Goal: Transaction & Acquisition: Purchase product/service

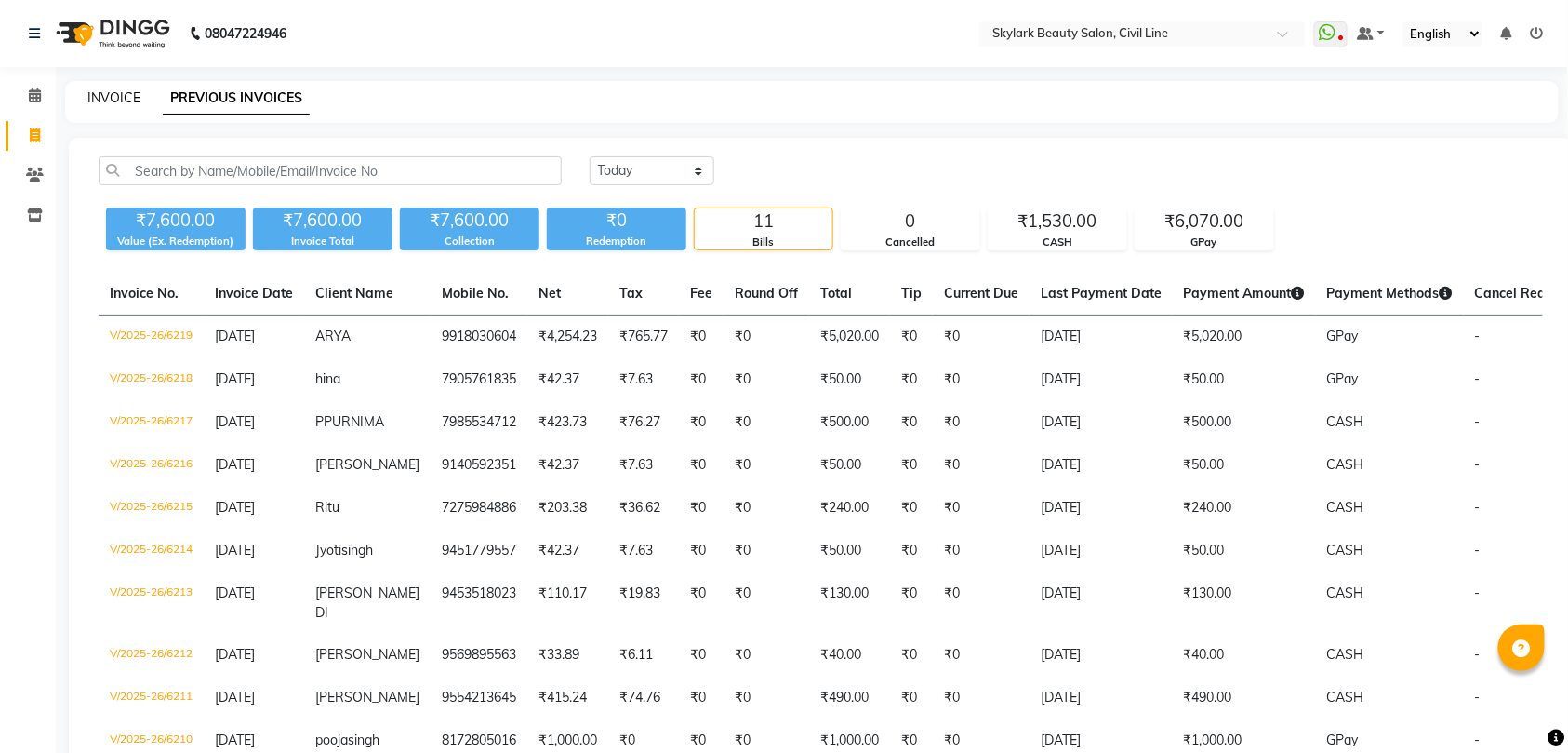
click at [100, 98] on link "INVOICE" at bounding box center [113, 98] width 53 height 17
select select "service"
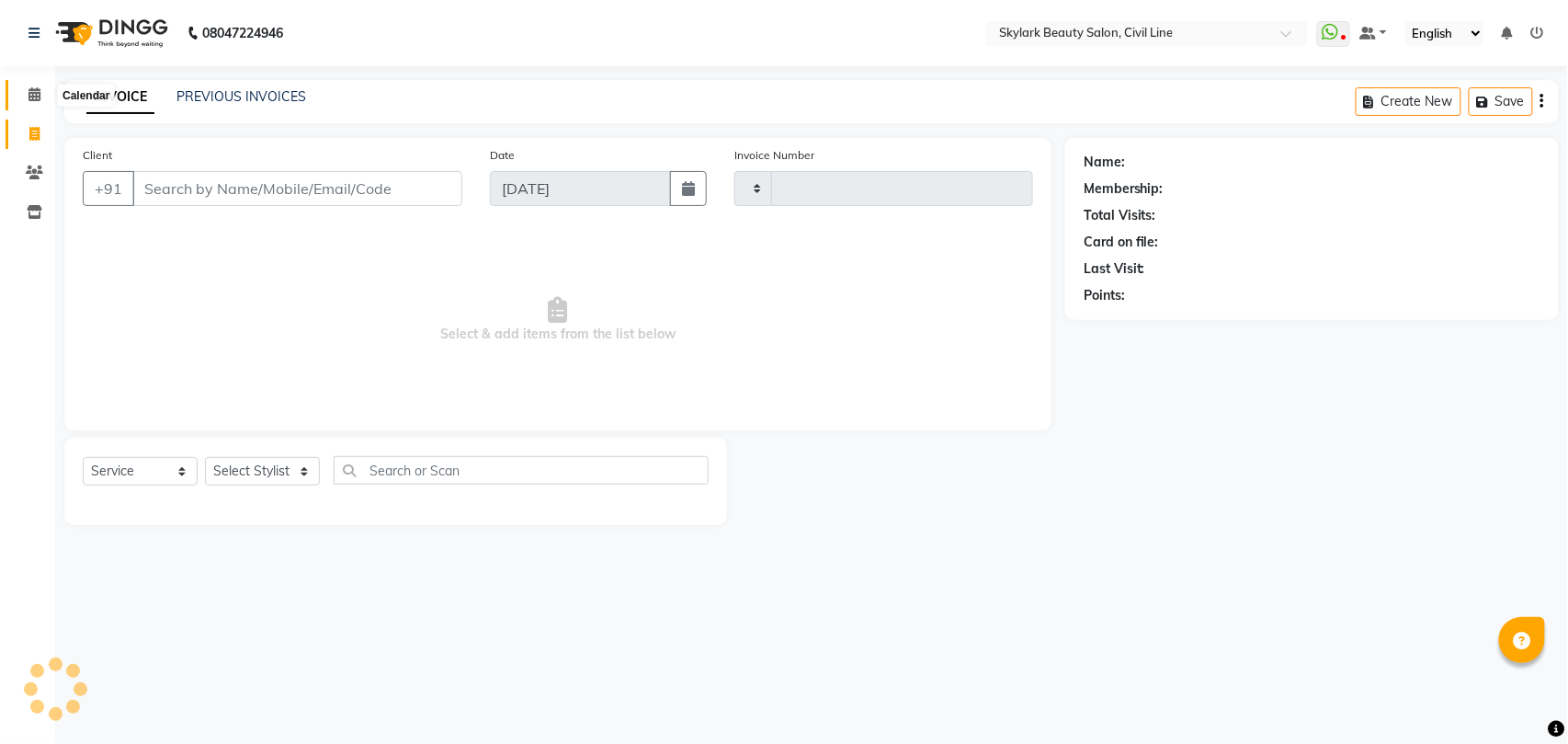
click at [29, 93] on icon at bounding box center [34, 94] width 12 height 14
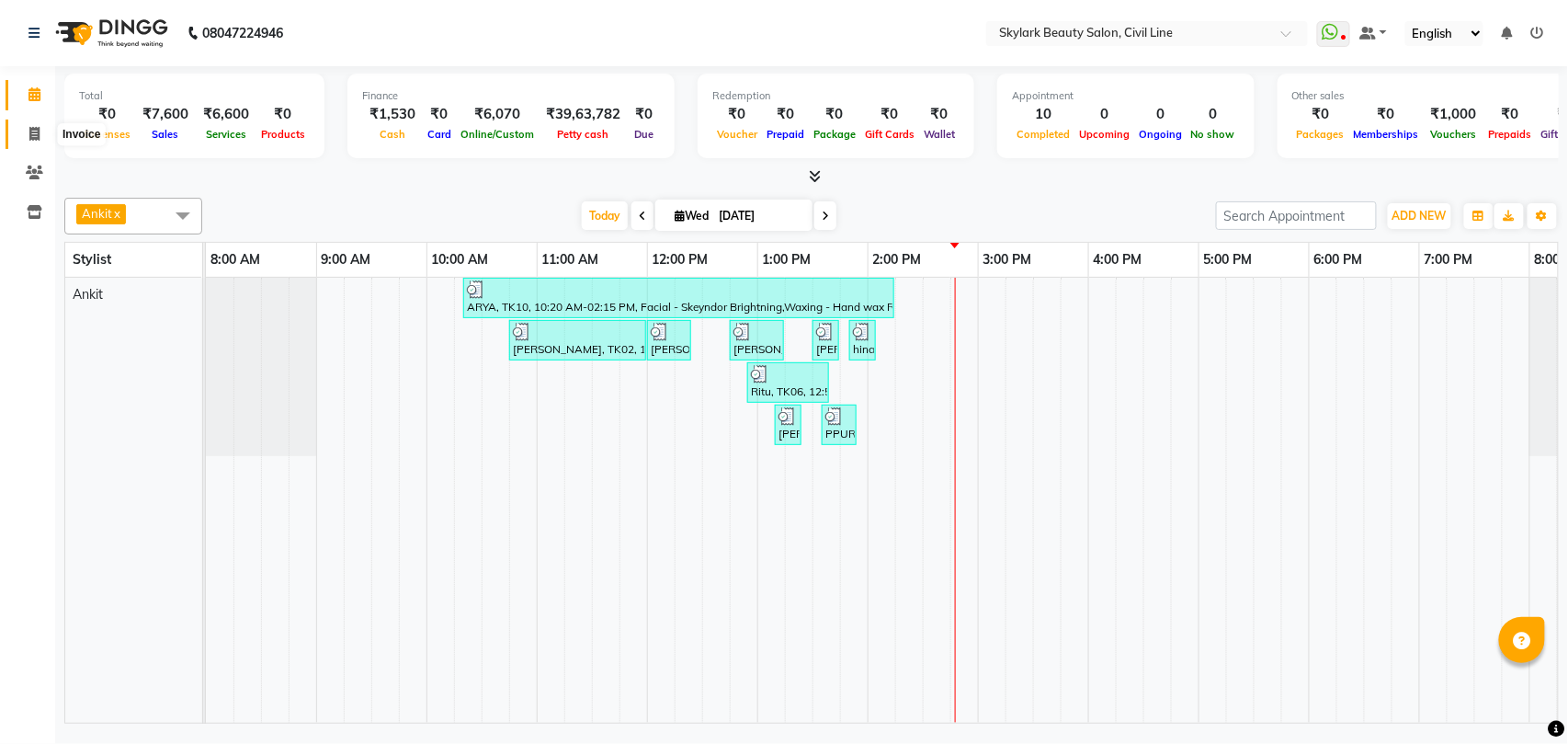
click at [27, 131] on span at bounding box center [34, 134] width 32 height 21
select select "service"
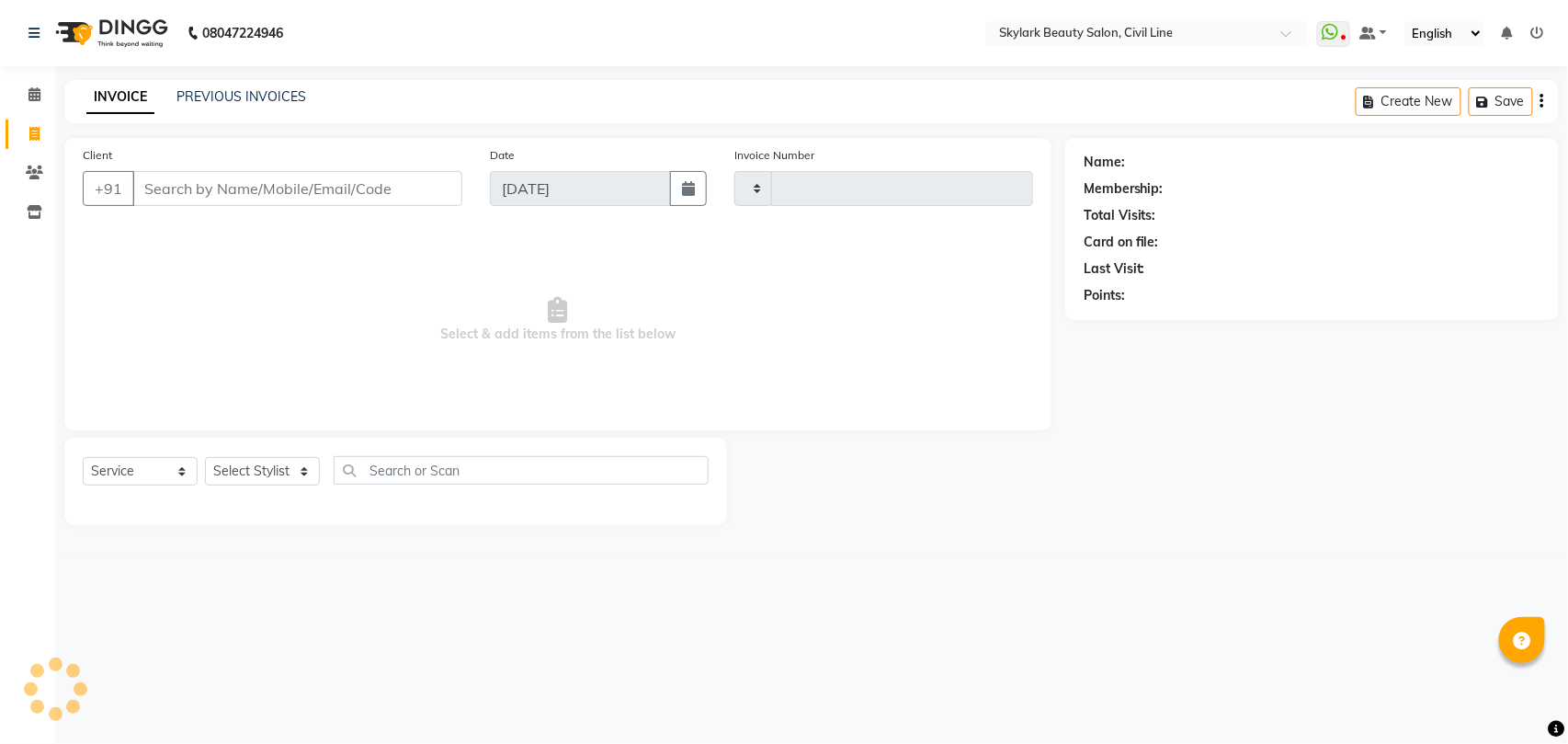
type input "6220"
select select "4588"
click at [257, 475] on select "Select Stylist [PERSON_NAME] [PERSON_NAME] [PERSON_NAME] WASU" at bounding box center [262, 471] width 115 height 29
select select "28120"
click at [205, 457] on select "Select Stylist [PERSON_NAME] [PERSON_NAME] [PERSON_NAME] WASU" at bounding box center [262, 471] width 115 height 29
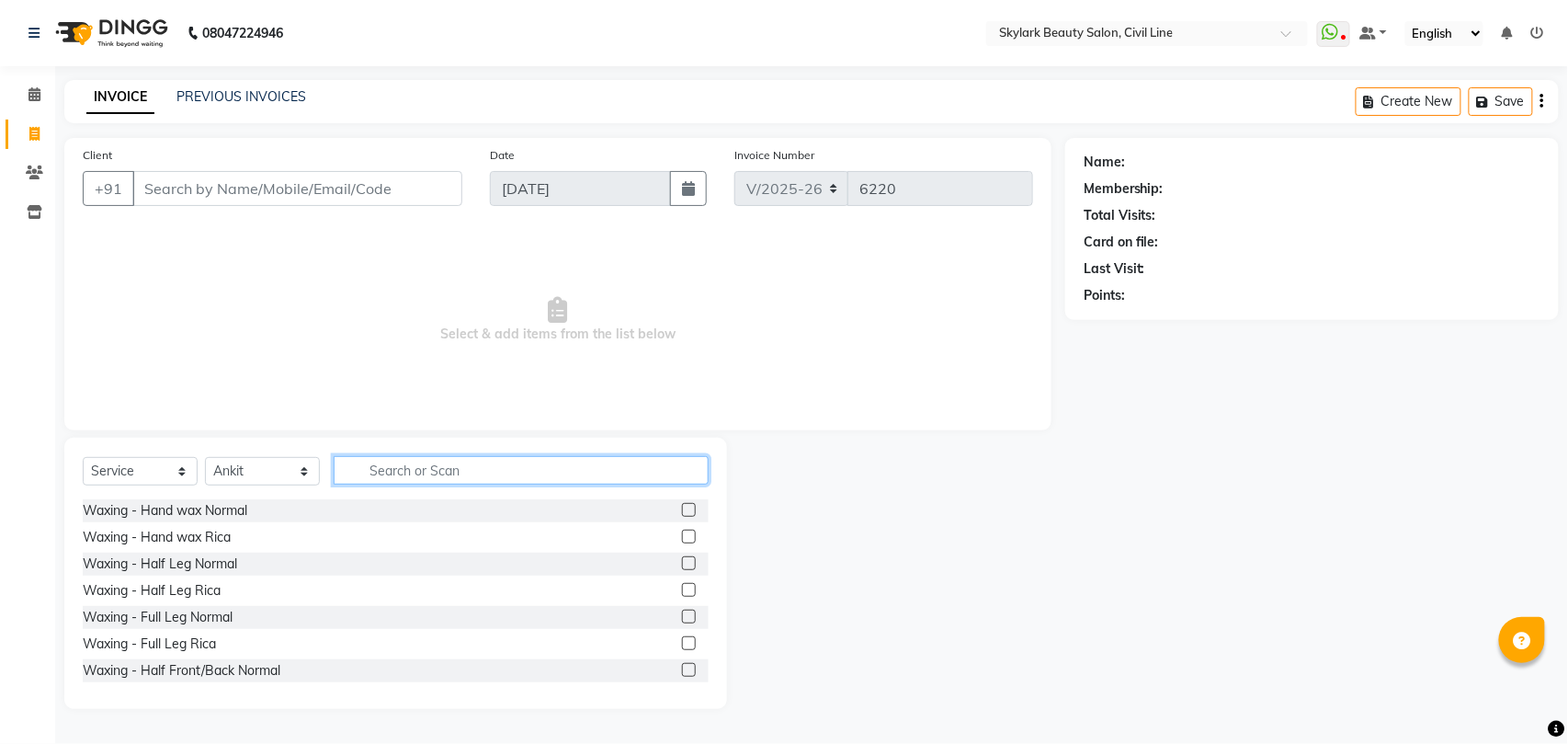
click at [426, 468] on input "text" at bounding box center [521, 470] width 375 height 29
type input "cu"
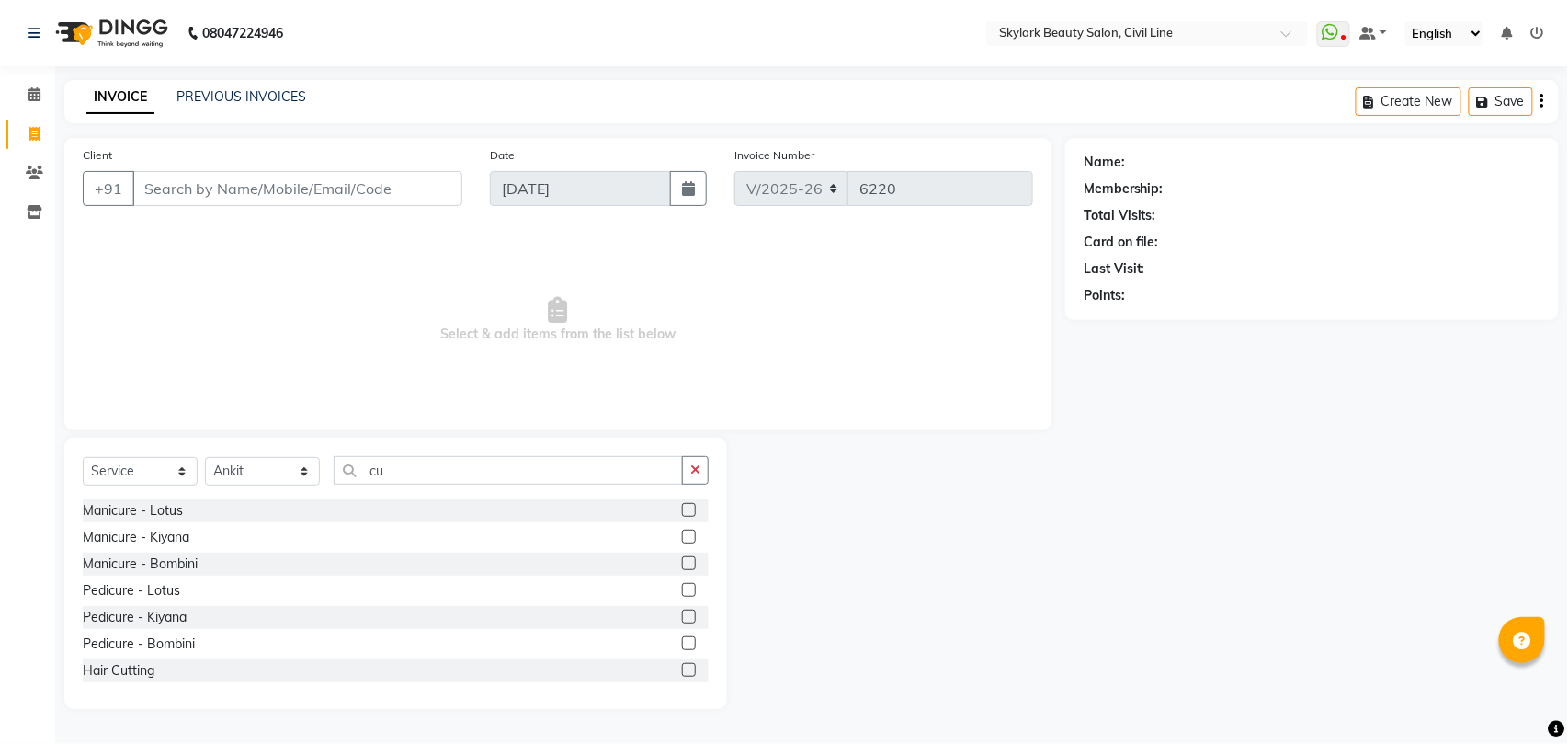
click at [682, 670] on label at bounding box center [688, 669] width 14 height 14
click at [682, 670] on input "checkbox" at bounding box center [687, 670] width 12 height 12
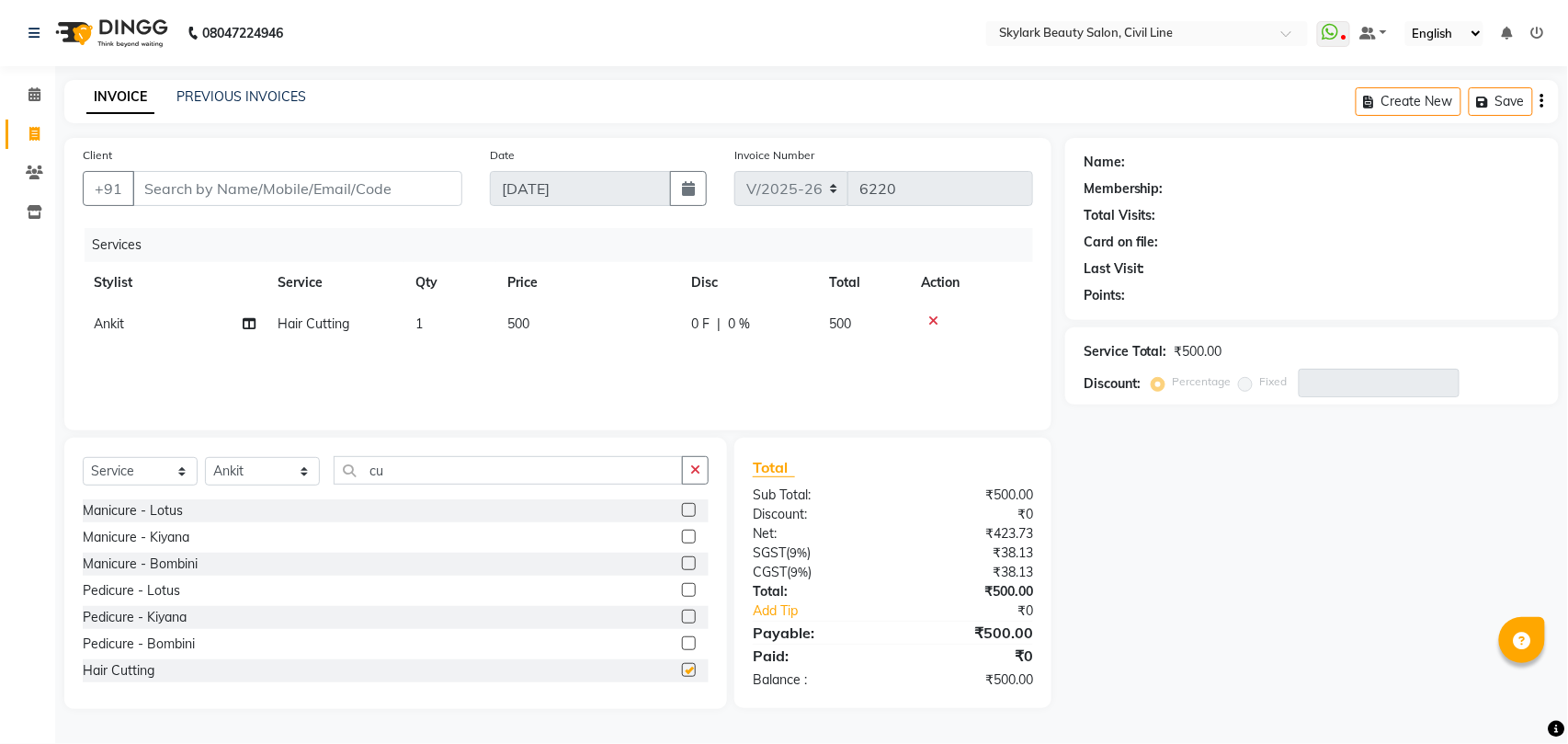
checkbox input "false"
click at [380, 191] on input "Client" at bounding box center [297, 189] width 330 height 35
type input "8"
type input "0"
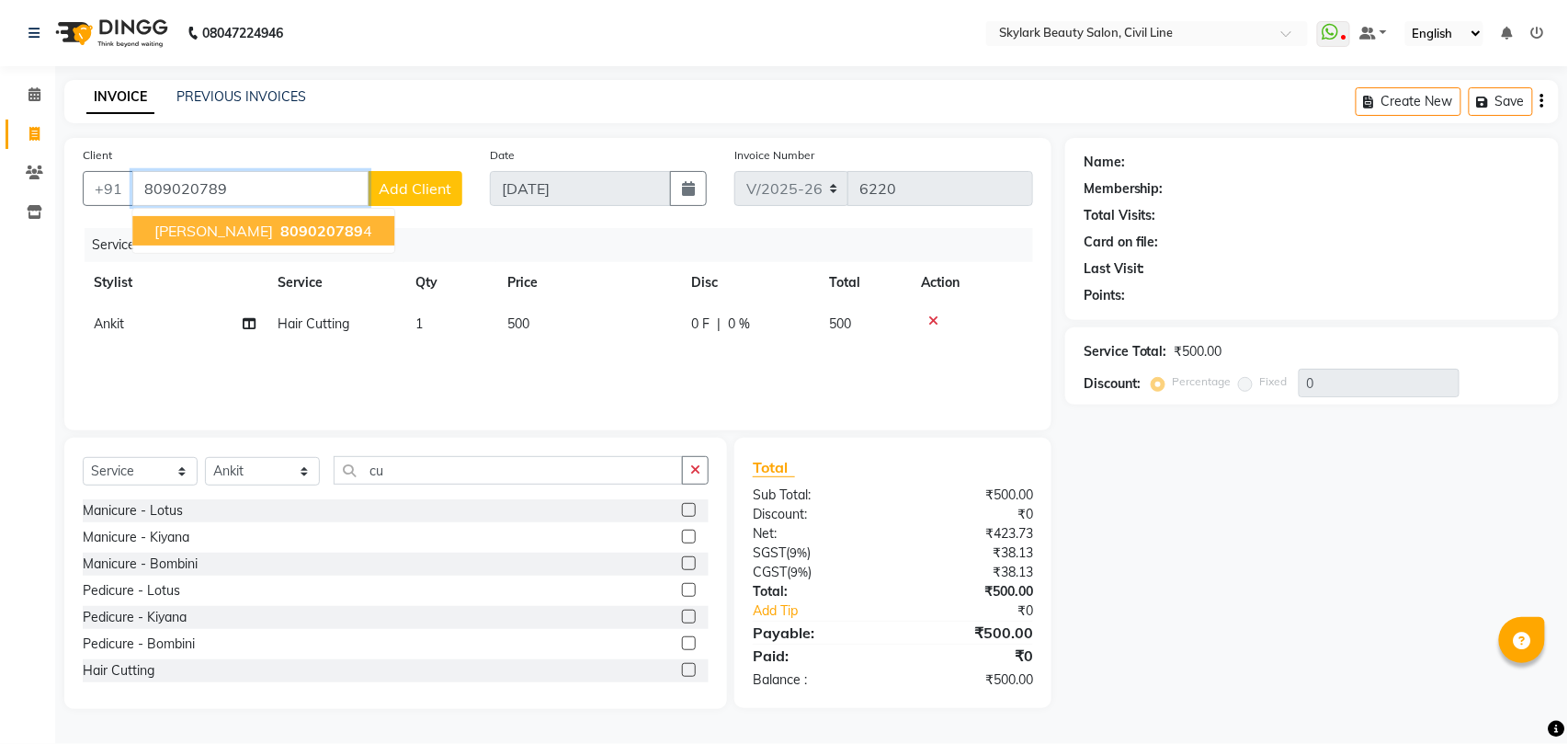
click at [294, 232] on span "809020789" at bounding box center [321, 231] width 82 height 19
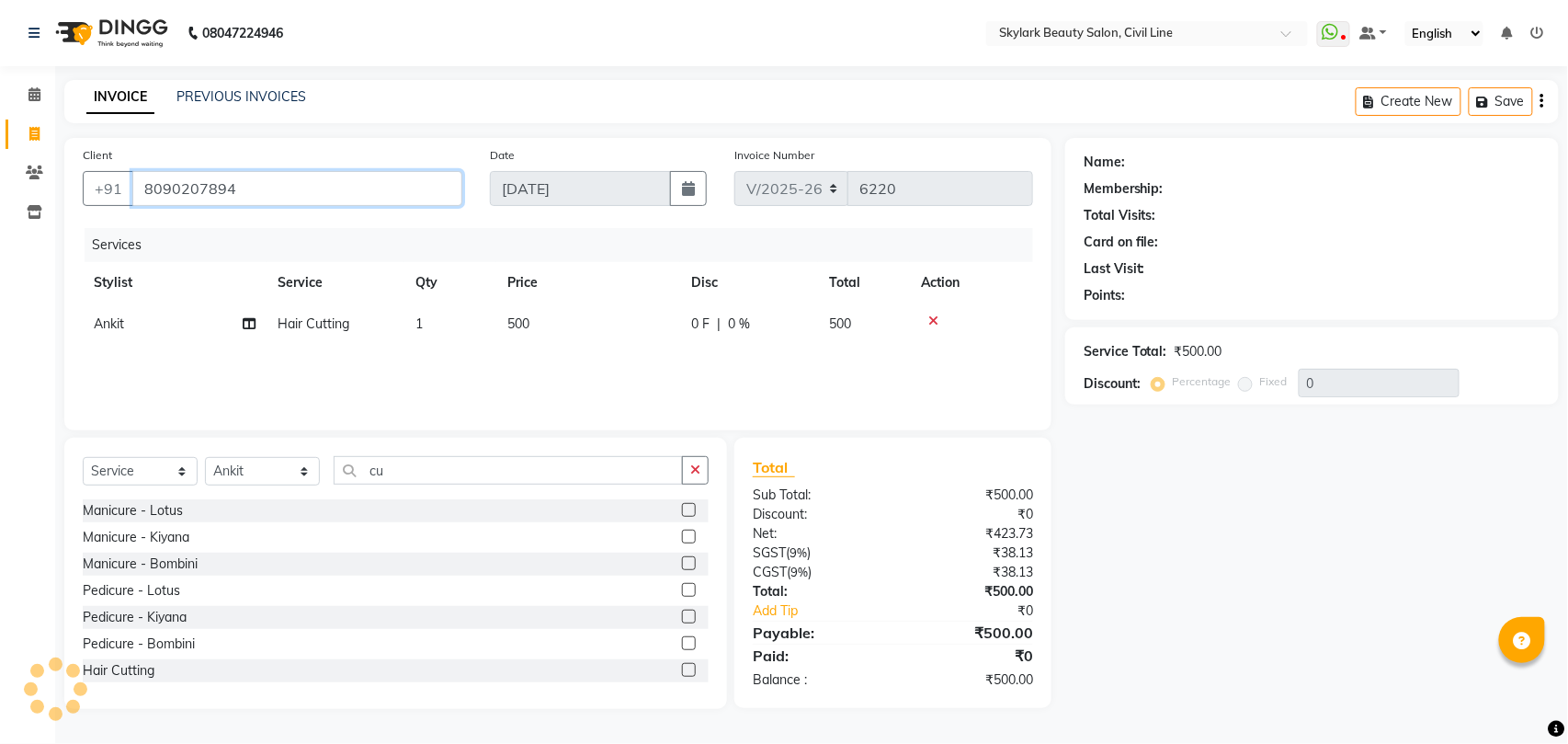
type input "8090207894"
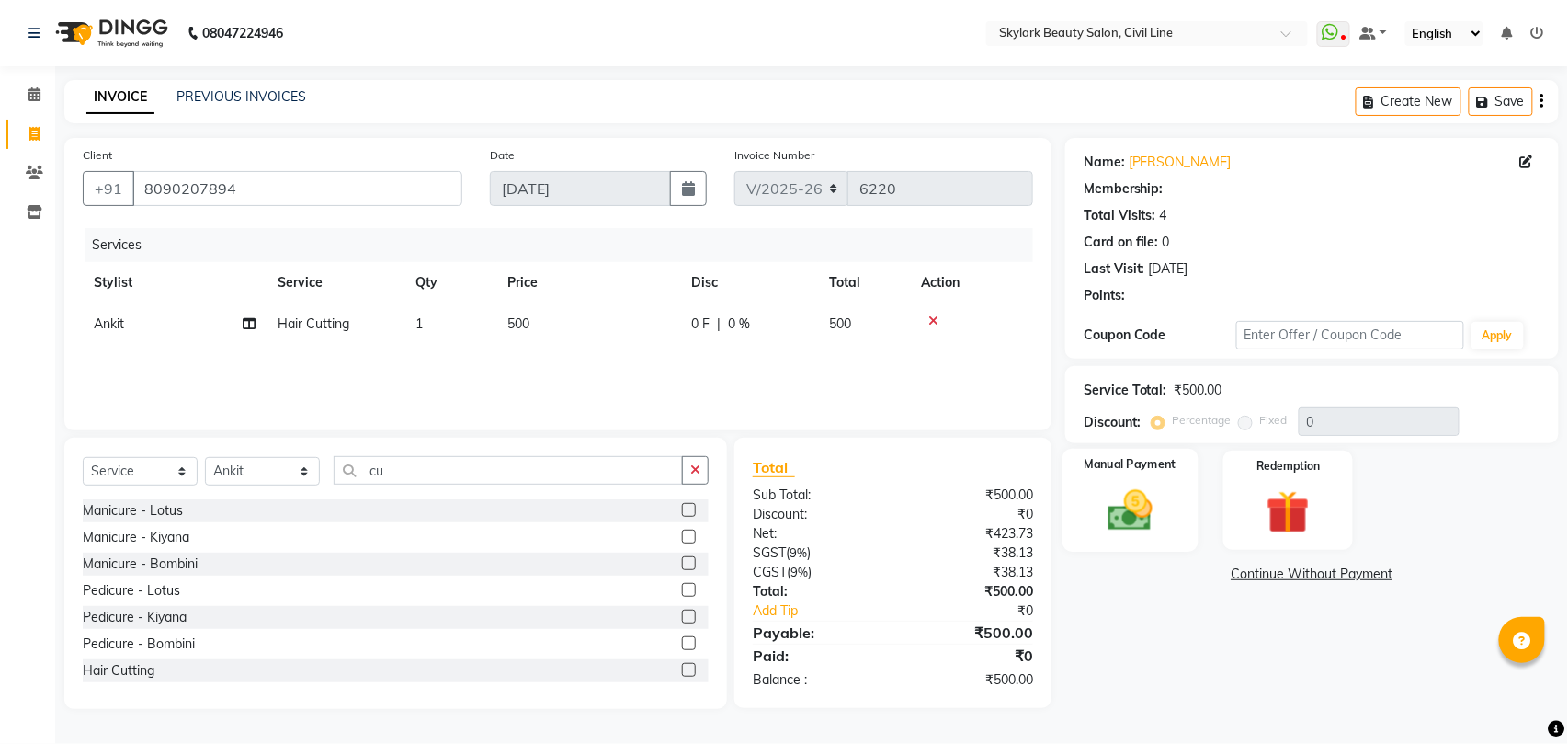
click at [1124, 519] on div "Manual Payment" at bounding box center [1130, 500] width 135 height 104
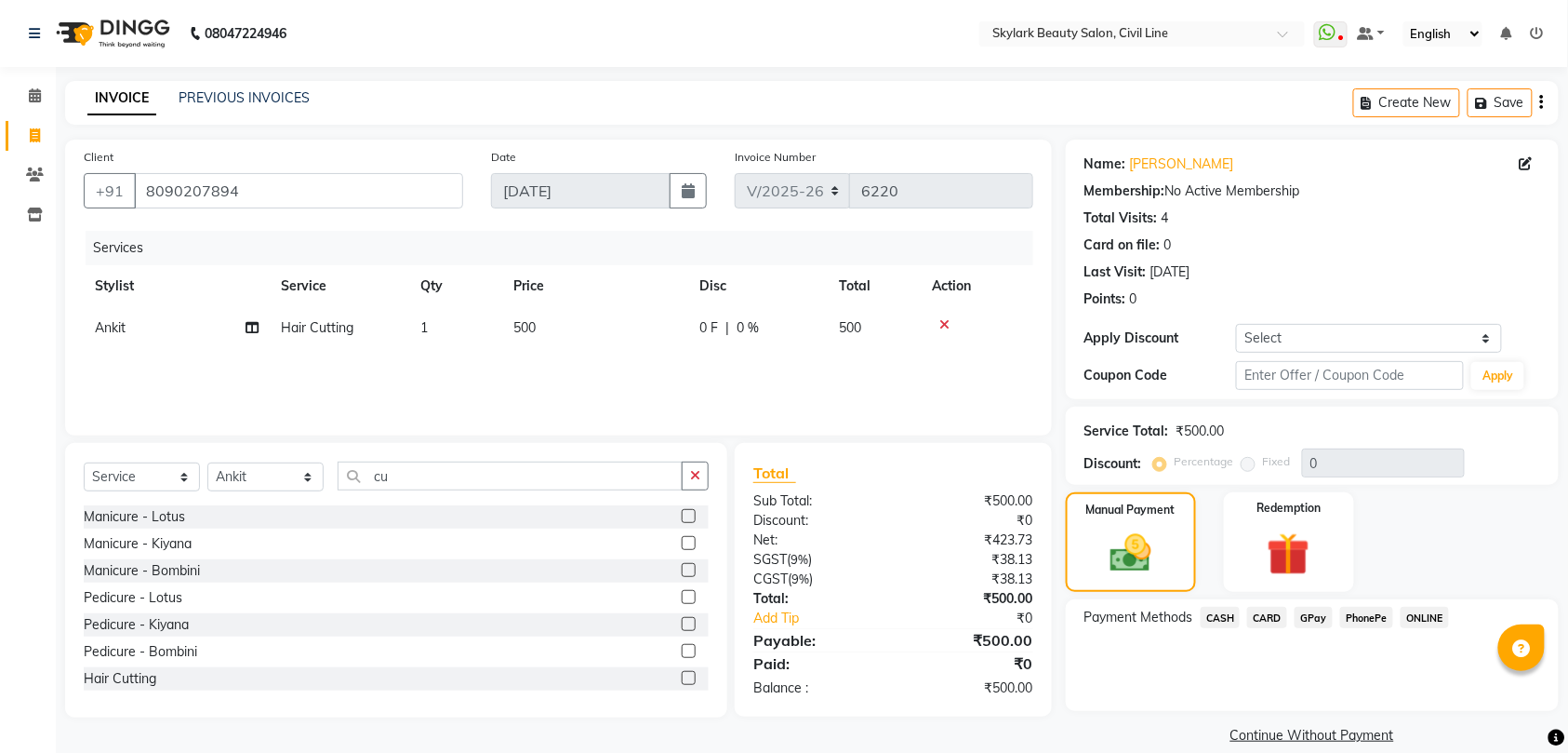
click at [1304, 620] on span "GPay" at bounding box center [1313, 617] width 38 height 22
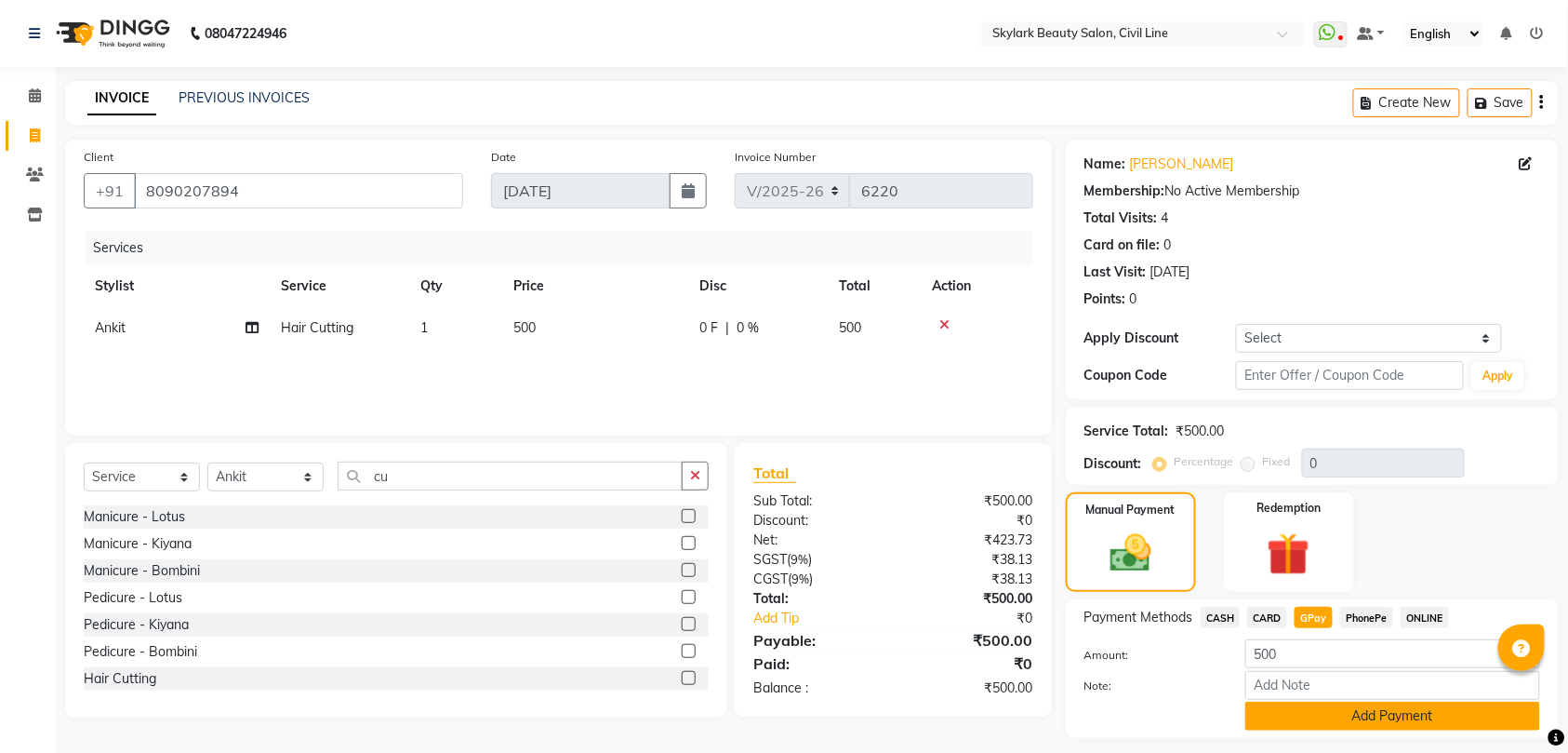
click at [1372, 715] on button "Add Payment" at bounding box center [1392, 715] width 294 height 29
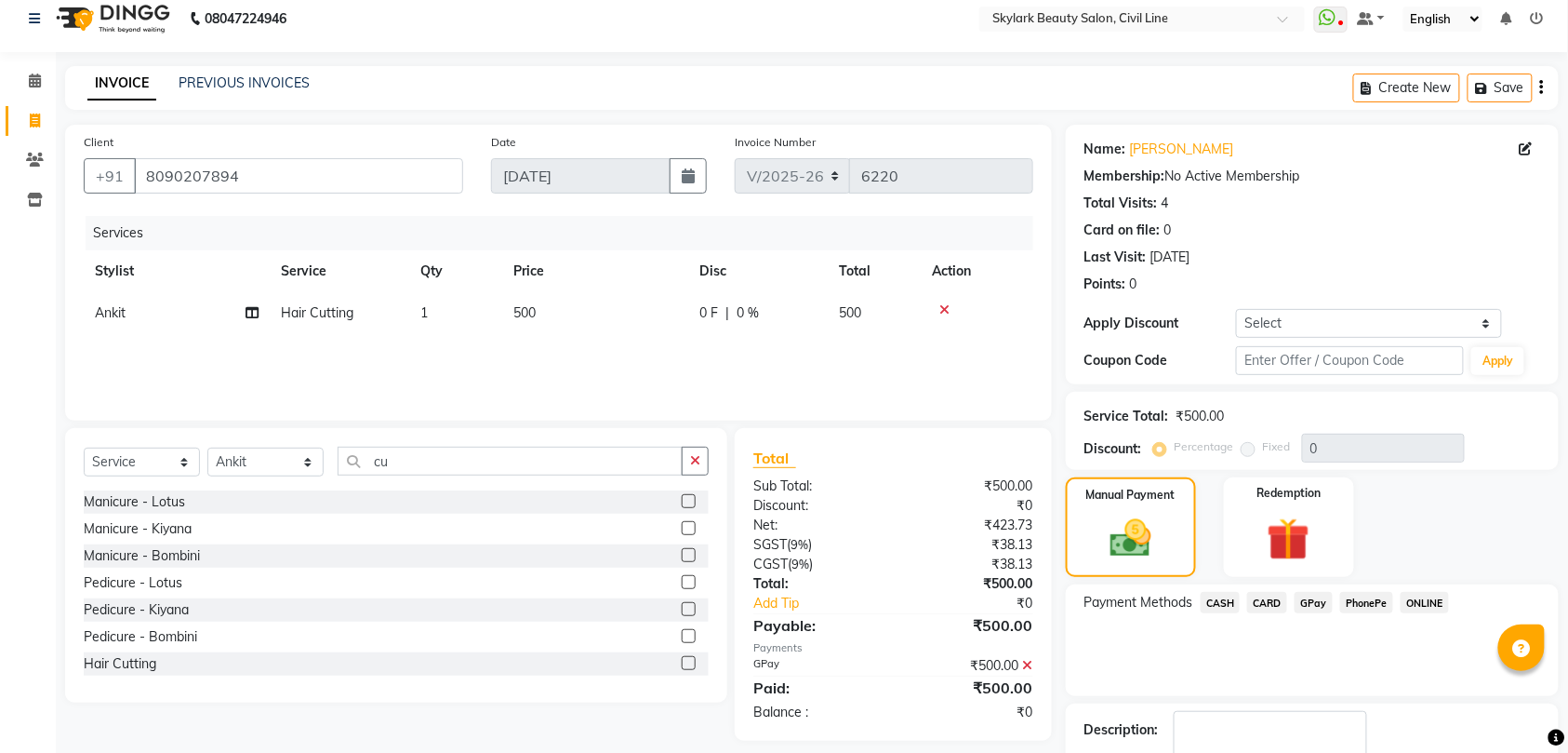
scroll to position [131, 0]
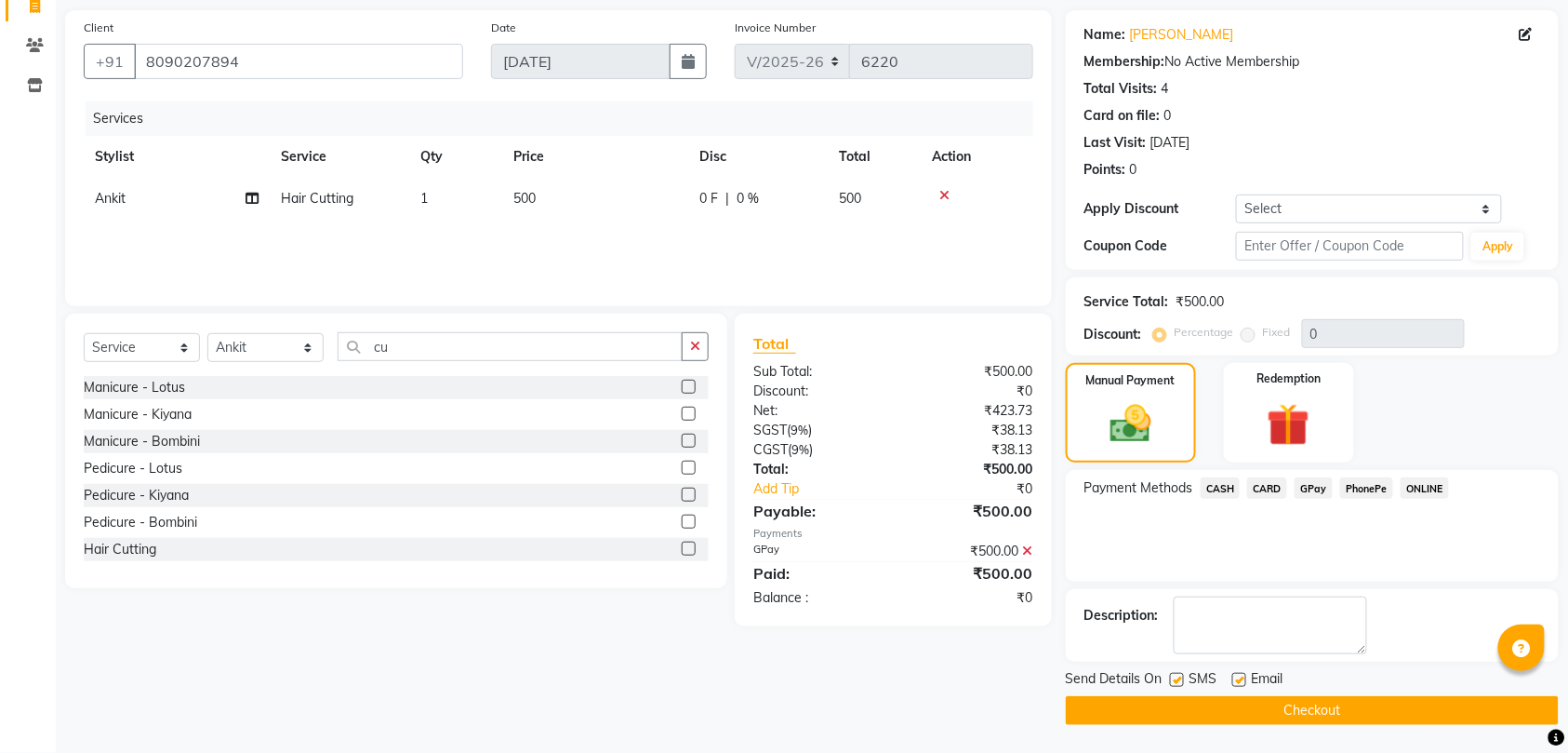
click at [1362, 703] on button "Checkout" at bounding box center [1312, 710] width 493 height 29
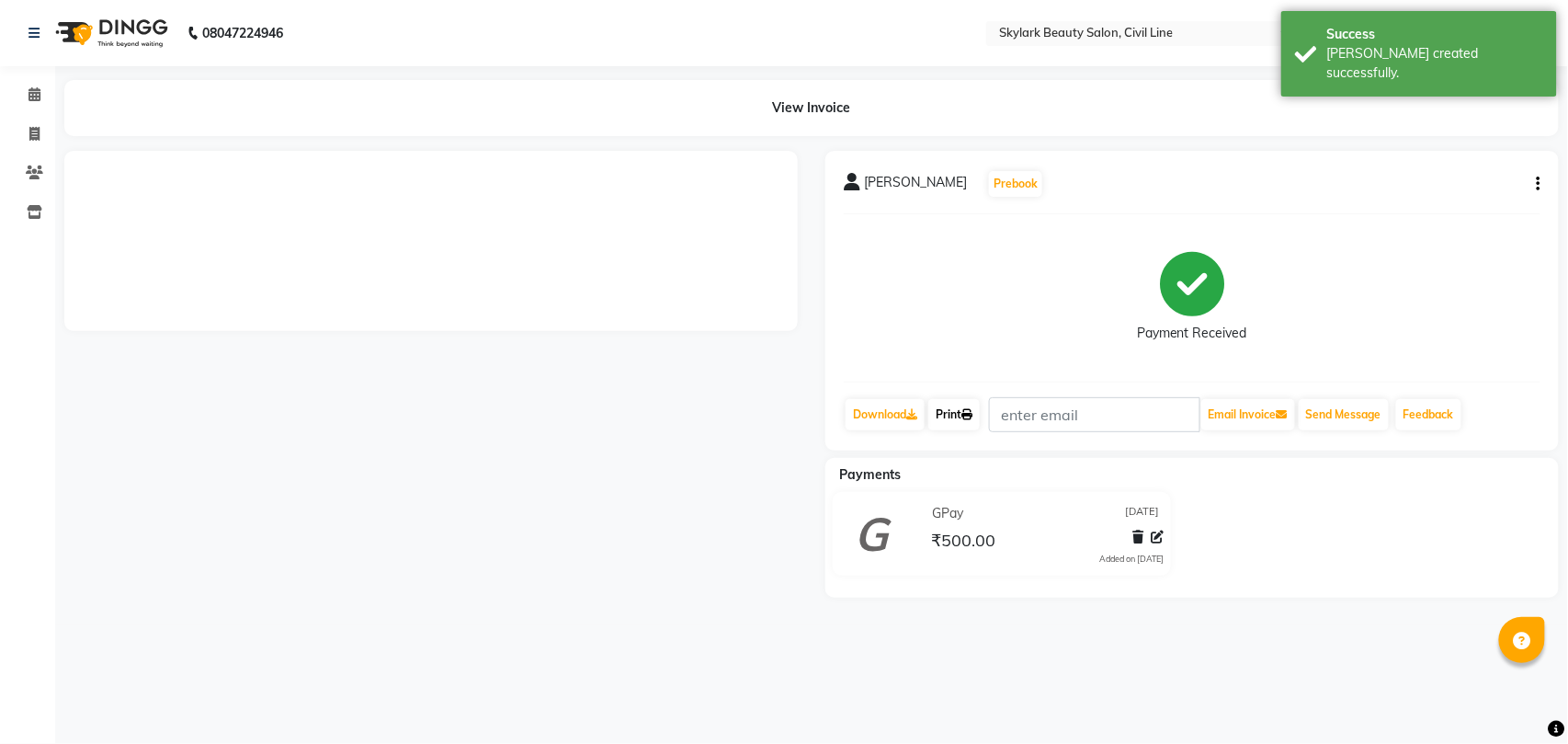
click at [963, 412] on link "Print" at bounding box center [954, 415] width 52 height 32
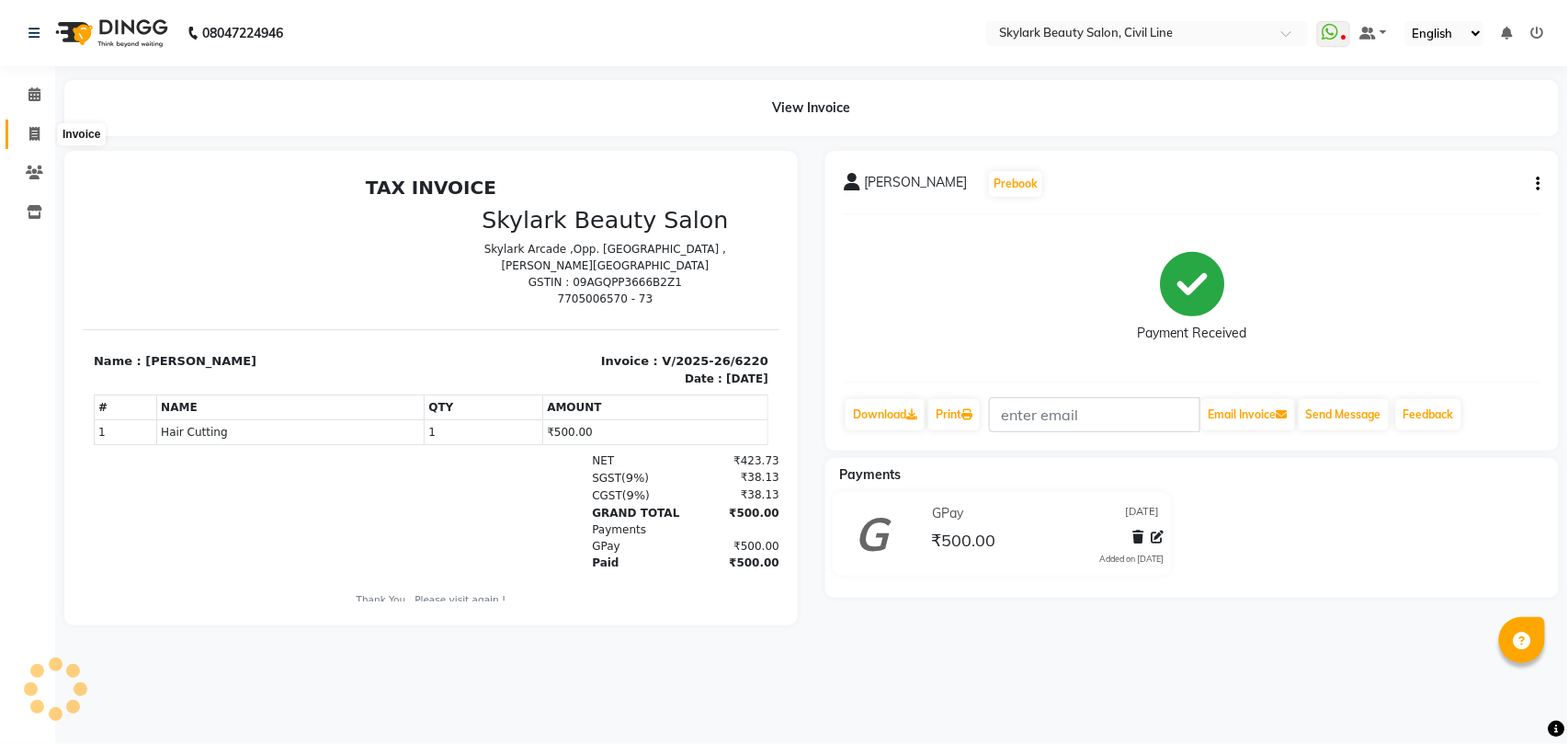
click at [35, 133] on icon at bounding box center [34, 133] width 10 height 14
select select "service"
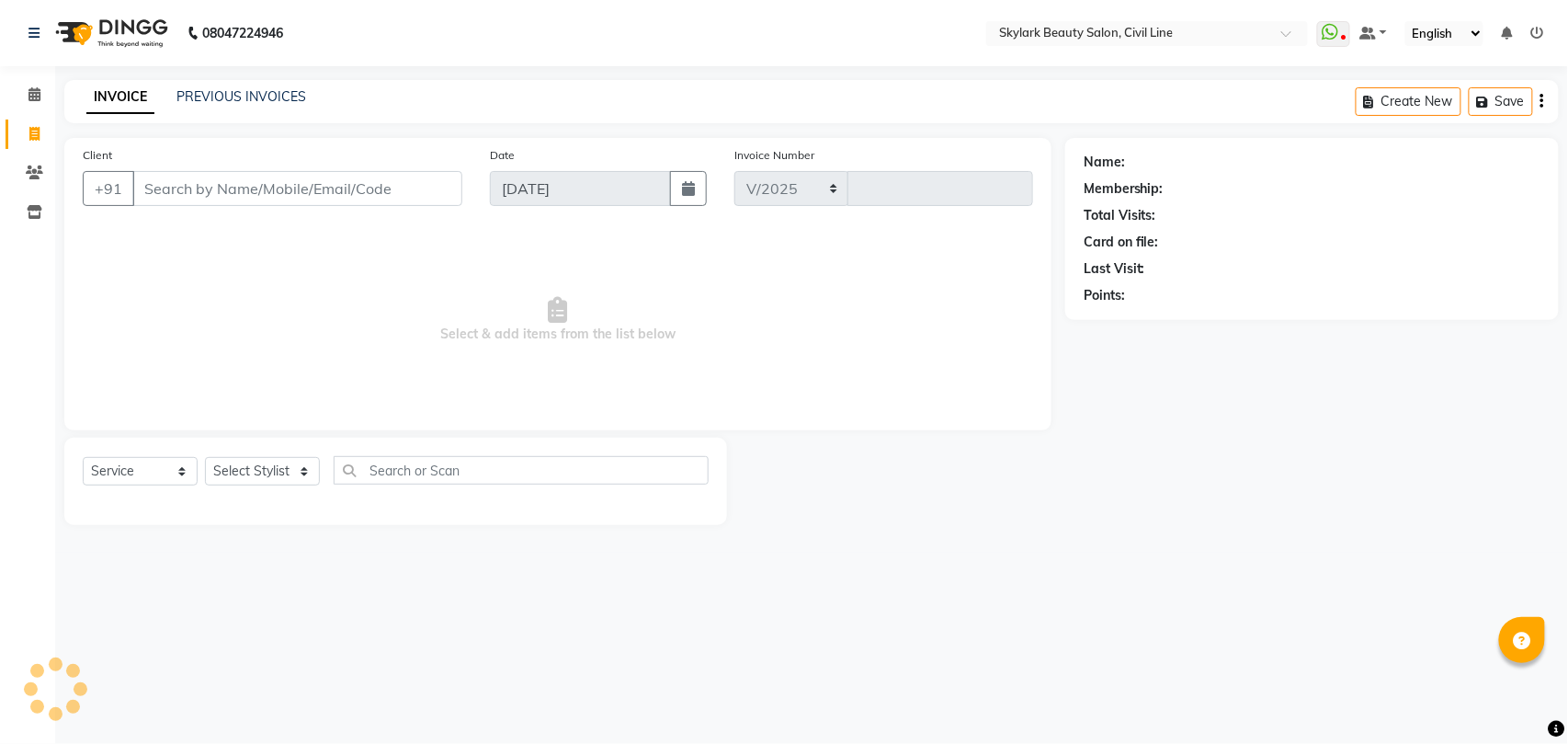
select select "4588"
type input "6221"
click at [269, 458] on select "Select Stylist [PERSON_NAME] [PERSON_NAME] [PERSON_NAME] WASU" at bounding box center [262, 471] width 115 height 29
select select "28120"
click at [205, 457] on select "Select Stylist [PERSON_NAME] [PERSON_NAME] [PERSON_NAME] WASU" at bounding box center [262, 471] width 115 height 29
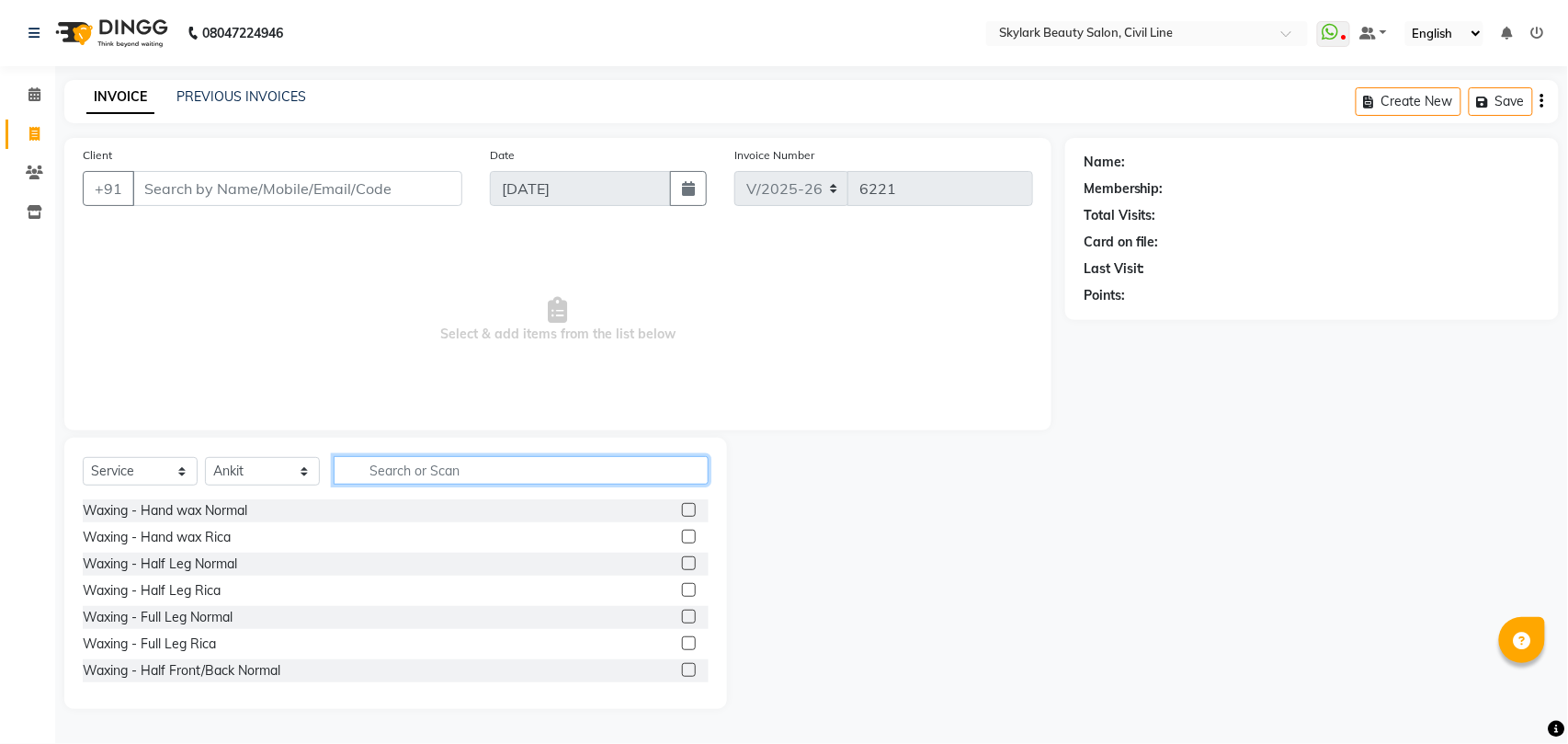
click at [439, 469] on input "text" at bounding box center [521, 470] width 375 height 29
type input "th"
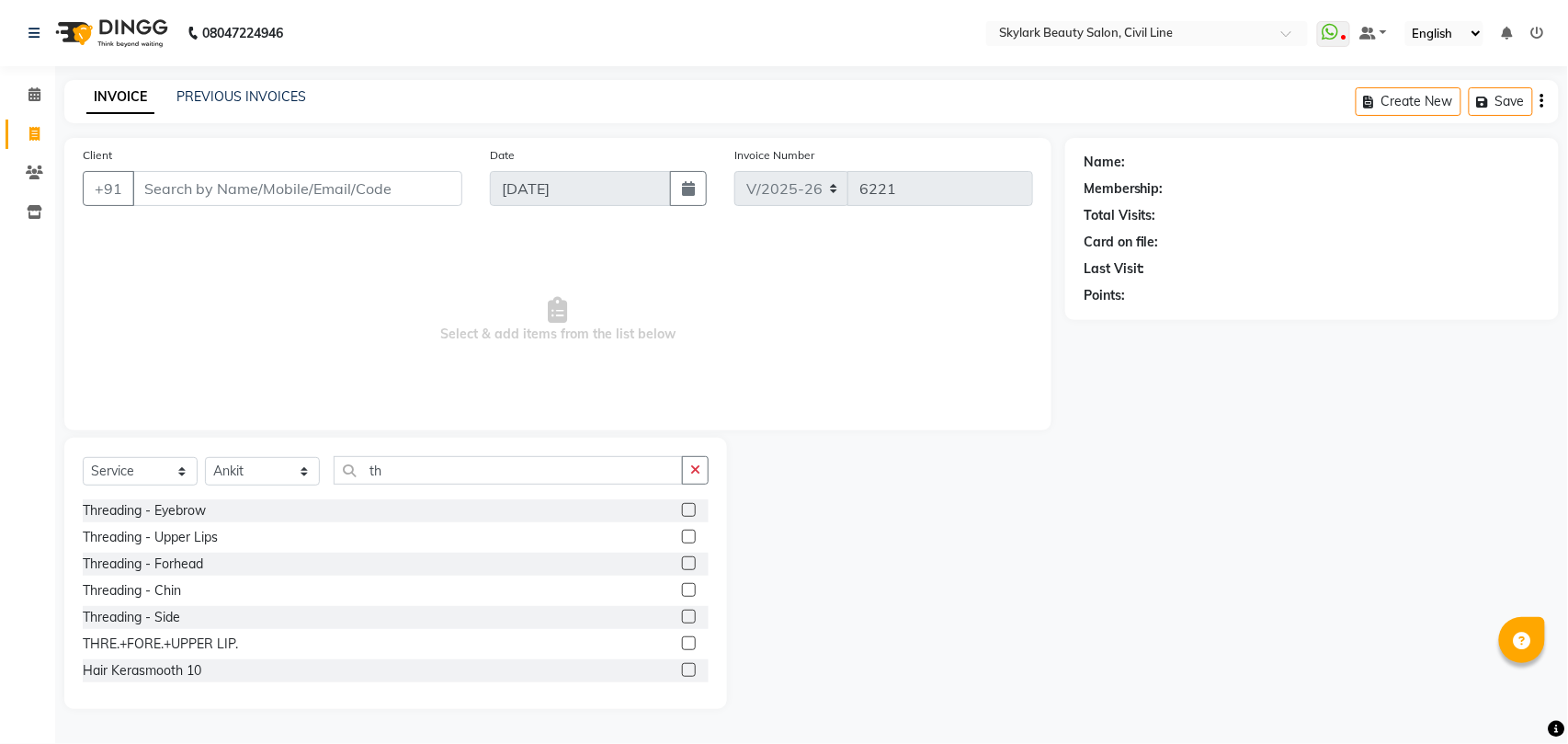
click at [682, 509] on label at bounding box center [688, 510] width 14 height 14
click at [682, 509] on input "checkbox" at bounding box center [687, 511] width 12 height 12
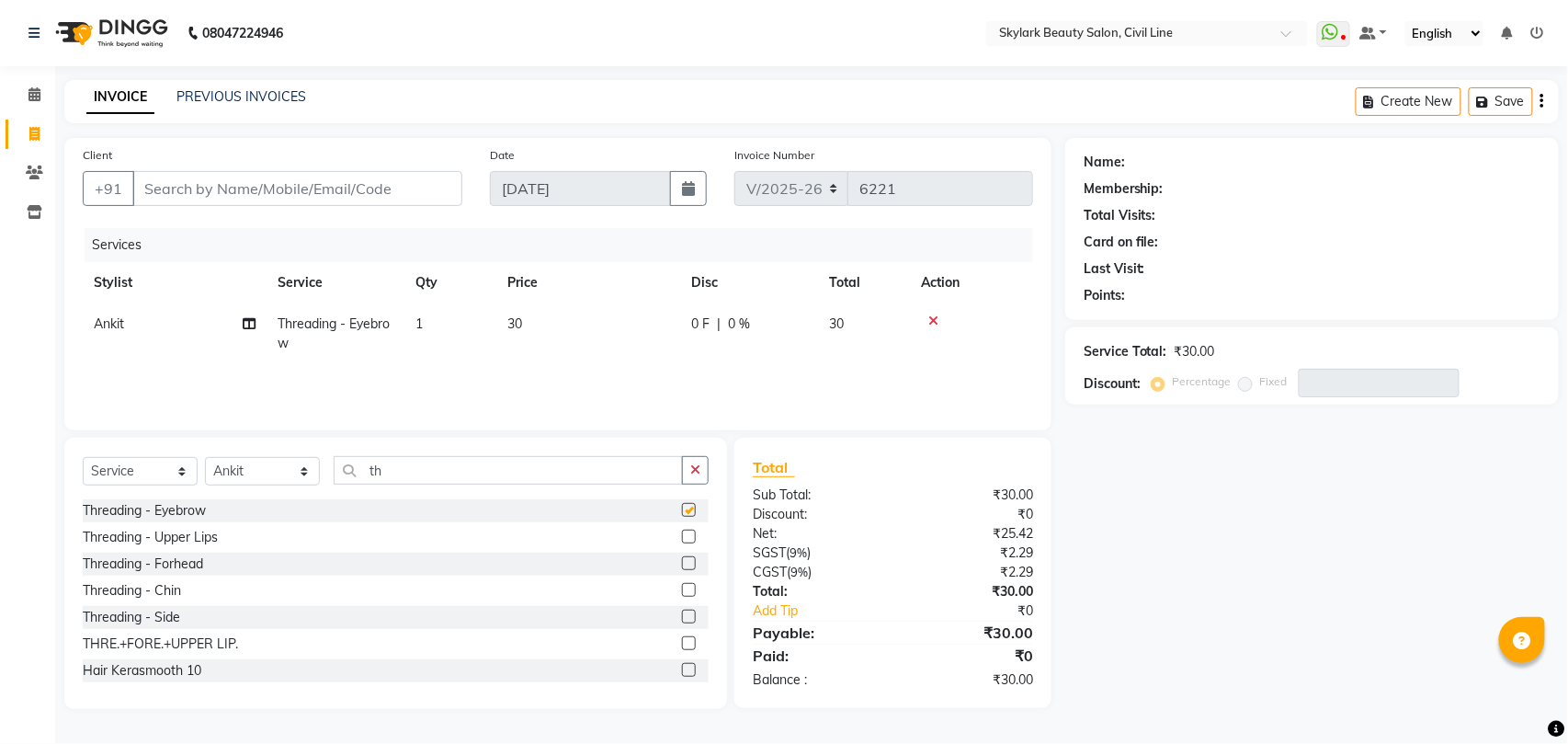
checkbox input "false"
click at [534, 471] on input "th" at bounding box center [508, 470] width 349 height 29
type input "t"
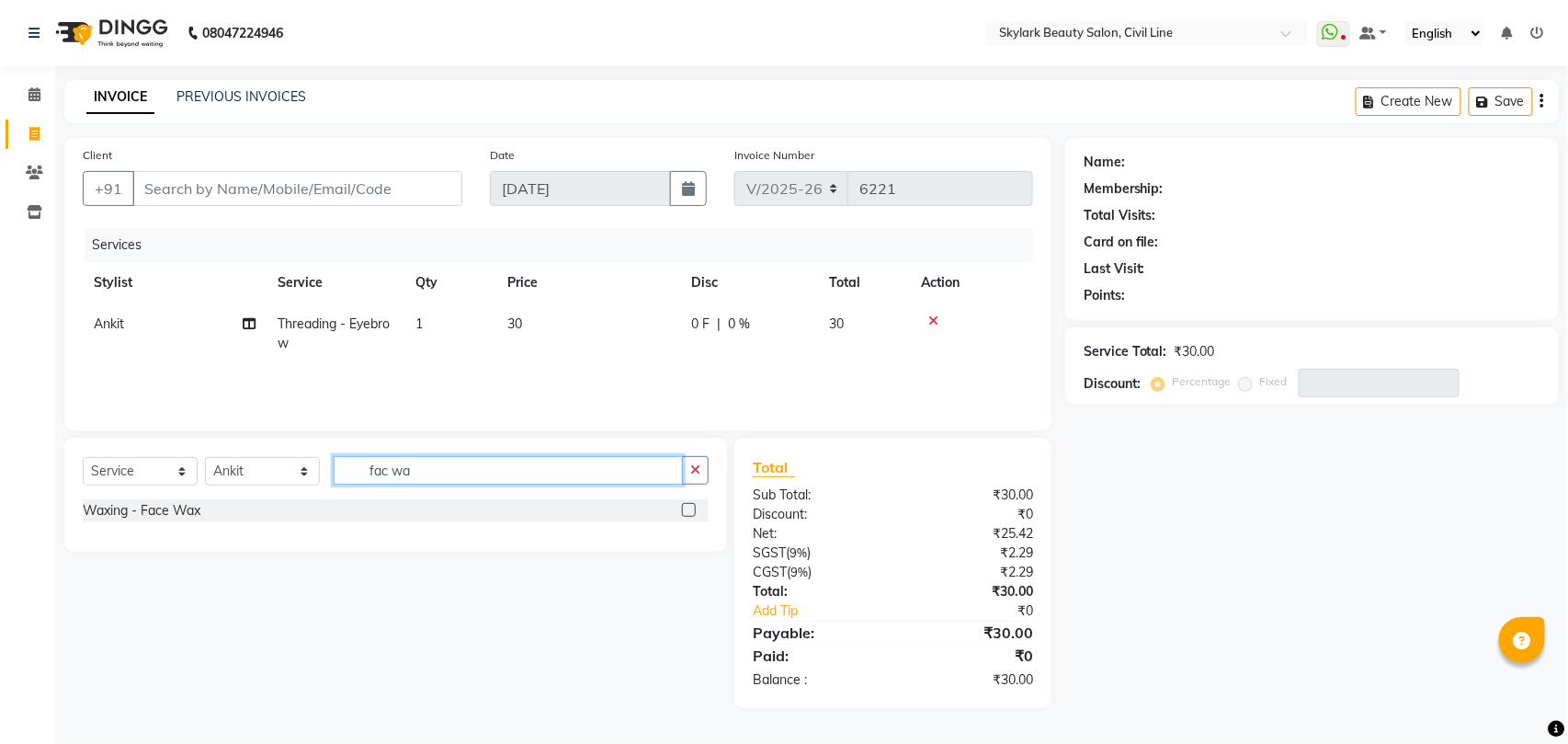
type input "fac wa"
click at [688, 510] on label at bounding box center [688, 510] width 14 height 14
click at [688, 510] on input "checkbox" at bounding box center [687, 511] width 12 height 12
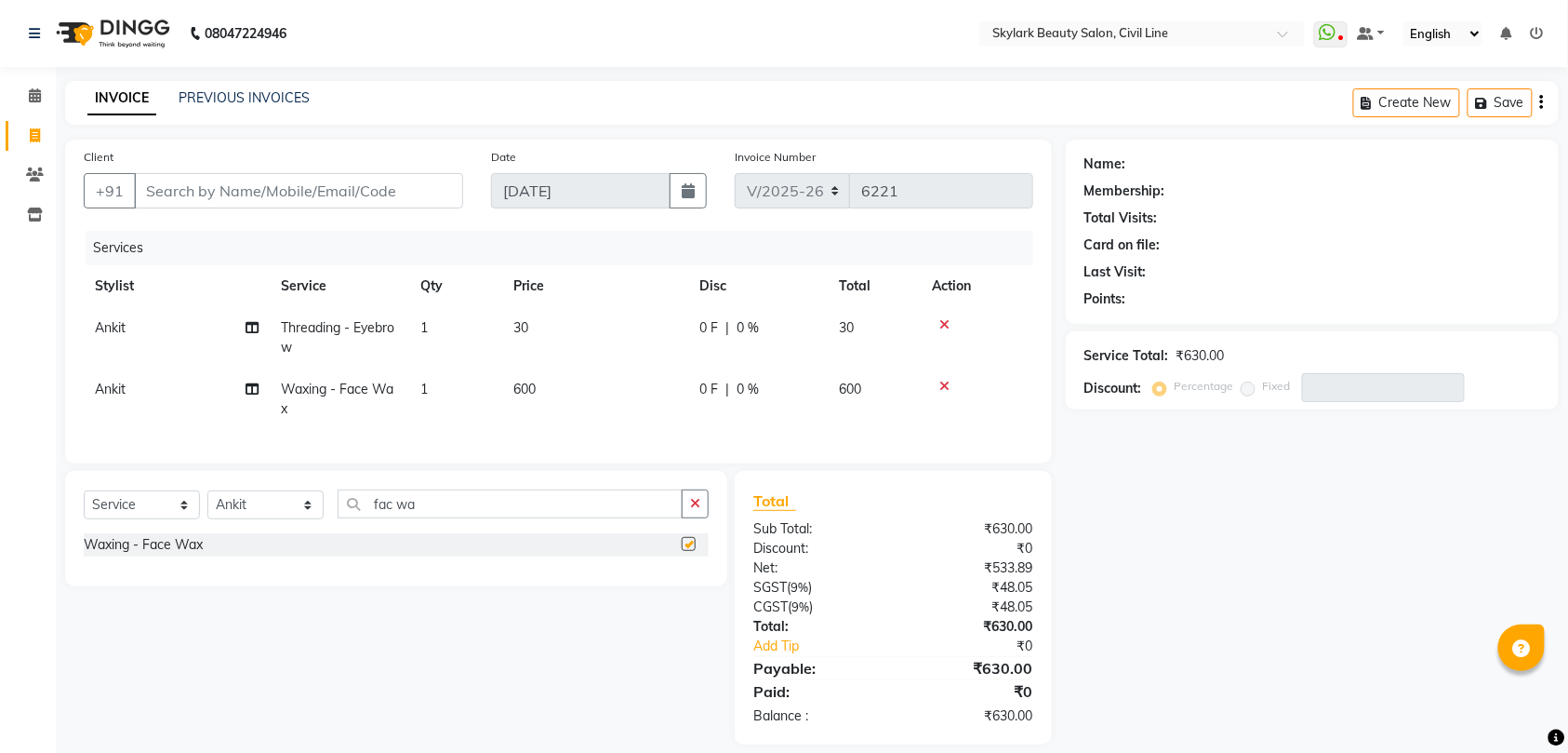
checkbox input "false"
click at [344, 189] on input "Client" at bounding box center [298, 191] width 329 height 36
type input "8"
type input "0"
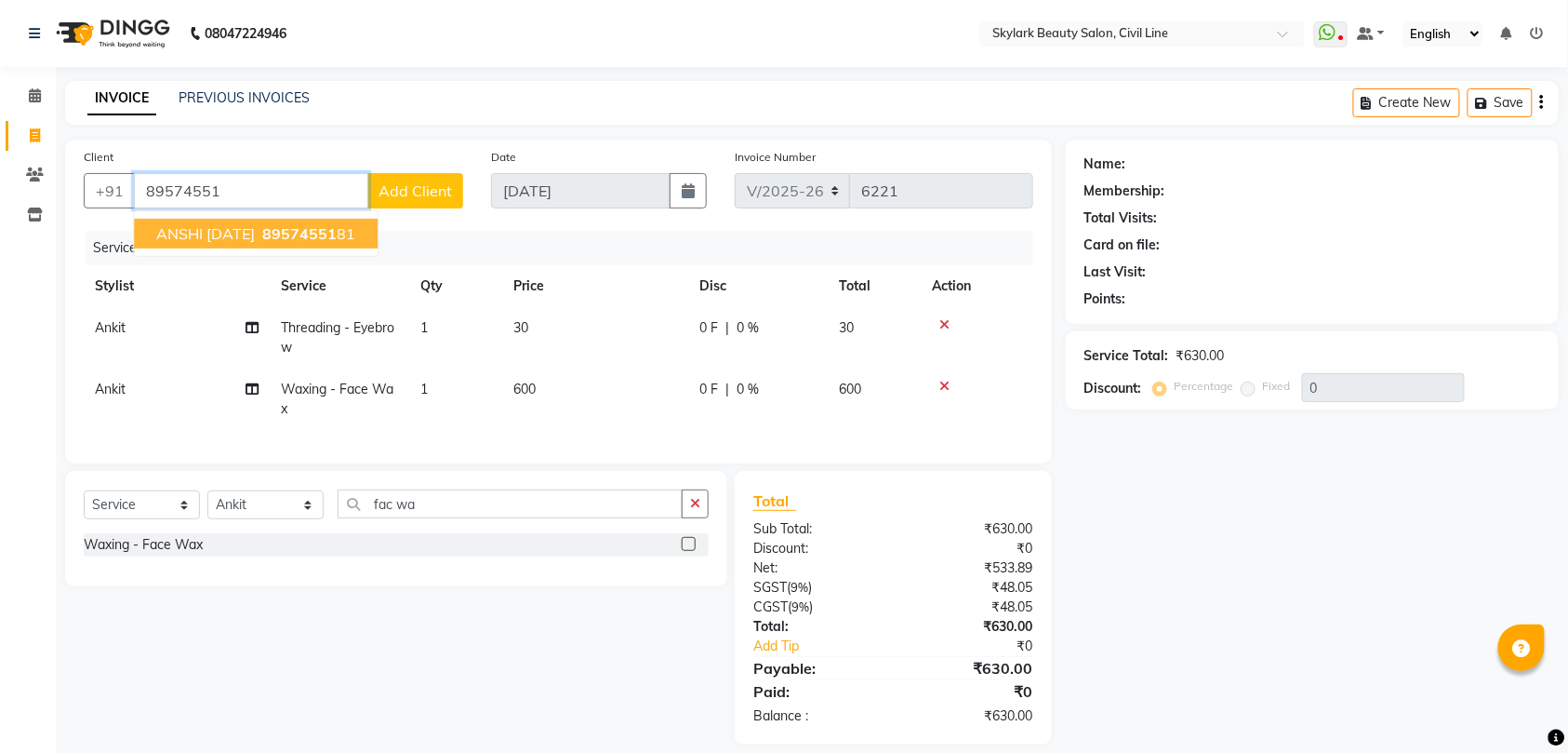
click at [329, 234] on span "89574551" at bounding box center [299, 233] width 74 height 19
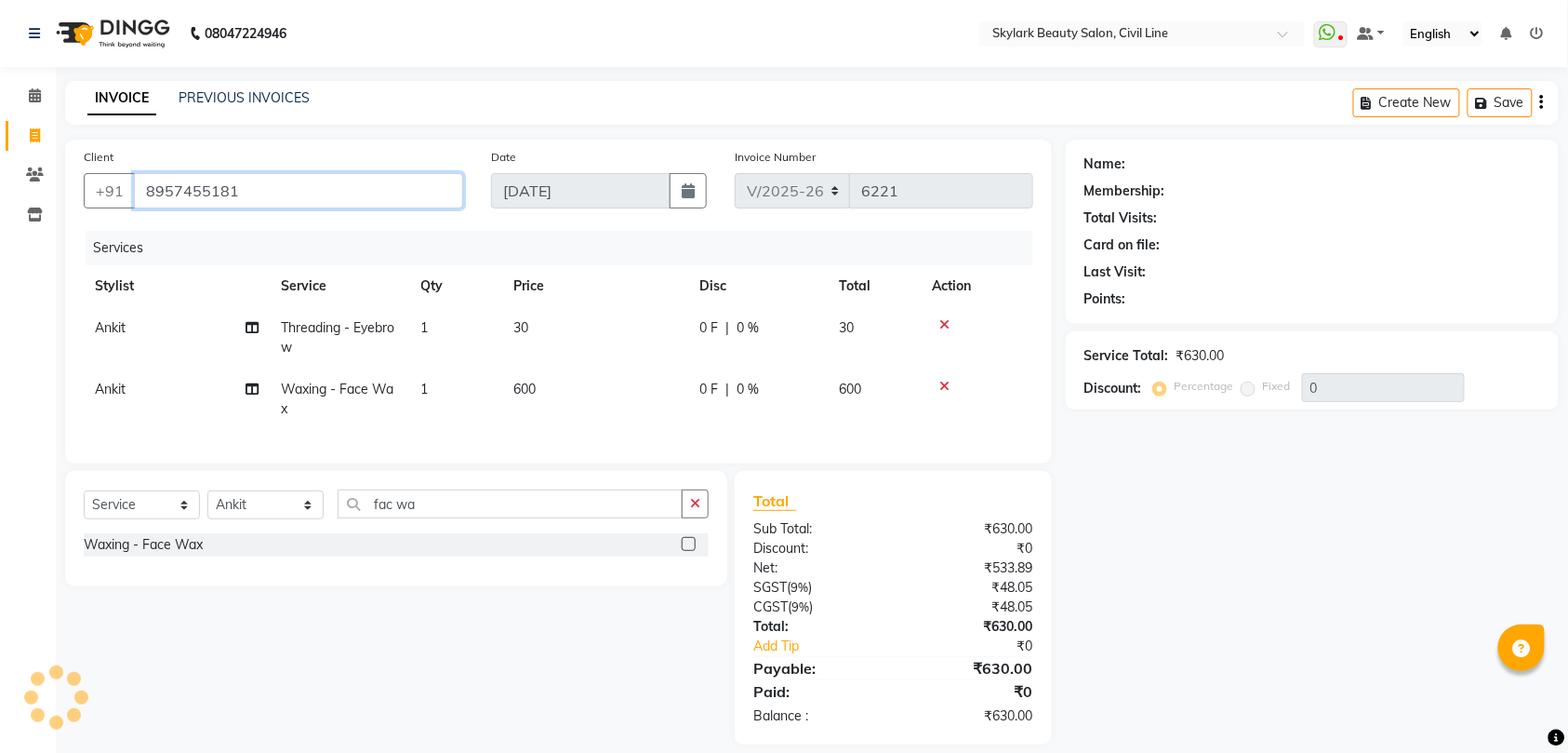
type input "8957455181"
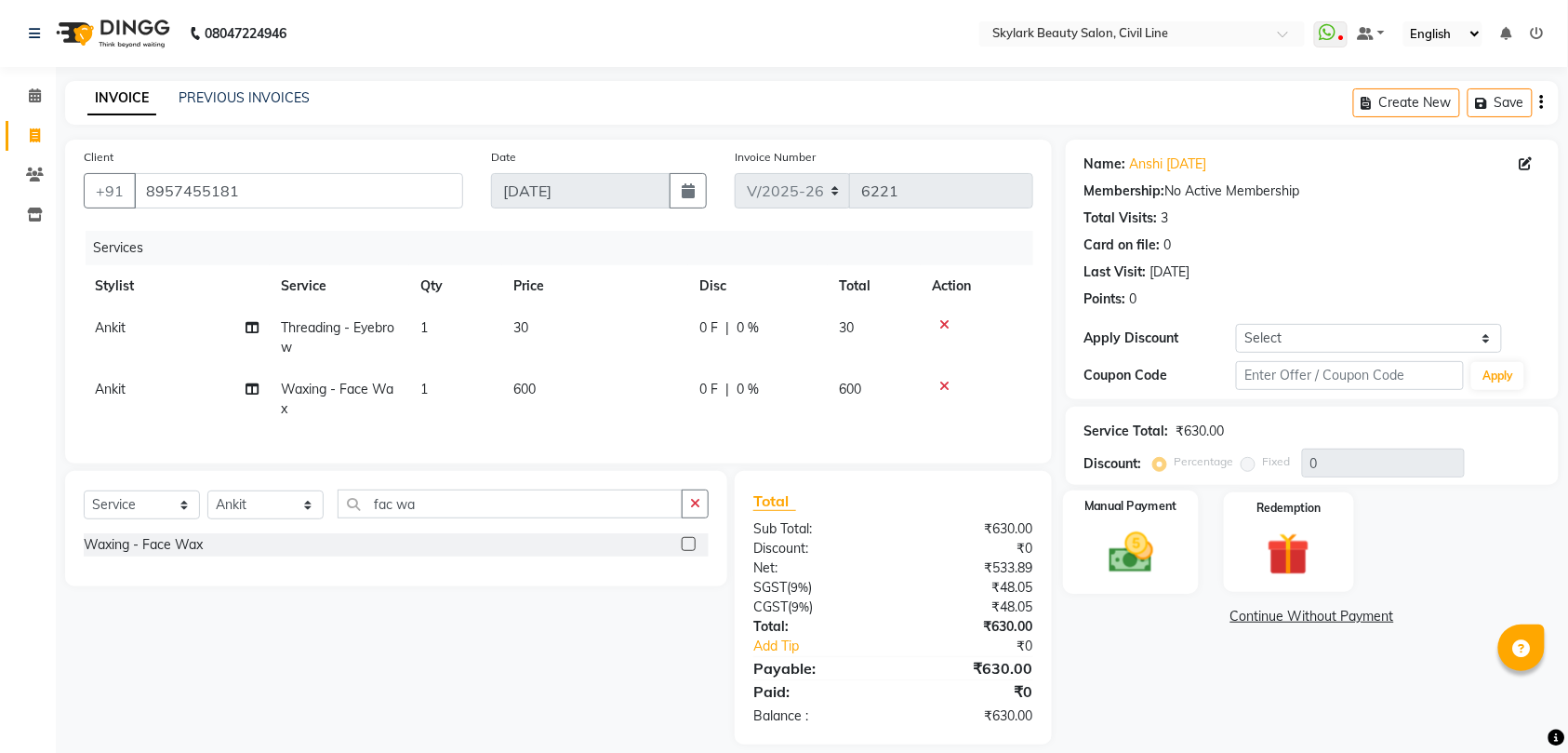
click at [1134, 552] on img at bounding box center [1130, 552] width 72 height 52
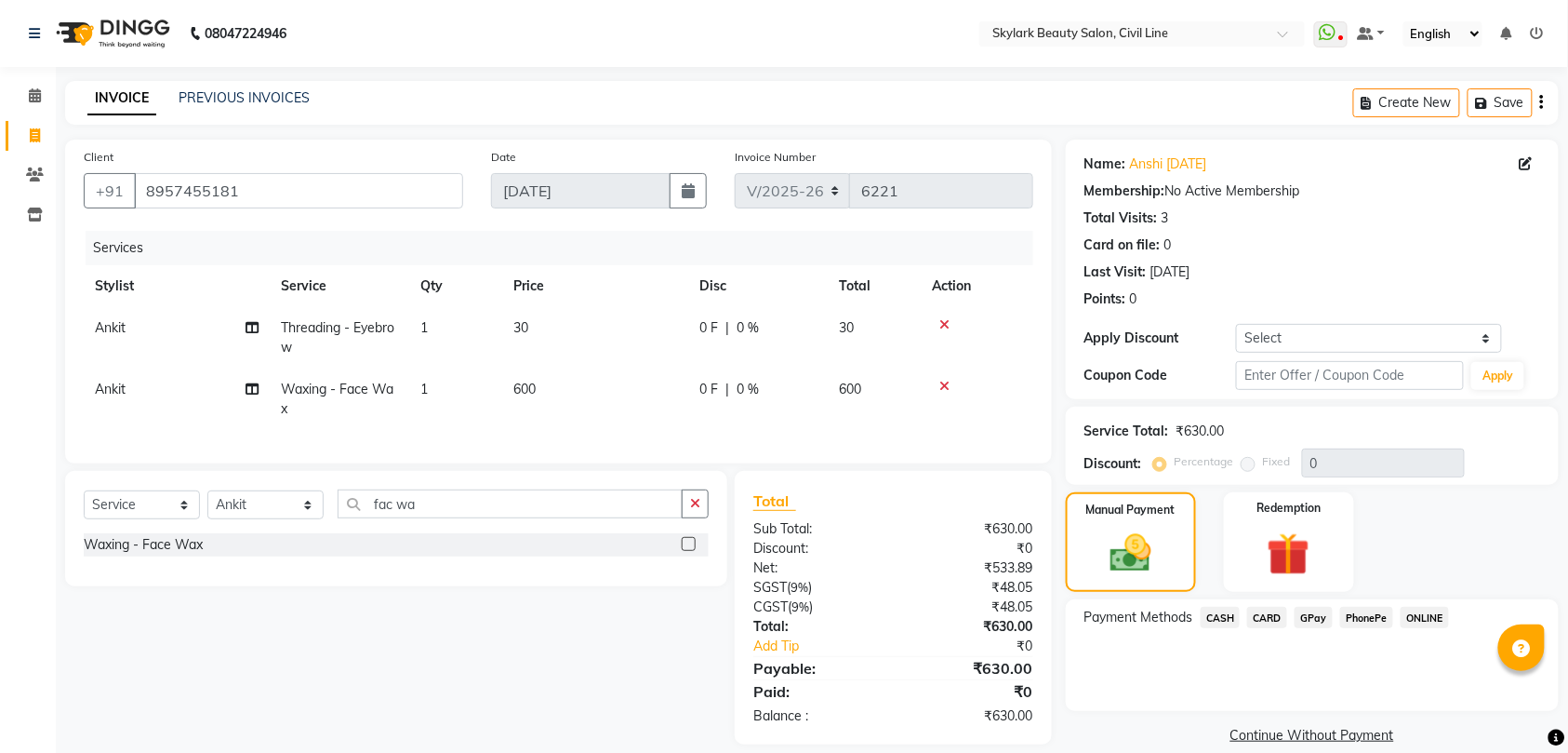
click at [1217, 618] on span "CASH" at bounding box center [1220, 617] width 40 height 22
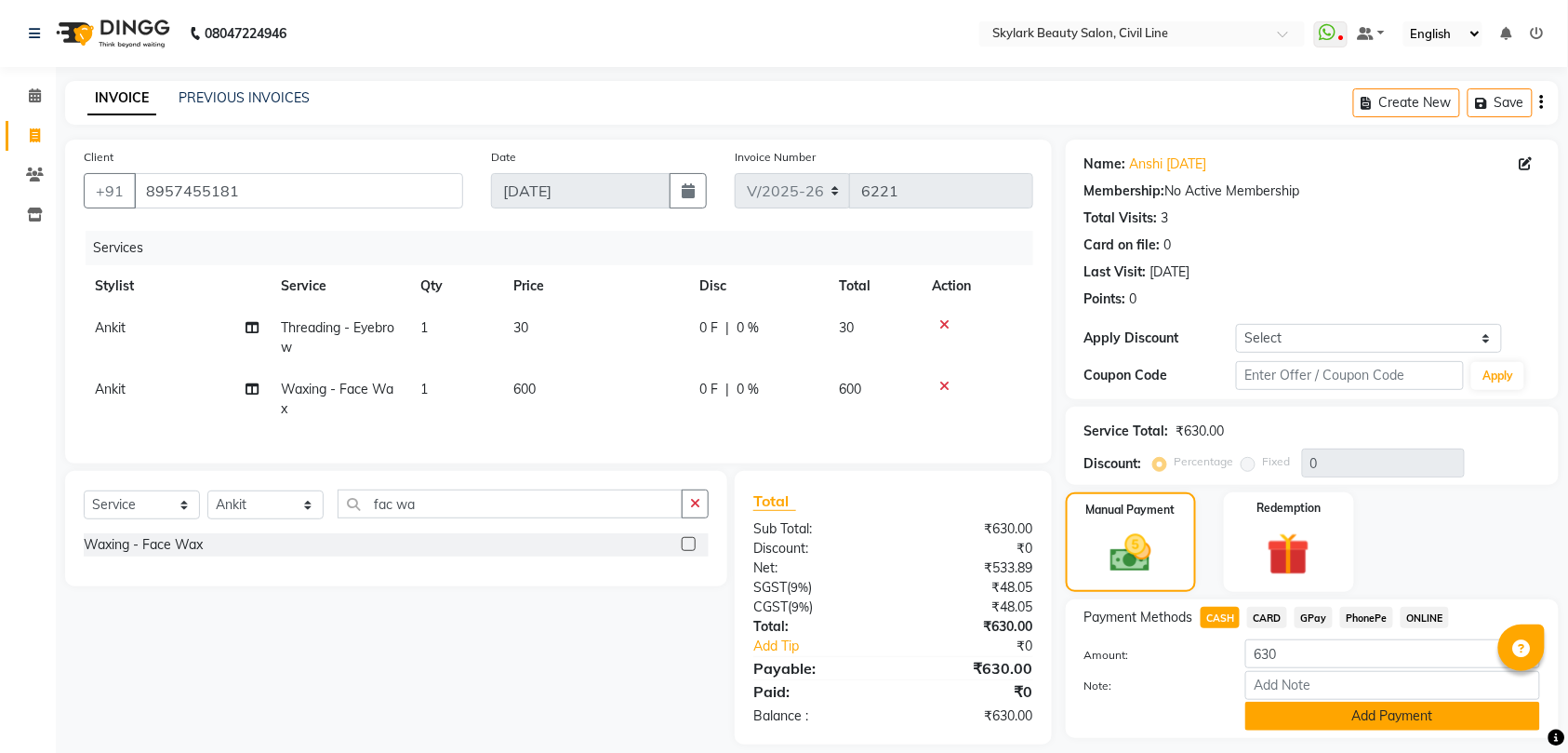
click at [1340, 715] on button "Add Payment" at bounding box center [1392, 715] width 294 height 29
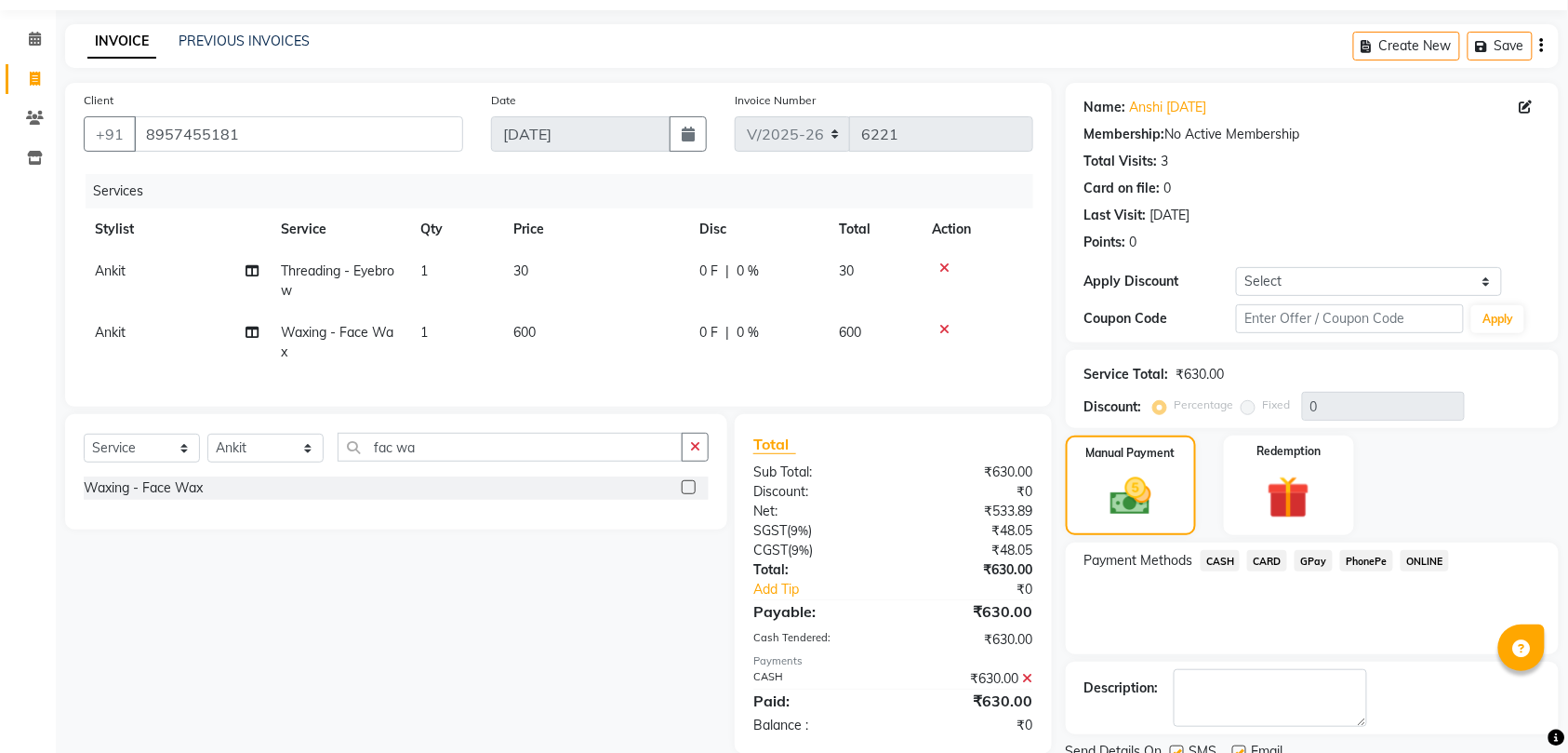
scroll to position [131, 0]
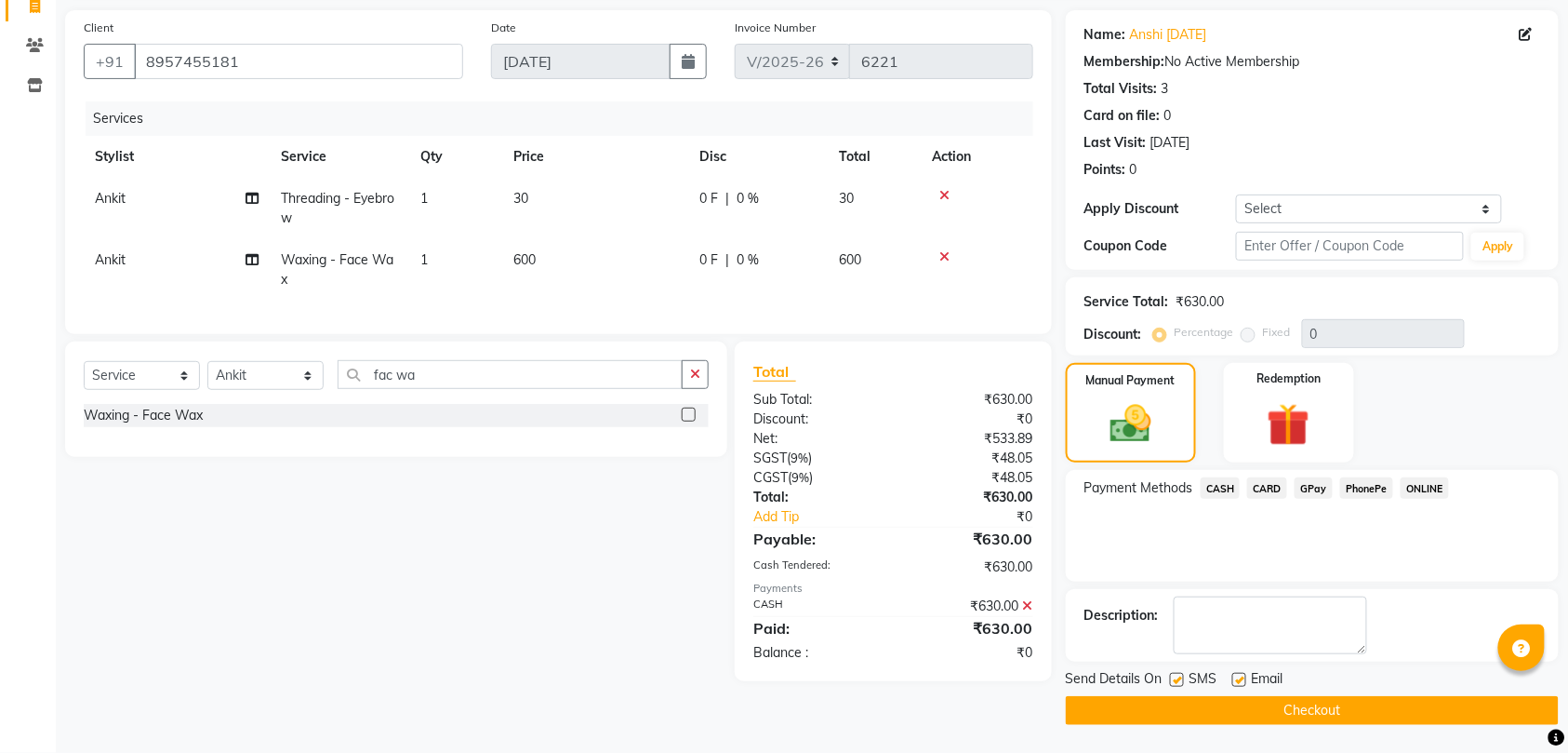
click at [1340, 711] on button "Checkout" at bounding box center [1312, 710] width 493 height 29
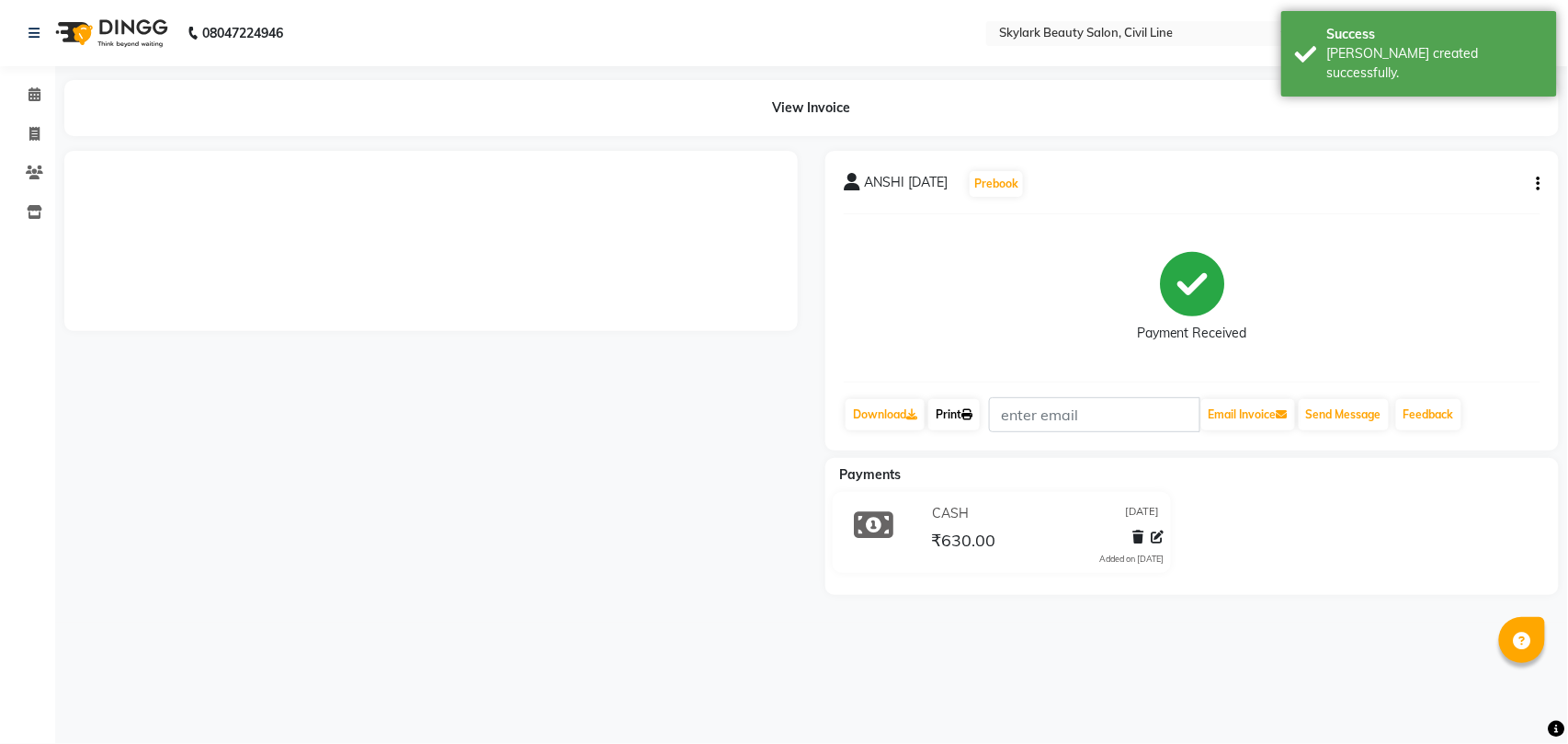
click at [960, 413] on link "Print" at bounding box center [954, 415] width 52 height 32
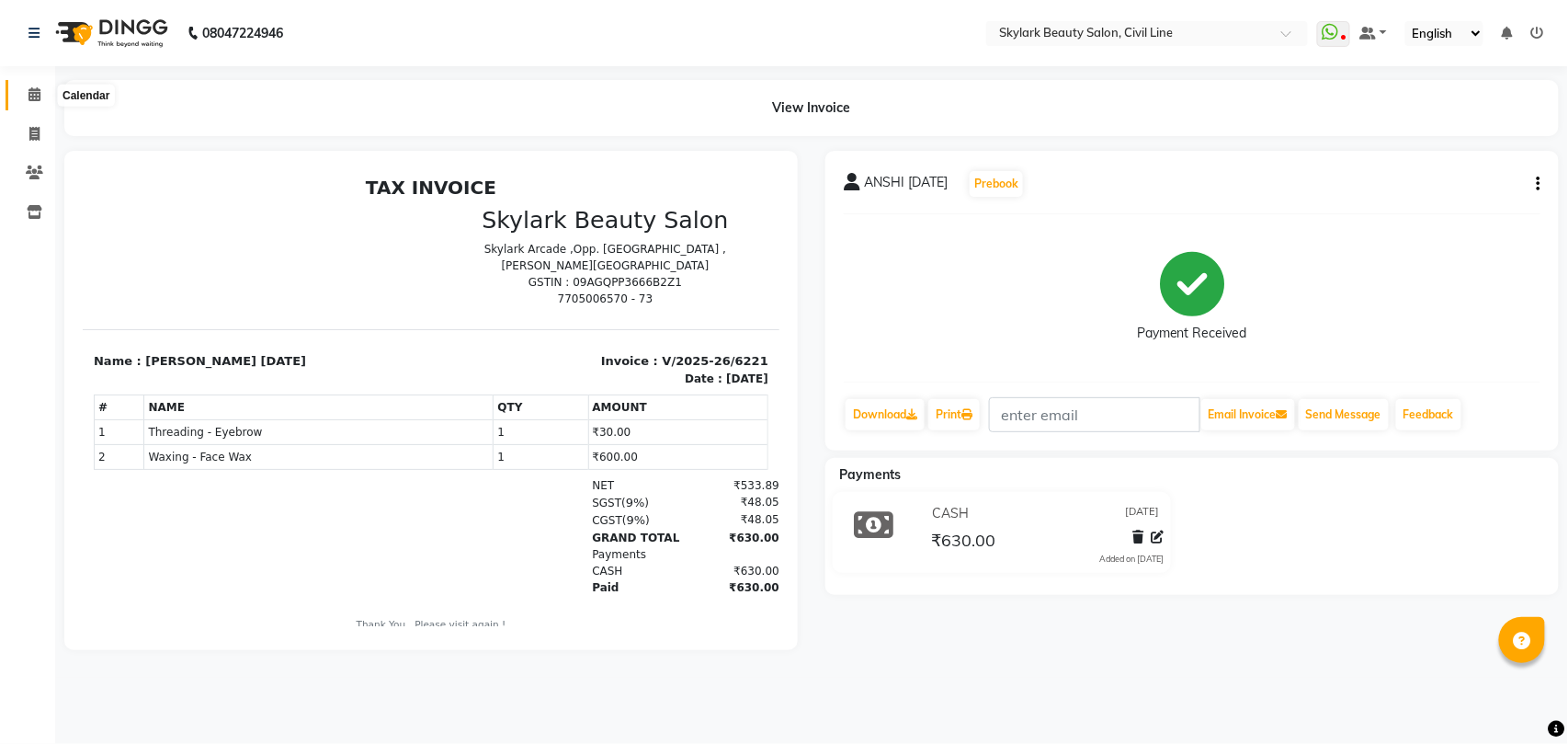
click at [33, 95] on icon at bounding box center [34, 94] width 12 height 14
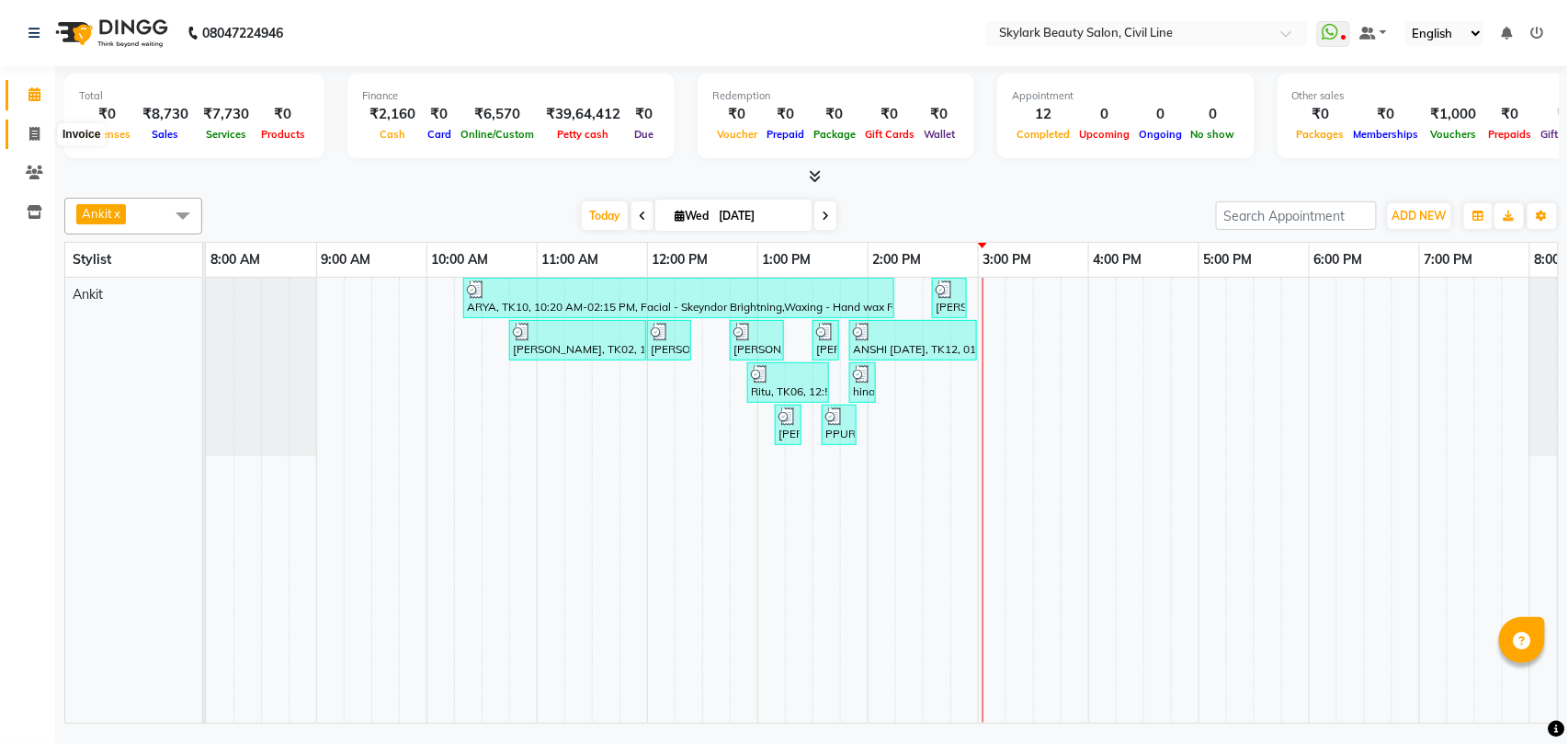
click at [31, 130] on icon at bounding box center [34, 133] width 10 height 14
select select "service"
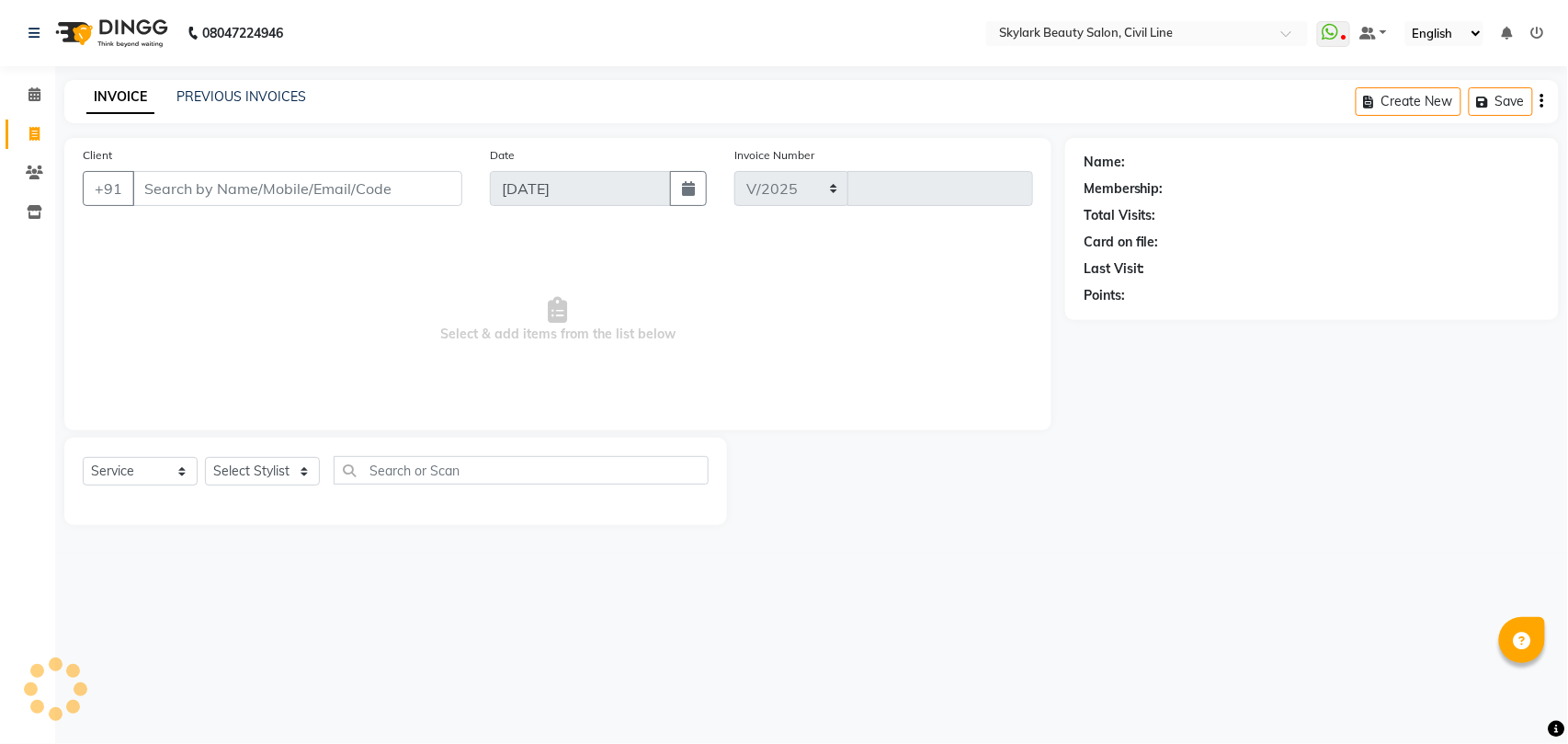
select select "4588"
type input "6222"
click at [34, 95] on icon at bounding box center [34, 94] width 12 height 14
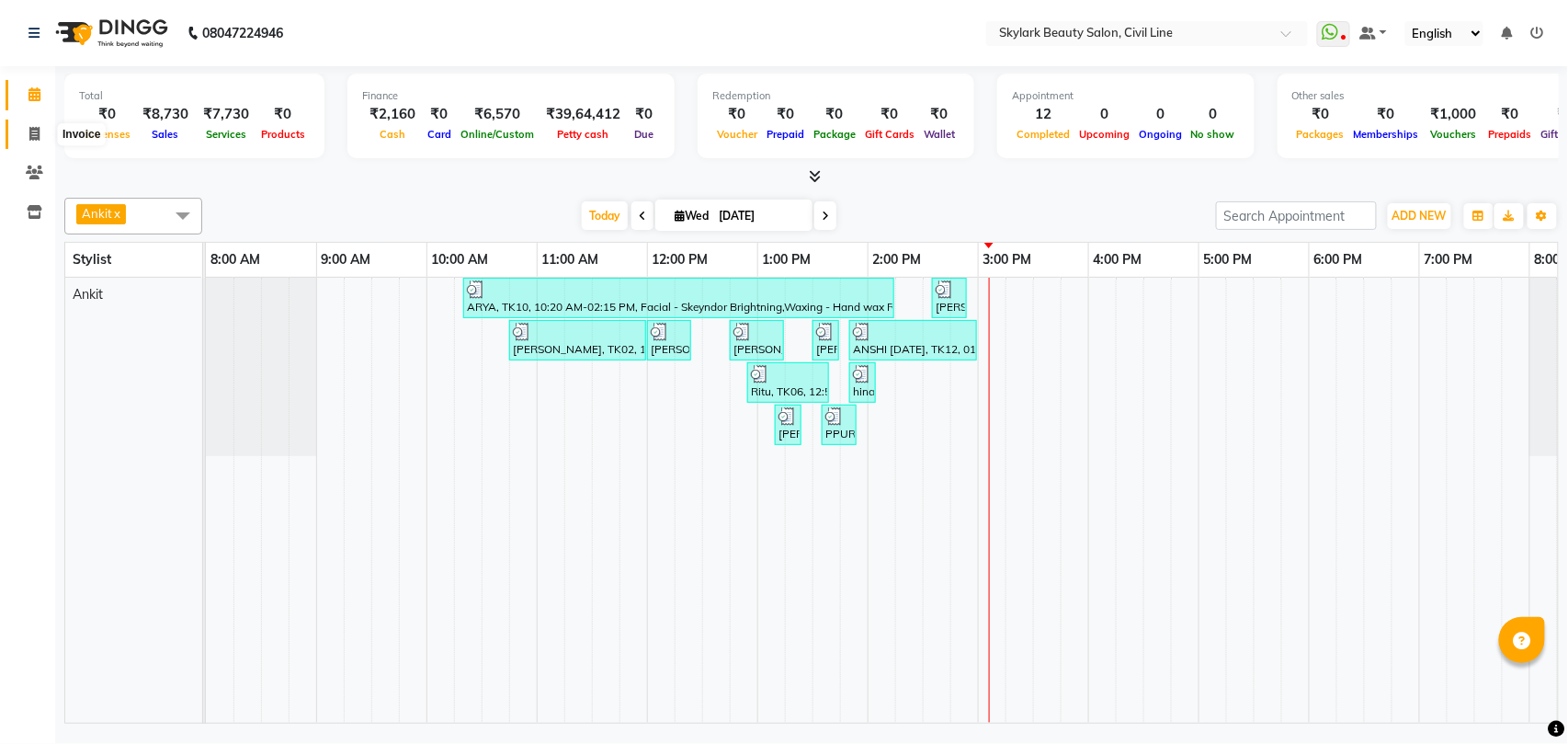
click at [31, 133] on icon at bounding box center [34, 133] width 10 height 14
select select "service"
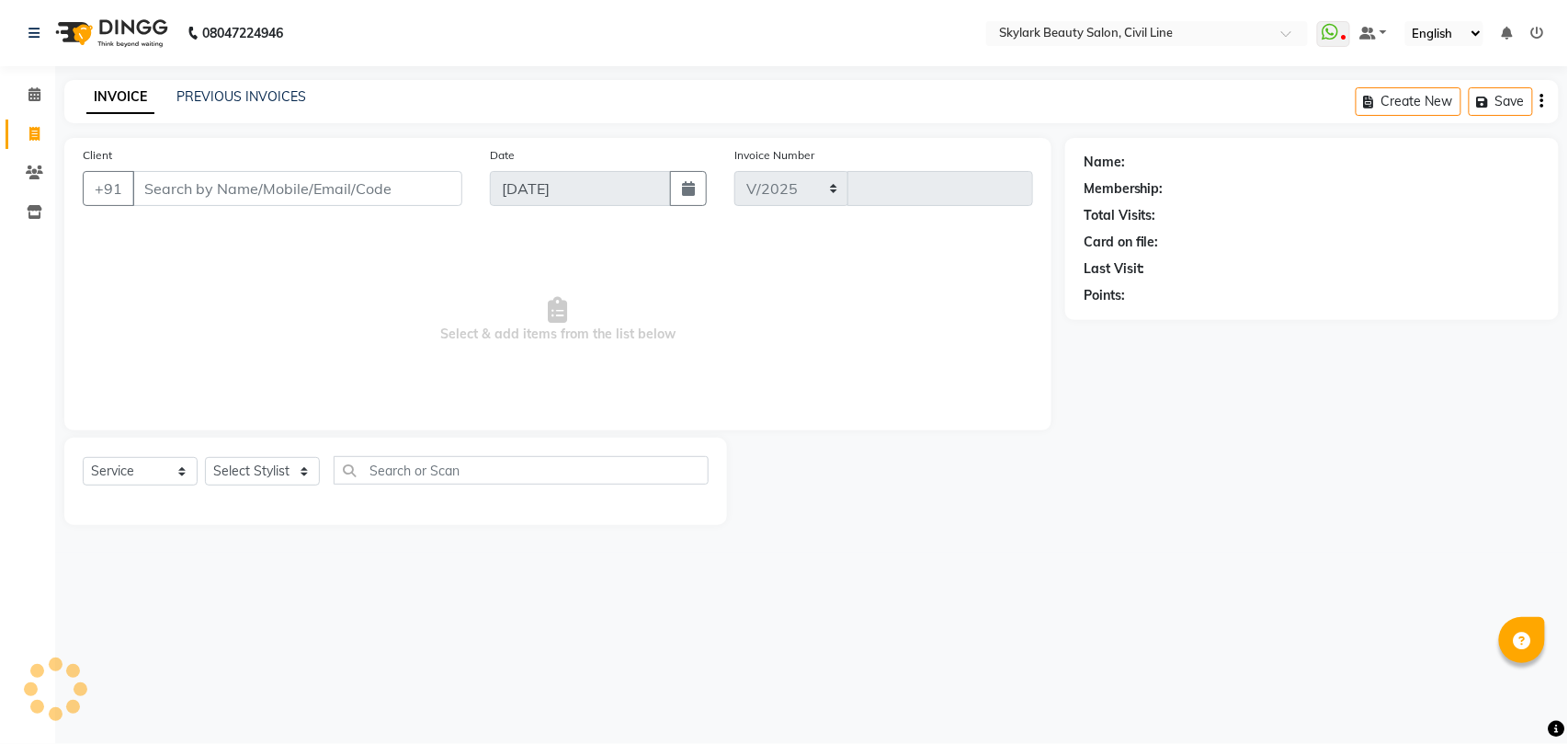
select select "4588"
type input "6222"
click at [266, 464] on select "Select Stylist" at bounding box center [262, 471] width 115 height 29
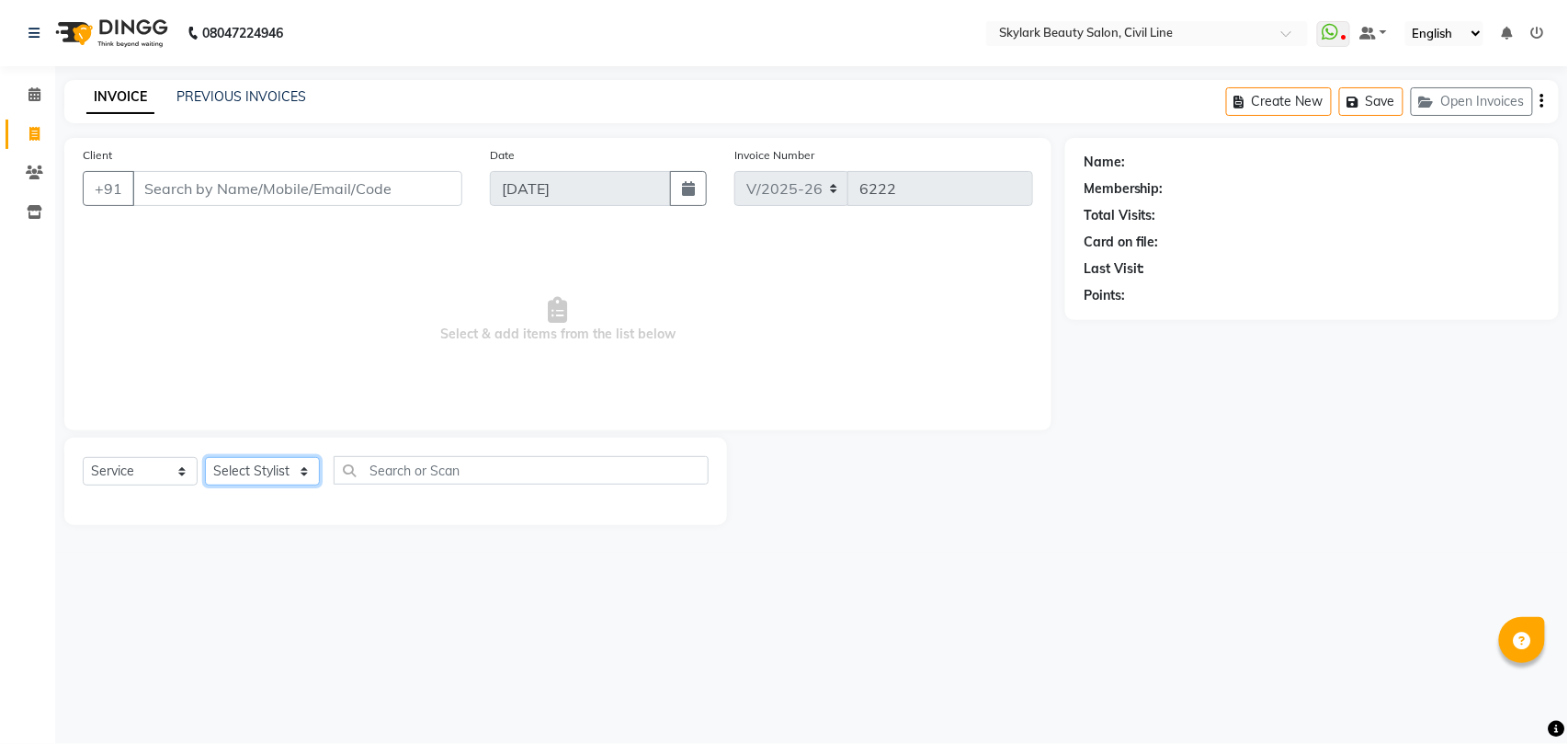
click at [265, 464] on select "Select Stylist [PERSON_NAME] [PERSON_NAME] [PERSON_NAME] WASU" at bounding box center [262, 471] width 115 height 29
select select "28120"
click at [205, 457] on select "Select Stylist [PERSON_NAME] [PERSON_NAME] [PERSON_NAME] WASU" at bounding box center [262, 471] width 115 height 29
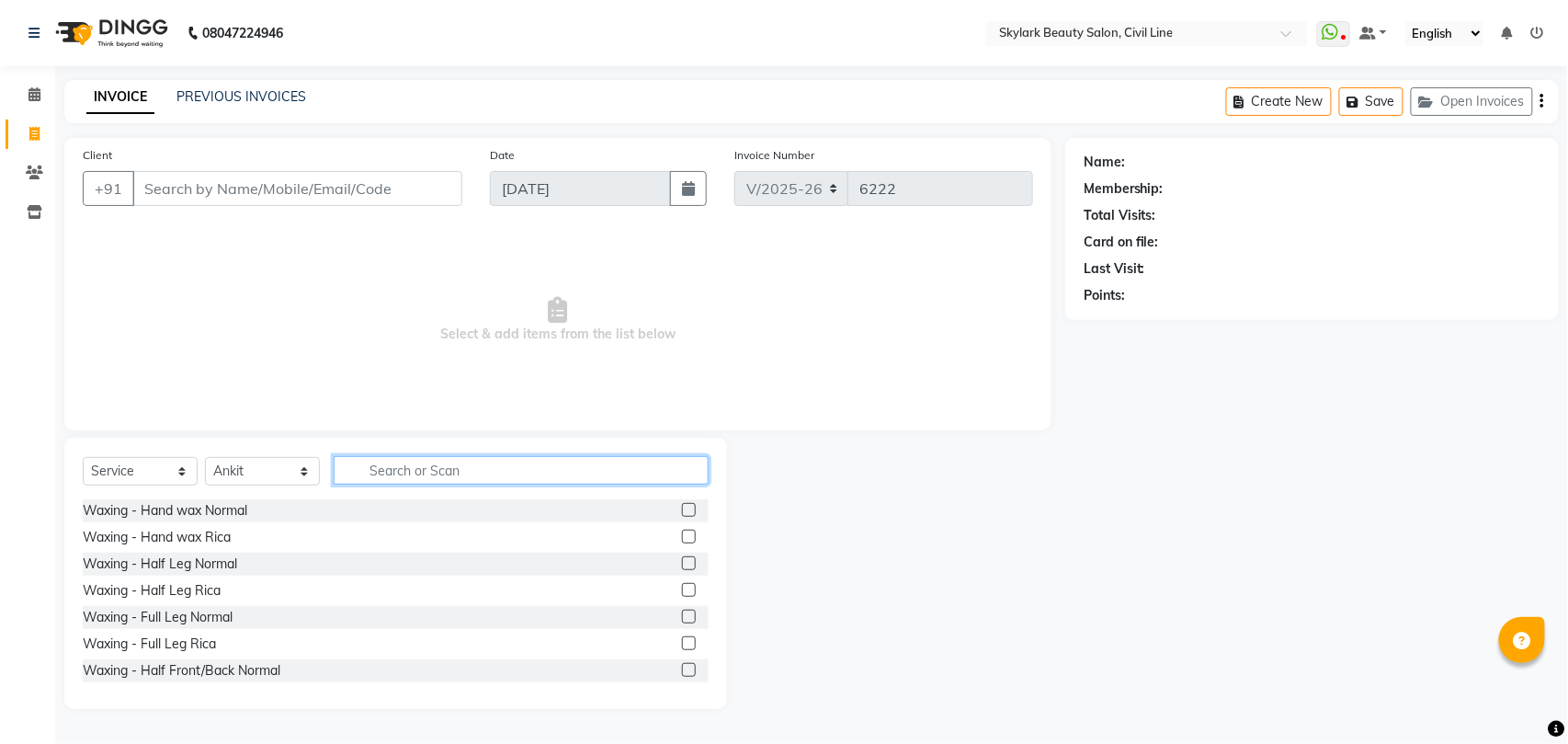
click at [399, 476] on input "text" at bounding box center [521, 470] width 375 height 29
type input "bl"
click at [682, 560] on label at bounding box center [688, 562] width 14 height 14
click at [682, 560] on input "checkbox" at bounding box center [687, 563] width 12 height 12
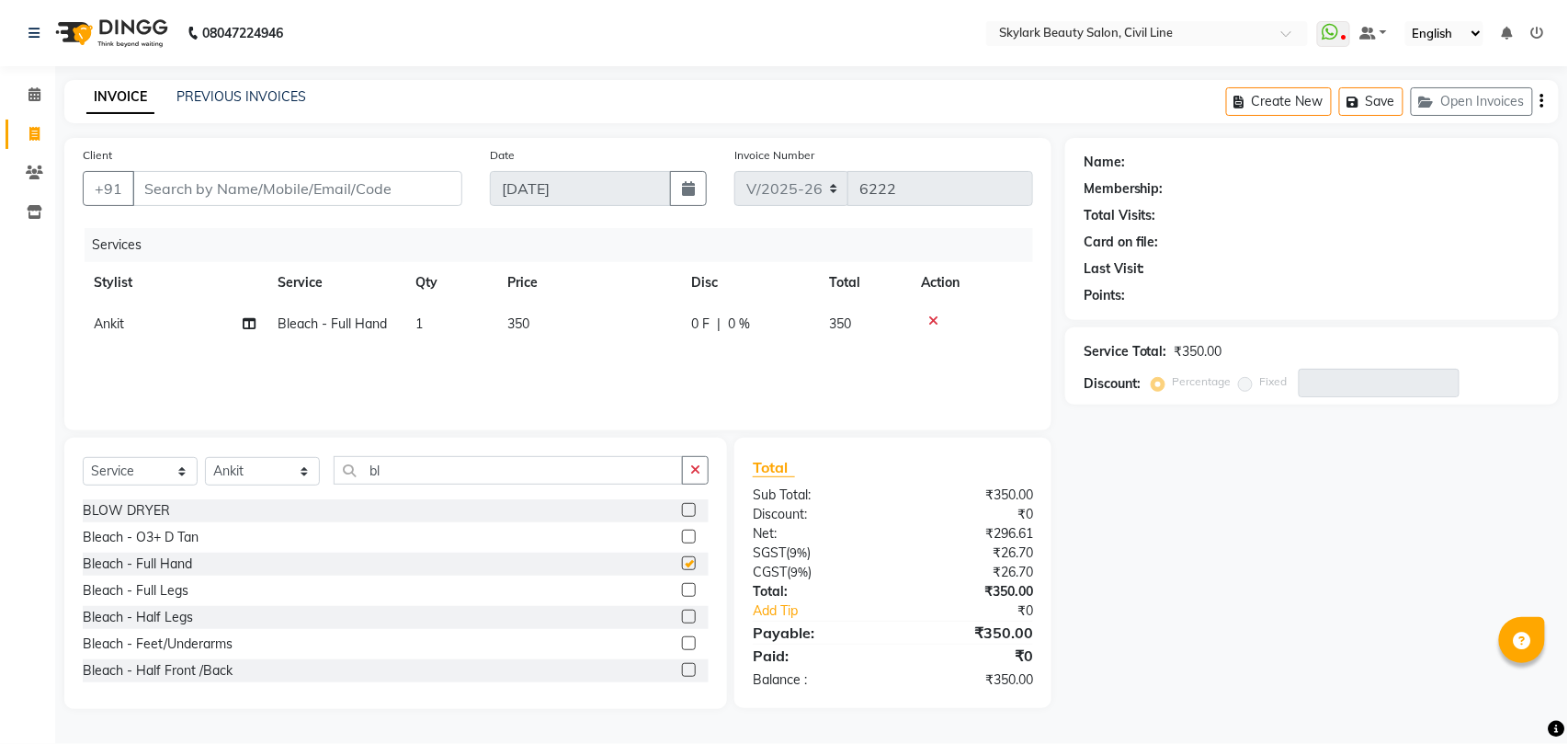
checkbox input "false"
click at [931, 317] on icon at bounding box center [933, 321] width 10 height 13
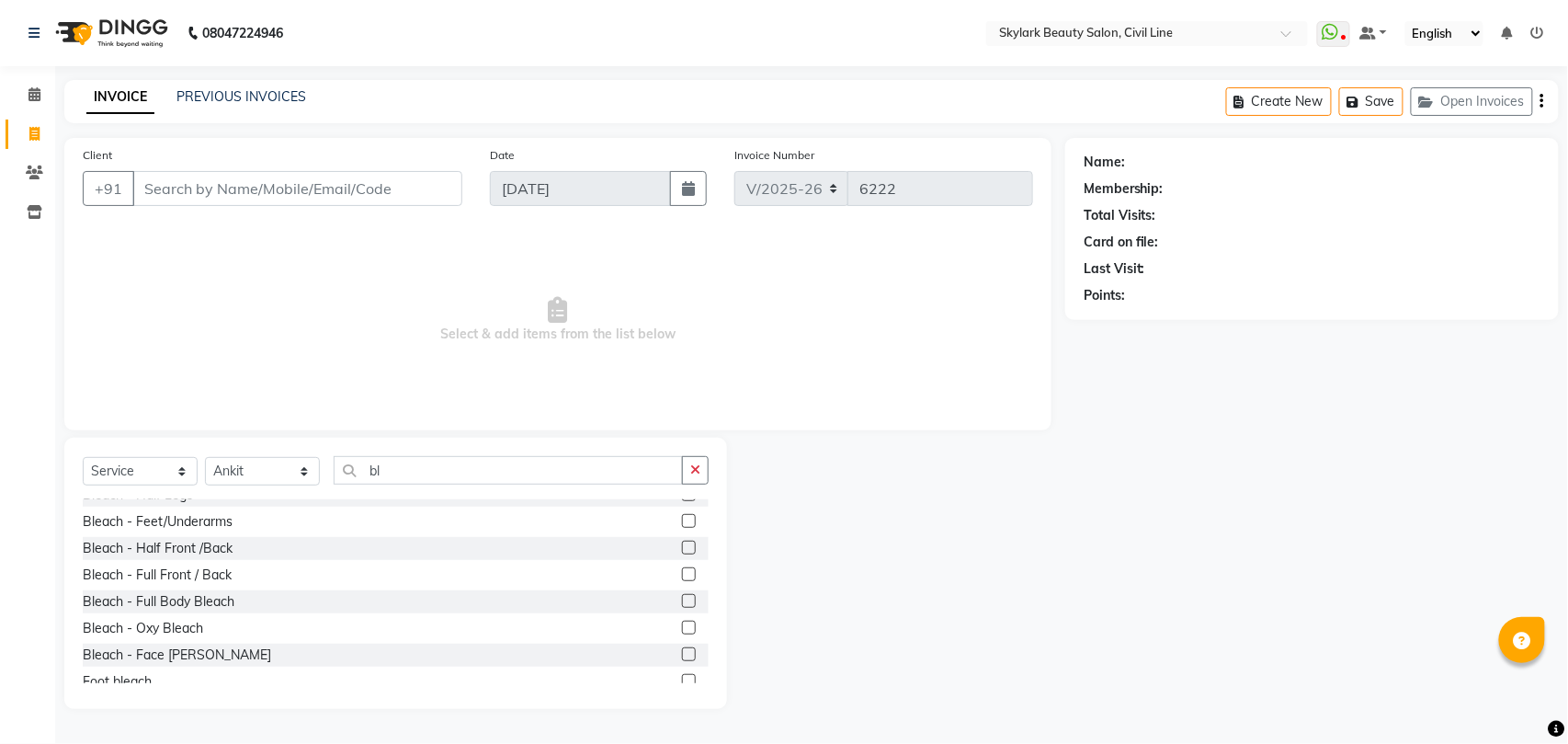
scroll to position [215, 0]
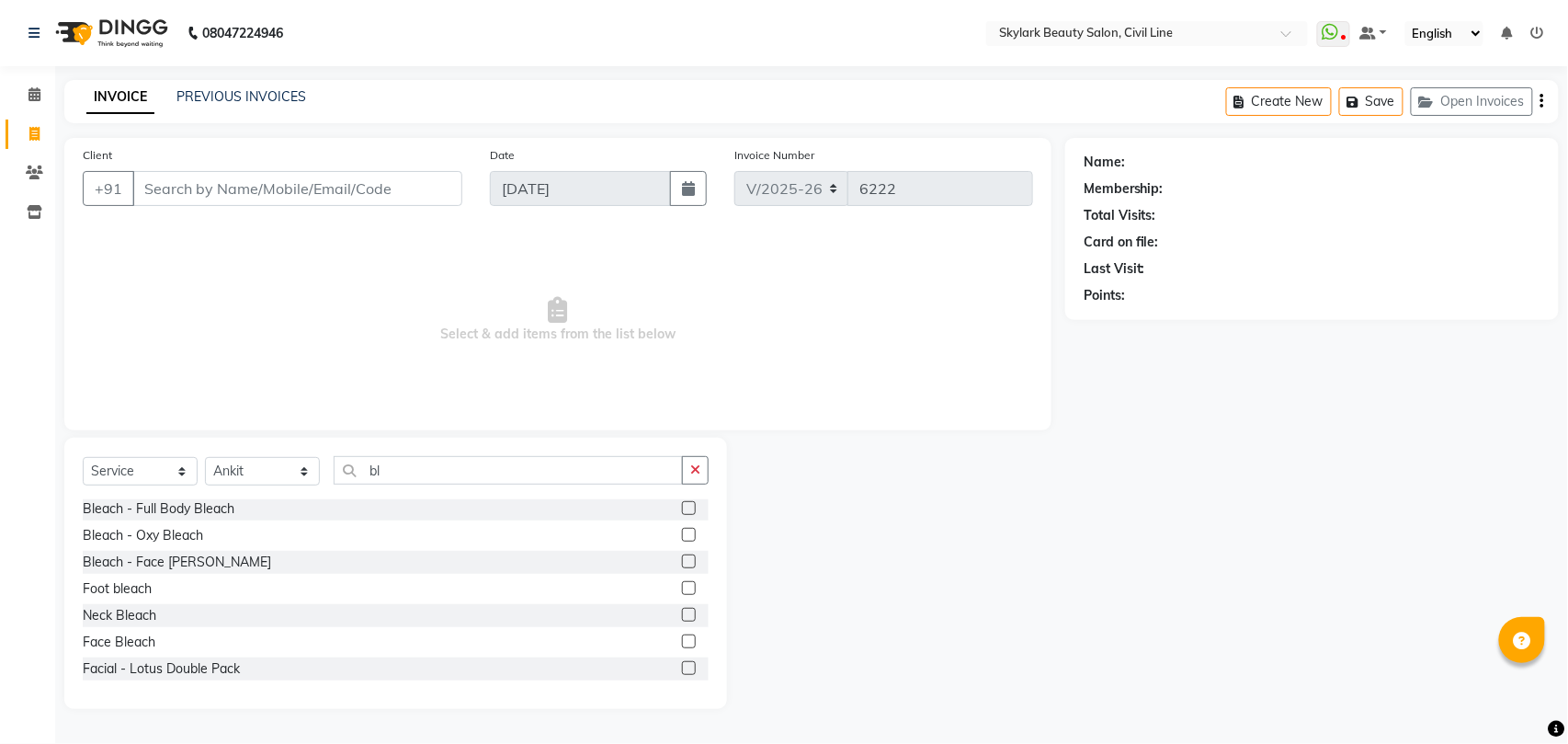
click at [682, 640] on label at bounding box center [688, 641] width 14 height 14
click at [682, 640] on input "checkbox" at bounding box center [687, 642] width 12 height 12
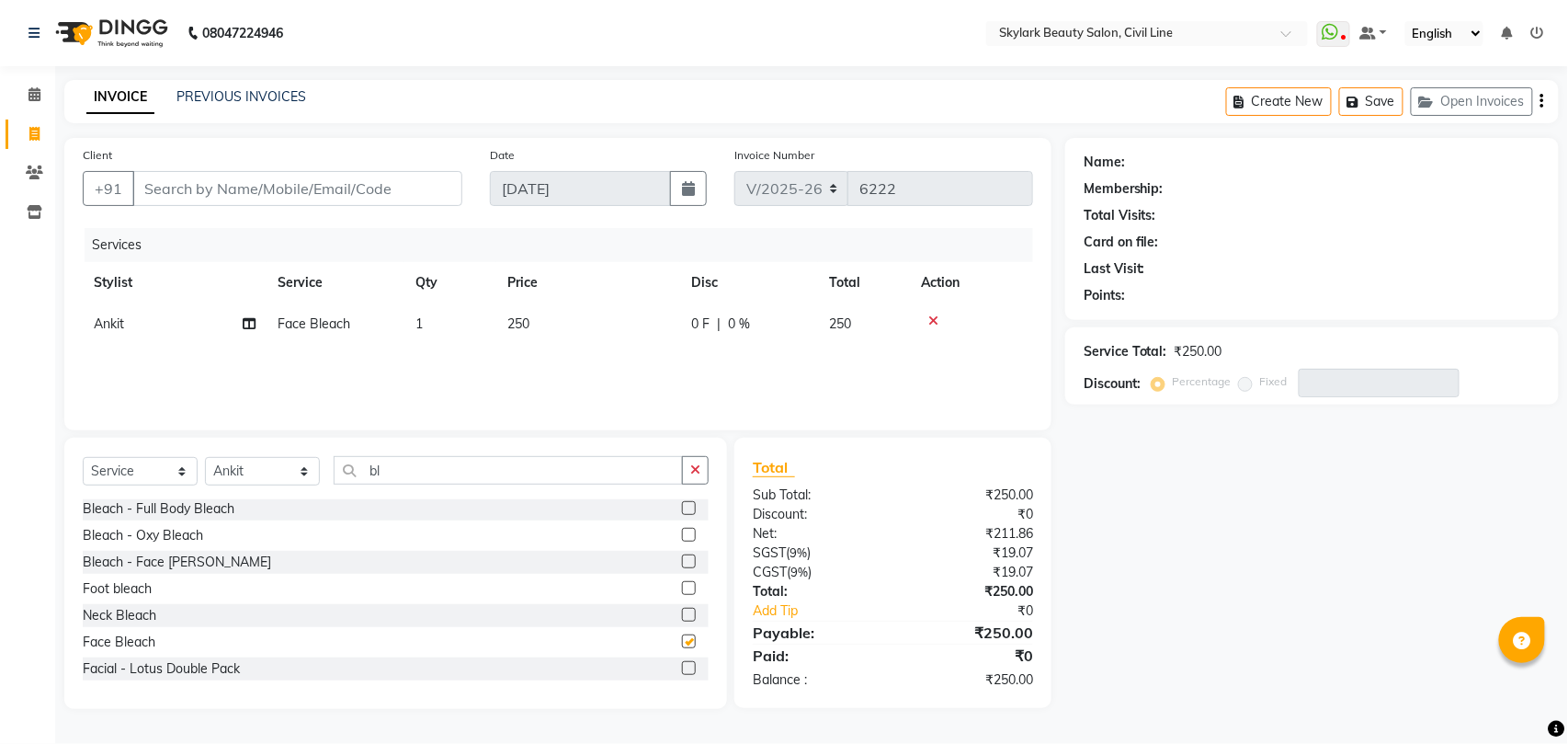
checkbox input "false"
click at [931, 320] on icon at bounding box center [933, 321] width 10 height 13
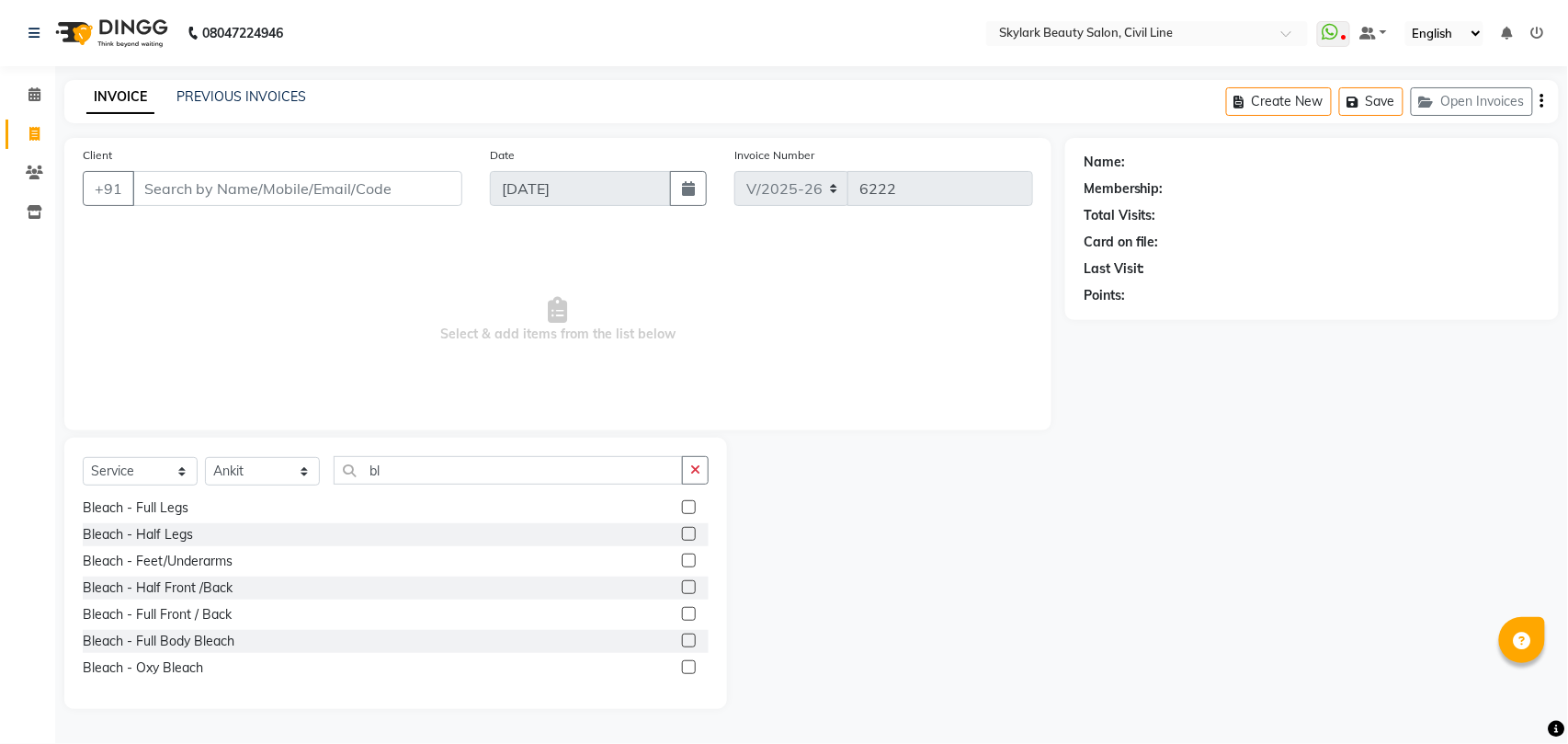
scroll to position [122, 0]
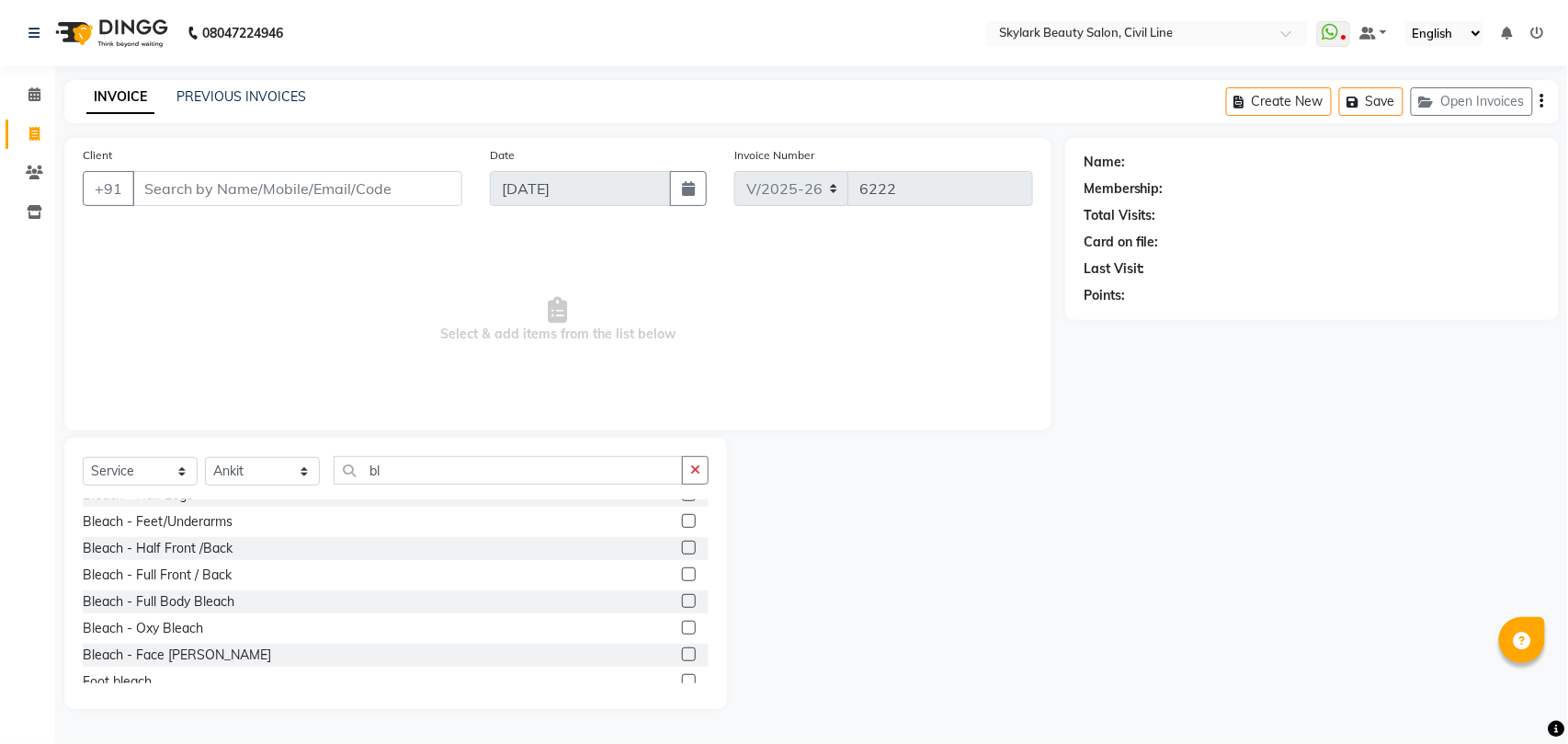
click at [682, 601] on label at bounding box center [688, 600] width 14 height 14
click at [682, 601] on input "checkbox" at bounding box center [687, 601] width 12 height 12
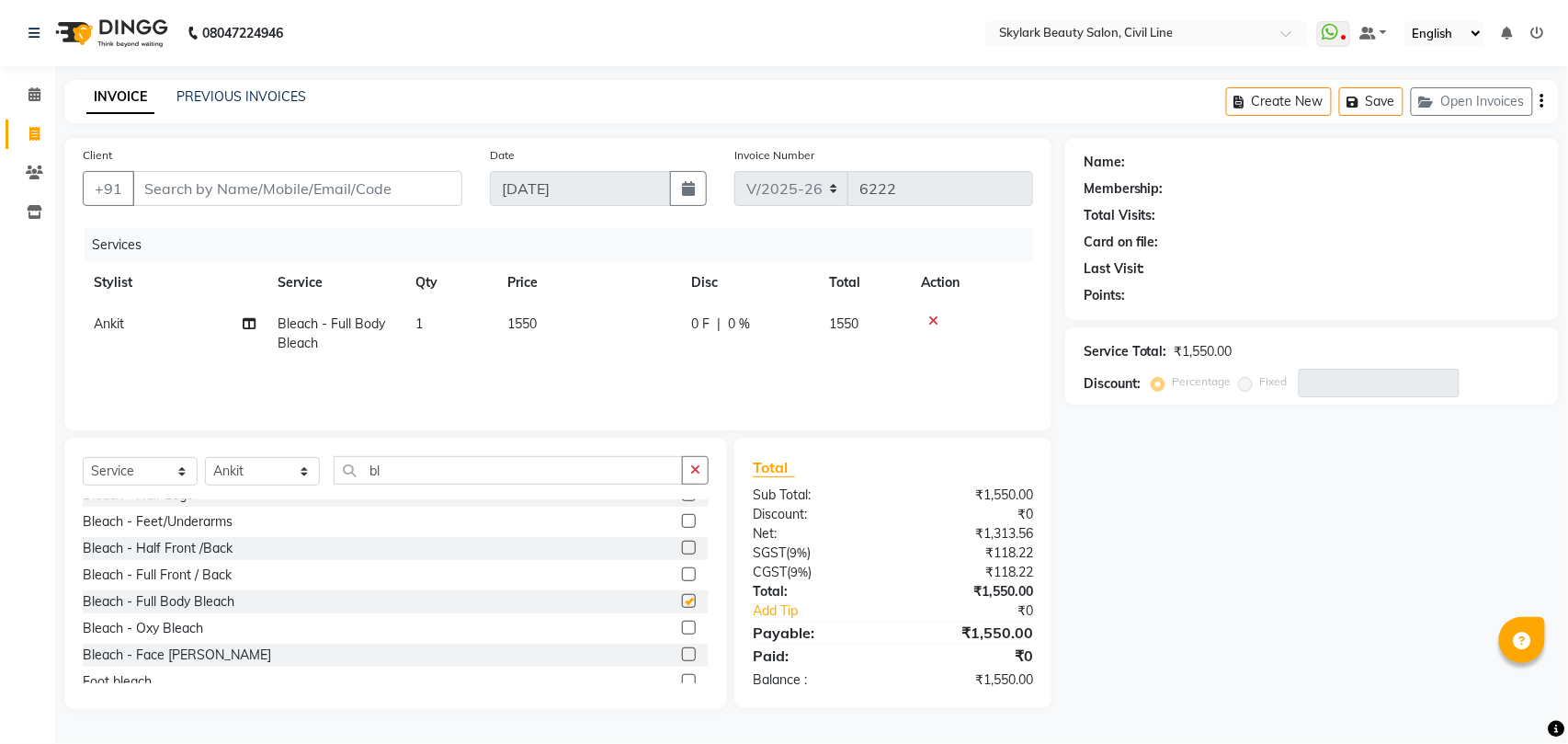
checkbox input "false"
click at [931, 321] on icon at bounding box center [933, 321] width 10 height 13
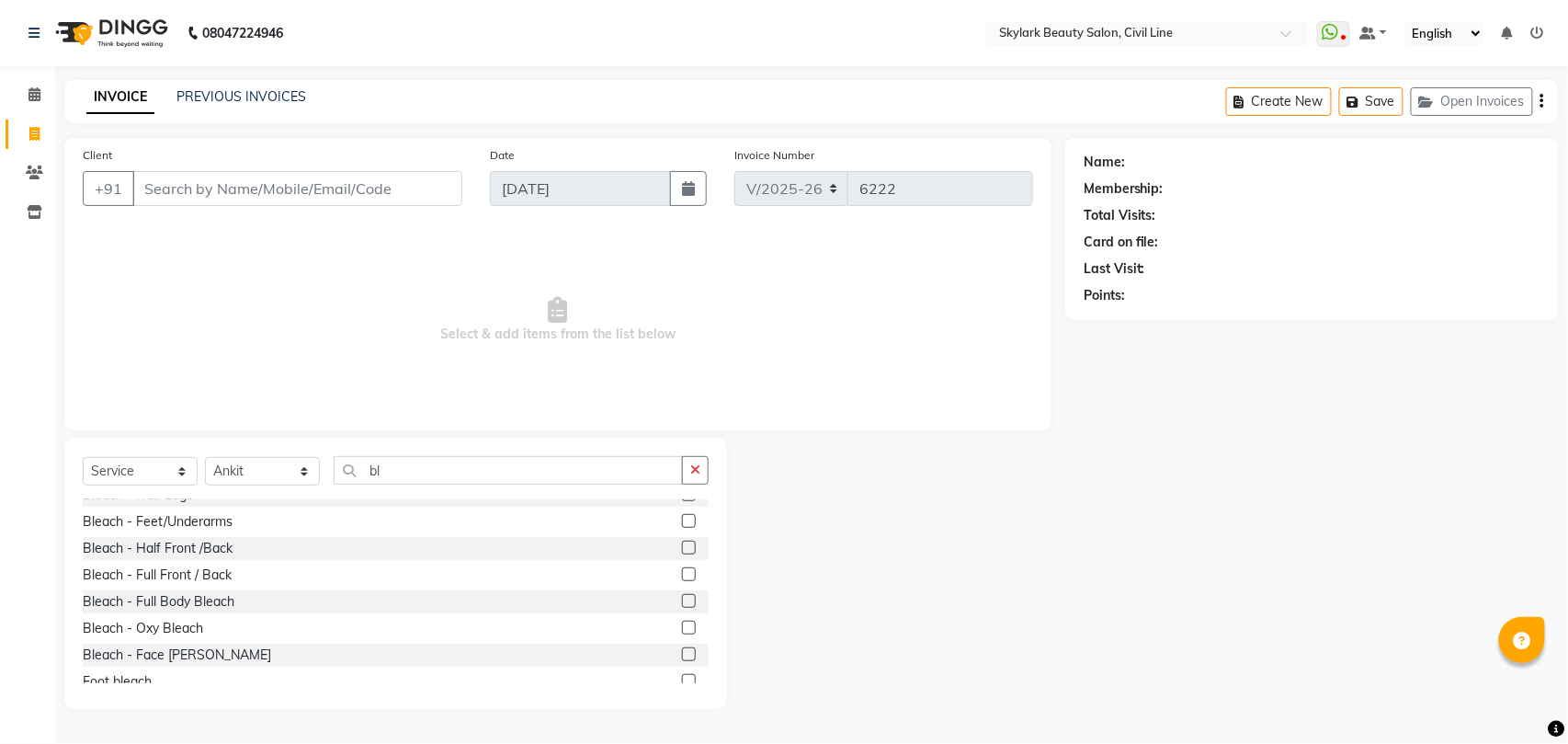
scroll to position [0, 0]
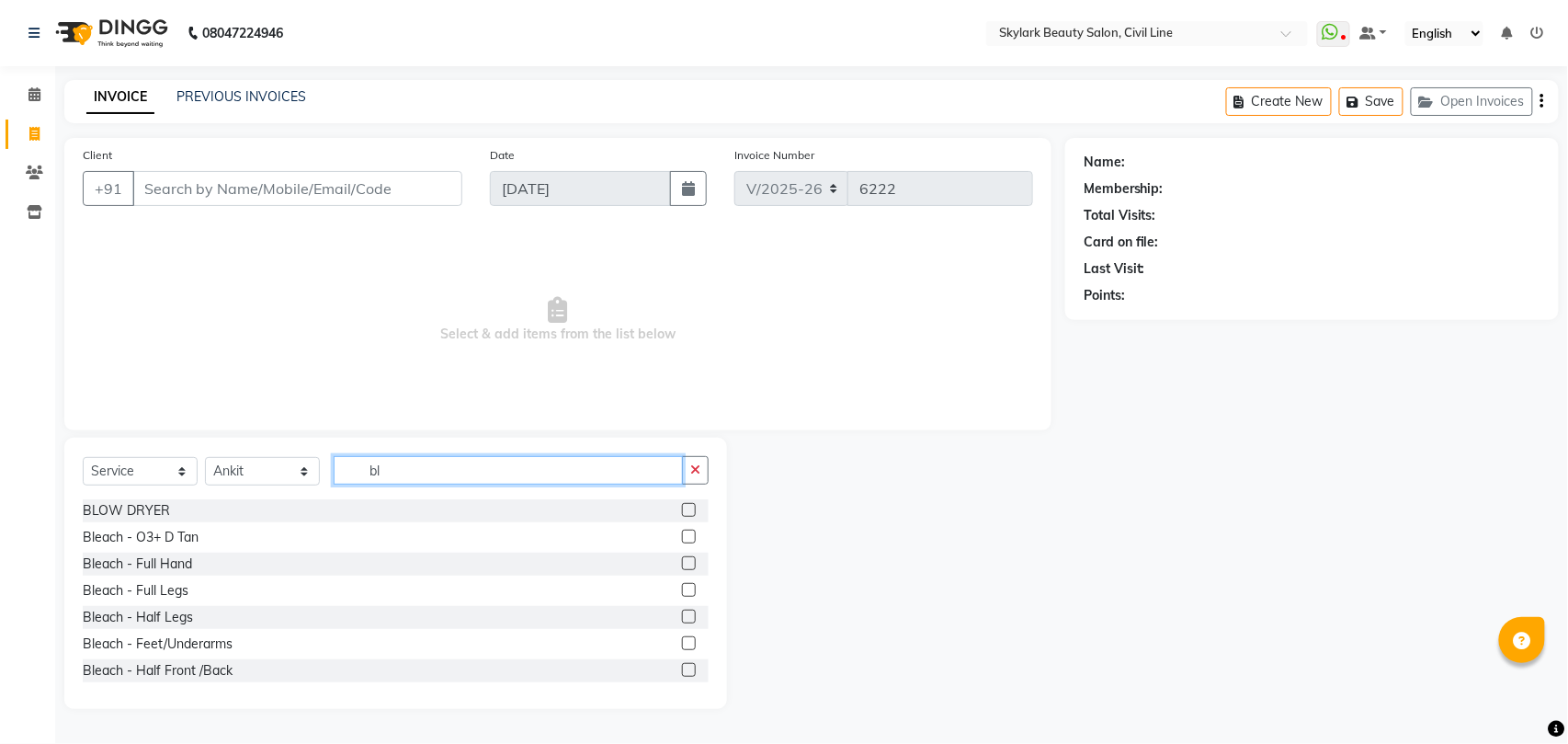
click at [533, 478] on input "bl" at bounding box center [508, 470] width 349 height 29
type input "b"
type input "nai"
click at [682, 510] on label at bounding box center [688, 510] width 14 height 14
click at [682, 510] on input "checkbox" at bounding box center [687, 511] width 12 height 12
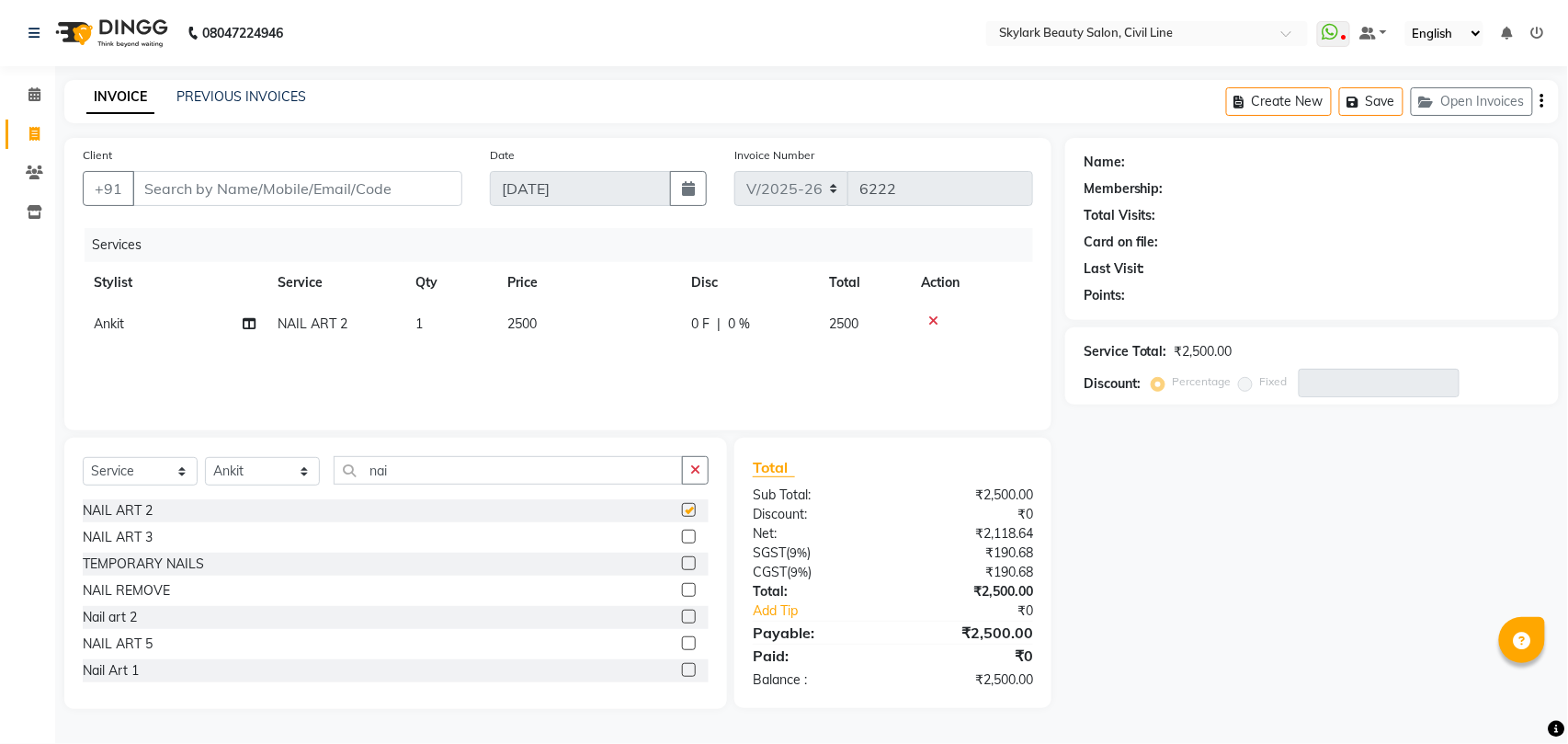
checkbox input "false"
click at [931, 320] on icon at bounding box center [933, 321] width 10 height 13
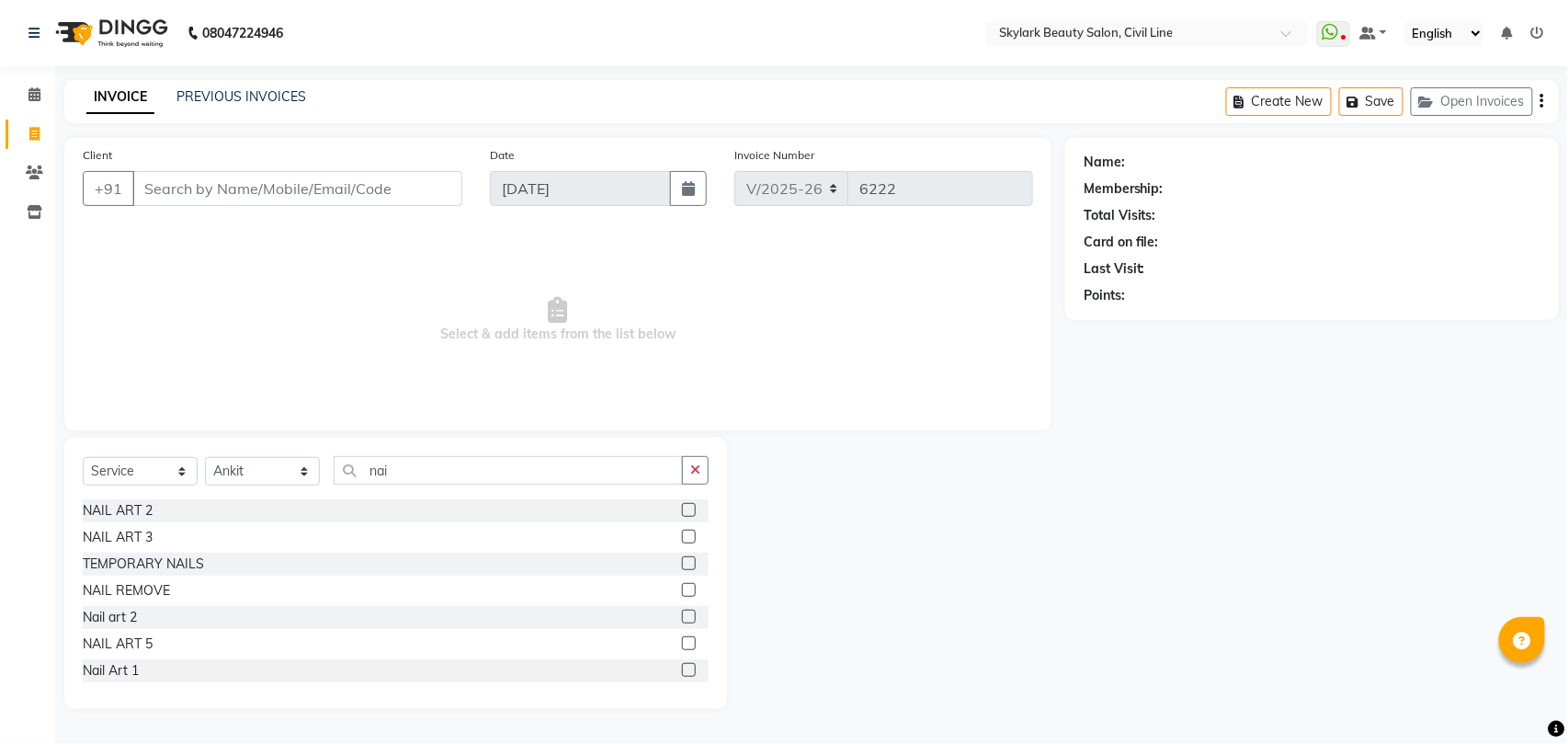
click at [682, 535] on label at bounding box center [688, 536] width 14 height 14
click at [682, 535] on input "checkbox" at bounding box center [687, 536] width 12 height 12
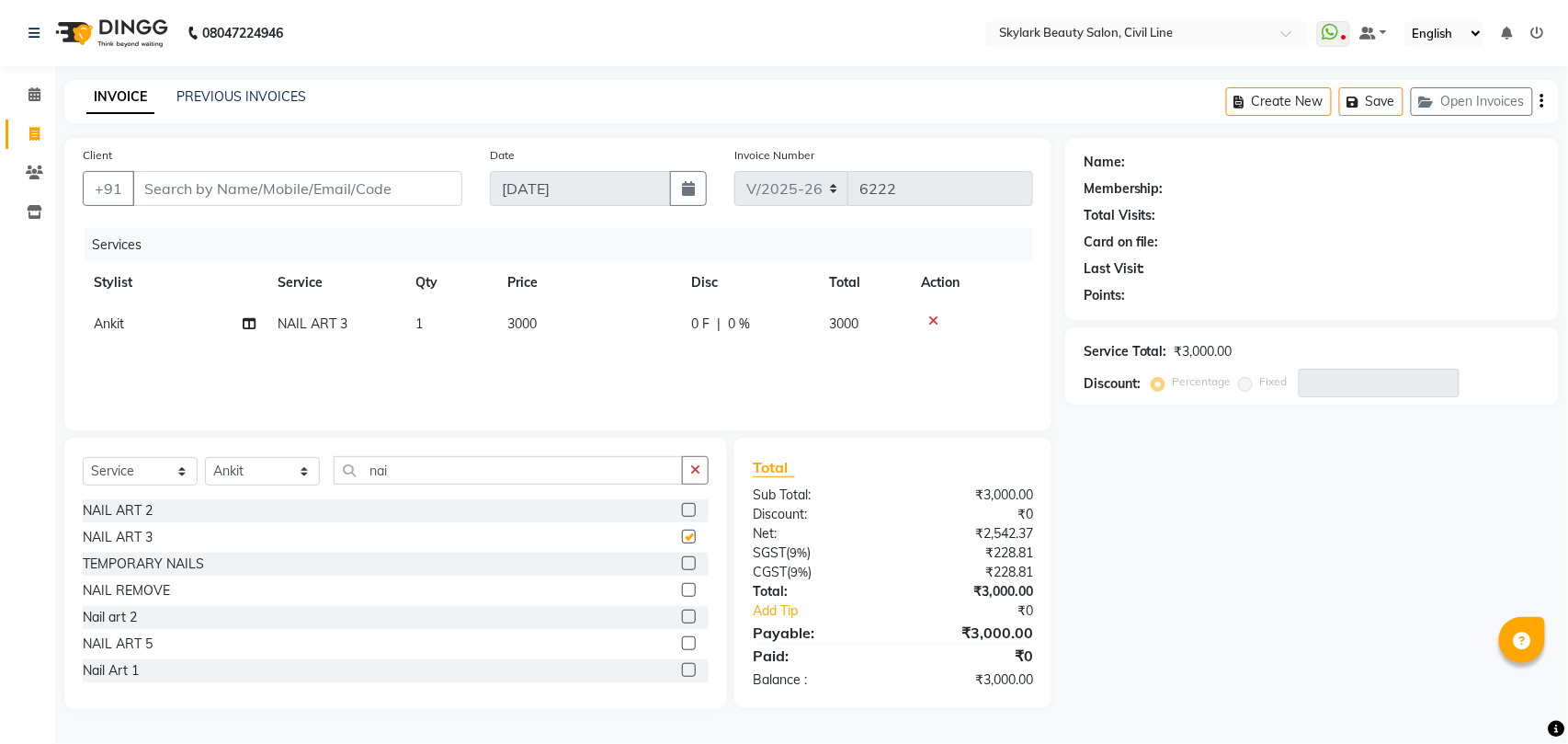
checkbox input "false"
click at [932, 320] on icon at bounding box center [933, 321] width 10 height 13
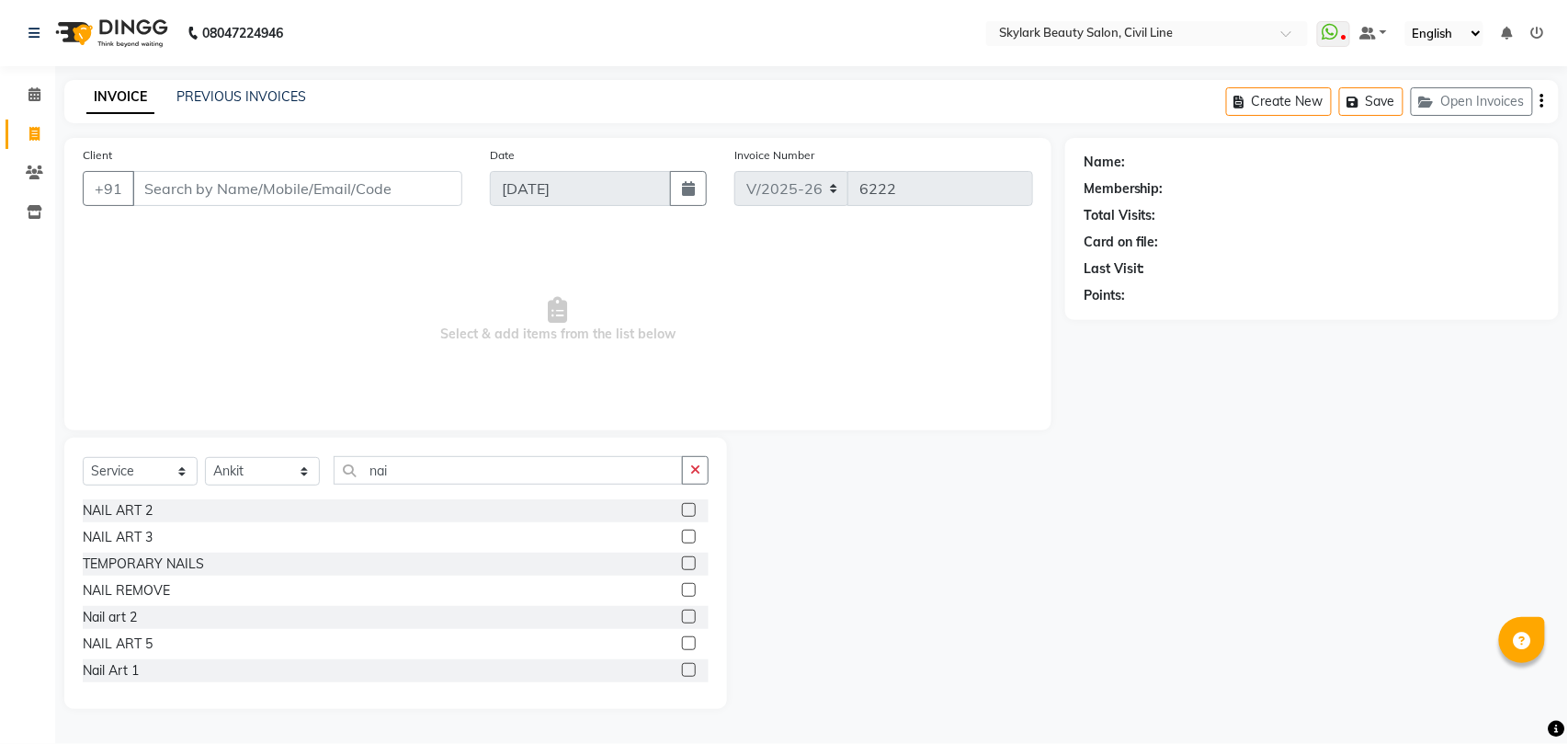
click at [682, 586] on label at bounding box center [688, 589] width 14 height 14
click at [682, 586] on input "checkbox" at bounding box center [687, 590] width 12 height 12
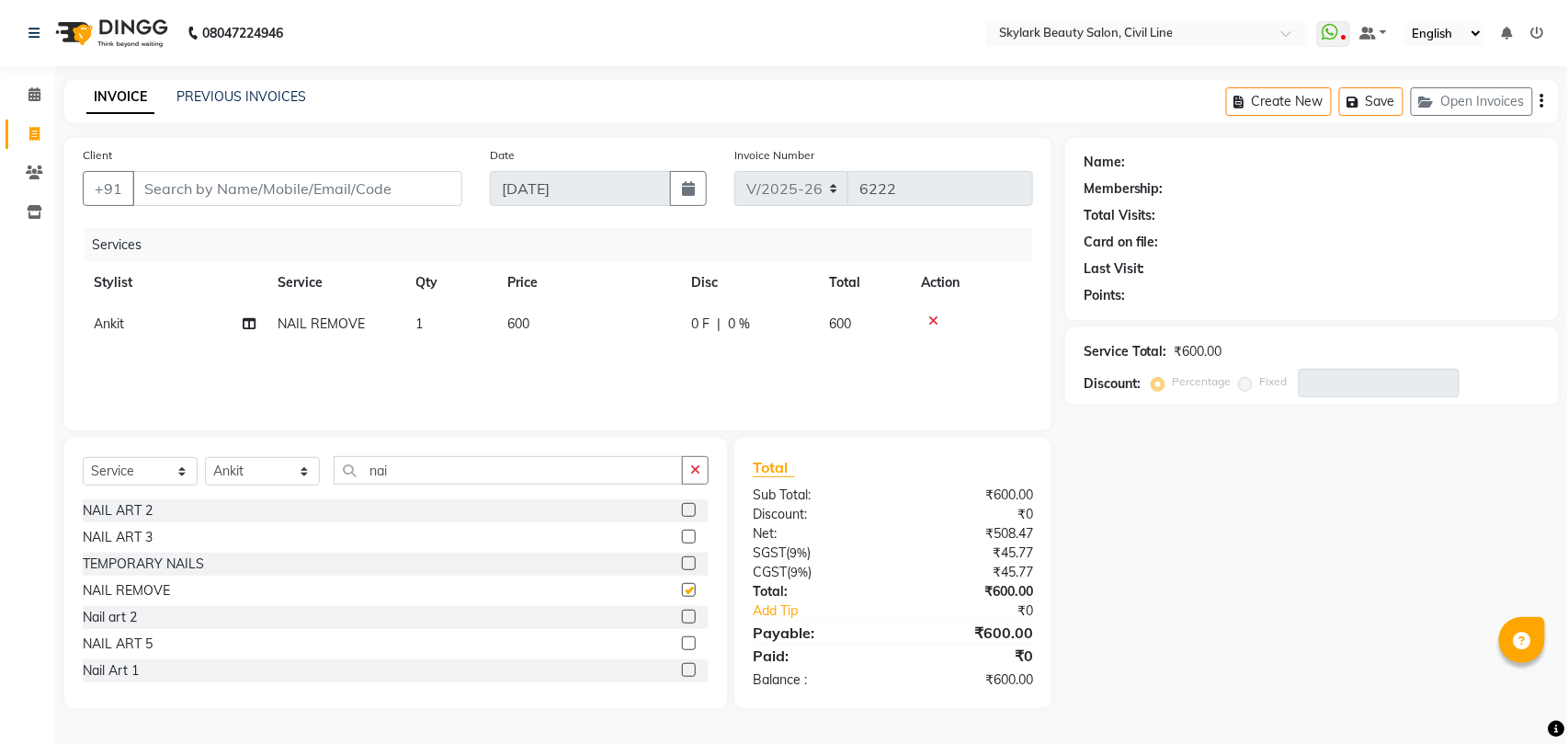
checkbox input "false"
click at [934, 317] on icon at bounding box center [933, 321] width 10 height 13
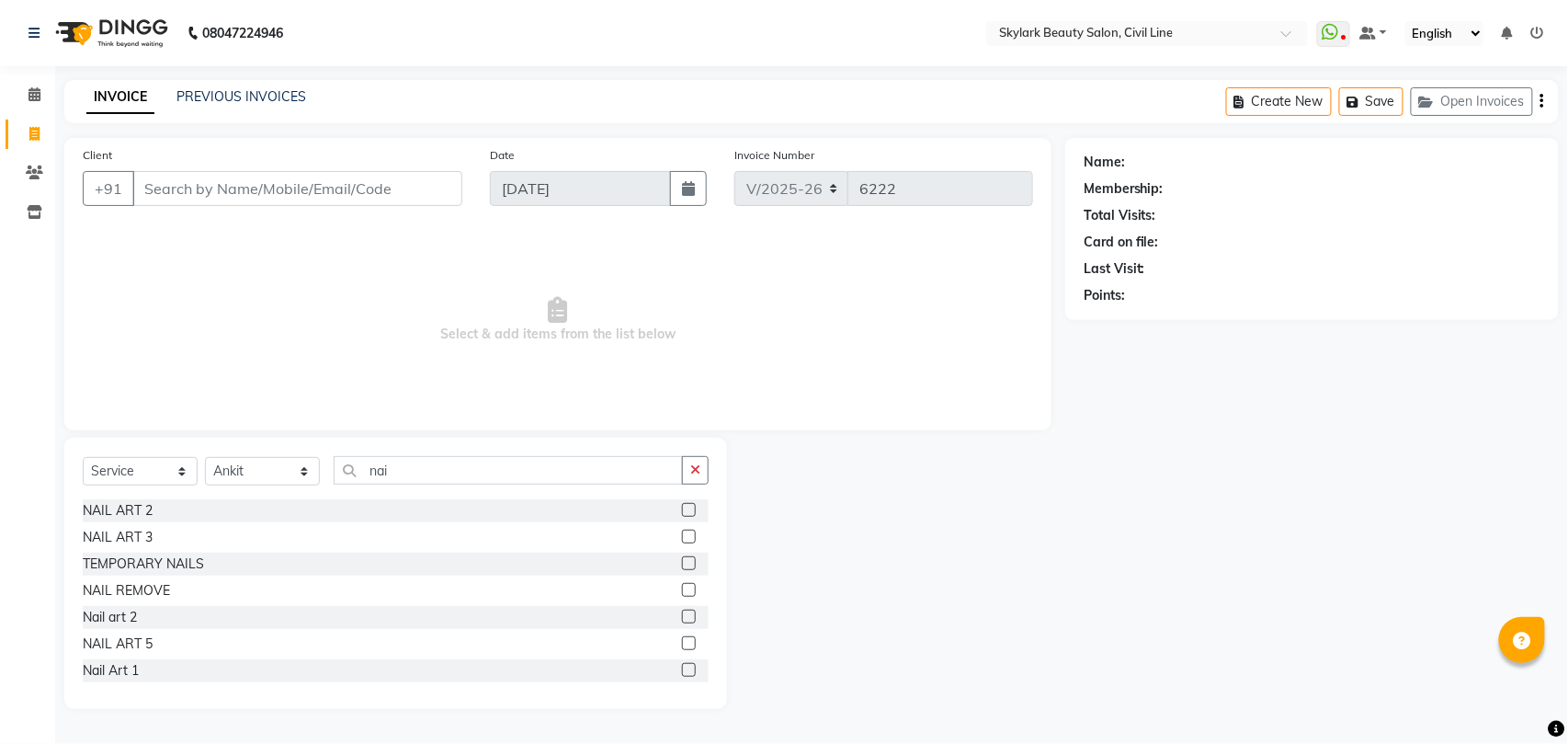
scroll to position [2, 0]
drag, startPoint x: 696, startPoint y: 469, endPoint x: 640, endPoint y: 465, distance: 56.1
click at [696, 468] on icon "button" at bounding box center [695, 470] width 10 height 13
click at [34, 89] on icon at bounding box center [34, 94] width 12 height 14
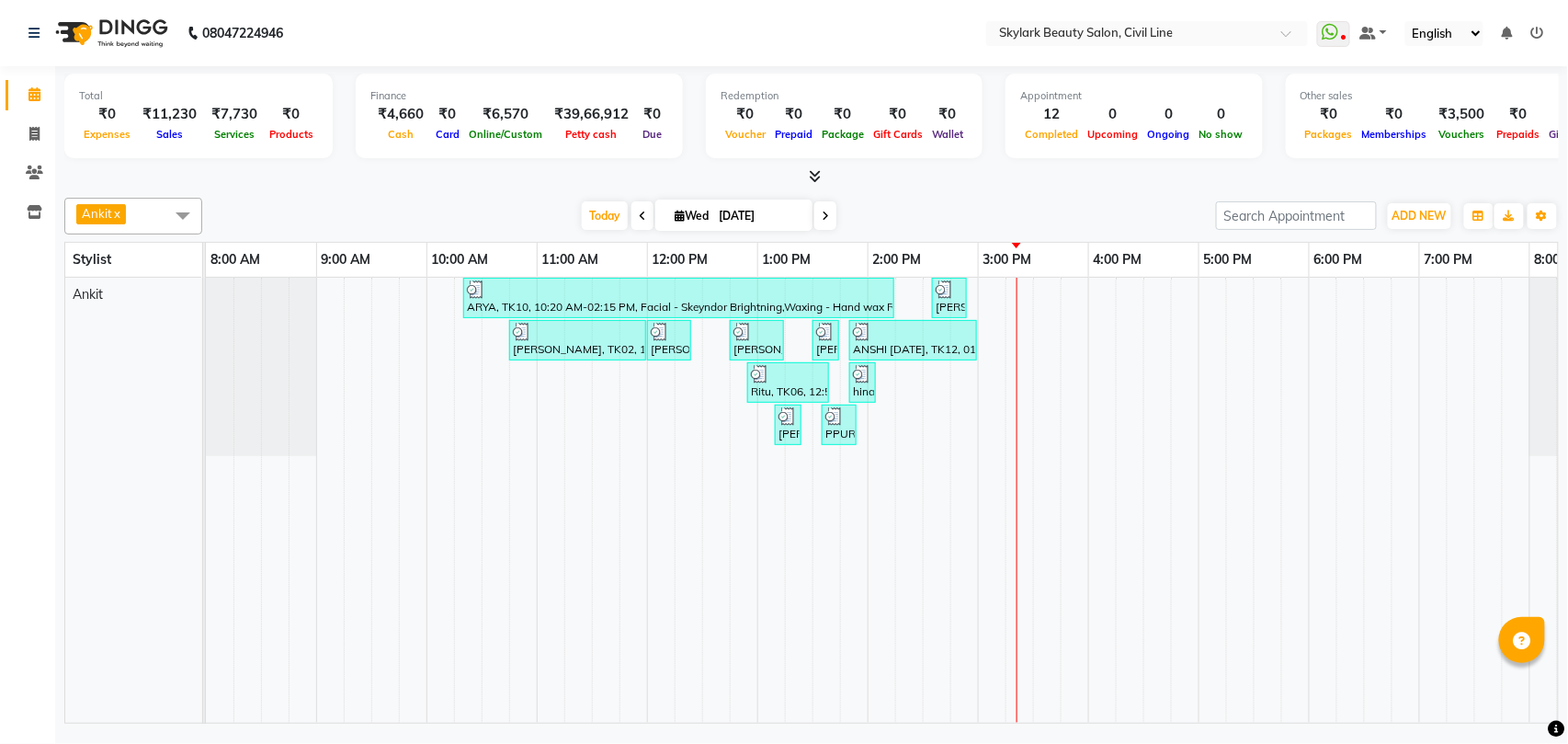
click at [371, 381] on div "ARYA, TK10, 10:20 AM-02:15 PM, Facial - Skeyndor Brightning,Waxing - Hand wax R…" at bounding box center [922, 500] width 1434 height 445
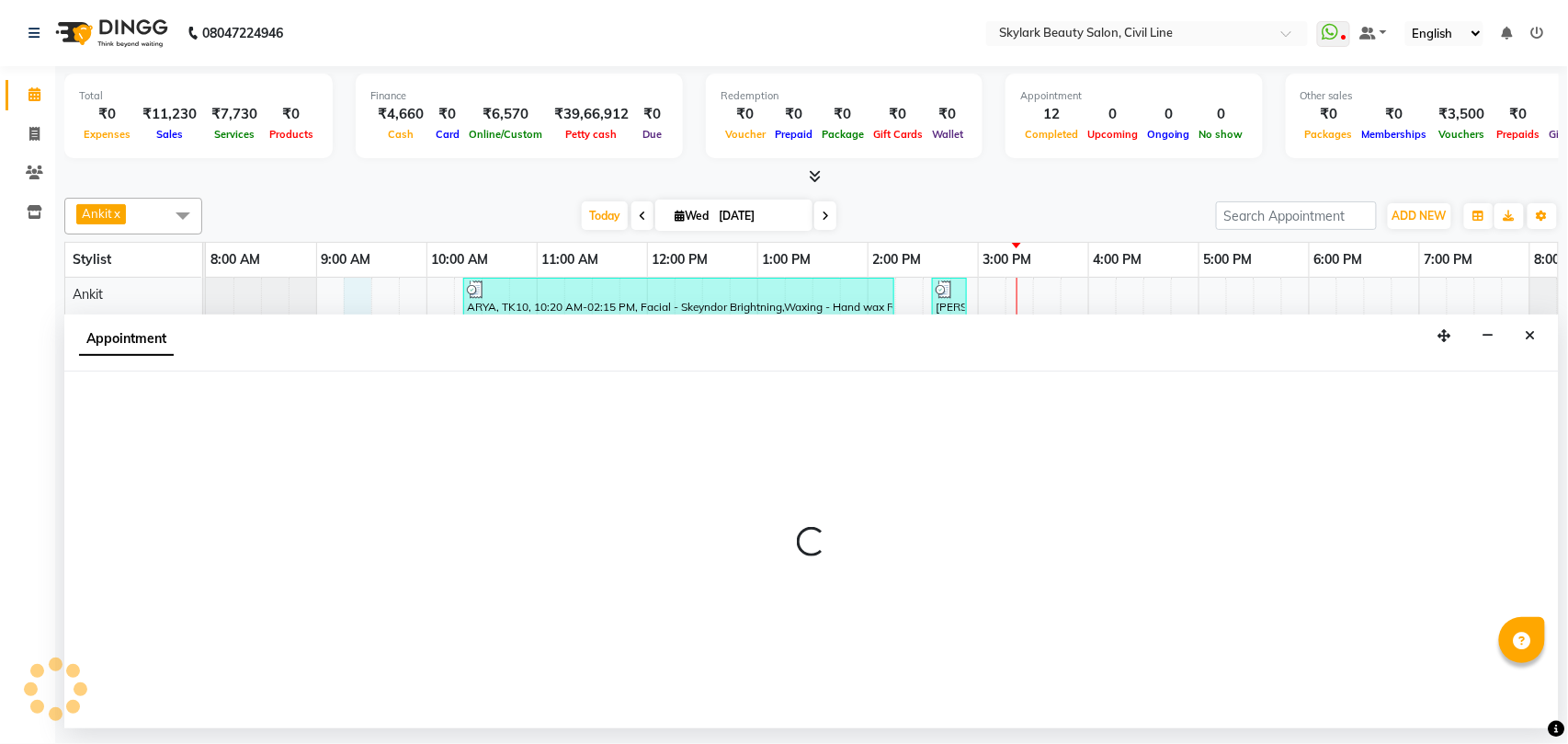
select select "28120"
select select "555"
select select "tentative"
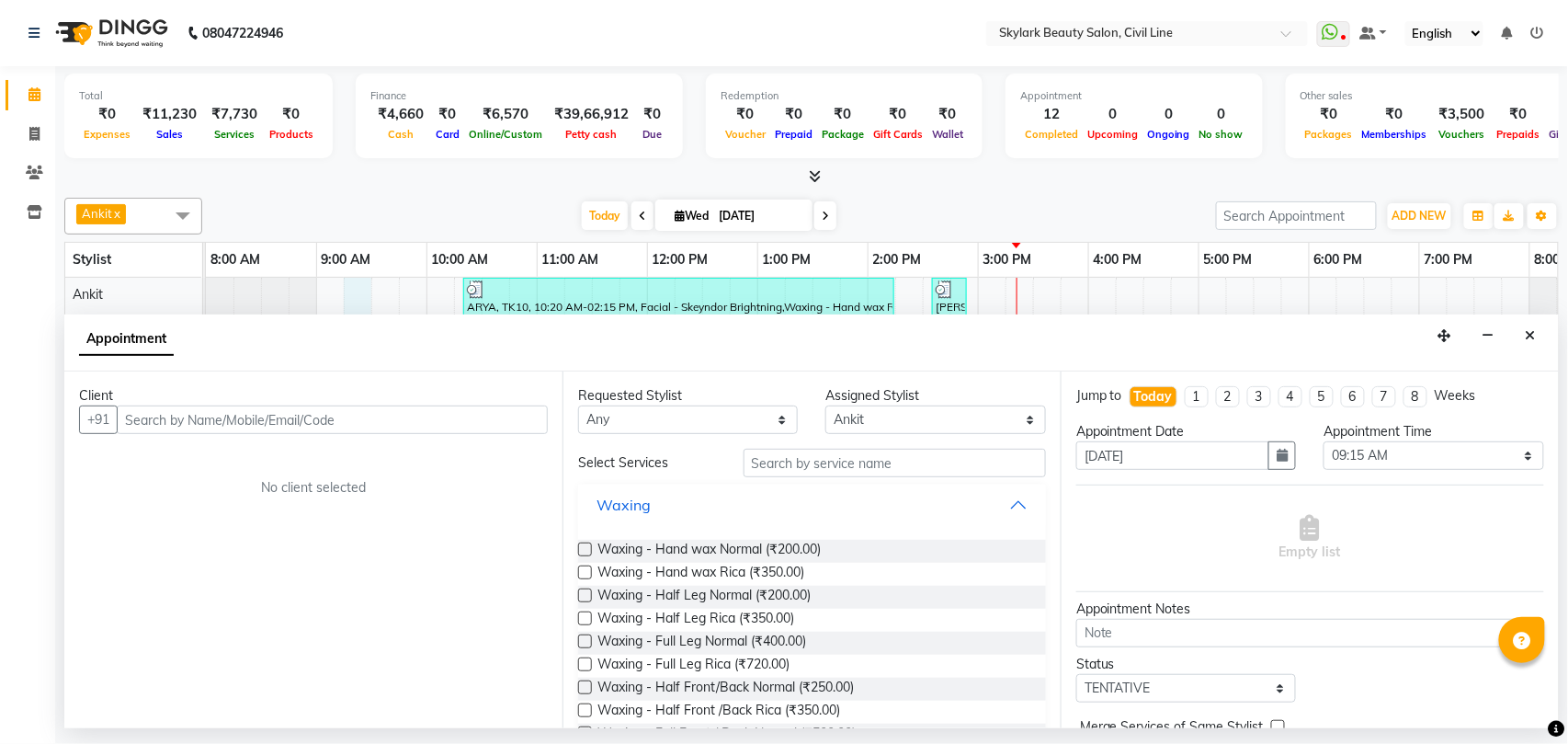
drag, startPoint x: 757, startPoint y: 501, endPoint x: 807, endPoint y: 478, distance: 55.0
click at [758, 506] on button "Waxing" at bounding box center [811, 505] width 453 height 33
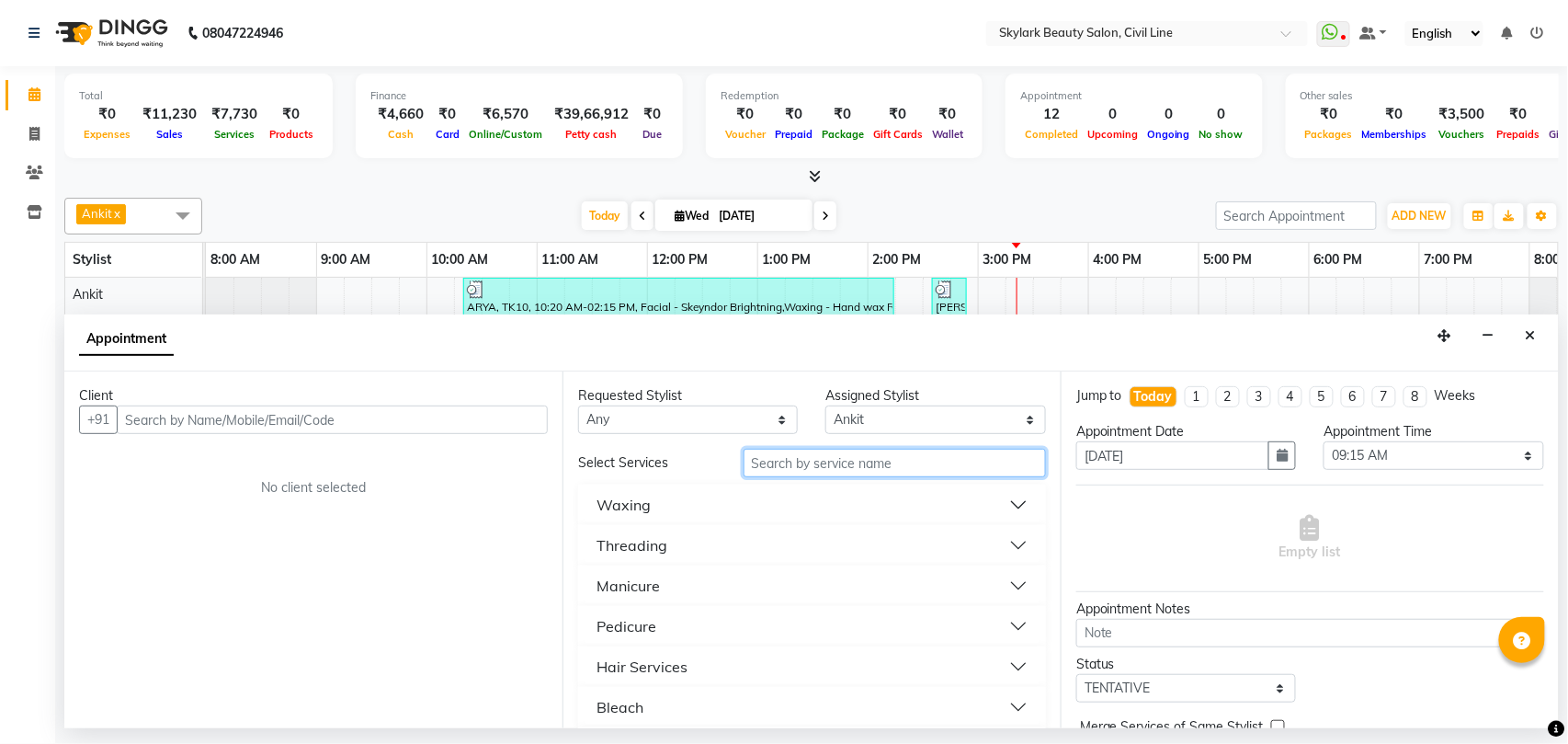
click at [812, 472] on input "text" at bounding box center [895, 462] width 302 height 29
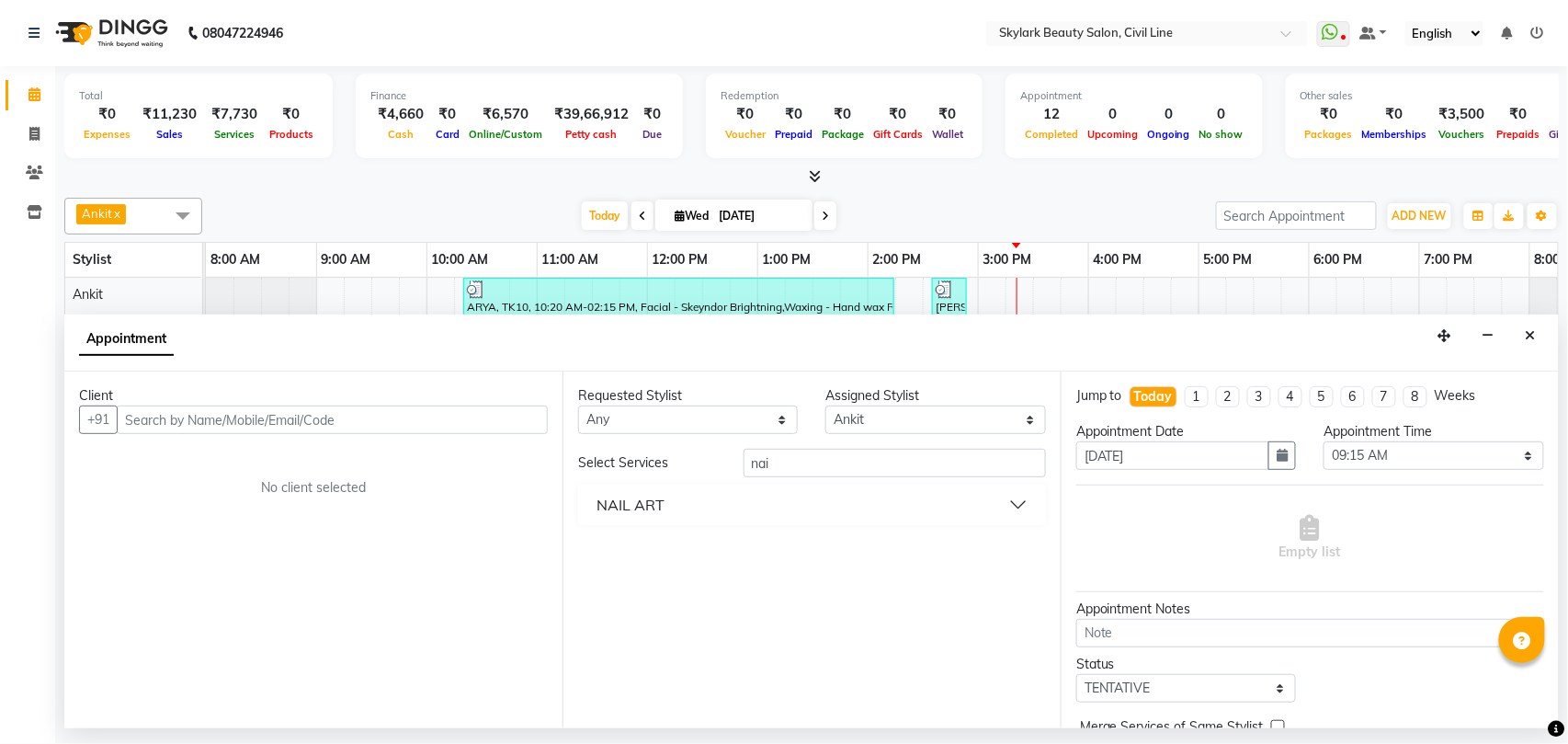
click at [806, 511] on button "NAIL ART" at bounding box center [811, 505] width 453 height 33
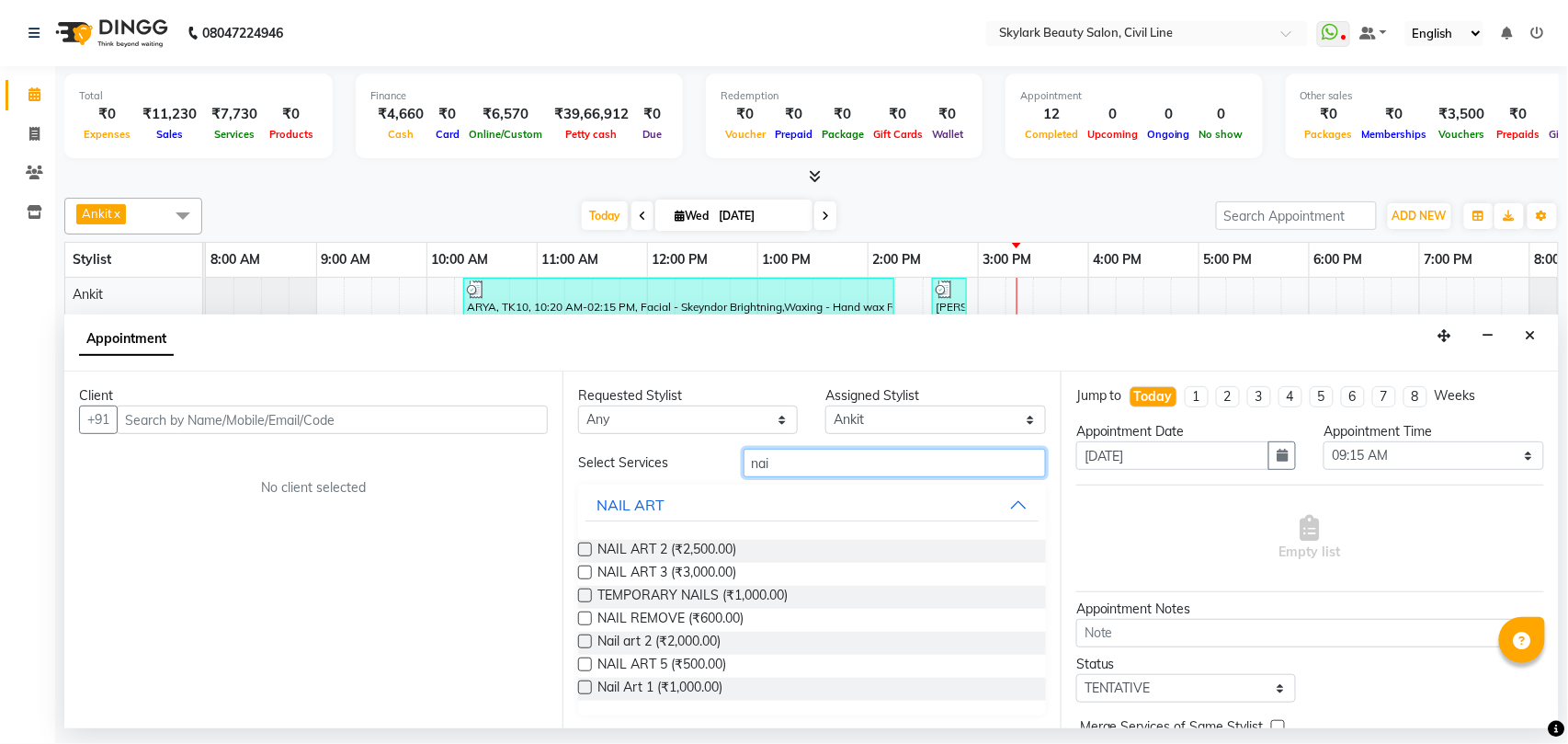
click at [842, 463] on input "nai" at bounding box center [895, 462] width 302 height 29
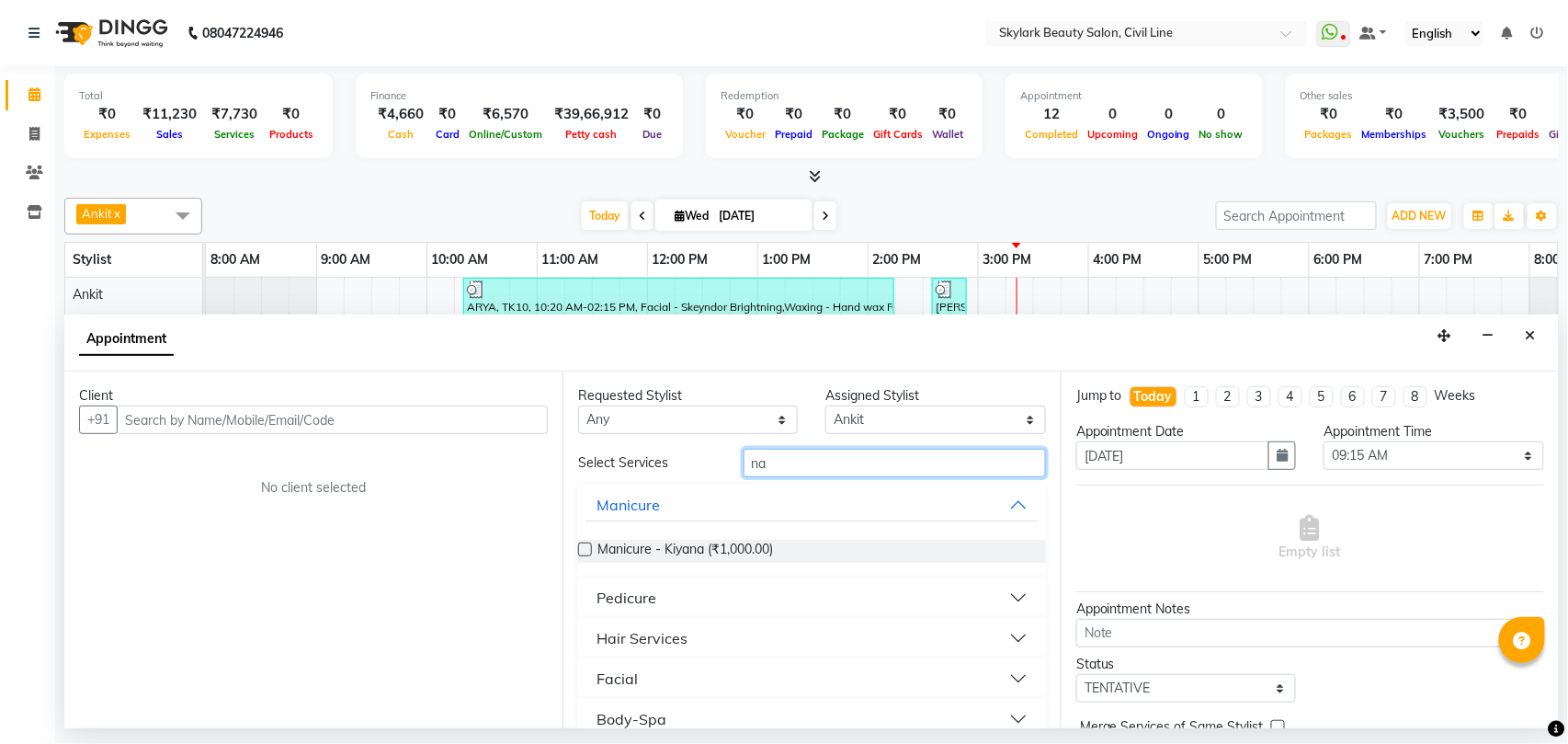
type input "n"
type input "na"
click at [827, 502] on button "Manicure" at bounding box center [811, 505] width 453 height 33
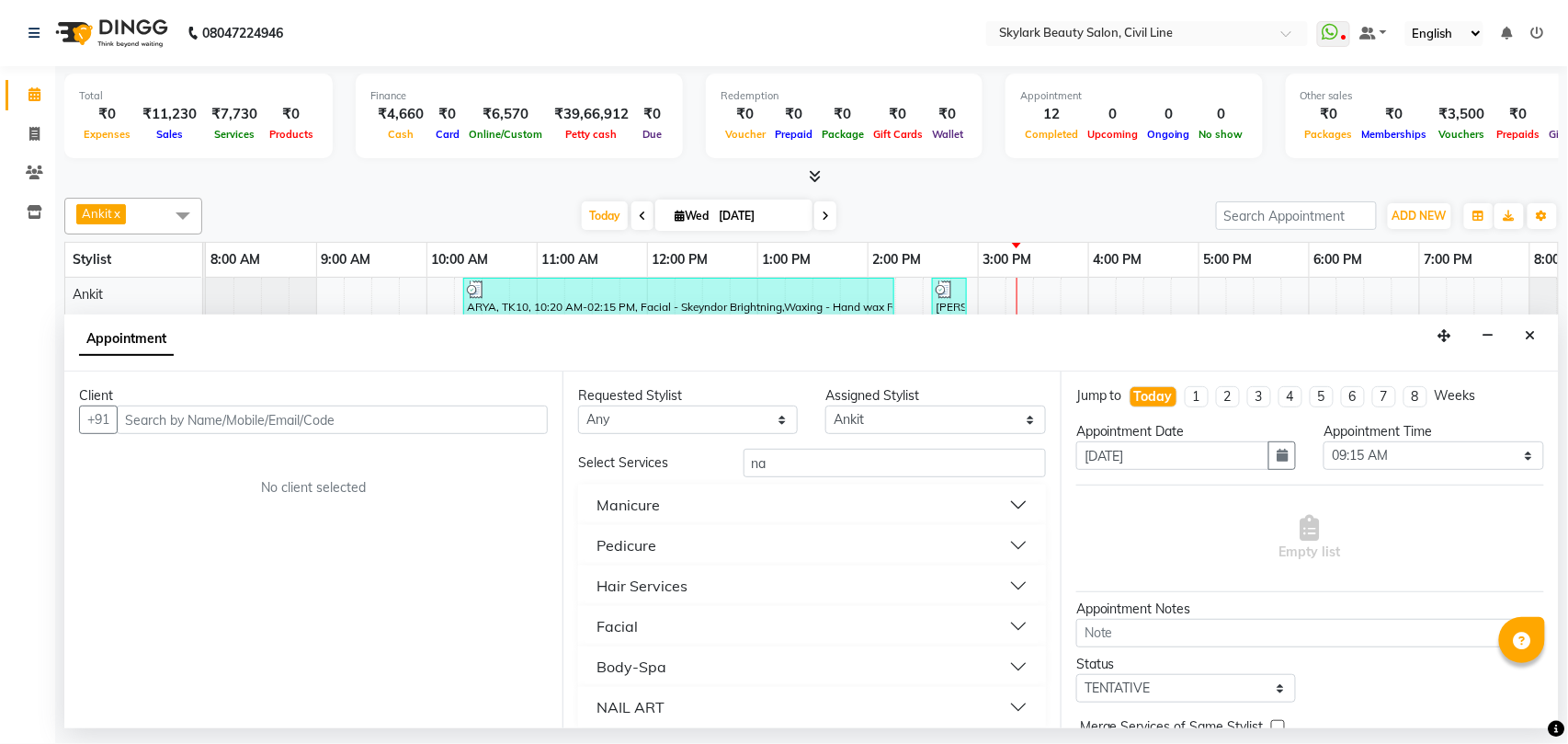
scroll to position [13, 0]
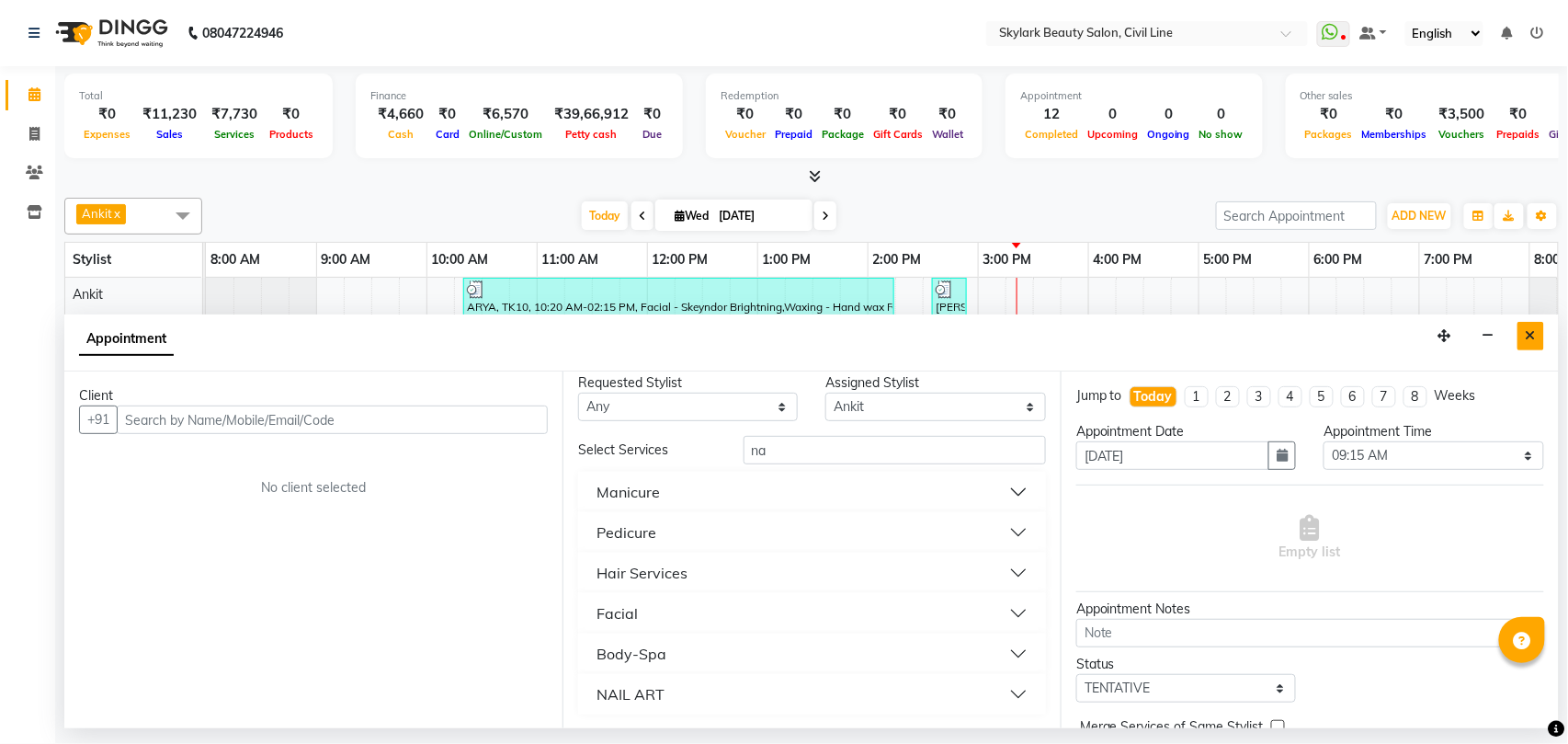
click at [1537, 335] on button "Close" at bounding box center [1530, 335] width 27 height 29
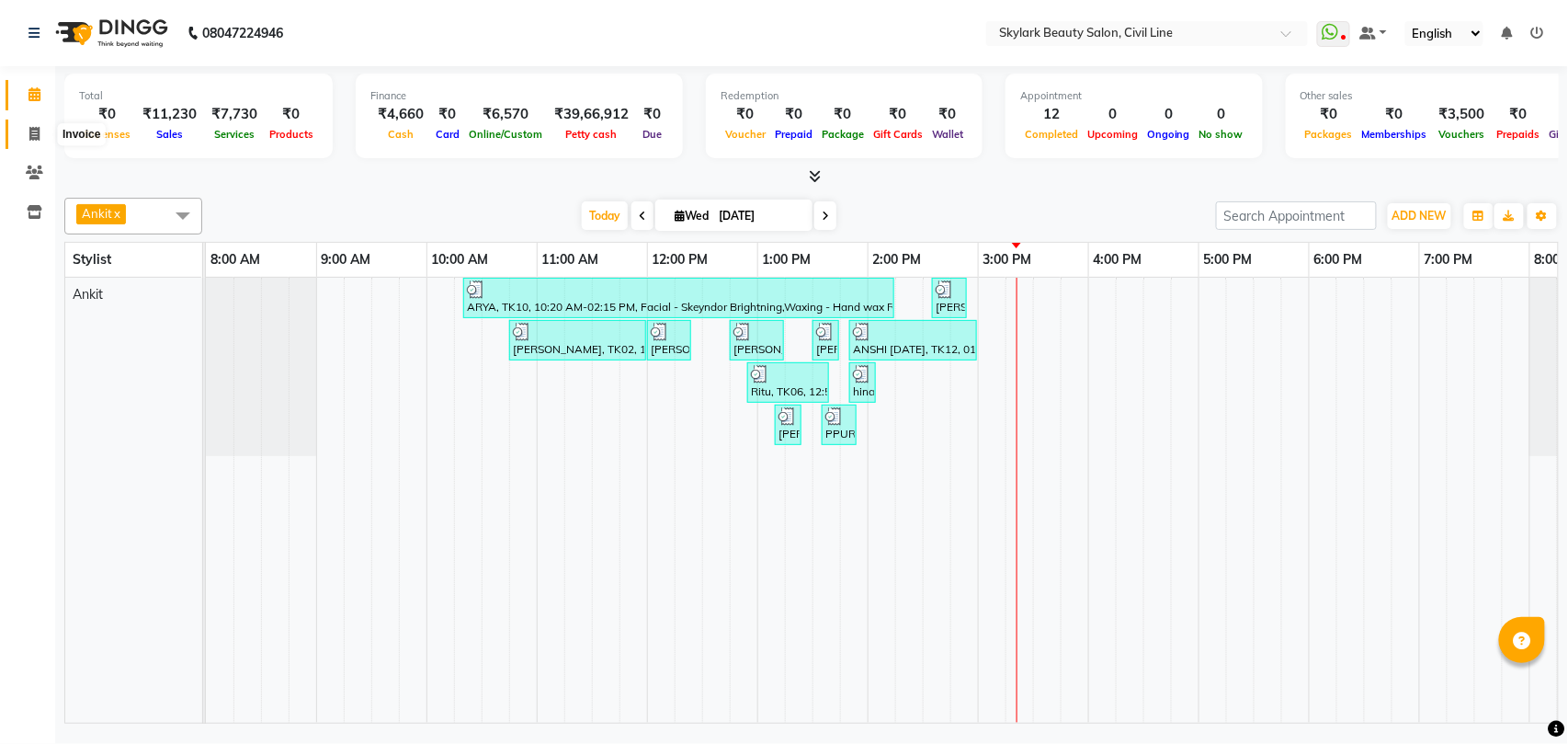
click at [30, 130] on icon at bounding box center [34, 133] width 10 height 14
select select "service"
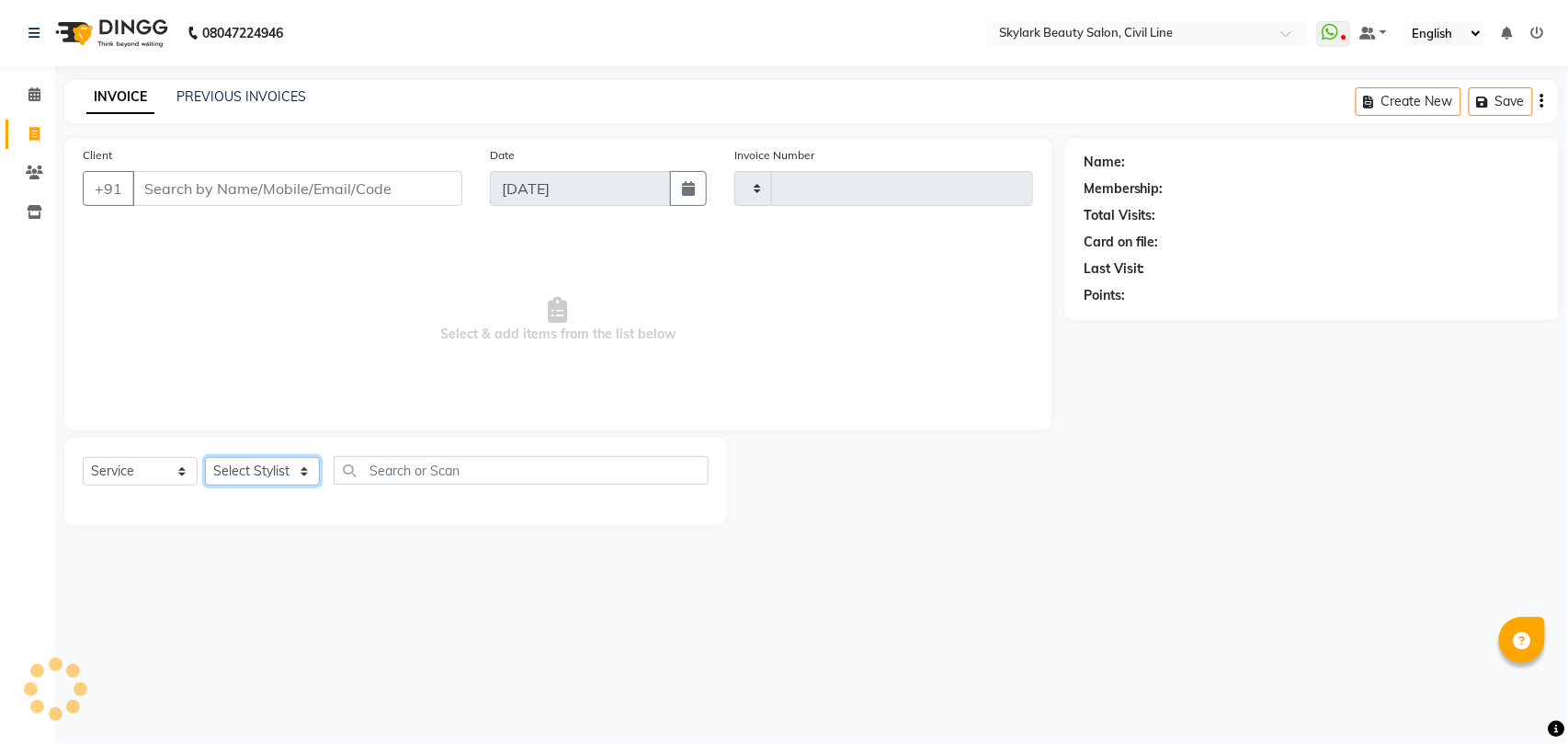
click at [266, 469] on select "Select Stylist" at bounding box center [262, 471] width 115 height 29
select select "4588"
type input "6223"
drag, startPoint x: 261, startPoint y: 474, endPoint x: 255, endPoint y: 544, distance: 70.3
click at [261, 474] on select "Select Stylist" at bounding box center [262, 471] width 115 height 29
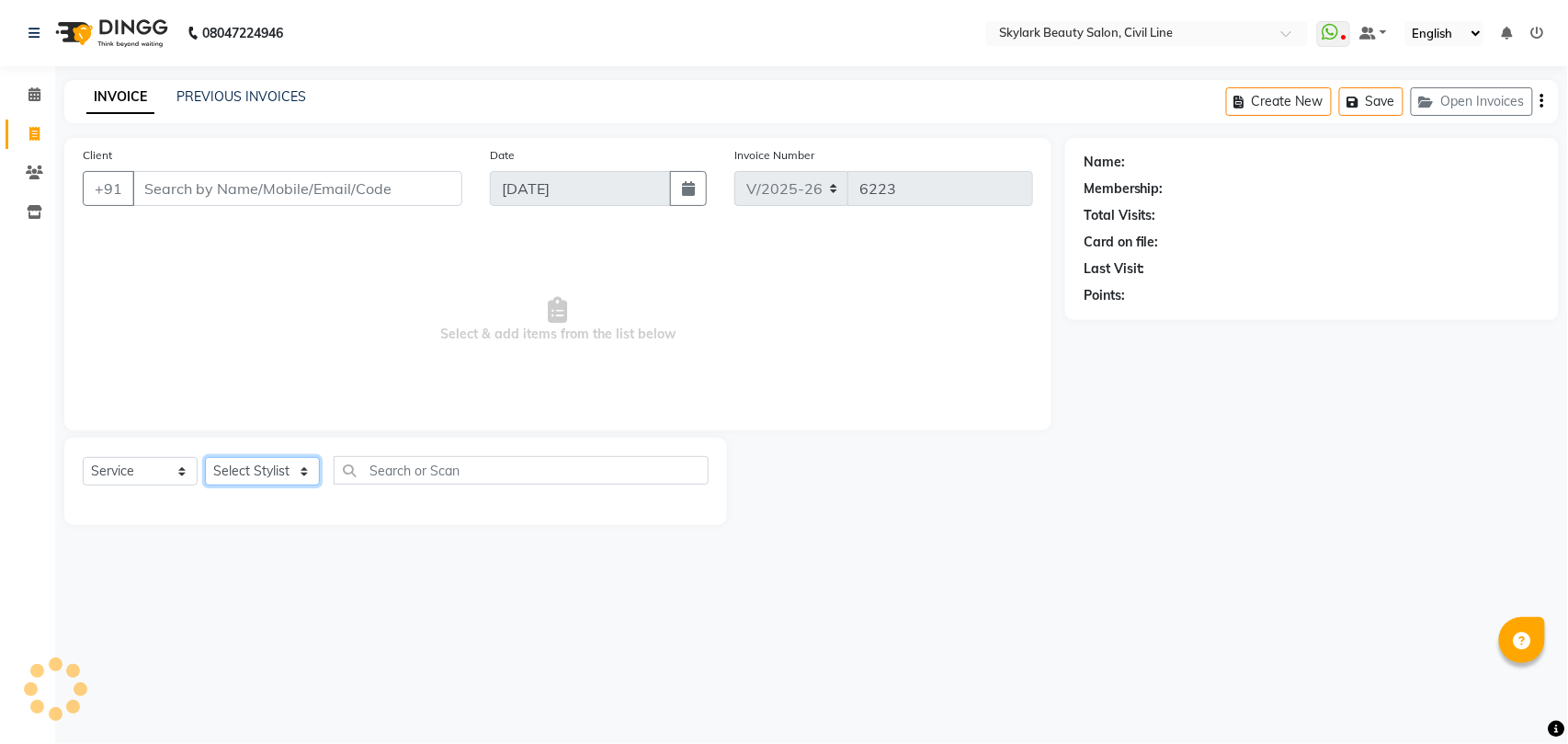
click at [261, 474] on select "Select Stylist" at bounding box center [262, 471] width 115 height 29
click at [262, 474] on select "Select Stylist [PERSON_NAME] [PERSON_NAME] [PERSON_NAME] WASU" at bounding box center [262, 471] width 115 height 29
select select "28120"
click at [205, 457] on select "Select Stylist [PERSON_NAME] [PERSON_NAME] [PERSON_NAME] WASU" at bounding box center [262, 471] width 115 height 29
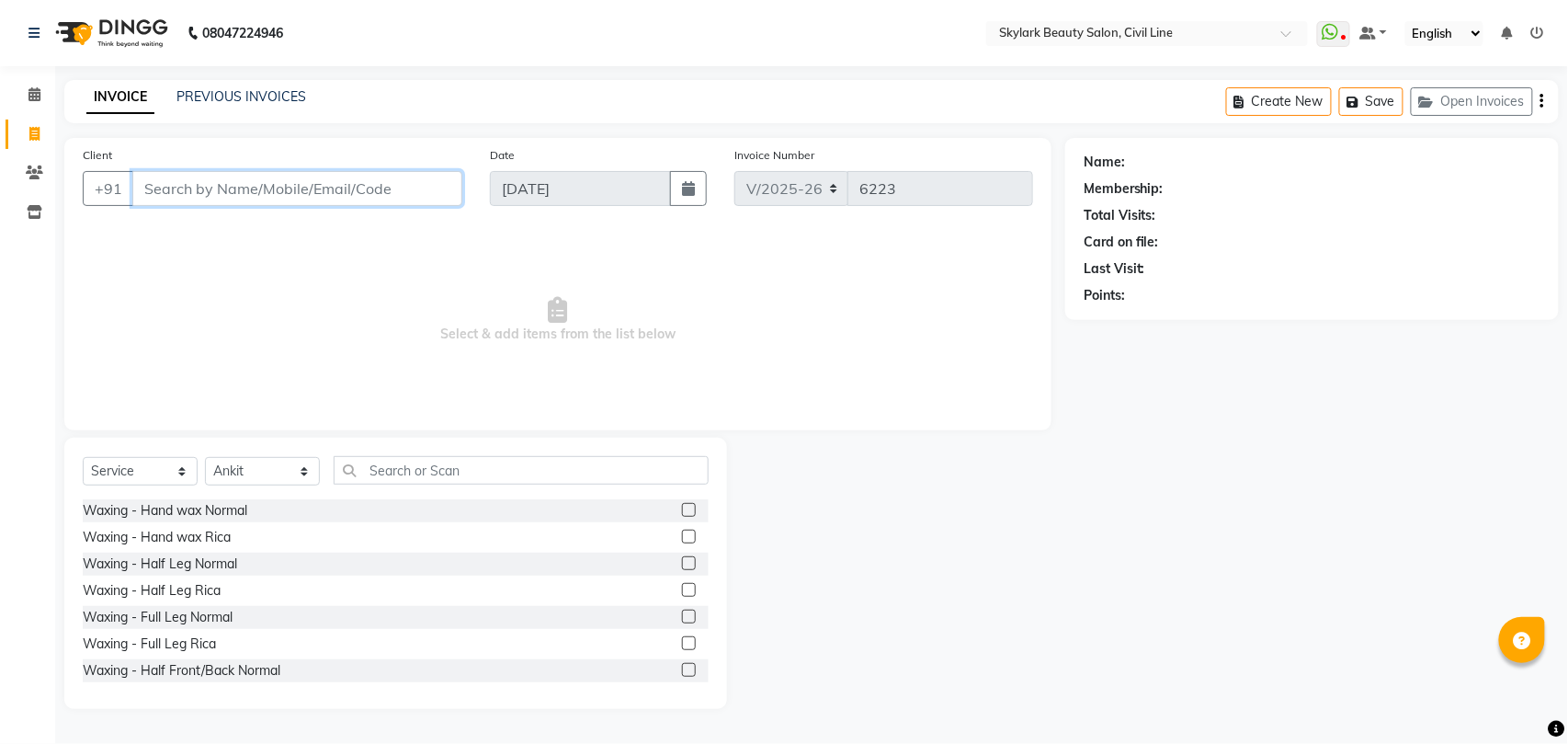
click at [357, 177] on input "Client" at bounding box center [297, 189] width 330 height 35
type input "9453030863"
click at [408, 183] on span "Add Client" at bounding box center [415, 188] width 72 height 19
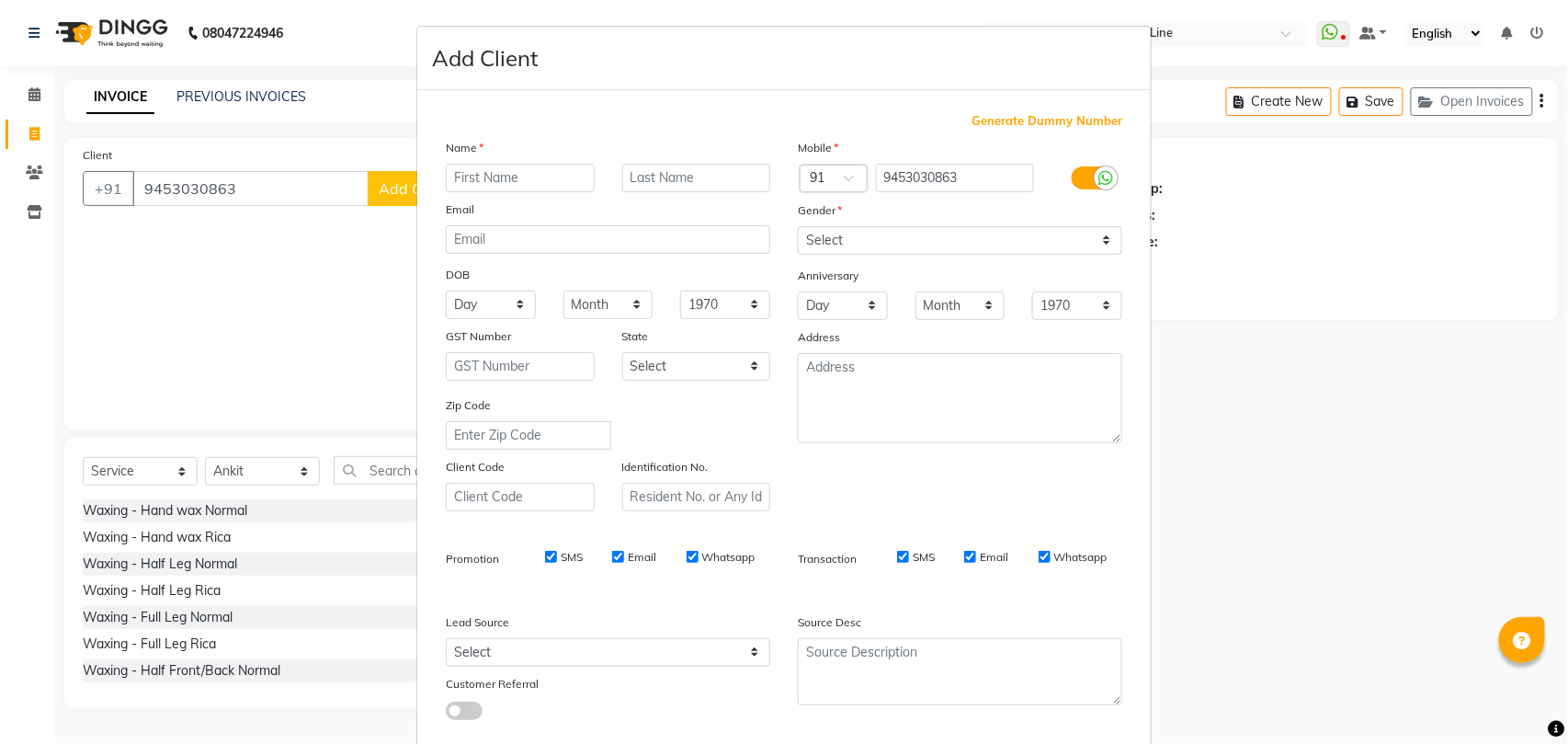
click at [541, 166] on input "text" at bounding box center [520, 178] width 149 height 29
type input "[PERSON_NAME]"
click at [950, 233] on select "Select Male Female Other Prefer Not To Say" at bounding box center [960, 240] width 324 height 29
select select "female"
click at [797, 226] on select "Select Male Female Other Prefer Not To Say" at bounding box center [960, 240] width 324 height 29
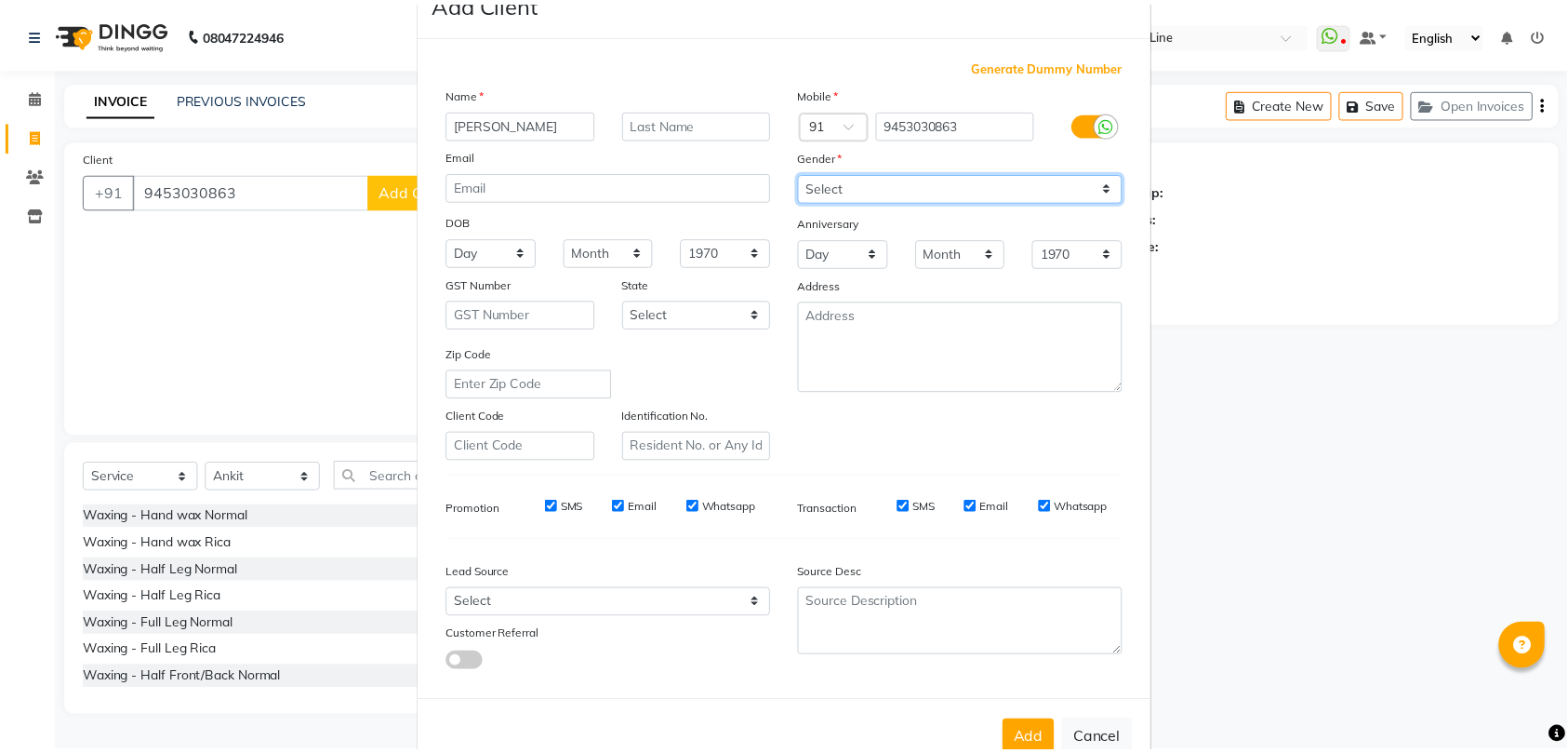
scroll to position [101, 0]
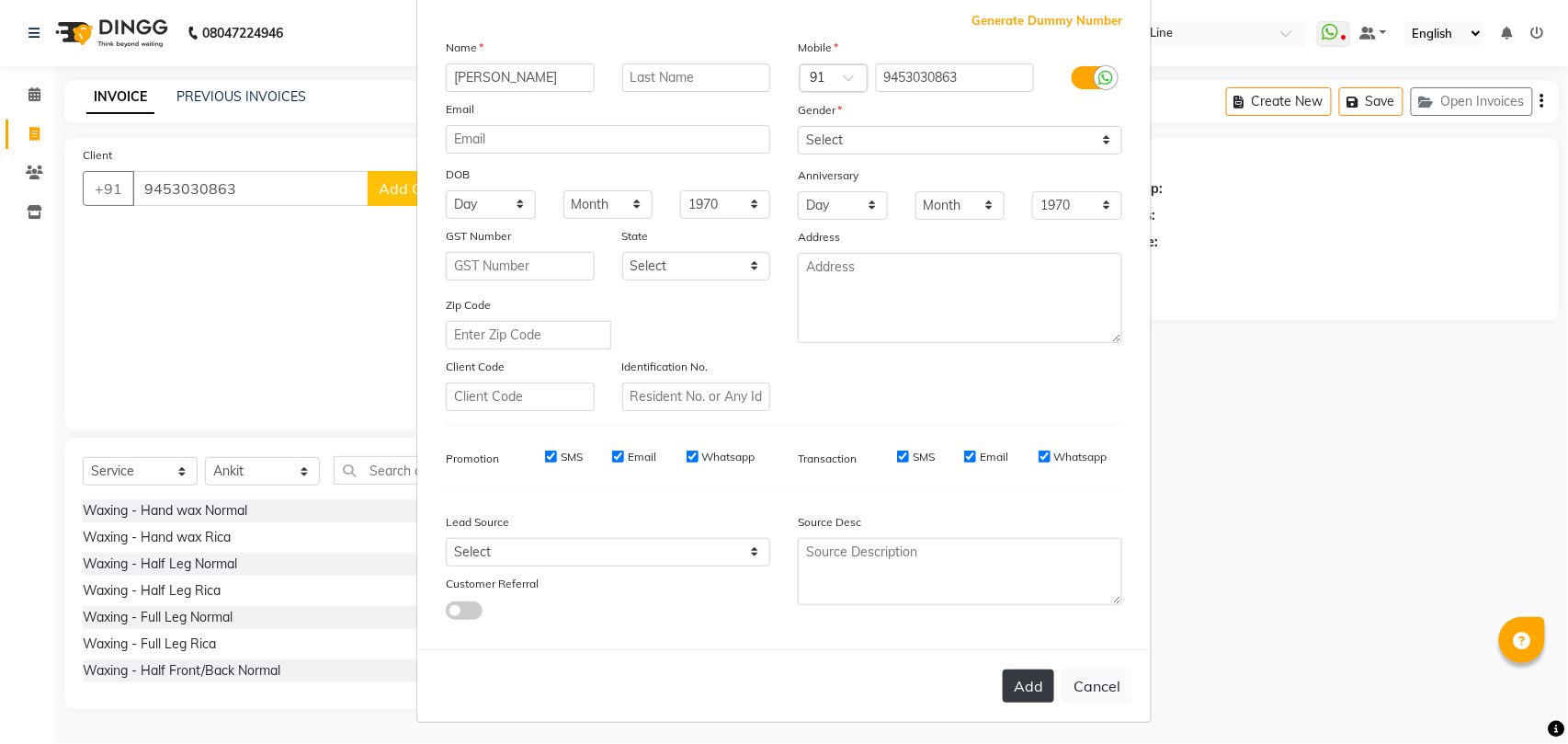
click at [1019, 682] on button "Add" at bounding box center [1028, 686] width 52 height 33
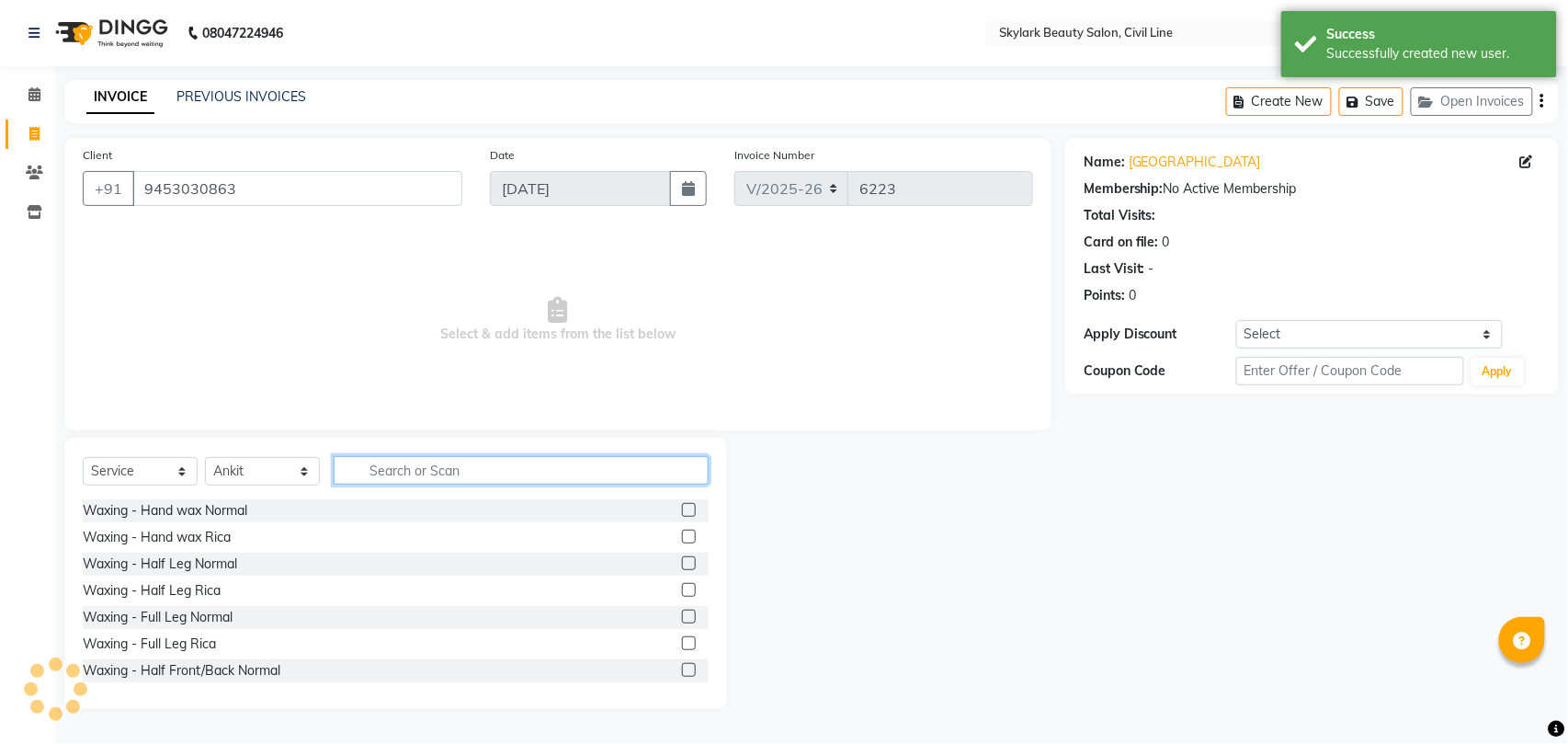
click at [468, 463] on input "text" at bounding box center [521, 470] width 375 height 29
type input "th"
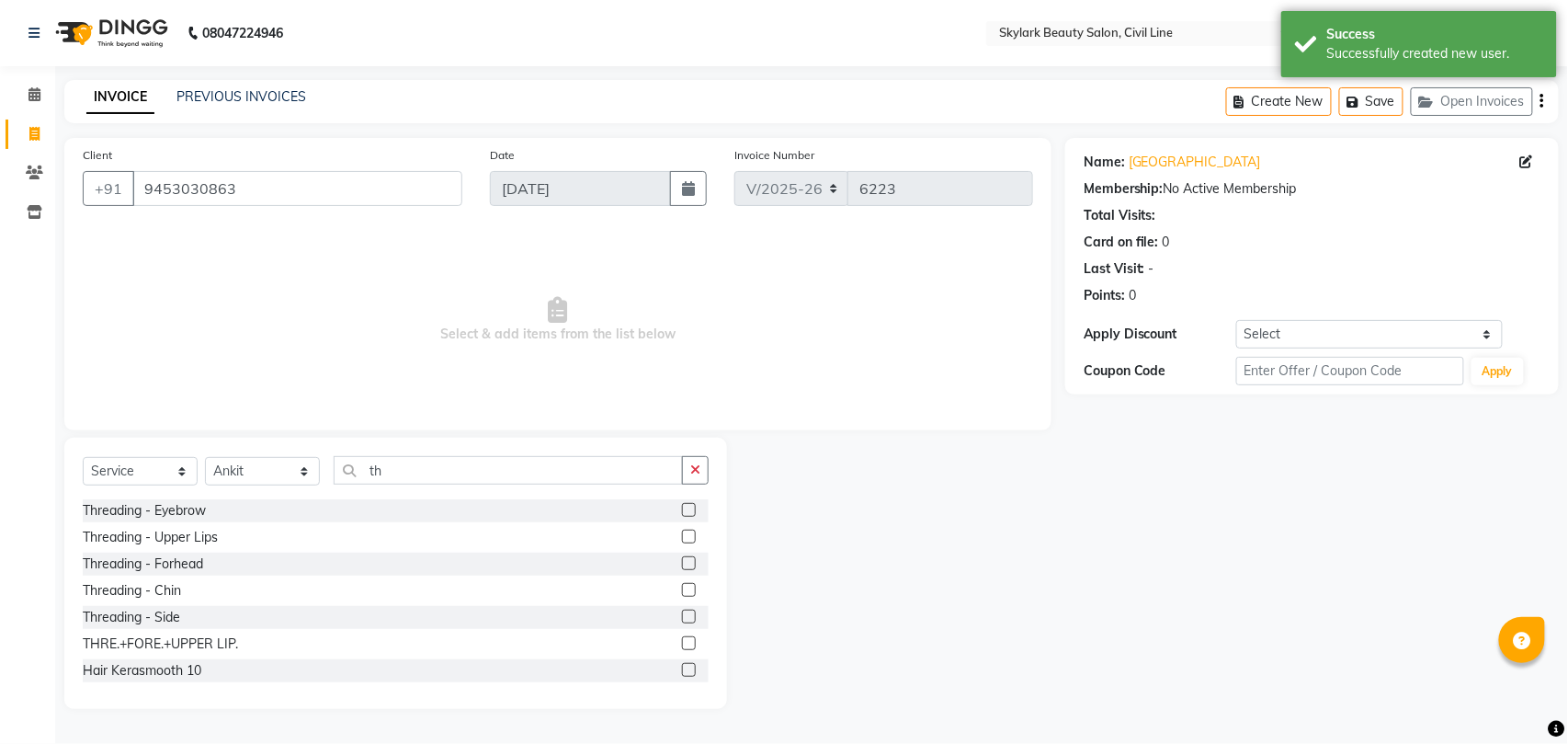
click at [682, 505] on label at bounding box center [688, 510] width 14 height 14
click at [682, 505] on input "checkbox" at bounding box center [687, 511] width 12 height 12
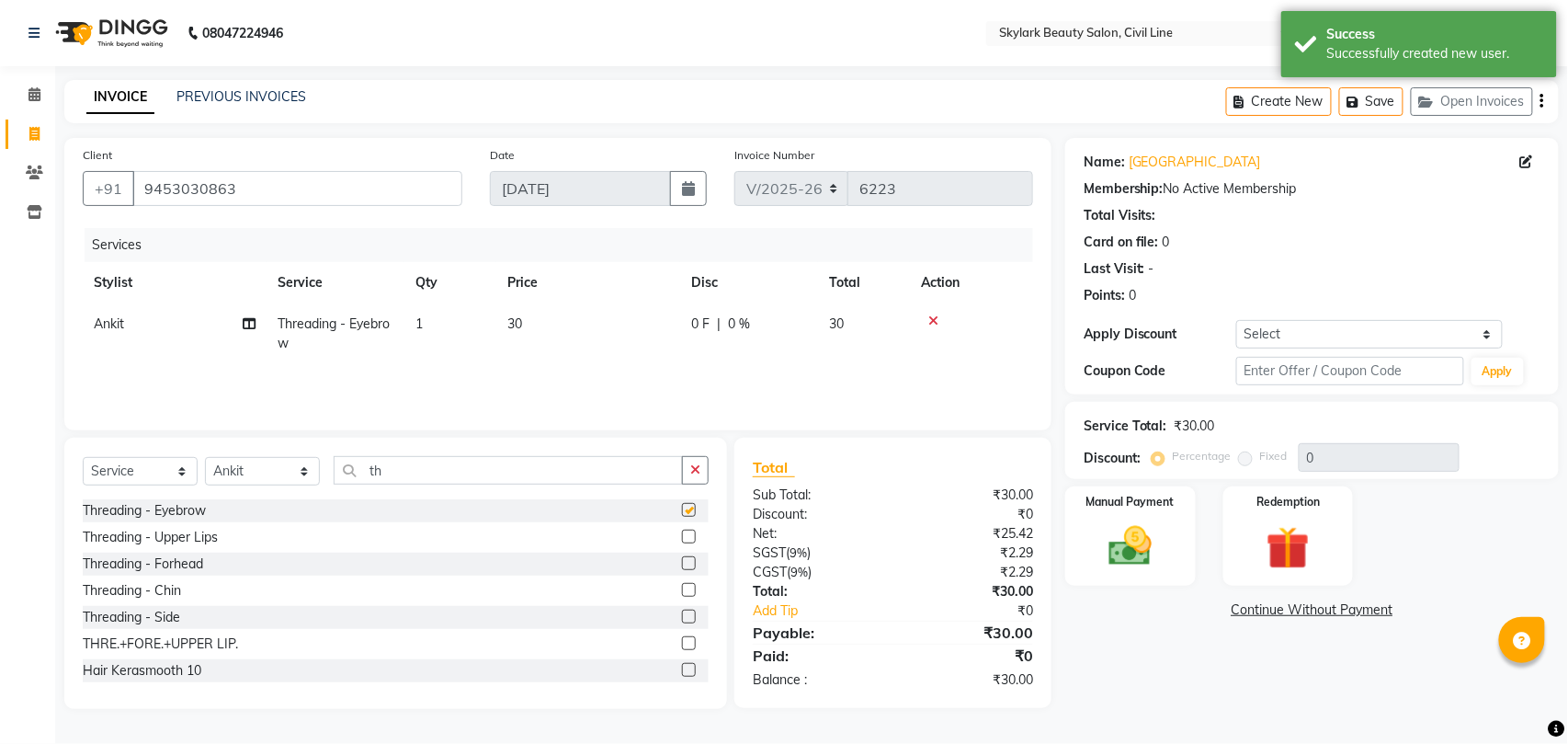
checkbox input "false"
click at [1144, 551] on img at bounding box center [1130, 547] width 72 height 52
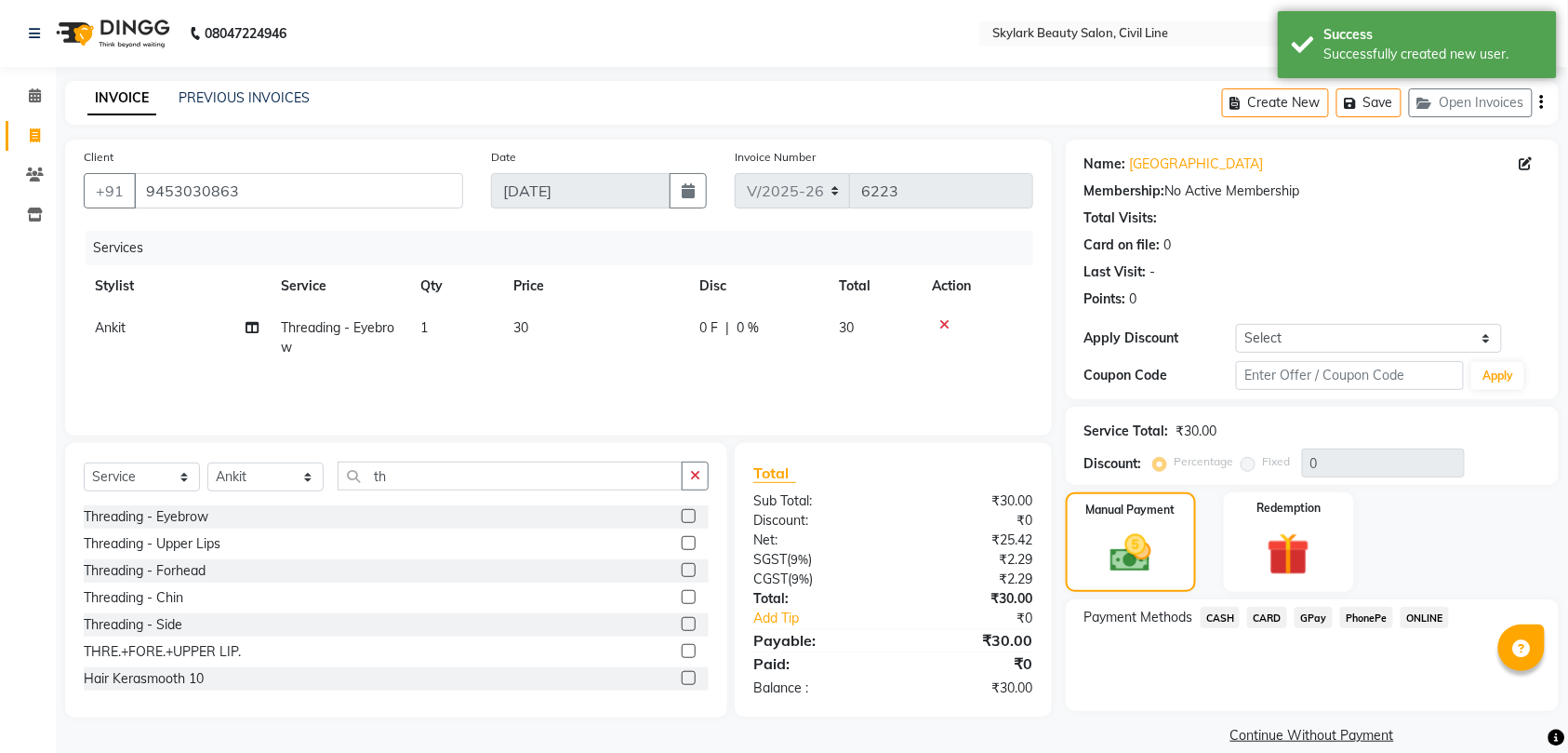
click at [1214, 619] on span "CASH" at bounding box center [1220, 617] width 40 height 22
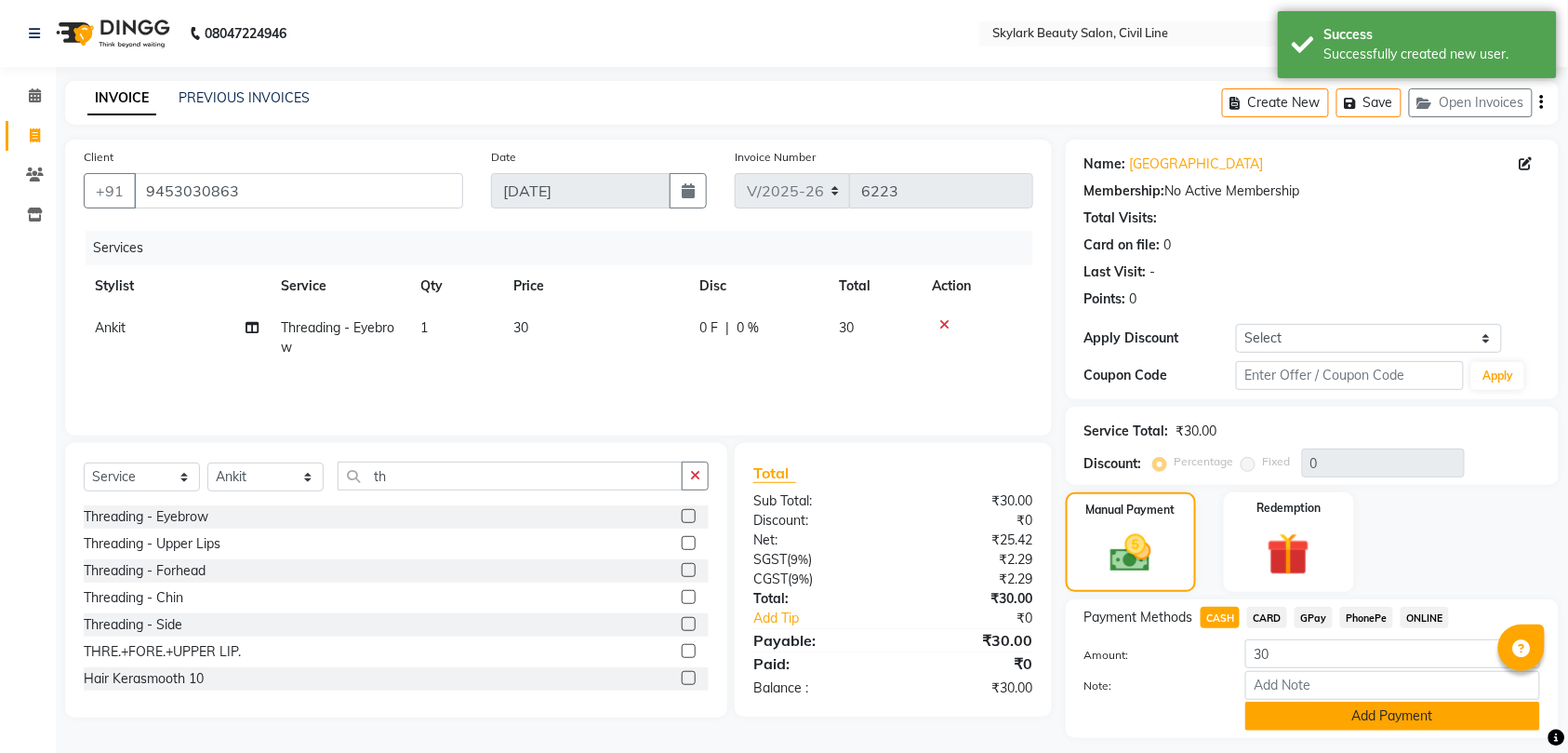
click at [1344, 715] on button "Add Payment" at bounding box center [1392, 715] width 294 height 29
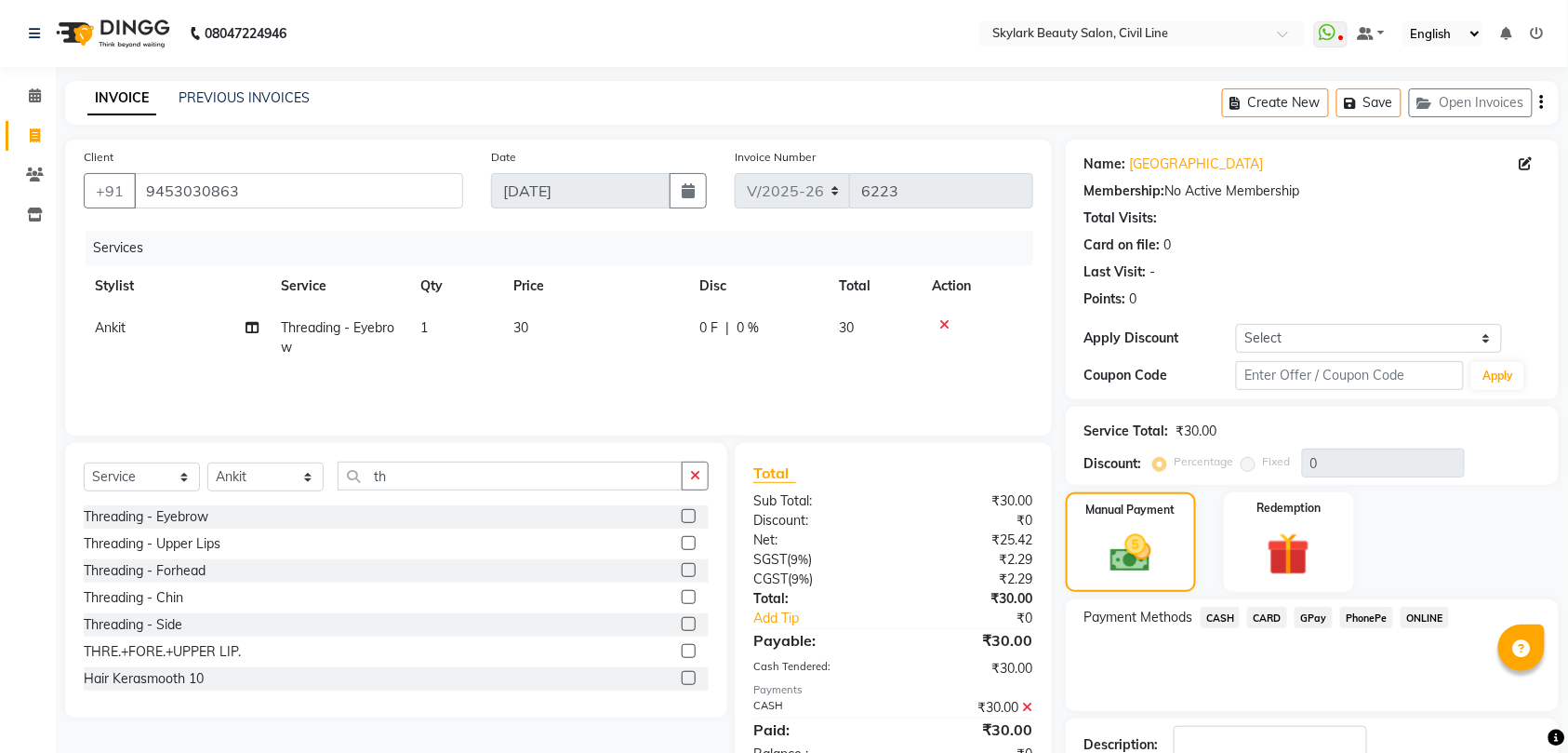
scroll to position [131, 0]
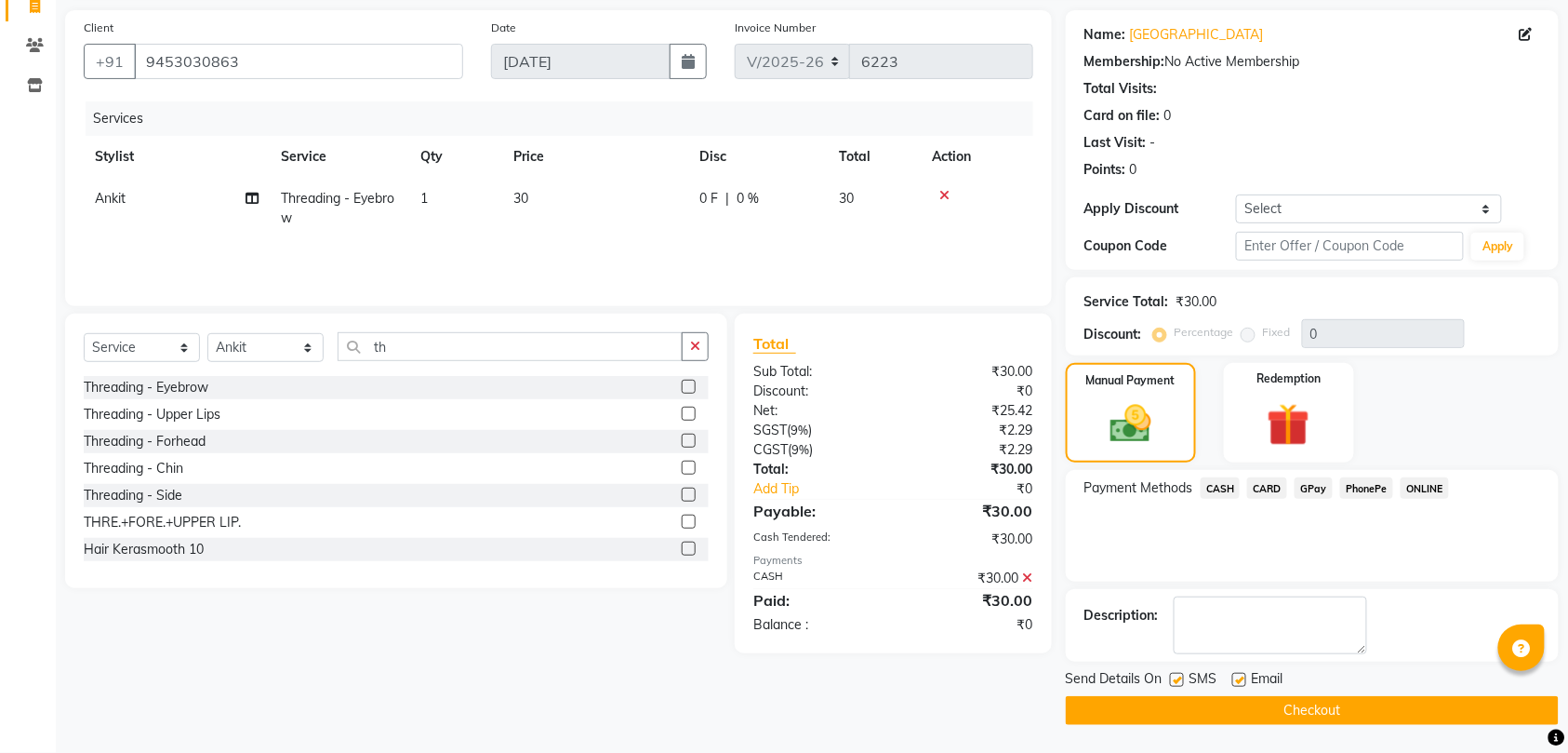
click at [1292, 705] on button "Checkout" at bounding box center [1312, 710] width 493 height 29
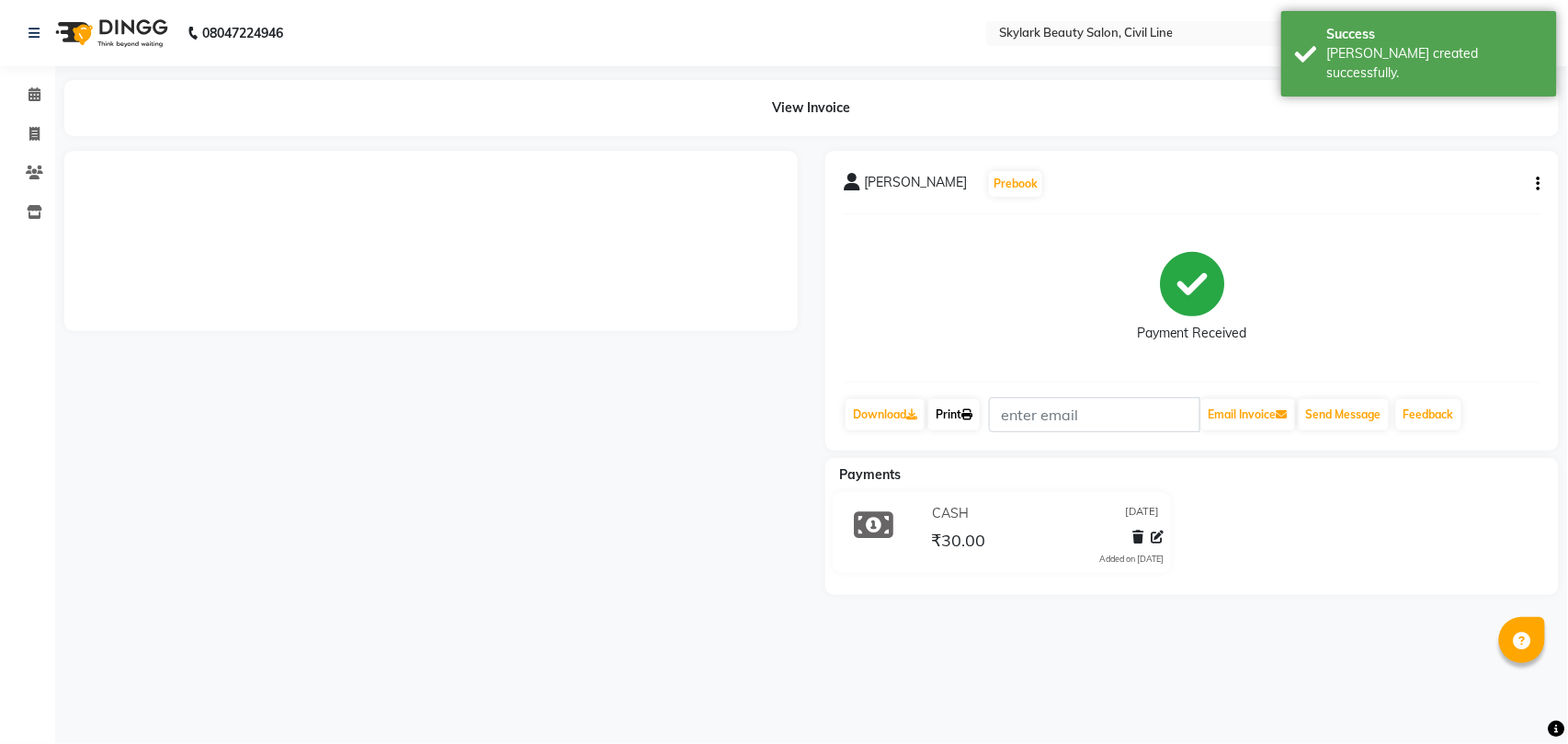
click at [956, 411] on link "Print" at bounding box center [954, 415] width 52 height 32
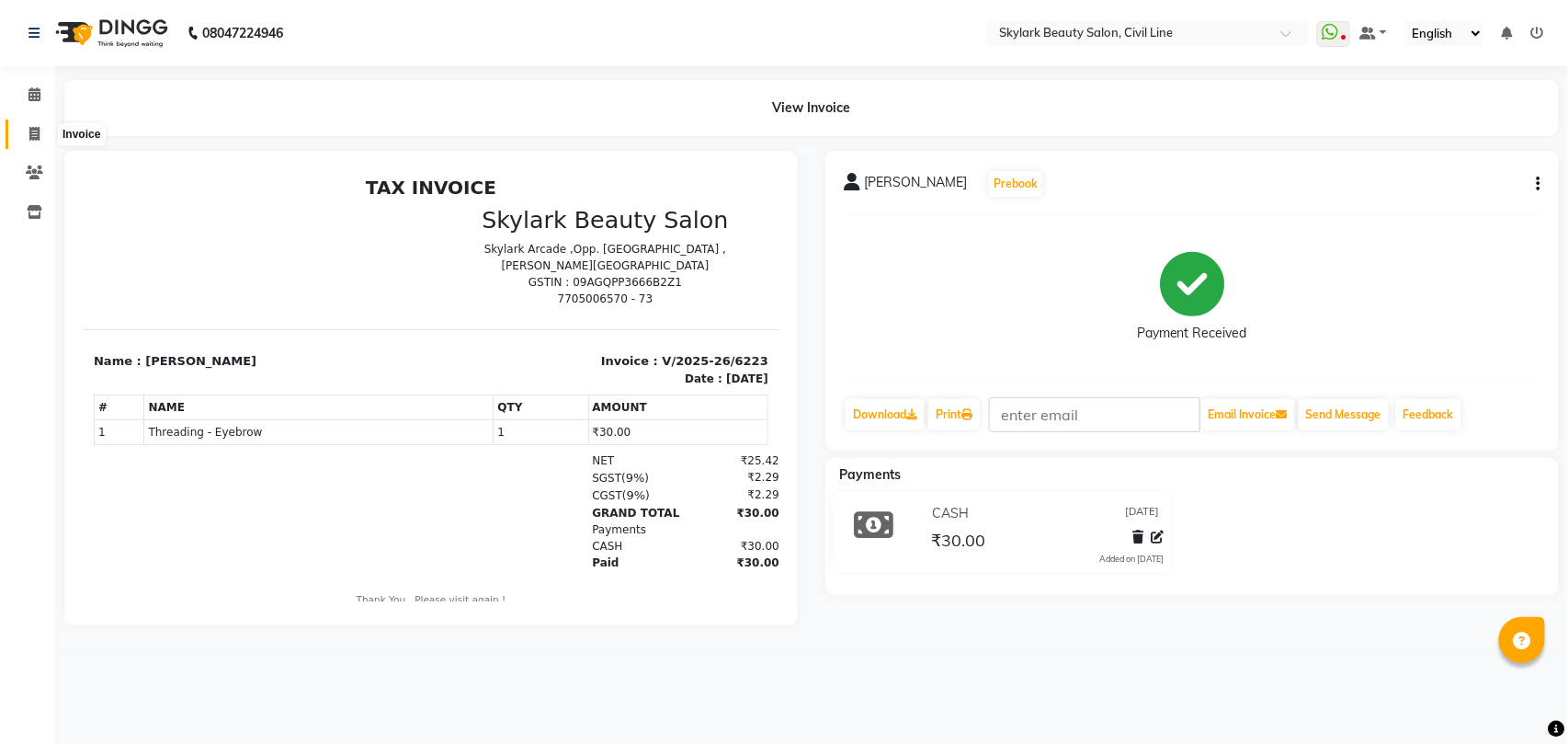
click at [35, 132] on icon at bounding box center [34, 133] width 10 height 14
select select "service"
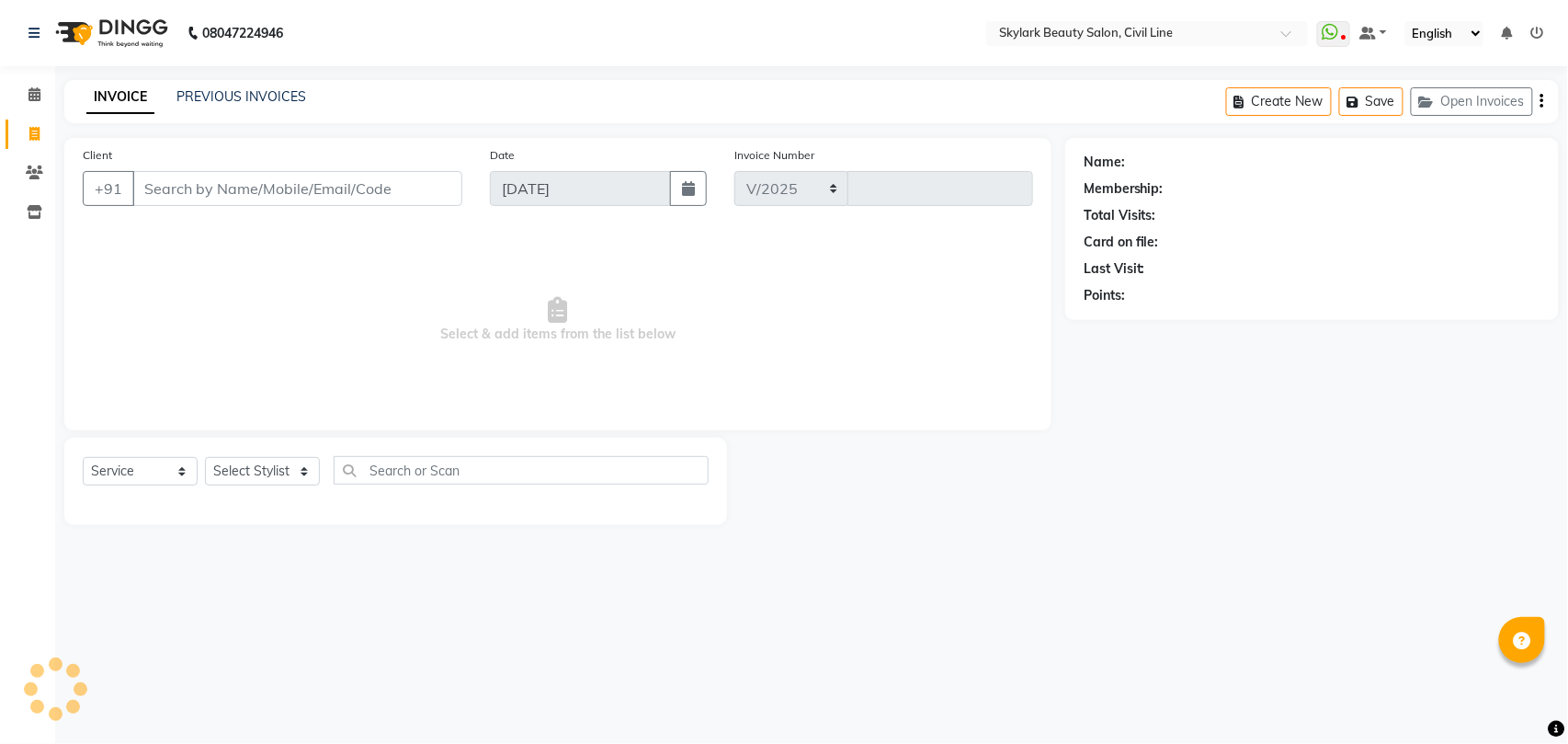
select select "4588"
type input "6224"
click at [245, 476] on select "Select Stylist" at bounding box center [262, 471] width 115 height 29
click at [265, 465] on select "Select Stylist" at bounding box center [262, 471] width 115 height 29
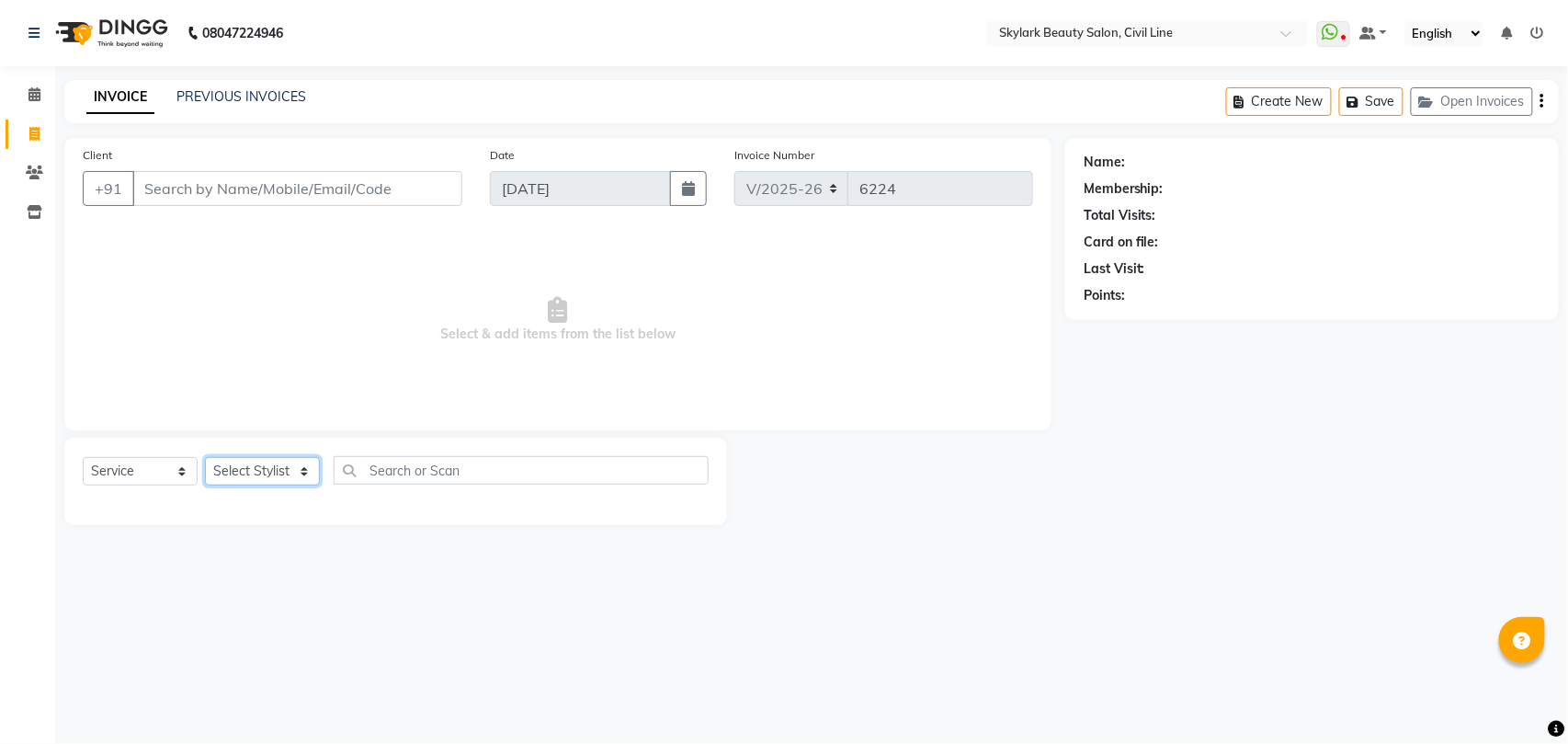
click at [259, 469] on select "Select Stylist" at bounding box center [262, 471] width 115 height 29
drag, startPoint x: 259, startPoint y: 469, endPoint x: 258, endPoint y: 485, distance: 16.0
click at [259, 469] on select "Select Stylist" at bounding box center [262, 471] width 115 height 29
select select "28120"
click at [205, 457] on select "Select Stylist [PERSON_NAME] [PERSON_NAME] [PERSON_NAME] WASU" at bounding box center [262, 471] width 115 height 29
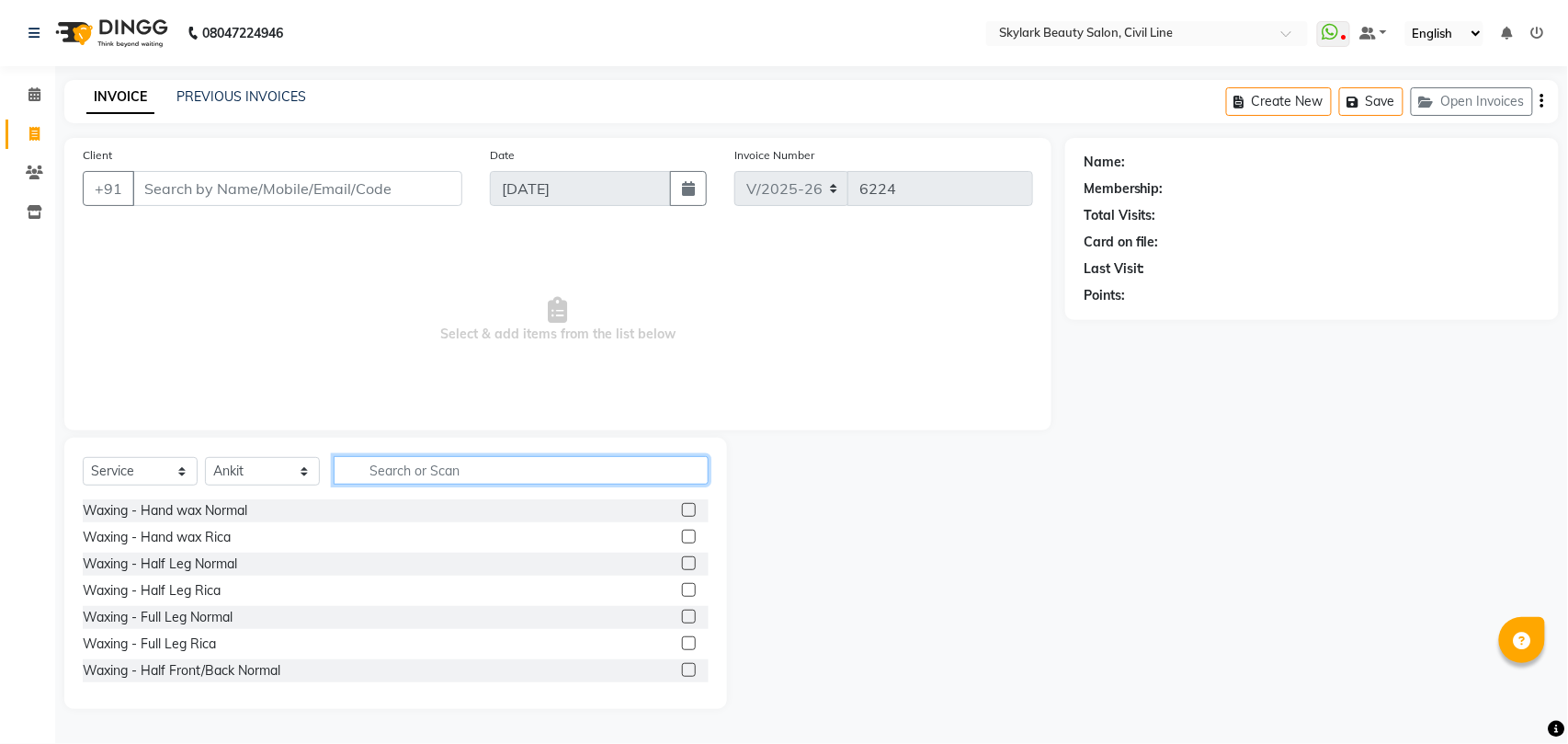
drag, startPoint x: 511, startPoint y: 467, endPoint x: 497, endPoint y: 475, distance: 16.1
click at [511, 468] on input "text" at bounding box center [521, 470] width 375 height 29
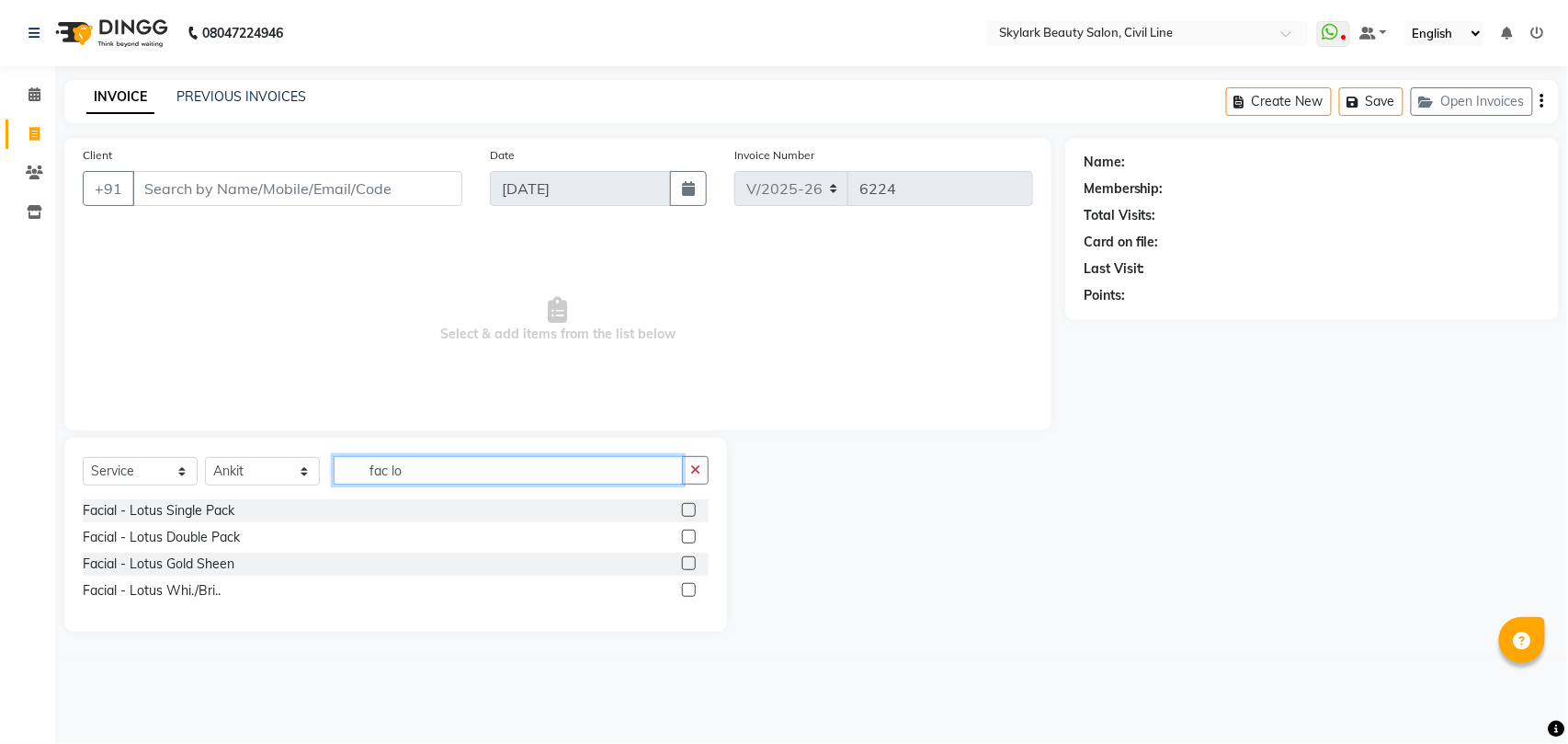
type input "fac lo"
click at [687, 541] on label at bounding box center [688, 536] width 14 height 14
click at [687, 541] on input "checkbox" at bounding box center [687, 536] width 12 height 12
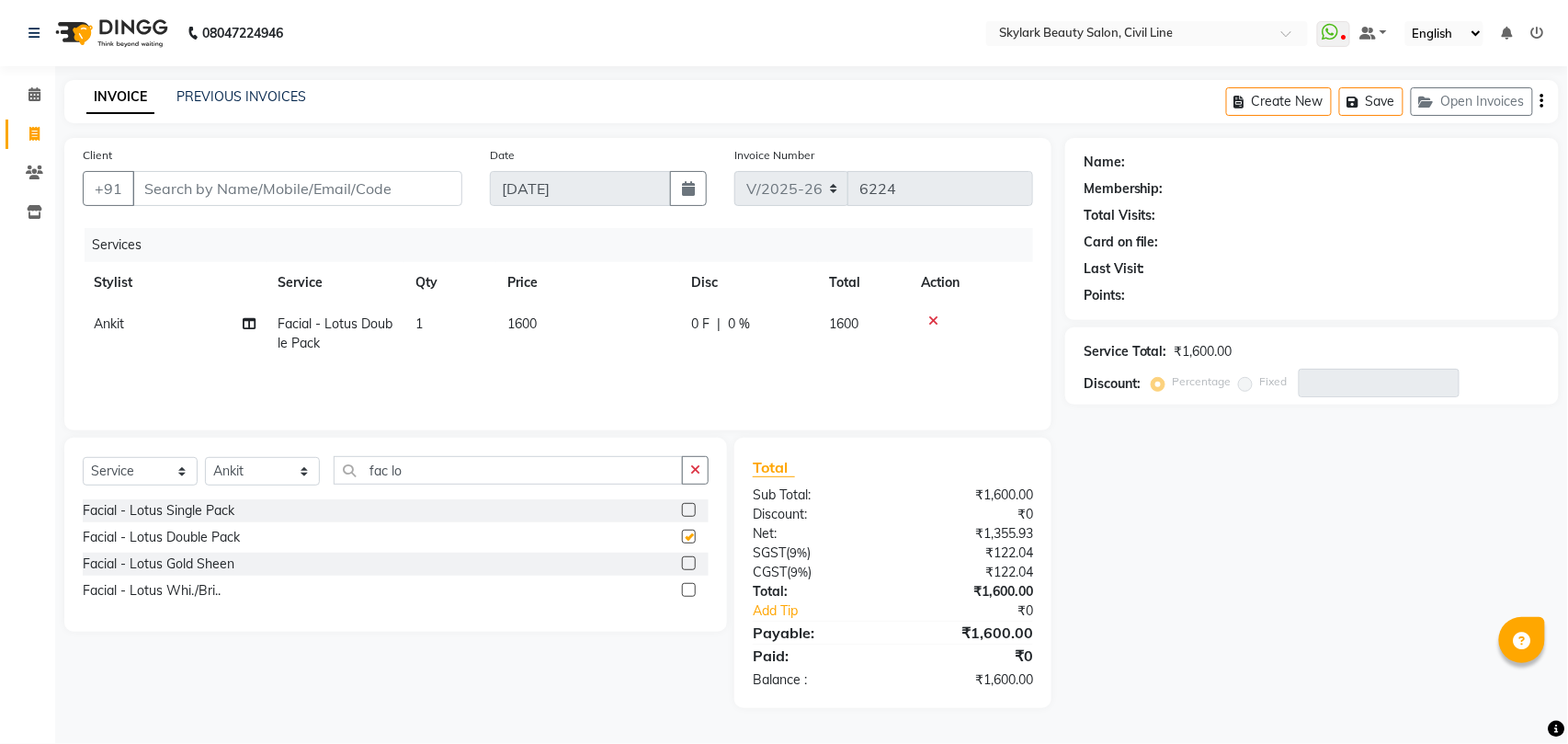
checkbox input "false"
click at [596, 474] on input "fac lo" at bounding box center [508, 470] width 349 height 29
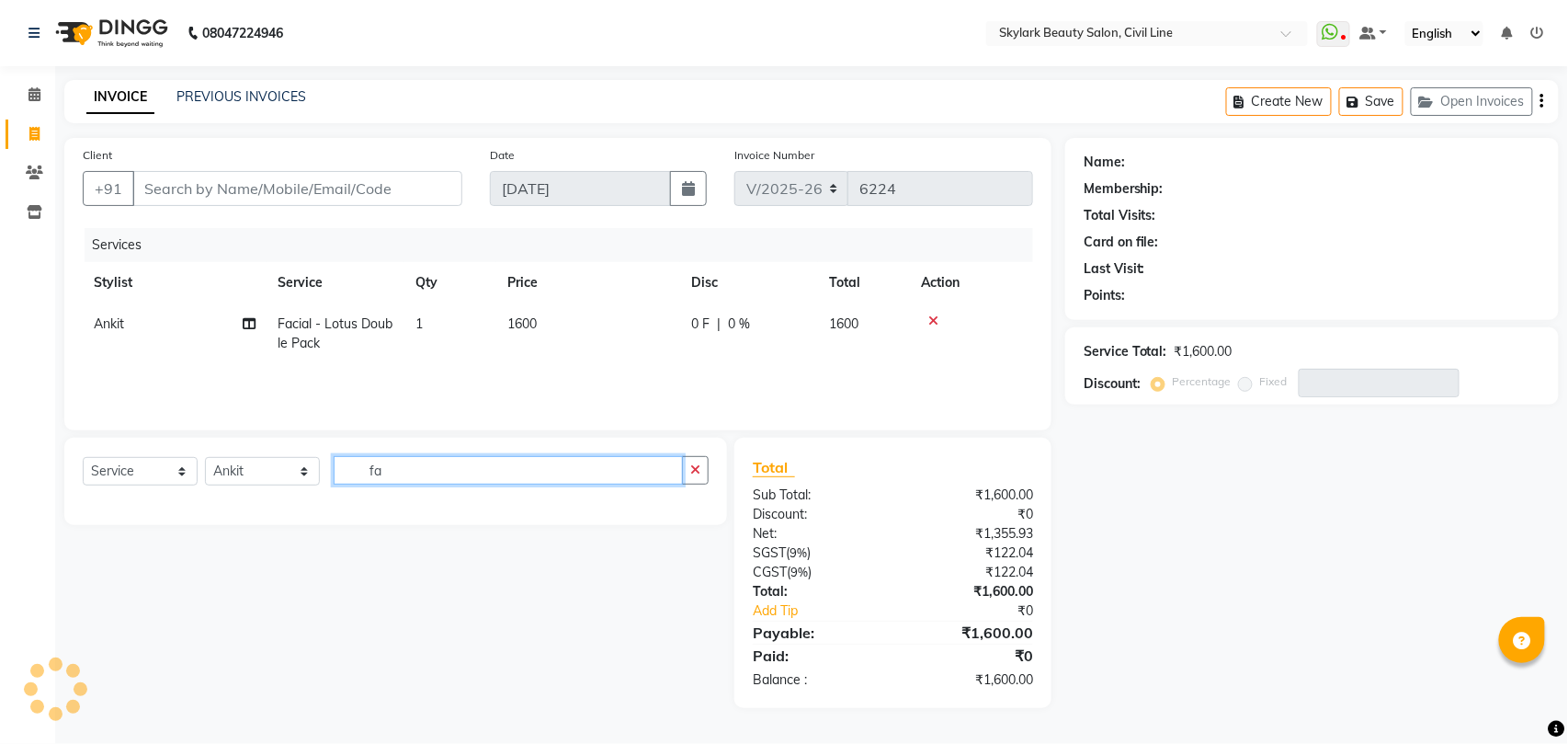
type input "f"
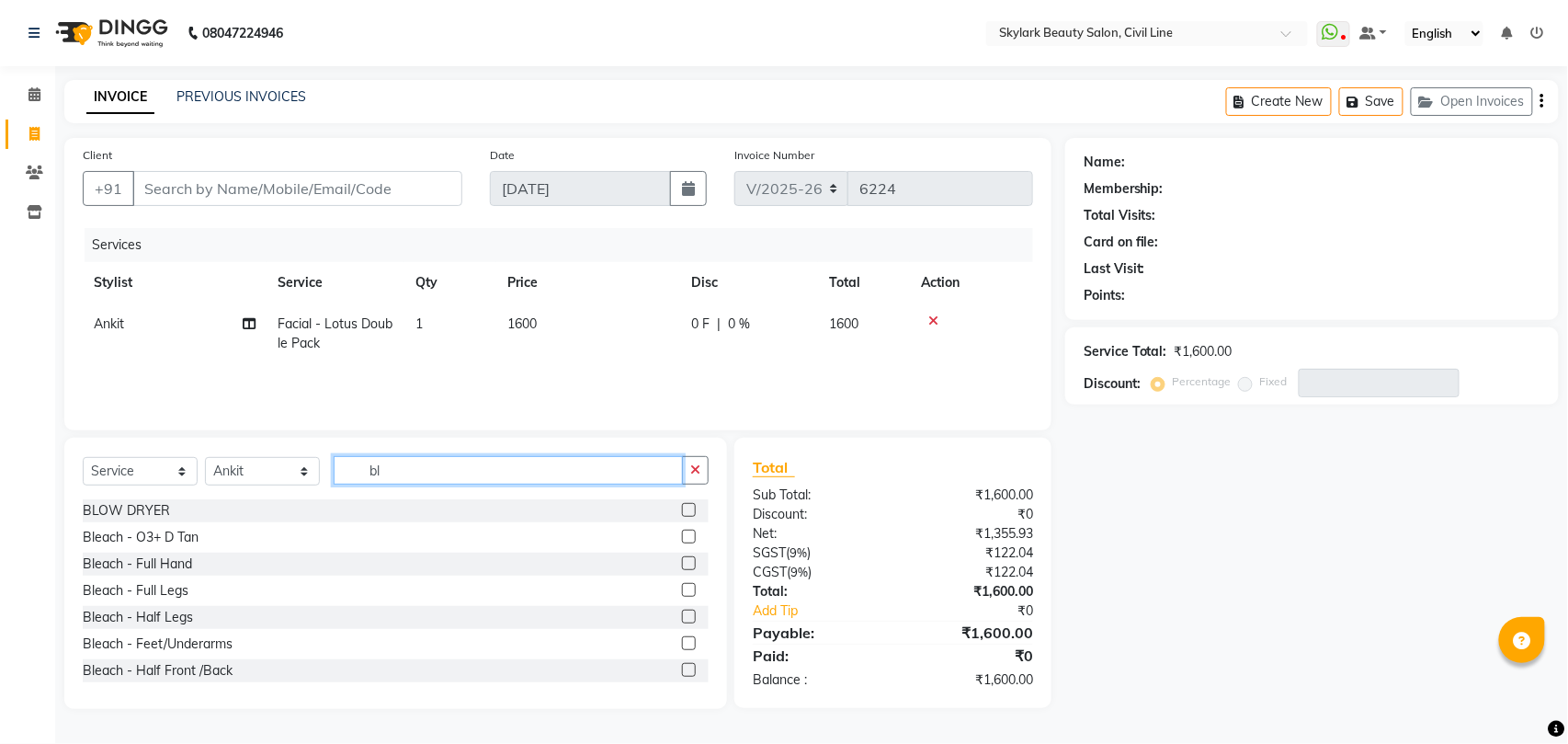
type input "bl"
click at [682, 563] on label at bounding box center [688, 562] width 14 height 14
click at [682, 563] on input "checkbox" at bounding box center [687, 563] width 12 height 12
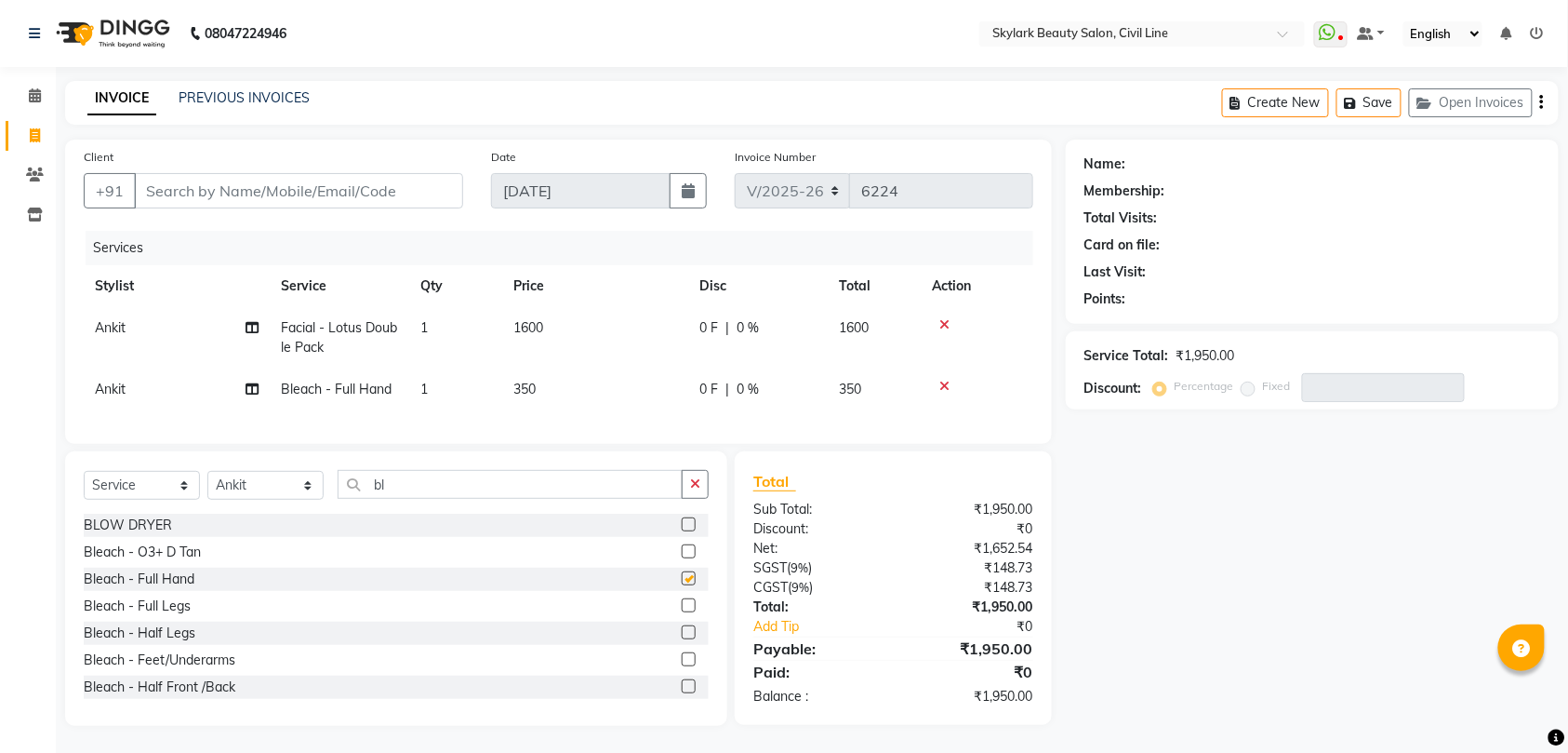
checkbox input "false"
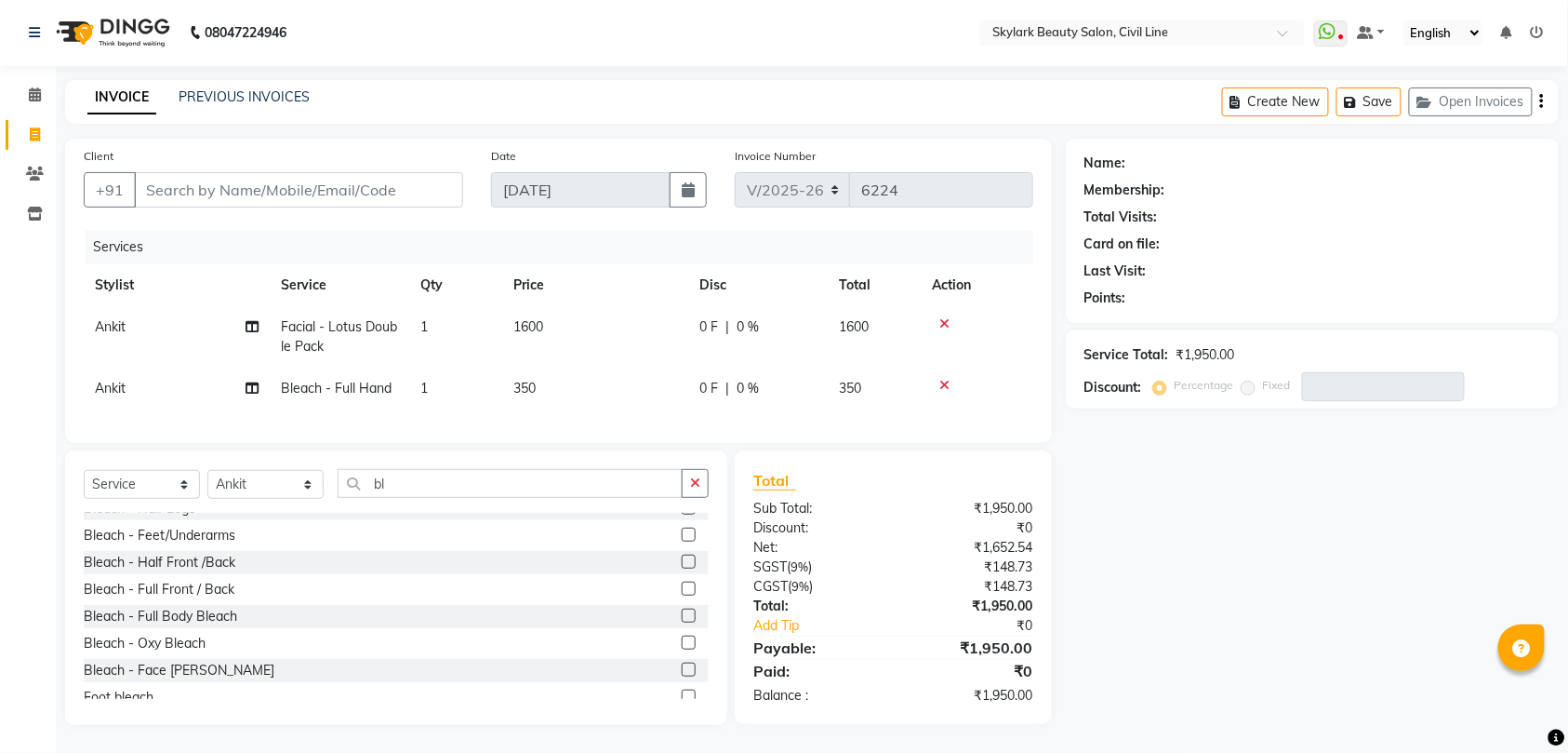
scroll to position [218, 0]
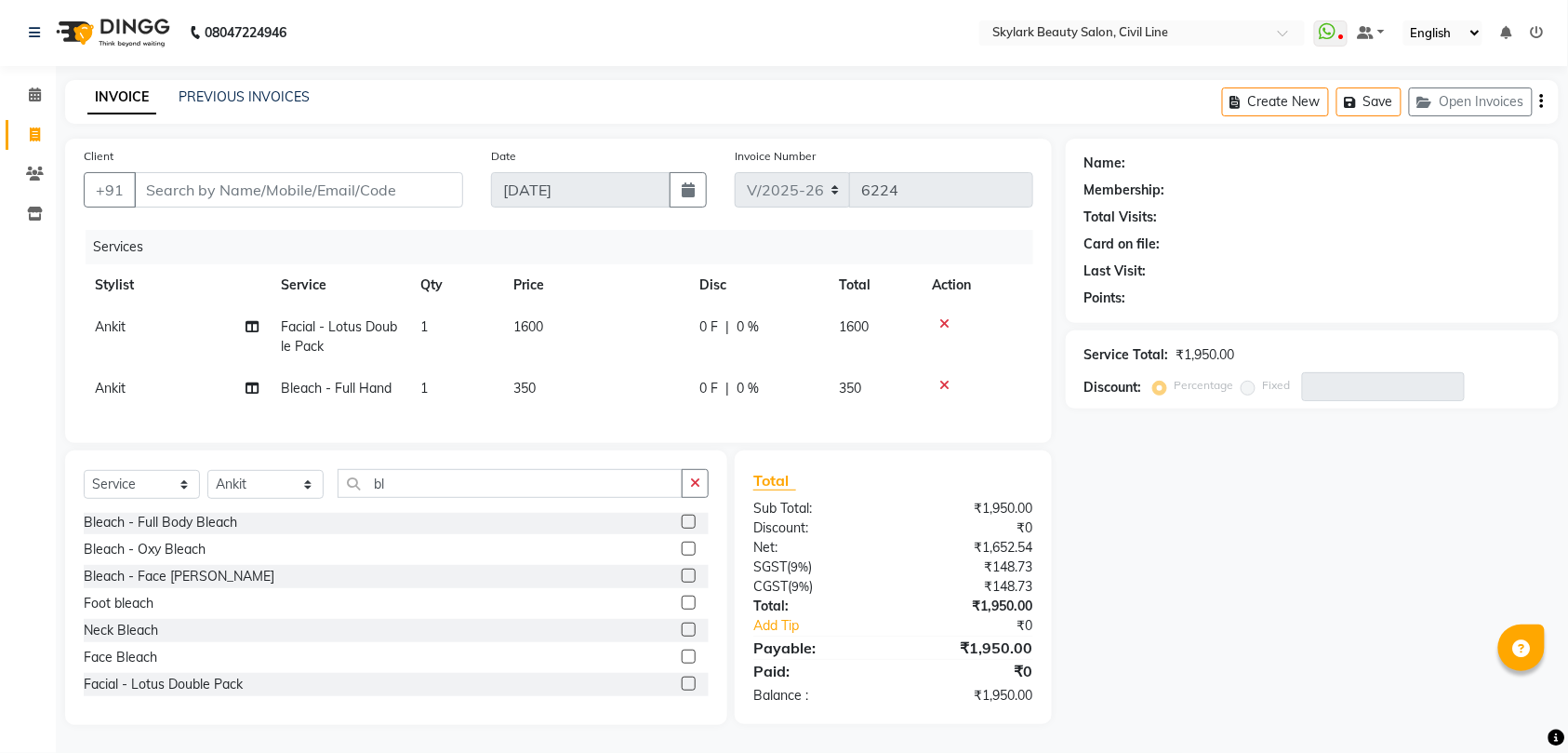
click at [681, 629] on label at bounding box center [688, 629] width 14 height 14
click at [681, 629] on input "checkbox" at bounding box center [687, 630] width 12 height 12
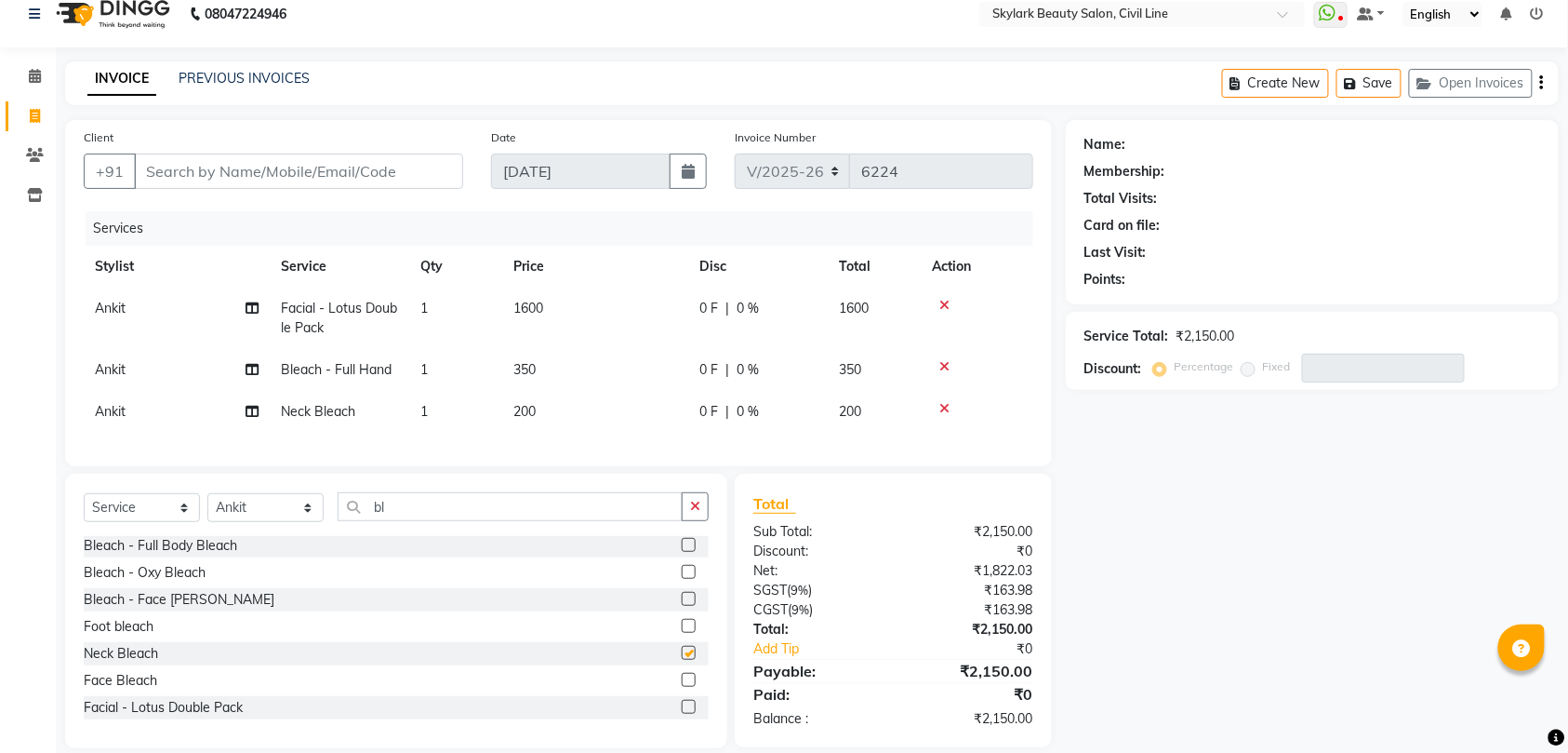
checkbox input "false"
click at [681, 686] on label at bounding box center [688, 679] width 14 height 14
click at [681, 686] on input "checkbox" at bounding box center [687, 680] width 12 height 12
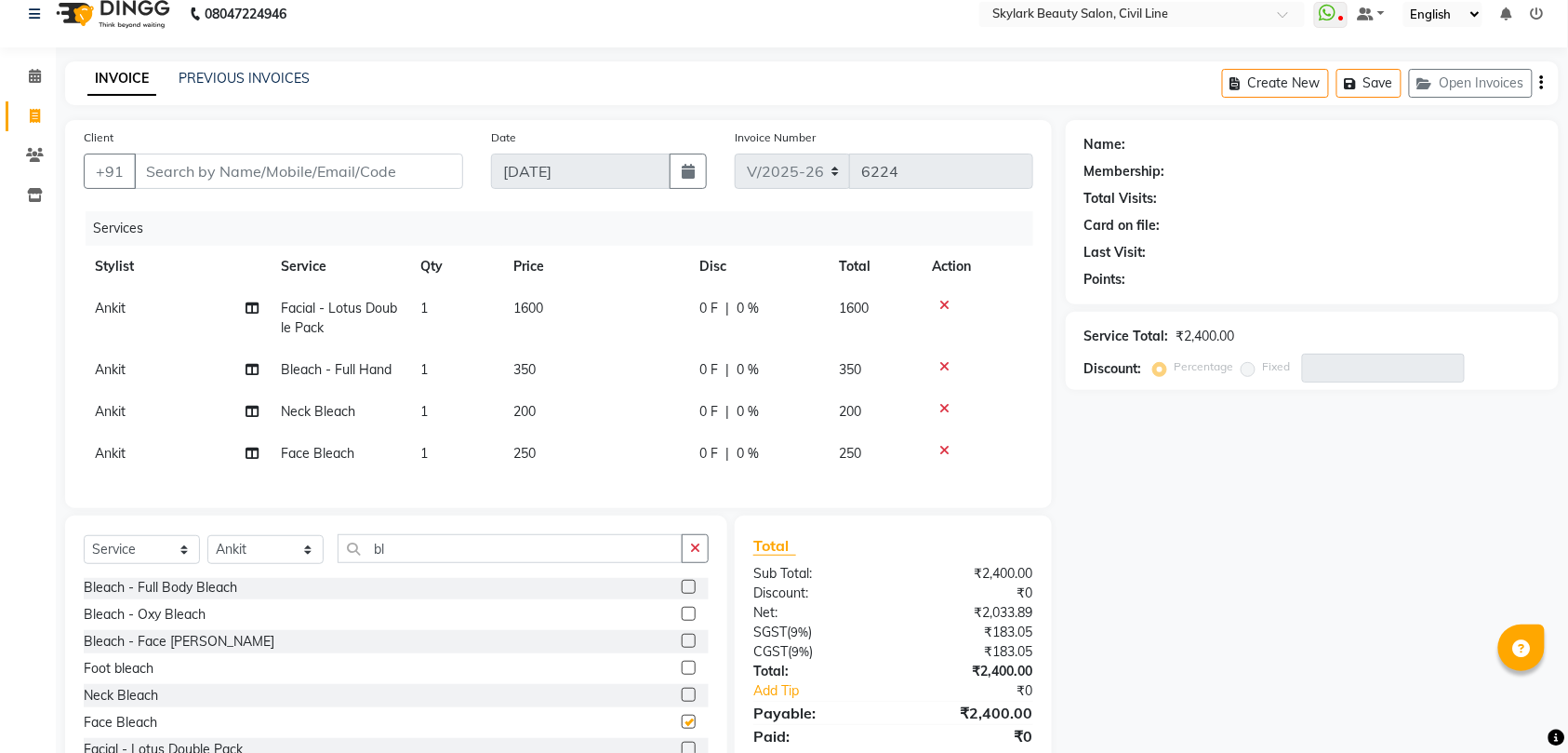
checkbox input "false"
click at [585, 563] on input "bl" at bounding box center [510, 548] width 345 height 29
type input "b"
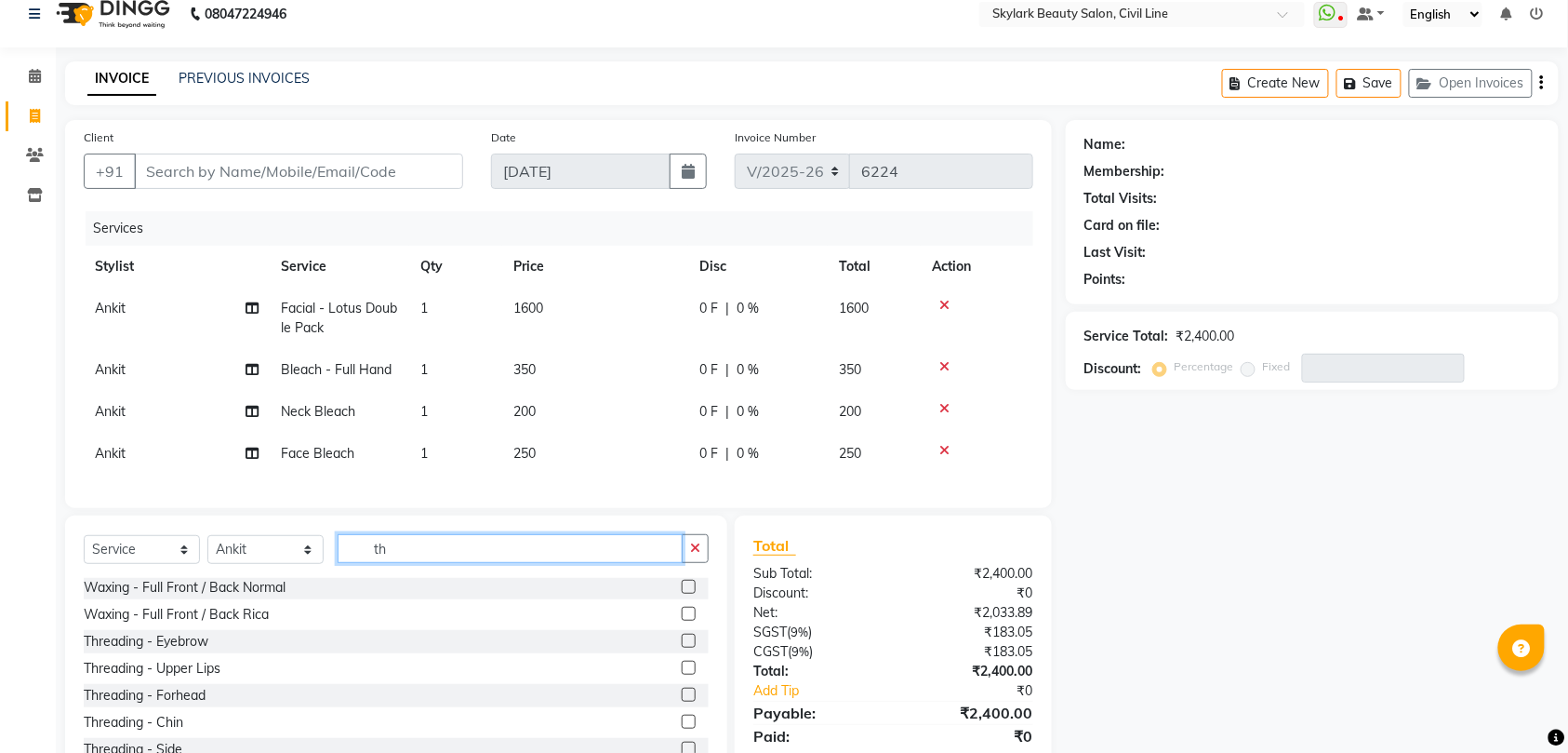
scroll to position [0, 0]
type input "th"
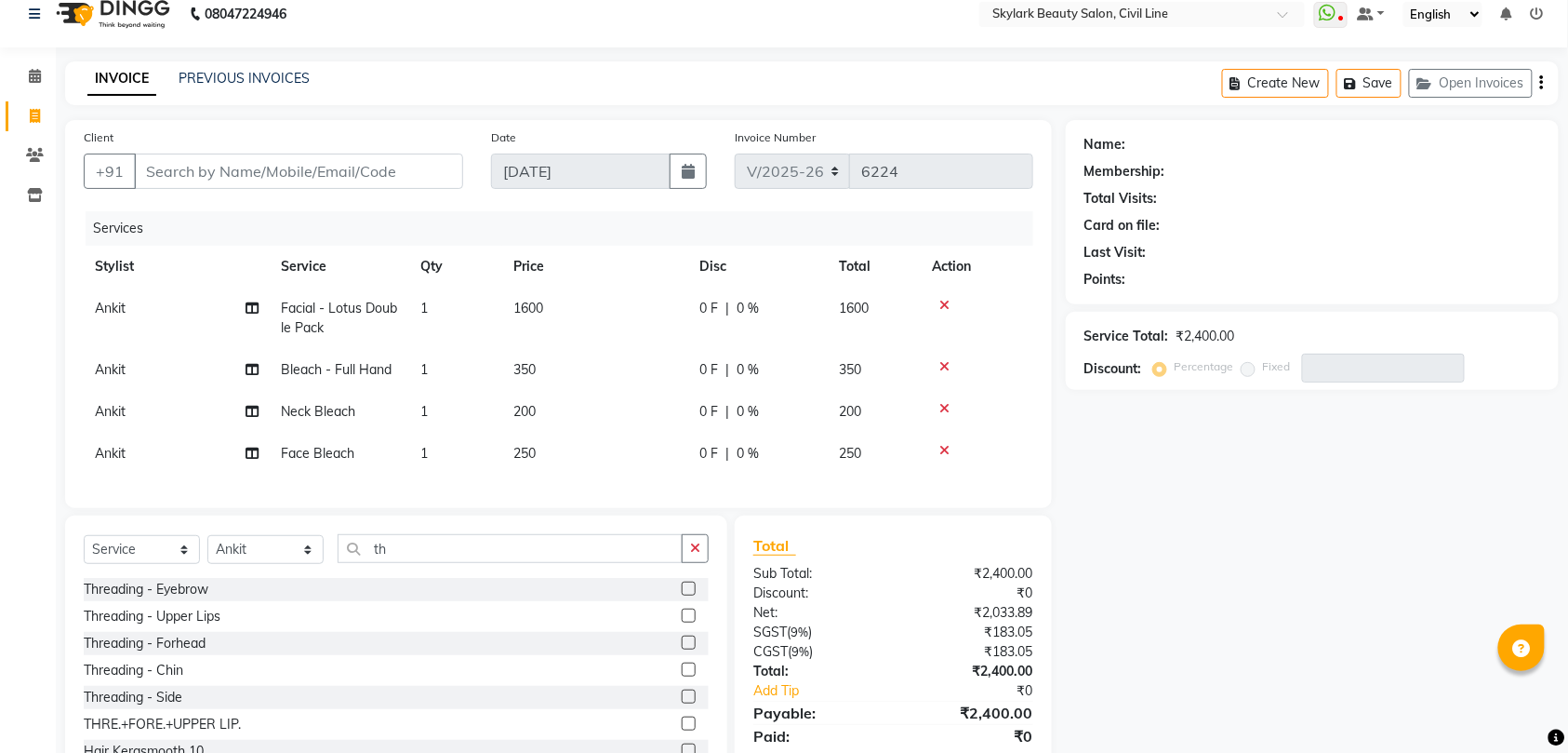
click at [681, 595] on label at bounding box center [688, 588] width 14 height 14
click at [681, 595] on input "checkbox" at bounding box center [687, 589] width 12 height 12
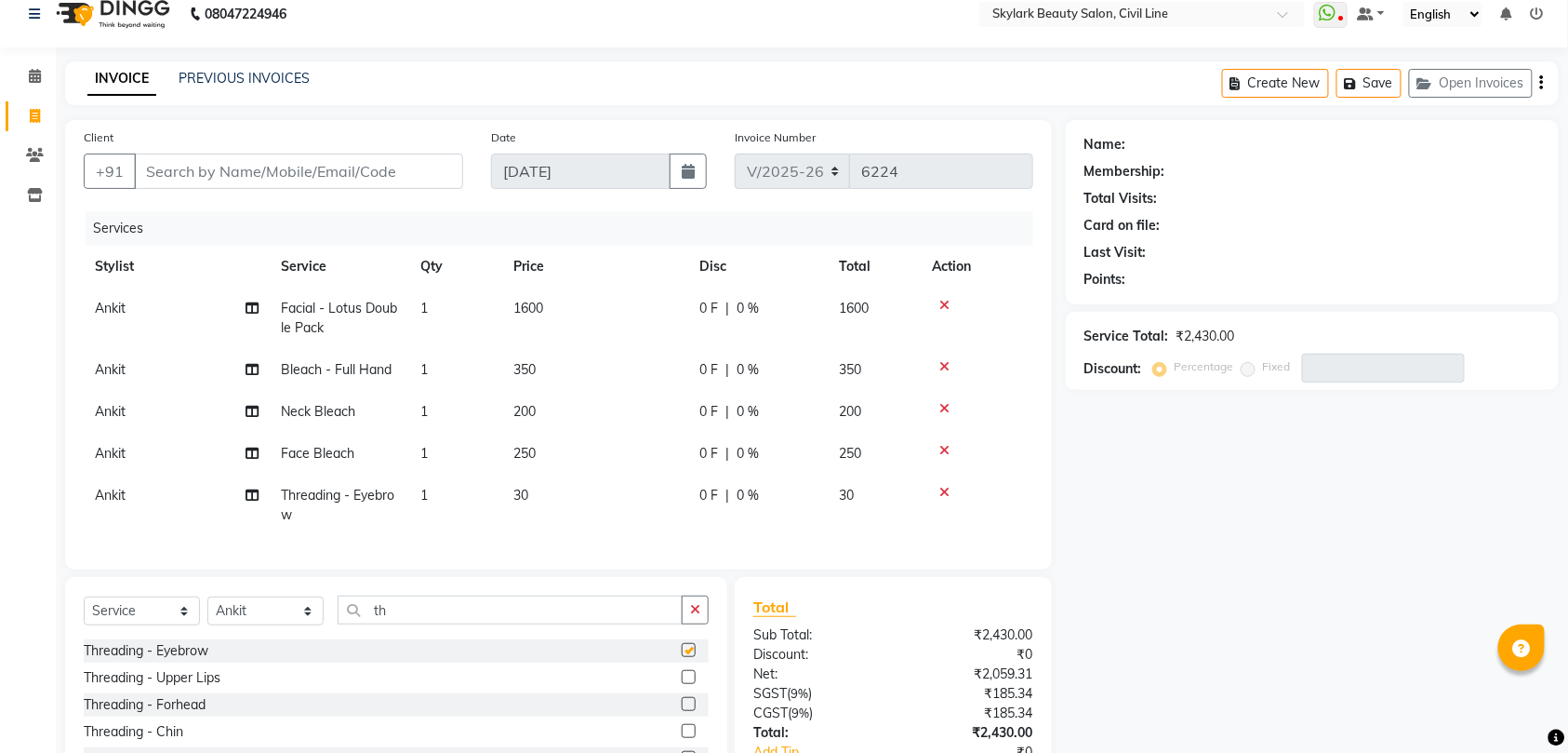
checkbox input "false"
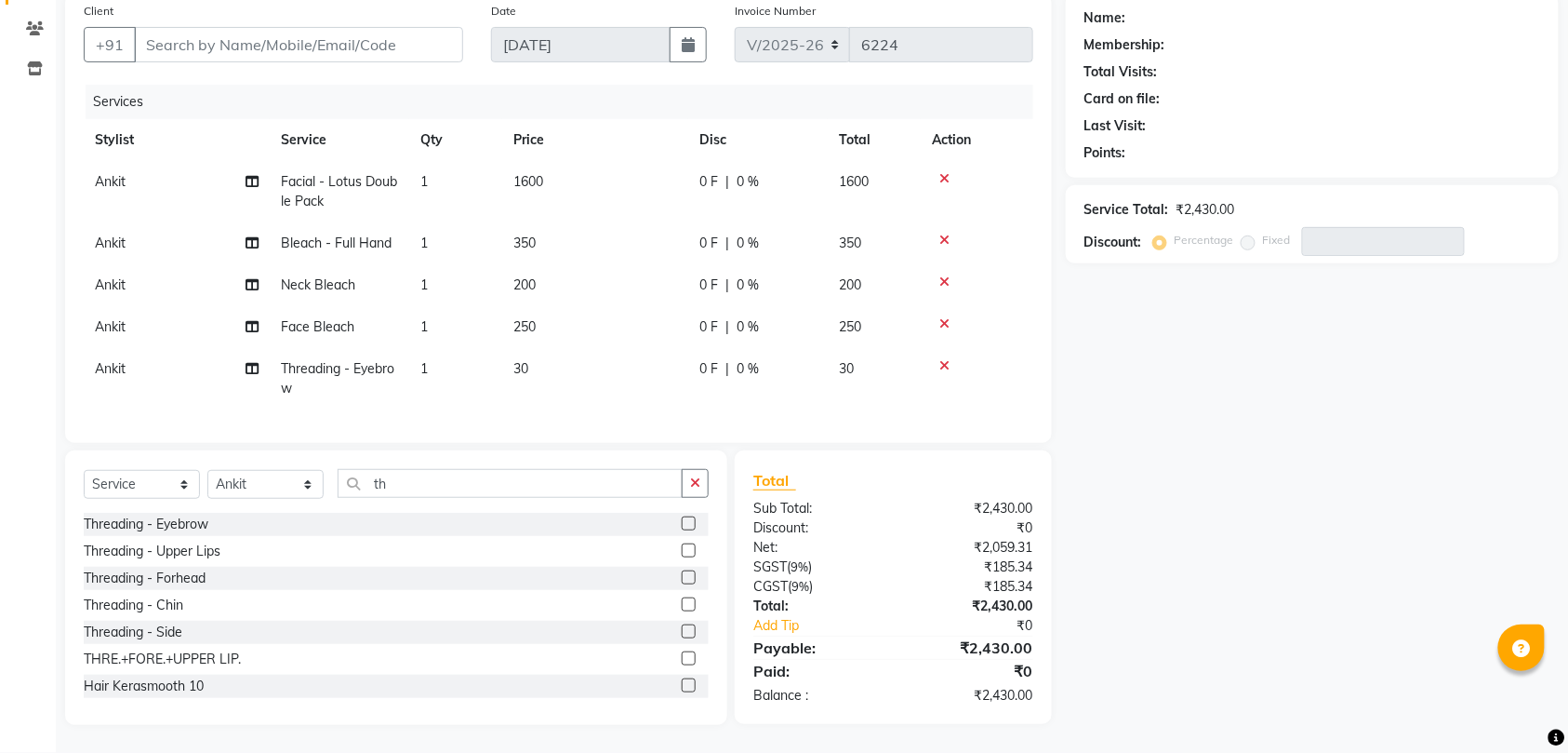
scroll to position [165, 0]
click at [690, 484] on icon "button" at bounding box center [694, 483] width 10 height 13
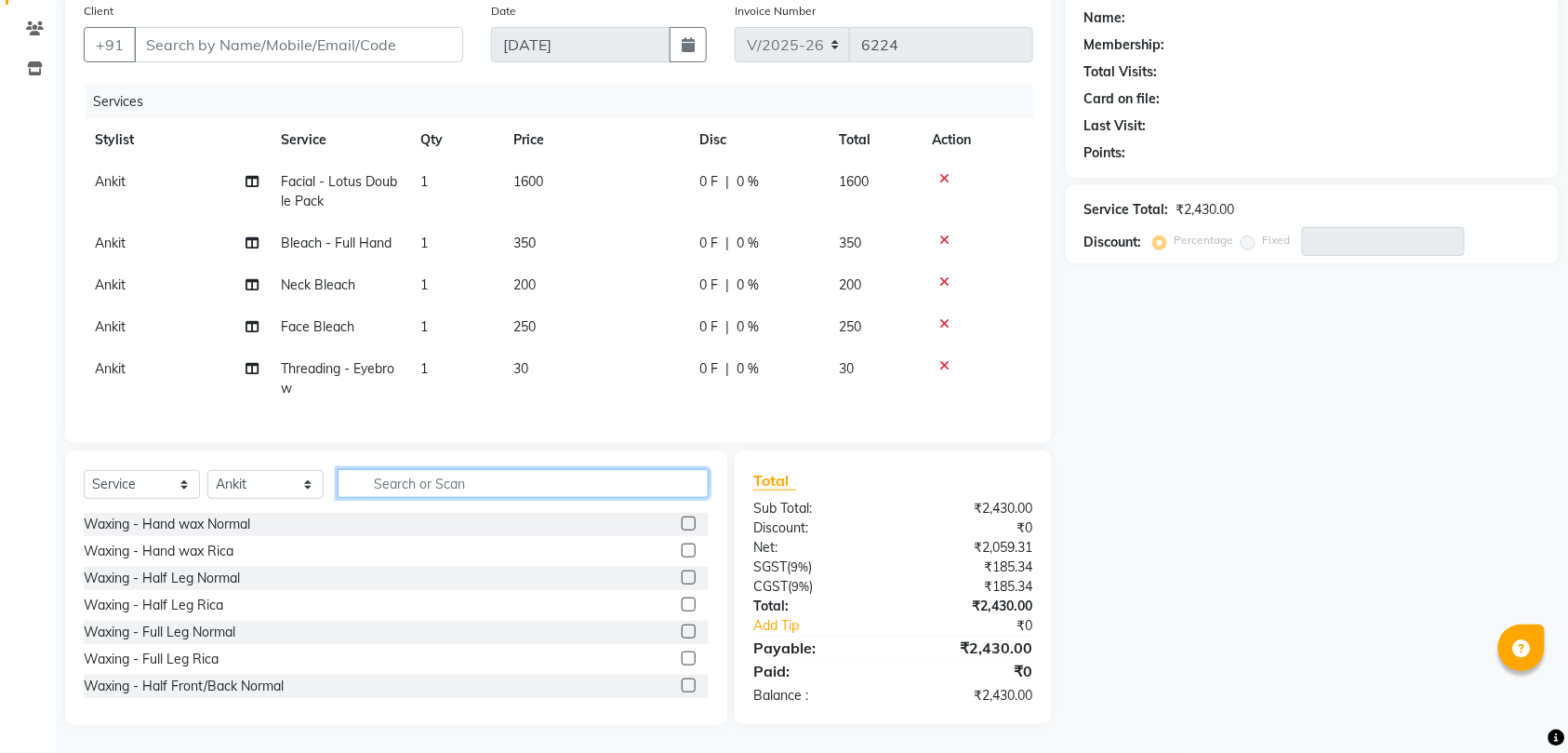
click at [612, 481] on input "text" at bounding box center [523, 483] width 371 height 29
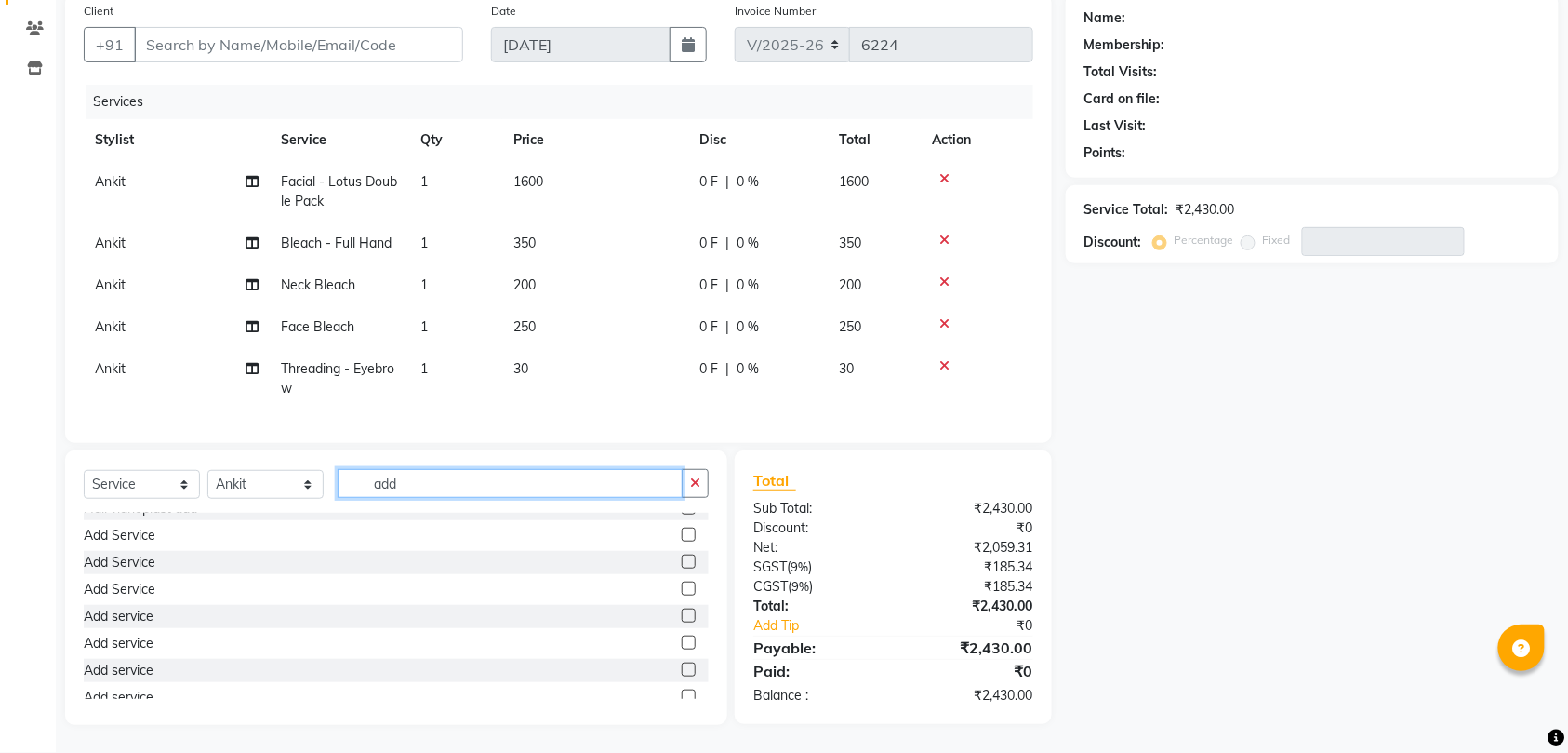
type input "add"
click at [681, 586] on label at bounding box center [688, 588] width 14 height 14
click at [681, 586] on input "checkbox" at bounding box center [687, 589] width 12 height 12
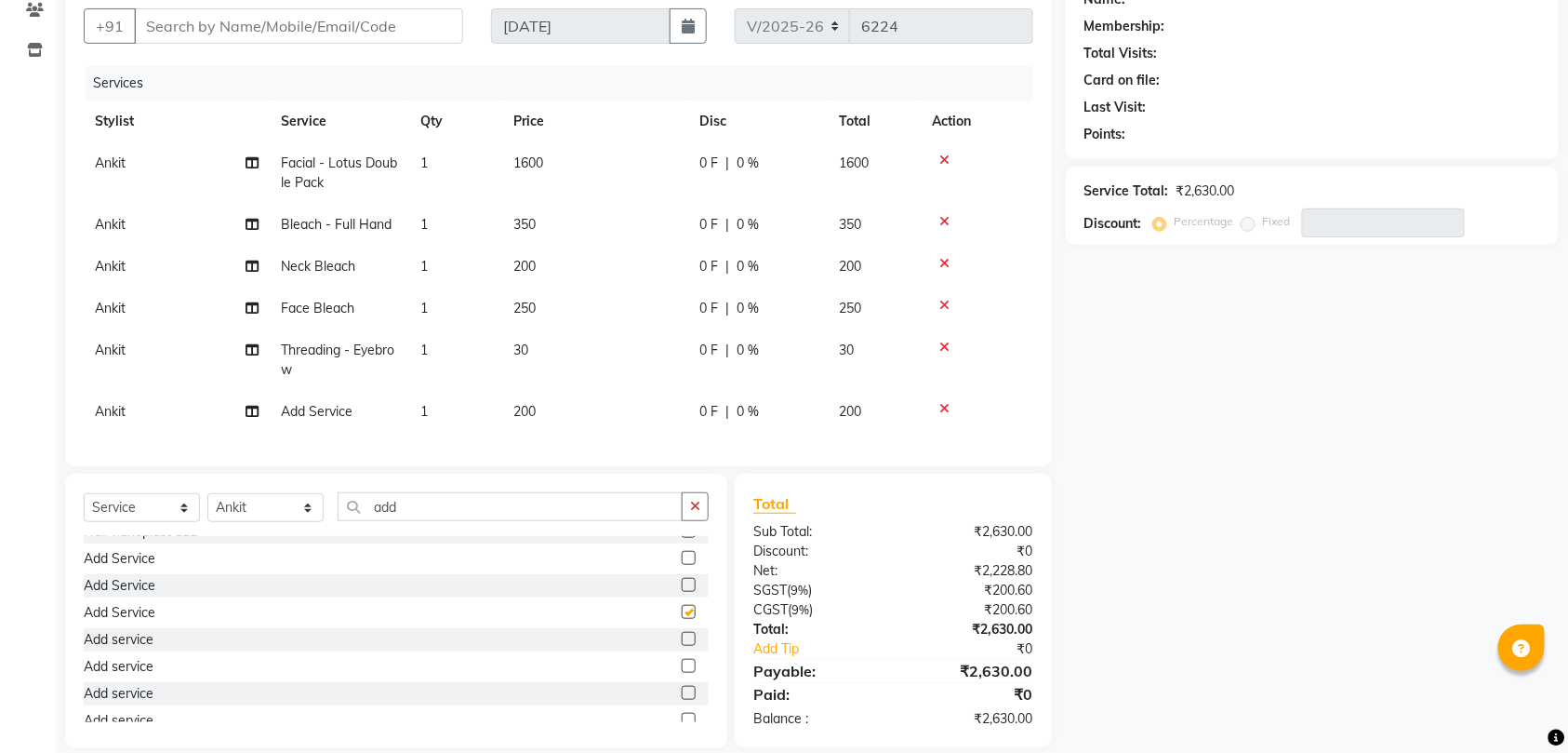
checkbox input "false"
click at [396, 19] on input "Client" at bounding box center [298, 26] width 329 height 36
type input "m"
type input "0"
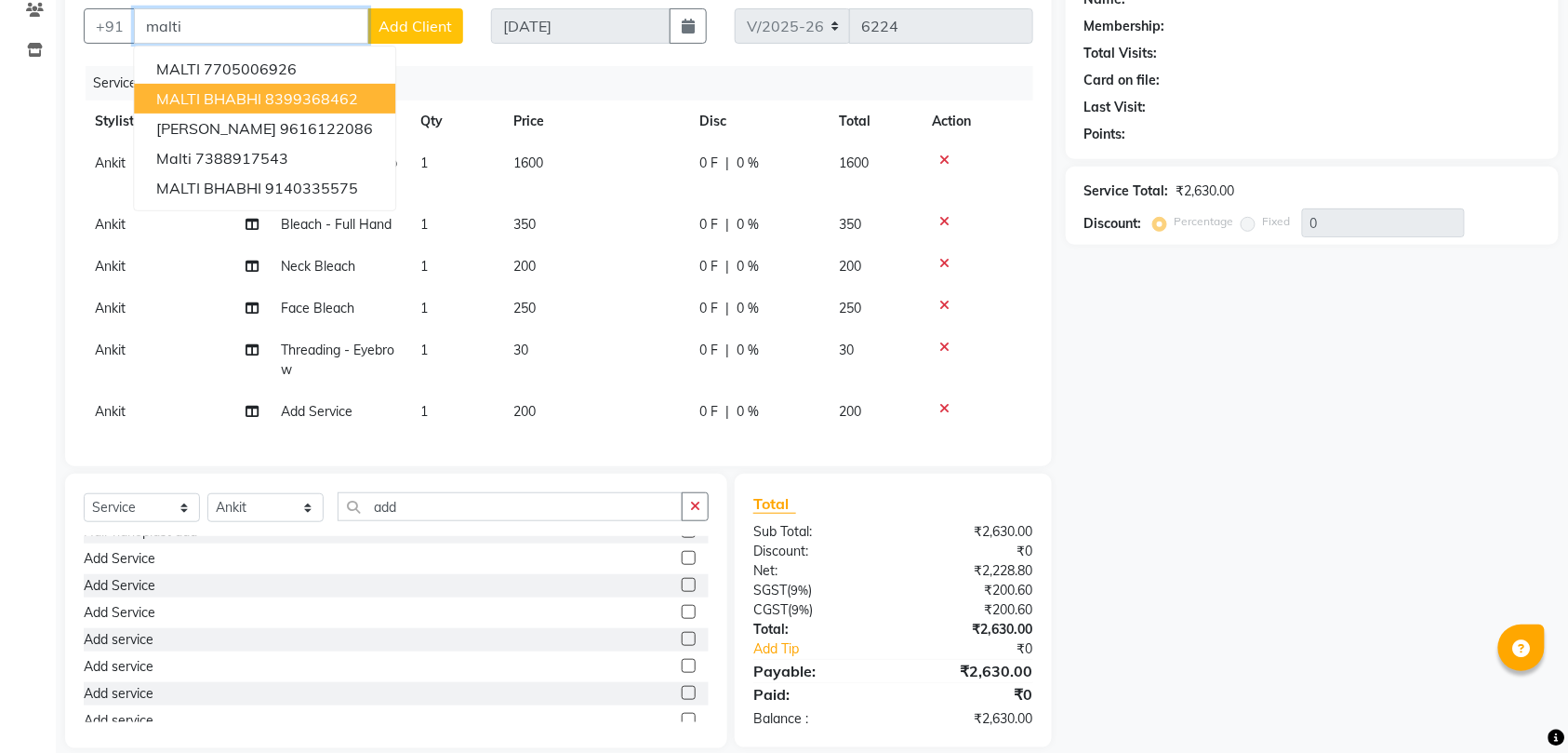
click at [343, 95] on ngb-highlight "8399368462" at bounding box center [311, 98] width 93 height 19
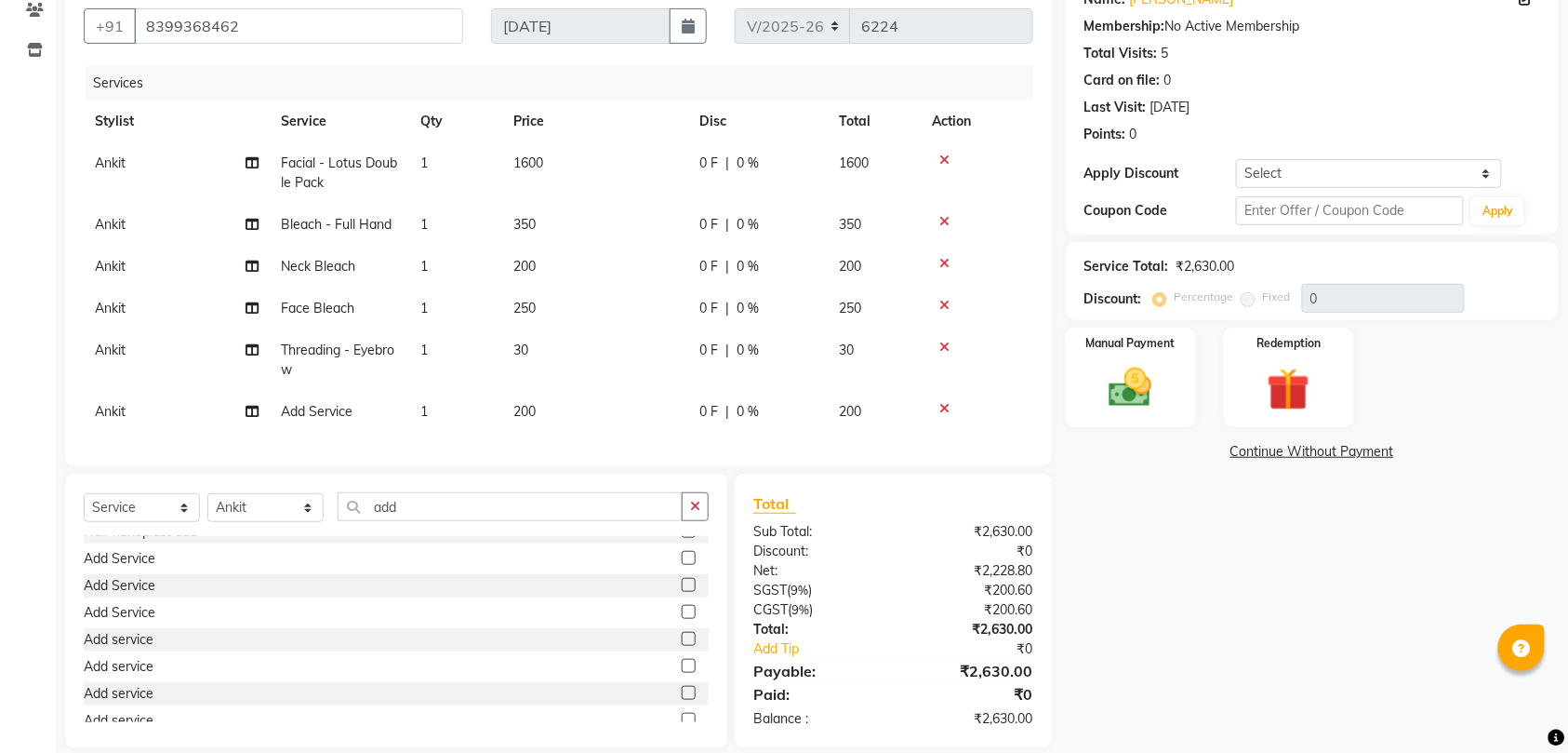
click at [946, 158] on icon at bounding box center [944, 160] width 10 height 13
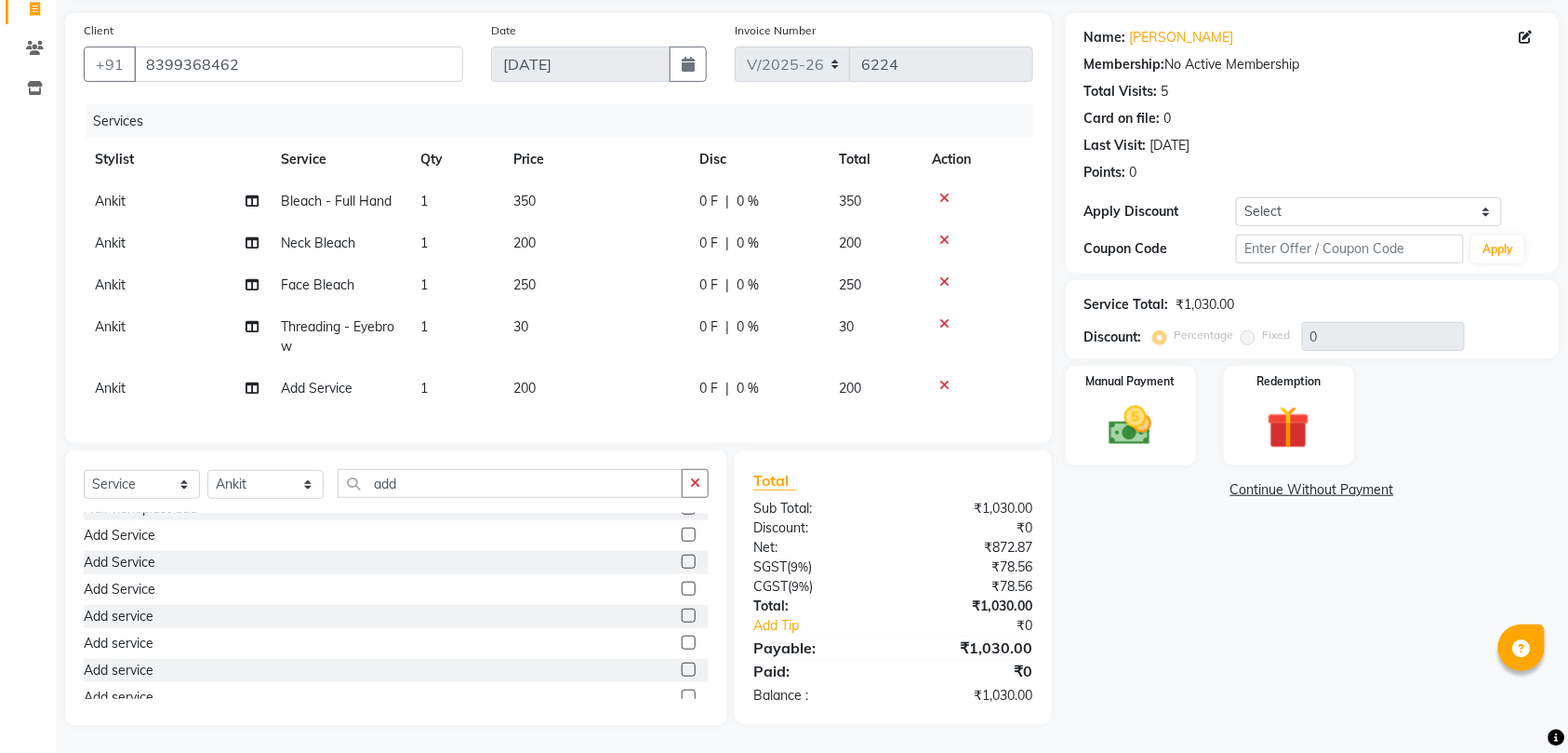
scroll to position [145, 0]
click at [946, 158] on th "Action" at bounding box center [977, 159] width 112 height 42
click at [942, 191] on icon at bounding box center [944, 198] width 10 height 13
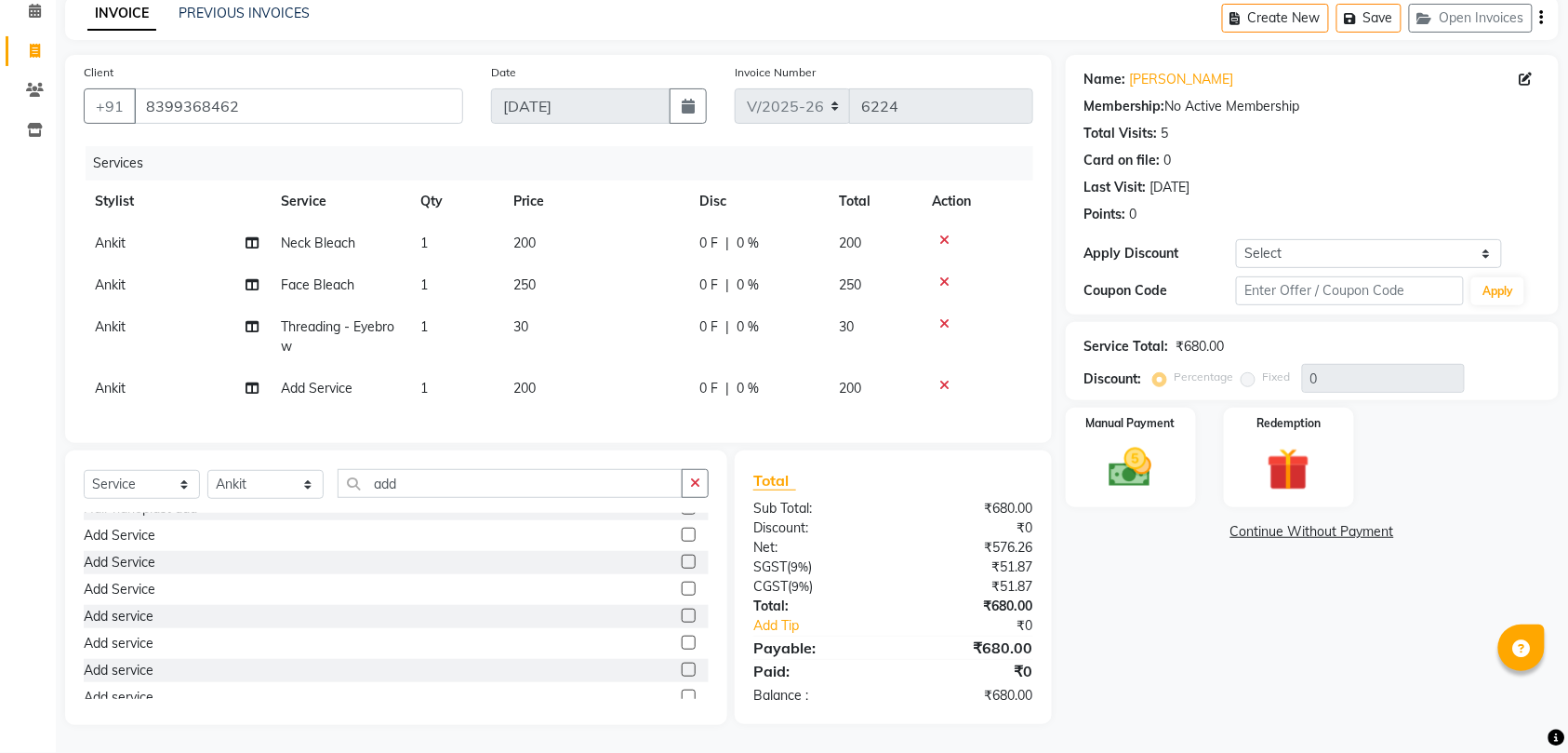
click at [942, 276] on icon at bounding box center [944, 282] width 10 height 13
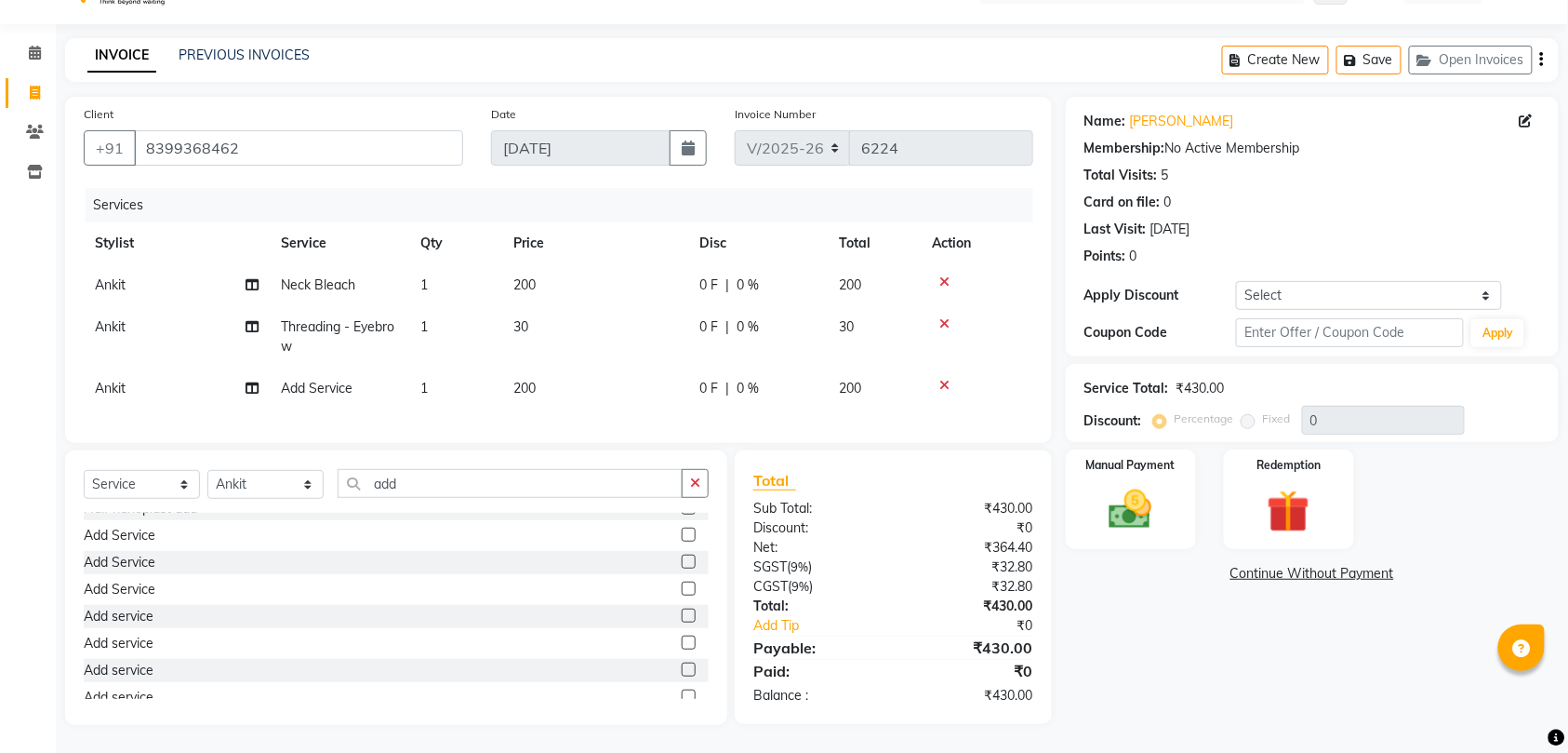
click at [942, 276] on icon at bounding box center [944, 282] width 10 height 13
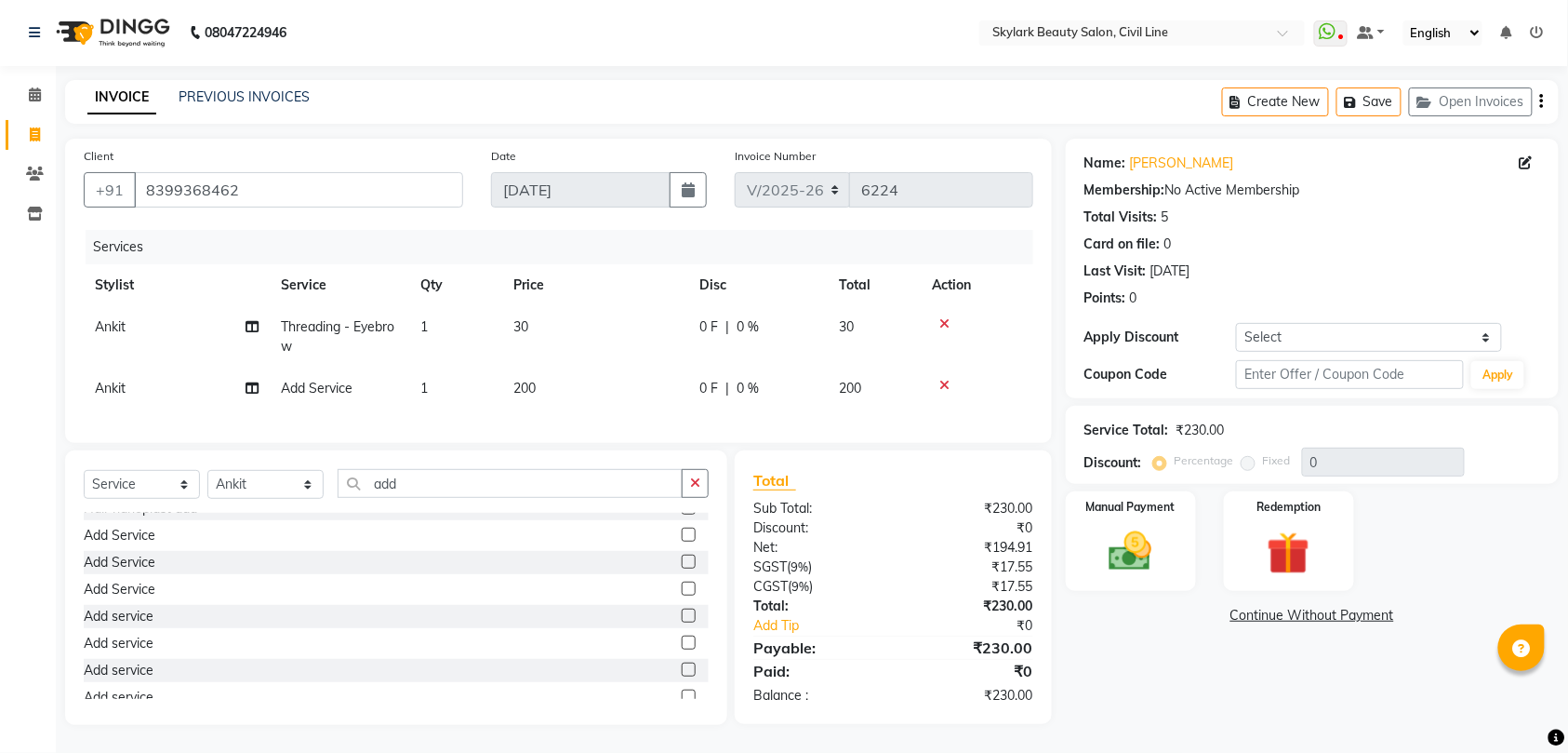
scroll to position [20, 0]
click at [947, 317] on icon at bounding box center [944, 324] width 10 height 13
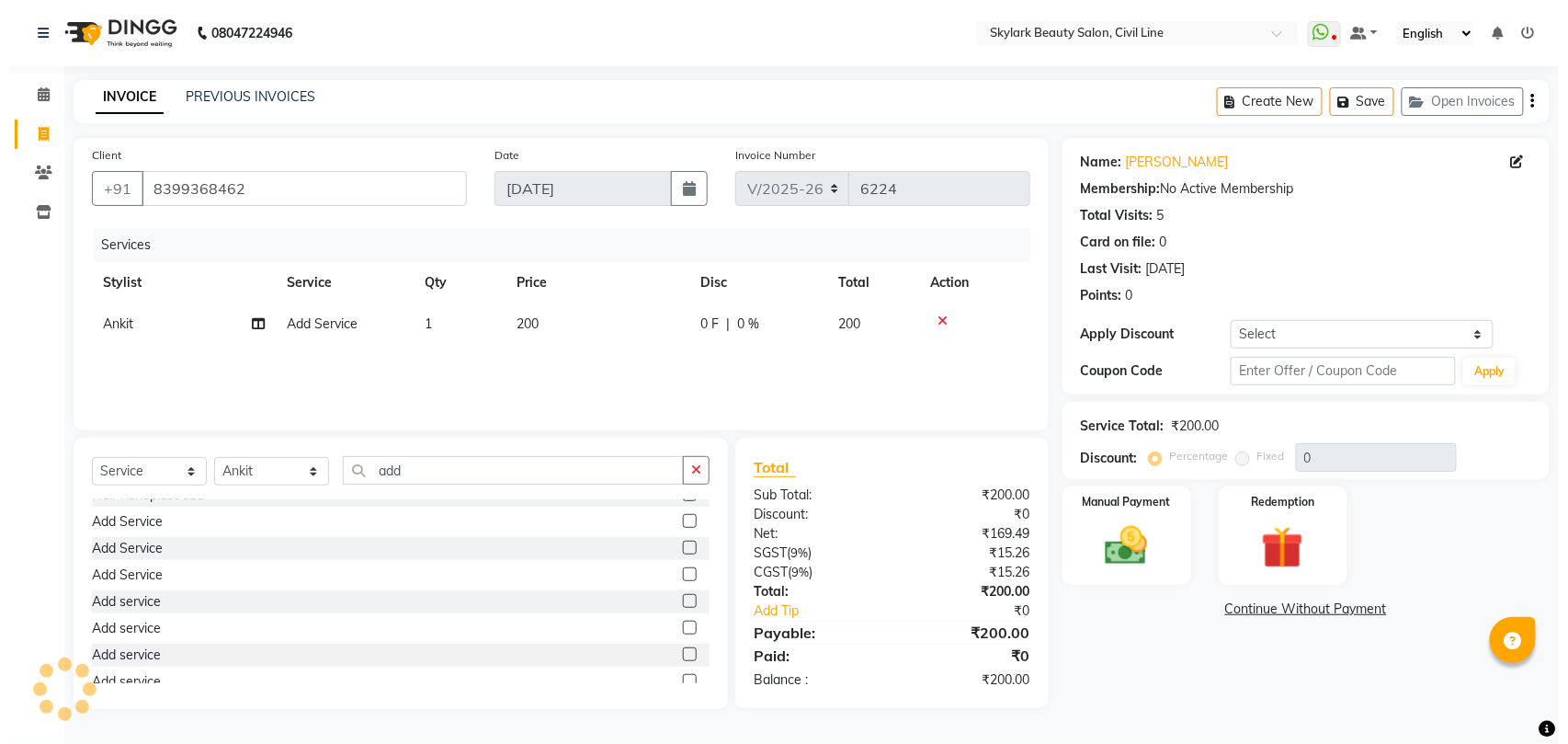
scroll to position [0, 0]
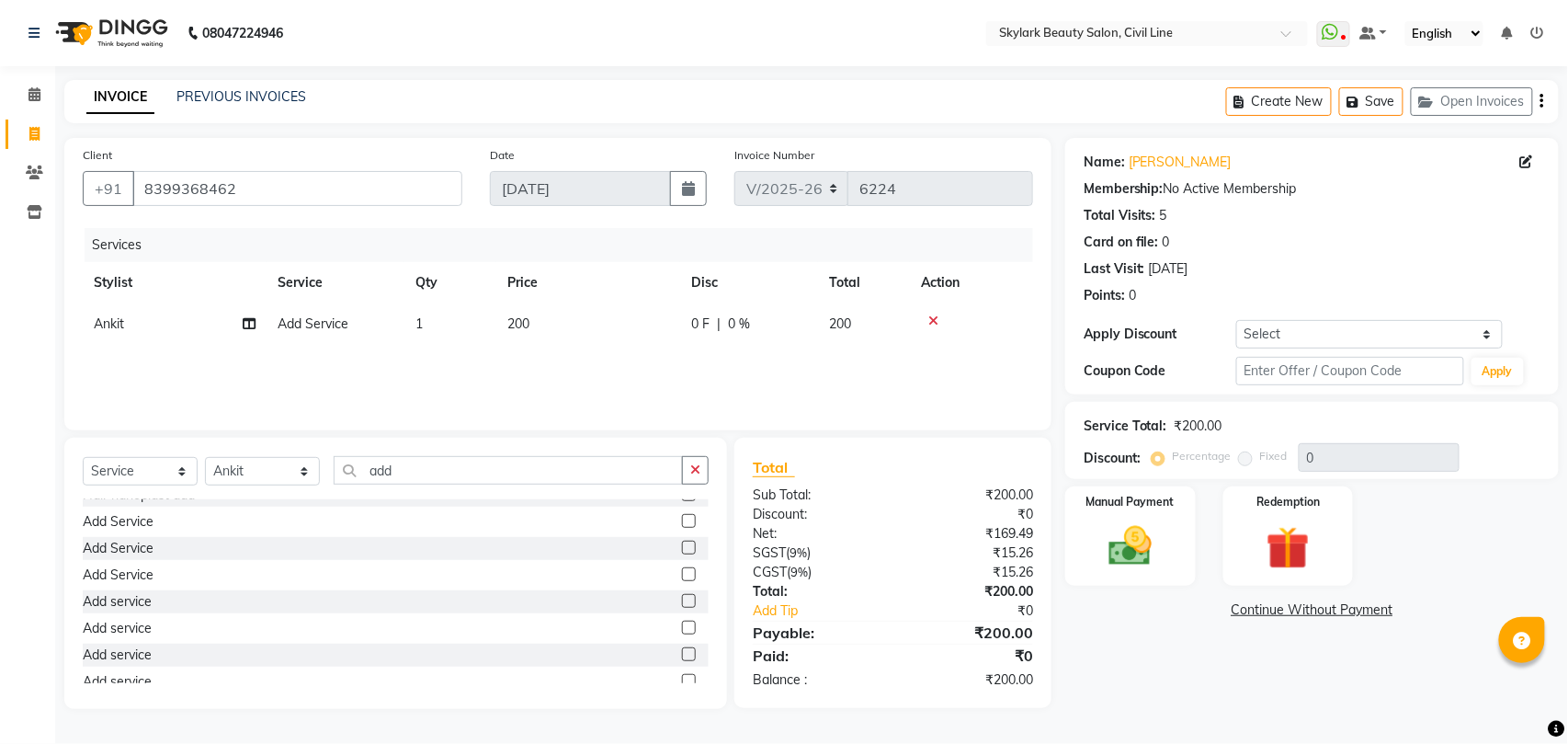
click at [934, 317] on icon at bounding box center [933, 321] width 10 height 13
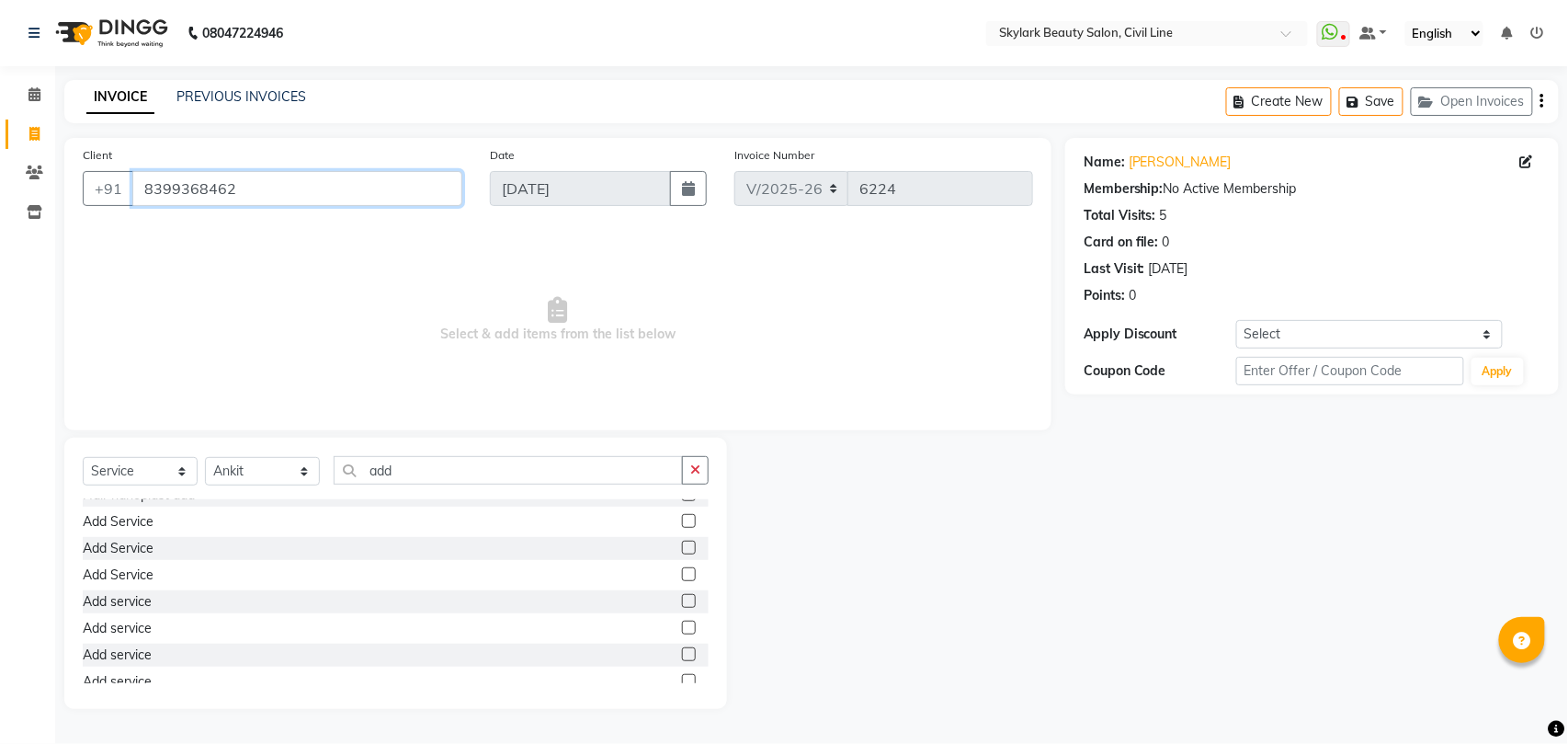
click at [331, 188] on input "8399368462" at bounding box center [297, 189] width 330 height 35
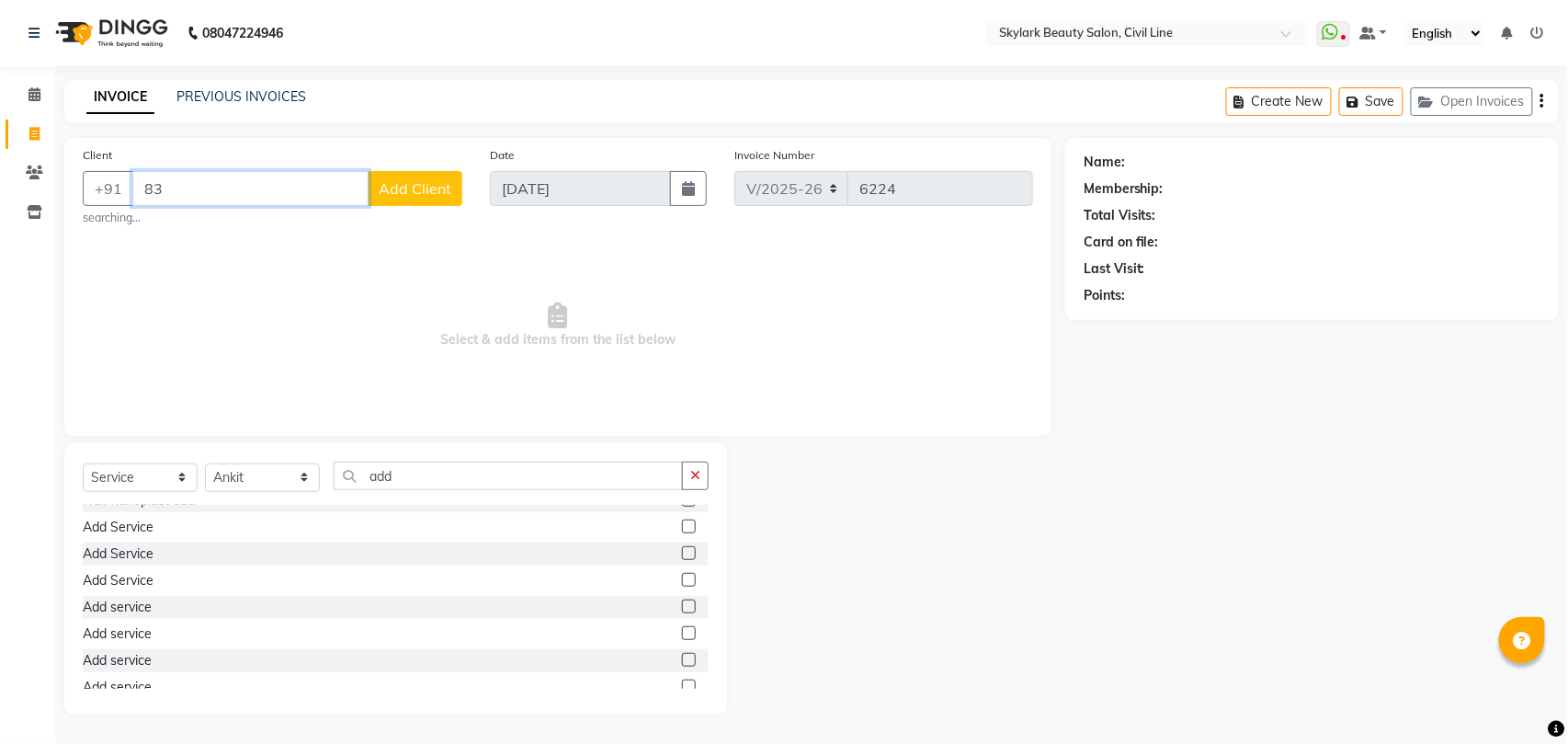
type input "8"
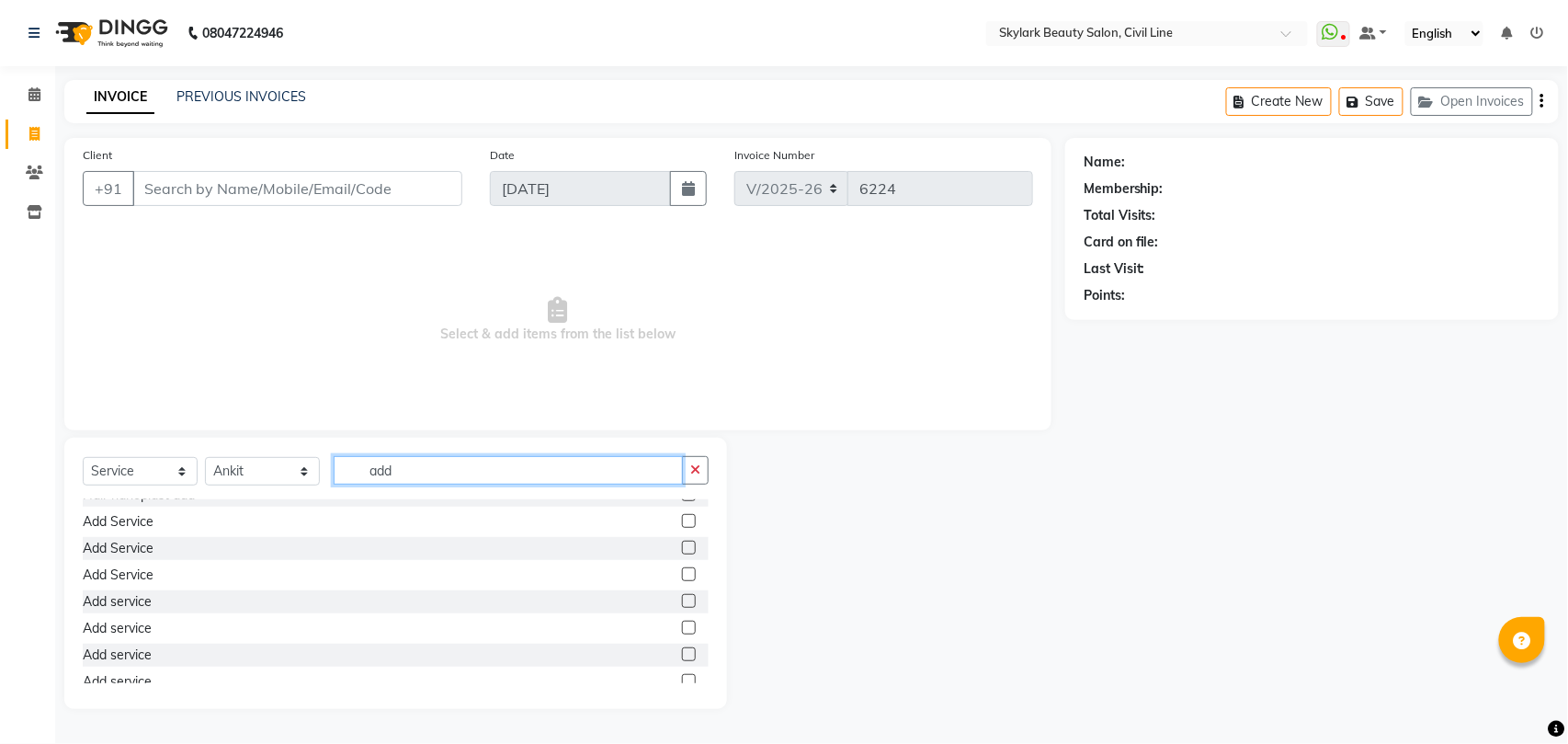
click at [512, 473] on input "add" at bounding box center [508, 470] width 349 height 29
type input "a"
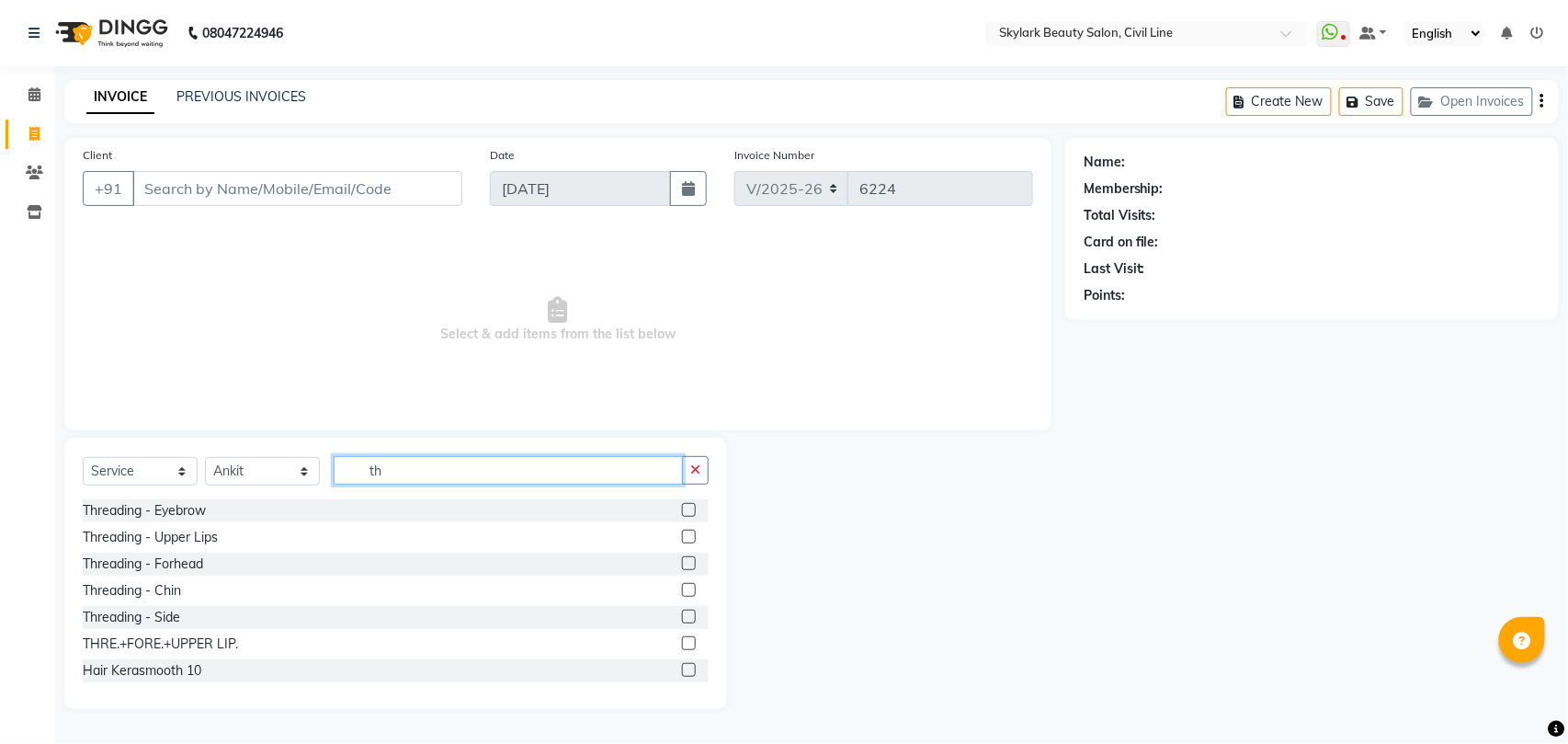
type input "th"
click at [682, 509] on label at bounding box center [688, 510] width 14 height 14
click at [682, 509] on input "checkbox" at bounding box center [687, 511] width 12 height 12
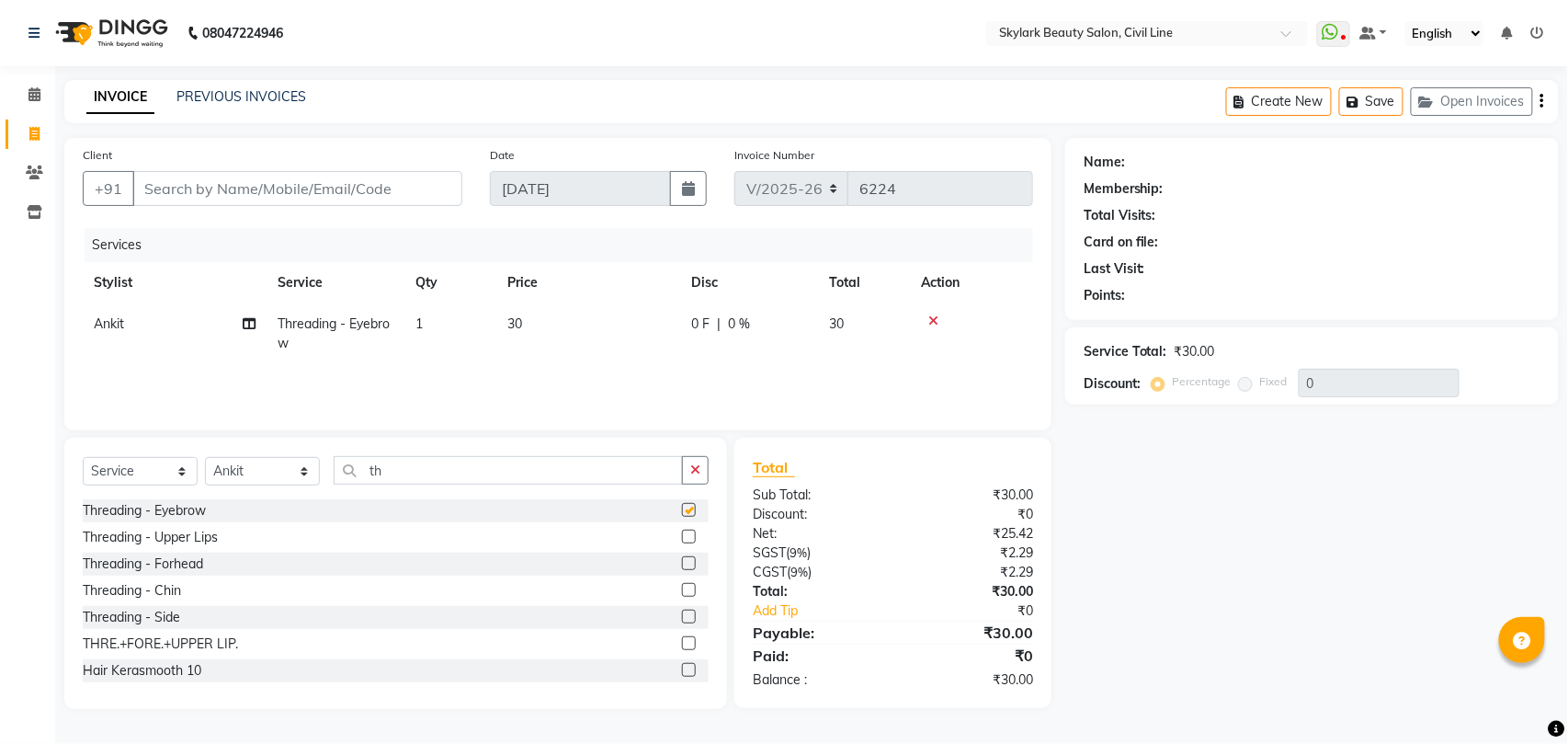
checkbox input "false"
click at [682, 561] on label at bounding box center [688, 562] width 14 height 14
click at [682, 561] on input "checkbox" at bounding box center [687, 563] width 12 height 12
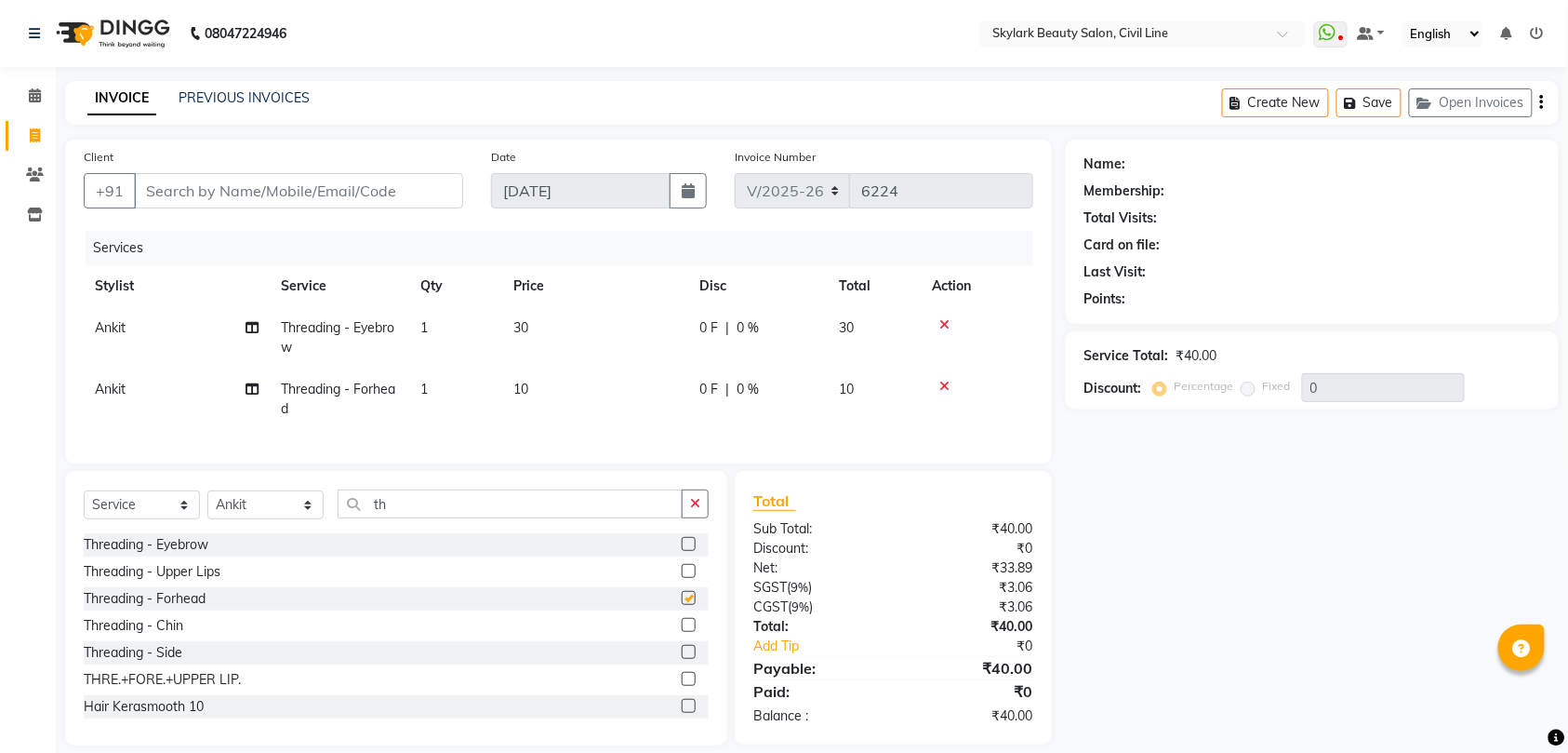
checkbox input "false"
click at [575, 516] on input "th" at bounding box center [510, 504] width 345 height 29
type input "t"
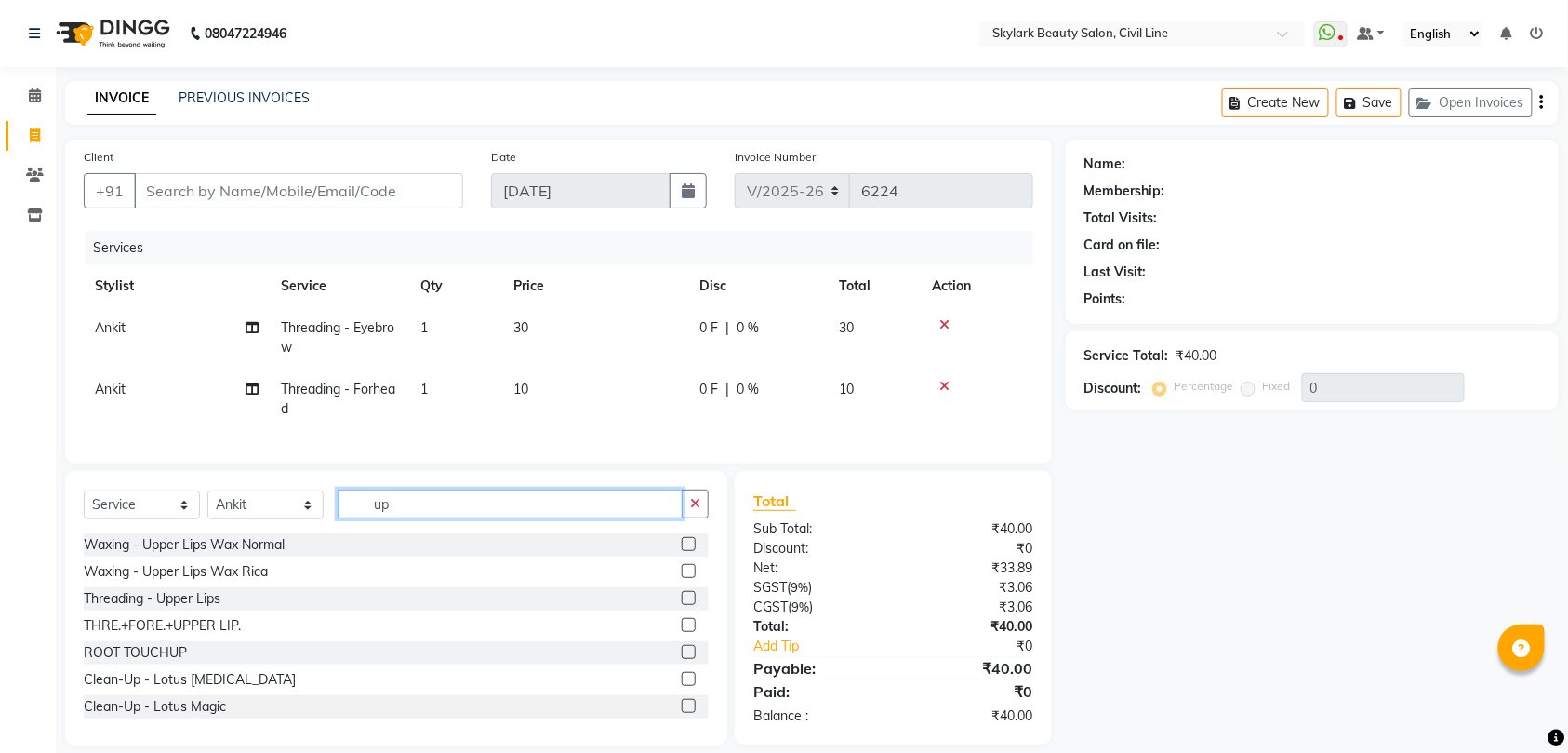
type input "up"
click at [681, 578] on label at bounding box center [688, 570] width 14 height 14
click at [681, 578] on input "checkbox" at bounding box center [687, 571] width 12 height 12
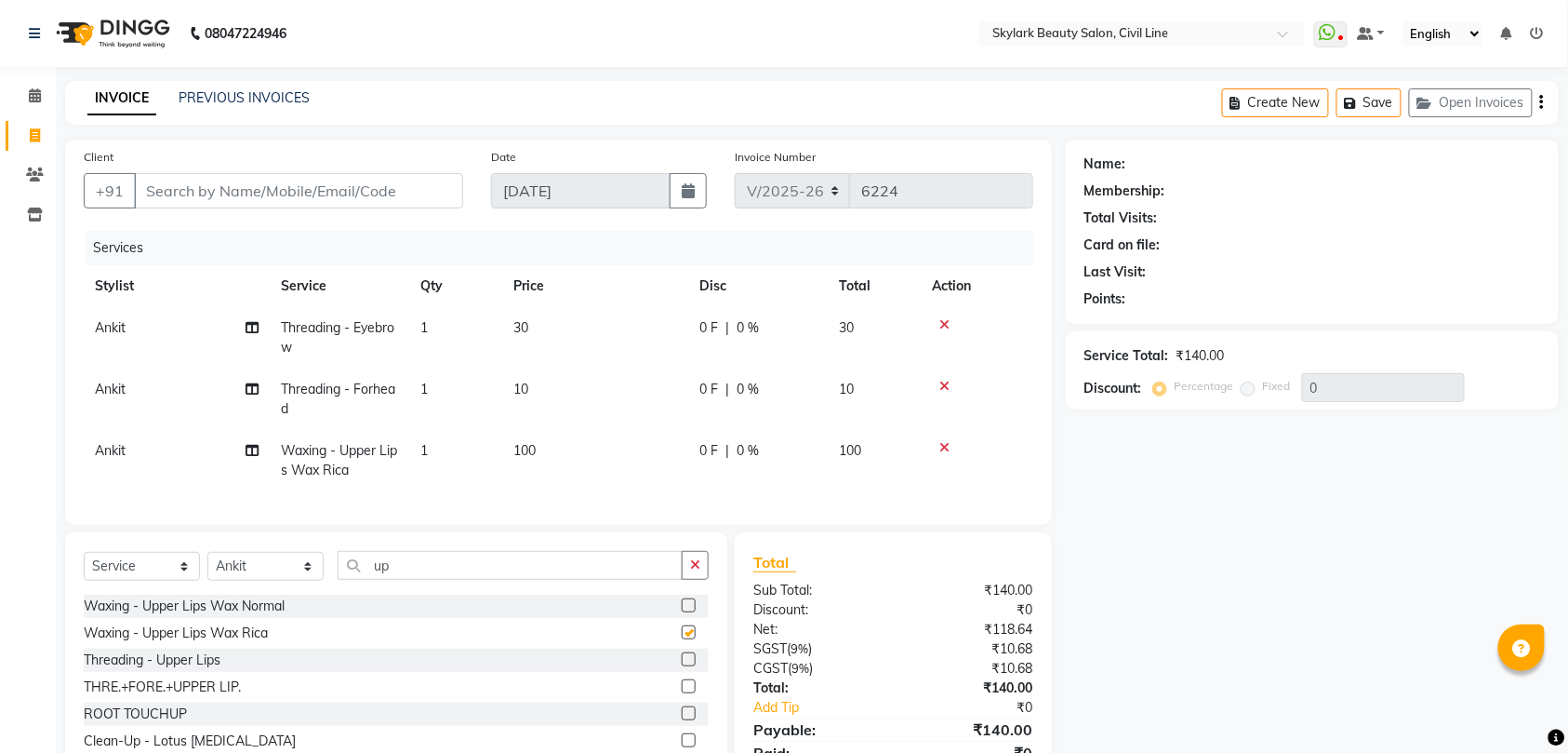
checkbox input "false"
click at [407, 194] on input "Client" at bounding box center [298, 191] width 329 height 36
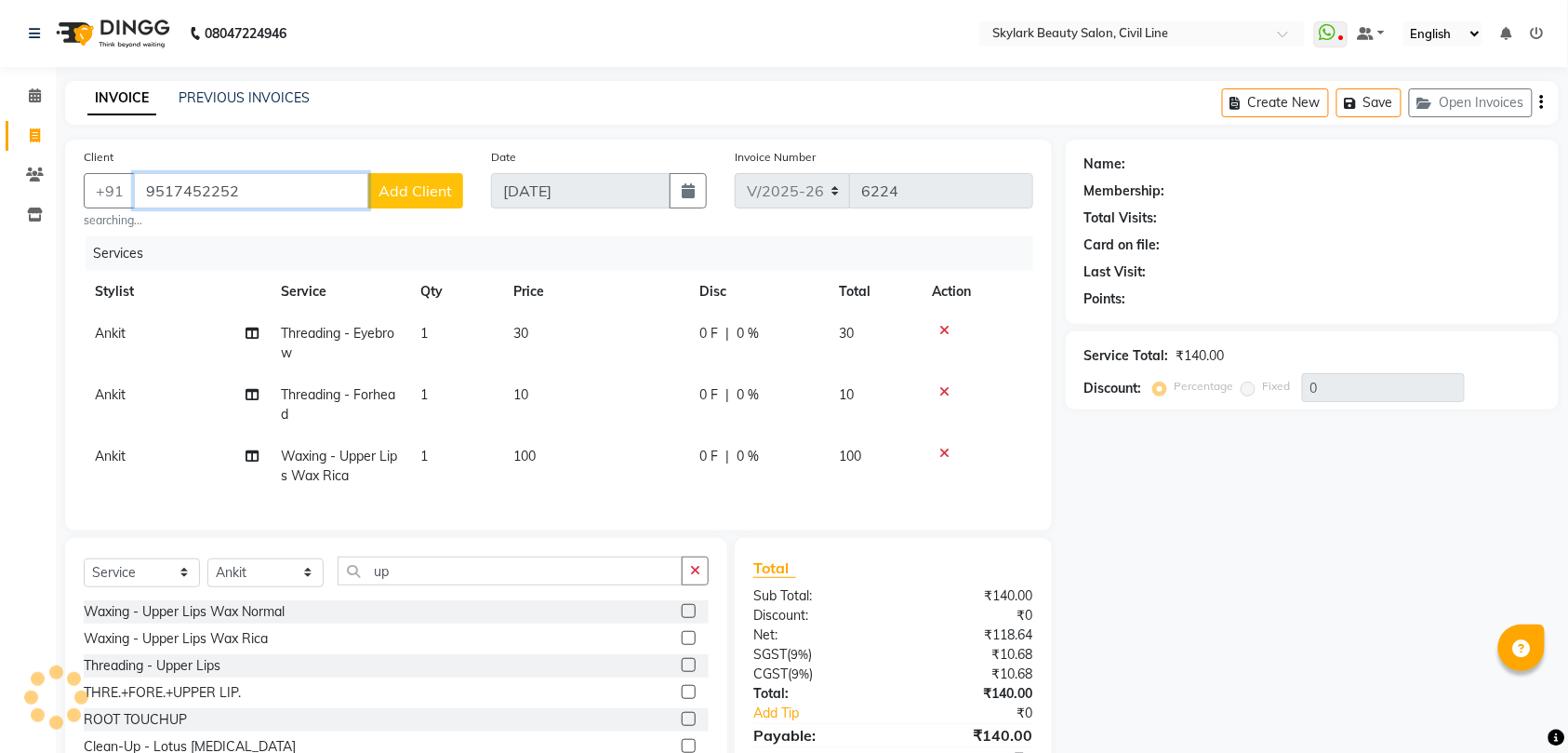
type input "9517452252"
click at [407, 194] on span "Add Client" at bounding box center [415, 190] width 73 height 19
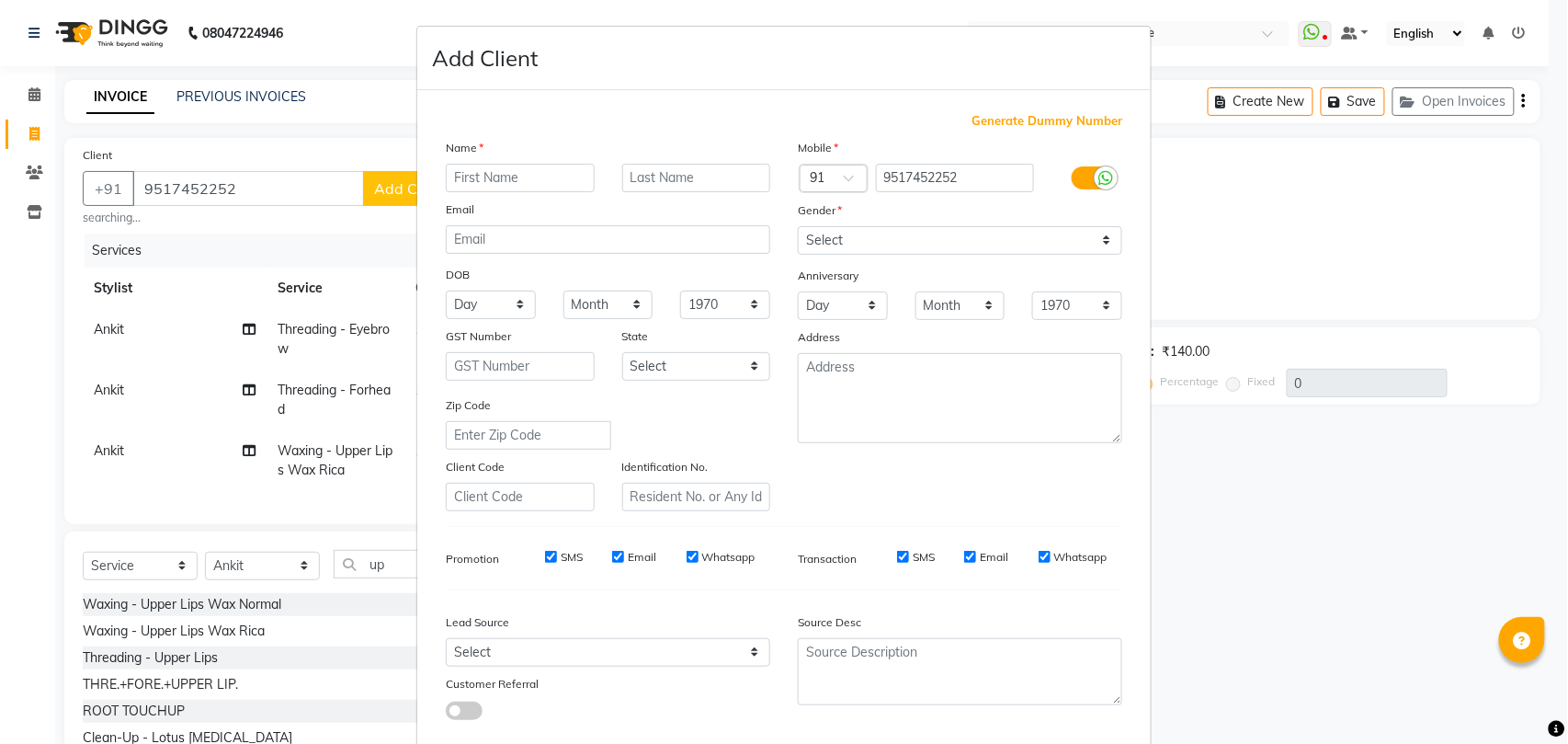
click at [512, 174] on input "text" at bounding box center [520, 178] width 149 height 29
type input "[PERSON_NAME]"
click at [879, 237] on select "Select Male Female Other Prefer Not To Say" at bounding box center [960, 240] width 324 height 29
select select "female"
click at [797, 226] on select "Select Male Female Other Prefer Not To Say" at bounding box center [960, 240] width 324 height 29
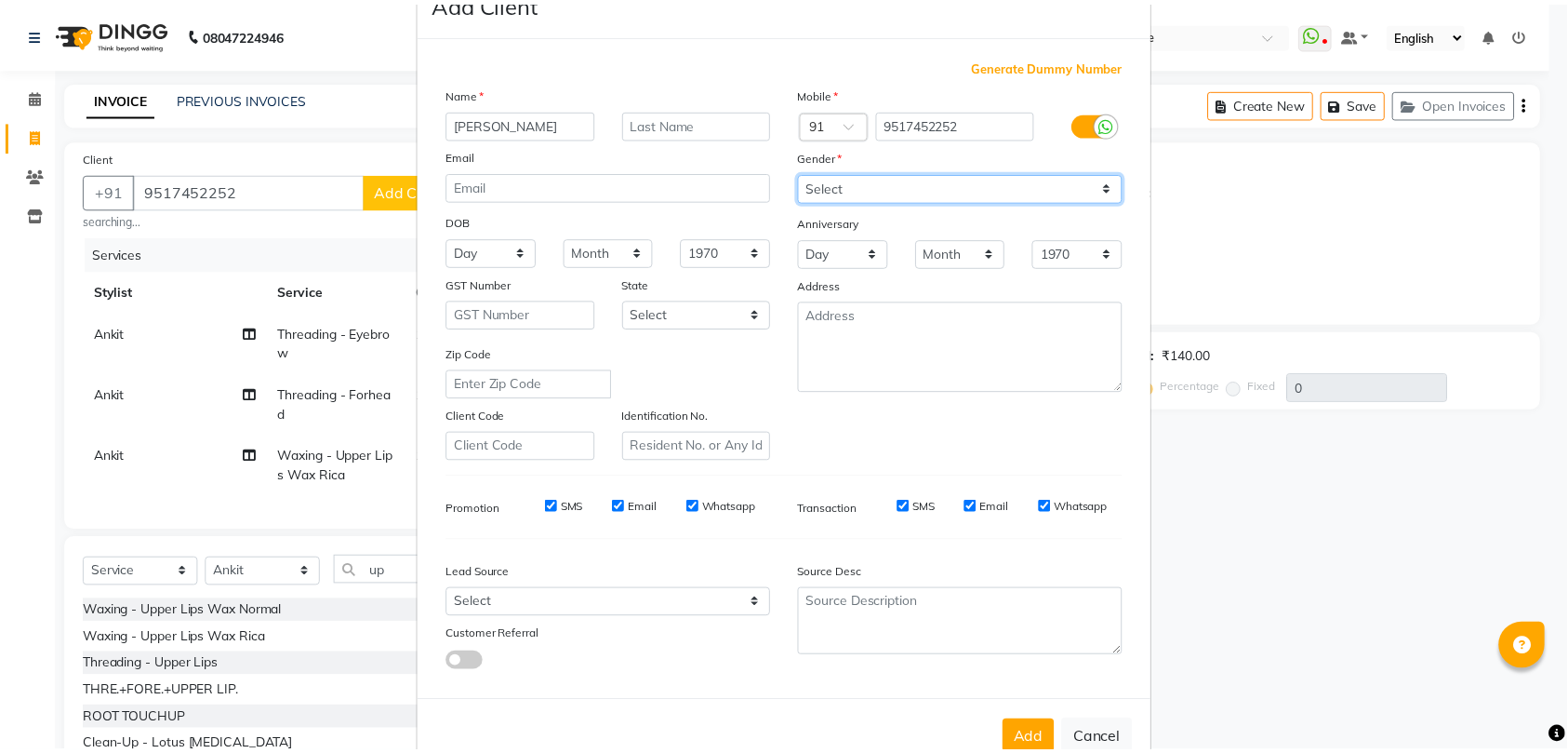
scroll to position [101, 0]
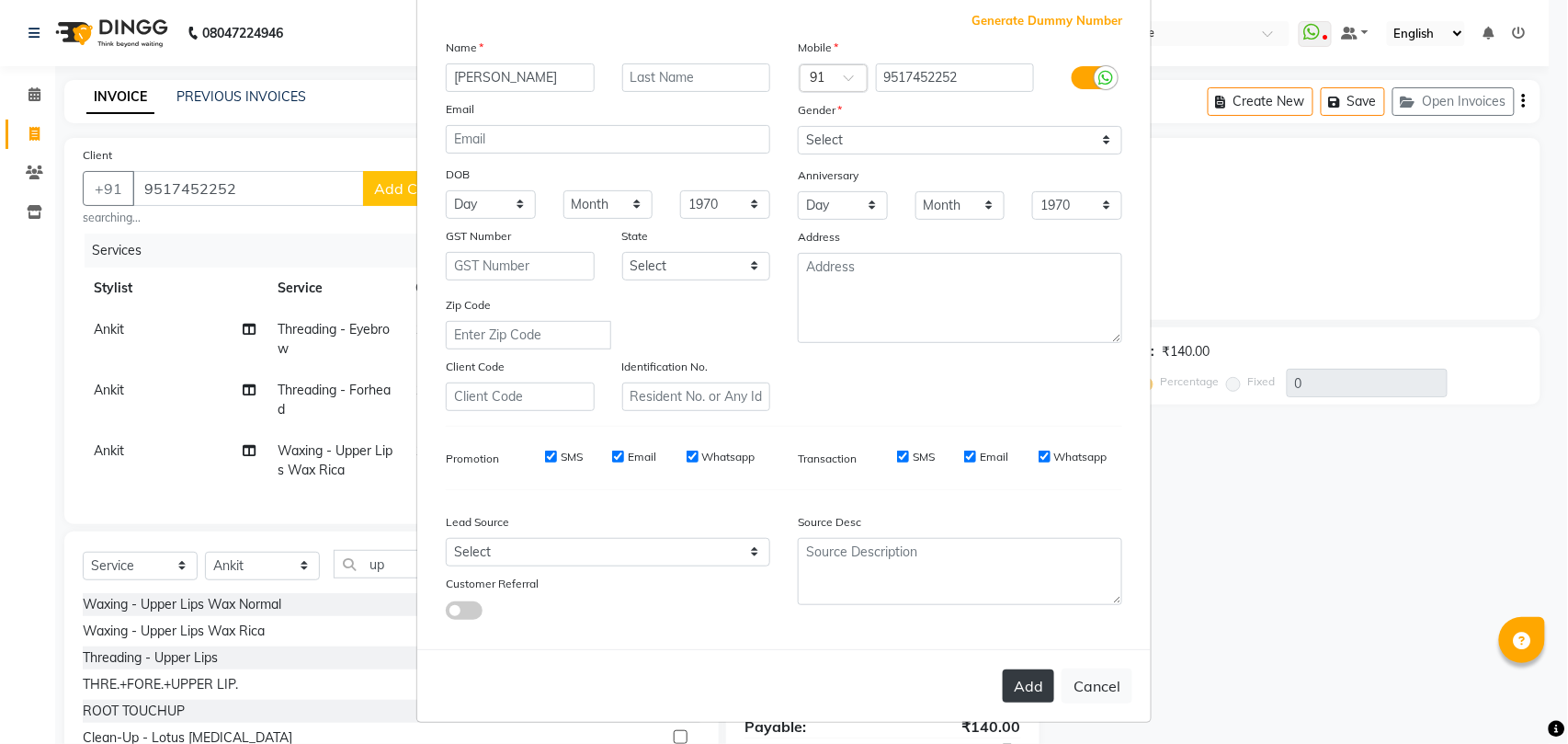
click at [1014, 678] on button "Add" at bounding box center [1028, 686] width 52 height 33
select select
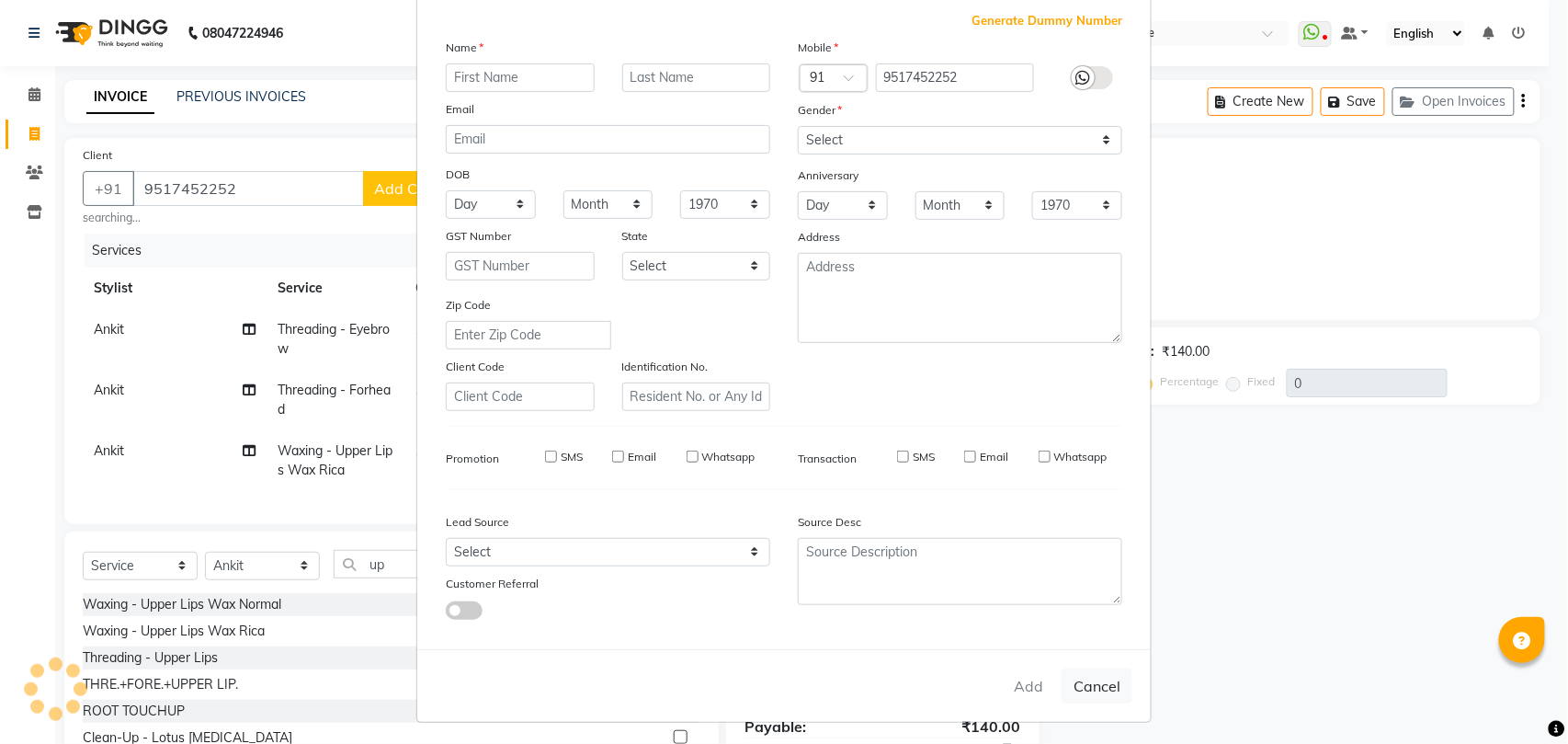
select select
checkbox input "false"
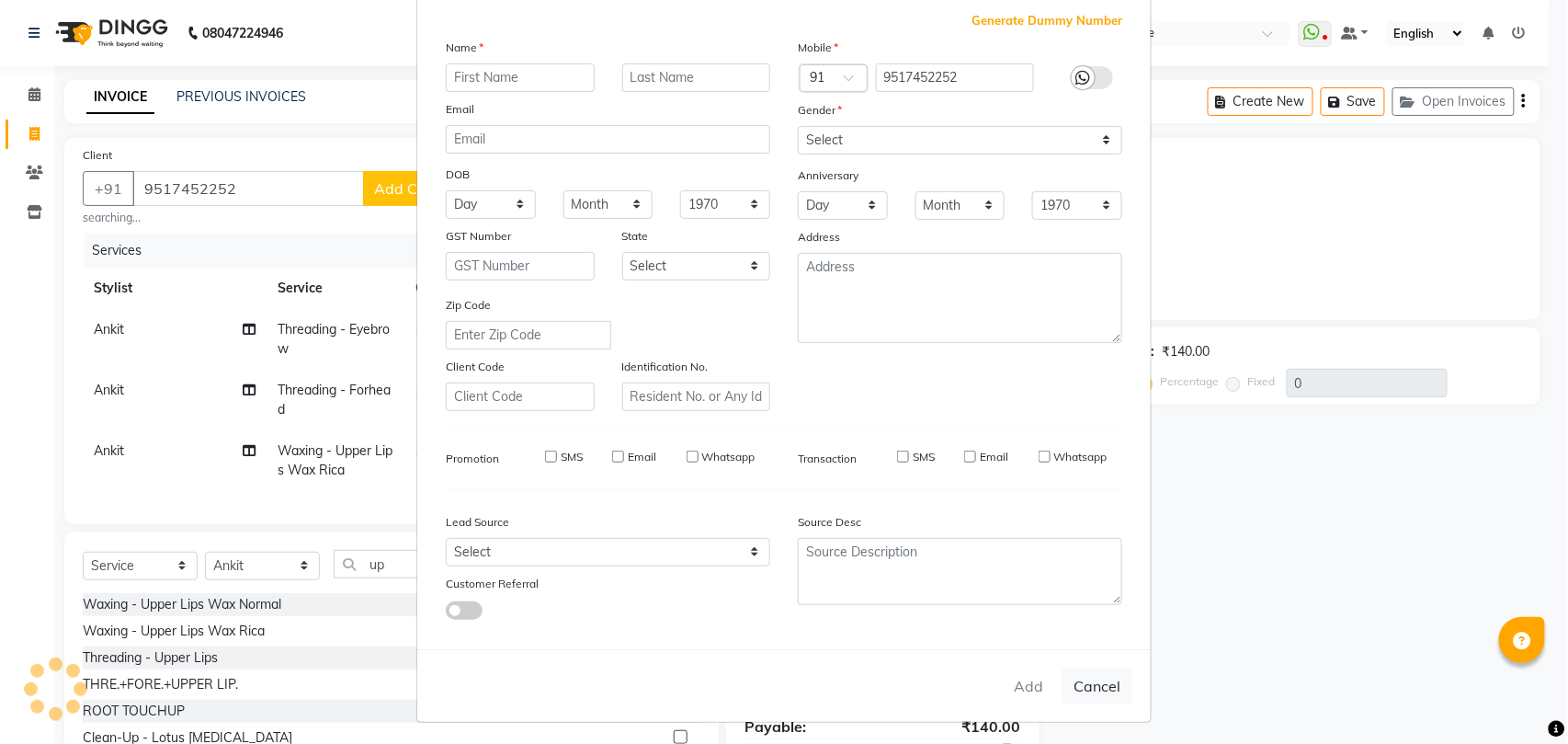
checkbox input "false"
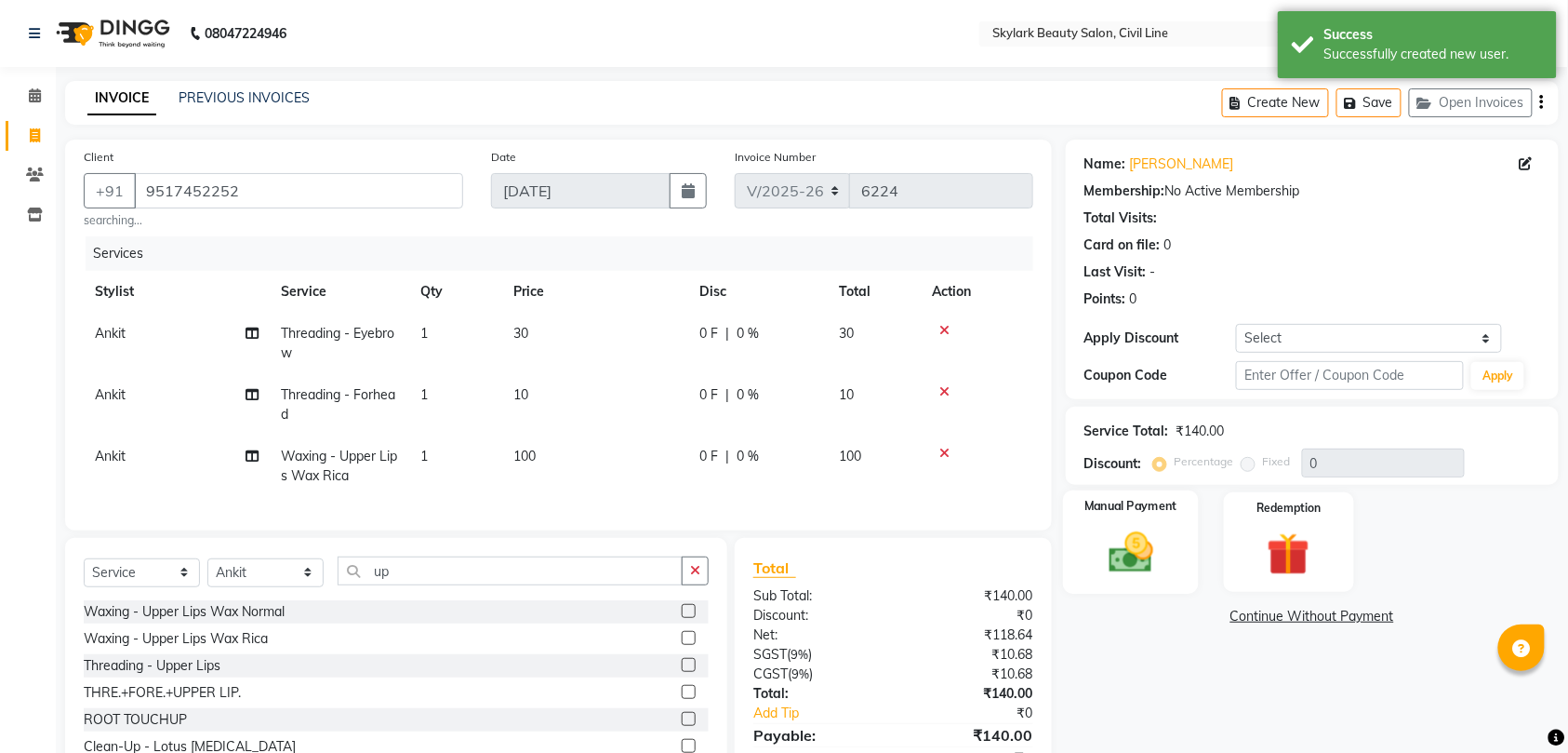
click at [1102, 562] on img at bounding box center [1130, 552] width 72 height 52
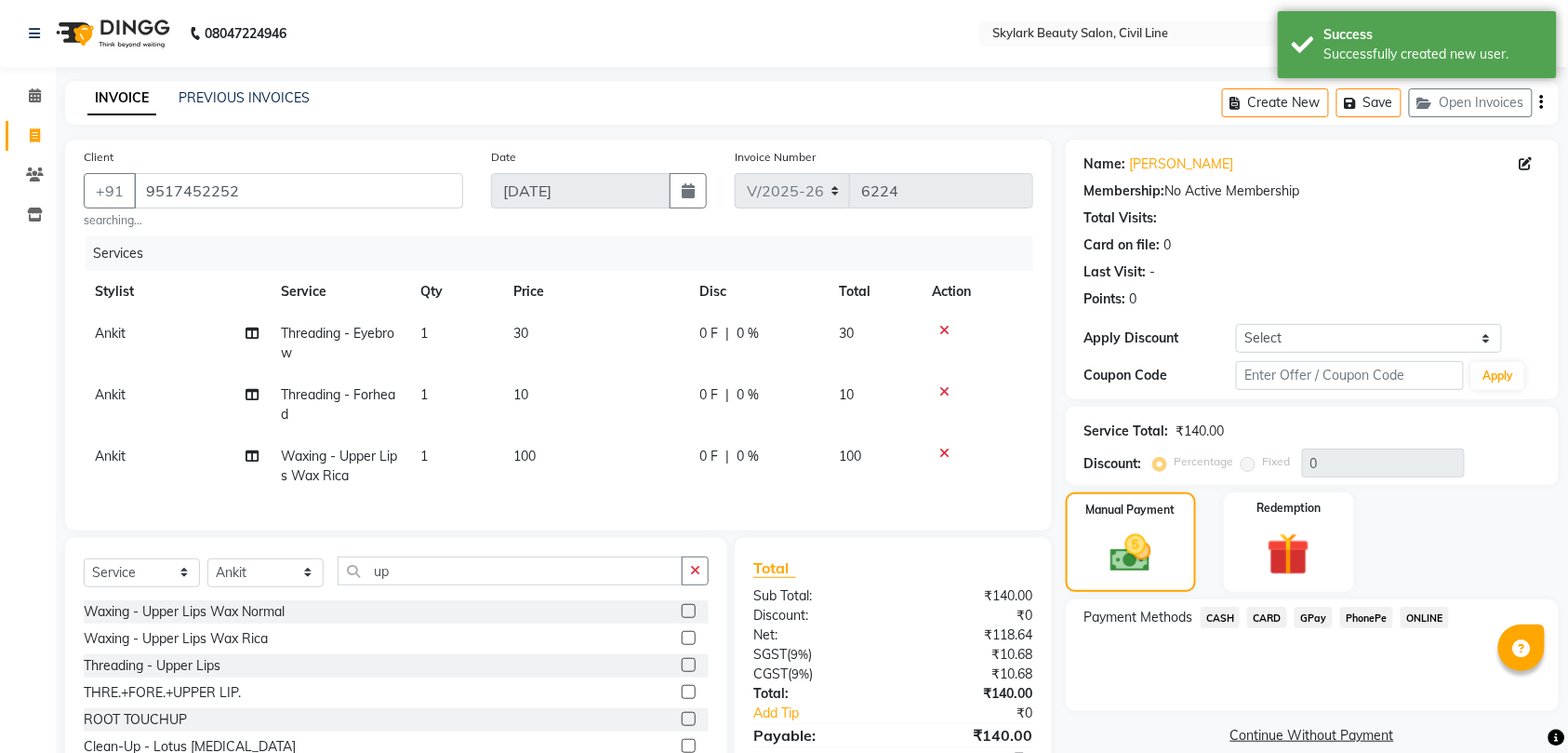
click at [1314, 612] on span "GPay" at bounding box center [1313, 617] width 38 height 22
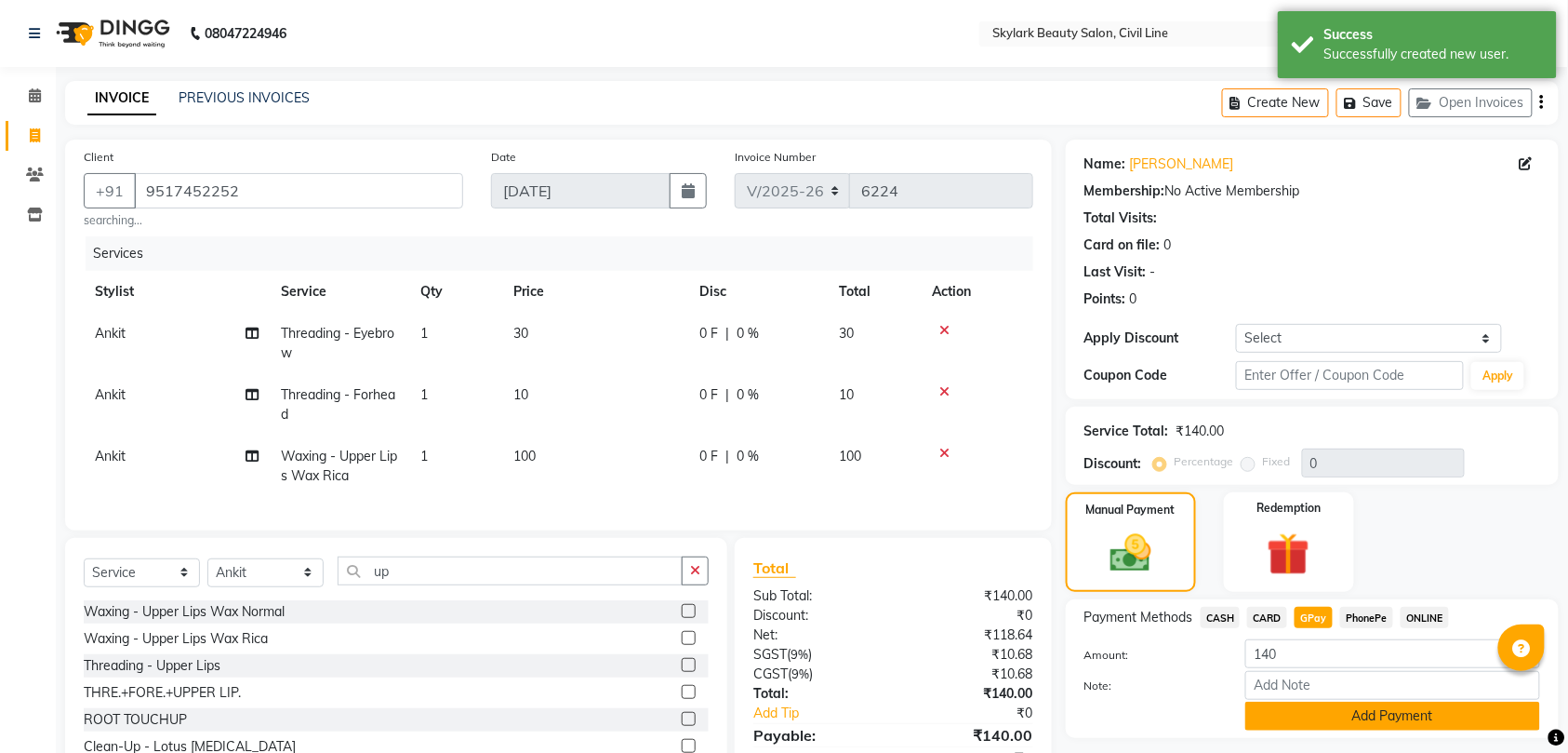
click at [1373, 711] on button "Add Payment" at bounding box center [1392, 715] width 294 height 29
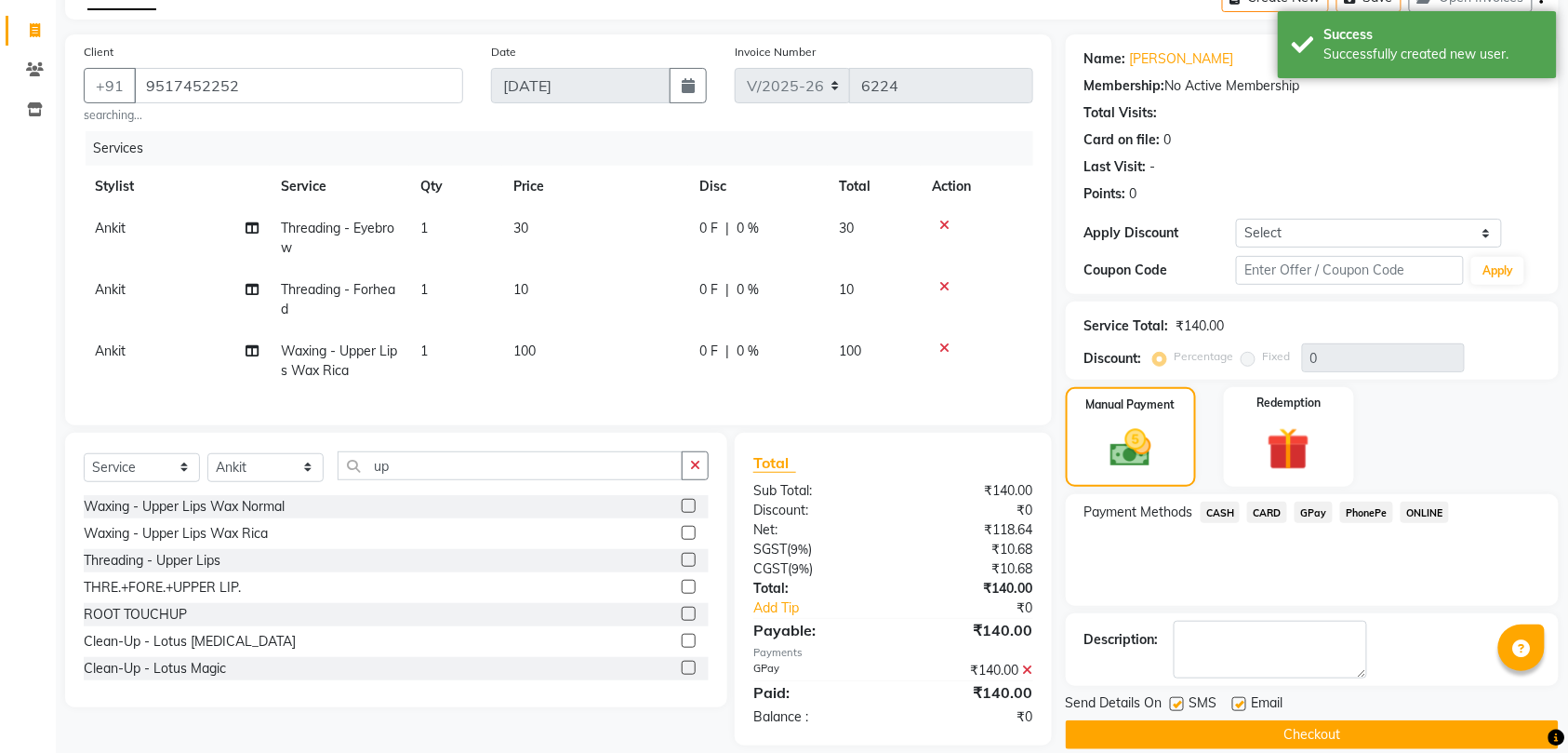
scroll to position [145, 0]
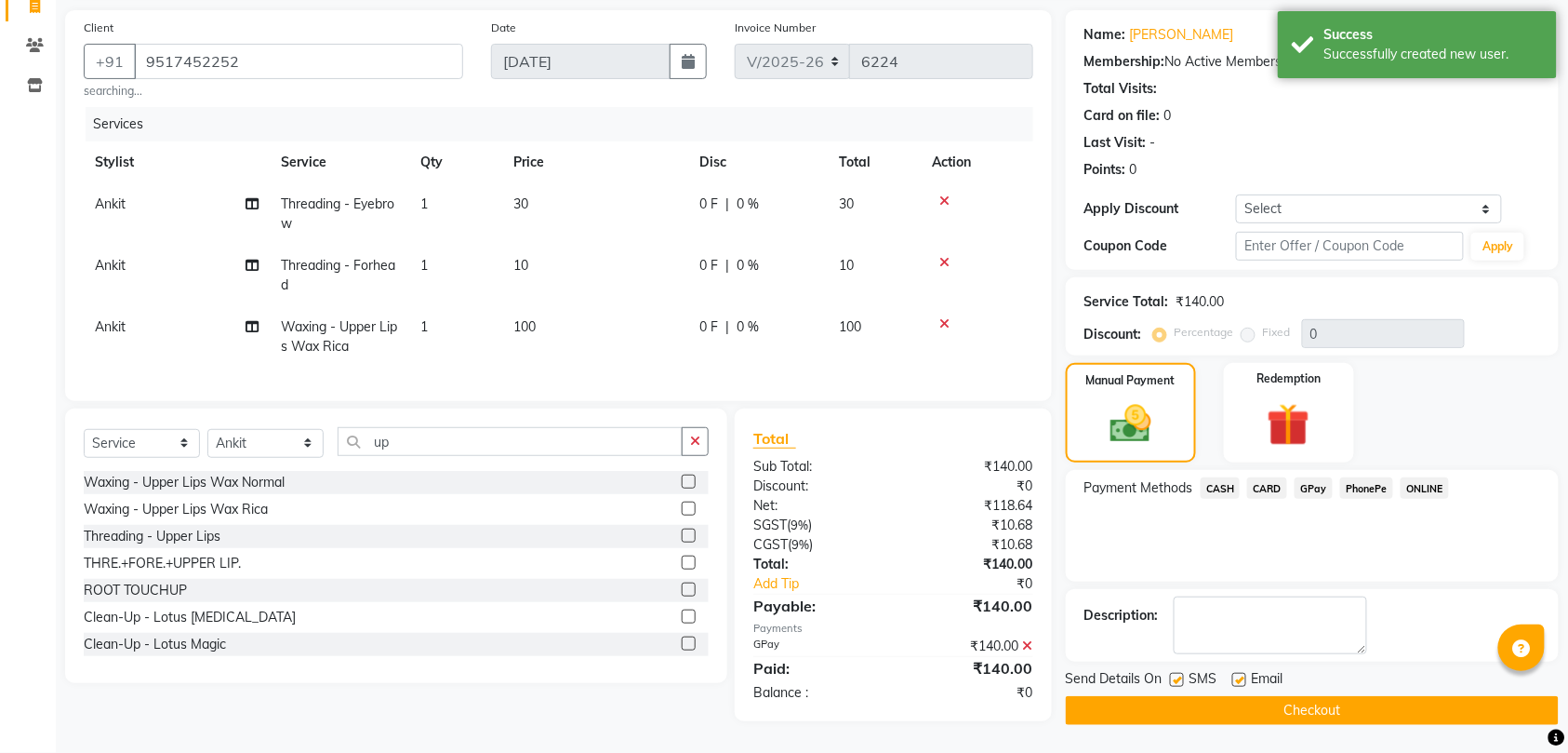
click at [1348, 696] on button "Checkout" at bounding box center [1312, 710] width 493 height 29
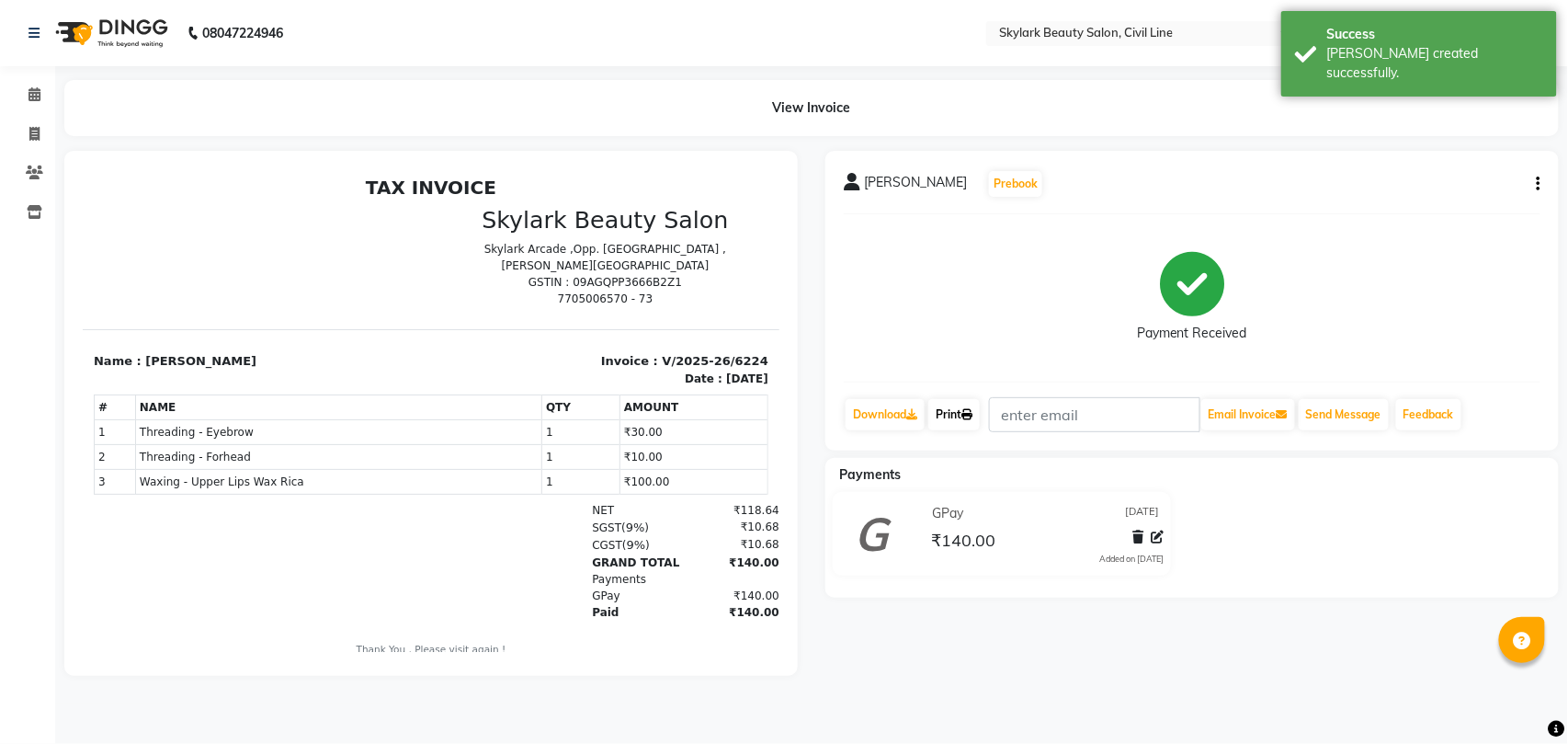
click at [954, 413] on link "Print" at bounding box center [954, 415] width 52 height 32
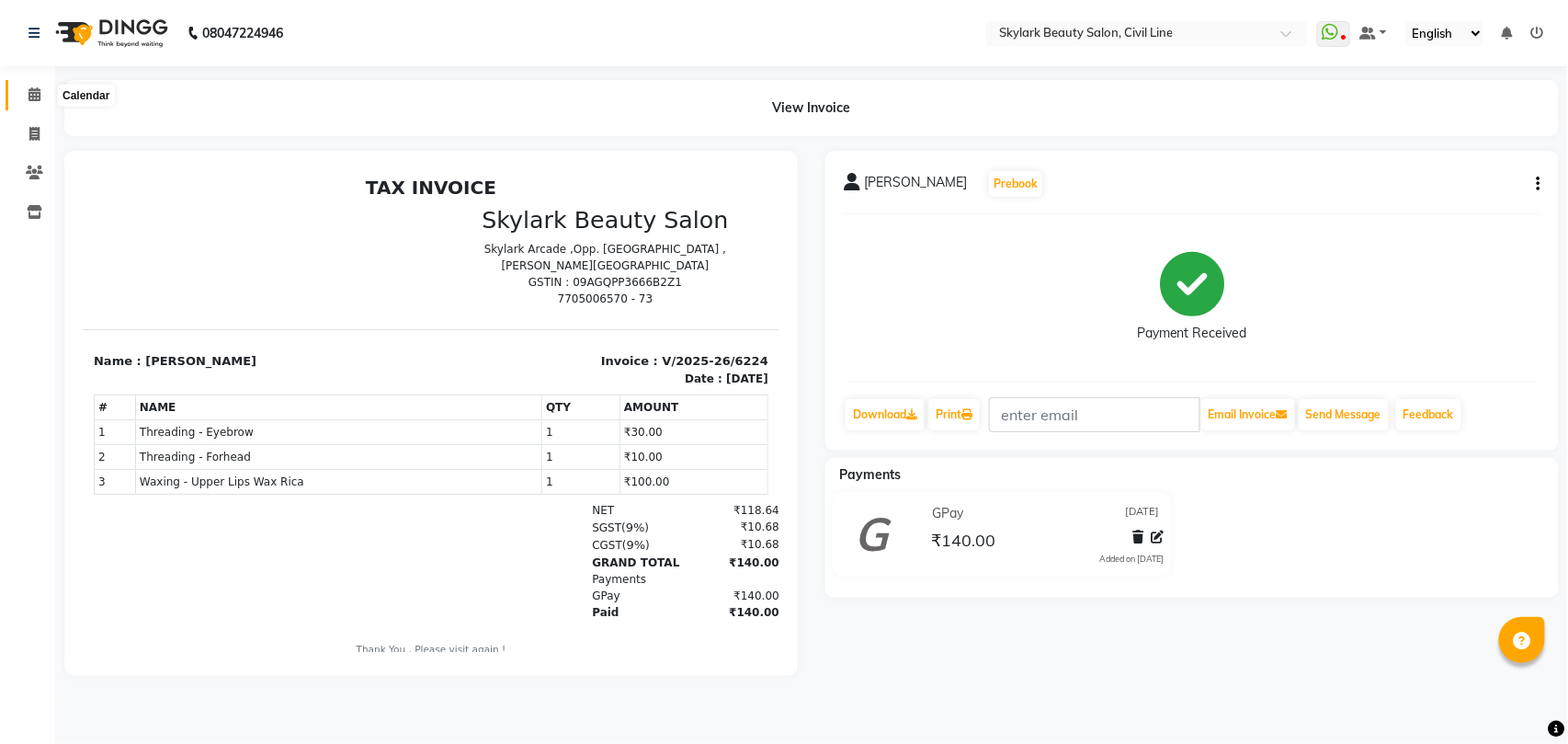
click at [33, 90] on icon at bounding box center [34, 94] width 12 height 14
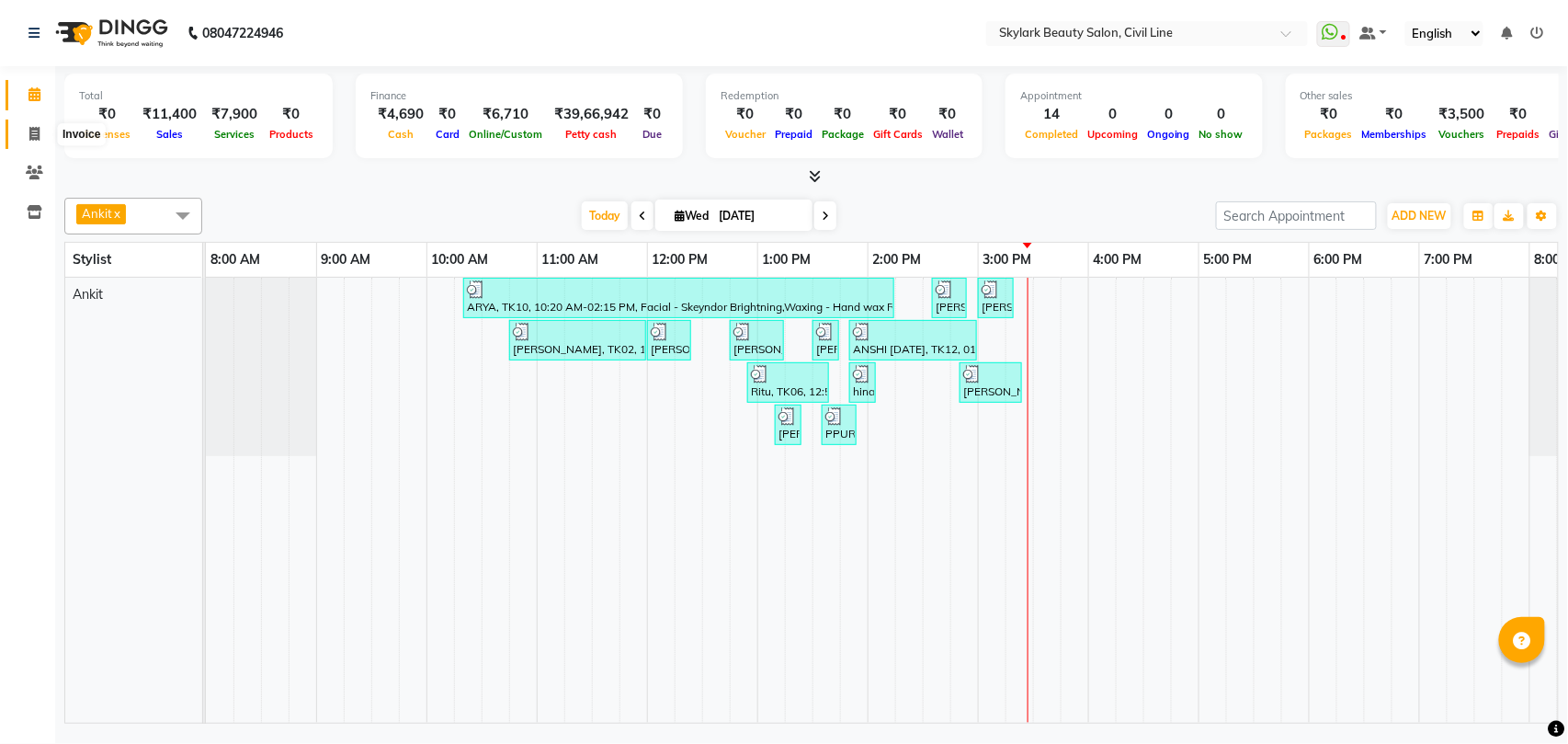
click at [31, 131] on icon at bounding box center [34, 133] width 10 height 14
select select "service"
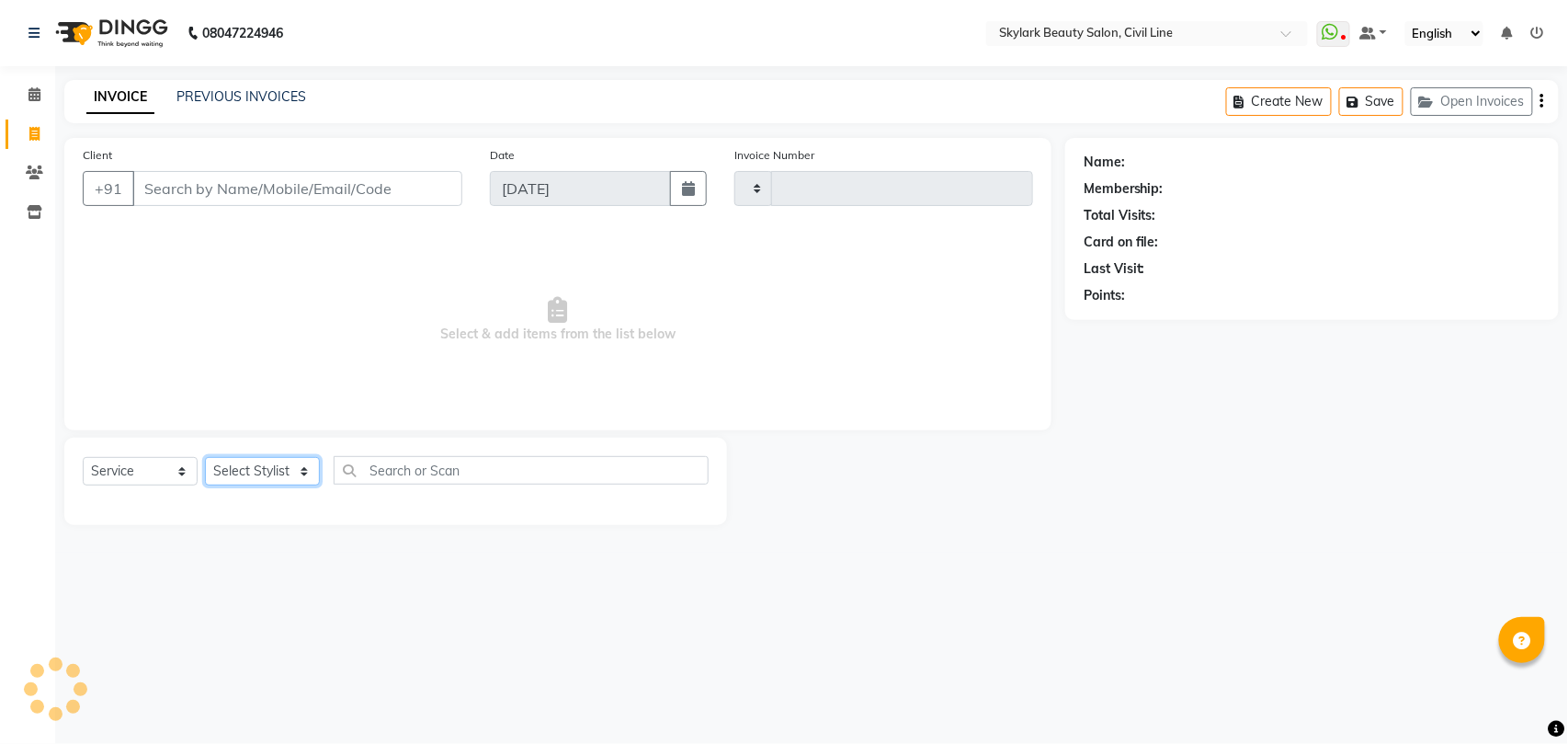
click at [245, 463] on select "Select Stylist" at bounding box center [262, 471] width 115 height 29
type input "6225"
select select "4588"
click at [258, 472] on select "Select Stylist" at bounding box center [262, 471] width 115 height 29
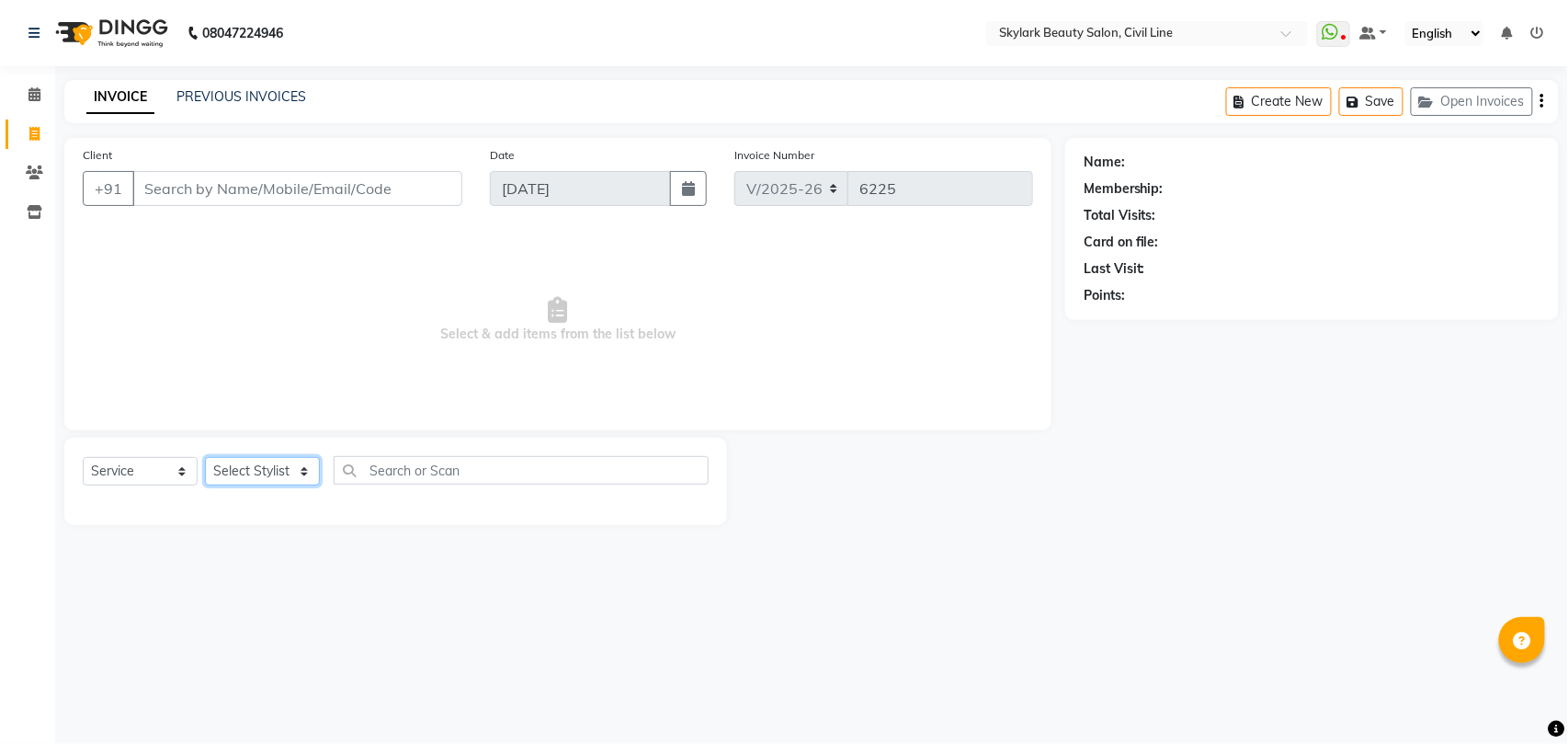
select select "28120"
click at [205, 457] on select "Select Stylist [PERSON_NAME] [PERSON_NAME] [PERSON_NAME] WASU" at bounding box center [262, 471] width 115 height 29
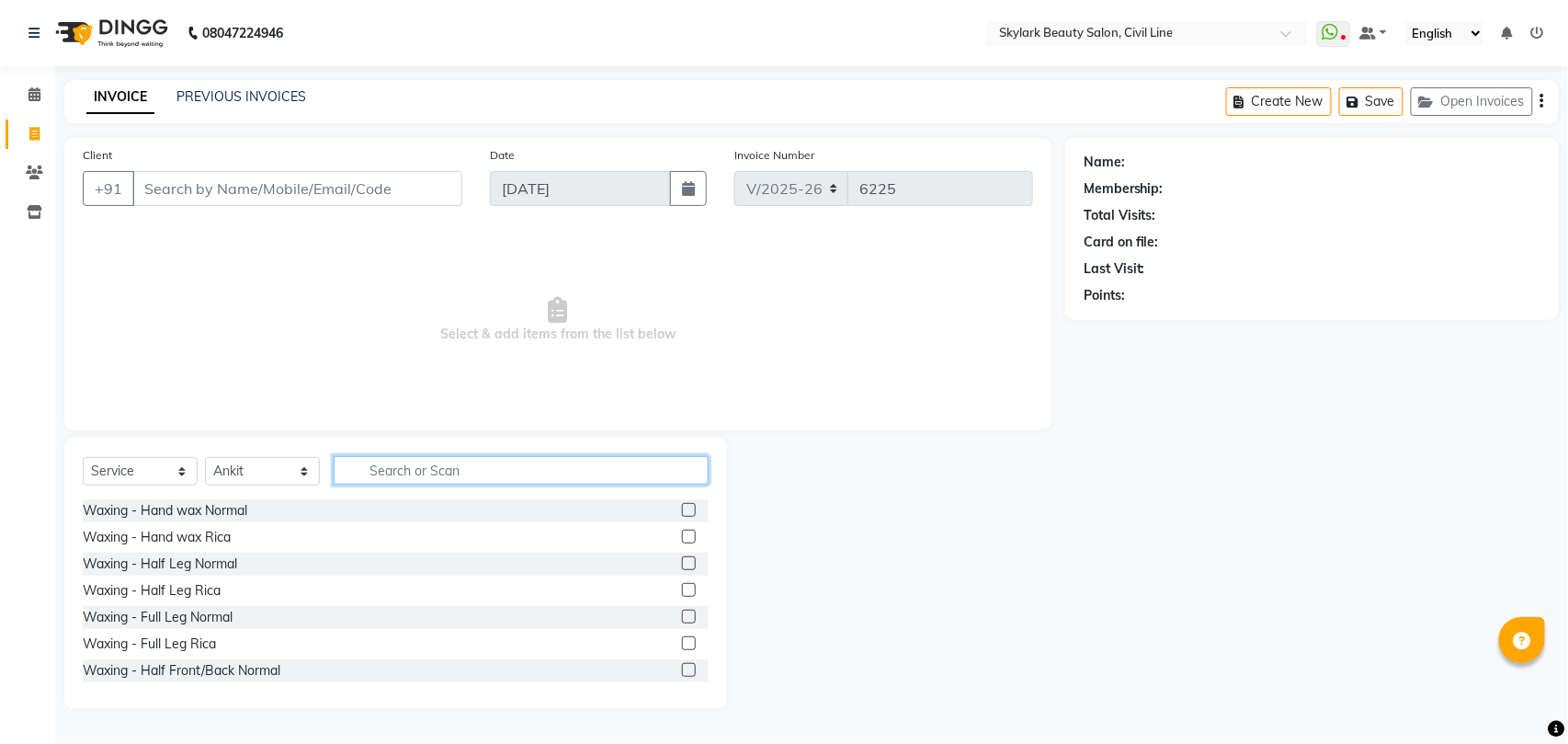
click at [391, 464] on input "text" at bounding box center [521, 470] width 375 height 29
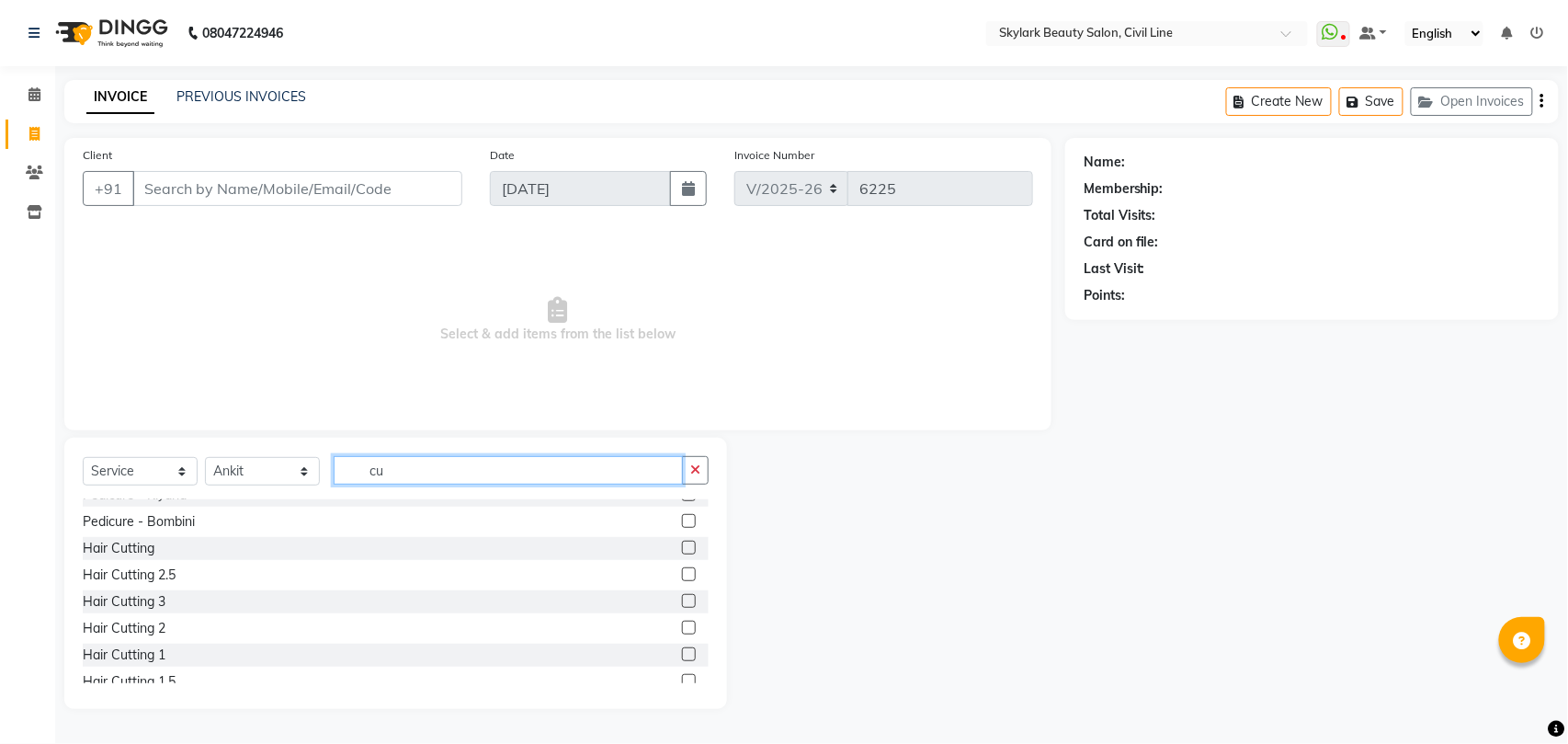
scroll to position [245, 0]
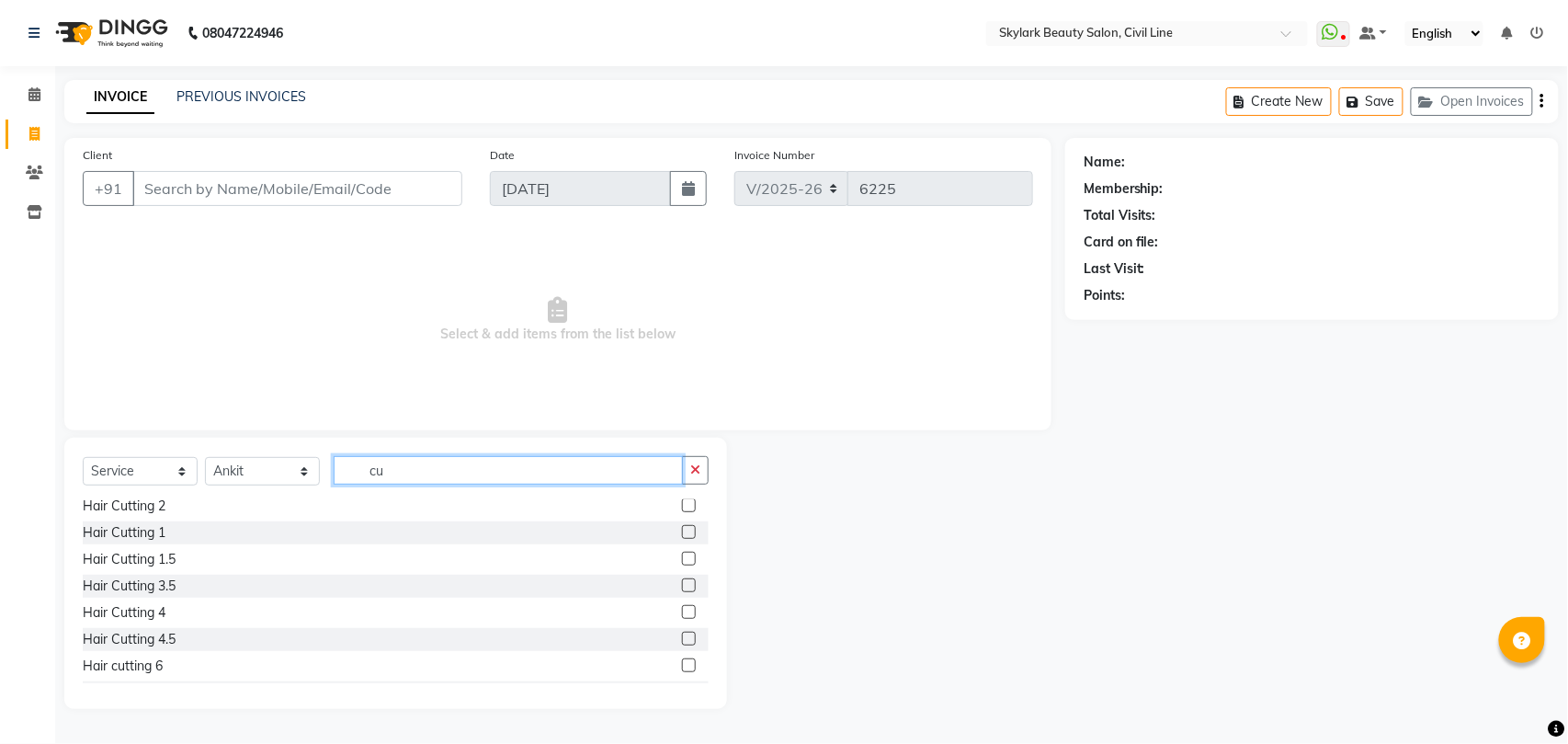
type input "cu"
click at [682, 555] on label at bounding box center [688, 558] width 14 height 14
click at [682, 555] on input "checkbox" at bounding box center [687, 559] width 12 height 12
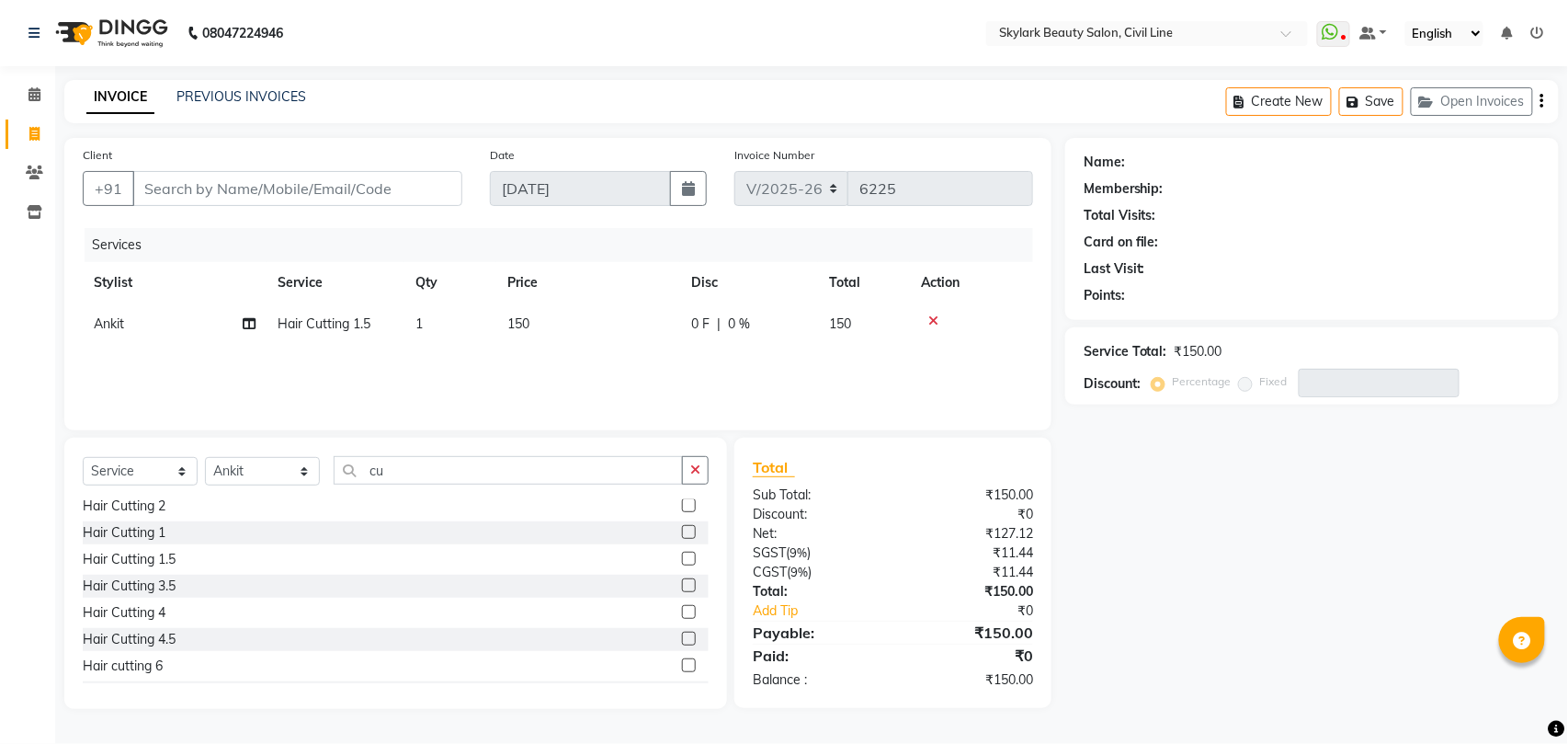
click at [682, 559] on label at bounding box center [688, 558] width 14 height 14
click at [682, 559] on input "checkbox" at bounding box center [687, 559] width 12 height 12
checkbox input "false"
click at [634, 485] on input "cu" at bounding box center [508, 470] width 349 height 29
type input "c"
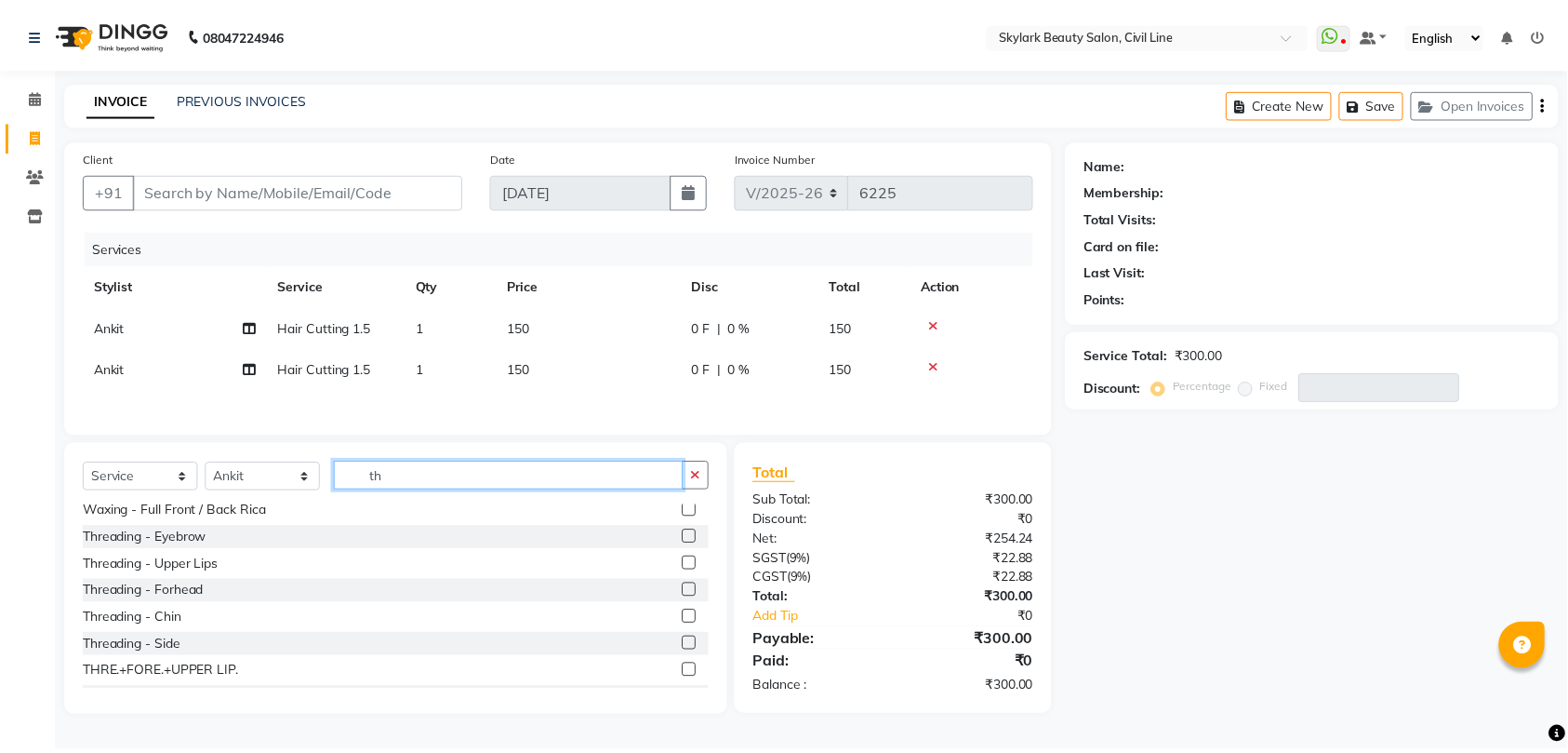
scroll to position [0, 0]
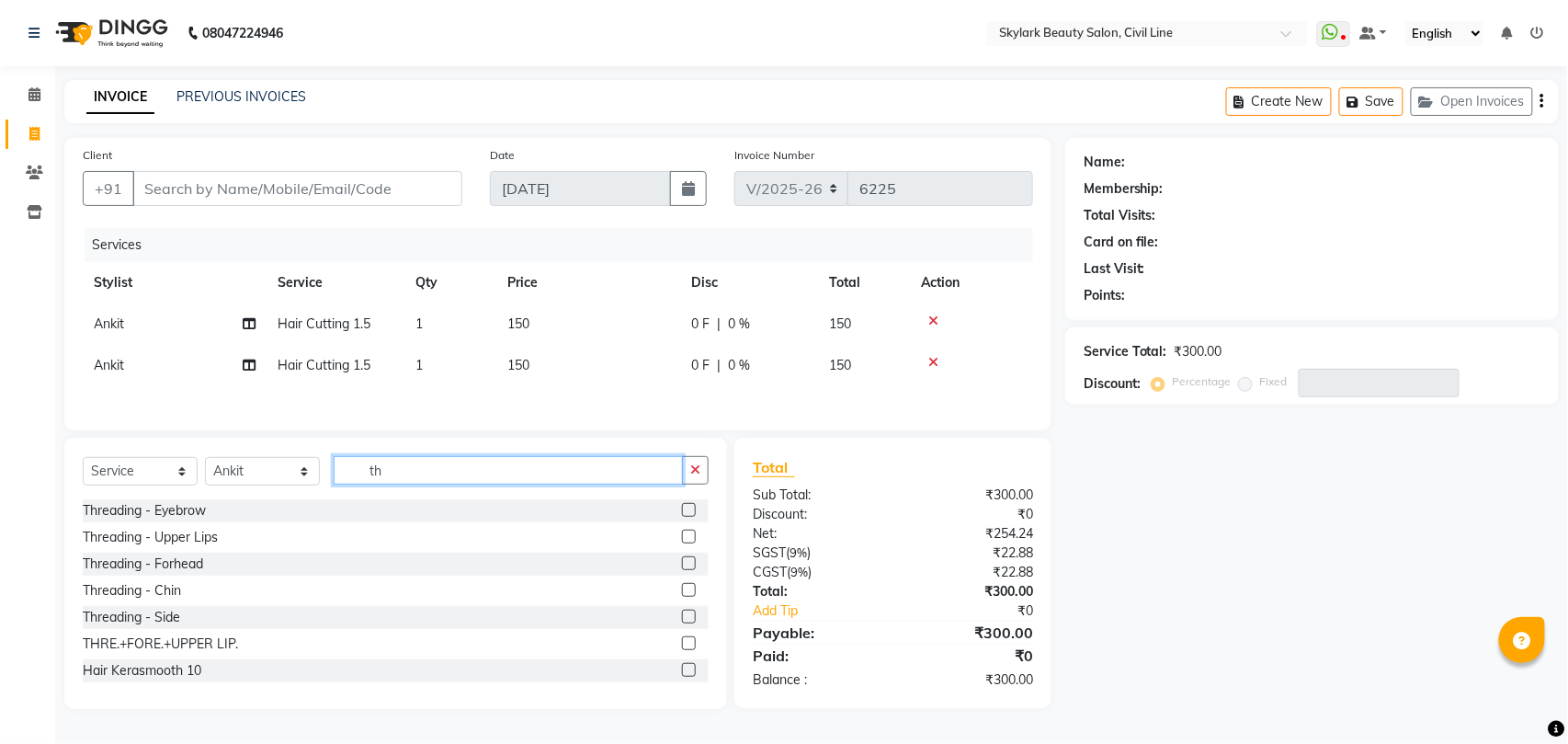
type input "th"
click at [682, 649] on label at bounding box center [688, 643] width 14 height 14
click at [682, 649] on input "checkbox" at bounding box center [687, 644] width 12 height 12
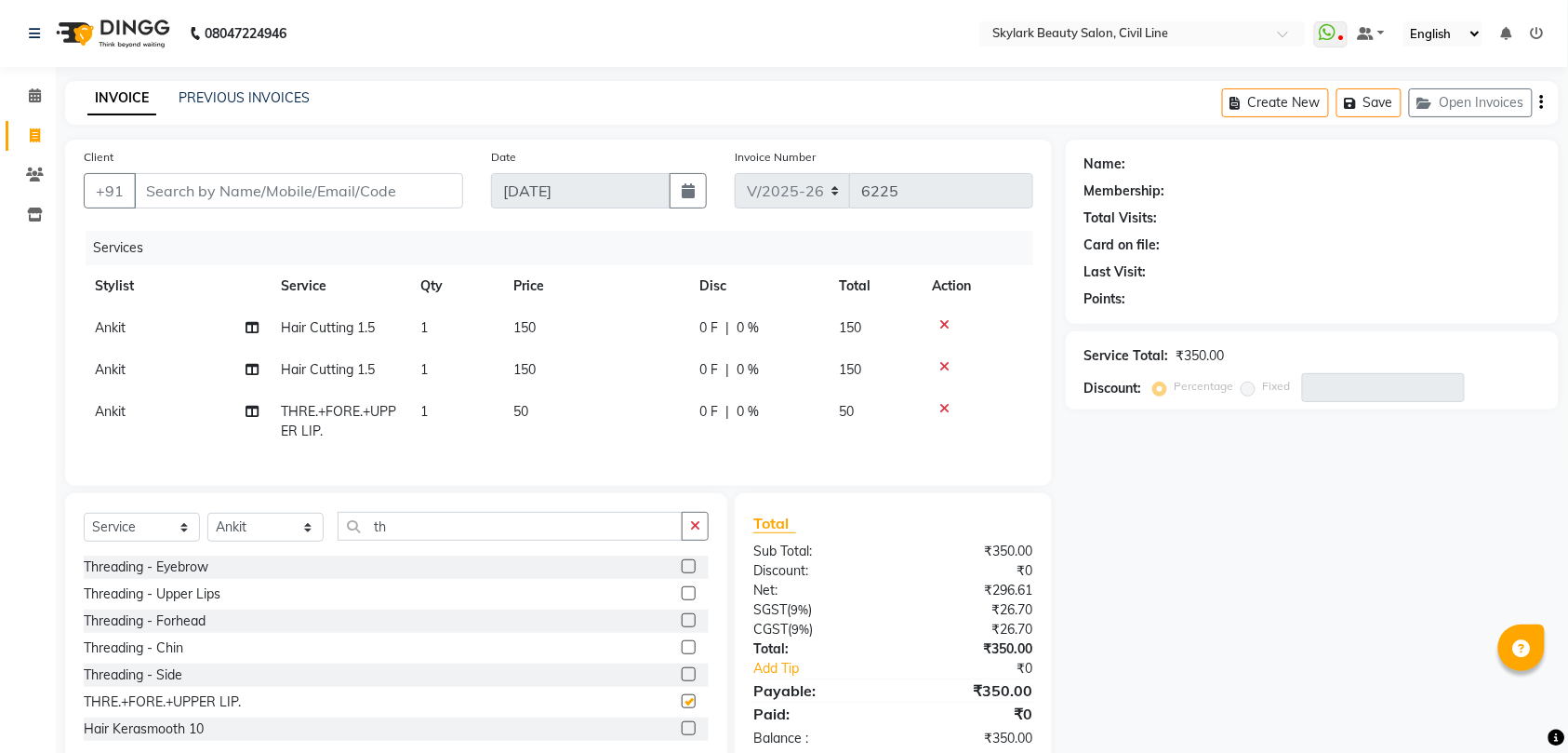
checkbox input "false"
click at [630, 540] on input "th" at bounding box center [510, 526] width 345 height 29
click at [681, 573] on label at bounding box center [688, 565] width 14 height 14
click at [681, 573] on input "checkbox" at bounding box center [687, 566] width 12 height 12
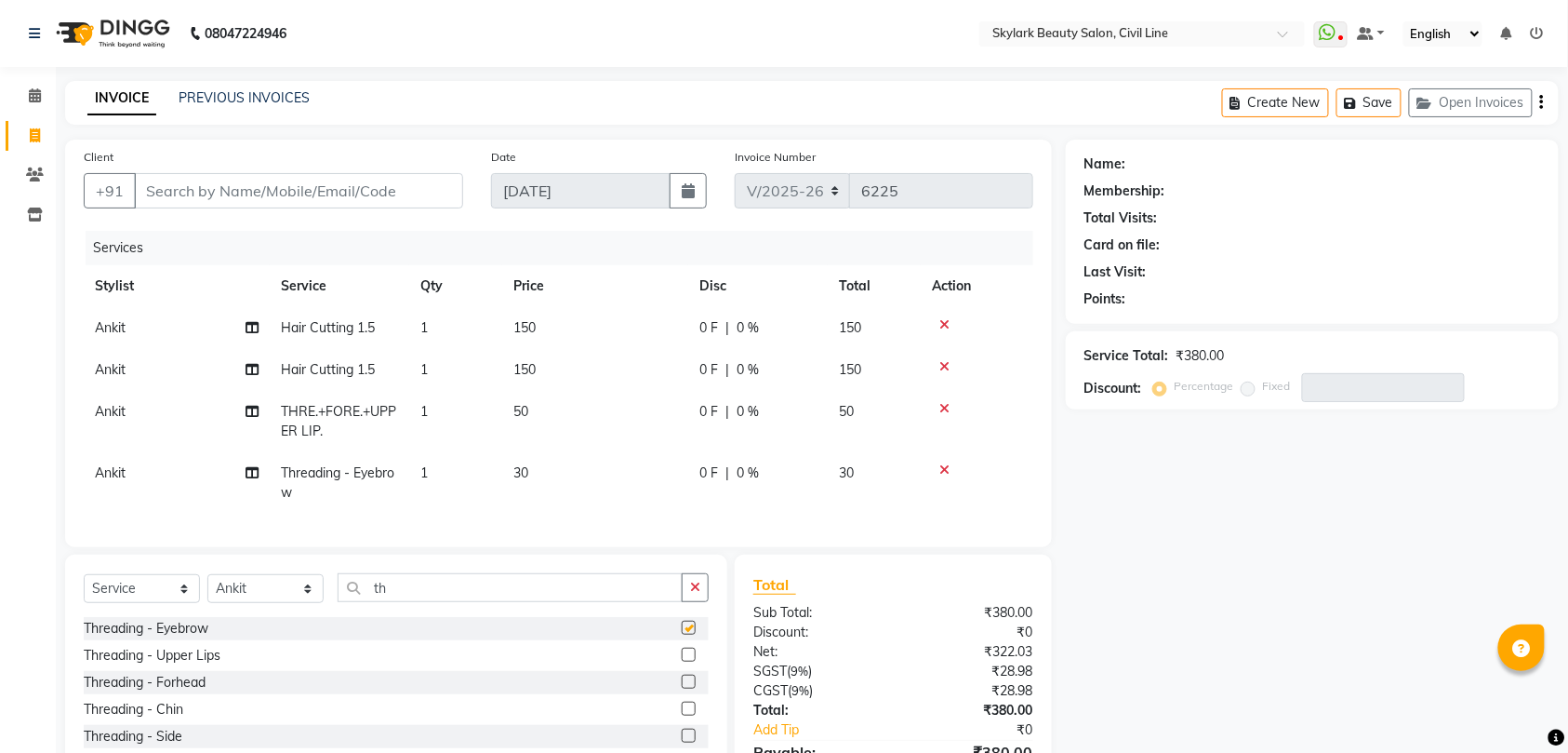
checkbox input "false"
click at [372, 189] on input "Client" at bounding box center [298, 191] width 329 height 36
type input "8"
type input "0"
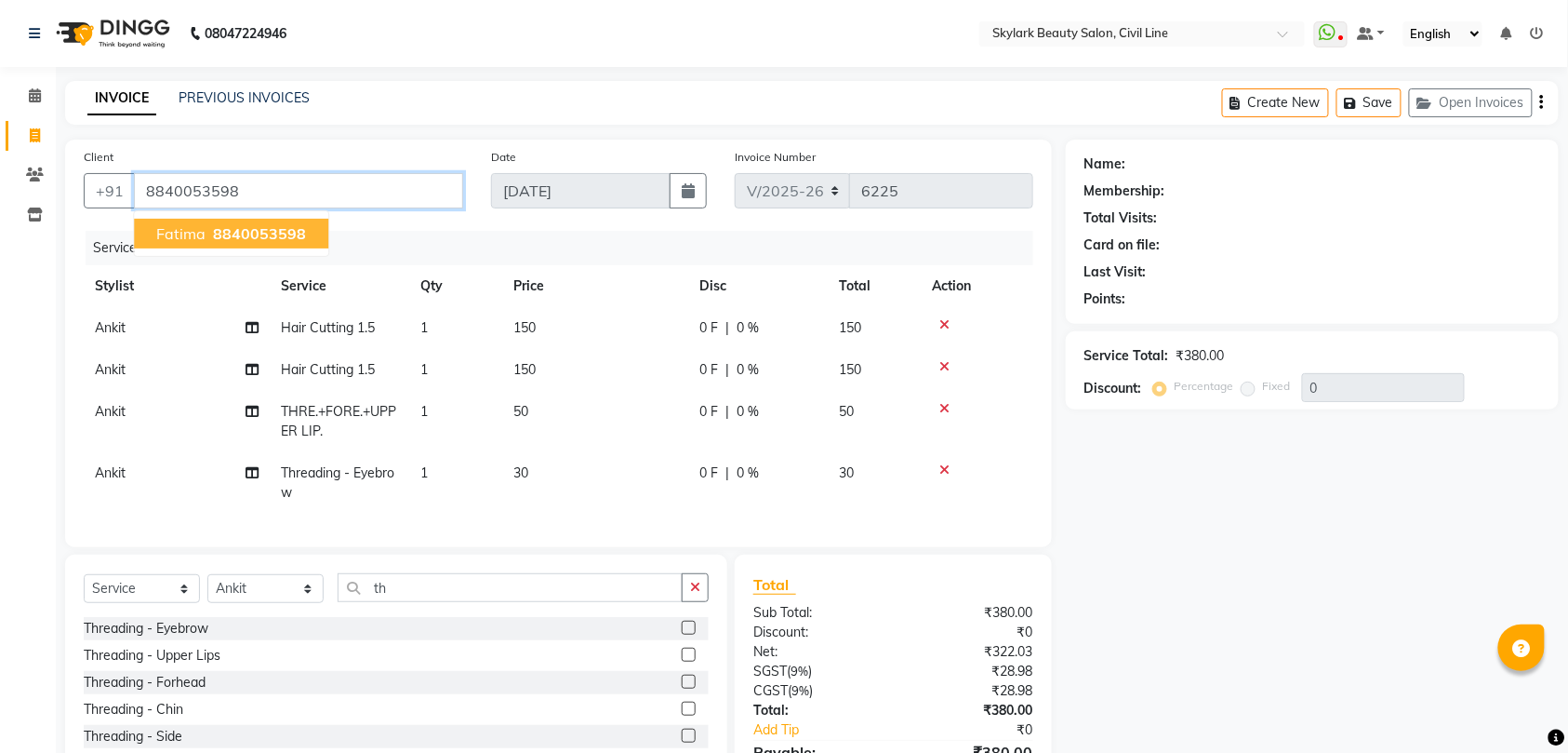
type input "8840053598"
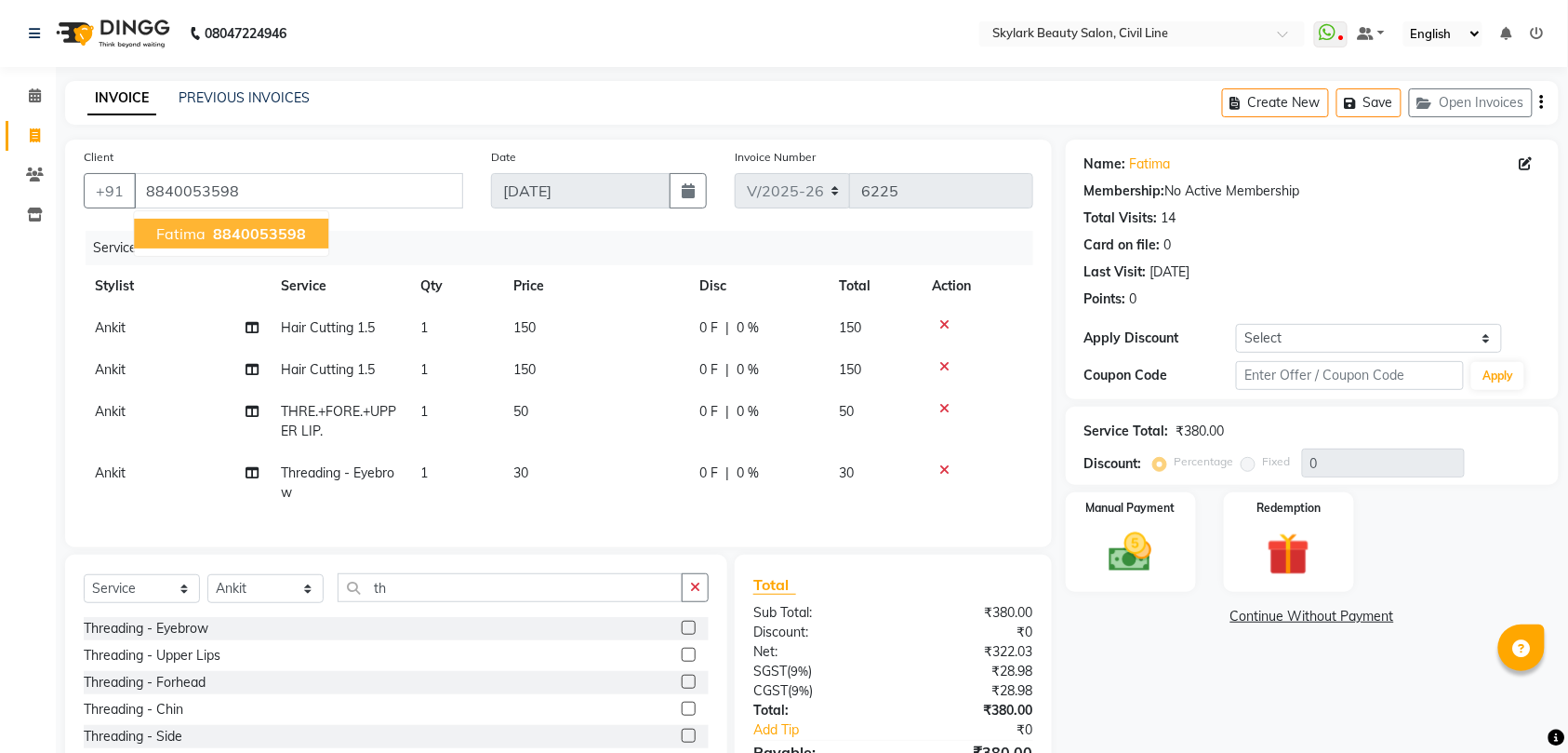
click at [273, 229] on span "8840053598" at bounding box center [259, 233] width 93 height 19
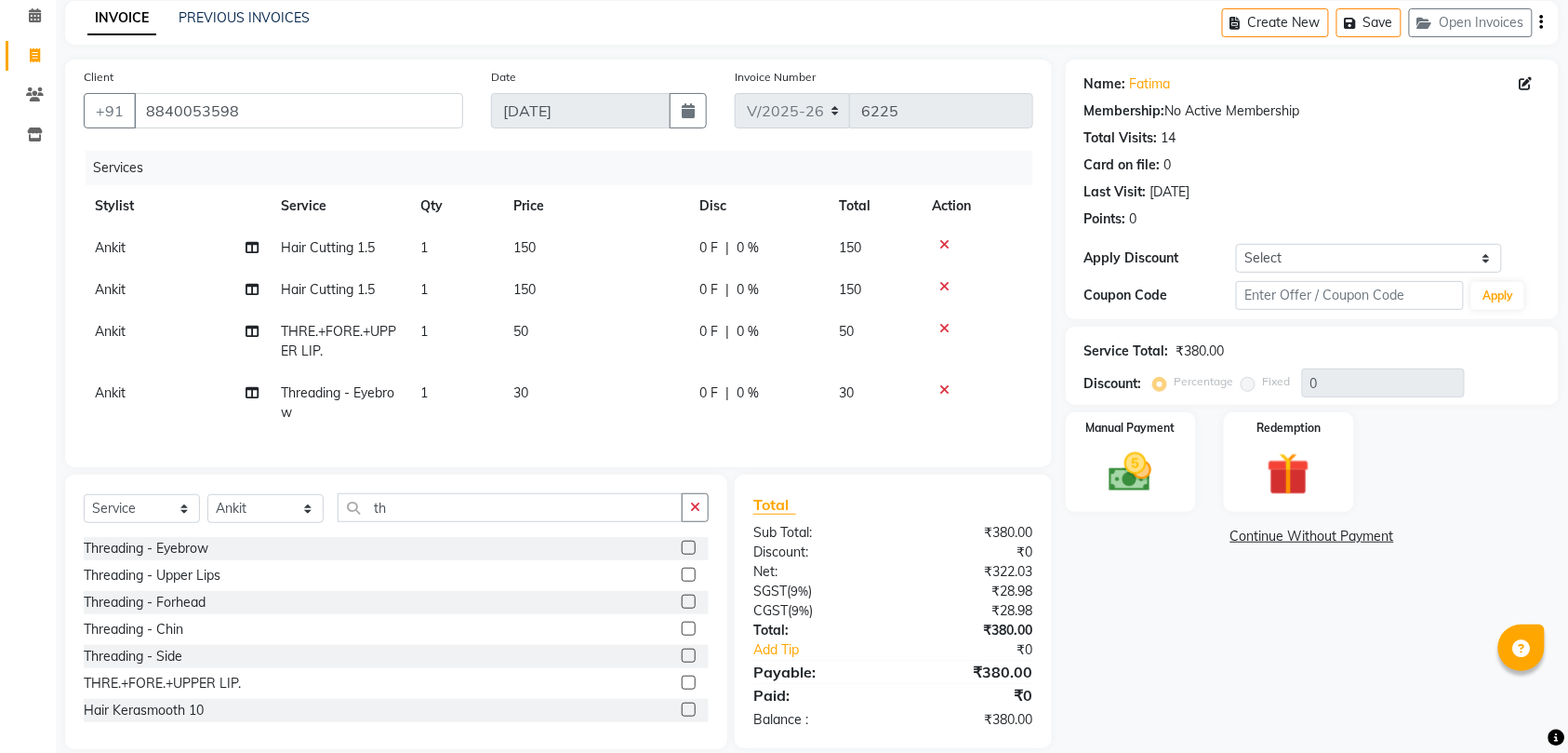
scroll to position [123, 0]
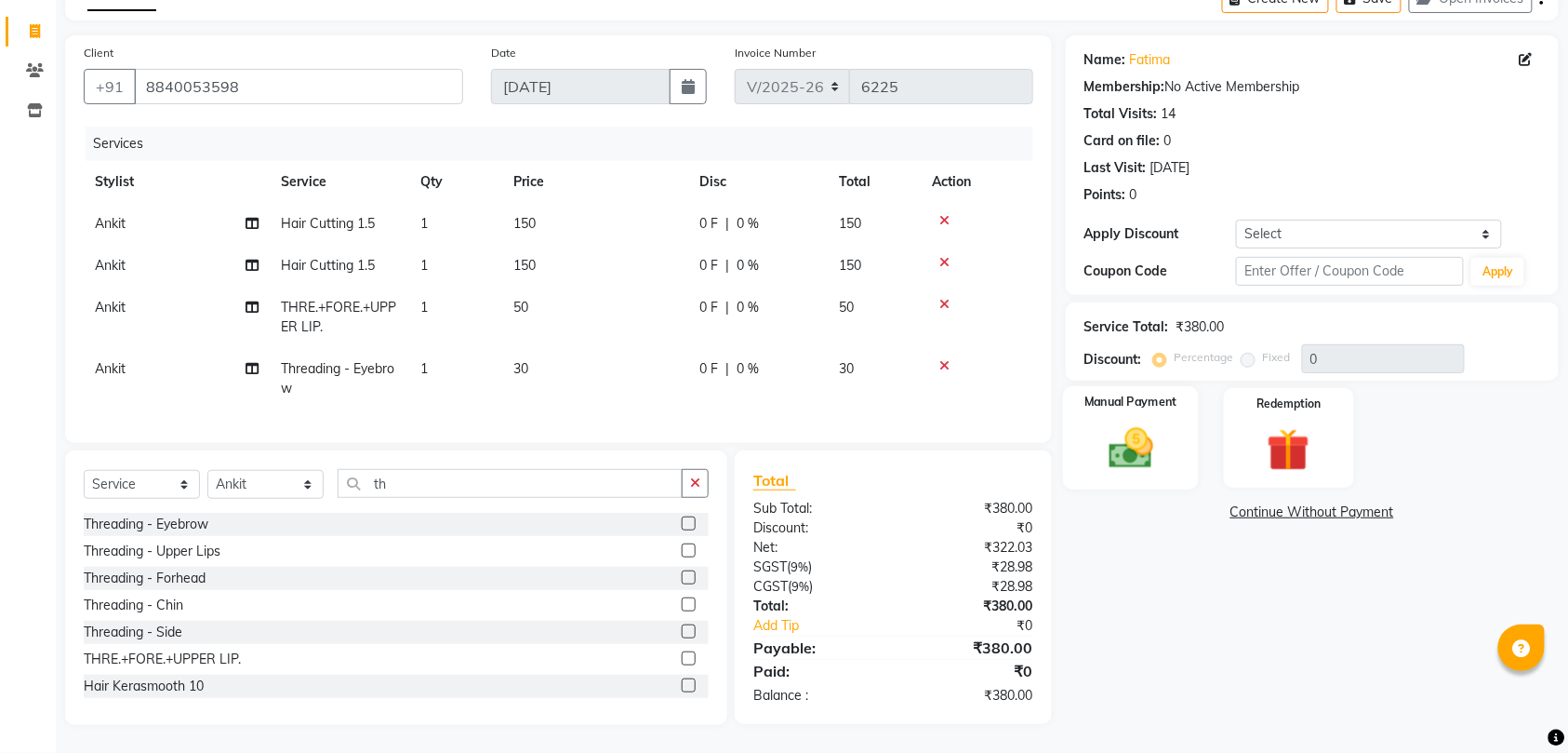
click at [1121, 428] on img at bounding box center [1130, 447] width 72 height 52
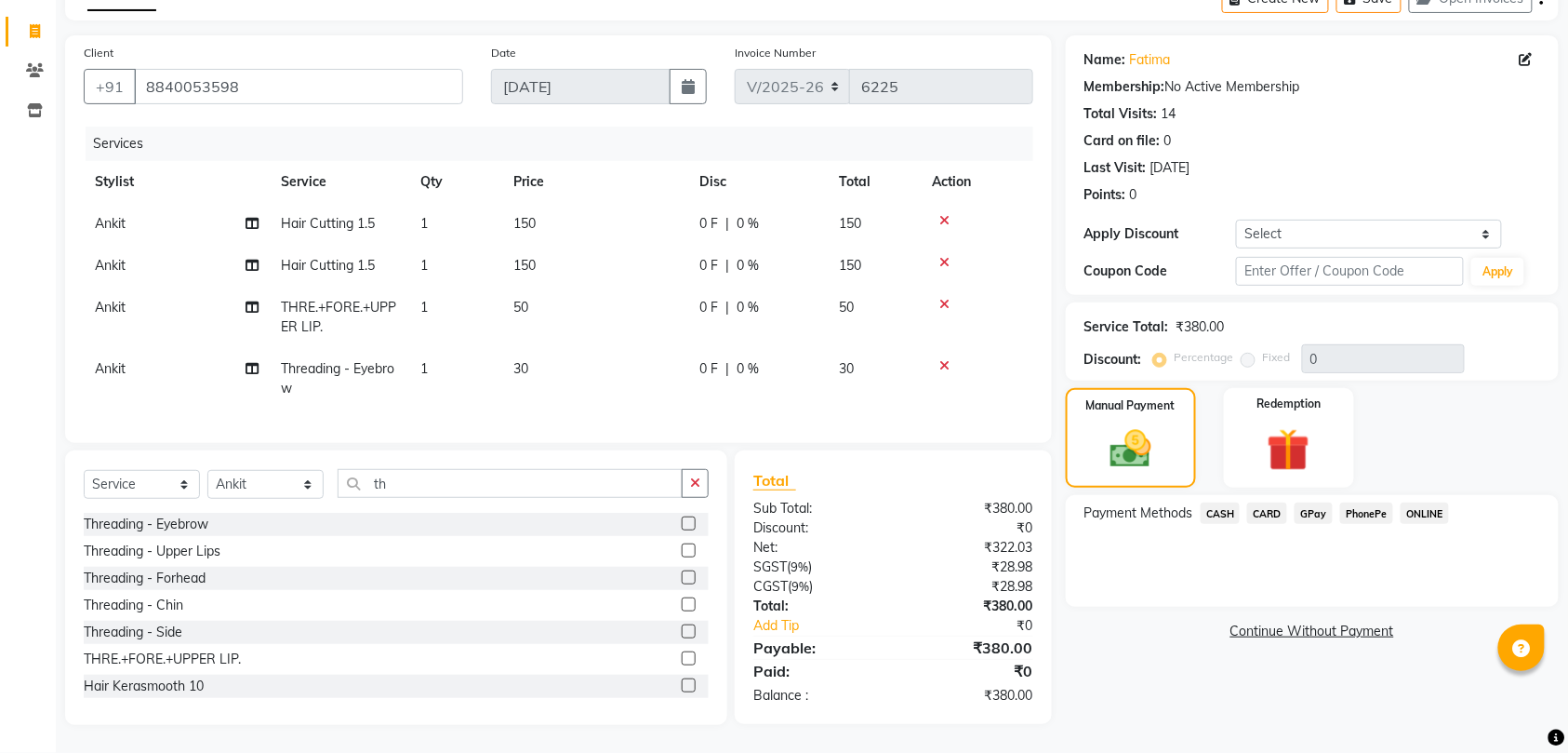
click at [1220, 503] on span "CASH" at bounding box center [1220, 513] width 40 height 22
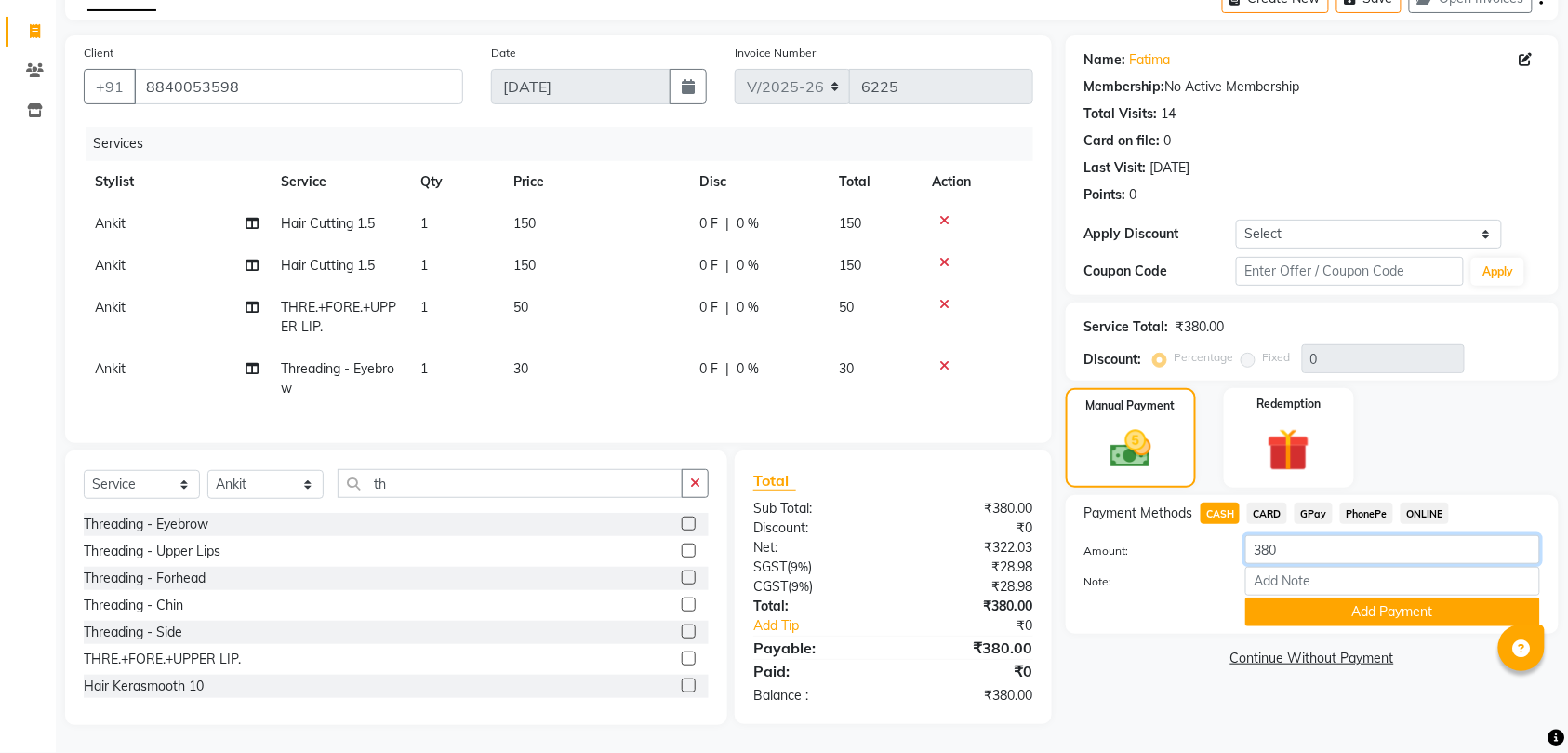
click at [1277, 535] on input "380" at bounding box center [1392, 549] width 294 height 29
type input "3"
type input "200"
click at [1340, 597] on button "Add Payment" at bounding box center [1392, 611] width 294 height 29
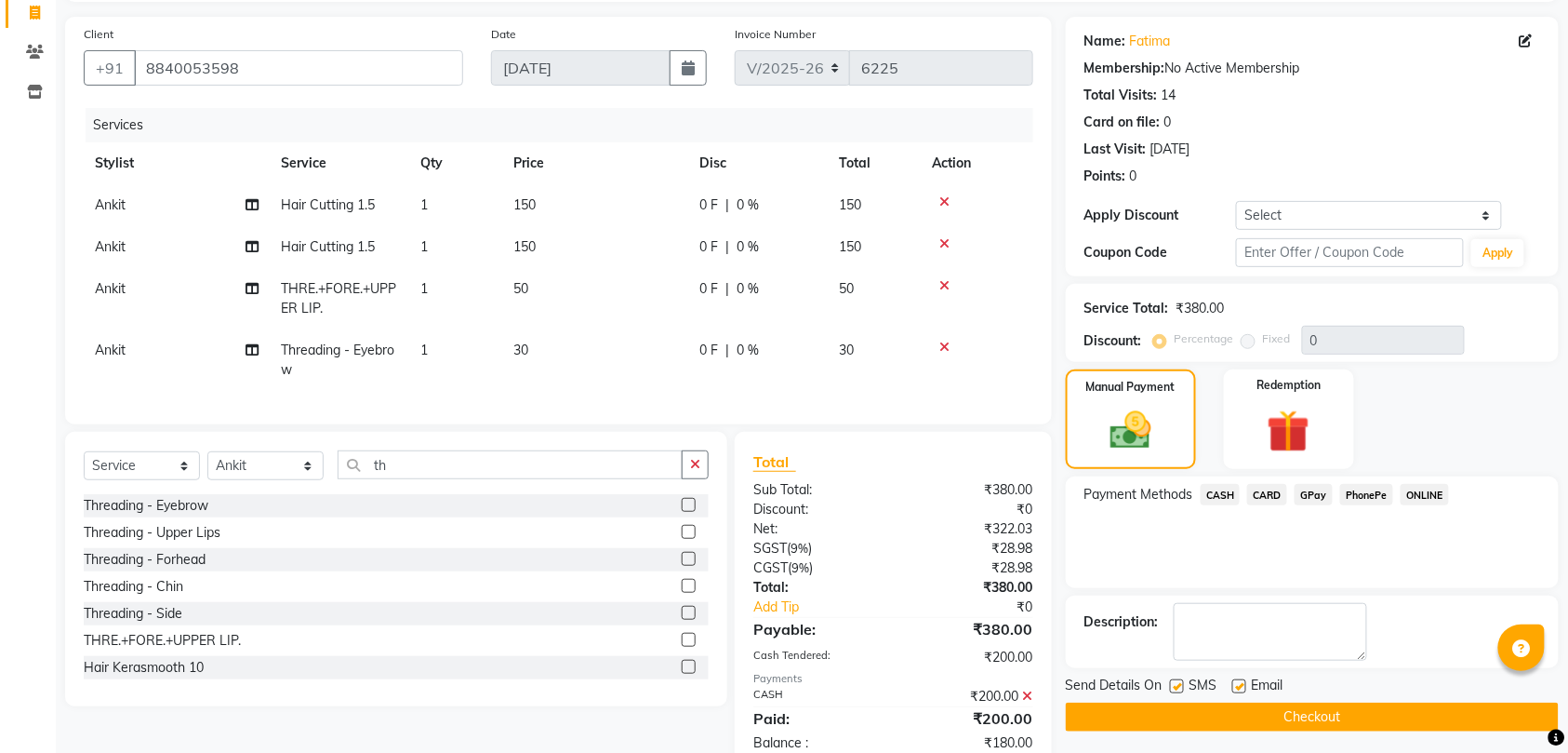
click at [1313, 496] on span "GPay" at bounding box center [1313, 494] width 38 height 22
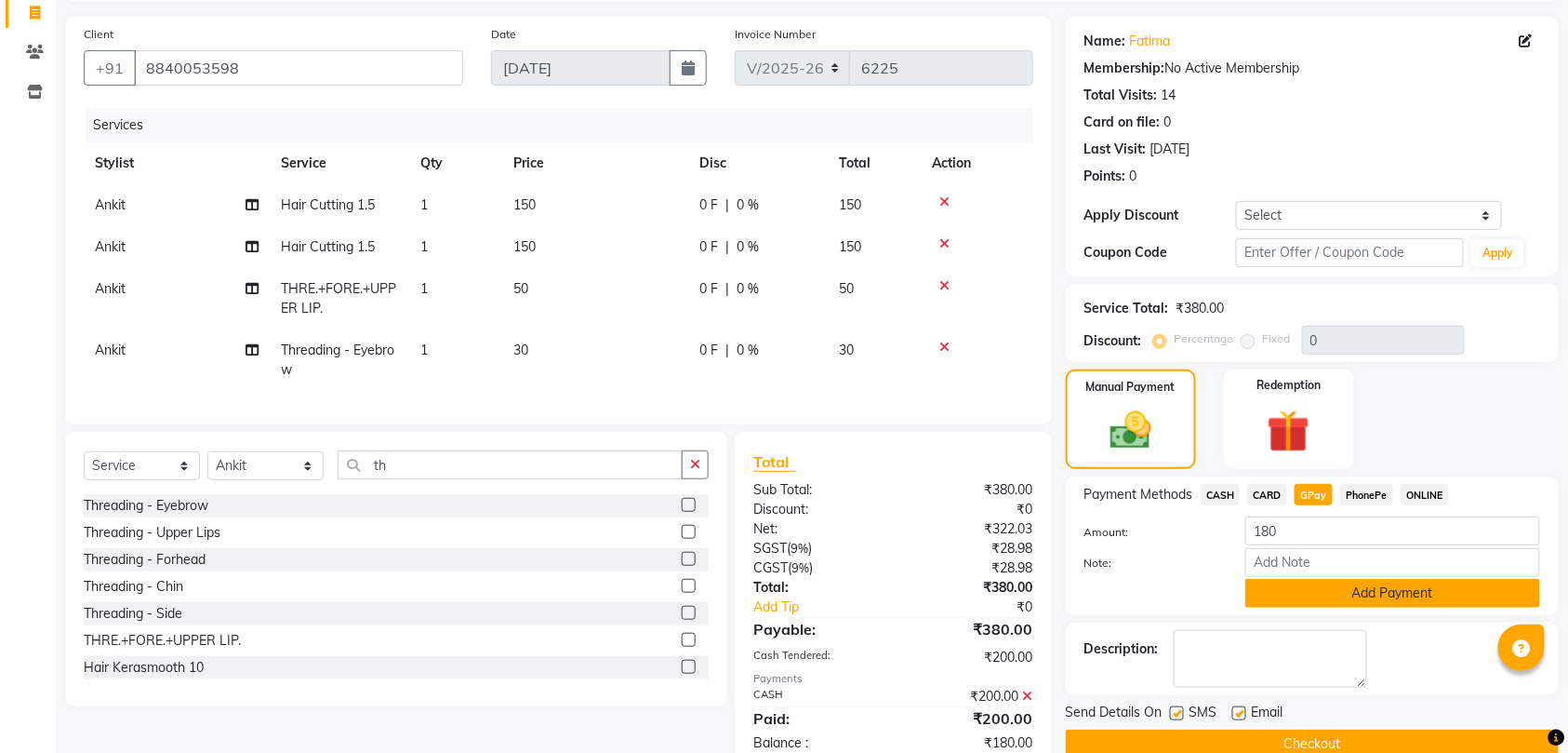
click at [1370, 592] on button "Add Payment" at bounding box center [1392, 593] width 294 height 29
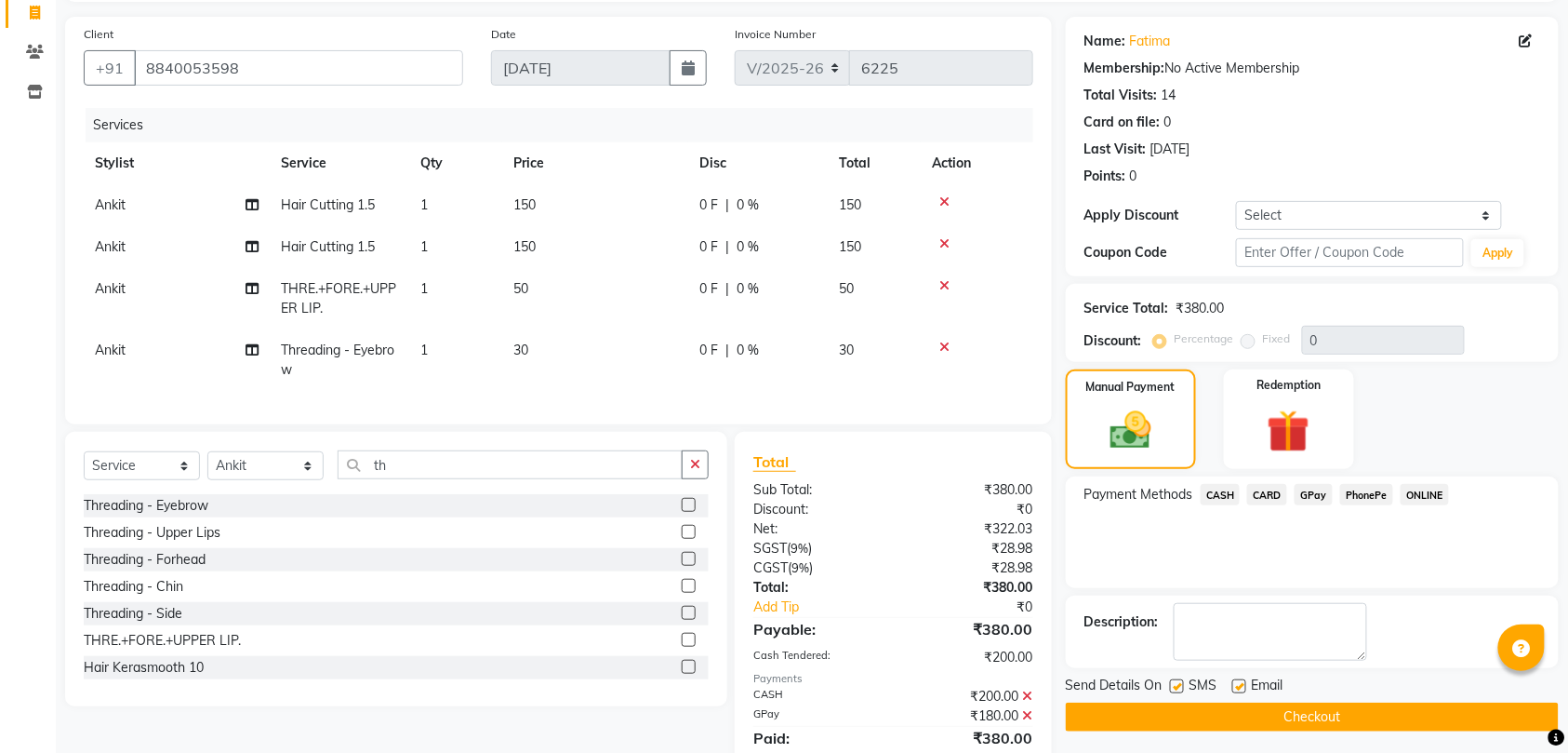
click at [1343, 720] on button "Checkout" at bounding box center [1312, 716] width 493 height 29
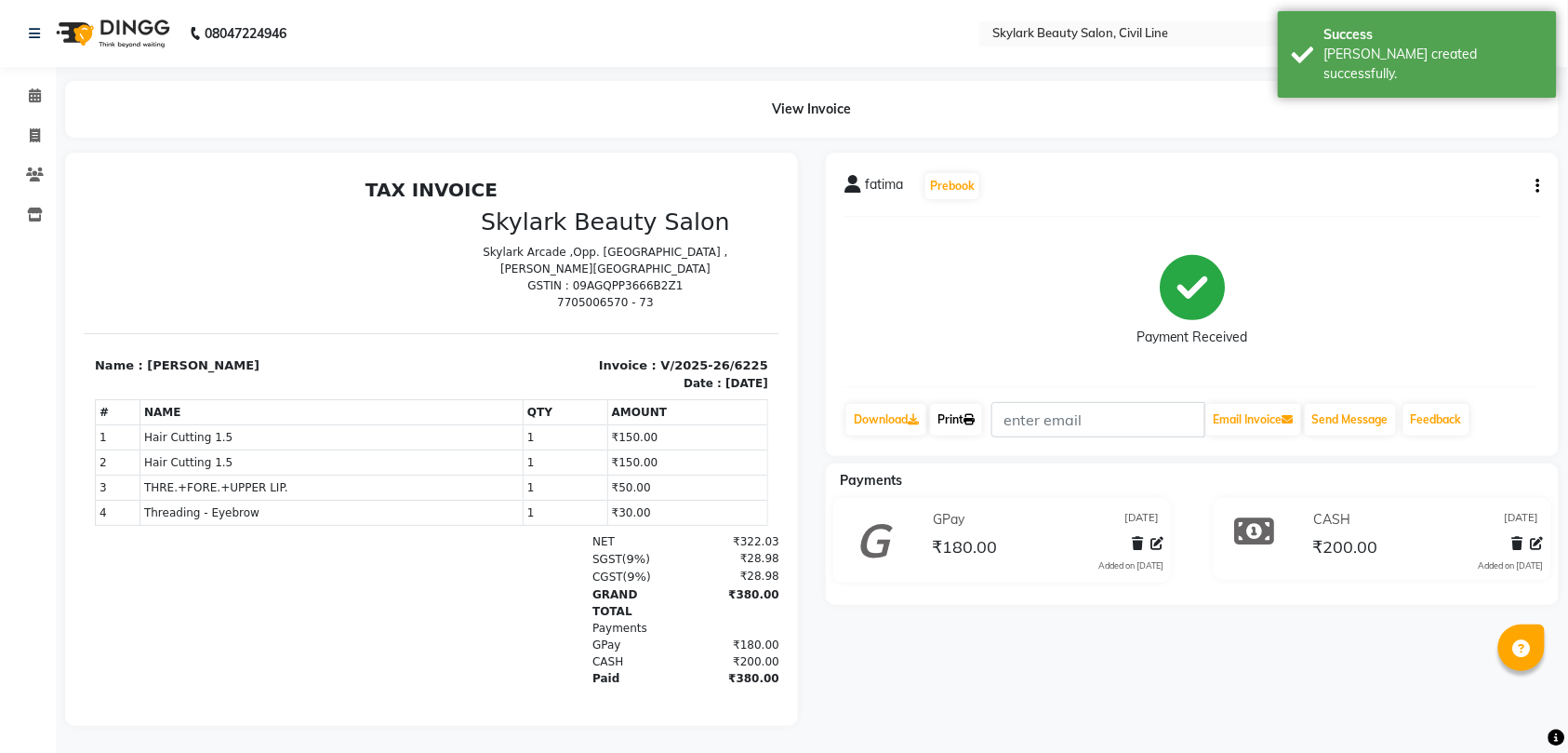
click at [956, 414] on link "Print" at bounding box center [956, 420] width 52 height 32
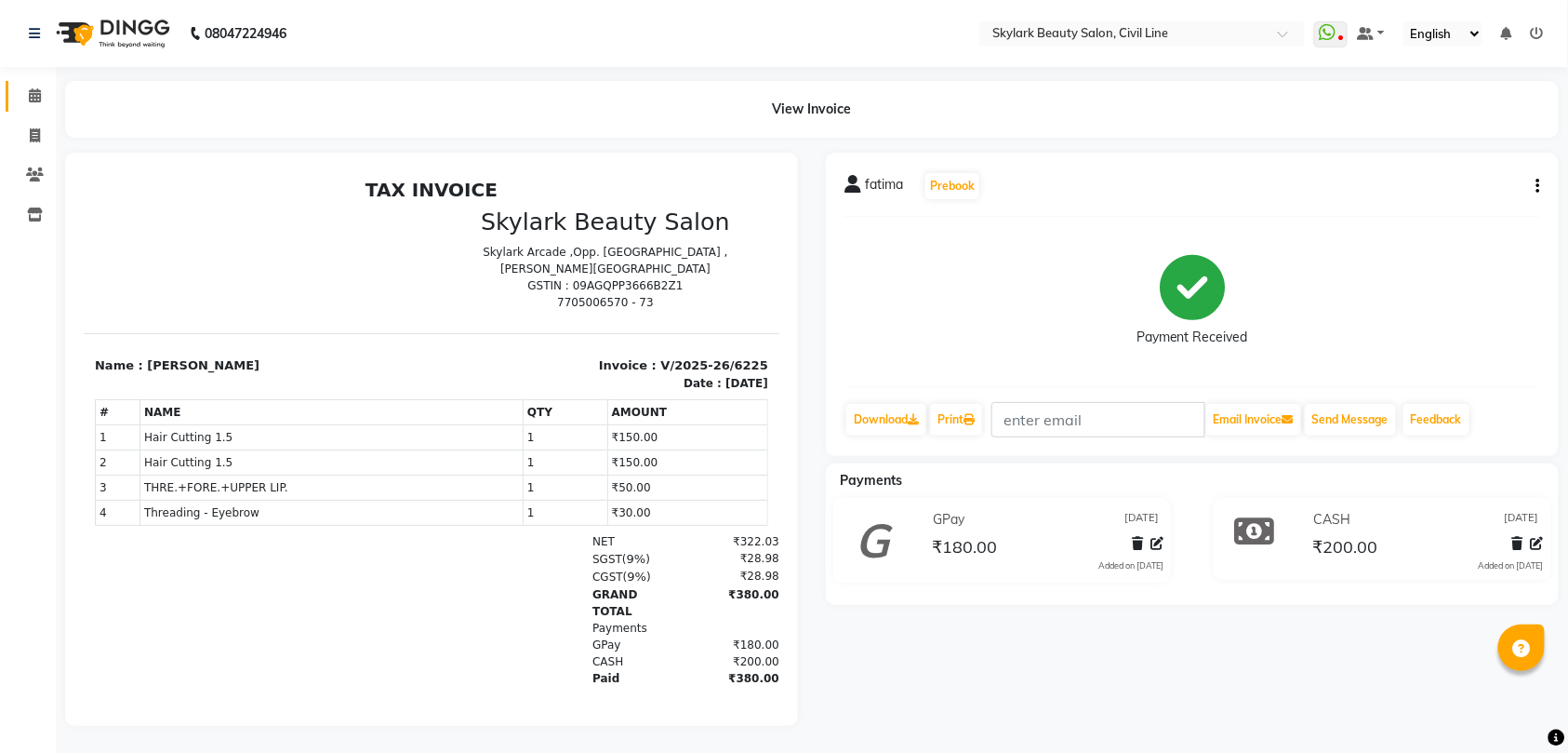
click at [36, 94] on icon at bounding box center [35, 95] width 12 height 14
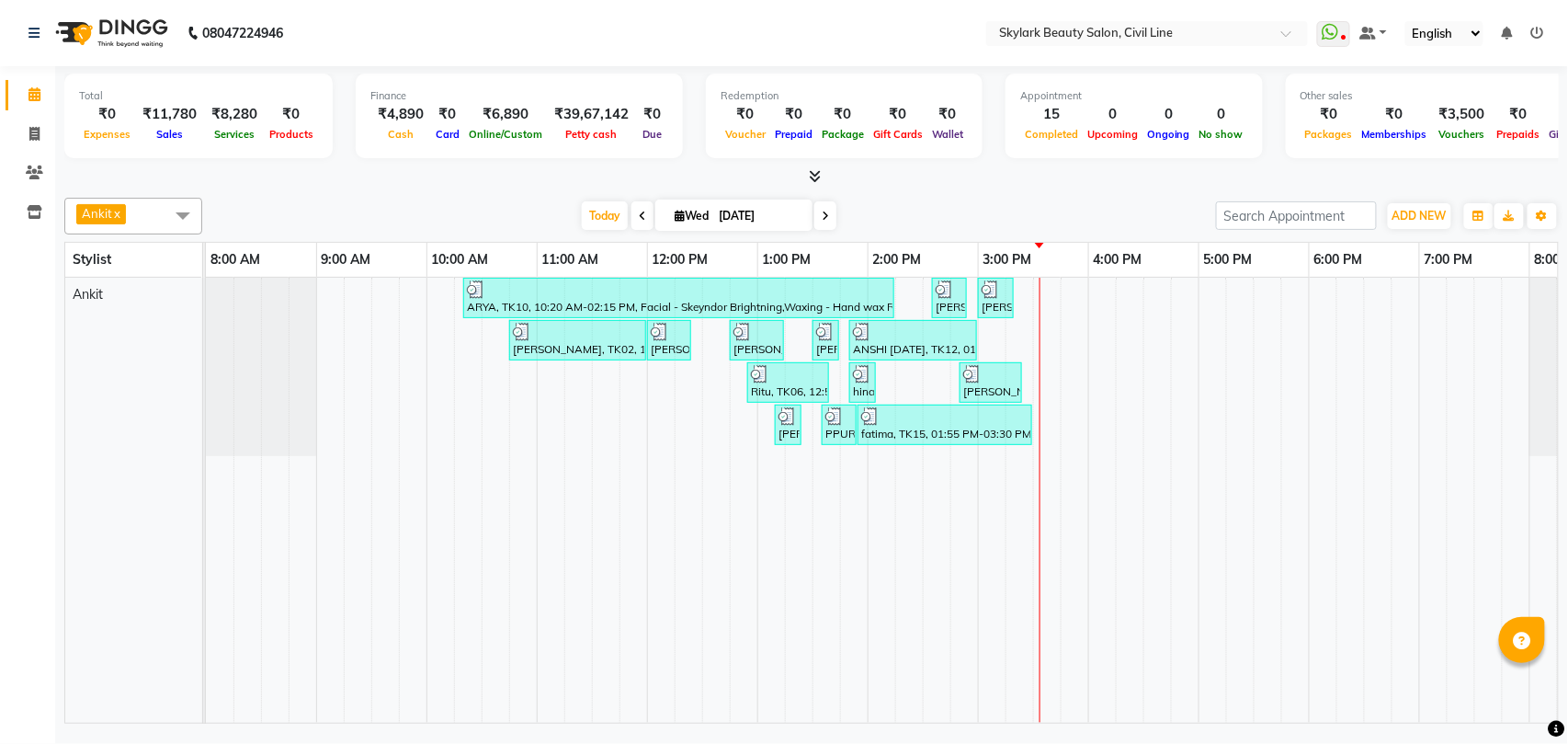
click at [151, 228] on span "Ankit x" at bounding box center [132, 216] width 138 height 37
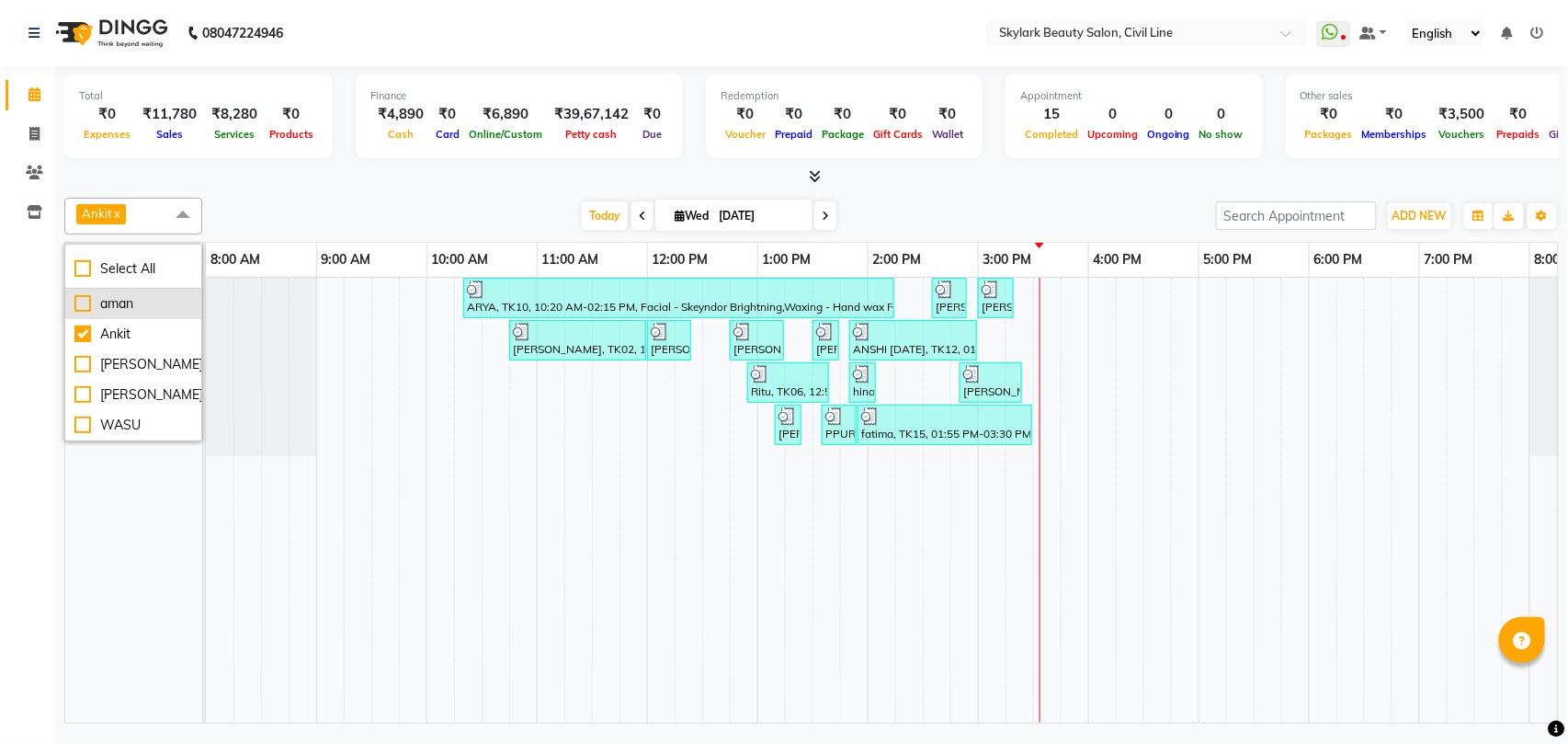
click at [144, 302] on div "aman" at bounding box center [132, 303] width 118 height 19
click at [148, 309] on div "aman" at bounding box center [132, 303] width 118 height 19
checkbox input "false"
click at [153, 213] on span "Ankit x" at bounding box center [132, 216] width 138 height 37
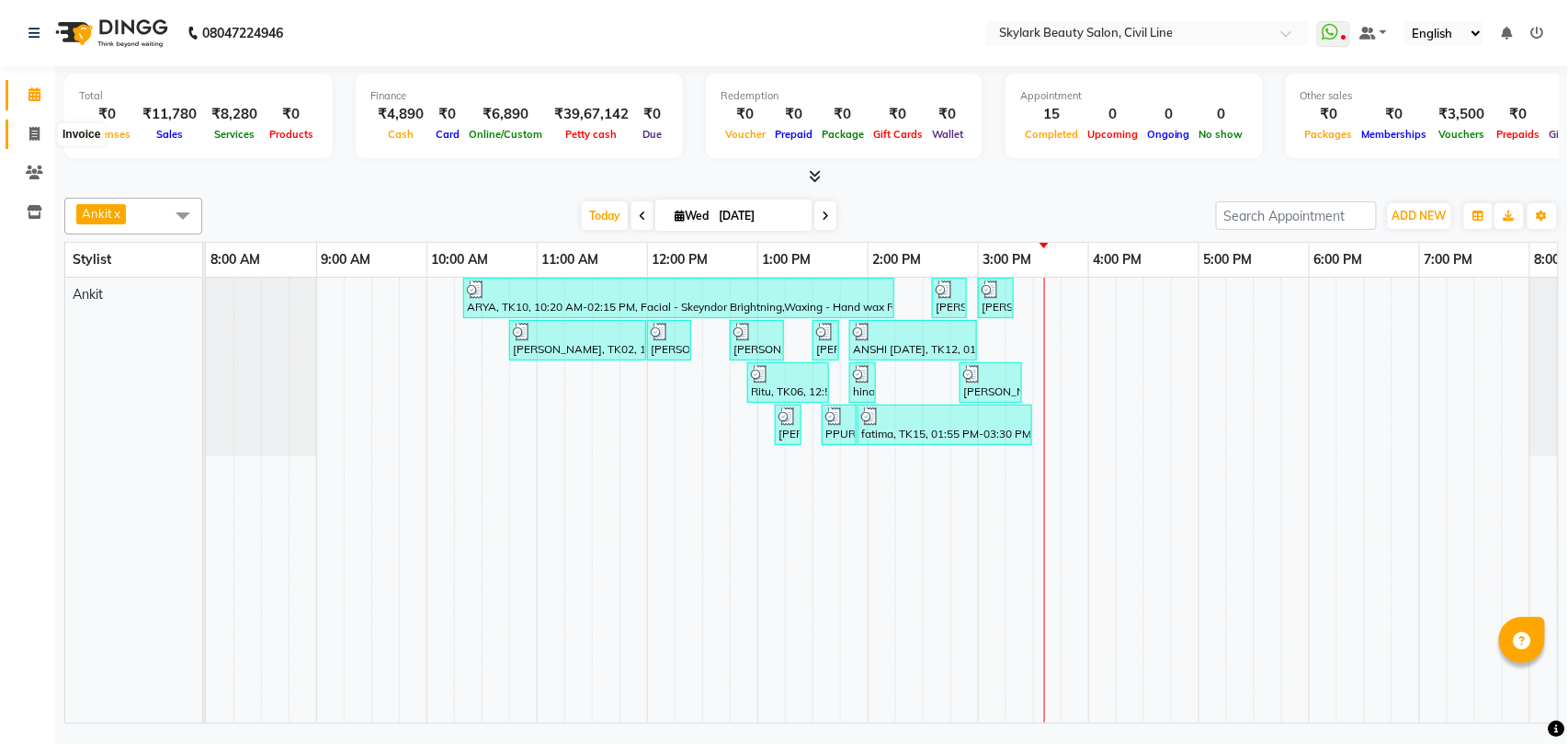
click at [35, 131] on icon at bounding box center [34, 133] width 10 height 14
select select "service"
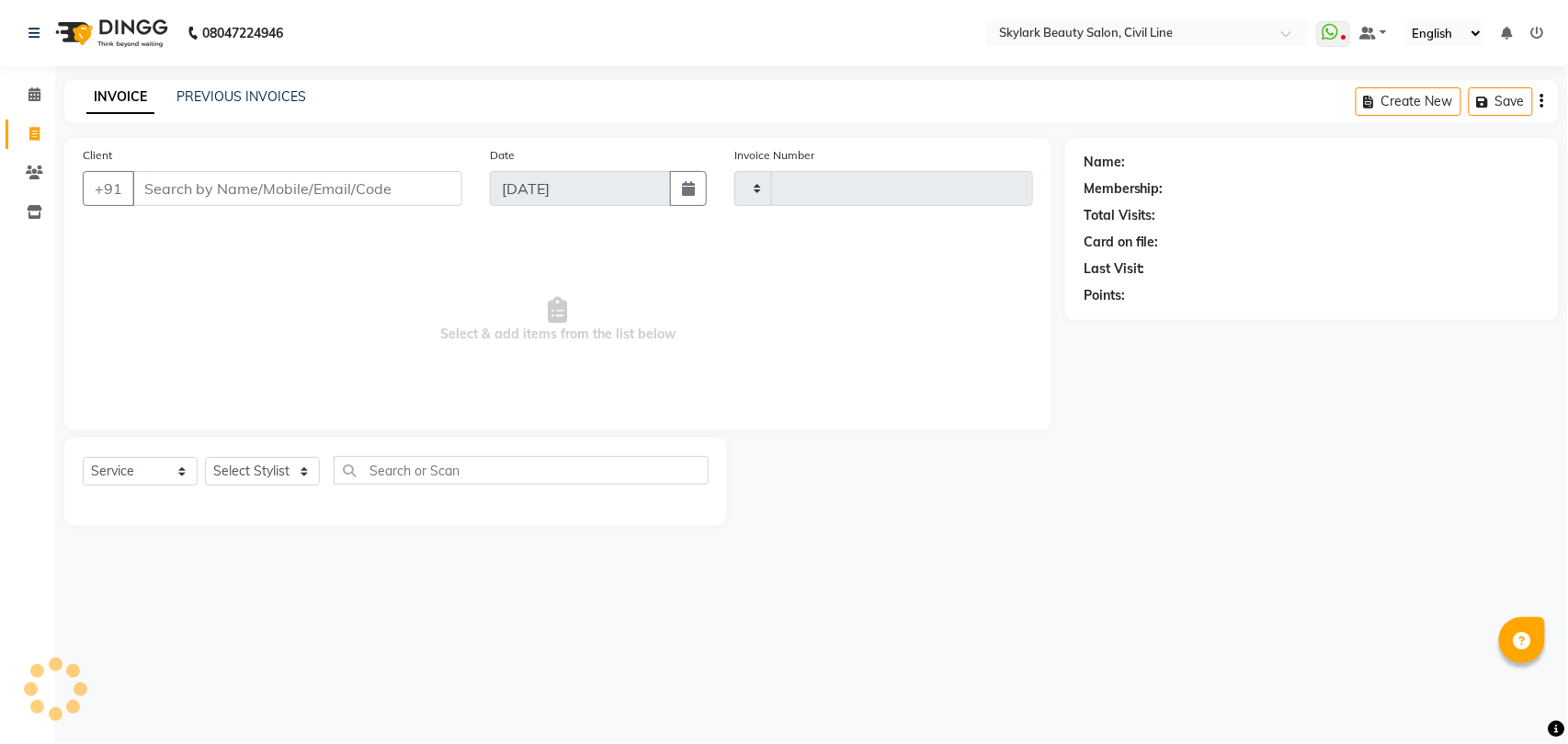
type input "6227"
select select "4588"
click at [276, 474] on select "Select Stylist" at bounding box center [262, 471] width 115 height 29
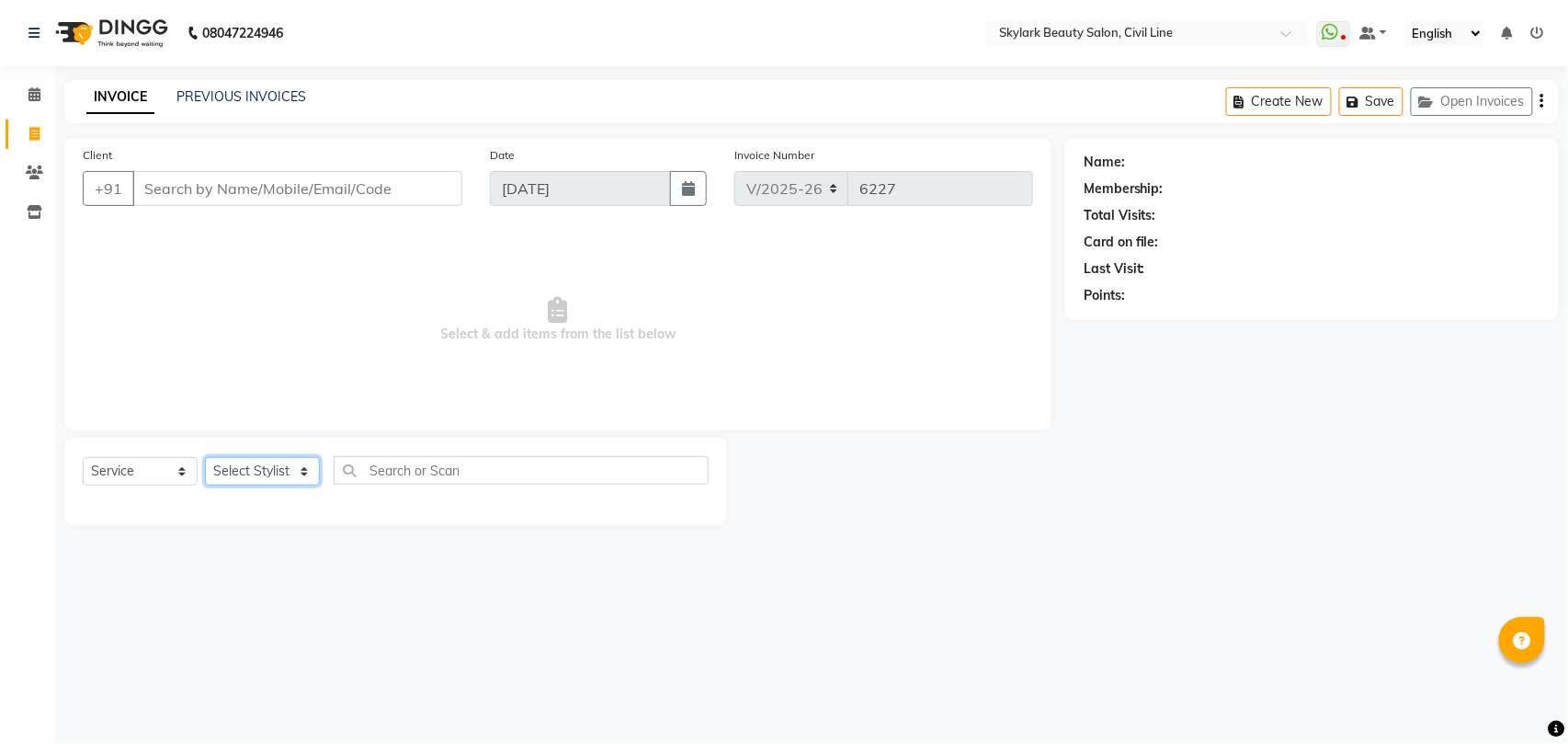
click at [276, 474] on select "Select Stylist" at bounding box center [262, 471] width 115 height 29
click at [37, 92] on icon at bounding box center [34, 94] width 12 height 14
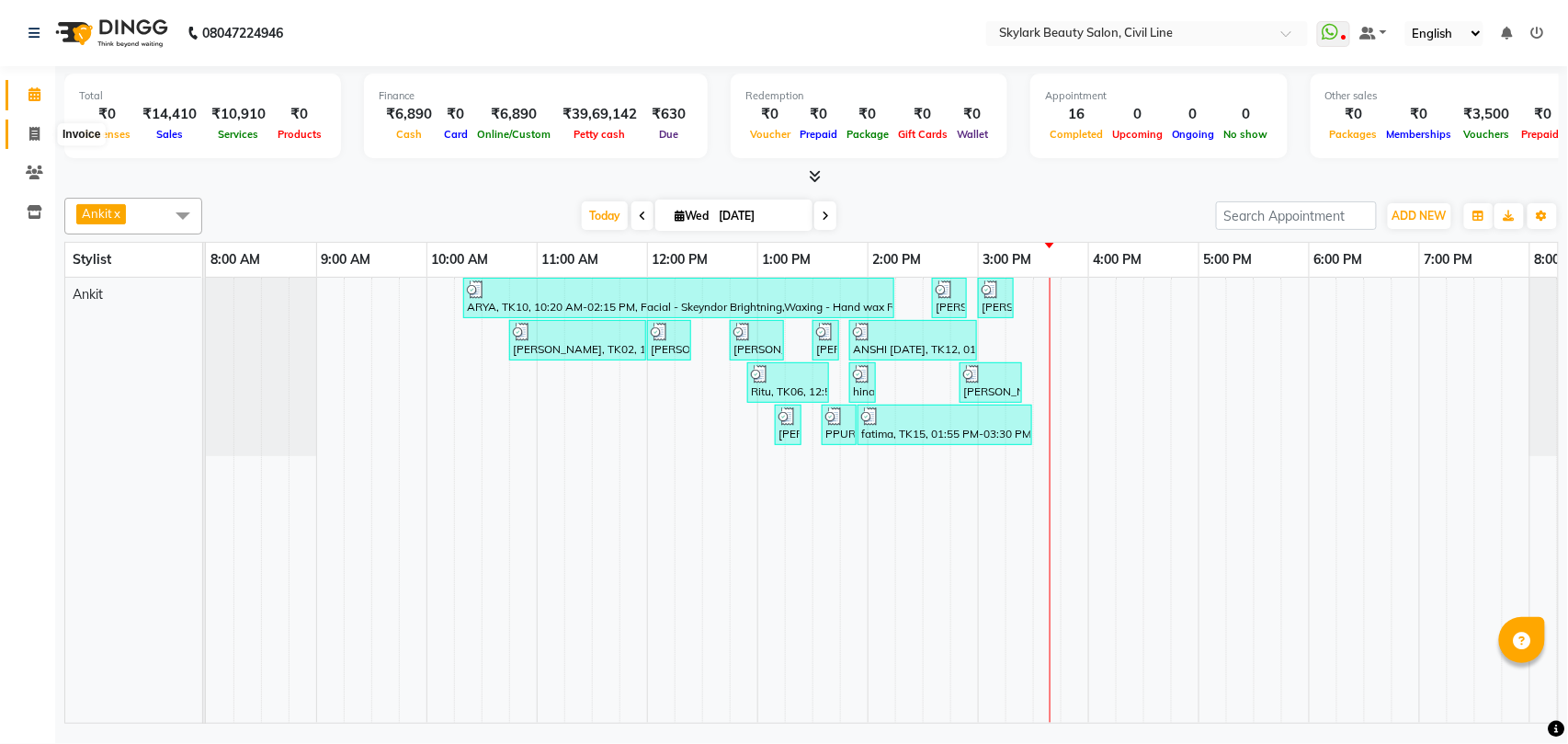
click at [31, 131] on icon at bounding box center [34, 133] width 10 height 14
select select "service"
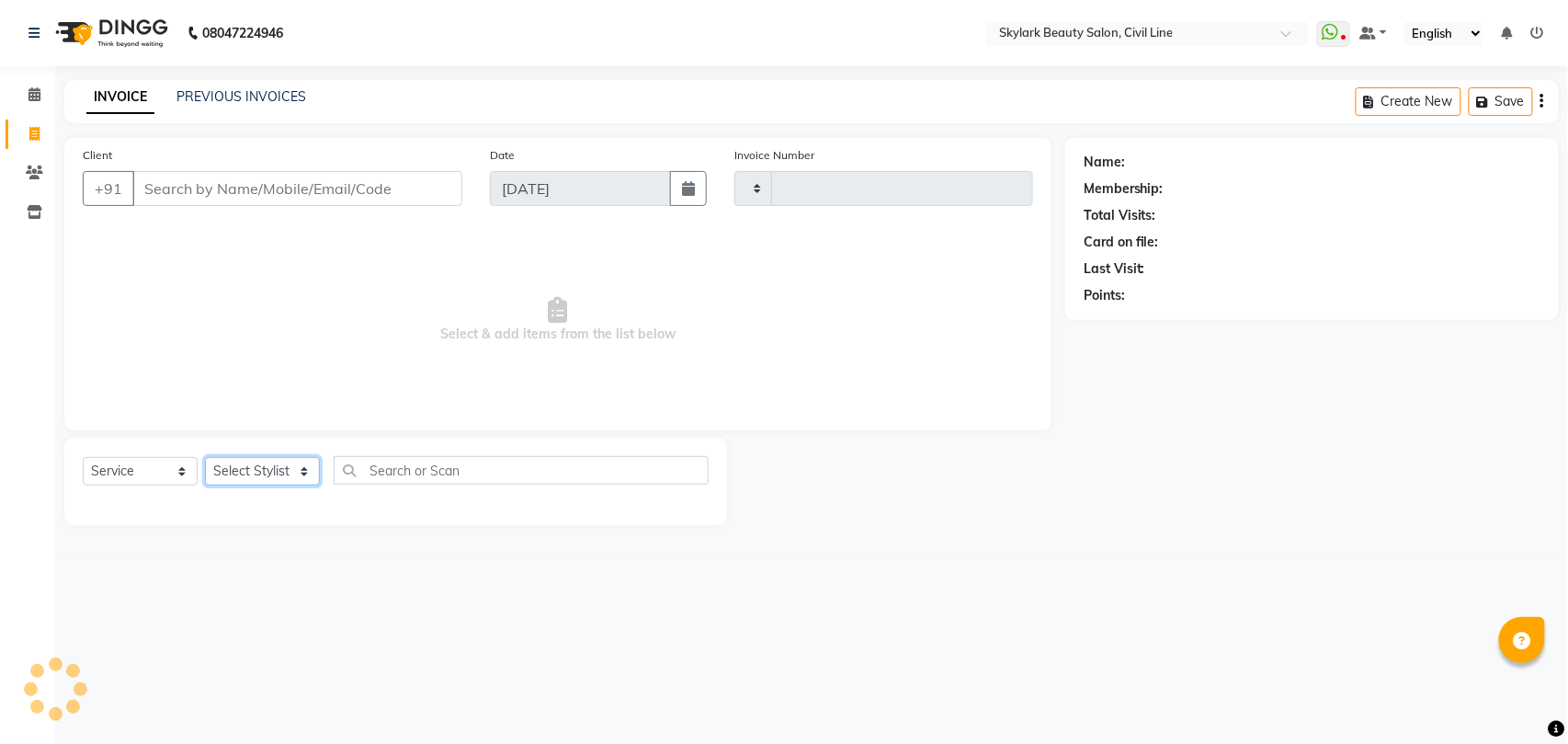
click at [278, 474] on select "Select Stylist" at bounding box center [262, 471] width 115 height 29
type input "6227"
select select "4588"
click at [254, 467] on select "Select Stylist" at bounding box center [262, 471] width 115 height 29
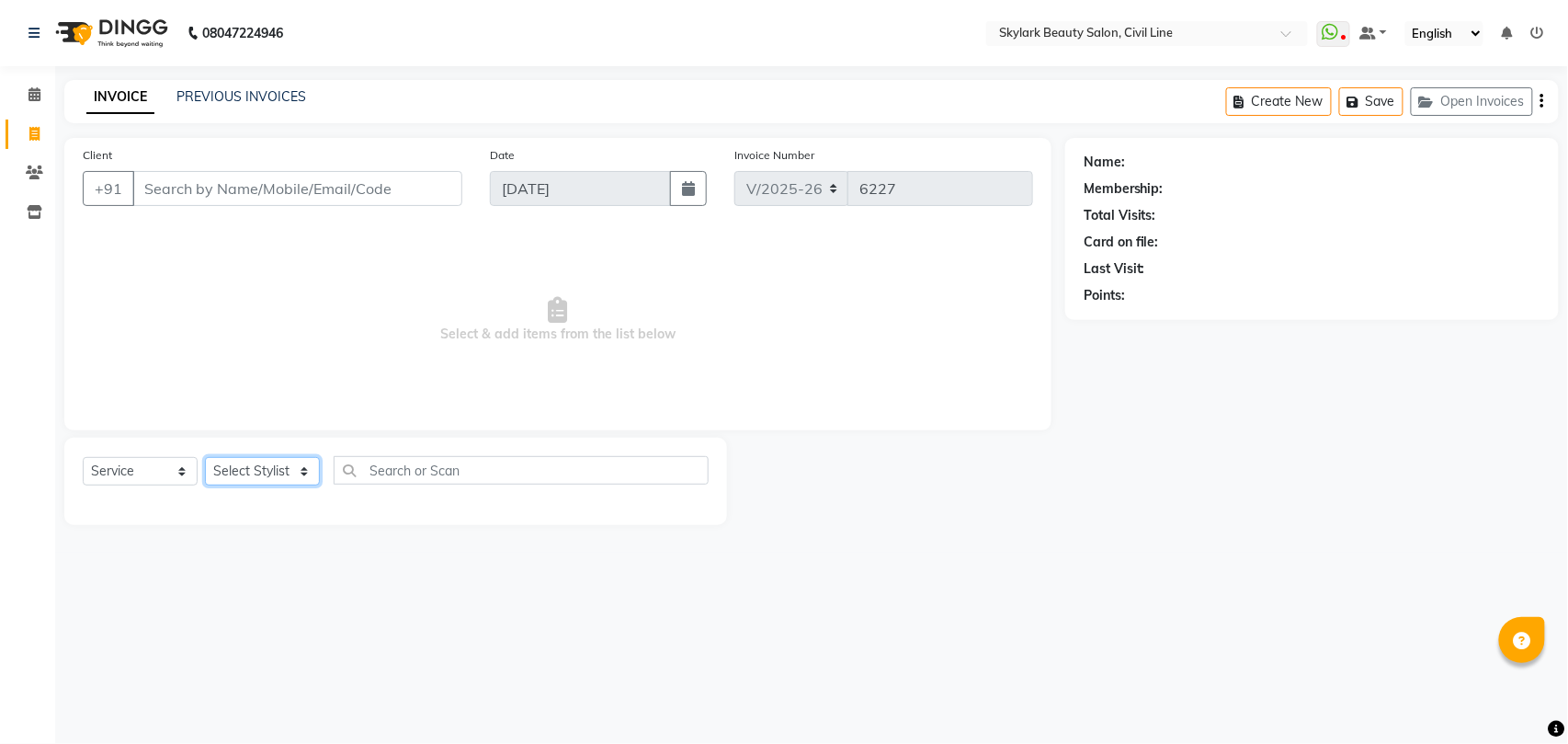
select select "28120"
click at [205, 457] on select "Select Stylist [PERSON_NAME] [PERSON_NAME] [PERSON_NAME] WASU" at bounding box center [262, 471] width 115 height 29
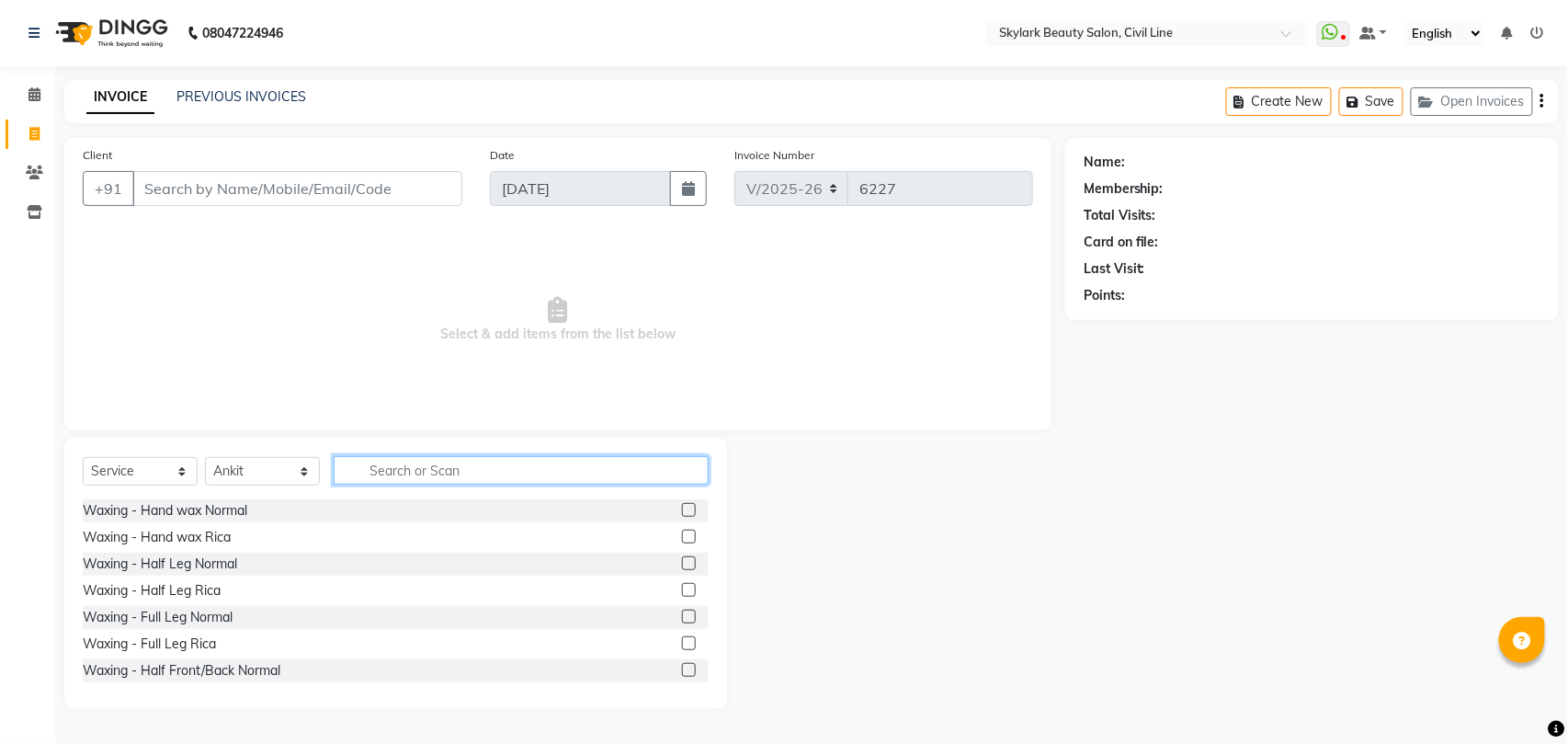
click at [413, 469] on input "text" at bounding box center [521, 470] width 375 height 29
type input "th"
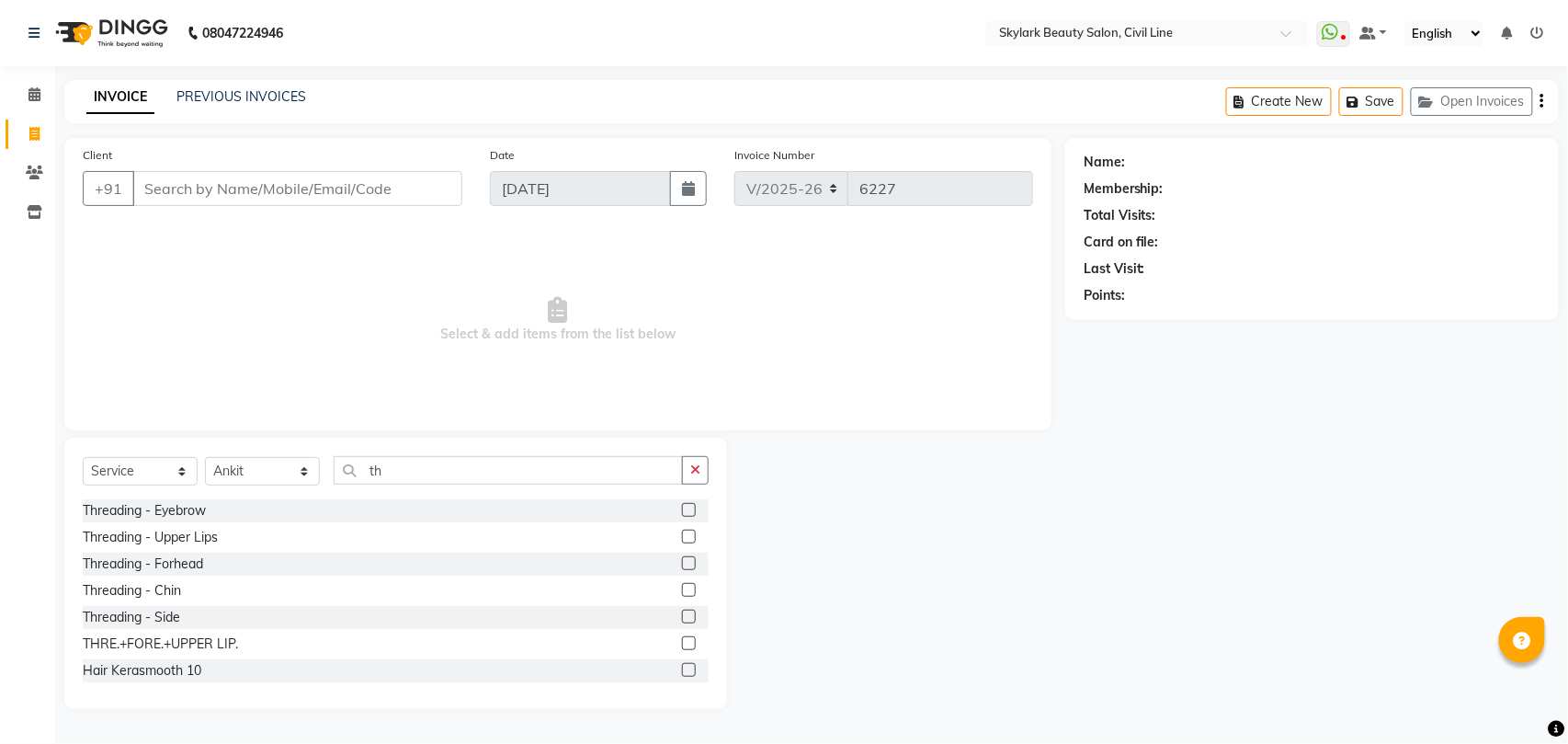
click at [682, 509] on label at bounding box center [688, 510] width 14 height 14
click at [682, 509] on input "checkbox" at bounding box center [687, 511] width 12 height 12
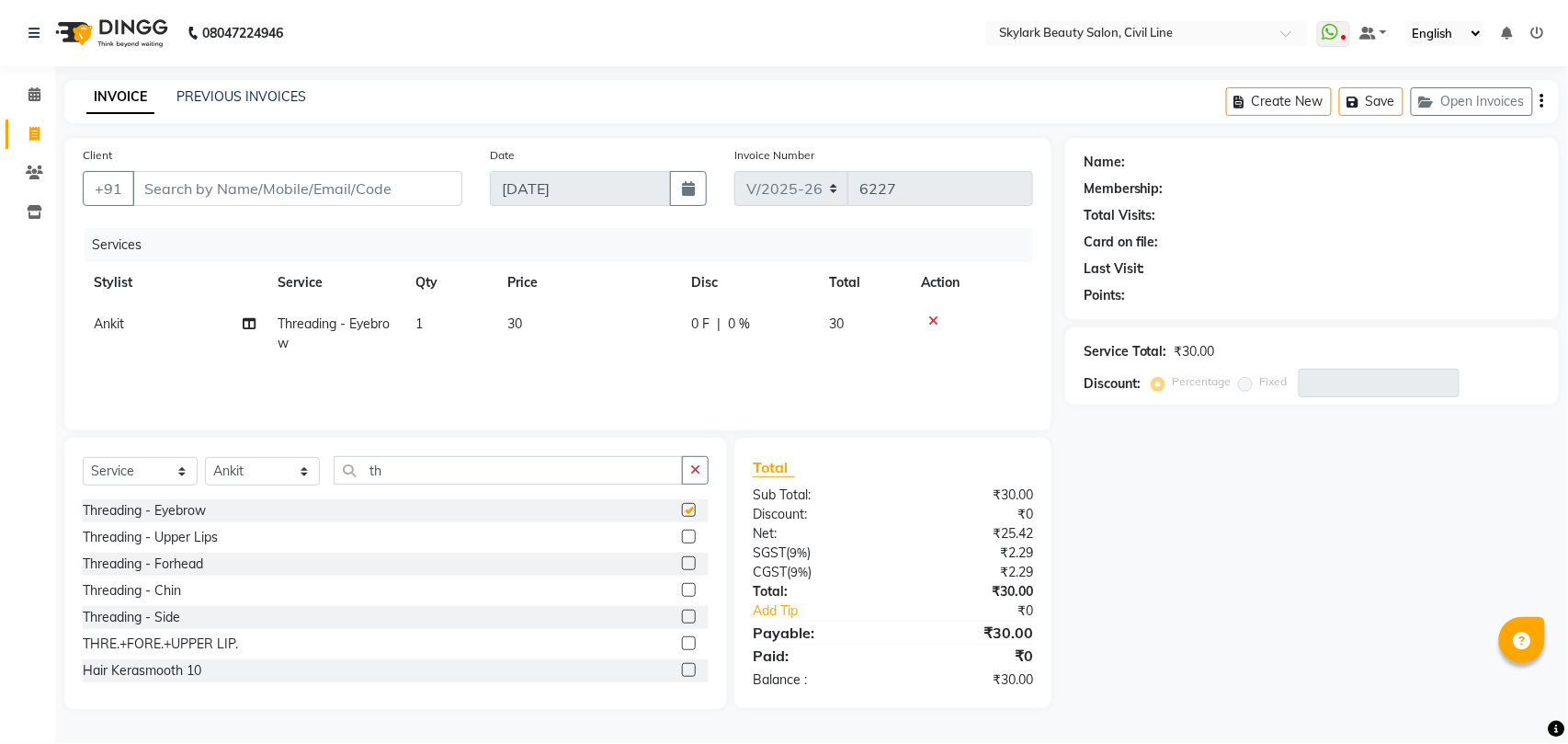
checkbox input "false"
click at [573, 467] on input "th" at bounding box center [508, 470] width 349 height 29
type input "t"
type input "up"
click at [682, 536] on label at bounding box center [688, 536] width 14 height 14
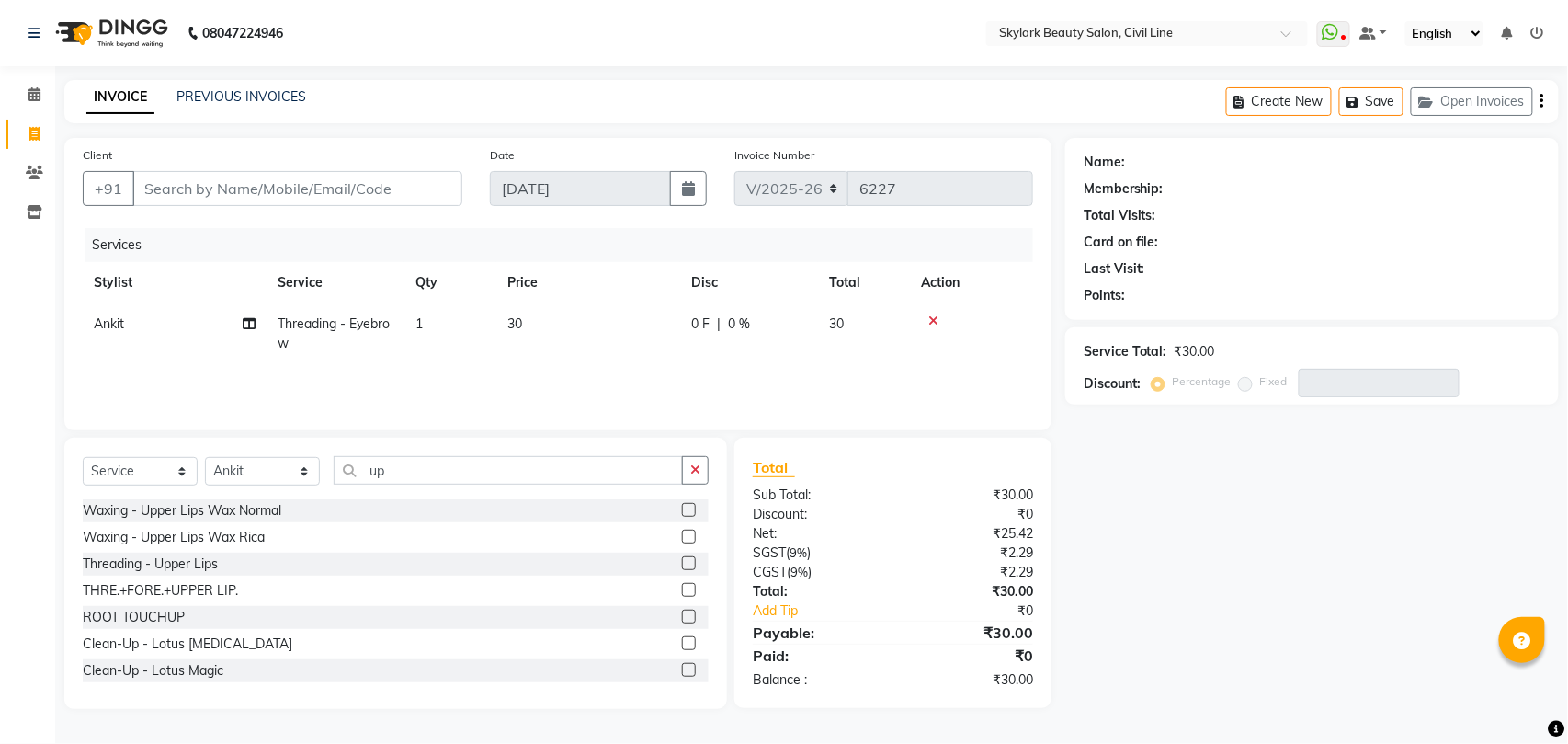
click at [682, 536] on input "checkbox" at bounding box center [687, 536] width 12 height 12
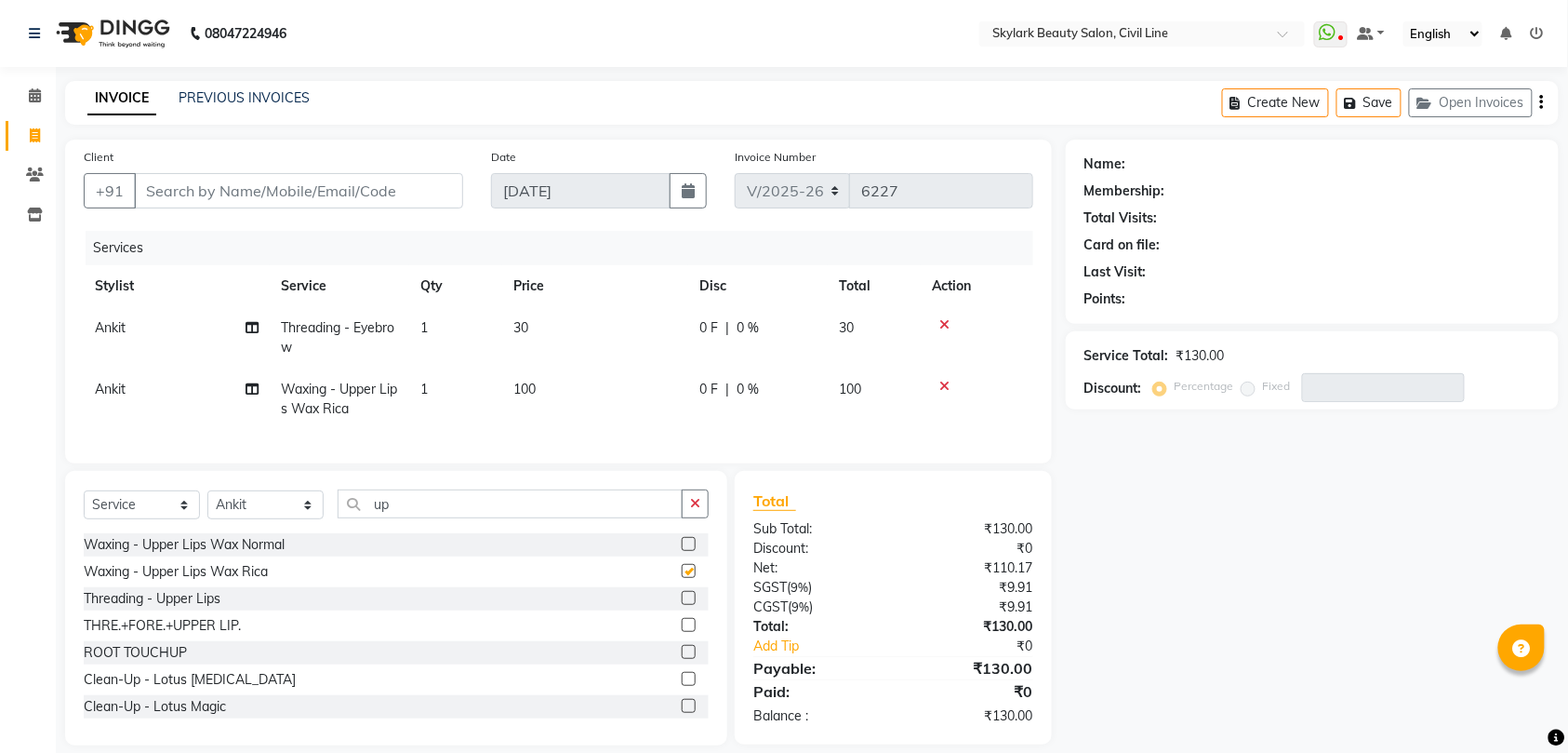
checkbox input "false"
click at [943, 384] on icon at bounding box center [944, 386] width 10 height 13
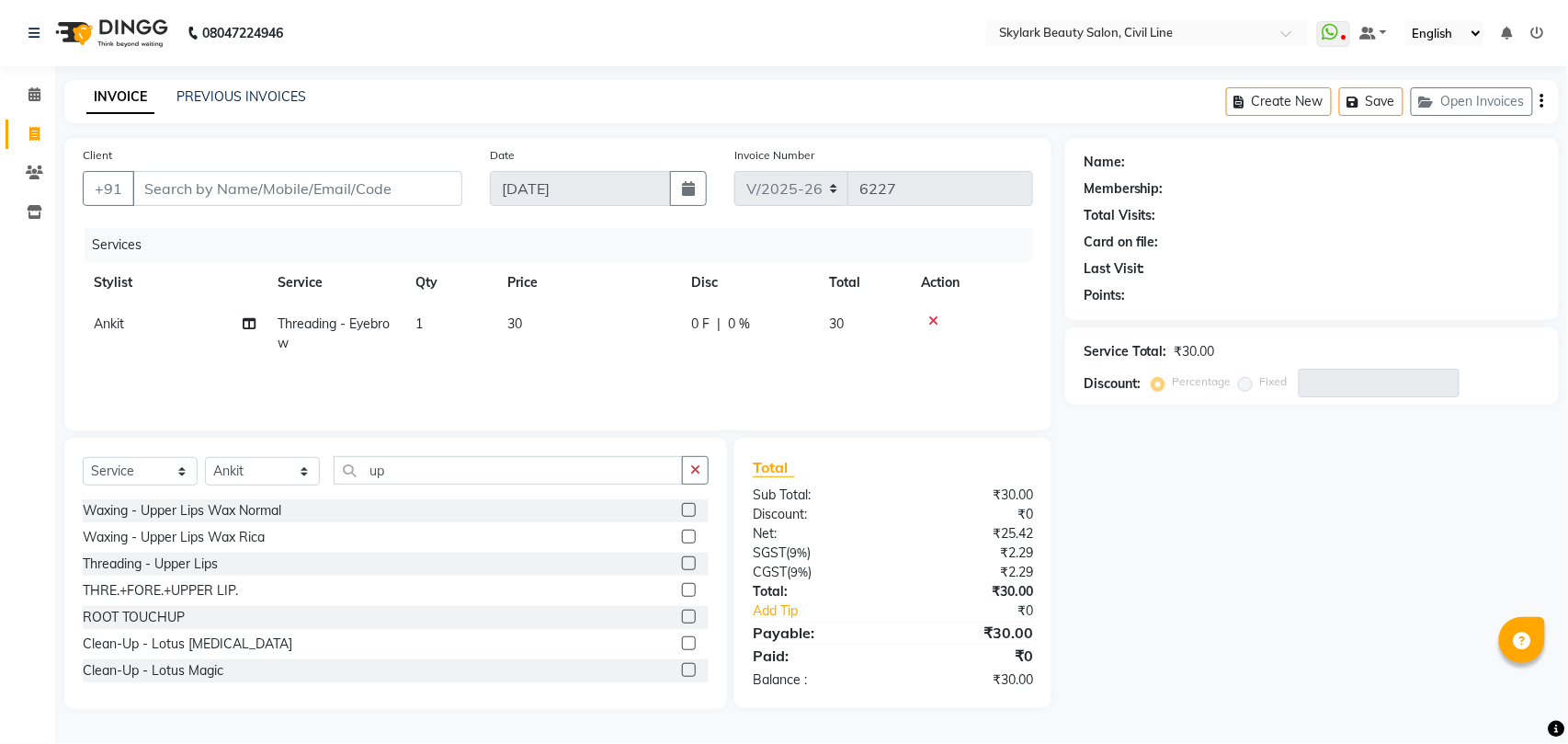
click at [934, 314] on icon at bounding box center [933, 321] width 10 height 13
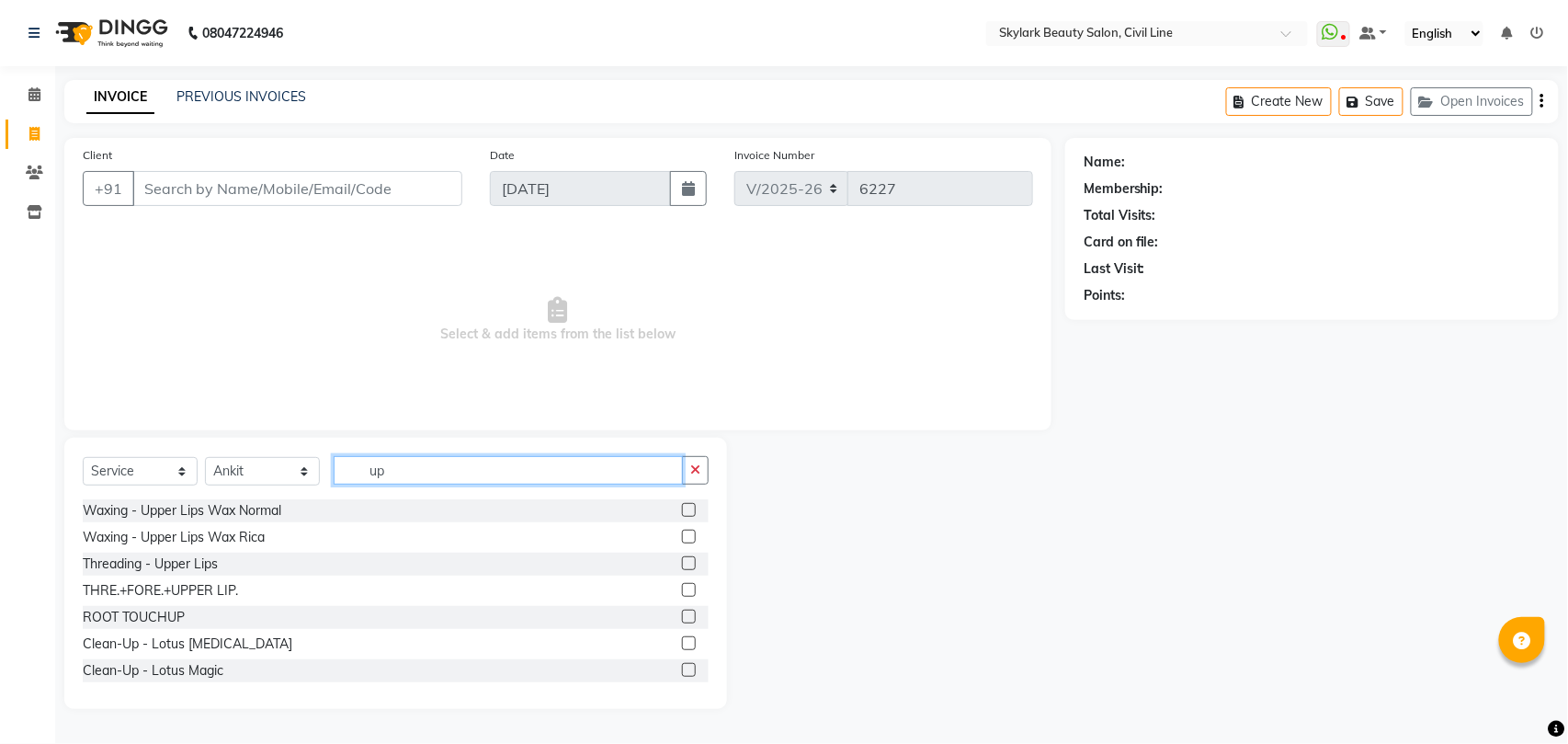
click at [471, 461] on input "up" at bounding box center [508, 470] width 349 height 29
type input "u"
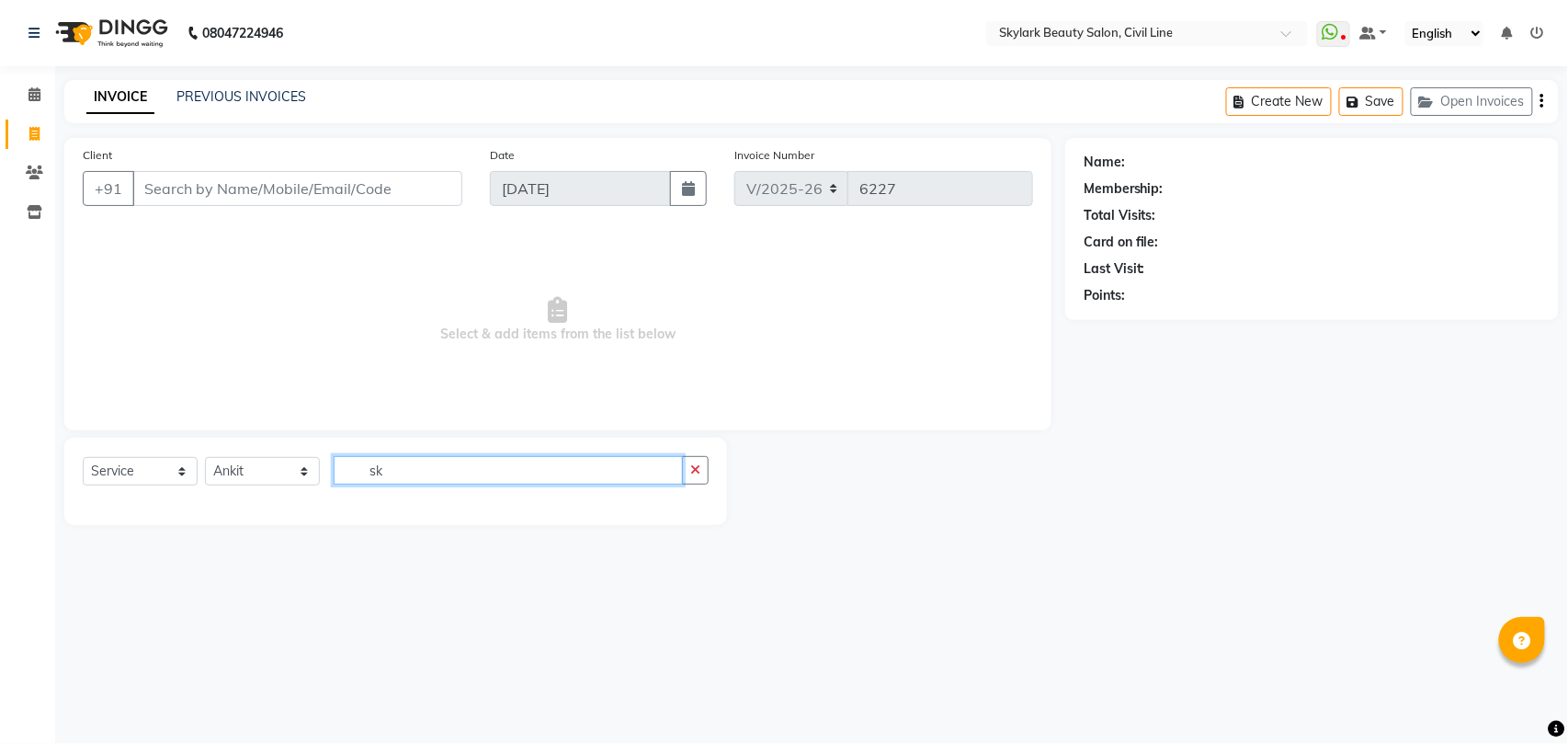
type input "s"
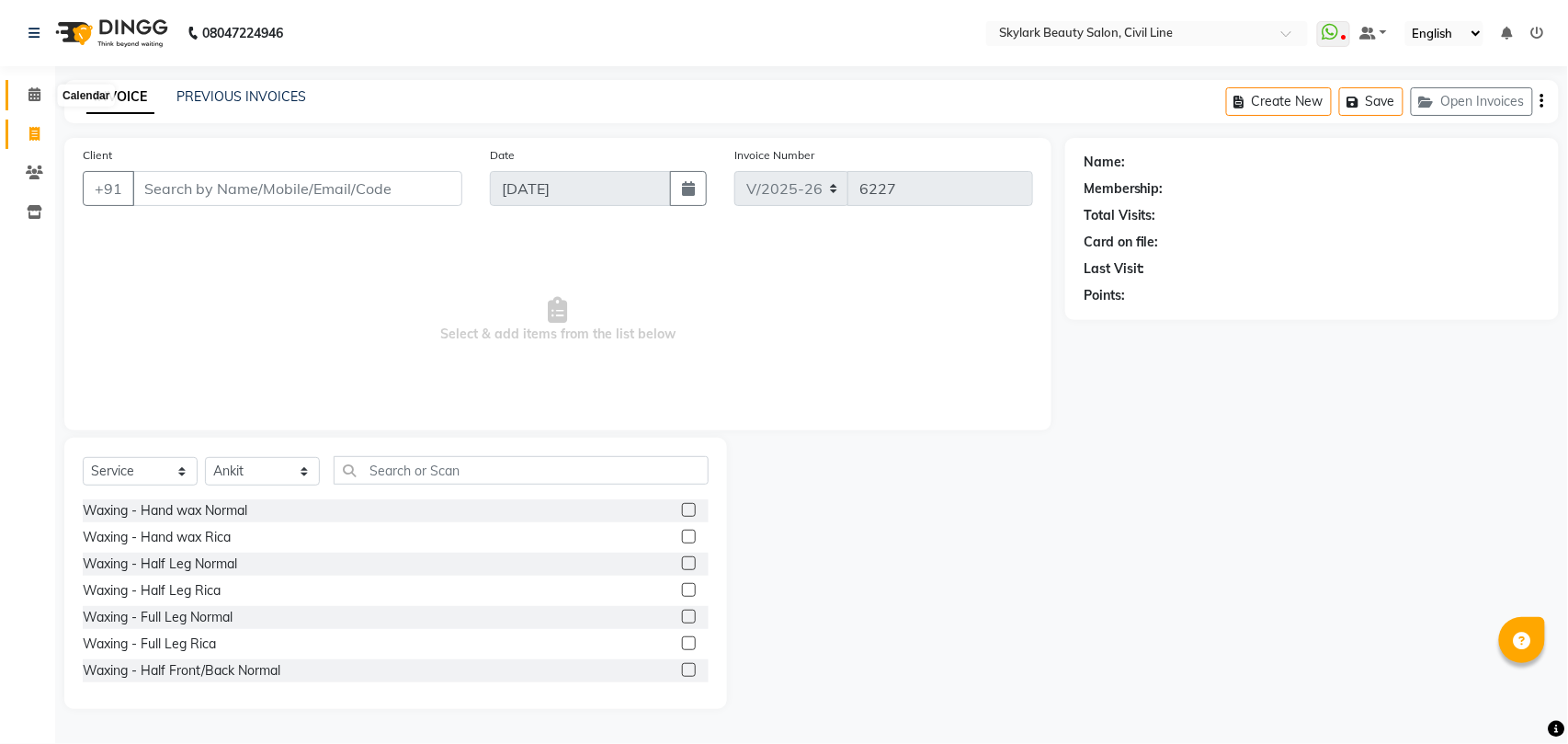
click at [35, 96] on icon at bounding box center [34, 94] width 12 height 14
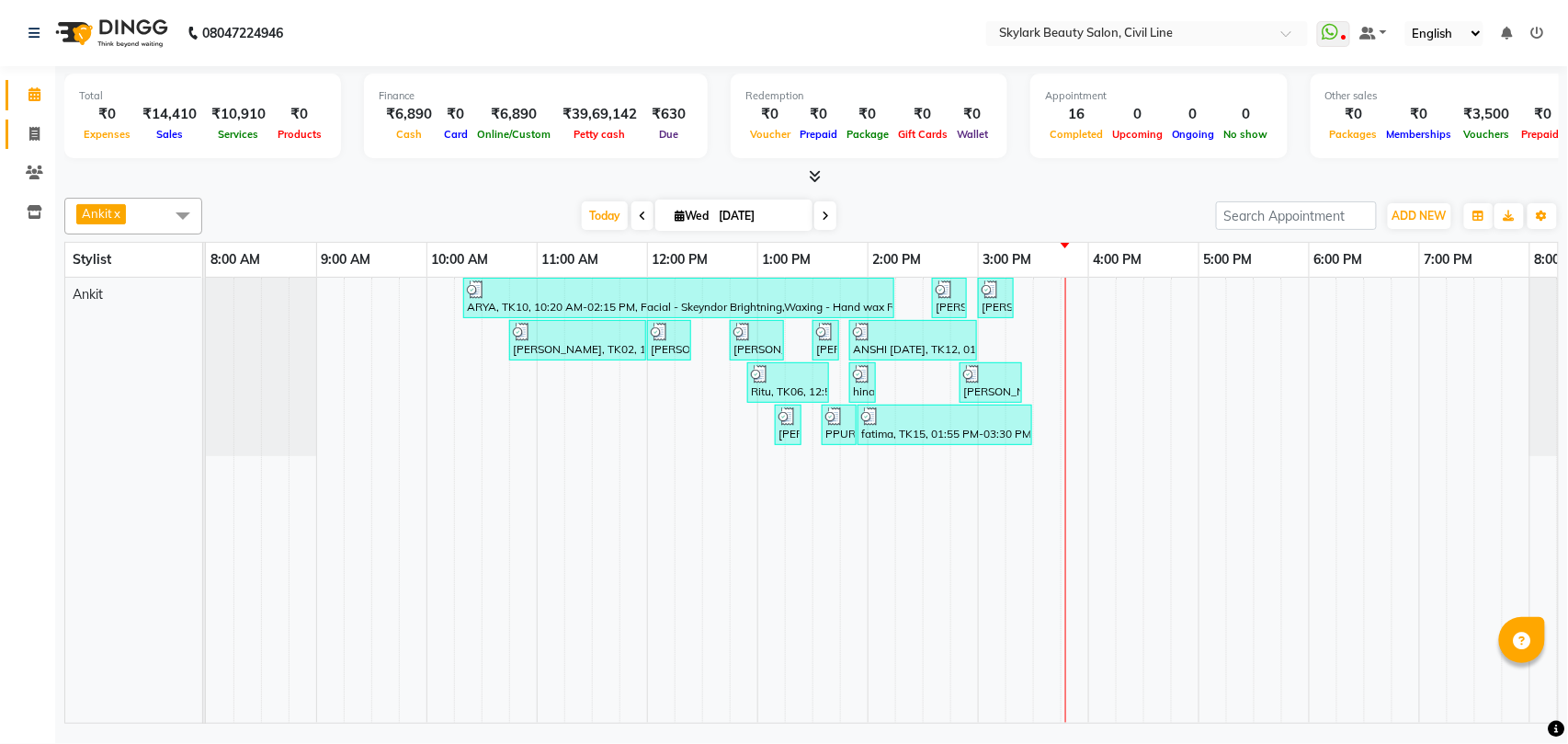
click at [30, 130] on icon at bounding box center [34, 133] width 10 height 14
select select "service"
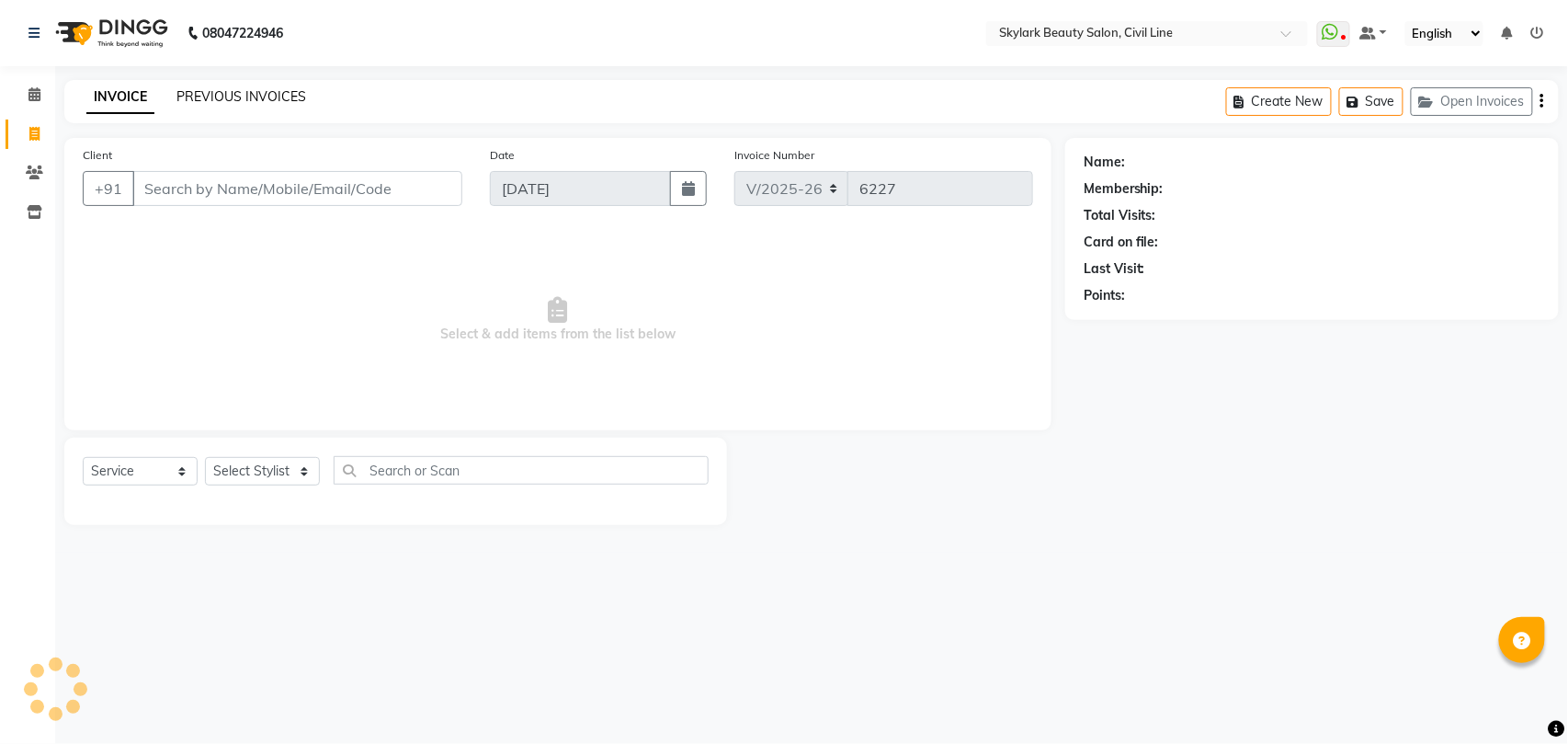
click at [222, 95] on link "PREVIOUS INVOICES" at bounding box center [241, 96] width 130 height 17
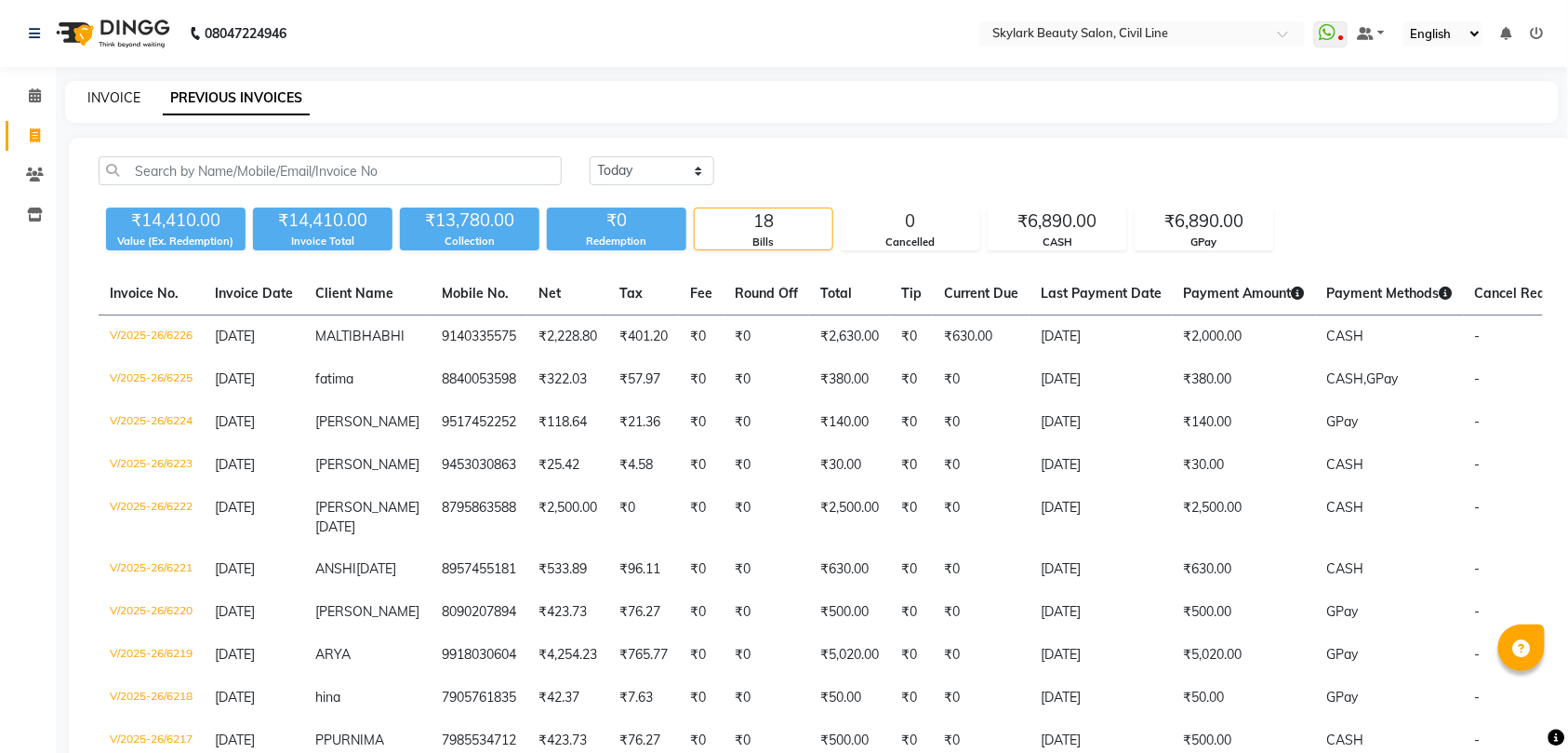
click at [123, 97] on link "INVOICE" at bounding box center [113, 98] width 53 height 17
select select "service"
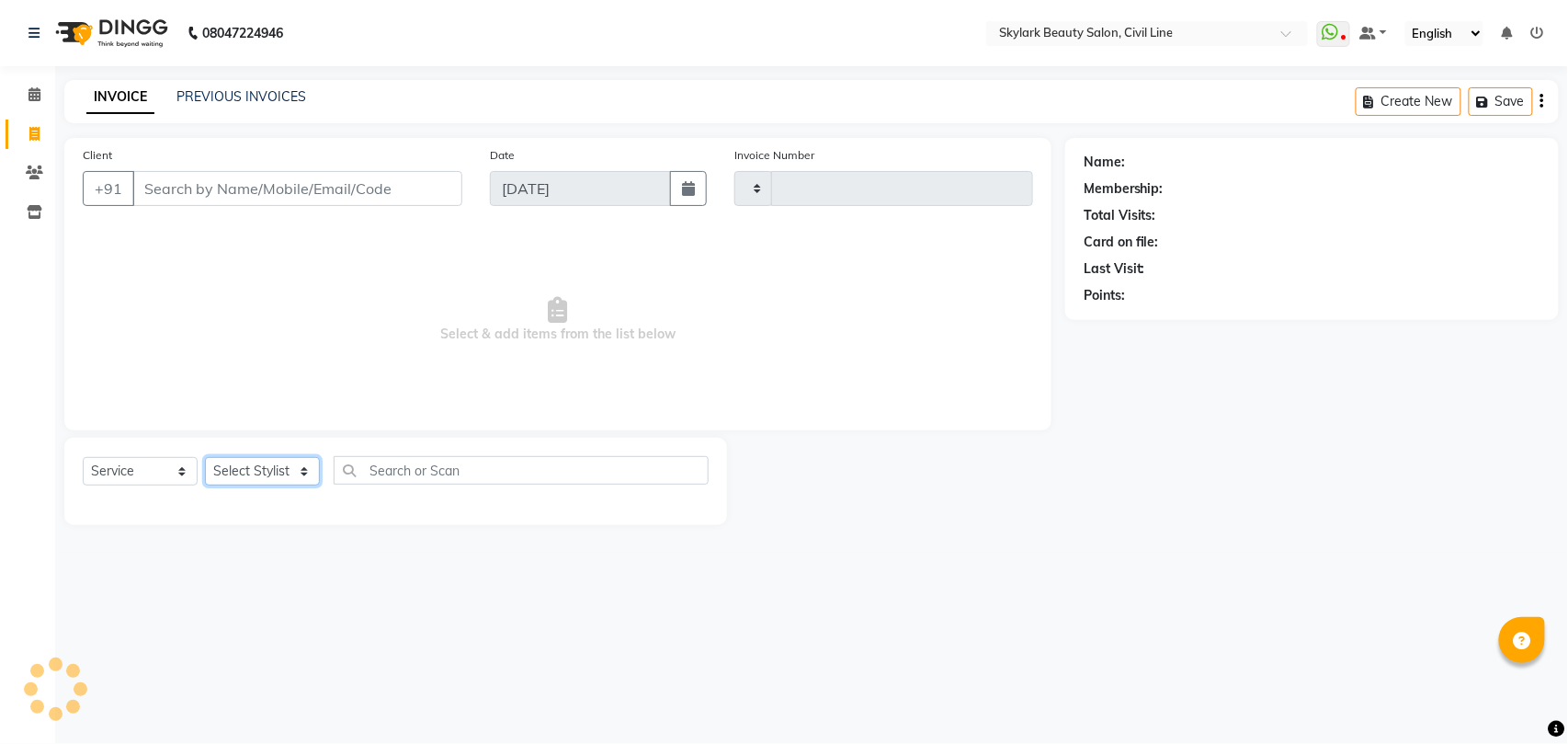
click at [259, 474] on select "Select Stylist" at bounding box center [262, 471] width 115 height 29
type input "6227"
select select "4588"
click at [262, 474] on select "Select Stylist" at bounding box center [262, 471] width 115 height 29
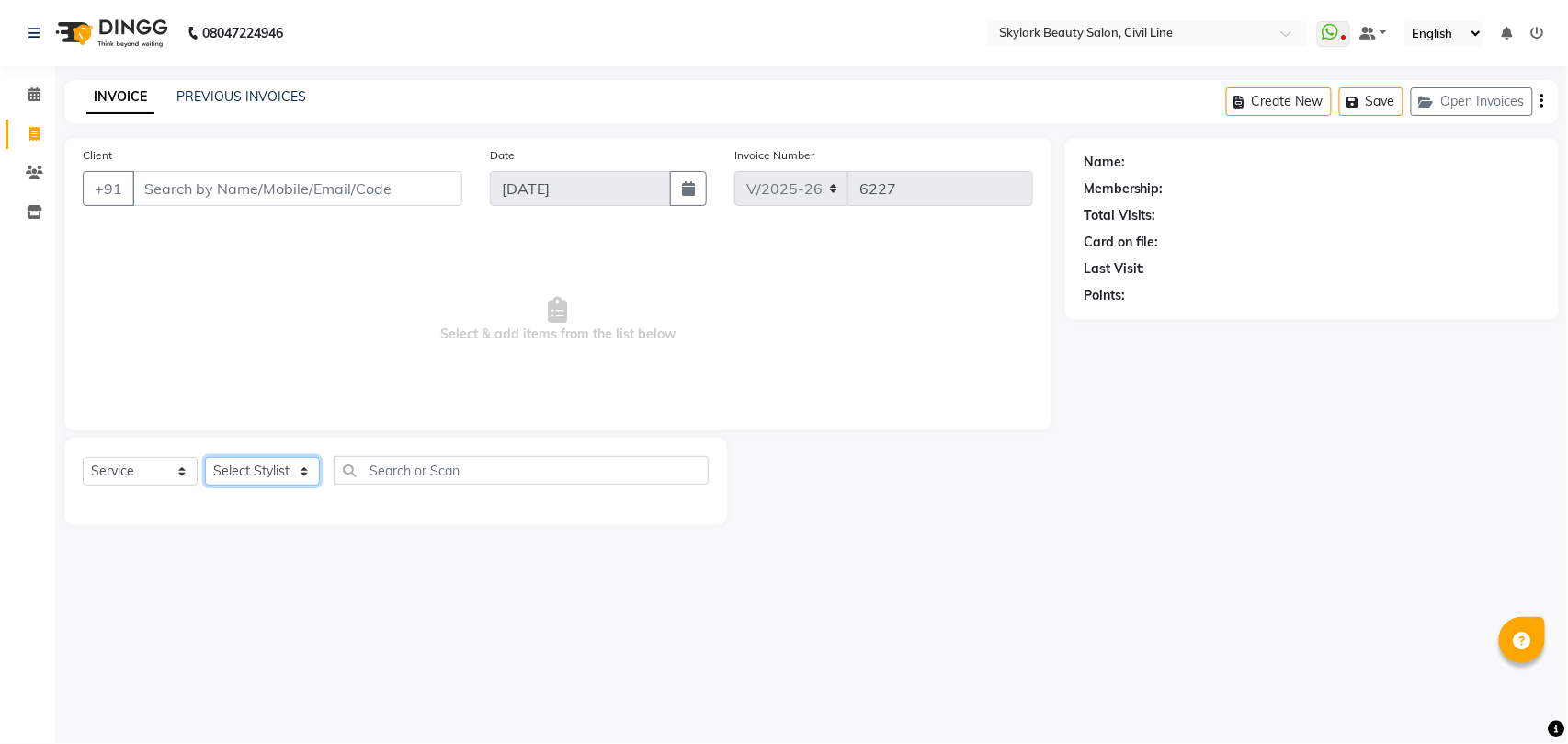
select select "28120"
click at [205, 457] on select "Select Stylist [PERSON_NAME] [PERSON_NAME] [PERSON_NAME] WASU" at bounding box center [262, 471] width 115 height 29
click at [411, 469] on input "text" at bounding box center [521, 470] width 375 height 29
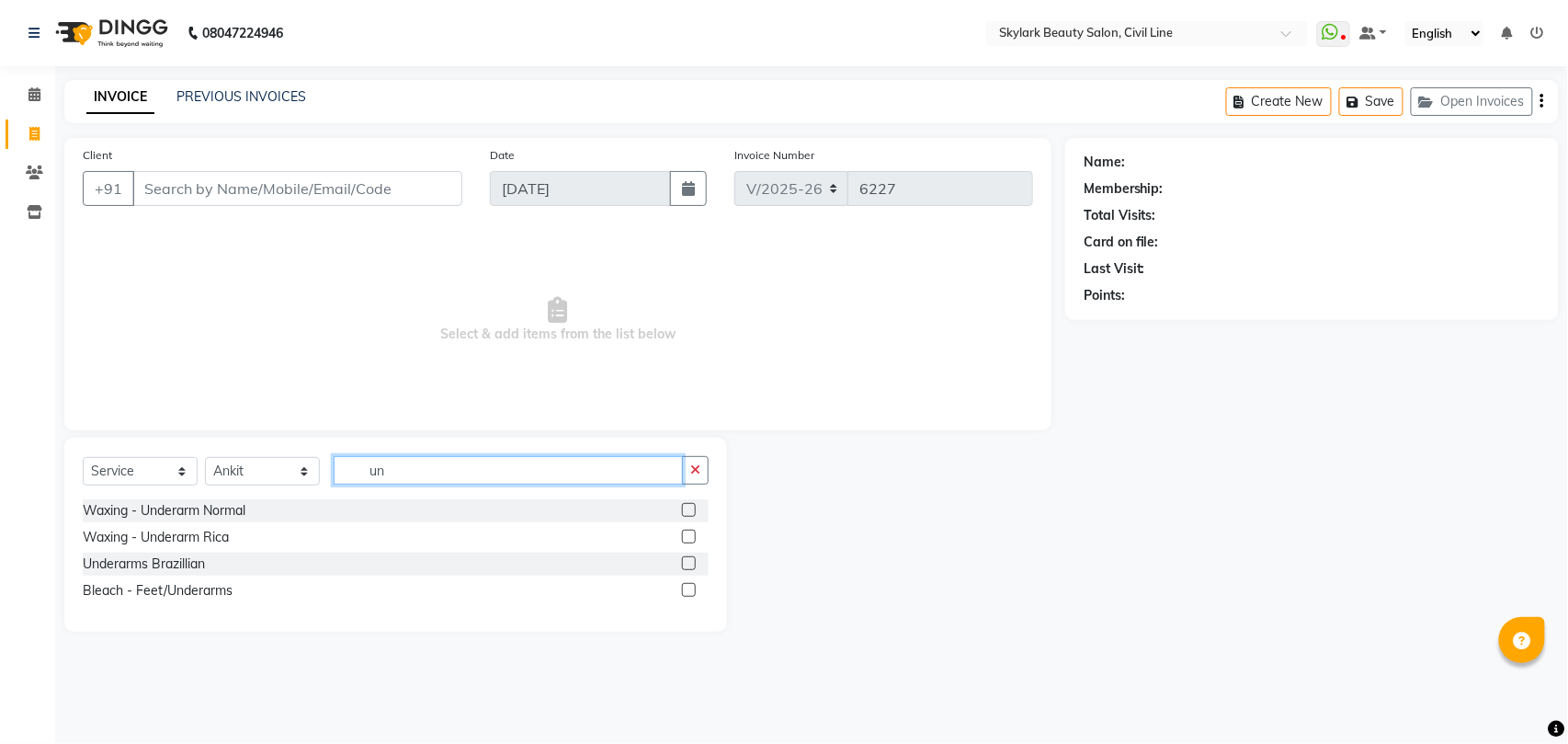
type input "un"
click at [687, 537] on label at bounding box center [688, 536] width 14 height 14
click at [687, 537] on input "checkbox" at bounding box center [687, 536] width 12 height 12
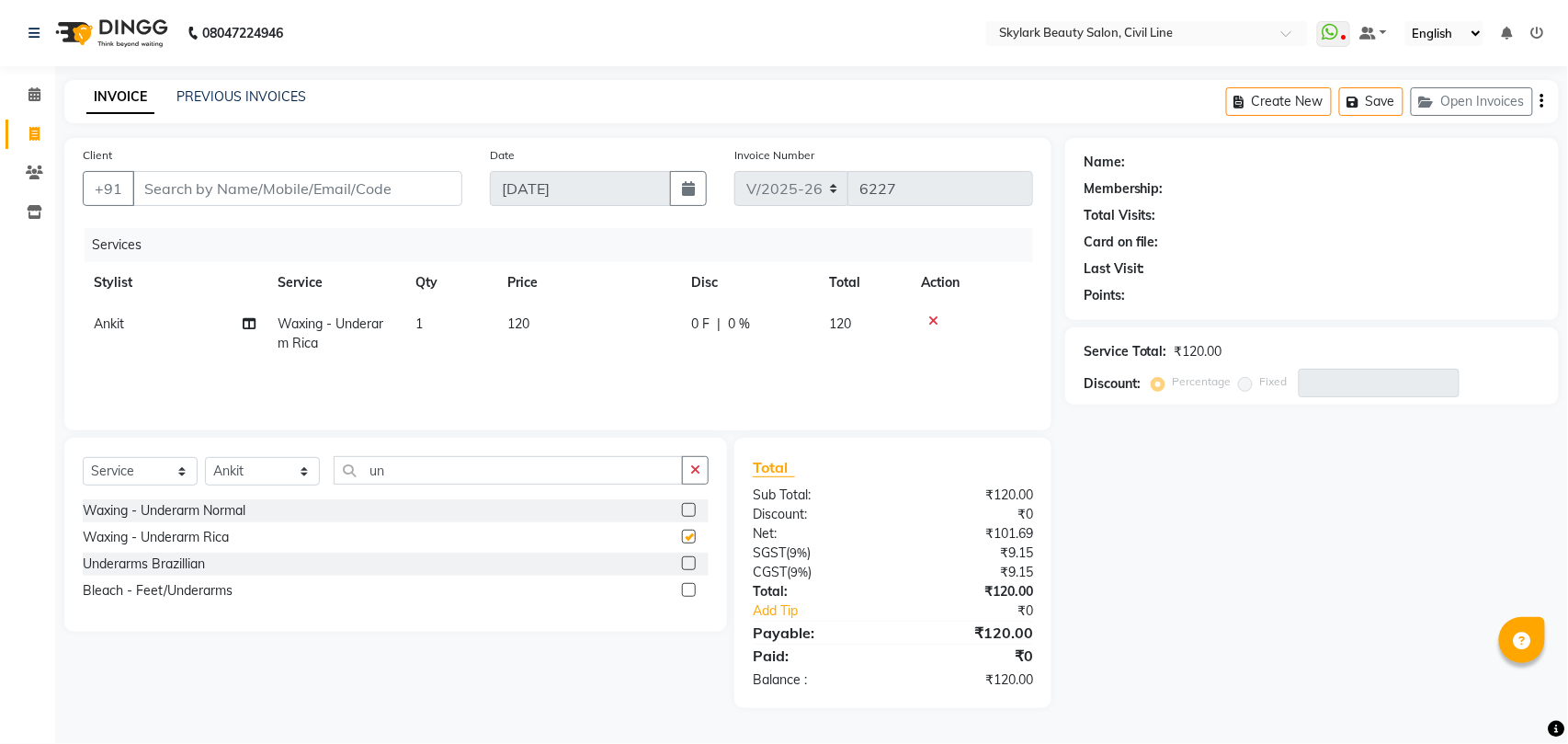
checkbox input "false"
click at [931, 320] on icon at bounding box center [933, 321] width 10 height 13
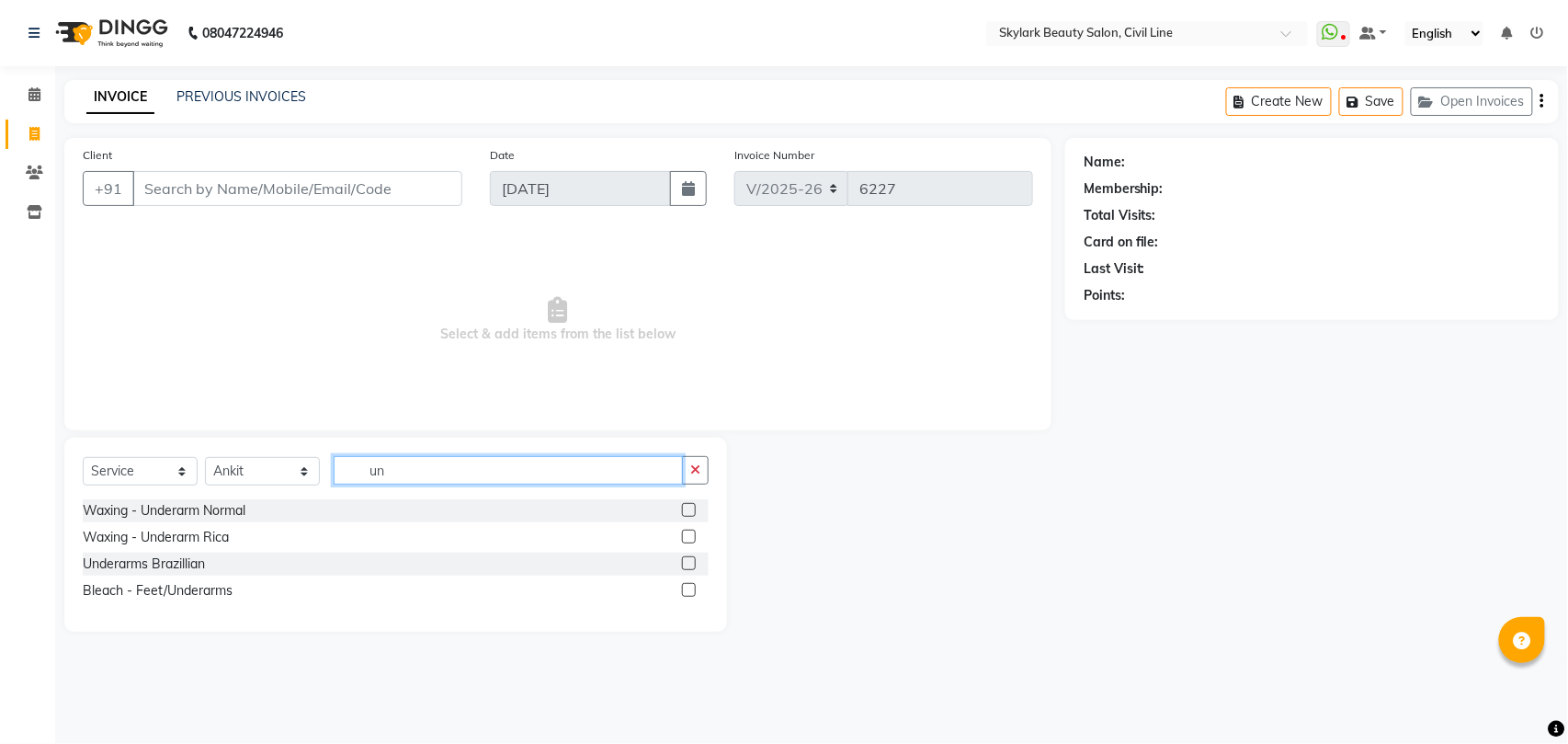
click at [594, 464] on input "un" at bounding box center [508, 470] width 349 height 29
type input "u"
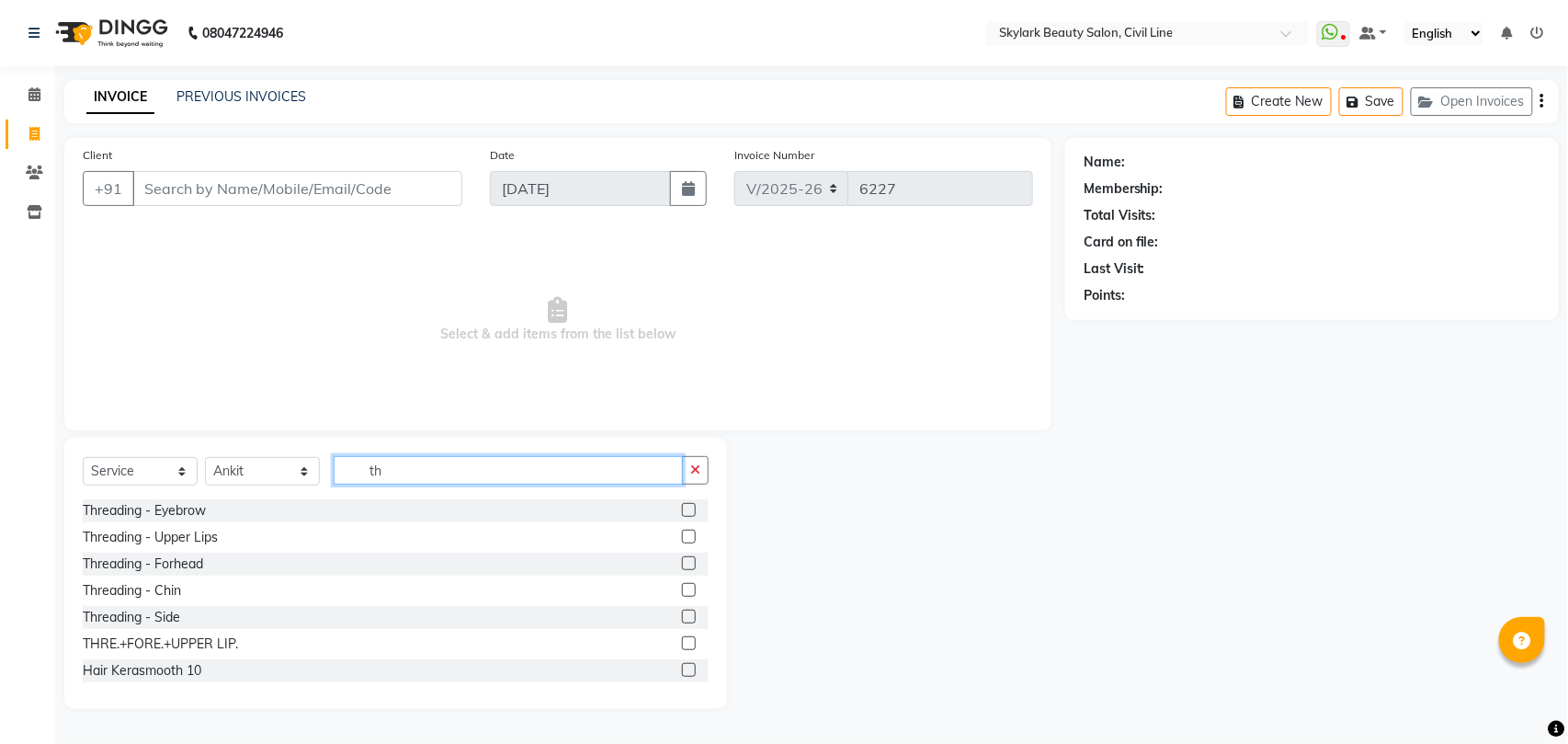
type input "th"
click at [682, 511] on label at bounding box center [688, 510] width 14 height 14
click at [682, 511] on input "checkbox" at bounding box center [687, 511] width 12 height 12
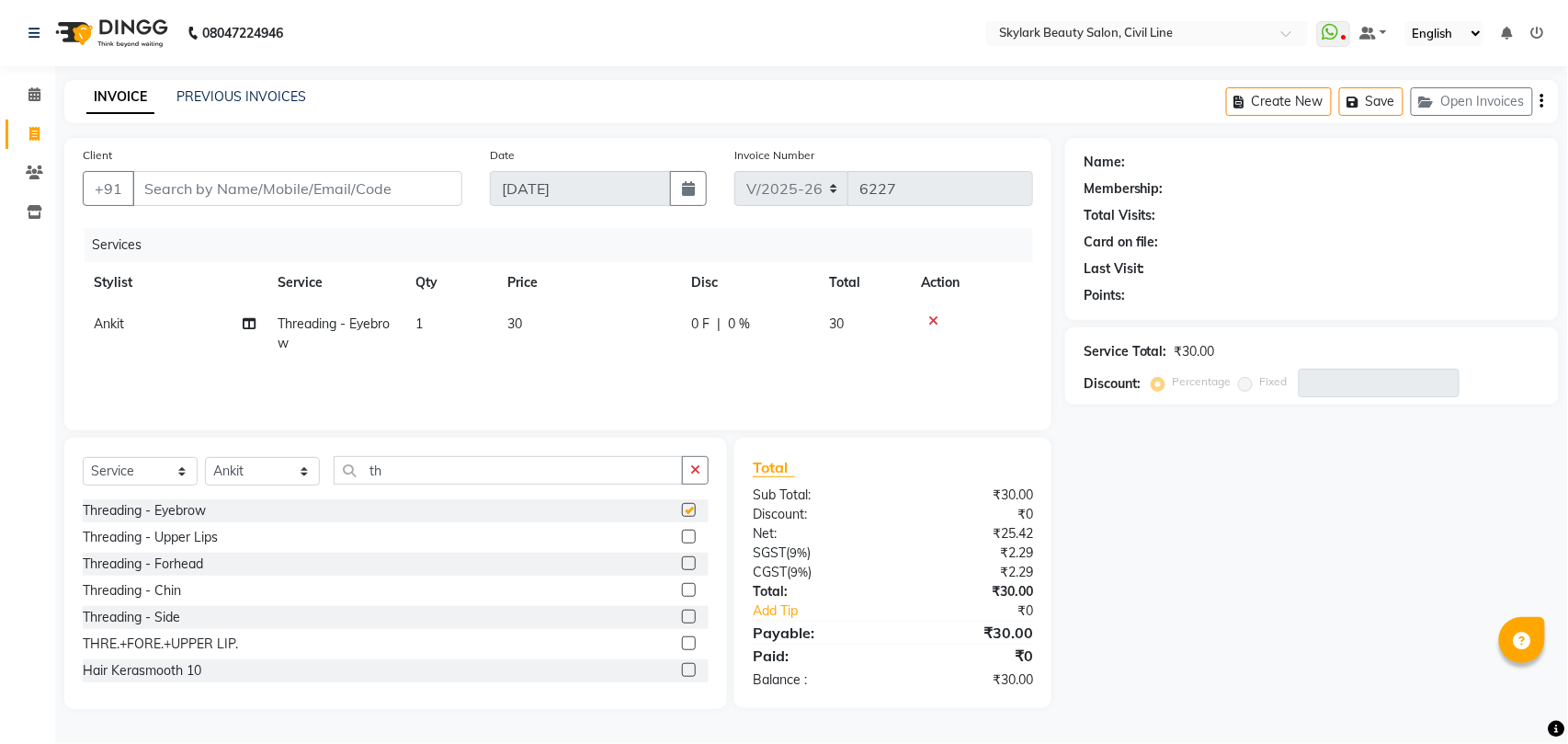
checkbox input "false"
click at [640, 475] on input "th" at bounding box center [508, 470] width 349 height 29
type input "t"
type input "up"
click at [682, 540] on label at bounding box center [688, 536] width 14 height 14
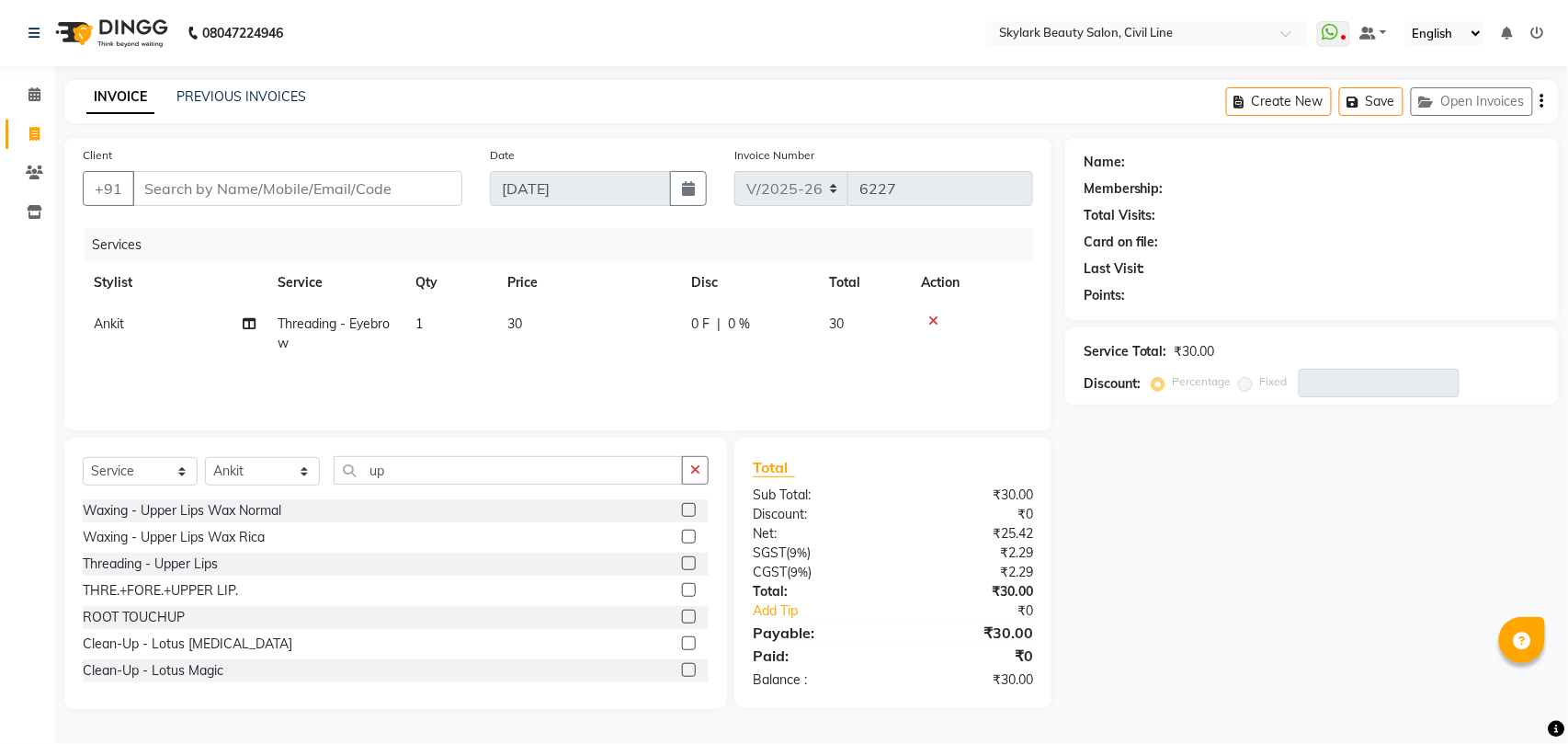
click at [682, 540] on input "checkbox" at bounding box center [687, 536] width 12 height 12
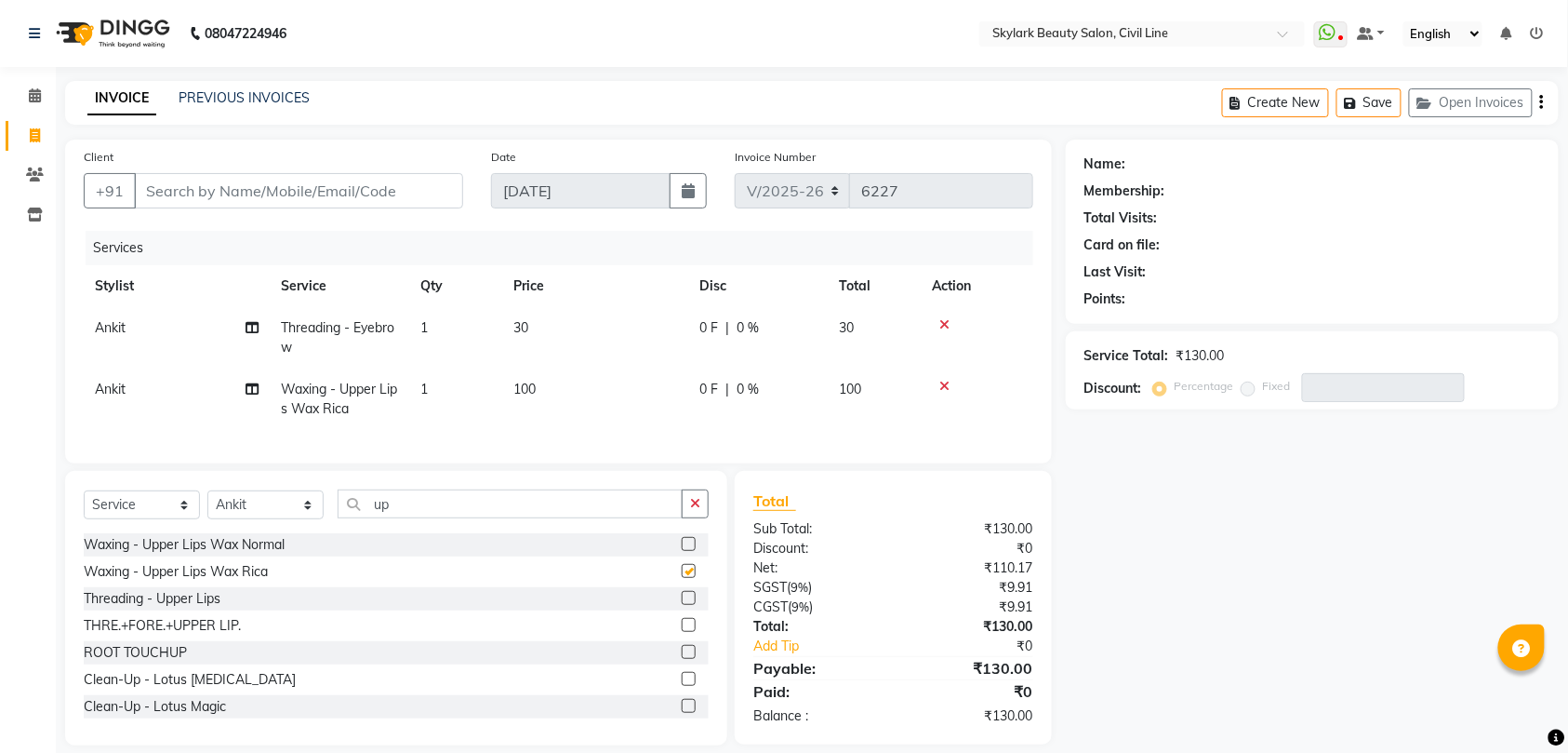
checkbox input "false"
click at [381, 193] on input "Client" at bounding box center [298, 191] width 329 height 36
type input "7"
type input "0"
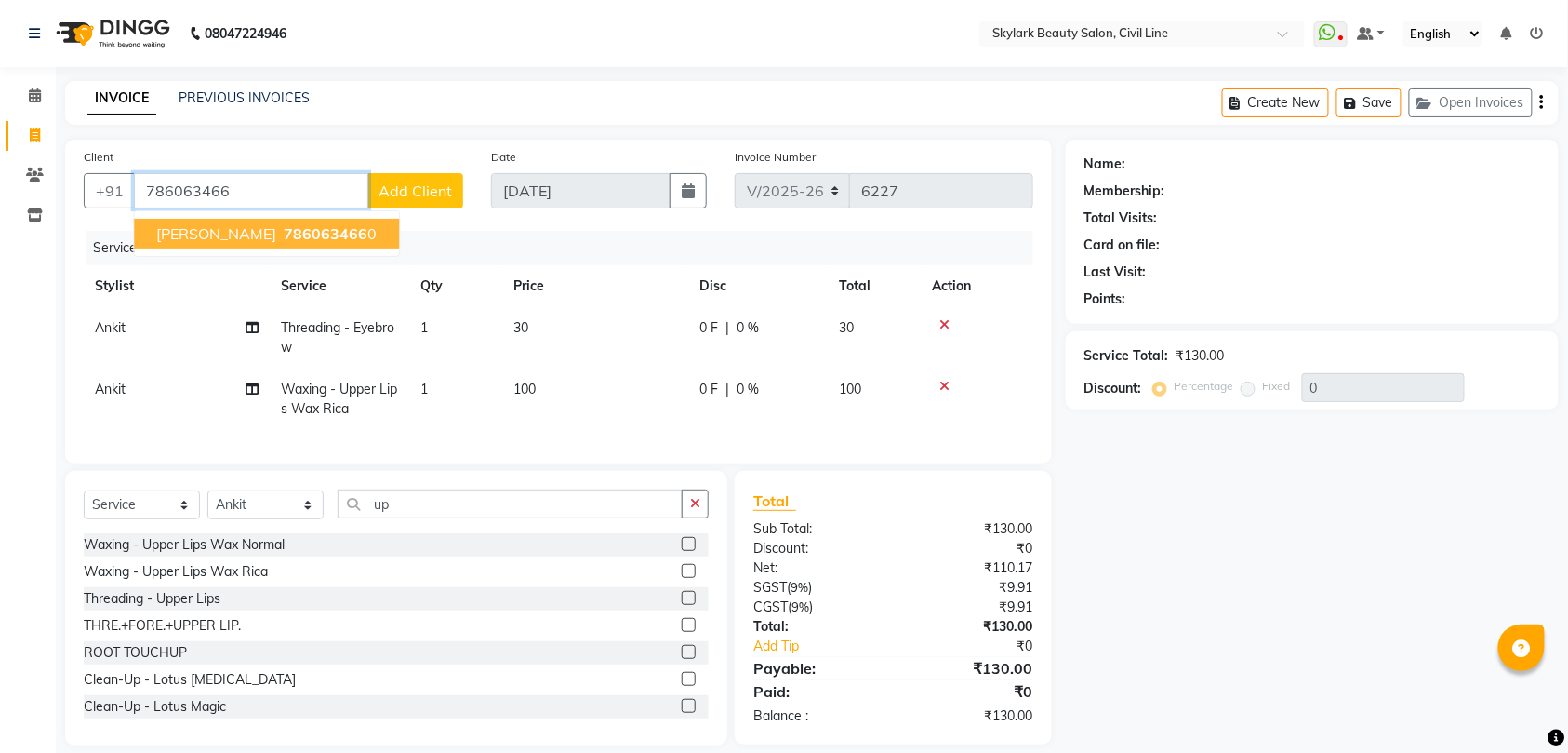
click at [284, 239] on span "786063466" at bounding box center [325, 233] width 83 height 19
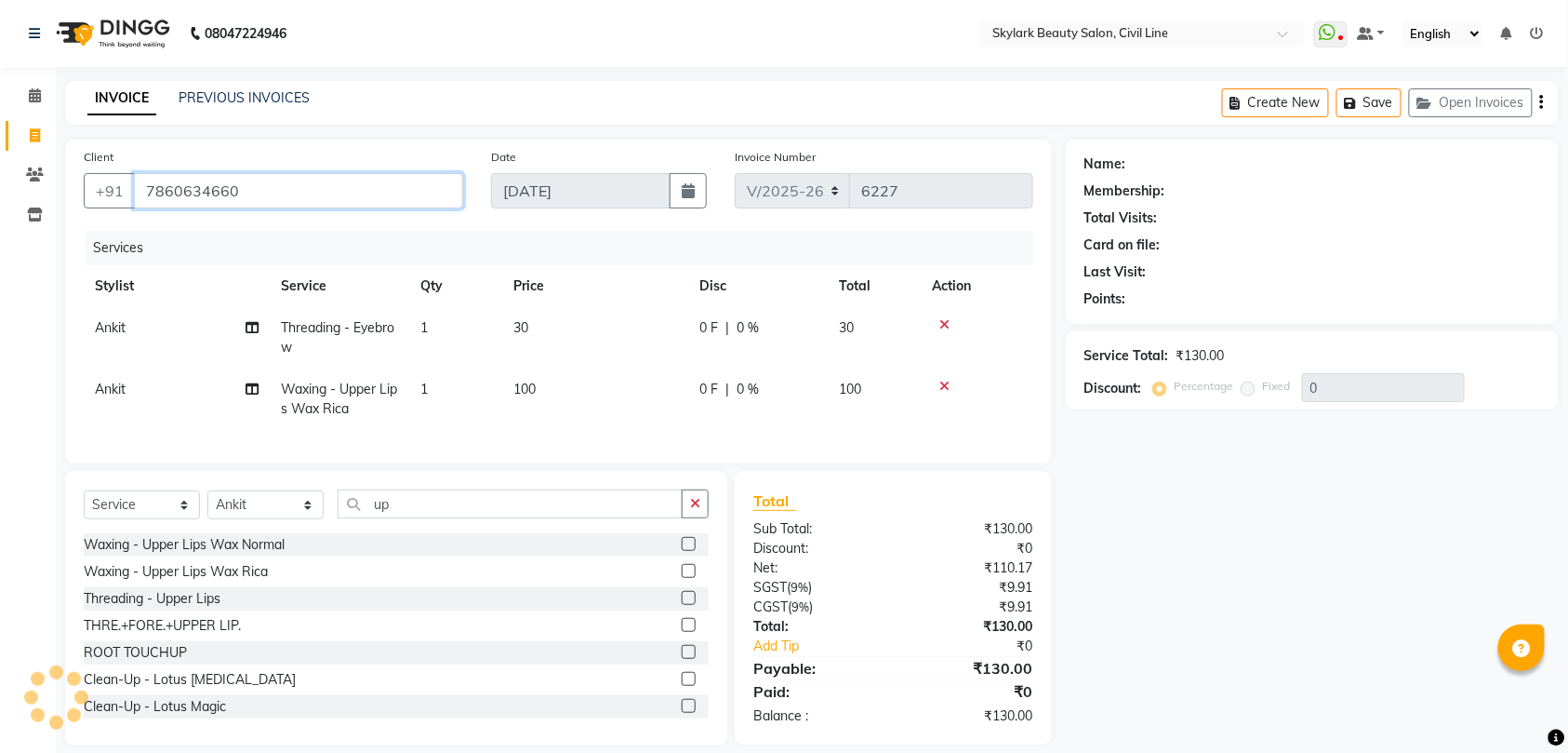
type input "7860634660"
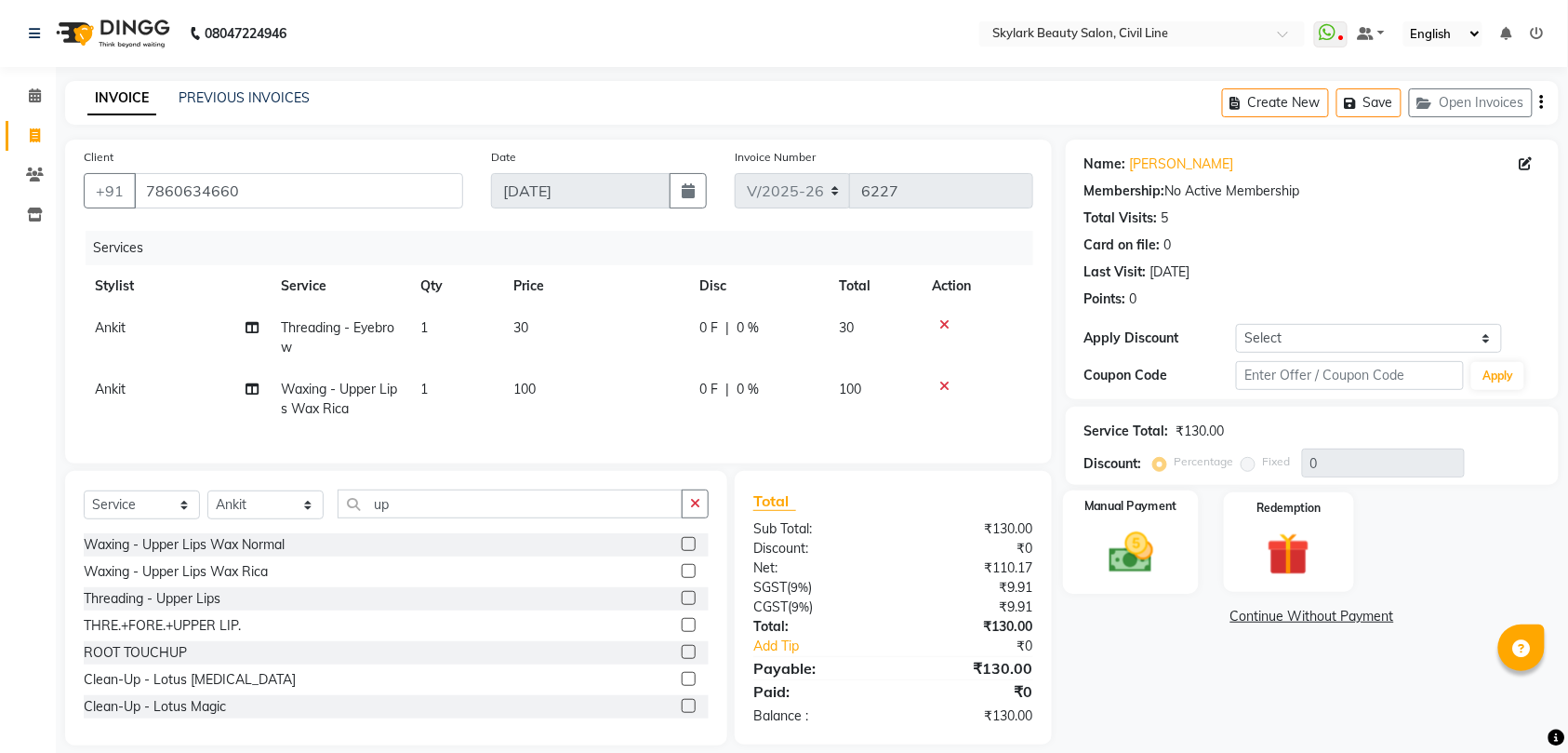
click at [1147, 545] on img at bounding box center [1130, 552] width 72 height 52
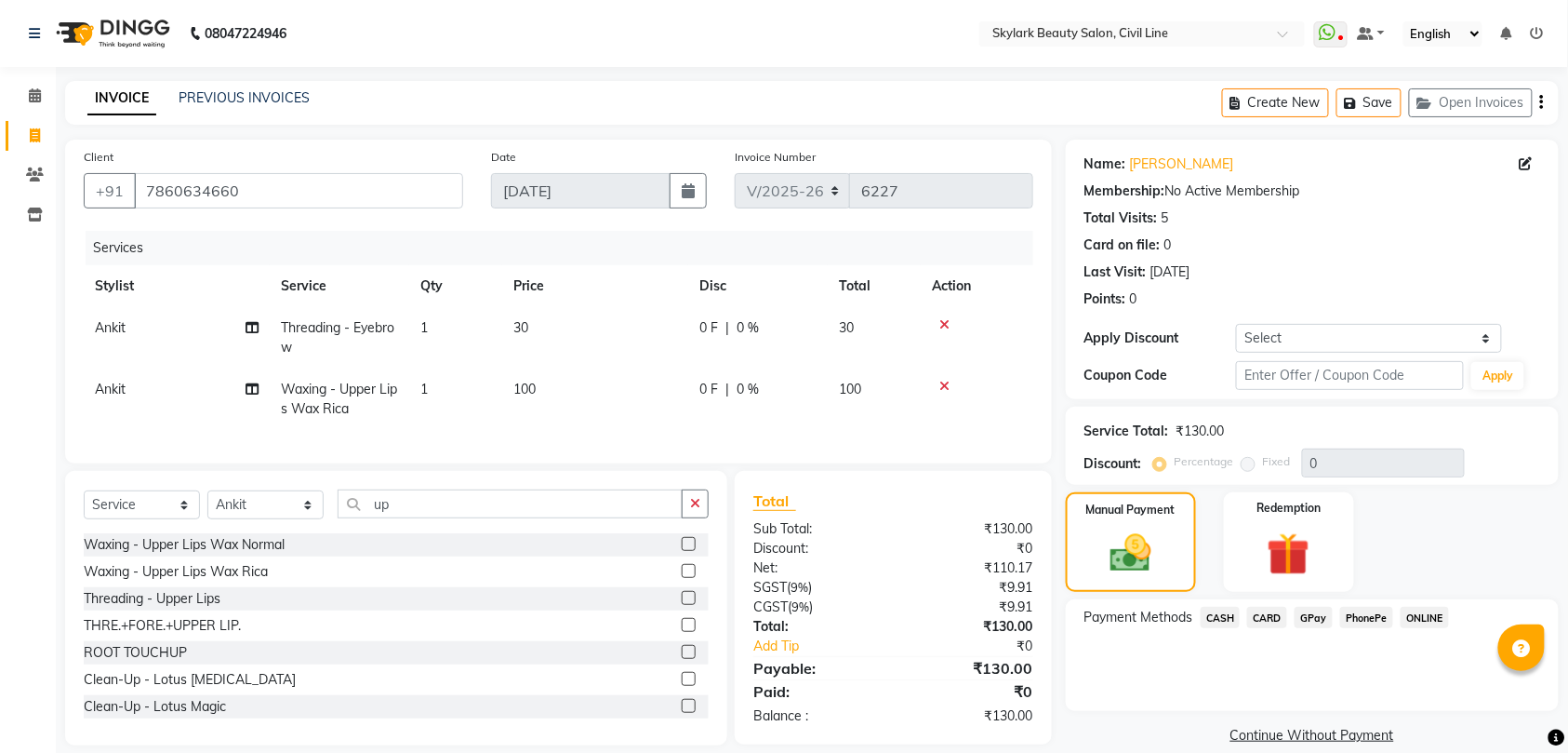
click at [1218, 615] on span "CASH" at bounding box center [1220, 617] width 40 height 22
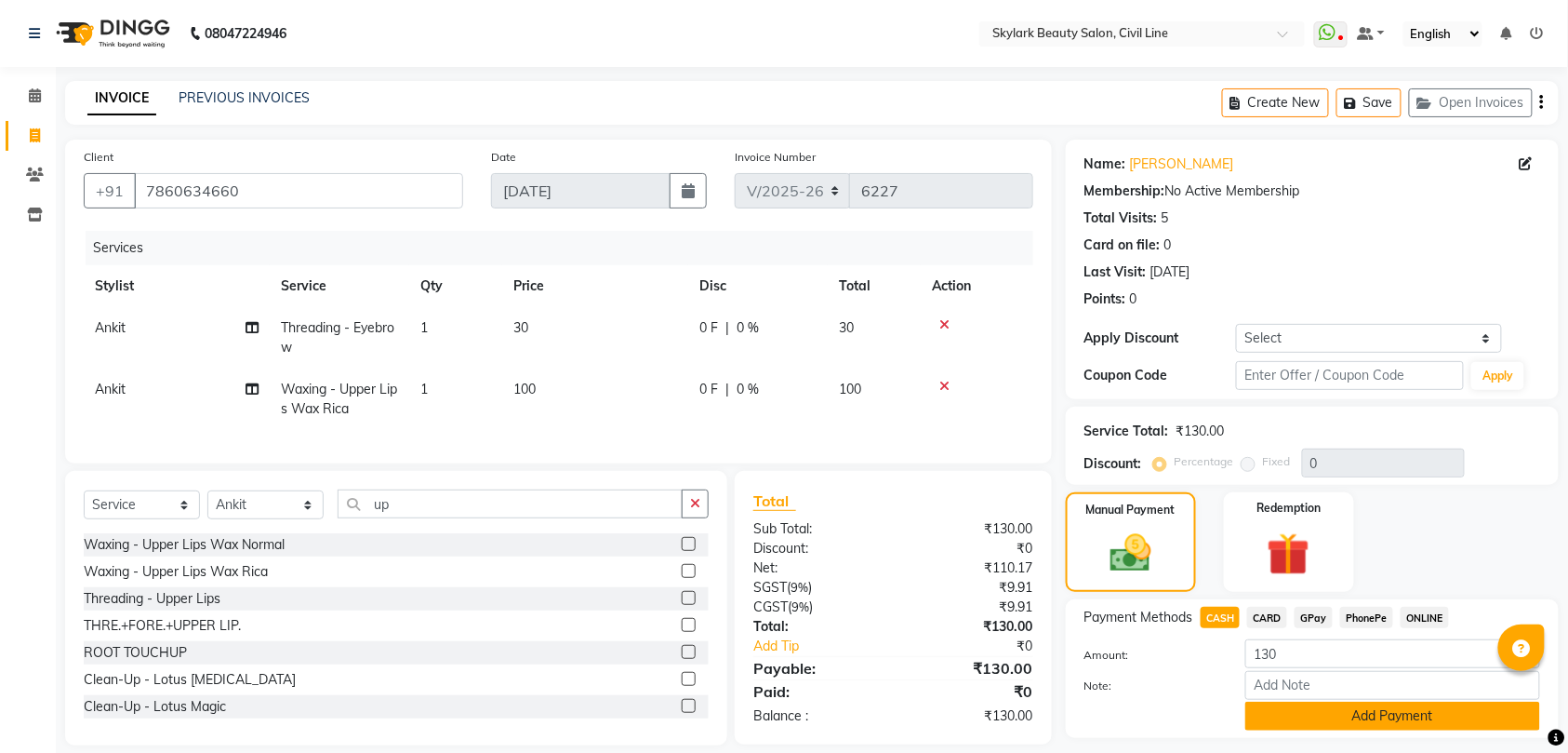
click at [1352, 716] on button "Add Payment" at bounding box center [1392, 715] width 294 height 29
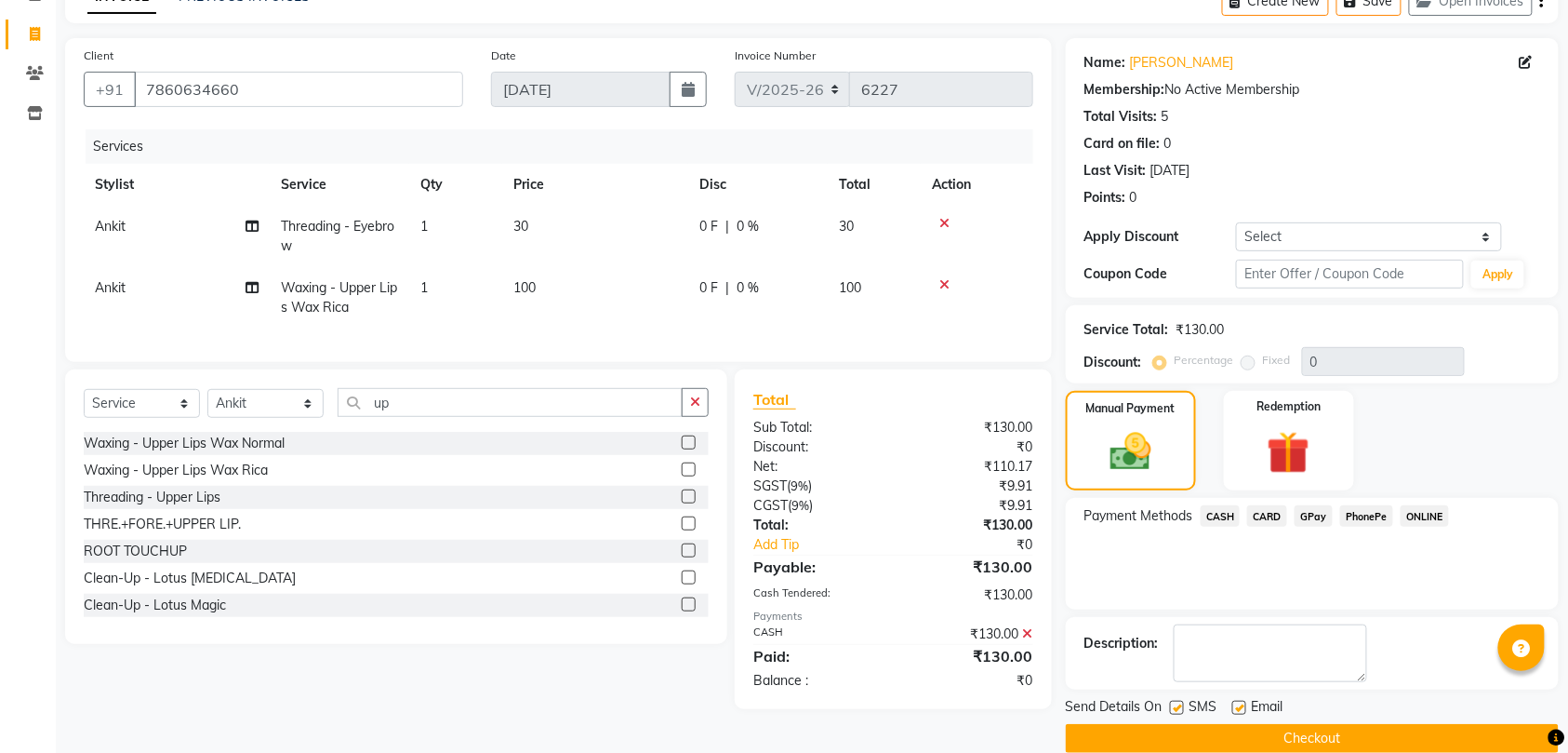
scroll to position [131, 0]
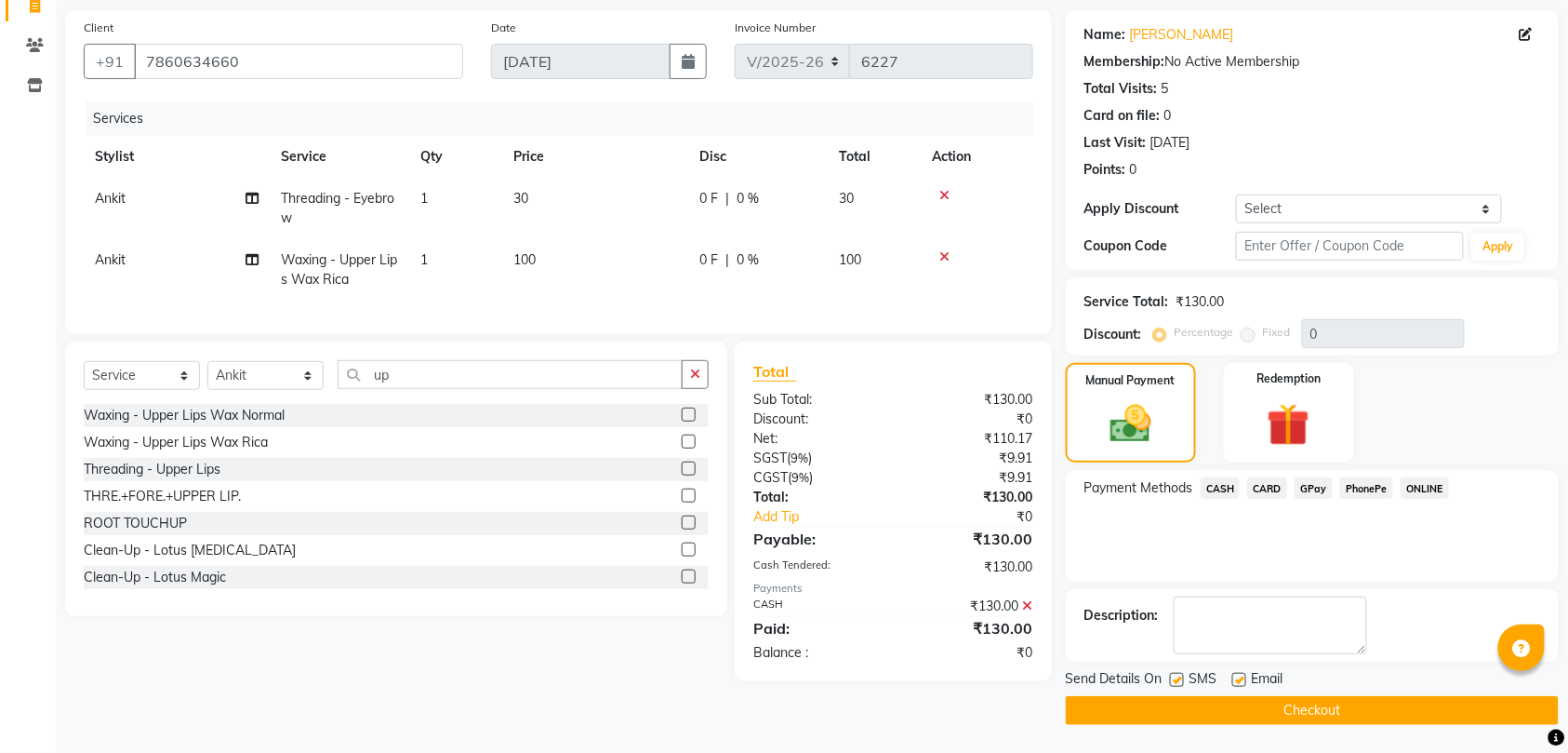
click at [1355, 700] on button "Checkout" at bounding box center [1312, 710] width 493 height 29
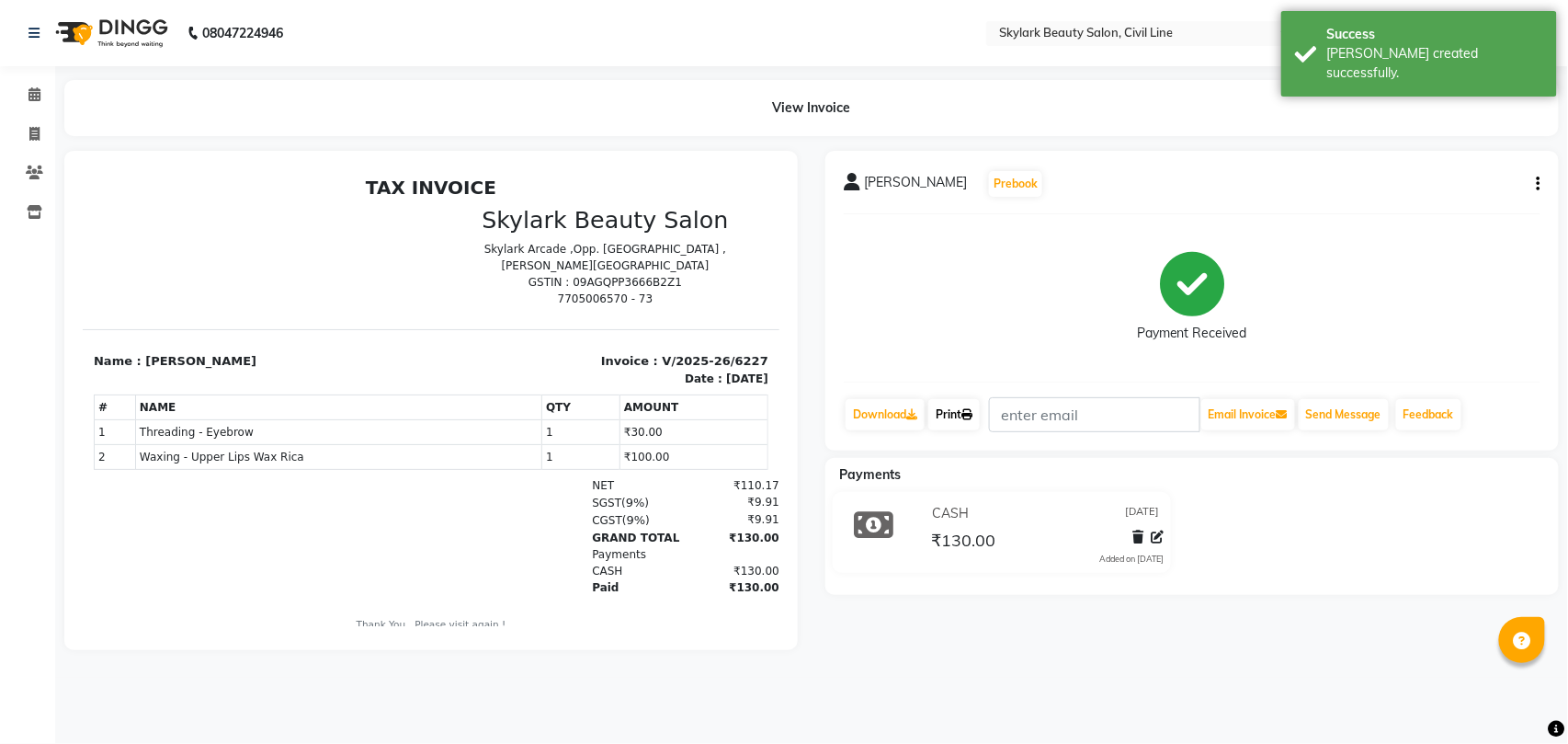
click at [957, 409] on link "Print" at bounding box center [954, 415] width 52 height 32
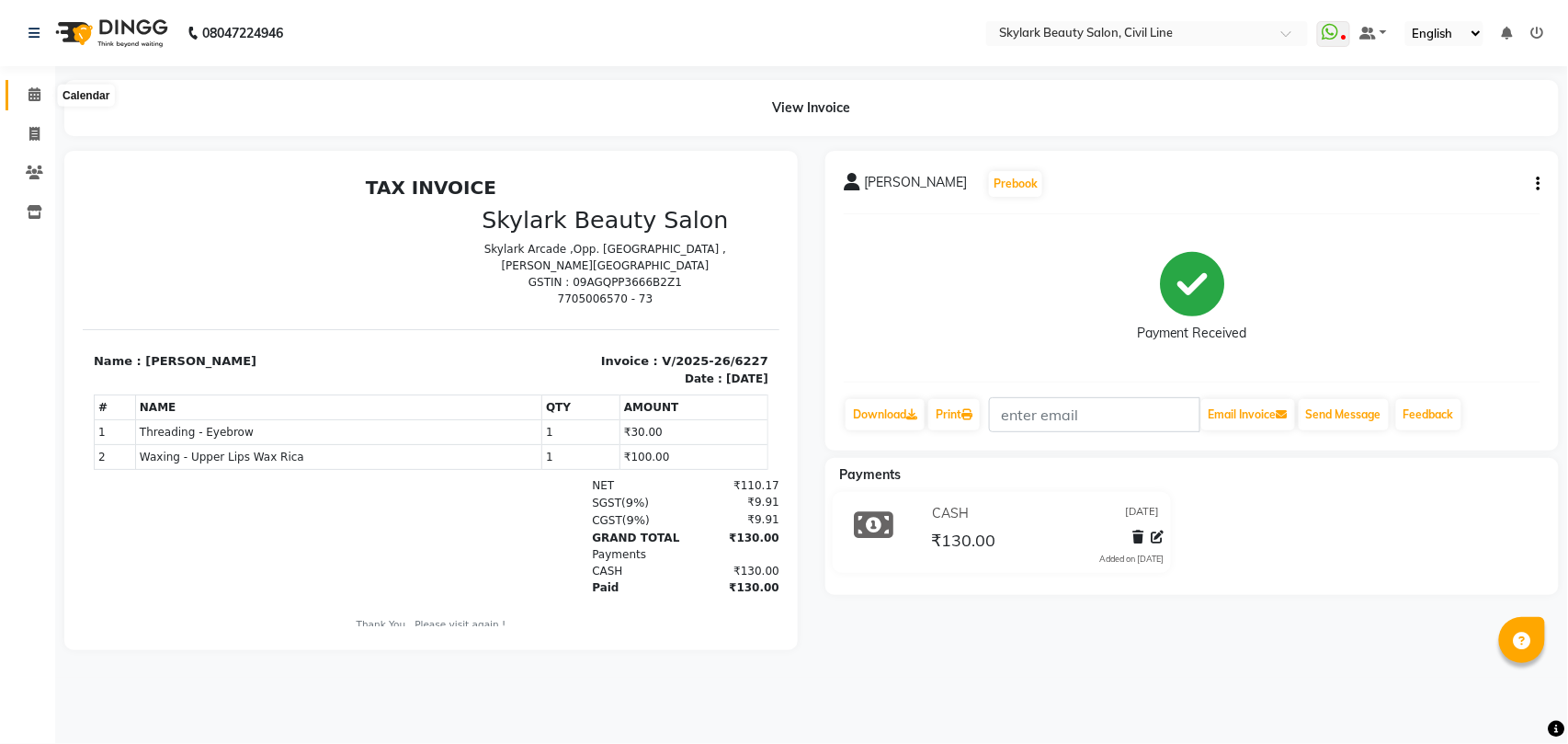
click at [37, 93] on icon at bounding box center [34, 94] width 12 height 14
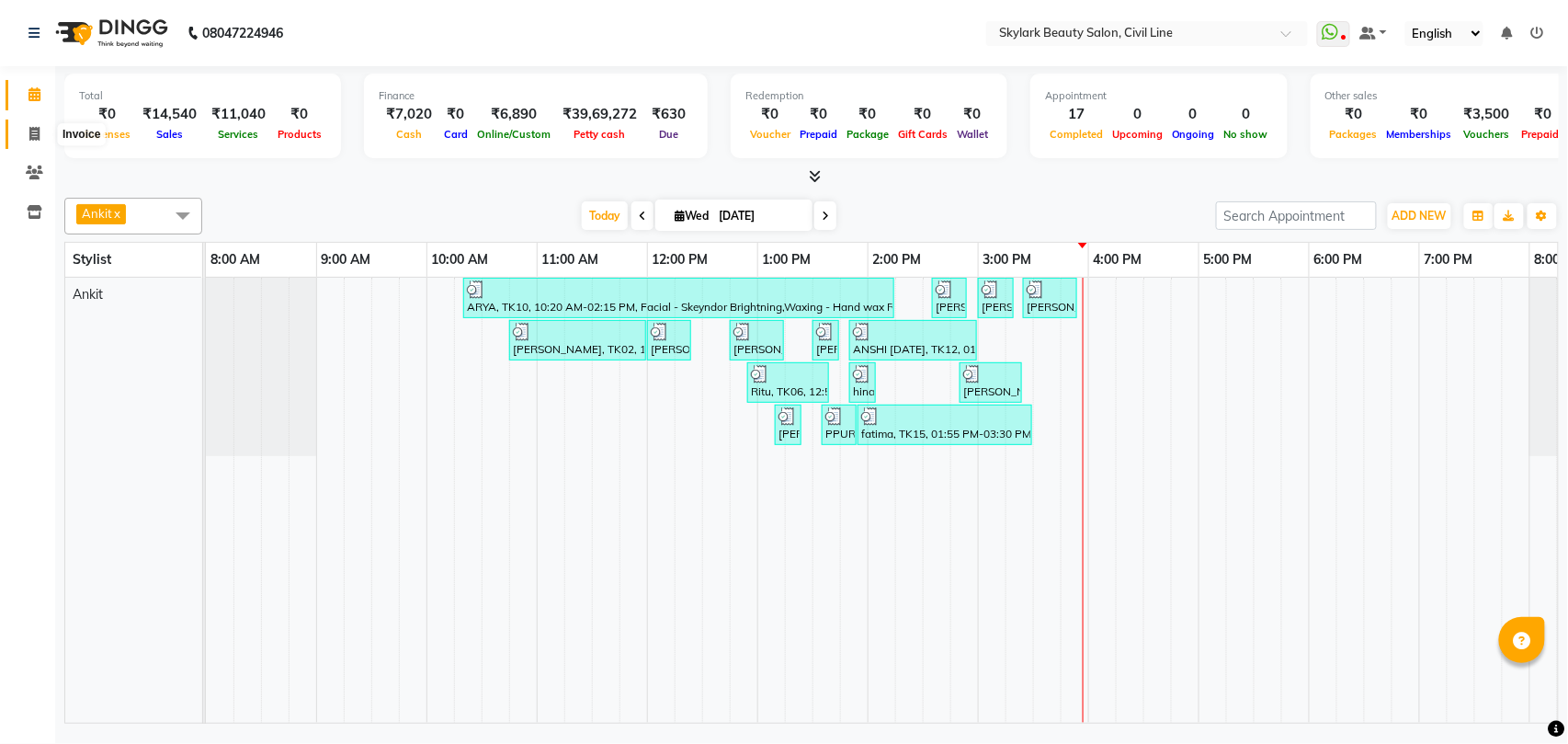
click at [31, 132] on icon at bounding box center [34, 133] width 10 height 14
select select "service"
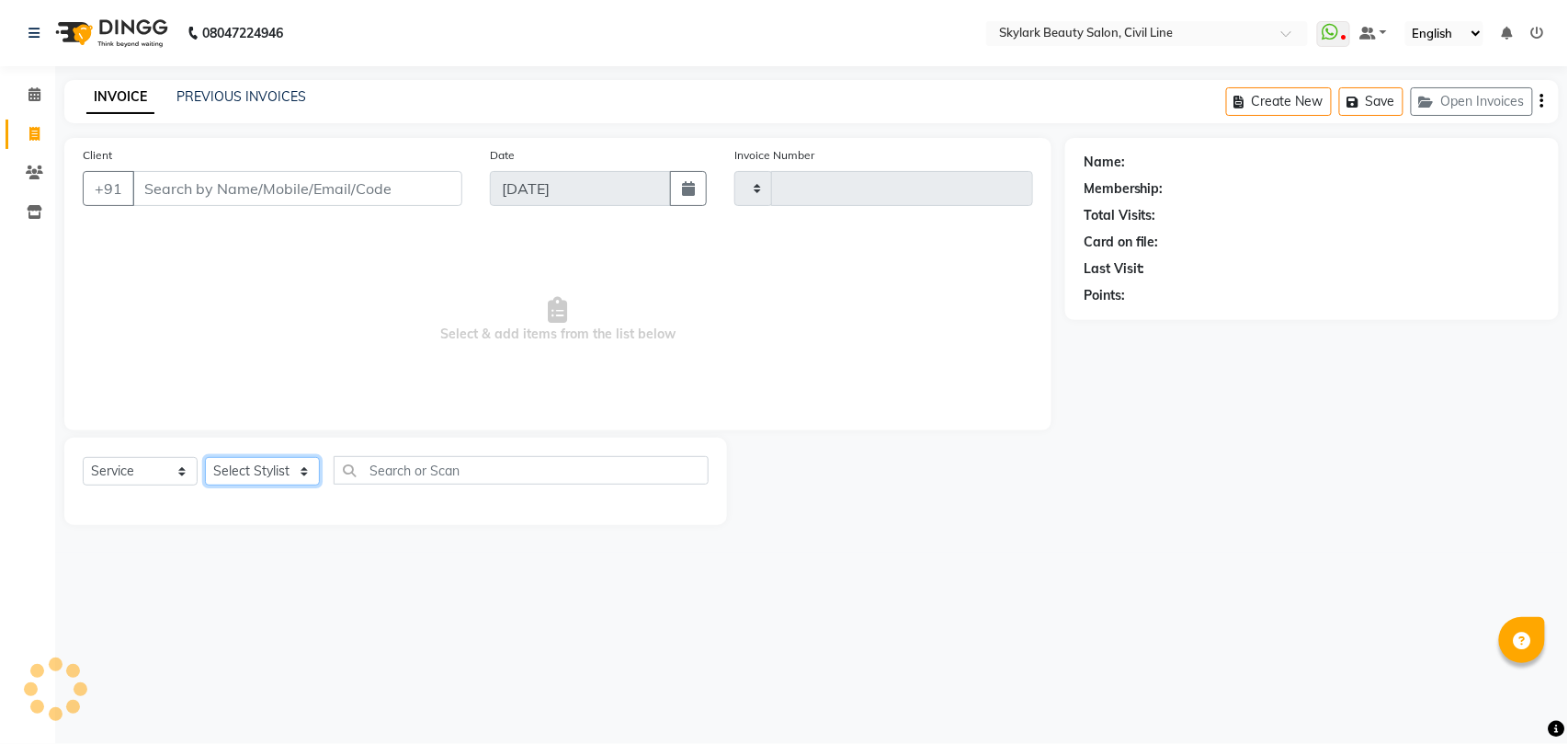
click at [270, 476] on select "Select Stylist" at bounding box center [262, 471] width 115 height 29
type input "6229"
select select "4588"
click at [265, 468] on select "Select Stylist" at bounding box center [262, 471] width 115 height 29
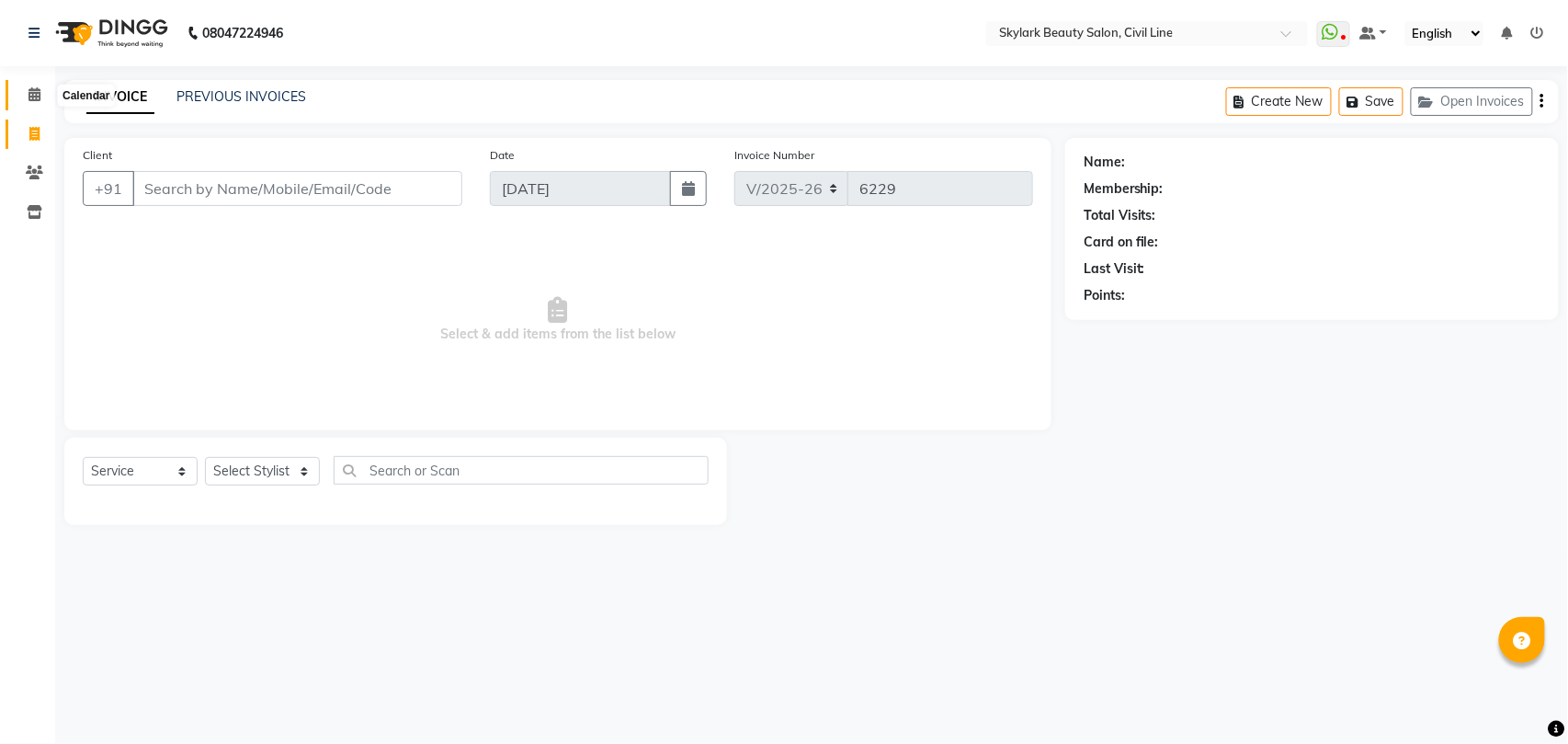
click at [30, 94] on icon at bounding box center [34, 94] width 12 height 14
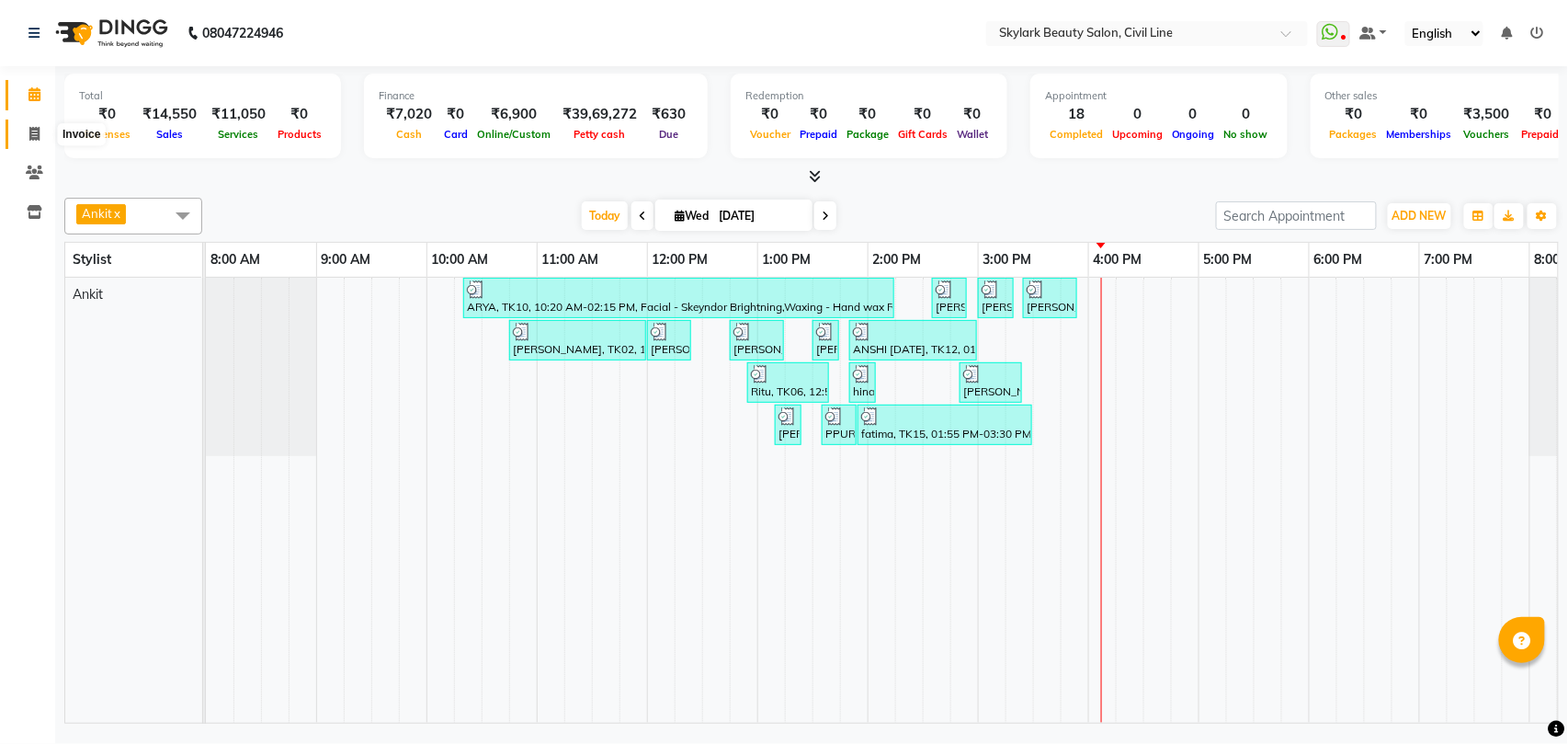
click at [31, 134] on icon at bounding box center [34, 133] width 10 height 14
select select "service"
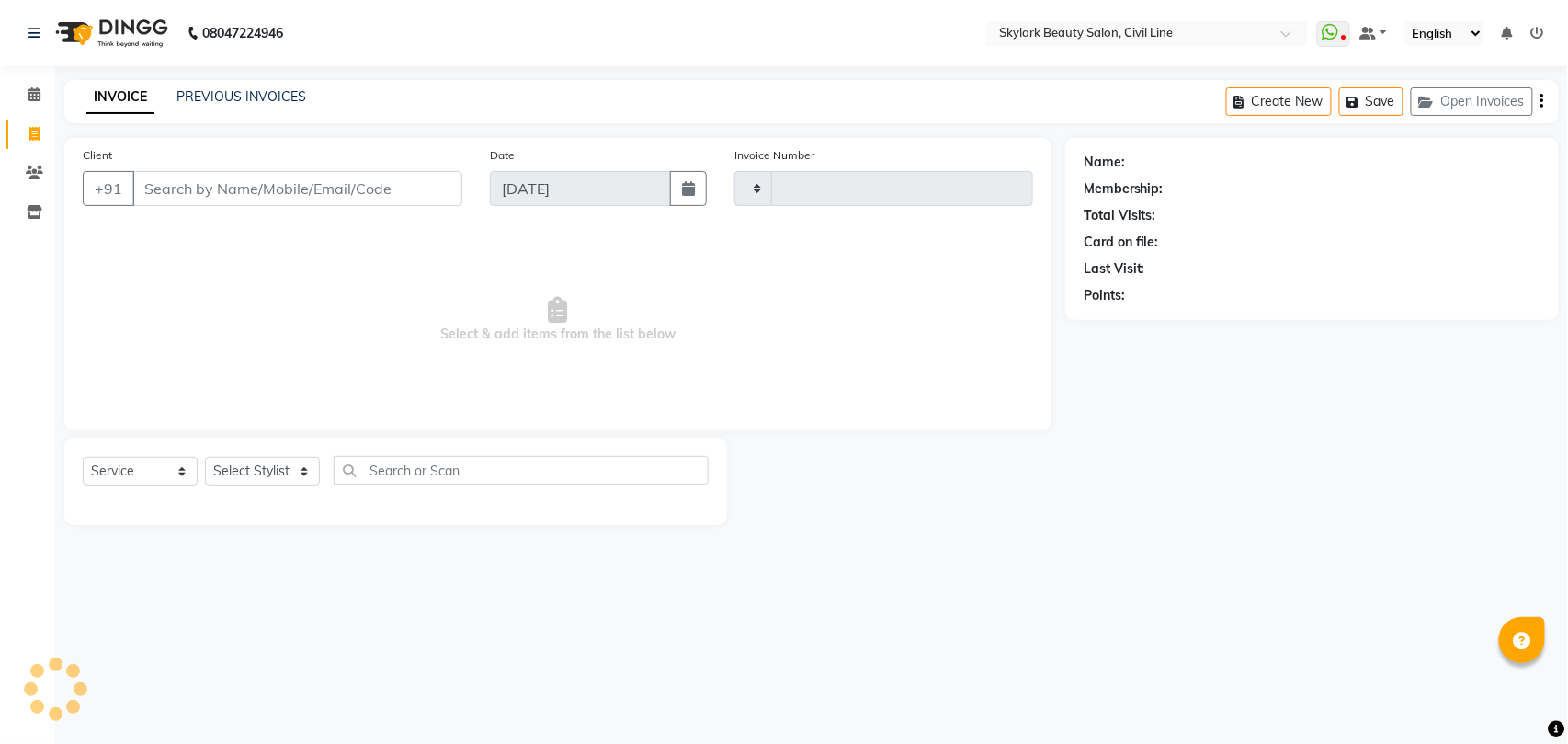
type input "6229"
select select "4588"
click at [250, 469] on select "Select Stylist [PERSON_NAME] [PERSON_NAME] [PERSON_NAME] WASU" at bounding box center [262, 471] width 115 height 29
select select "28120"
click at [205, 457] on select "Select Stylist [PERSON_NAME] [PERSON_NAME] [PERSON_NAME] WASU" at bounding box center [262, 471] width 115 height 29
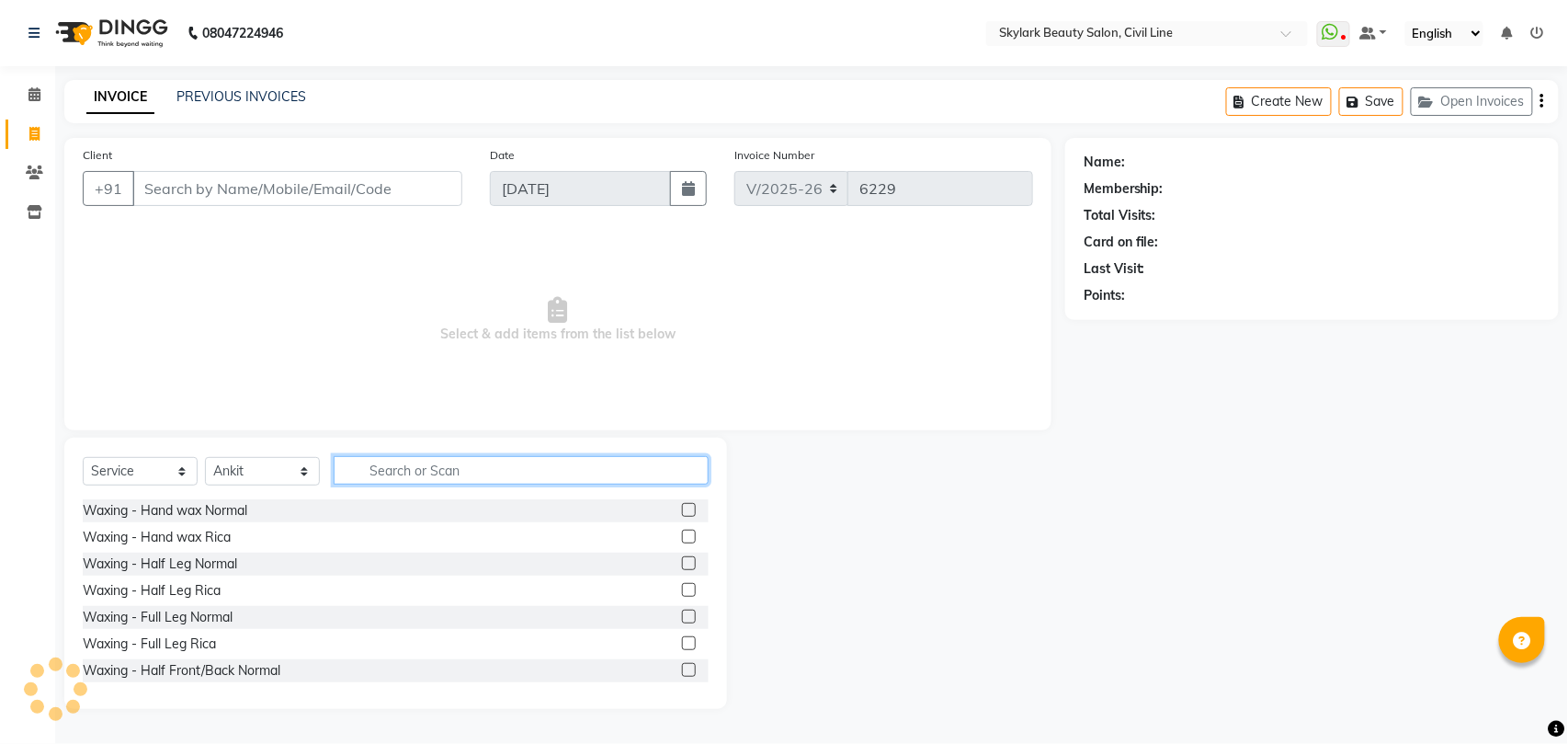
click at [407, 467] on input "text" at bounding box center [521, 470] width 375 height 29
type input "th"
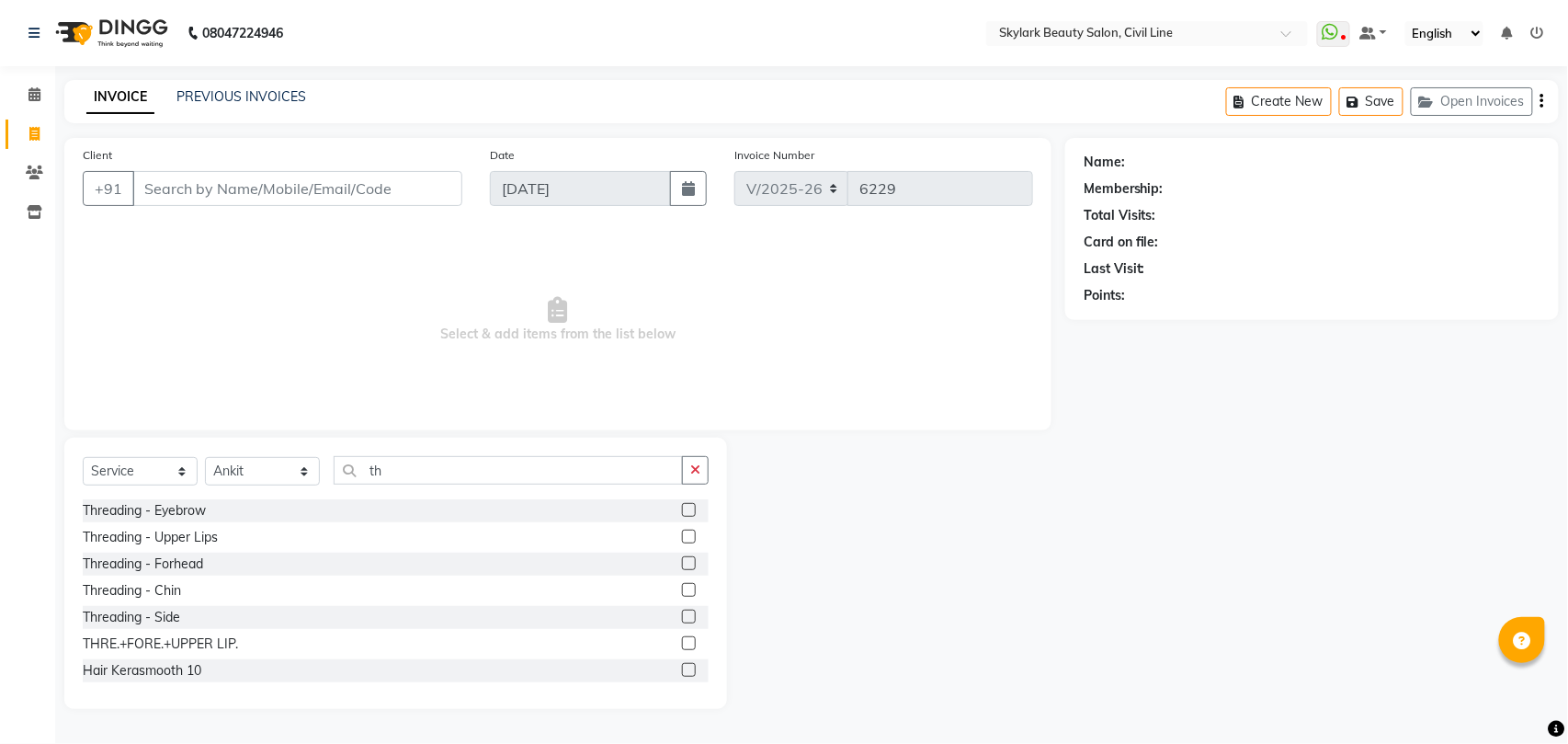
click at [682, 510] on label at bounding box center [688, 510] width 14 height 14
click at [682, 510] on input "checkbox" at bounding box center [687, 511] width 12 height 12
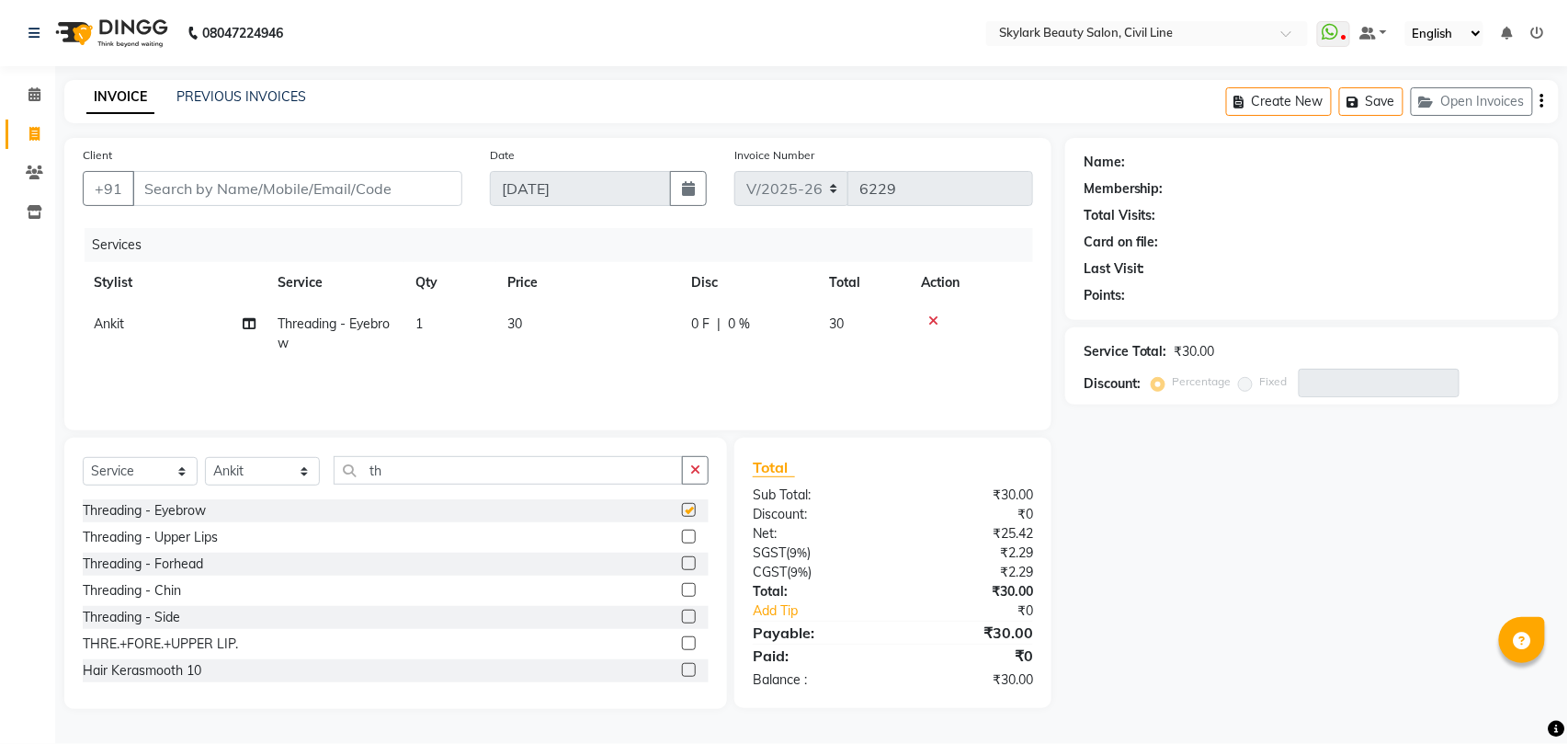
checkbox input "false"
click at [405, 185] on input "Client" at bounding box center [297, 189] width 330 height 35
type input "7"
type input "0"
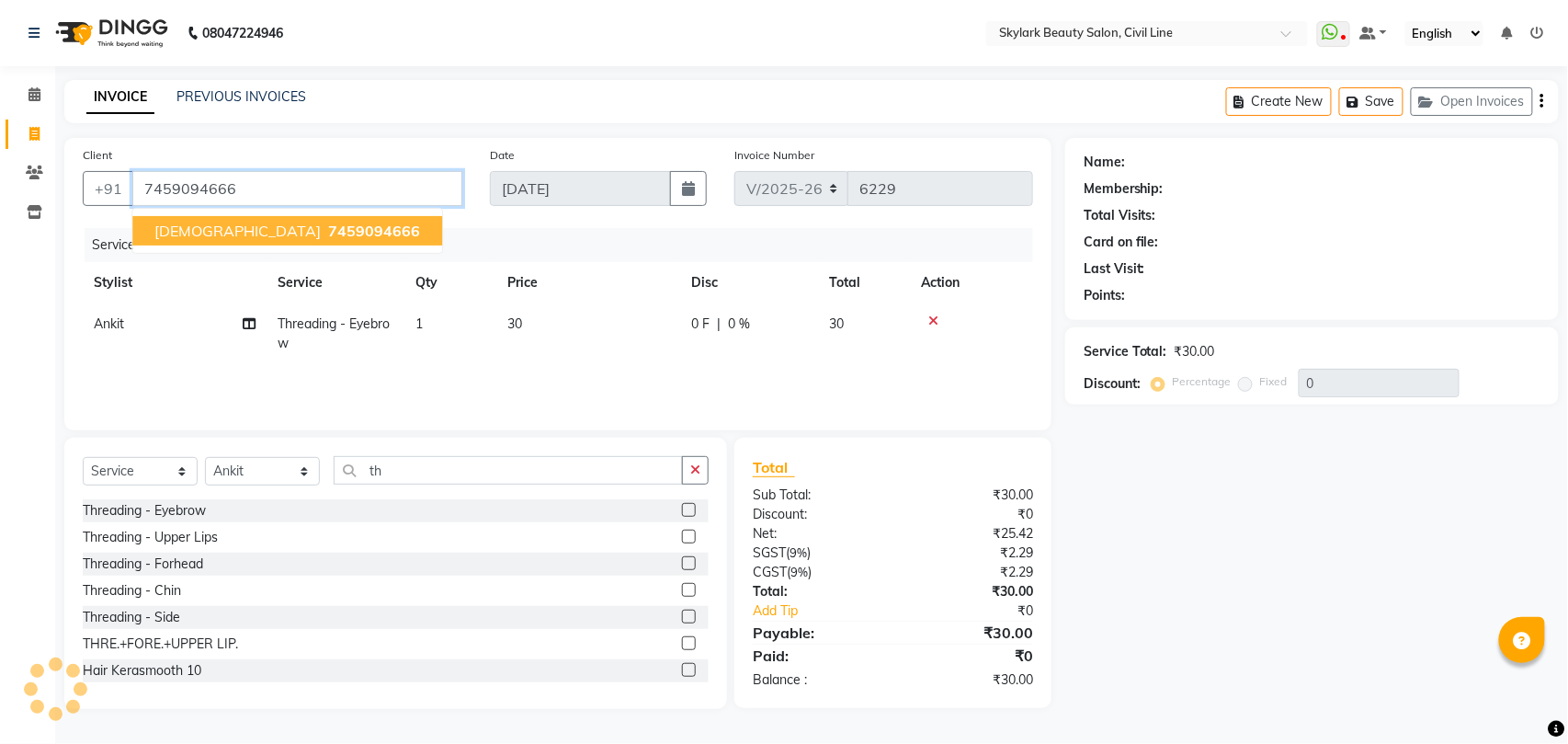
type input "7459094666"
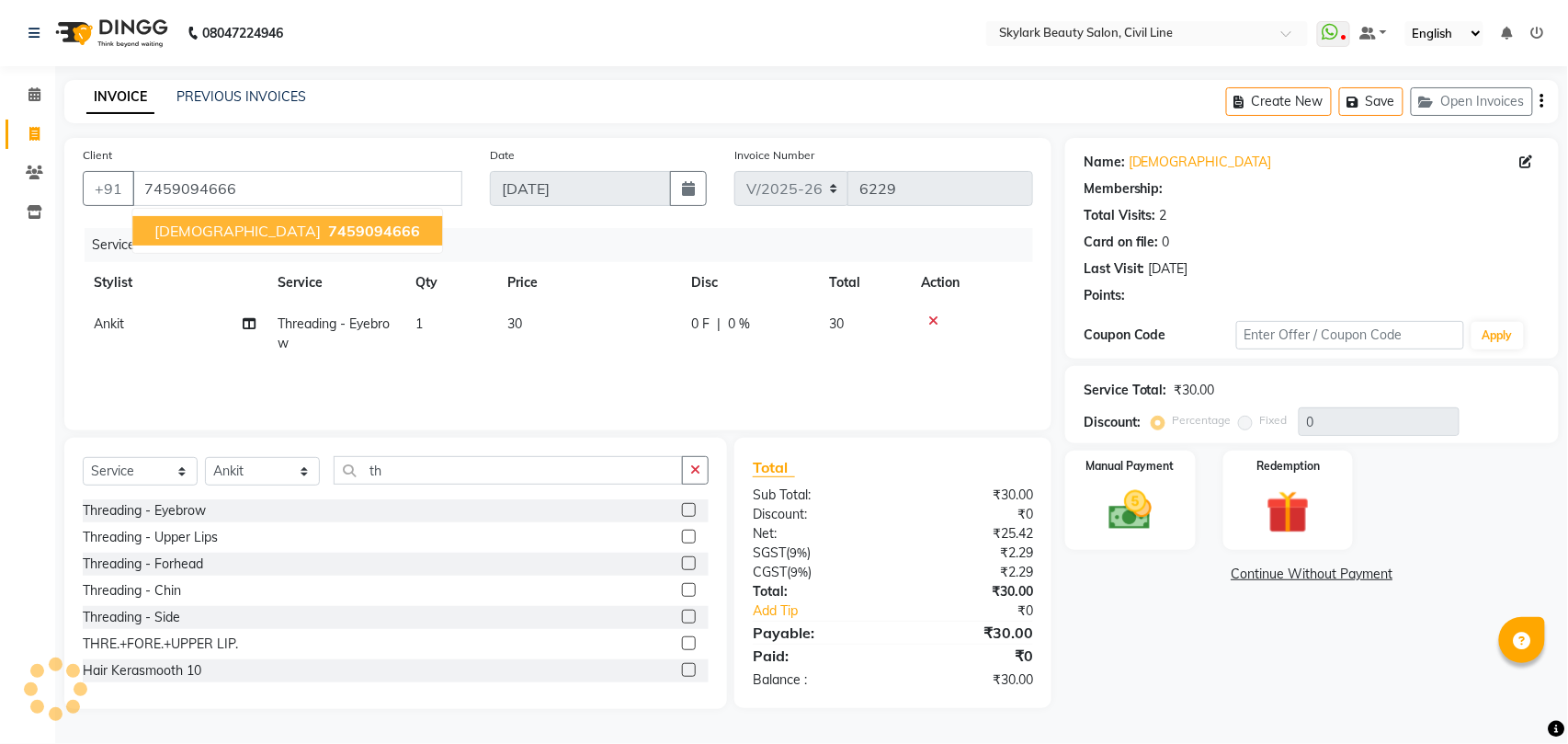
click at [328, 229] on span "7459094666" at bounding box center [373, 231] width 92 height 19
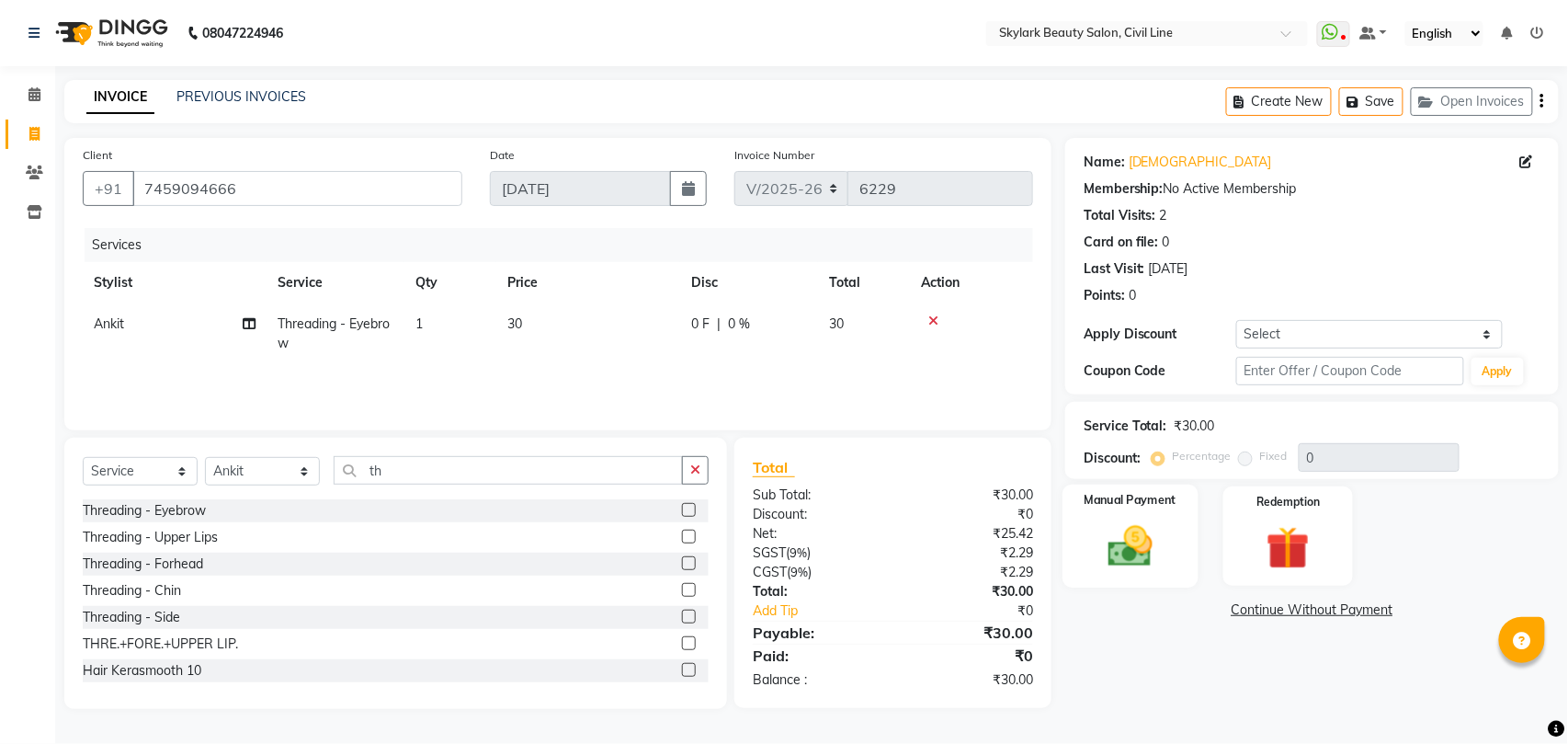
click at [1139, 549] on img at bounding box center [1130, 547] width 72 height 52
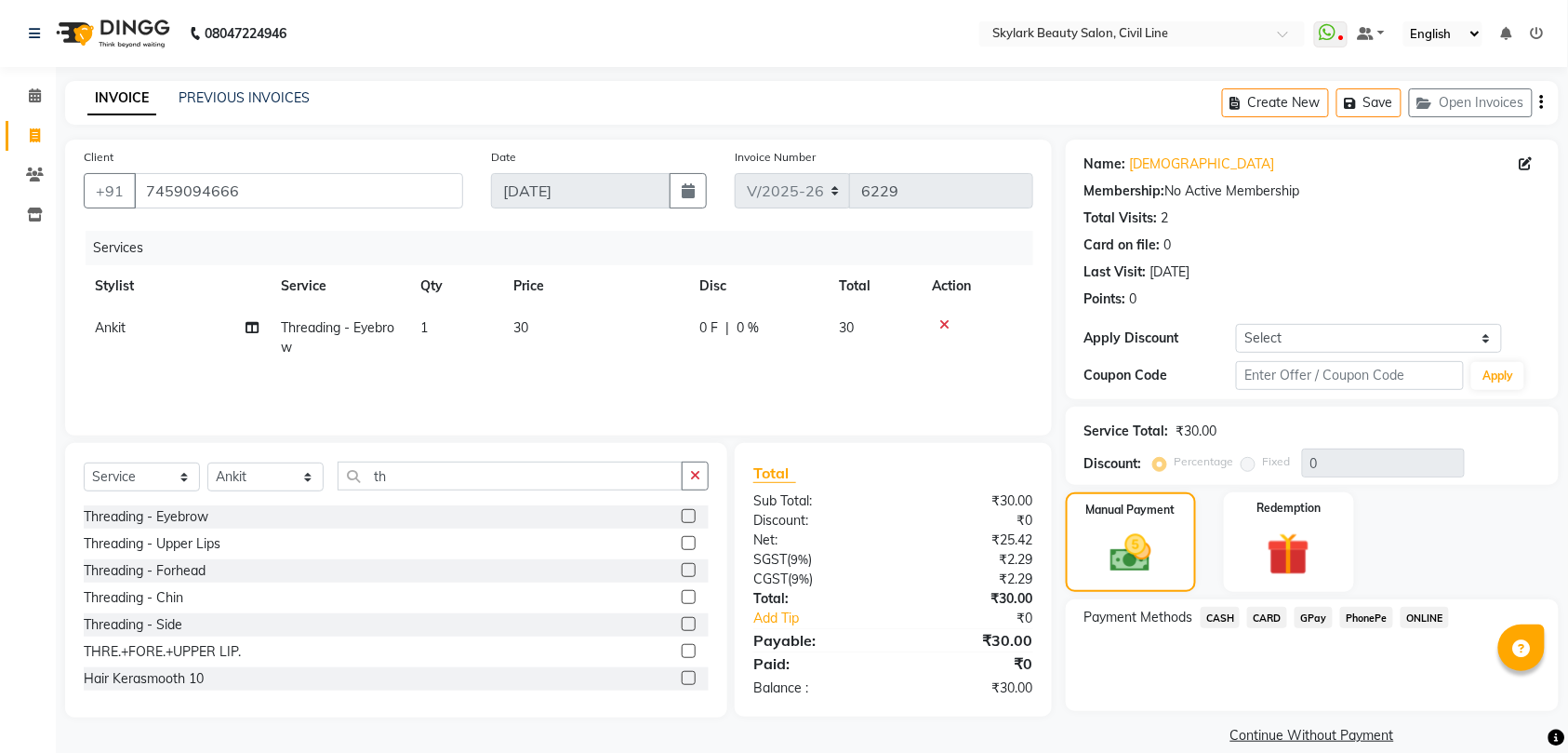
click at [1314, 618] on span "GPay" at bounding box center [1313, 617] width 38 height 22
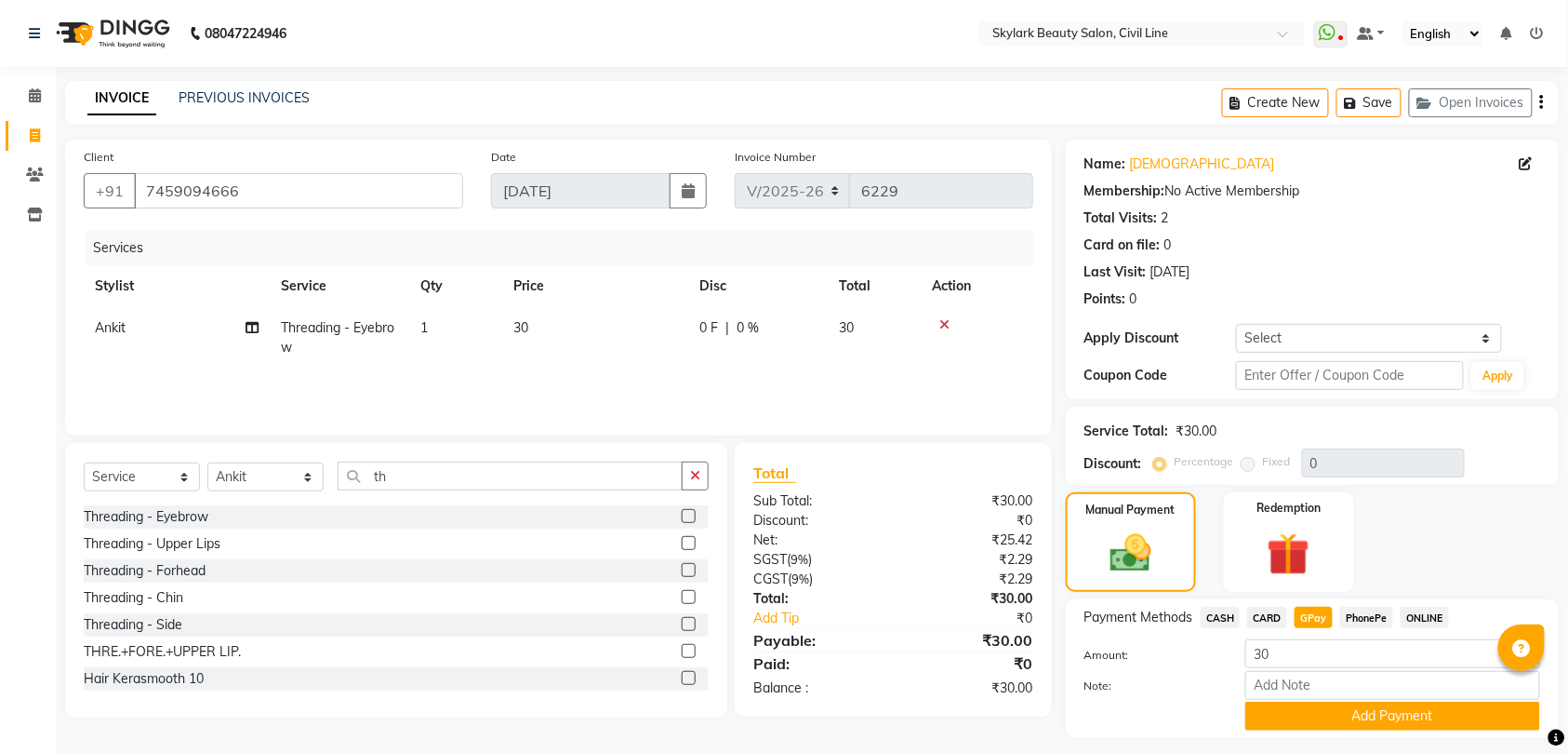
click at [1363, 715] on button "Add Payment" at bounding box center [1392, 715] width 294 height 29
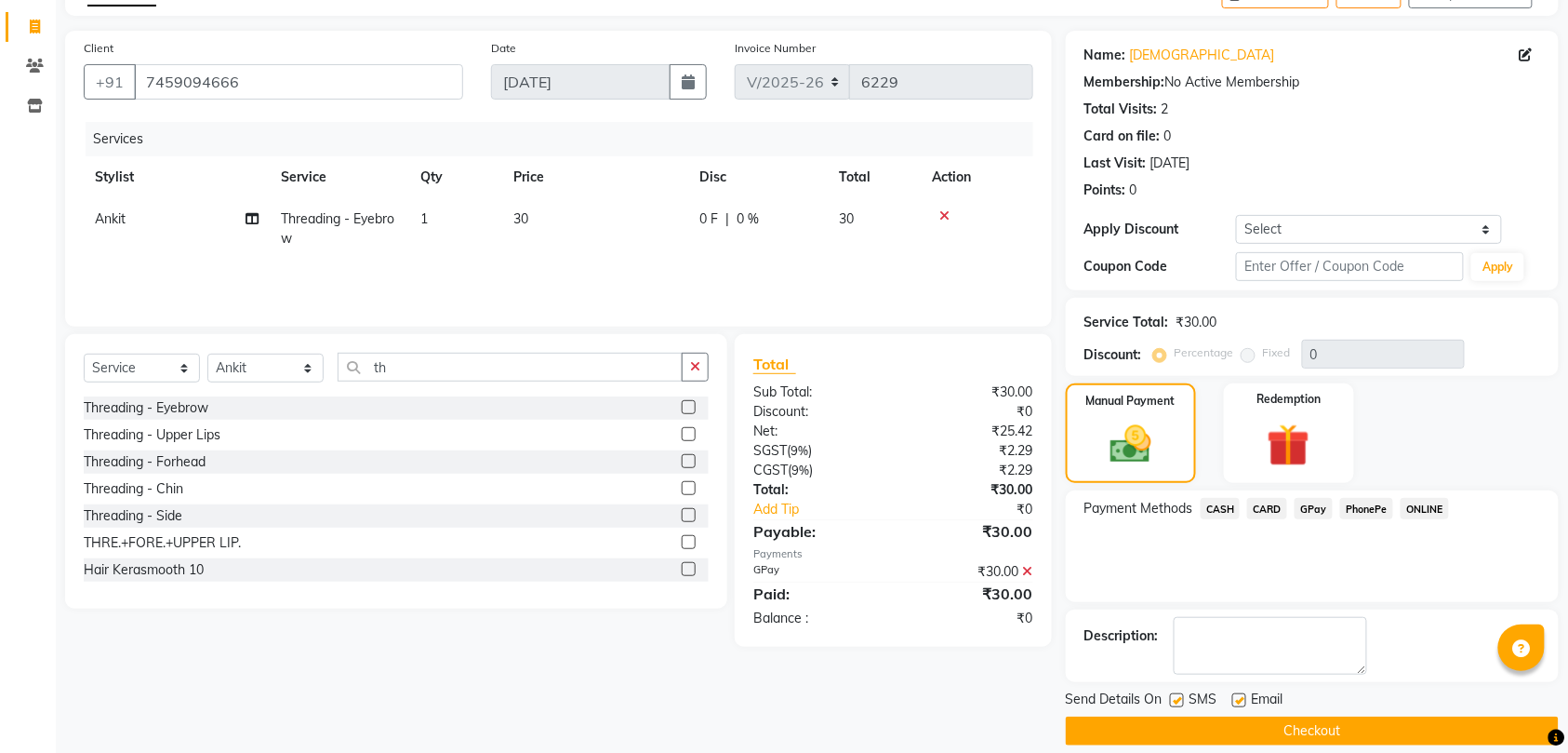
scroll to position [131, 0]
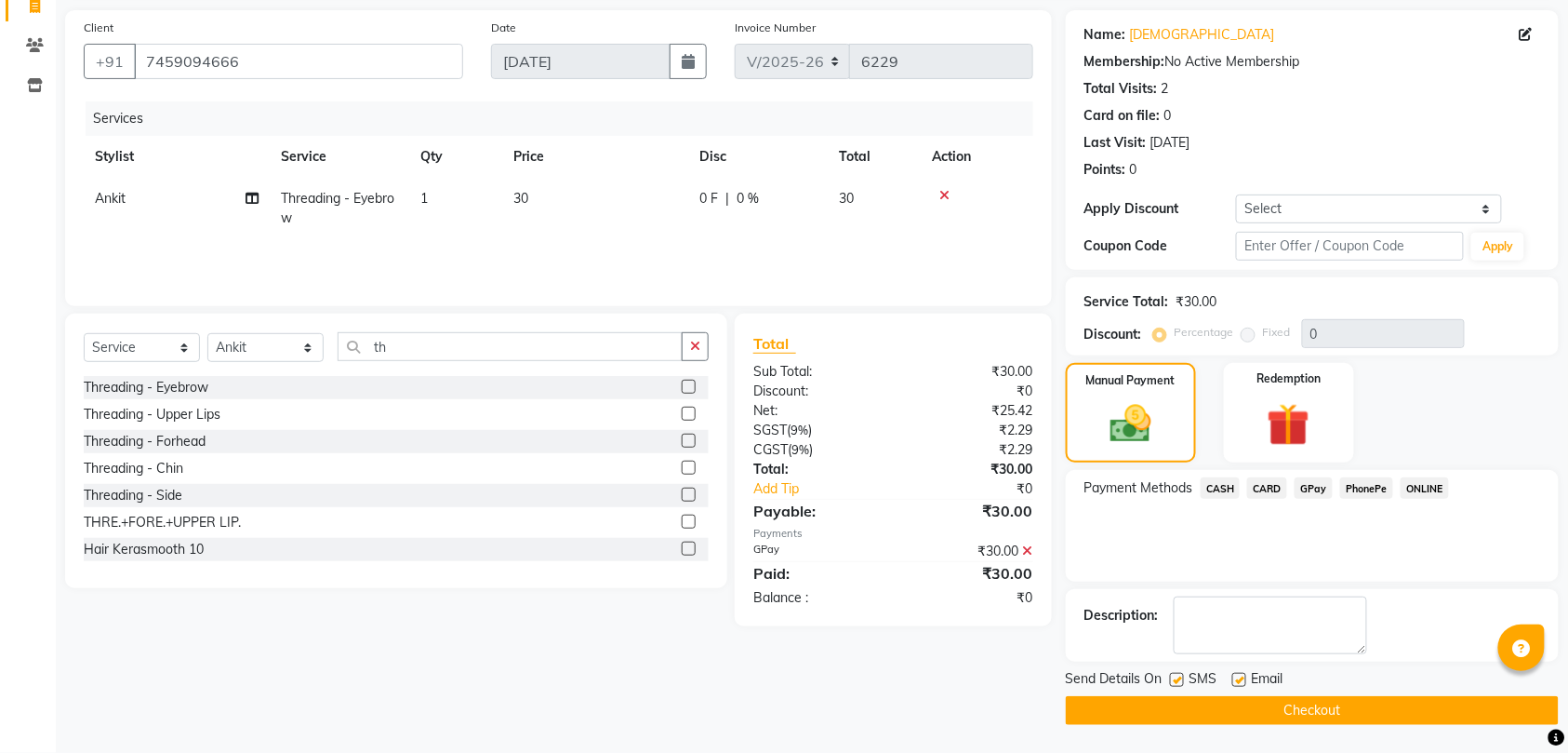
click at [1359, 709] on button "Checkout" at bounding box center [1312, 710] width 493 height 29
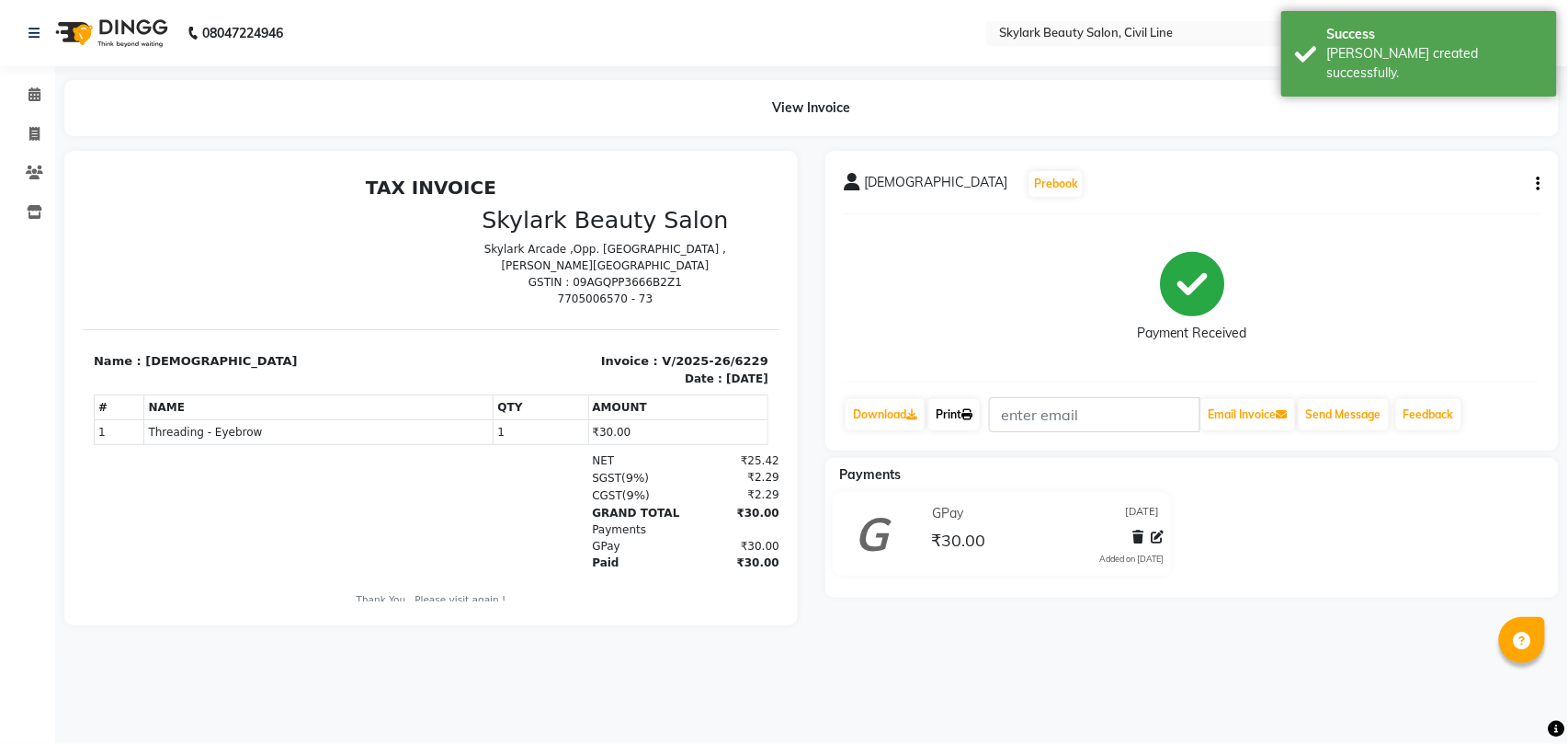
click at [960, 410] on link "Print" at bounding box center [954, 415] width 52 height 32
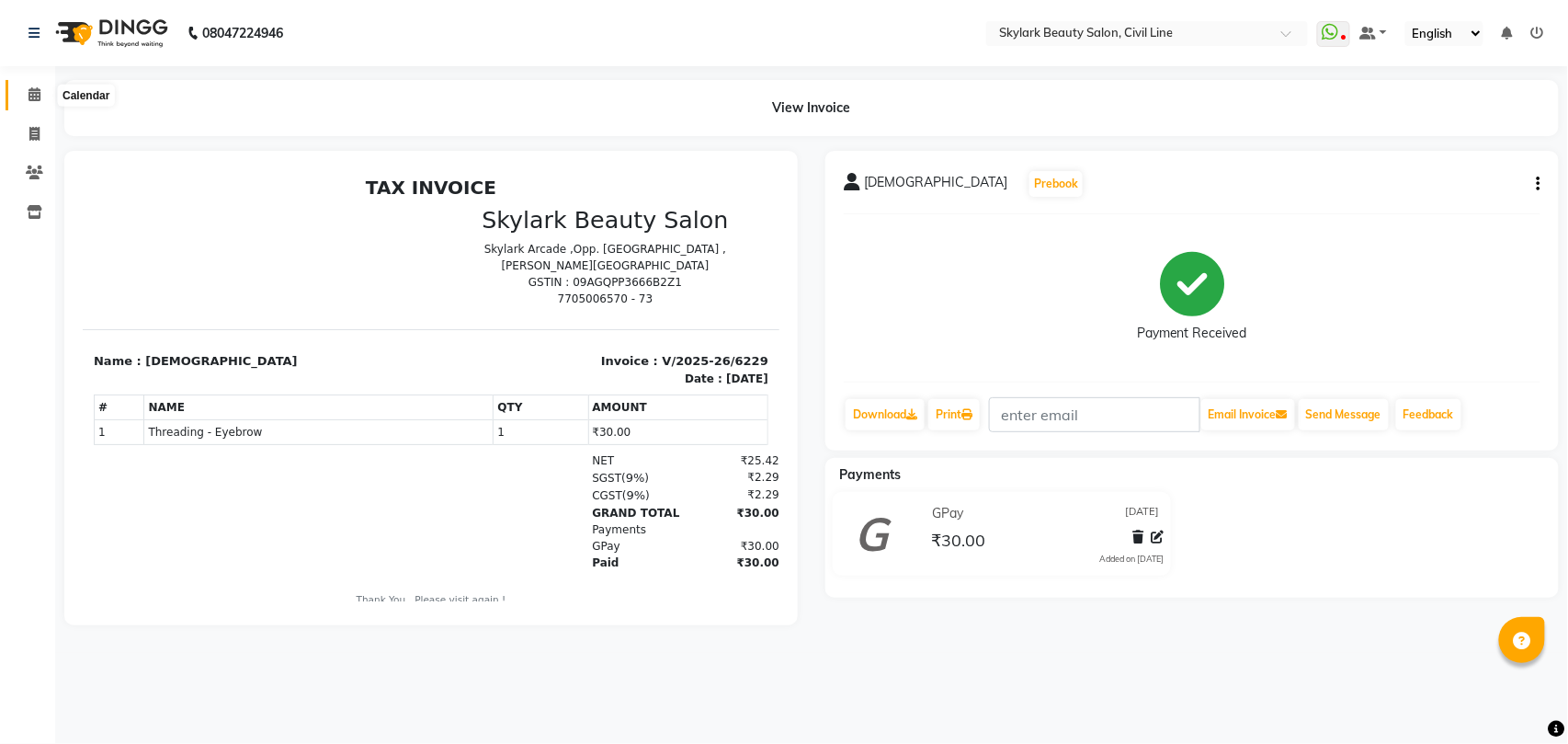
click at [31, 93] on icon at bounding box center [34, 94] width 12 height 14
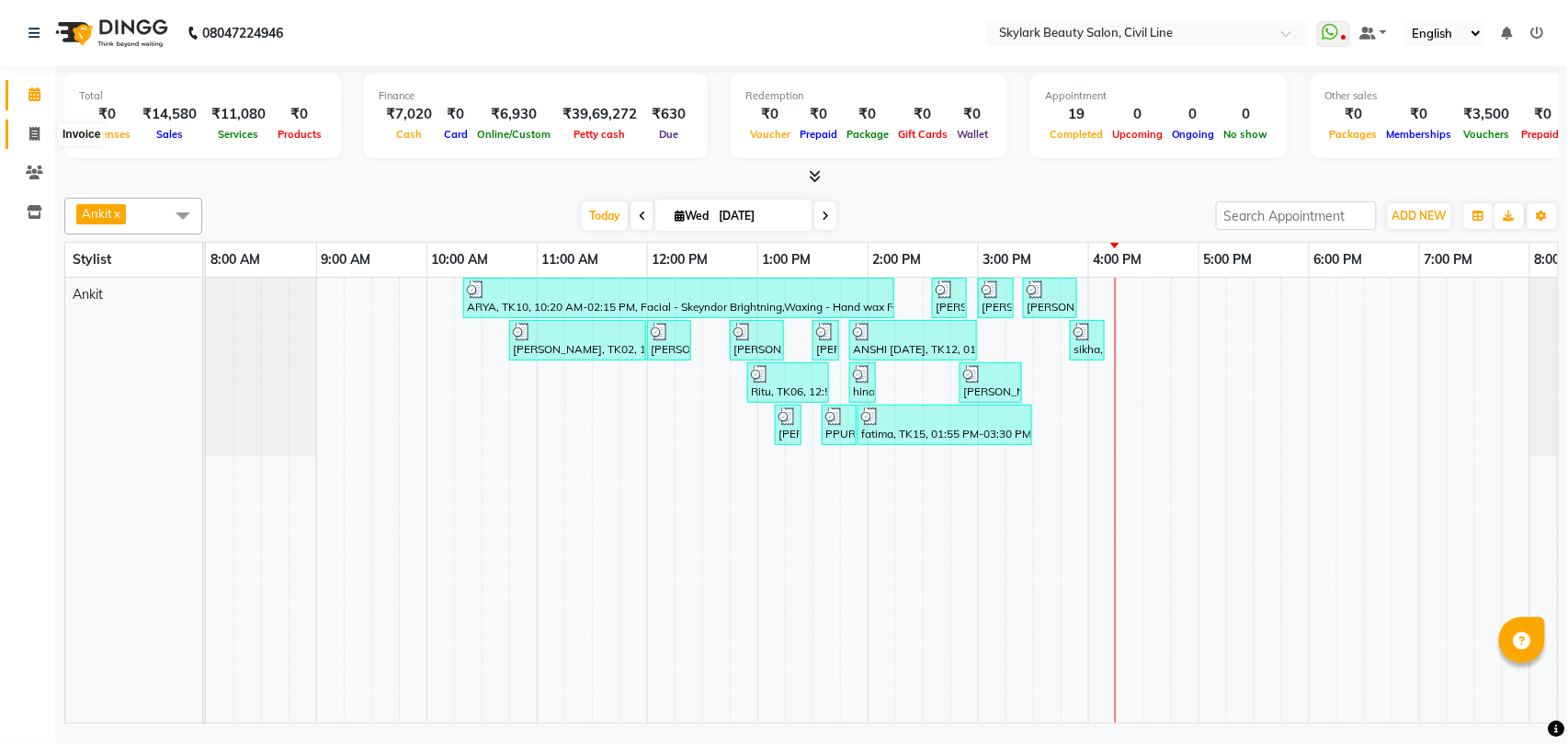
click at [30, 131] on icon at bounding box center [34, 133] width 10 height 14
select select "service"
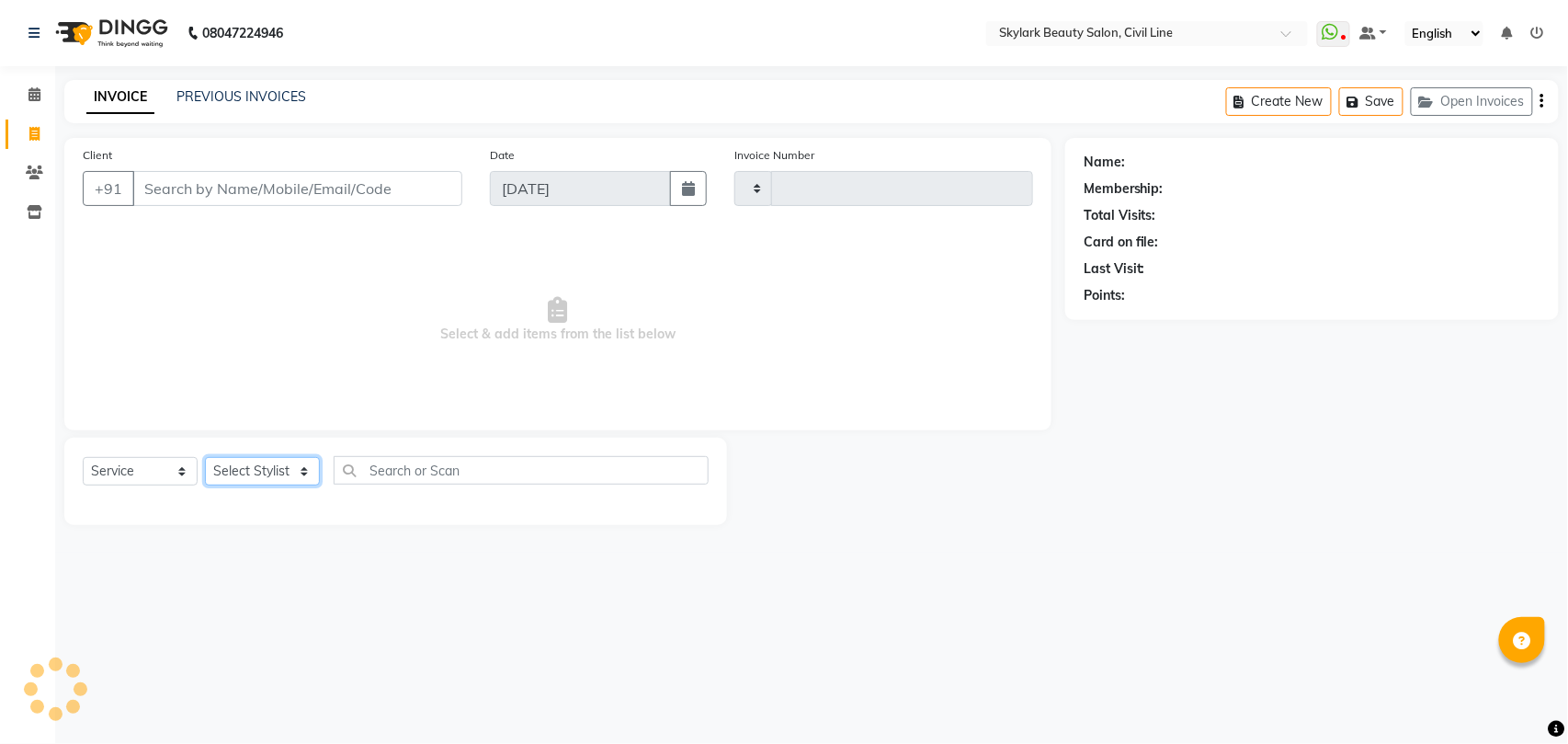
click at [252, 473] on select "Select Stylist" at bounding box center [262, 471] width 115 height 29
type input "6230"
select select "4588"
click at [274, 472] on select "Select Stylist" at bounding box center [262, 471] width 115 height 29
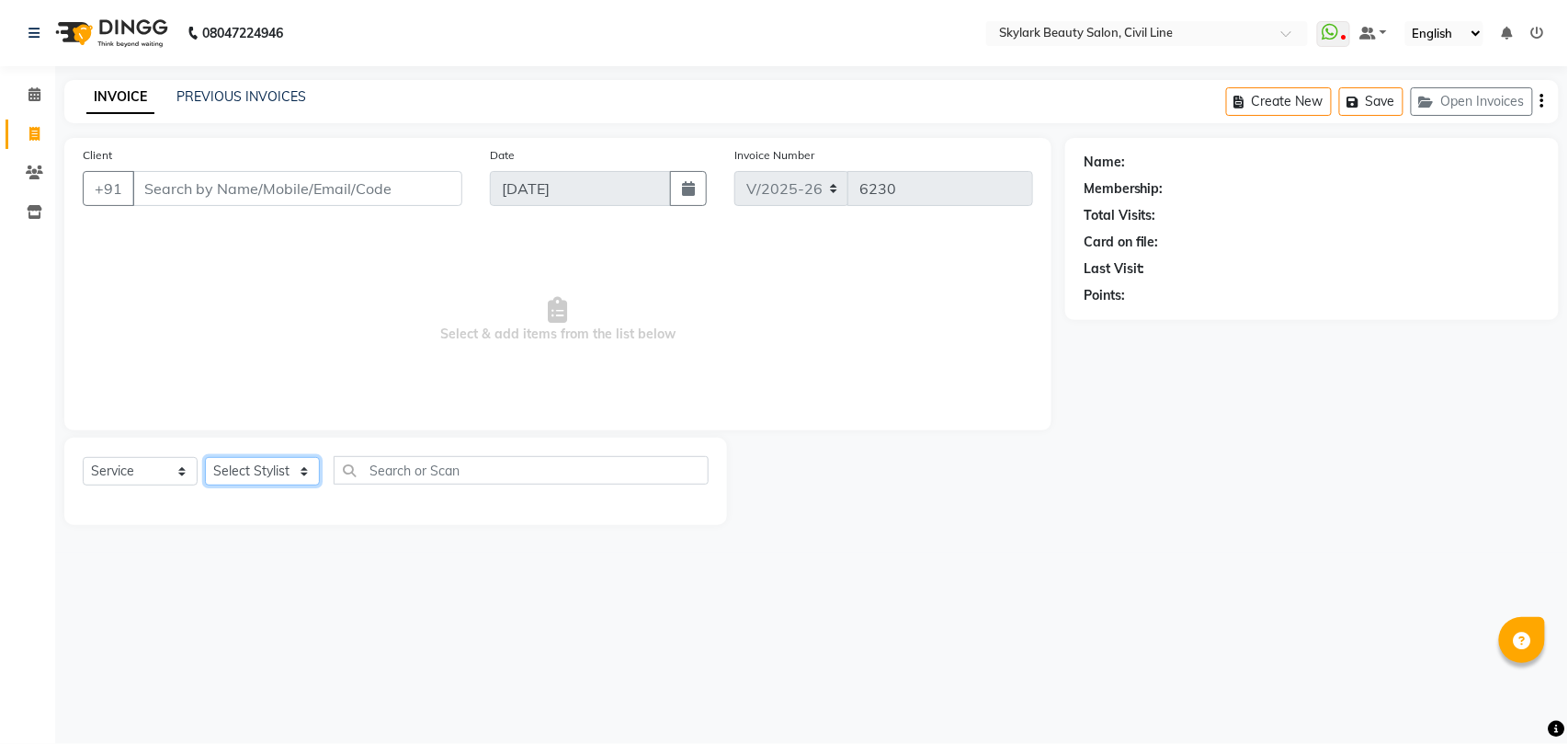
select select "28120"
click at [205, 457] on select "Select Stylist [PERSON_NAME] [PERSON_NAME] [PERSON_NAME] WASU" at bounding box center [262, 471] width 115 height 29
click at [438, 456] on input "text" at bounding box center [521, 470] width 375 height 29
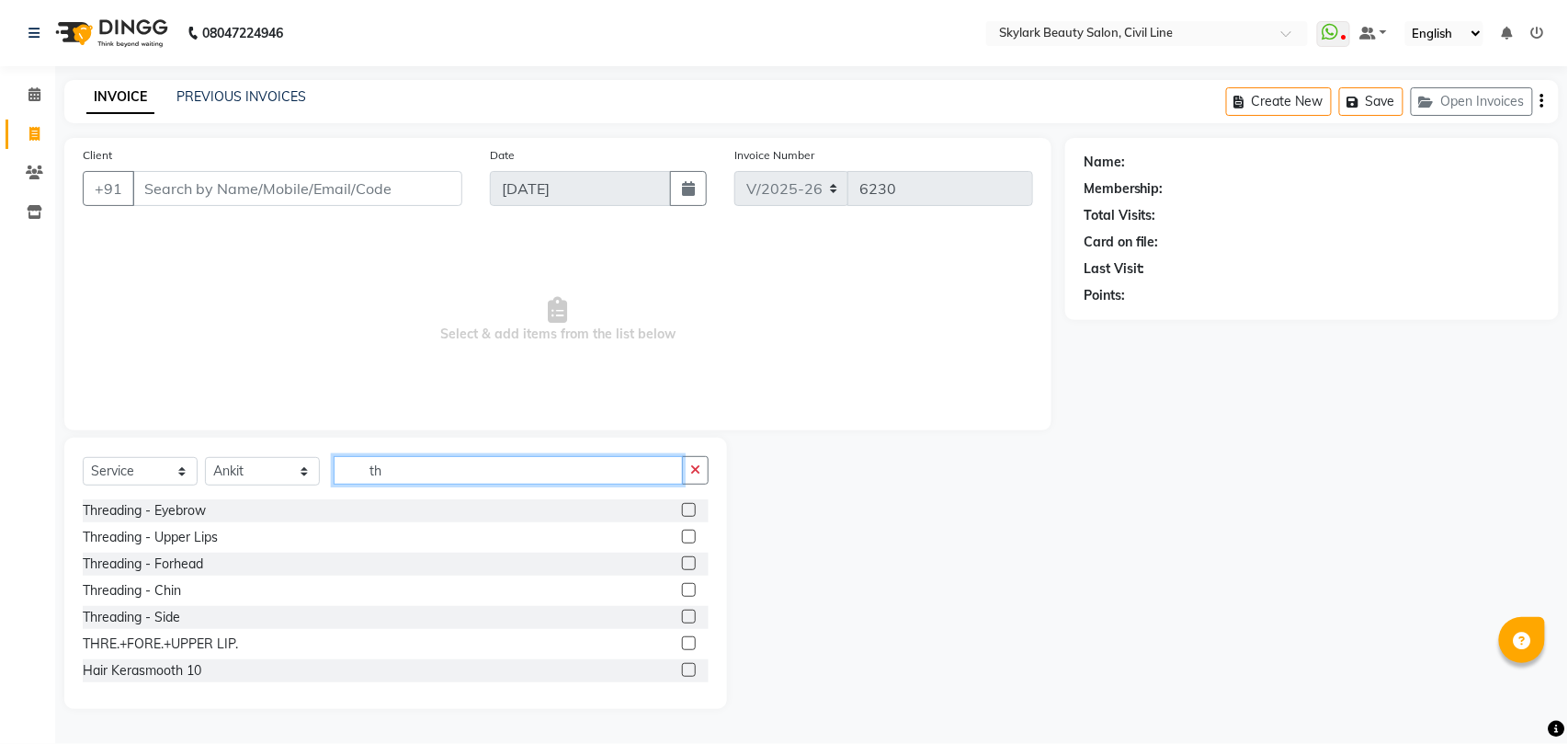
type input "th"
click at [682, 512] on label at bounding box center [688, 510] width 14 height 14
click at [682, 512] on input "checkbox" at bounding box center [687, 511] width 12 height 12
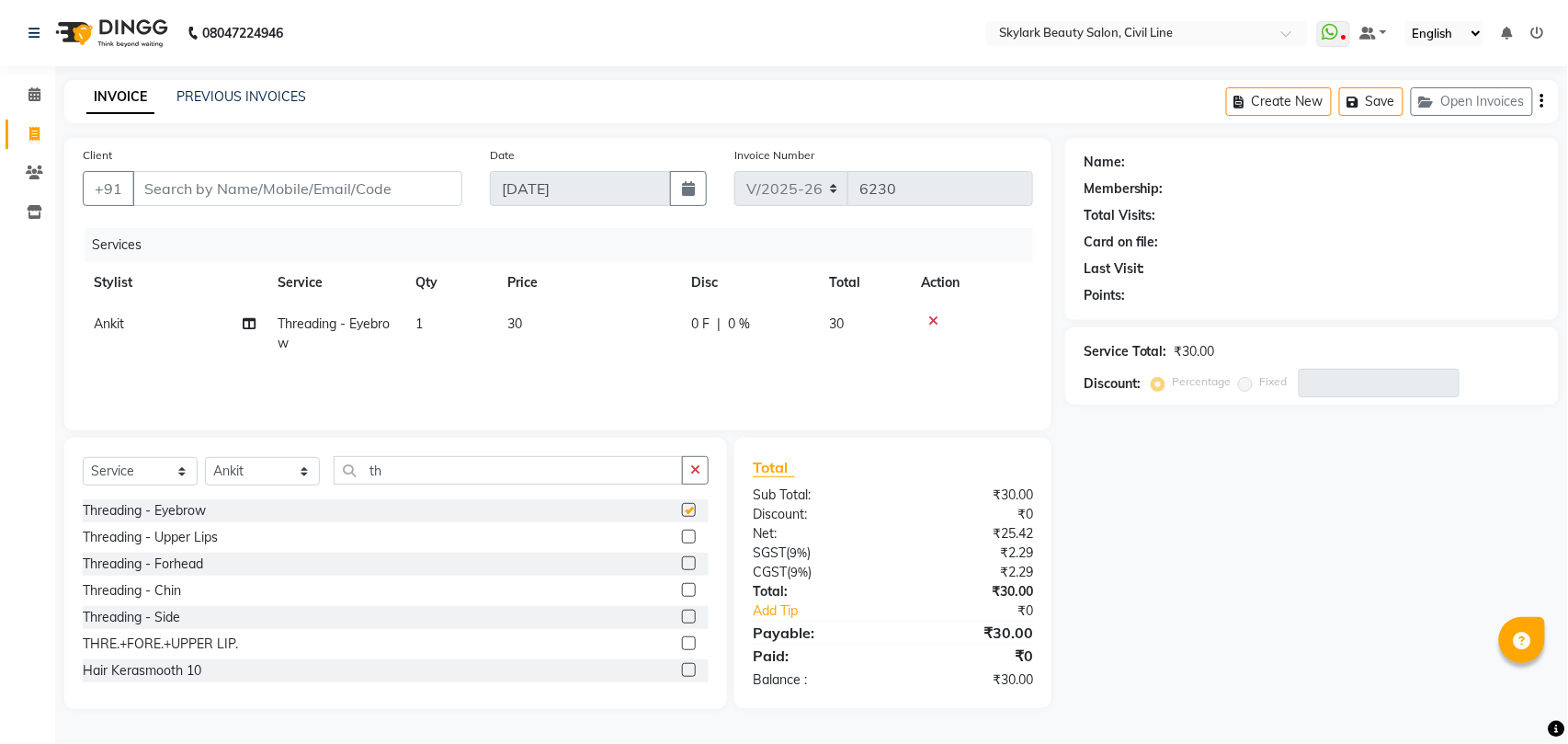
checkbox input "false"
click at [590, 479] on input "th" at bounding box center [508, 470] width 349 height 29
type input "t"
type input "cu"
click at [682, 670] on label at bounding box center [688, 669] width 14 height 14
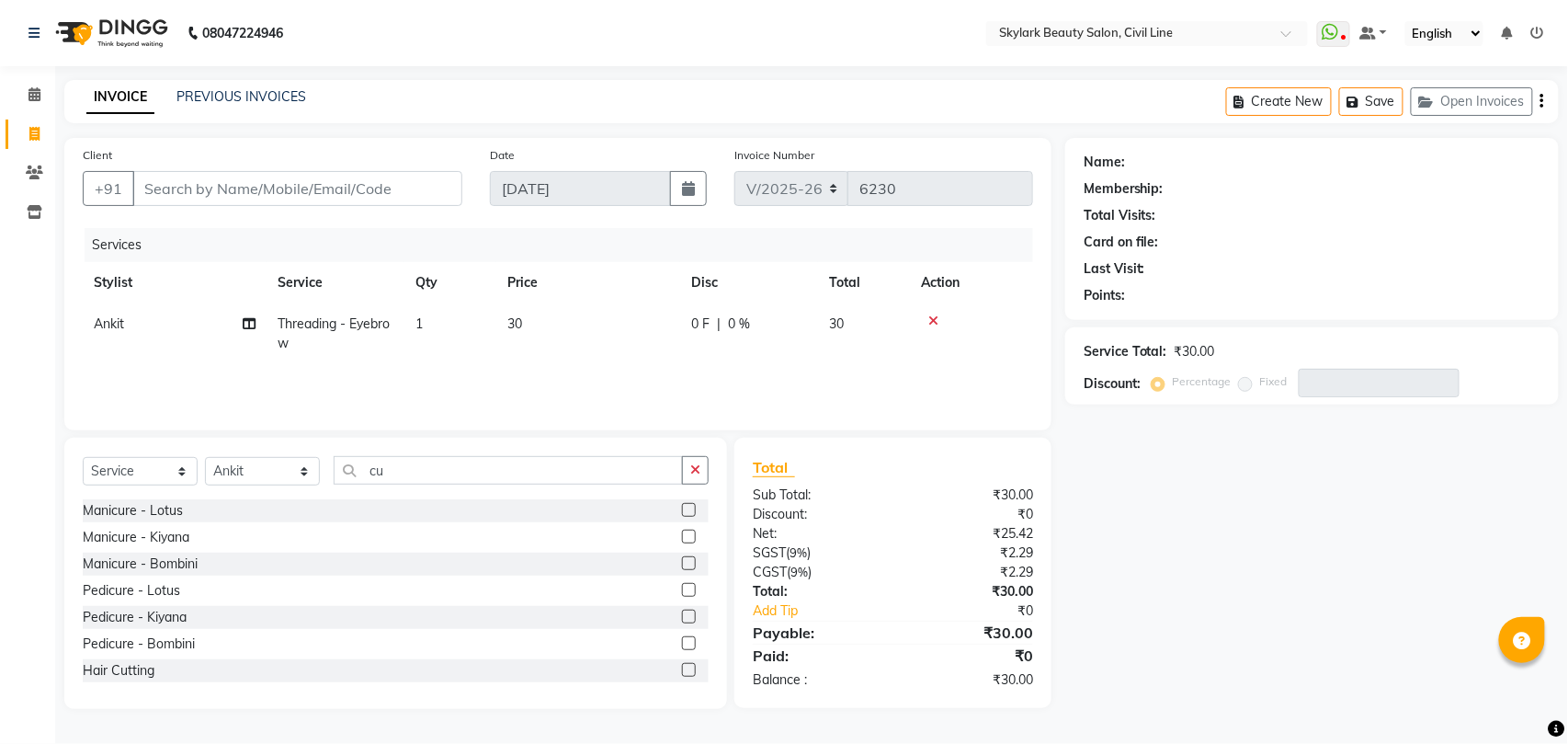
click at [682, 670] on input "checkbox" at bounding box center [687, 670] width 12 height 12
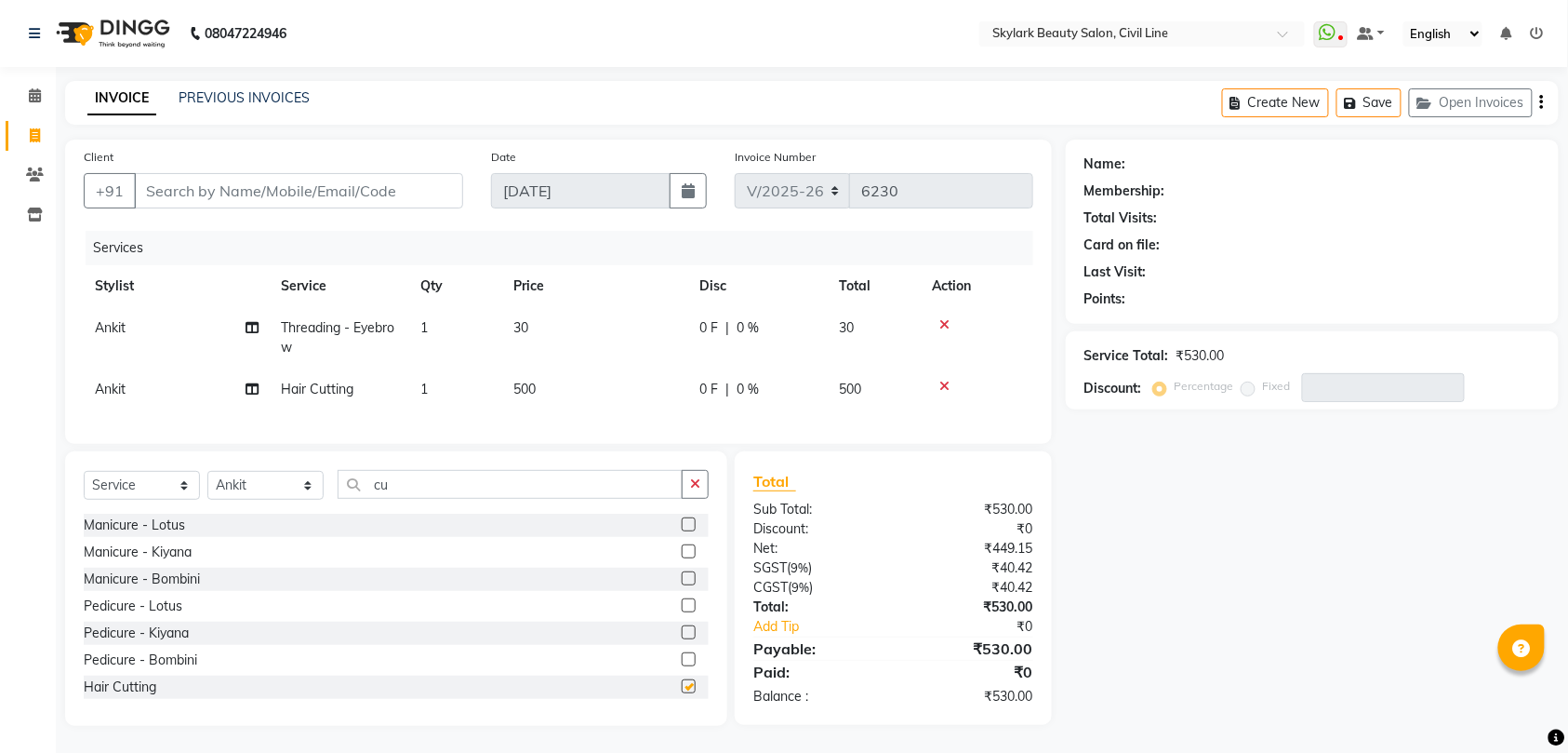
checkbox input "false"
click at [366, 188] on input "Client" at bounding box center [298, 191] width 329 height 36
type input "8"
type input "0"
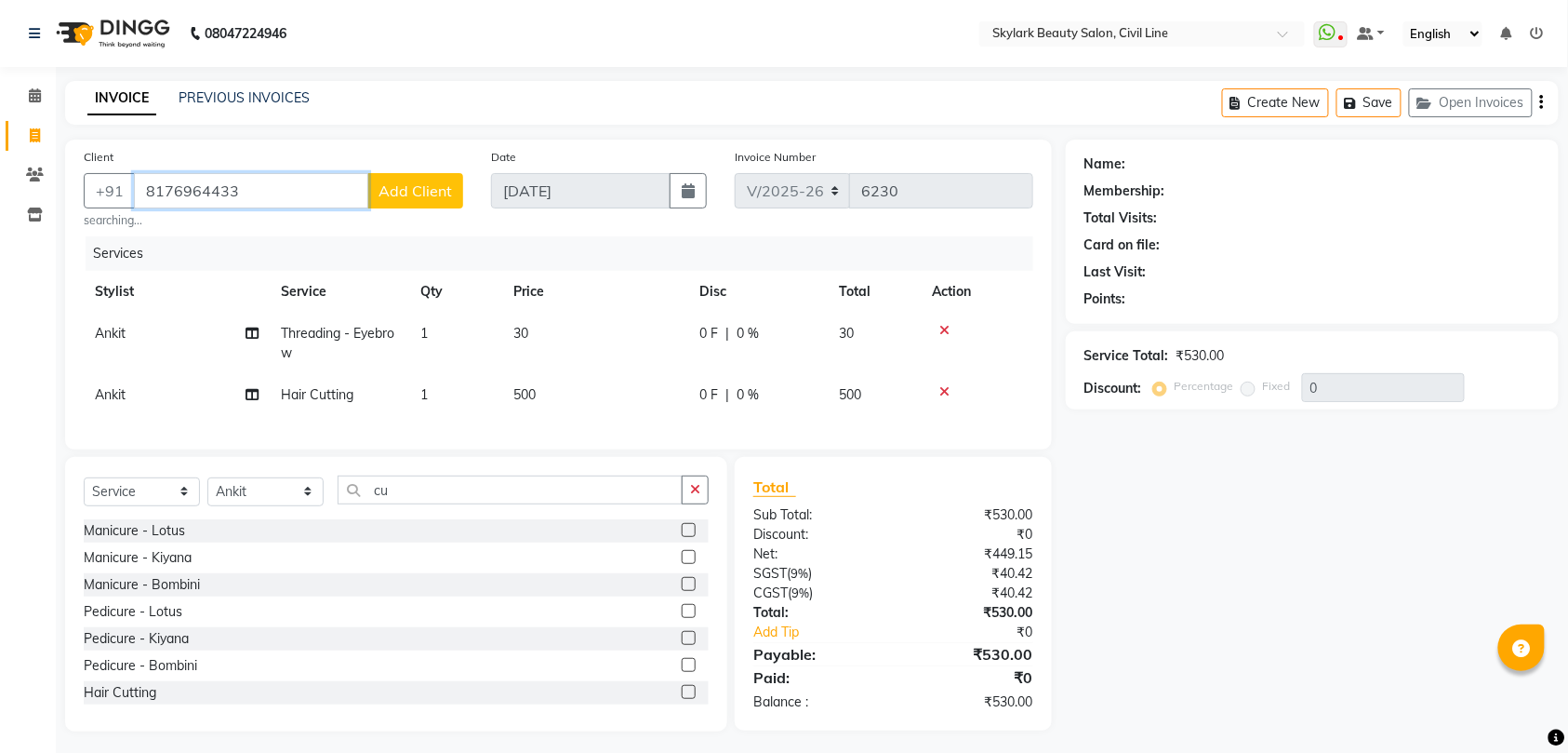
type input "8176964433"
click at [432, 193] on span "Add Client" at bounding box center [415, 190] width 73 height 19
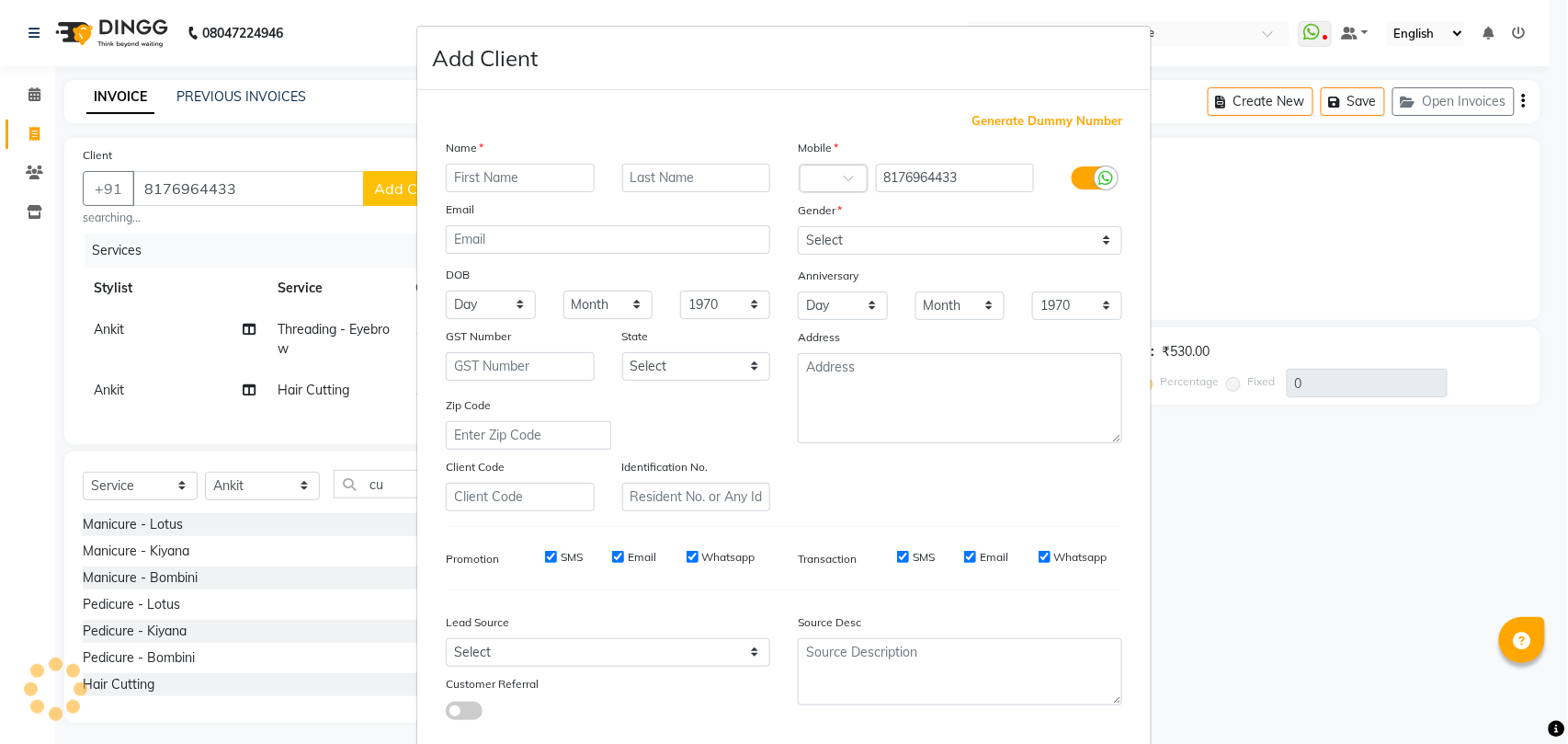
click at [516, 177] on input "text" at bounding box center [520, 178] width 149 height 29
type input "[PERSON_NAME]"
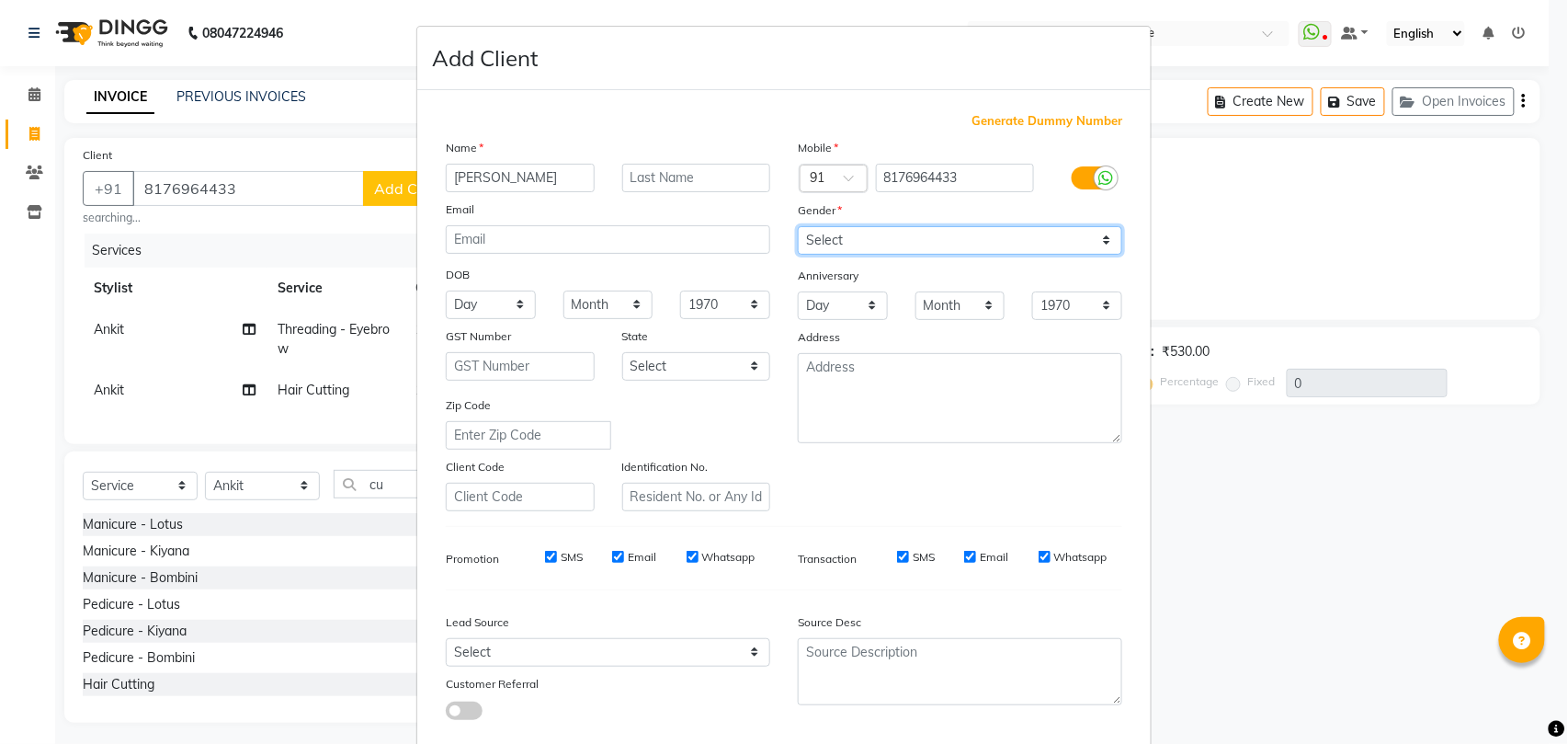
click at [902, 247] on select "Select Male Female Other Prefer Not To Say" at bounding box center [960, 240] width 324 height 29
select select "female"
click at [797, 226] on select "Select Male Female Other Prefer Not To Say" at bounding box center [960, 240] width 324 height 29
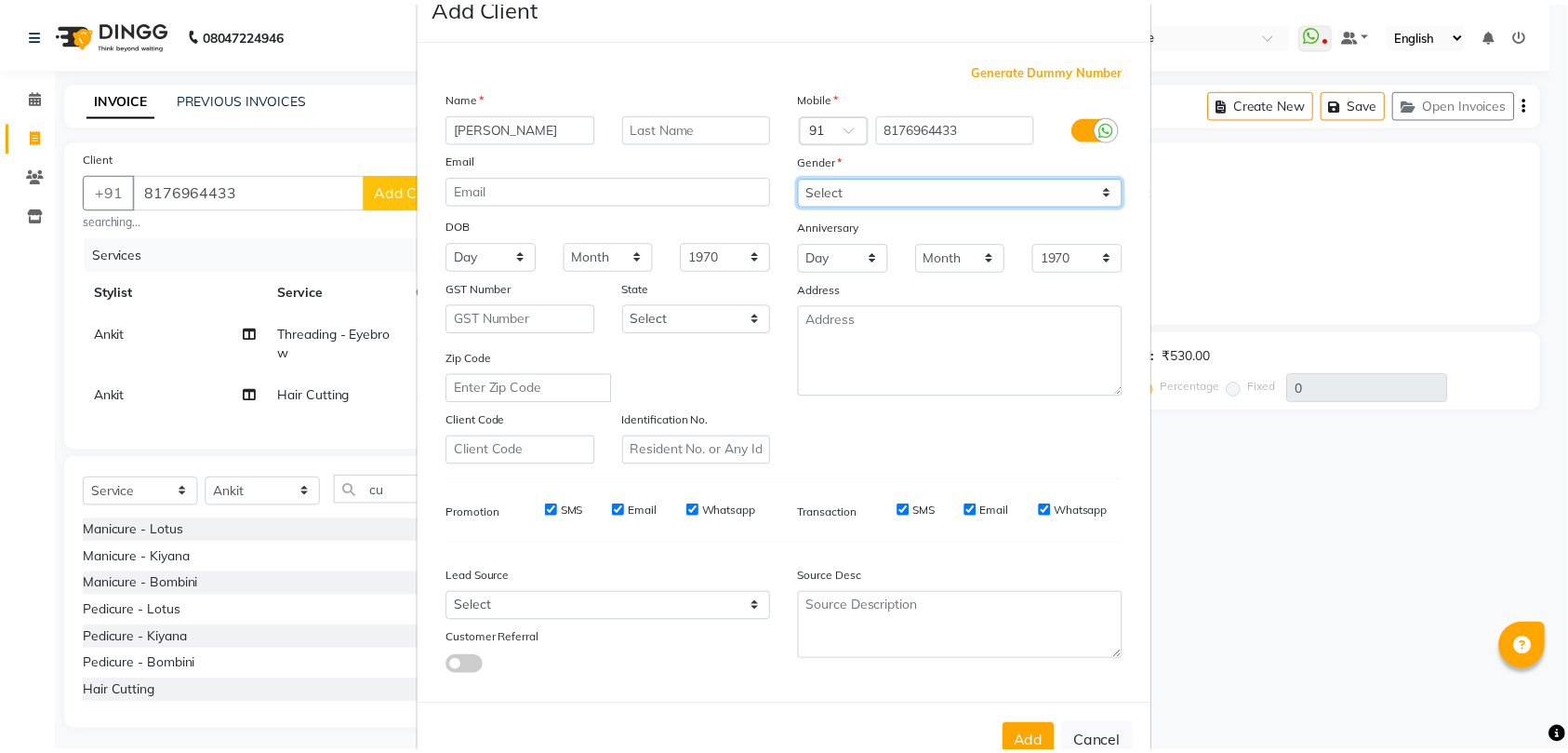
scroll to position [101, 0]
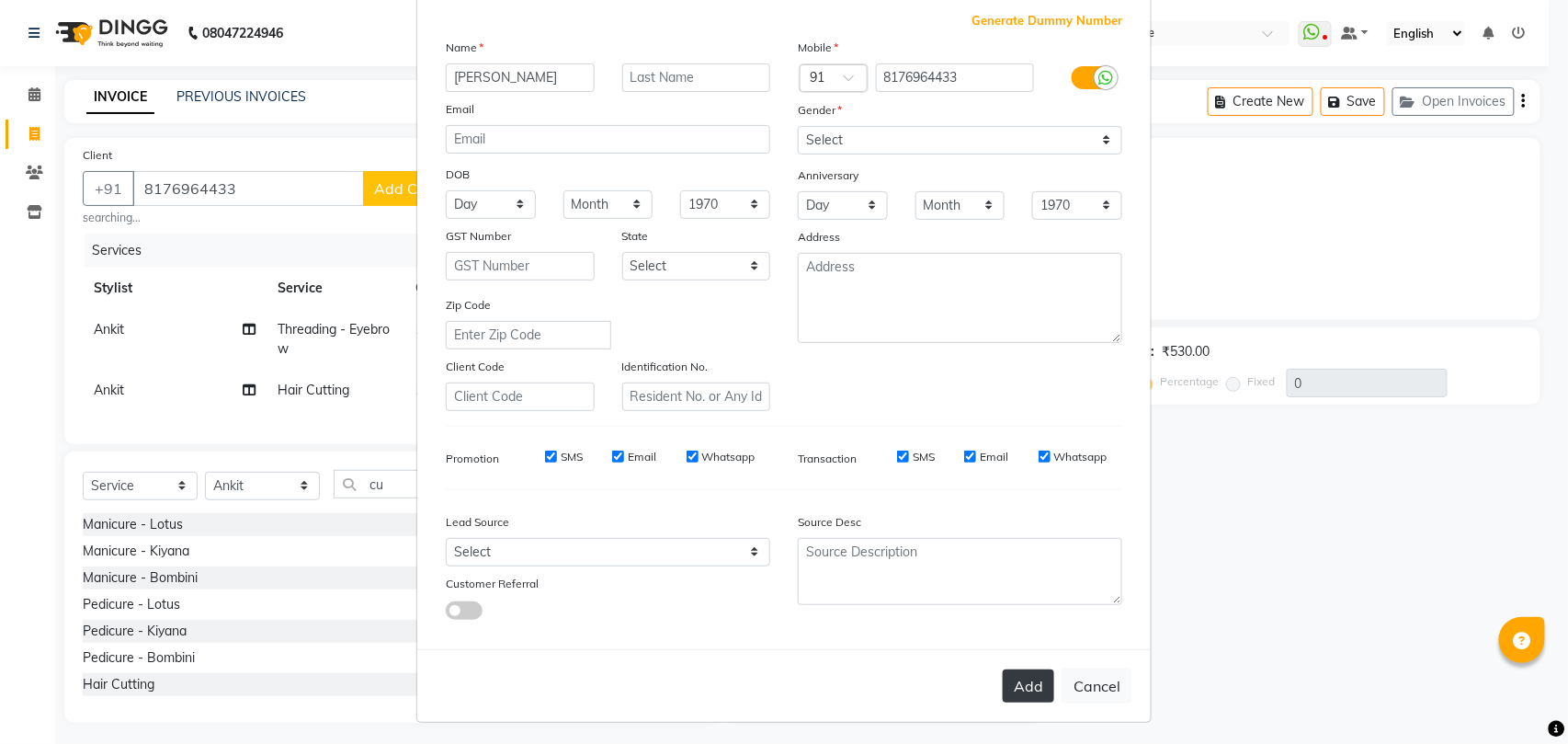
click at [1004, 682] on button "Add" at bounding box center [1028, 686] width 52 height 33
select select
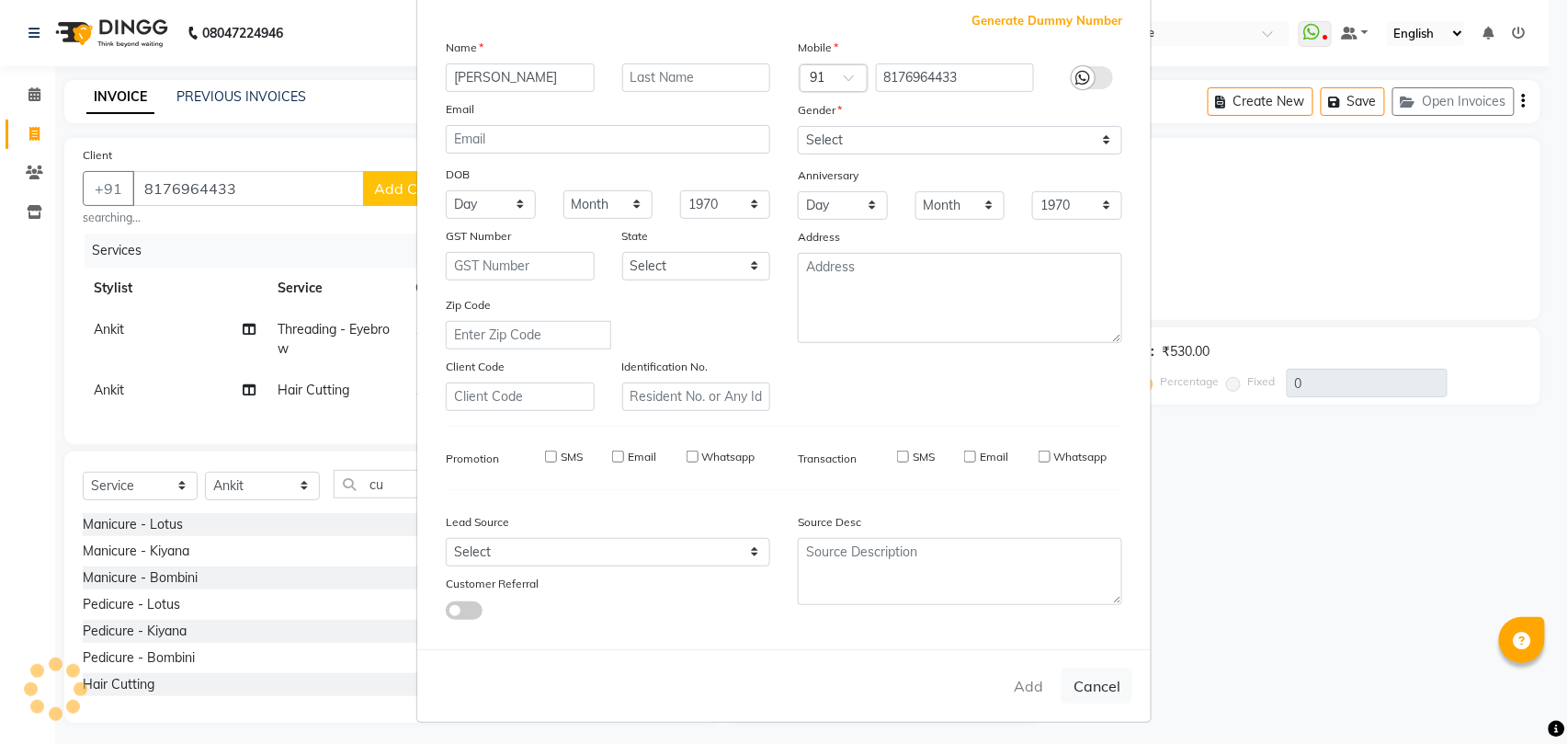
select select
checkbox input "false"
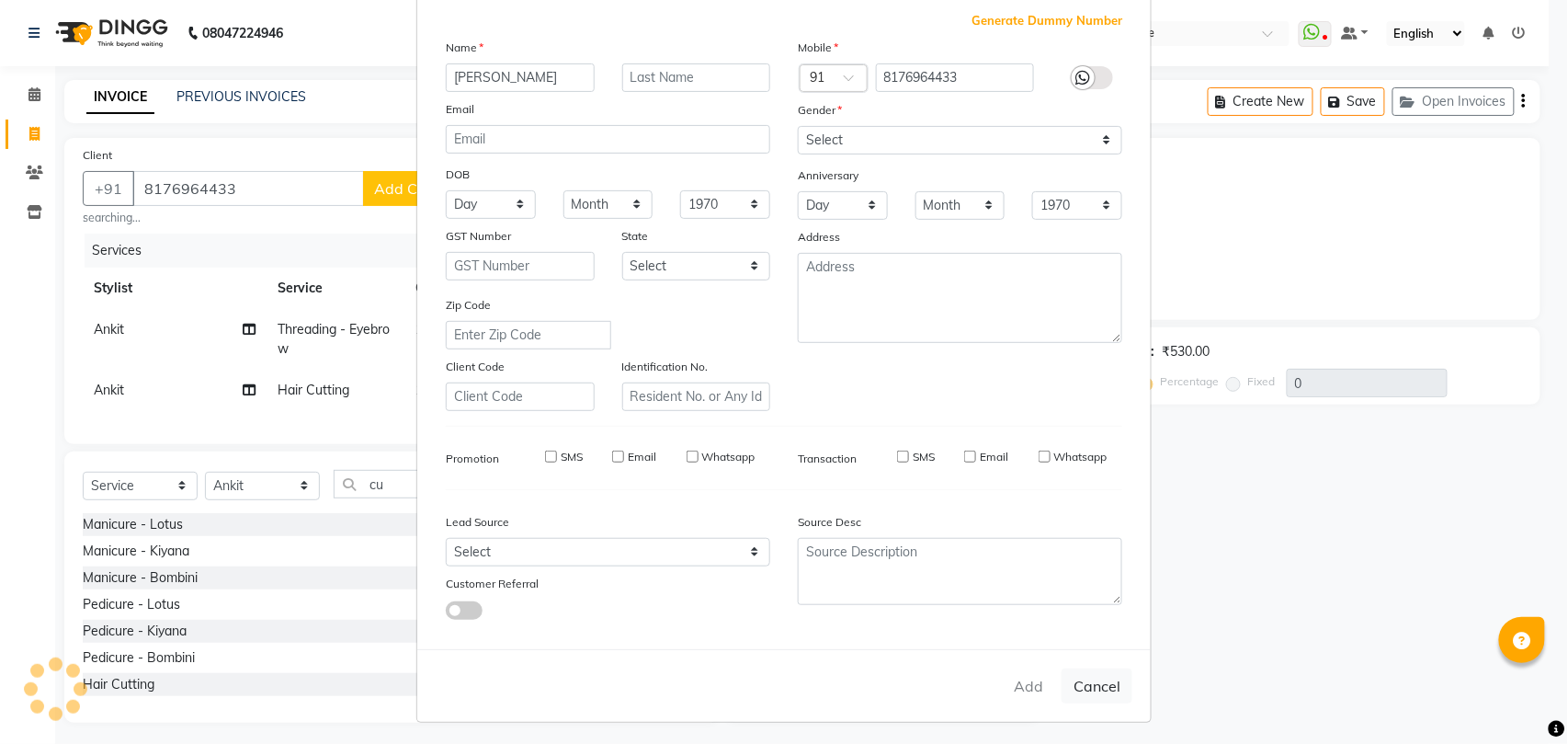
checkbox input "false"
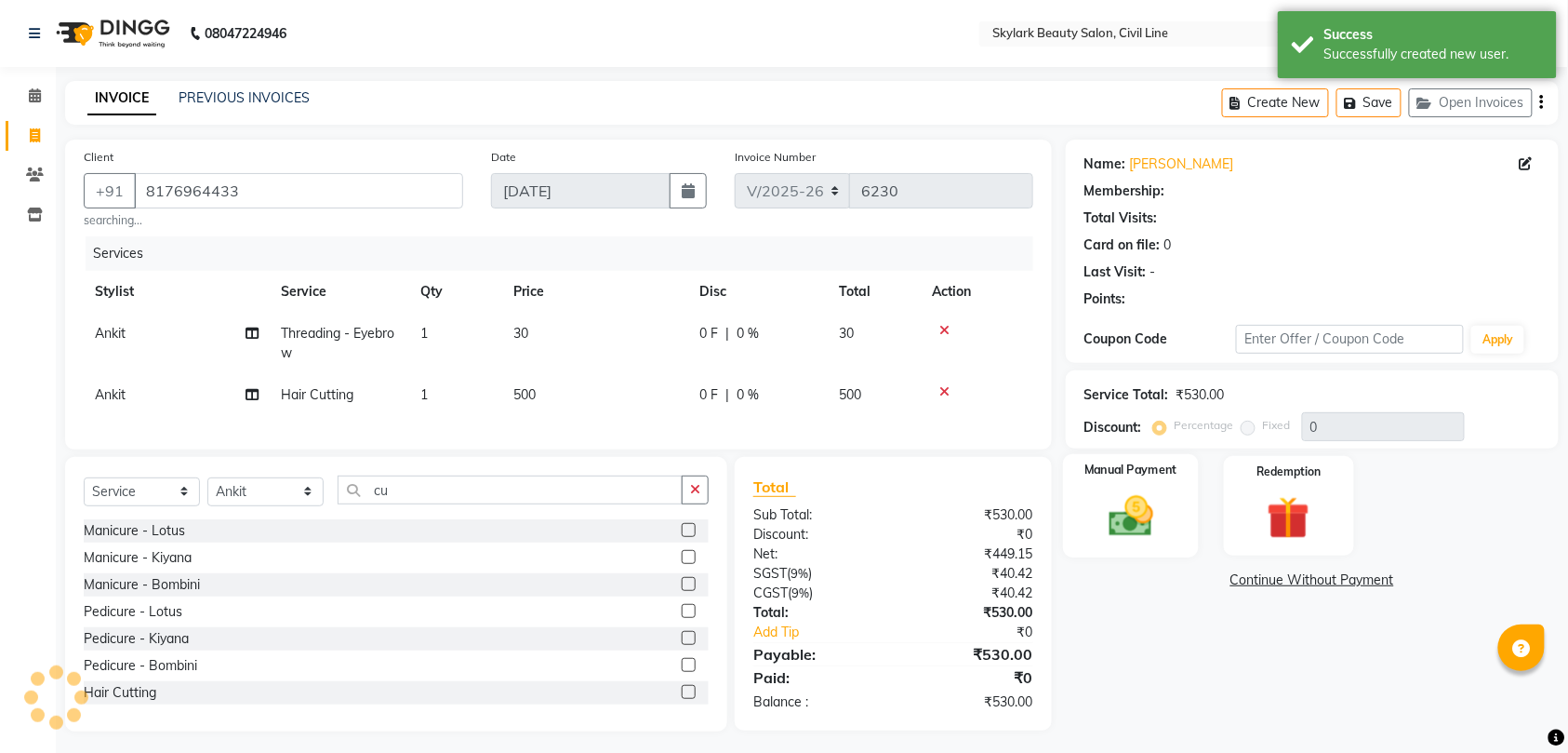
click at [1149, 516] on img at bounding box center [1130, 516] width 72 height 52
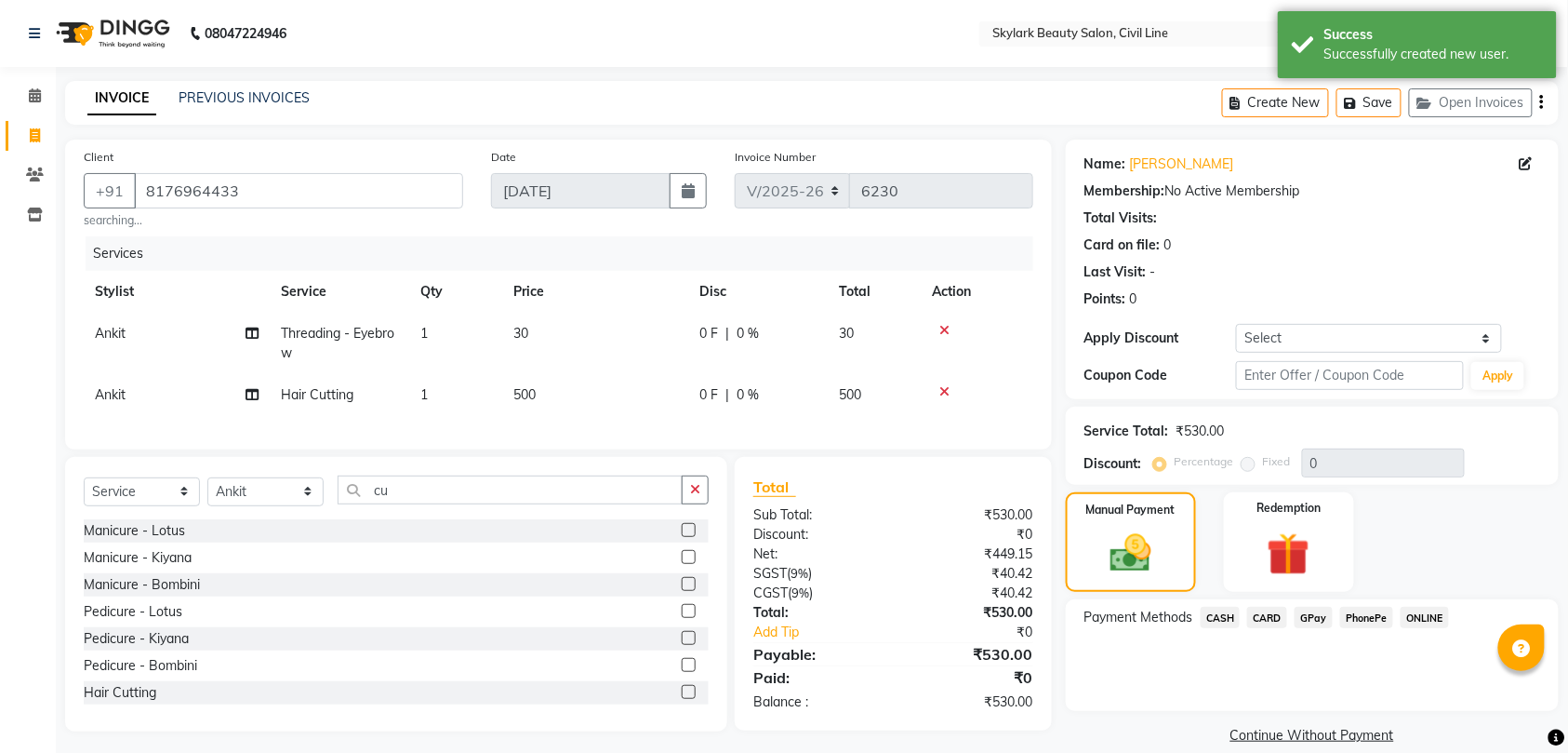
click at [1321, 618] on span "GPay" at bounding box center [1313, 617] width 38 height 22
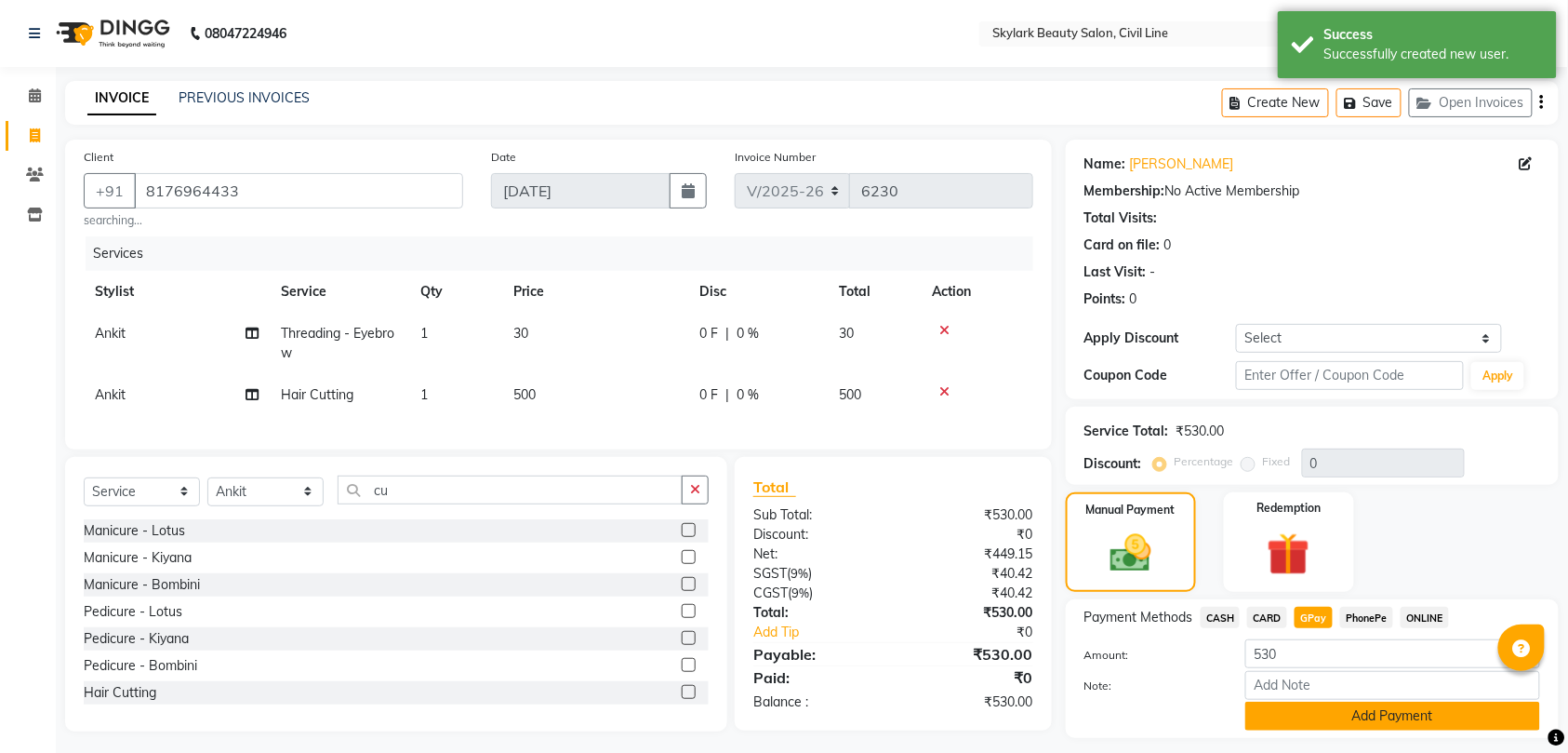
click at [1353, 716] on button "Add Payment" at bounding box center [1392, 715] width 294 height 29
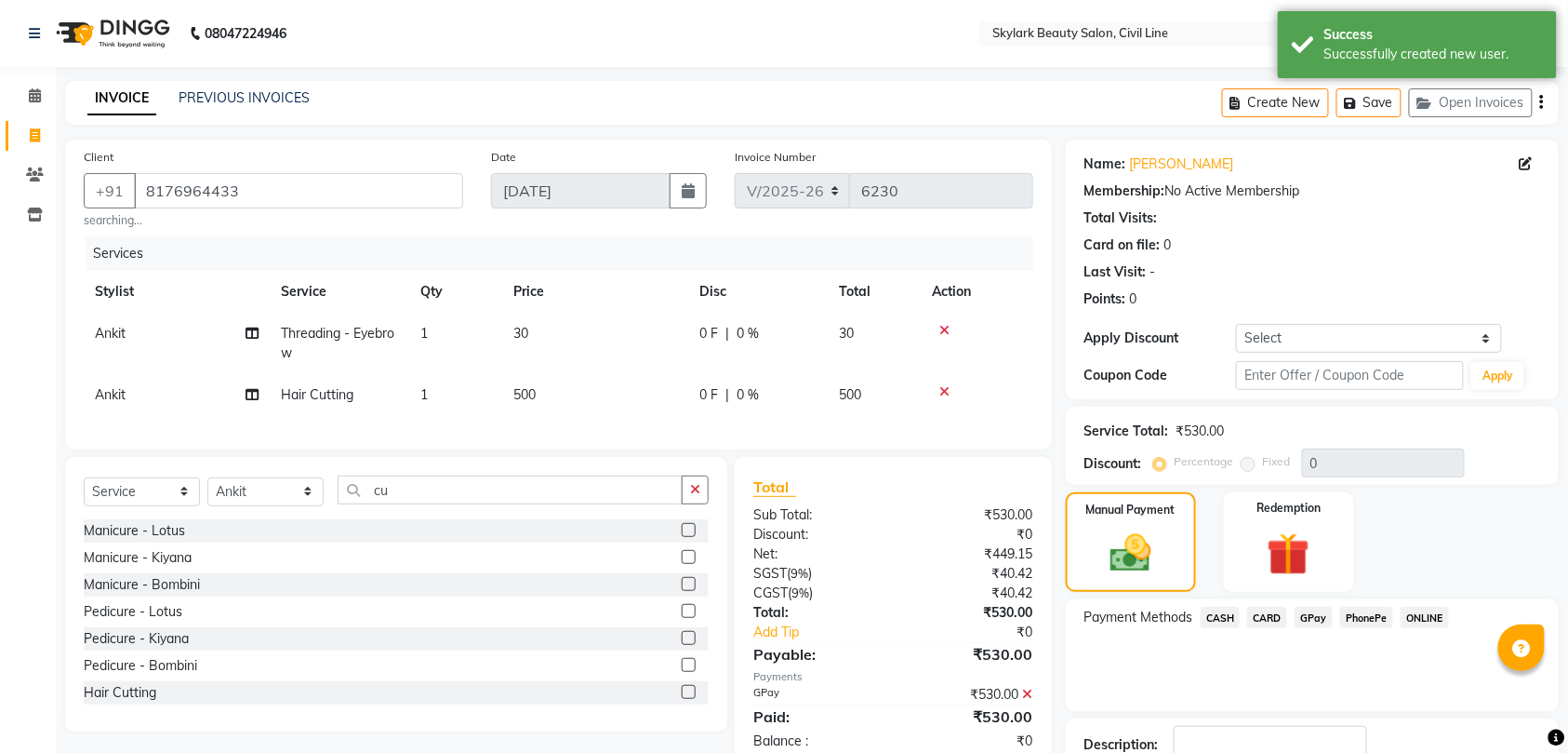
scroll to position [131, 0]
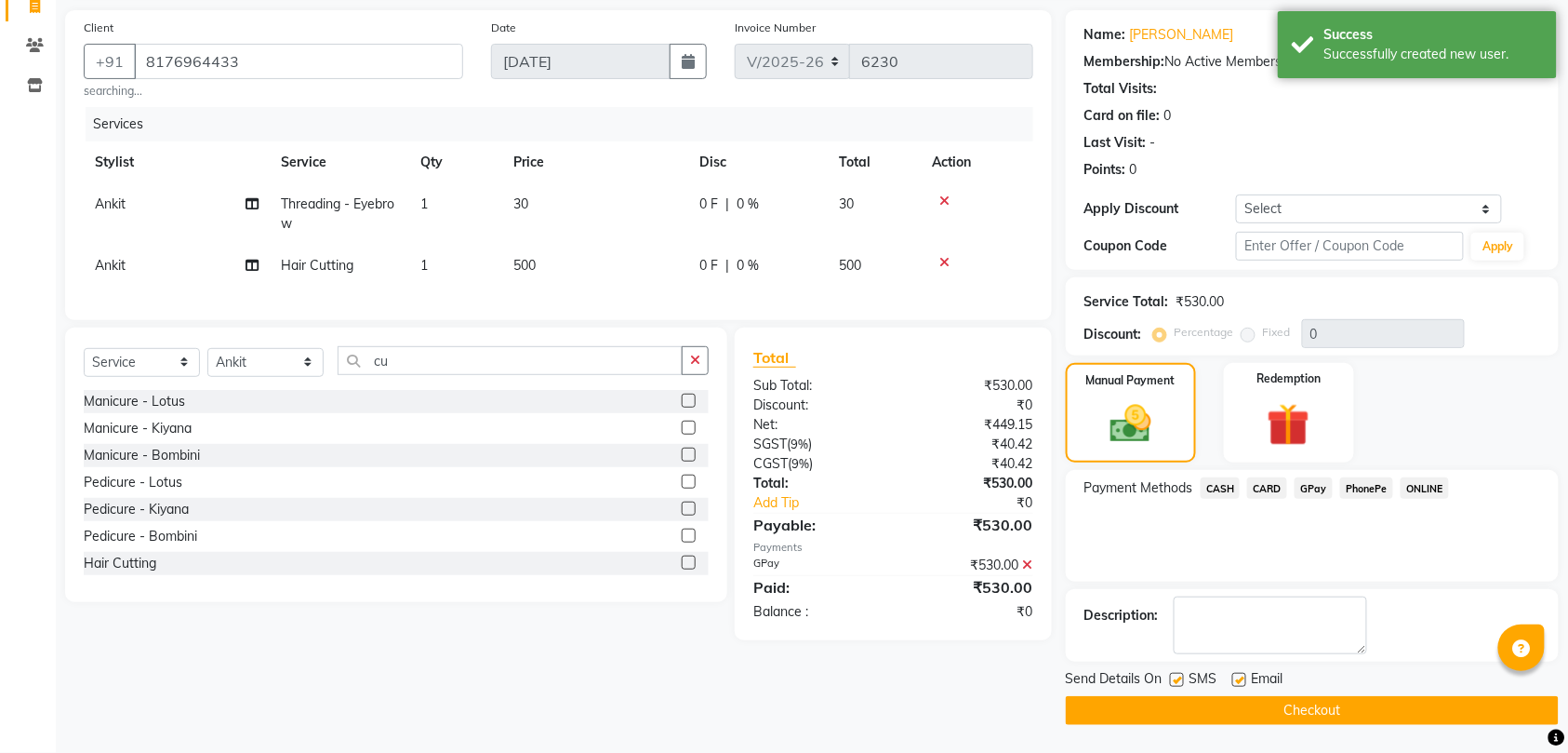
click at [1355, 716] on button "Checkout" at bounding box center [1312, 710] width 493 height 29
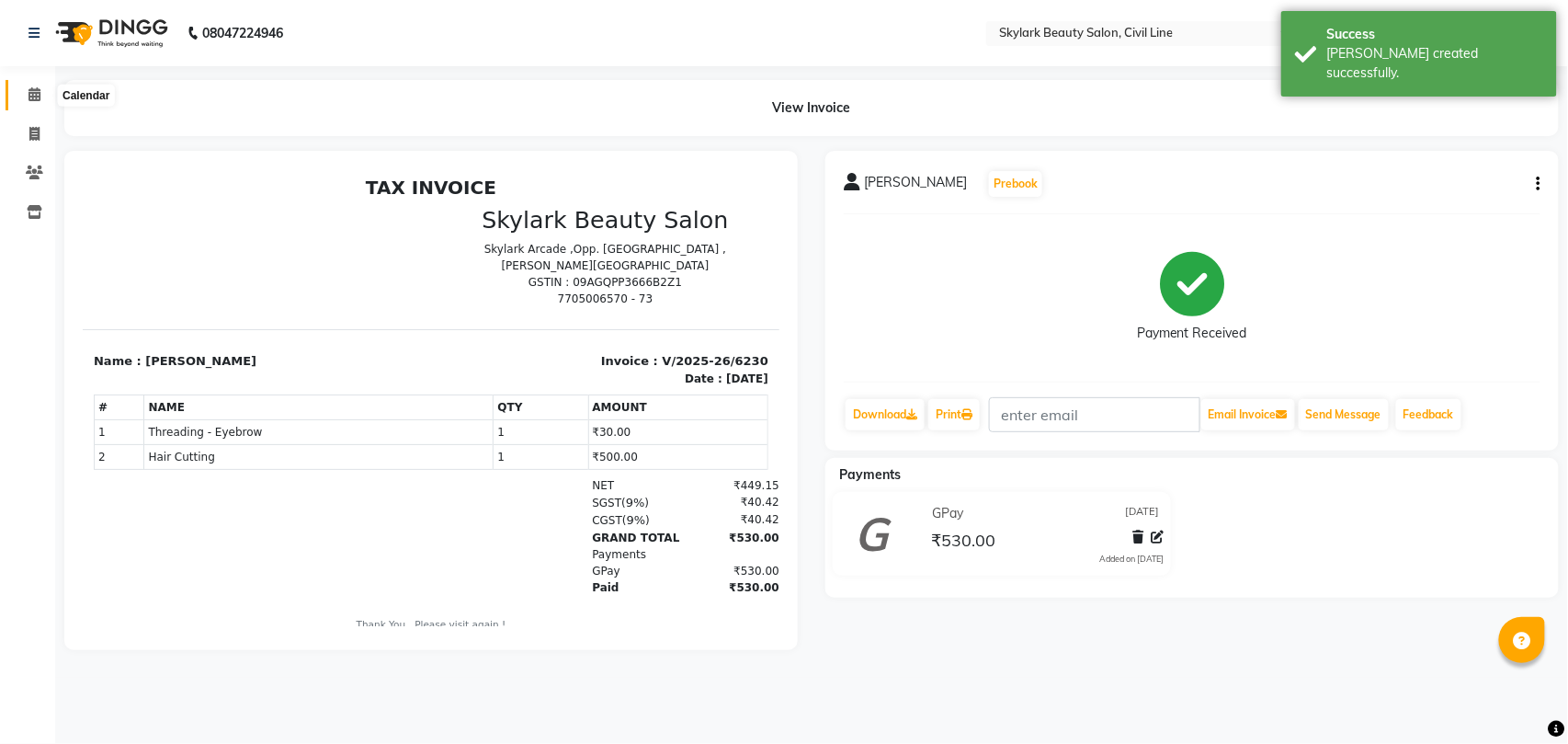
click at [31, 93] on icon at bounding box center [34, 94] width 12 height 14
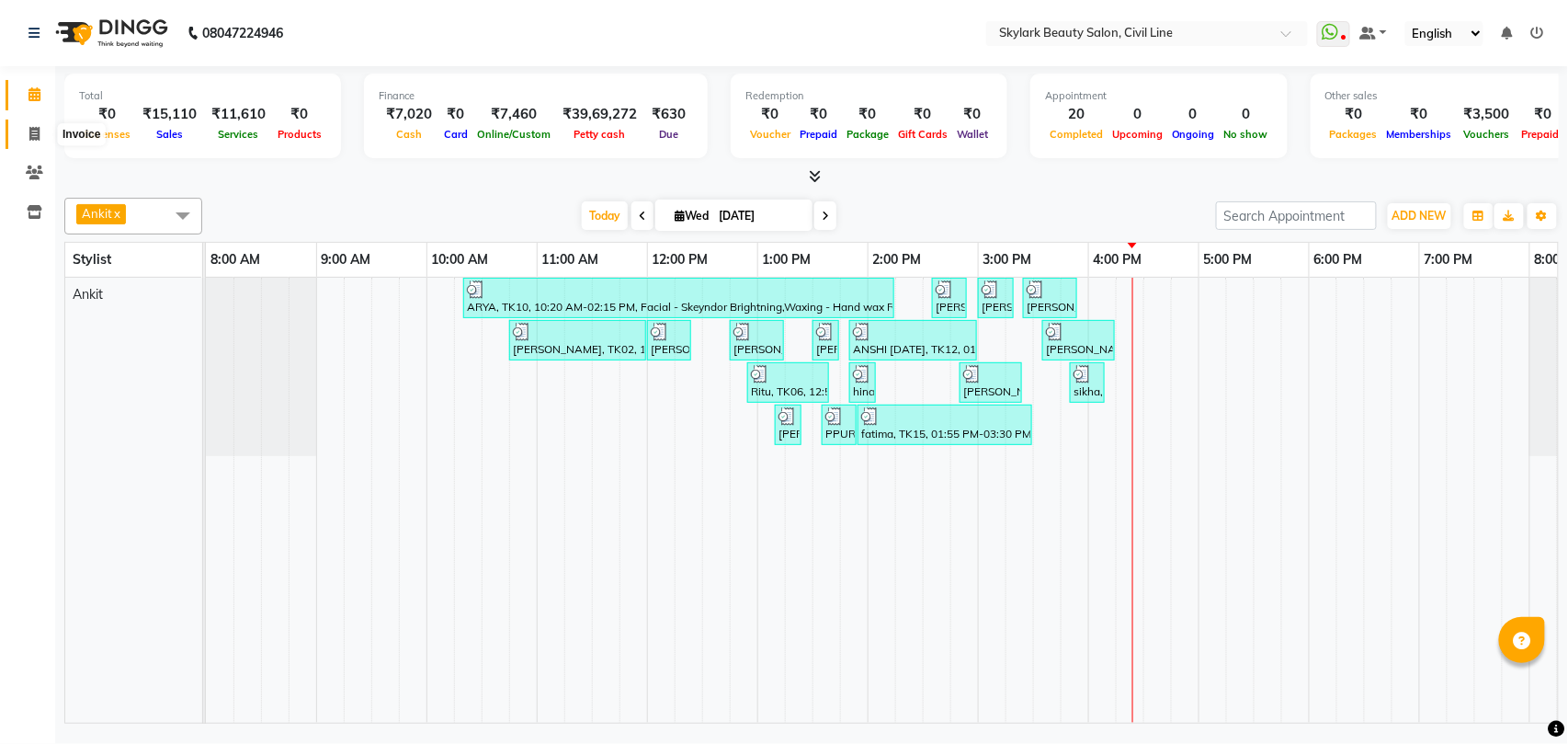
click at [31, 132] on icon at bounding box center [34, 133] width 10 height 14
select select "service"
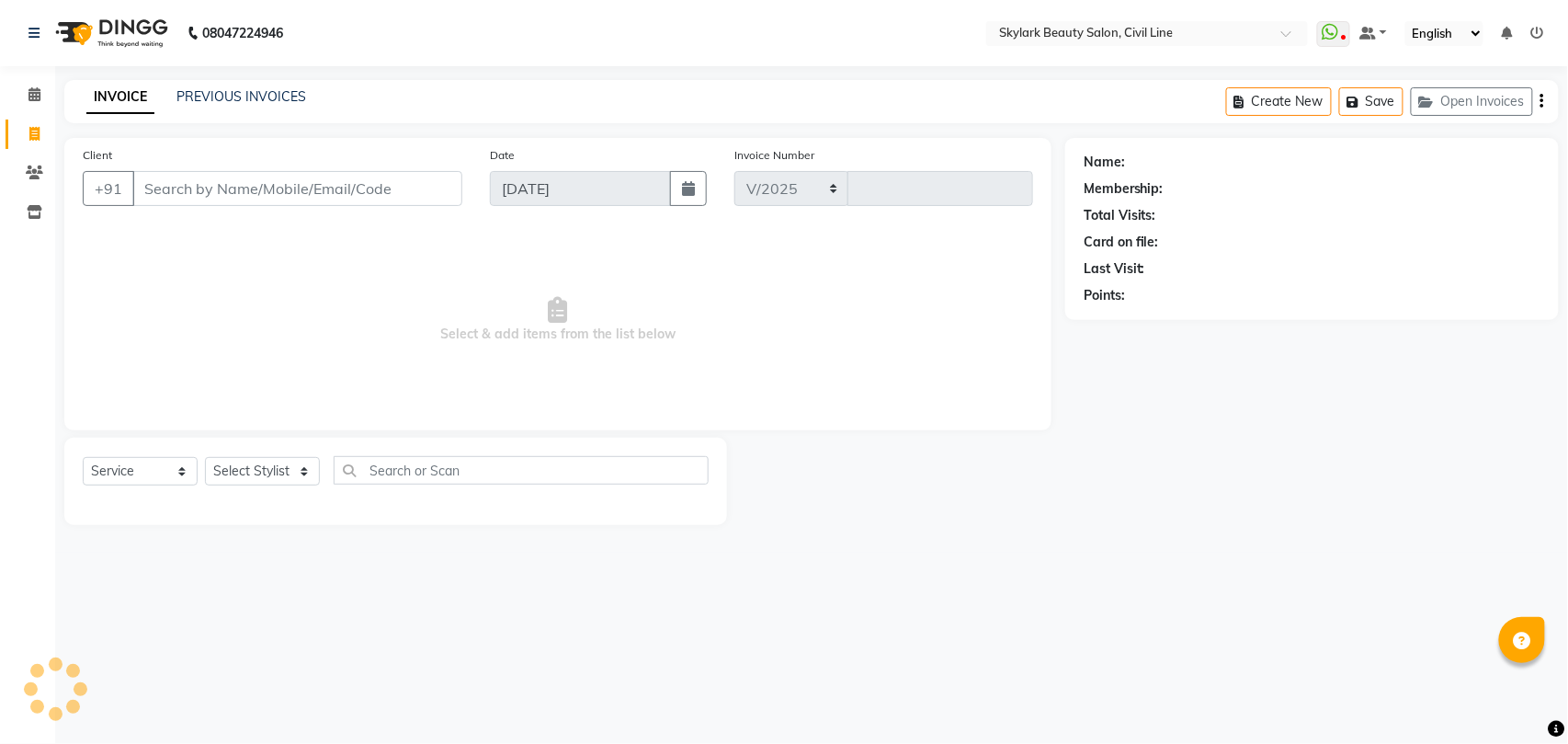
select select "4588"
type input "6231"
click at [236, 465] on select "Select Stylist" at bounding box center [262, 471] width 115 height 29
click at [266, 475] on select "Select Stylist" at bounding box center [262, 471] width 115 height 29
click at [267, 475] on select "Select Stylist" at bounding box center [262, 471] width 115 height 29
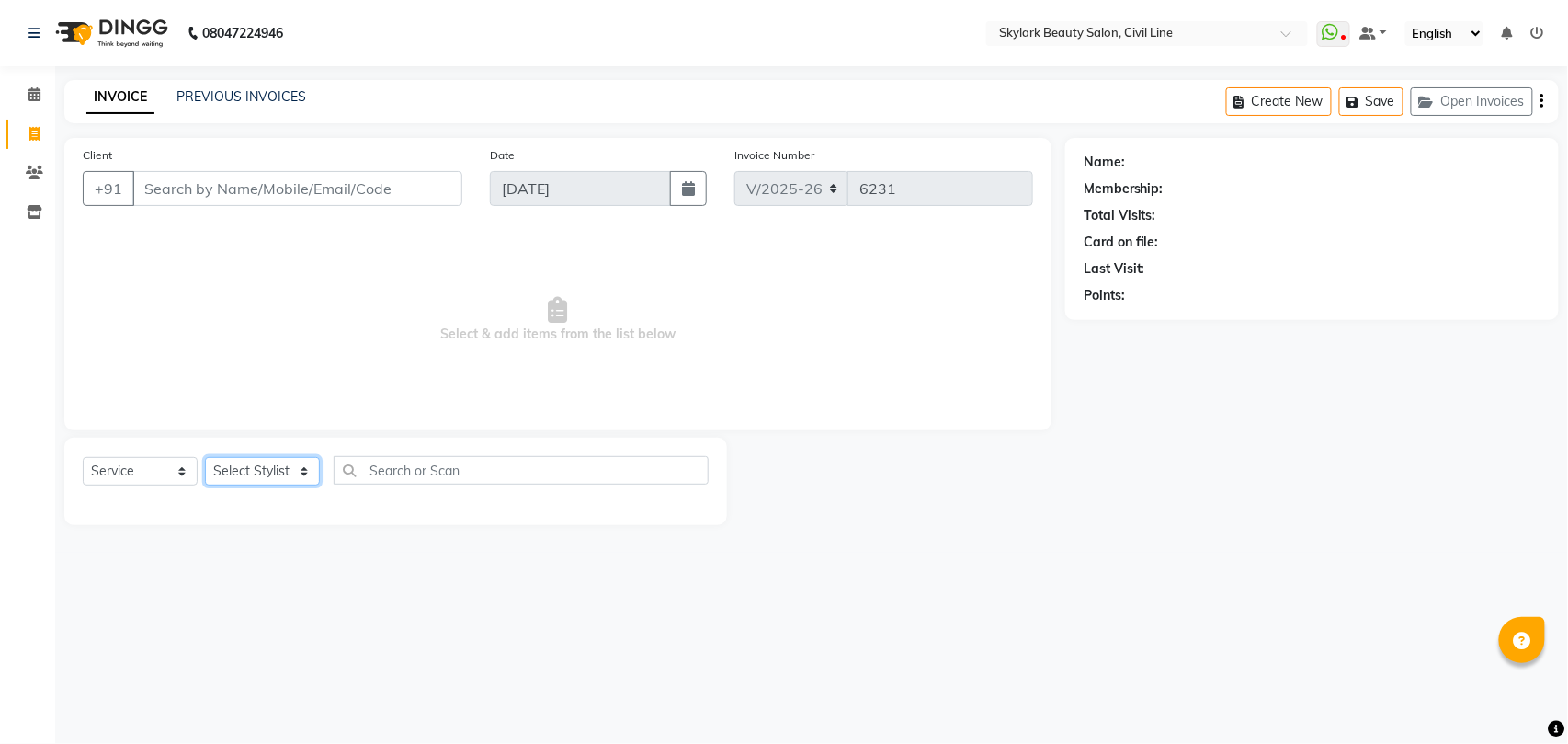
select select "28120"
click at [205, 457] on select "Select Stylist [PERSON_NAME] [PERSON_NAME] [PERSON_NAME] WASU" at bounding box center [262, 471] width 115 height 29
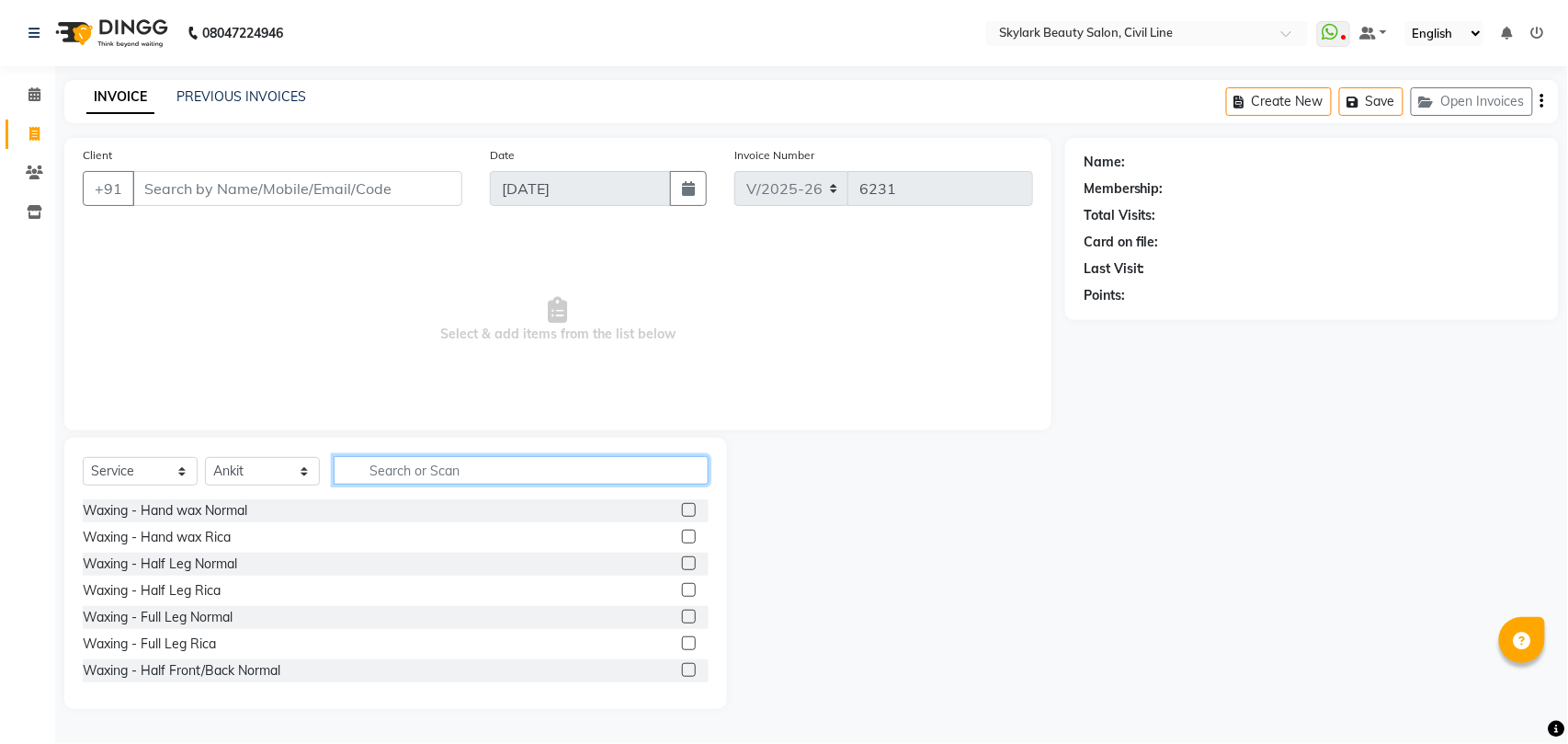
click at [395, 464] on input "text" at bounding box center [521, 470] width 375 height 29
type input "th"
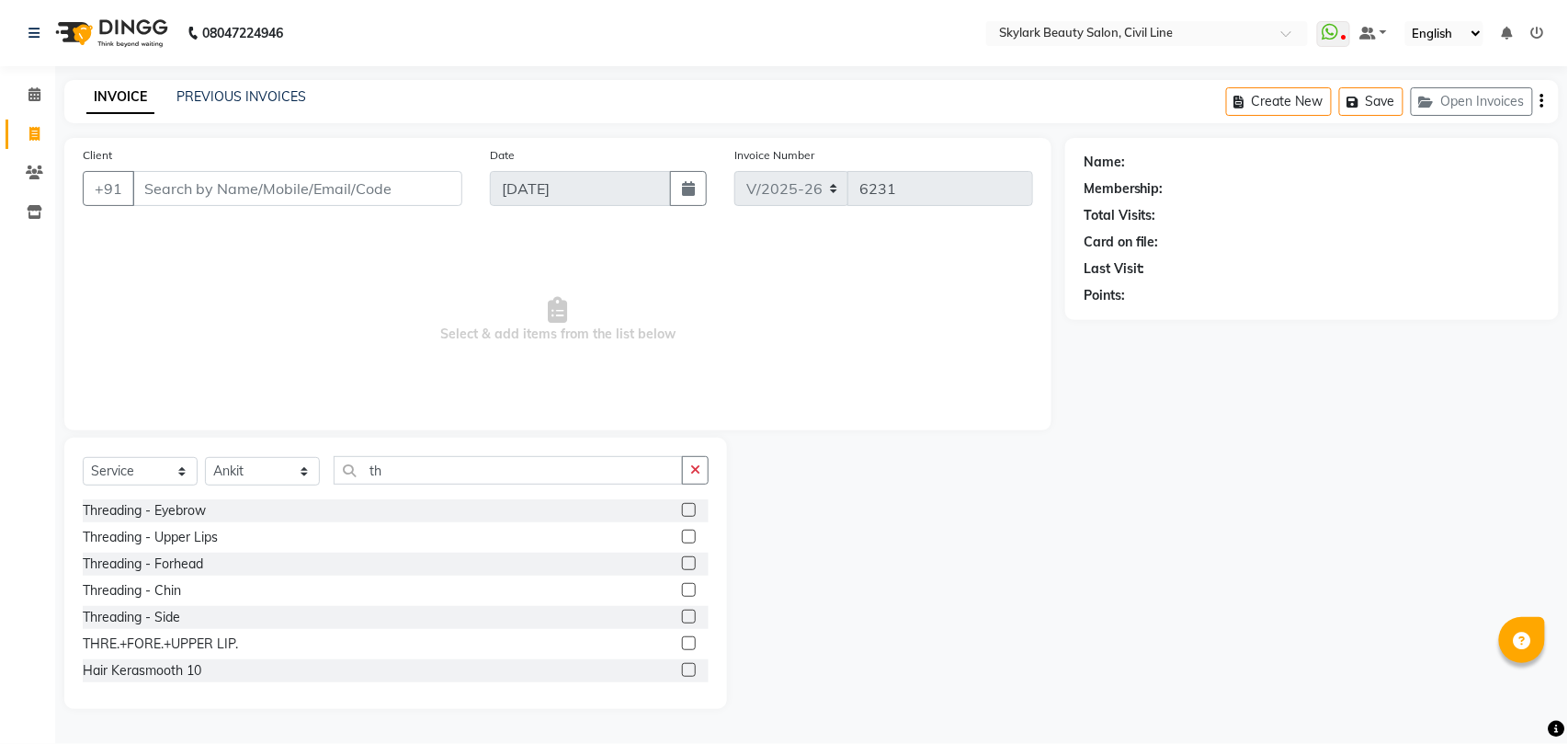
click at [682, 643] on label at bounding box center [688, 643] width 14 height 14
click at [682, 643] on input "checkbox" at bounding box center [687, 644] width 12 height 12
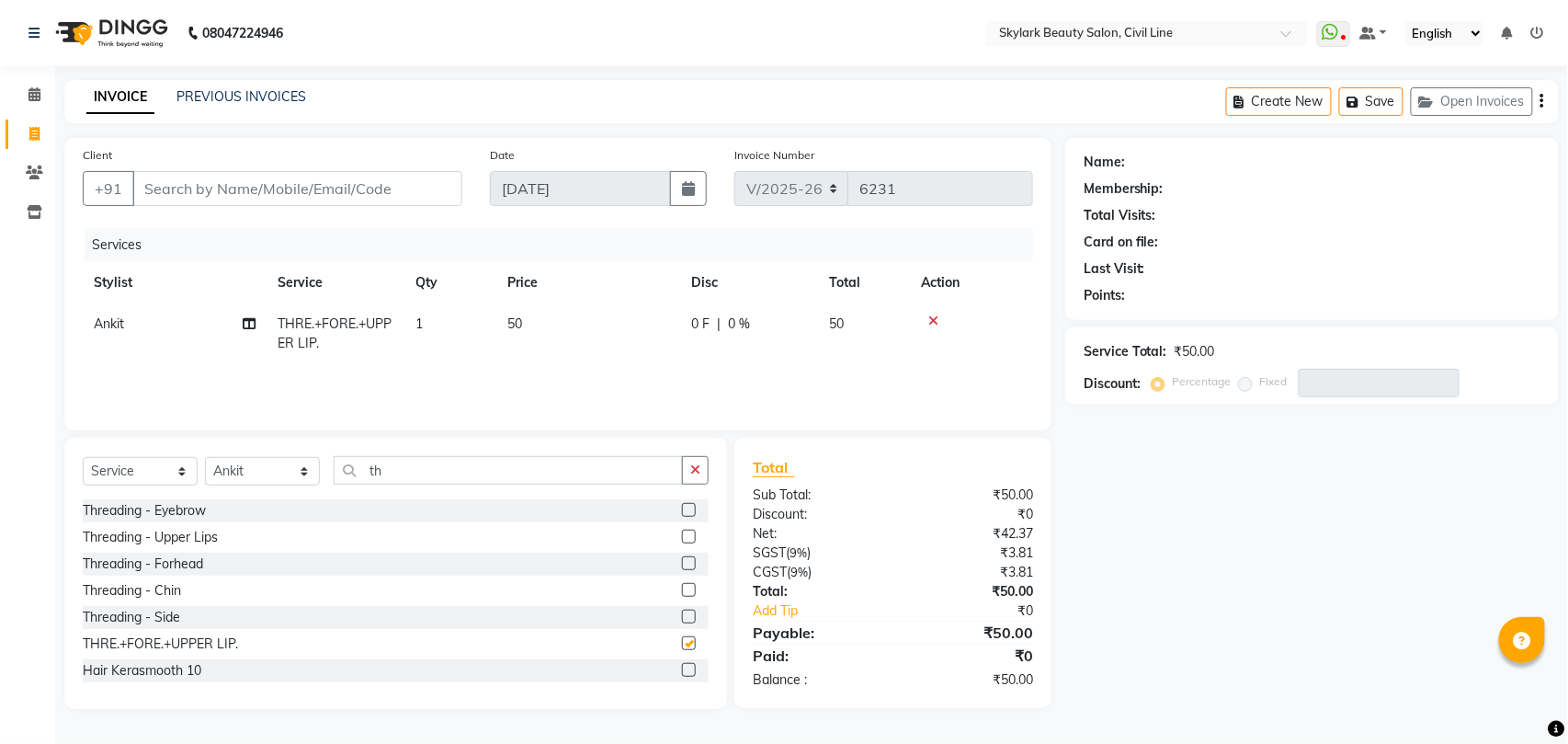
checkbox input "false"
click at [392, 177] on input "Client" at bounding box center [297, 189] width 330 height 35
type input "9"
type input "0"
type input "9473888555"
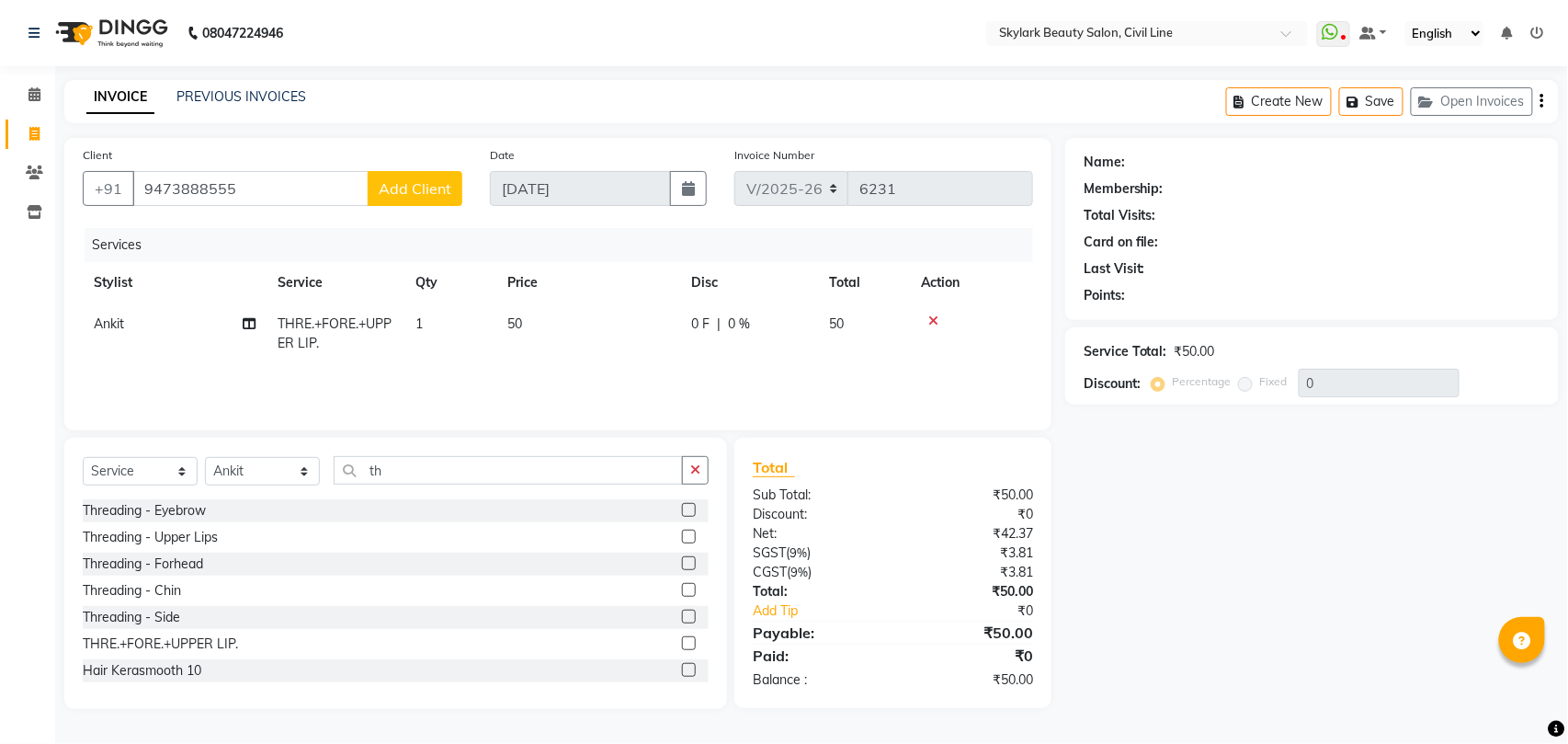
click at [416, 180] on span "Add Client" at bounding box center [415, 188] width 72 height 19
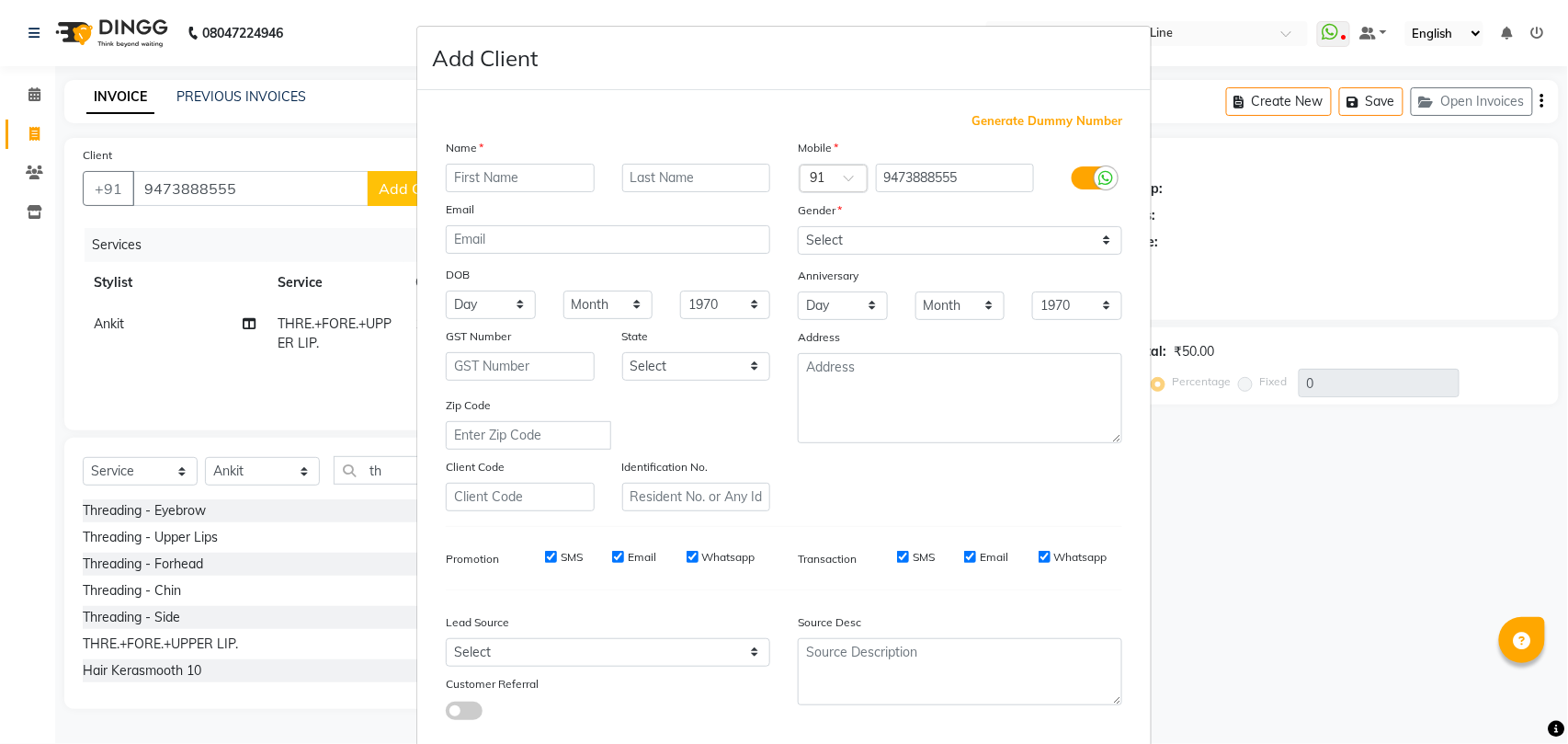
click at [563, 177] on input "text" at bounding box center [520, 178] width 149 height 29
type input "[PERSON_NAME]"
click at [930, 245] on select "Select Male Female Other Prefer Not To Say" at bounding box center [960, 240] width 324 height 29
select select "female"
click at [797, 226] on select "Select Male Female Other Prefer Not To Say" at bounding box center [960, 240] width 324 height 29
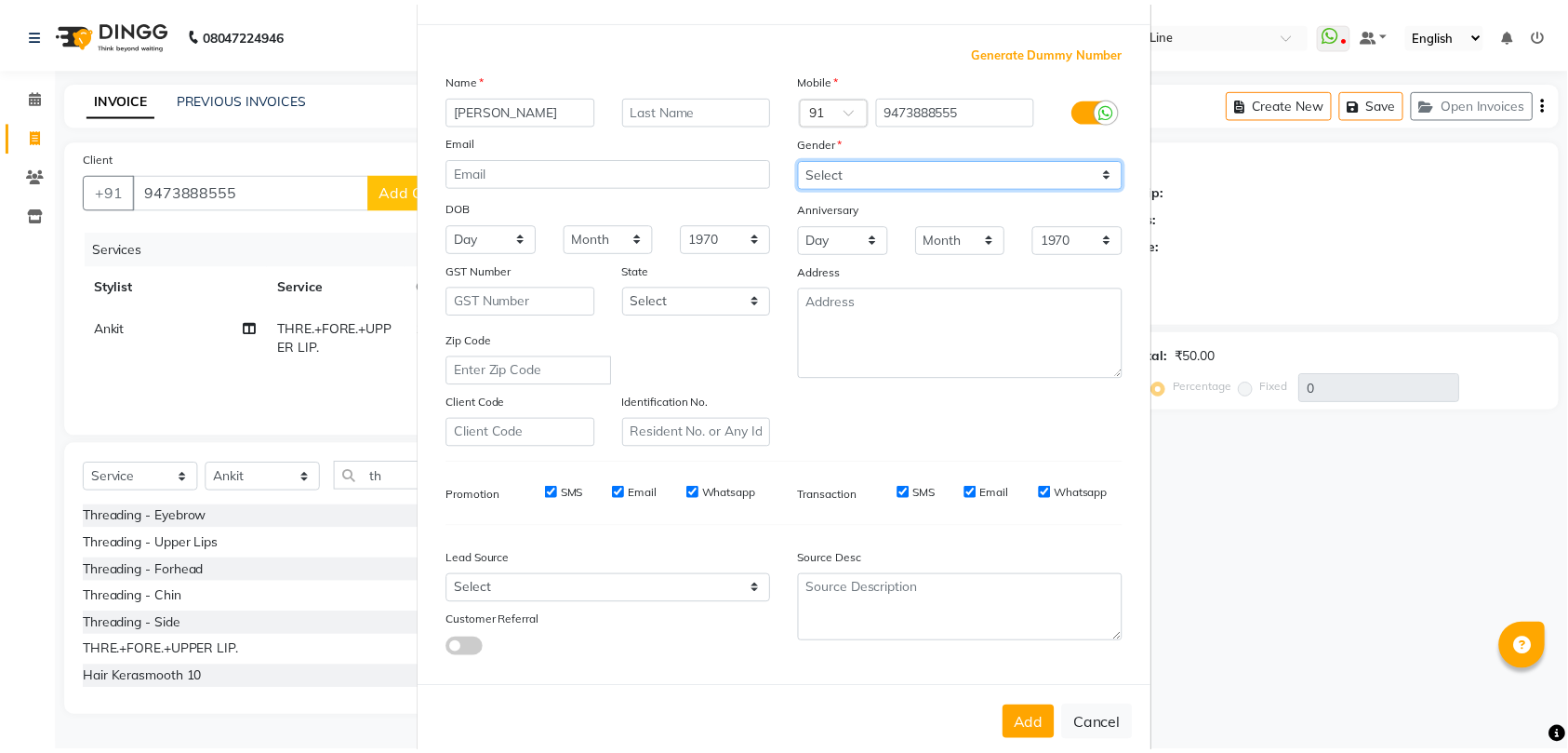
scroll to position [101, 0]
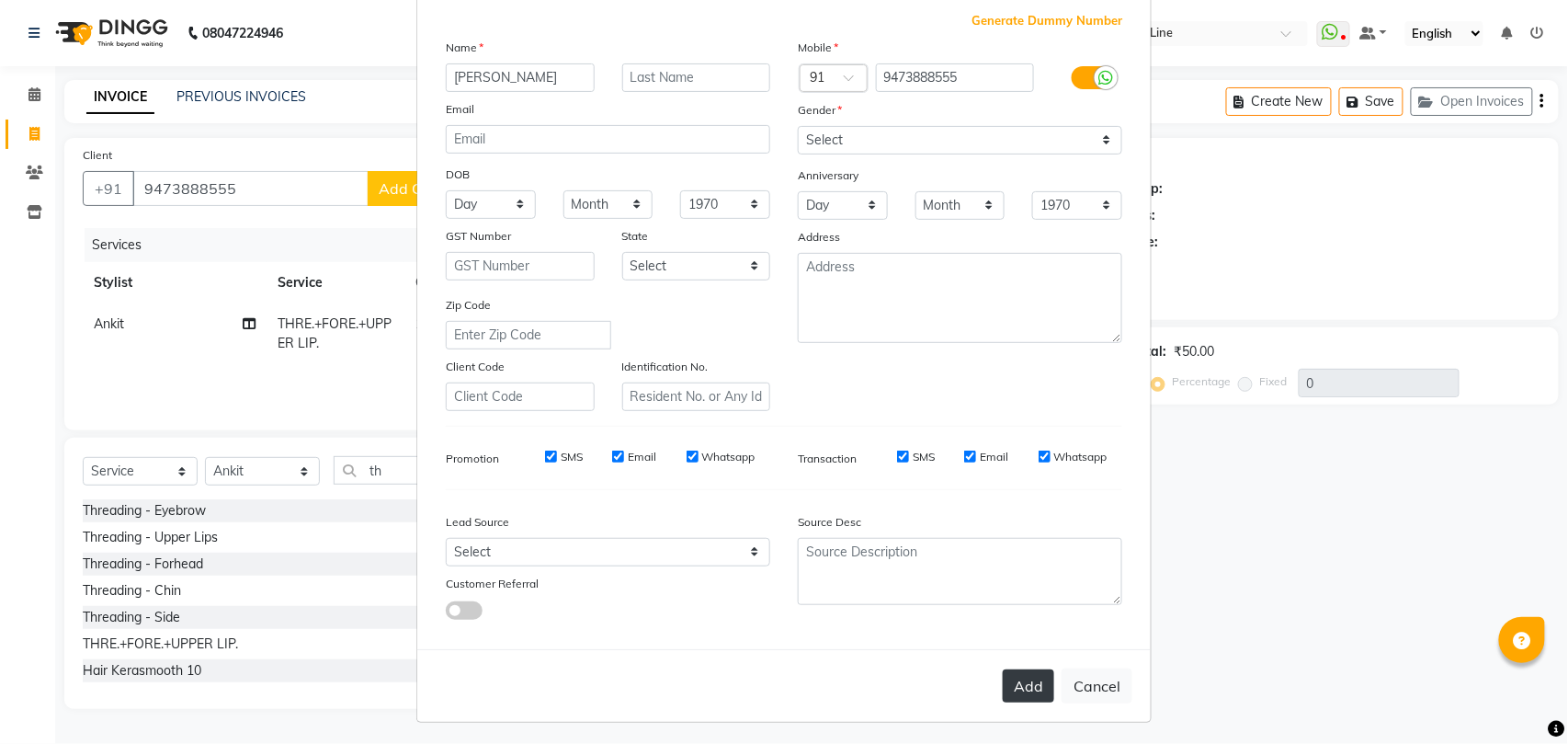
click at [1014, 677] on button "Add" at bounding box center [1028, 686] width 52 height 33
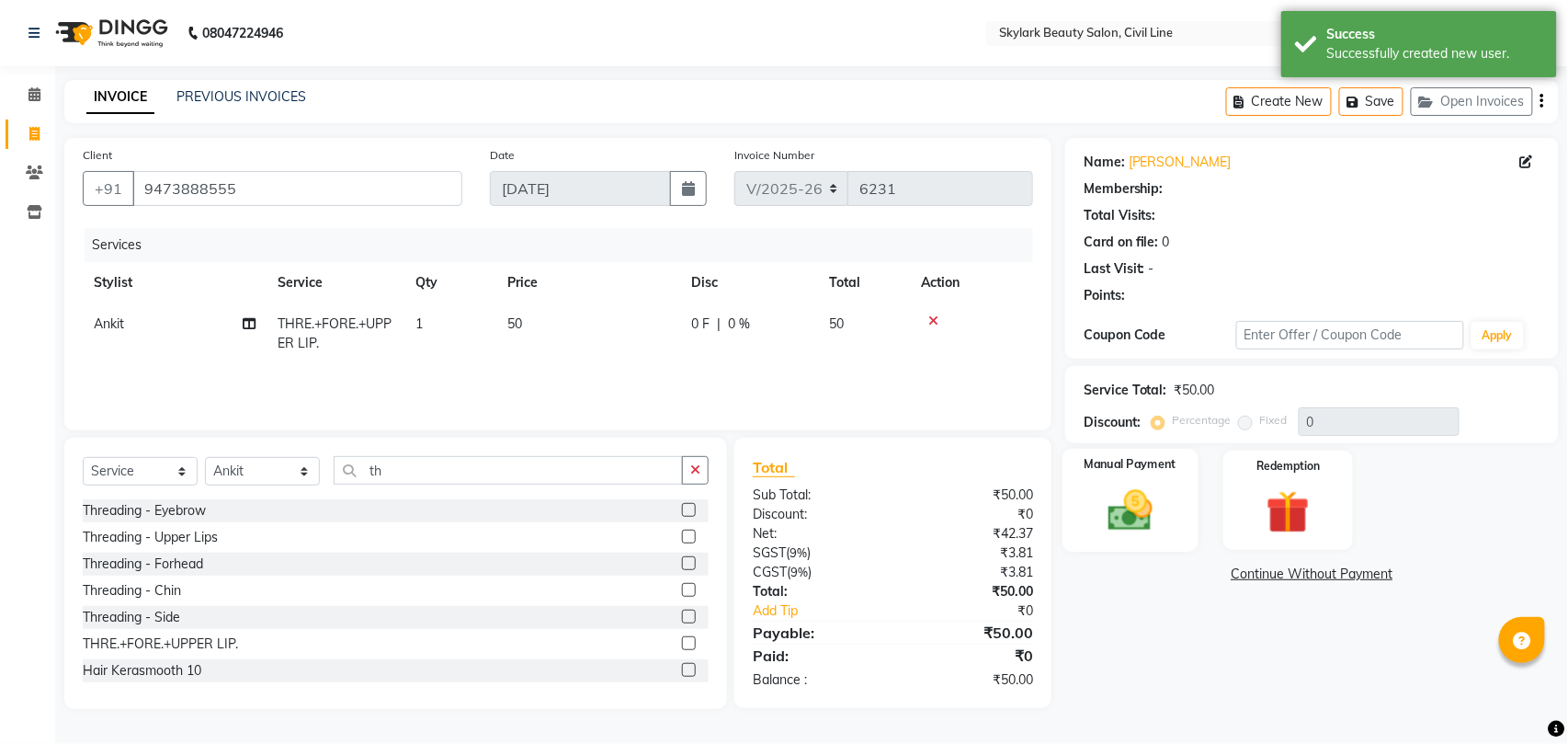
click at [1121, 523] on img at bounding box center [1130, 511] width 72 height 52
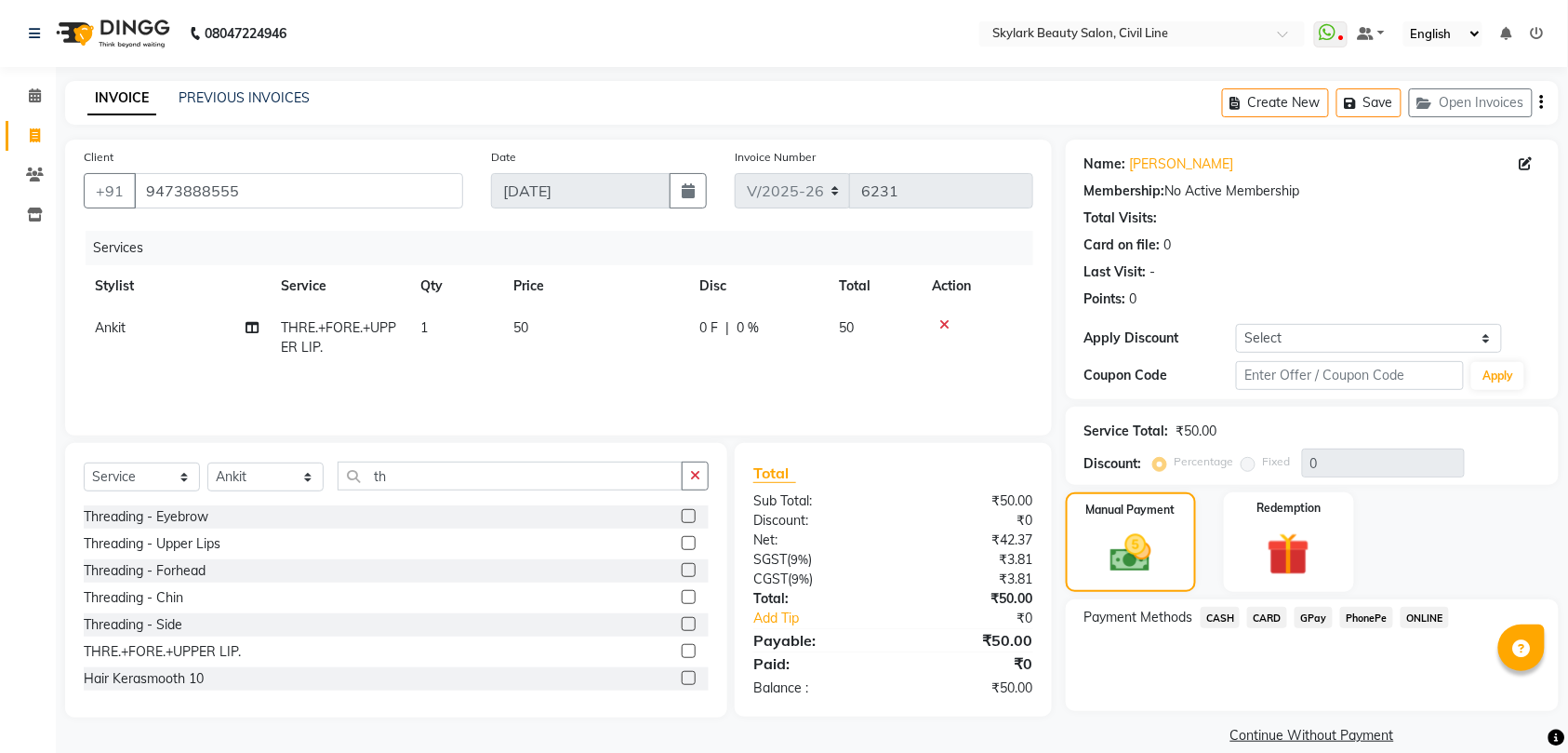
click at [1224, 618] on span "CASH" at bounding box center [1220, 617] width 40 height 22
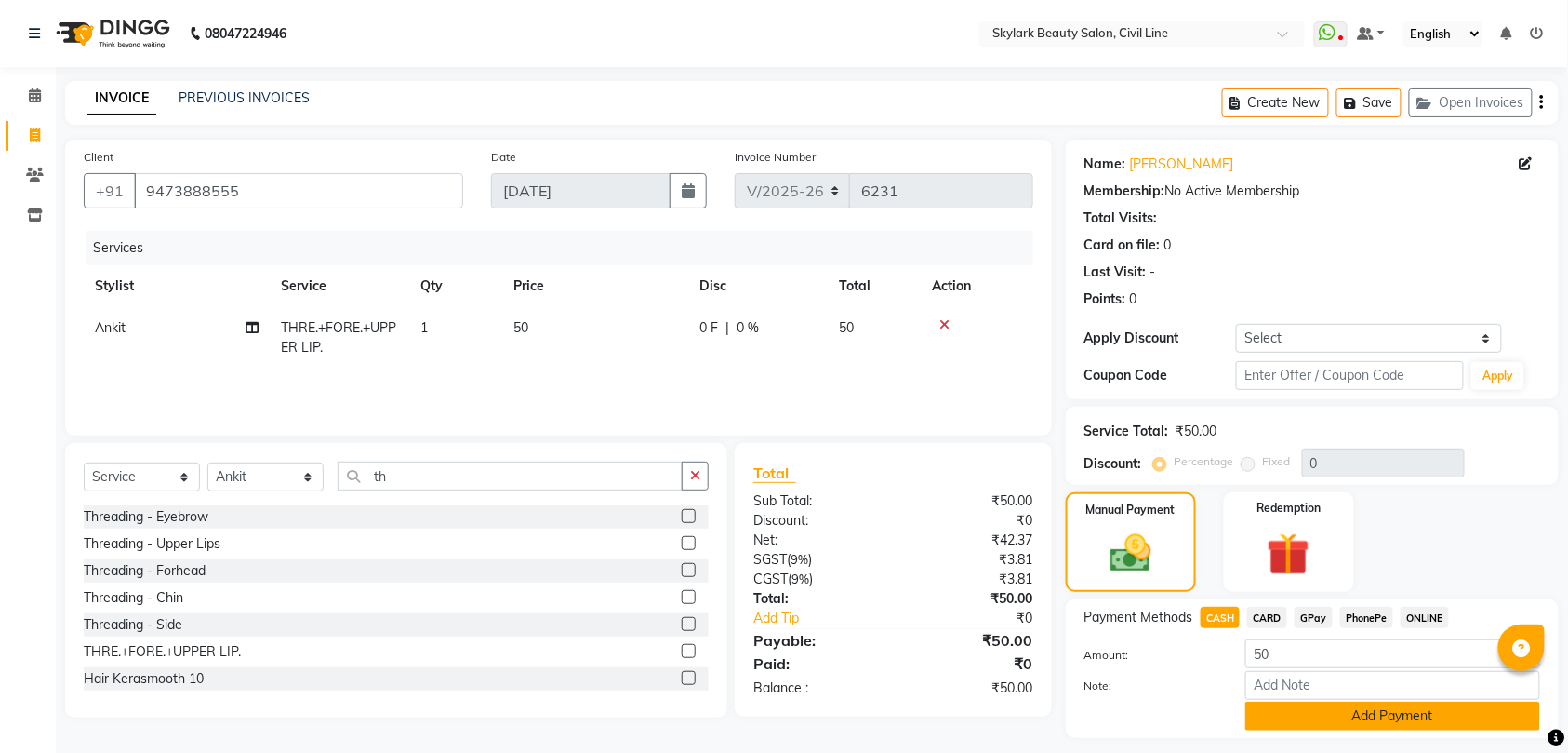
click at [1366, 712] on button "Add Payment" at bounding box center [1392, 715] width 294 height 29
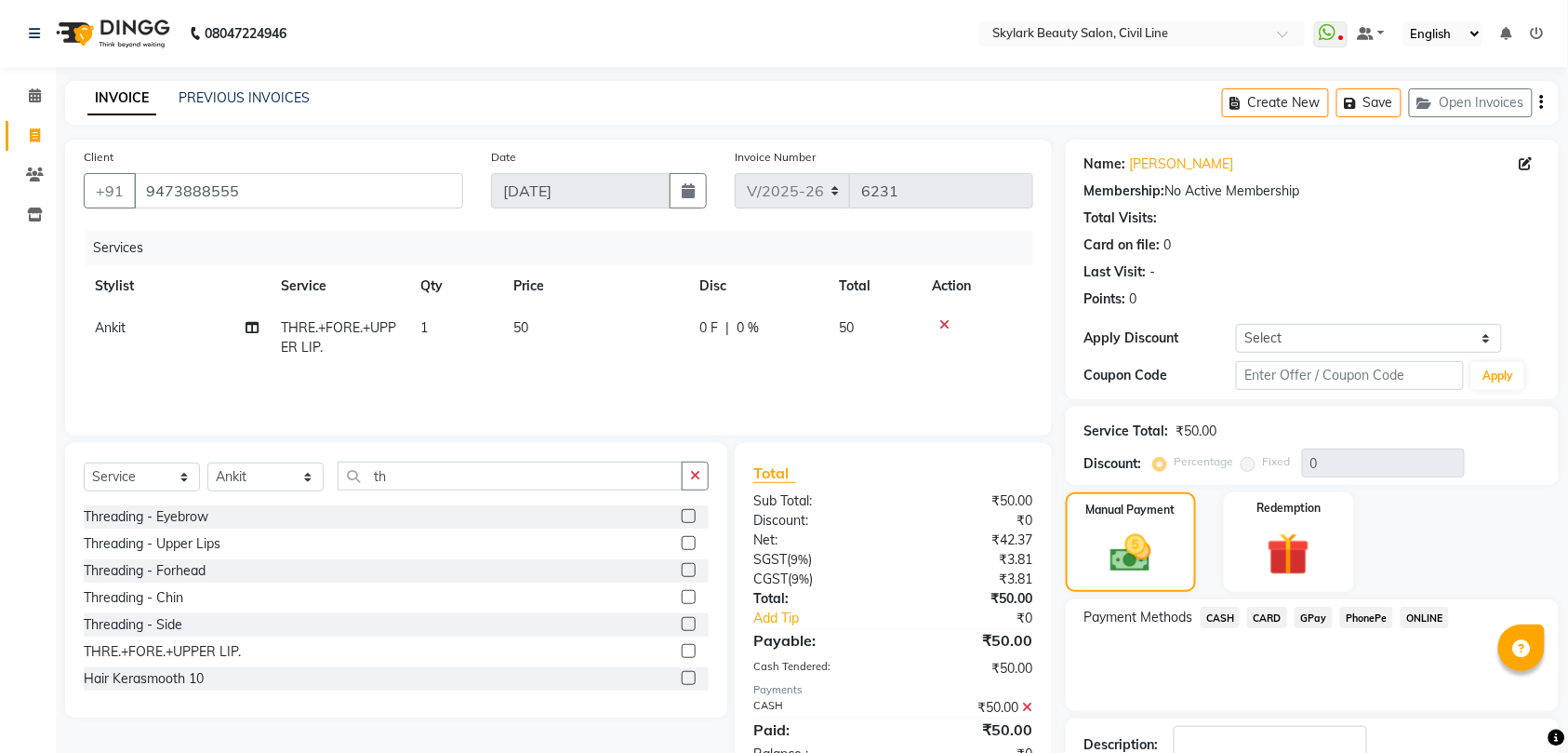
scroll to position [131, 0]
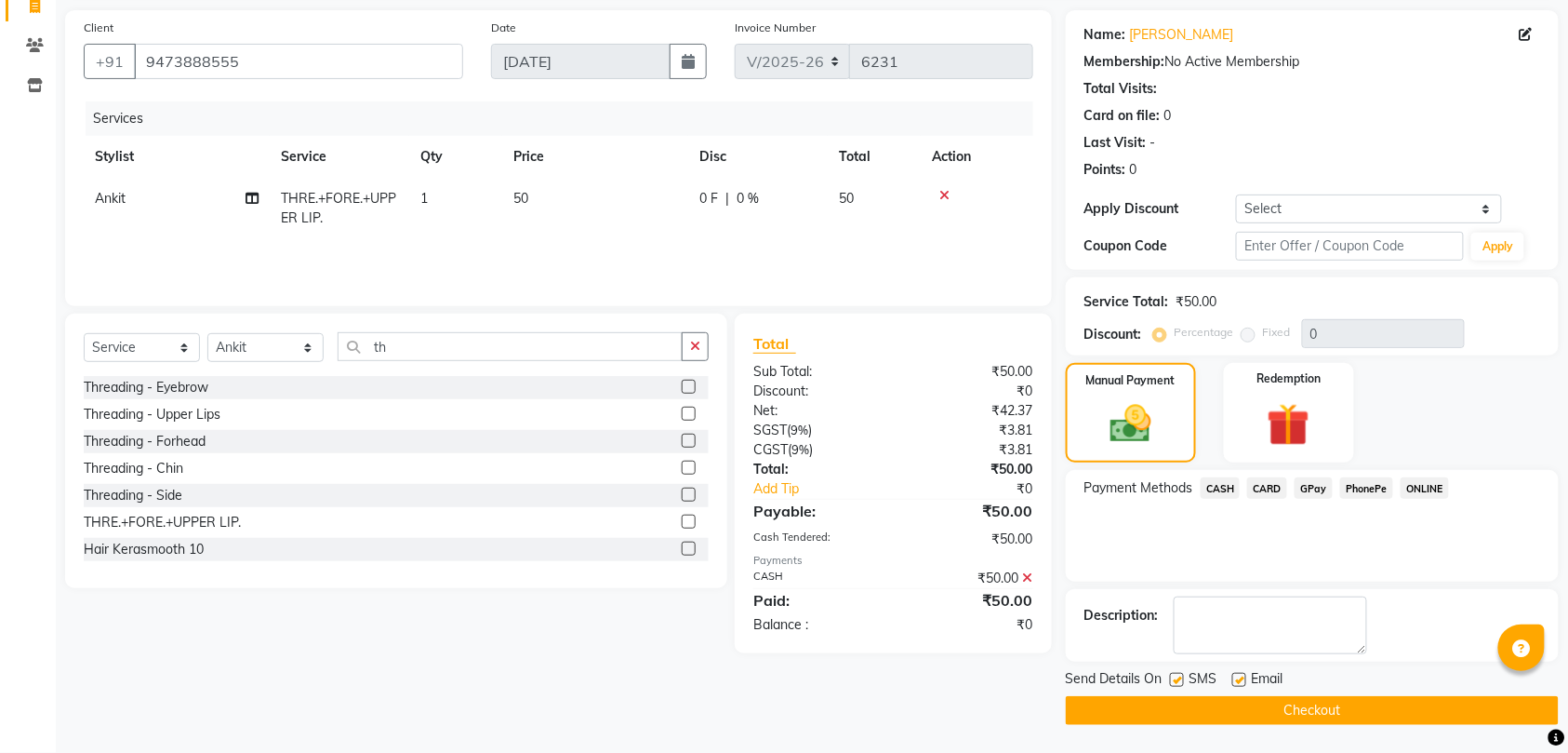
click at [1366, 712] on button "Checkout" at bounding box center [1312, 710] width 493 height 29
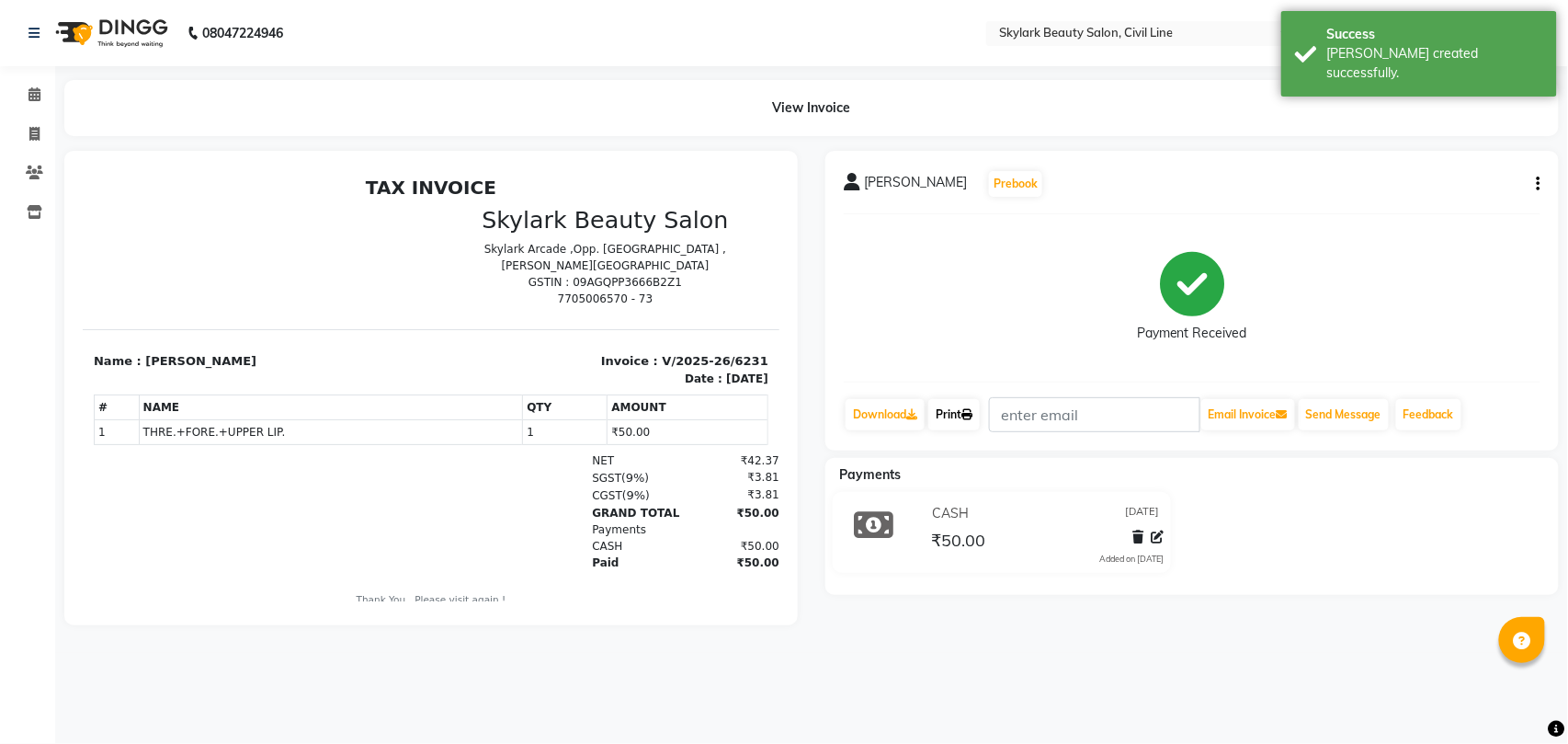
click at [947, 413] on link "Print" at bounding box center [954, 415] width 52 height 32
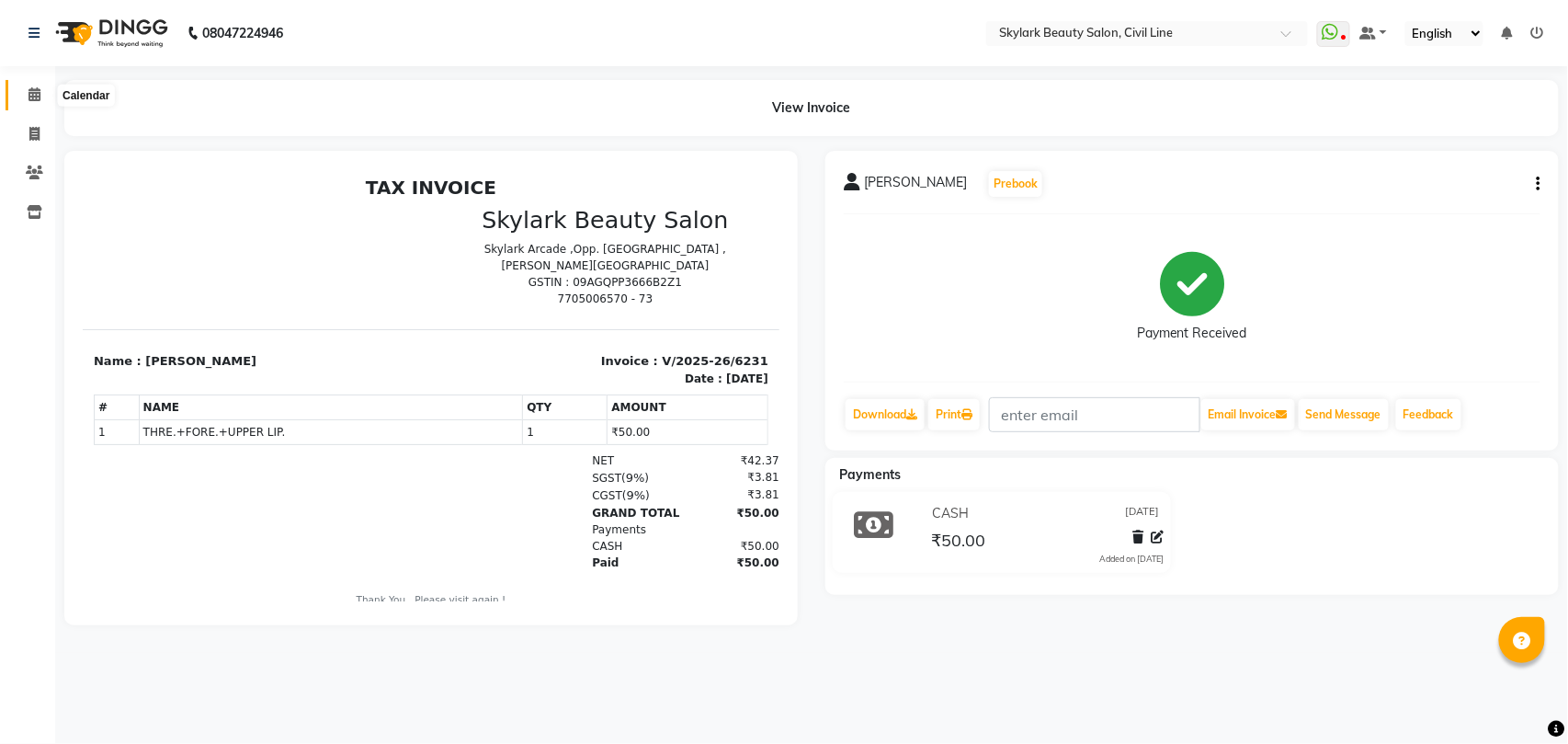
click at [34, 94] on icon at bounding box center [34, 94] width 12 height 14
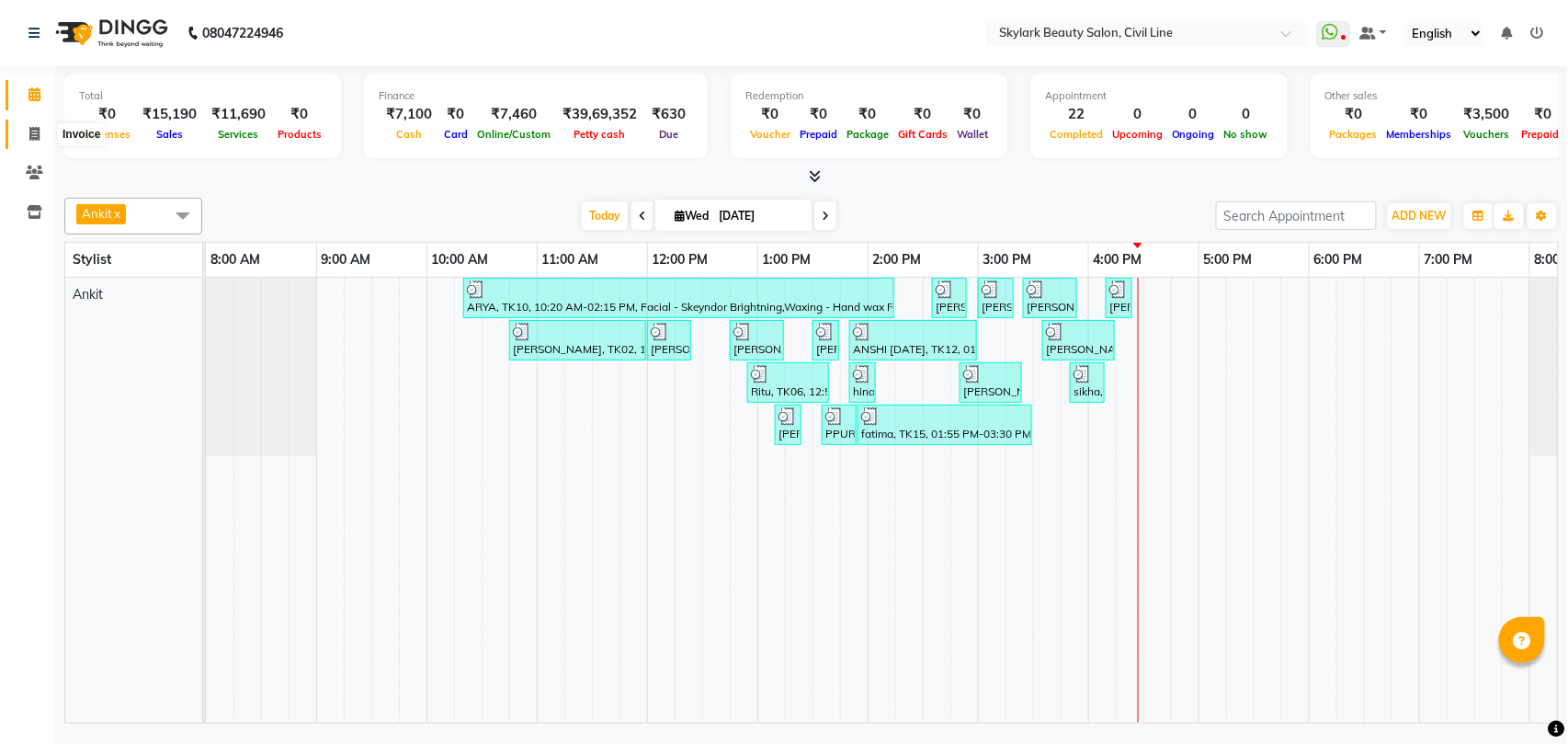
click at [31, 130] on icon at bounding box center [34, 133] width 10 height 14
select select "service"
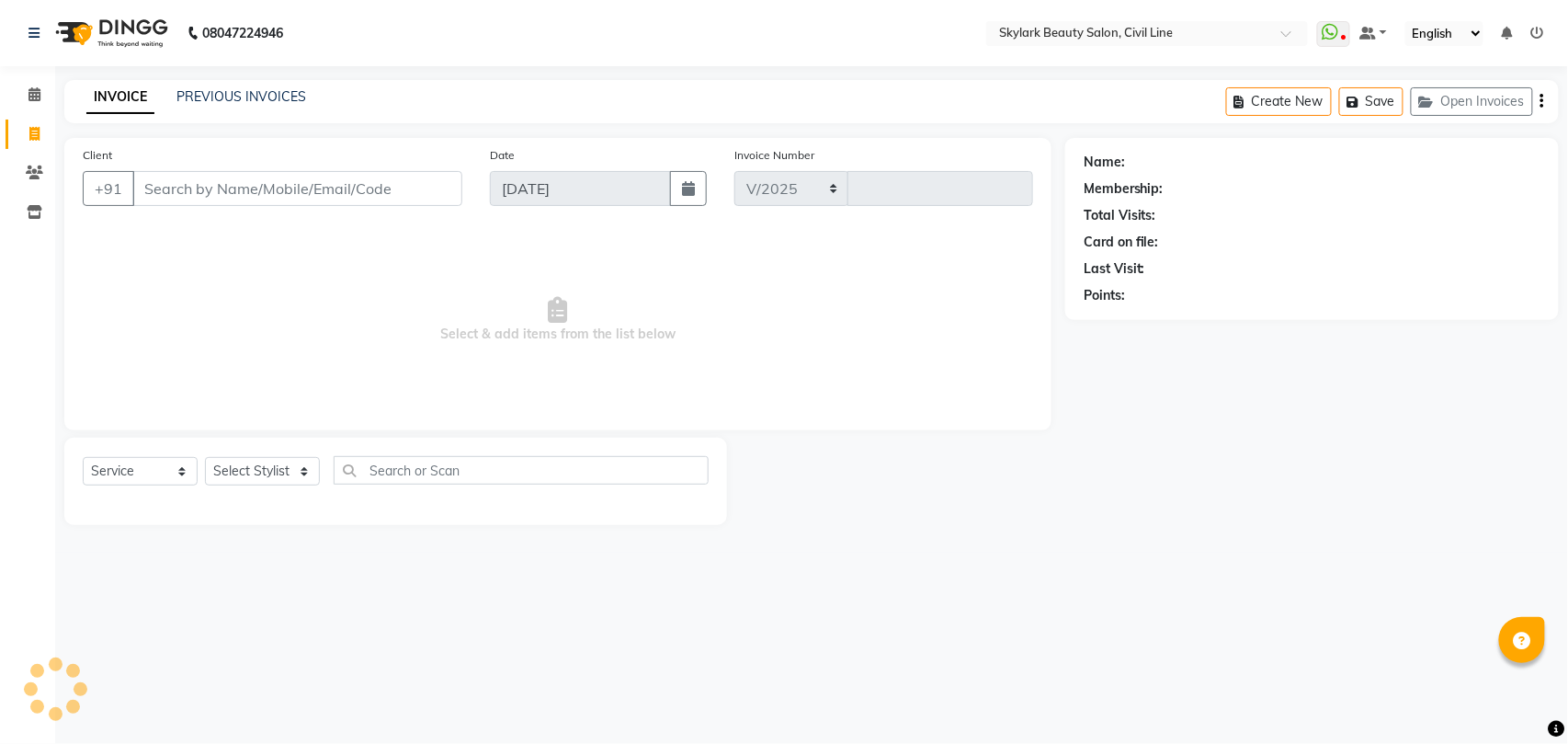
select select "4588"
type input "6234"
drag, startPoint x: 280, startPoint y: 463, endPoint x: 274, endPoint y: 483, distance: 20.9
click at [278, 461] on select "Select Stylist" at bounding box center [262, 471] width 115 height 29
click at [276, 474] on select "Select Stylist [PERSON_NAME] [PERSON_NAME] [PERSON_NAME] WASU" at bounding box center [262, 471] width 115 height 29
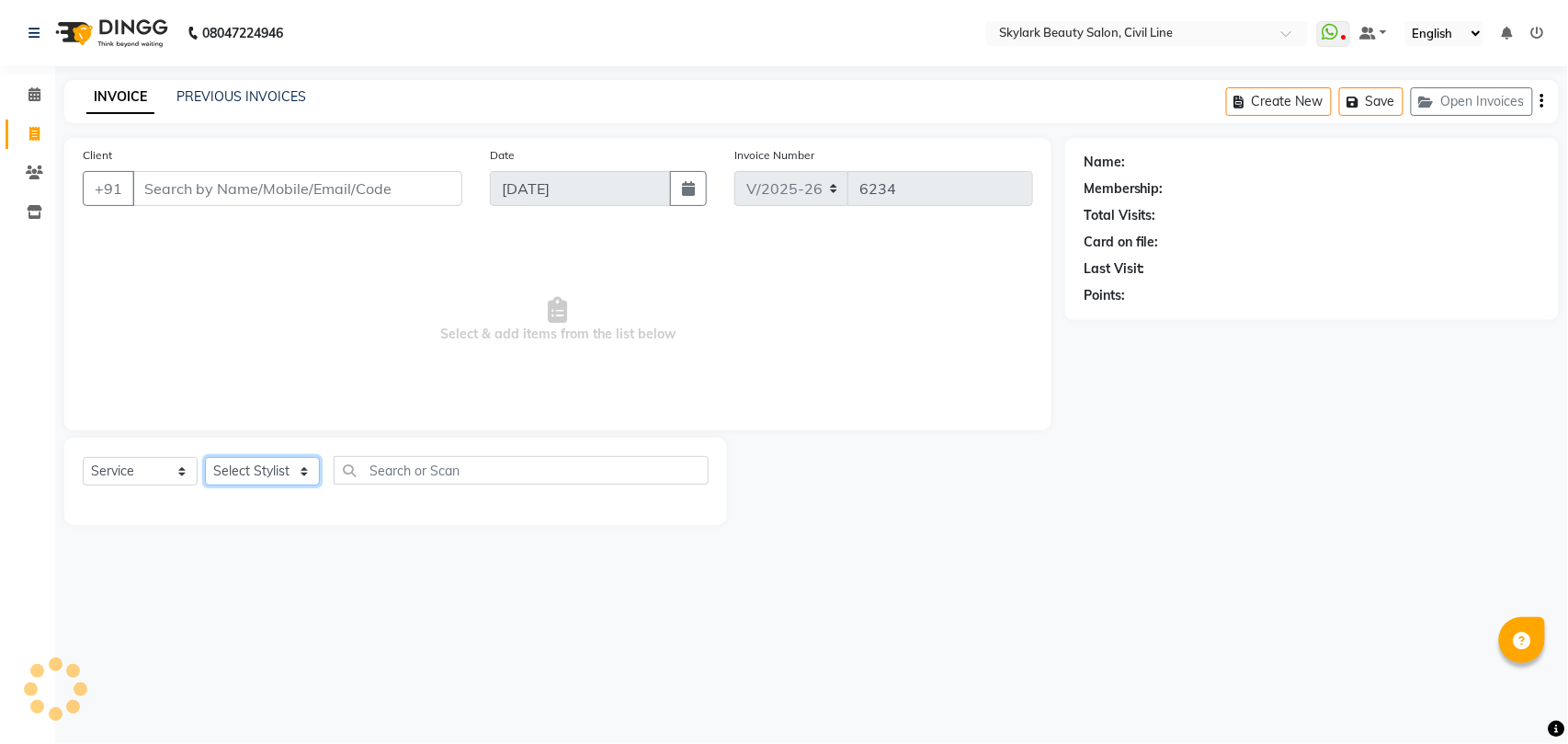
click at [276, 474] on select "Select Stylist [PERSON_NAME] [PERSON_NAME] [PERSON_NAME] WASU" at bounding box center [262, 471] width 115 height 29
select select "28120"
click at [205, 457] on select "Select Stylist [PERSON_NAME] [PERSON_NAME] [PERSON_NAME] WASU" at bounding box center [262, 471] width 115 height 29
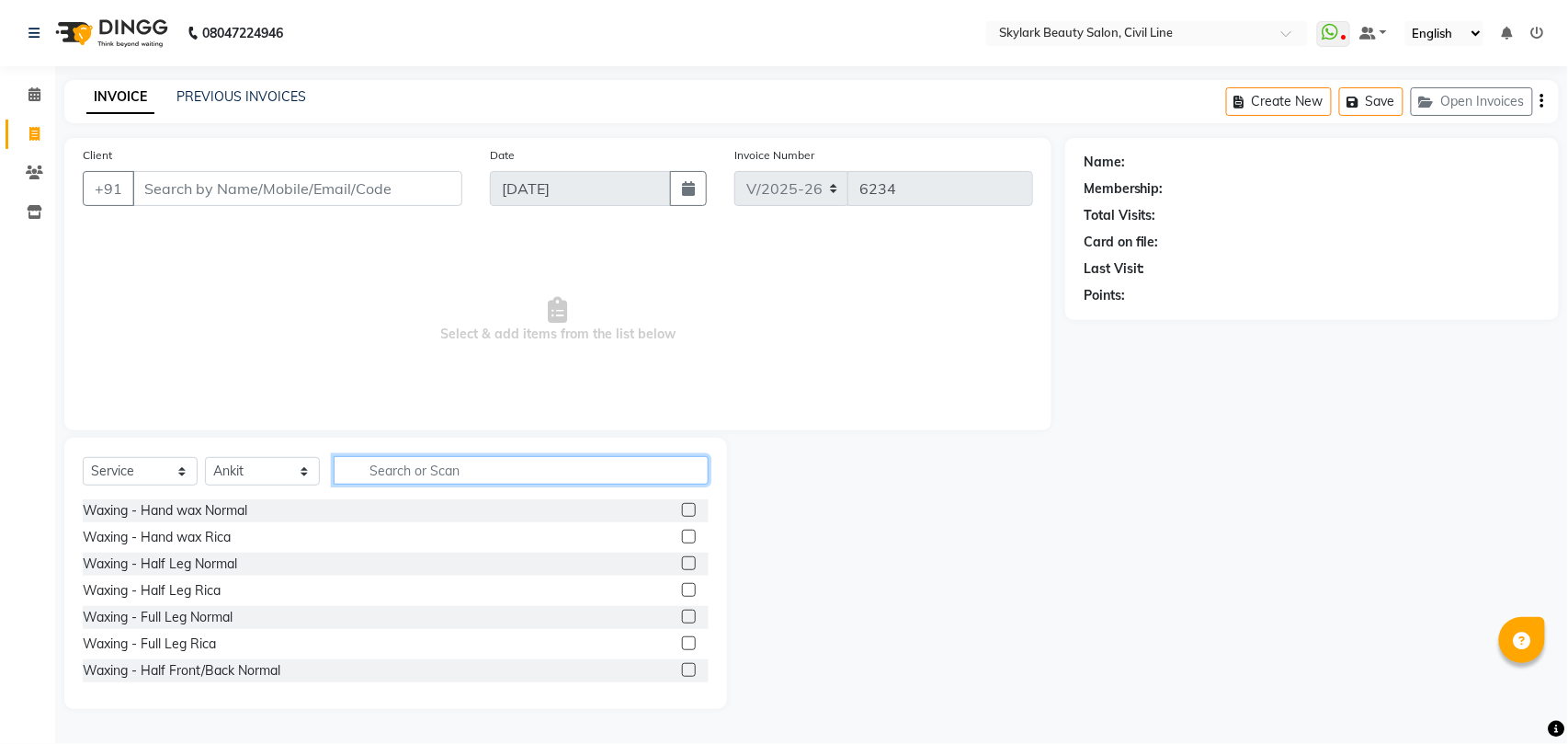
click at [437, 471] on input "text" at bounding box center [521, 470] width 375 height 29
type input "th"
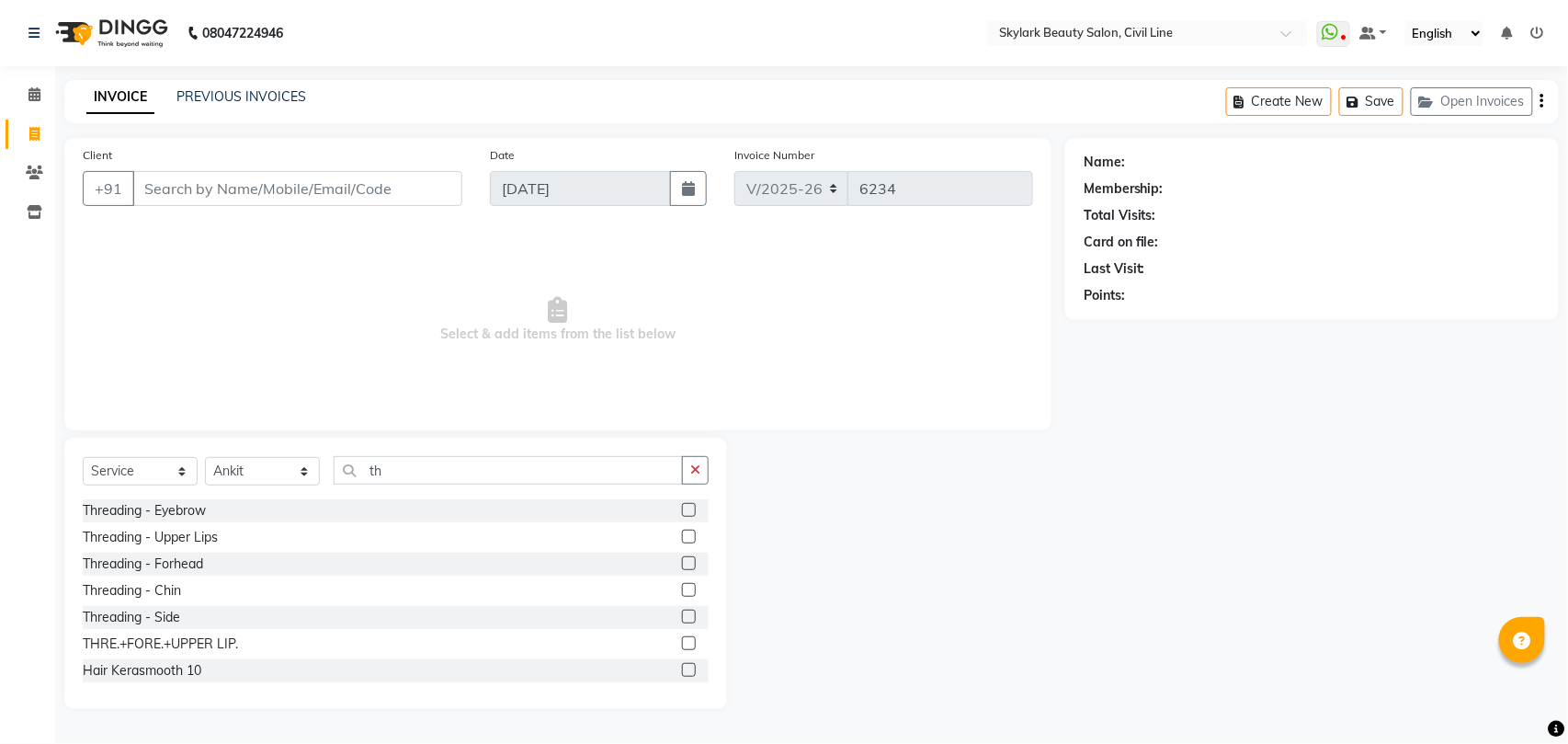
click at [682, 513] on label at bounding box center [688, 510] width 14 height 14
click at [682, 513] on input "checkbox" at bounding box center [687, 511] width 12 height 12
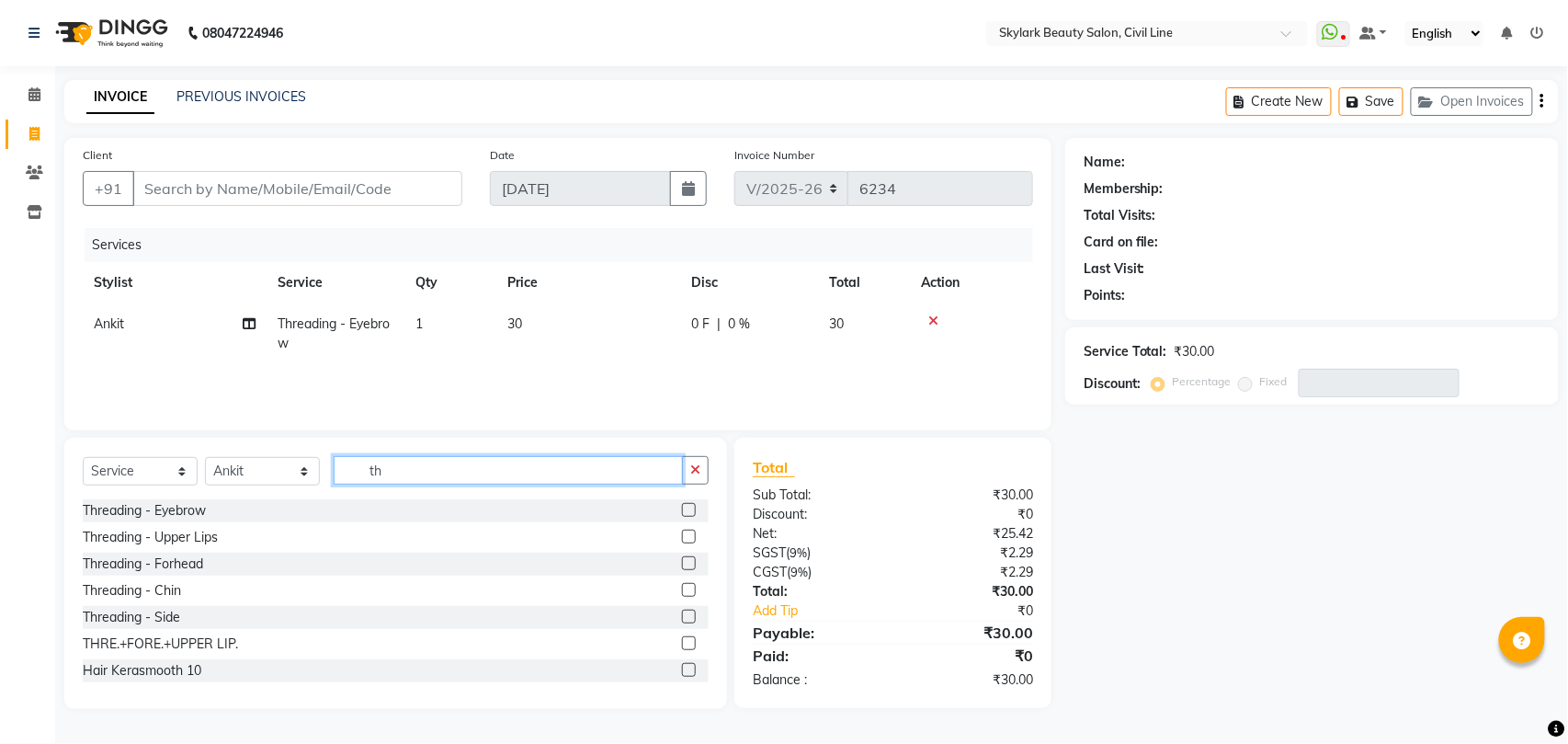
checkbox input "false"
click at [663, 469] on input "th" at bounding box center [508, 470] width 349 height 29
click at [682, 538] on label at bounding box center [688, 536] width 14 height 14
click at [682, 538] on input "checkbox" at bounding box center [687, 536] width 12 height 12
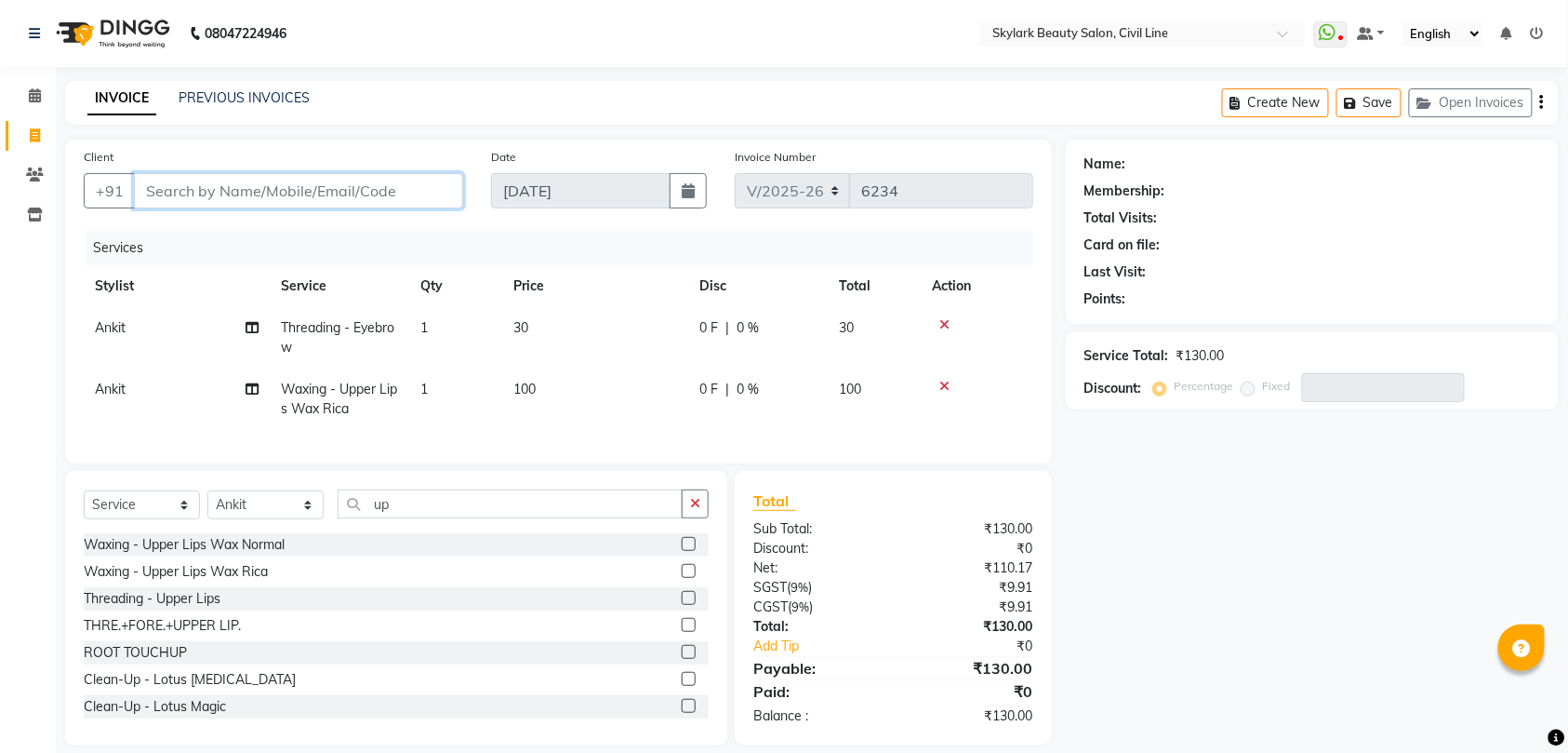
click at [354, 186] on input "Client" at bounding box center [298, 191] width 329 height 36
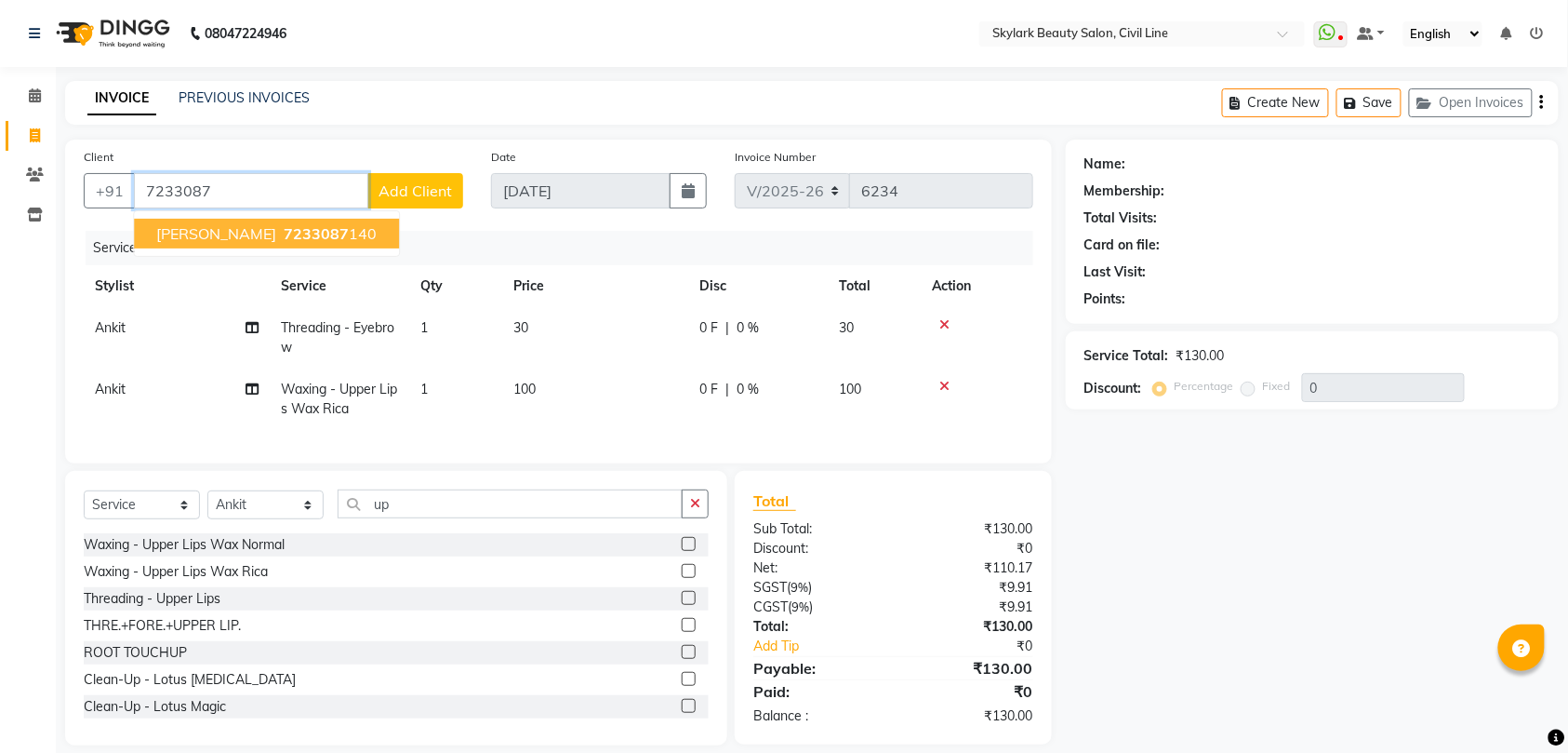
click at [283, 232] on ngb-highlight "7233087 140" at bounding box center [328, 233] width 97 height 19
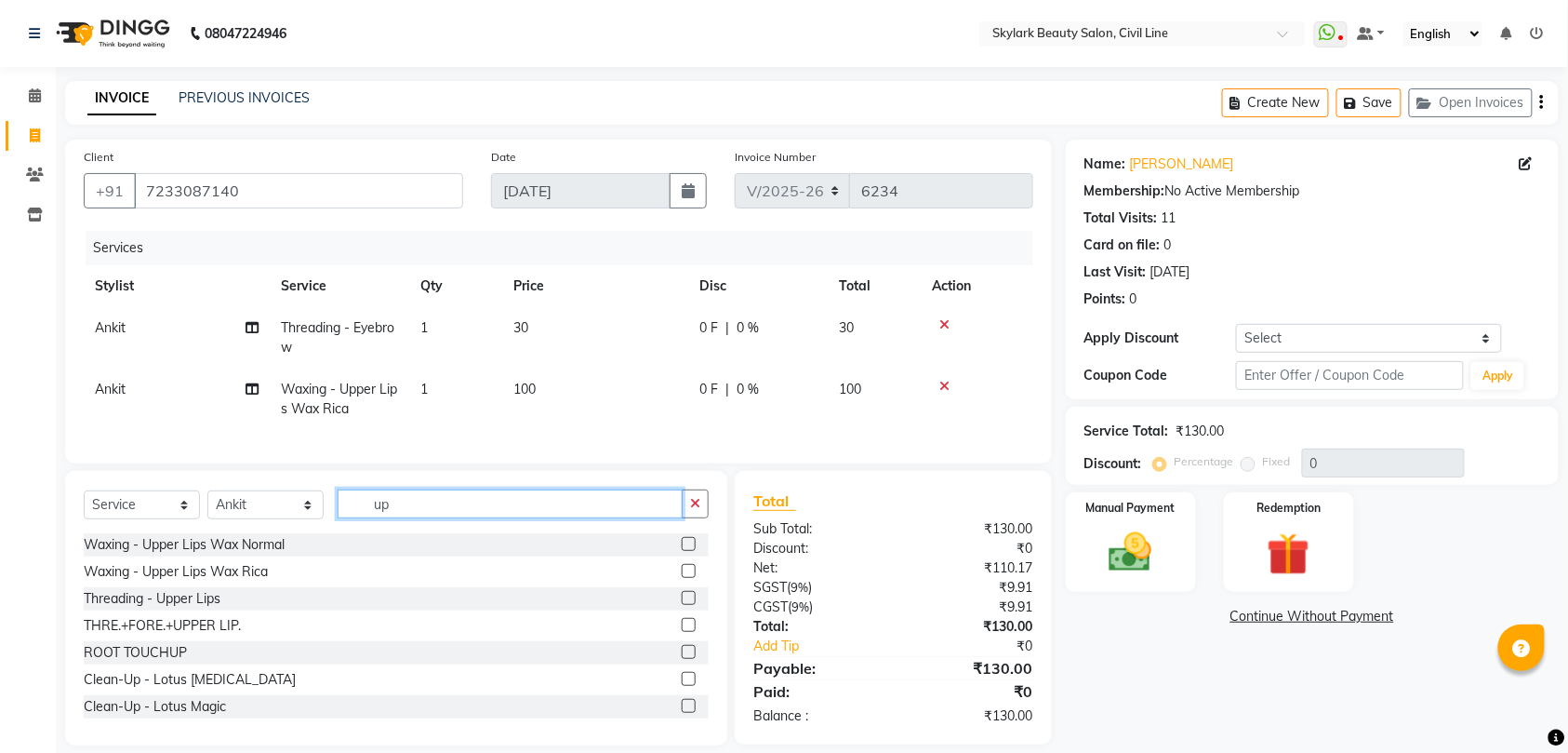
click at [618, 515] on input "up" at bounding box center [510, 504] width 345 height 29
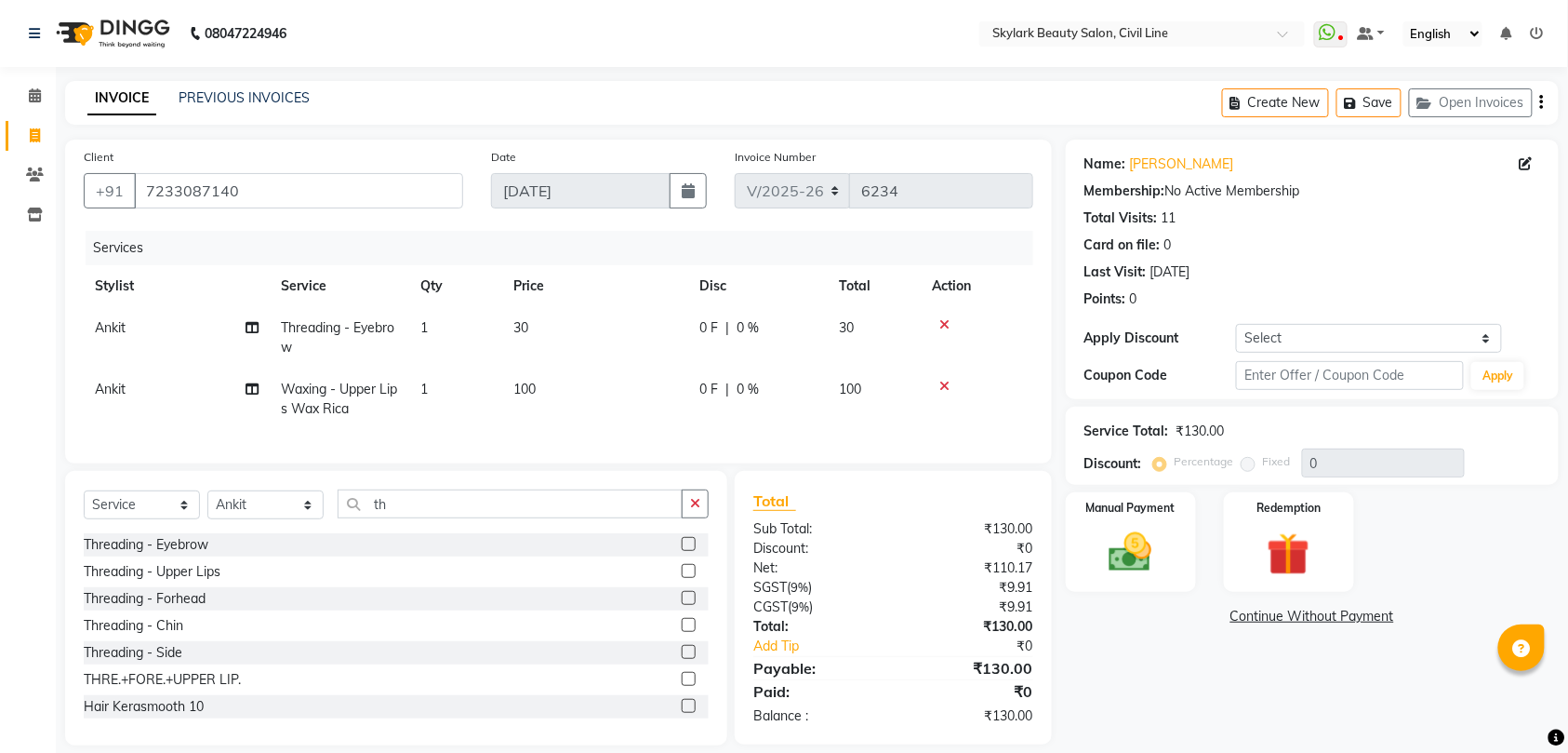
click at [681, 605] on label at bounding box center [688, 597] width 14 height 14
click at [681, 605] on input "checkbox" at bounding box center [687, 598] width 12 height 12
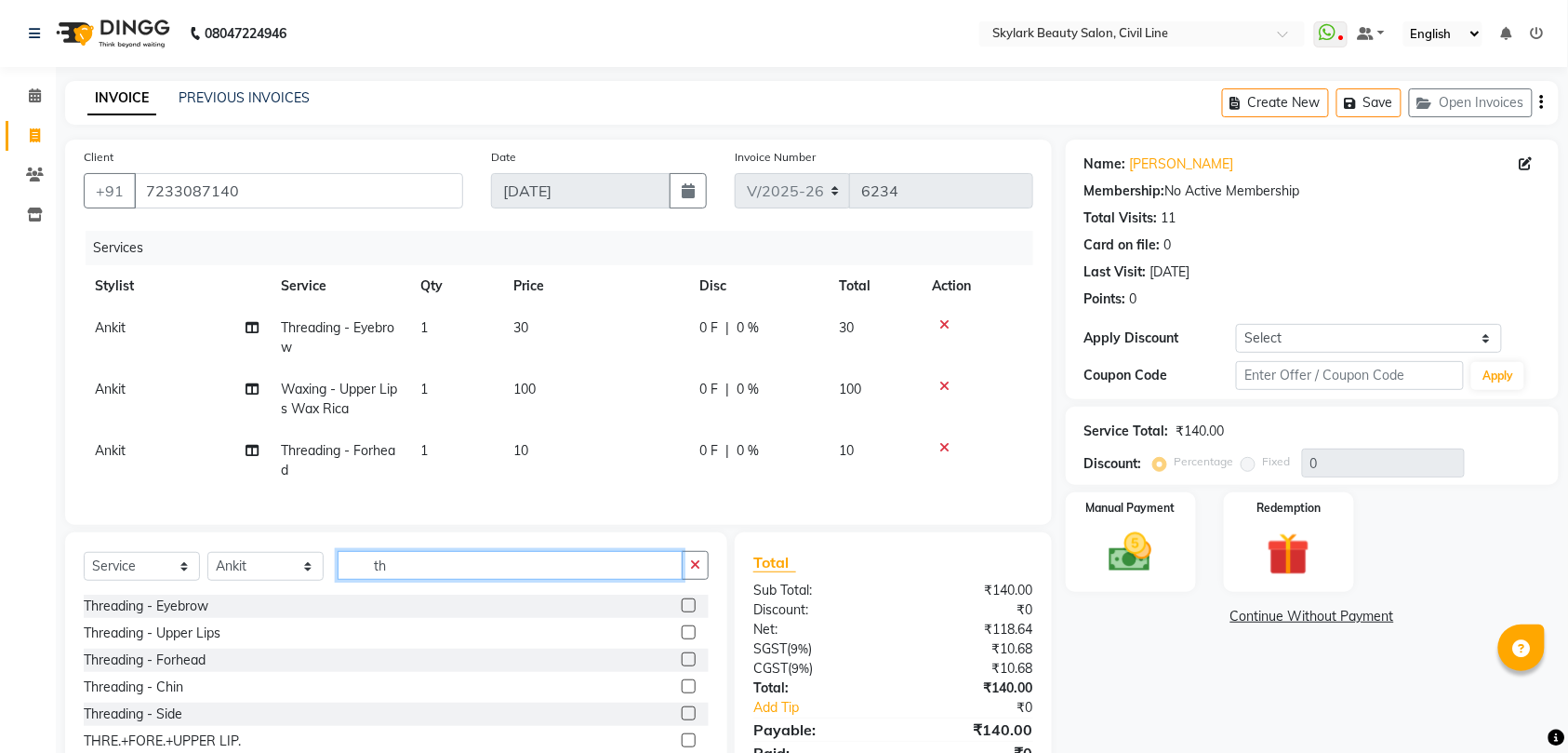
click at [622, 580] on input "th" at bounding box center [510, 565] width 345 height 29
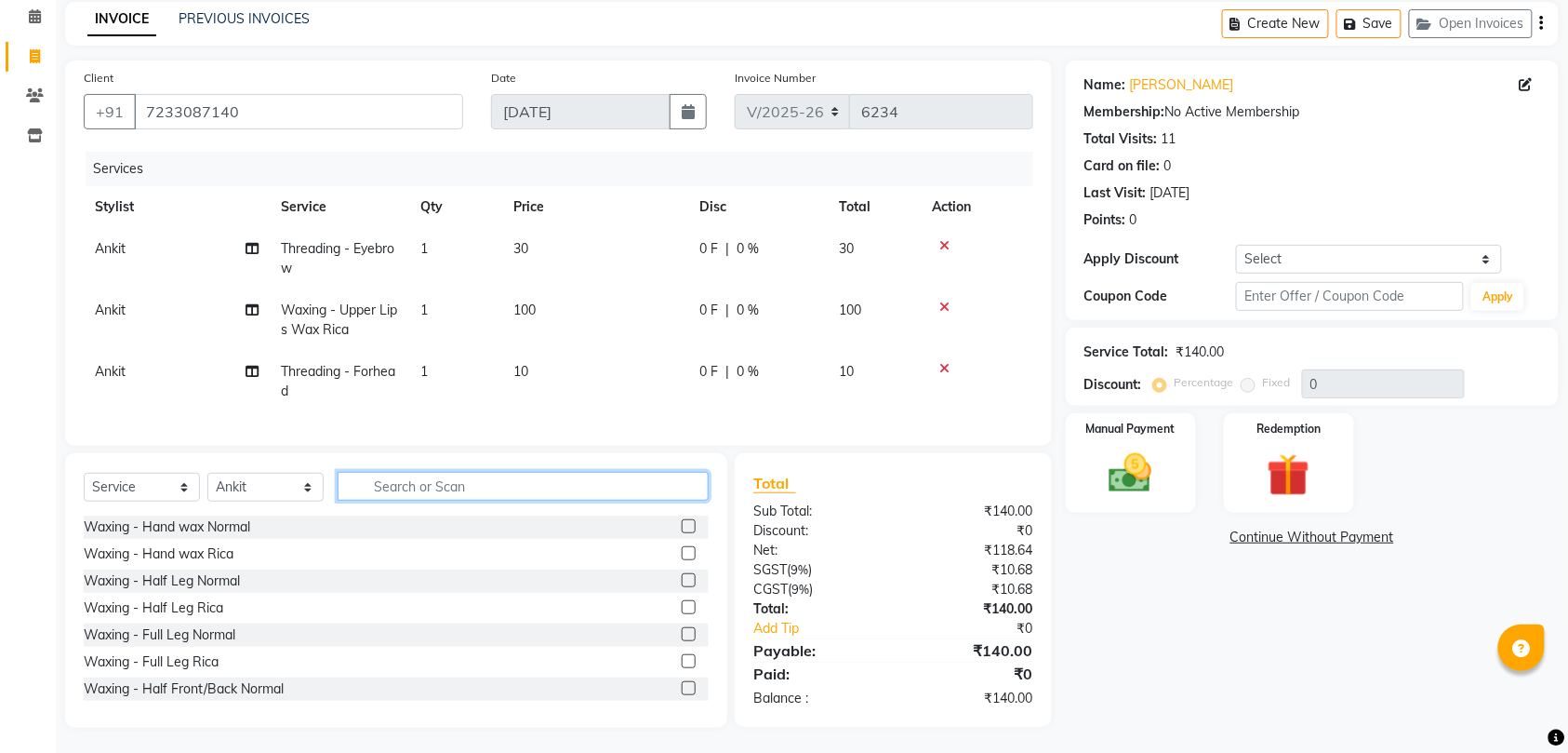
scroll to position [100, 0]
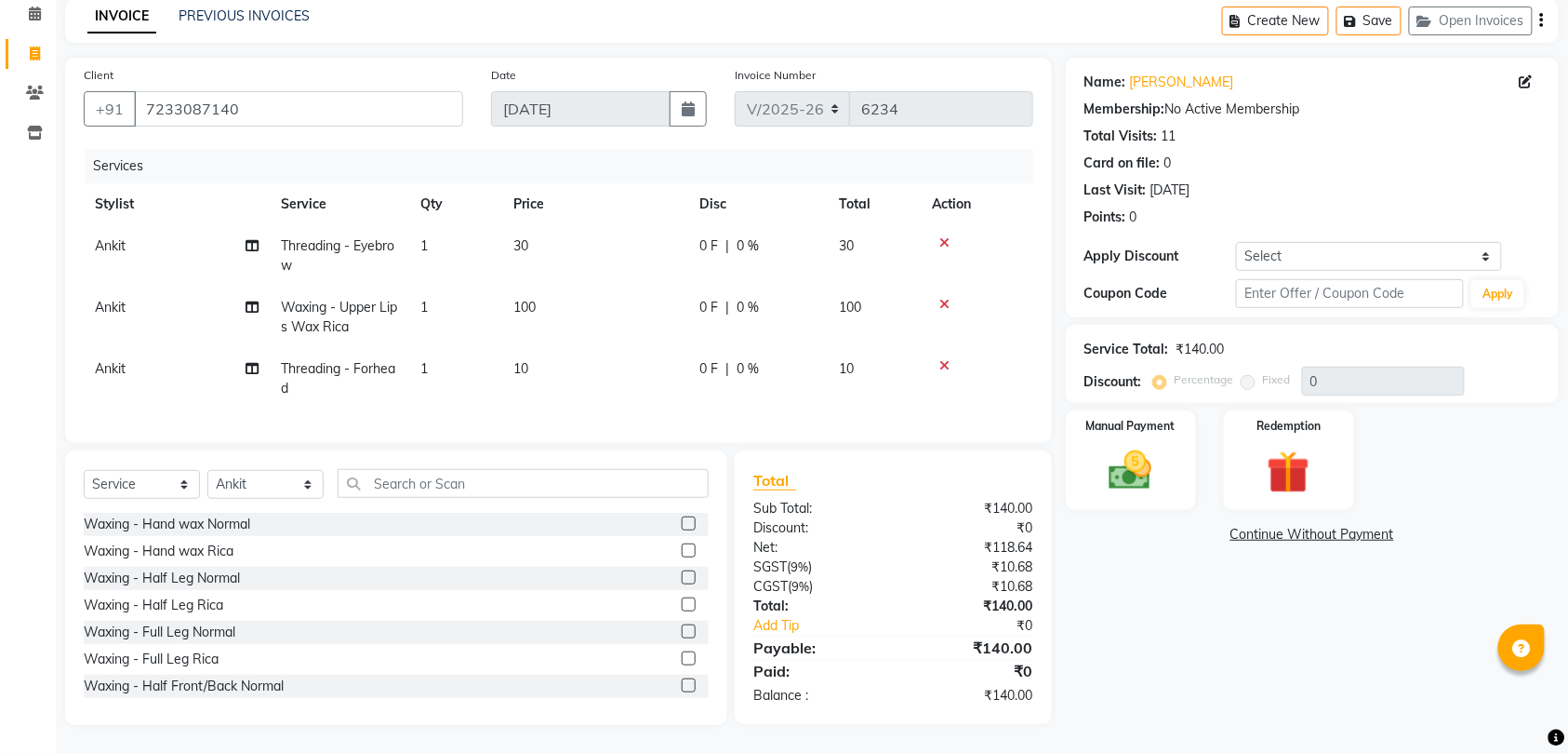
click at [681, 549] on label at bounding box center [688, 550] width 14 height 14
click at [681, 549] on input "checkbox" at bounding box center [687, 550] width 12 height 12
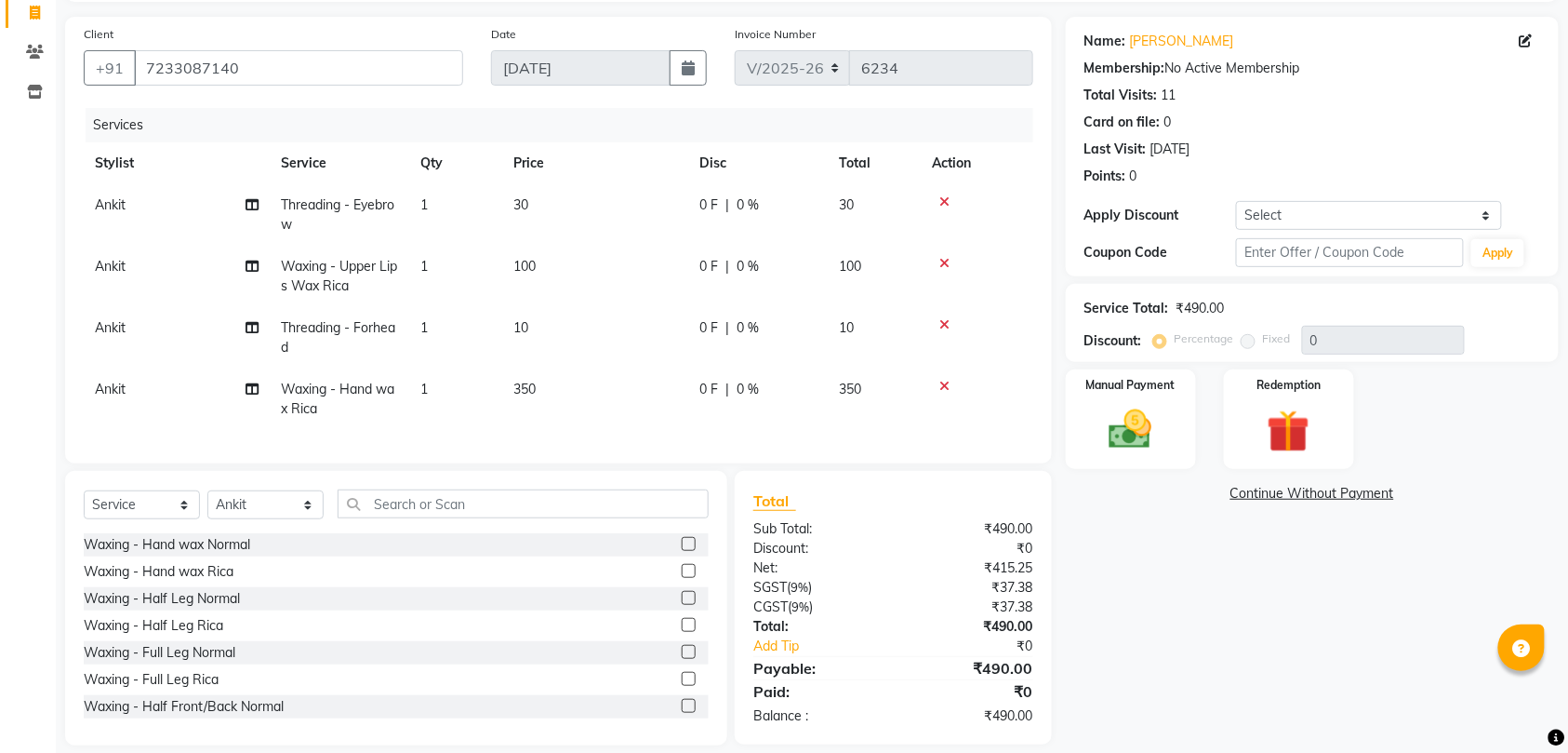
scroll to position [161, 0]
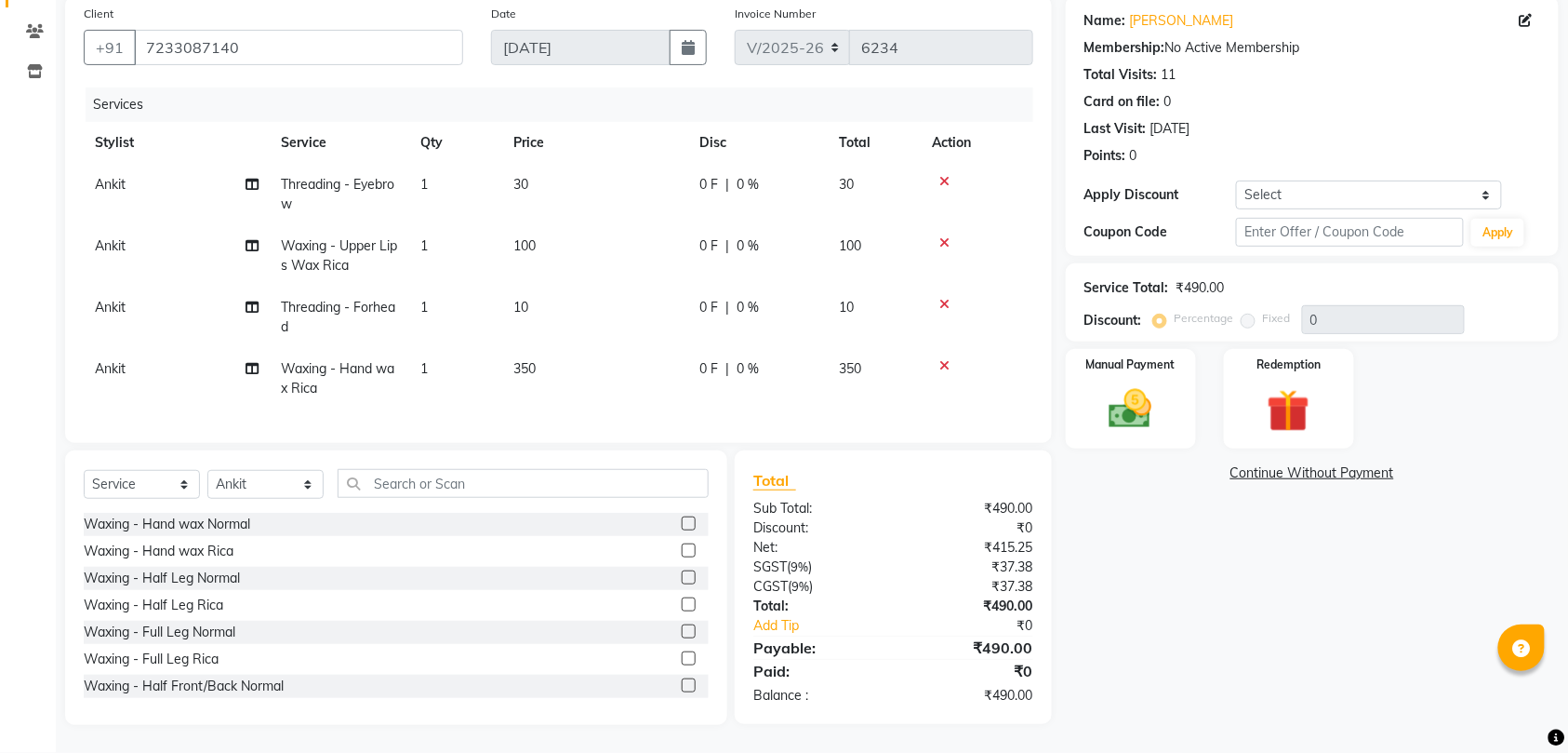
click at [681, 605] on label at bounding box center [688, 604] width 14 height 14
click at [681, 605] on input "checkbox" at bounding box center [687, 605] width 12 height 12
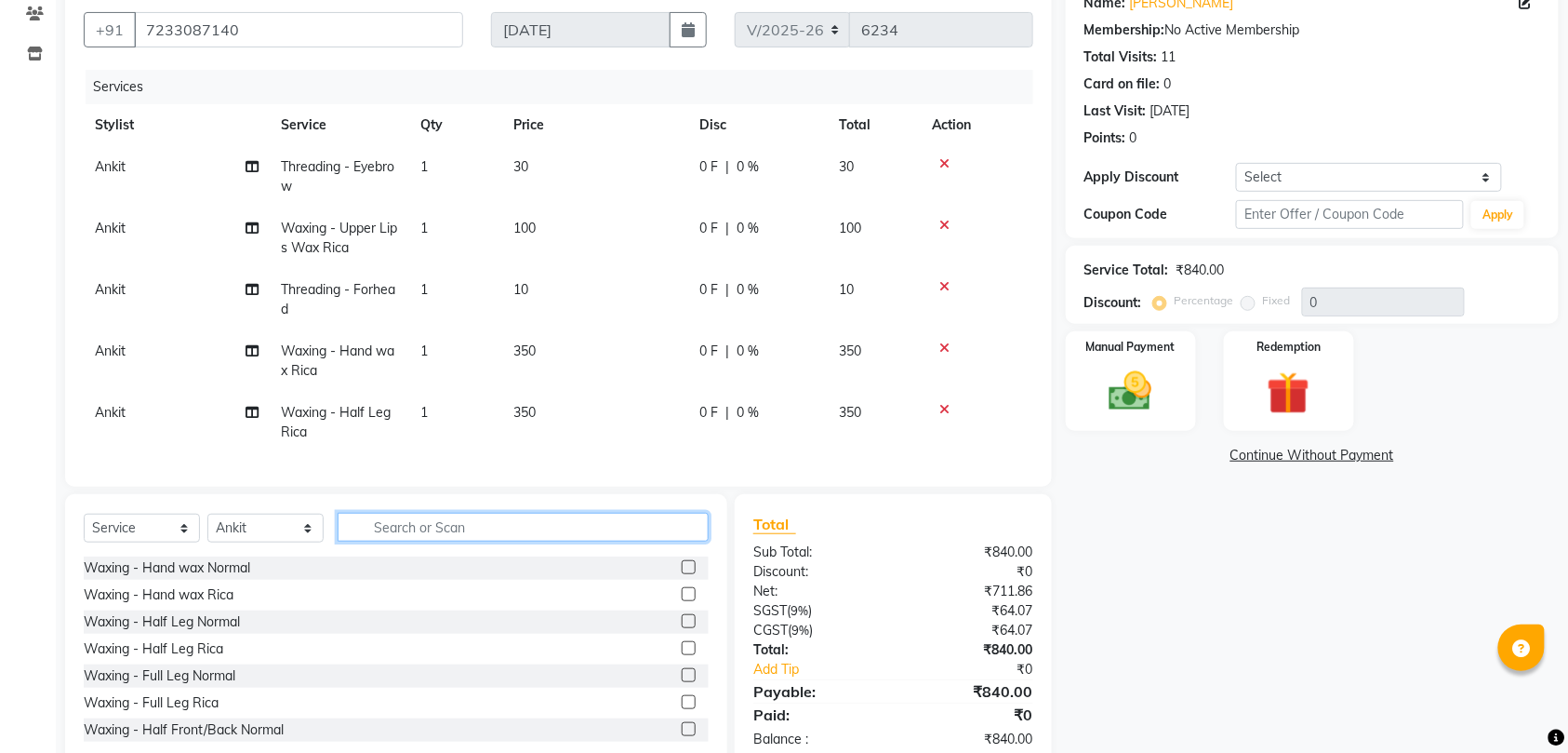
click at [603, 541] on input "text" at bounding box center [523, 527] width 371 height 29
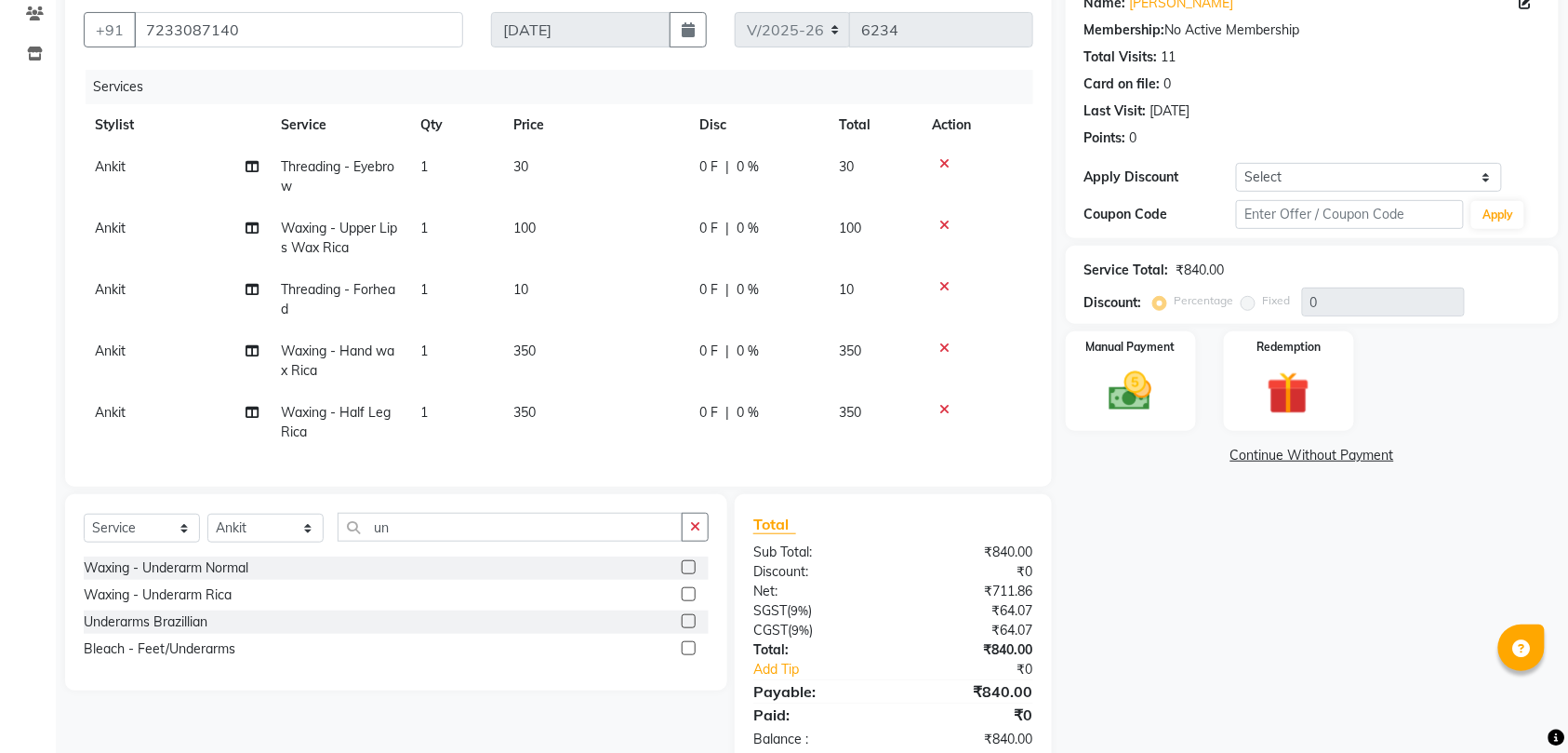
click at [692, 601] on label at bounding box center [688, 594] width 14 height 14
click at [692, 601] on input "checkbox" at bounding box center [687, 595] width 12 height 12
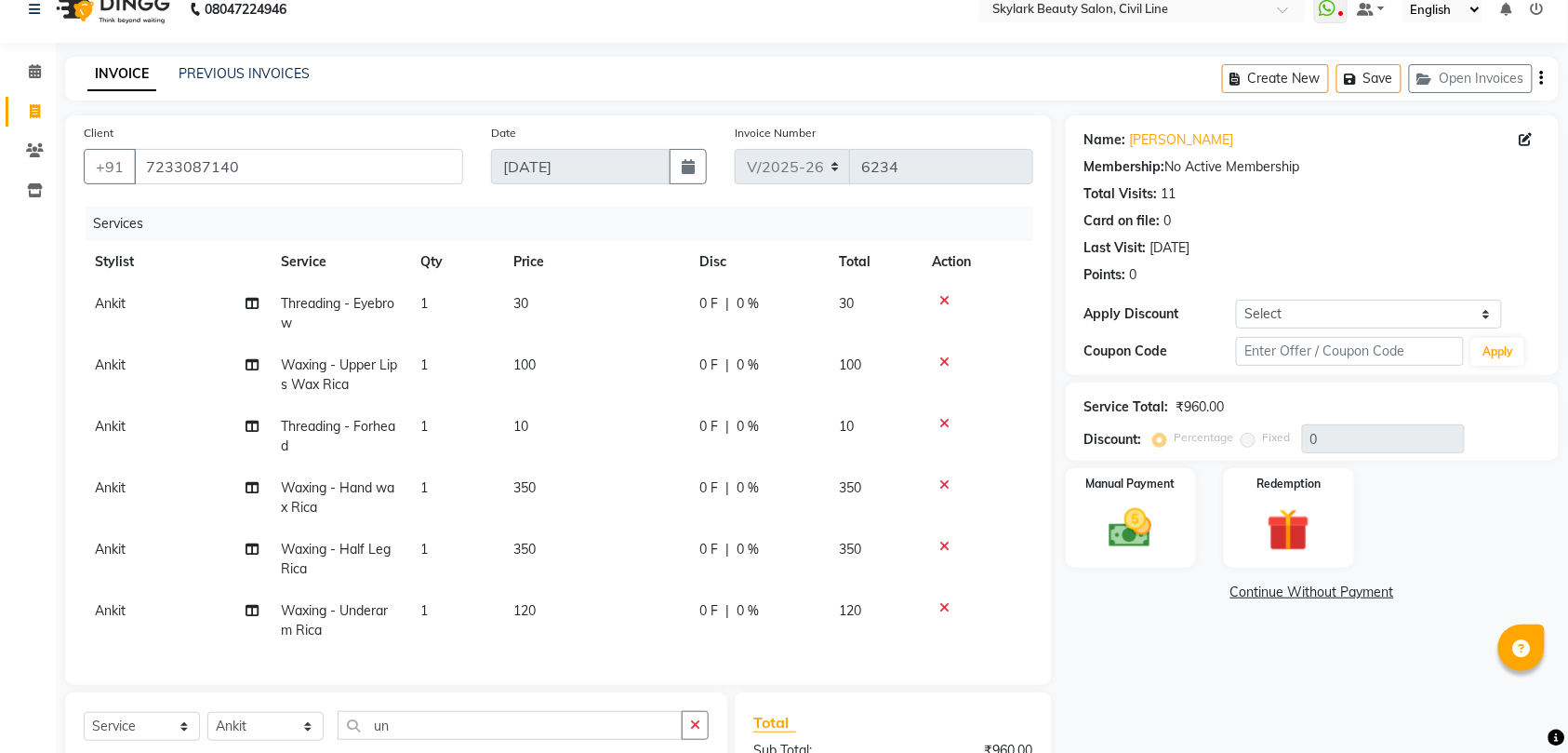
scroll to position [0, 0]
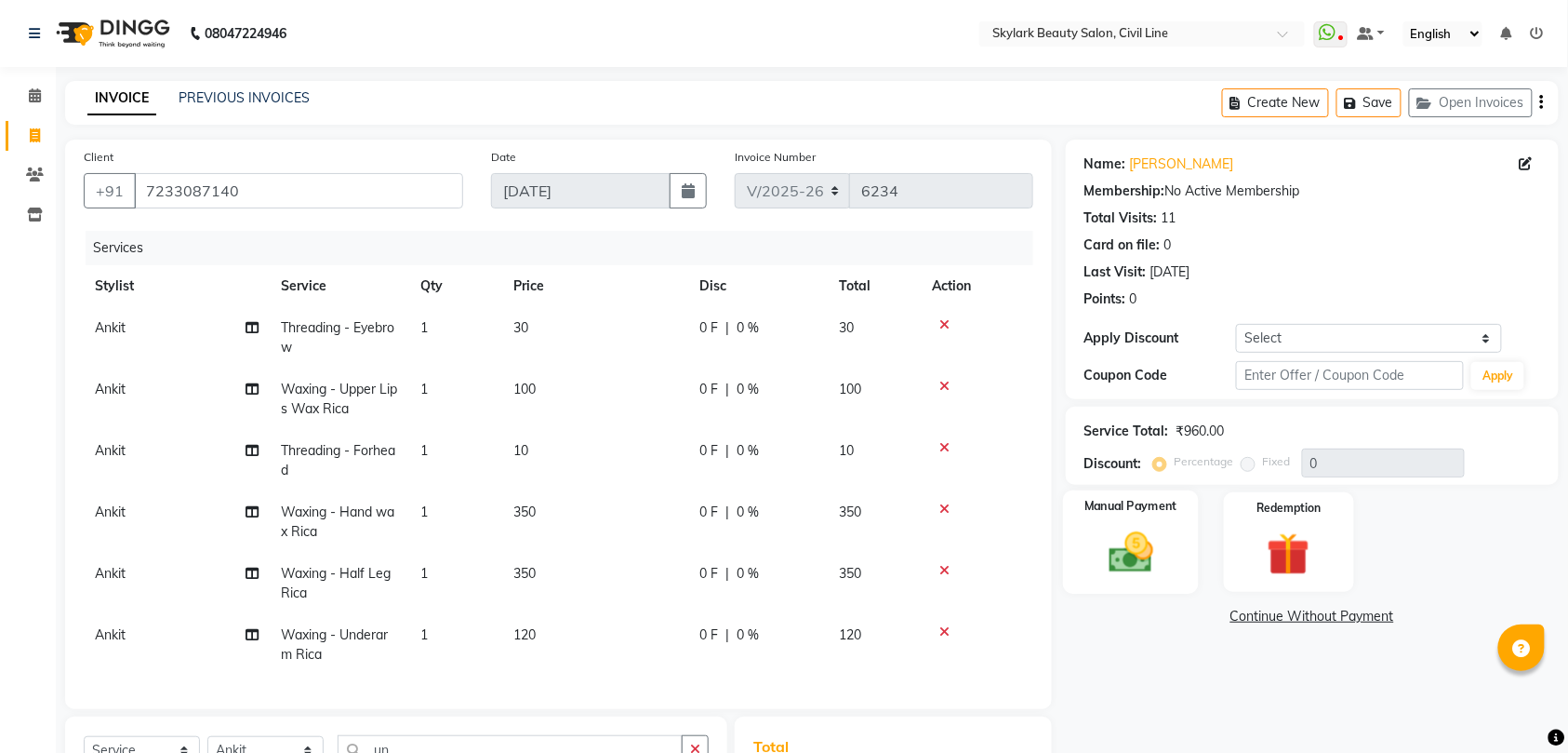
click at [1125, 554] on img at bounding box center [1130, 552] width 72 height 52
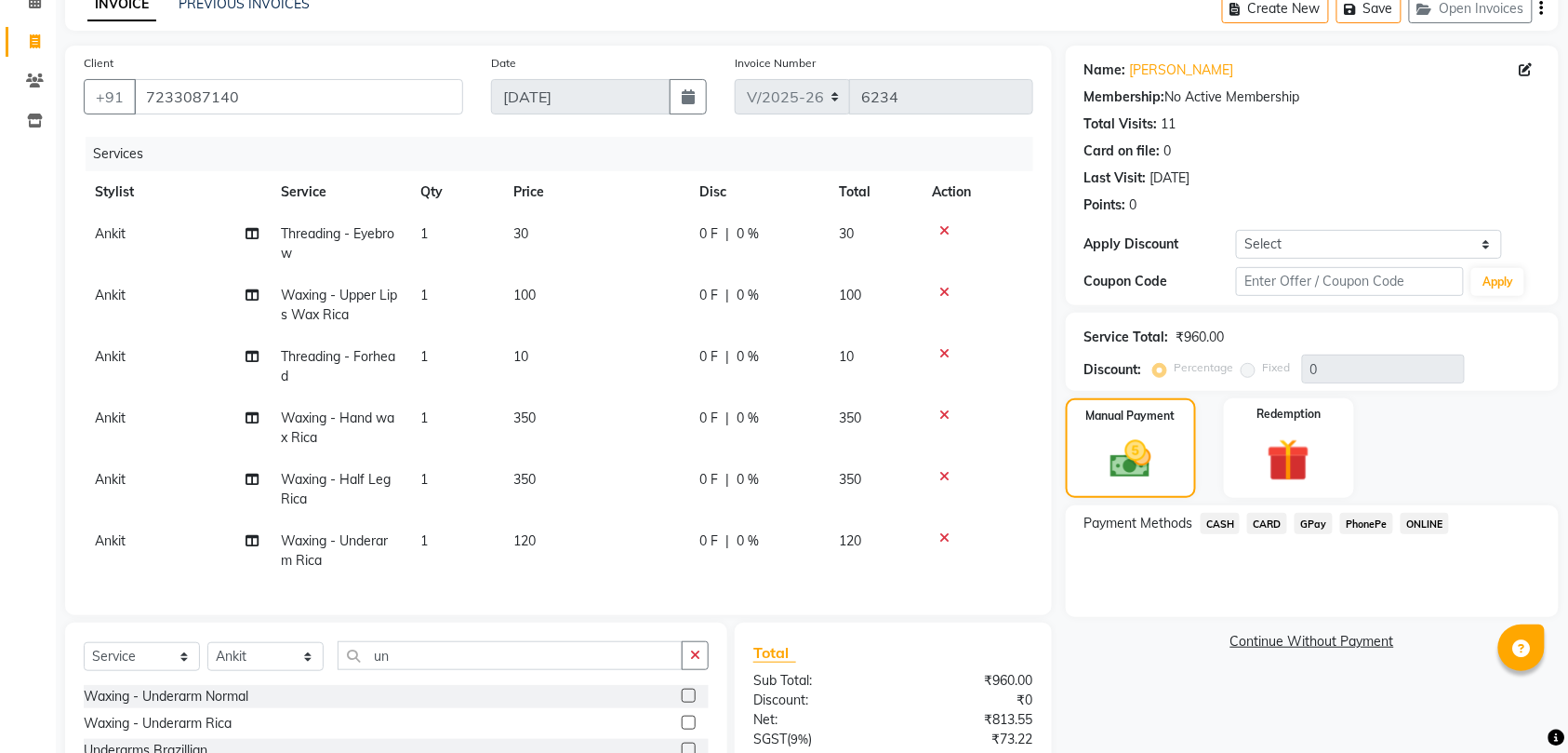
scroll to position [124, 0]
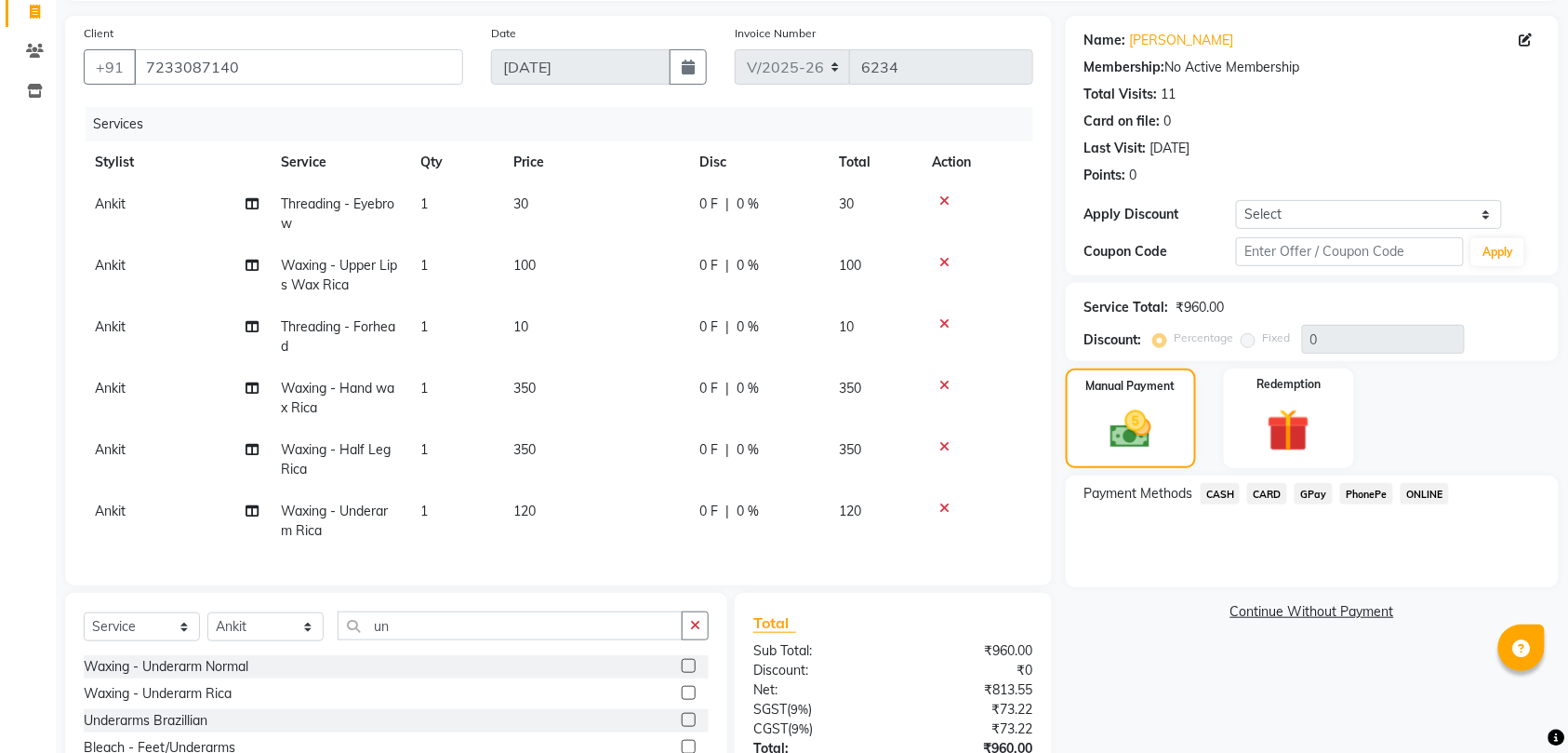
click at [1321, 497] on span "GPay" at bounding box center [1313, 493] width 38 height 22
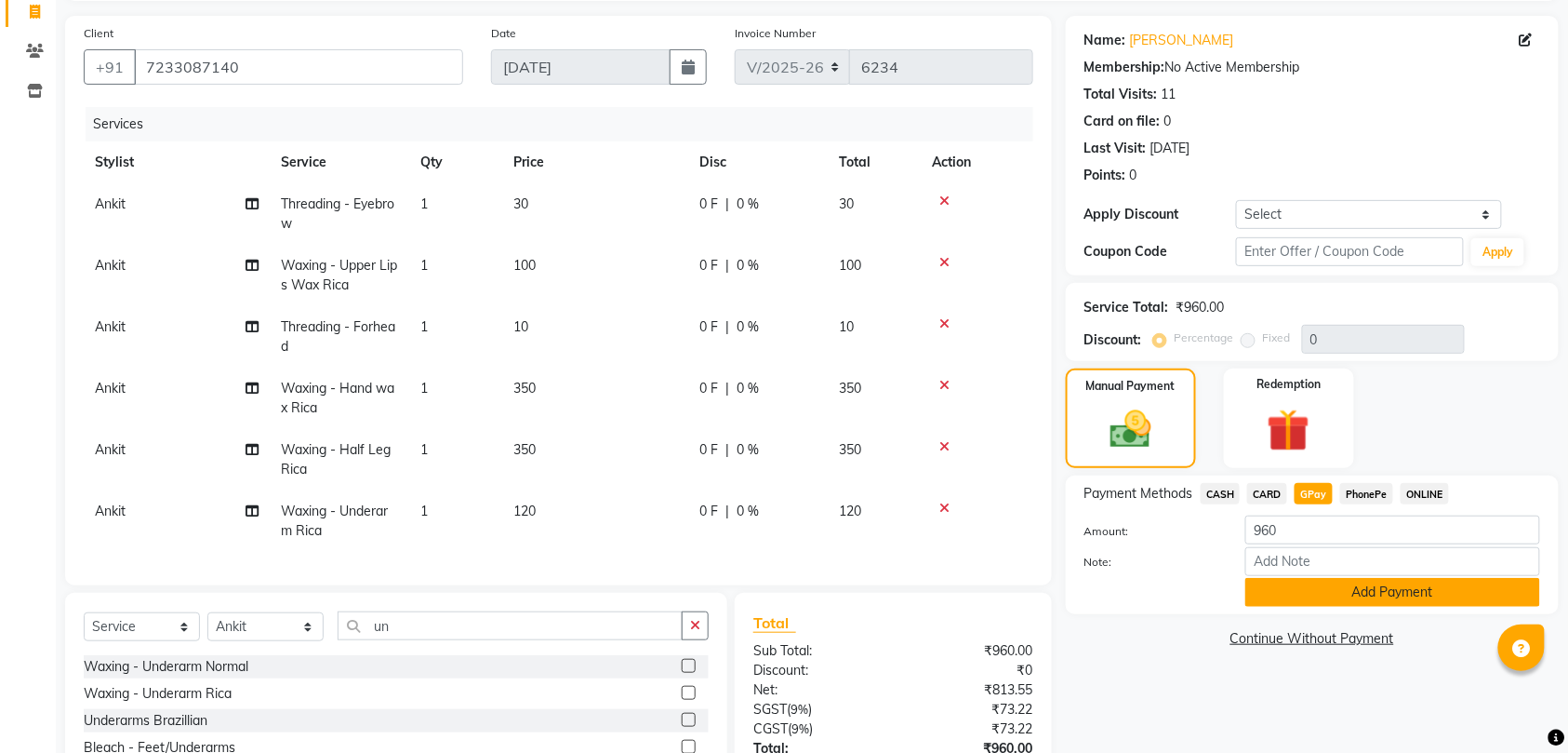
click at [1337, 588] on button "Add Payment" at bounding box center [1392, 592] width 294 height 29
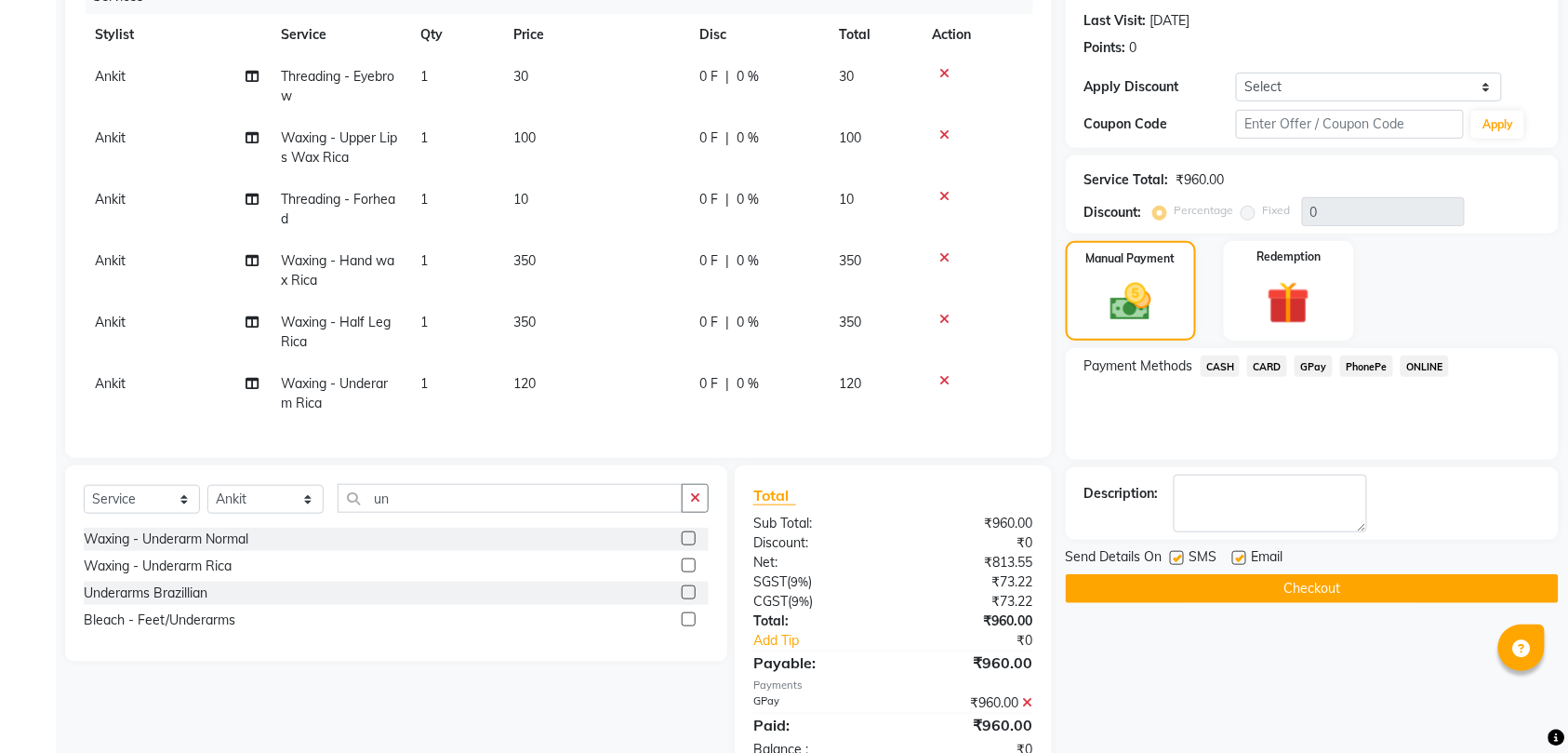
scroll to position [309, 0]
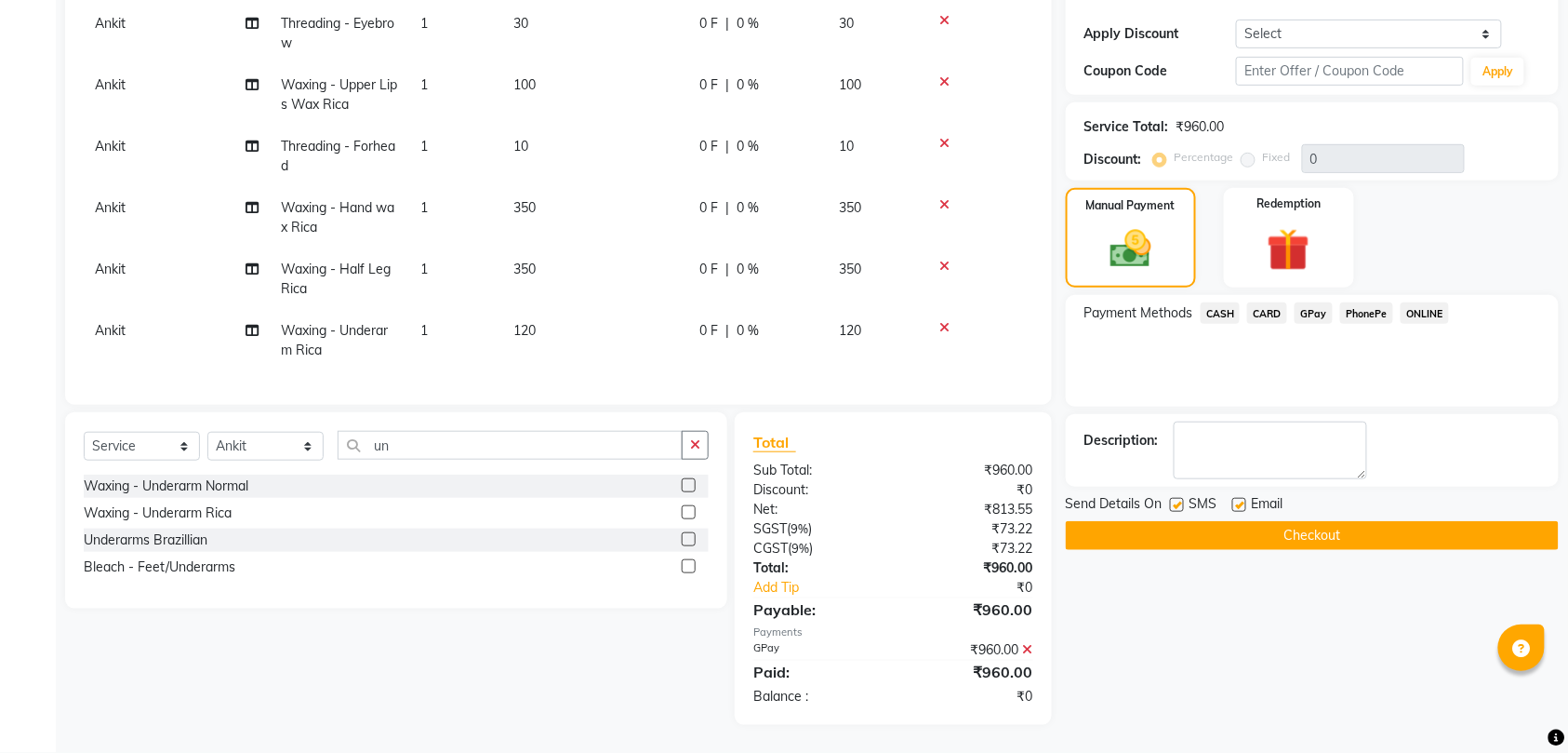
click at [1319, 530] on button "Checkout" at bounding box center [1312, 535] width 493 height 29
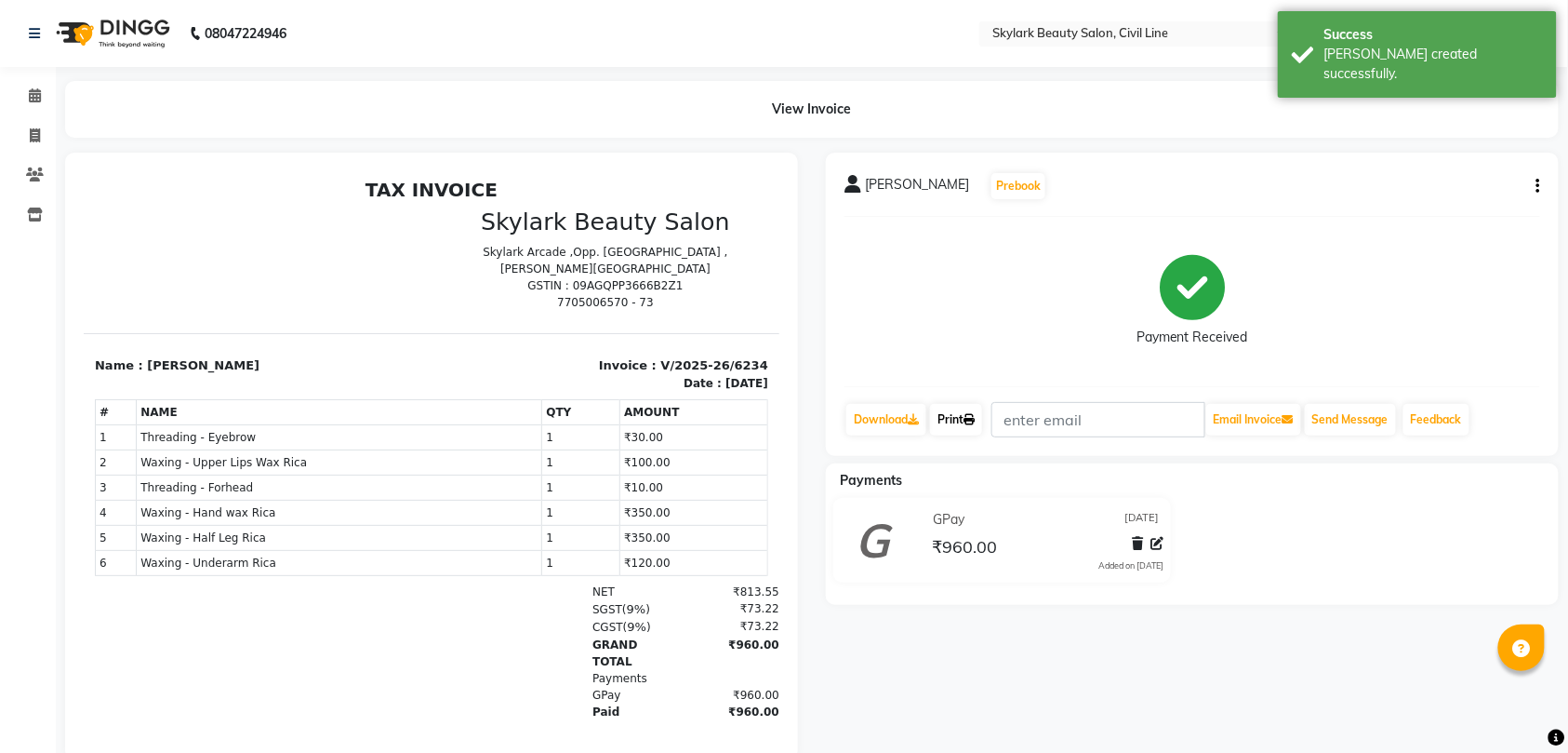
click at [961, 418] on link "Print" at bounding box center [956, 420] width 52 height 32
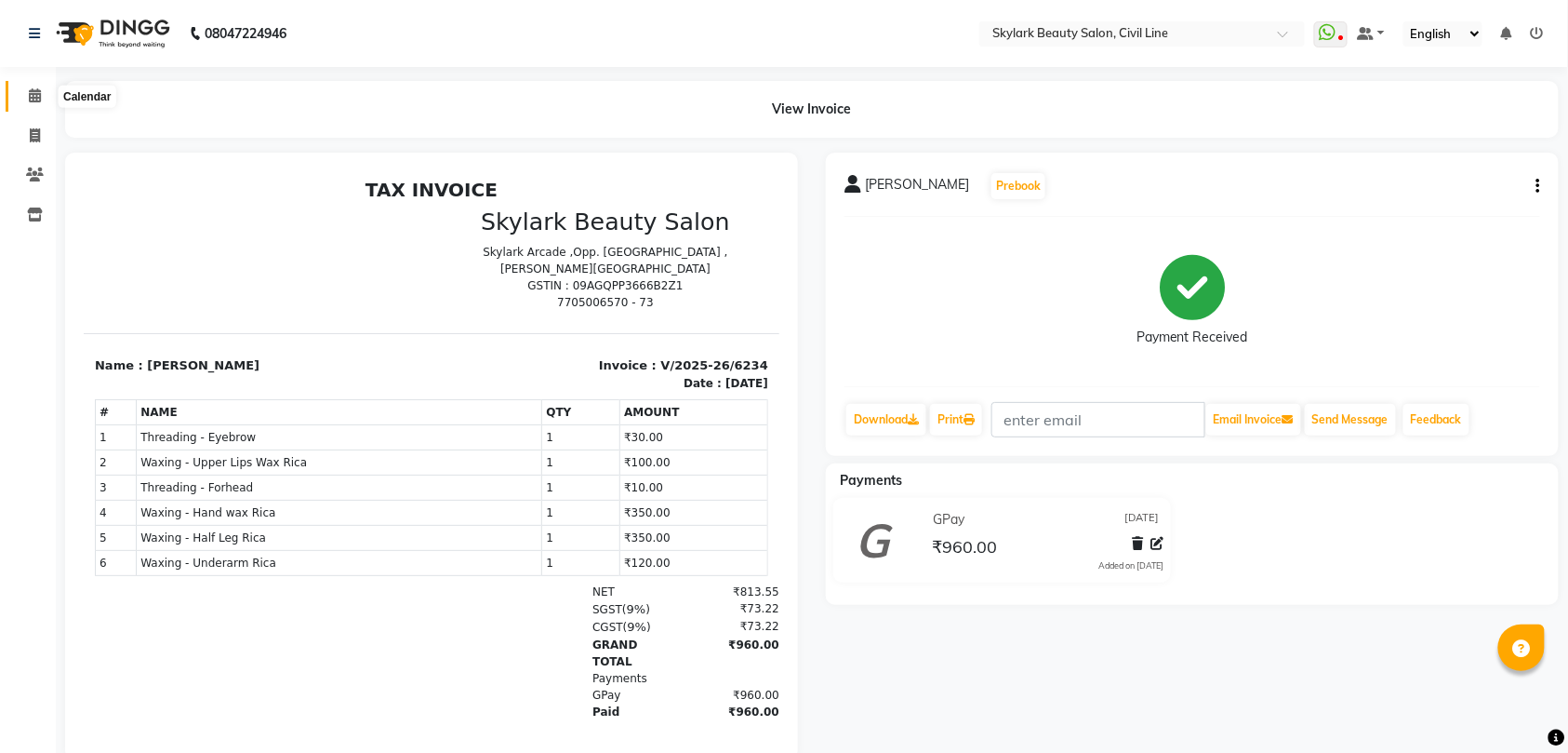
click at [31, 93] on icon at bounding box center [35, 95] width 12 height 14
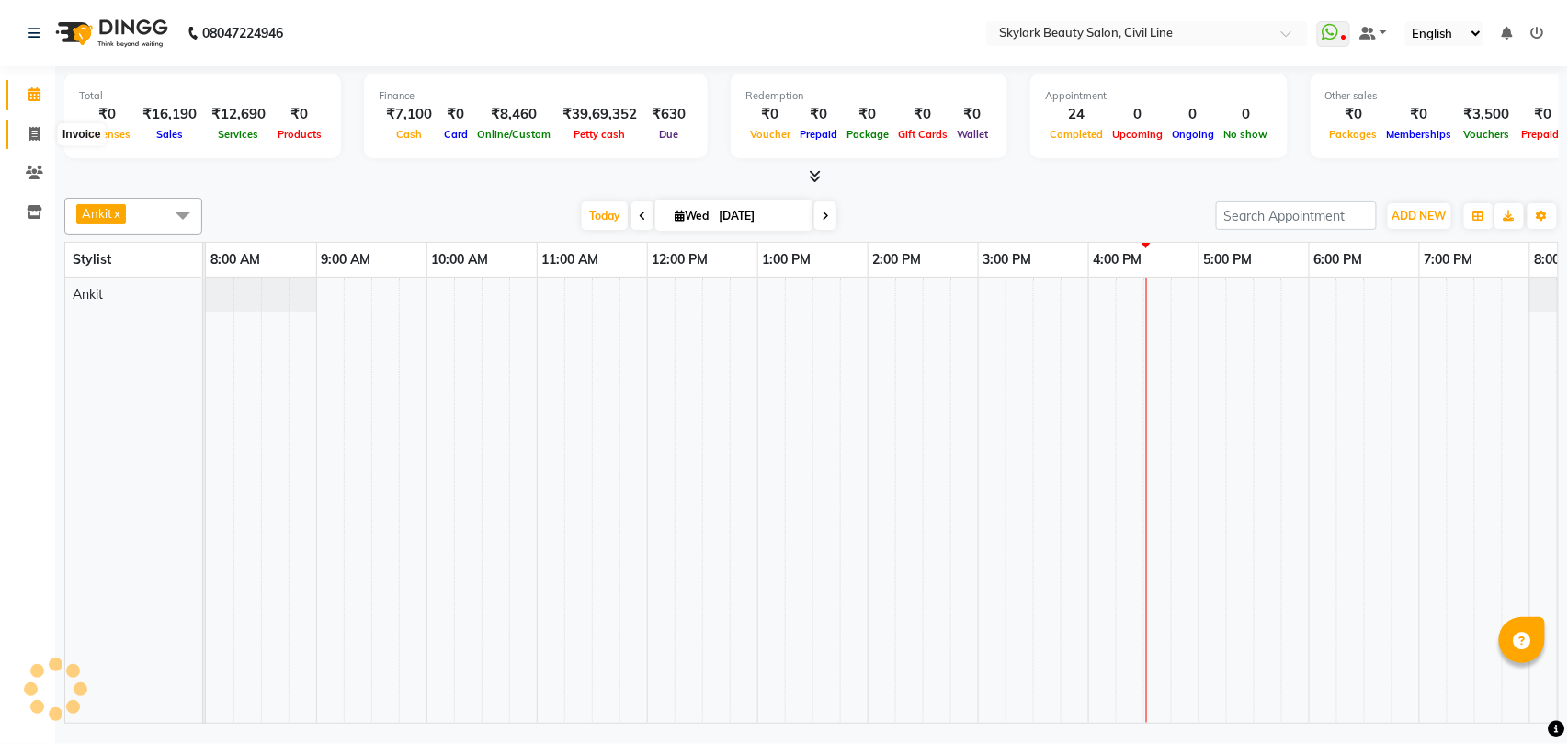
click at [31, 134] on icon at bounding box center [34, 133] width 10 height 14
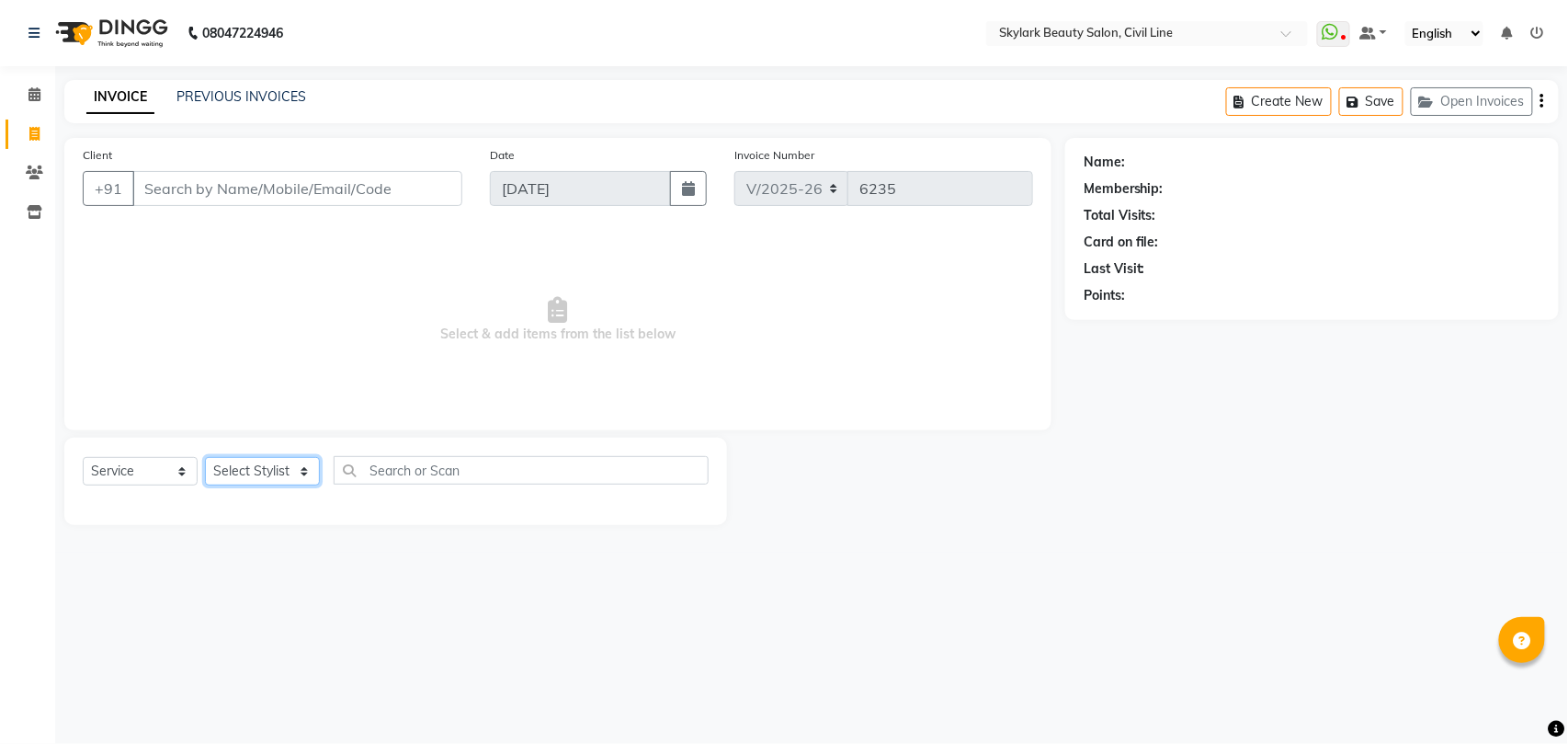
click at [281, 476] on select "Select Stylist" at bounding box center [262, 471] width 115 height 29
click at [205, 457] on select "Select Stylist [PERSON_NAME] [PERSON_NAME] [PERSON_NAME] WASU" at bounding box center [262, 471] width 115 height 29
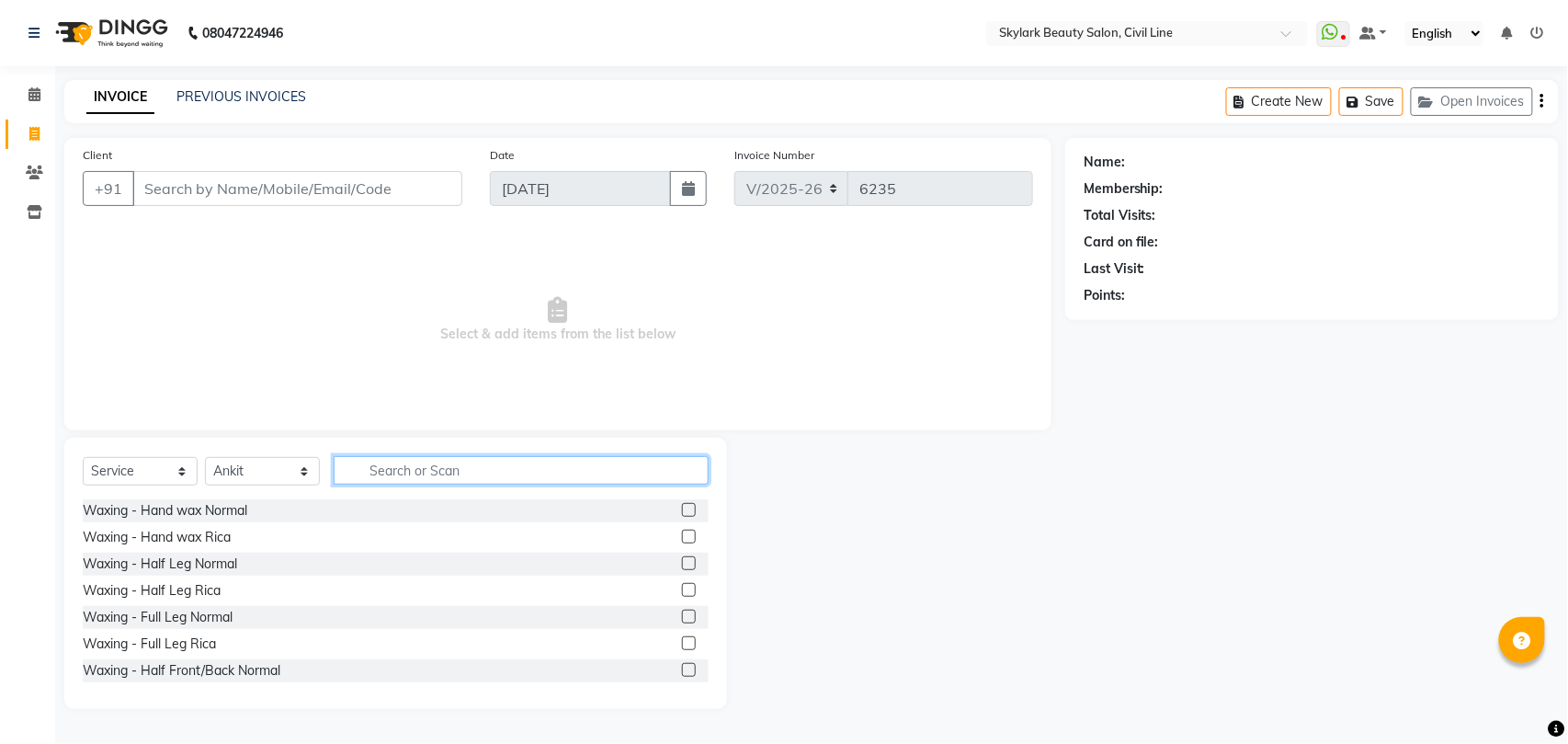
click at [453, 468] on input "text" at bounding box center [521, 470] width 375 height 29
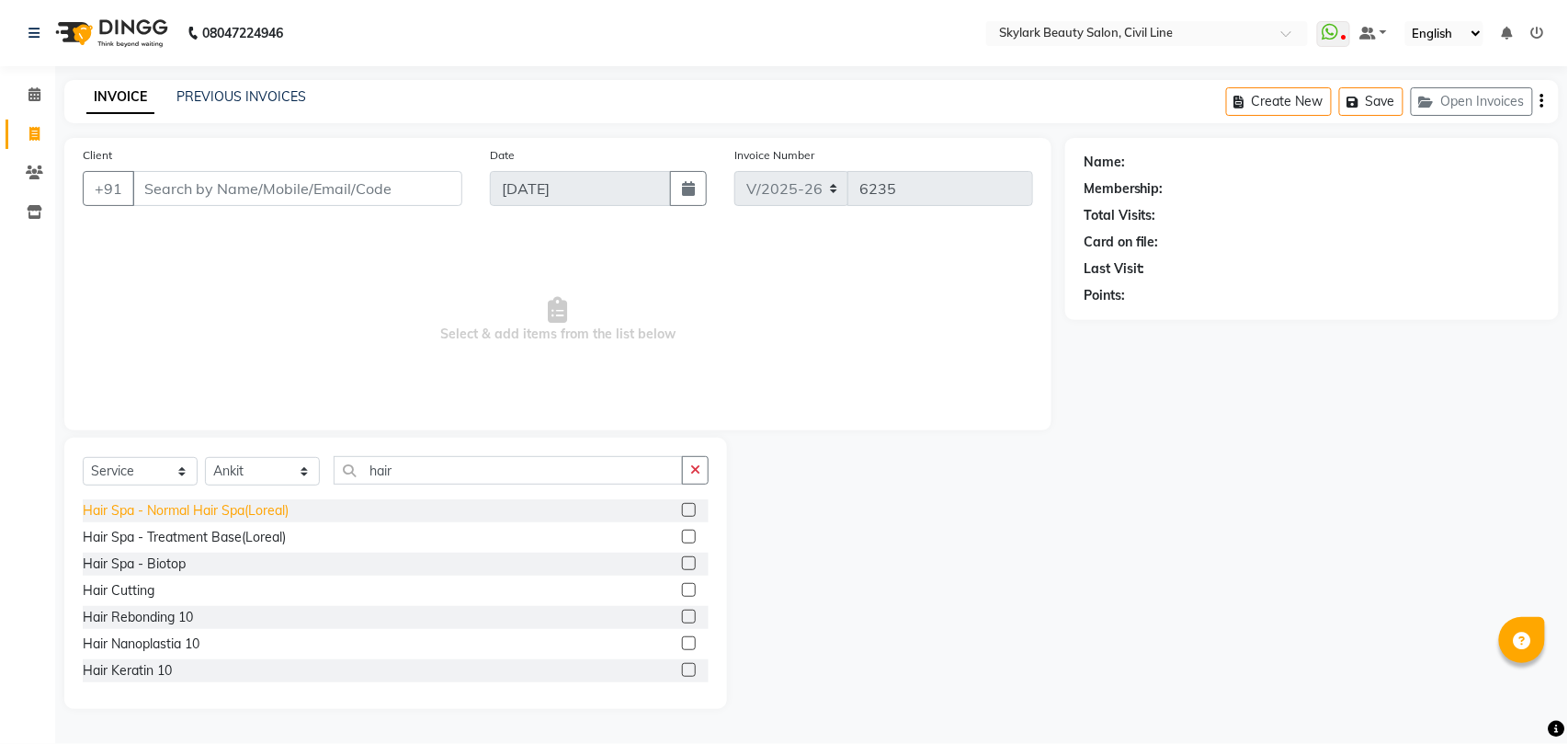
click at [273, 504] on div "Hair Spa - Normal Hair Spa(Loreal)" at bounding box center [185, 511] width 206 height 19
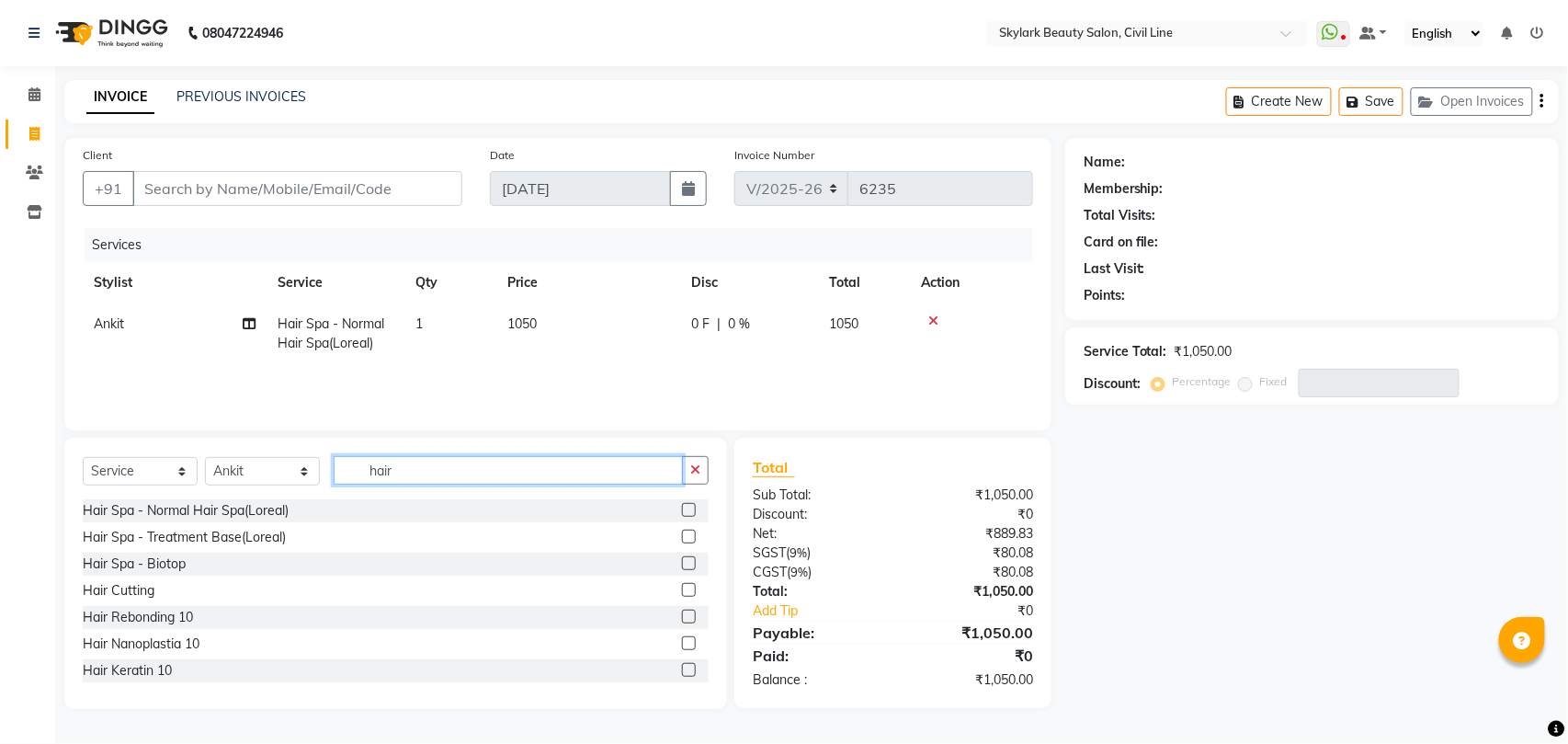
click at [433, 473] on input "hair" at bounding box center [508, 470] width 349 height 29
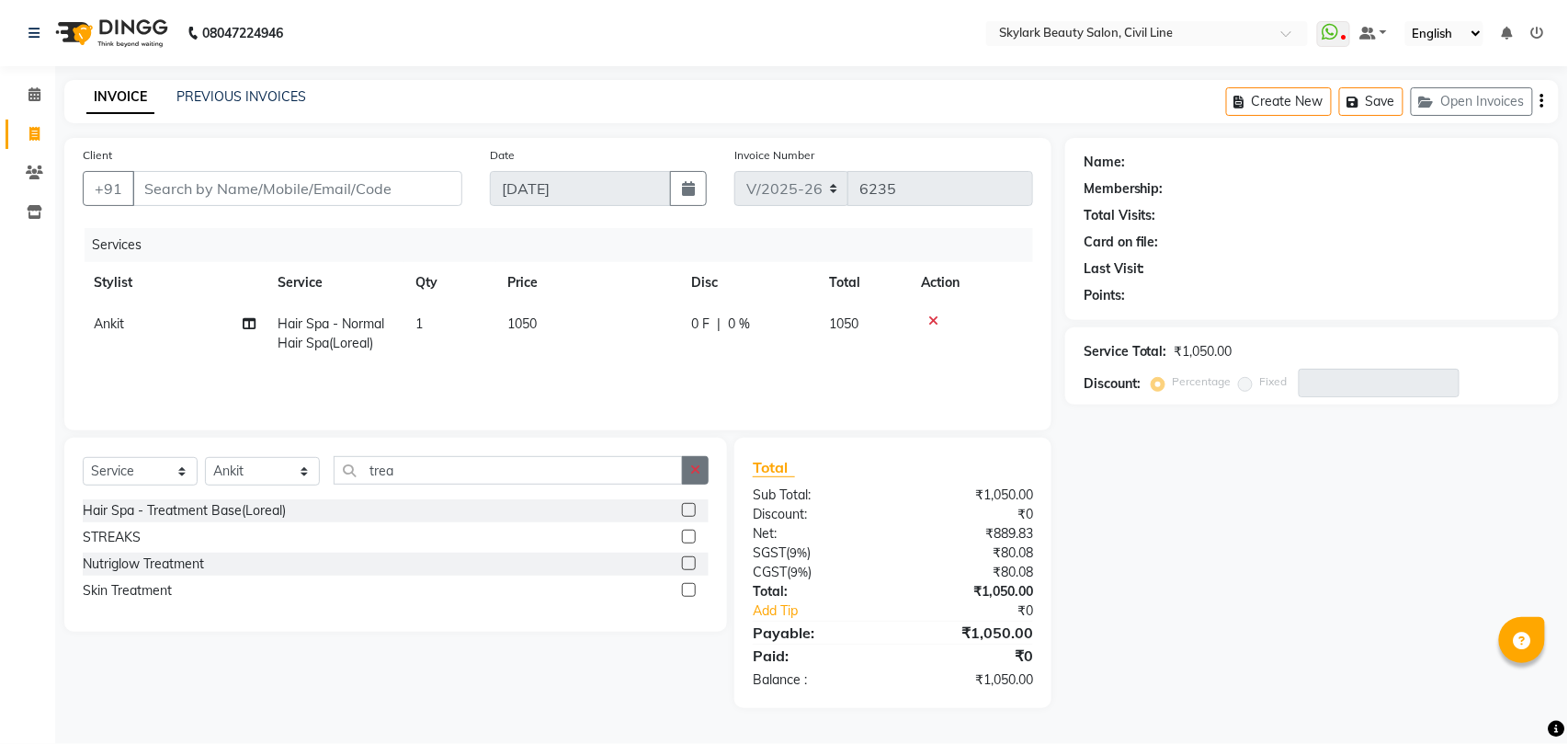
click at [700, 469] on button "button" at bounding box center [695, 470] width 27 height 29
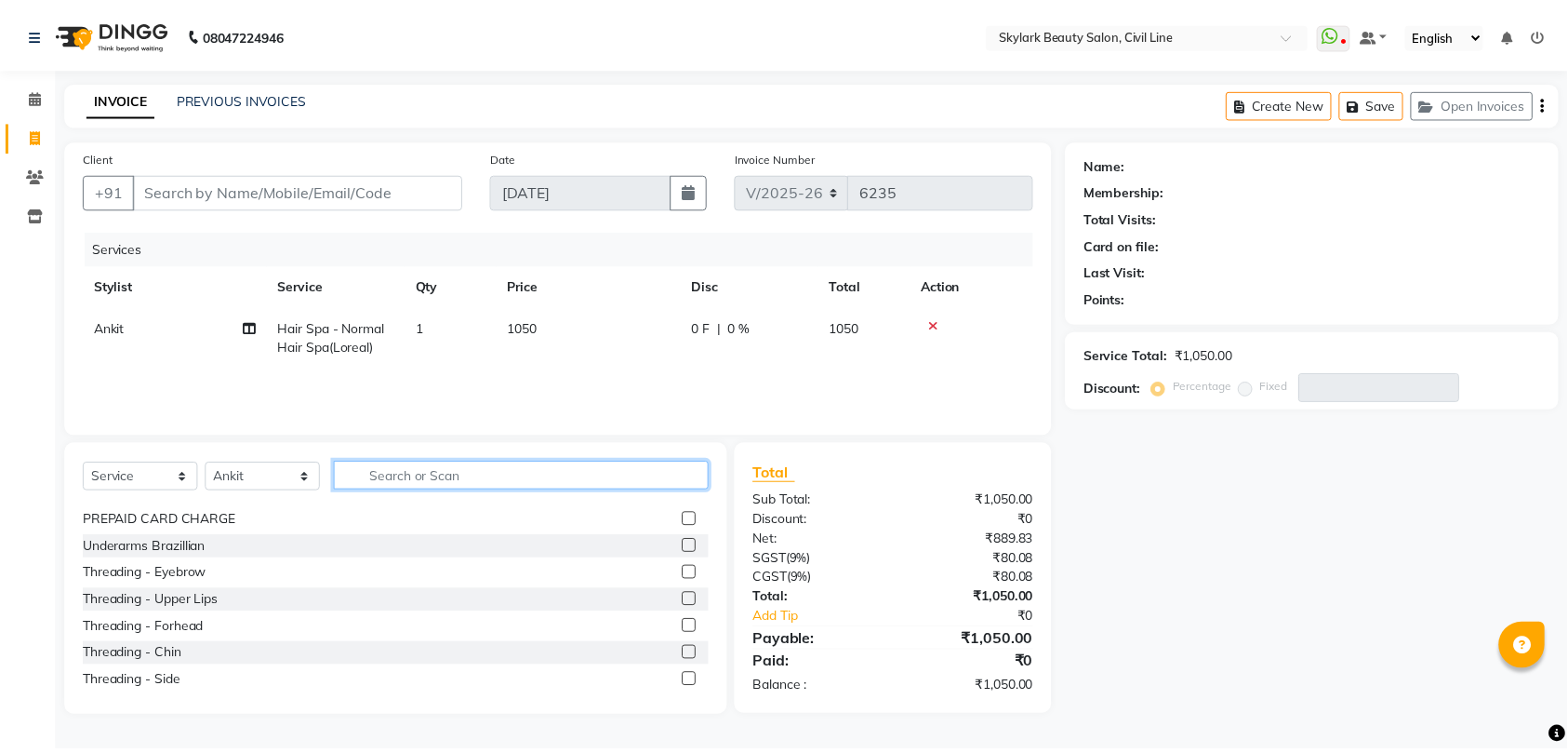
scroll to position [620, 0]
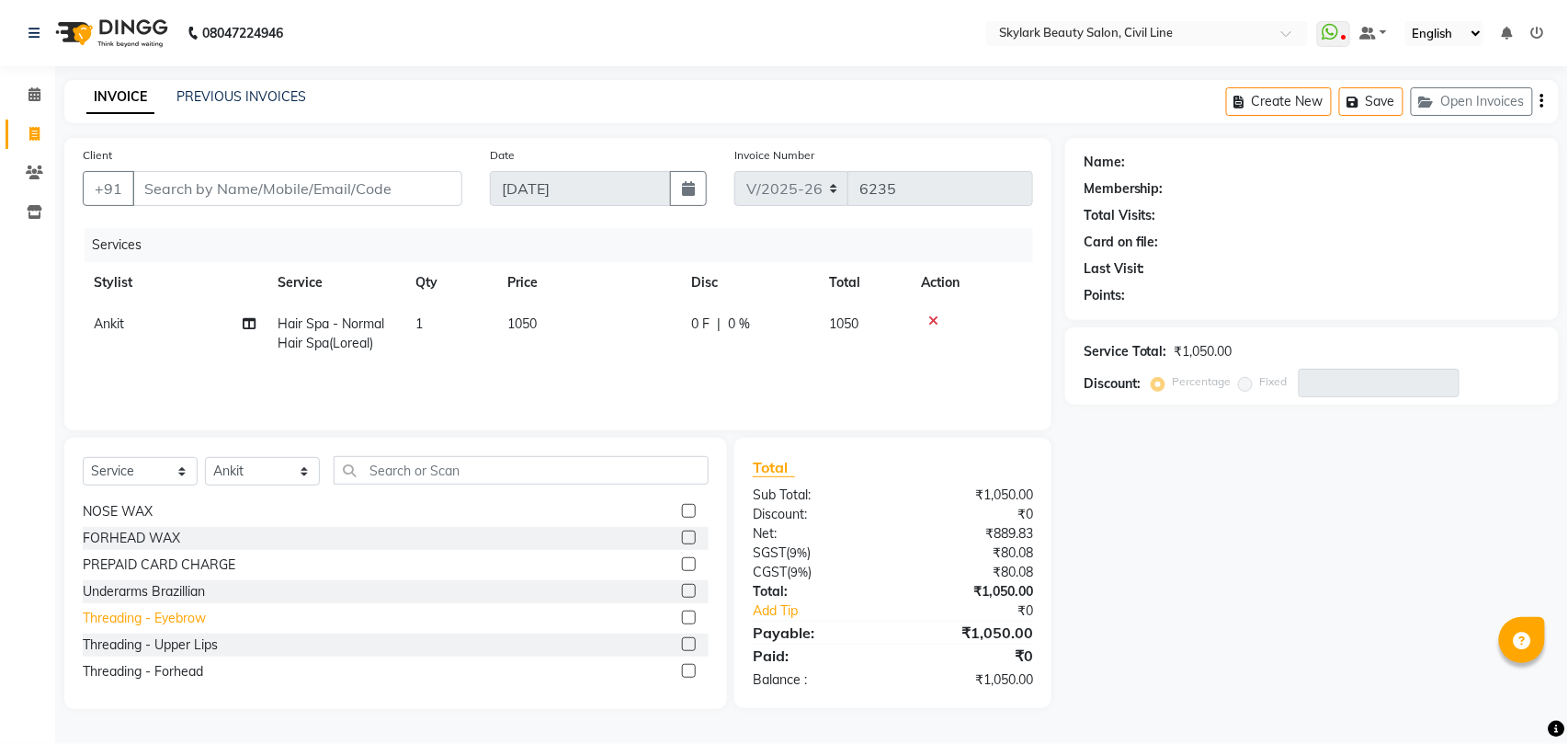
click at [174, 616] on div "Threading - Eyebrow" at bounding box center [144, 618] width 123 height 19
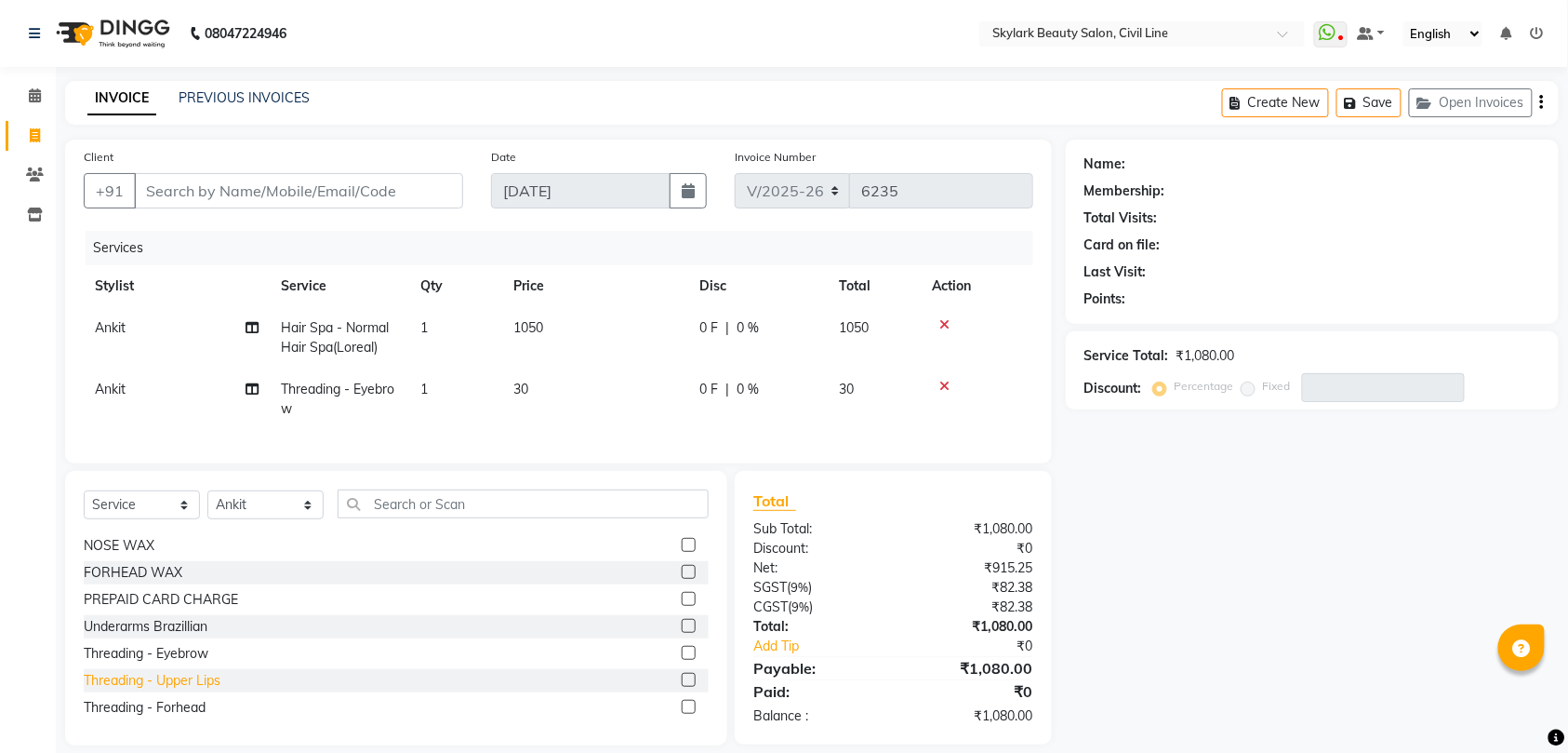
click at [162, 690] on div "Threading - Upper Lips" at bounding box center [152, 680] width 137 height 20
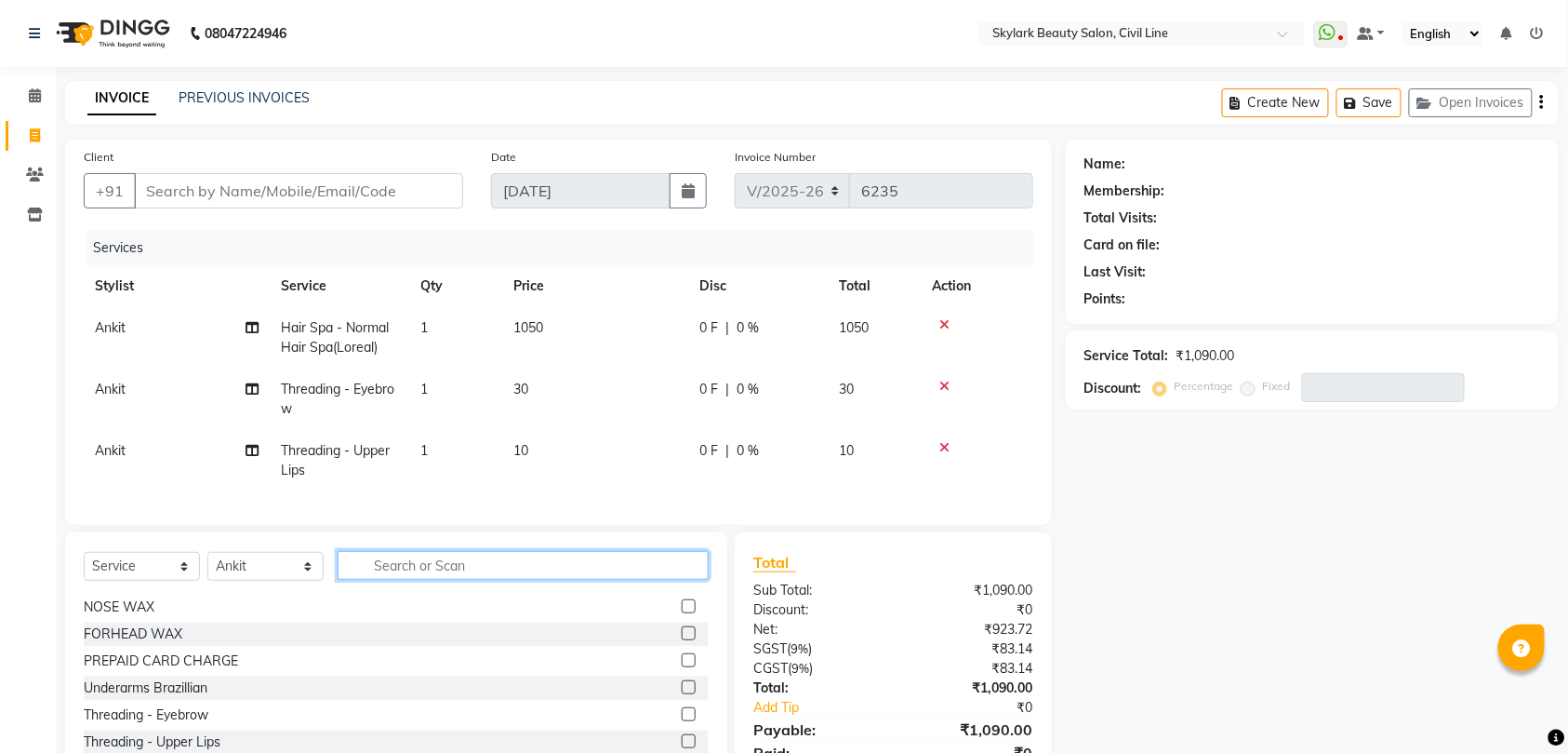
click at [437, 580] on input "text" at bounding box center [523, 565] width 371 height 29
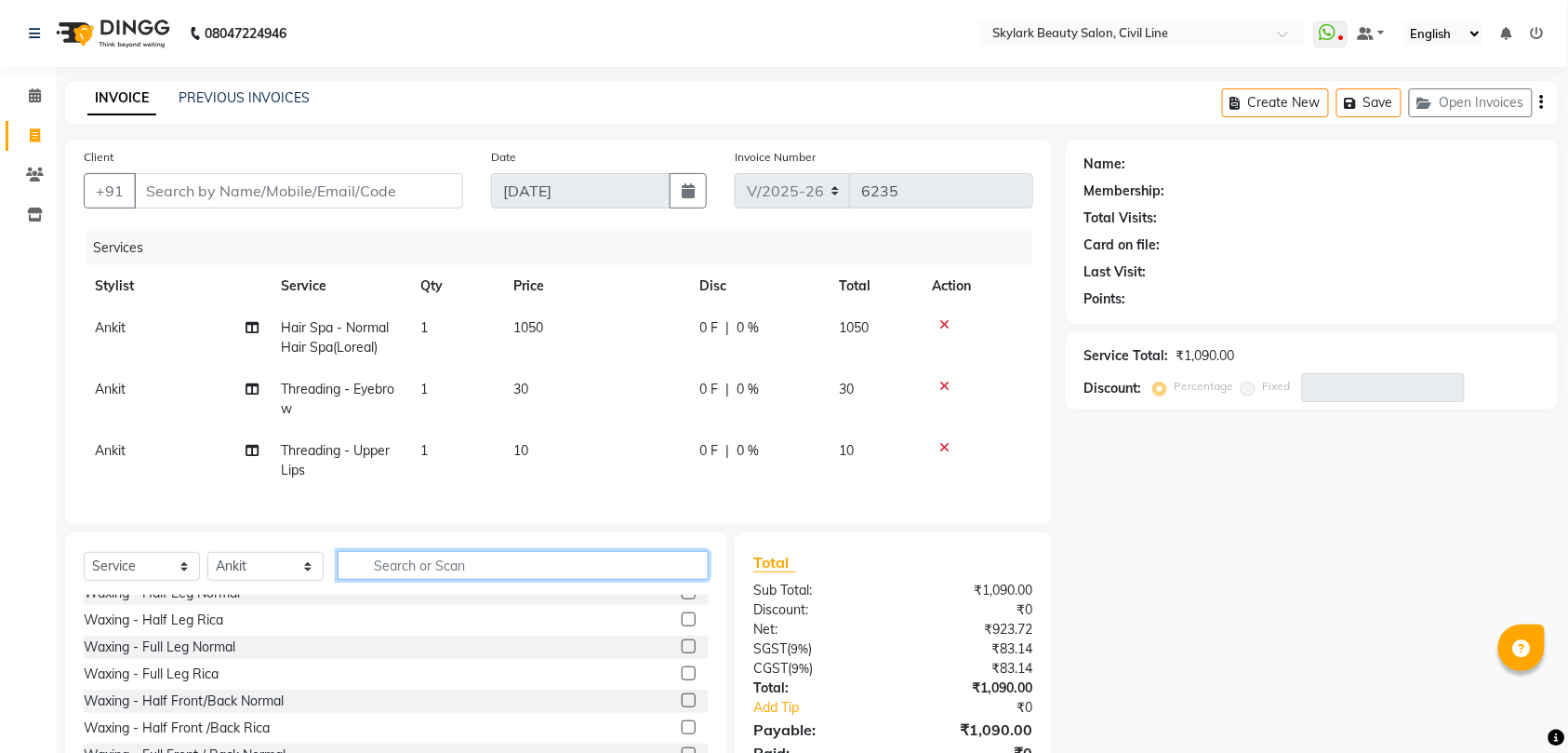
scroll to position [248, 0]
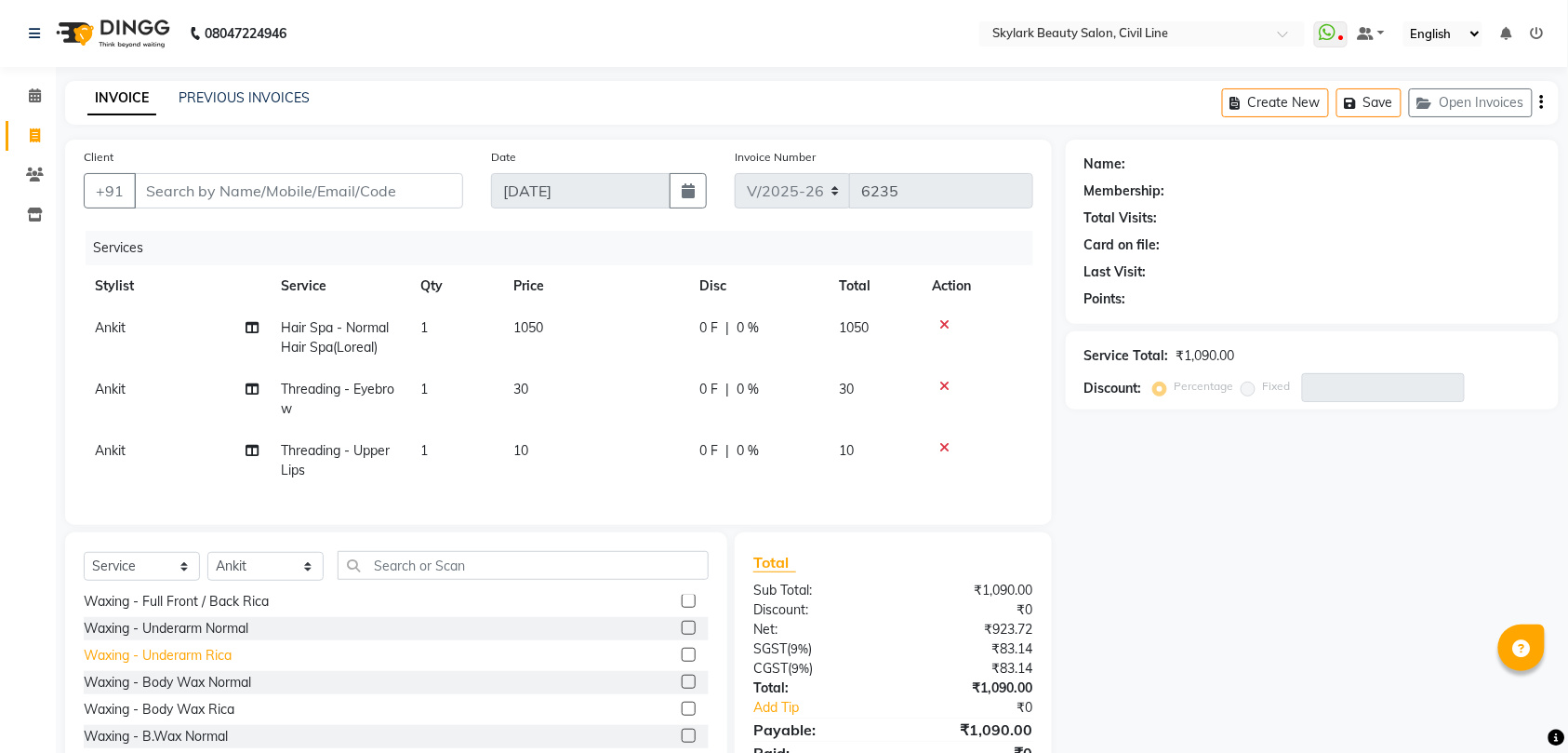
click at [210, 665] on div "Waxing - Underarm Rica" at bounding box center [157, 655] width 148 height 20
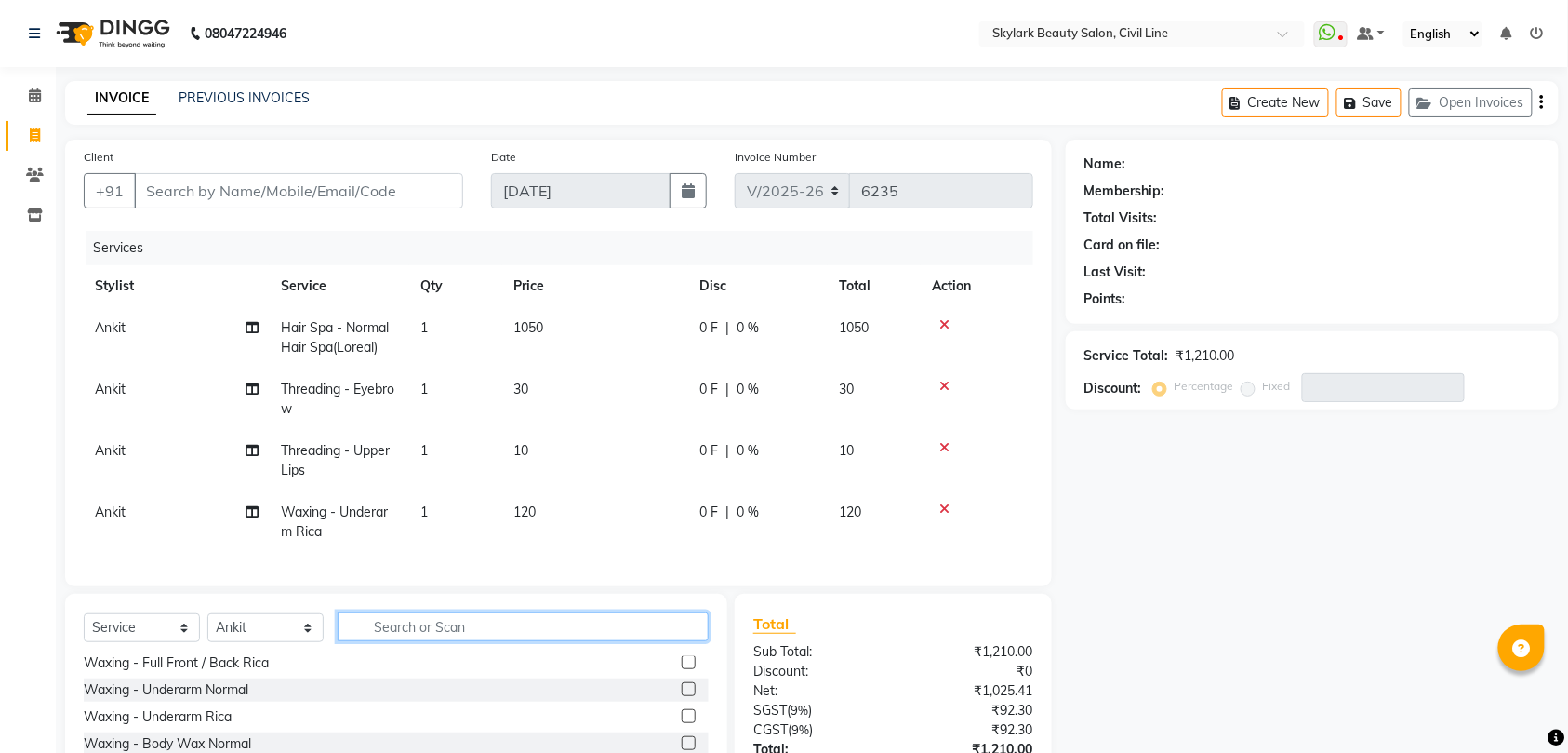
click at [410, 641] on input "text" at bounding box center [523, 626] width 371 height 29
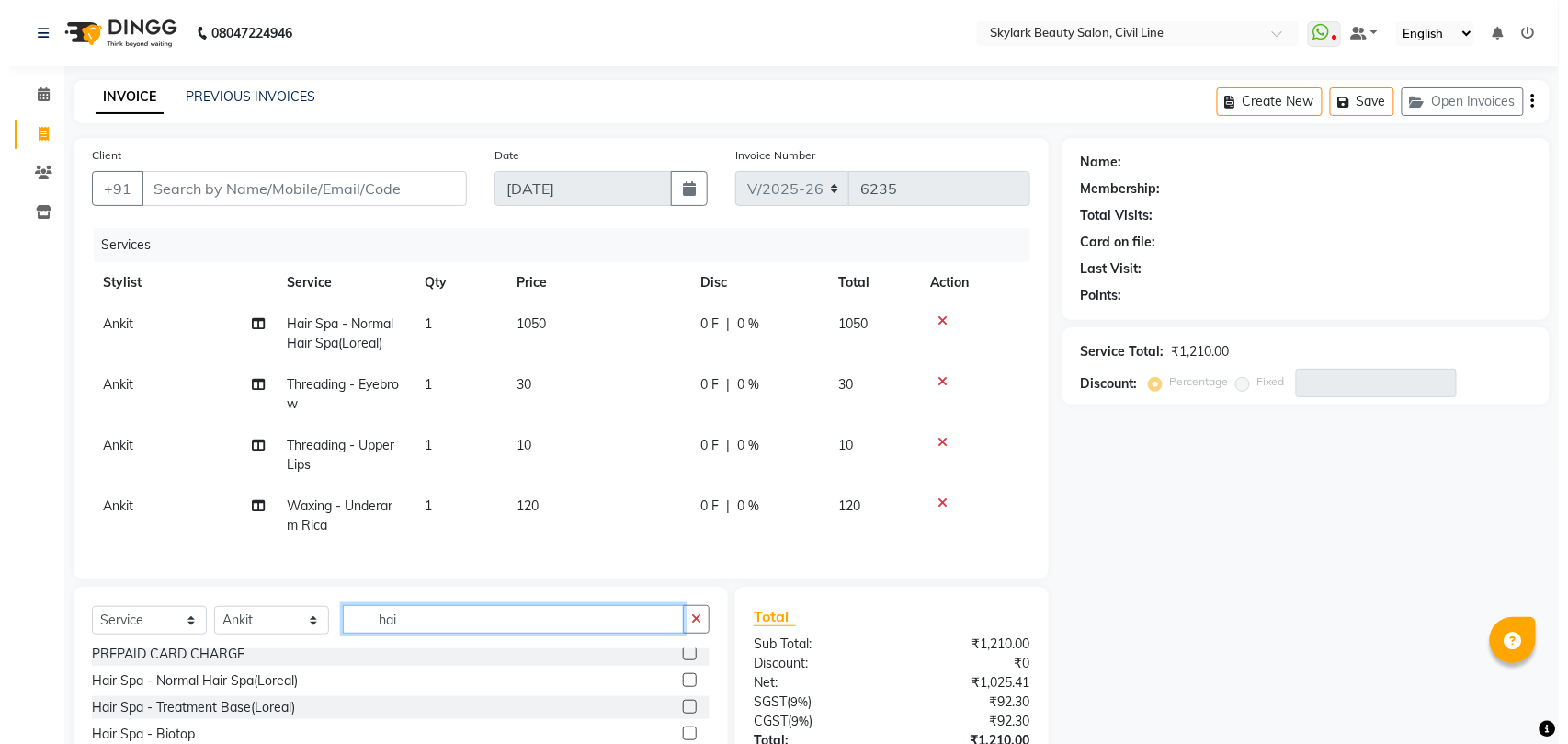
scroll to position [0, 0]
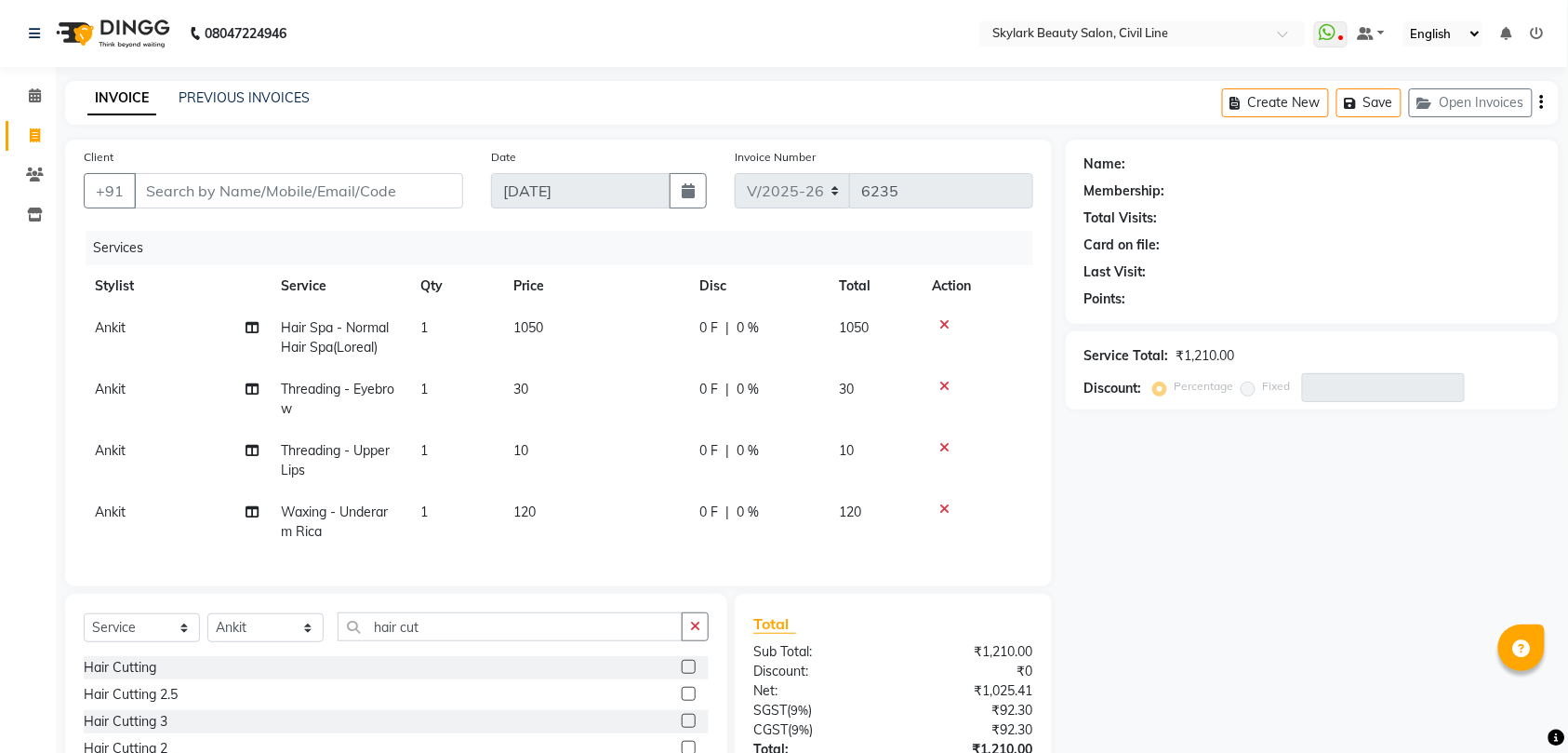
click at [943, 324] on icon at bounding box center [944, 324] width 10 height 13
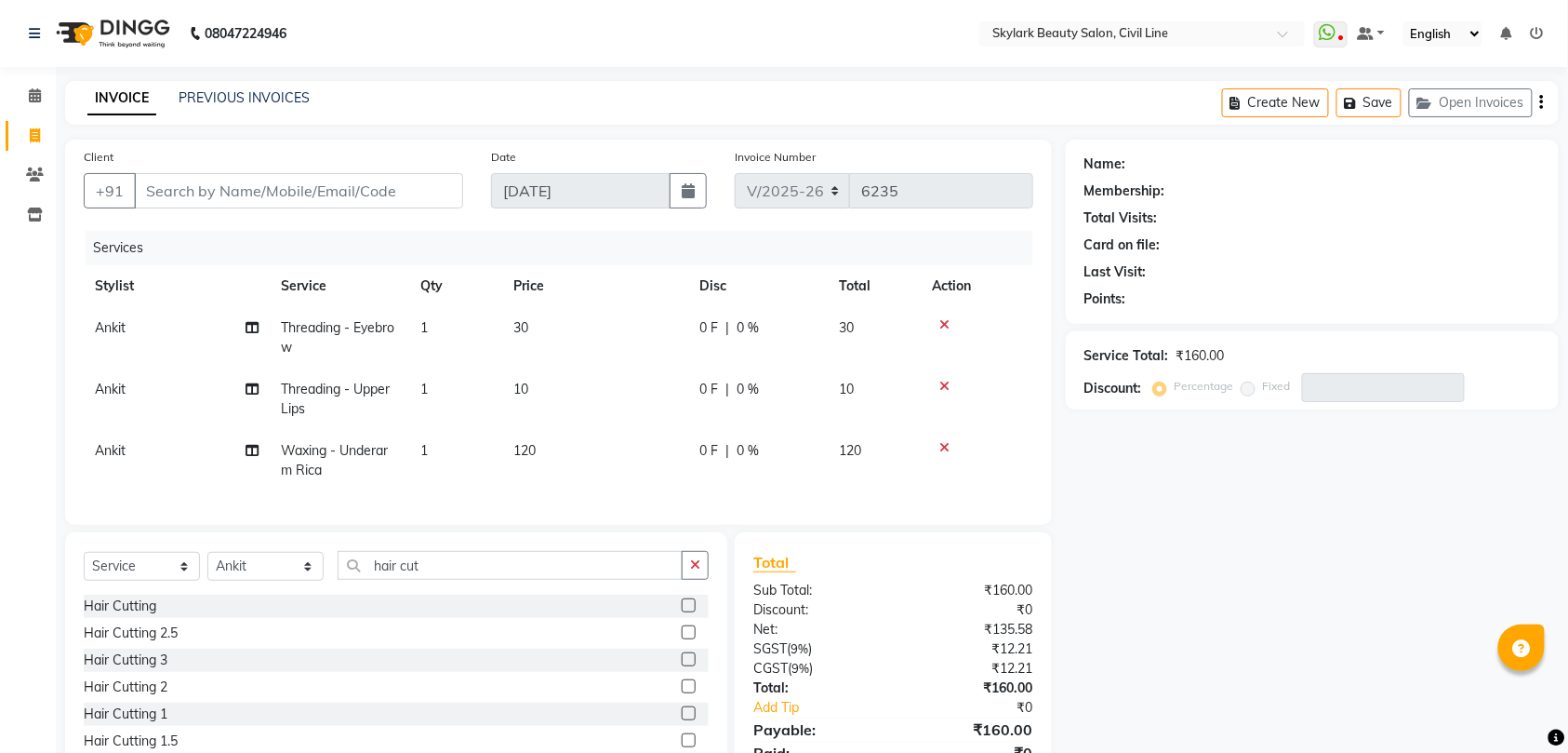
click at [939, 384] on icon at bounding box center [944, 386] width 10 height 13
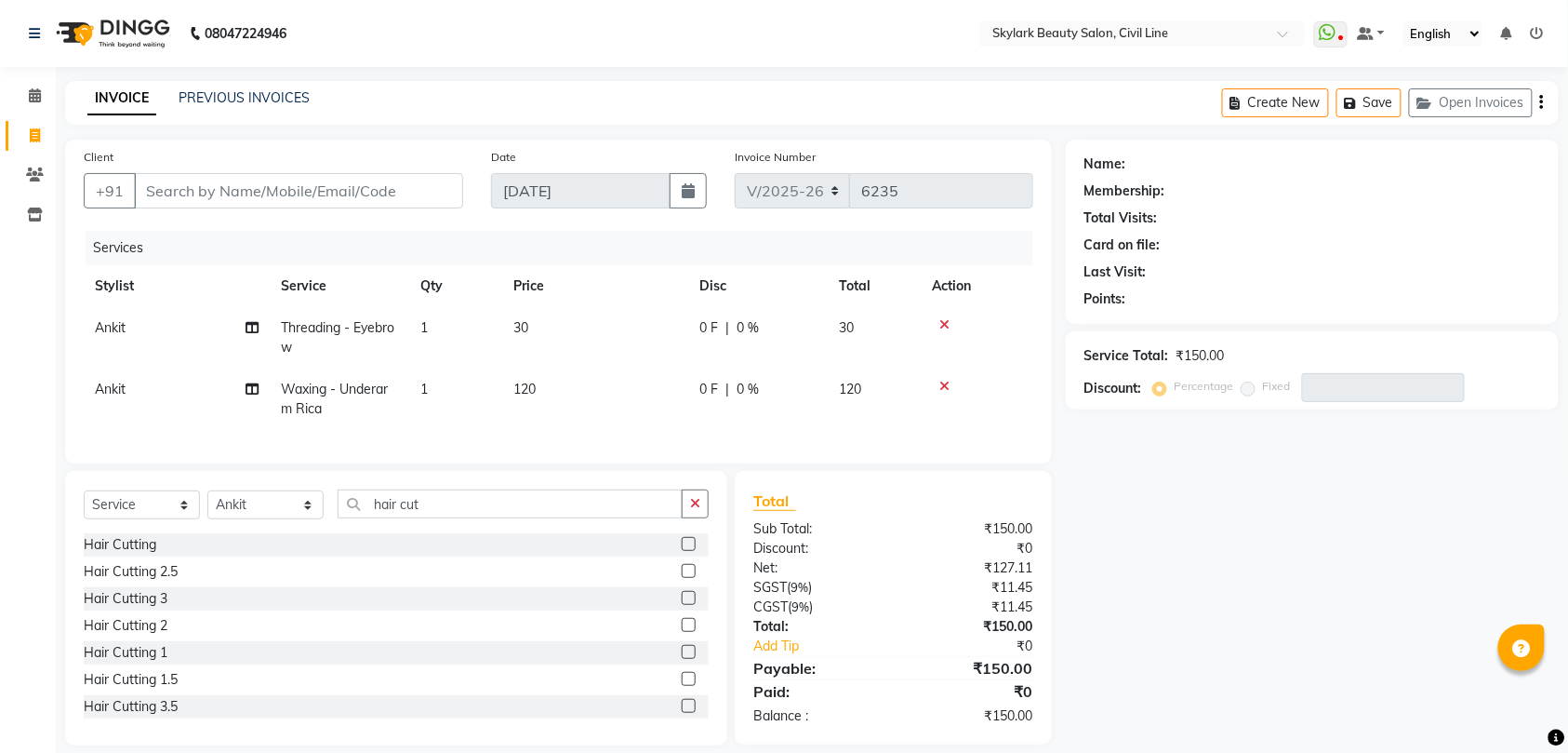
click at [941, 381] on icon at bounding box center [944, 386] width 10 height 13
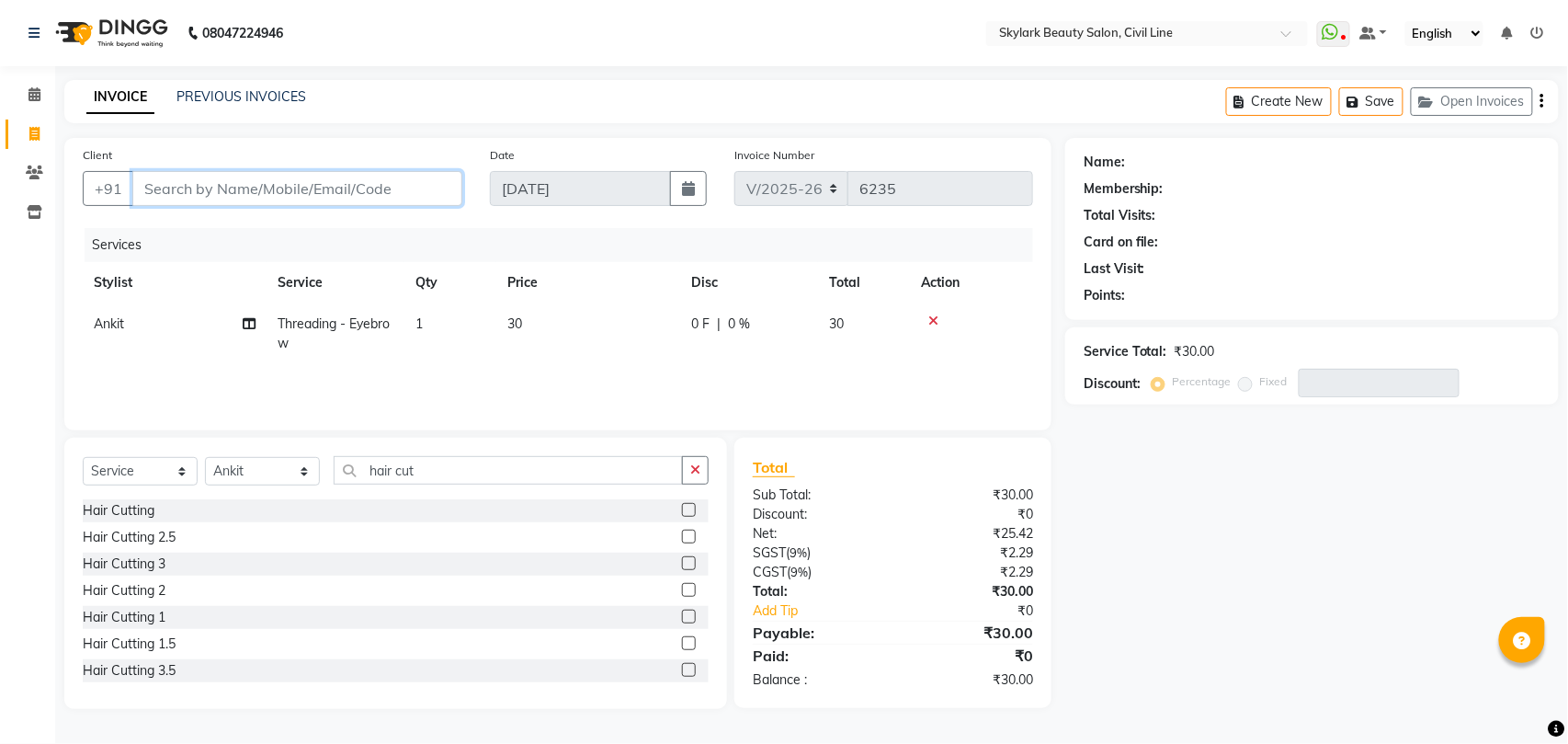
click at [222, 183] on input "Client" at bounding box center [297, 189] width 330 height 35
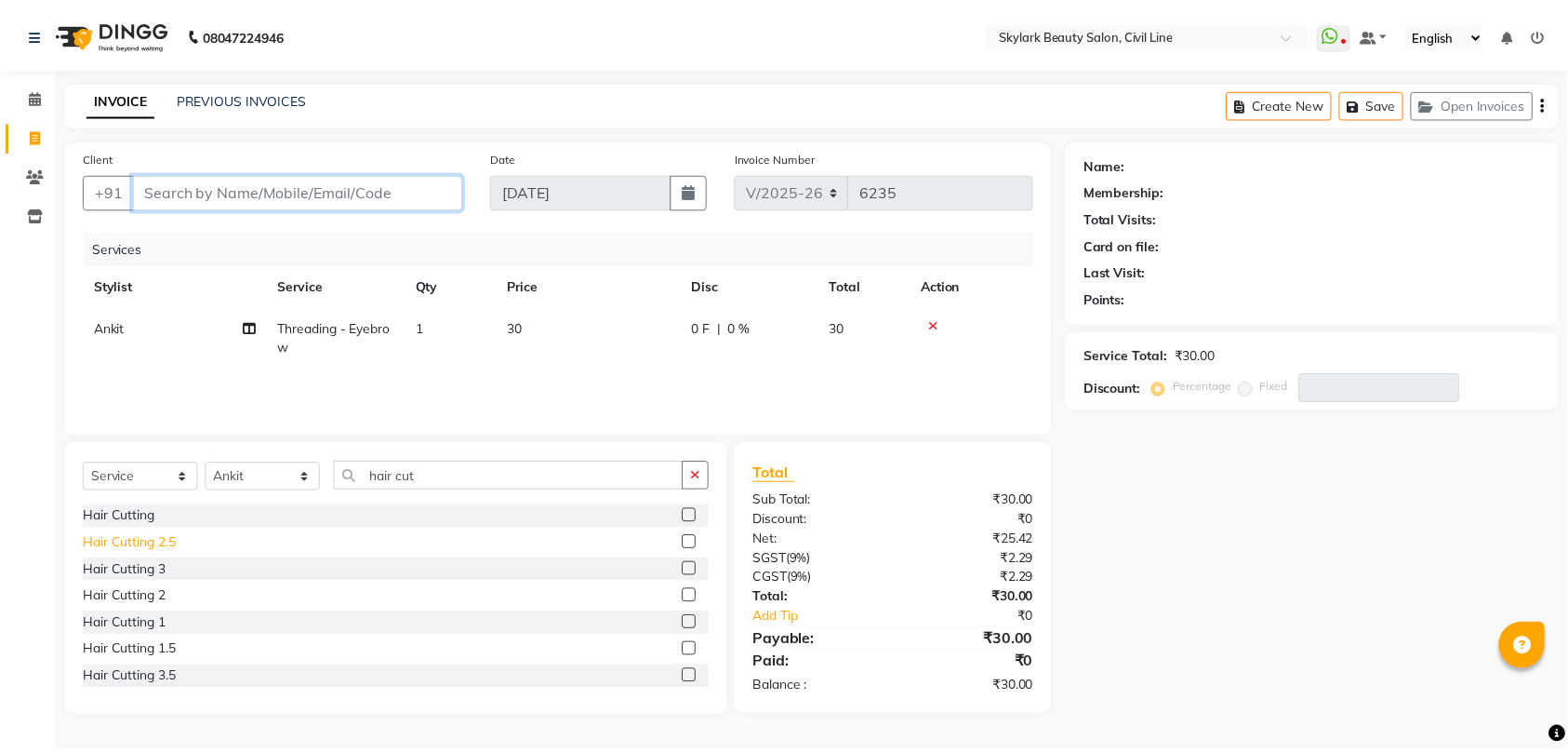
scroll to position [110, 0]
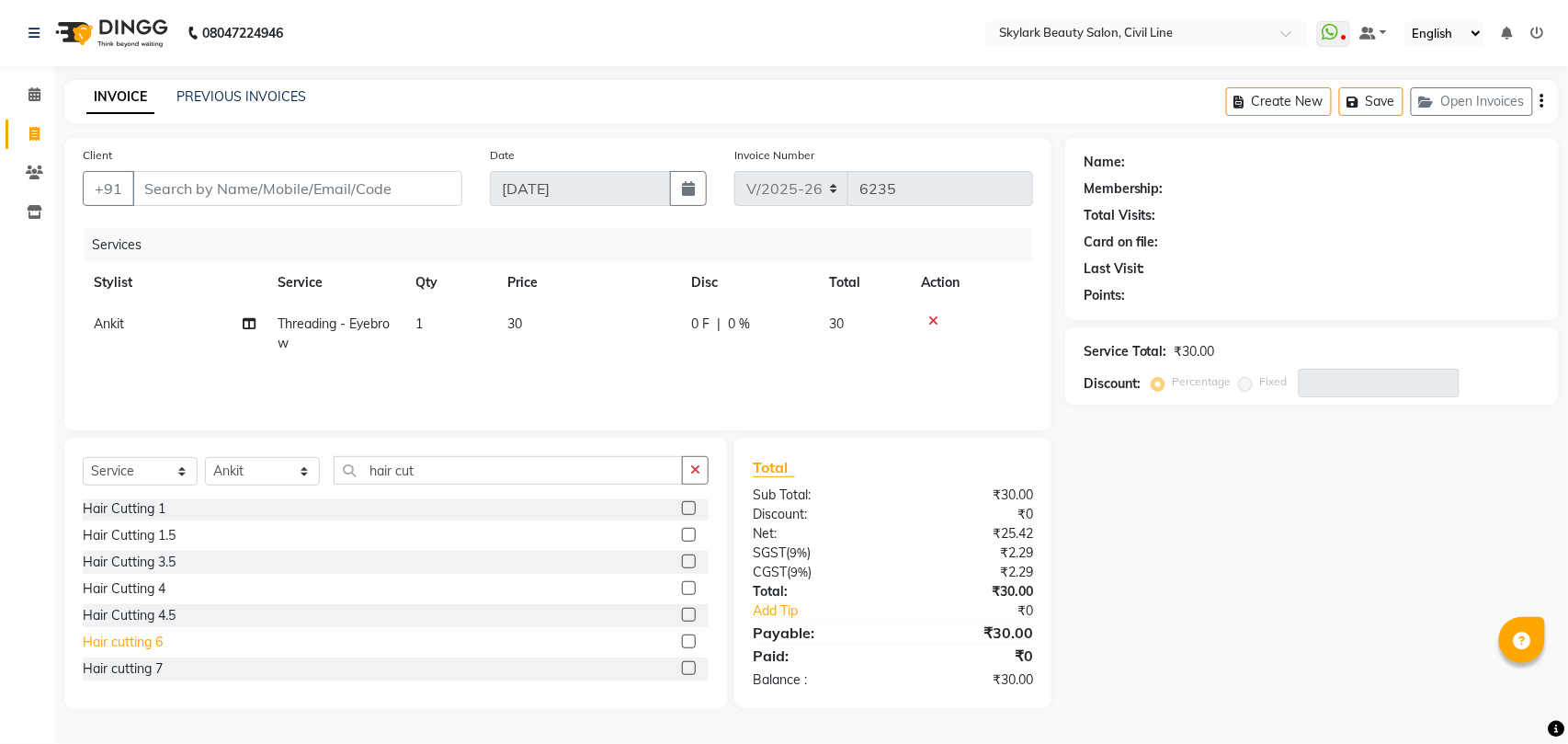
click at [121, 640] on div "Hair cutting 6" at bounding box center [122, 642] width 80 height 19
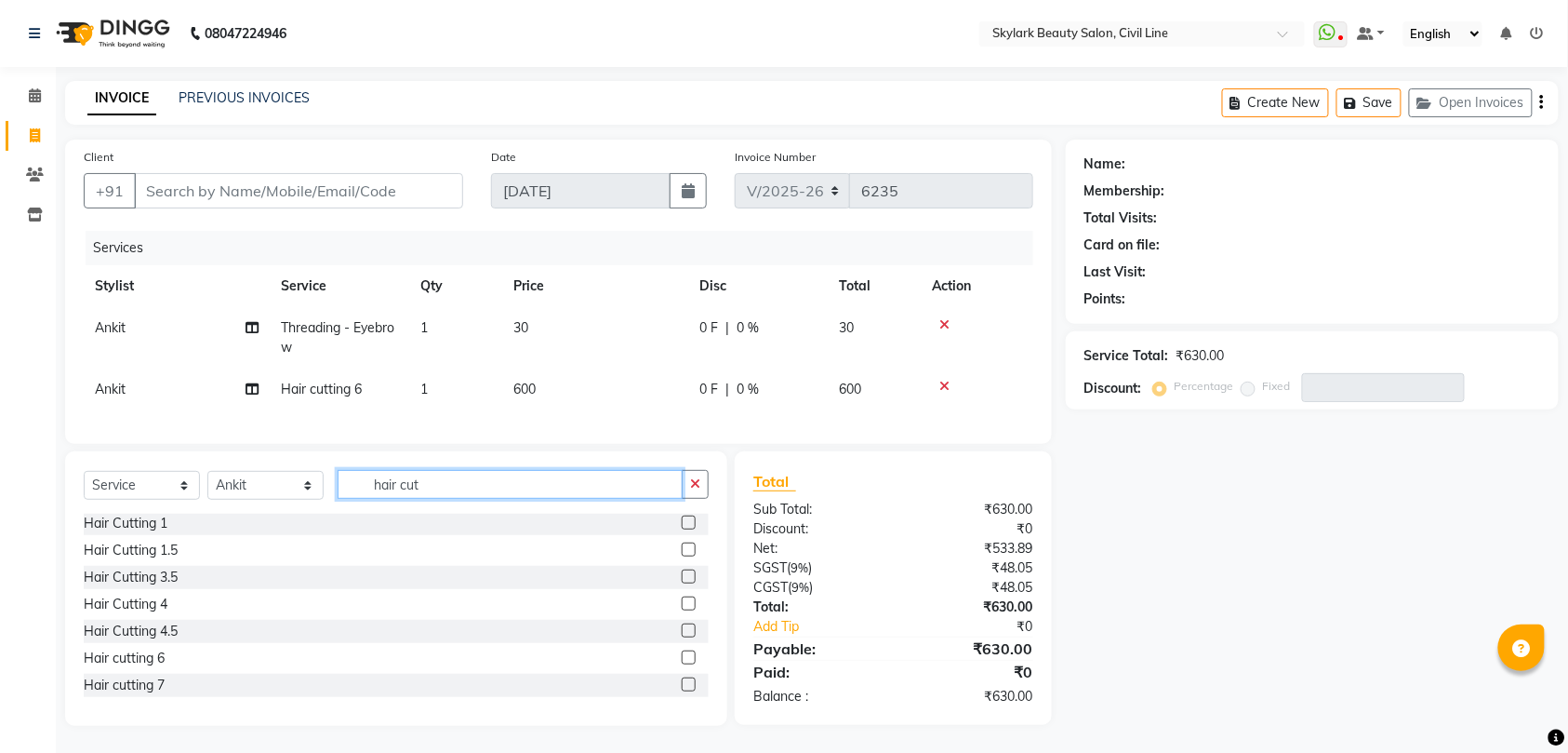
click at [439, 499] on input "hair cut" at bounding box center [510, 484] width 345 height 29
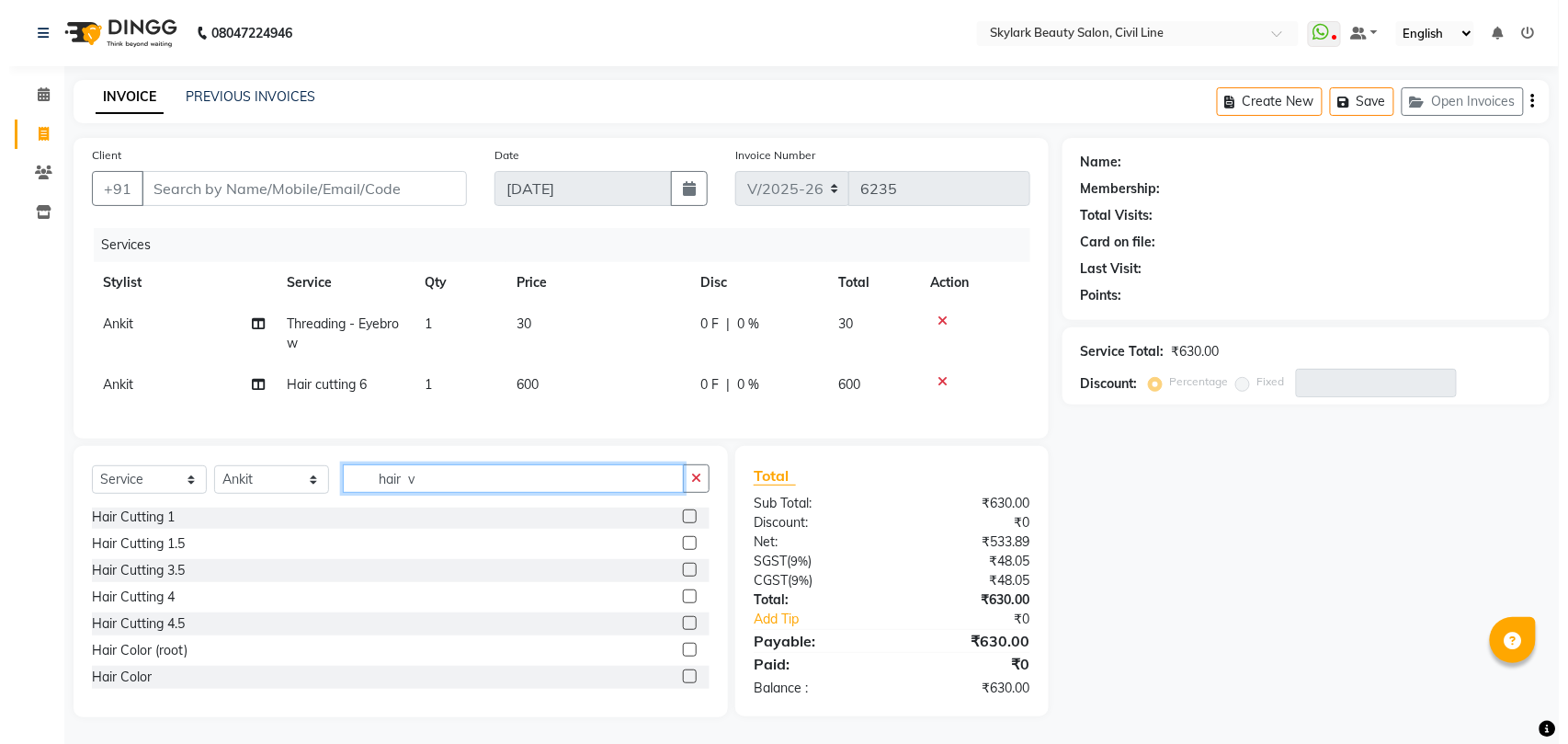
scroll to position [0, 0]
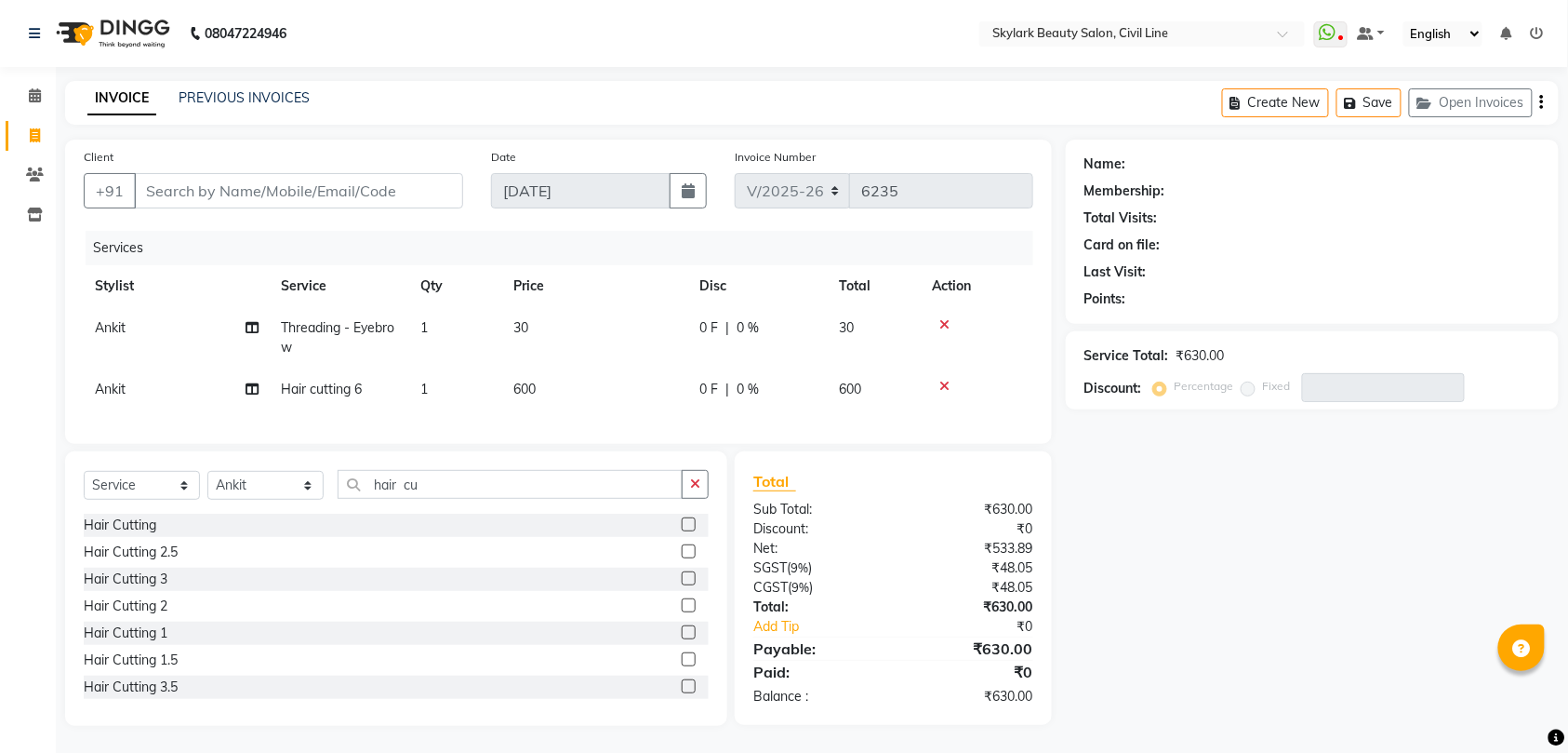
click at [943, 380] on icon at bounding box center [944, 386] width 10 height 13
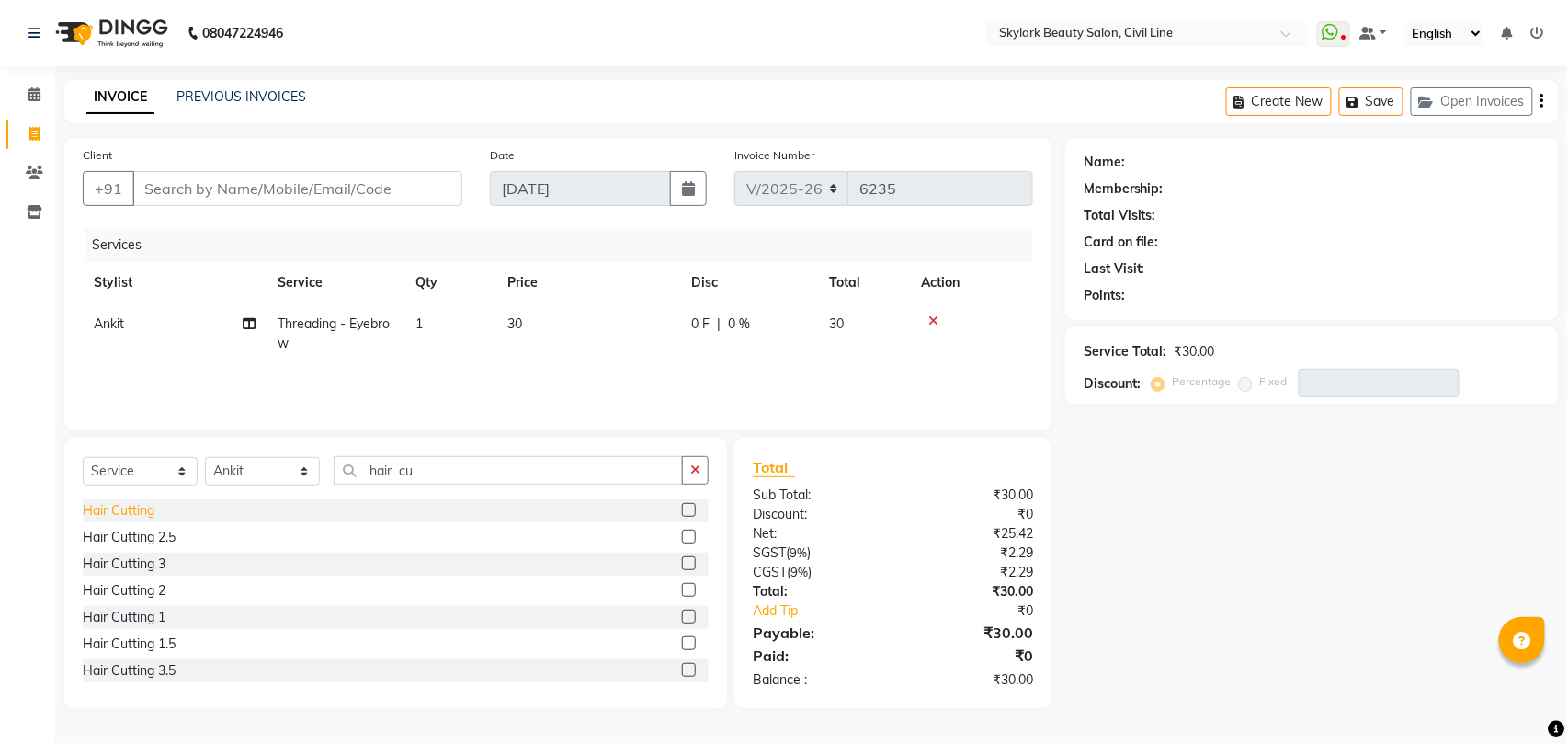
click at [141, 510] on div "Hair Cutting" at bounding box center [118, 511] width 71 height 19
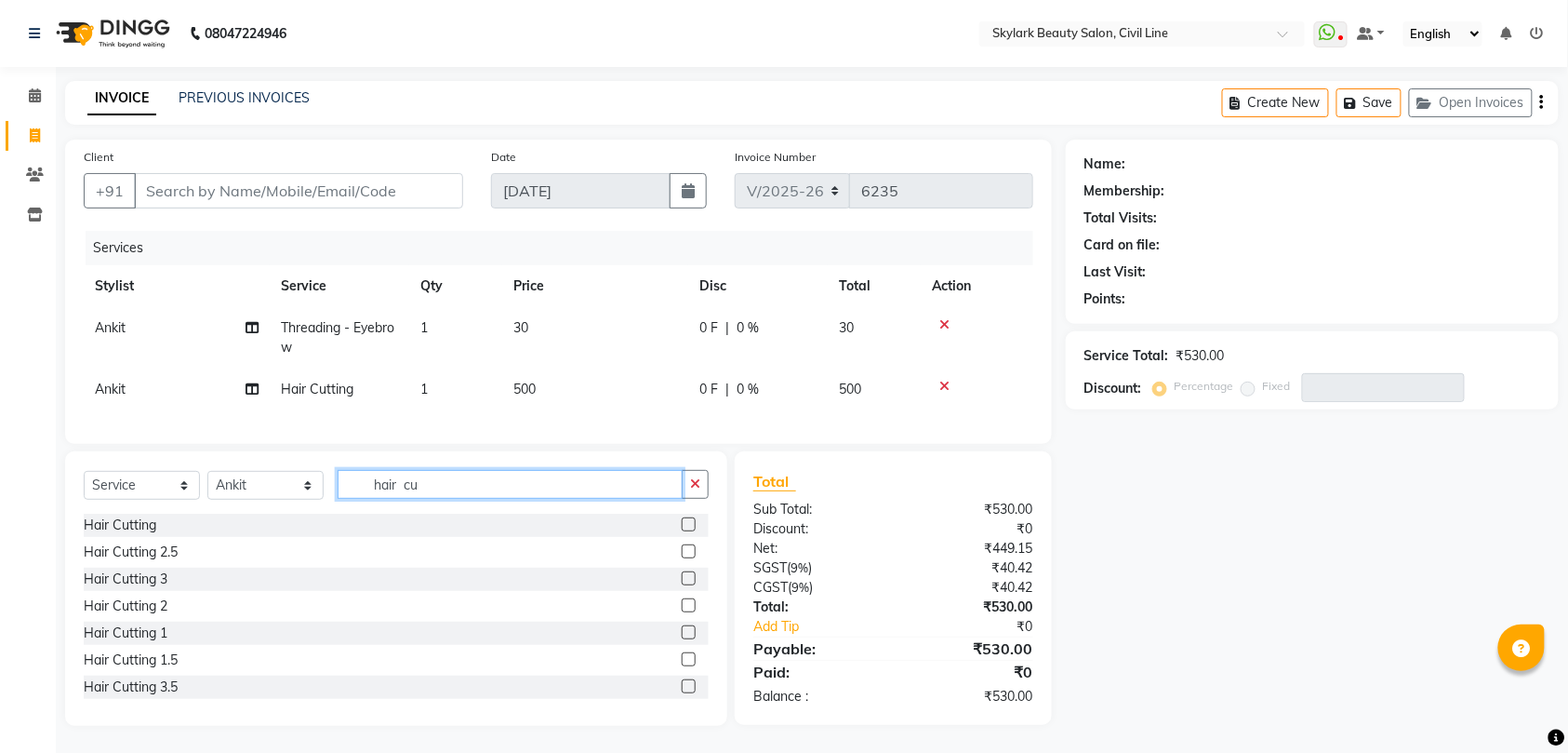
click at [451, 499] on input "hair cu" at bounding box center [510, 484] width 345 height 29
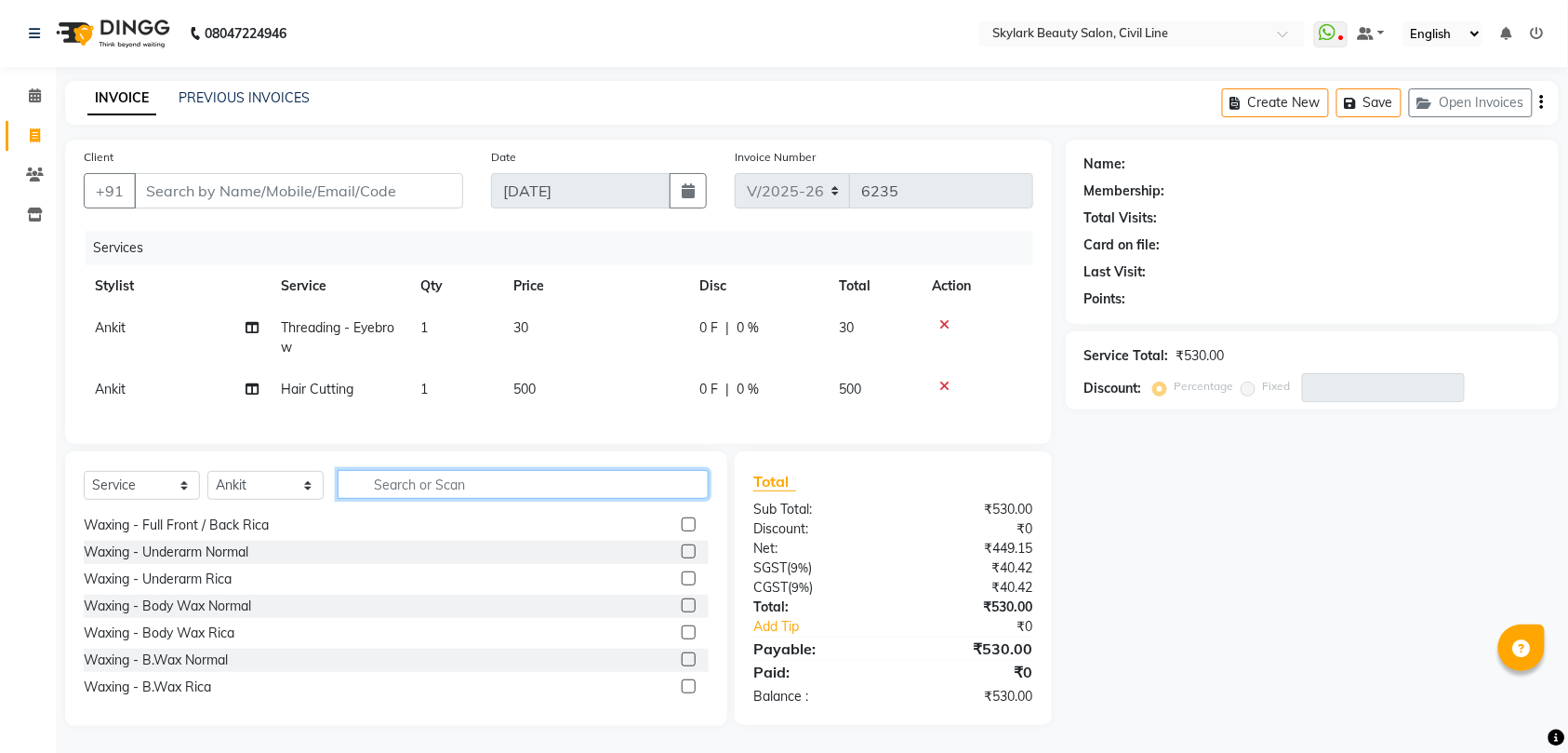
scroll to position [248, 0]
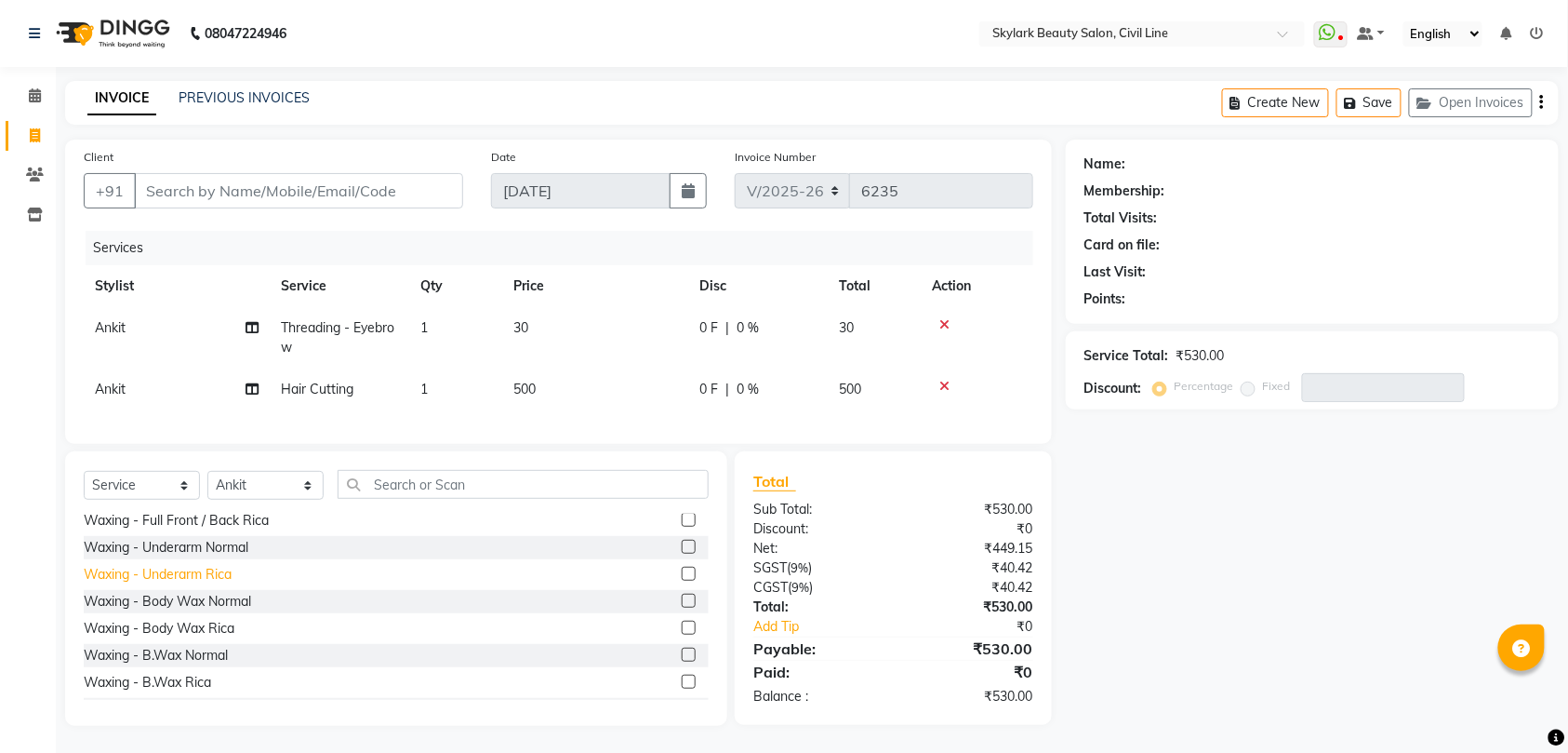
click at [206, 584] on div "Waxing - Underarm Rica" at bounding box center [157, 574] width 148 height 20
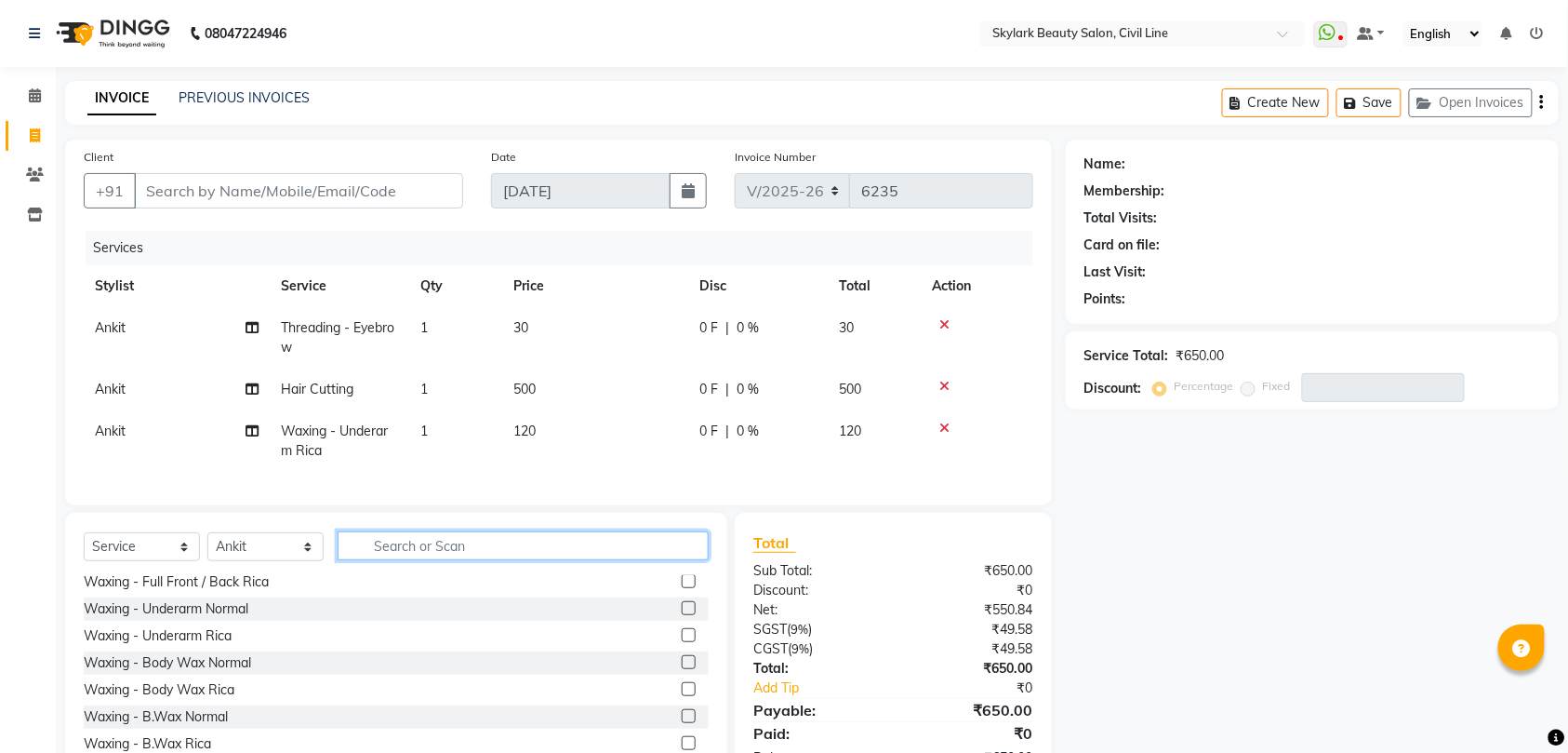
click at [510, 560] on input "text" at bounding box center [523, 545] width 371 height 29
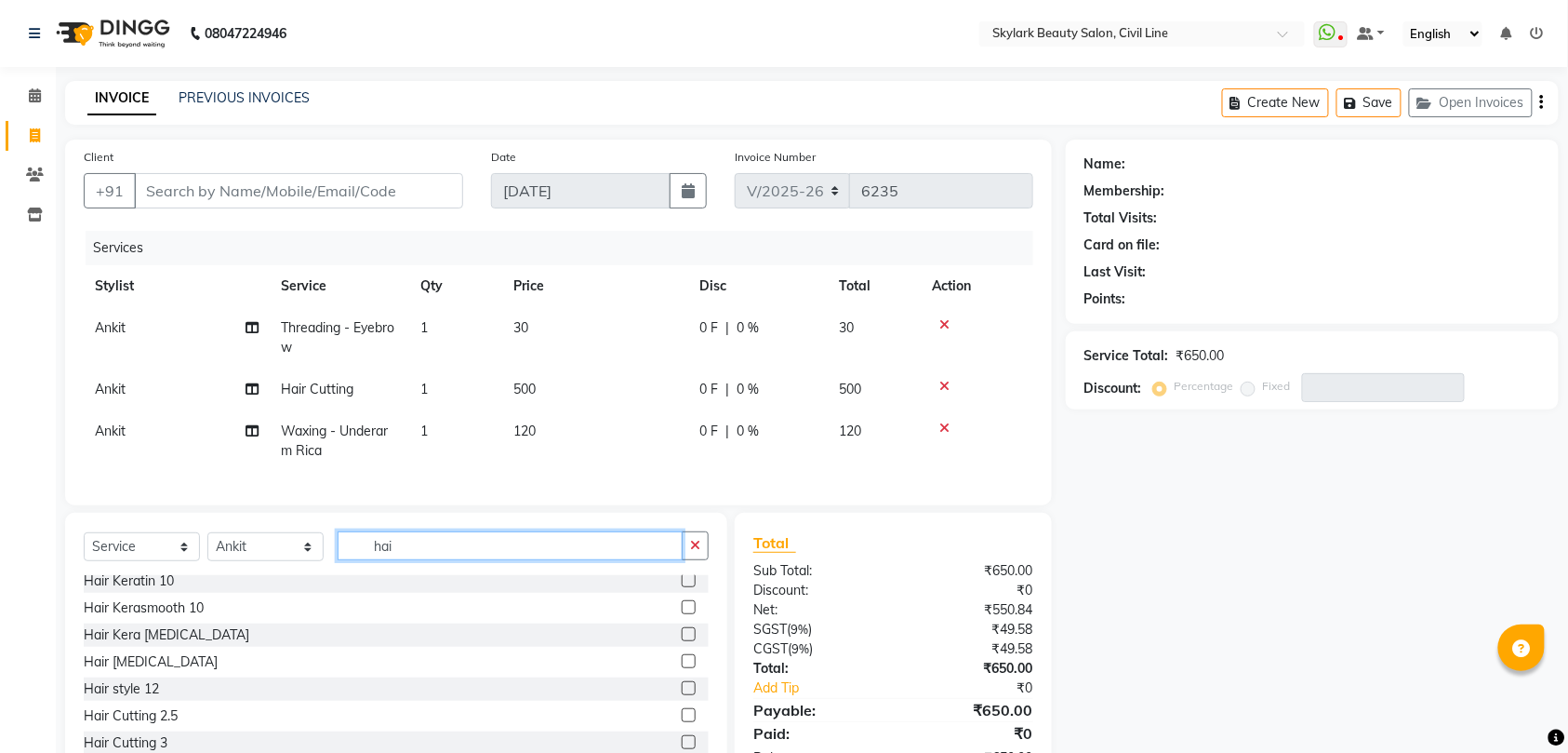
scroll to position [0, 0]
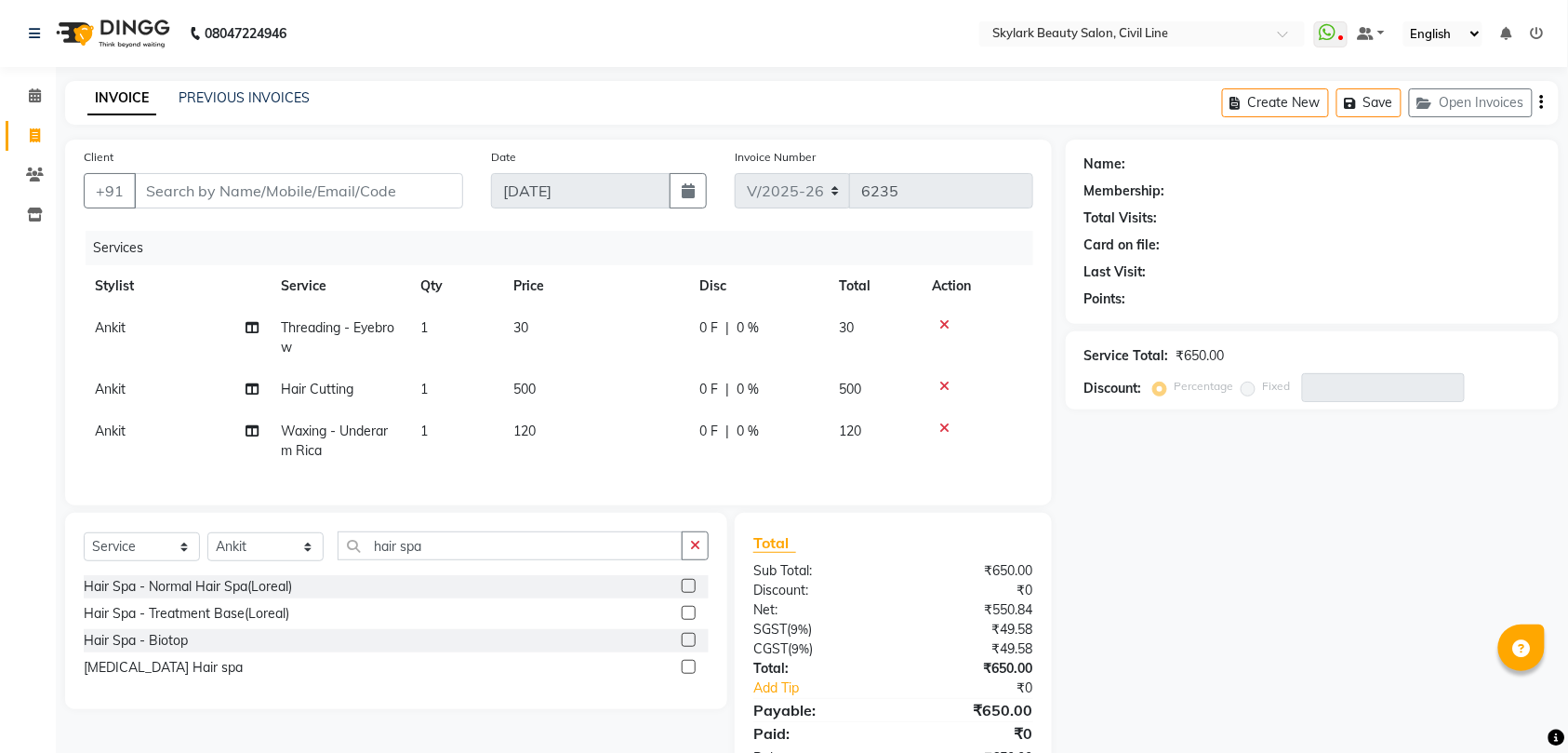
click at [342, 597] on div "Hair Spa - Normal Hair Spa(Loreal)" at bounding box center [396, 586] width 625 height 23
click at [342, 598] on div "Hair Spa - Normal Hair Spa(Loreal)" at bounding box center [396, 586] width 625 height 23
click at [685, 593] on label at bounding box center [688, 585] width 14 height 14
click at [685, 593] on input "checkbox" at bounding box center [687, 586] width 12 height 12
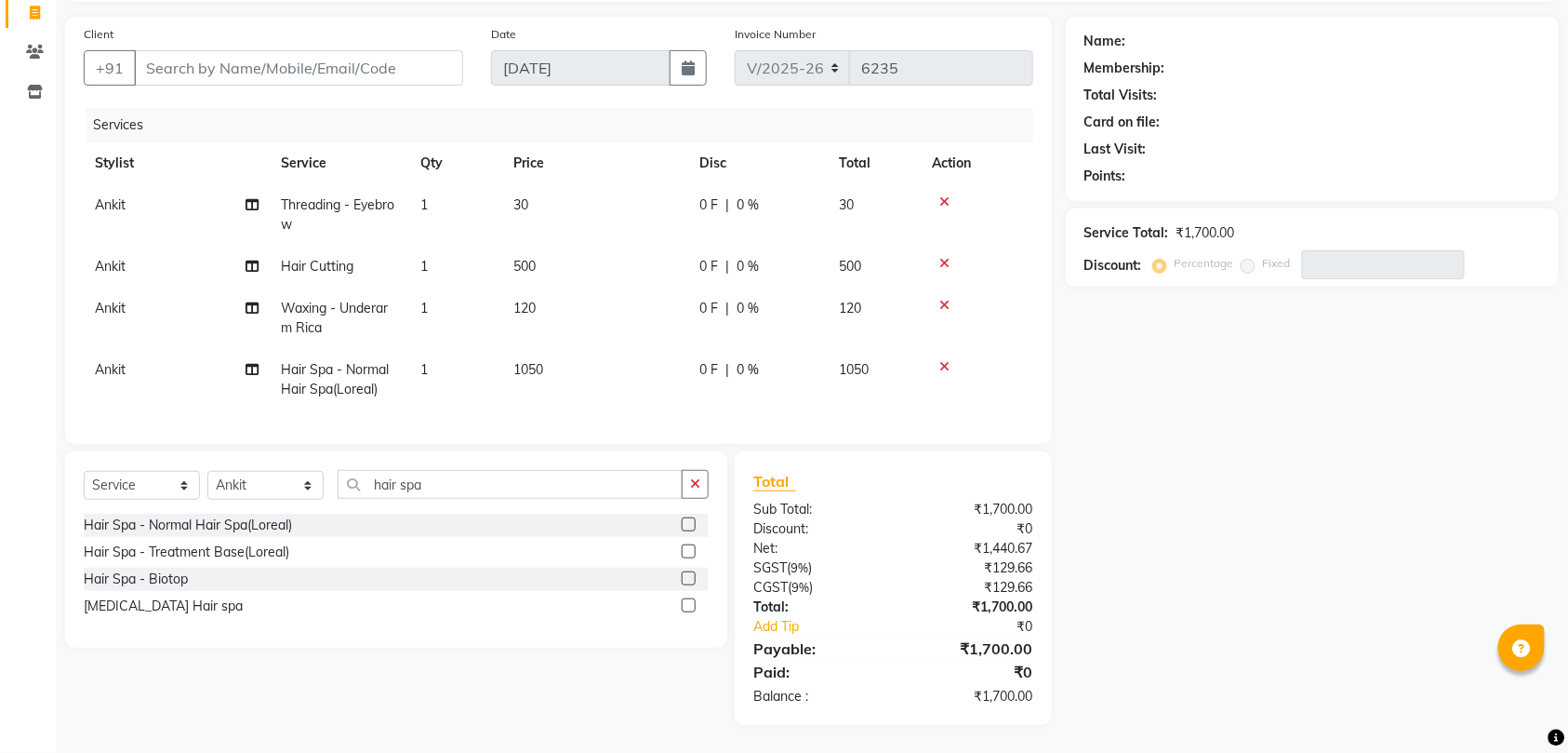
scroll to position [142, 0]
click at [695, 481] on icon "button" at bounding box center [694, 484] width 10 height 13
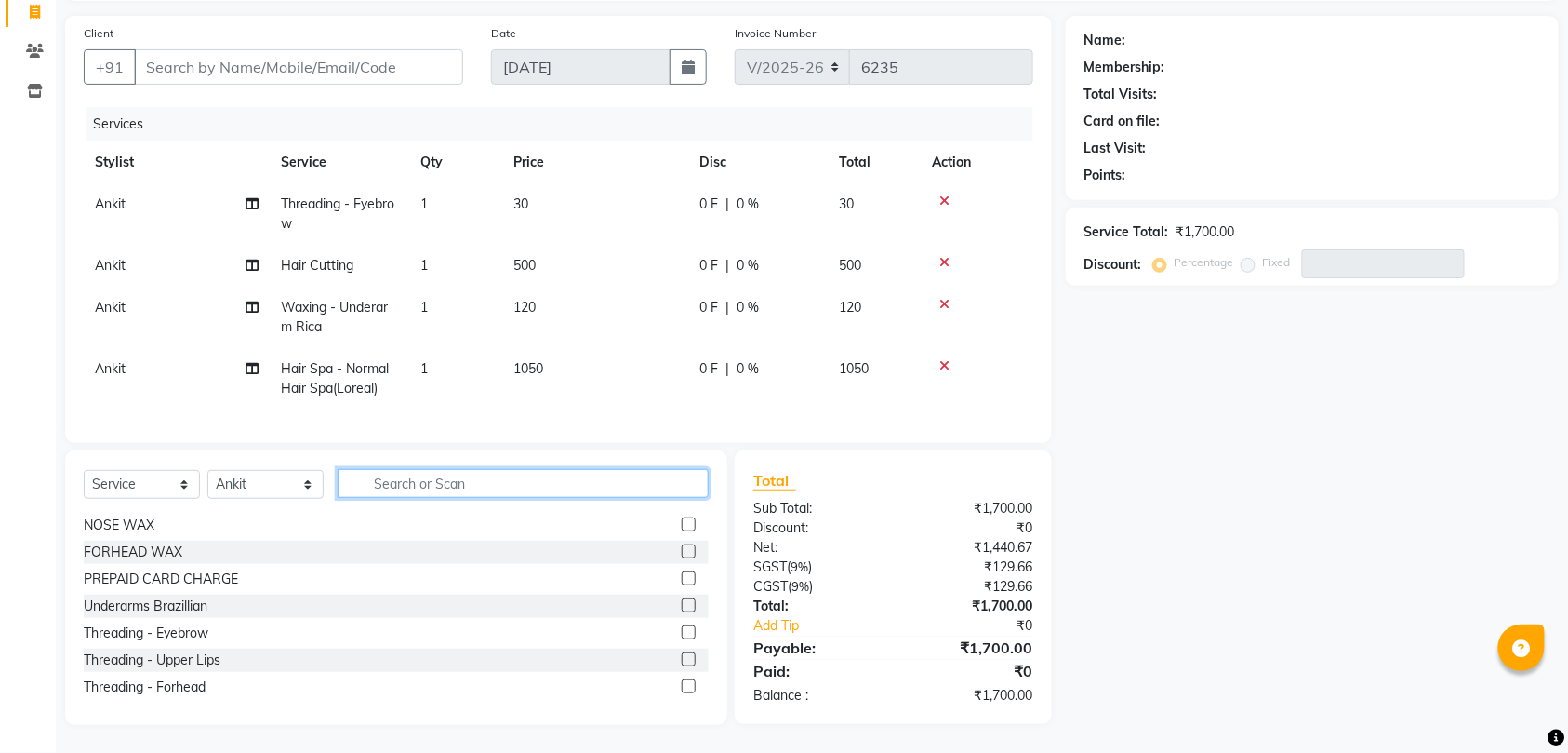
scroll to position [745, 0]
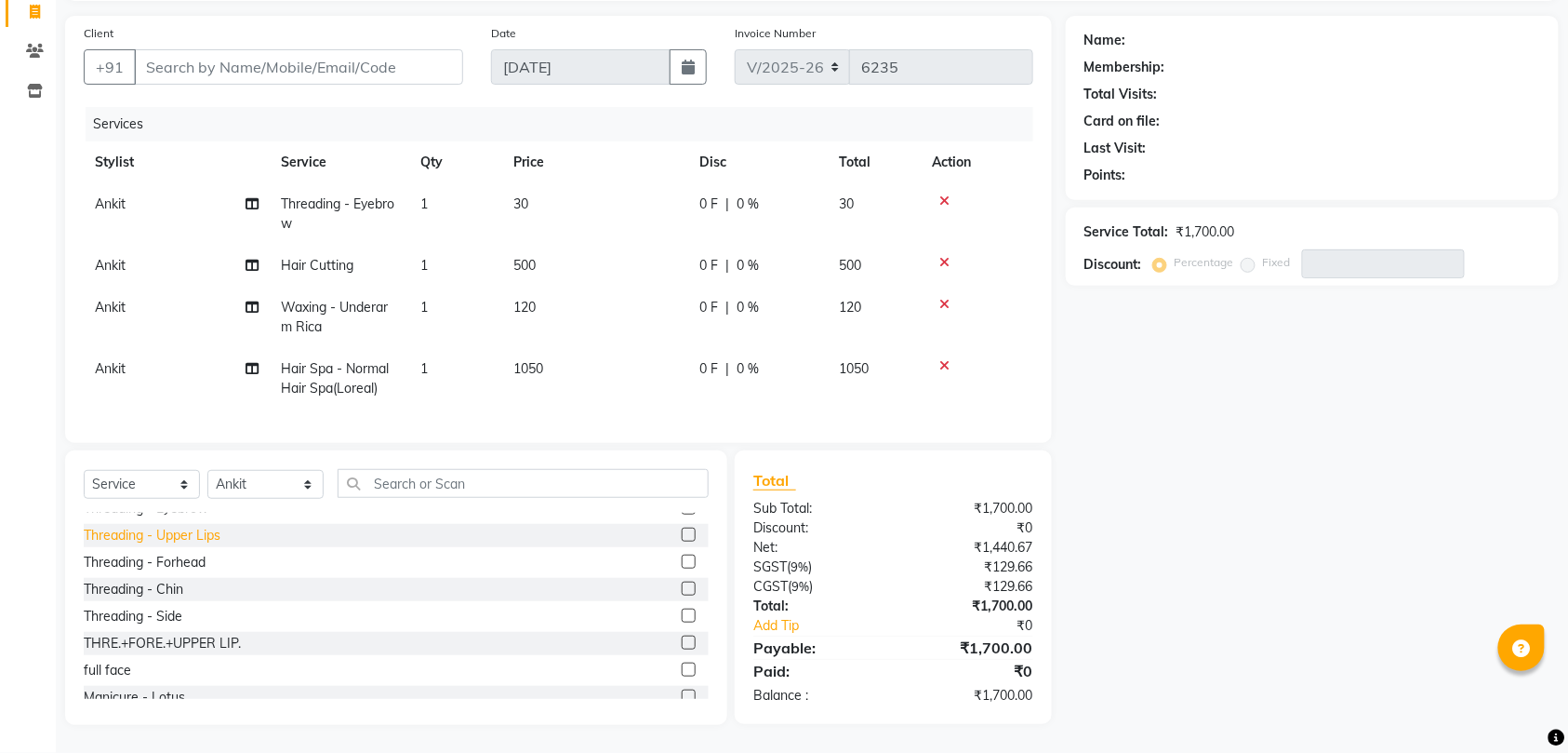
click at [187, 536] on div "Threading - Upper Lips" at bounding box center [152, 535] width 137 height 20
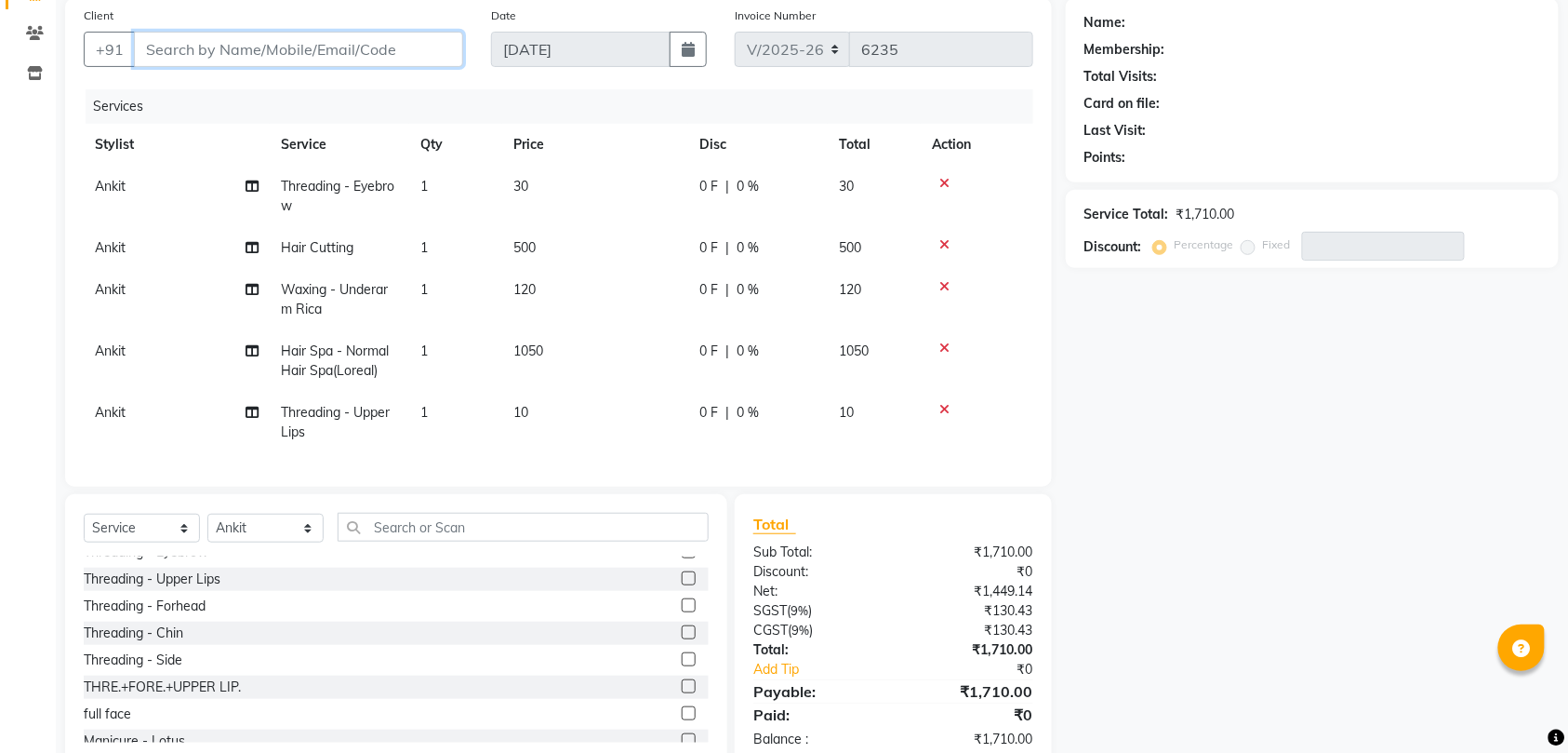
click at [313, 51] on input "Client" at bounding box center [298, 50] width 329 height 36
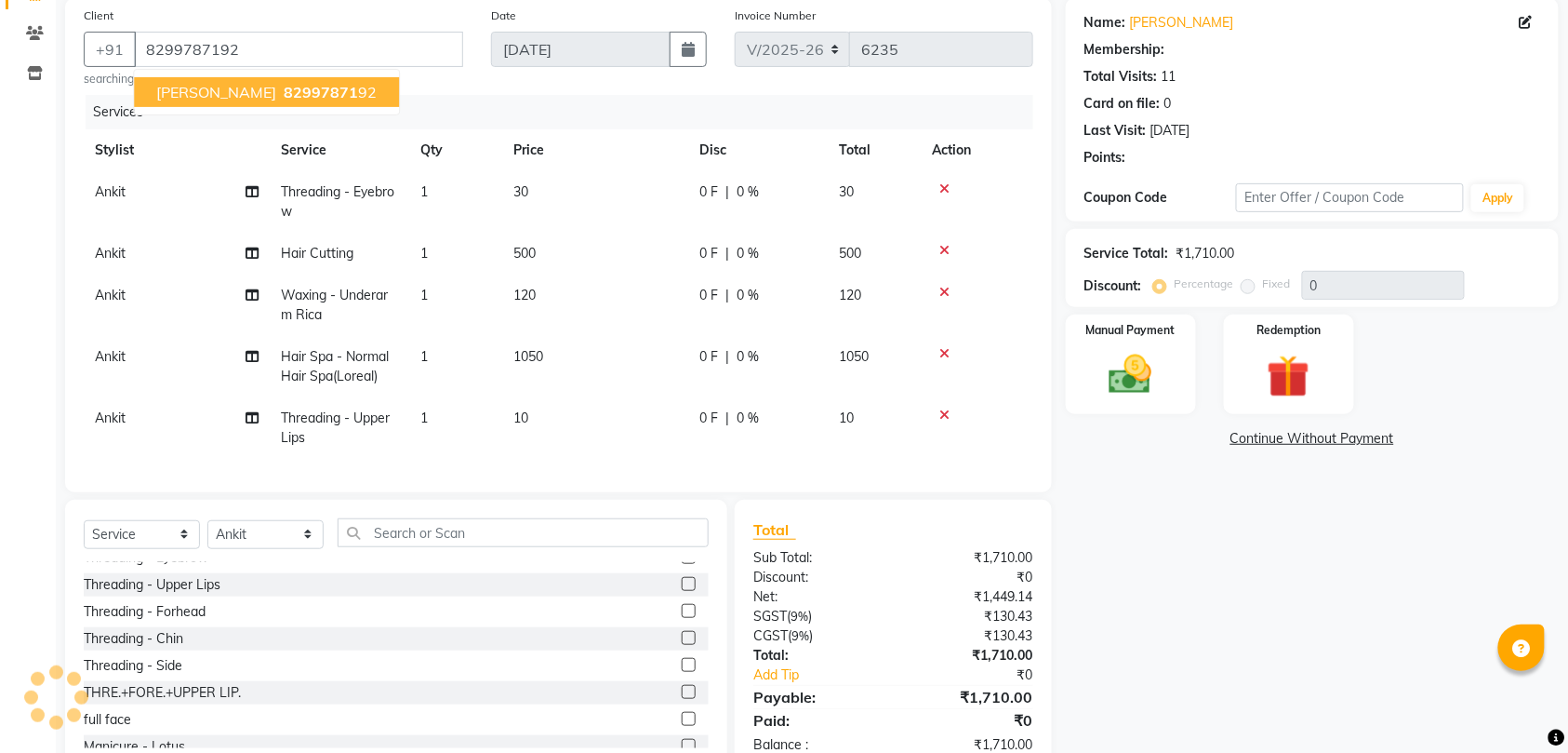
click at [284, 98] on span "82997871" at bounding box center [321, 92] width 74 height 19
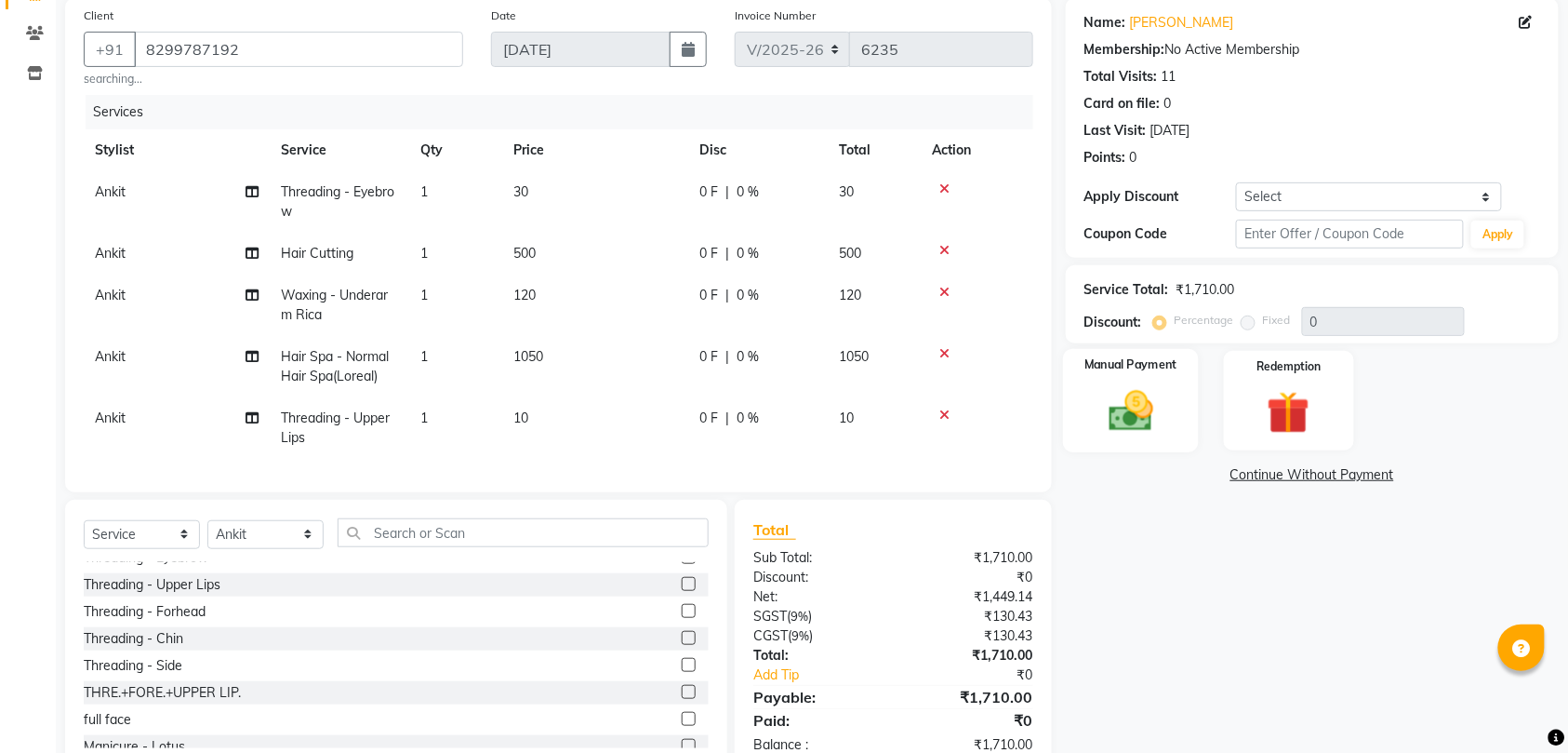
click at [1140, 392] on img at bounding box center [1130, 411] width 72 height 52
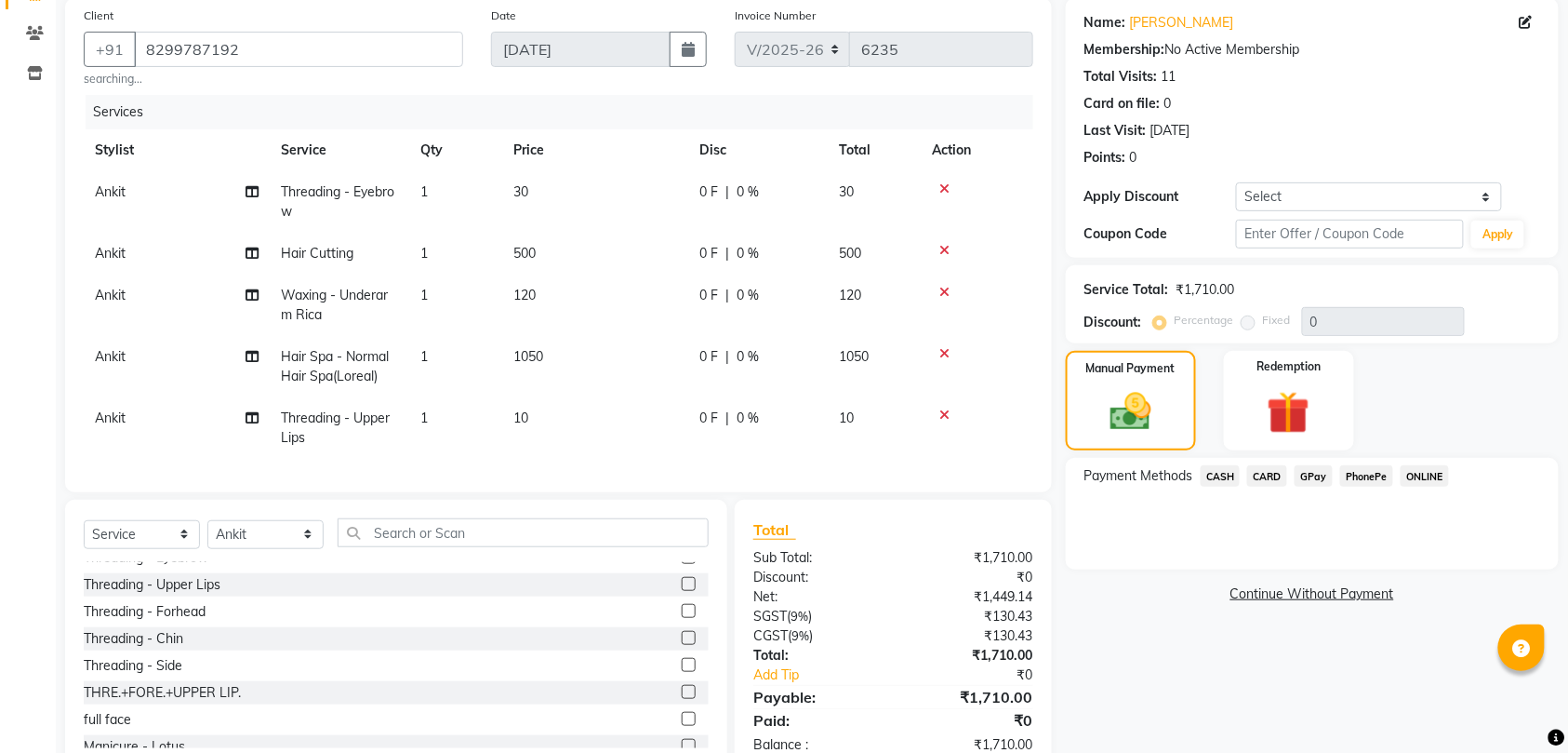
click at [1218, 484] on span "CASH" at bounding box center [1220, 475] width 40 height 22
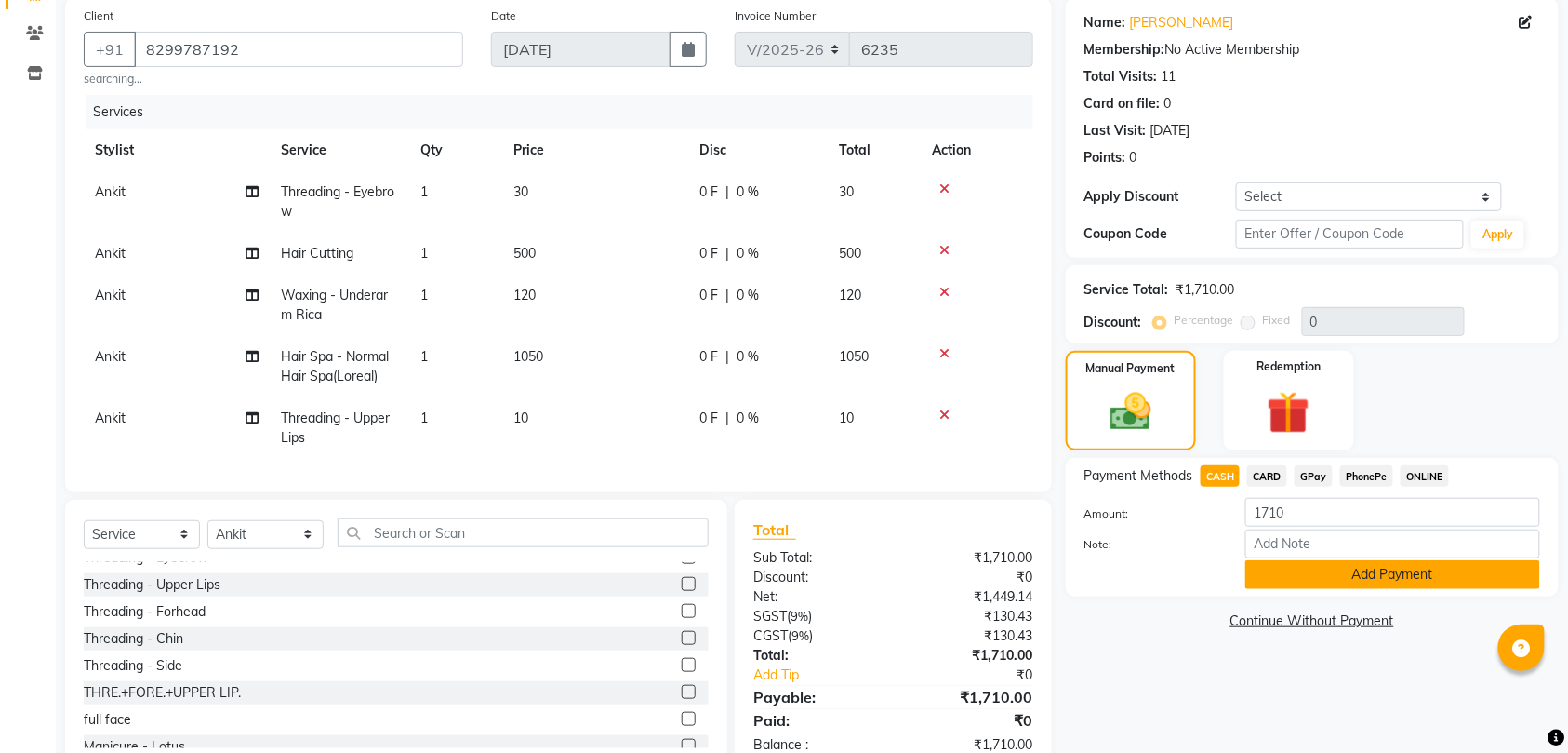
click at [1303, 577] on button "Add Payment" at bounding box center [1392, 574] width 294 height 29
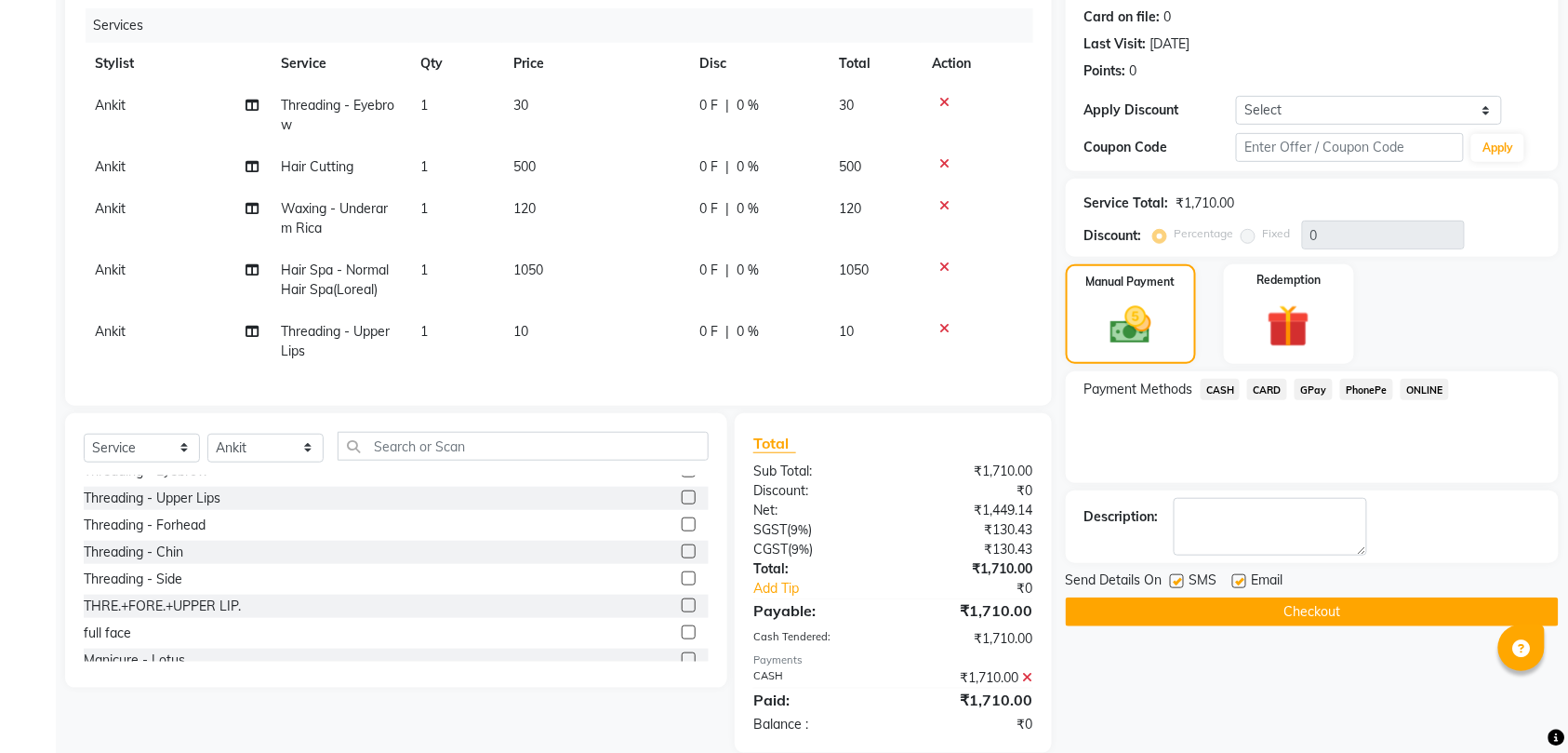
scroll to position [276, 0]
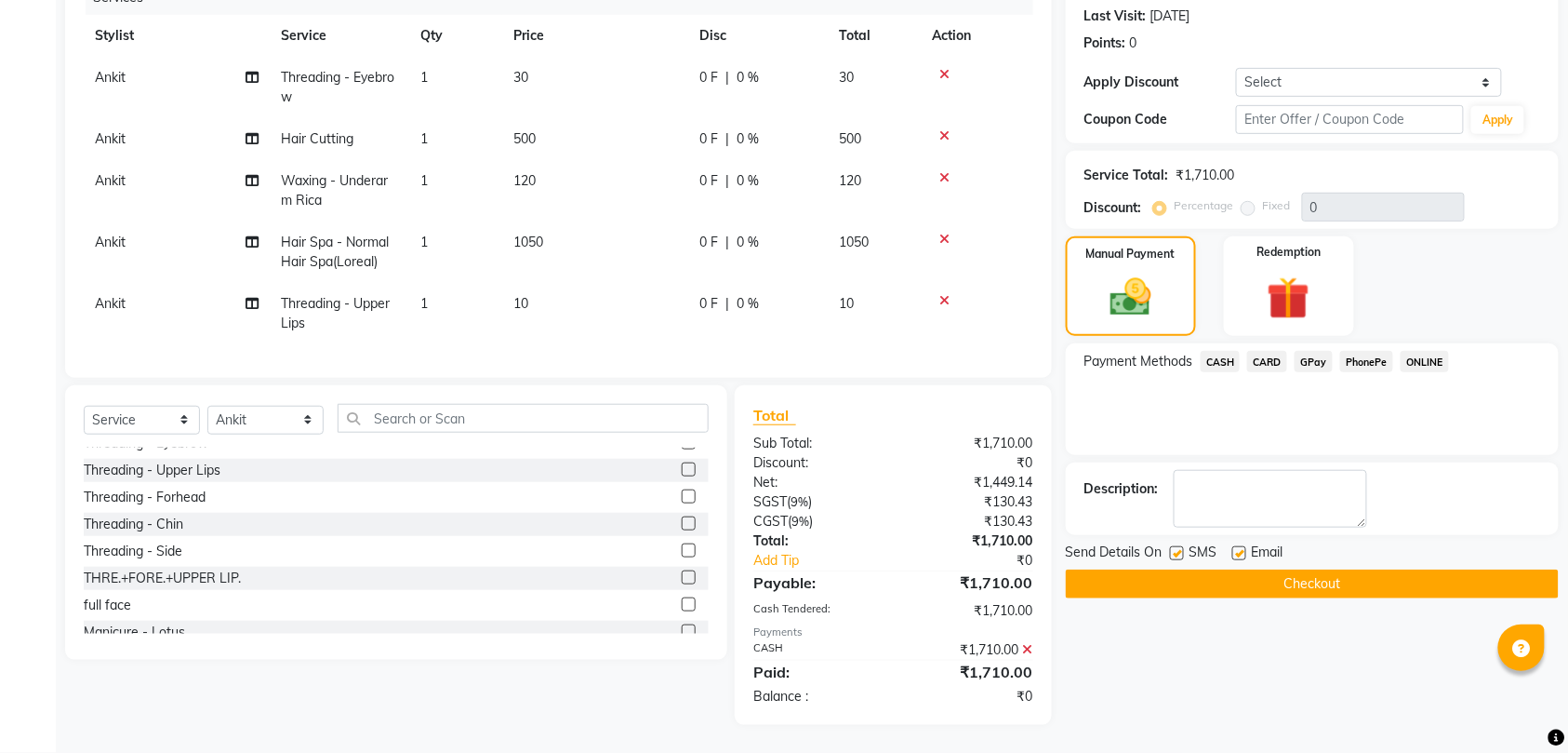
click at [1273, 569] on button "Checkout" at bounding box center [1312, 583] width 493 height 29
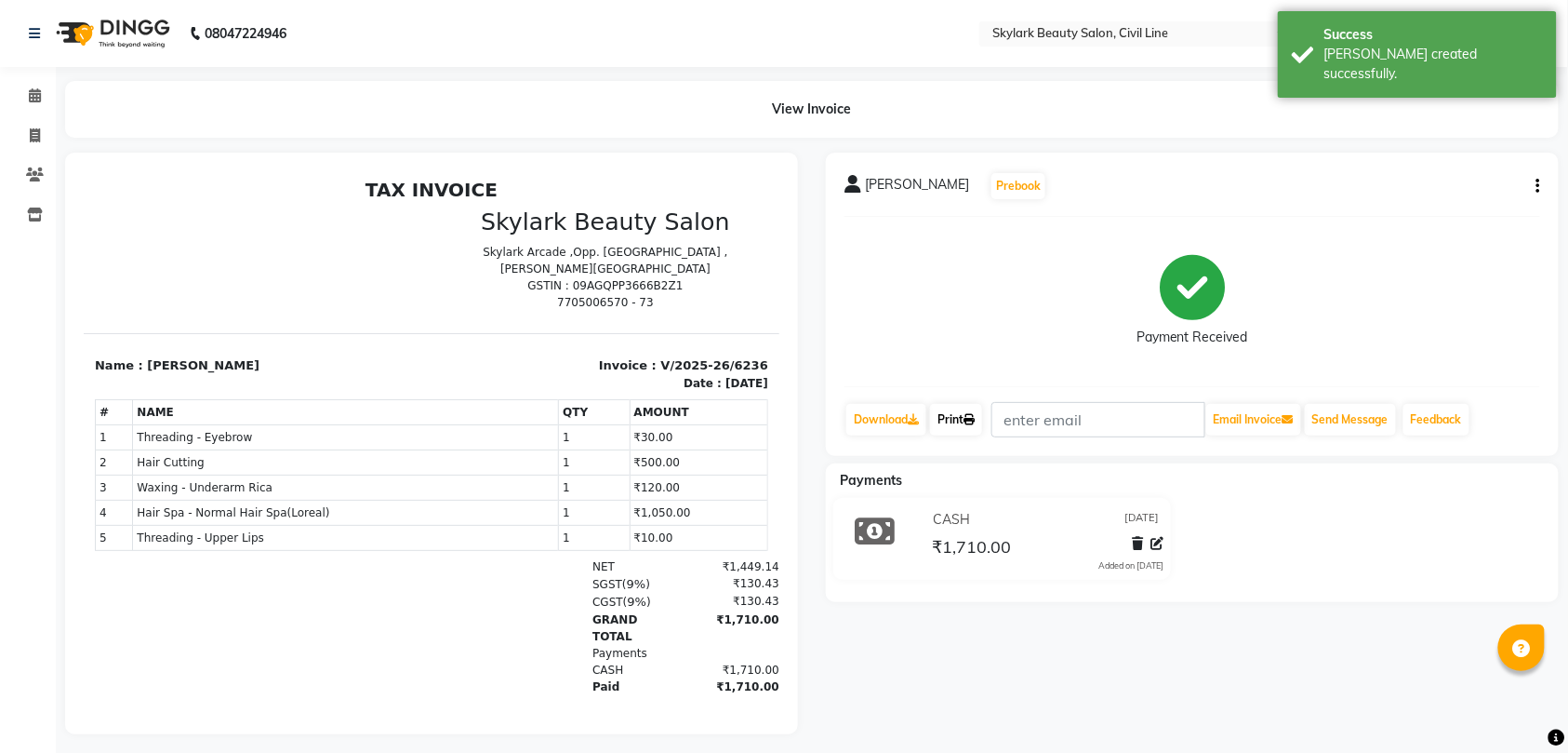
click at [947, 412] on link "Print" at bounding box center [956, 420] width 52 height 32
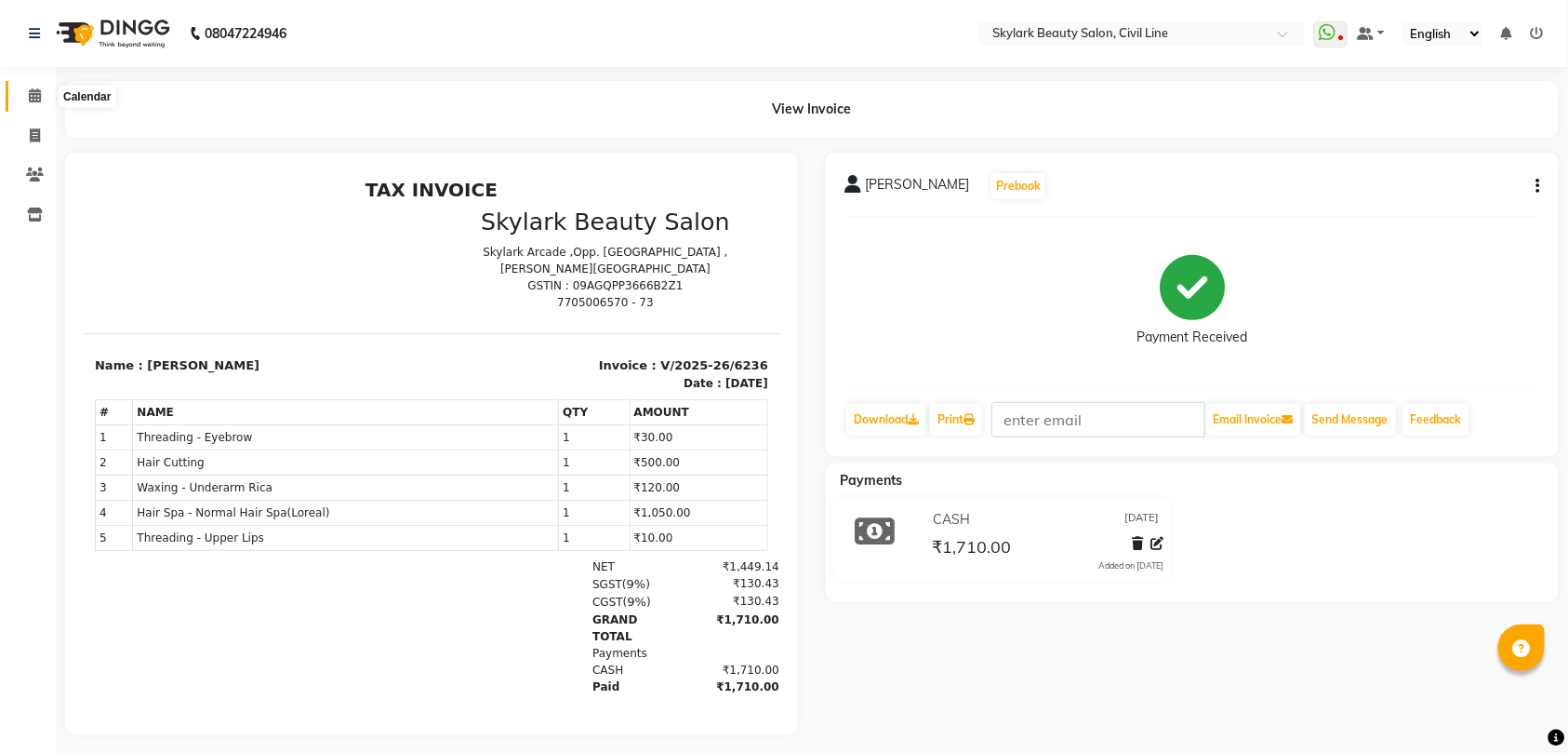
click at [31, 93] on icon at bounding box center [35, 95] width 12 height 14
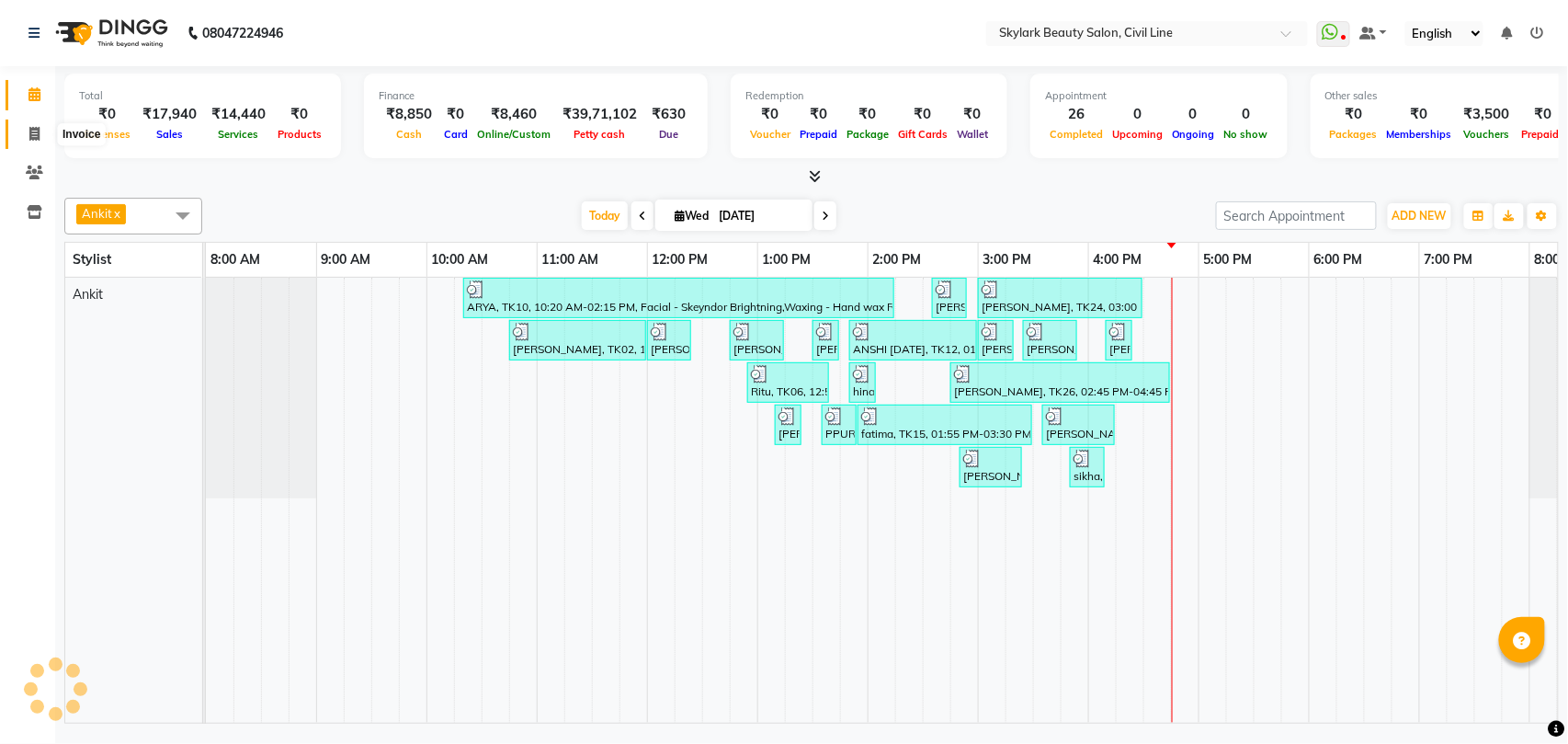
click at [33, 131] on icon at bounding box center [34, 133] width 10 height 14
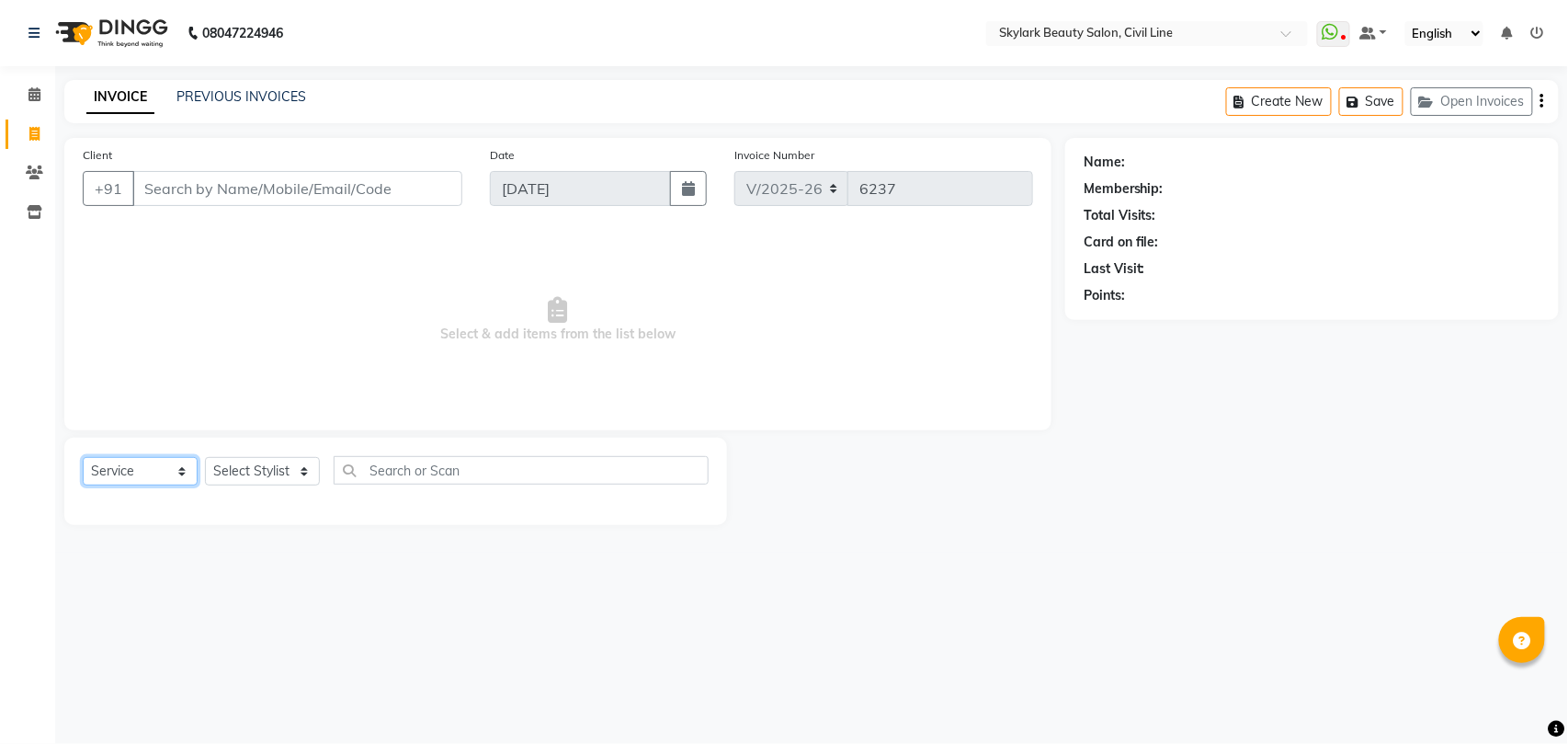
click at [144, 475] on select "Select Service Product Membership Package Voucher Prepaid Gift Card" at bounding box center [140, 471] width 115 height 29
click at [82, 457] on select "Select Service Product Membership Package Voucher Prepaid Gift Card" at bounding box center [140, 471] width 115 height 29
click at [278, 475] on select "Select Stylist [PERSON_NAME] [PERSON_NAME] [PERSON_NAME] WASU" at bounding box center [262, 471] width 115 height 29
click at [205, 457] on select "Select Stylist [PERSON_NAME] [PERSON_NAME] [PERSON_NAME] WASU" at bounding box center [262, 471] width 115 height 29
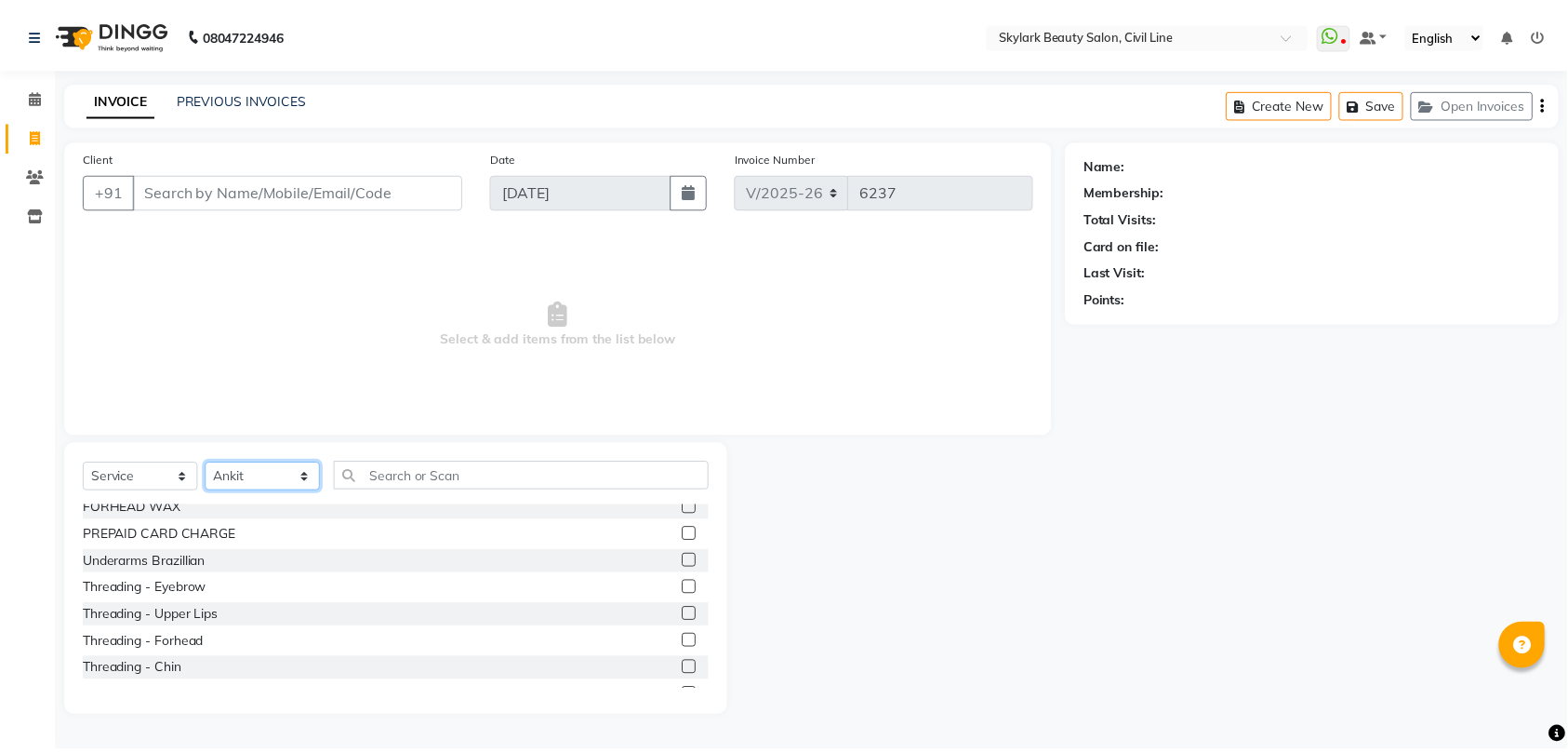
scroll to position [620, 0]
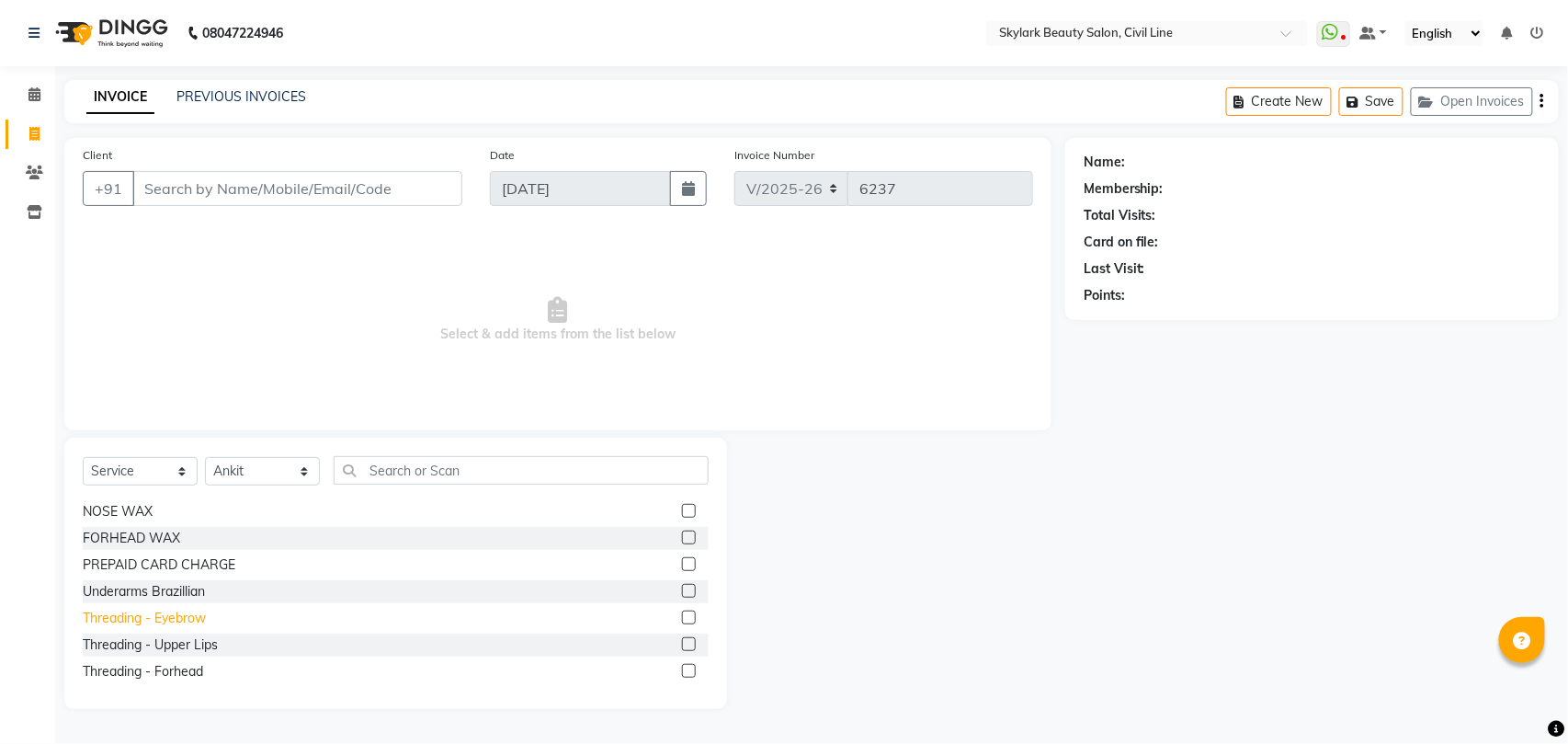
click at [181, 616] on div "Threading - Eyebrow" at bounding box center [144, 618] width 123 height 19
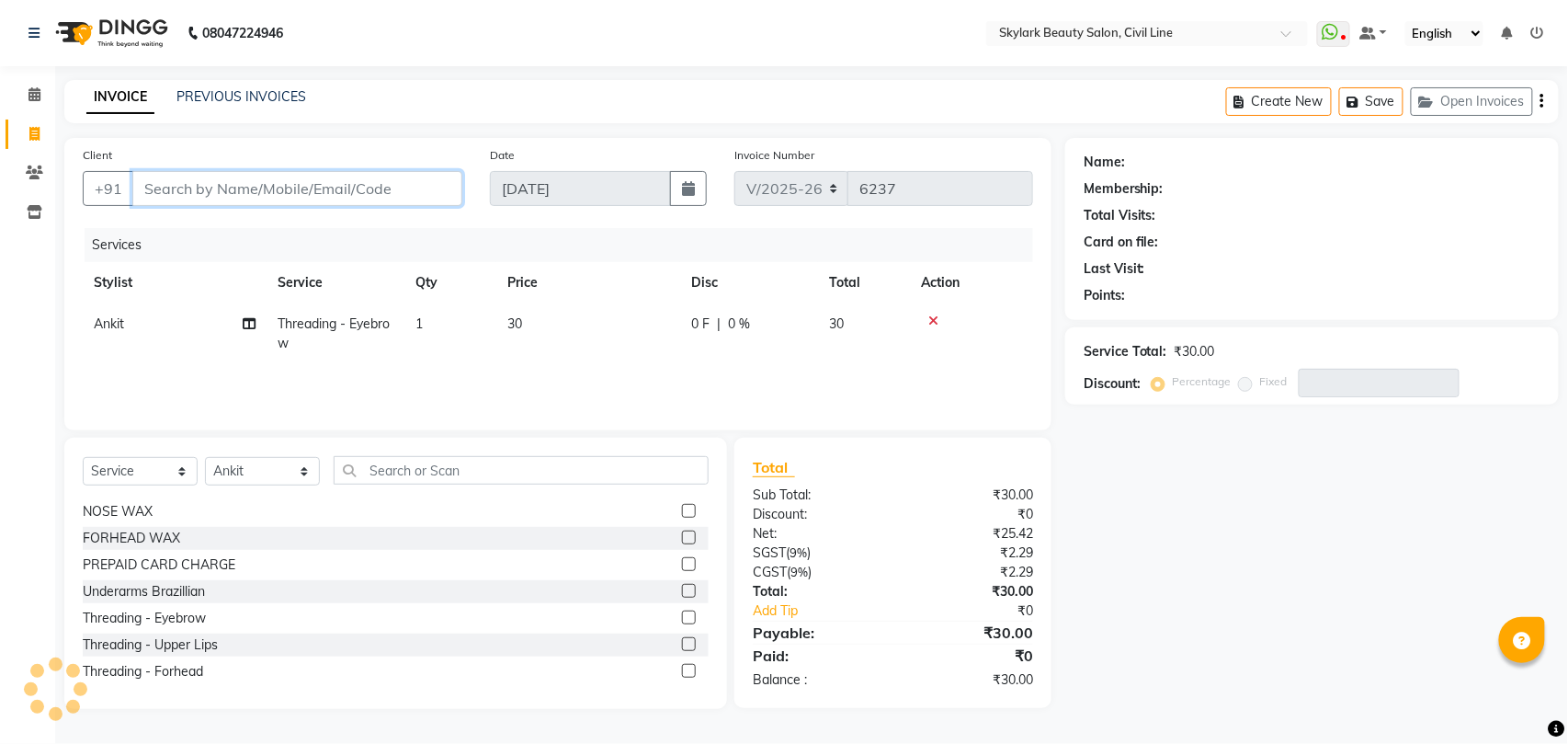
click at [245, 181] on input "Client" at bounding box center [297, 189] width 330 height 35
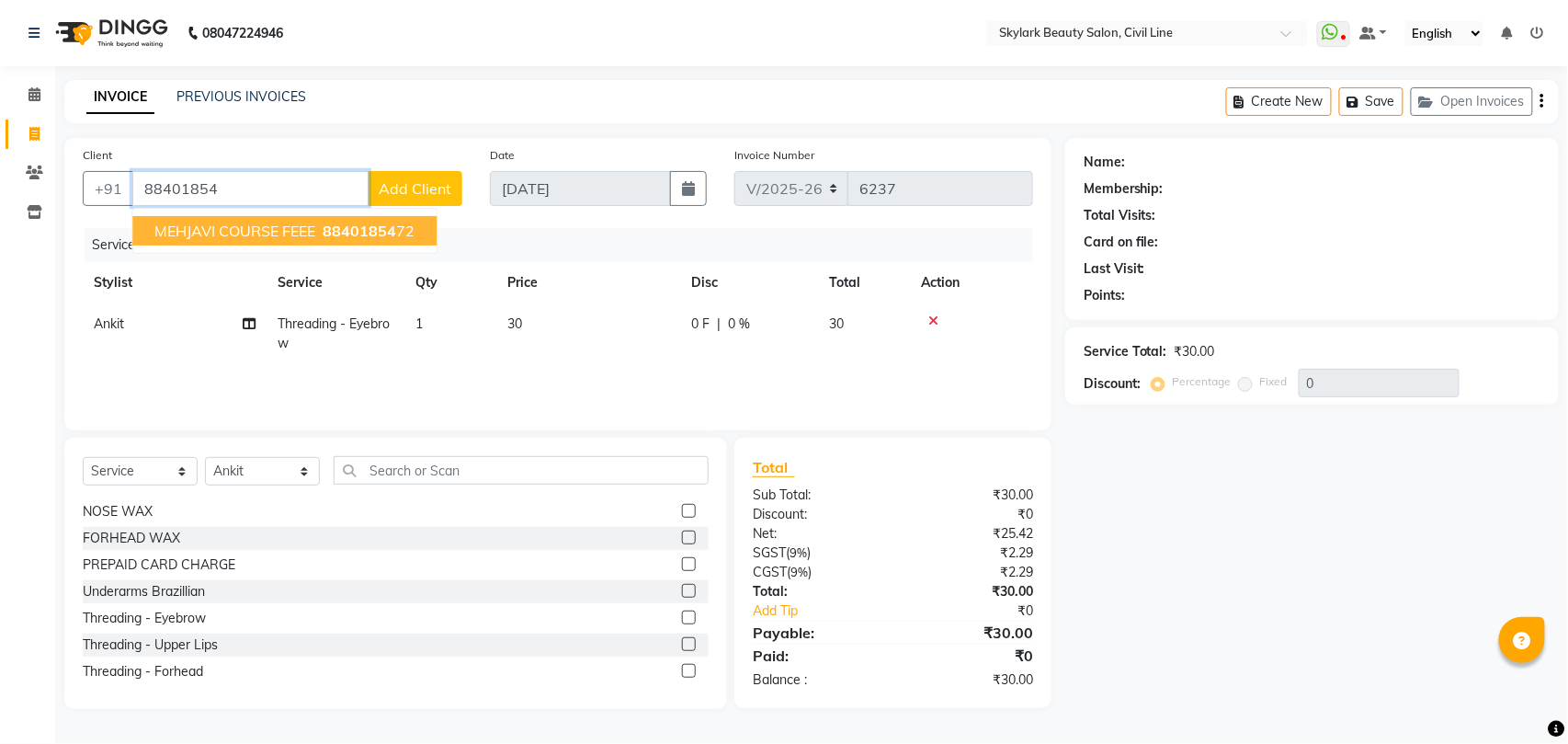
click at [228, 233] on span "MEHJAVI COURSE FEEE" at bounding box center [235, 231] width 161 height 19
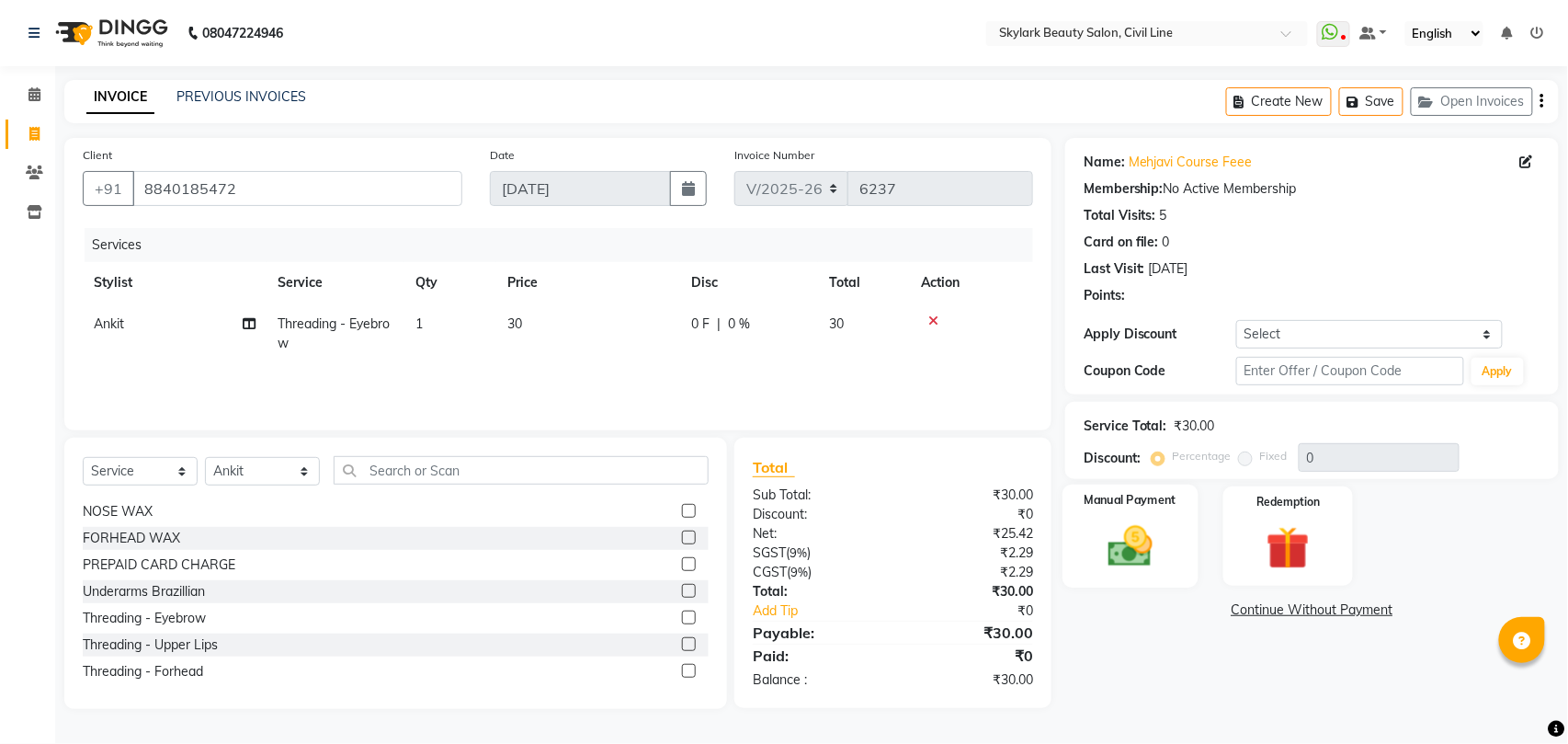
click at [1143, 492] on label "Manual Payment" at bounding box center [1130, 500] width 92 height 18
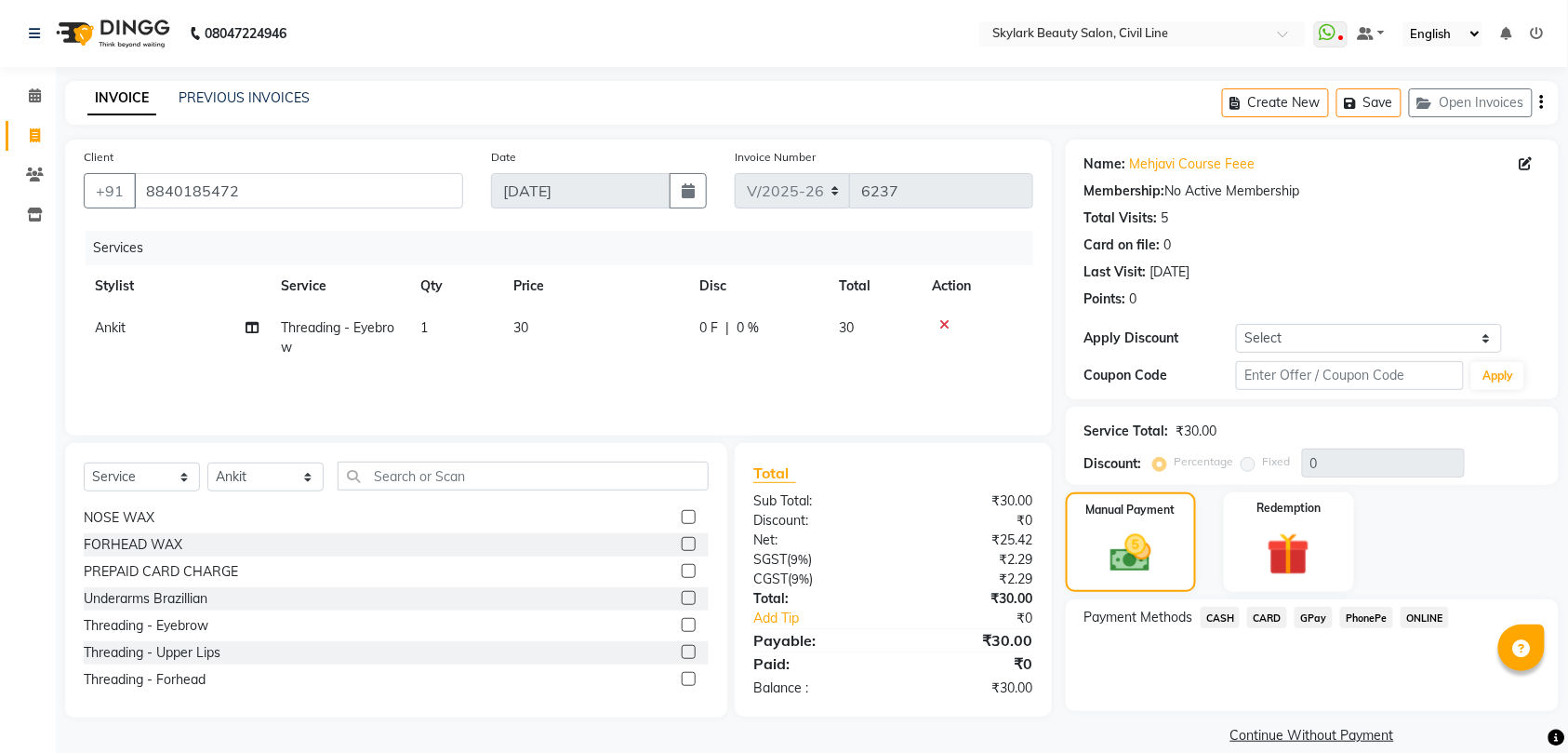
click at [1213, 614] on span "CASH" at bounding box center [1220, 617] width 40 height 22
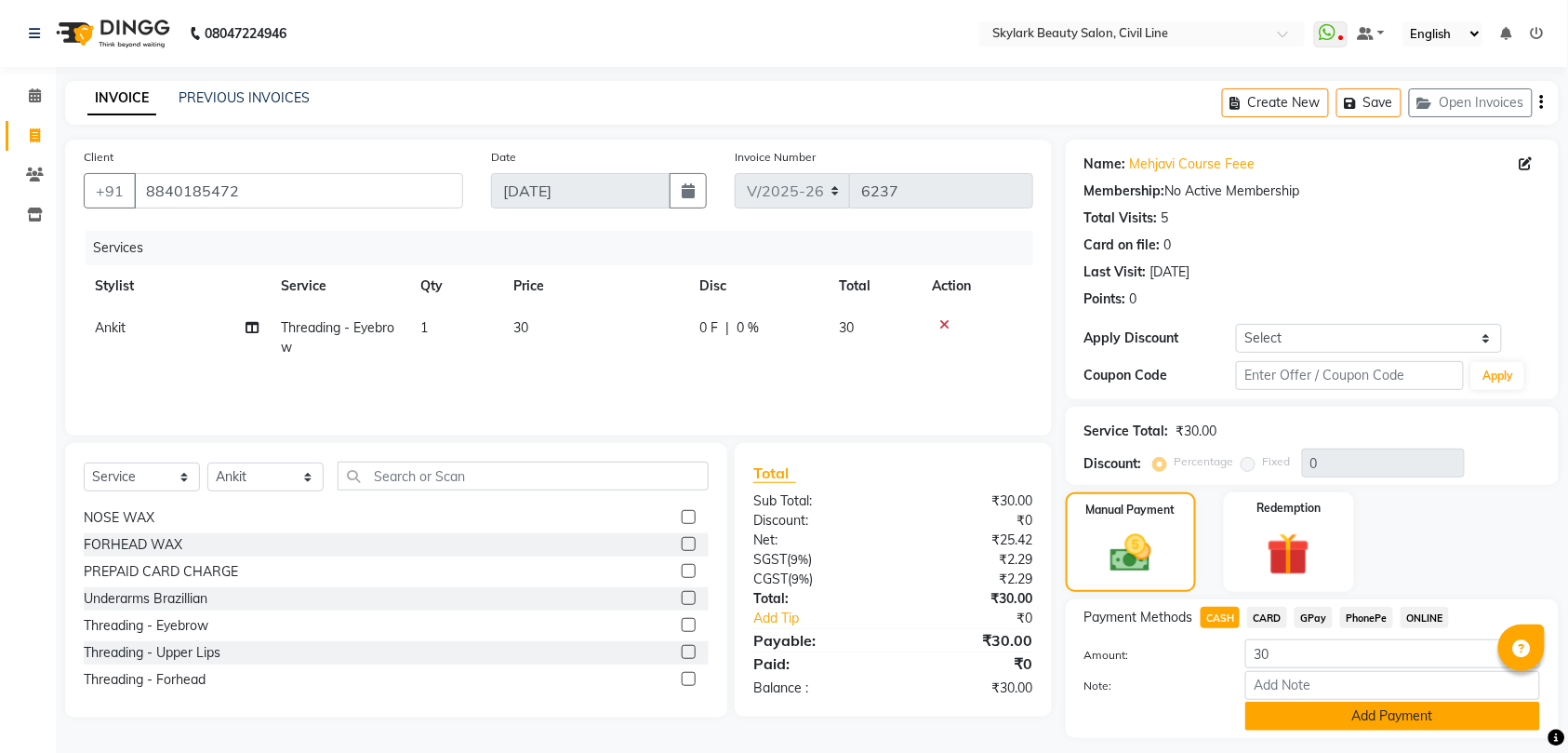
click at [1288, 719] on button "Add Payment" at bounding box center [1392, 715] width 294 height 29
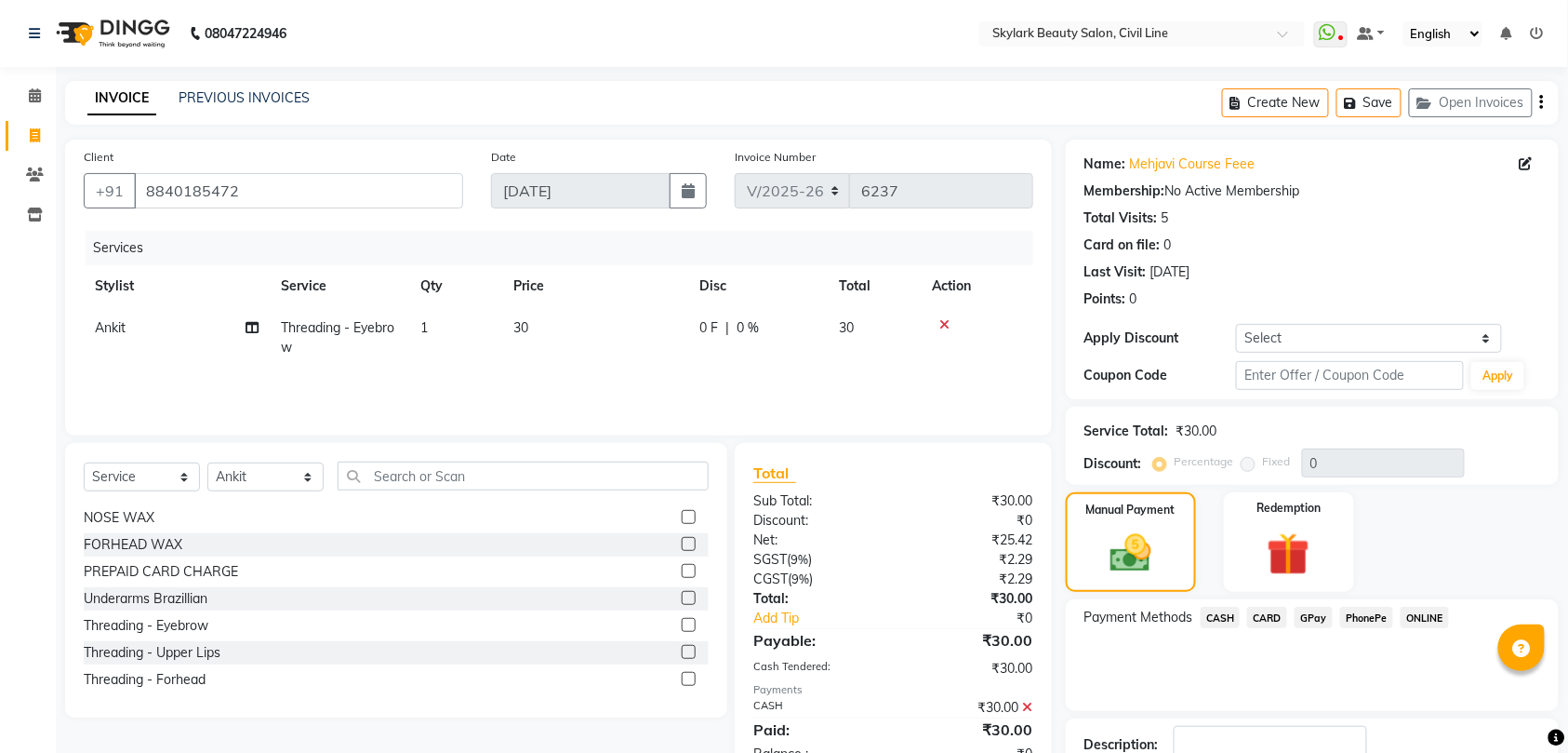
scroll to position [131, 0]
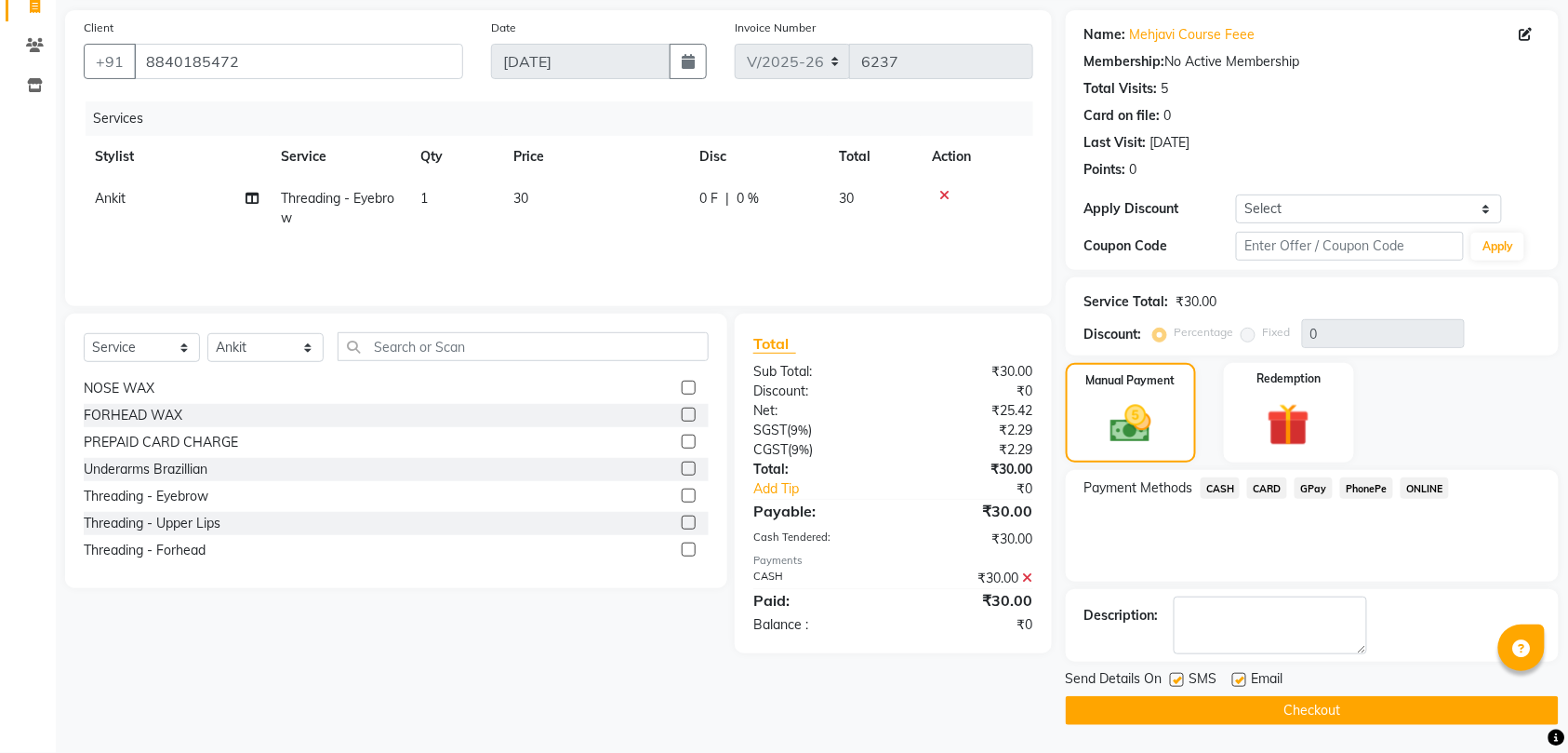
click at [1273, 704] on button "Checkout" at bounding box center [1312, 710] width 493 height 29
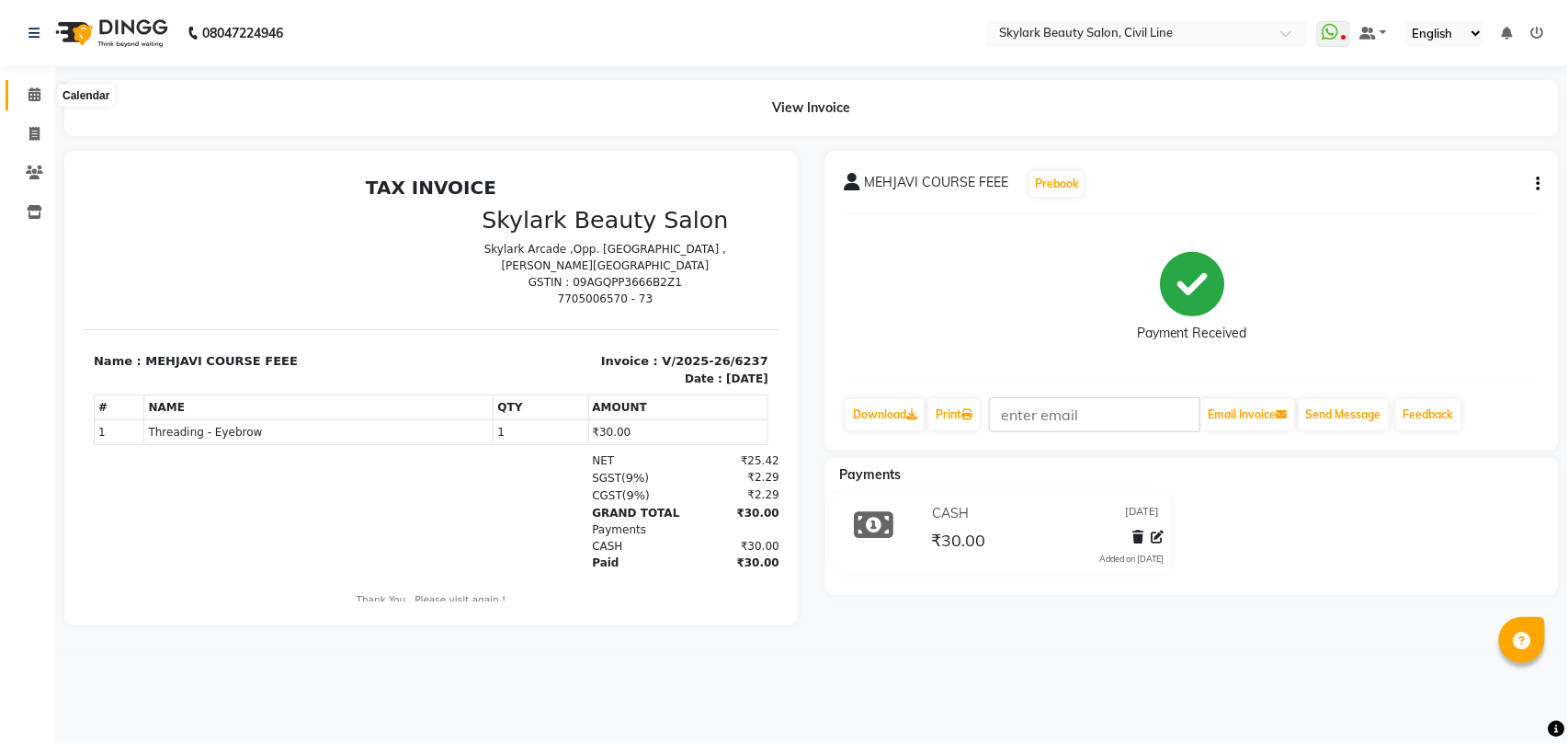
click at [38, 92] on icon at bounding box center [34, 94] width 12 height 14
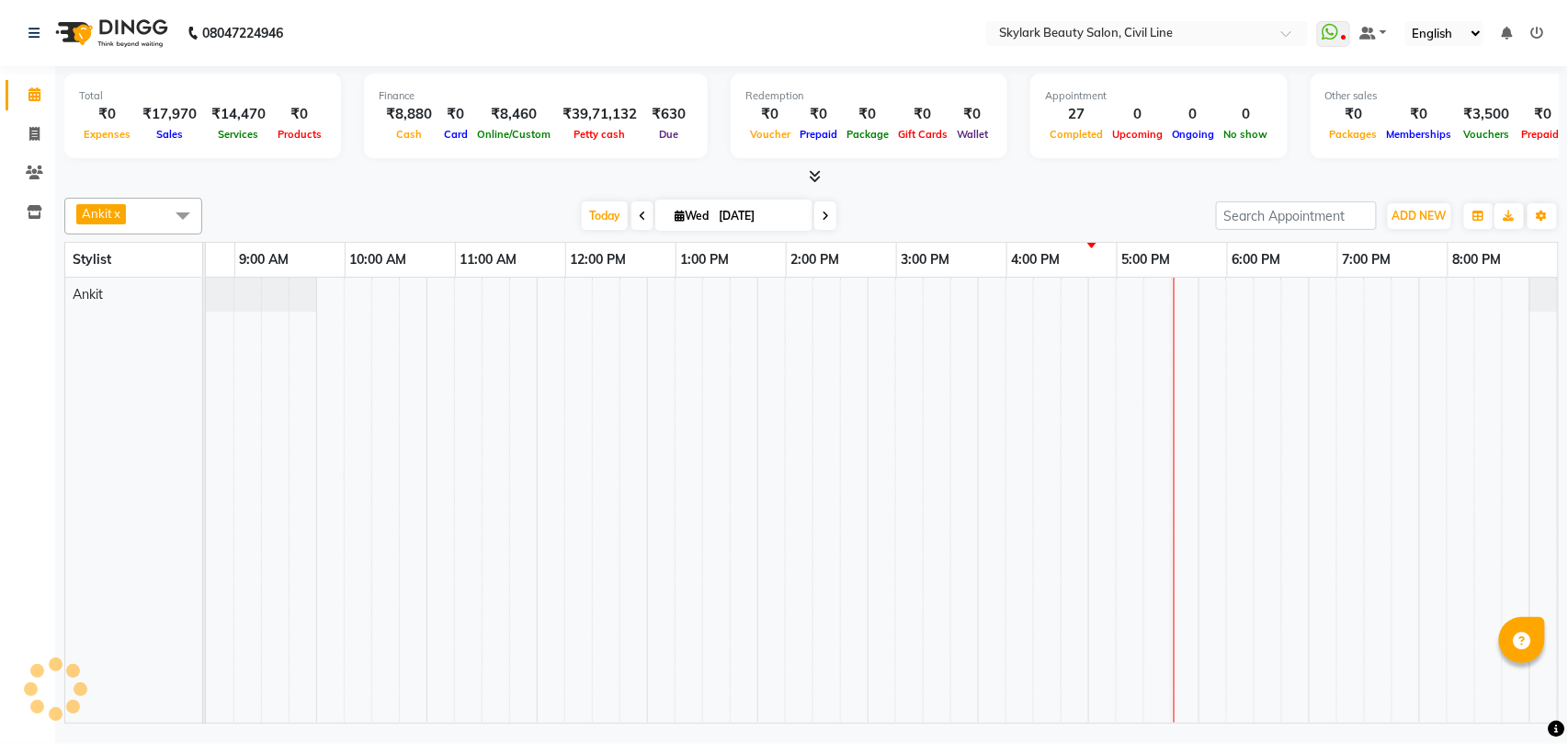
scroll to position [0, 82]
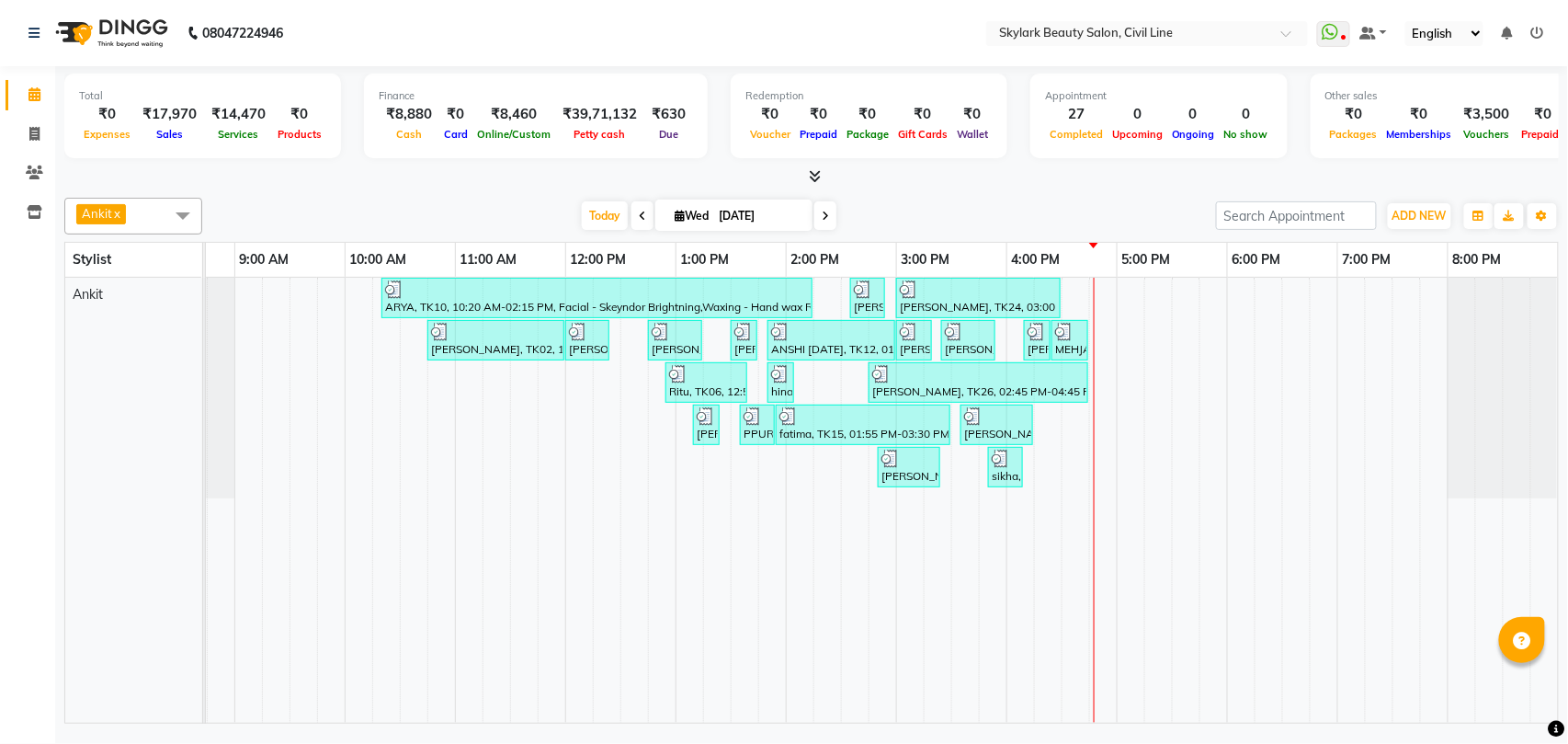
click at [1141, 312] on div "ARYA, TK10, 10:20 AM-02:15 PM, Facial - Skeyndor Brightning,Waxing - Hand wax R…" at bounding box center [841, 500] width 1434 height 445
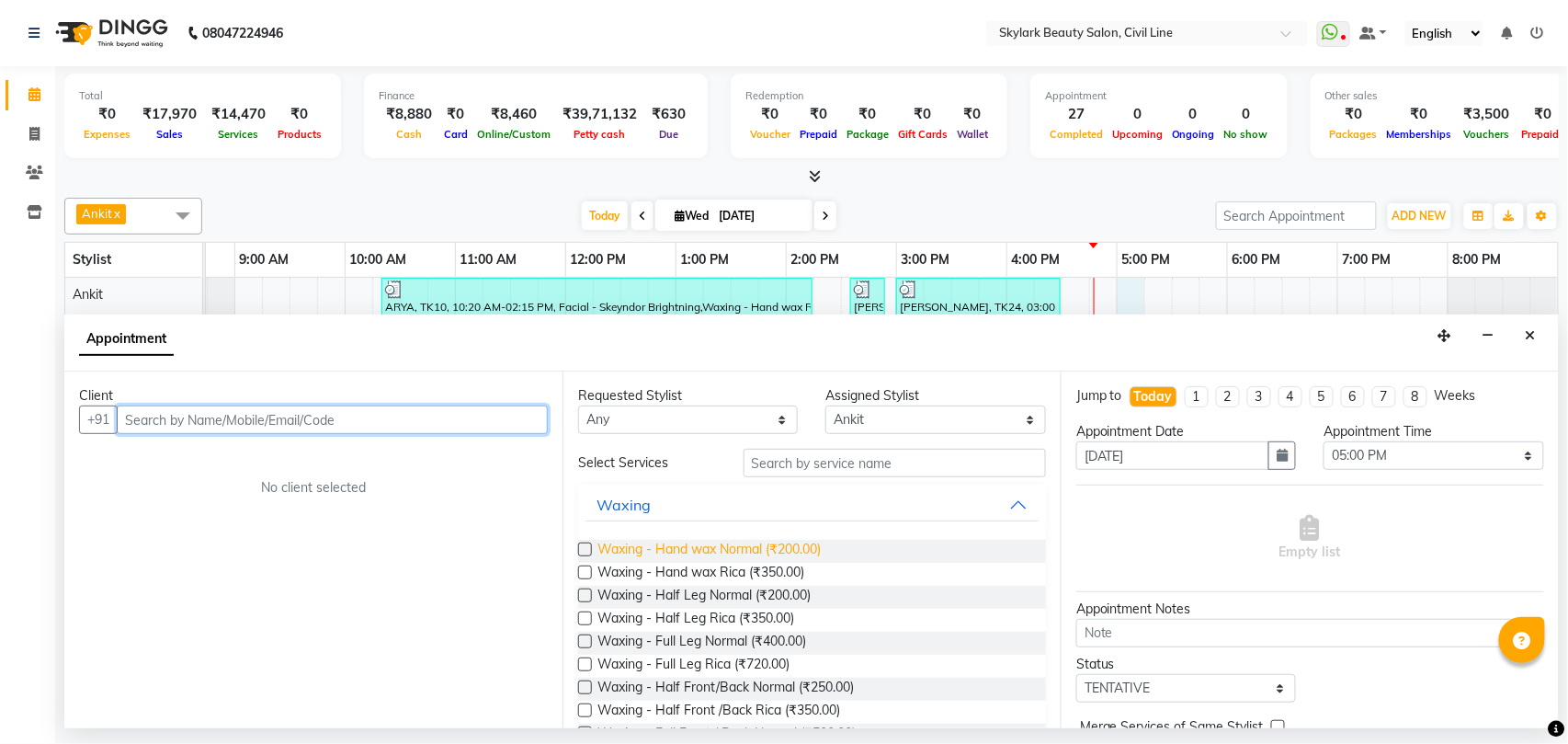
scroll to position [122, 0]
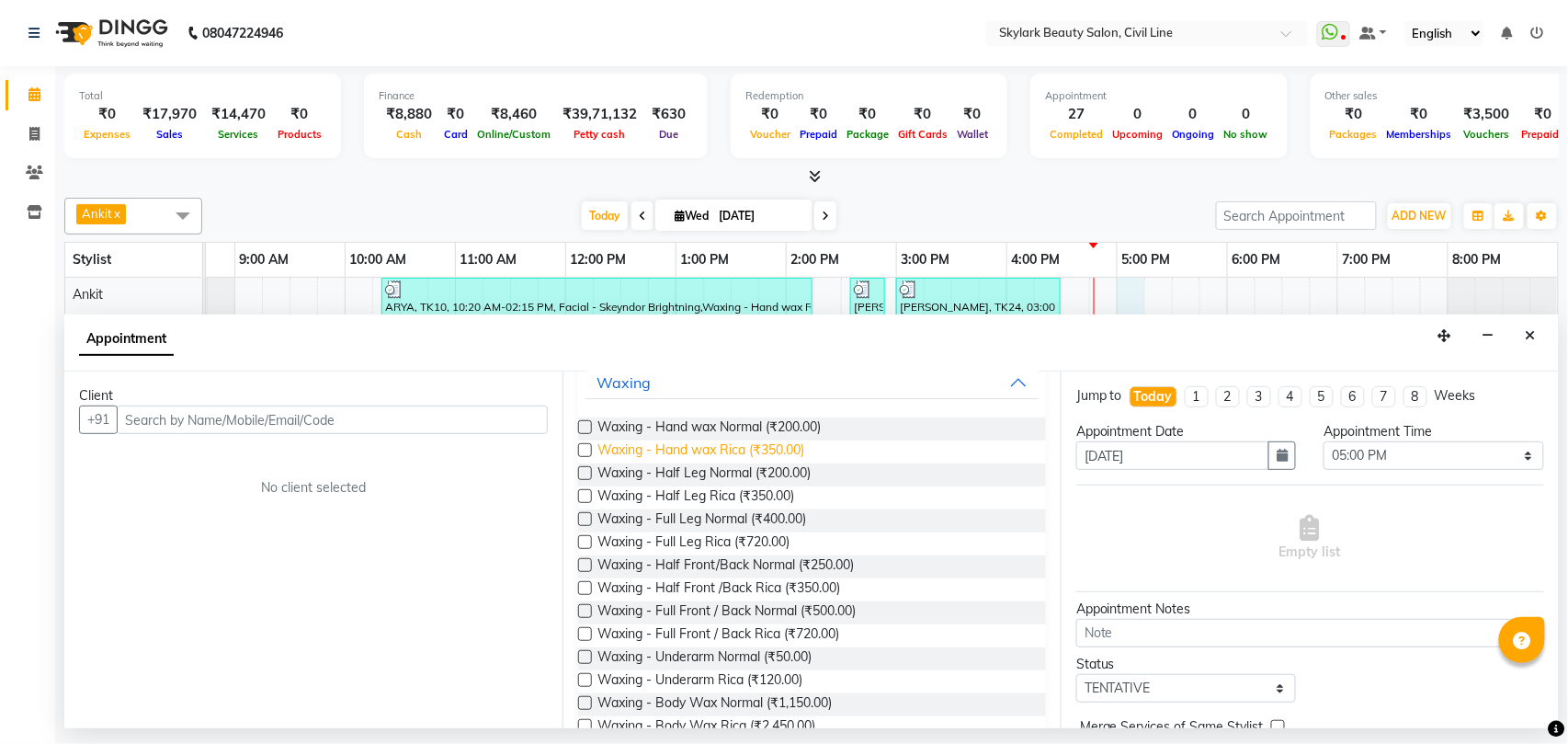
click at [764, 453] on span "Waxing - Hand wax Rica (₹350.00)" at bounding box center [700, 451] width 207 height 23
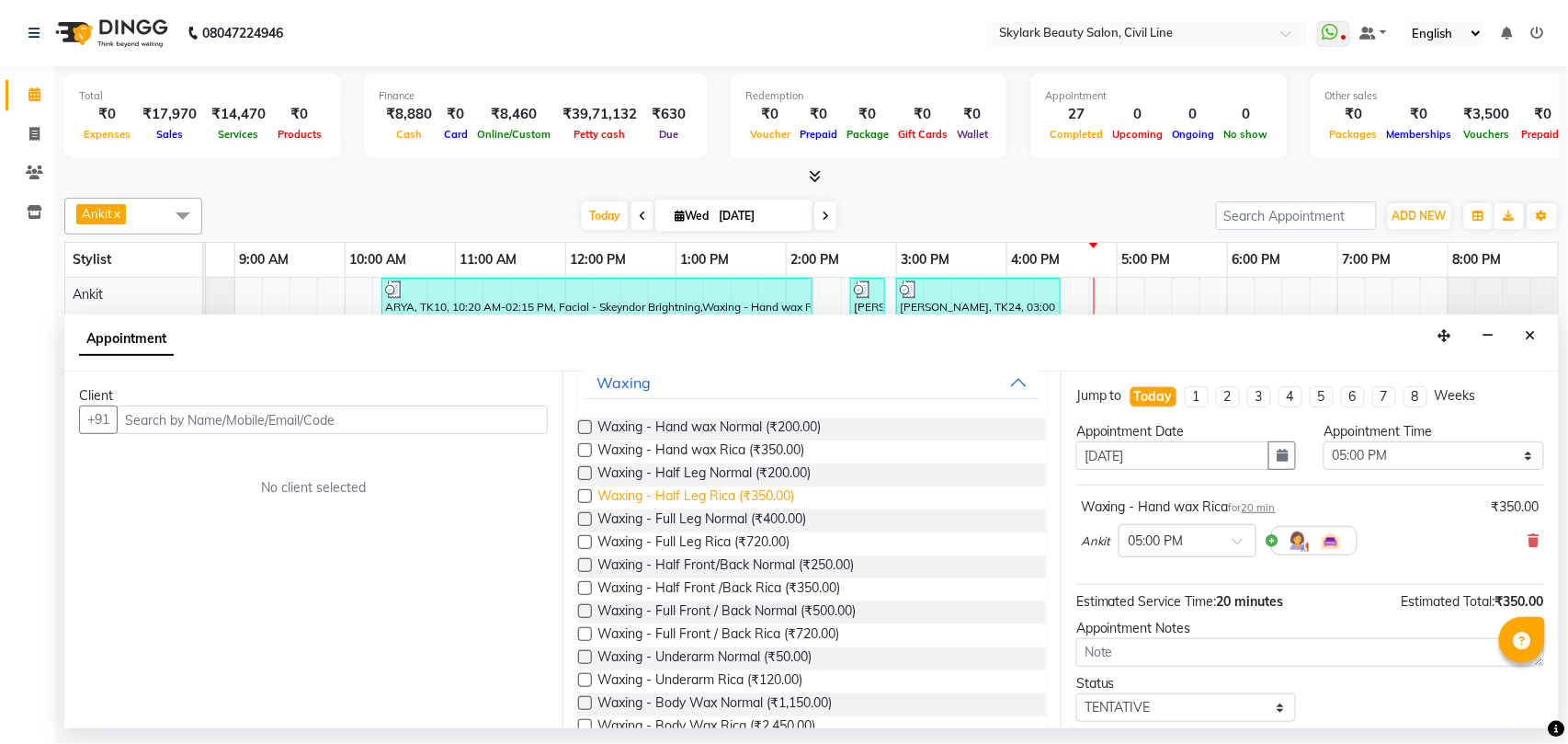
click at [762, 494] on span "Waxing - Half Leg Rica (₹350.00)" at bounding box center [696, 498] width 196 height 23
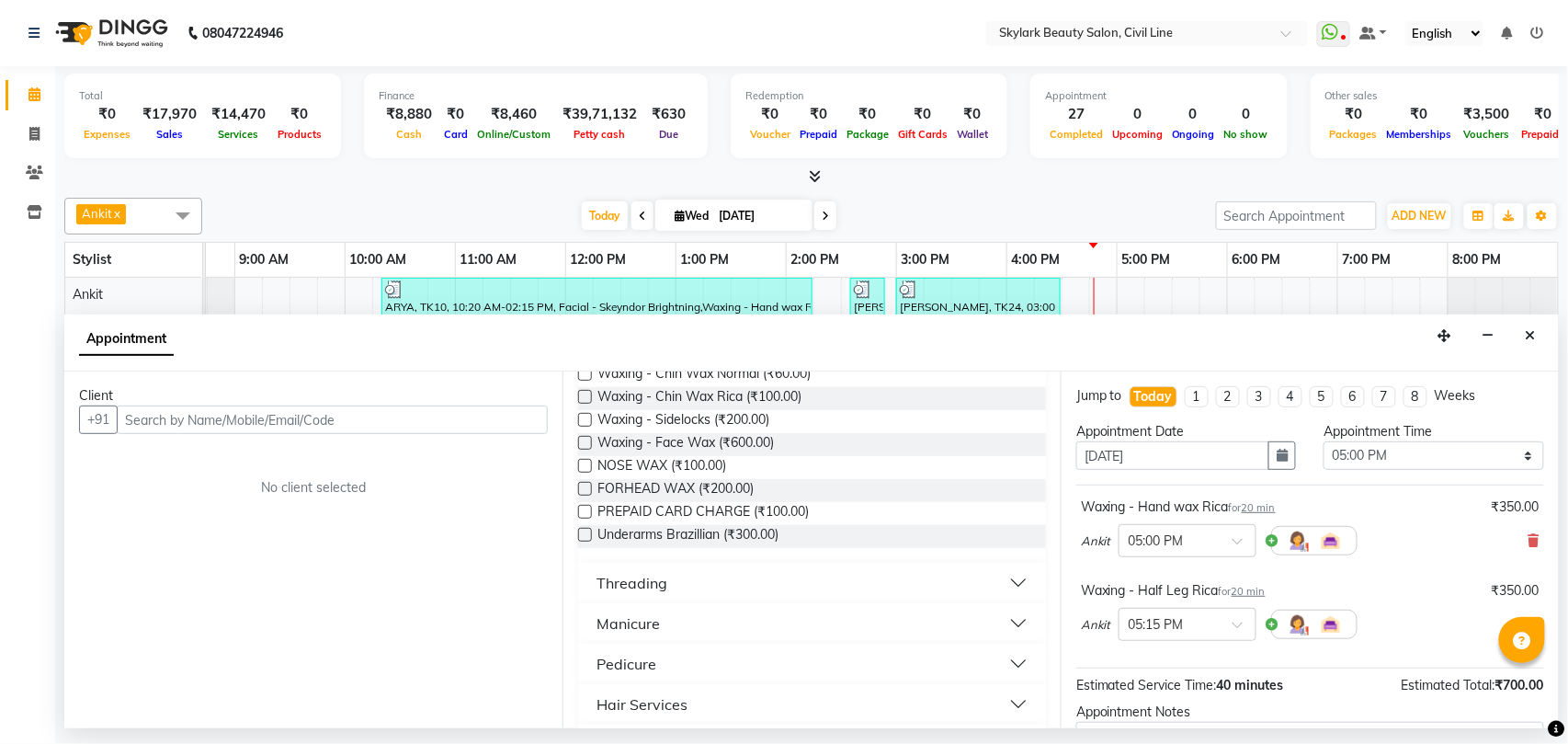
scroll to position [736, 0]
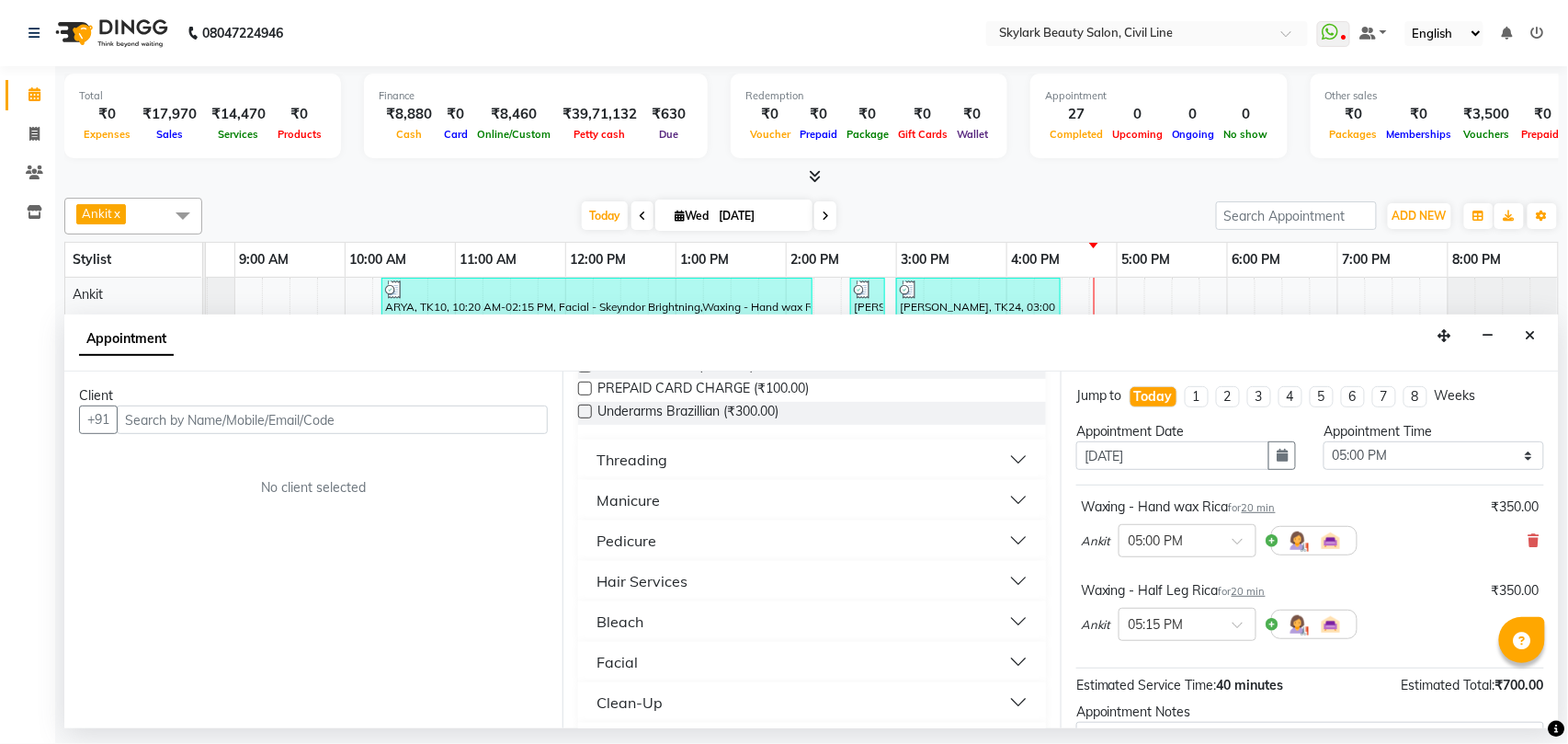
click at [640, 505] on div "Manicure" at bounding box center [628, 500] width 63 height 22
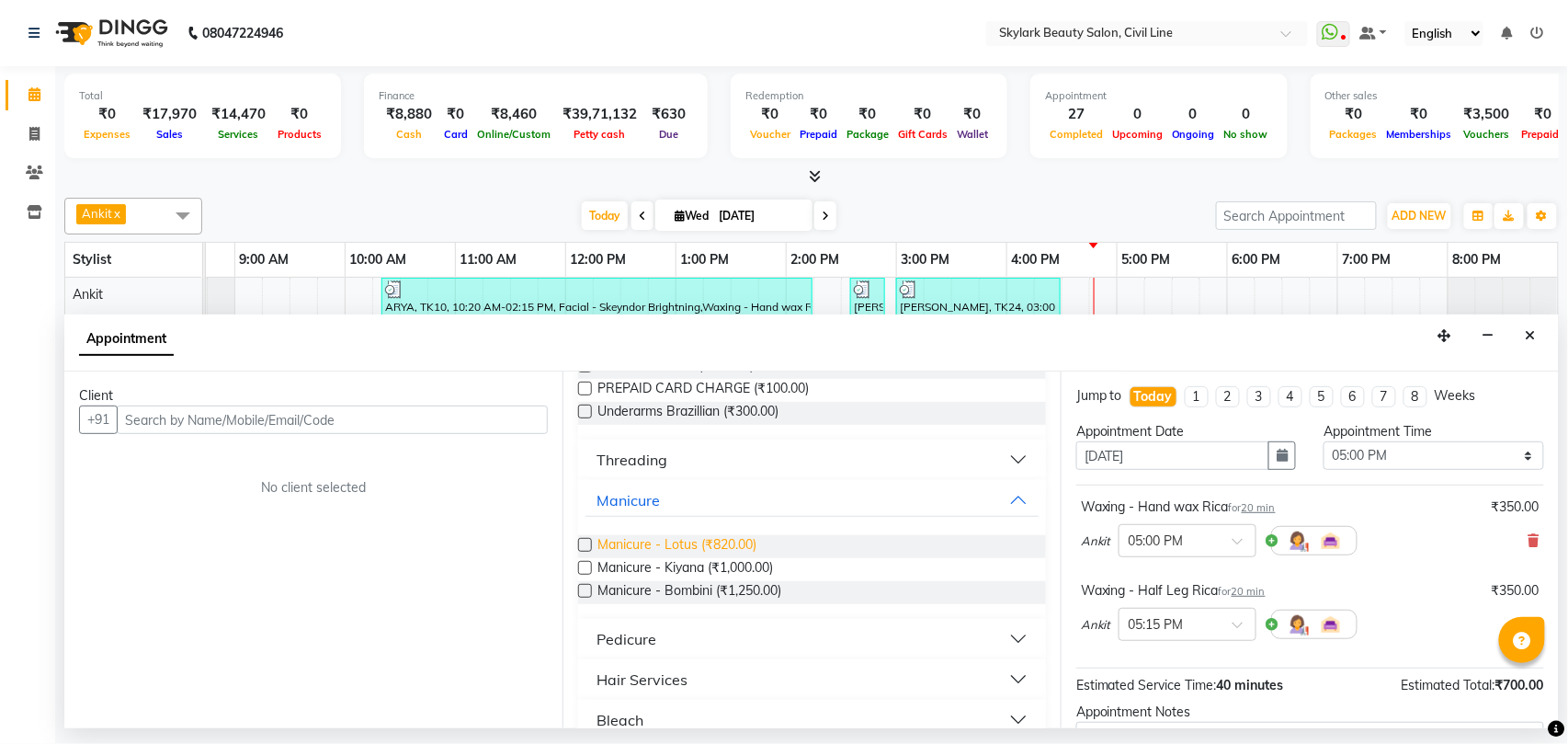
click at [684, 545] on span "Manicure - Lotus (₹820.00)" at bounding box center [677, 546] width 159 height 23
click at [616, 647] on div "Pedicure" at bounding box center [626, 639] width 59 height 22
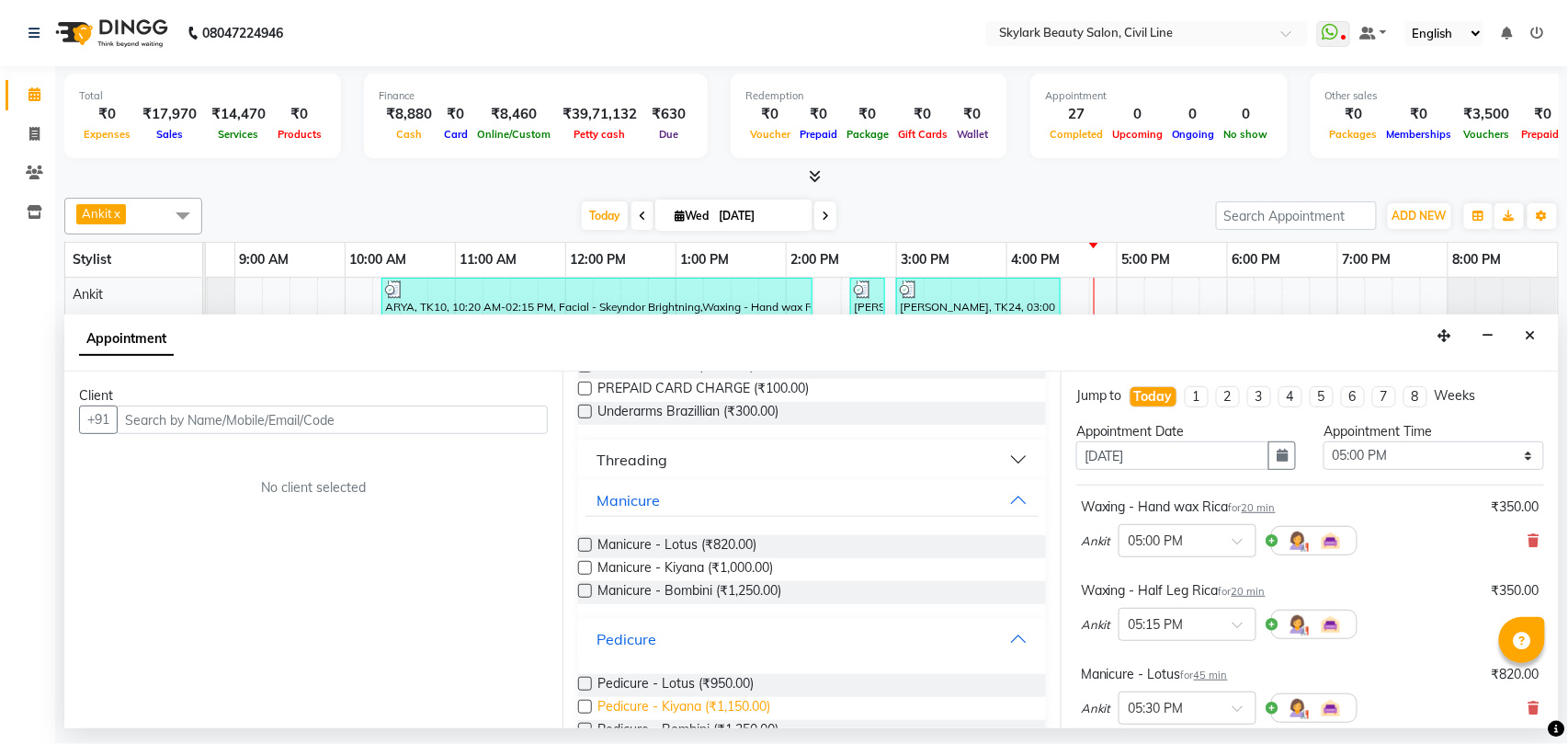
scroll to position [858, 0]
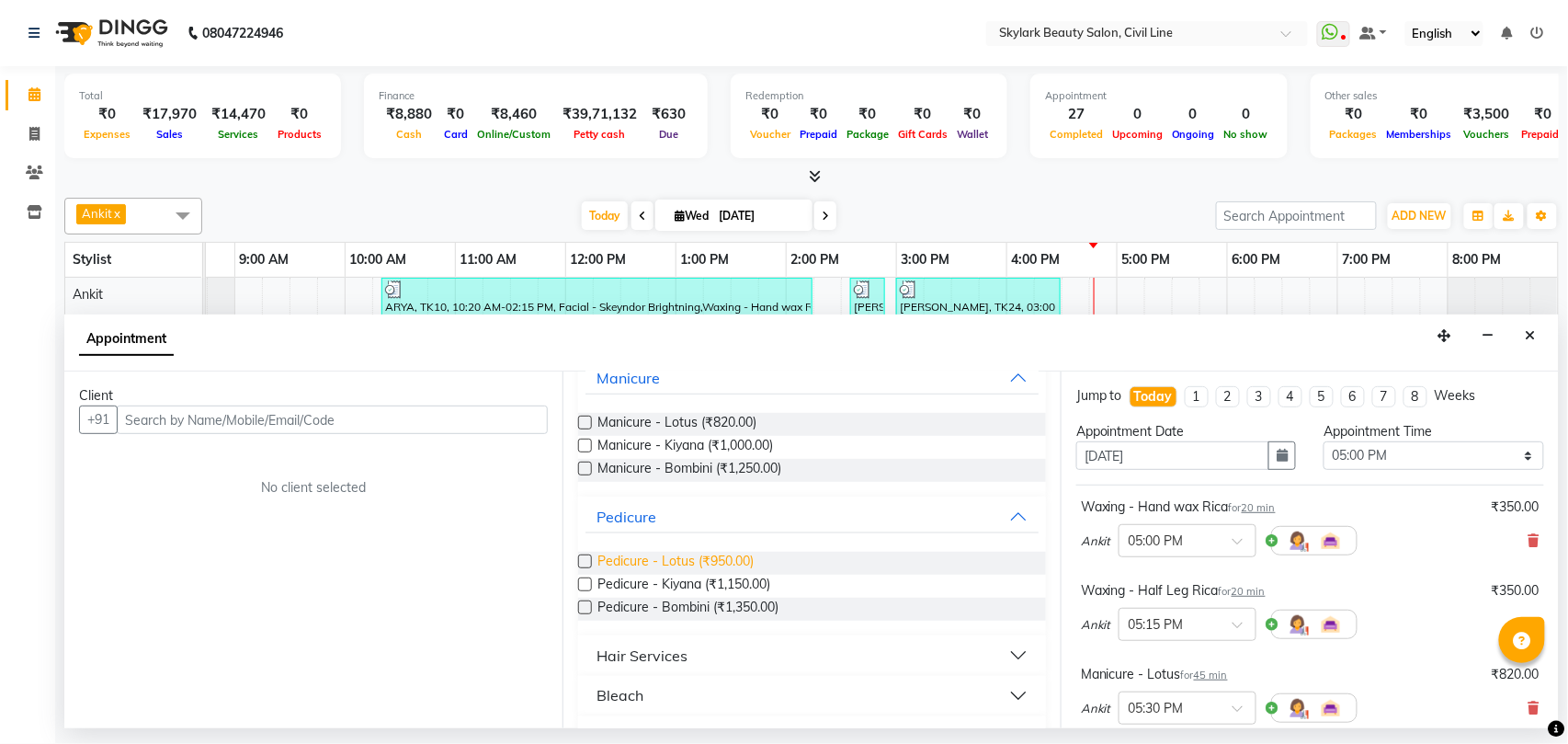
click at [704, 561] on span "Pedicure - Lotus (₹950.00)" at bounding box center [675, 562] width 157 height 23
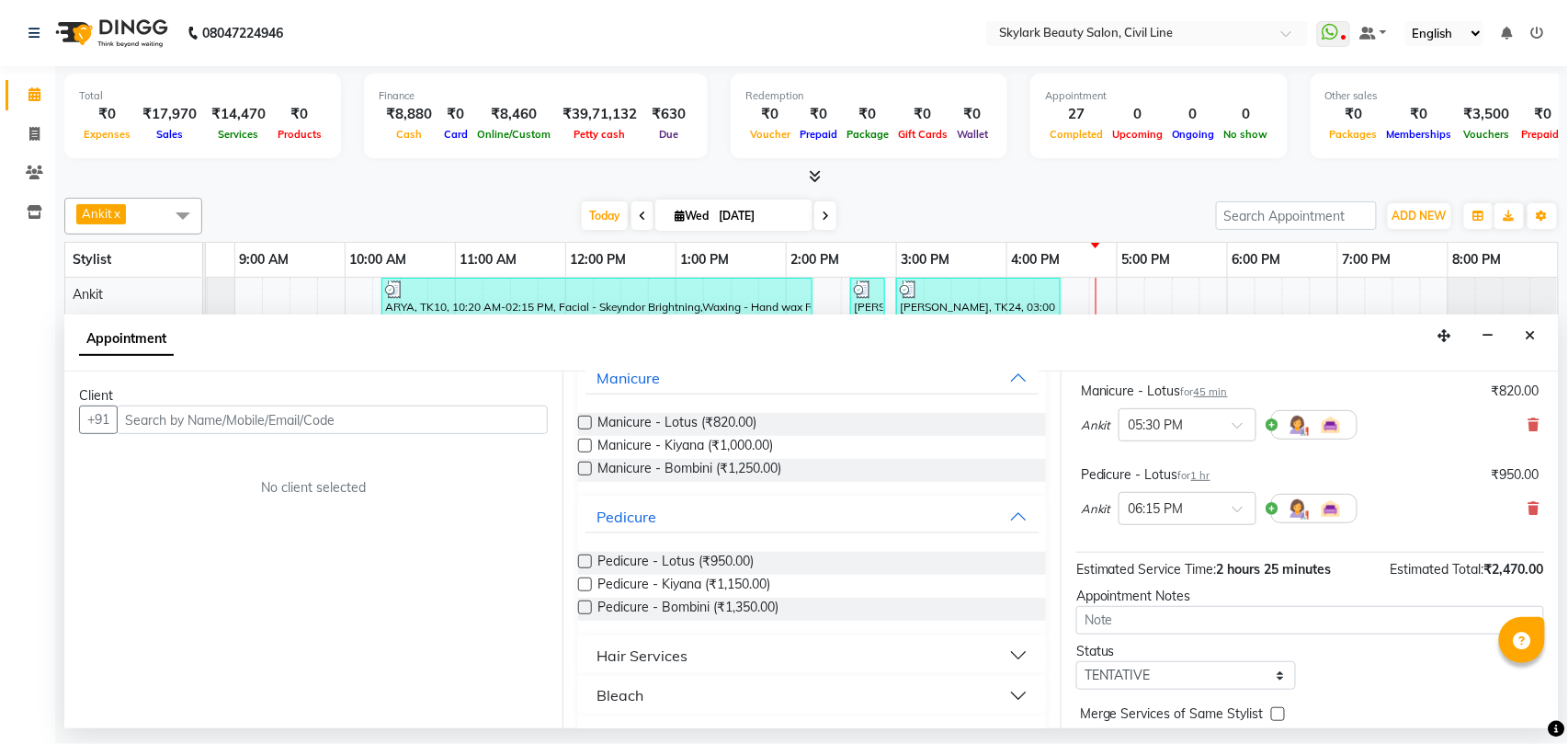
scroll to position [365, 0]
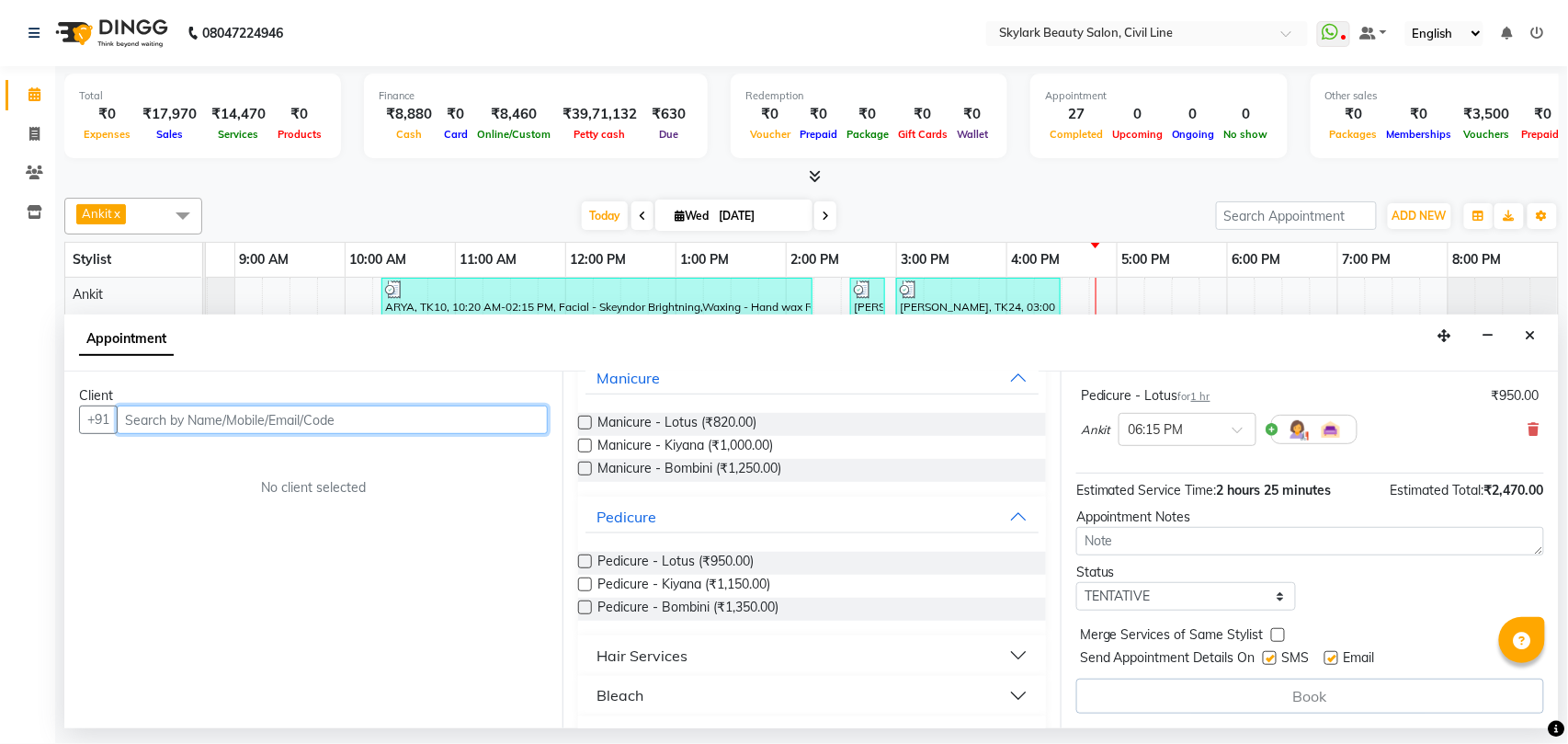
click at [295, 419] on input "text" at bounding box center [332, 420] width 431 height 29
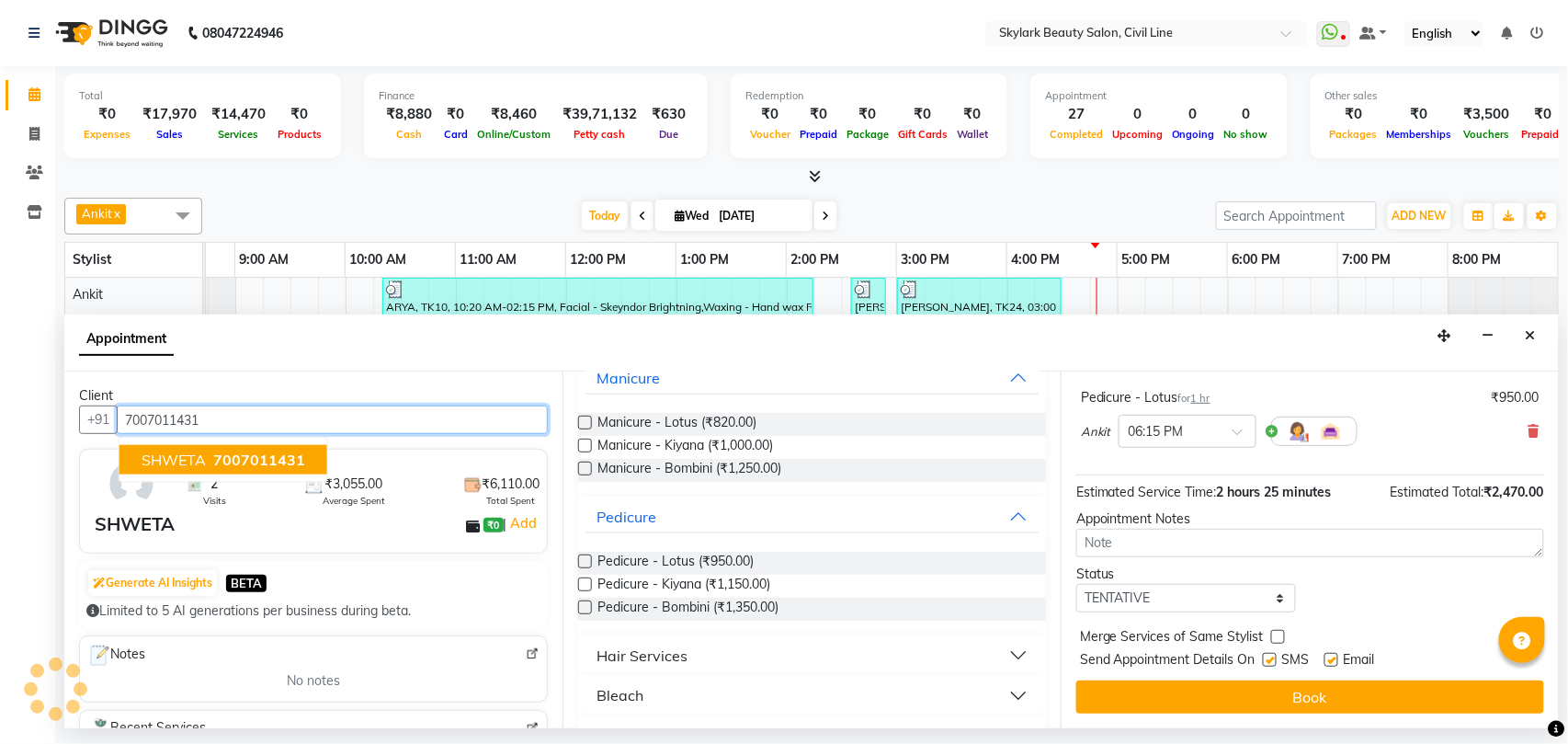
scroll to position [362, 0]
click at [266, 453] on span "7007011431" at bounding box center [258, 460] width 92 height 19
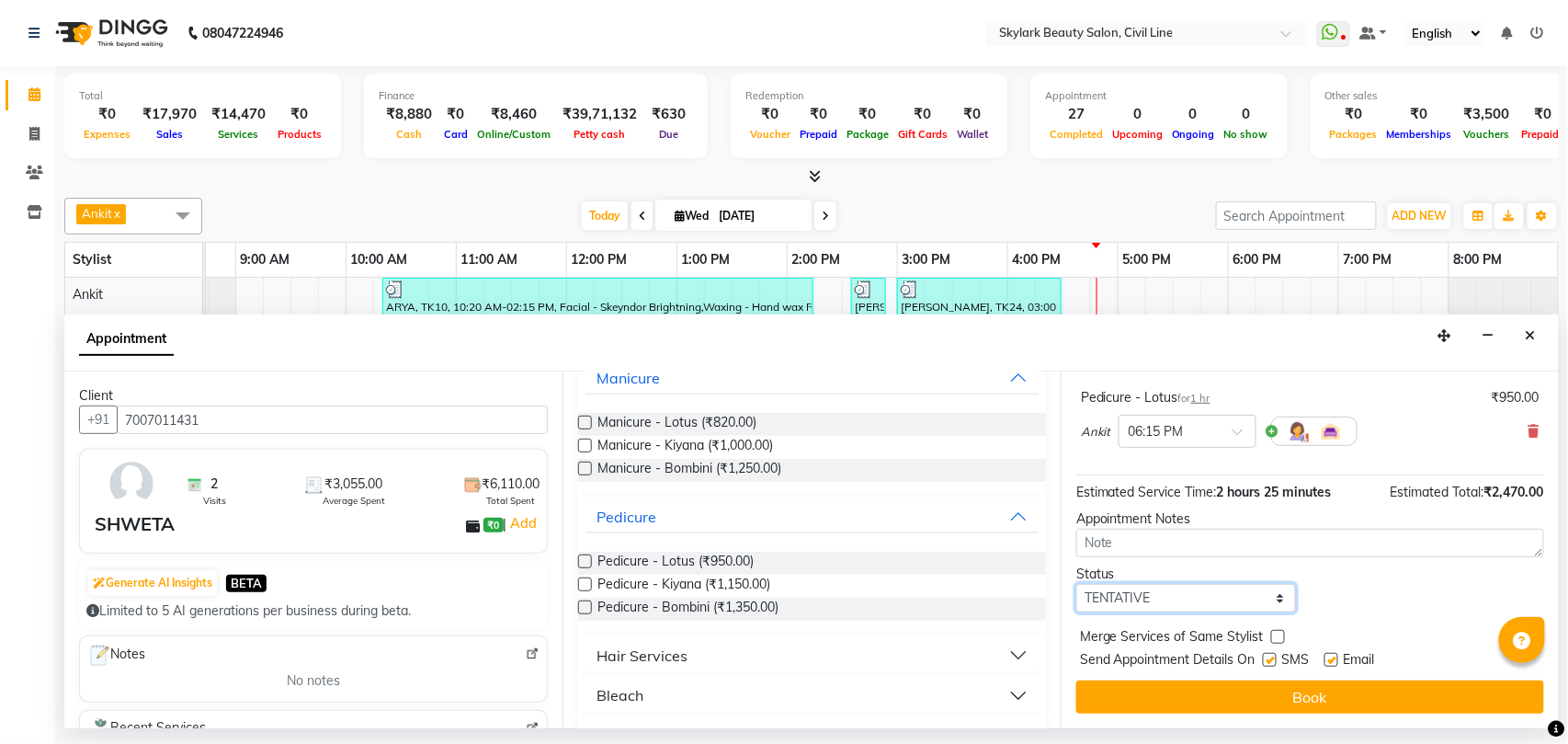
click at [1125, 609] on select "Select TENTATIVE CONFIRM CHECK-IN UPCOMING" at bounding box center [1185, 598] width 220 height 29
click at [1076, 586] on select "Select TENTATIVE CONFIRM CHECK-IN UPCOMING" at bounding box center [1185, 598] width 220 height 29
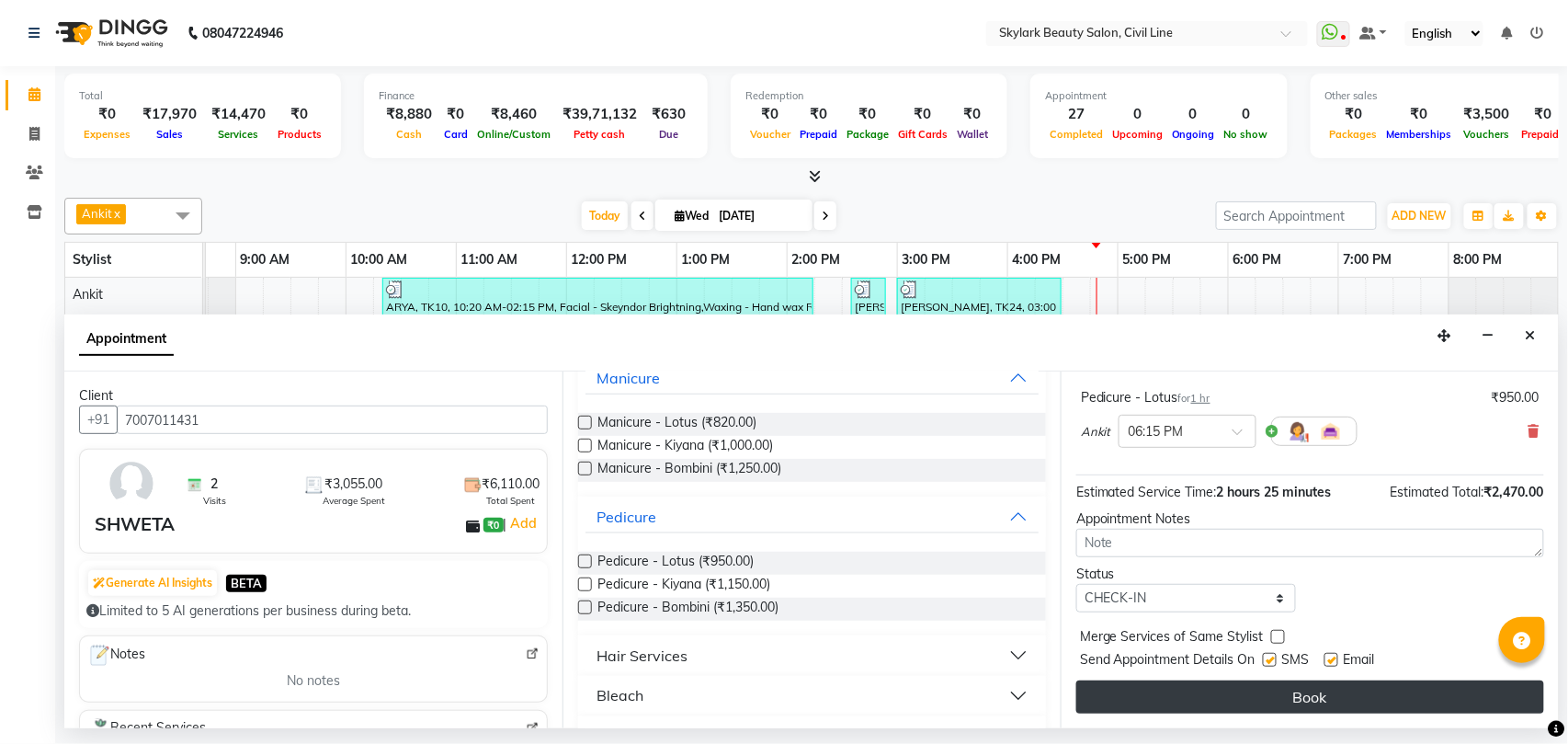
click at [1130, 700] on button "Book" at bounding box center [1310, 697] width 468 height 33
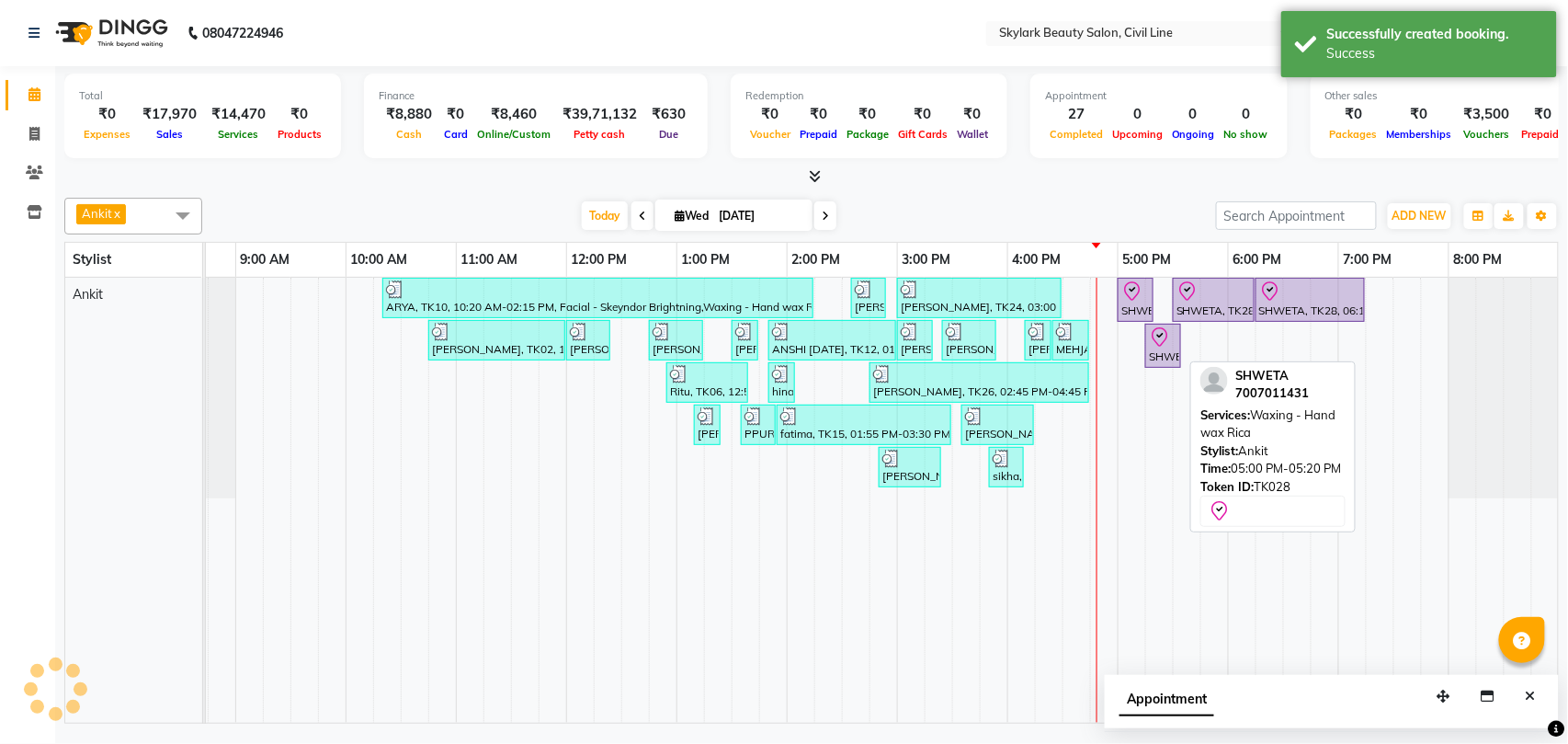
click at [1143, 306] on div "SHWETA, TK28, 05:00 PM-05:20 PM, Waxing - Hand wax Rica" at bounding box center [1135, 300] width 32 height 39
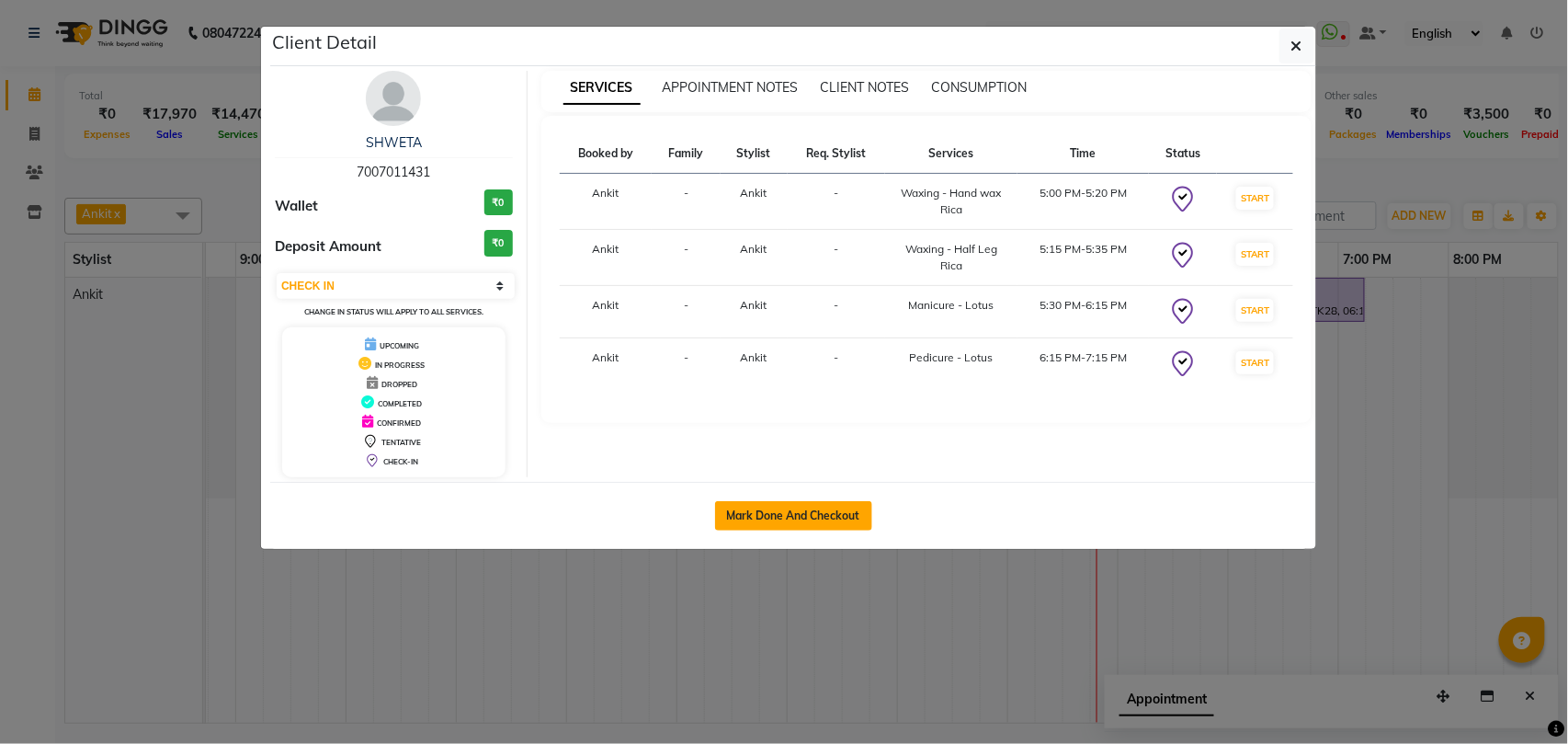
click at [823, 513] on button "Mark Done And Checkout" at bounding box center [794, 516] width 157 height 30
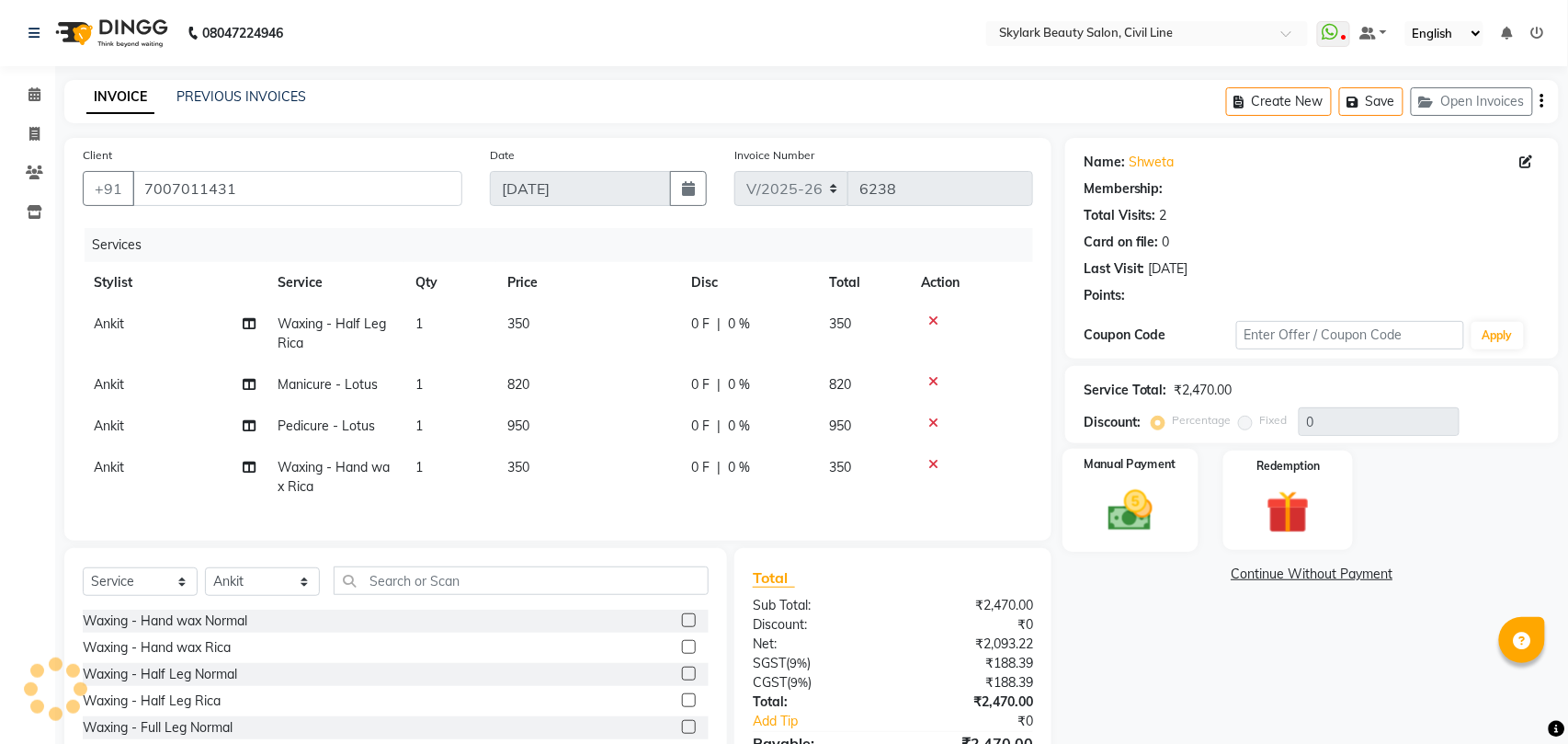
click at [1118, 512] on img at bounding box center [1130, 511] width 72 height 52
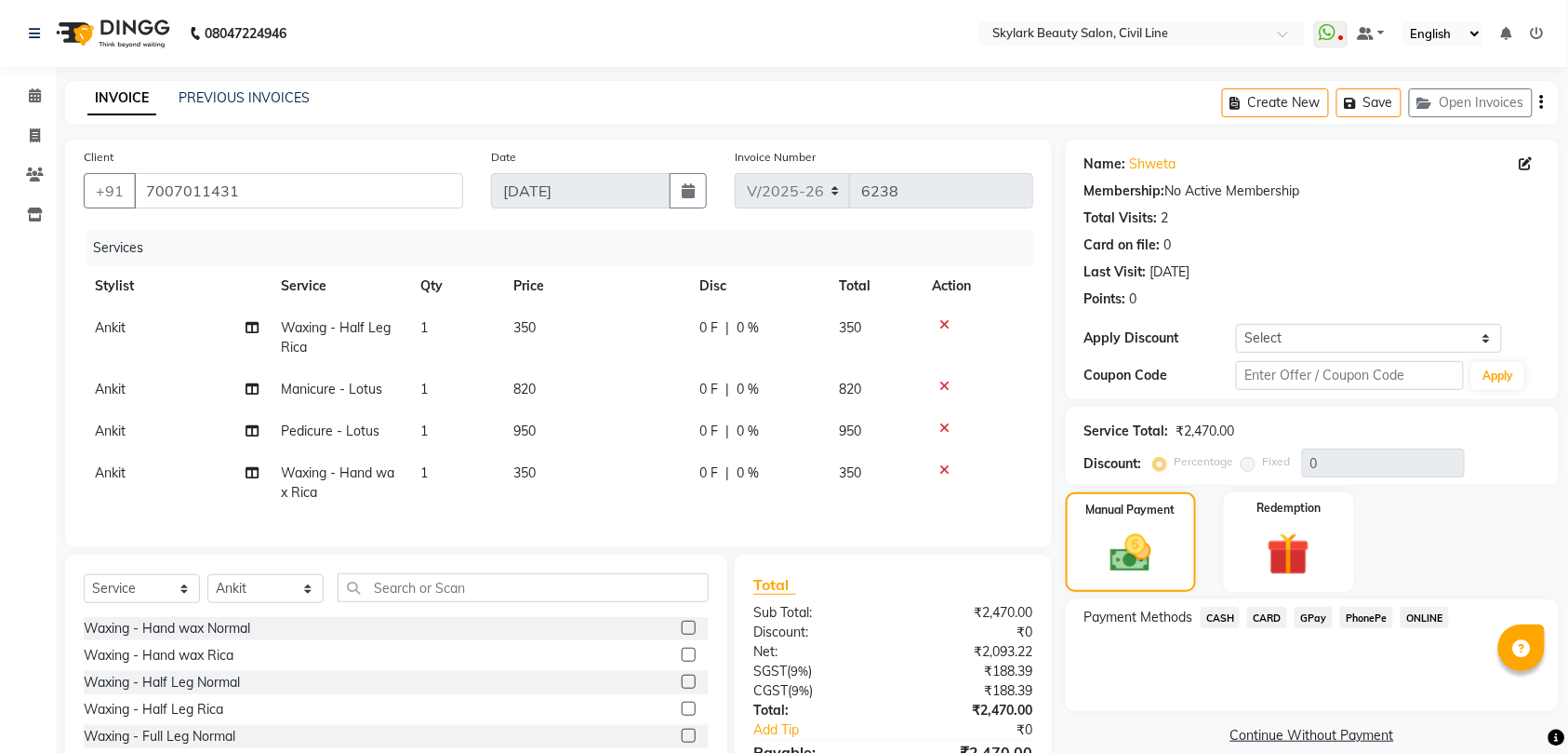
click at [1210, 614] on span "CASH" at bounding box center [1220, 617] width 40 height 22
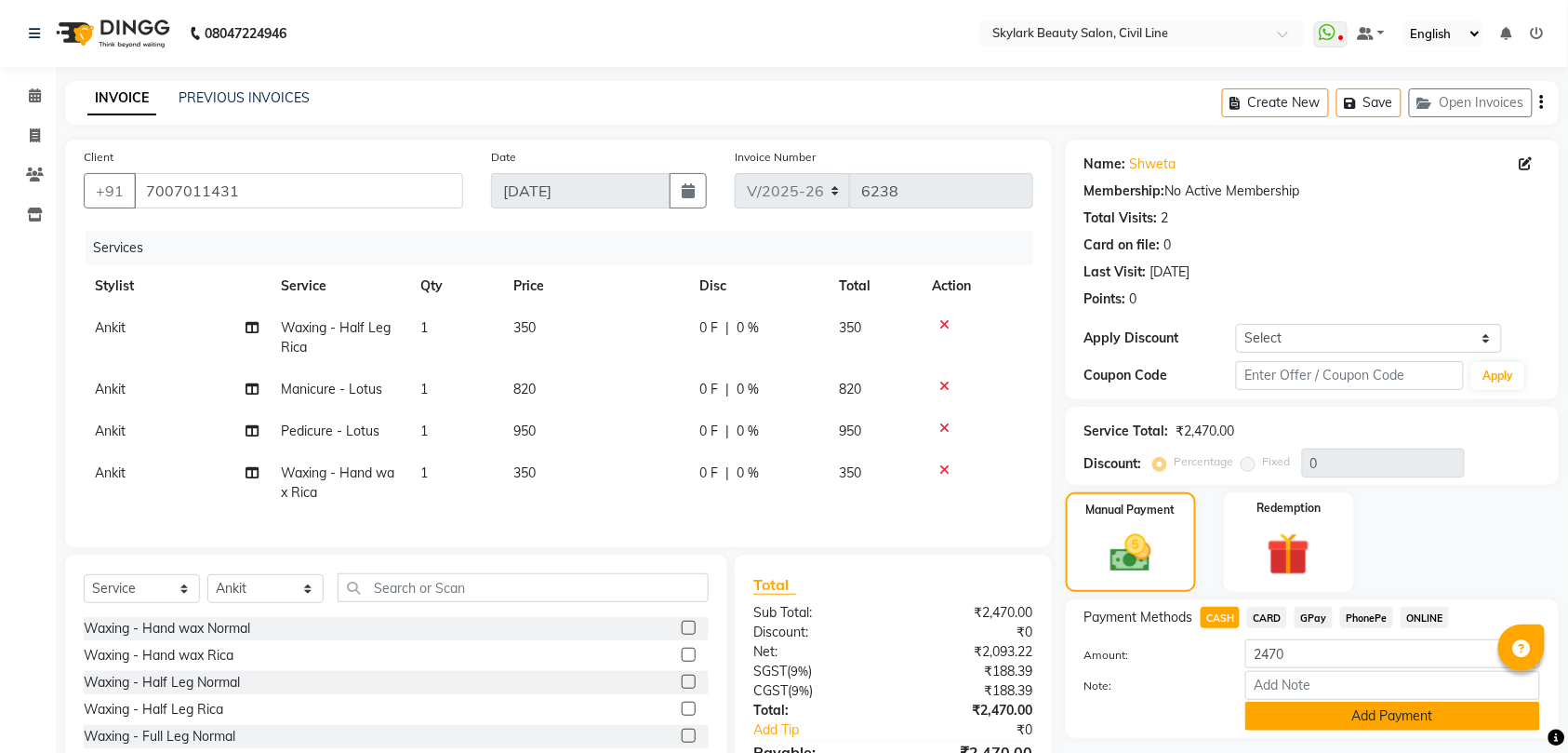
click at [1291, 718] on button "Add Payment" at bounding box center [1392, 715] width 294 height 29
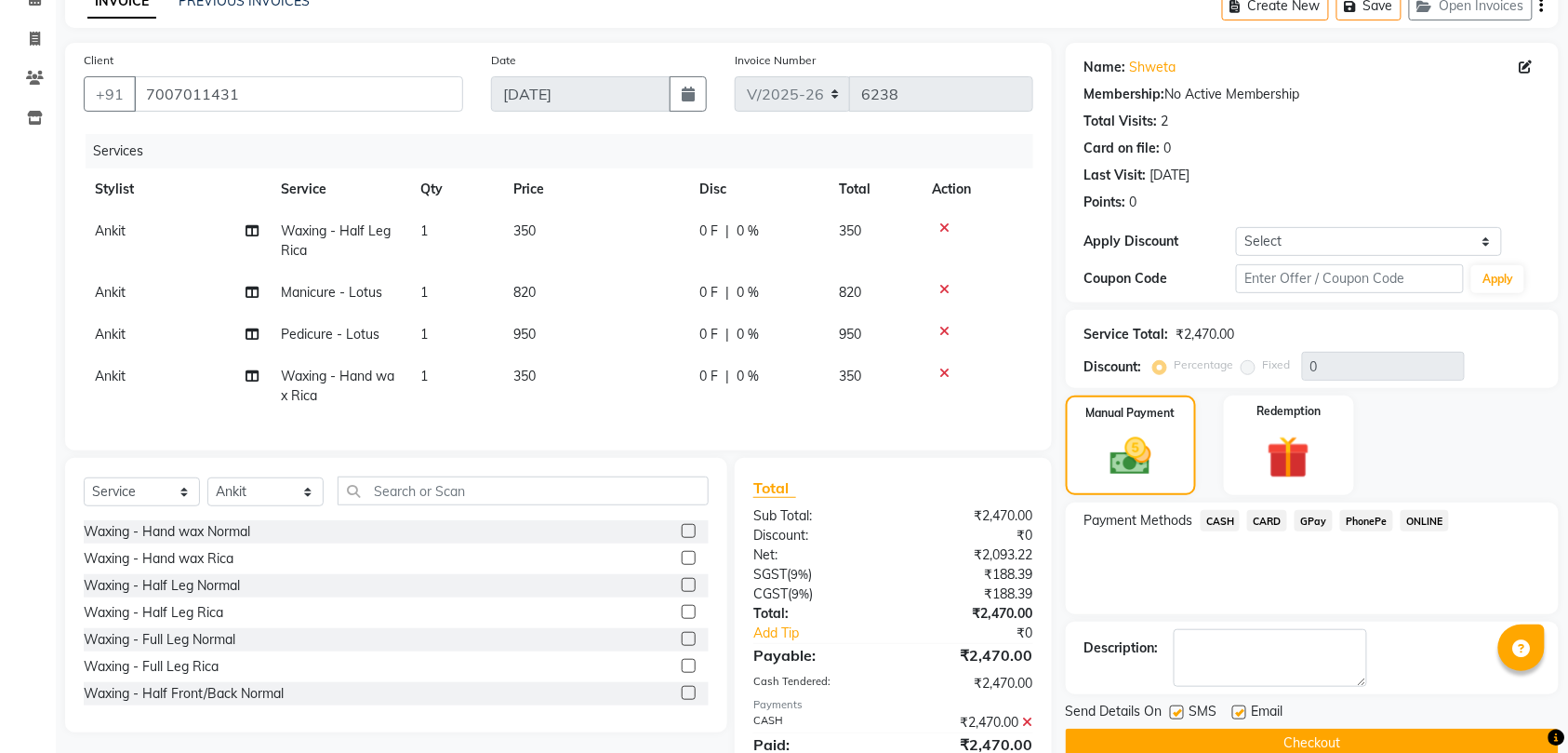
scroll to position [188, 0]
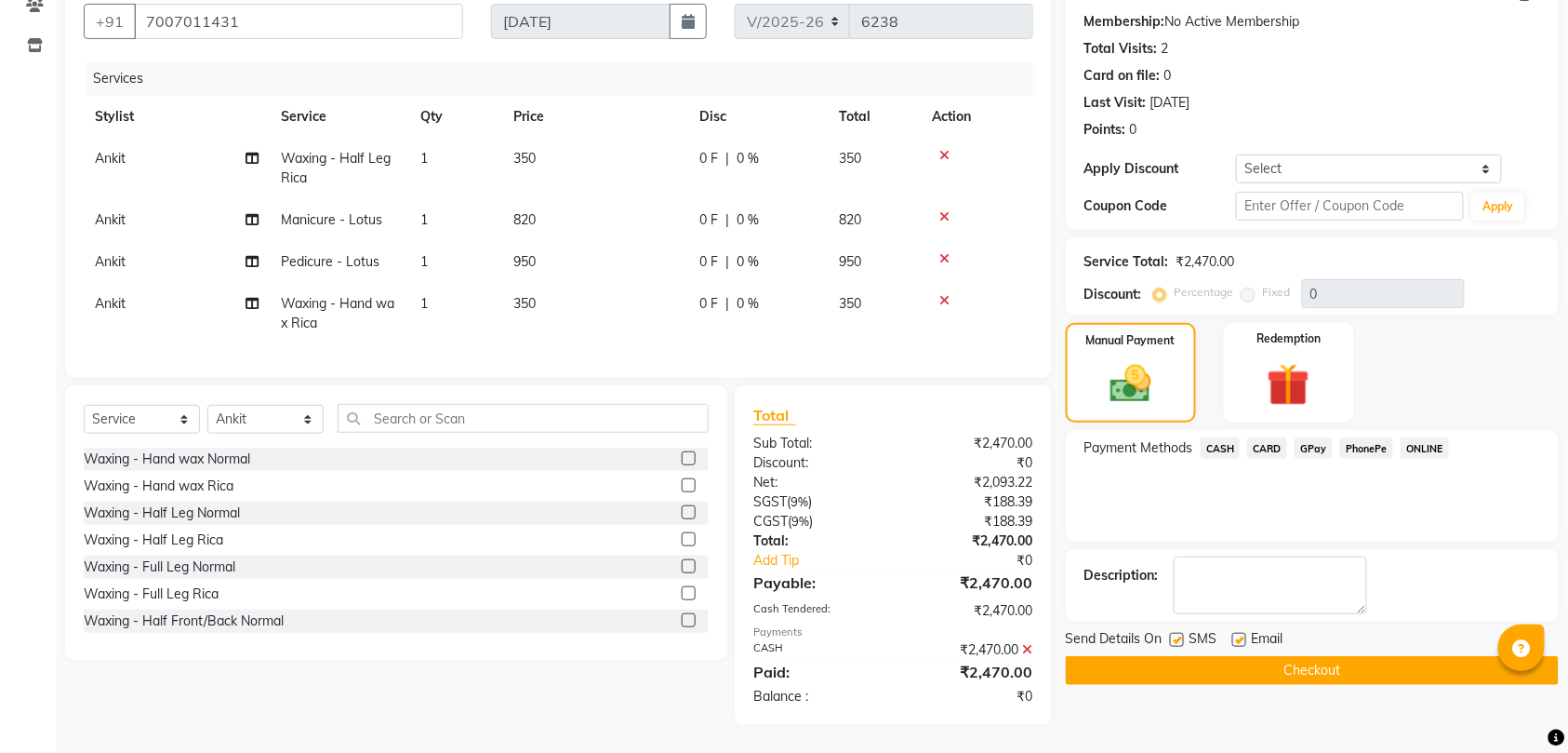
click at [1249, 655] on button "Checkout" at bounding box center [1312, 670] width 493 height 29
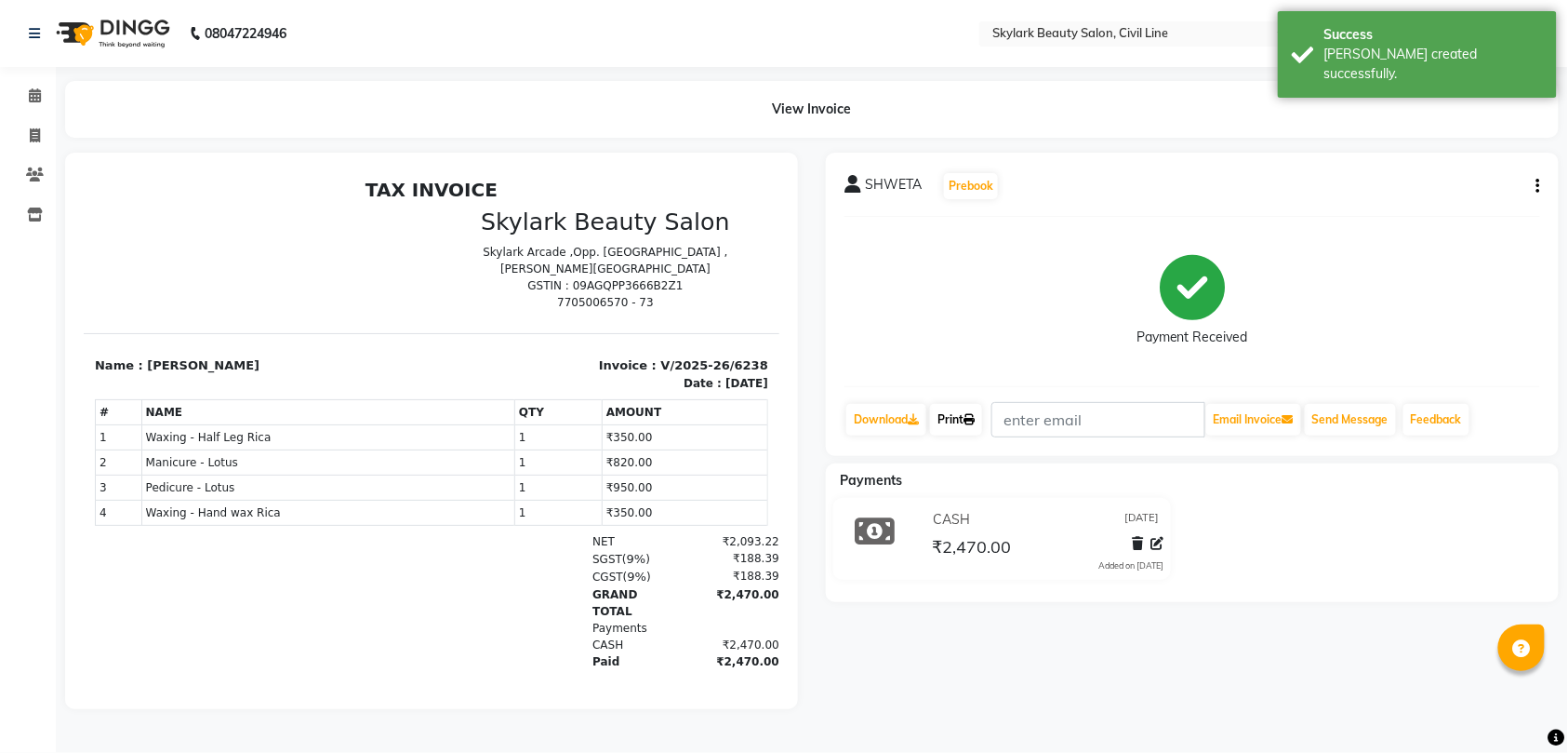
click at [960, 416] on link "Print" at bounding box center [956, 420] width 52 height 32
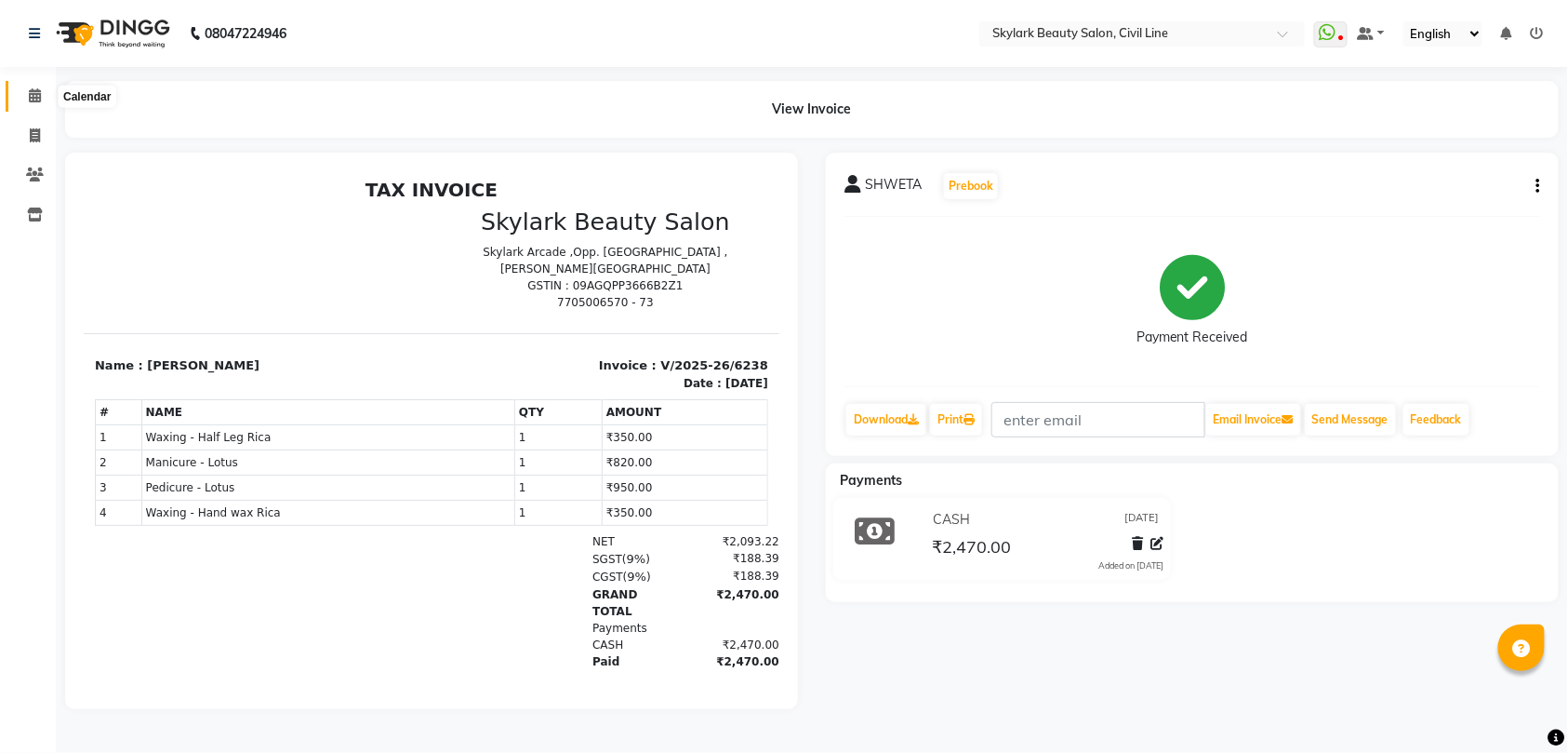
click at [32, 95] on icon at bounding box center [35, 95] width 12 height 14
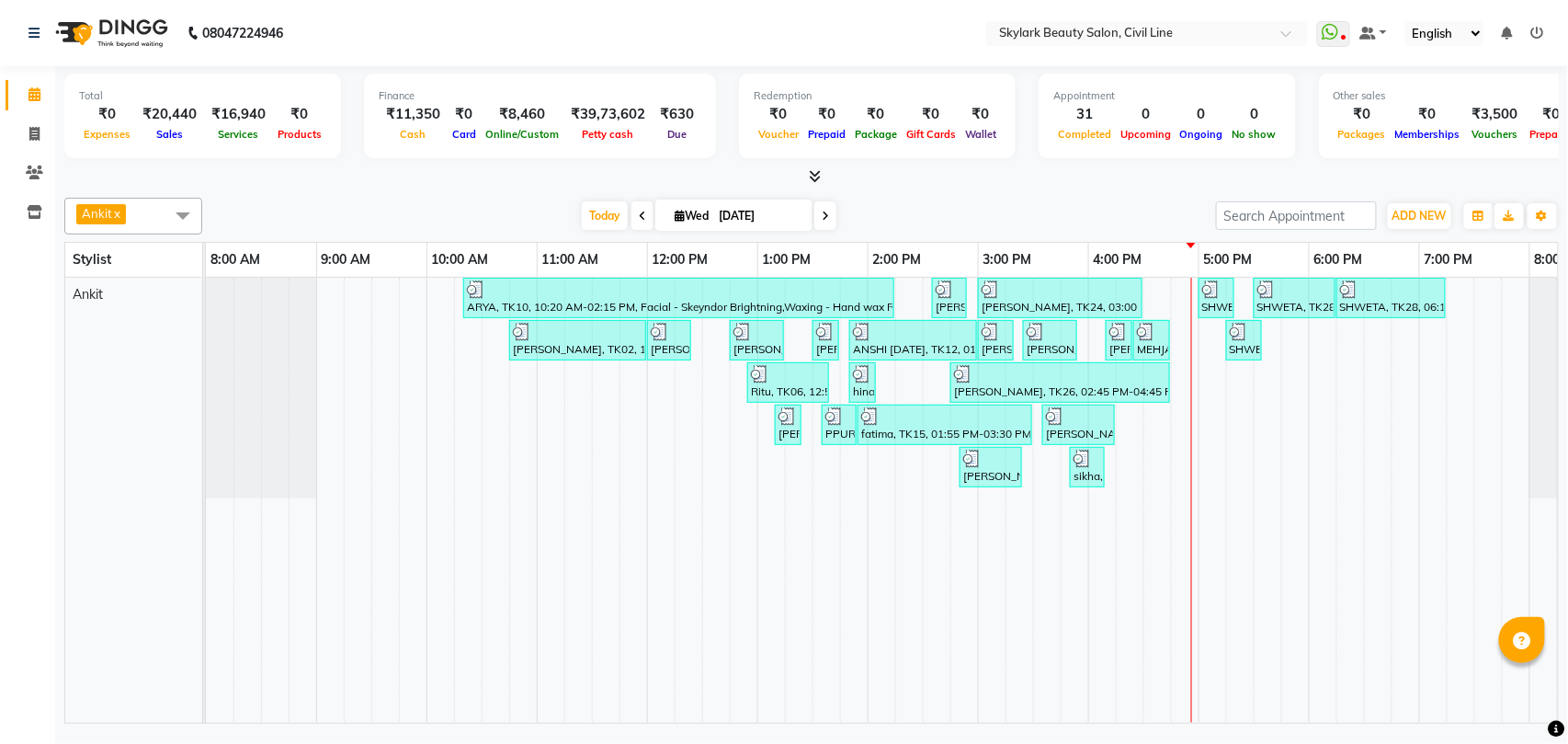
click at [1219, 381] on div "ARYA, TK10, 10:20 AM-02:15 PM, Facial - Skeyndor Brightning,Waxing - Hand wax R…" at bounding box center [922, 500] width 1434 height 445
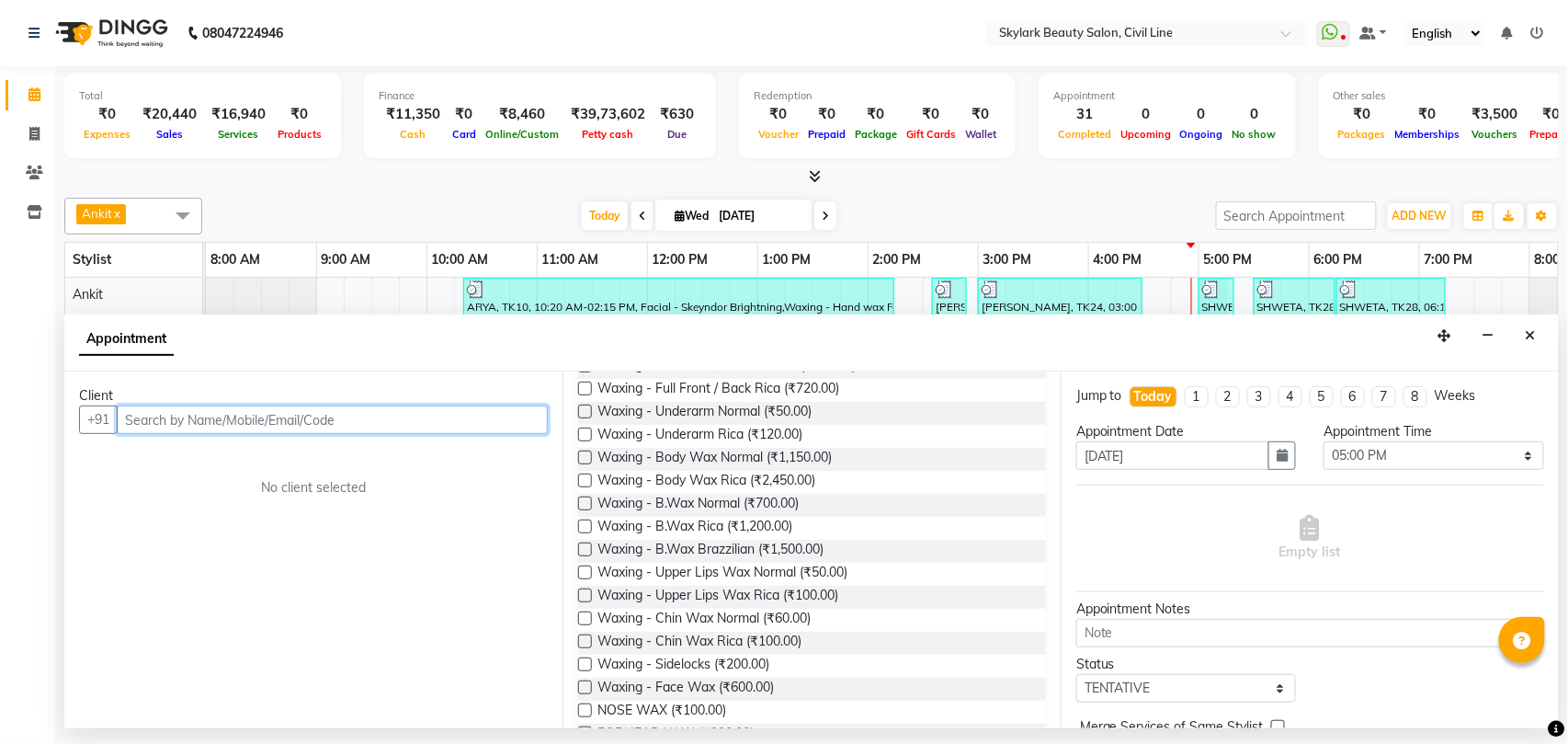
scroll to position [612, 0]
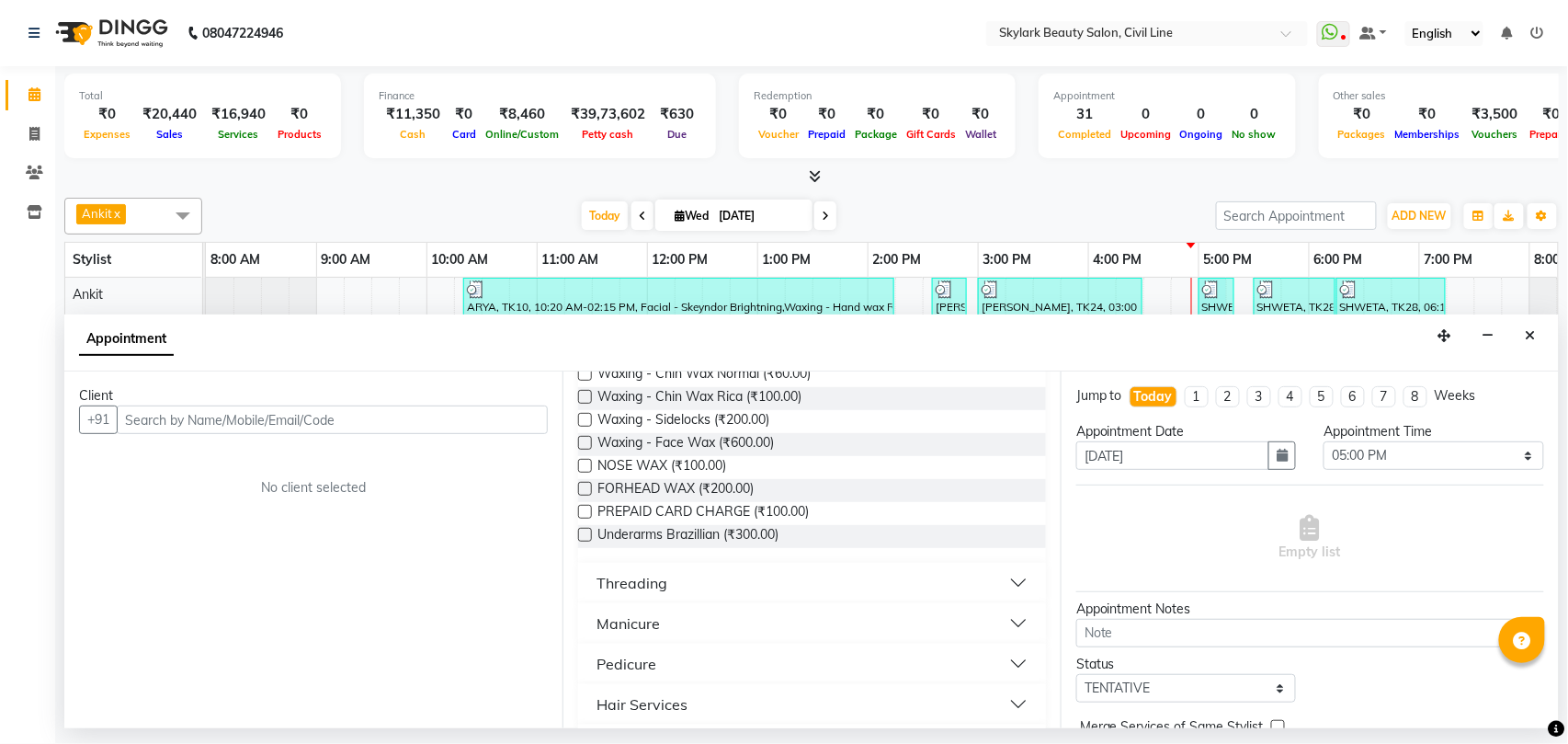
click at [636, 586] on div "Threading" at bounding box center [632, 583] width 70 height 22
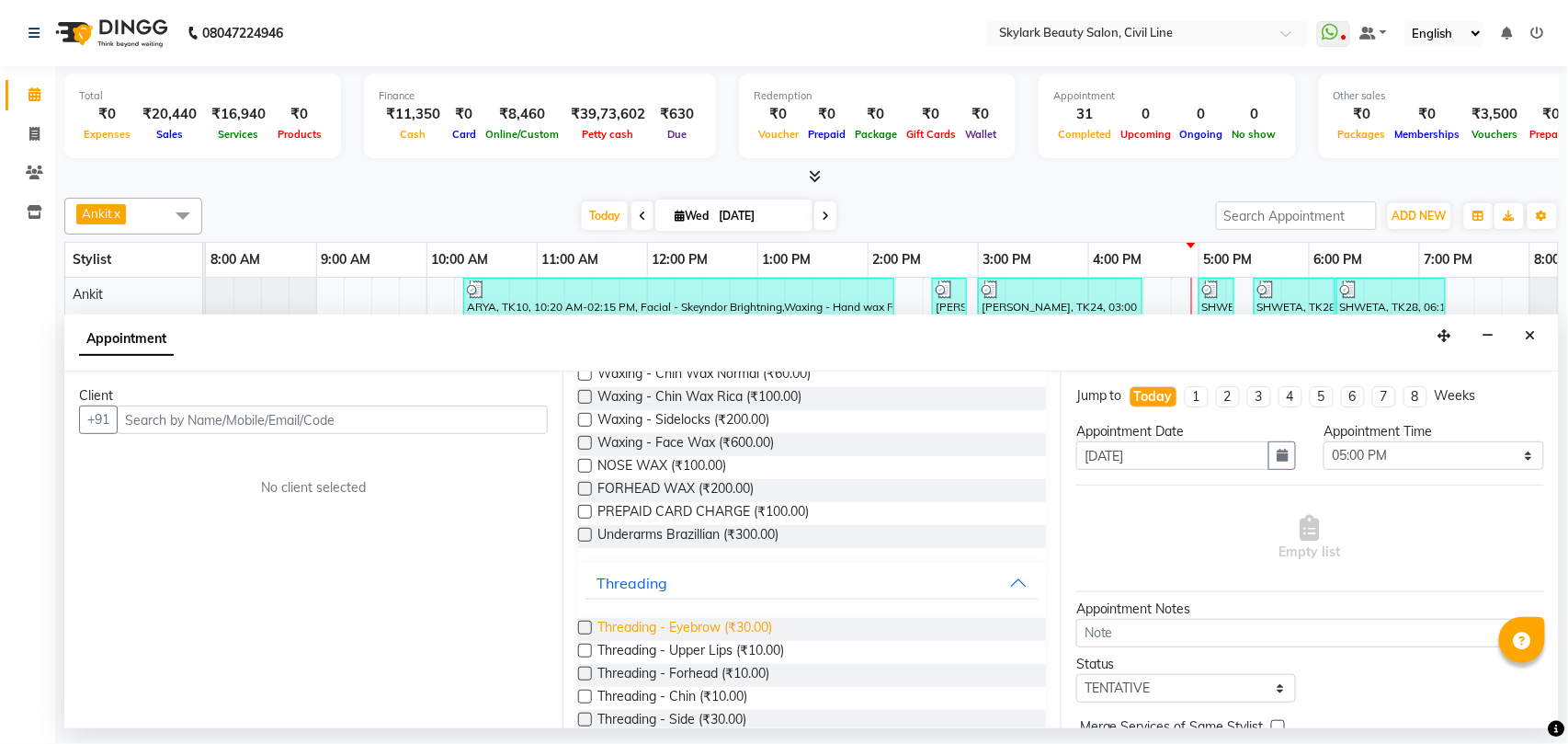
click at [691, 624] on span "Threading - Eyebrow (₹30.00)" at bounding box center [684, 629] width 174 height 23
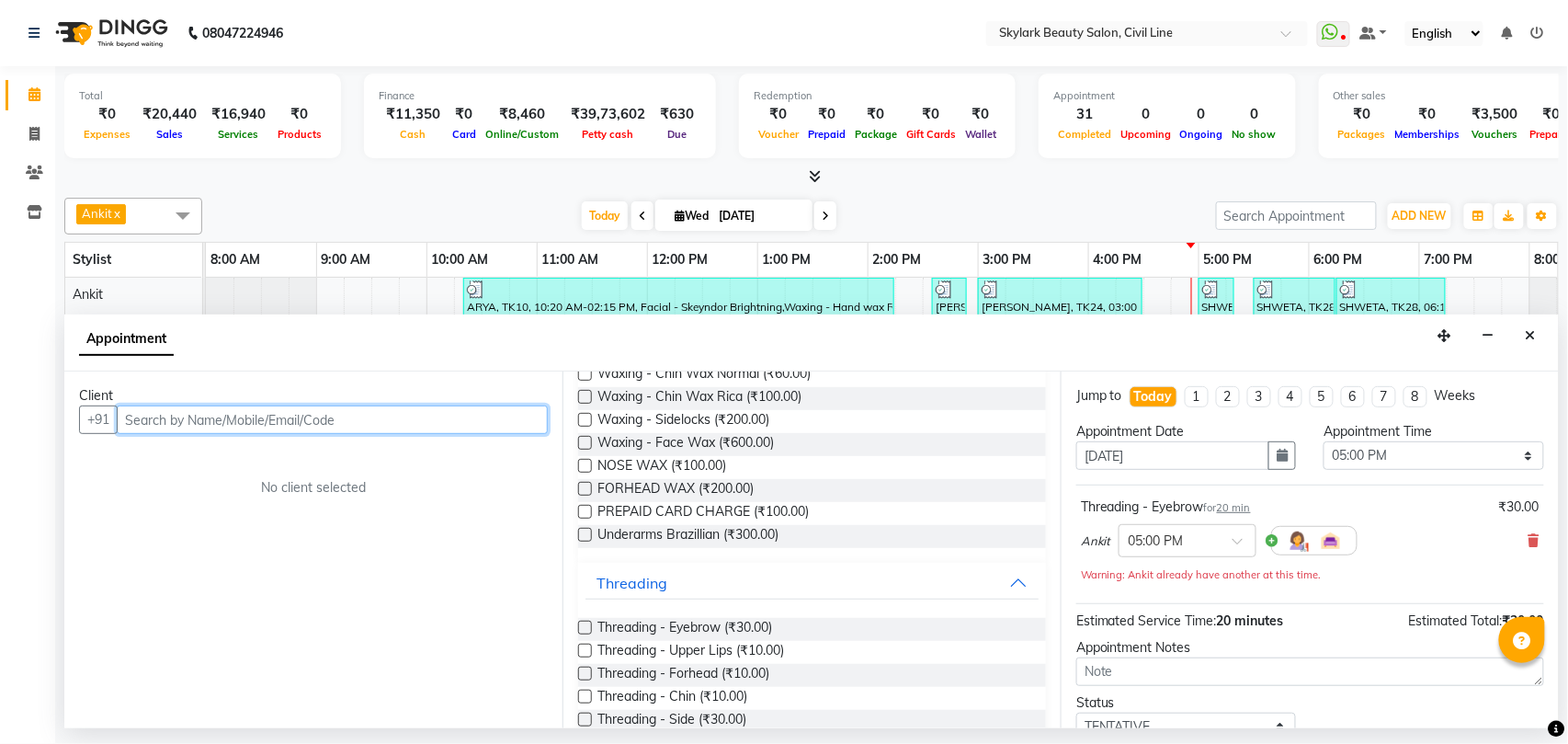
click at [270, 419] on input "text" at bounding box center [332, 420] width 431 height 29
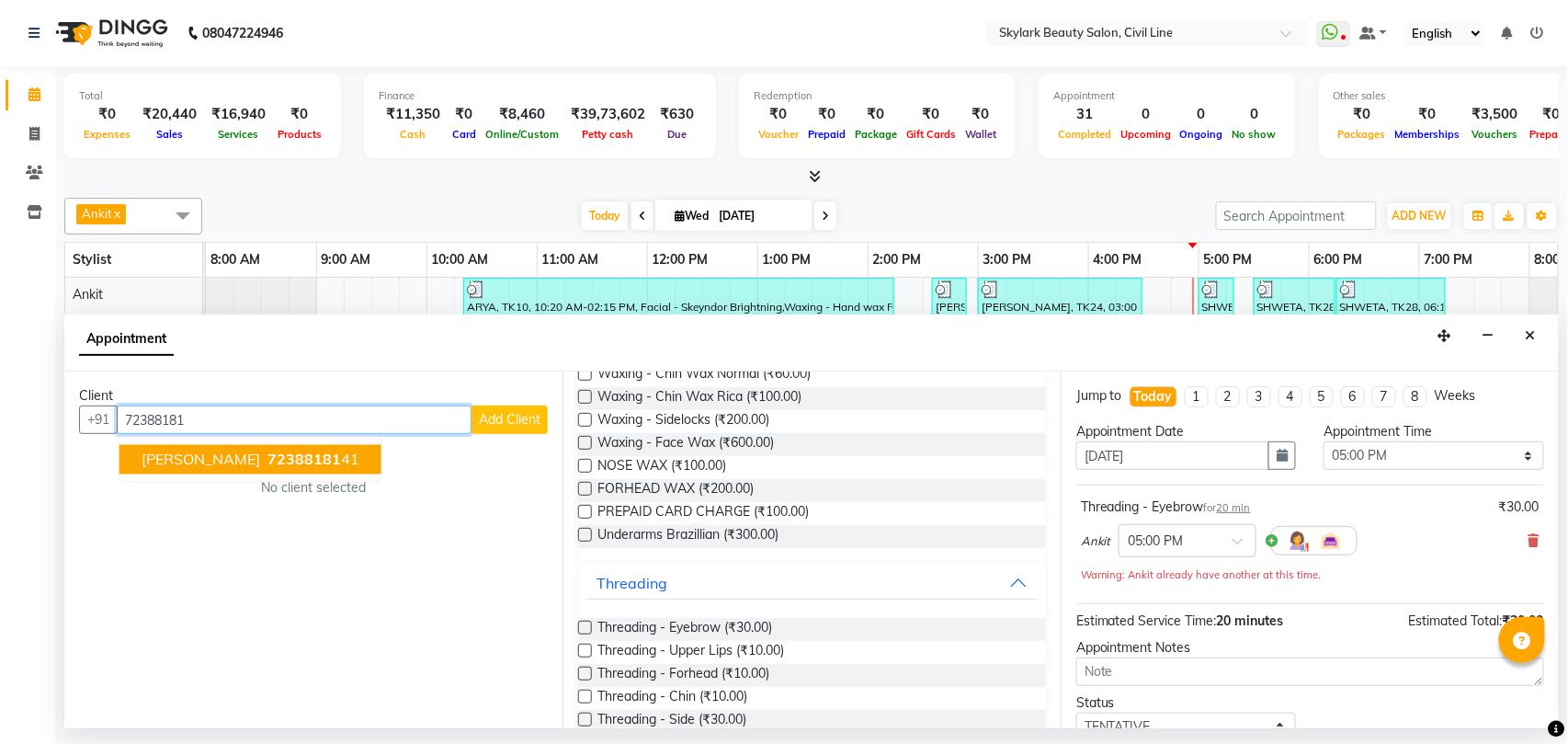
click at [273, 461] on span "72388181" at bounding box center [304, 460] width 73 height 19
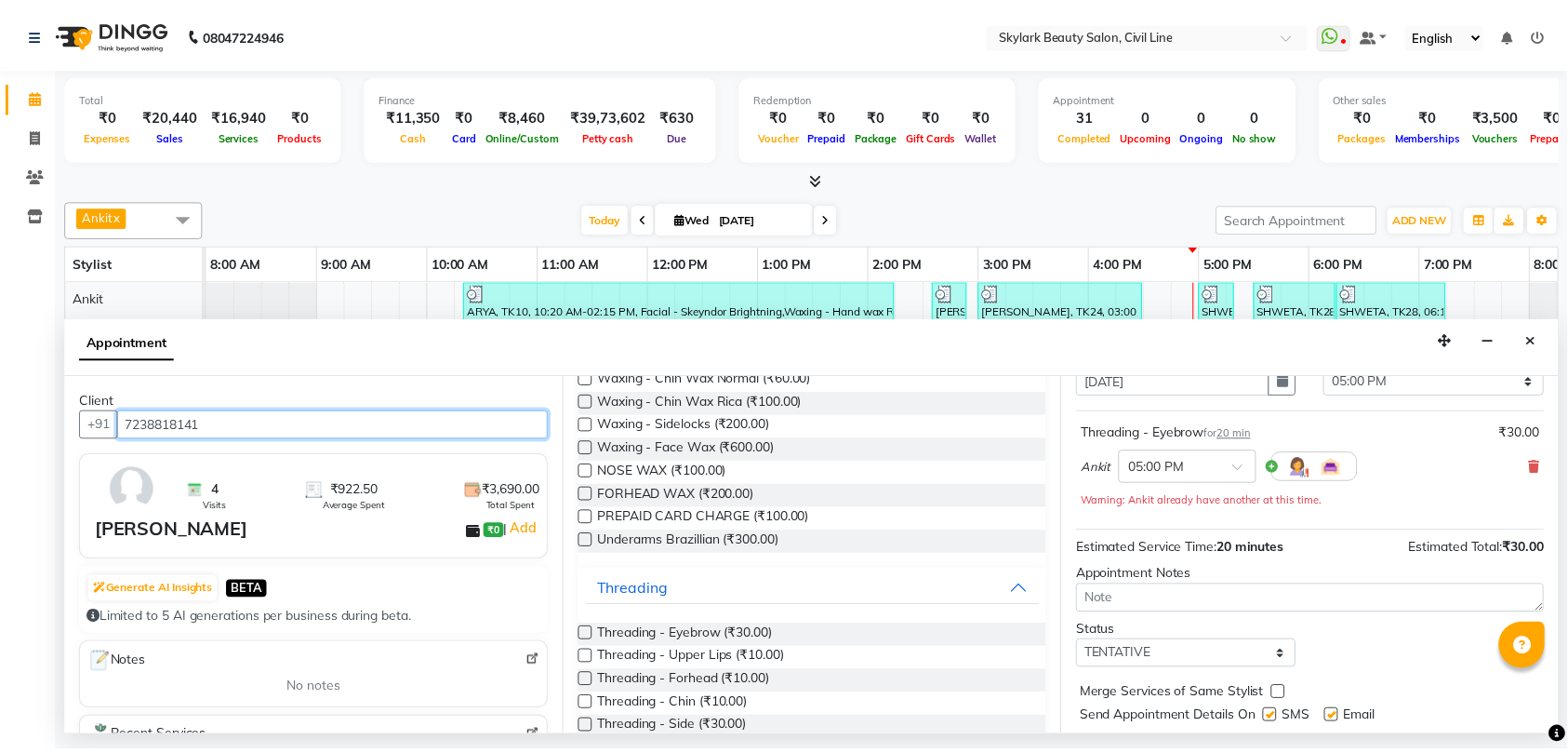
scroll to position [132, 0]
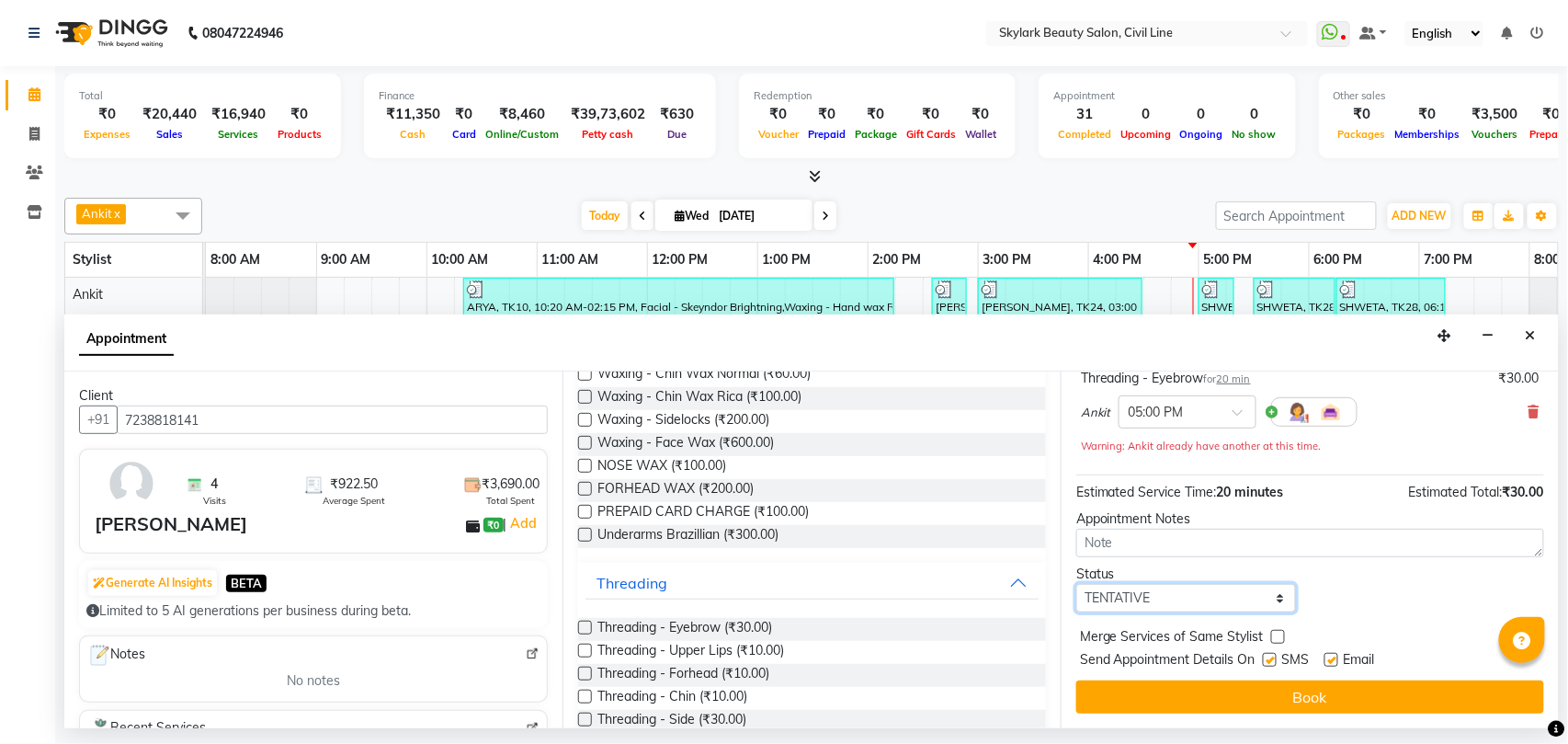
click at [1119, 600] on select "Select TENTATIVE CONFIRM CHECK-IN UPCOMING" at bounding box center [1185, 598] width 220 height 29
click at [1076, 586] on select "Select TENTATIVE CONFIRM CHECK-IN UPCOMING" at bounding box center [1185, 598] width 220 height 29
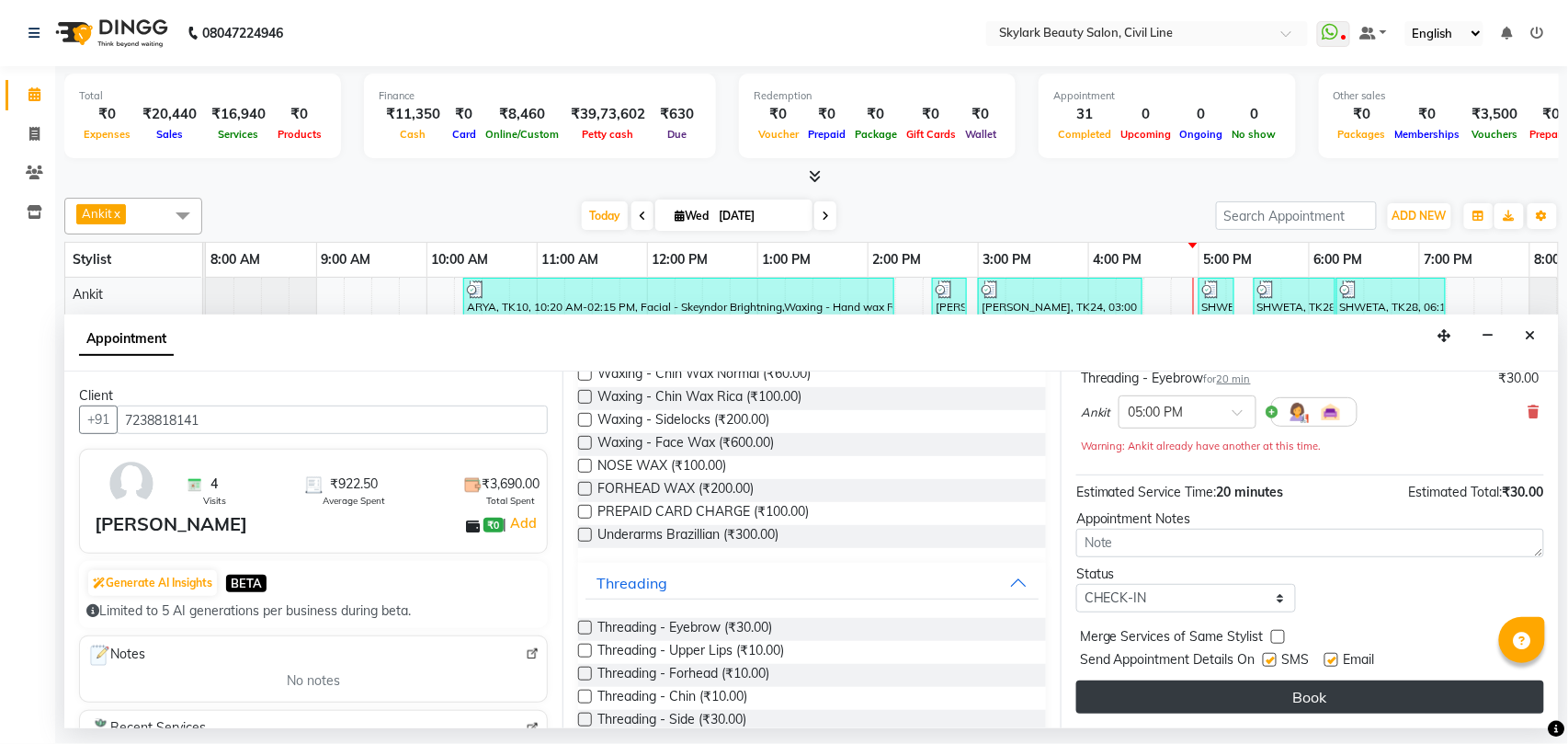
click at [1126, 699] on button "Book" at bounding box center [1310, 697] width 468 height 33
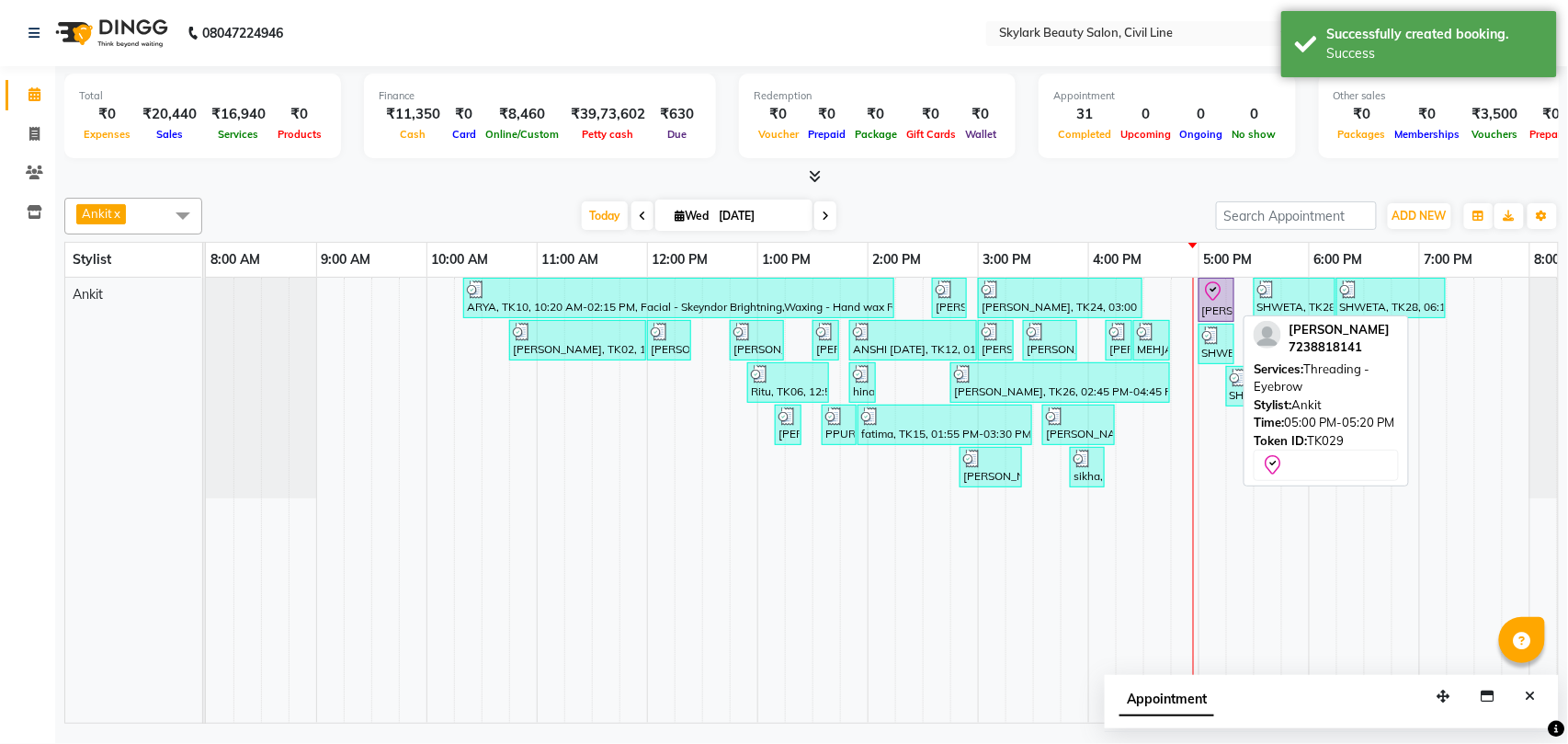
click at [1218, 302] on icon at bounding box center [1213, 292] width 22 height 22
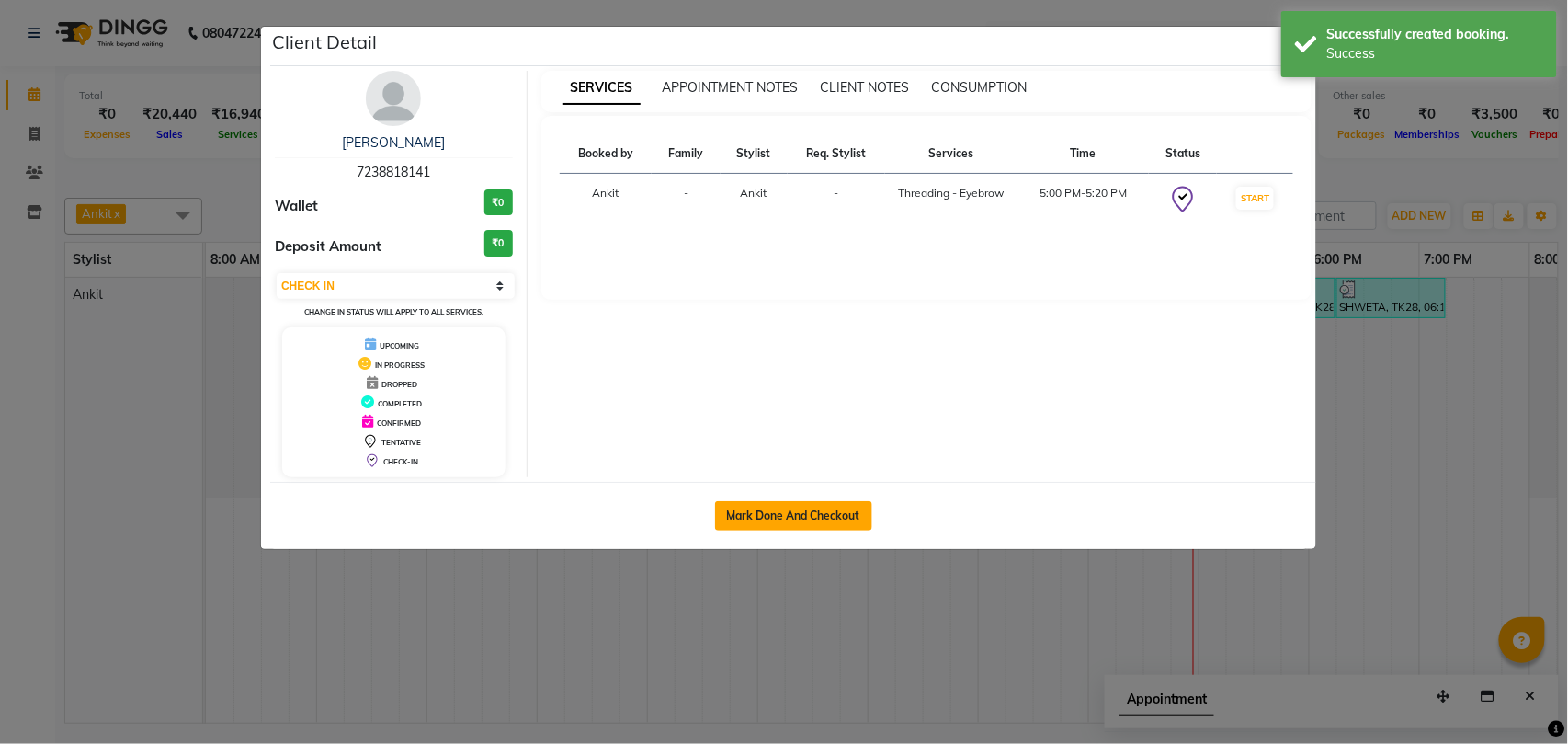
click at [748, 509] on button "Mark Done And Checkout" at bounding box center [794, 516] width 157 height 30
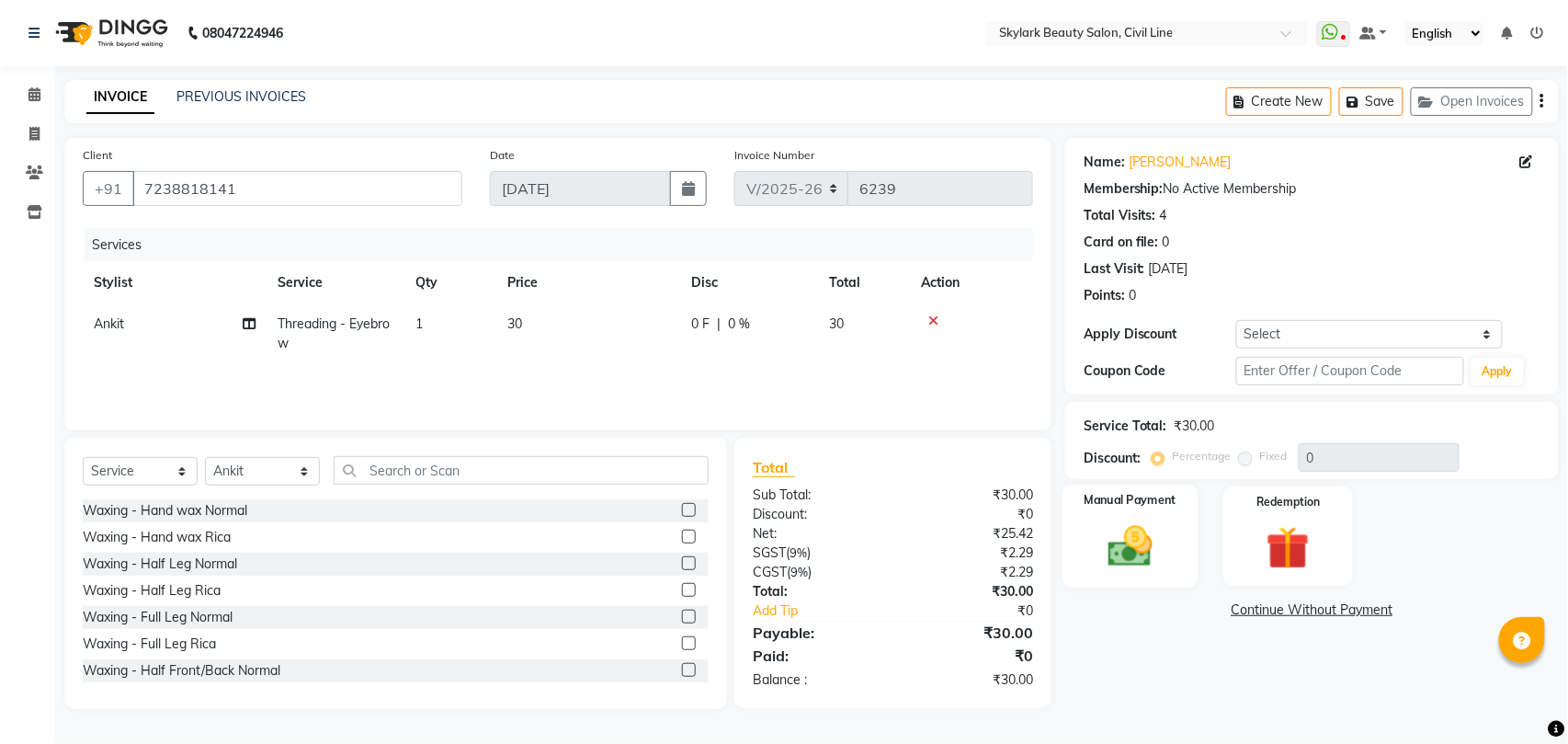
click at [1145, 511] on div "Manual Payment" at bounding box center [1130, 536] width 135 height 104
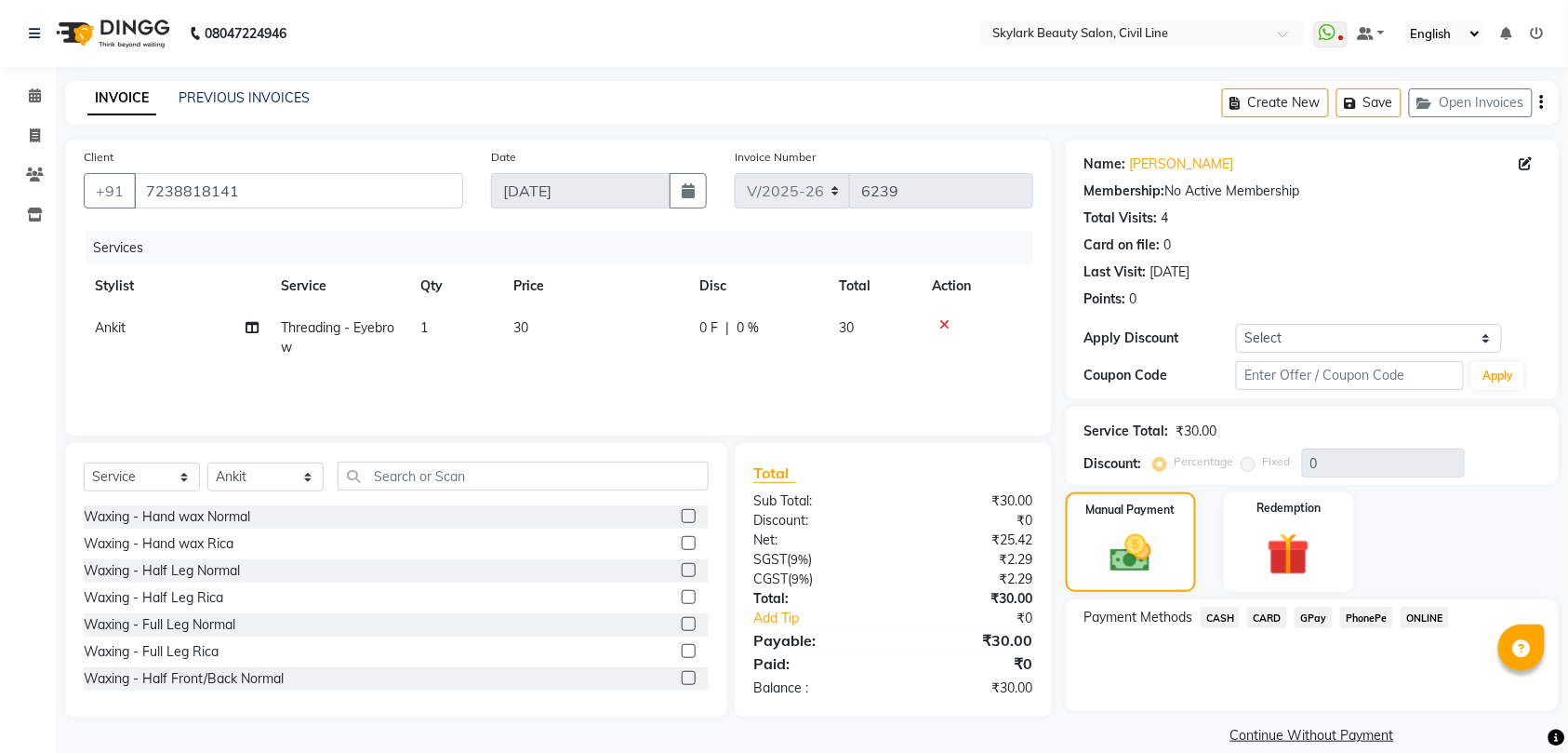
click at [1217, 618] on span "CASH" at bounding box center [1220, 617] width 40 height 22
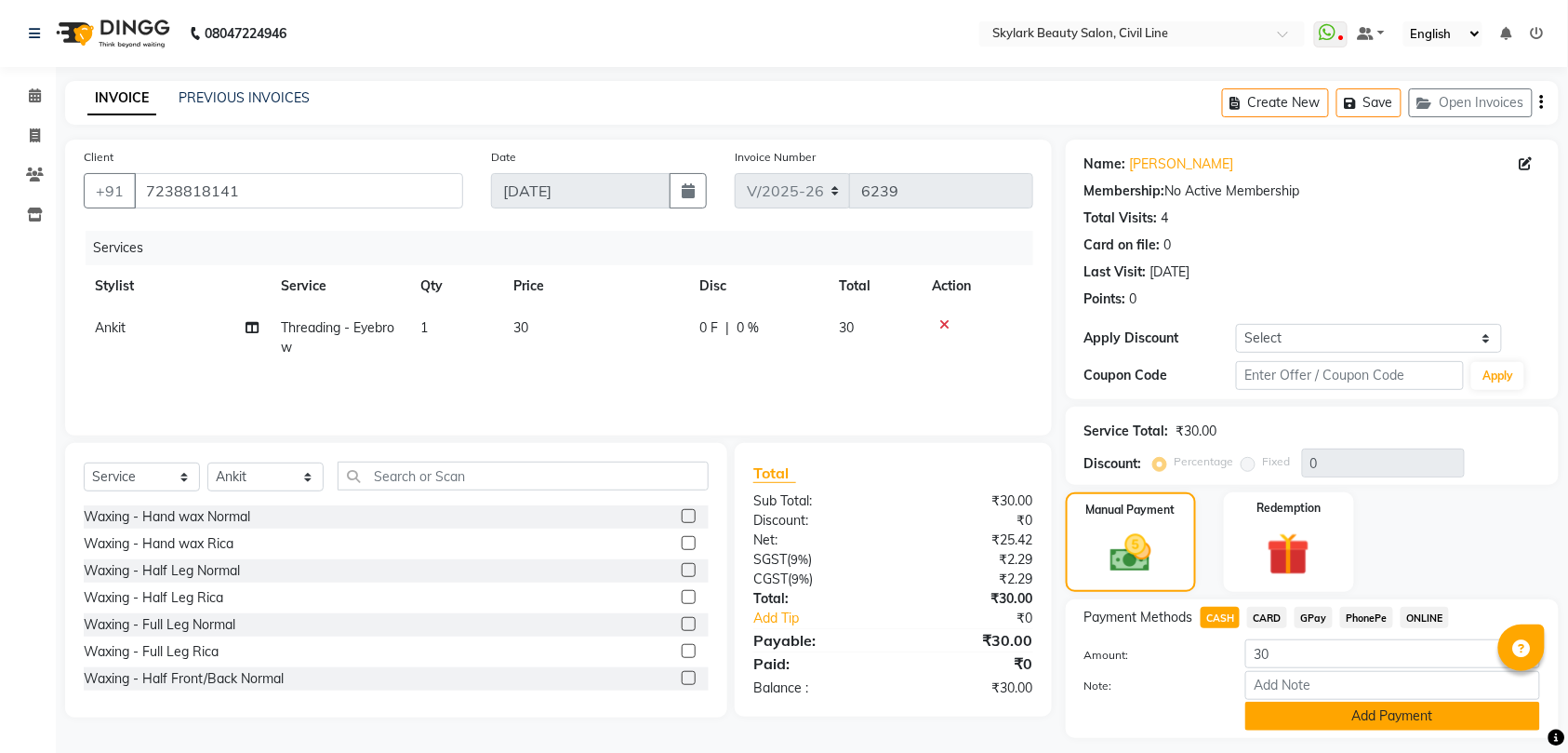
click at [1283, 719] on button "Add Payment" at bounding box center [1392, 715] width 294 height 29
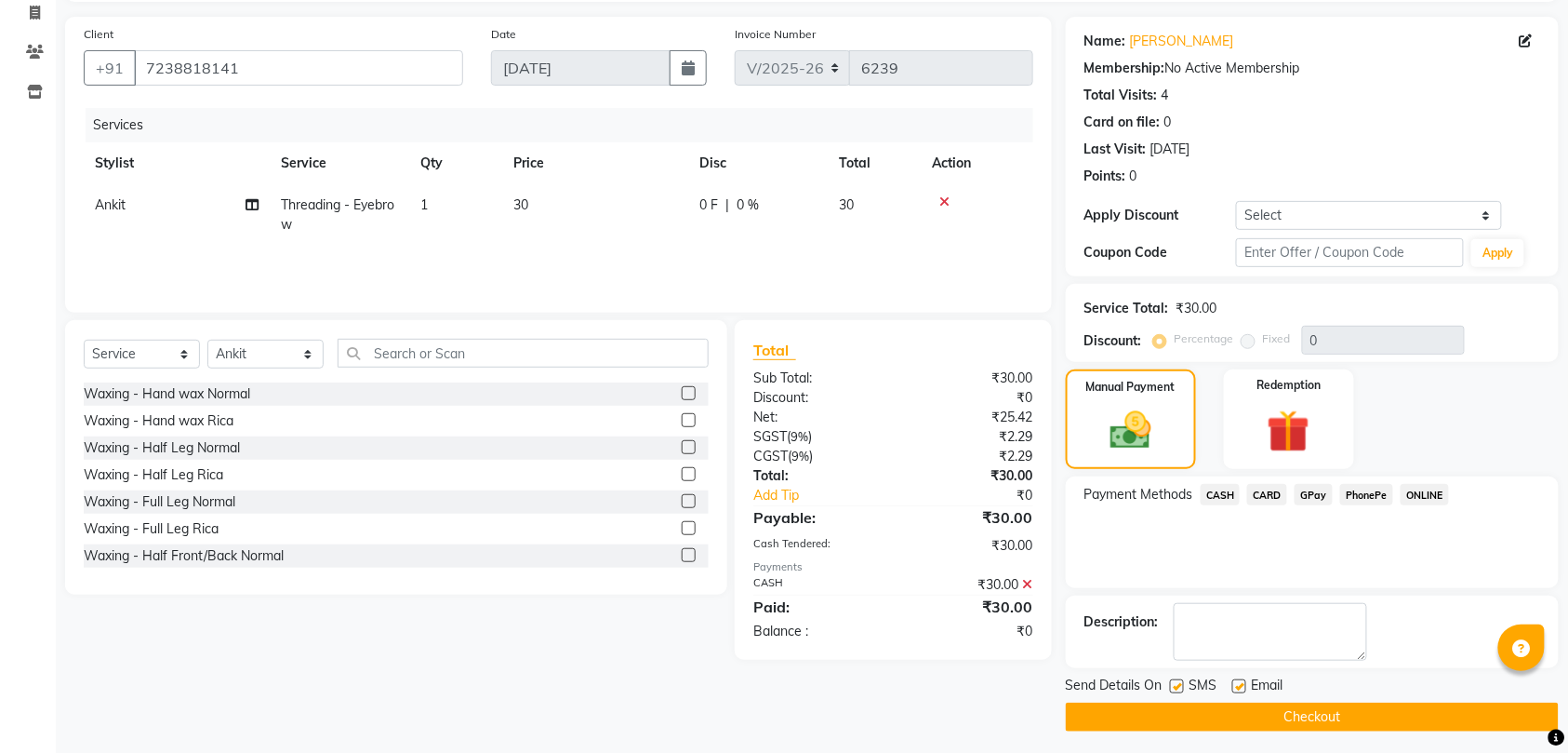
scroll to position [124, 0]
click at [1210, 713] on button "Checkout" at bounding box center [1312, 715] width 493 height 29
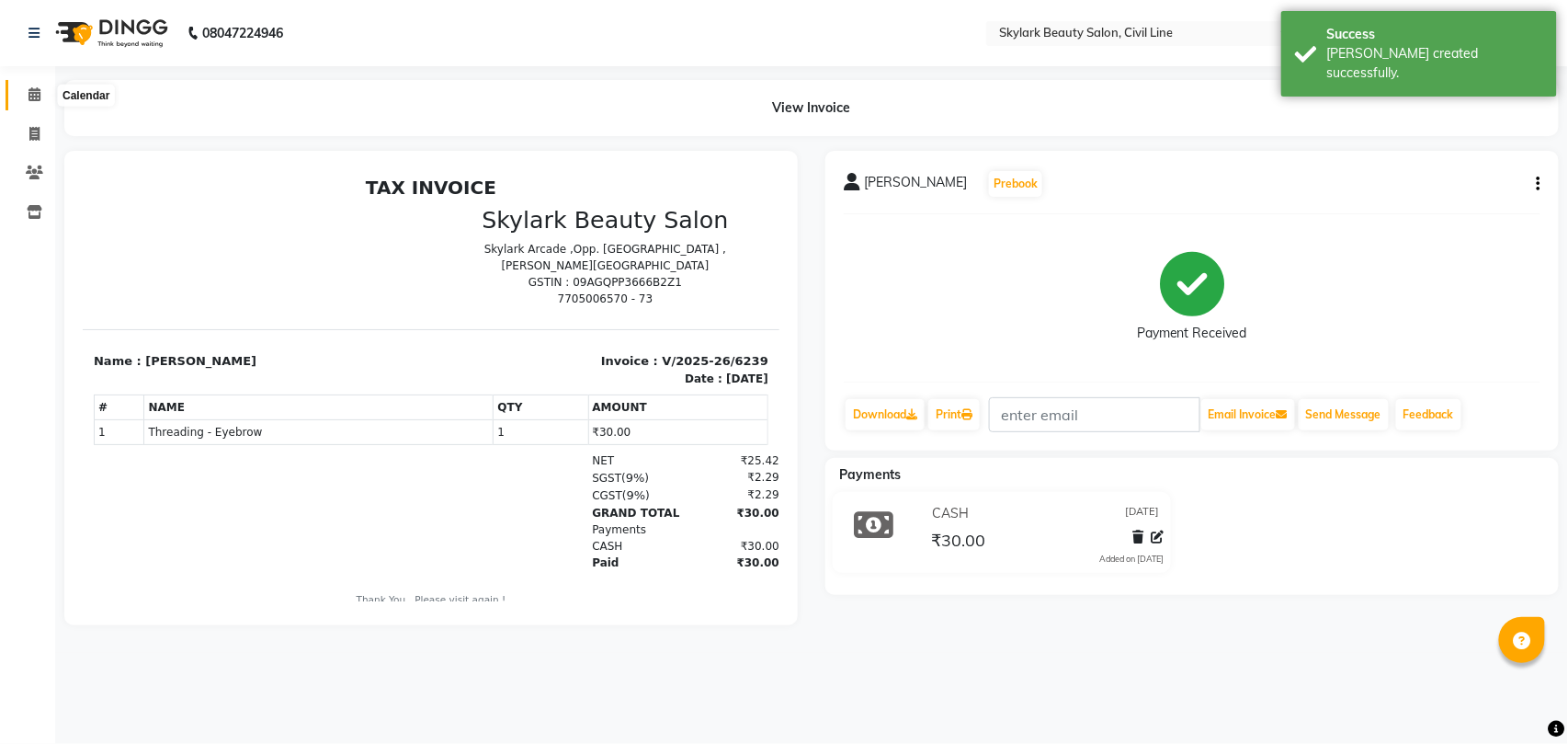
click at [34, 88] on icon at bounding box center [34, 94] width 12 height 14
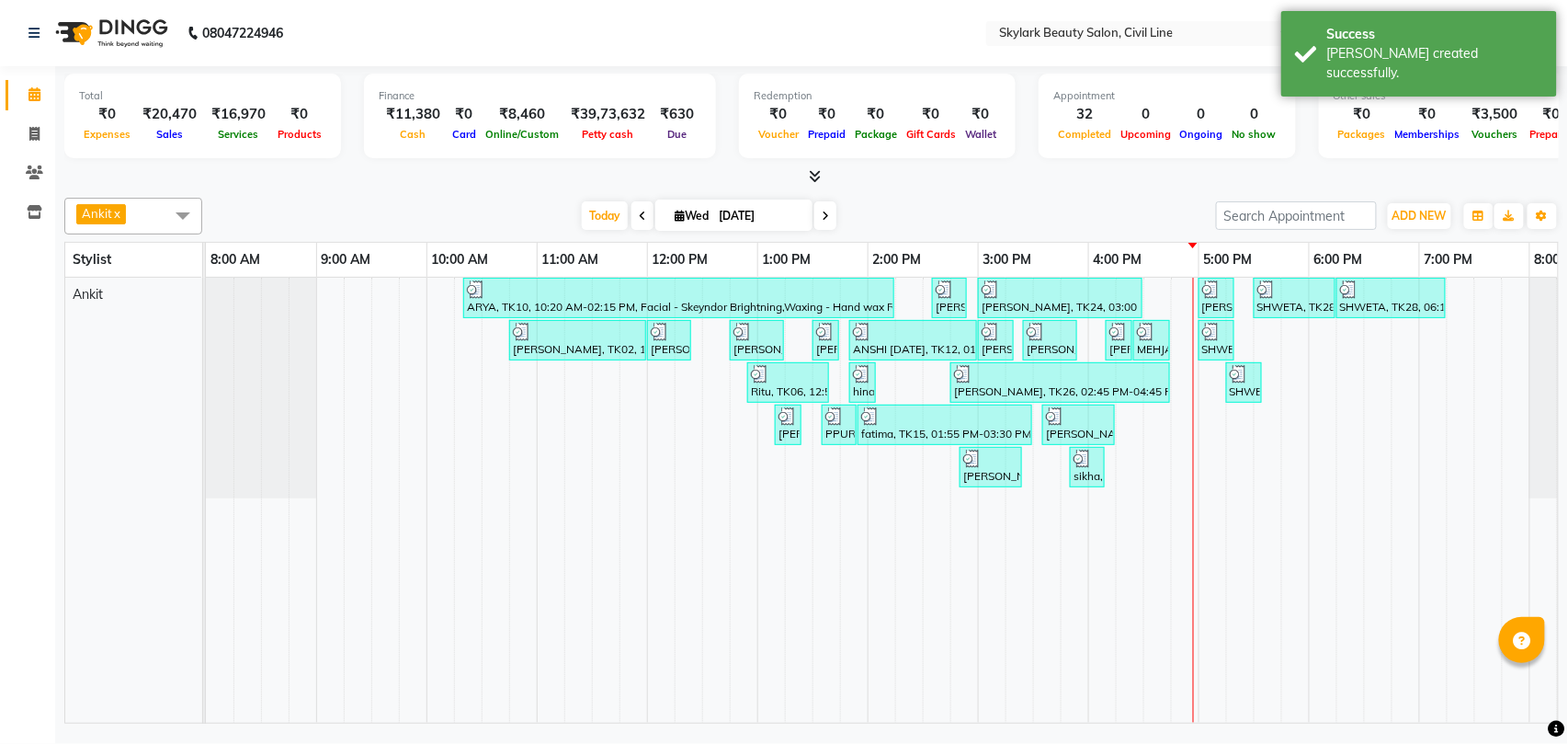
click at [1249, 441] on div "ARYA, TK10, 10:20 AM-02:15 PM, Facial - Skeyndor Brightning,Waxing - Hand wax R…" at bounding box center [922, 500] width 1434 height 445
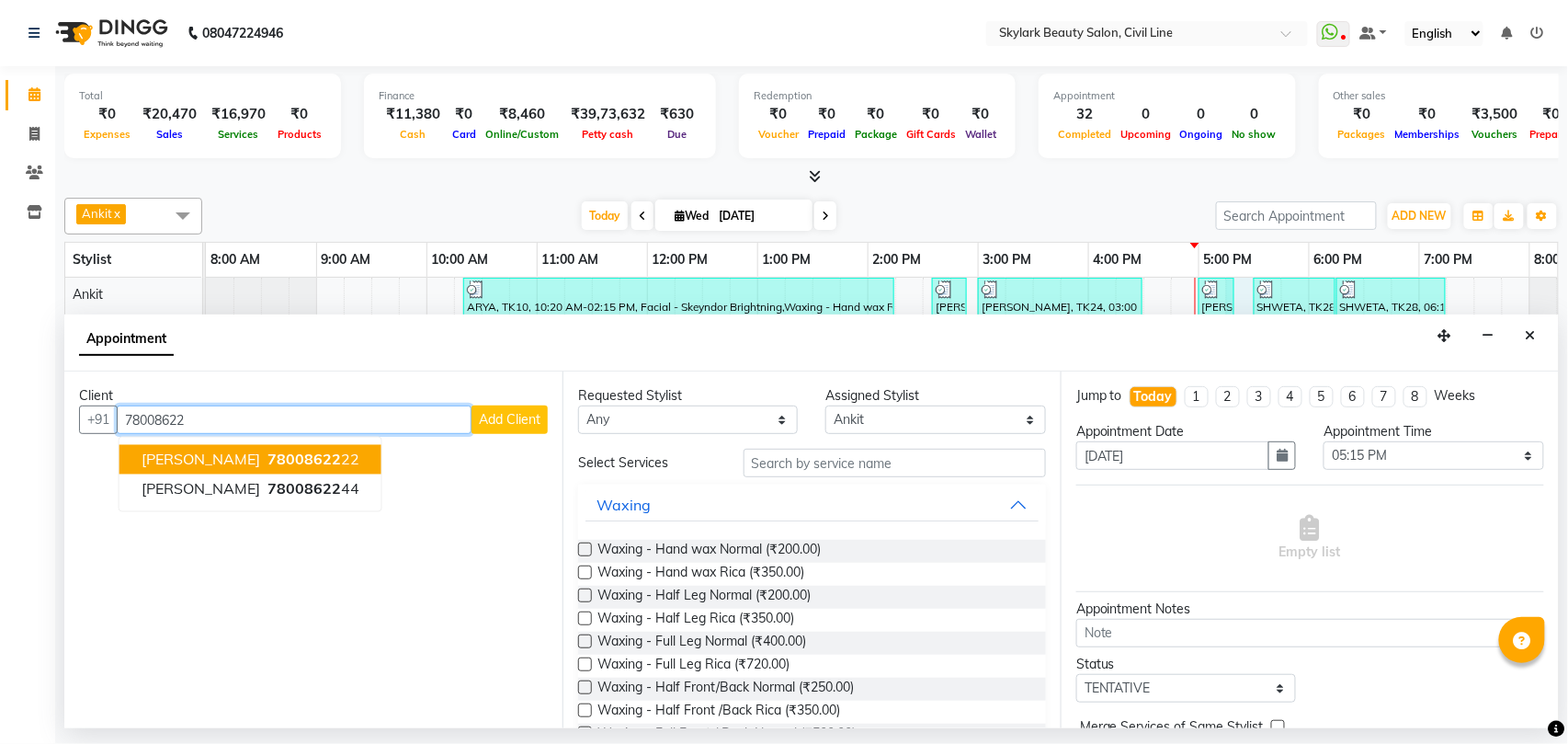
click at [177, 460] on span "[PERSON_NAME]" at bounding box center [201, 460] width 119 height 19
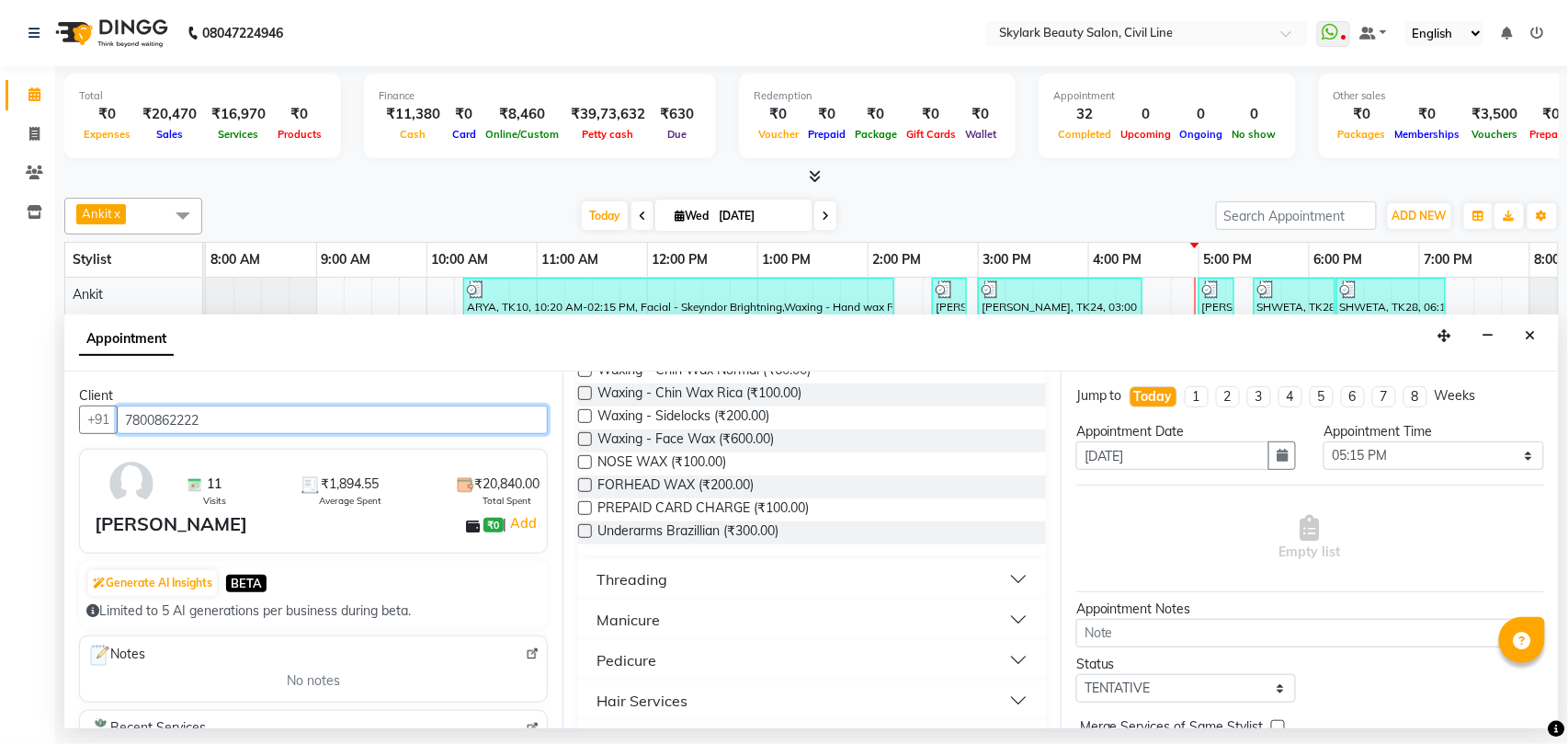
scroll to position [736, 0]
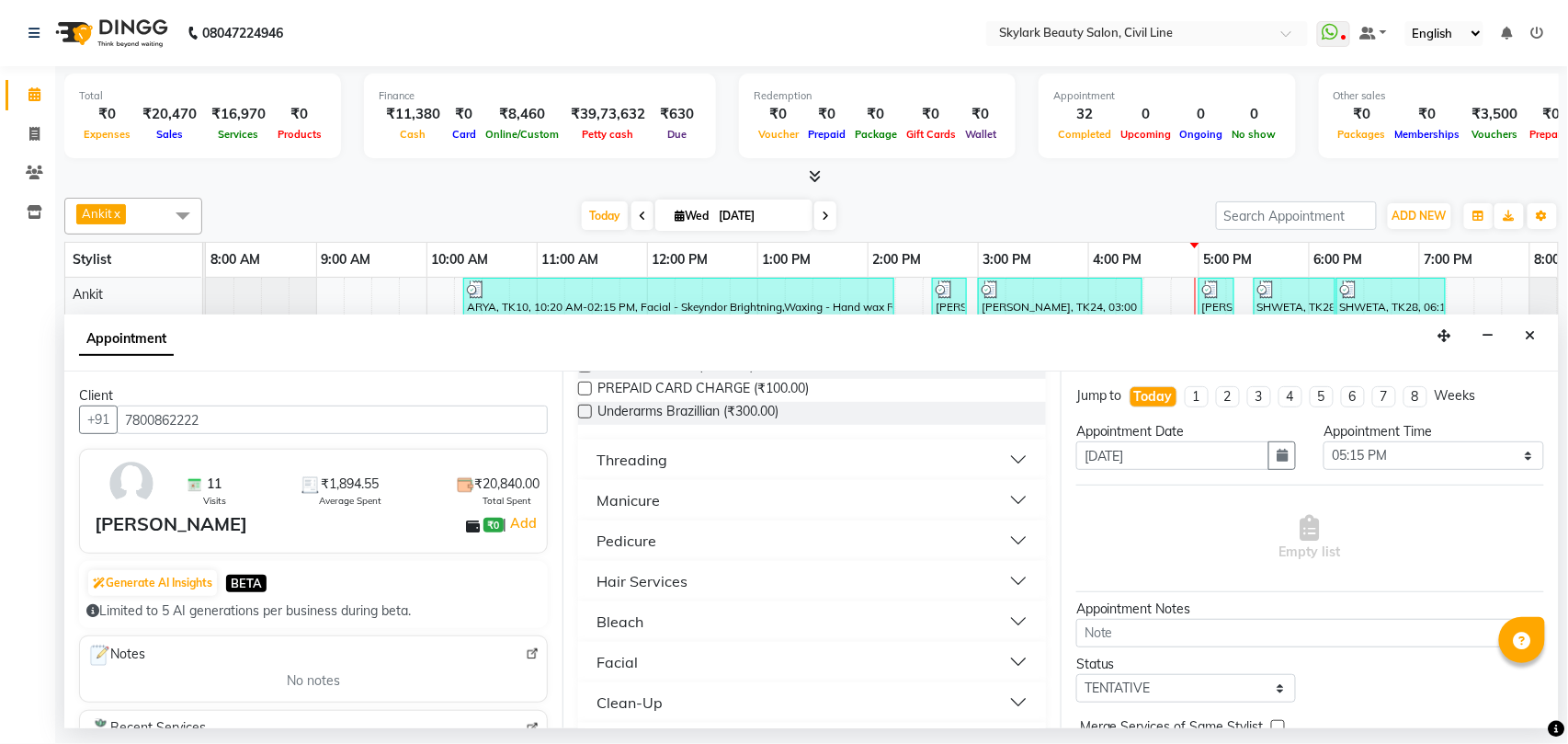
click at [645, 458] on div "Threading" at bounding box center [632, 460] width 70 height 22
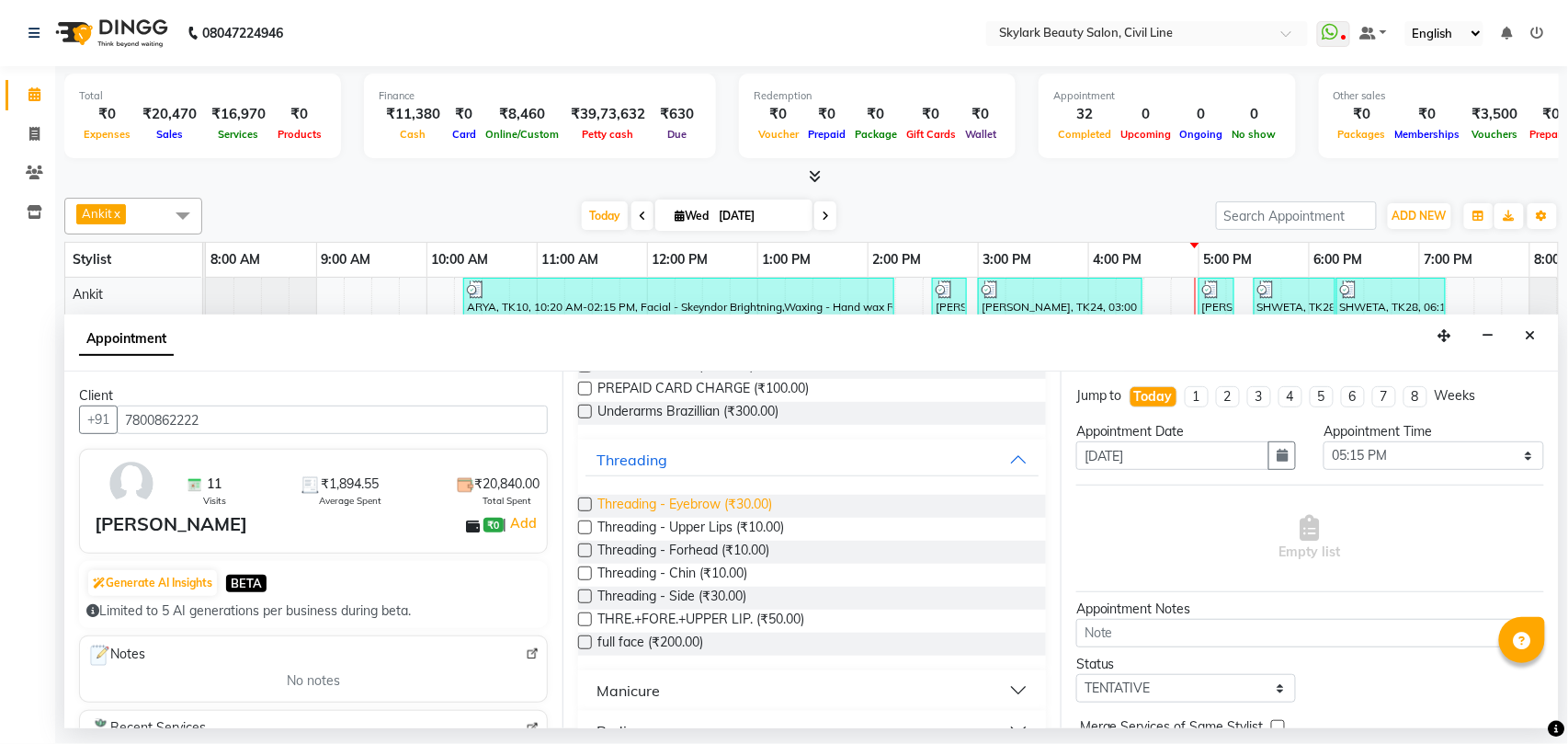
click at [703, 502] on span "Threading - Eyebrow (₹30.00)" at bounding box center [684, 506] width 174 height 23
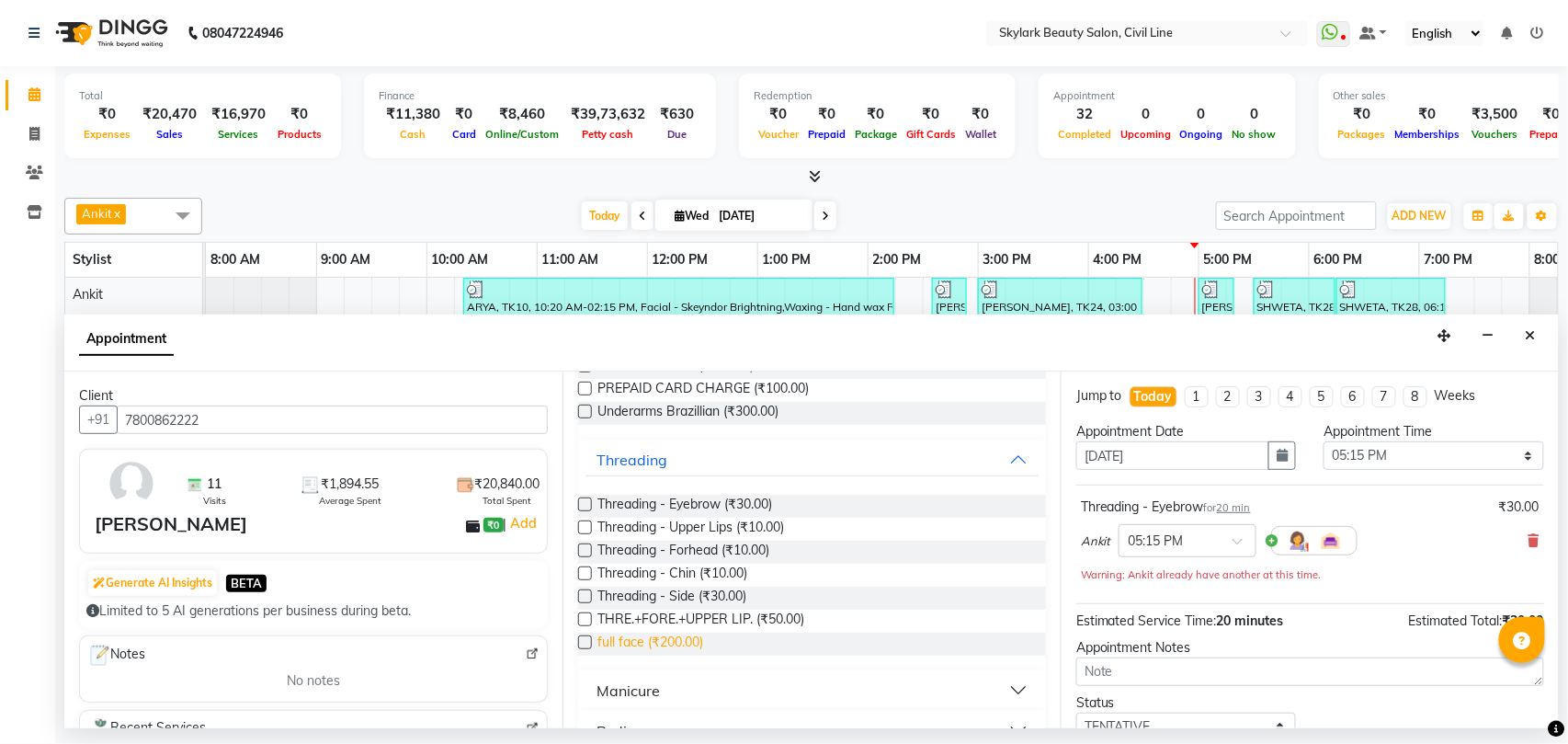
scroll to position [980, 0]
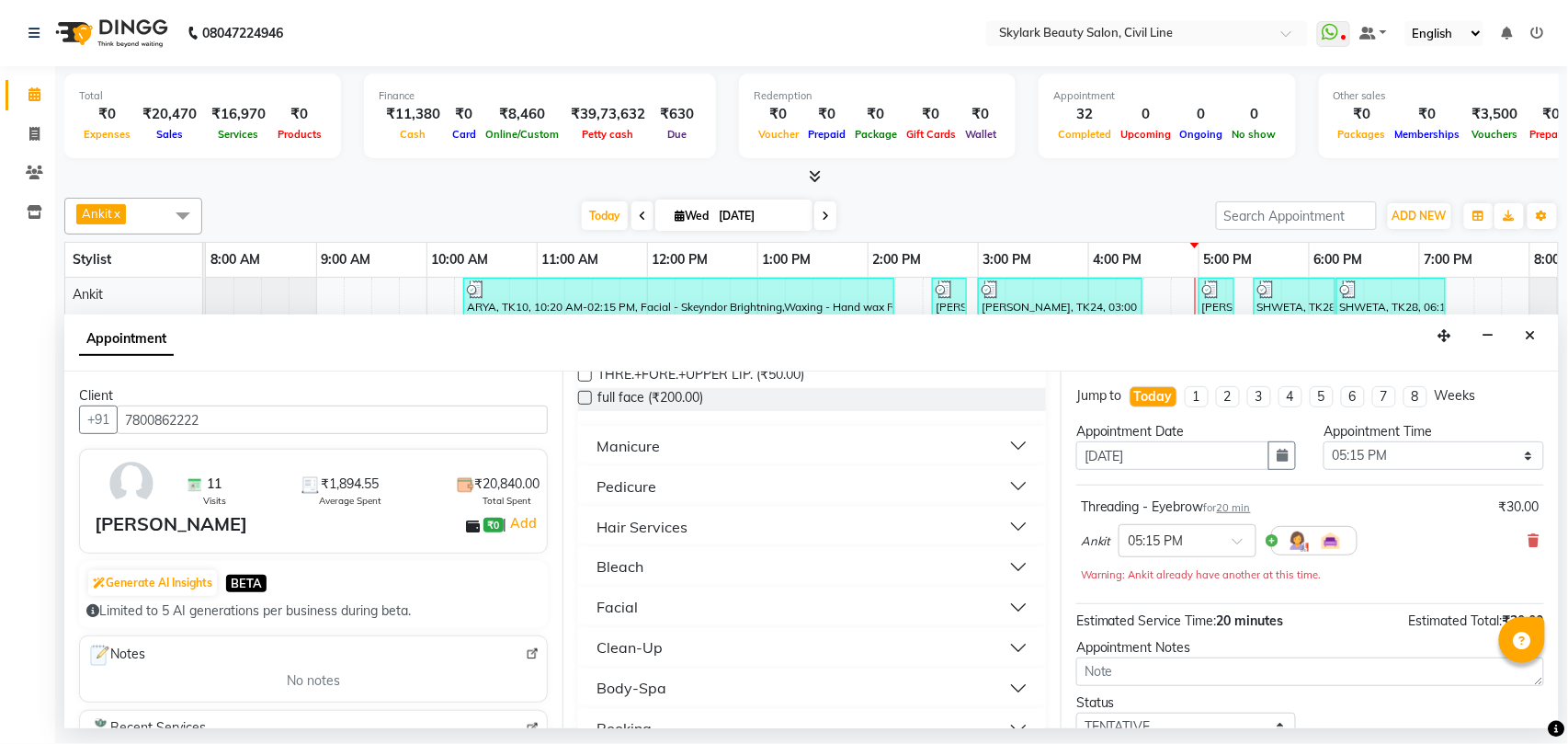
click at [665, 533] on div "Hair Services" at bounding box center [642, 527] width 91 height 22
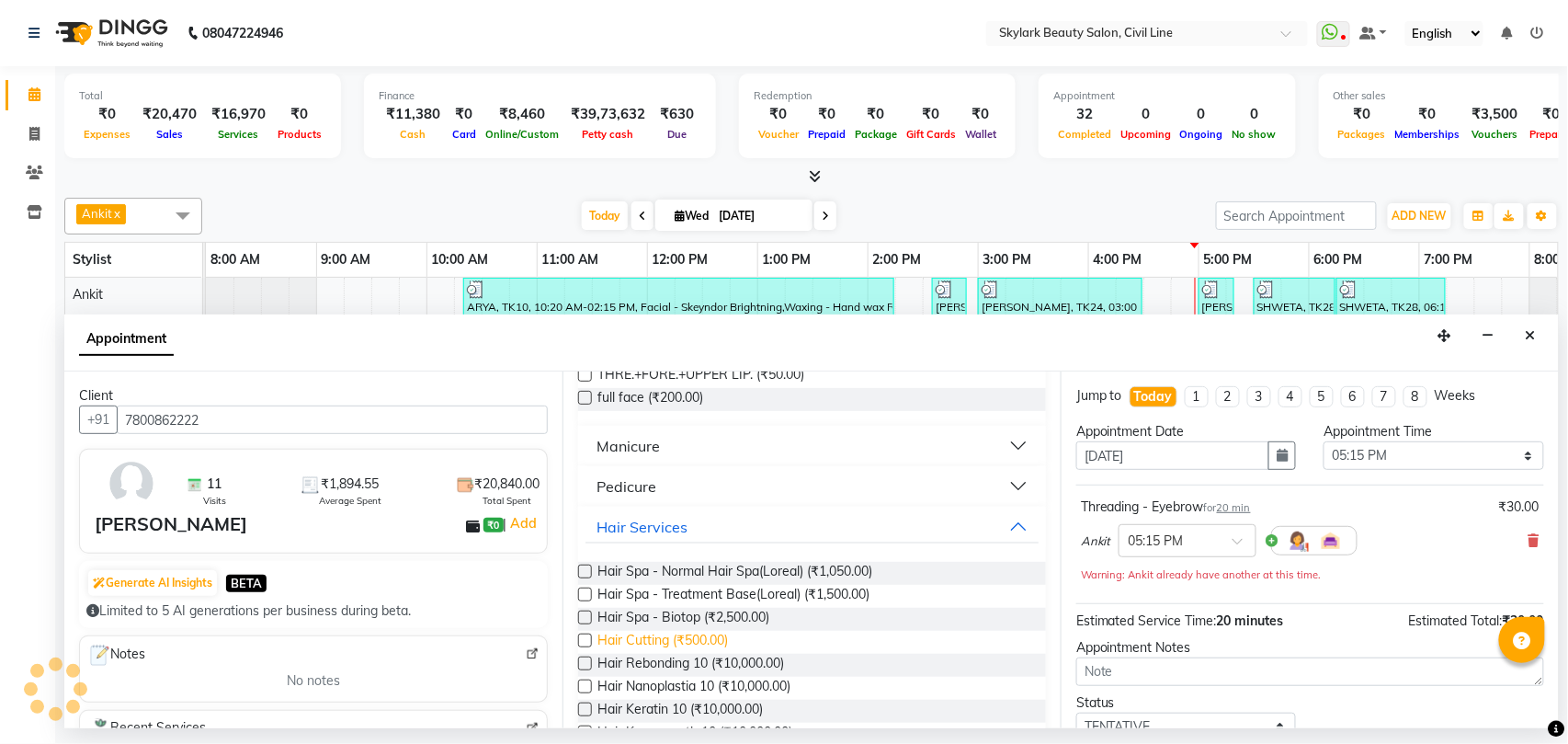
click at [691, 635] on span "Hair Cutting (₹500.00)" at bounding box center [662, 642] width 131 height 23
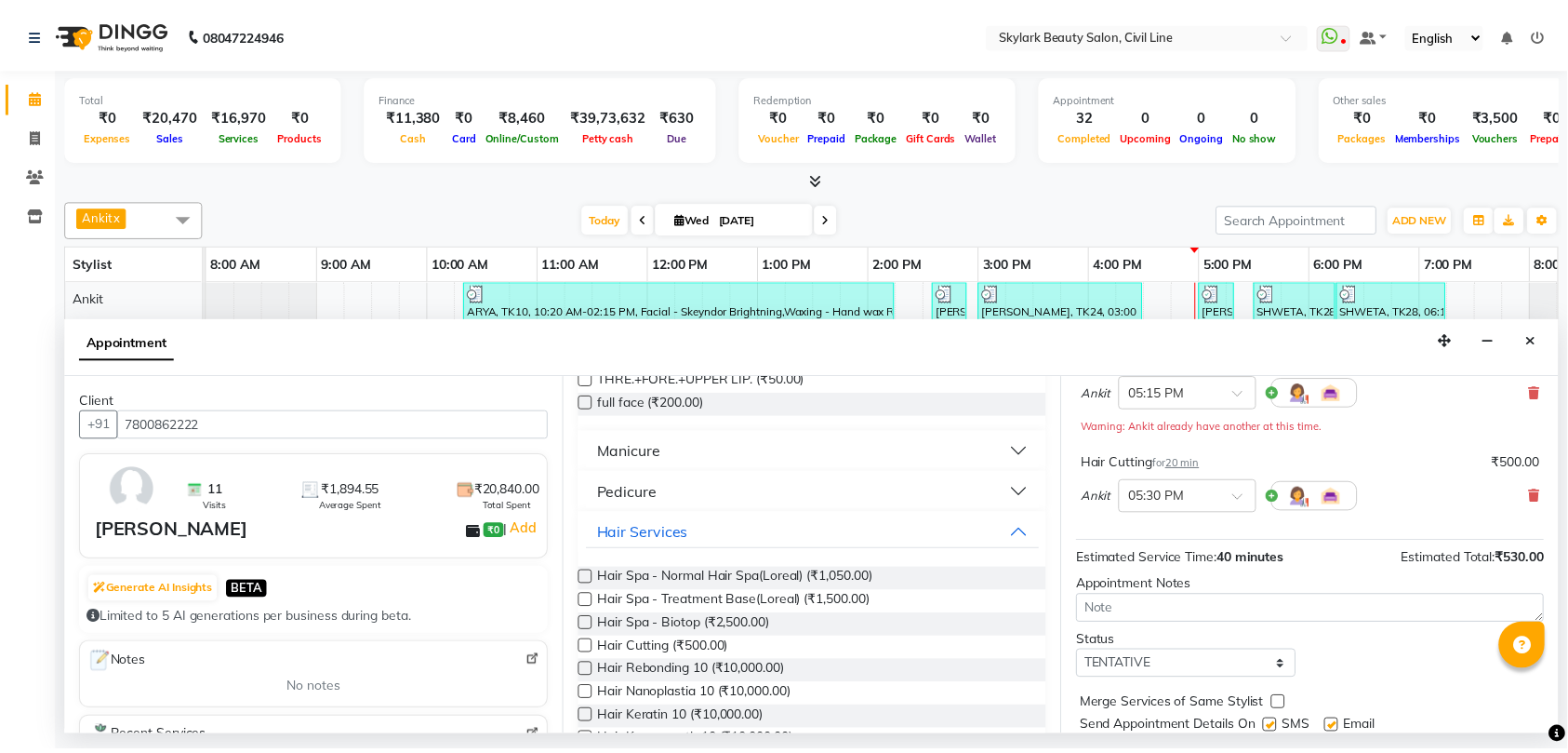
scroll to position [217, 0]
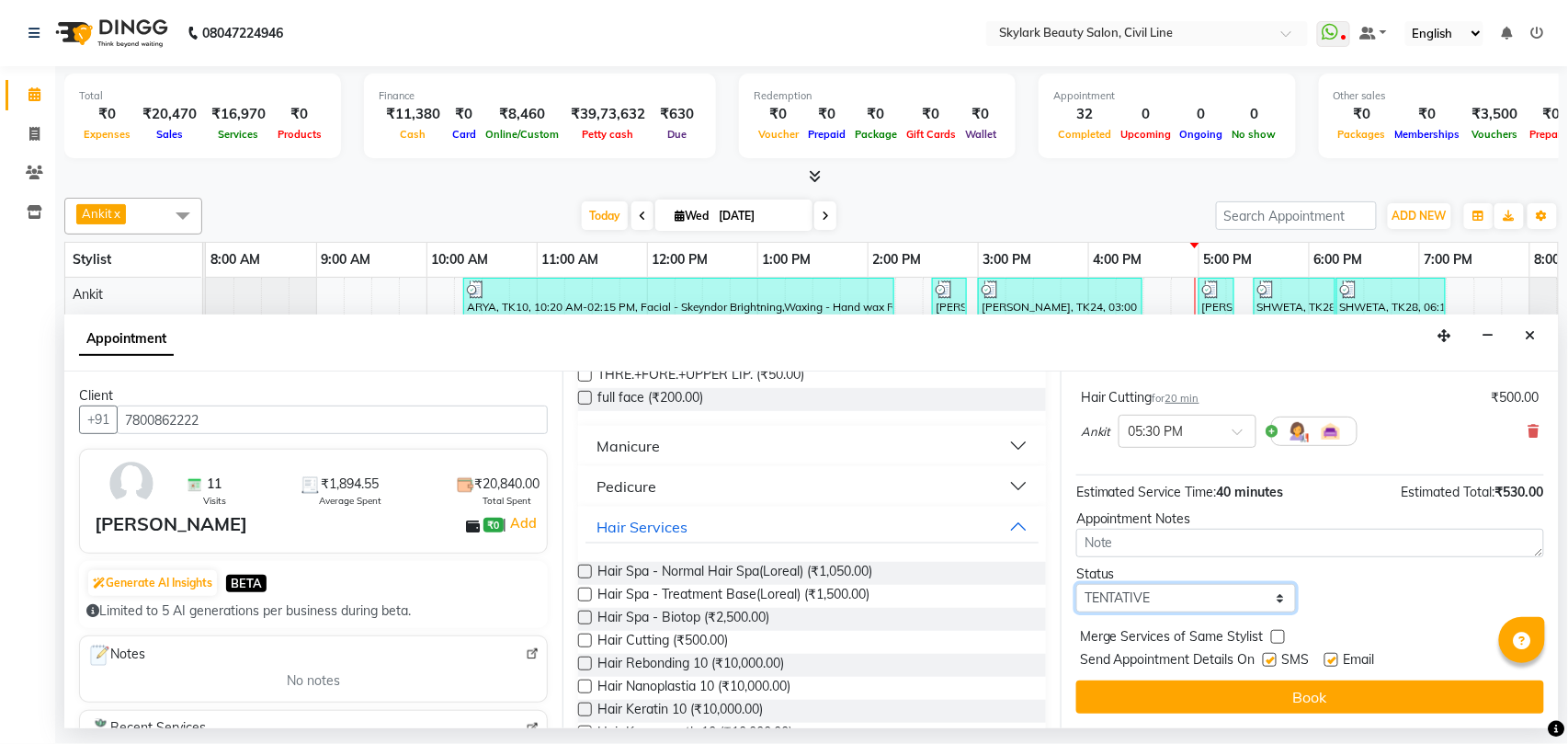
drag, startPoint x: 1154, startPoint y: 601, endPoint x: 1151, endPoint y: 588, distance: 13.3
click at [1154, 601] on select "Select TENTATIVE CONFIRM CHECK-IN UPCOMING" at bounding box center [1185, 598] width 220 height 29
click at [1076, 586] on select "Select TENTATIVE CONFIRM CHECK-IN UPCOMING" at bounding box center [1185, 598] width 220 height 29
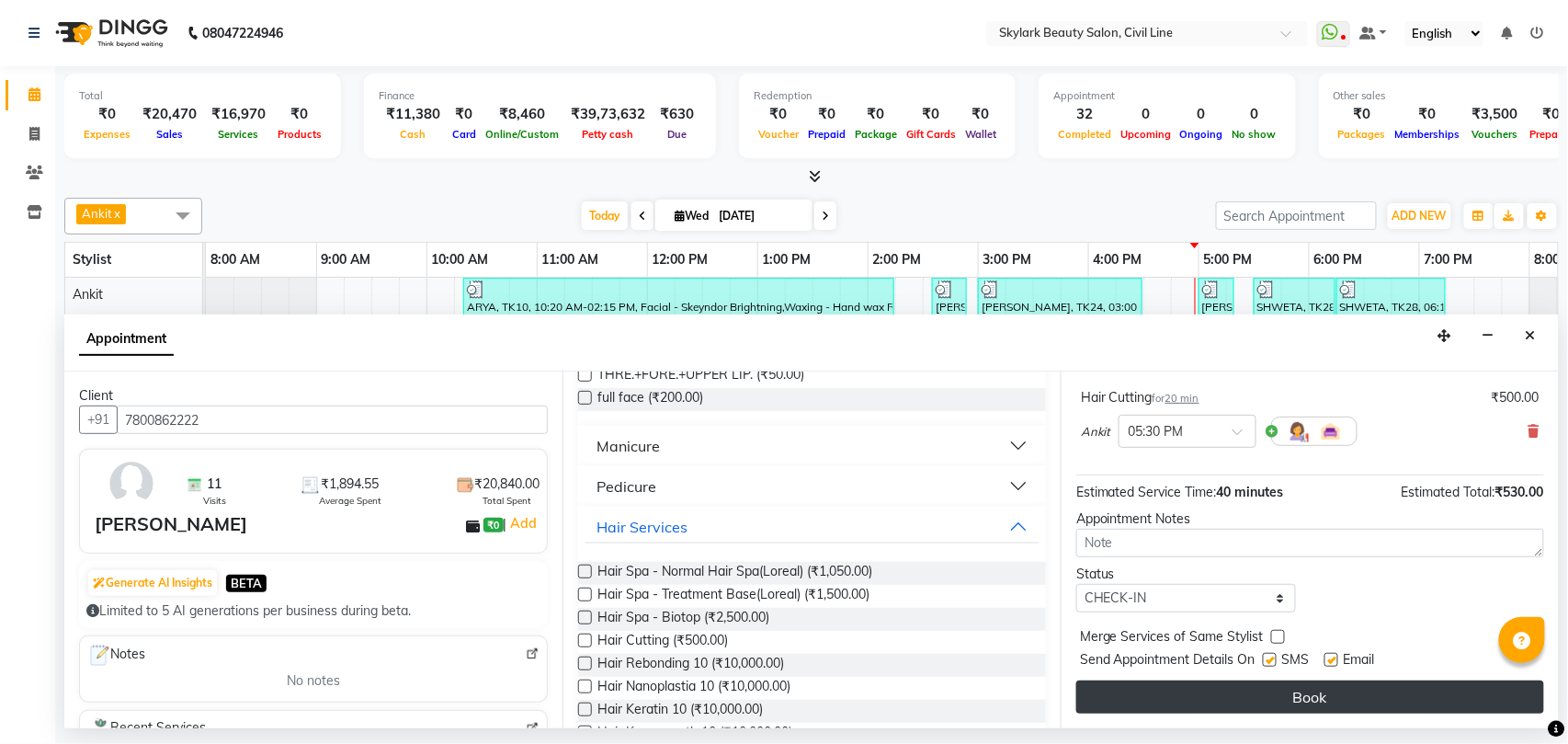
click at [1169, 684] on button "Book" at bounding box center [1310, 697] width 468 height 33
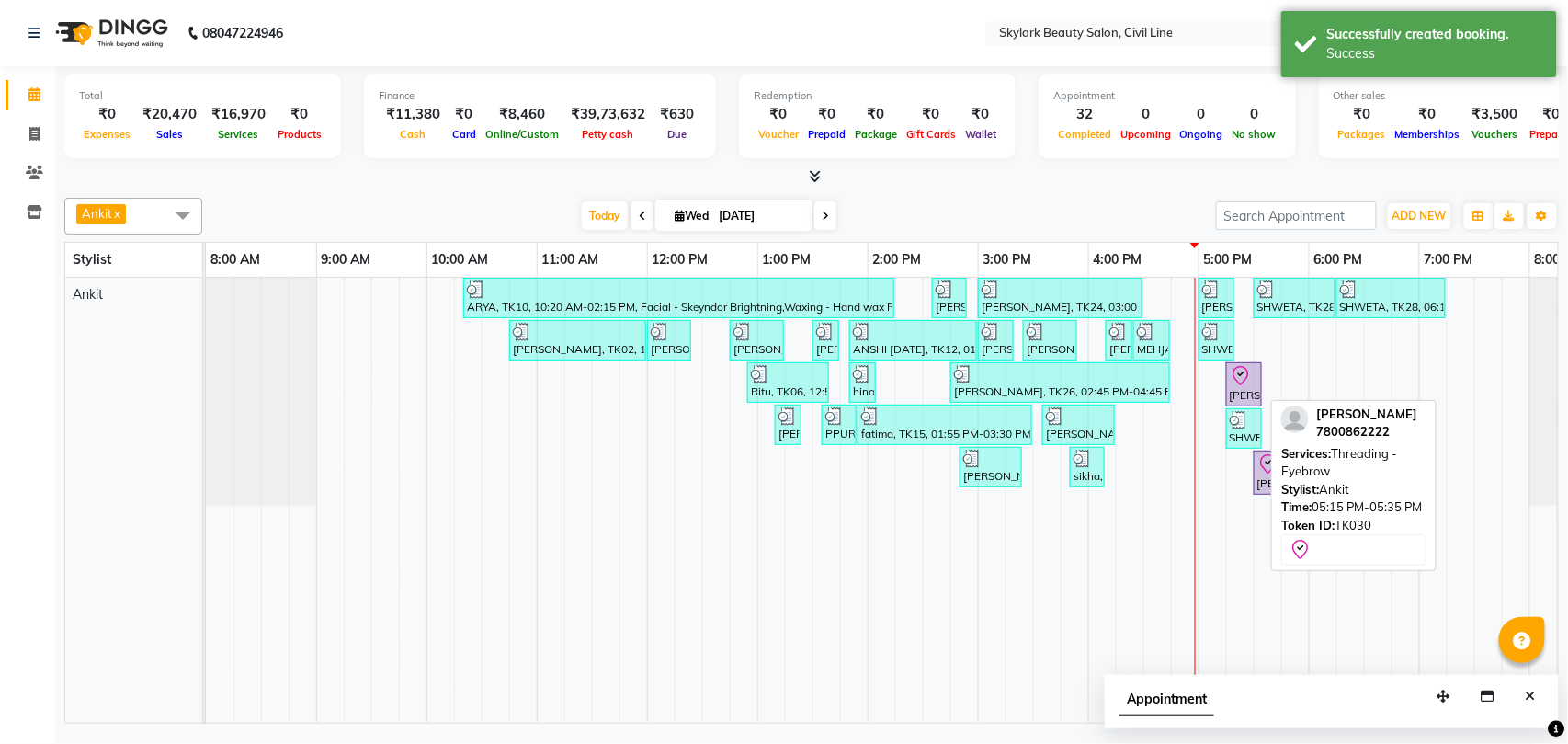
click at [1235, 390] on div "[PERSON_NAME], TK30, 05:15 PM-05:35 PM, Threading - Eyebrow" at bounding box center [1243, 385] width 32 height 39
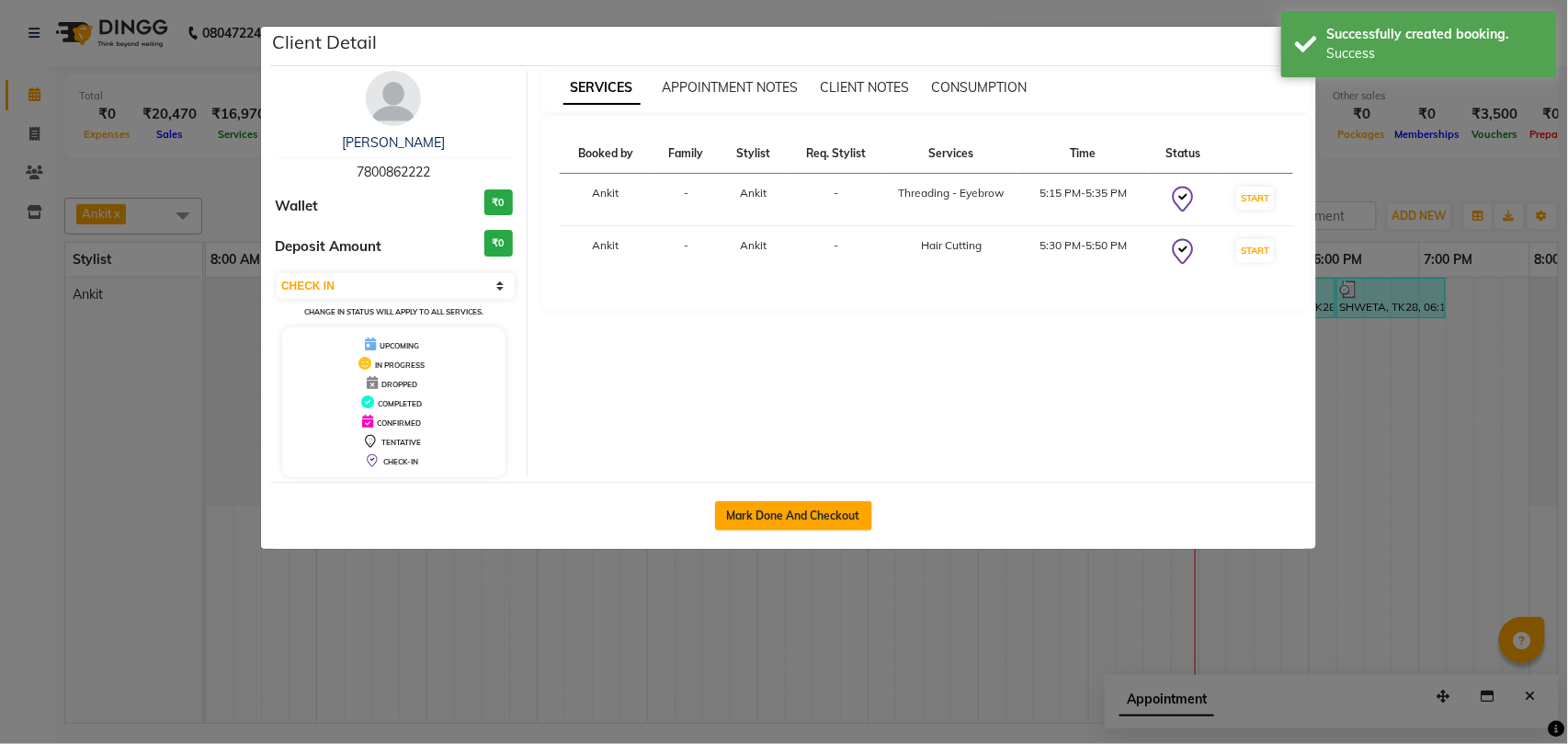
click at [809, 519] on button "Mark Done And Checkout" at bounding box center [794, 516] width 157 height 30
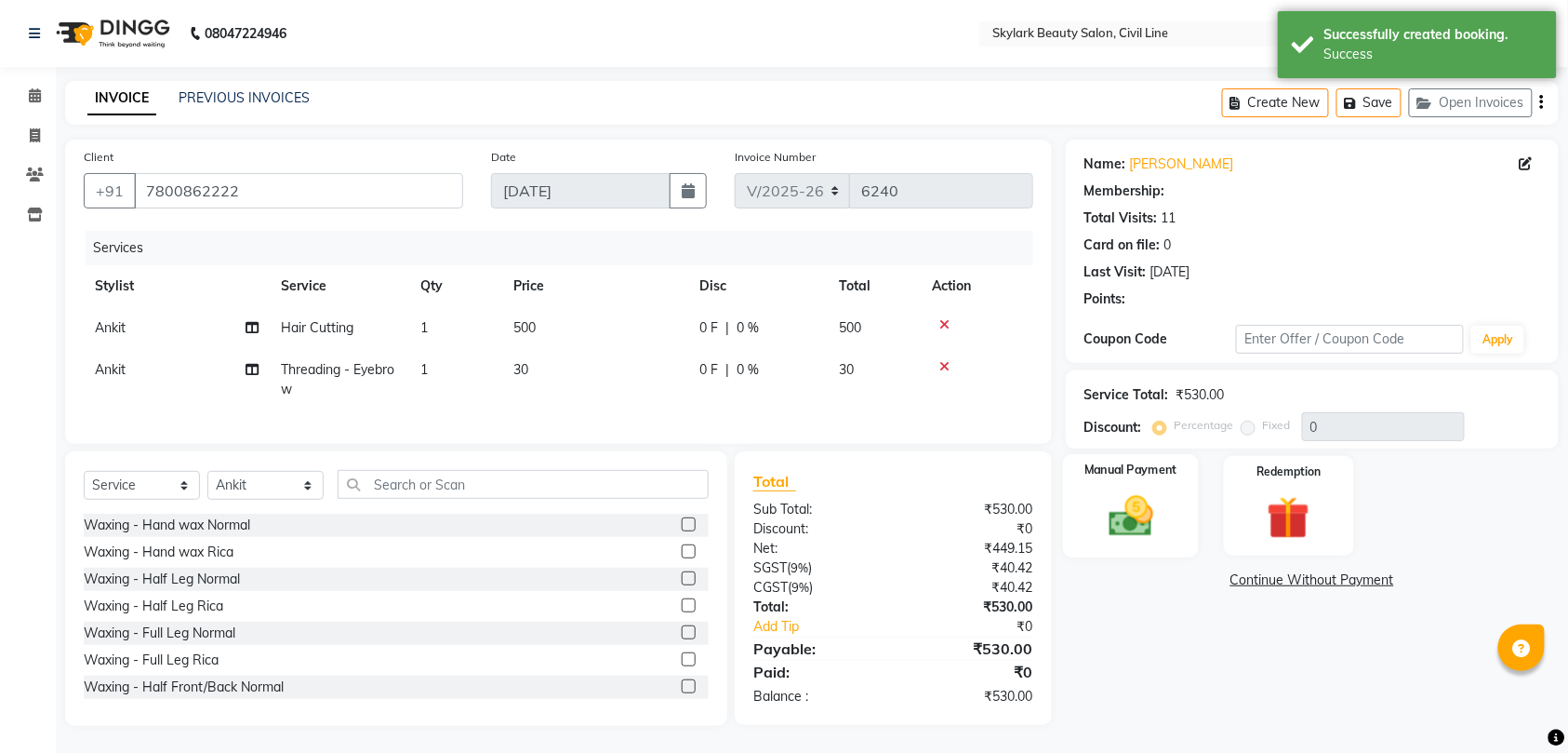
click at [1111, 530] on img at bounding box center [1130, 516] width 72 height 52
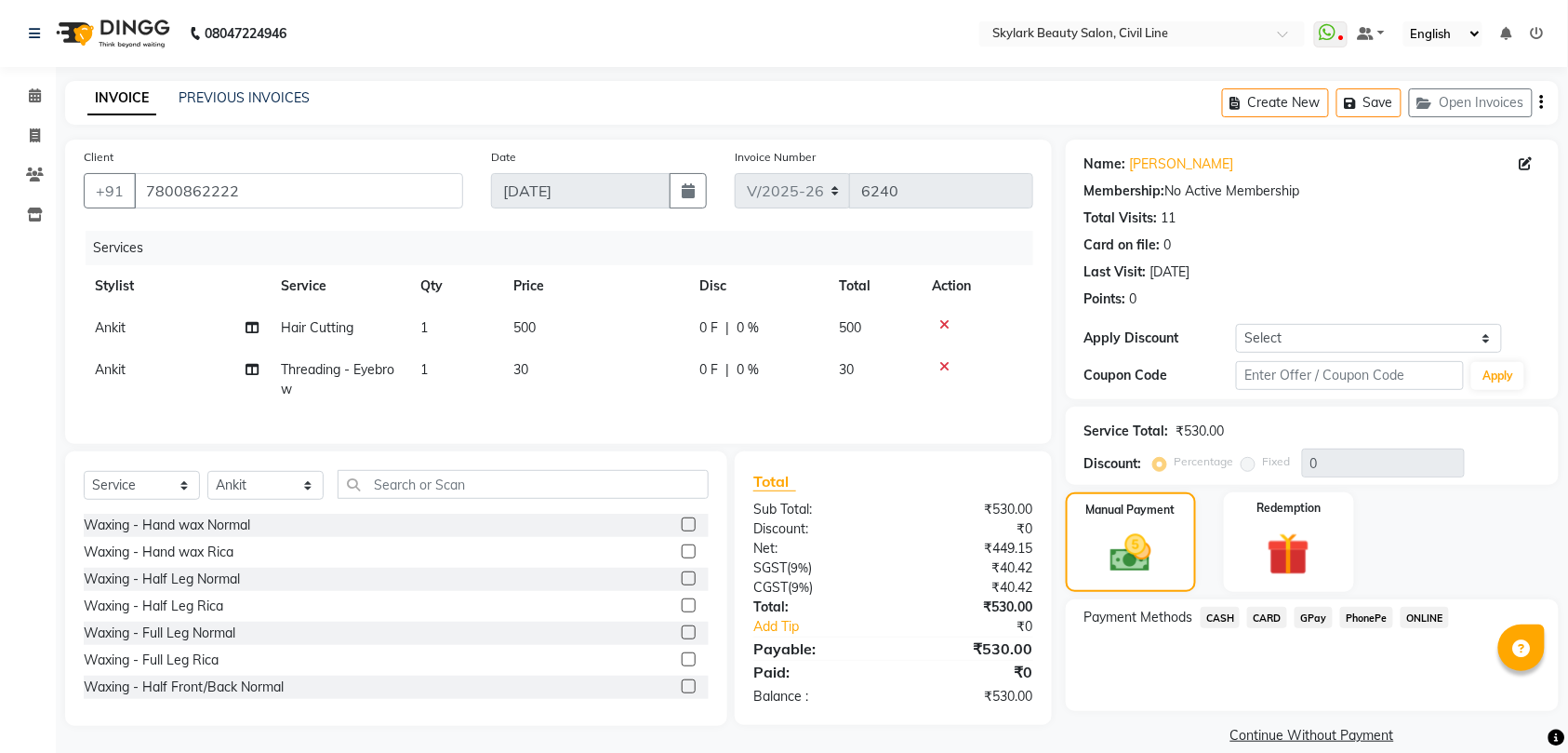
click at [1224, 620] on span "CASH" at bounding box center [1220, 617] width 40 height 22
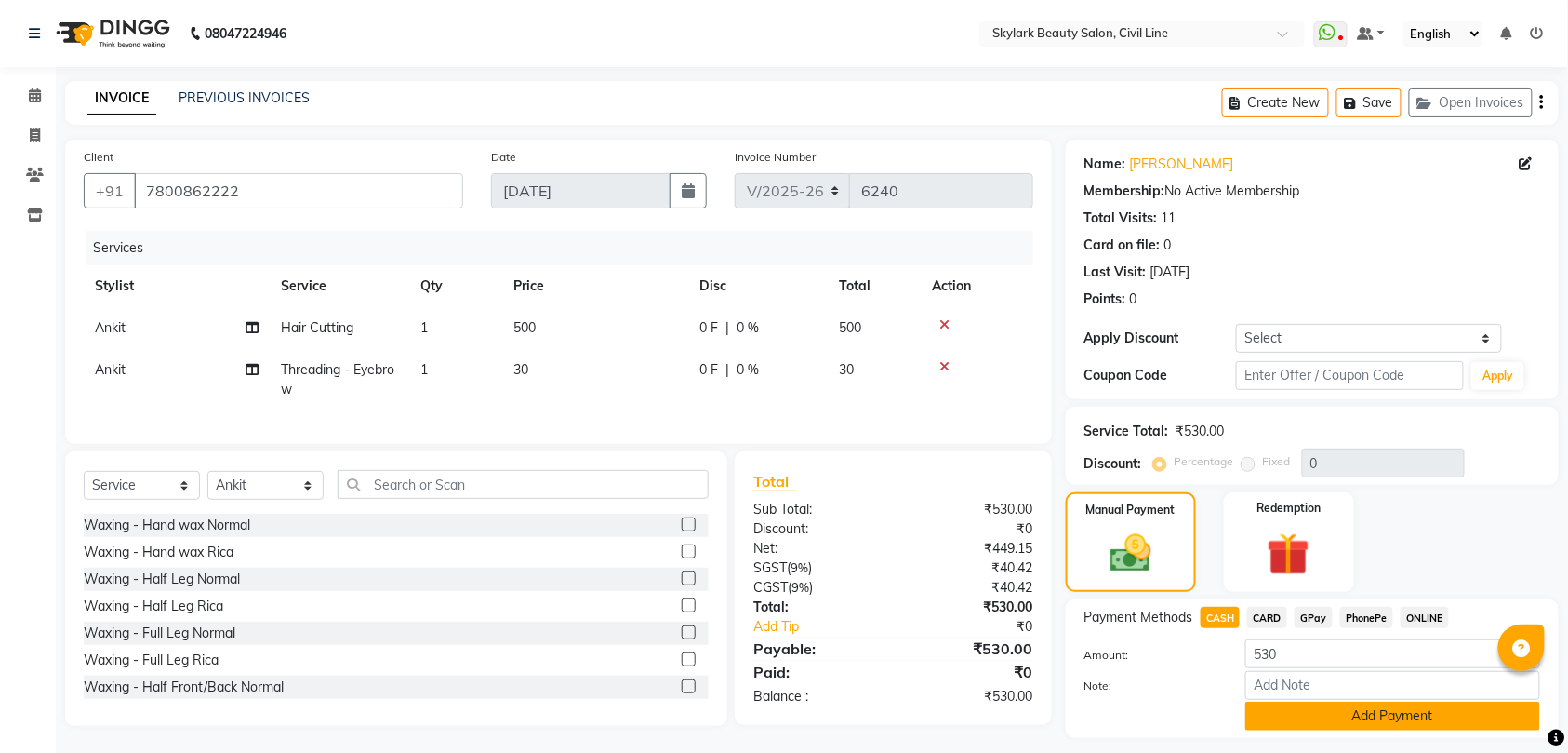
click at [1280, 716] on button "Add Payment" at bounding box center [1392, 715] width 294 height 29
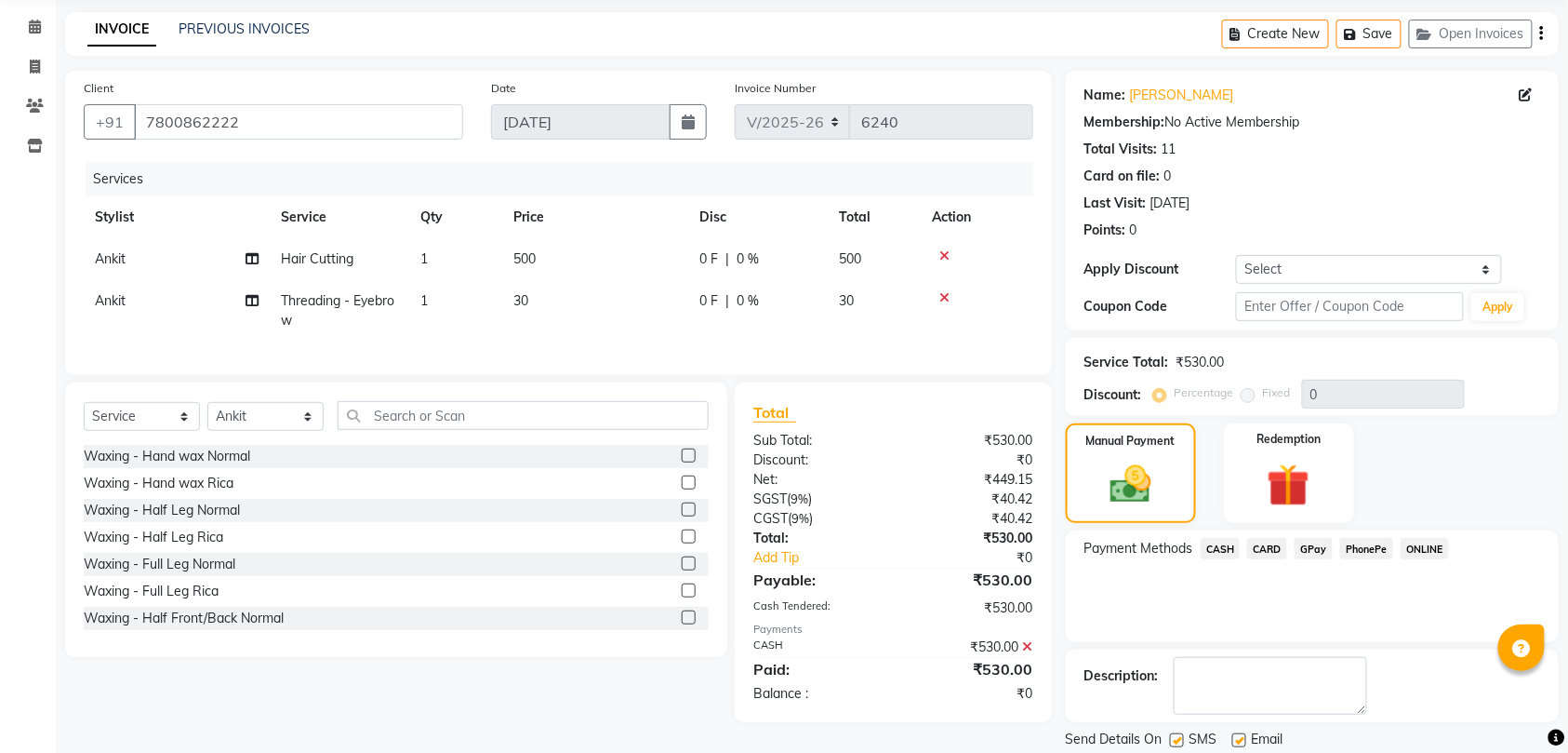
scroll to position [131, 0]
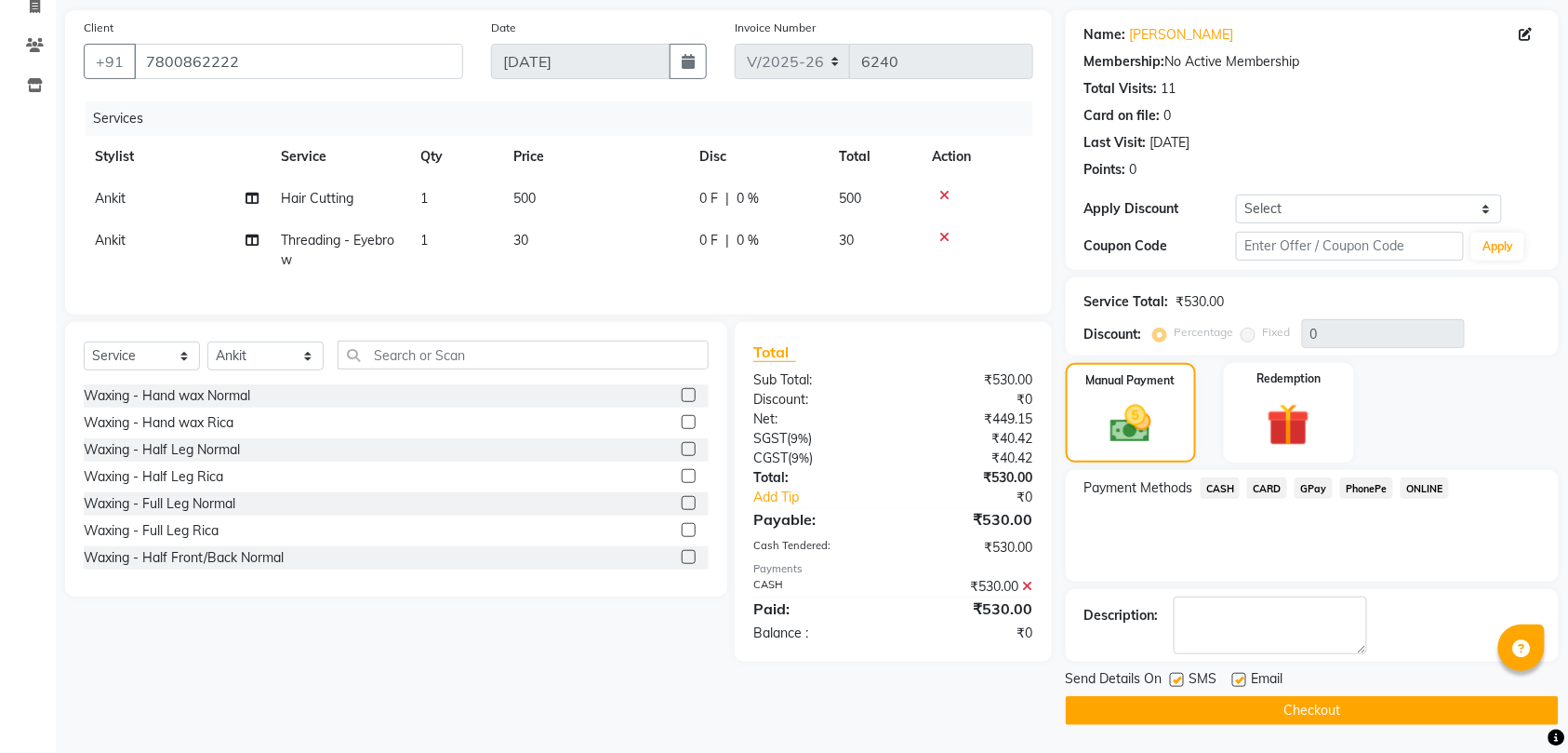
click at [1251, 700] on button "Checkout" at bounding box center [1312, 710] width 493 height 29
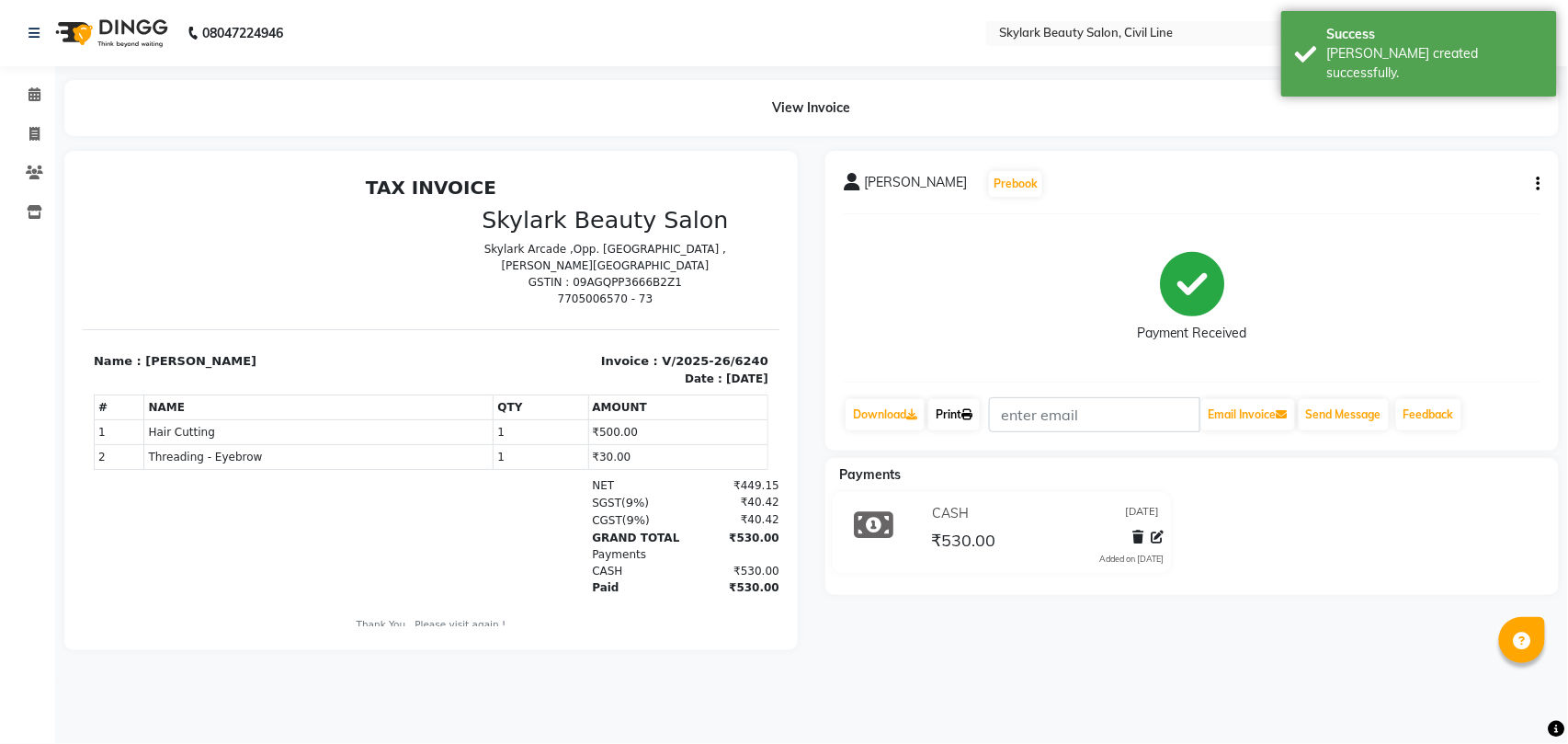
click at [949, 410] on link "Print" at bounding box center [954, 415] width 52 height 32
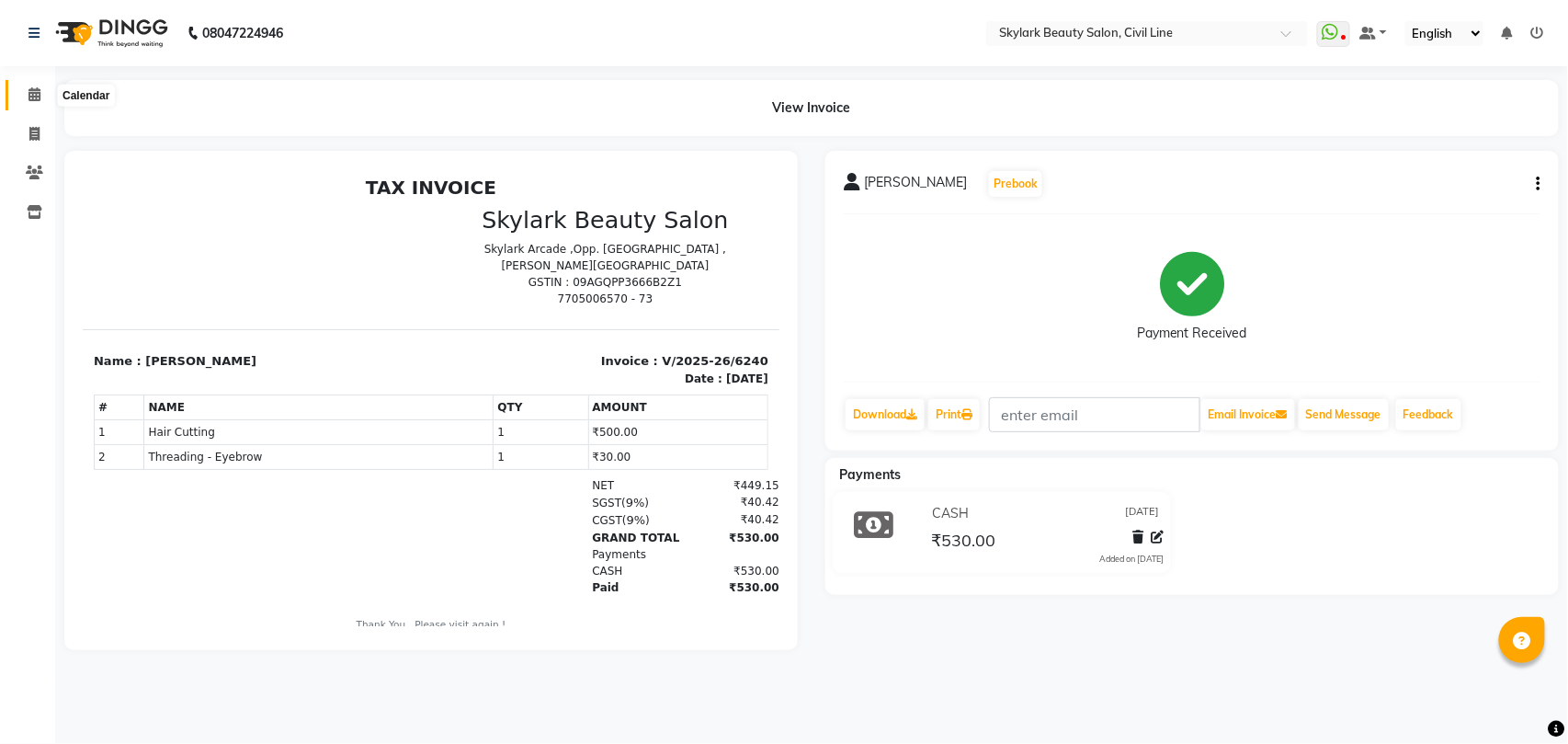
click at [34, 93] on icon at bounding box center [34, 94] width 12 height 14
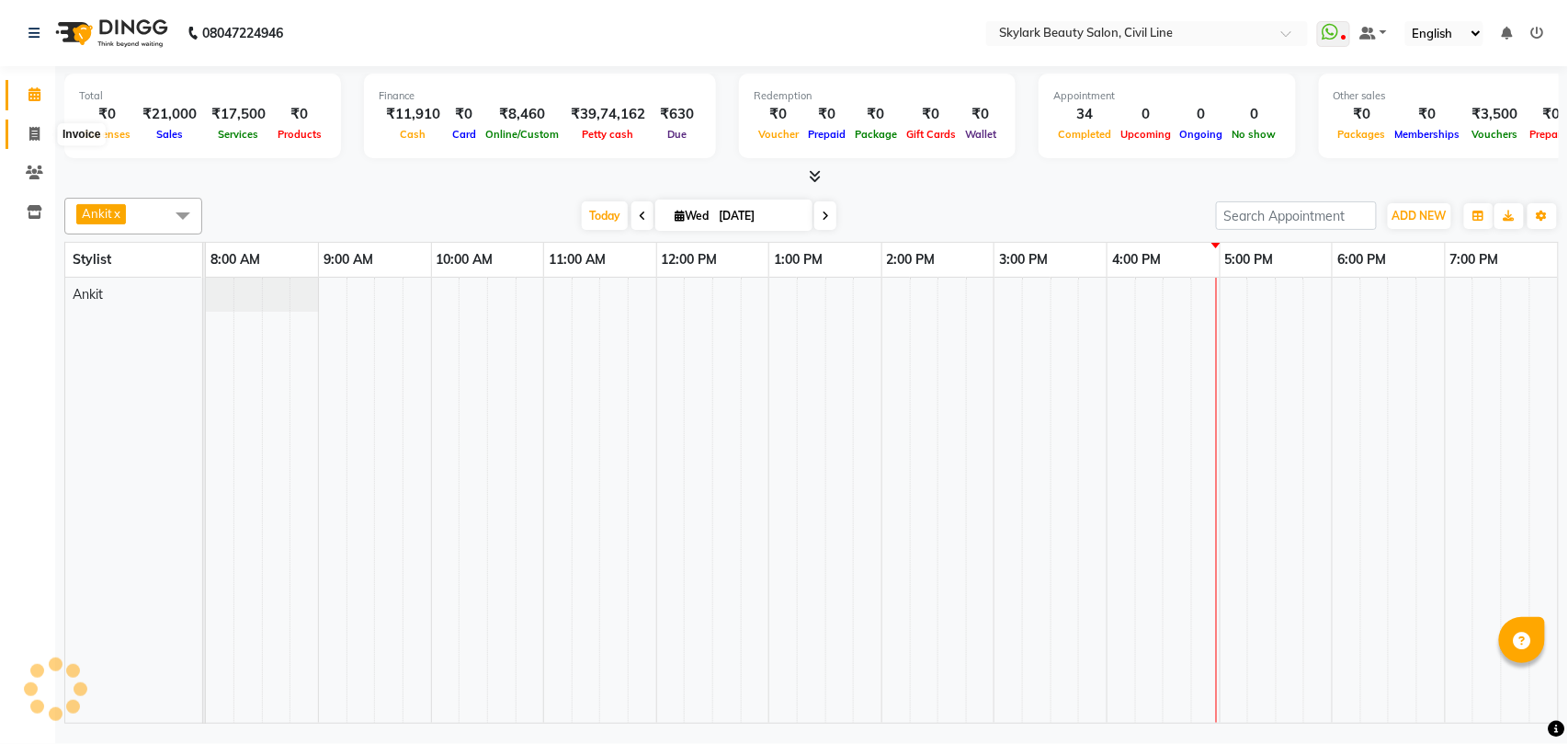
click at [35, 127] on icon at bounding box center [34, 133] width 10 height 14
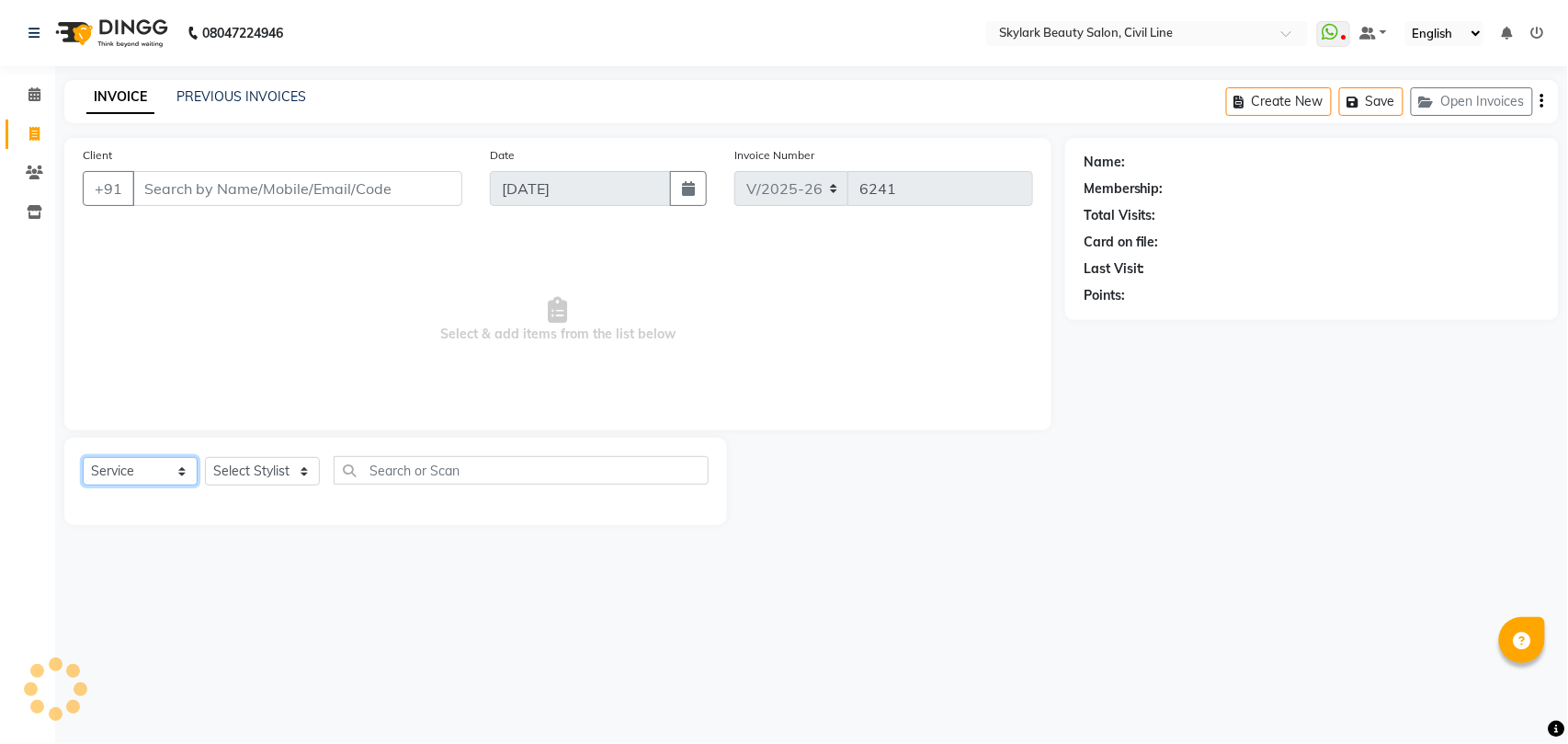
click at [156, 464] on select "Select Service Product Membership Package Voucher Prepaid Gift Card" at bounding box center [140, 471] width 115 height 29
click at [82, 457] on select "Select Service Product Membership Package Voucher Prepaid Gift Card" at bounding box center [140, 471] width 115 height 29
click at [273, 471] on select "Select Stylist" at bounding box center [262, 471] width 115 height 29
click at [265, 464] on select "Select Stylist [PERSON_NAME] [PERSON_NAME] [PERSON_NAME] WASU" at bounding box center [262, 471] width 115 height 29
click at [266, 467] on select "Select Stylist [PERSON_NAME] [PERSON_NAME] [PERSON_NAME] WASU" at bounding box center [262, 471] width 115 height 29
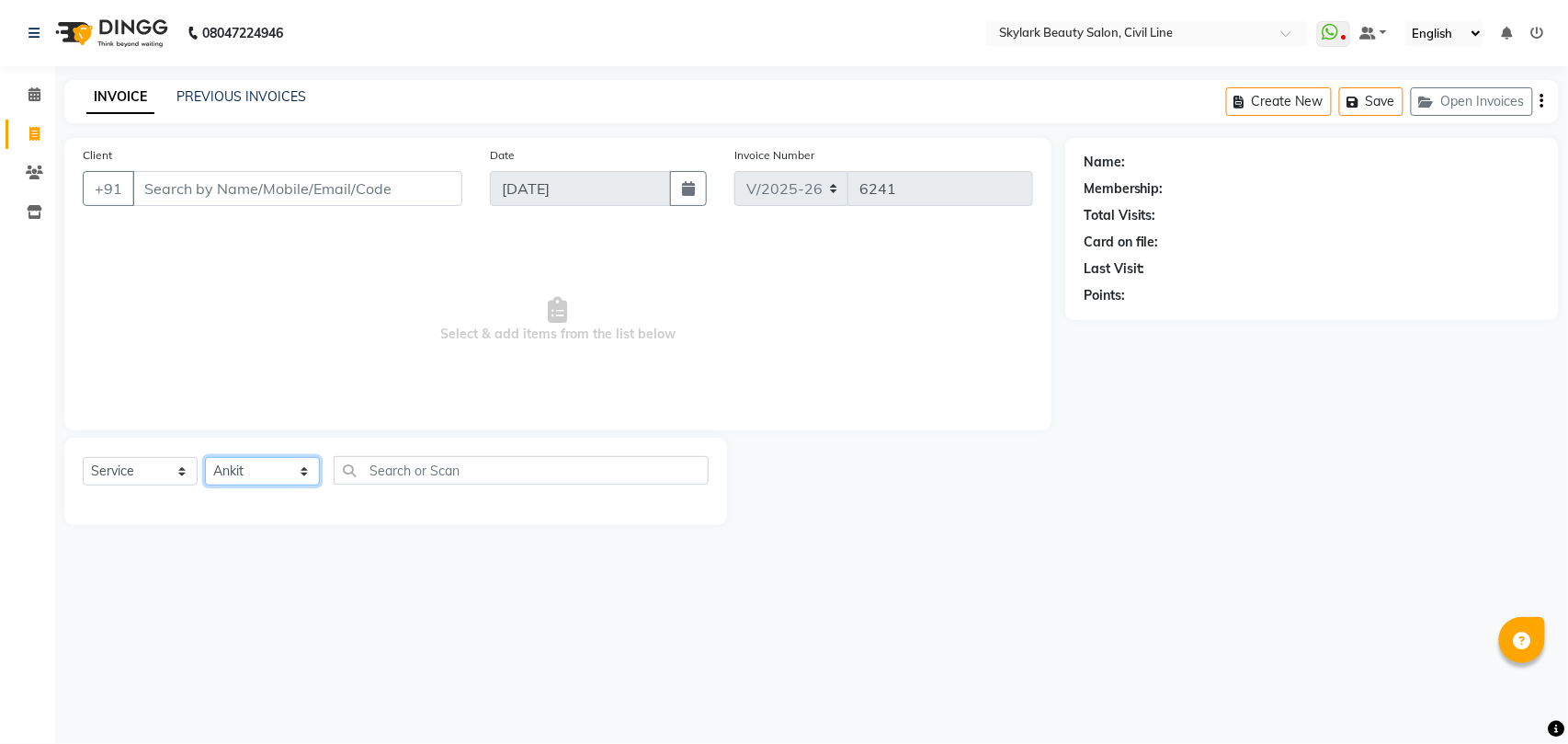
click at [205, 457] on select "Select Stylist [PERSON_NAME] [PERSON_NAME] [PERSON_NAME] WASU" at bounding box center [262, 471] width 115 height 29
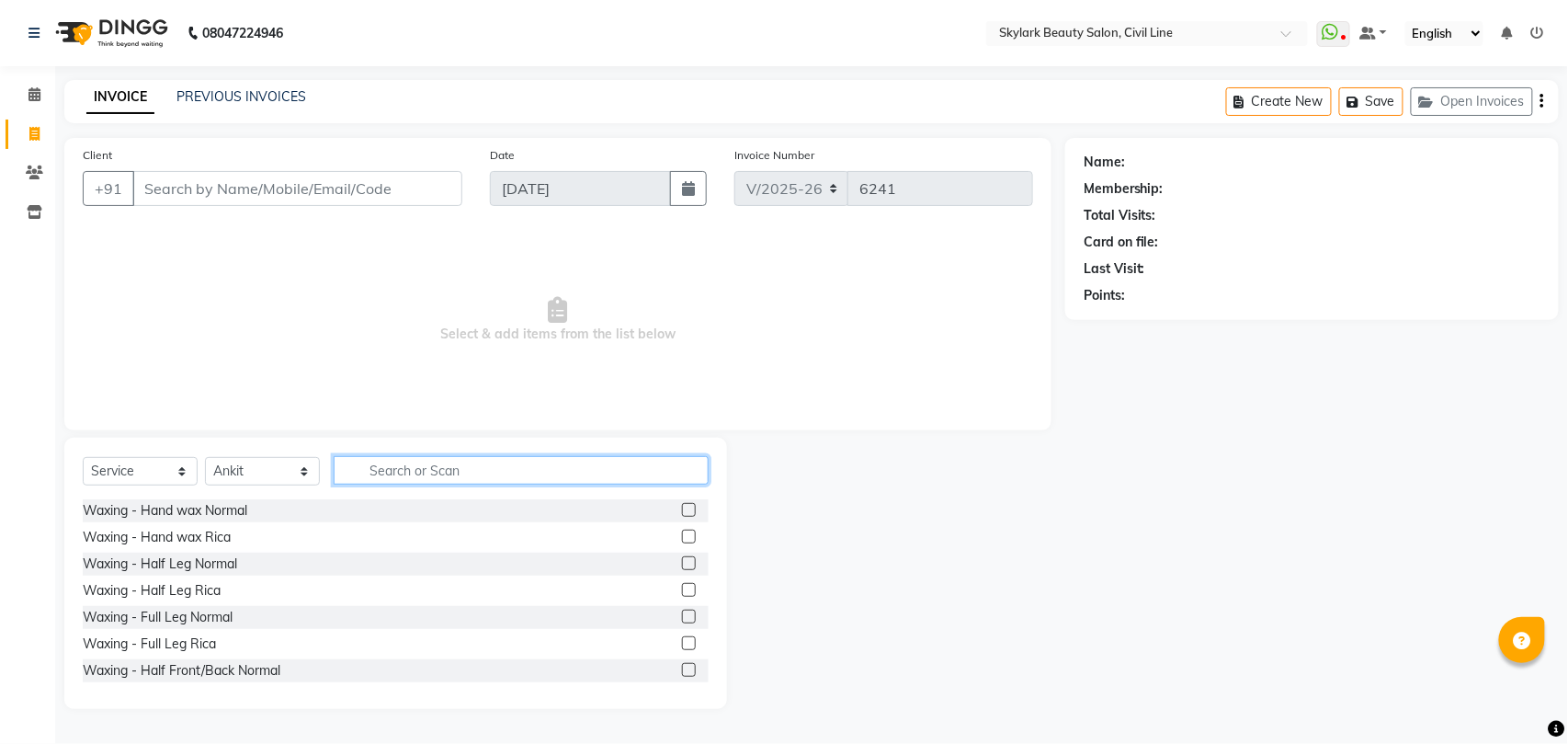
click at [402, 467] on input "text" at bounding box center [521, 470] width 375 height 29
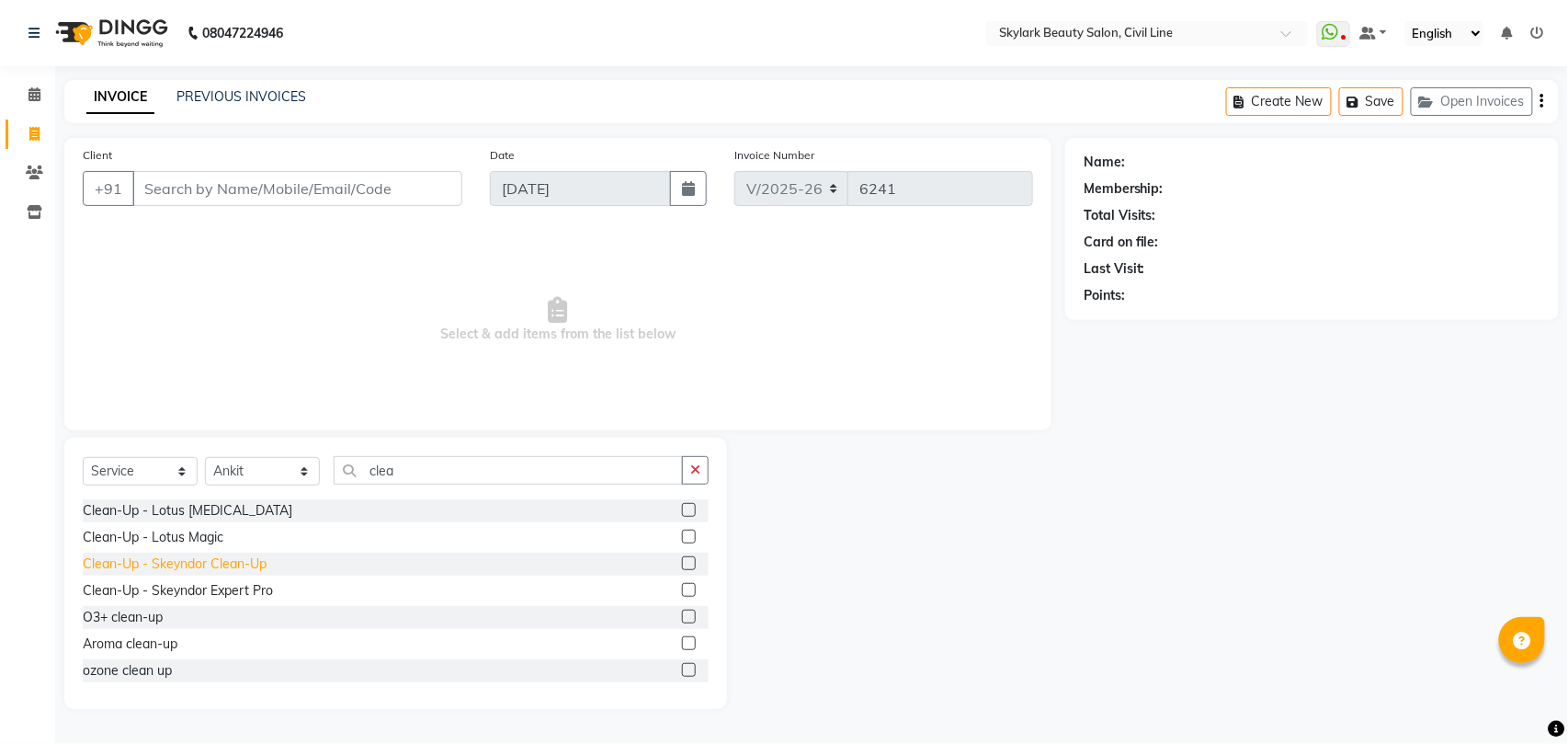
click at [245, 564] on div "Clean-Up - Skeyndor Clean-Up" at bounding box center [174, 563] width 183 height 19
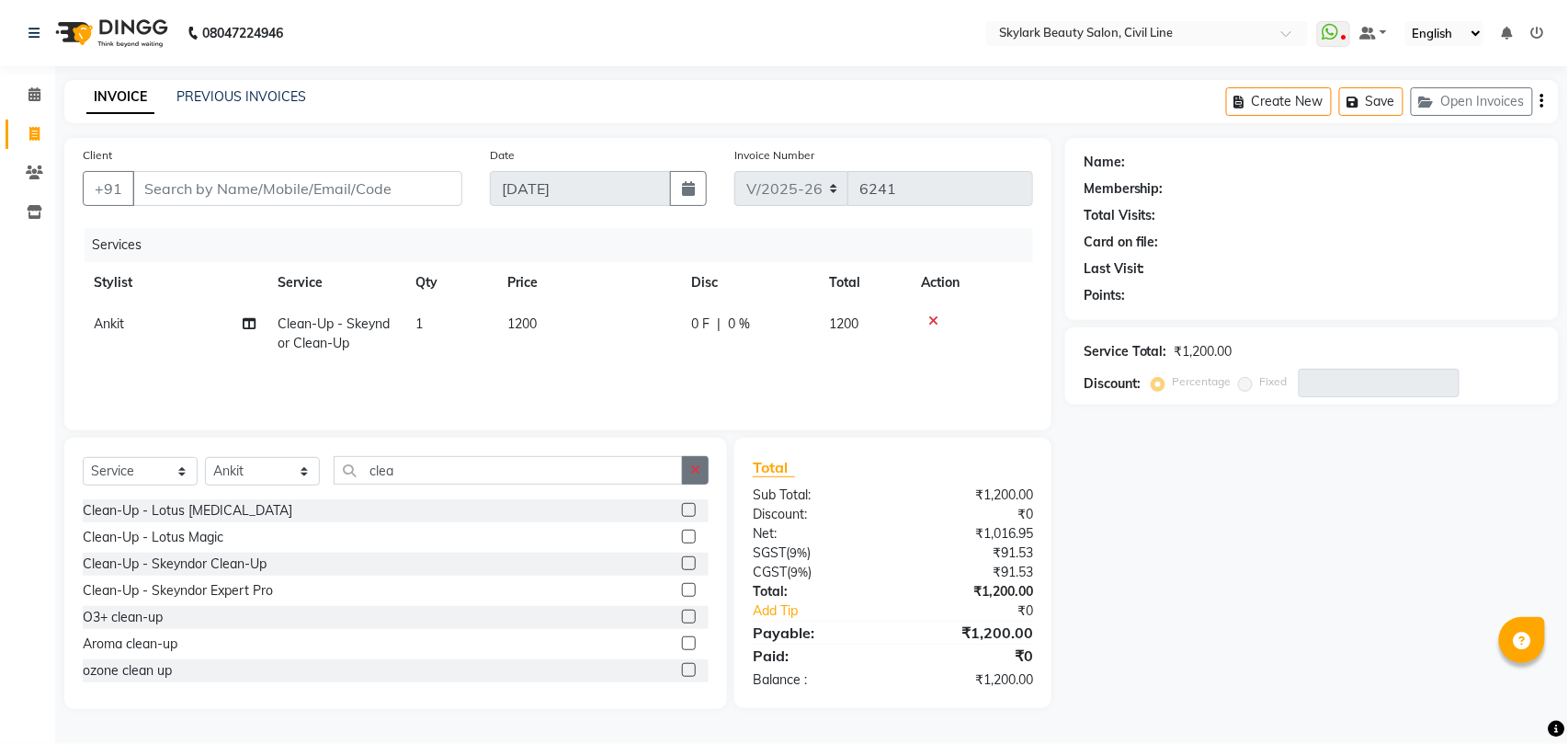
click at [696, 471] on icon "button" at bounding box center [695, 470] width 10 height 13
click at [204, 542] on div "Waxing - Hand wax Rica" at bounding box center [157, 536] width 148 height 19
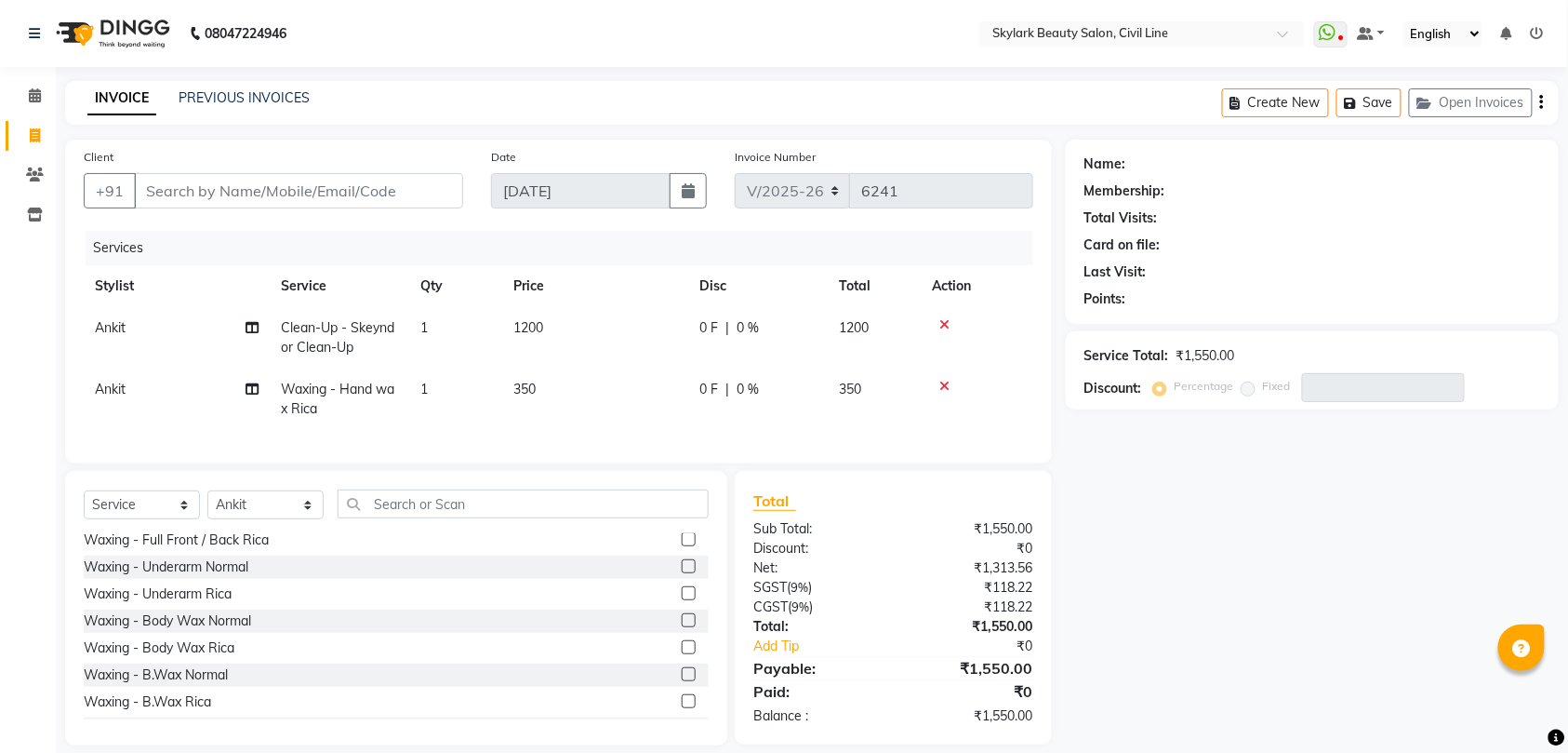
scroll to position [124, 0]
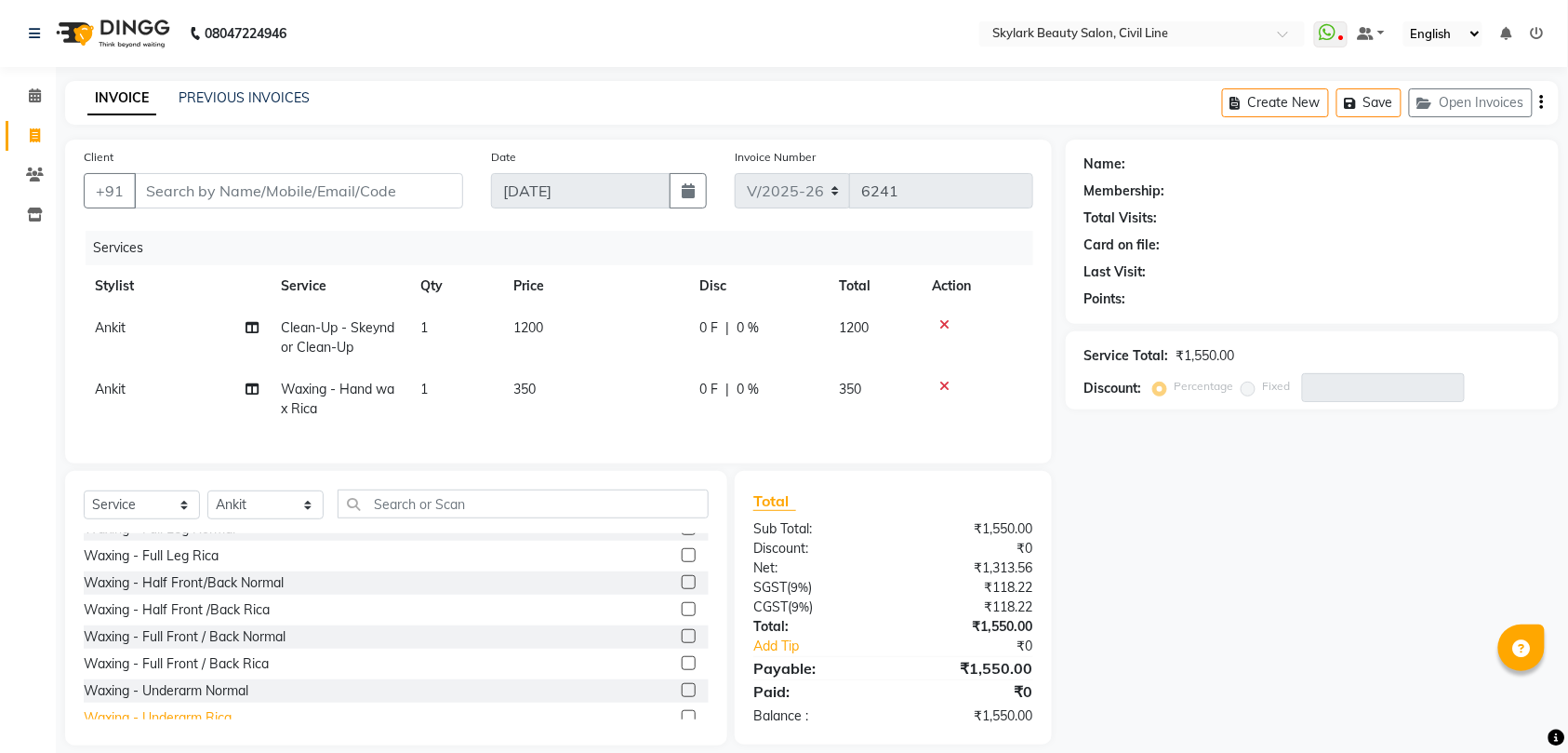
click at [219, 728] on div "Waxing - Underarm Rica" at bounding box center [157, 717] width 148 height 20
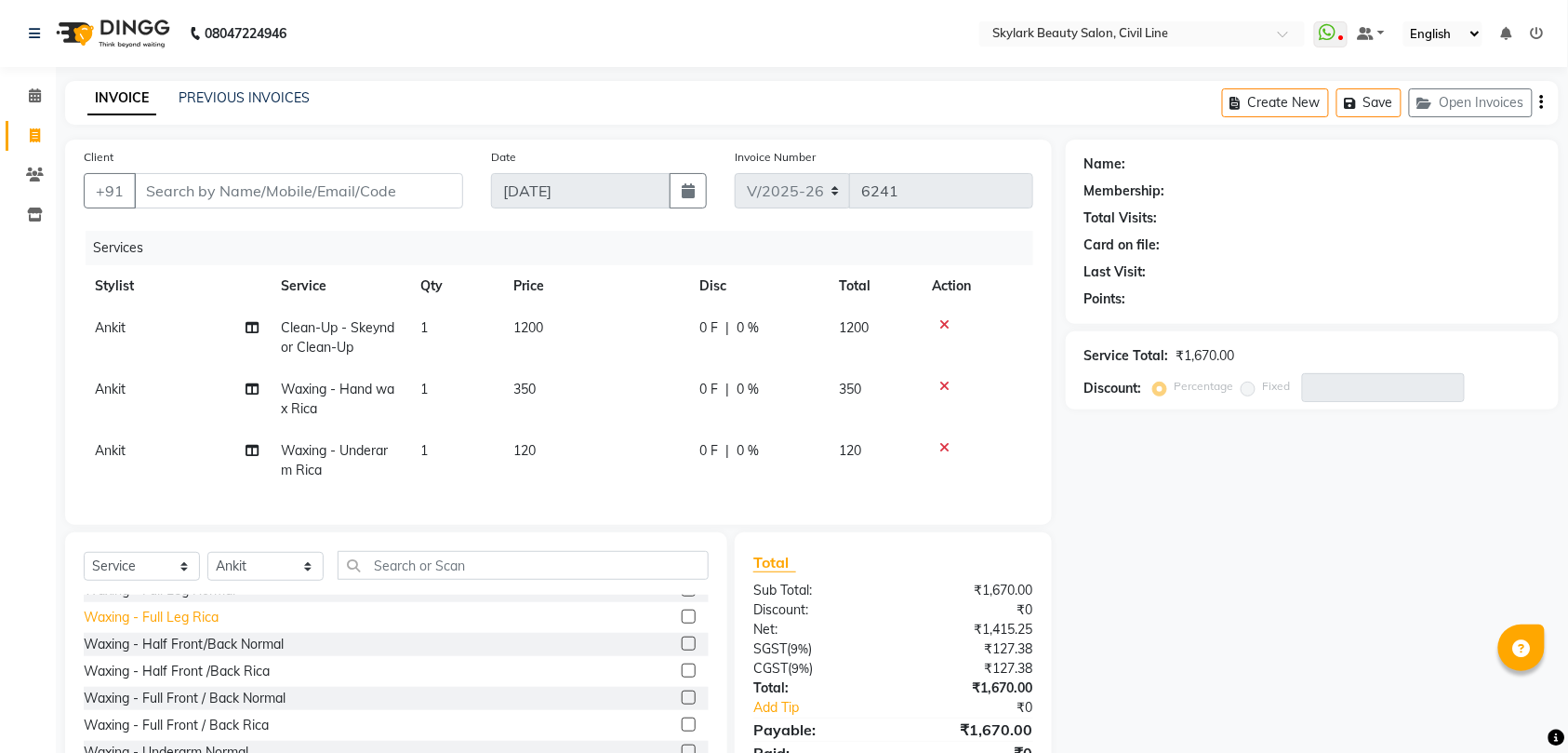
click at [202, 627] on div "Waxing - Full Leg Rica" at bounding box center [151, 617] width 135 height 20
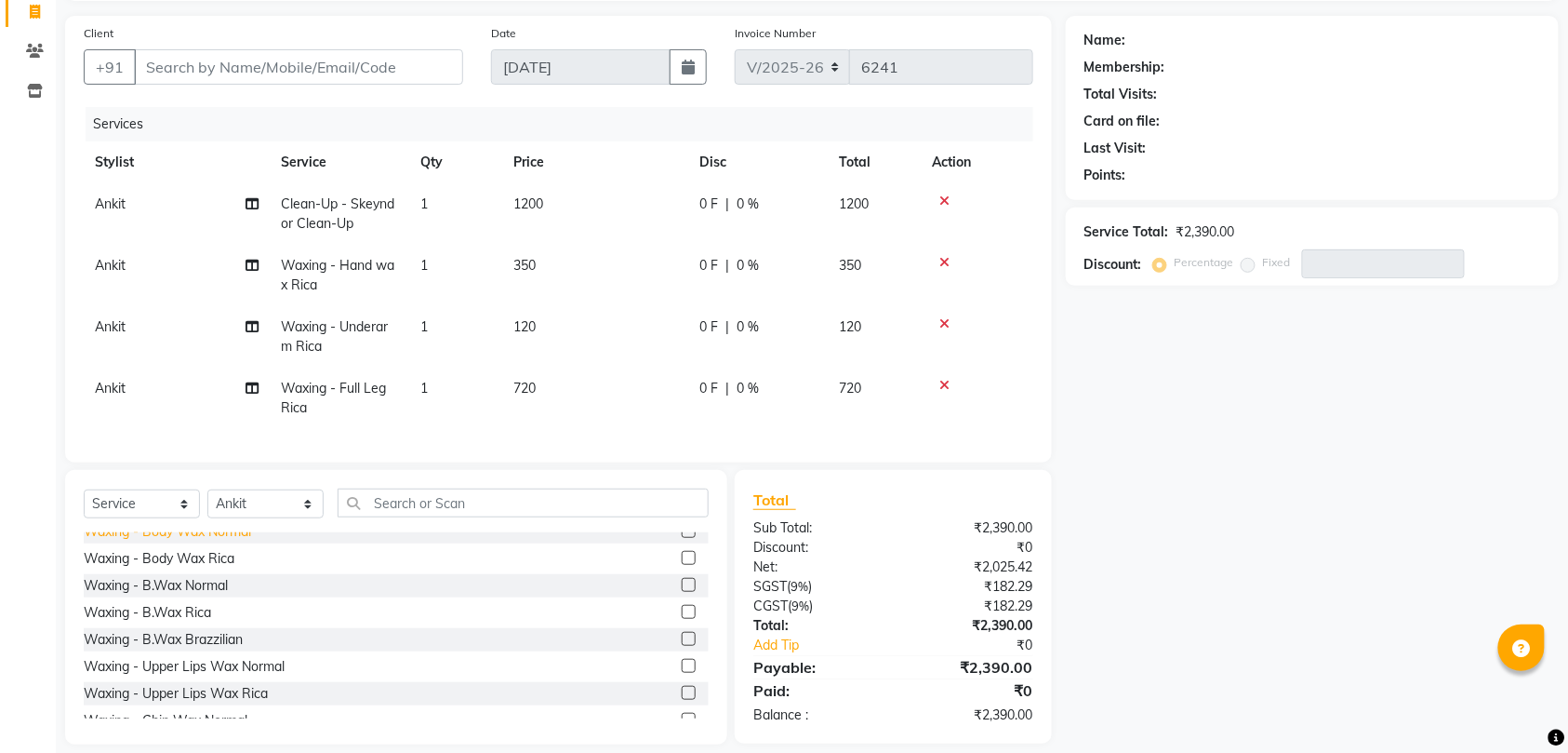
scroll to position [372, 0]
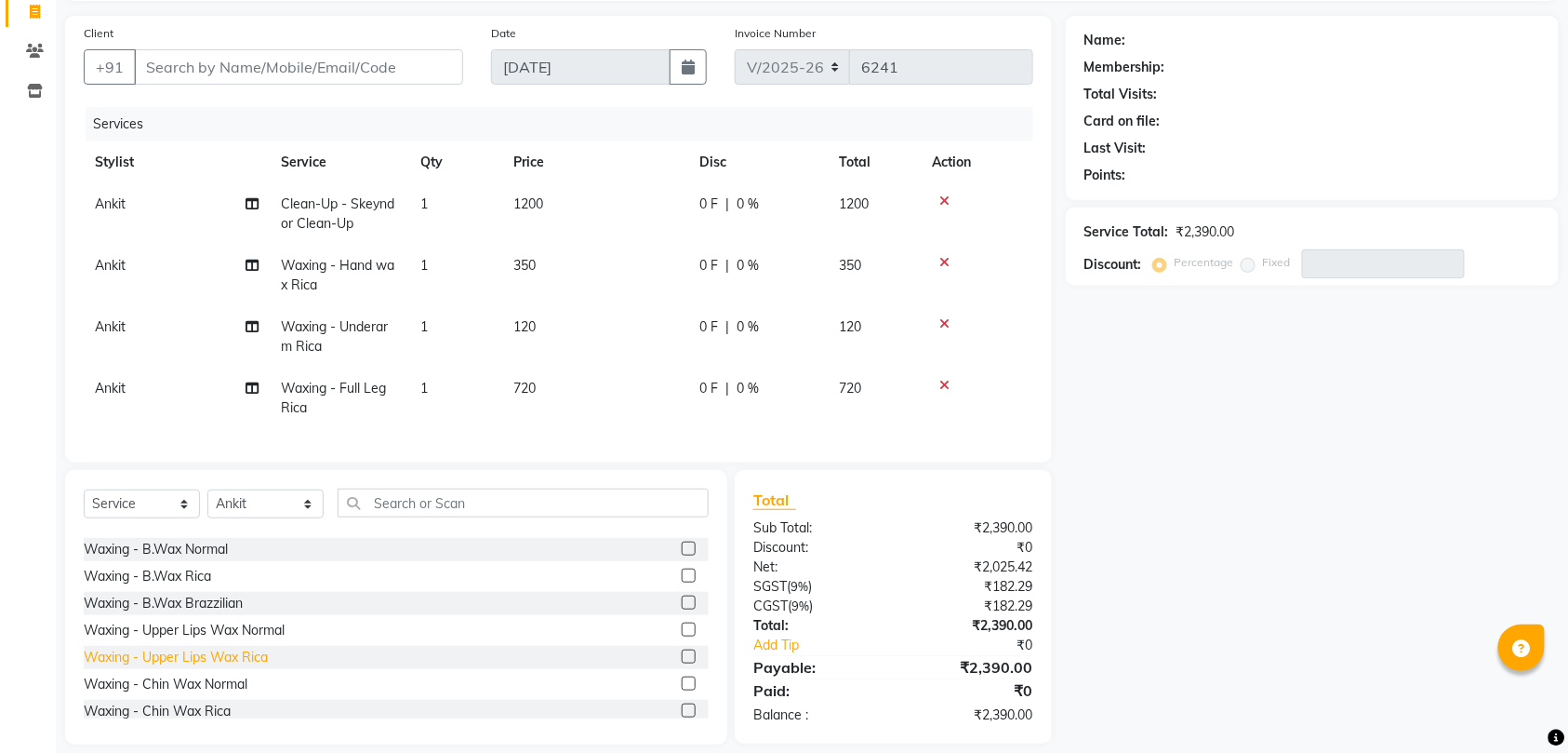
click at [202, 667] on div "Waxing - Upper Lips Wax Rica" at bounding box center [175, 657] width 184 height 20
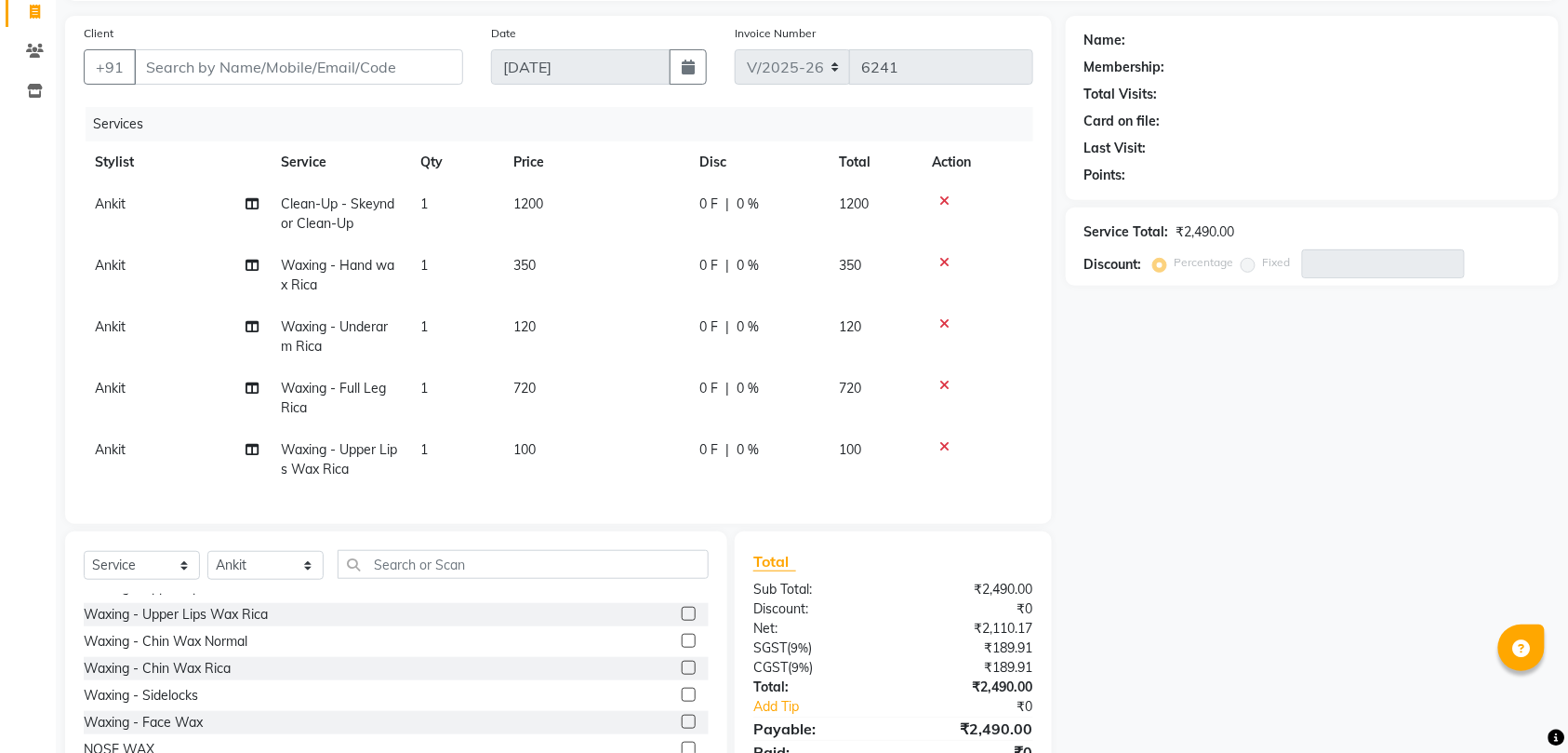
scroll to position [496, 0]
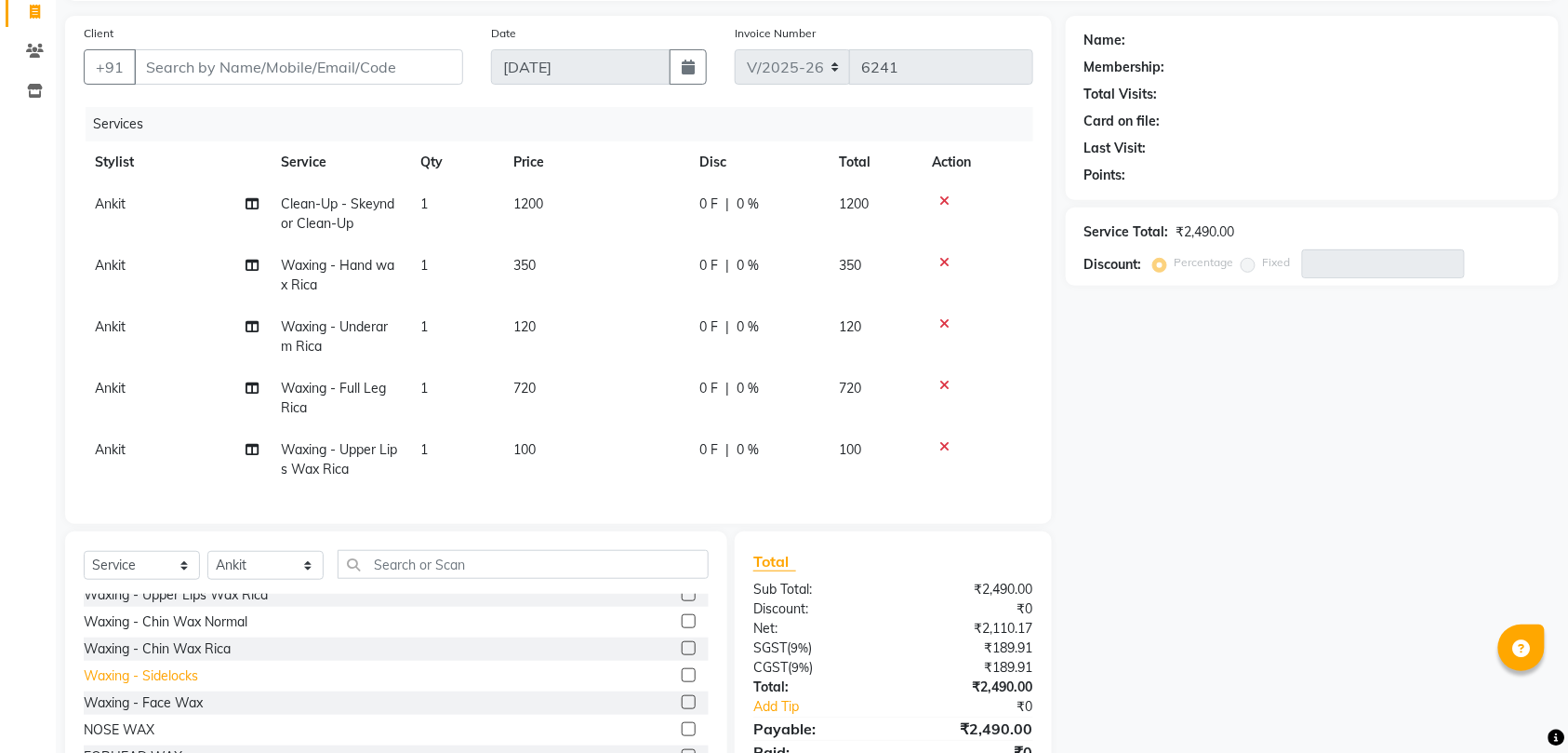
click at [169, 685] on div "Waxing - Sidelocks" at bounding box center [141, 675] width 114 height 20
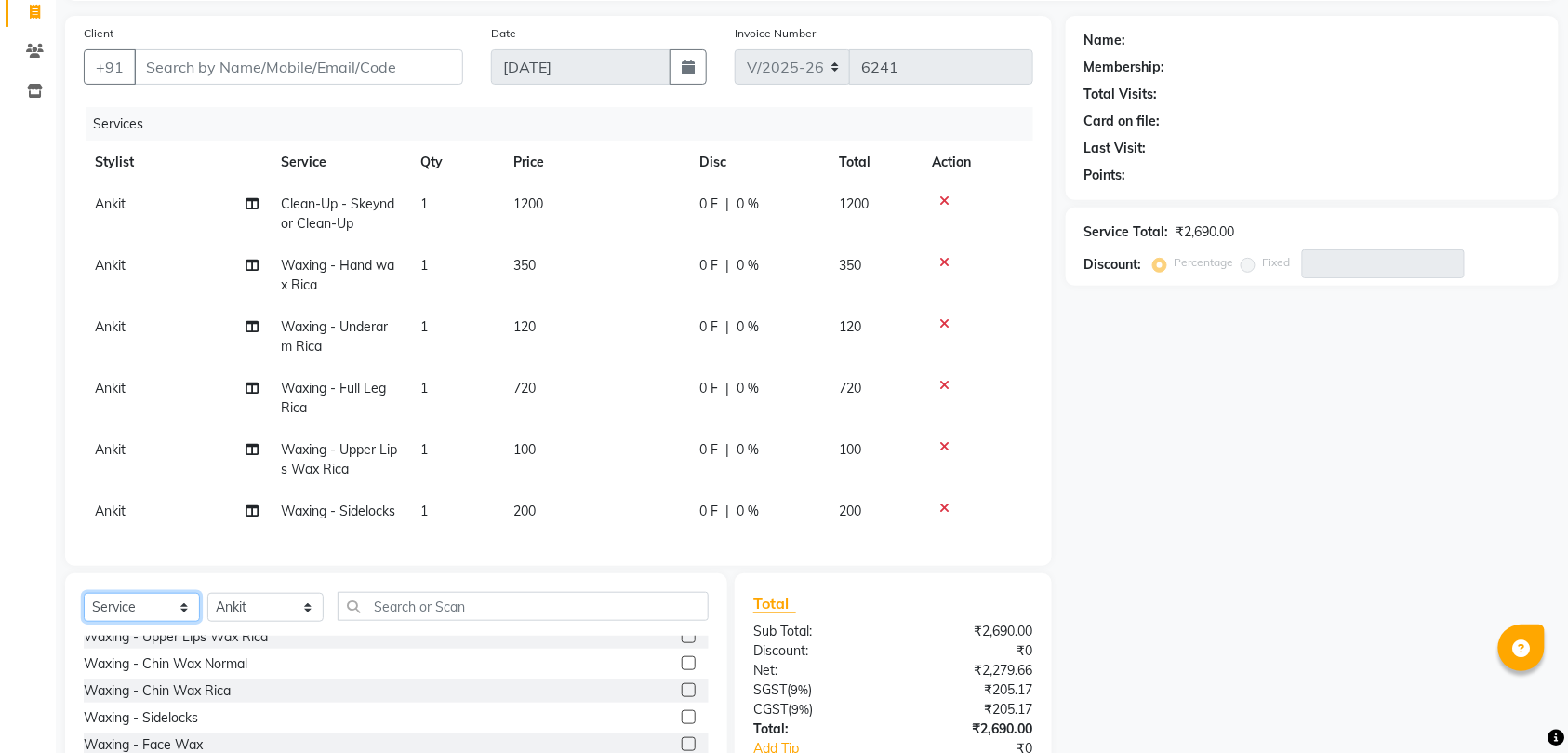
click at [131, 622] on select "Select Service Product Membership Package Voucher Prepaid Gift Card" at bounding box center [142, 607] width 116 height 29
click at [83, 611] on select "Select Service Product Membership Package Voucher Prepaid Gift Card" at bounding box center [142, 607] width 116 height 29
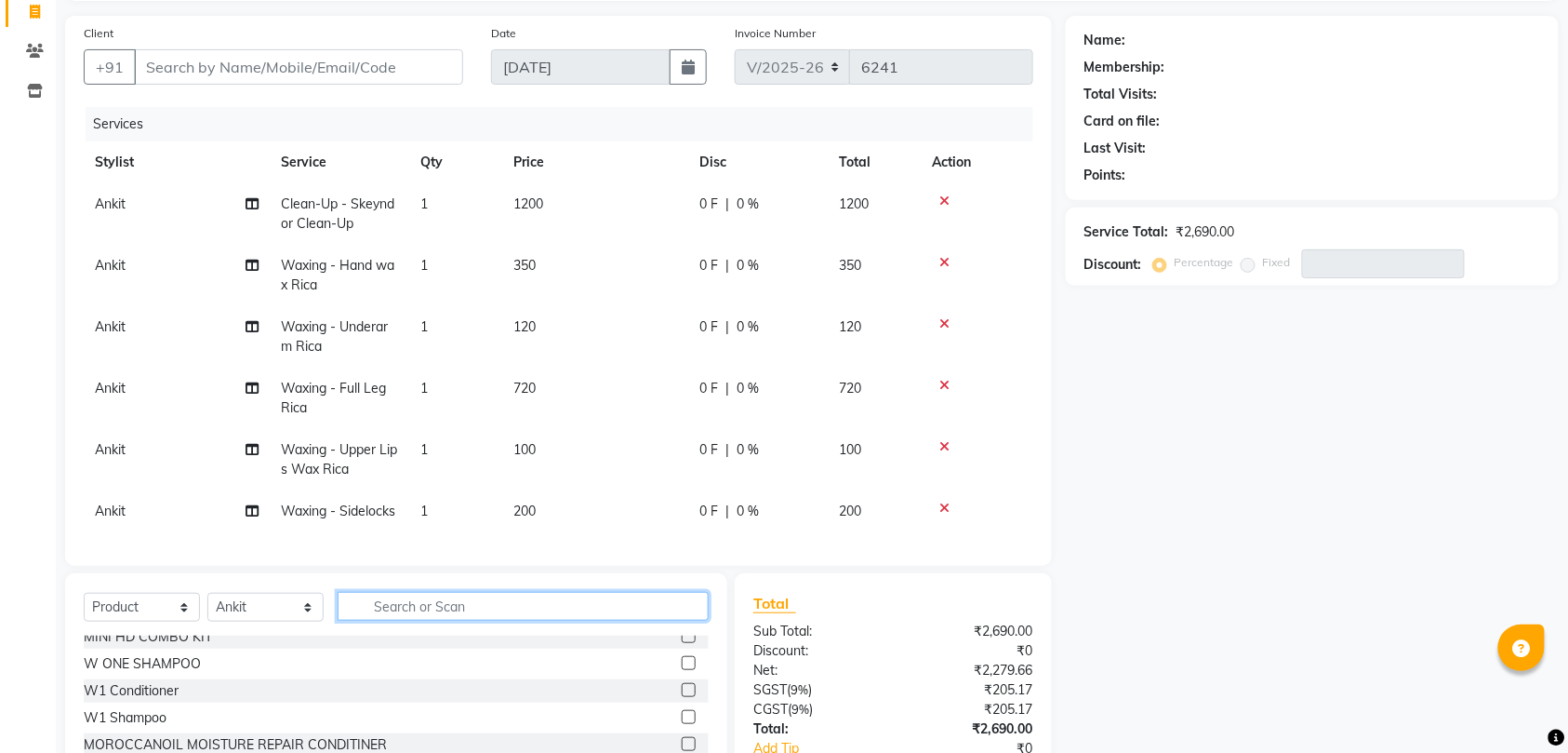
click at [402, 621] on input "text" at bounding box center [523, 606] width 371 height 29
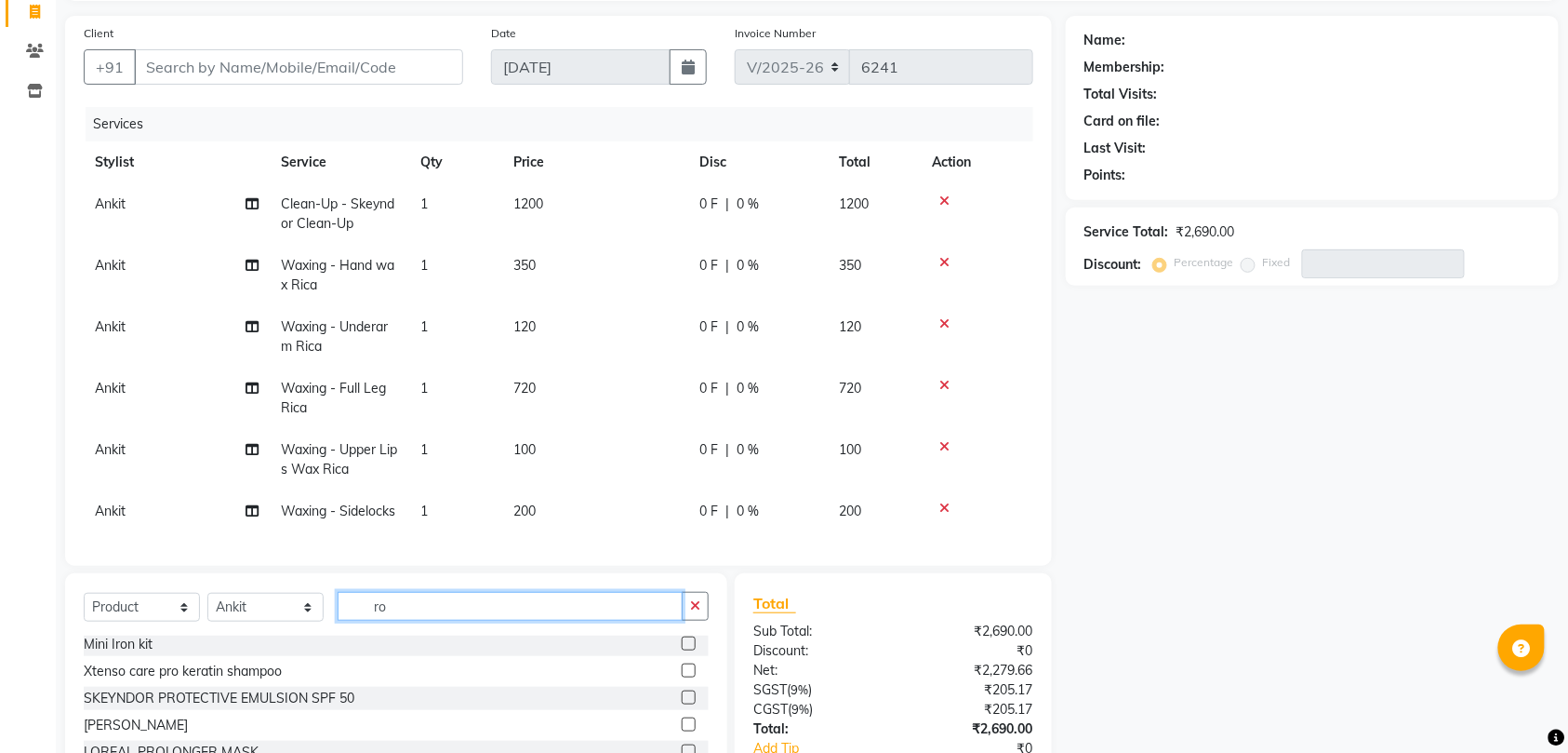
scroll to position [0, 0]
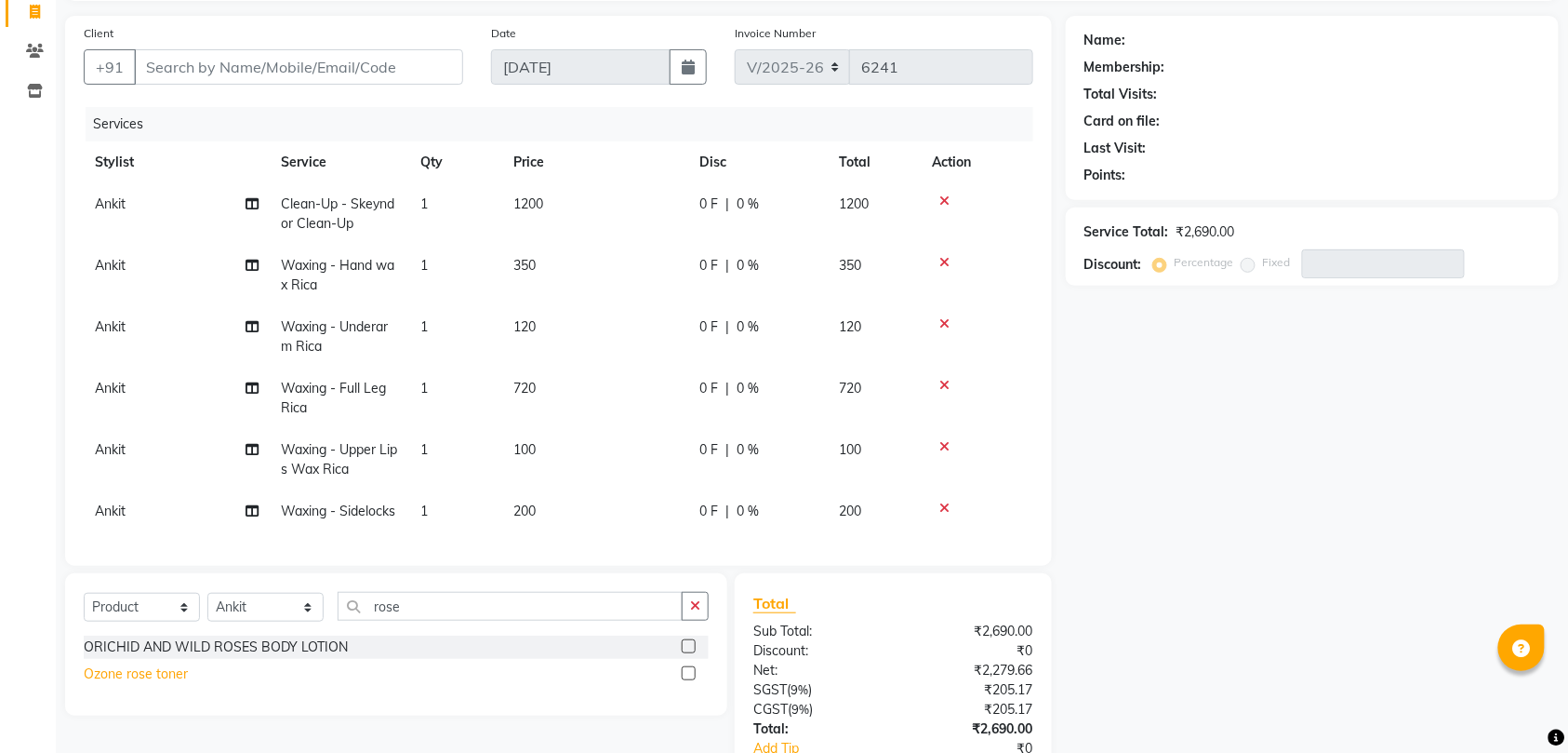
click at [166, 684] on div "Ozone rose toner" at bounding box center [135, 673] width 104 height 20
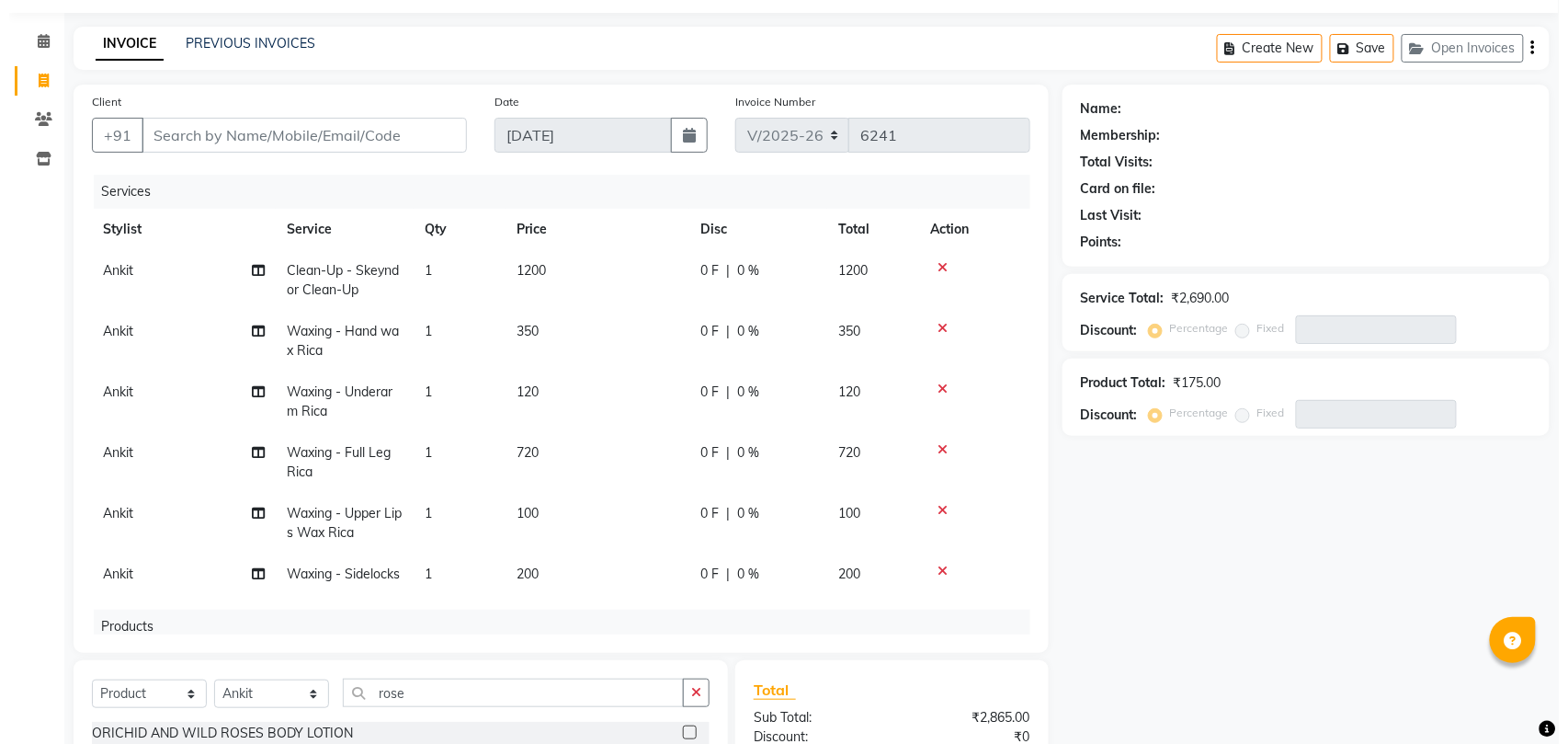
scroll to position [23, 0]
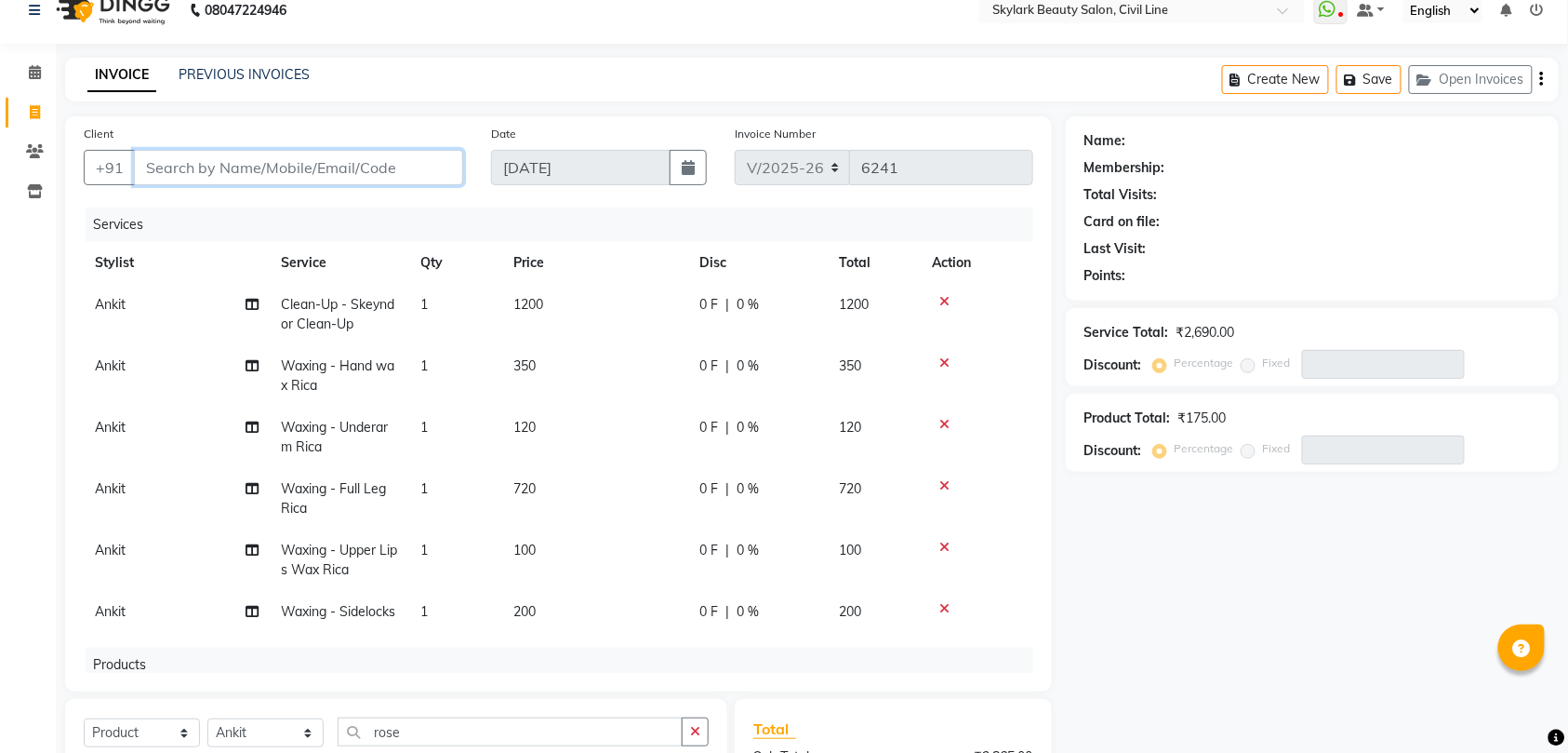
click at [344, 172] on input "Client" at bounding box center [298, 168] width 329 height 36
click at [422, 176] on button "Add Client" at bounding box center [415, 168] width 96 height 36
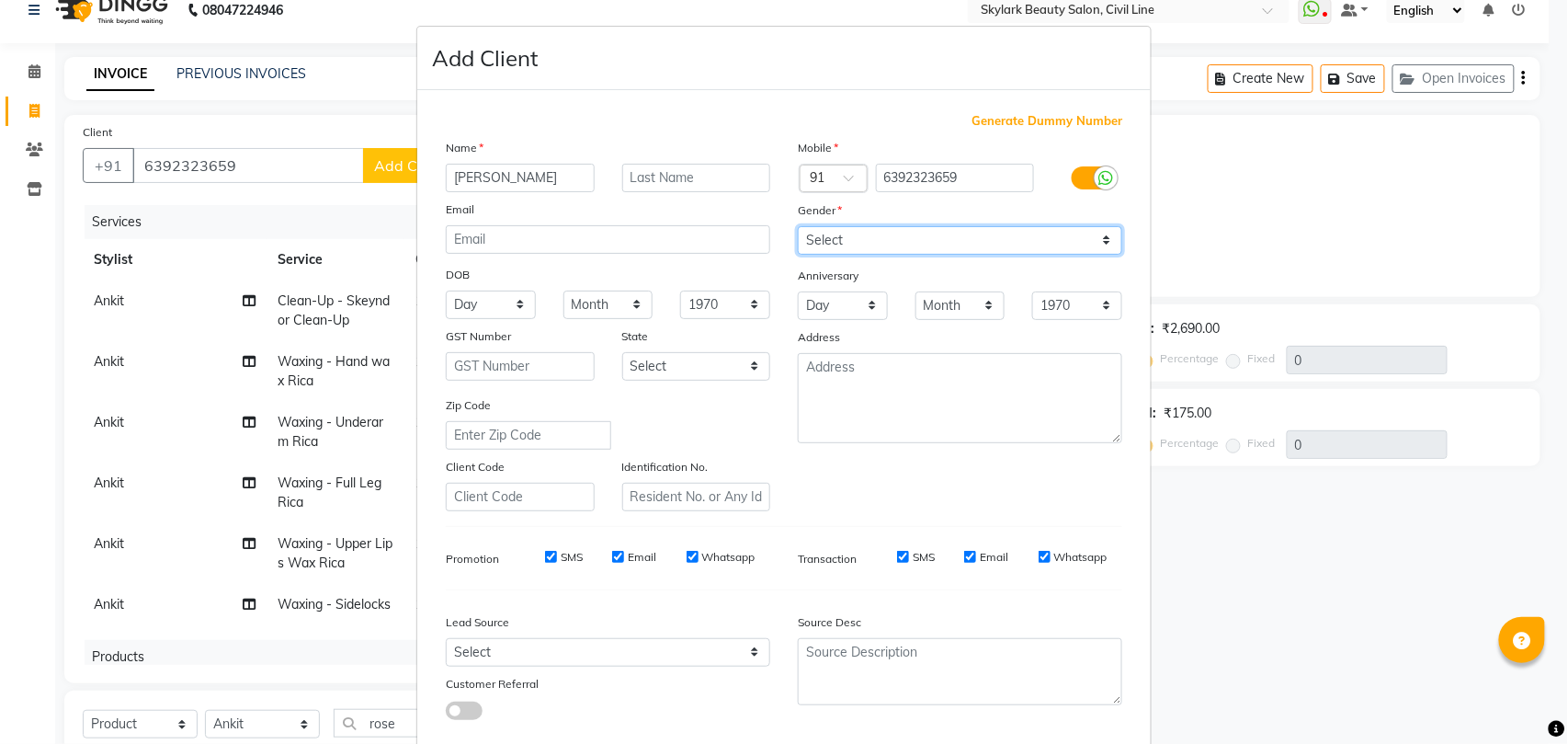
click at [825, 233] on select "Select Male Female Other Prefer Not To Say" at bounding box center [960, 240] width 324 height 29
click at [797, 226] on select "Select Male Female Other Prefer Not To Say" at bounding box center [960, 240] width 324 height 29
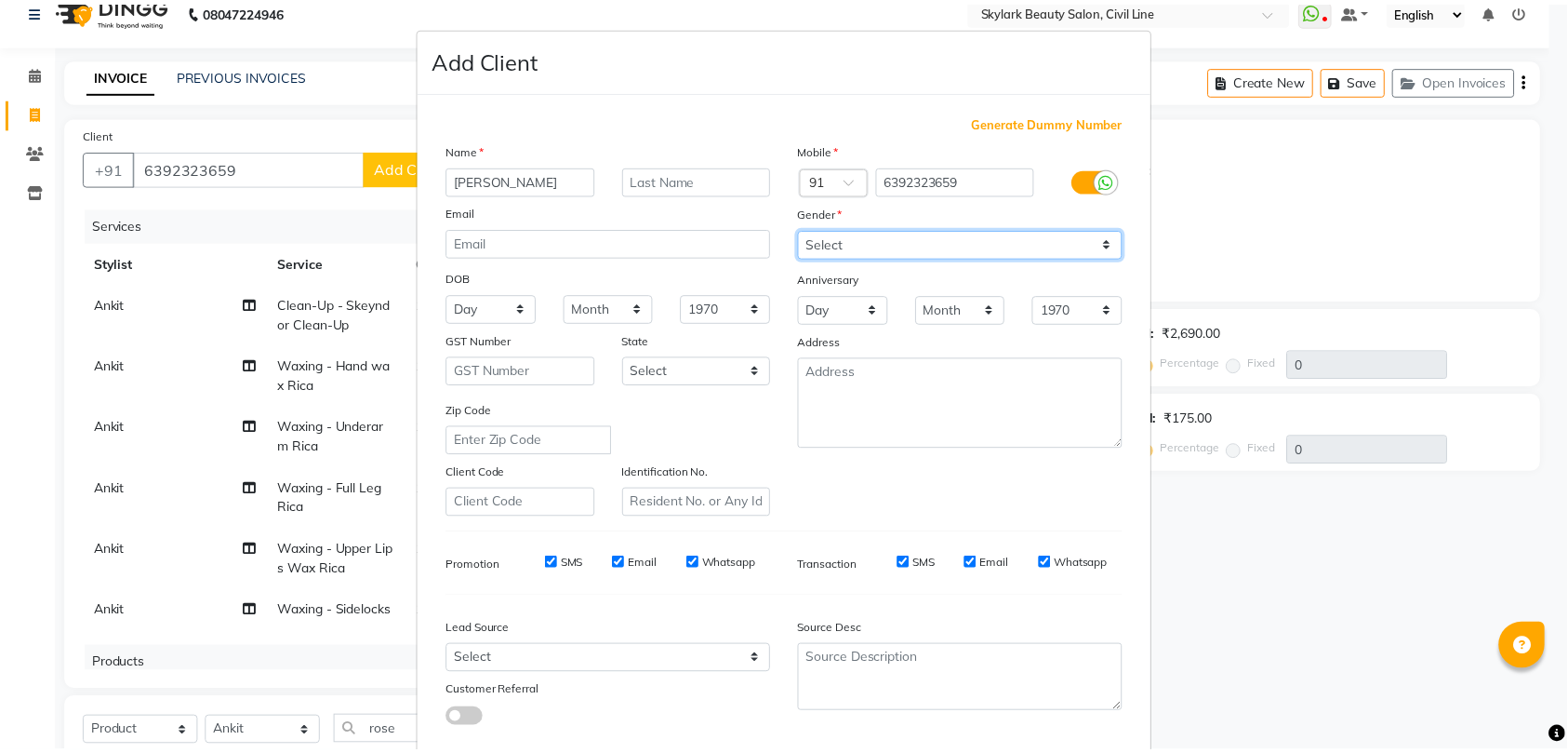
scroll to position [101, 0]
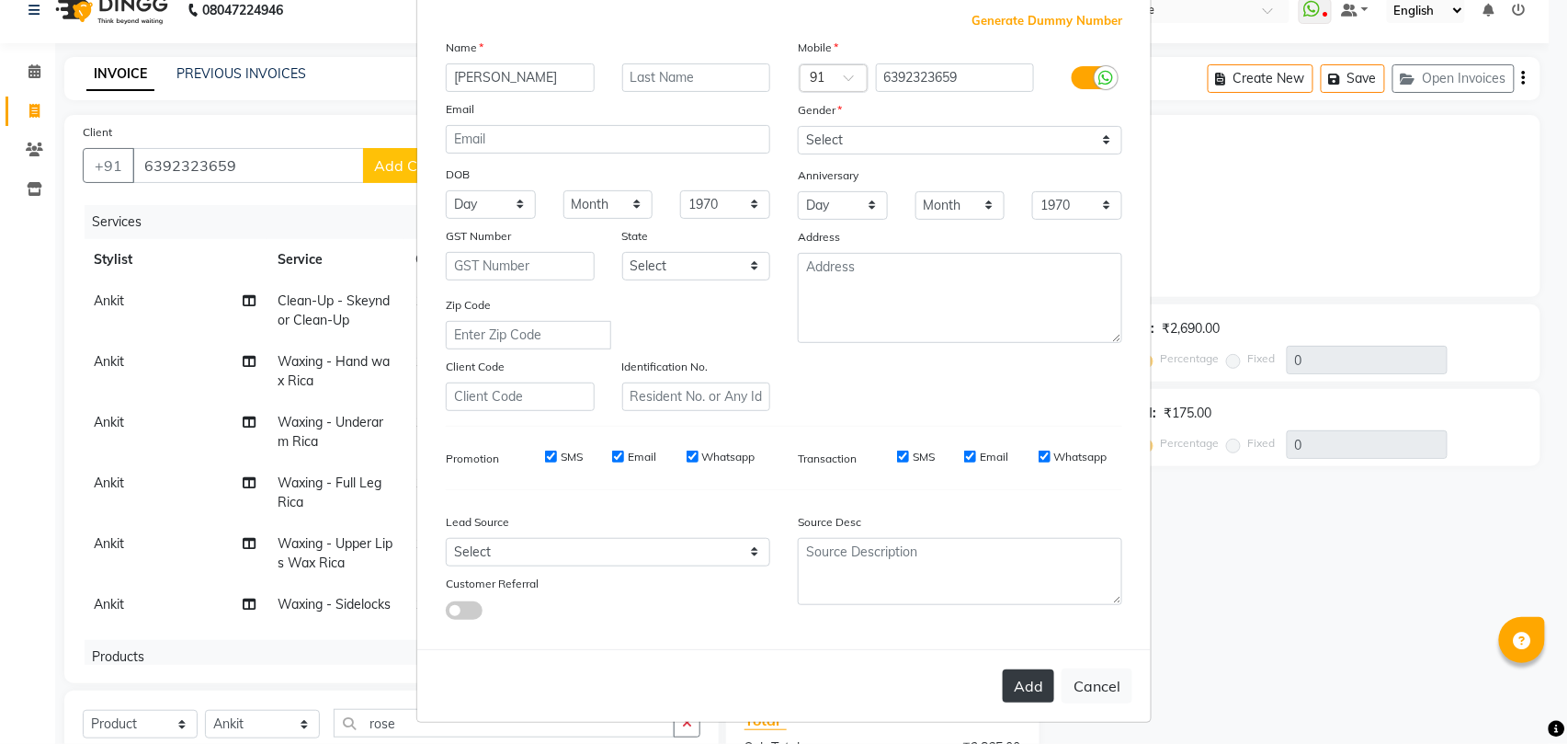
click at [1007, 673] on button "Add" at bounding box center [1028, 686] width 52 height 33
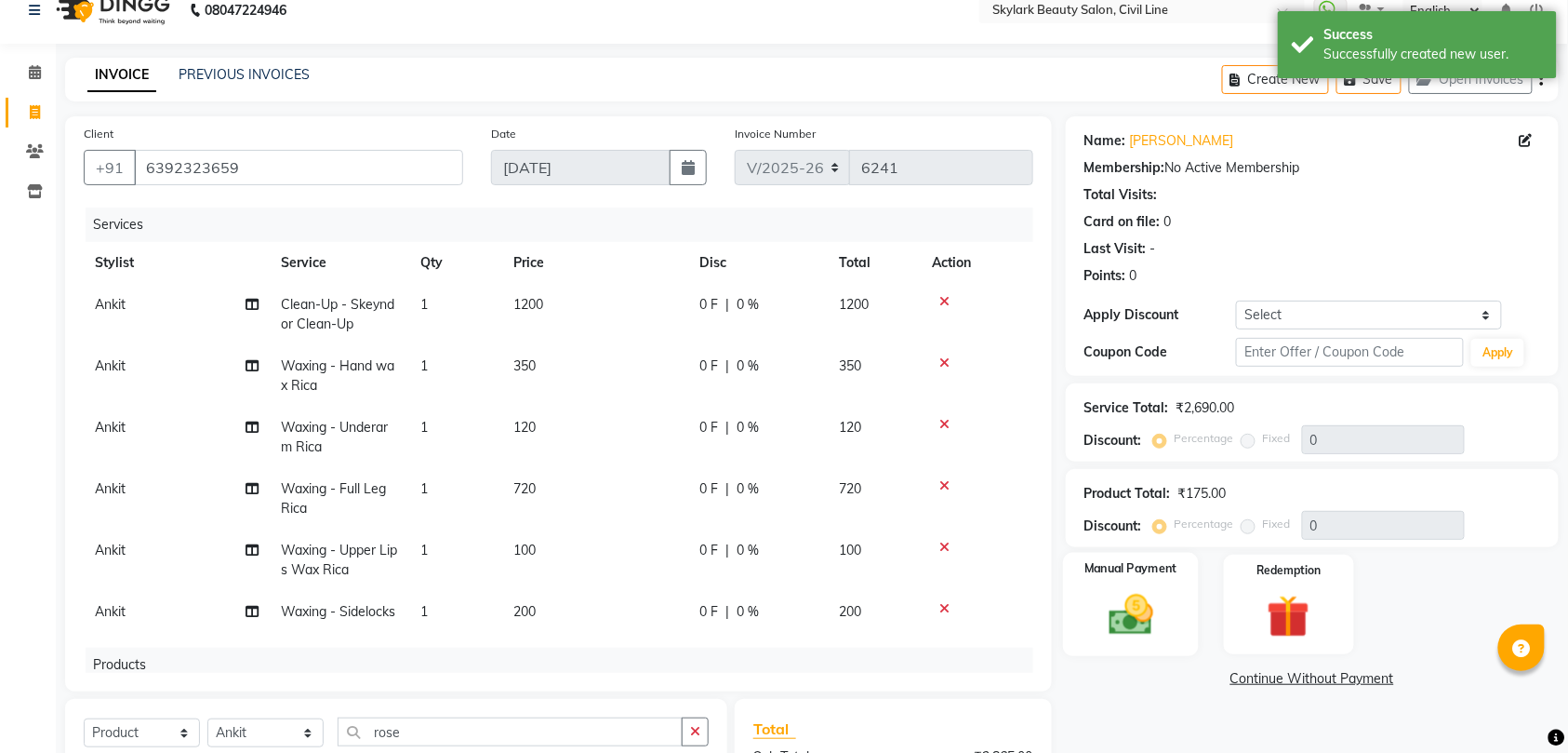
click at [1132, 595] on img at bounding box center [1130, 614] width 72 height 52
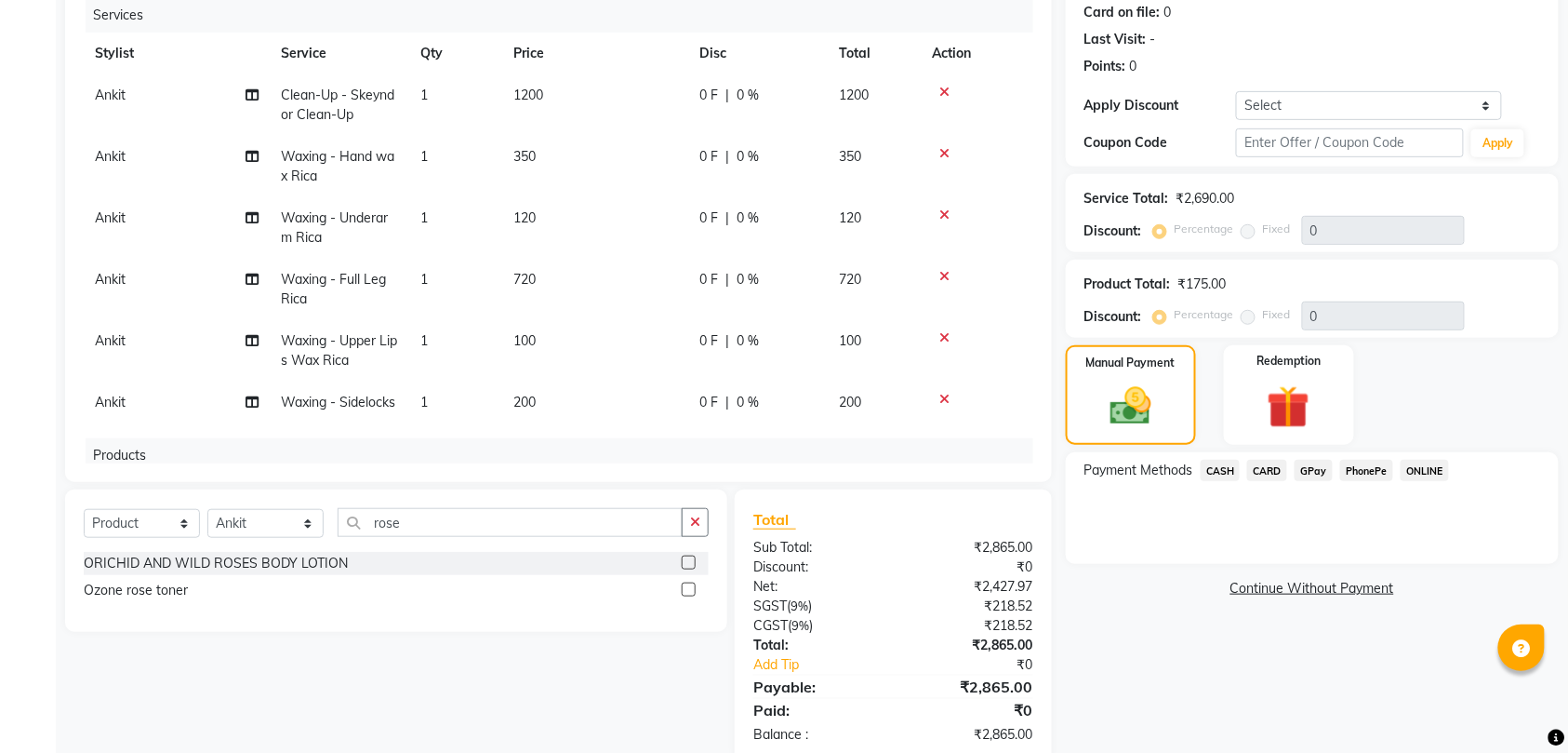
scroll to position [272, 0]
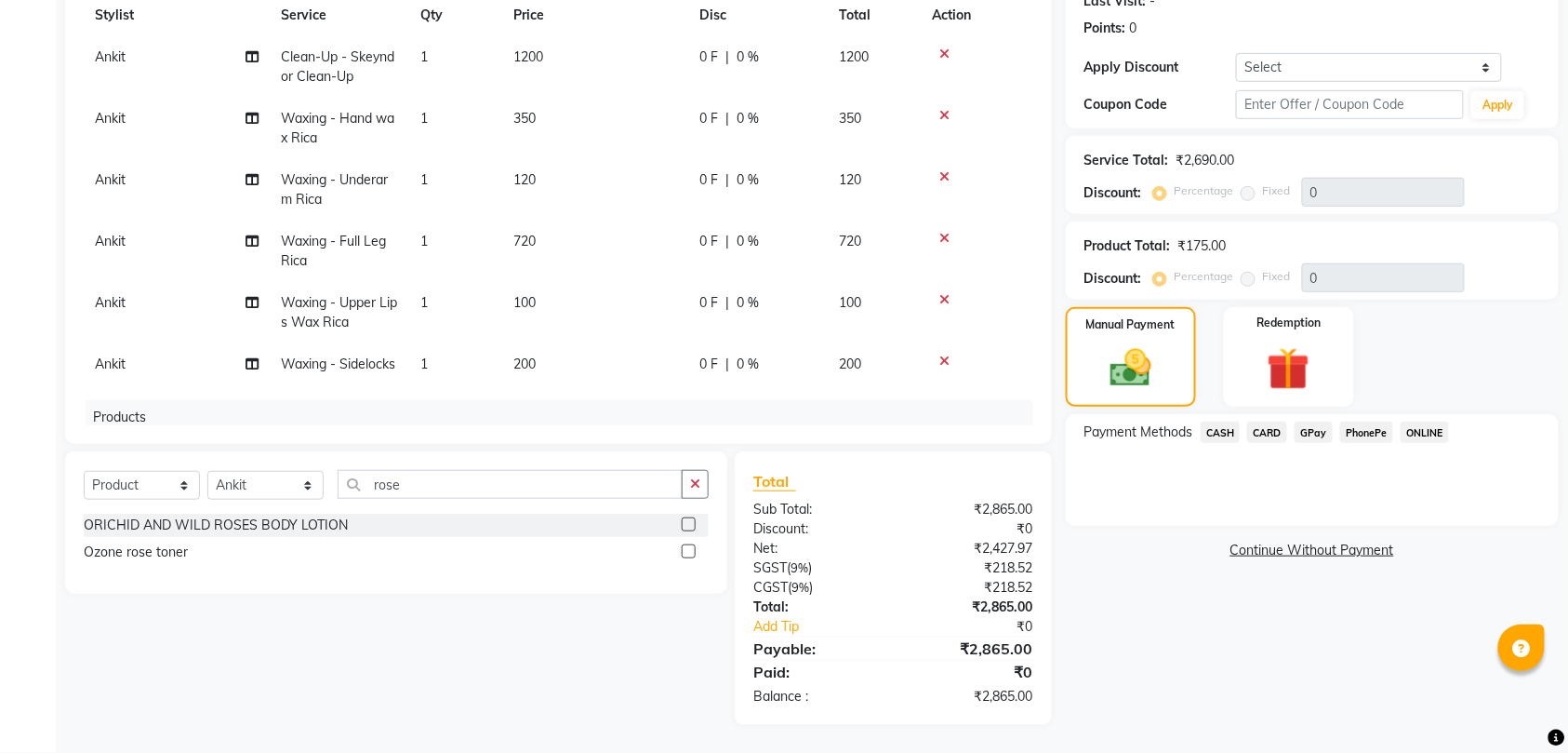
click at [1310, 426] on span "GPay" at bounding box center [1313, 431] width 38 height 22
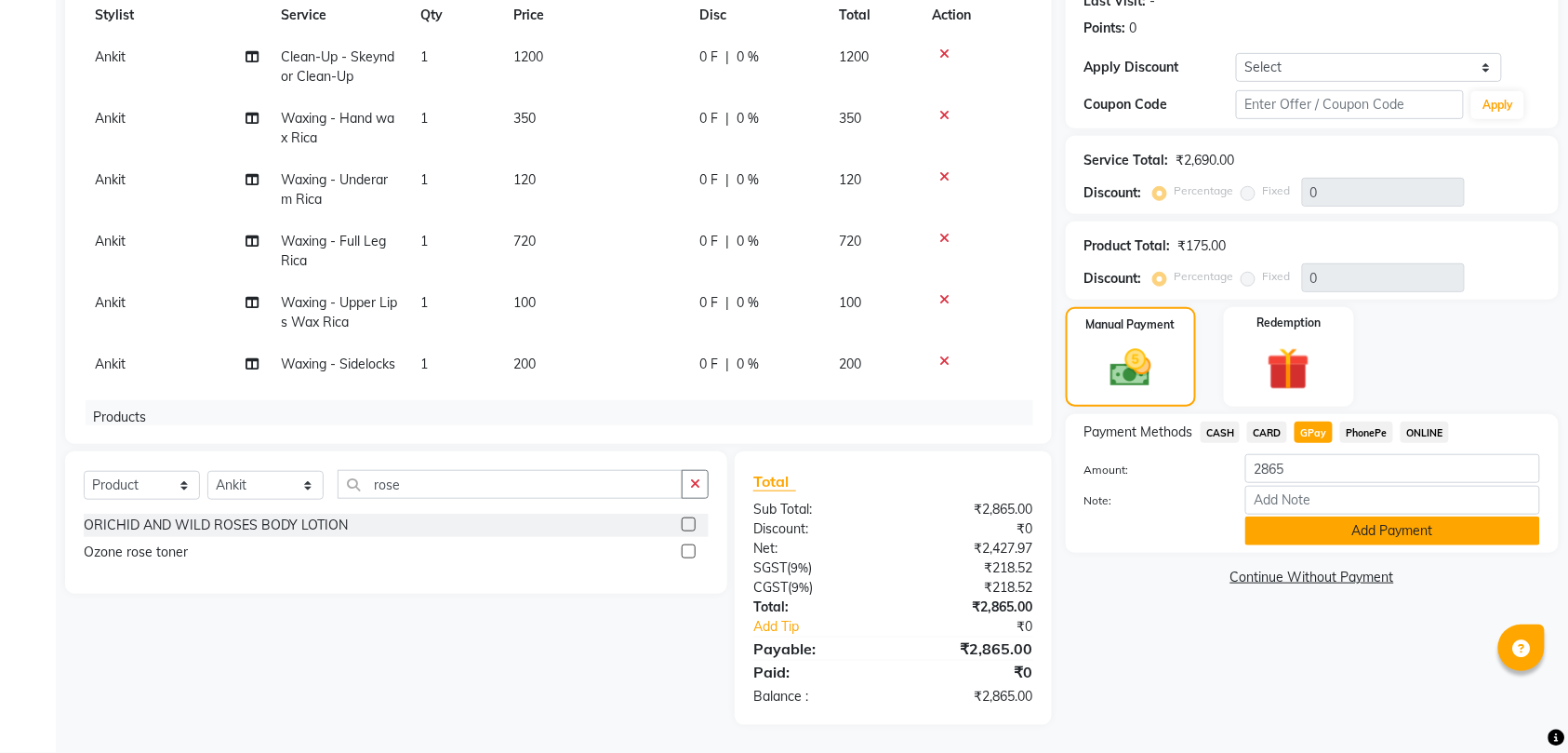
click at [1255, 523] on button "Add Payment" at bounding box center [1392, 531] width 294 height 29
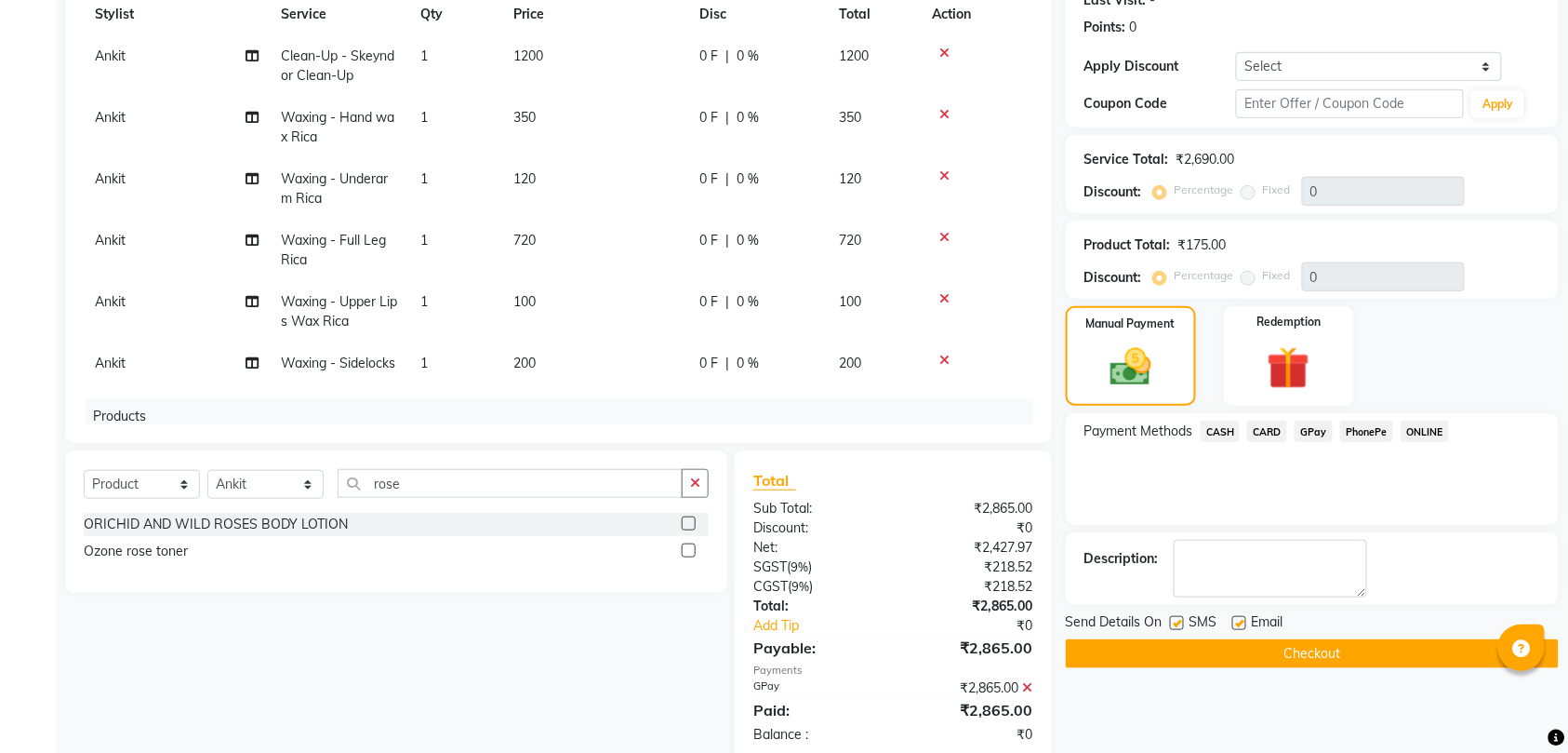
click at [1142, 659] on button "Checkout" at bounding box center [1312, 654] width 493 height 29
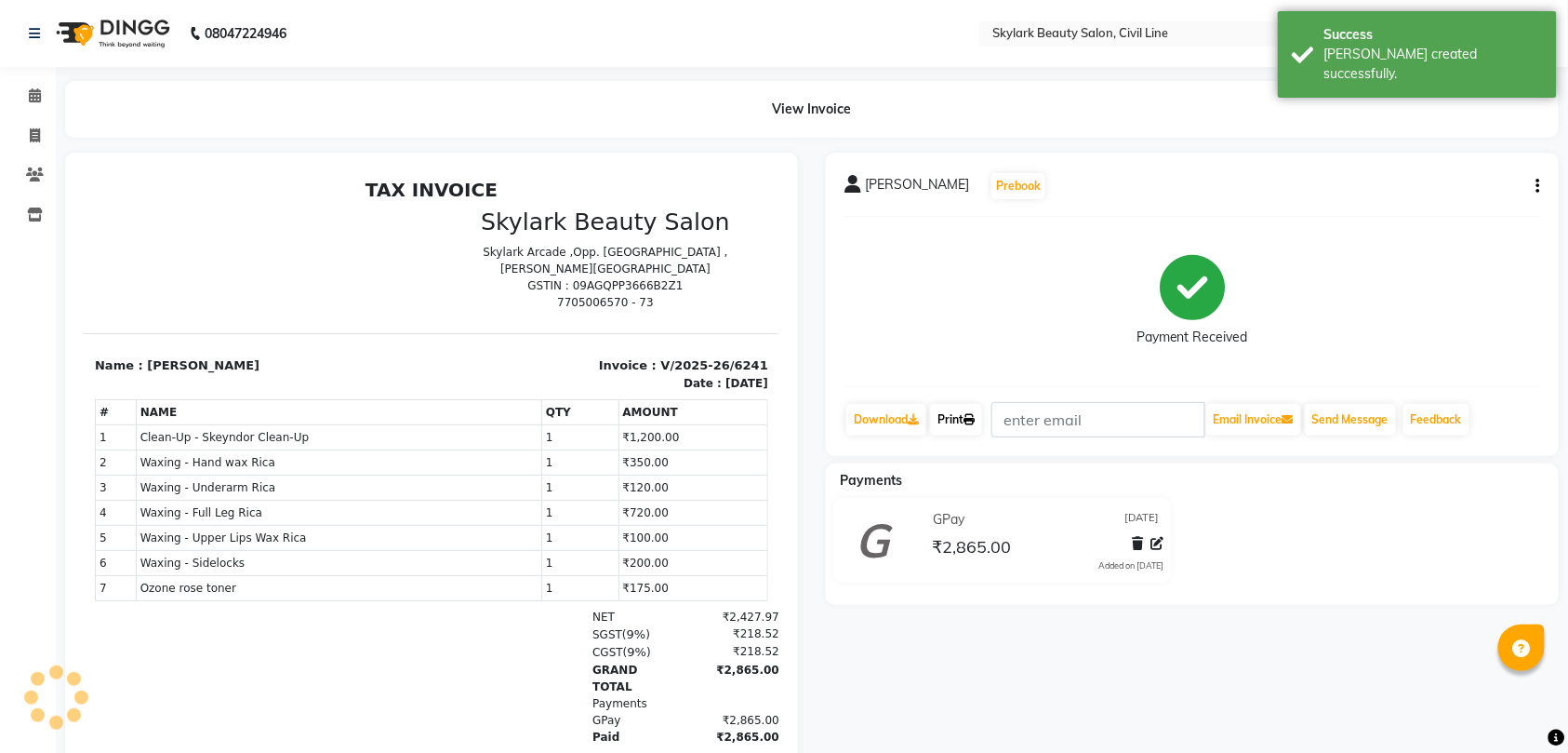
click at [952, 413] on link "Print" at bounding box center [956, 420] width 52 height 32
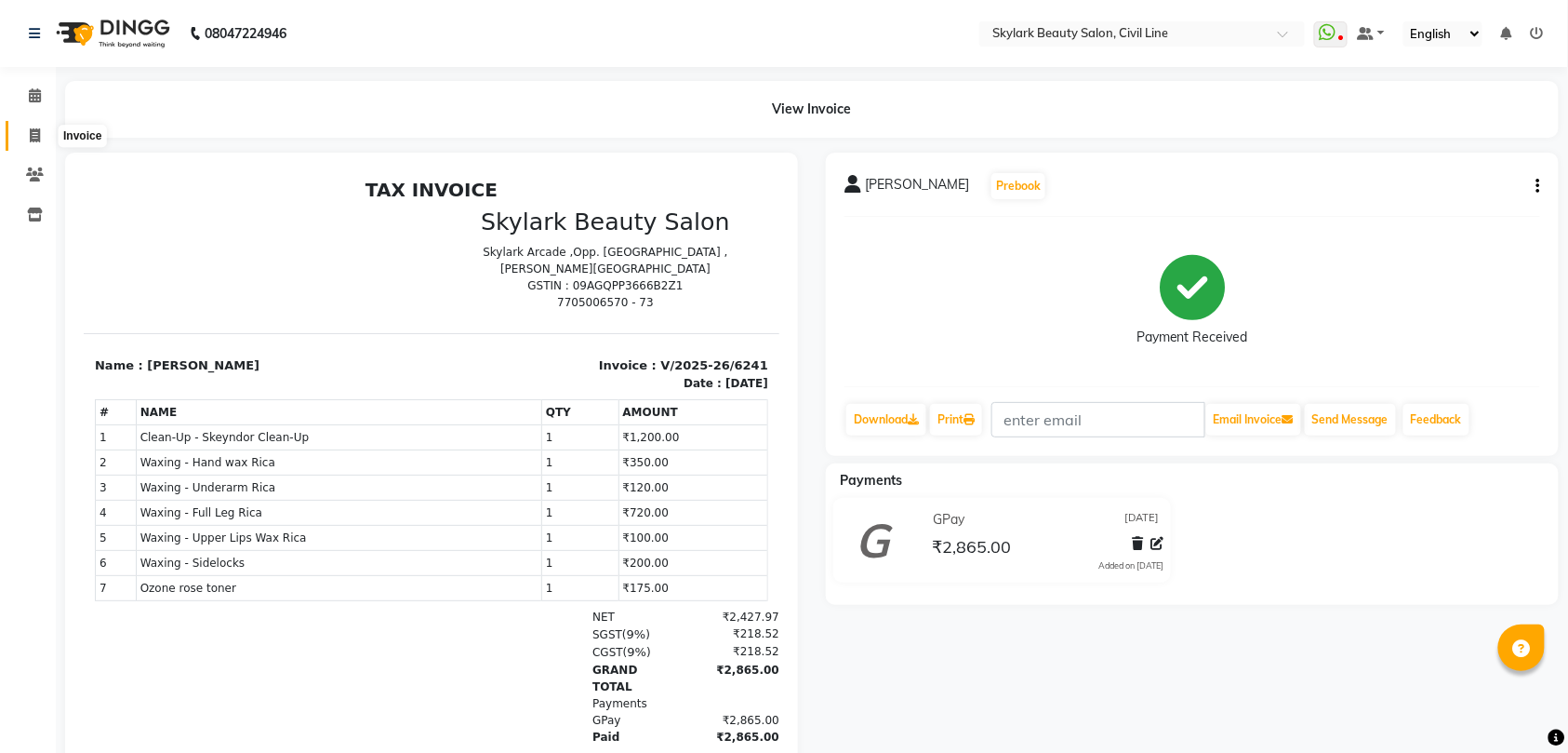
click at [37, 135] on icon at bounding box center [35, 135] width 10 height 14
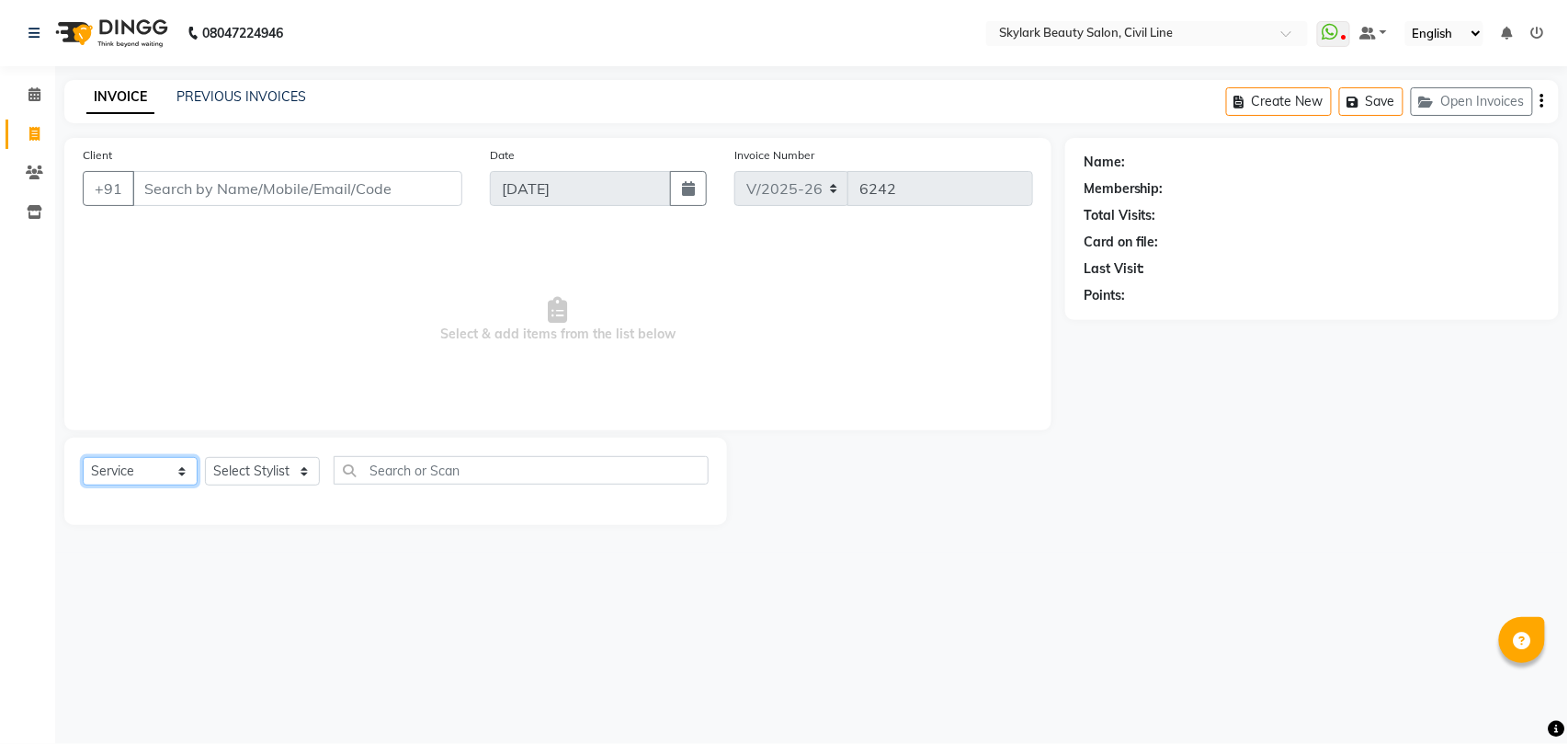
click at [123, 458] on select "Select Service Product Membership Package Voucher Prepaid Gift Card" at bounding box center [140, 471] width 115 height 29
click at [82, 457] on select "Select Service Product Membership Package Voucher Prepaid Gift Card" at bounding box center [140, 471] width 115 height 29
click at [270, 473] on select "Select Stylist [PERSON_NAME] [PERSON_NAME] [PERSON_NAME] WASU" at bounding box center [262, 471] width 115 height 29
click at [205, 457] on select "Select Stylist [PERSON_NAME] [PERSON_NAME] [PERSON_NAME] WASU" at bounding box center [262, 471] width 115 height 29
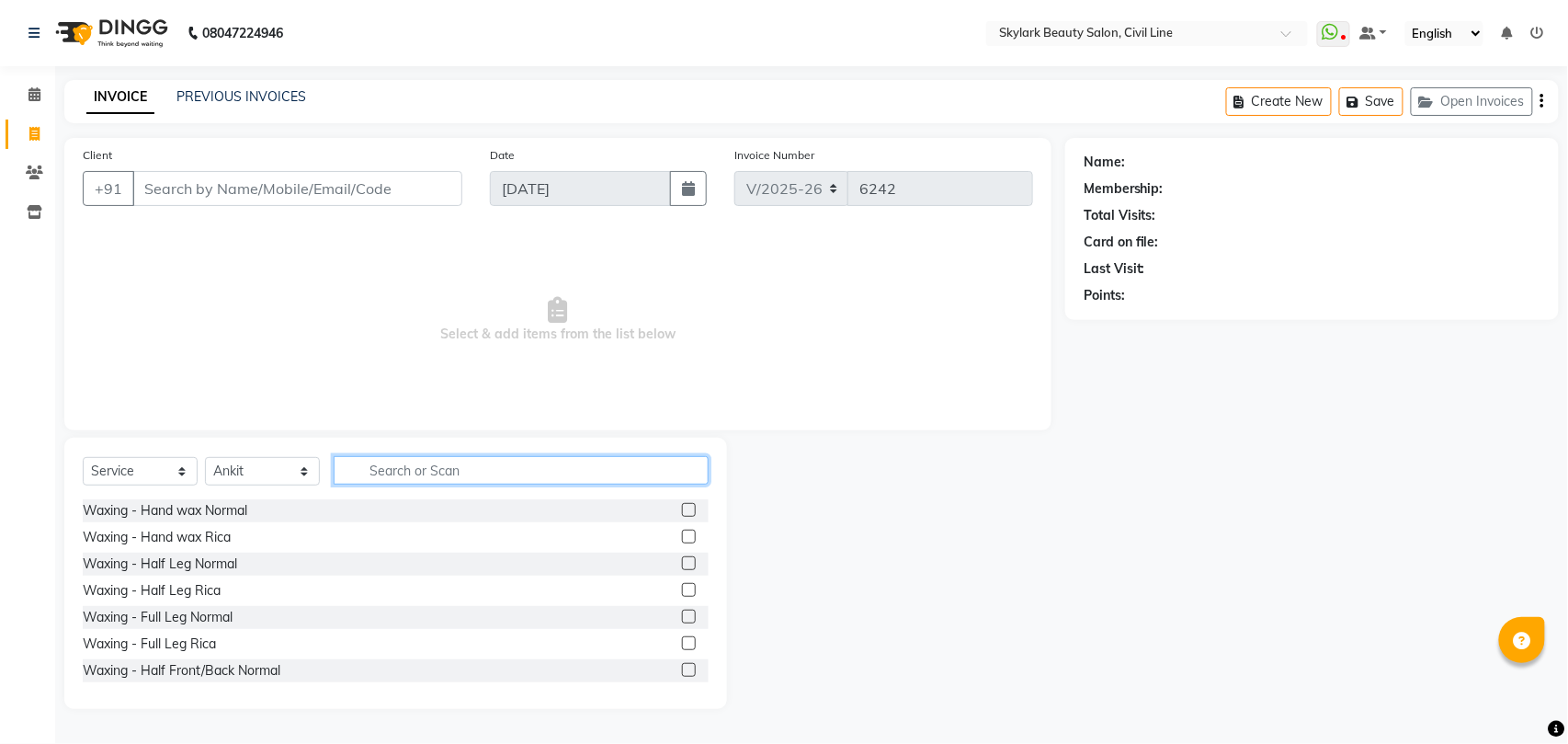
click at [397, 475] on input "text" at bounding box center [521, 470] width 375 height 29
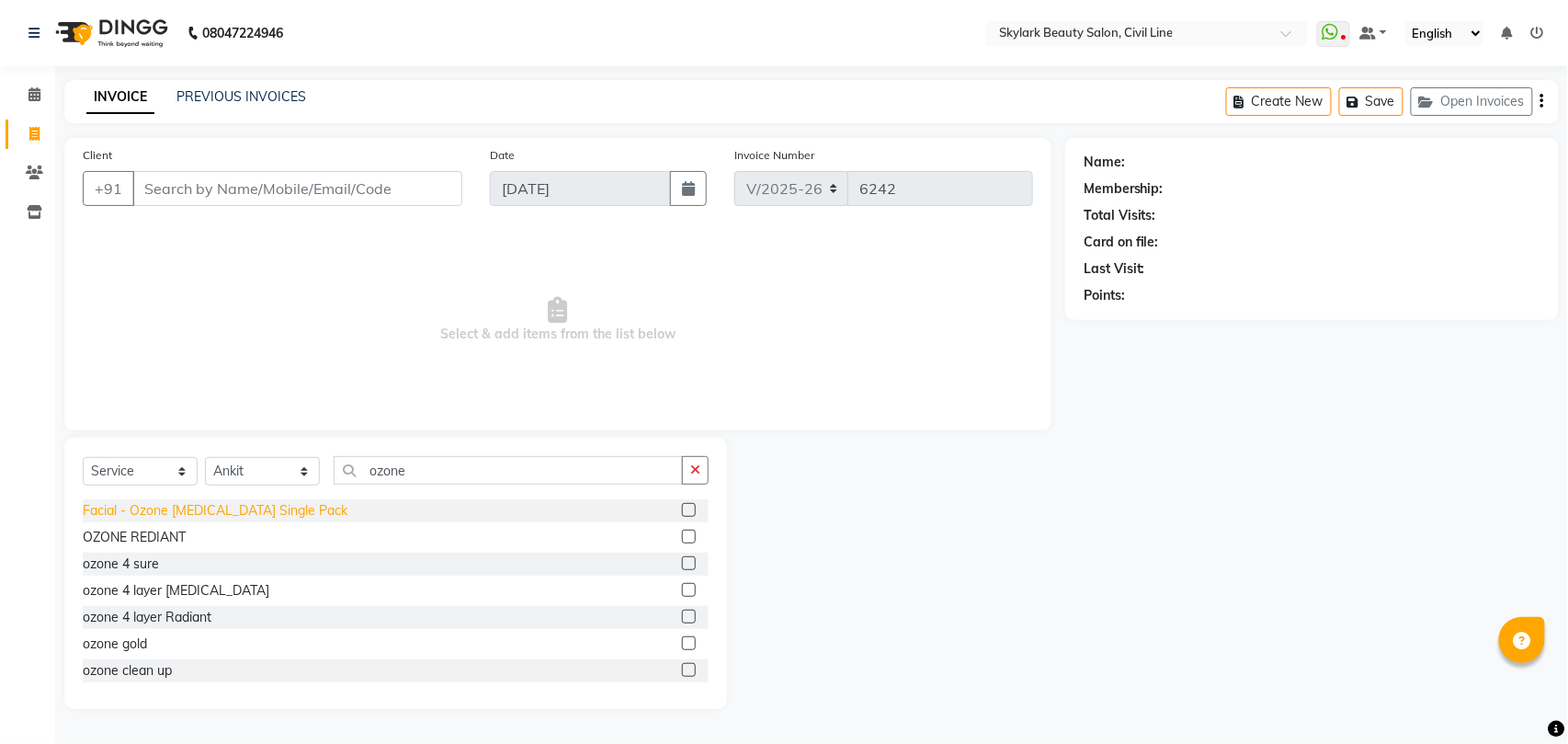
click at [226, 506] on div "Facial - Ozone [MEDICAL_DATA] Single Pack" at bounding box center [215, 511] width 265 height 19
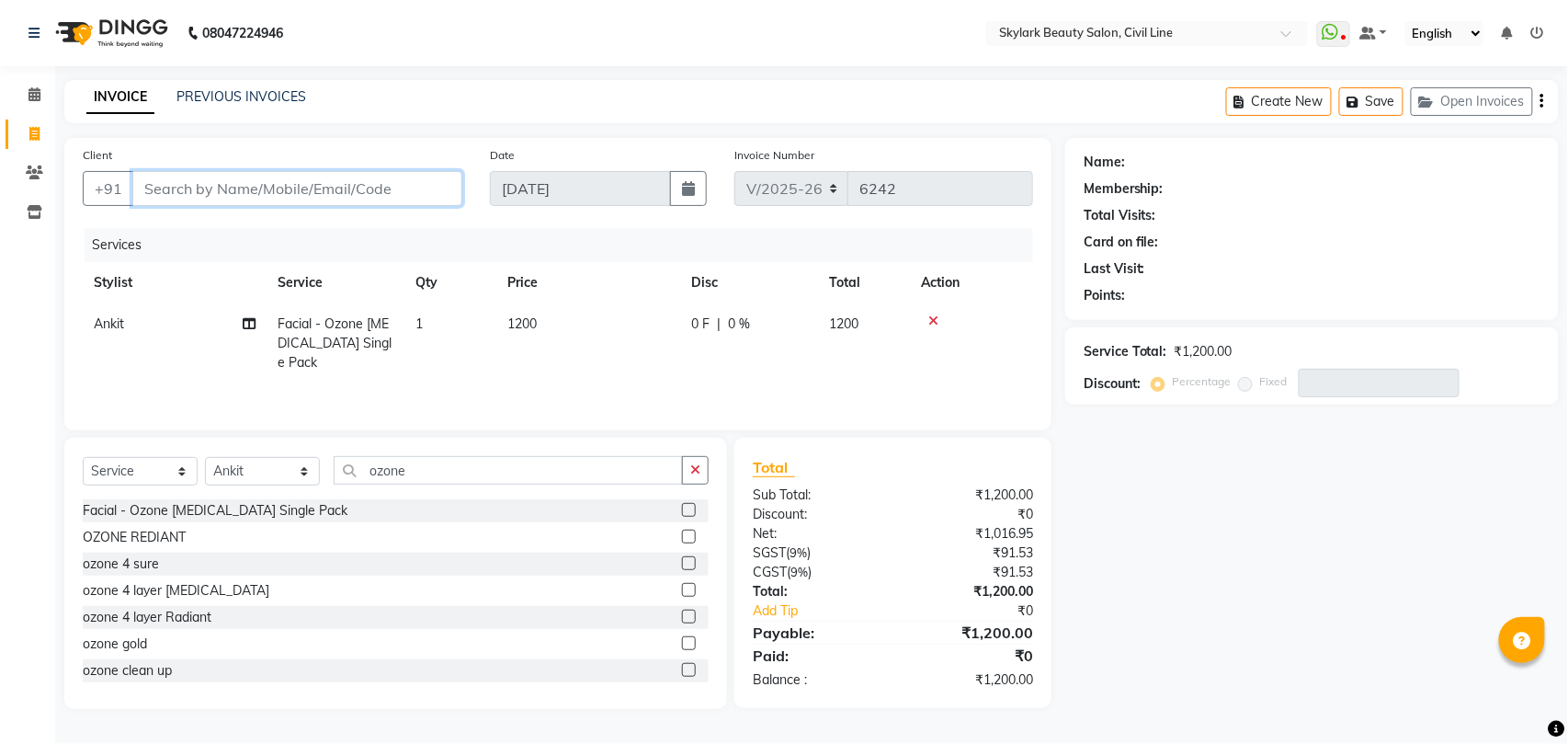
click at [376, 185] on input "Client" at bounding box center [297, 189] width 330 height 35
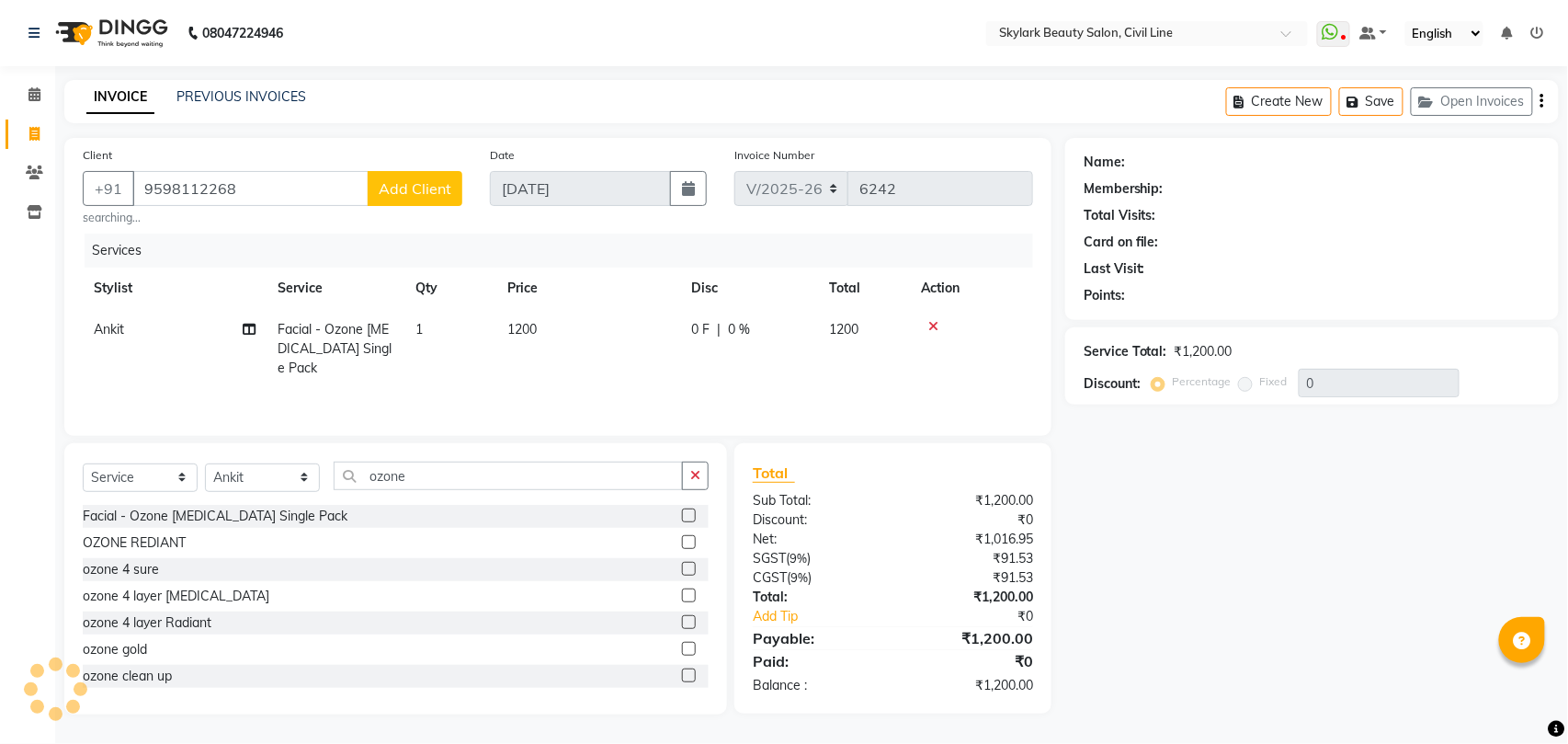
click at [384, 193] on span "Add Client" at bounding box center [415, 188] width 72 height 19
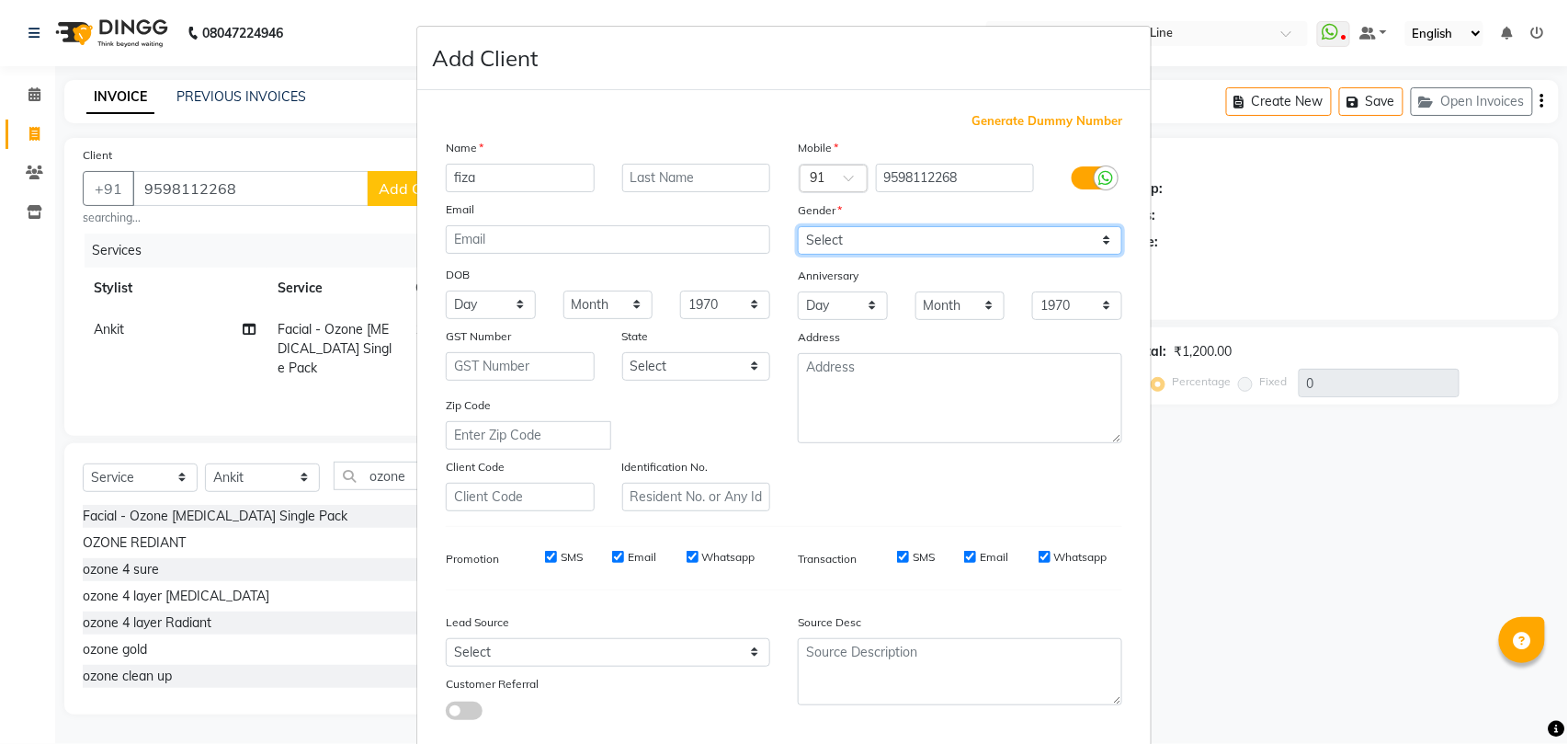
click at [832, 247] on select "Select Male Female Other Prefer Not To Say" at bounding box center [960, 240] width 324 height 29
click at [797, 226] on select "Select Male Female Other Prefer Not To Say" at bounding box center [960, 240] width 324 height 29
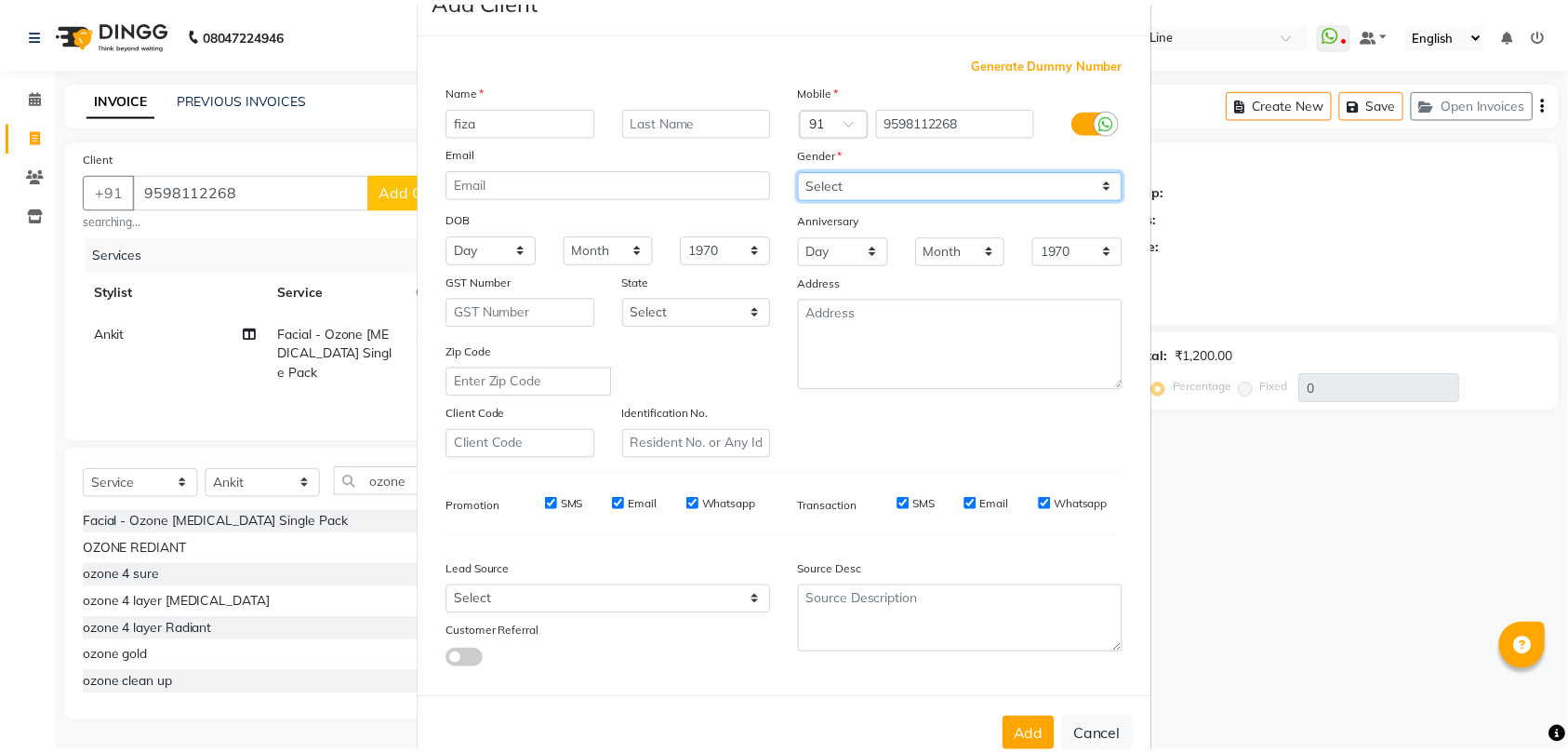
scroll to position [101, 0]
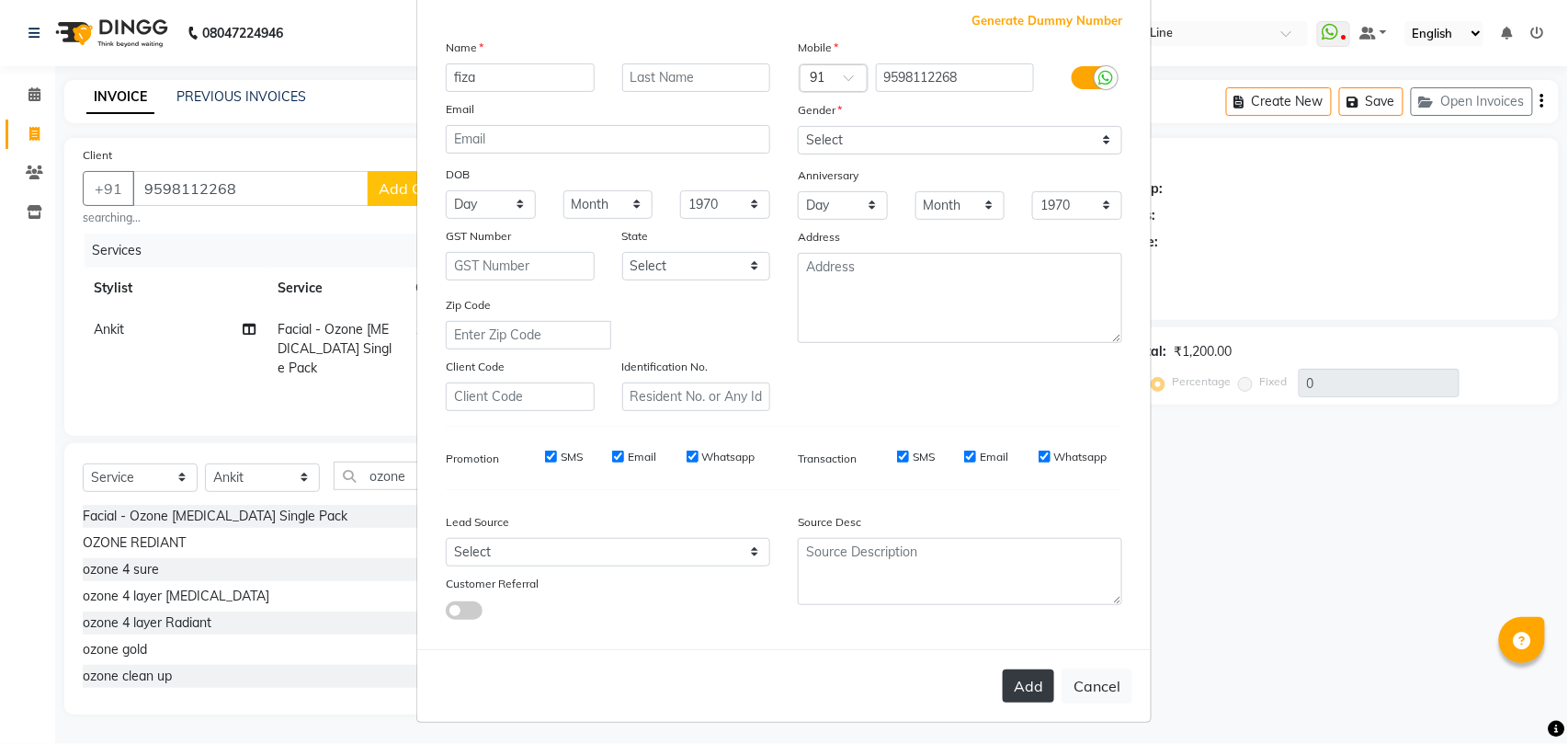
click at [1023, 677] on button "Add" at bounding box center [1028, 686] width 52 height 33
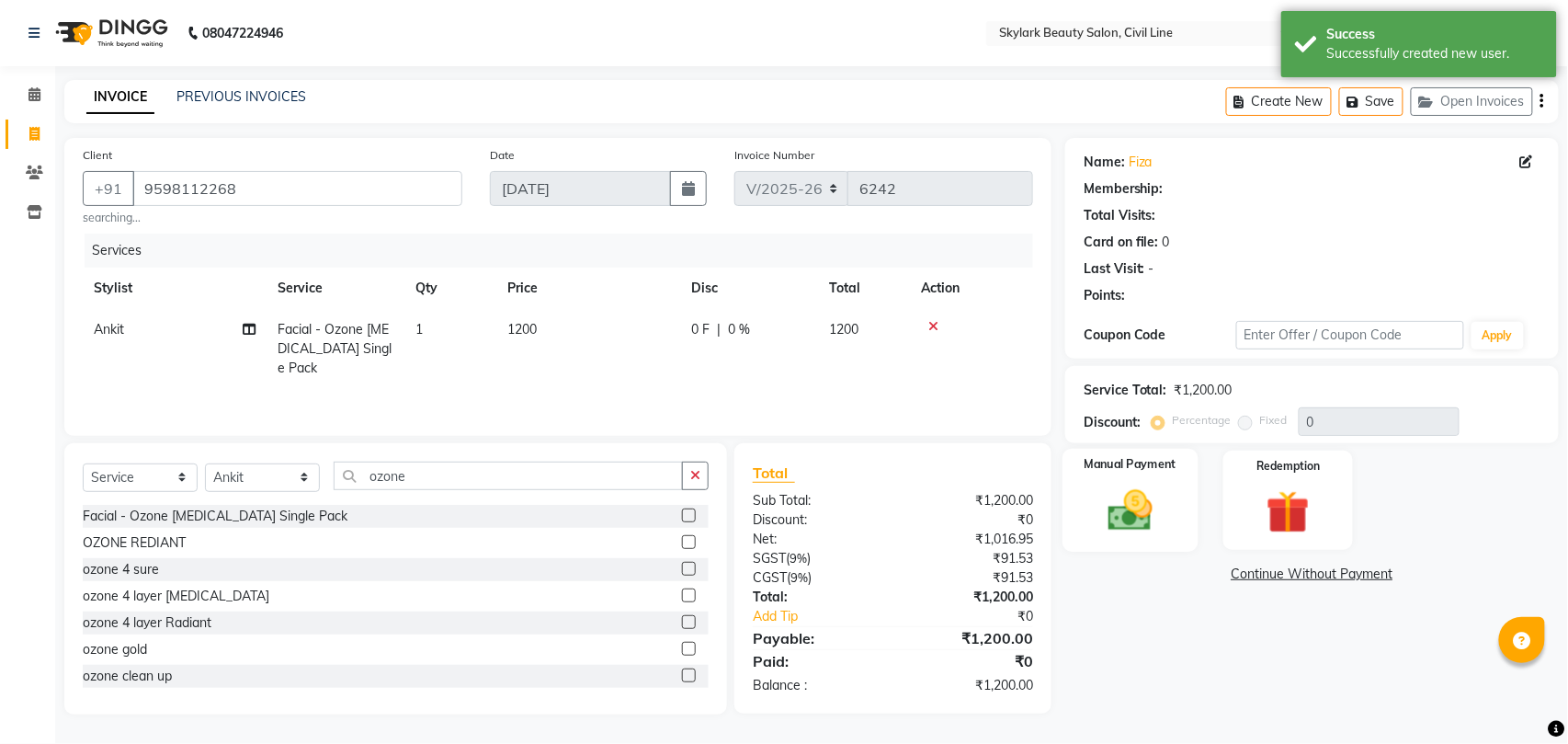
click at [1128, 540] on div "Manual Payment" at bounding box center [1130, 500] width 135 height 104
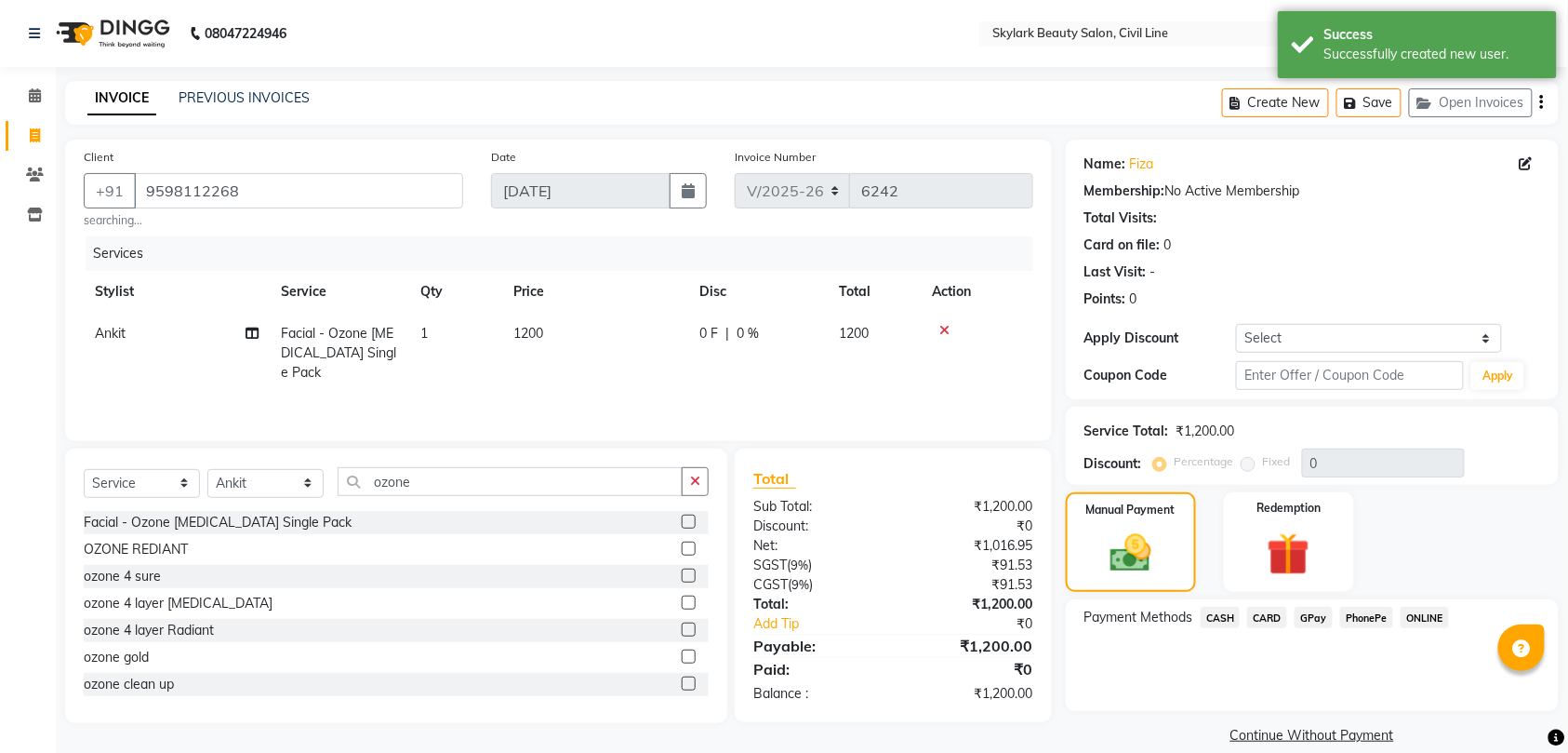
click at [1230, 612] on span "CASH" at bounding box center [1220, 617] width 40 height 22
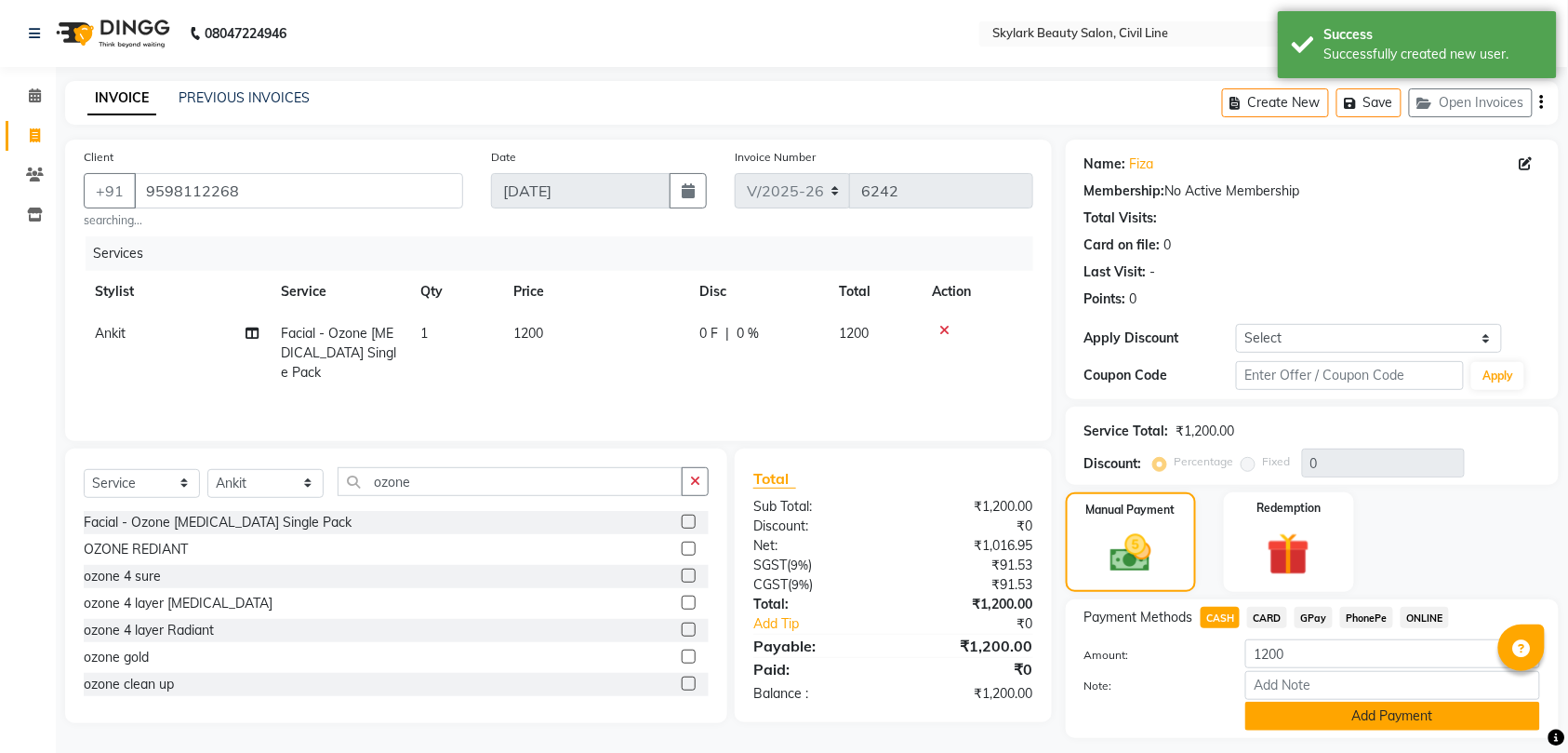
click at [1262, 709] on button "Add Payment" at bounding box center [1392, 715] width 294 height 29
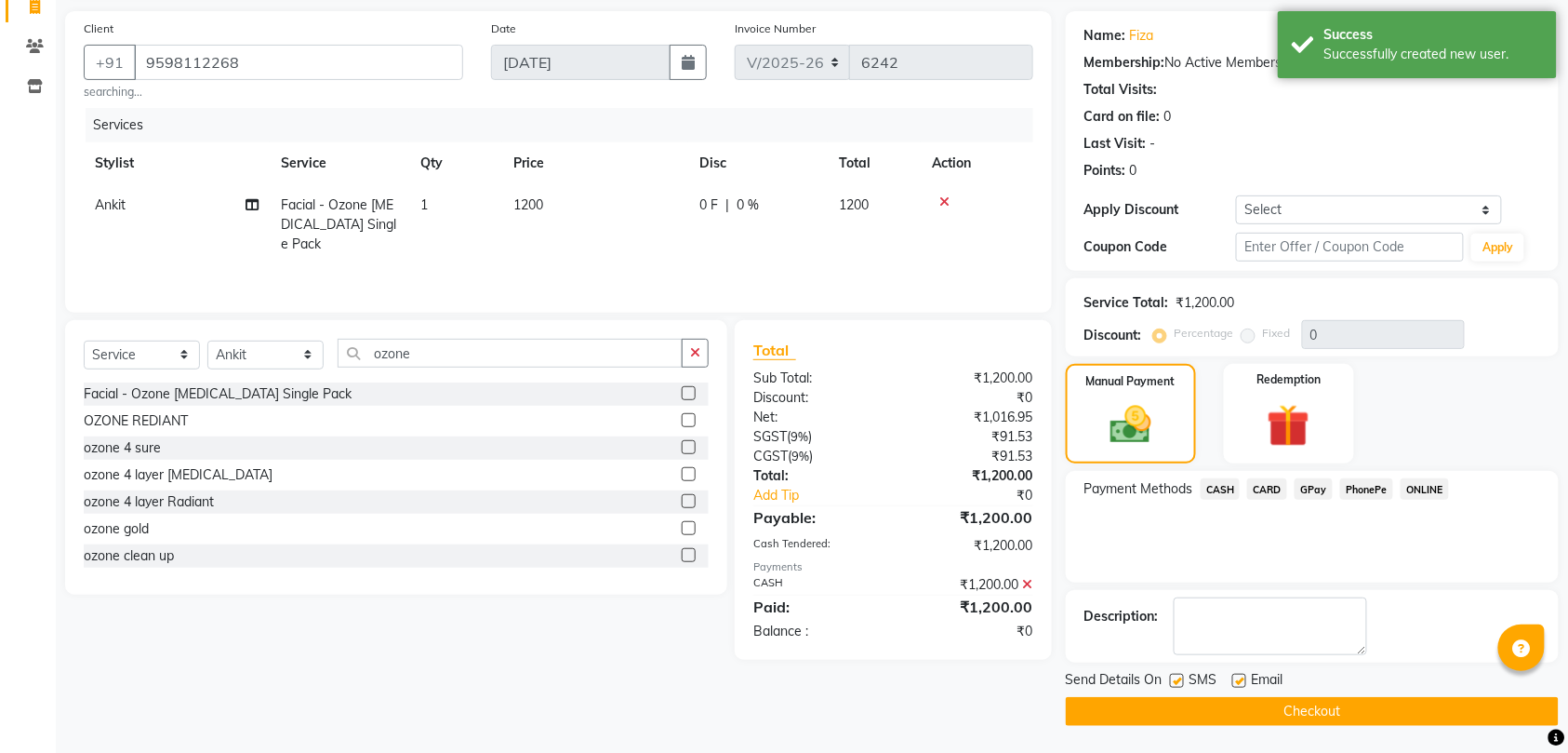
scroll to position [131, 0]
click at [1262, 707] on button "Checkout" at bounding box center [1312, 710] width 493 height 29
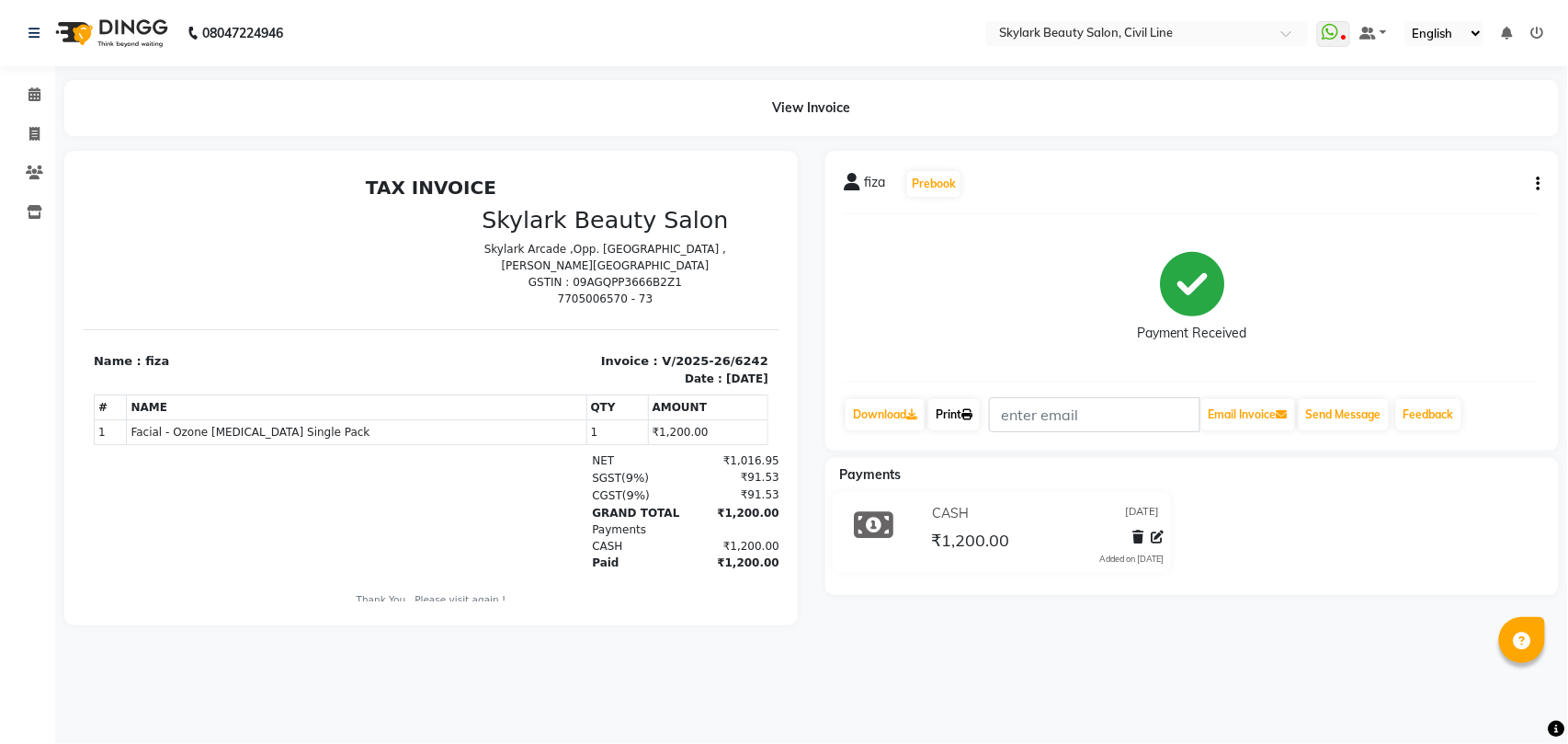
click at [949, 410] on link "Print" at bounding box center [954, 415] width 52 height 32
click at [31, 134] on icon at bounding box center [34, 133] width 10 height 14
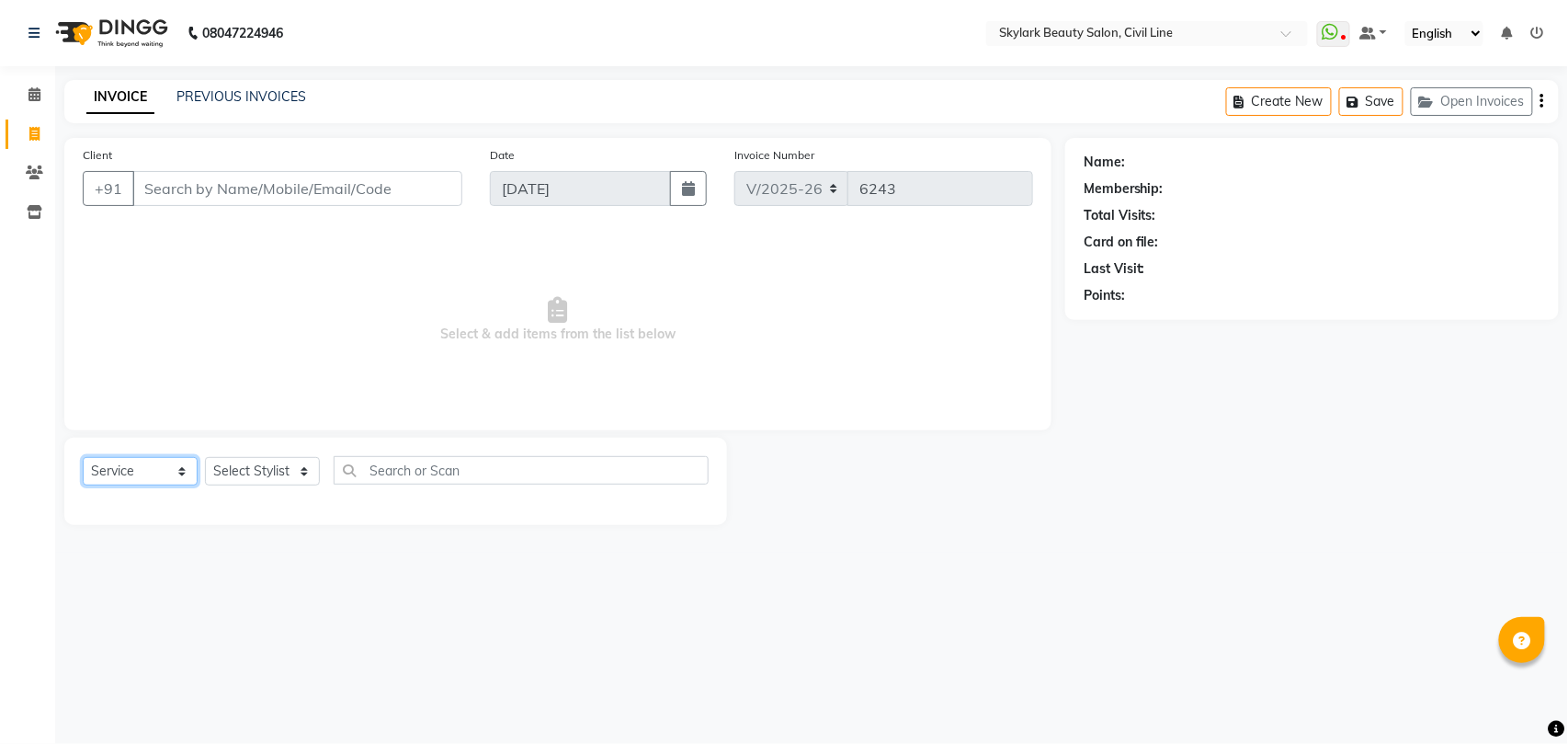
click at [112, 474] on select "Select Service Product Membership Package Voucher Prepaid Gift Card" at bounding box center [140, 471] width 115 height 29
click at [82, 457] on select "Select Service Product Membership Package Voucher Prepaid Gift Card" at bounding box center [140, 471] width 115 height 29
click at [269, 461] on select "Select Stylist [PERSON_NAME] [PERSON_NAME] [PERSON_NAME] WASU" at bounding box center [262, 471] width 115 height 29
click at [205, 457] on select "Select Stylist [PERSON_NAME] [PERSON_NAME] [PERSON_NAME] WASU" at bounding box center [262, 471] width 115 height 29
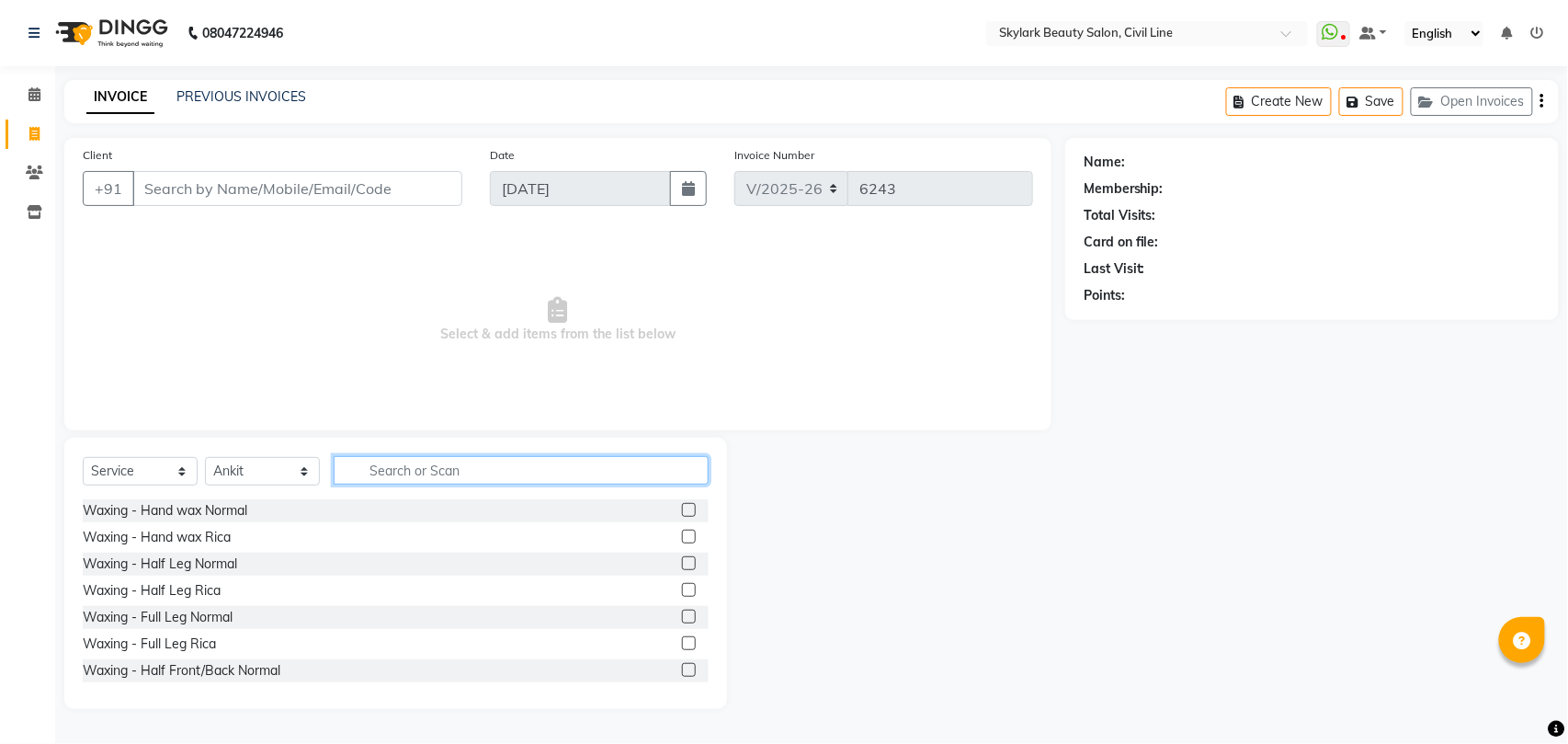
click at [445, 475] on input "text" at bounding box center [521, 470] width 375 height 29
click at [195, 535] on div "Waxing - Hand wax Rica" at bounding box center [157, 536] width 148 height 19
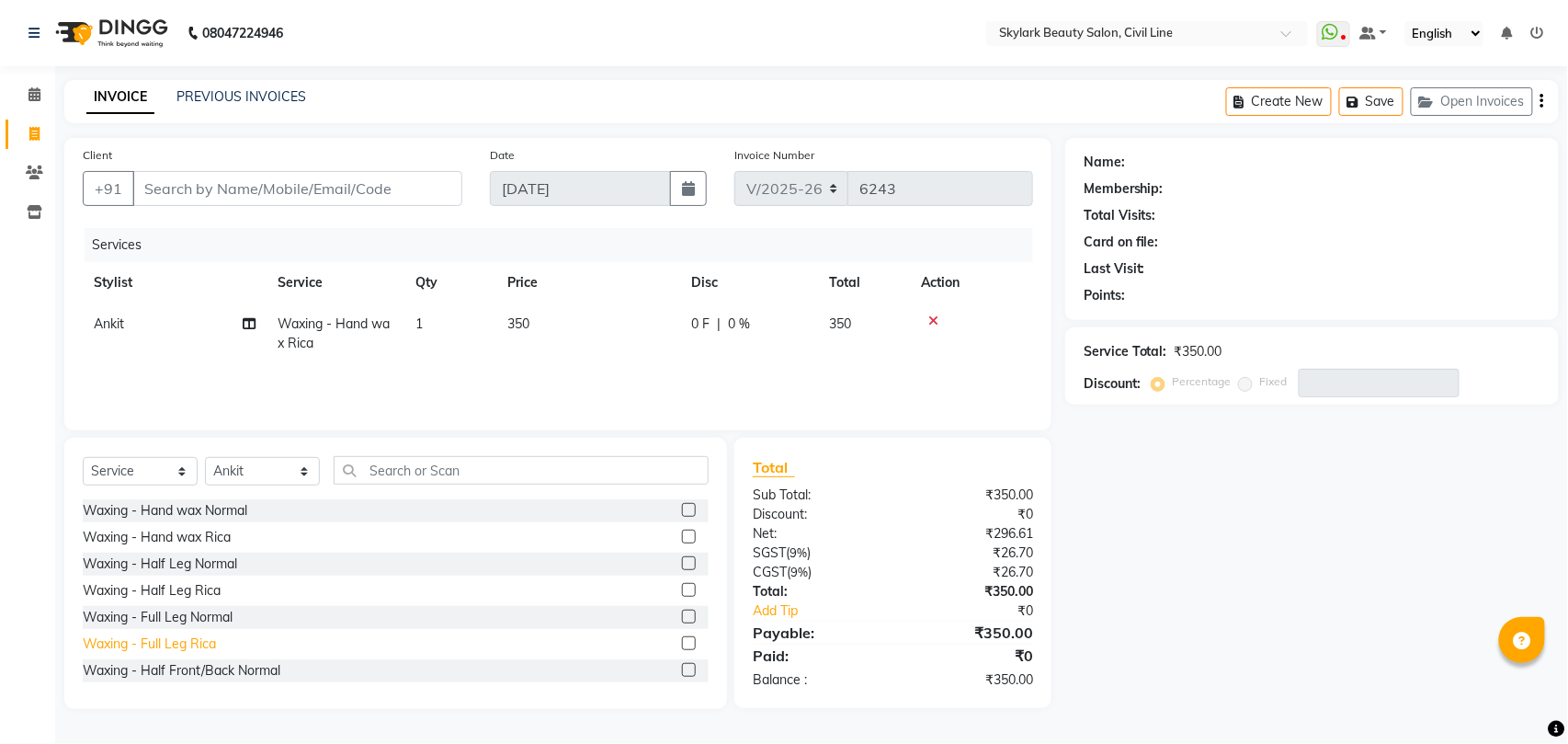
click at [215, 641] on div "Waxing - Full Leg Rica" at bounding box center [149, 644] width 133 height 19
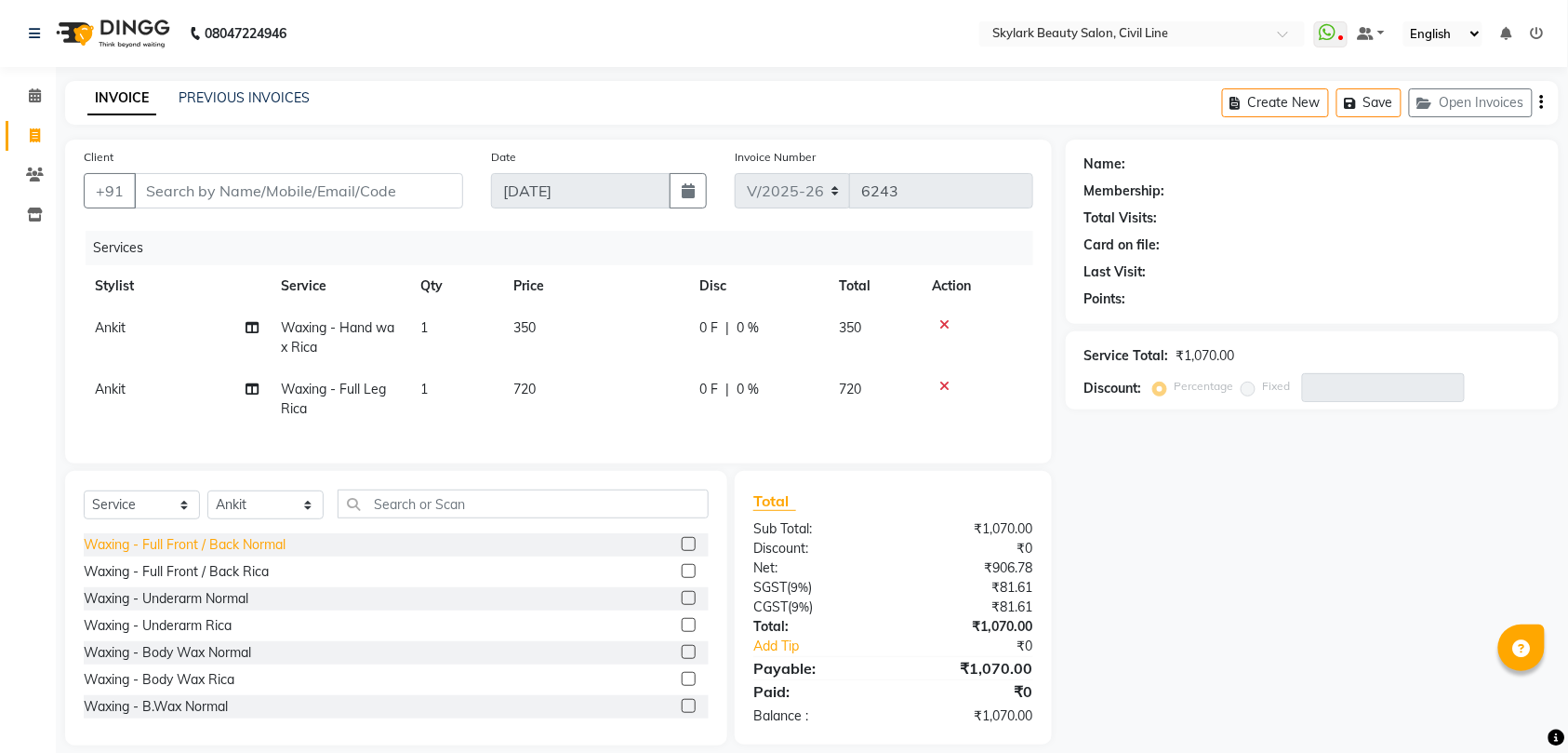
scroll to position [248, 0]
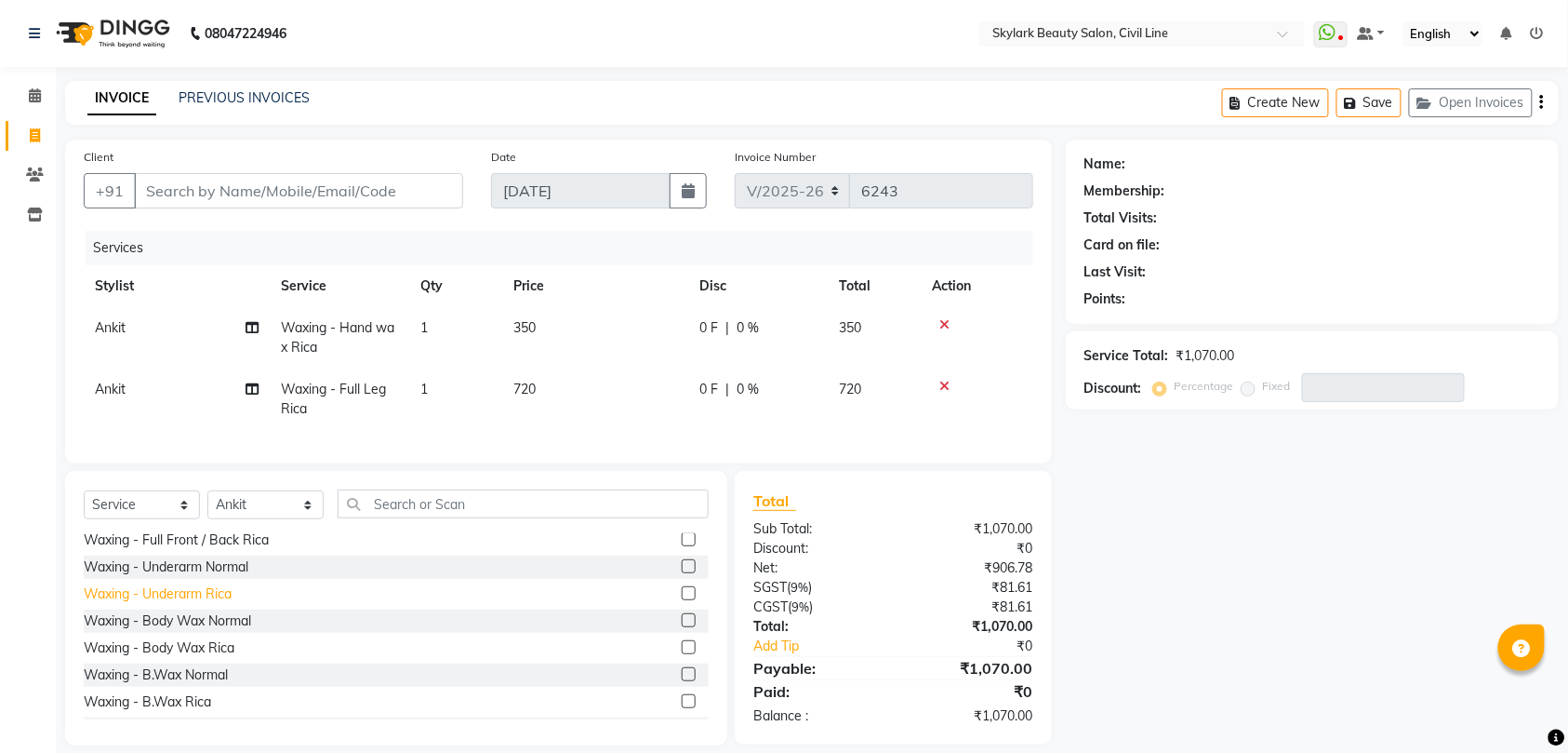
click at [194, 604] on div "Waxing - Underarm Rica" at bounding box center [157, 594] width 148 height 20
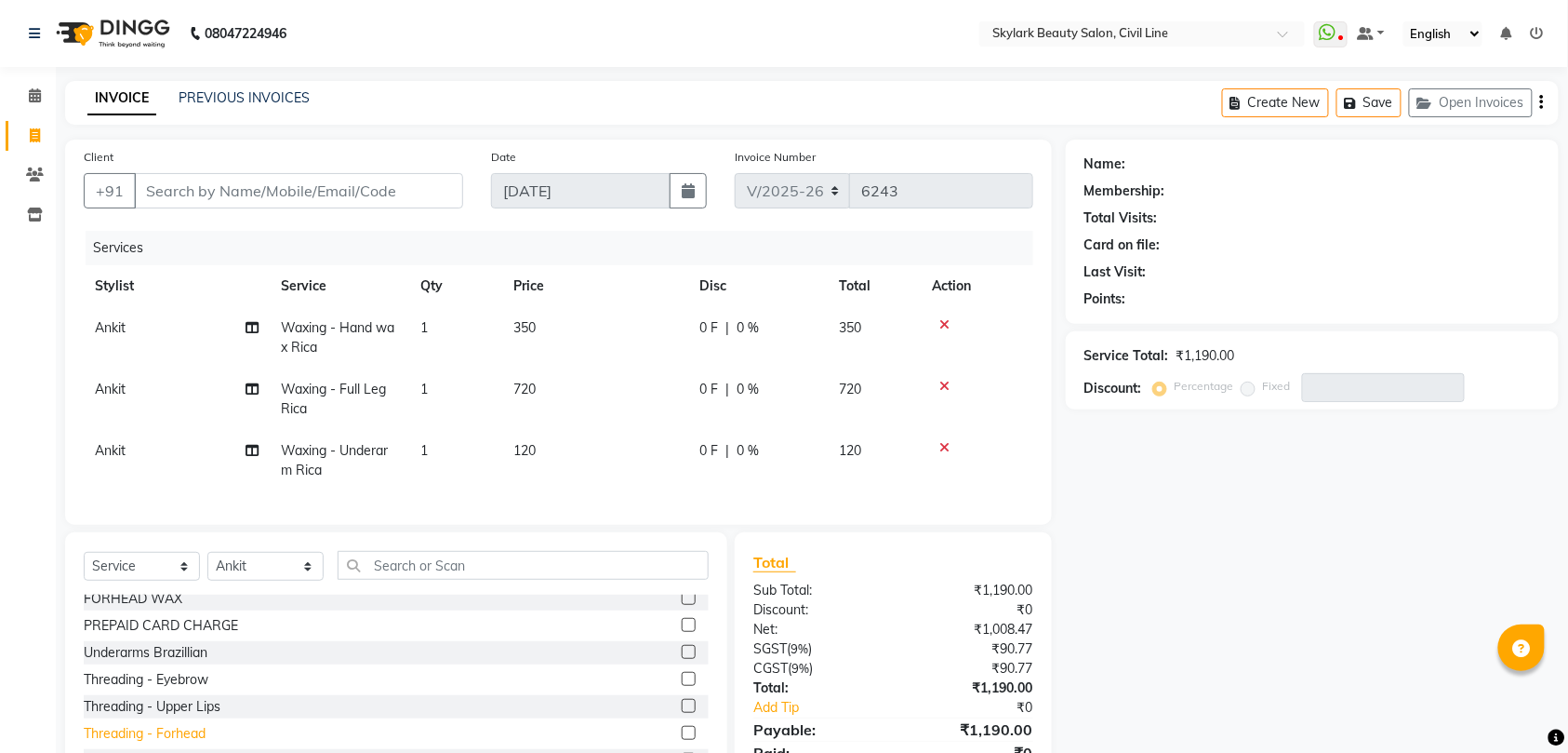
scroll to position [620, 0]
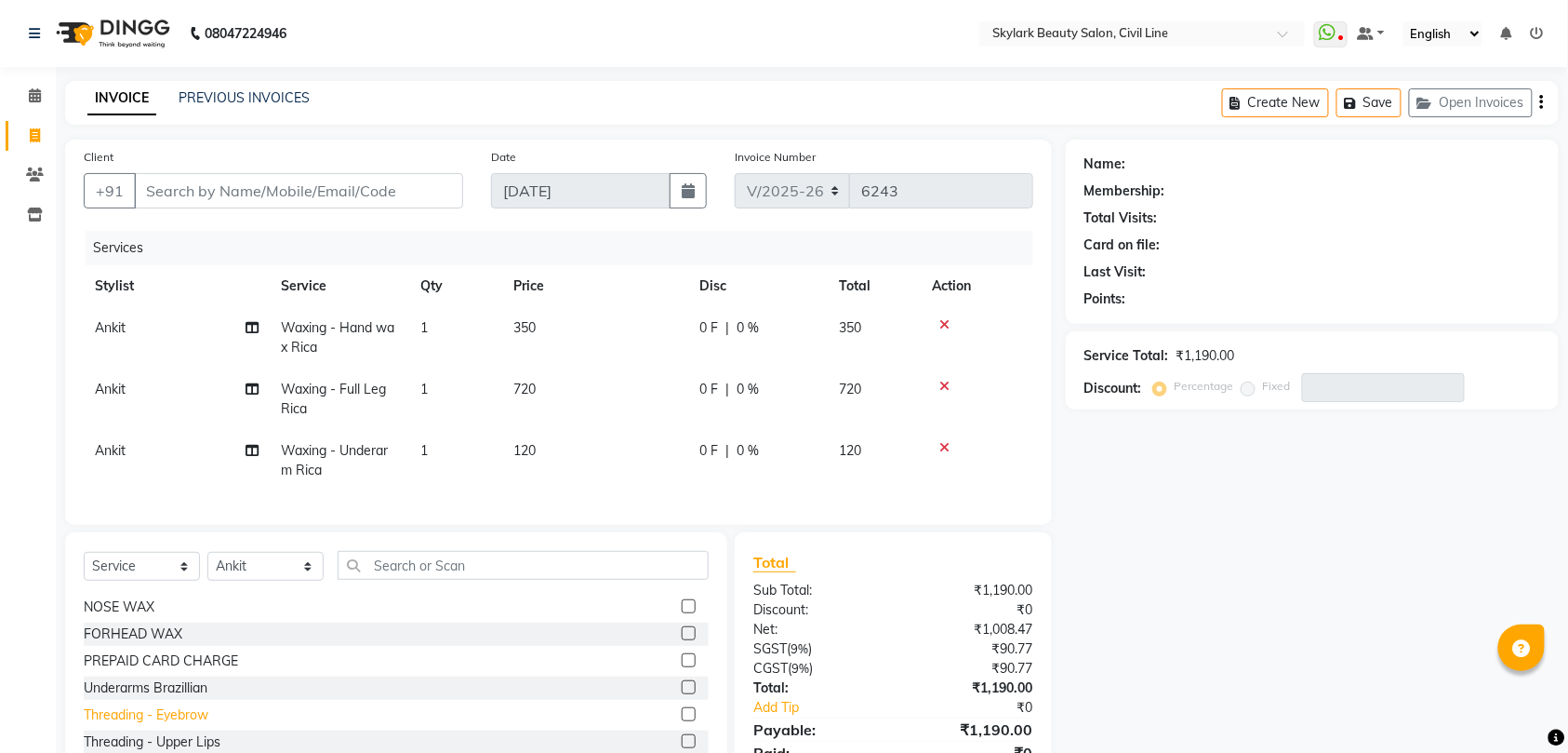
click at [173, 725] on div "Threading - Eyebrow" at bounding box center [145, 715] width 125 height 20
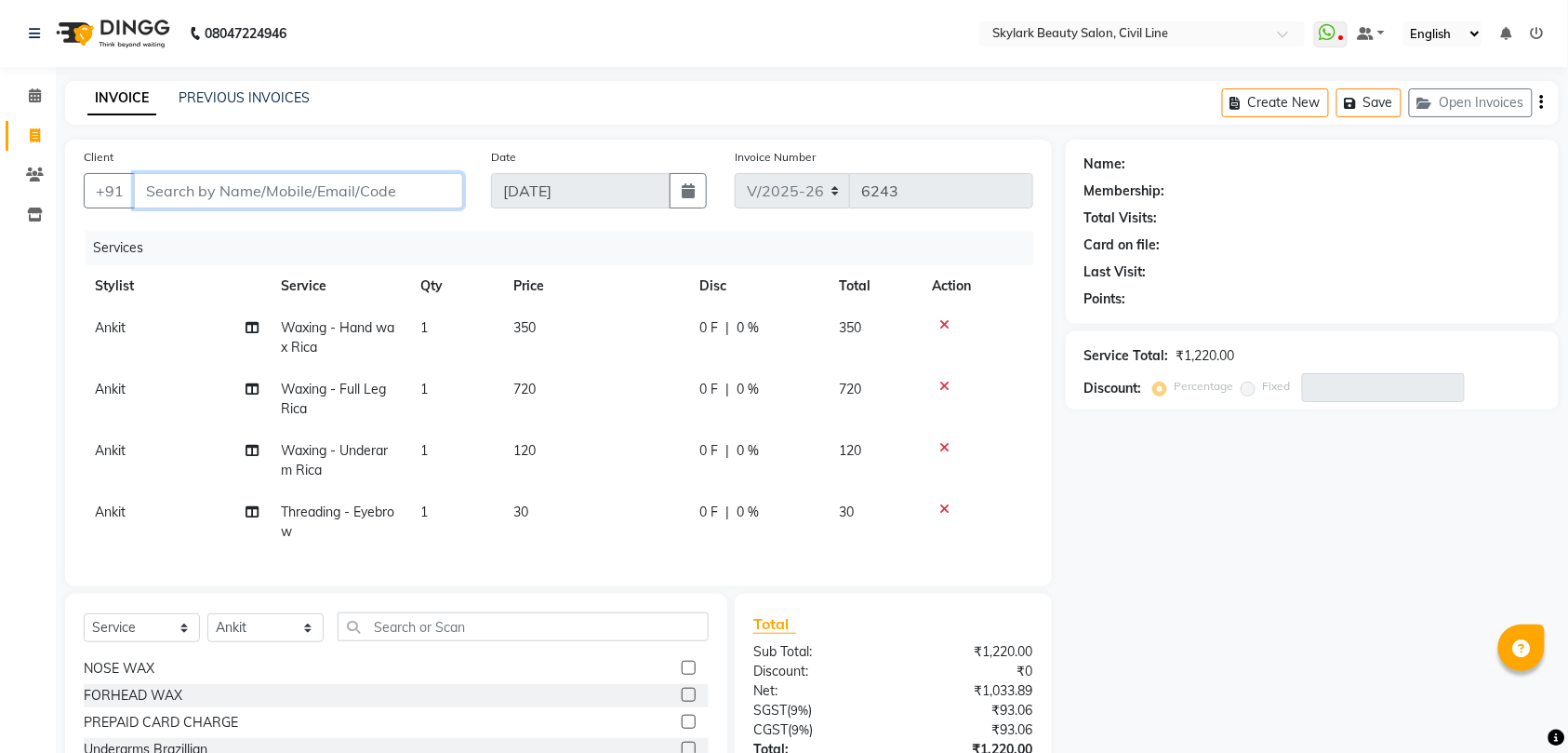
click at [309, 190] on input "Client" at bounding box center [298, 191] width 329 height 36
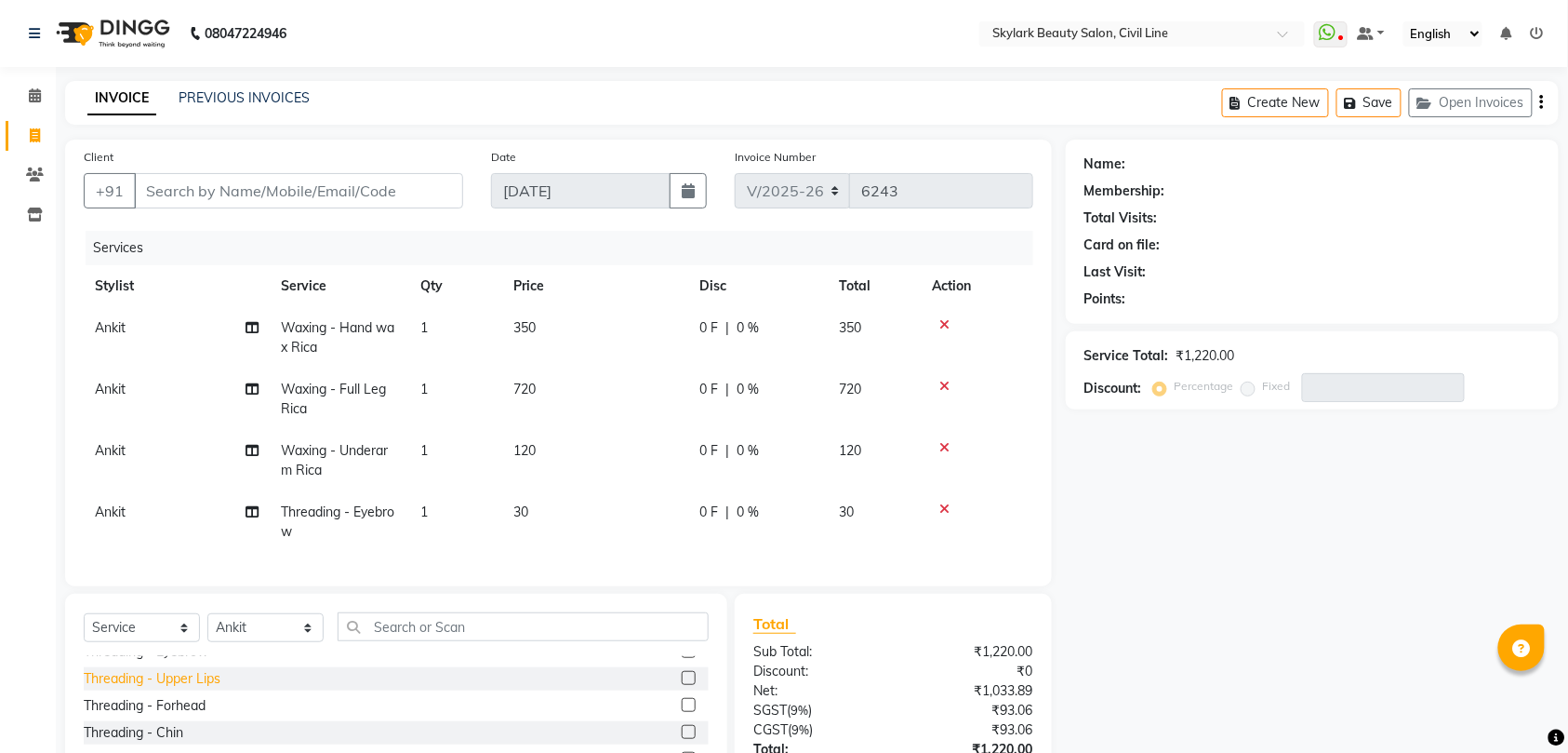
click at [216, 688] on div "Threading - Upper Lips" at bounding box center [152, 678] width 137 height 20
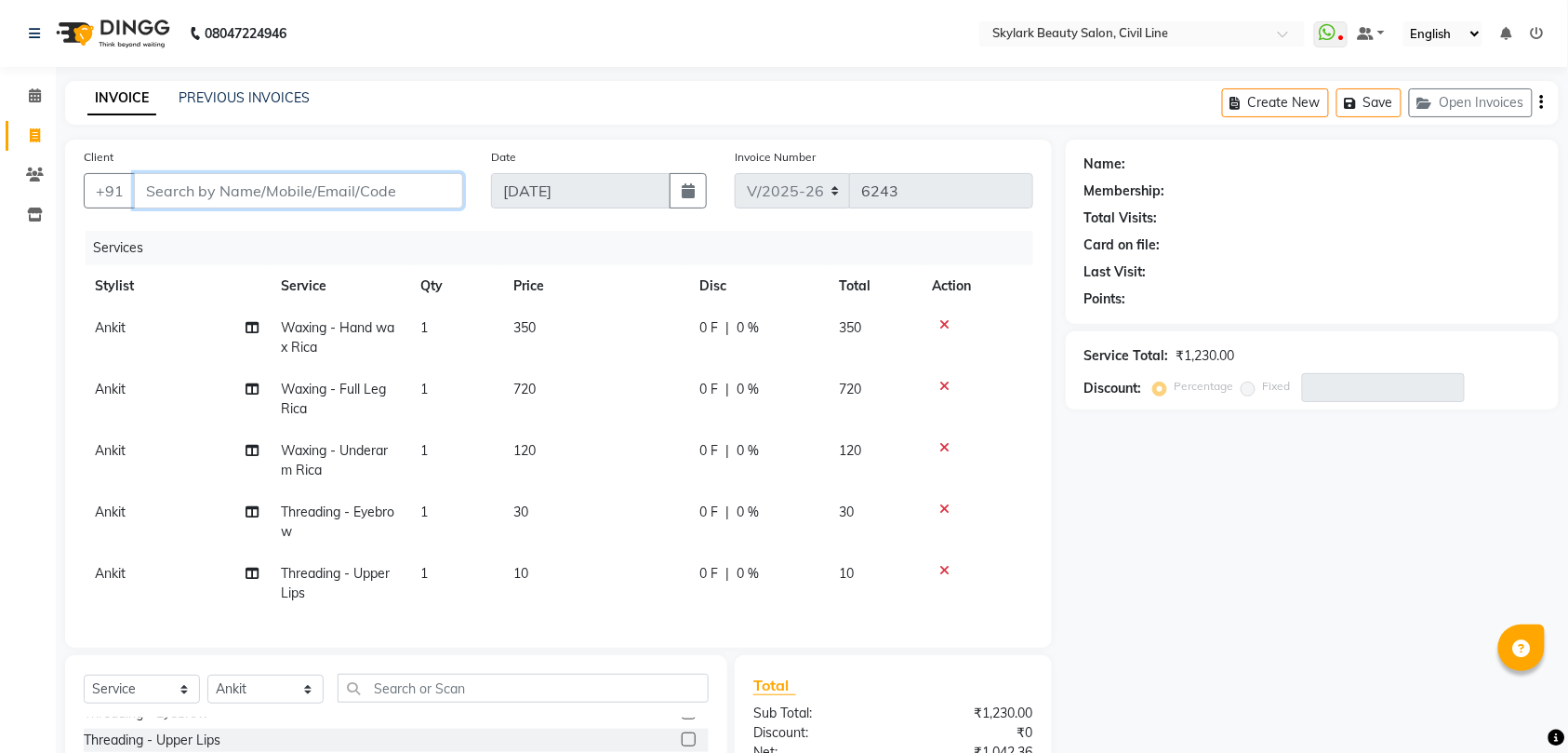
click at [312, 191] on input "Client" at bounding box center [298, 191] width 329 height 36
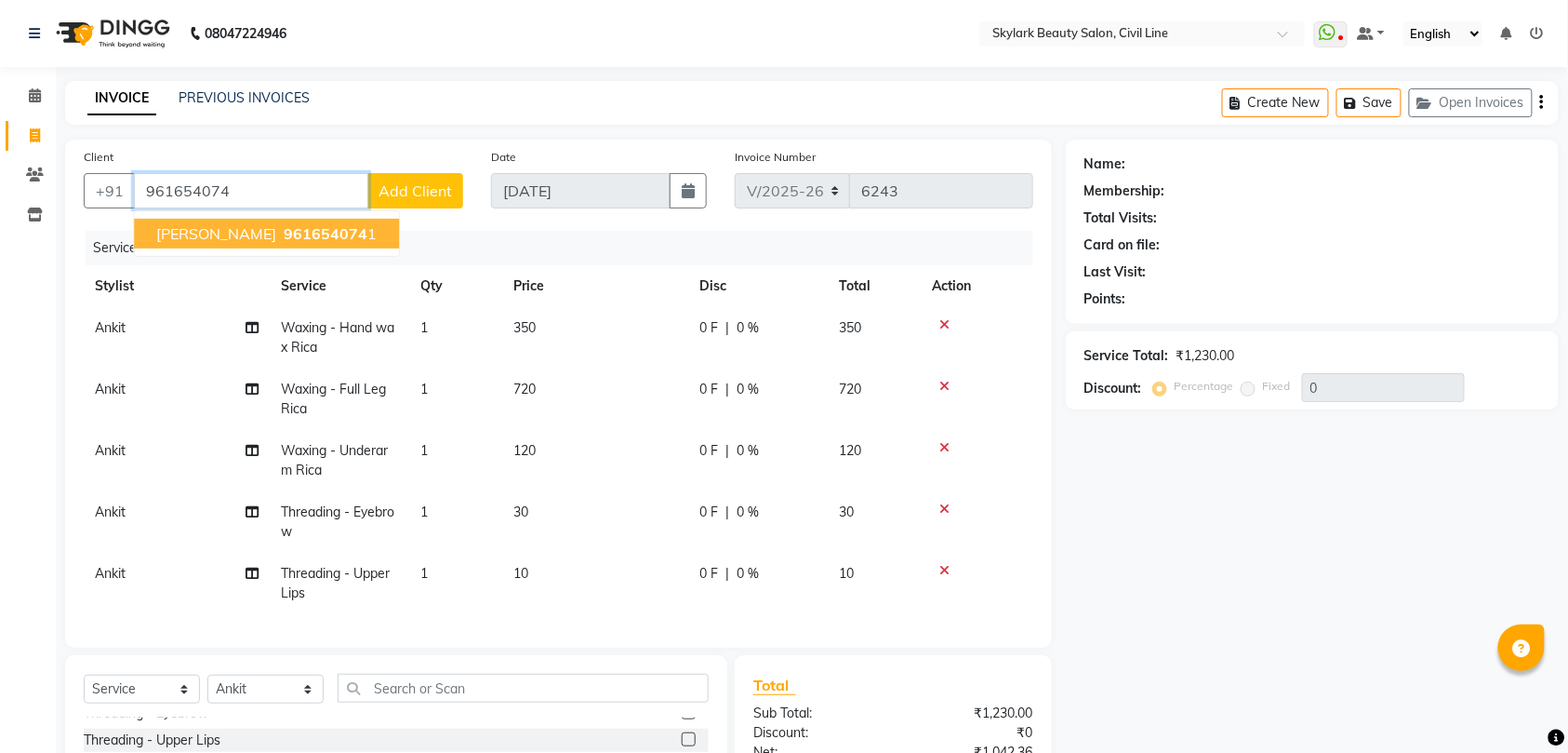
click at [302, 229] on span "961654074" at bounding box center [325, 233] width 83 height 19
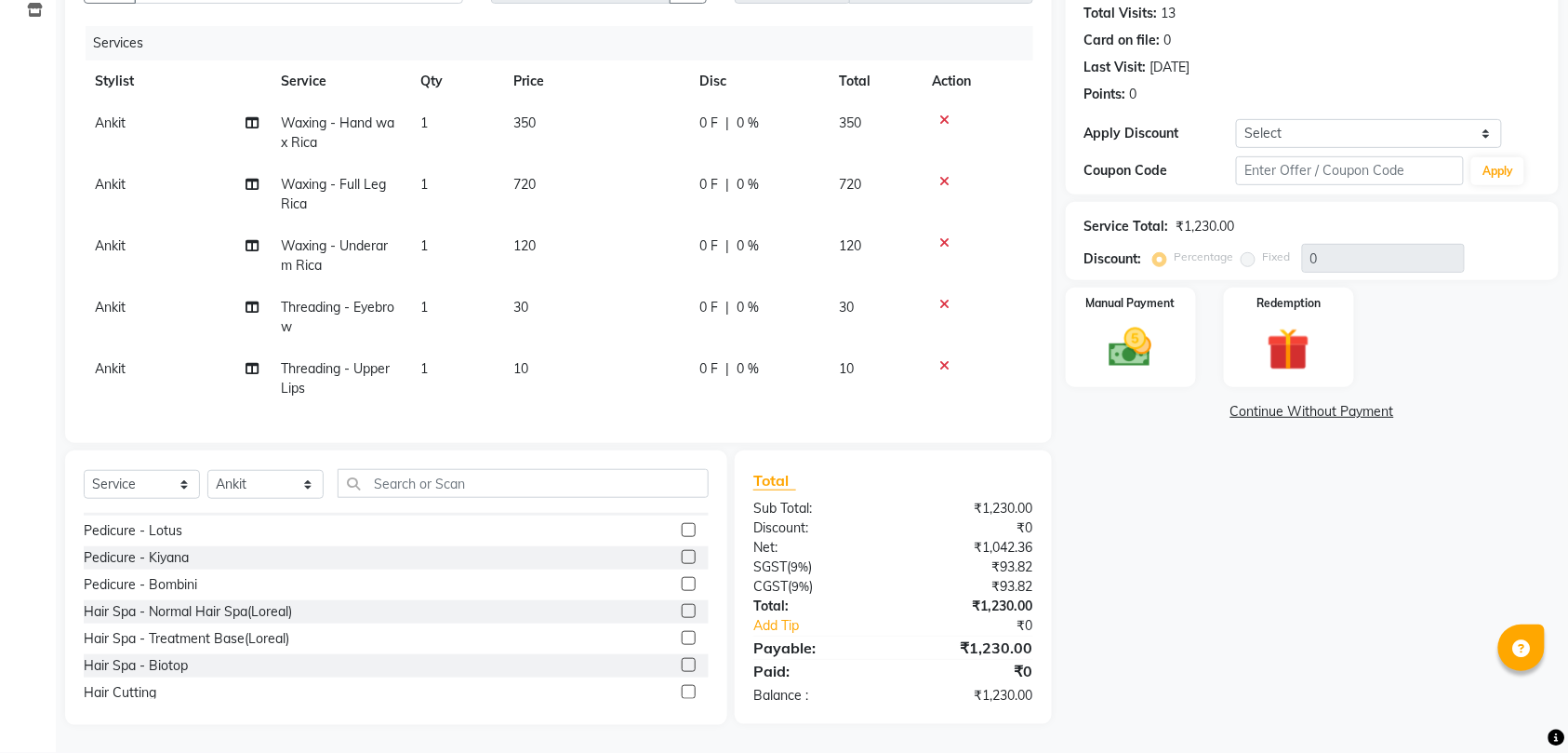
scroll to position [1117, 0]
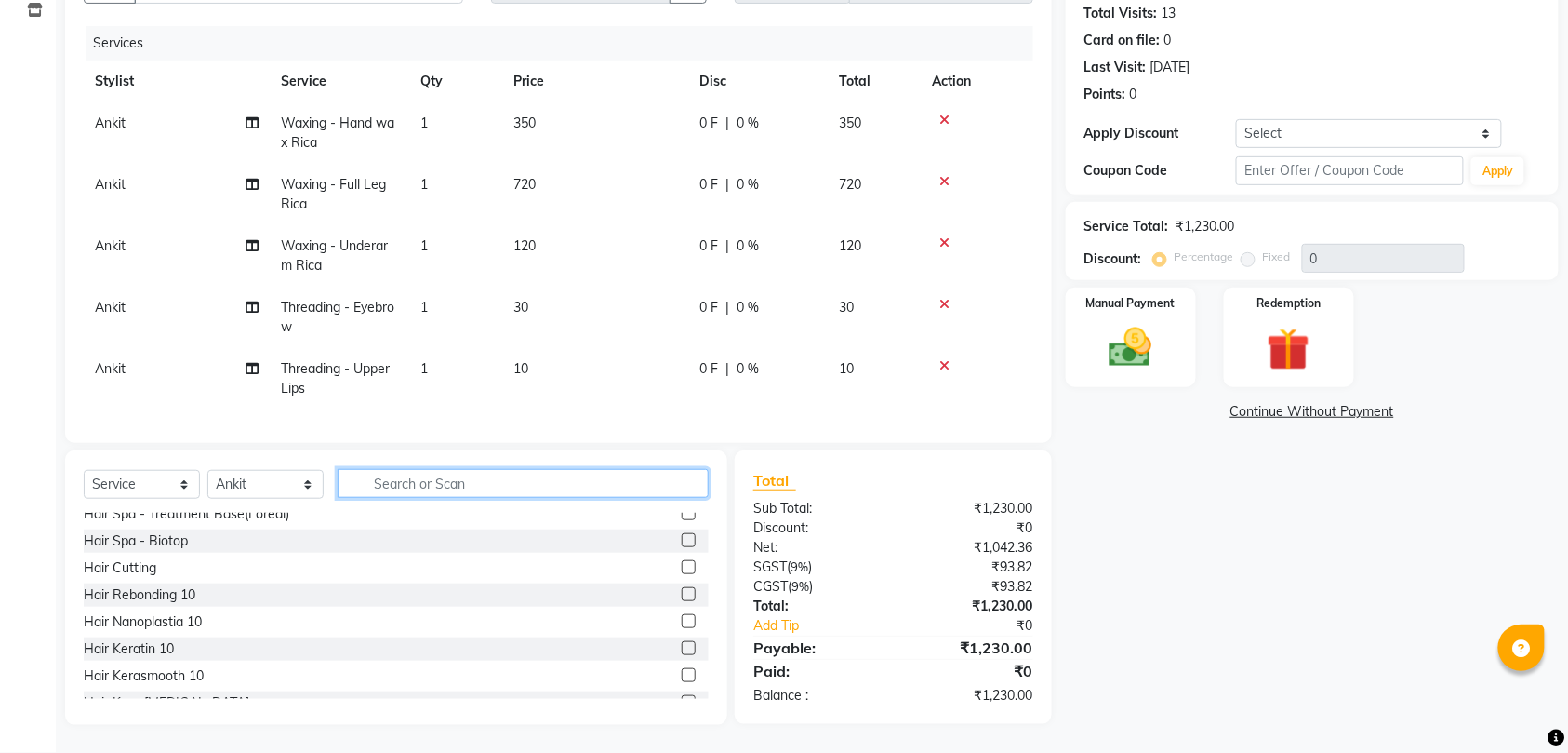
click at [488, 478] on input "text" at bounding box center [523, 483] width 371 height 29
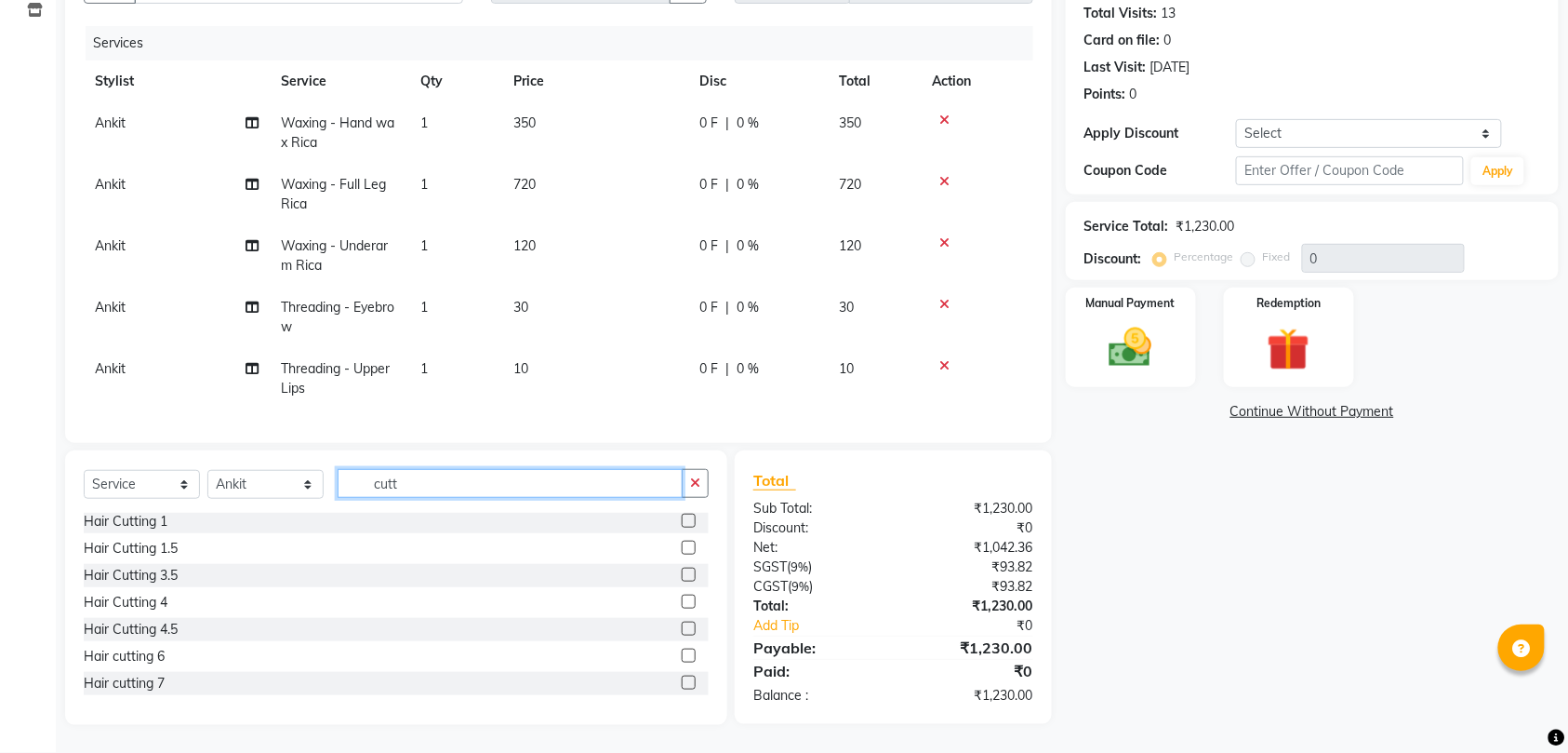
scroll to position [0, 0]
click at [175, 527] on div "Hair Cutting" at bounding box center [396, 524] width 625 height 23
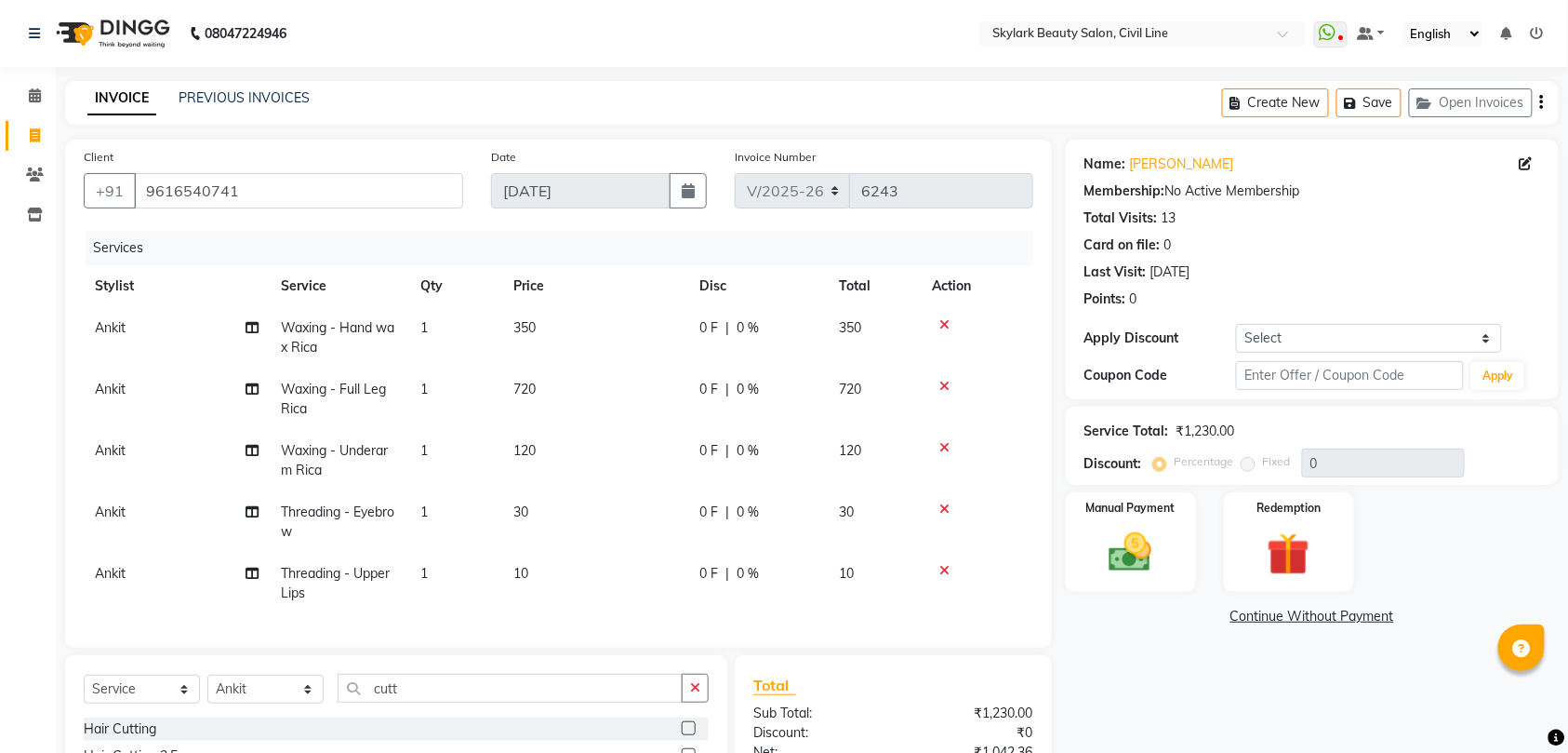
scroll to position [124, 0]
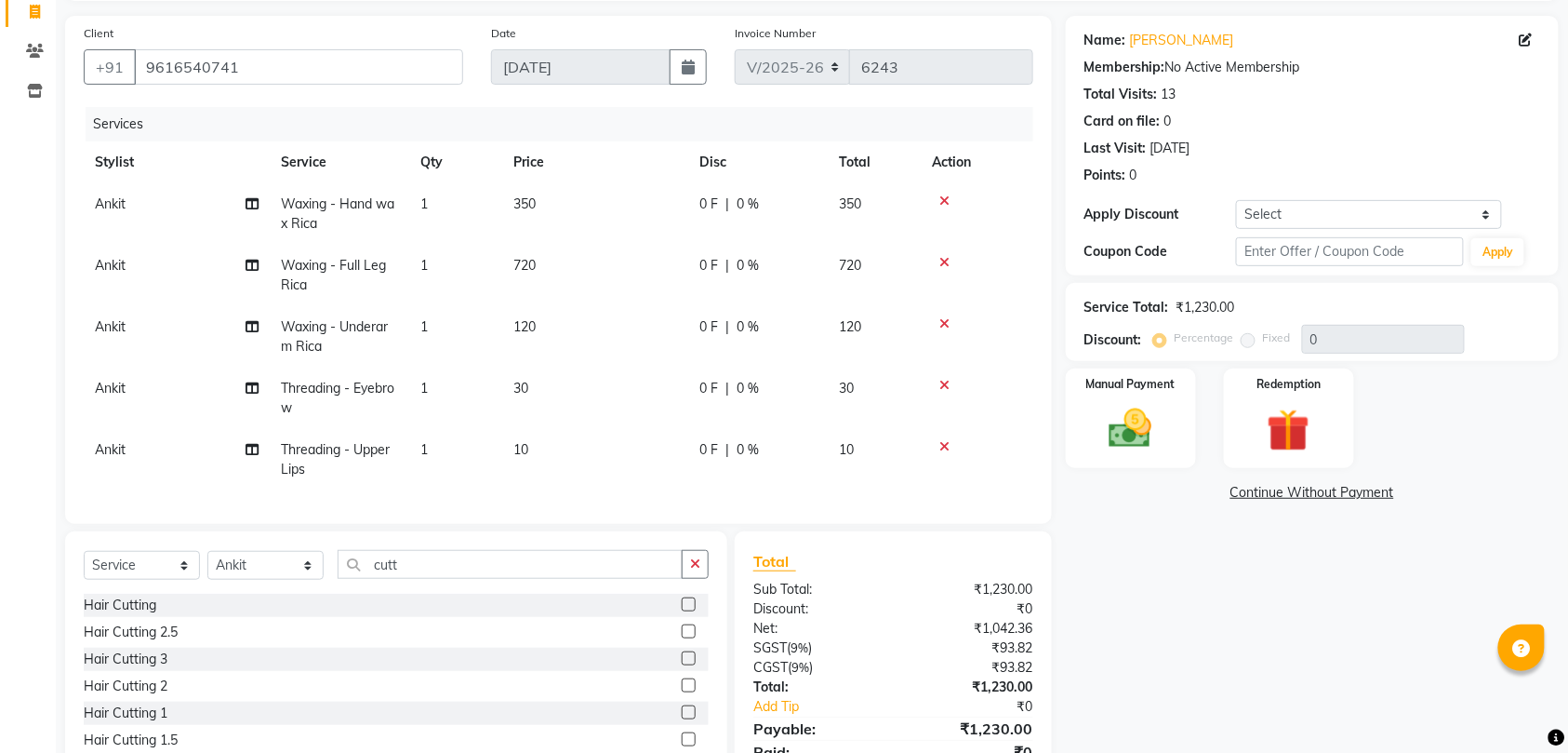
click at [681, 611] on label at bounding box center [688, 604] width 14 height 14
click at [681, 611] on input "checkbox" at bounding box center [687, 605] width 12 height 12
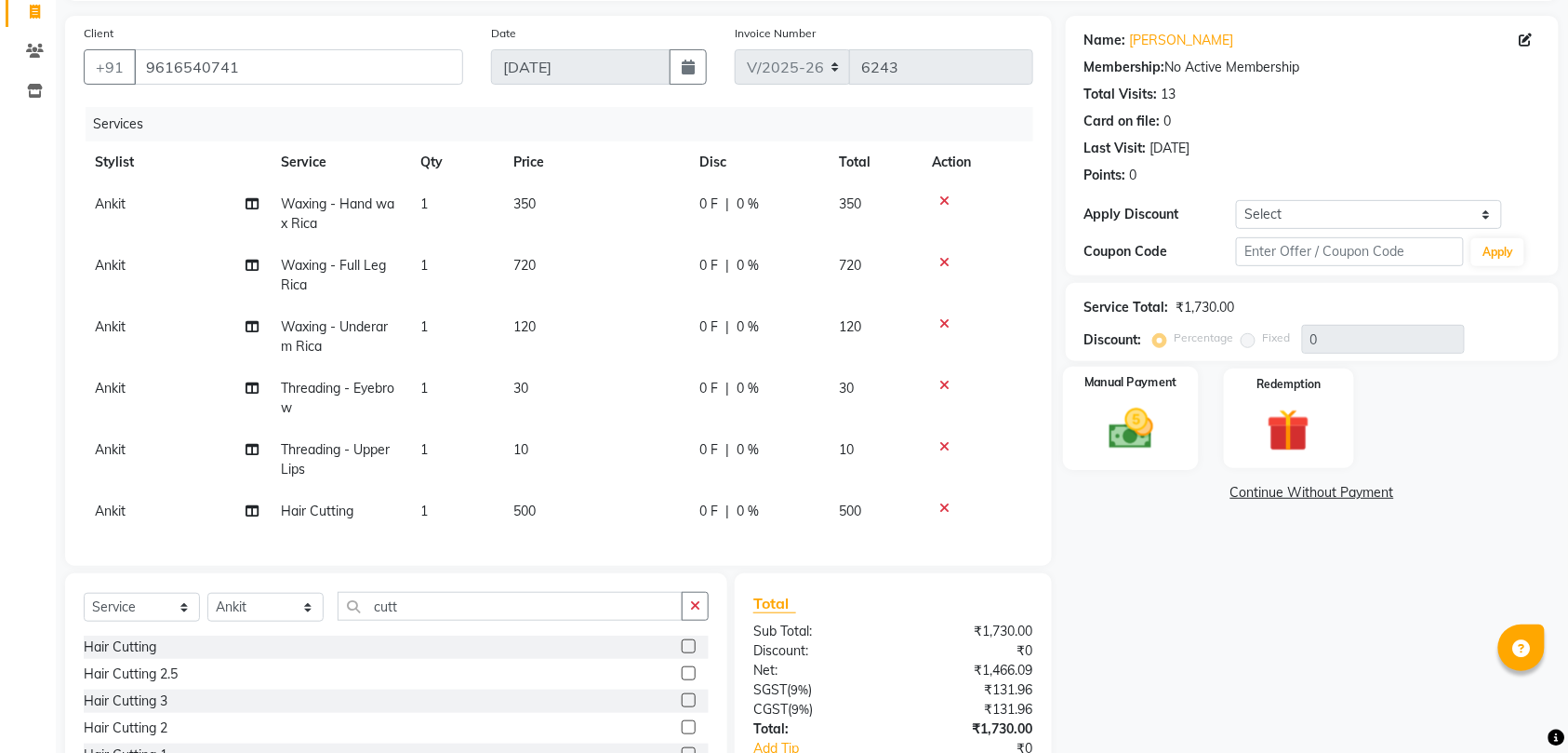
click at [1125, 421] on img at bounding box center [1130, 429] width 72 height 52
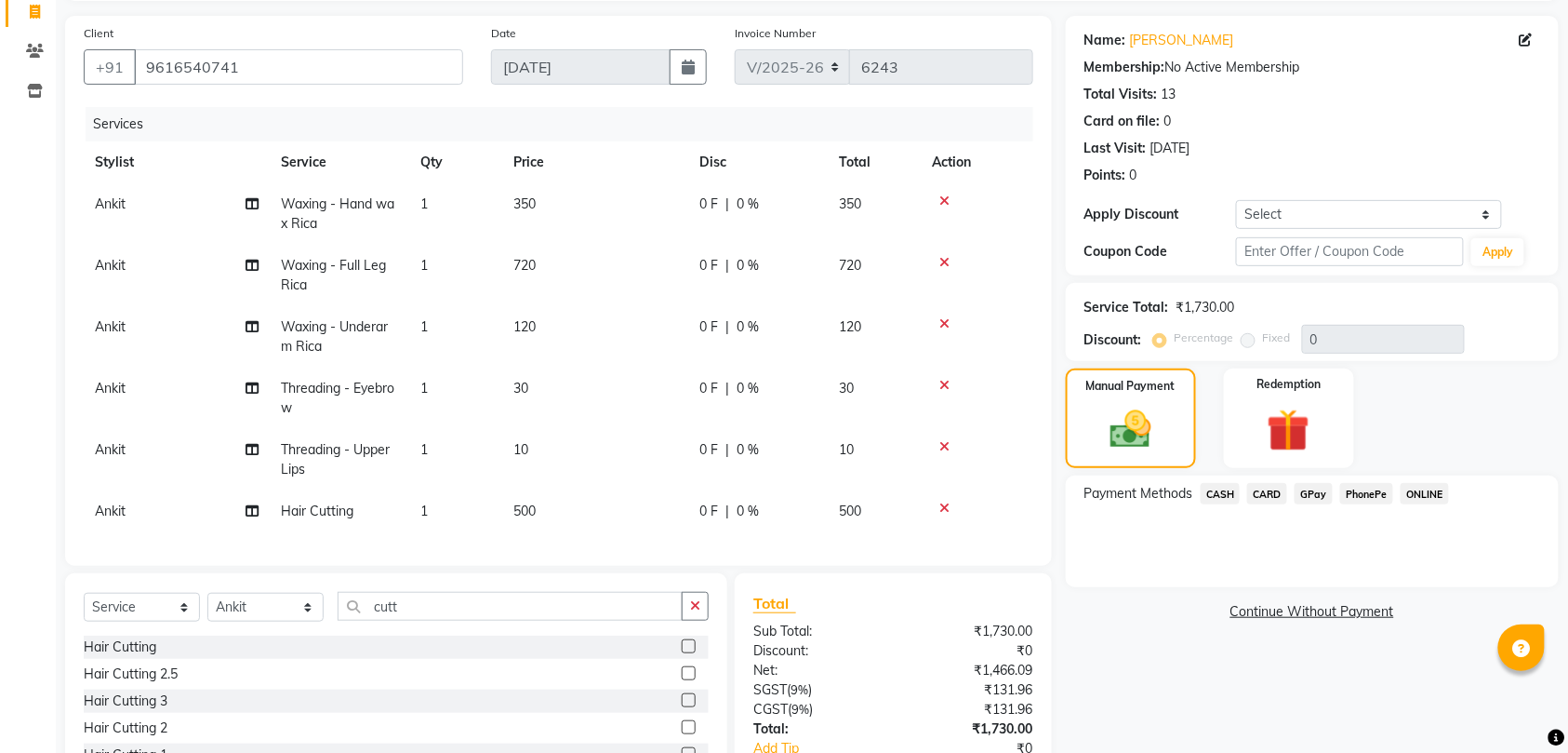
scroll to position [0, 0]
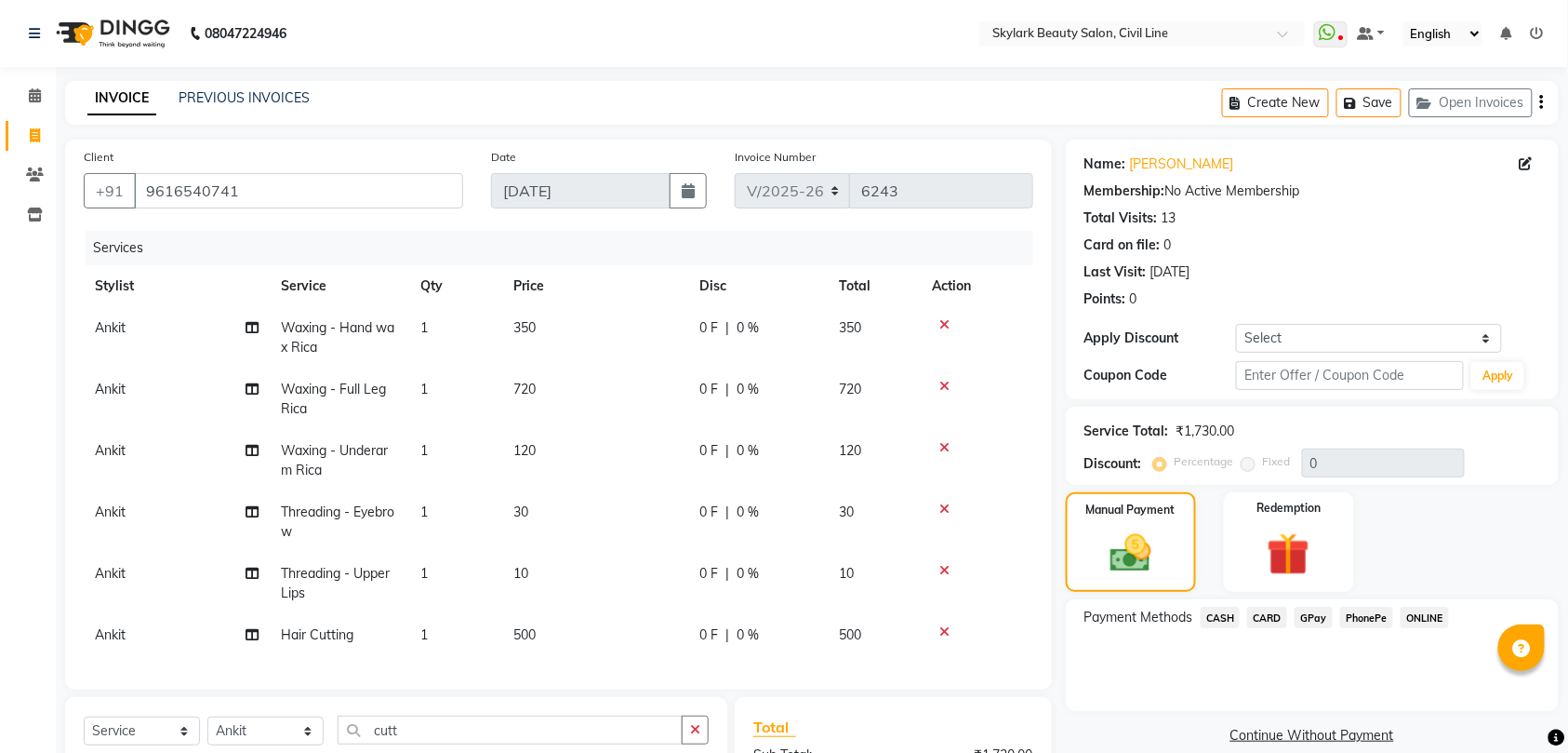
click at [1217, 619] on span "CASH" at bounding box center [1220, 617] width 40 height 22
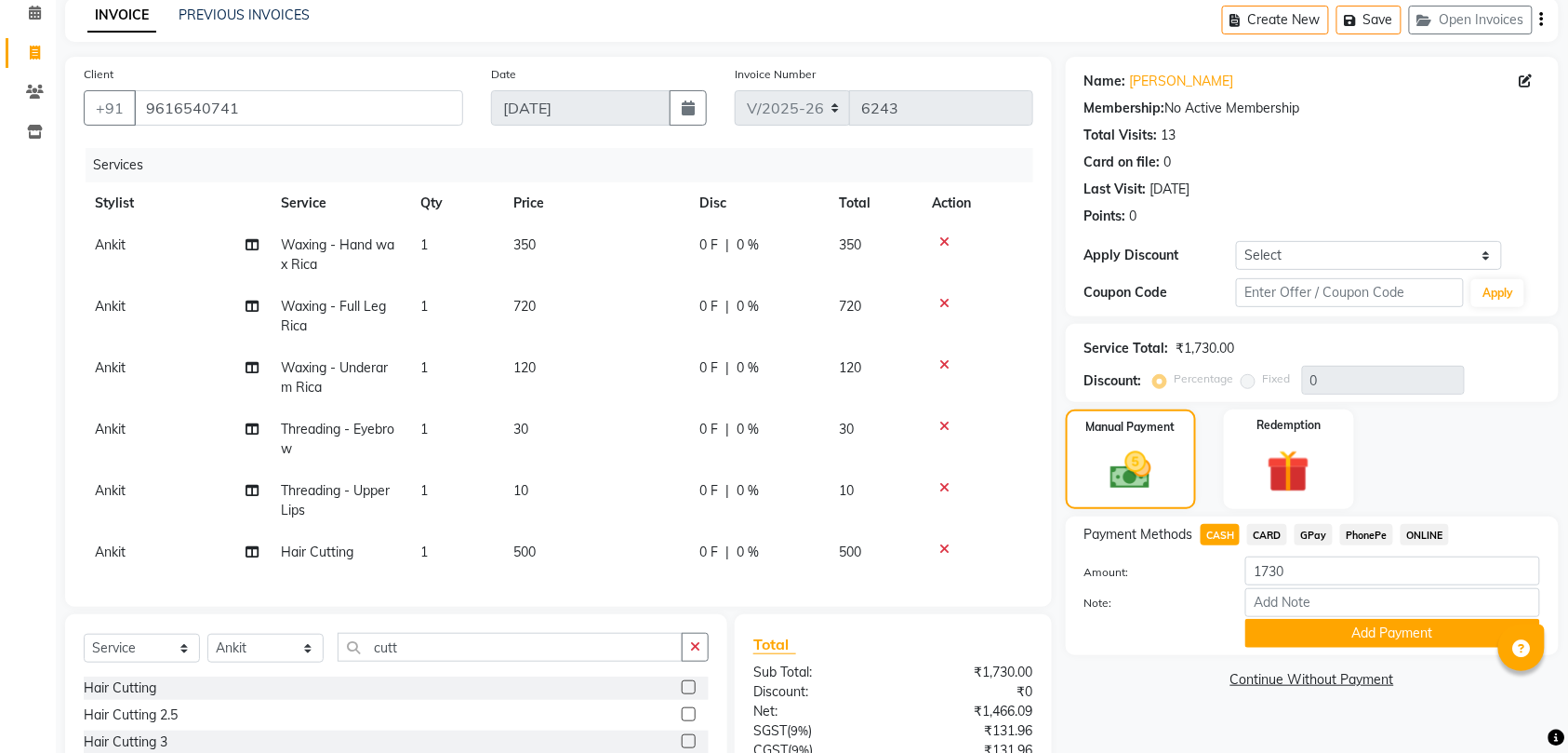
scroll to position [124, 0]
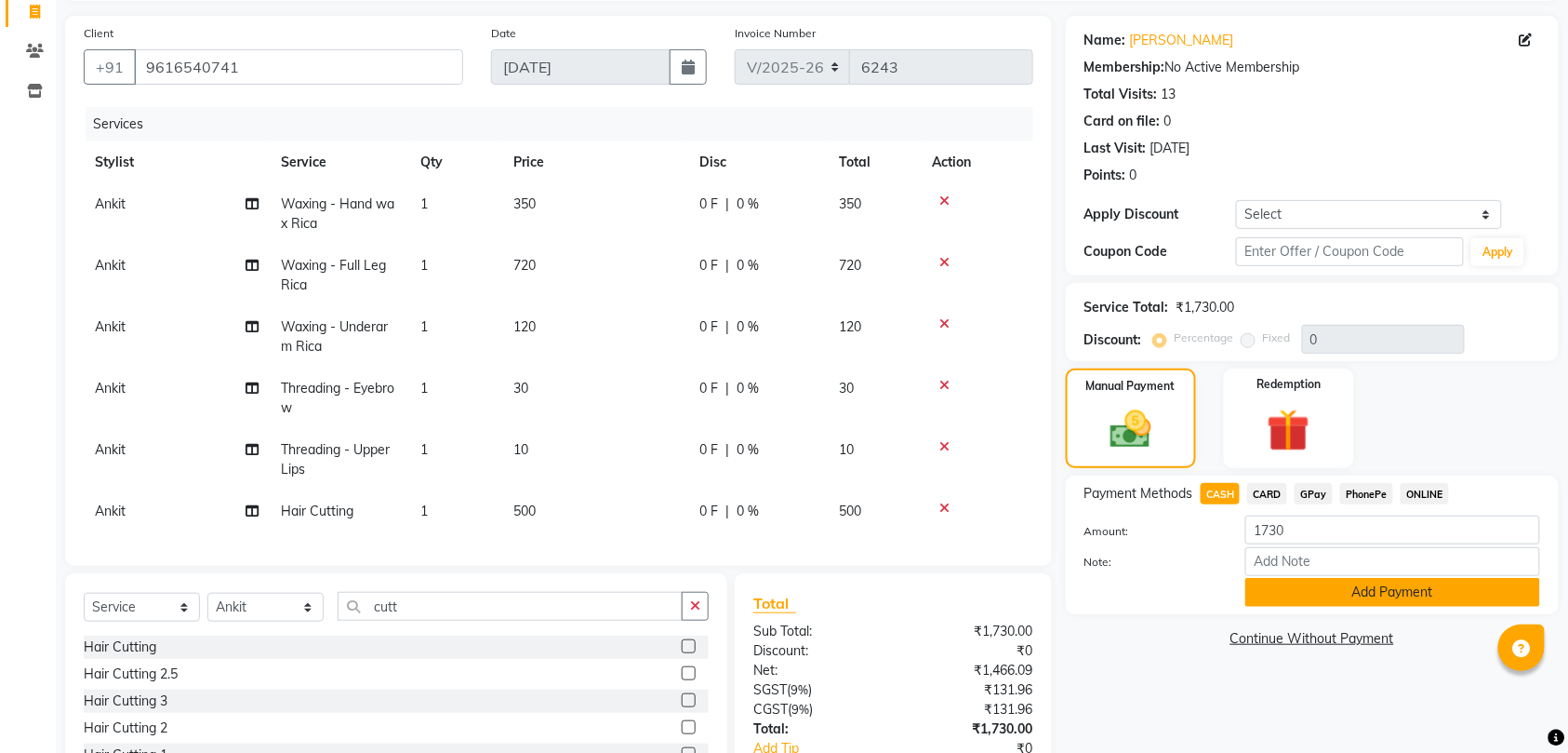
click at [1270, 599] on button "Add Payment" at bounding box center [1392, 592] width 294 height 29
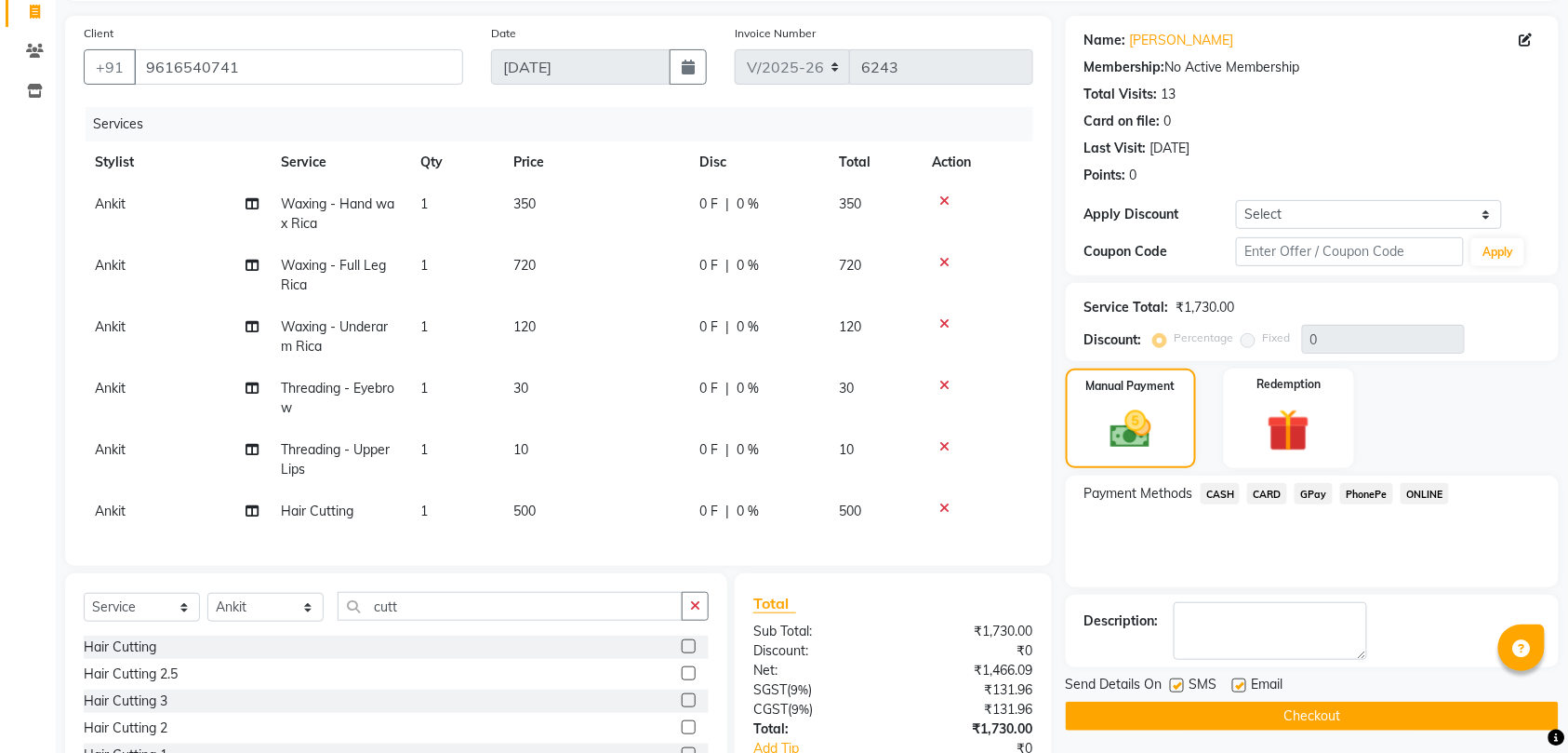
click at [1195, 719] on button "Checkout" at bounding box center [1312, 715] width 493 height 29
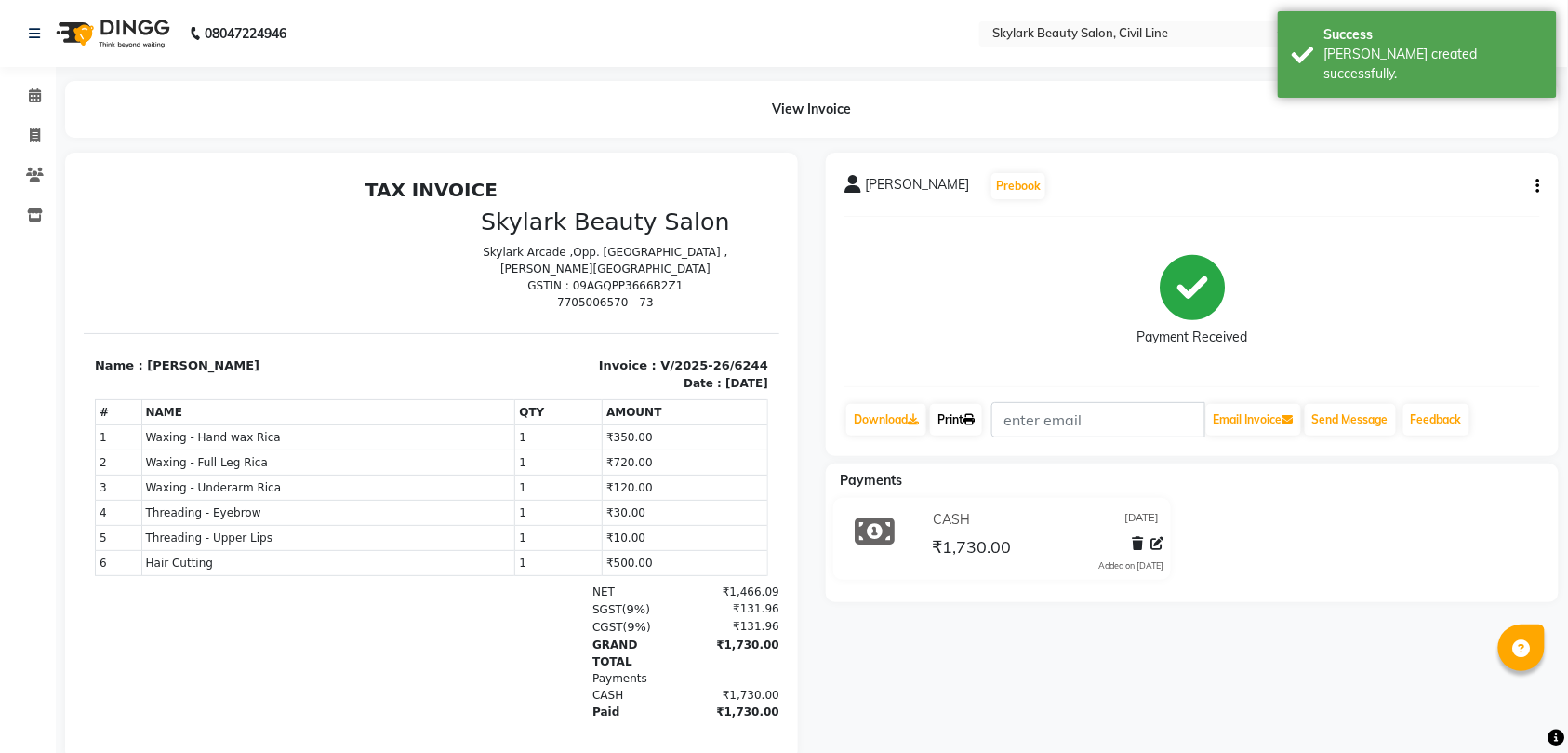
click at [964, 412] on link "Print" at bounding box center [956, 420] width 52 height 32
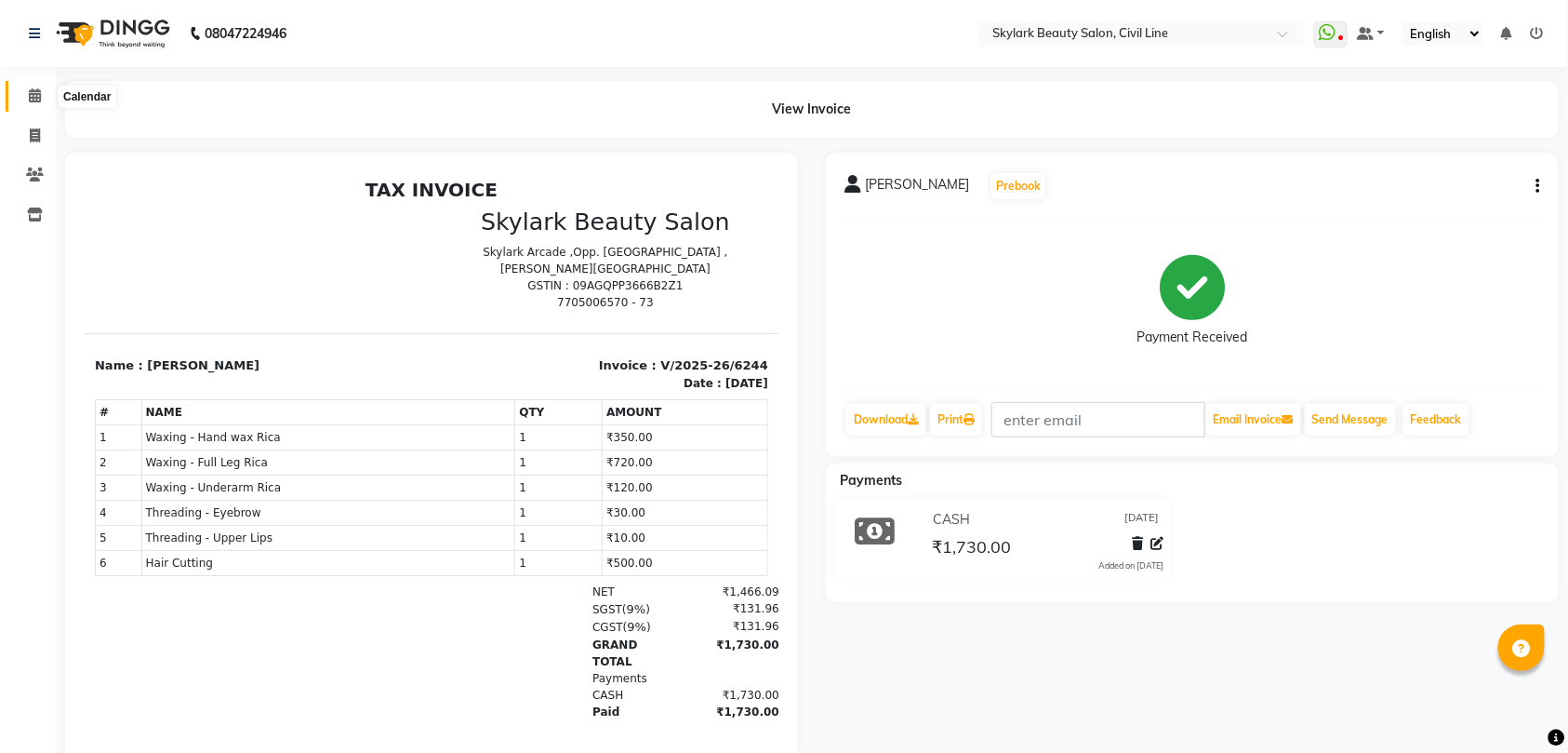
click at [30, 90] on icon at bounding box center [35, 95] width 12 height 14
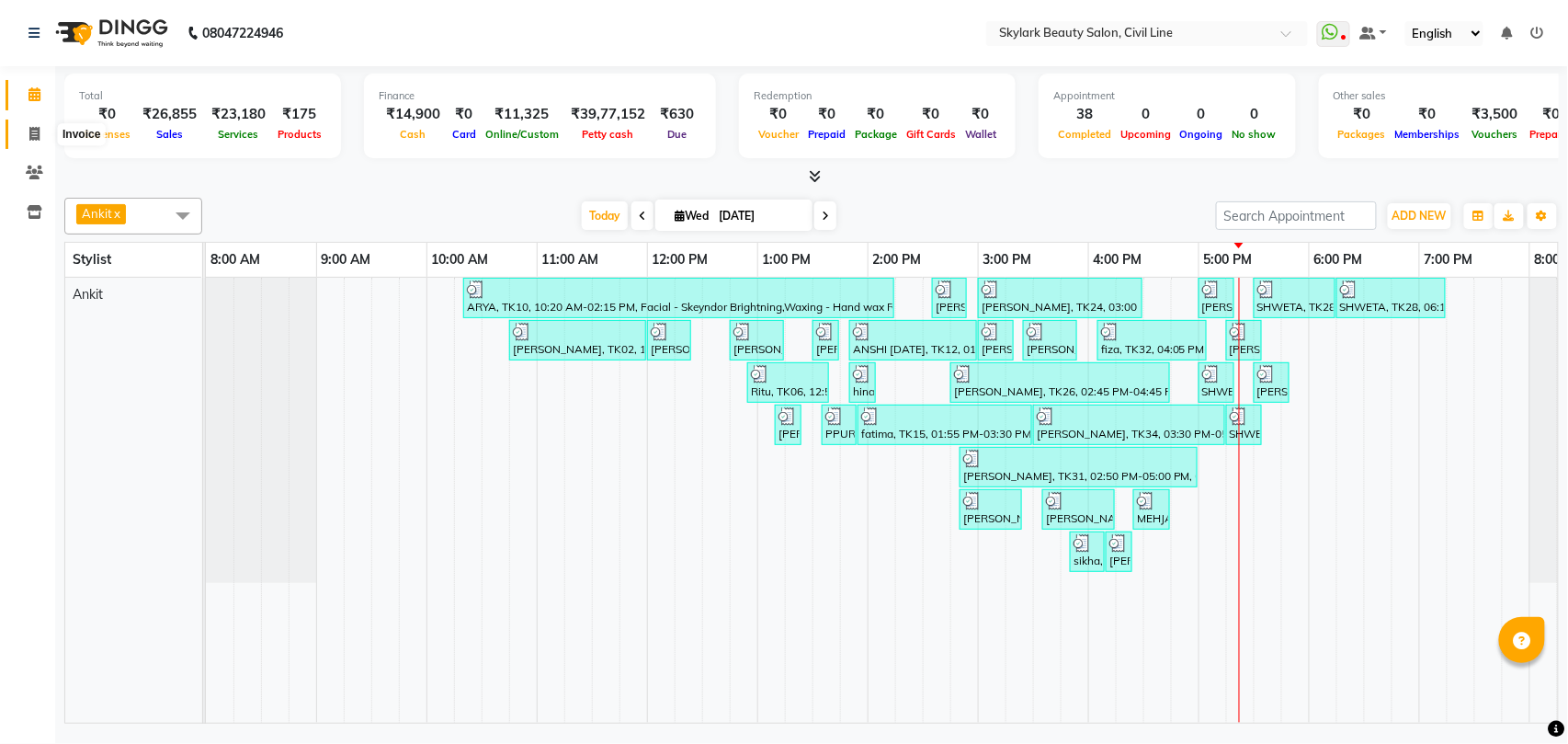
click at [31, 132] on icon at bounding box center [34, 133] width 10 height 14
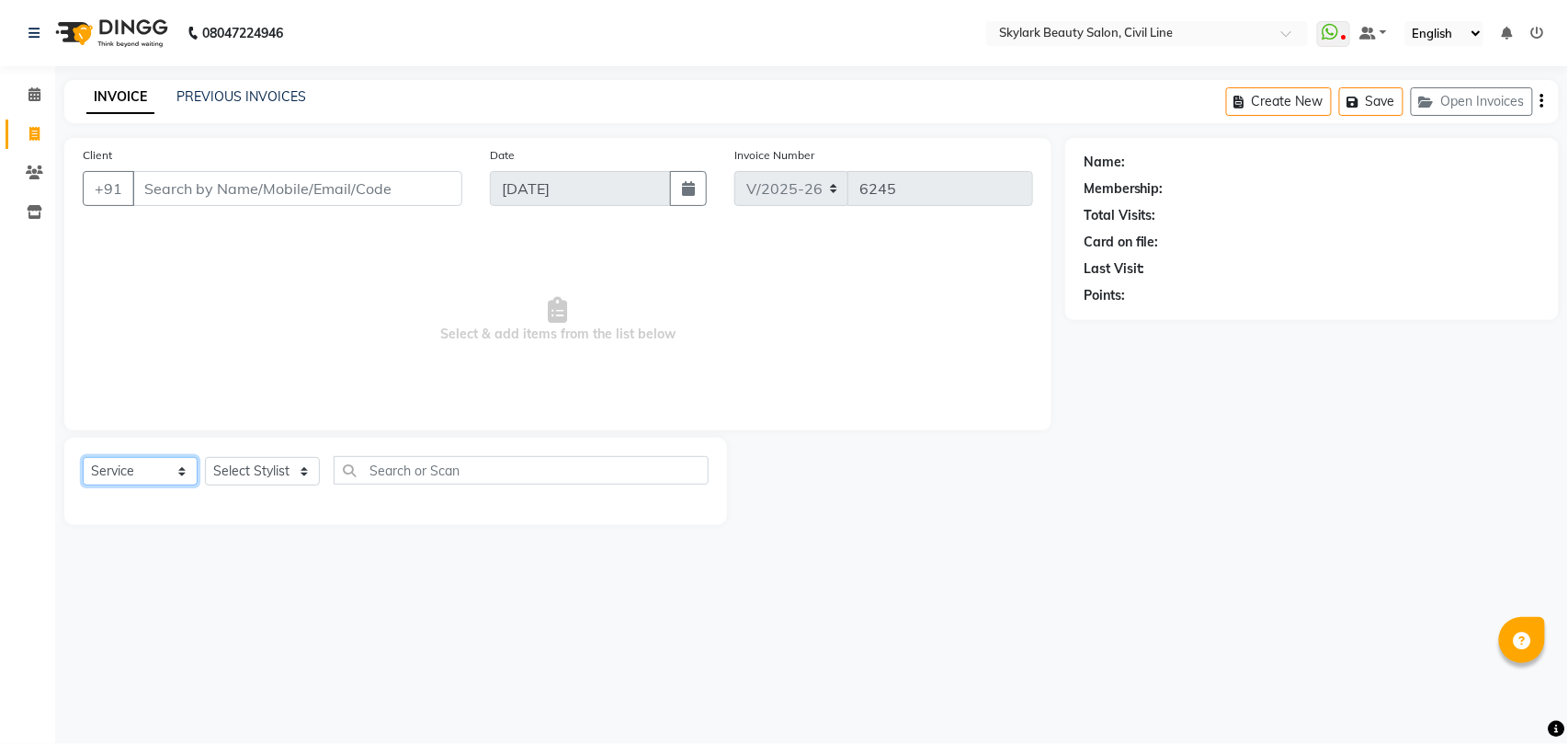
click at [152, 463] on select "Select Service Product Membership Package Voucher Prepaid Gift Card" at bounding box center [140, 471] width 115 height 29
click at [82, 457] on select "Select Service Product Membership Package Voucher Prepaid Gift Card" at bounding box center [140, 471] width 115 height 29
click at [277, 463] on select "Select Stylist" at bounding box center [262, 471] width 115 height 29
click at [205, 457] on select "Select Stylist [PERSON_NAME] [PERSON_NAME] [PERSON_NAME] WASU" at bounding box center [262, 471] width 115 height 29
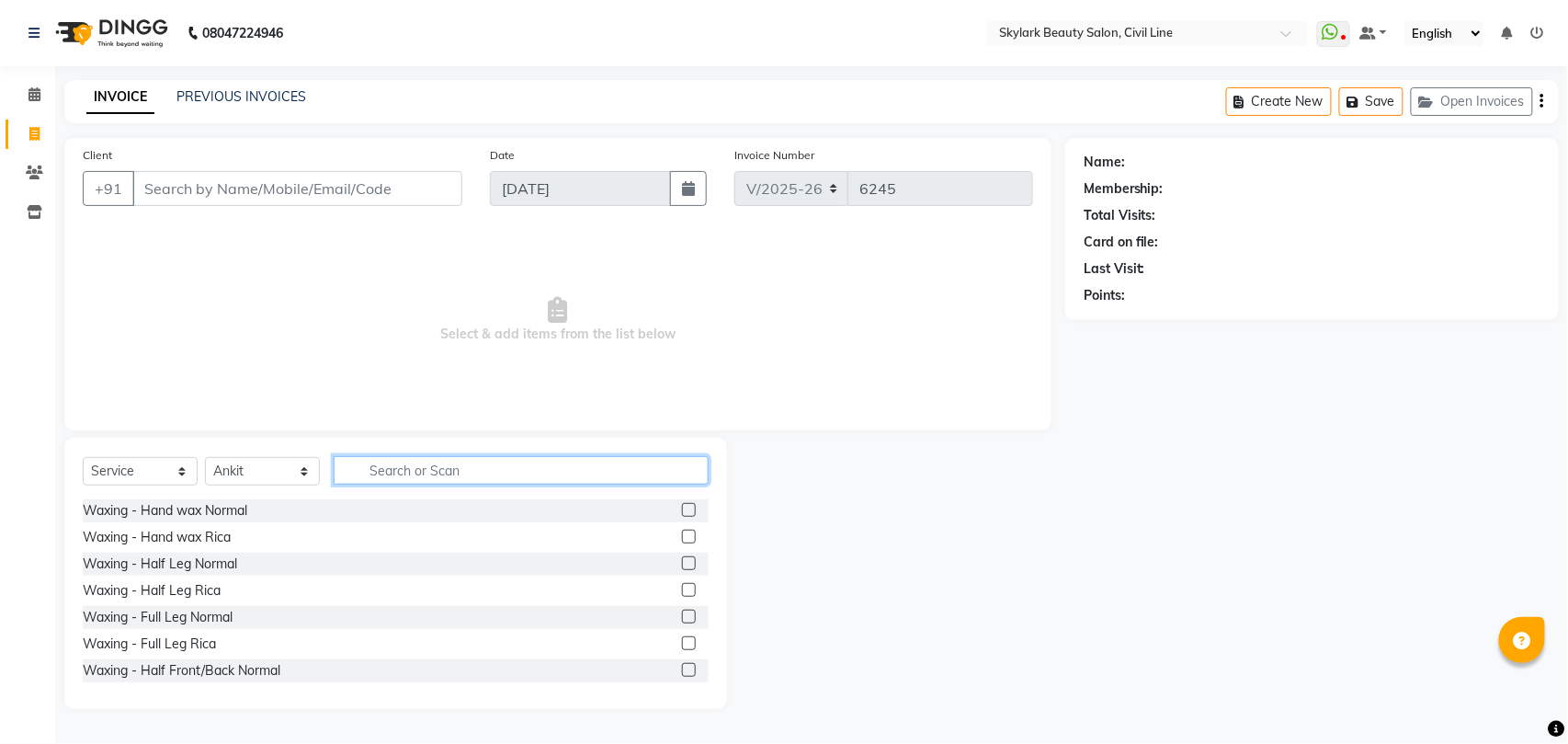
click at [401, 479] on input "text" at bounding box center [521, 470] width 375 height 29
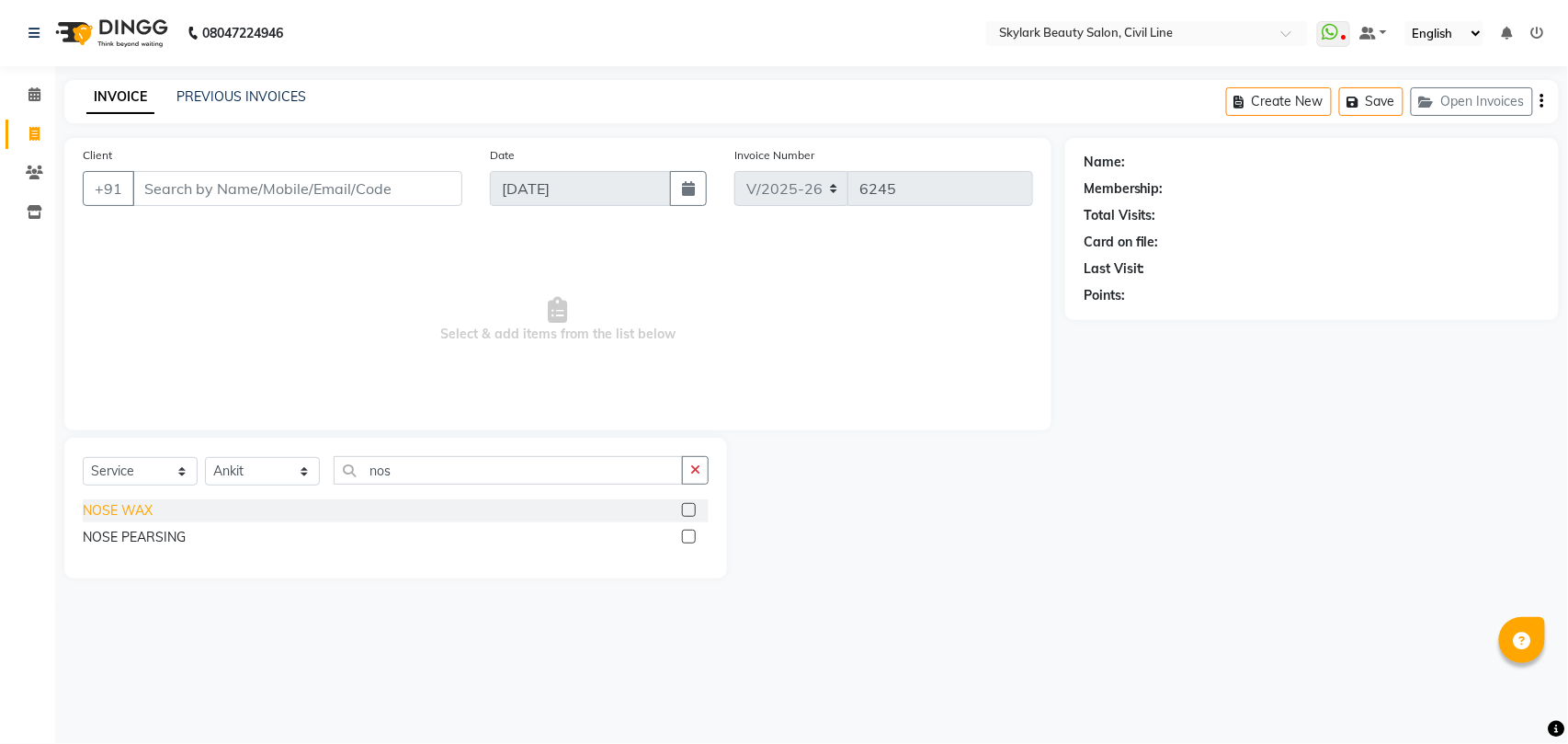
click at [119, 509] on div "NOSE WAX" at bounding box center [117, 511] width 69 height 19
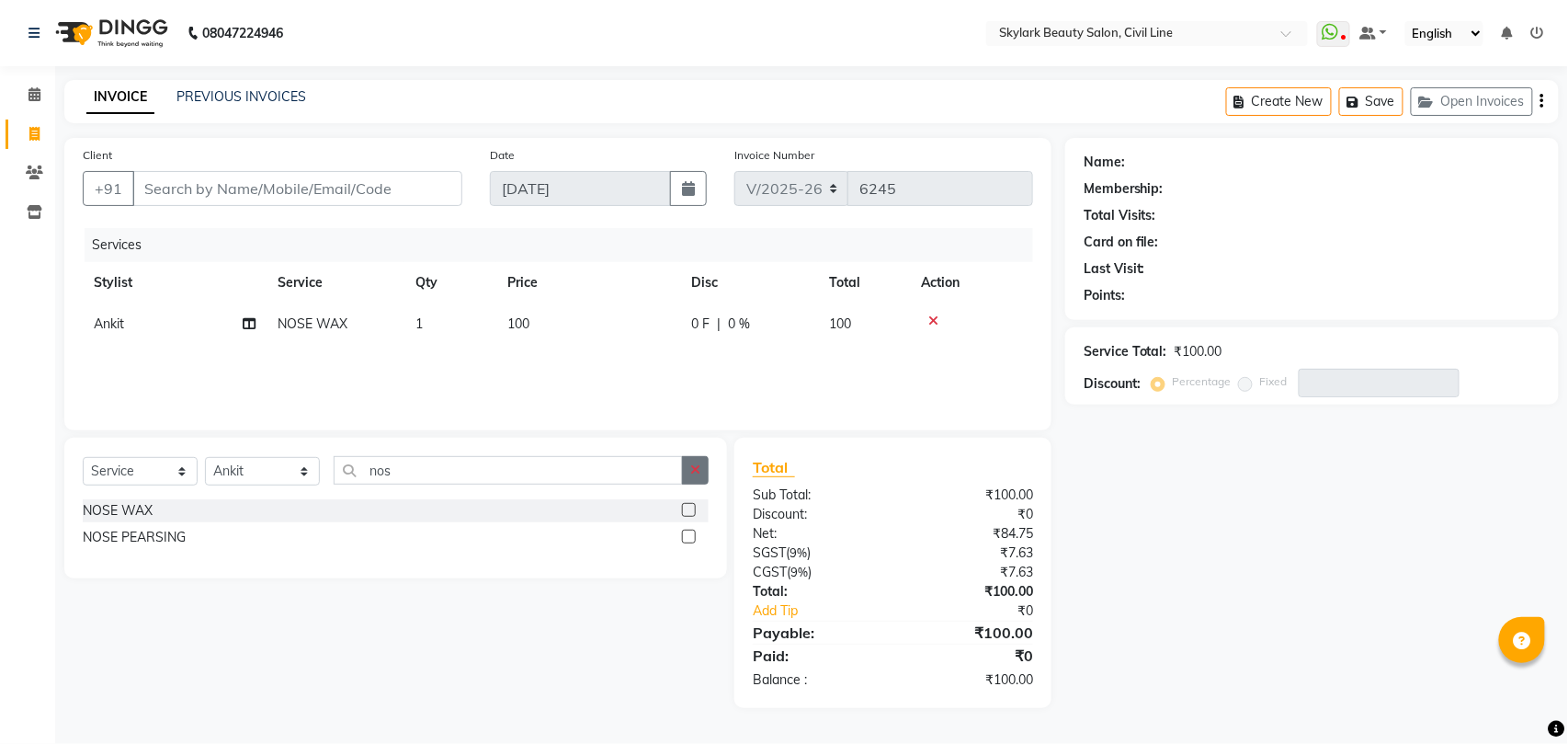
click at [706, 473] on button "button" at bounding box center [695, 470] width 27 height 29
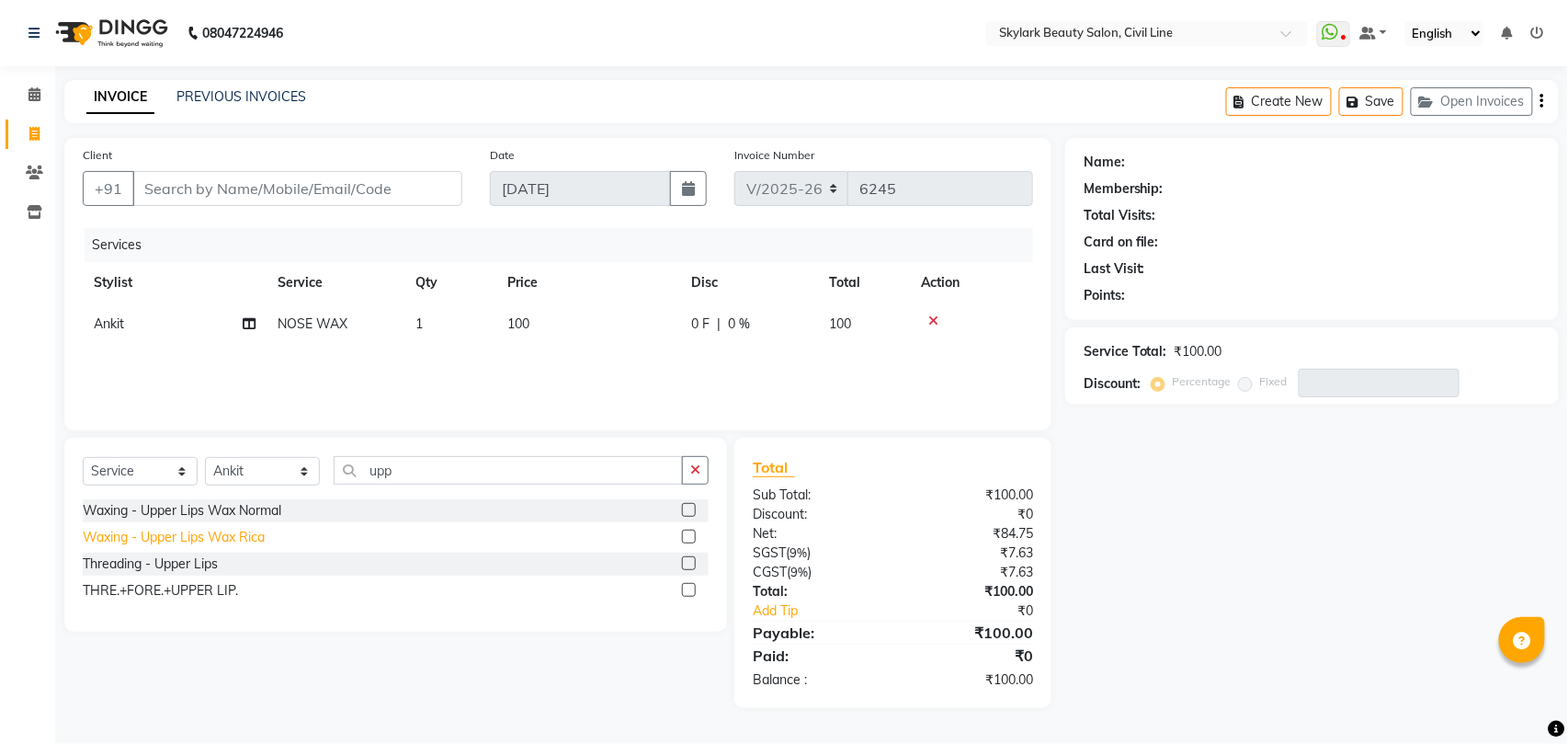
click at [229, 535] on div "Waxing - Upper Lips Wax Rica" at bounding box center [173, 536] width 182 height 19
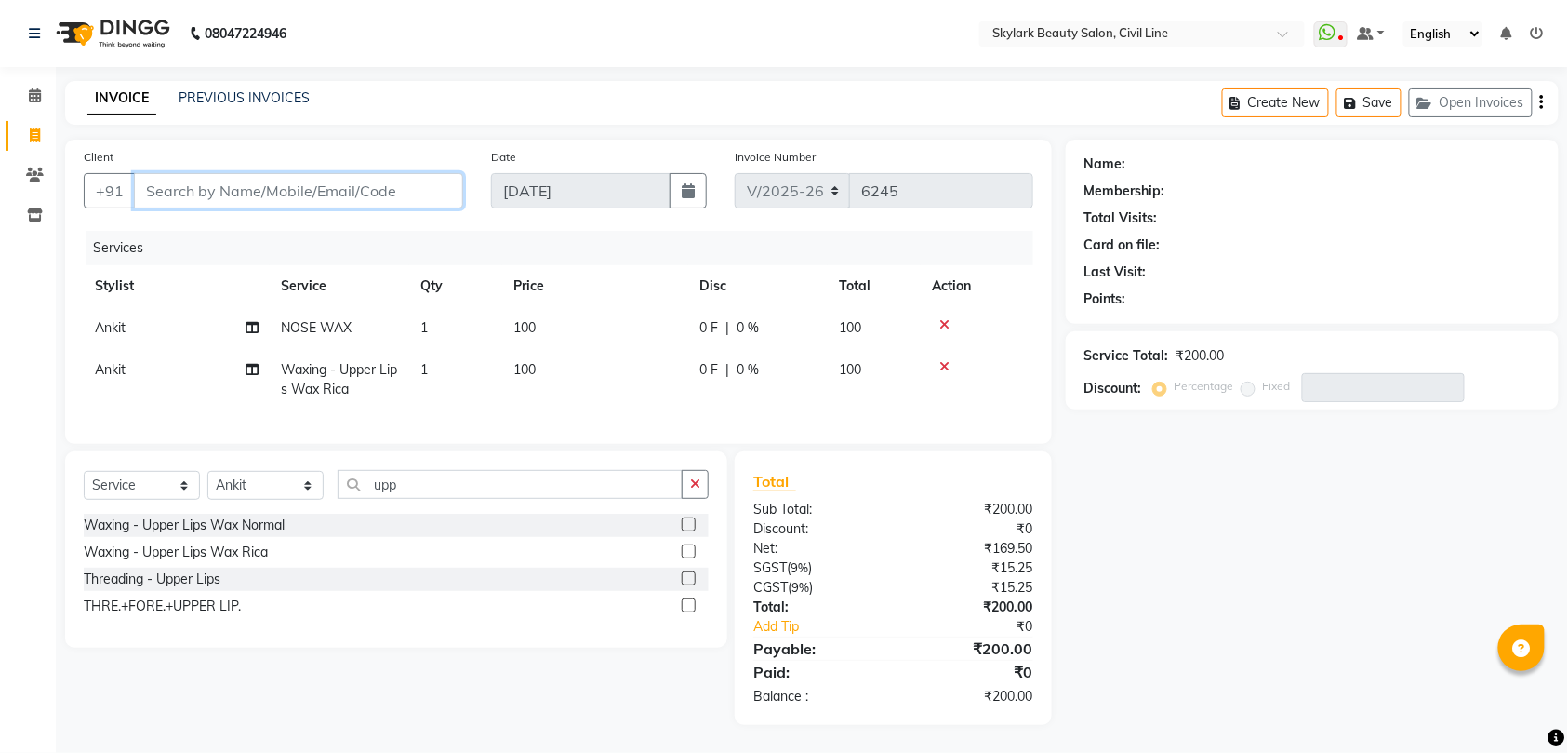
click at [246, 191] on input "Client" at bounding box center [298, 191] width 329 height 36
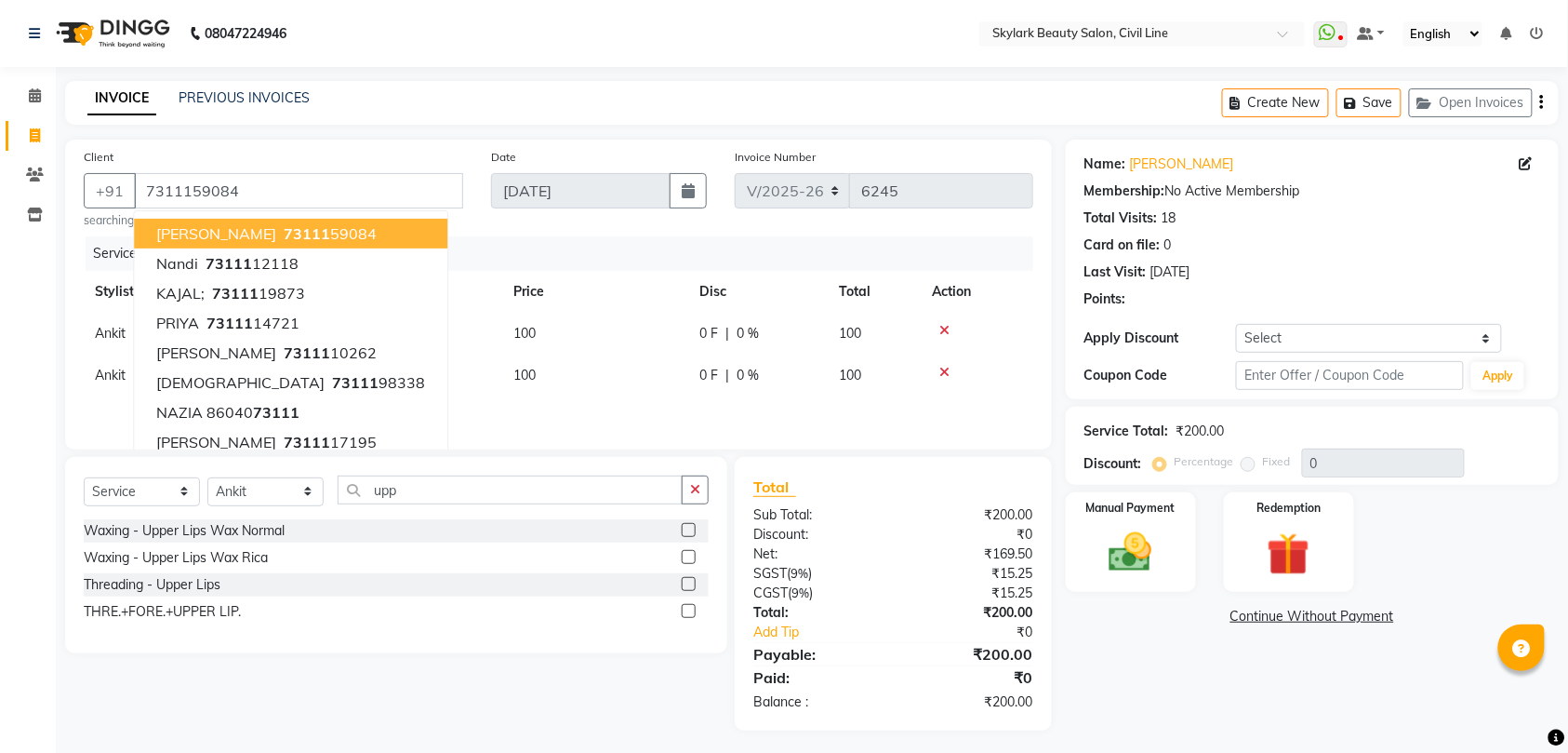
click at [186, 239] on span "[PERSON_NAME]" at bounding box center [217, 233] width 120 height 19
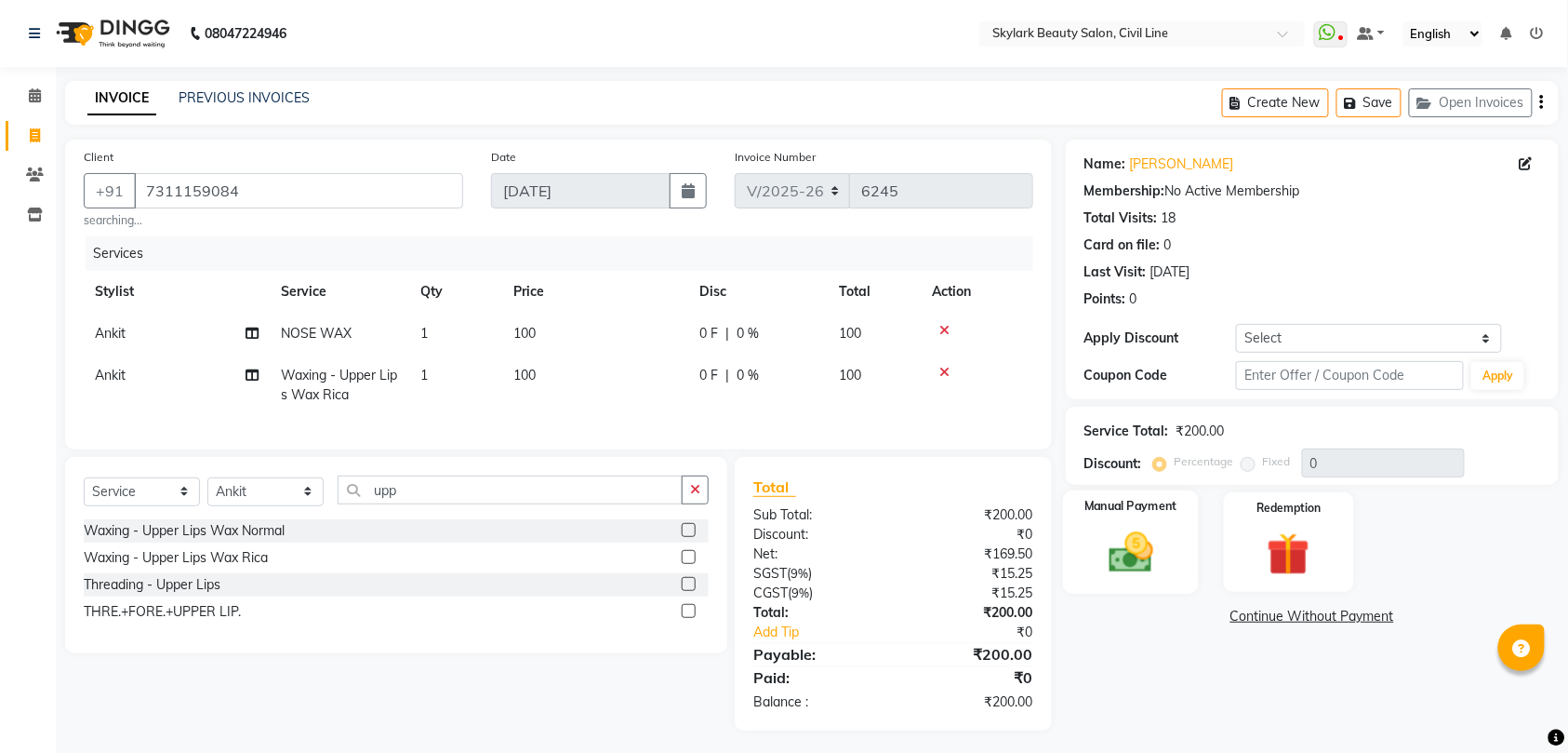
click at [1116, 552] on img at bounding box center [1130, 552] width 72 height 52
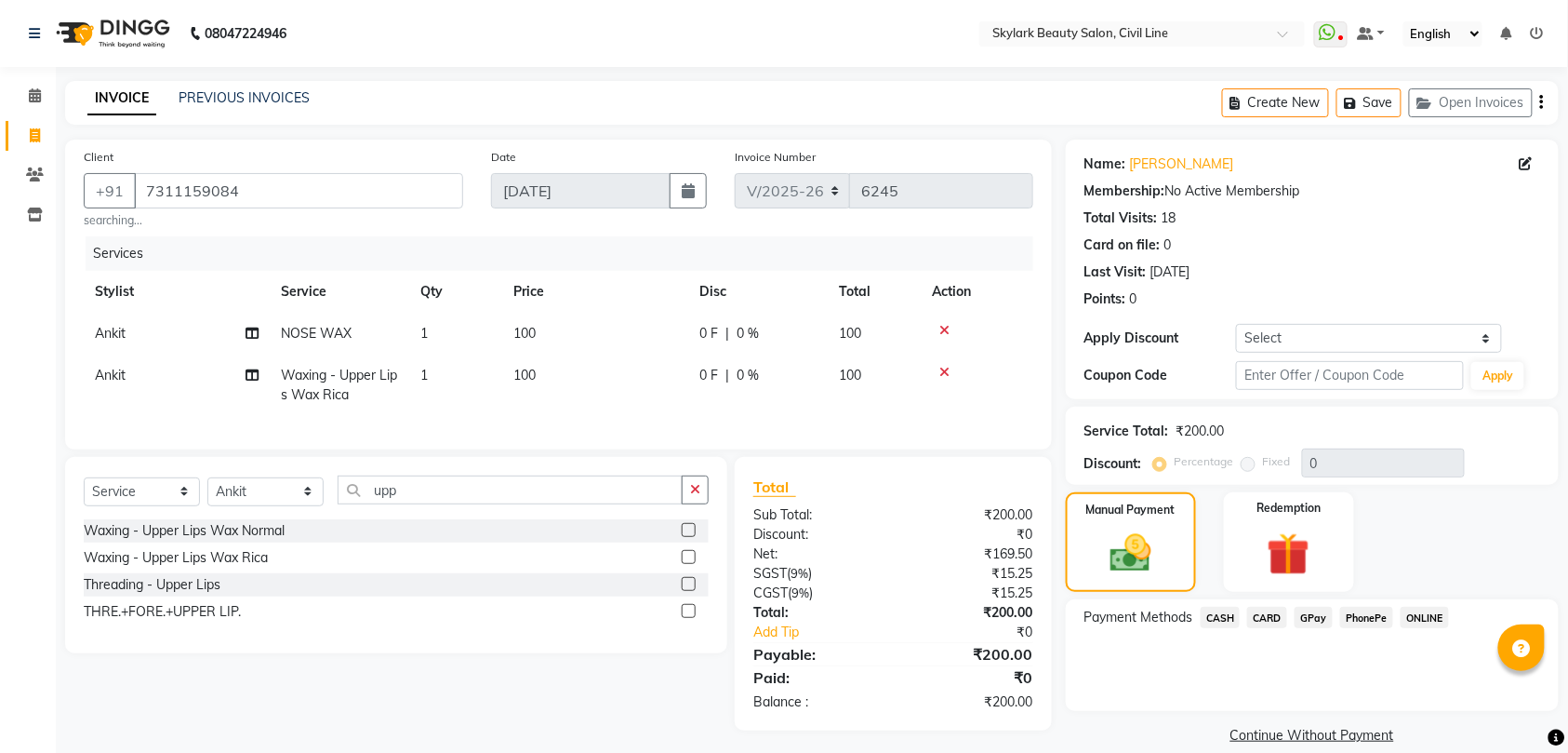
click at [1217, 615] on span "CASH" at bounding box center [1220, 617] width 40 height 22
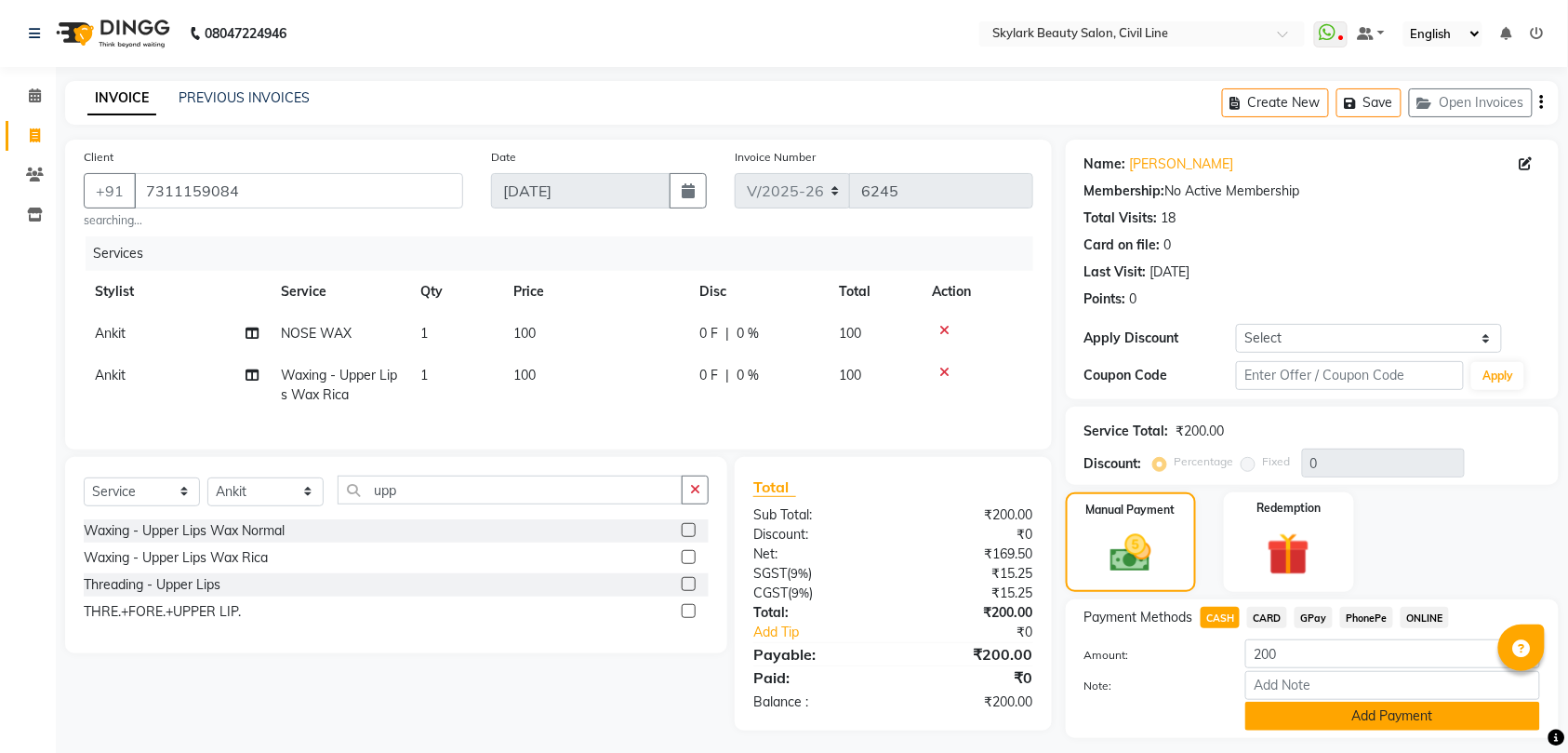
click at [1287, 715] on button "Add Payment" at bounding box center [1392, 715] width 294 height 29
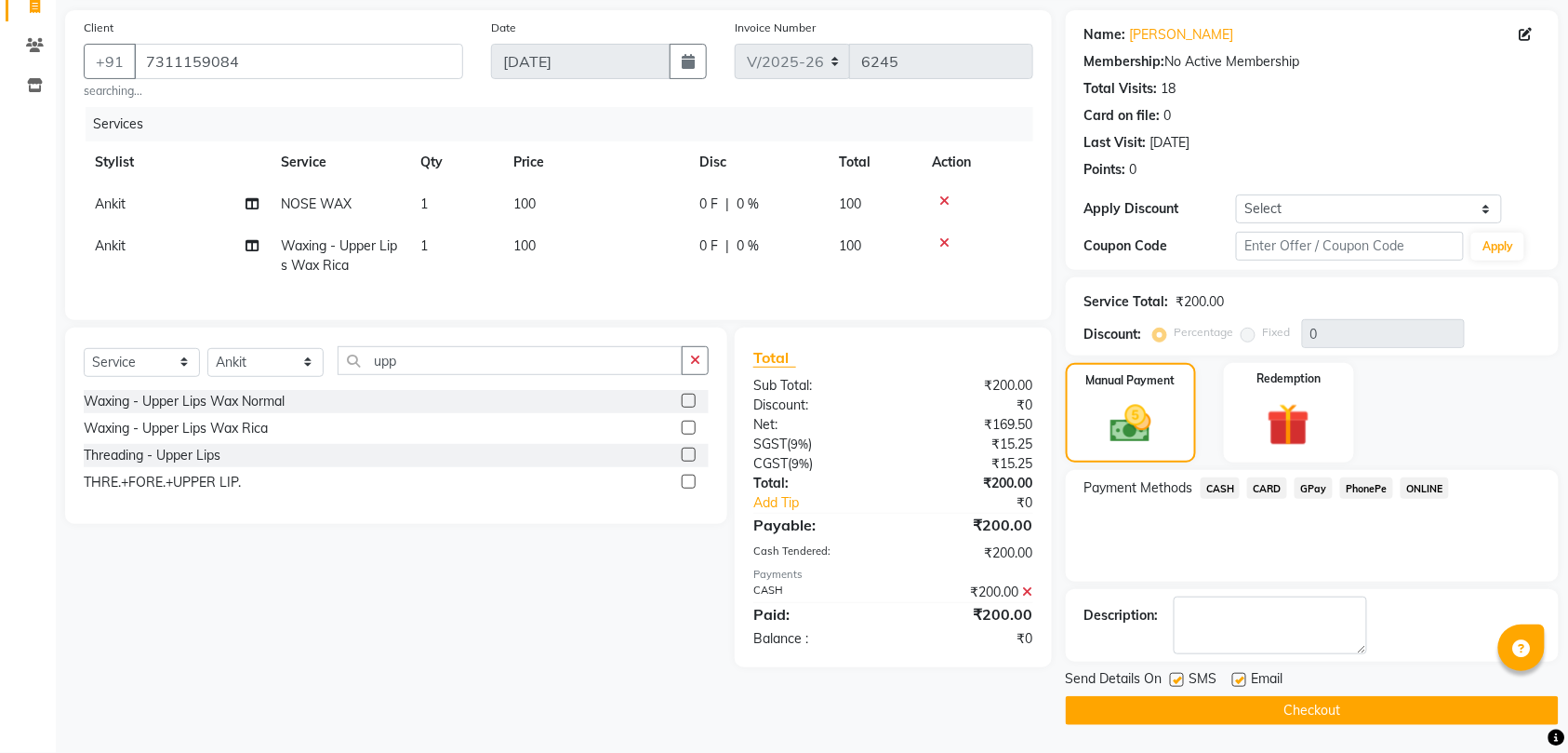
scroll to position [131, 0]
click at [1229, 701] on button "Checkout" at bounding box center [1312, 710] width 493 height 29
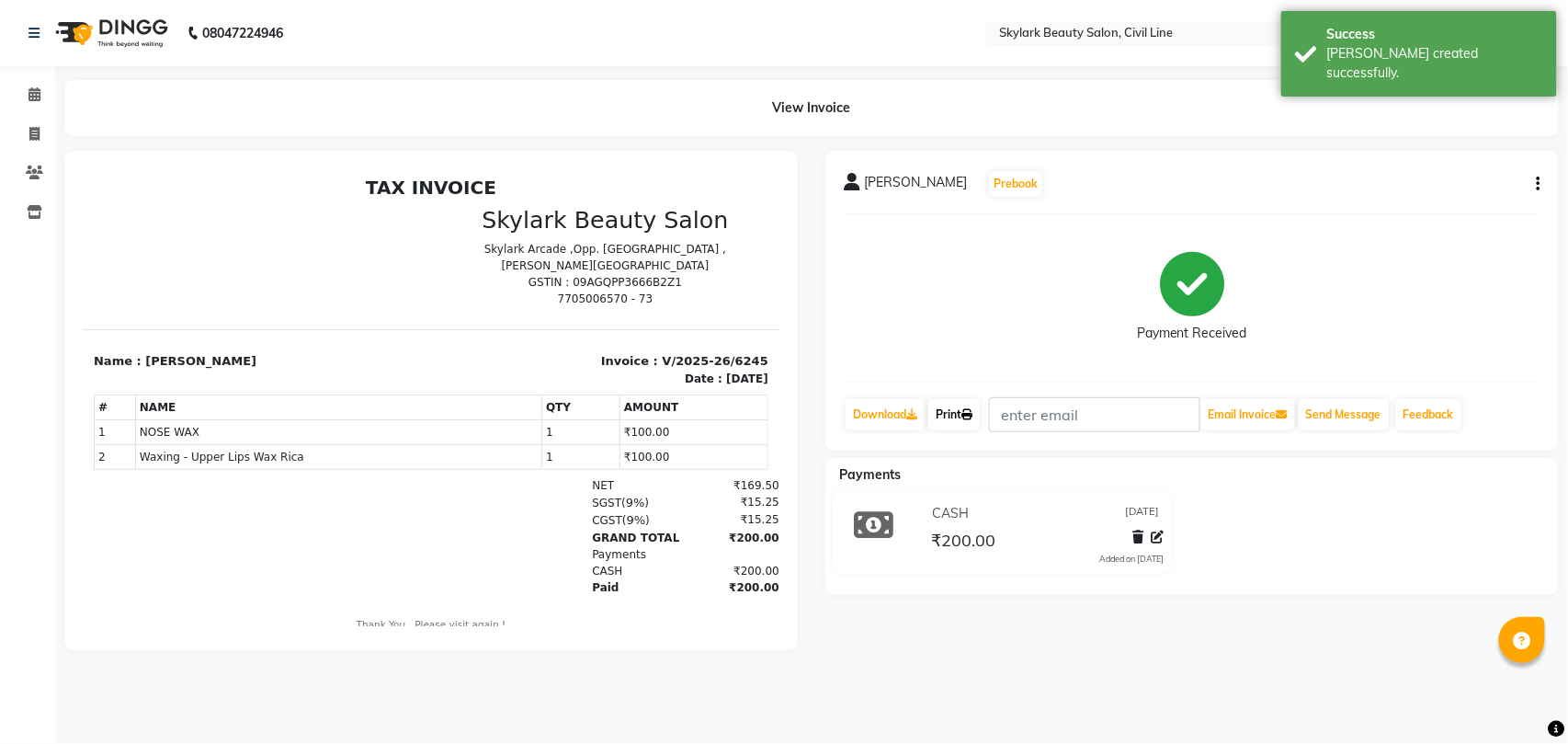
click at [954, 412] on link "Print" at bounding box center [954, 415] width 52 height 32
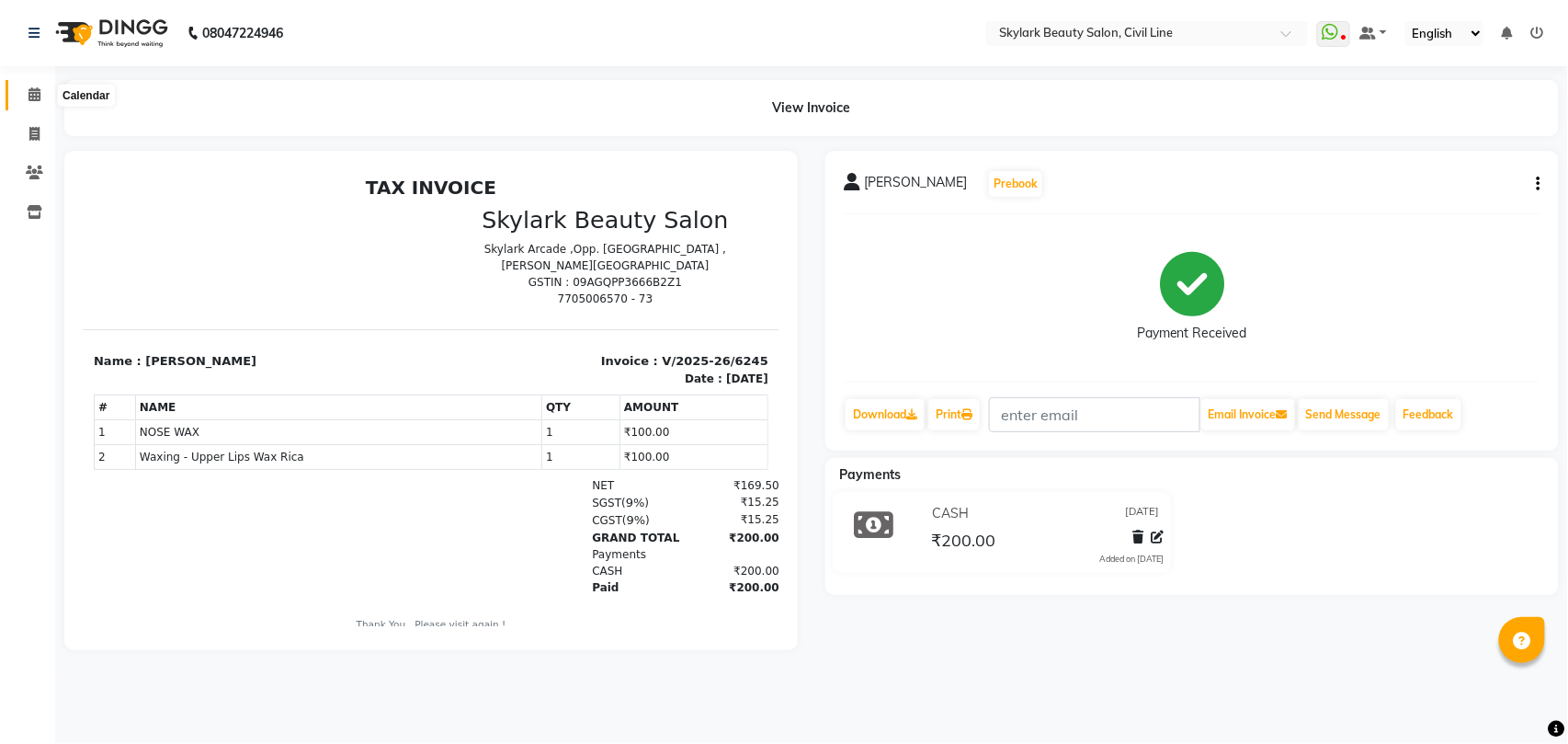
click at [30, 96] on icon at bounding box center [34, 94] width 12 height 14
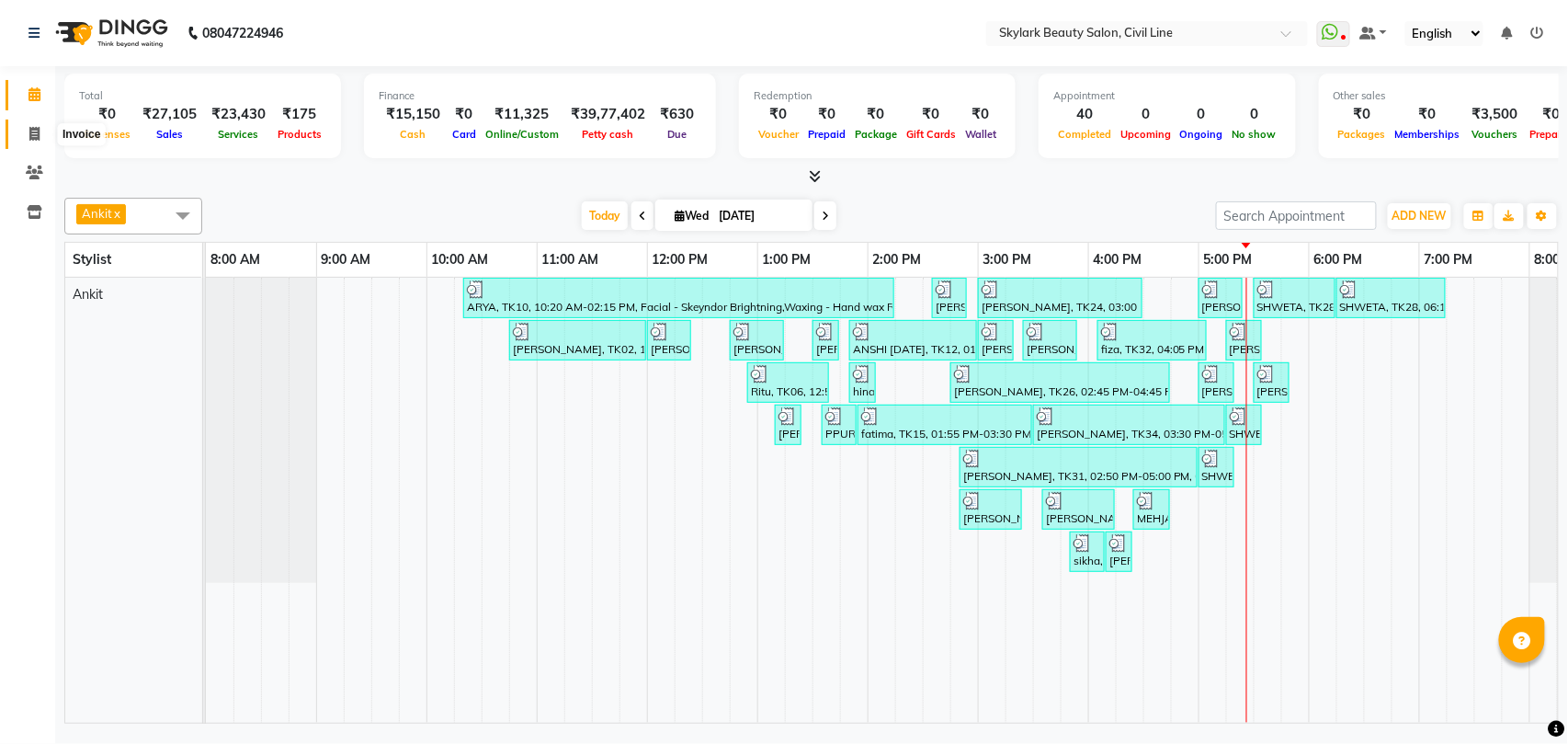
click at [30, 132] on icon at bounding box center [34, 133] width 10 height 14
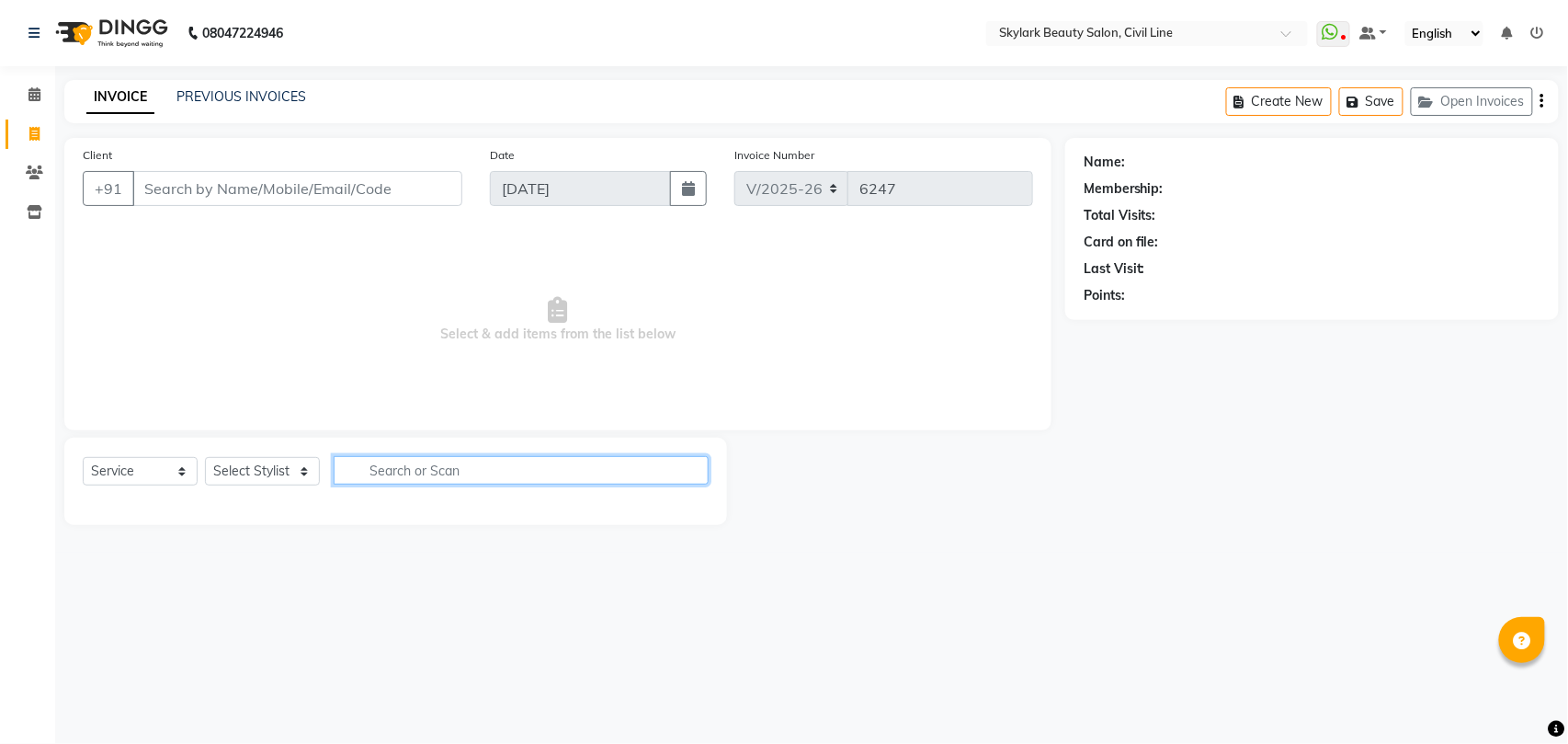
click at [409, 478] on input "text" at bounding box center [521, 470] width 375 height 29
click at [158, 469] on select "Select Service Product Membership Package Voucher Prepaid Gift Card" at bounding box center [140, 471] width 115 height 29
click at [82, 457] on select "Select Service Product Membership Package Voucher Prepaid Gift Card" at bounding box center [140, 471] width 115 height 29
click at [288, 463] on select "Select Stylist [PERSON_NAME] [PERSON_NAME] [PERSON_NAME] WASU" at bounding box center [262, 471] width 115 height 29
click at [205, 457] on select "Select Stylist [PERSON_NAME] [PERSON_NAME] [PERSON_NAME] WASU" at bounding box center [262, 471] width 115 height 29
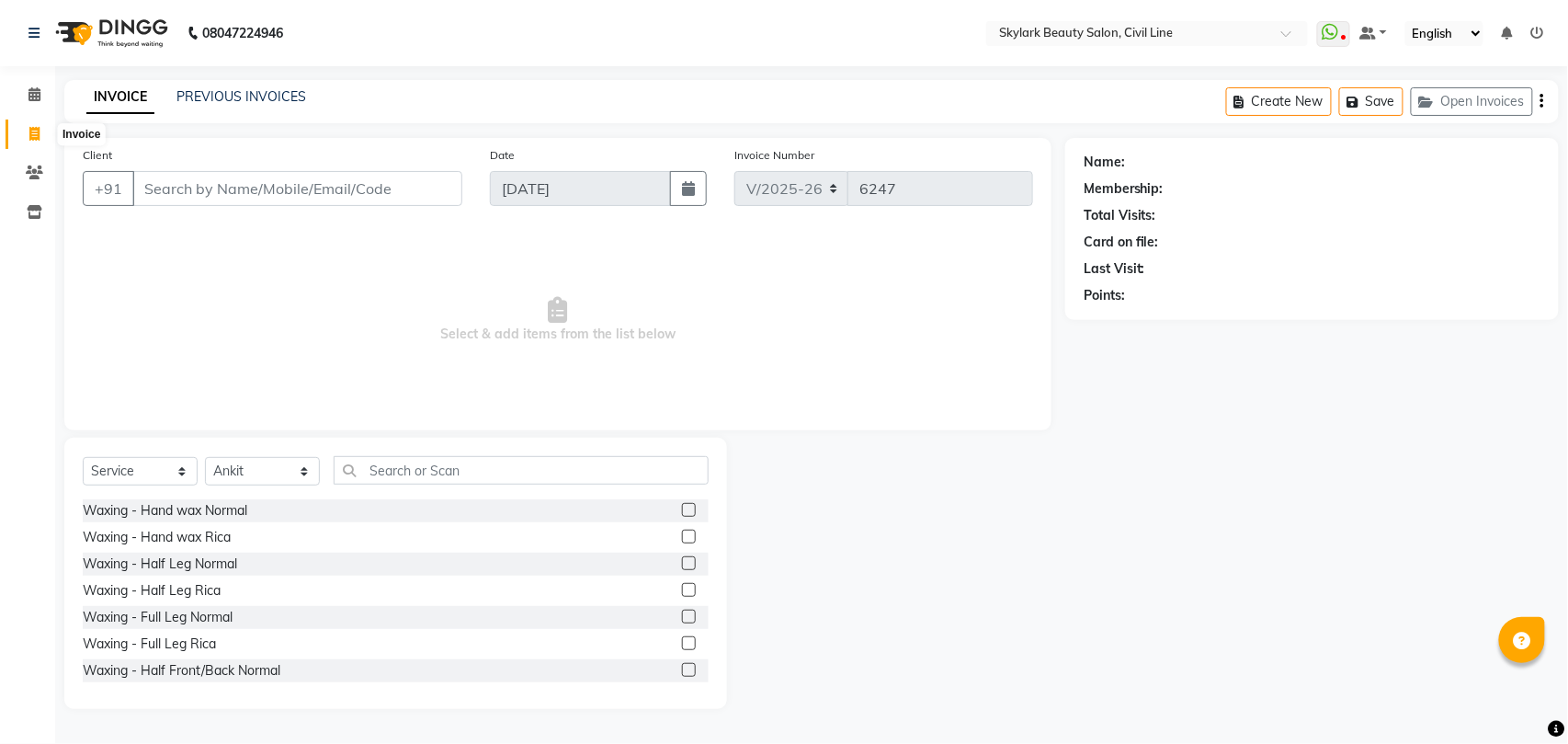
click at [30, 129] on icon at bounding box center [34, 133] width 10 height 14
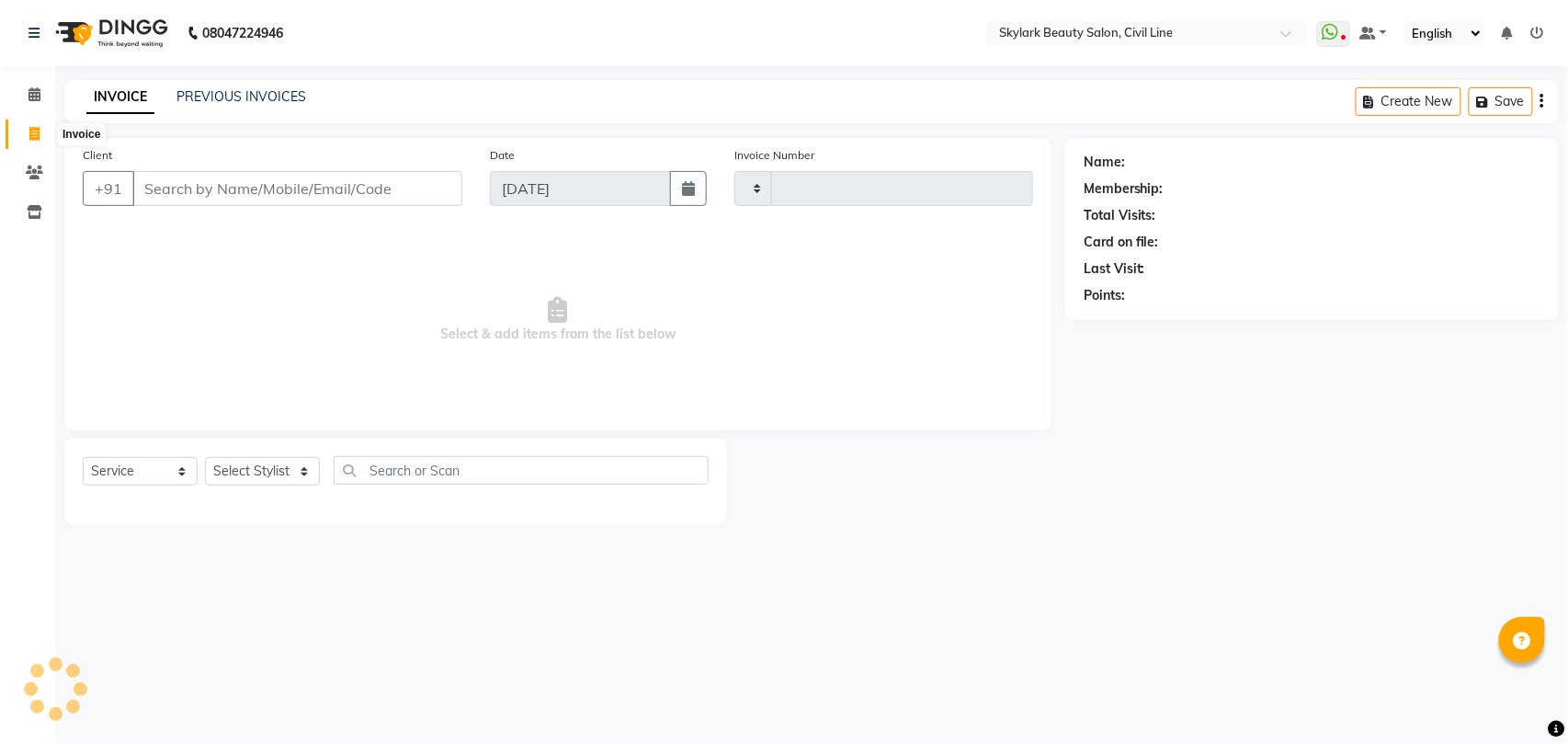
click at [38, 129] on icon at bounding box center [34, 133] width 10 height 14
click at [31, 88] on icon at bounding box center [34, 94] width 12 height 14
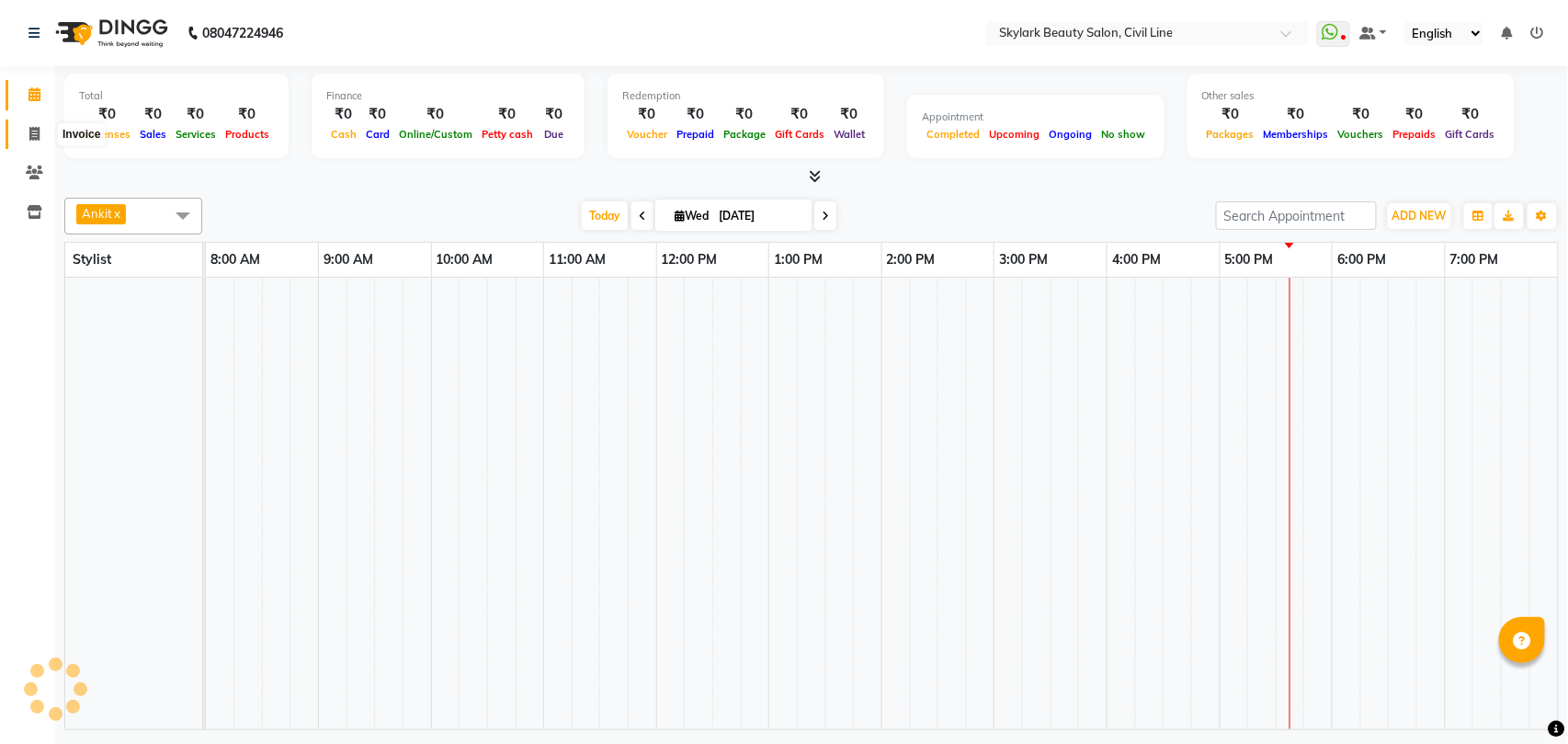
click at [35, 127] on icon at bounding box center [34, 133] width 10 height 14
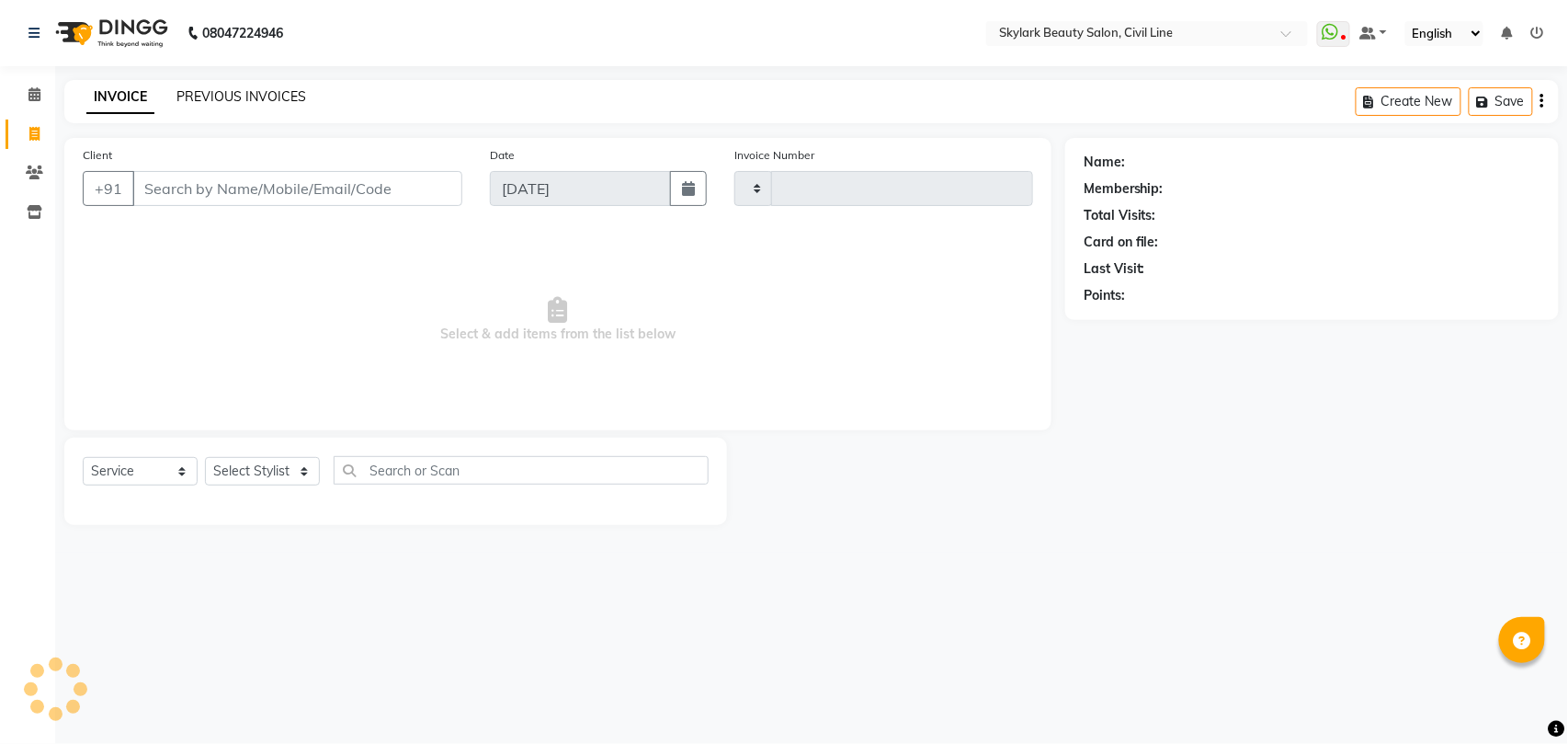
click at [252, 90] on link "PREVIOUS INVOICES" at bounding box center [241, 96] width 130 height 17
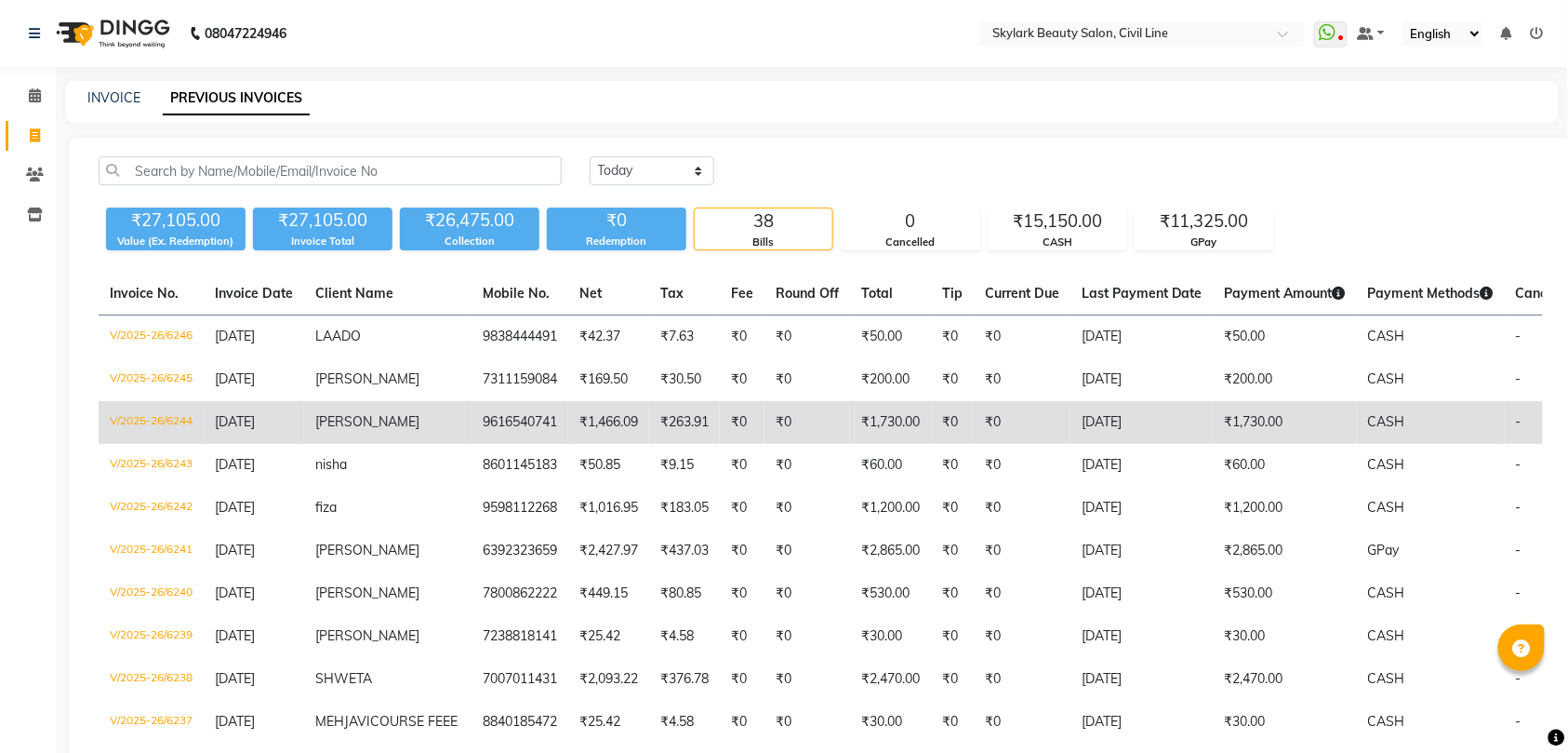
click at [321, 418] on span "[PERSON_NAME]" at bounding box center [366, 421] width 104 height 17
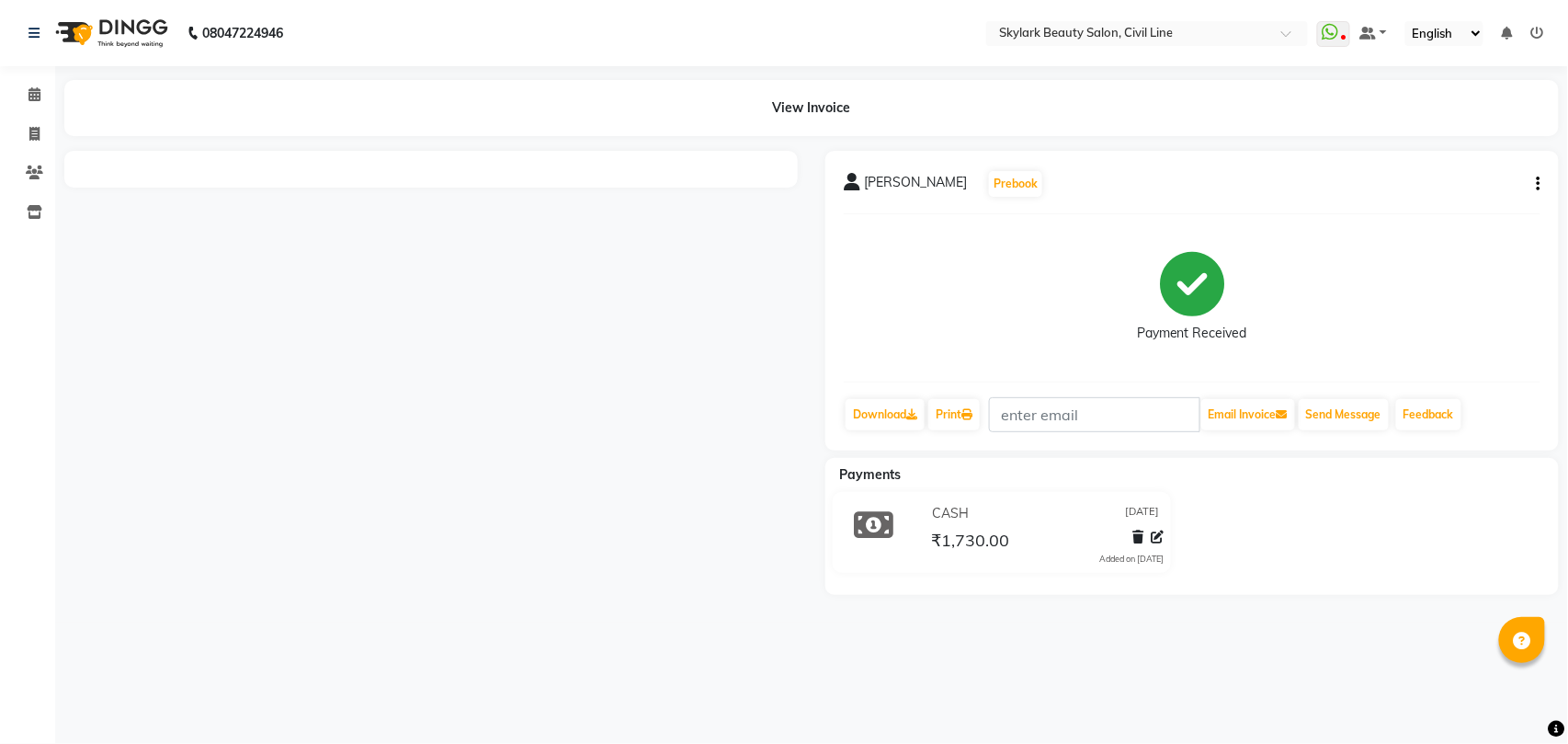
click at [1537, 183] on icon "button" at bounding box center [1538, 183] width 4 height 1
click at [1537, 183] on icon "button" at bounding box center [1538, 183] width 4 height 1
click at [1537, 183] on icon "button" at bounding box center [1538, 183] width 4 height 1
click at [1538, 183] on icon "button" at bounding box center [1538, 183] width 4 height 1
click at [988, 185] on button "Prebook" at bounding box center [1015, 184] width 54 height 26
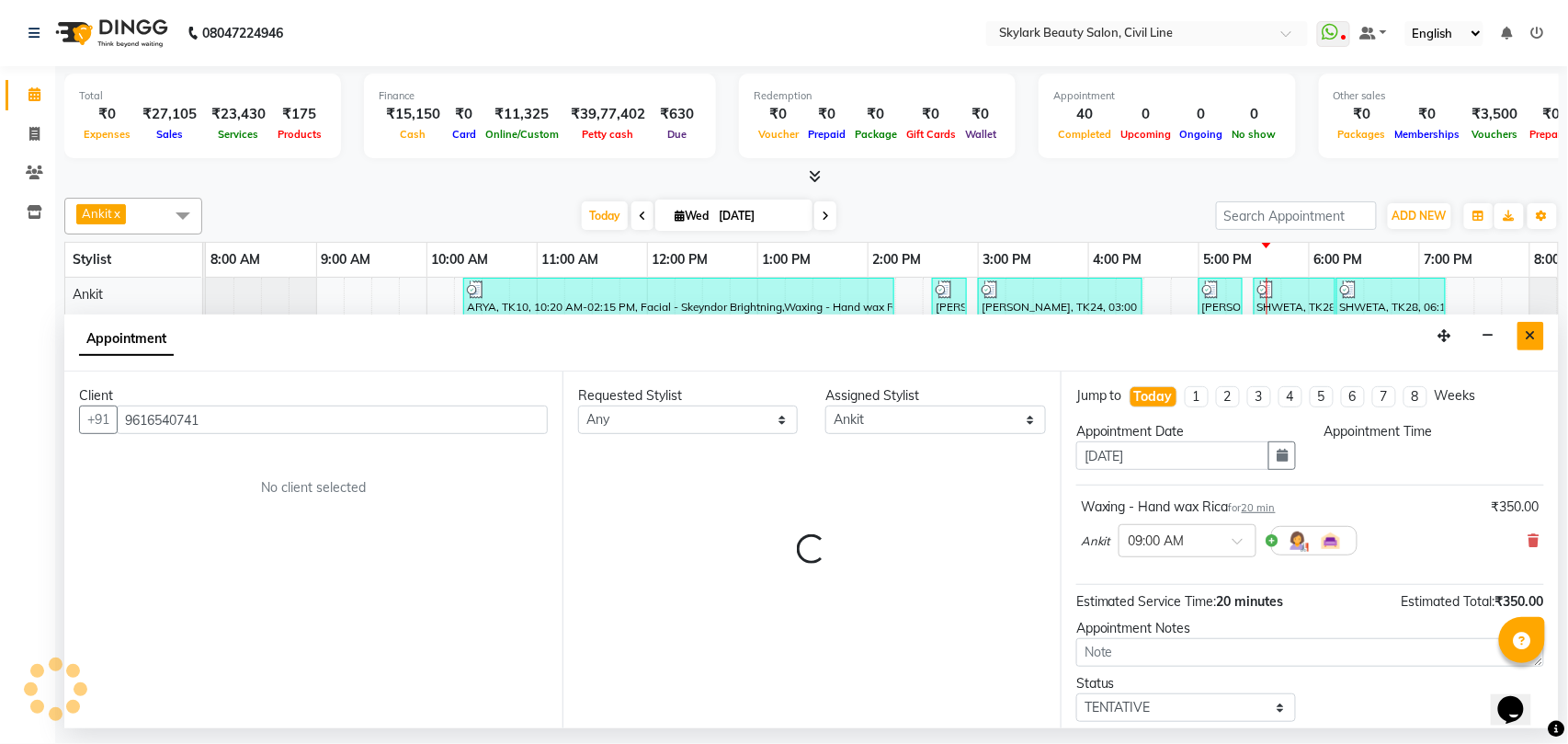
click at [1527, 333] on icon "Close" at bounding box center [1530, 335] width 10 height 13
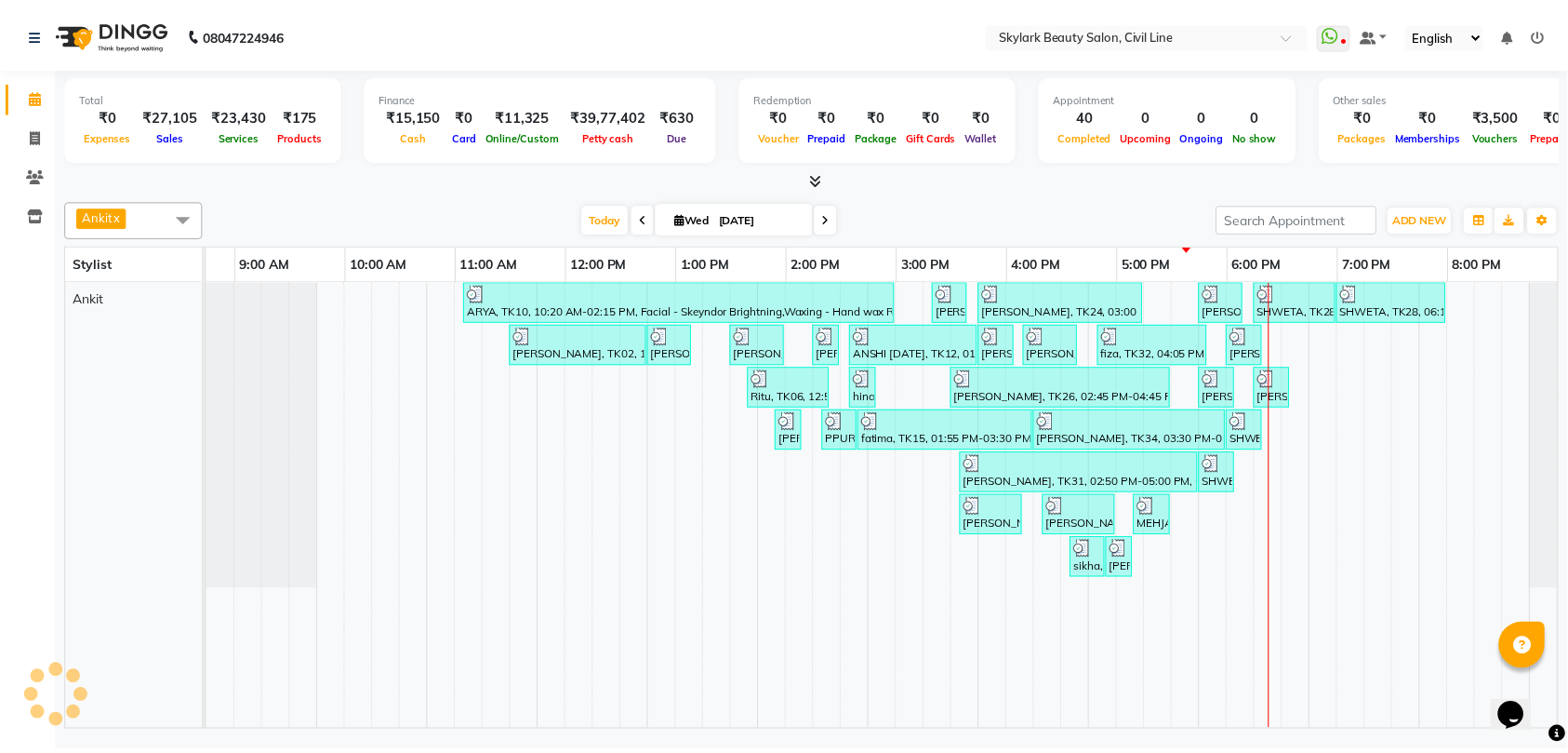
scroll to position [0, 82]
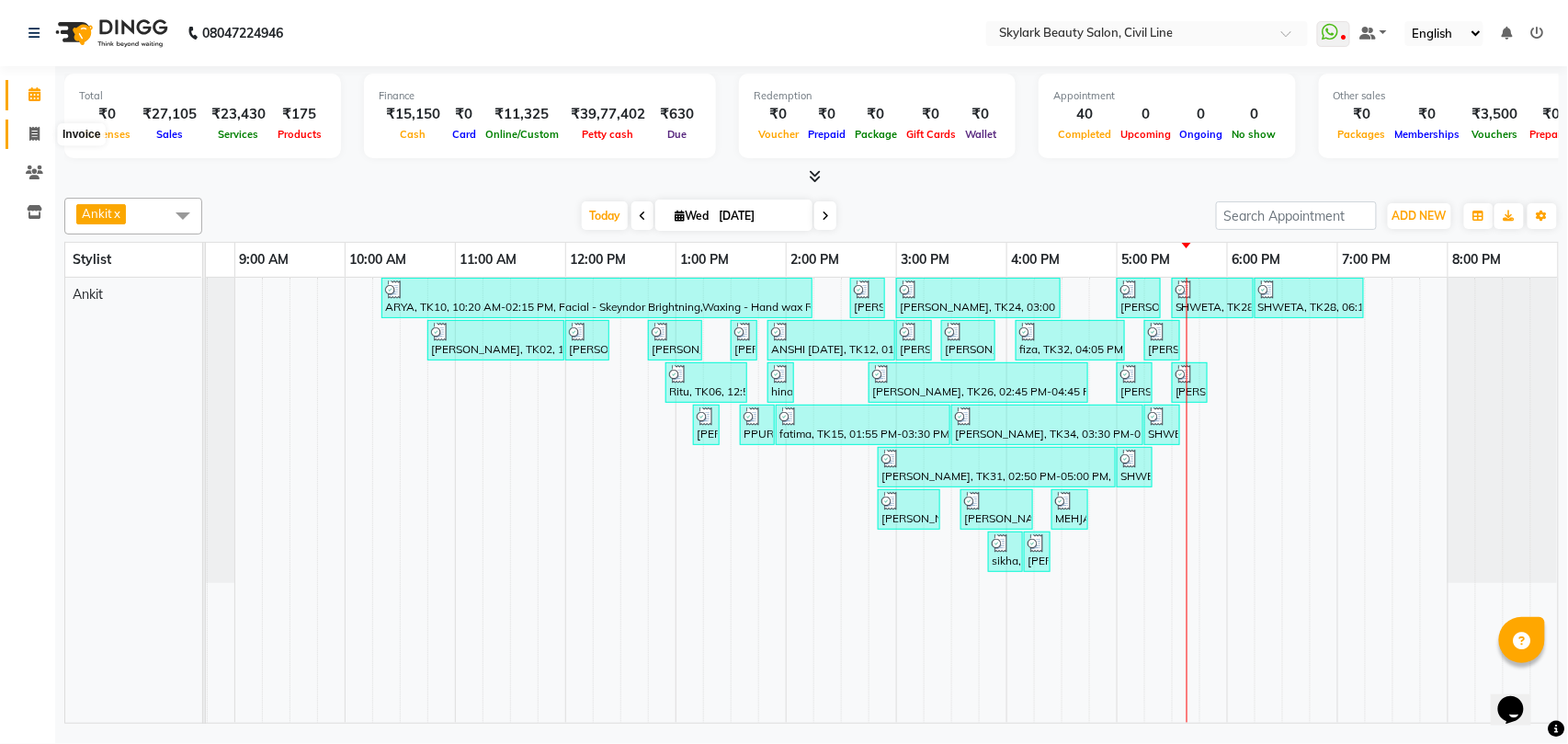
click at [30, 127] on icon at bounding box center [34, 133] width 10 height 14
select select "service"
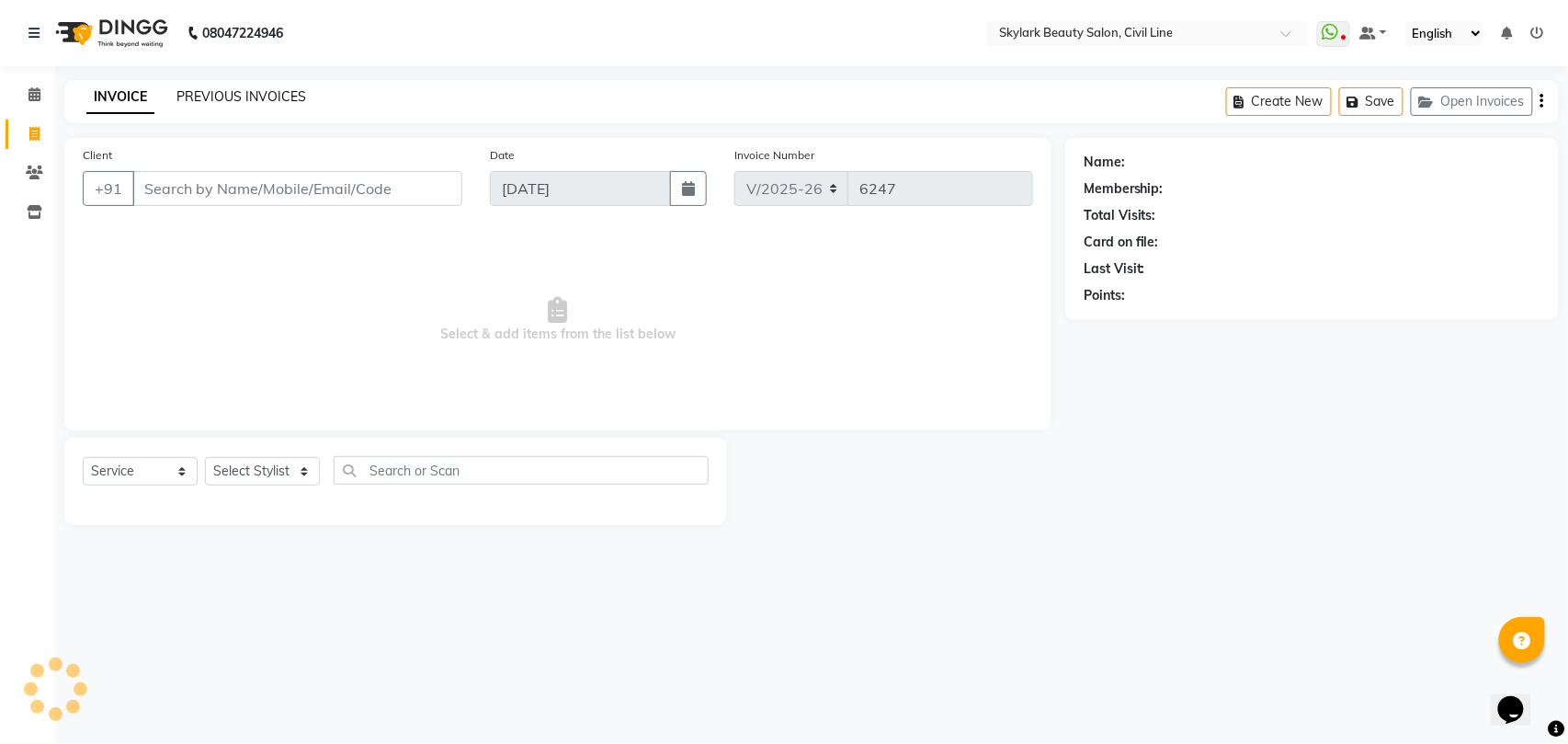
click at [265, 94] on link "PREVIOUS INVOICES" at bounding box center [241, 96] width 130 height 17
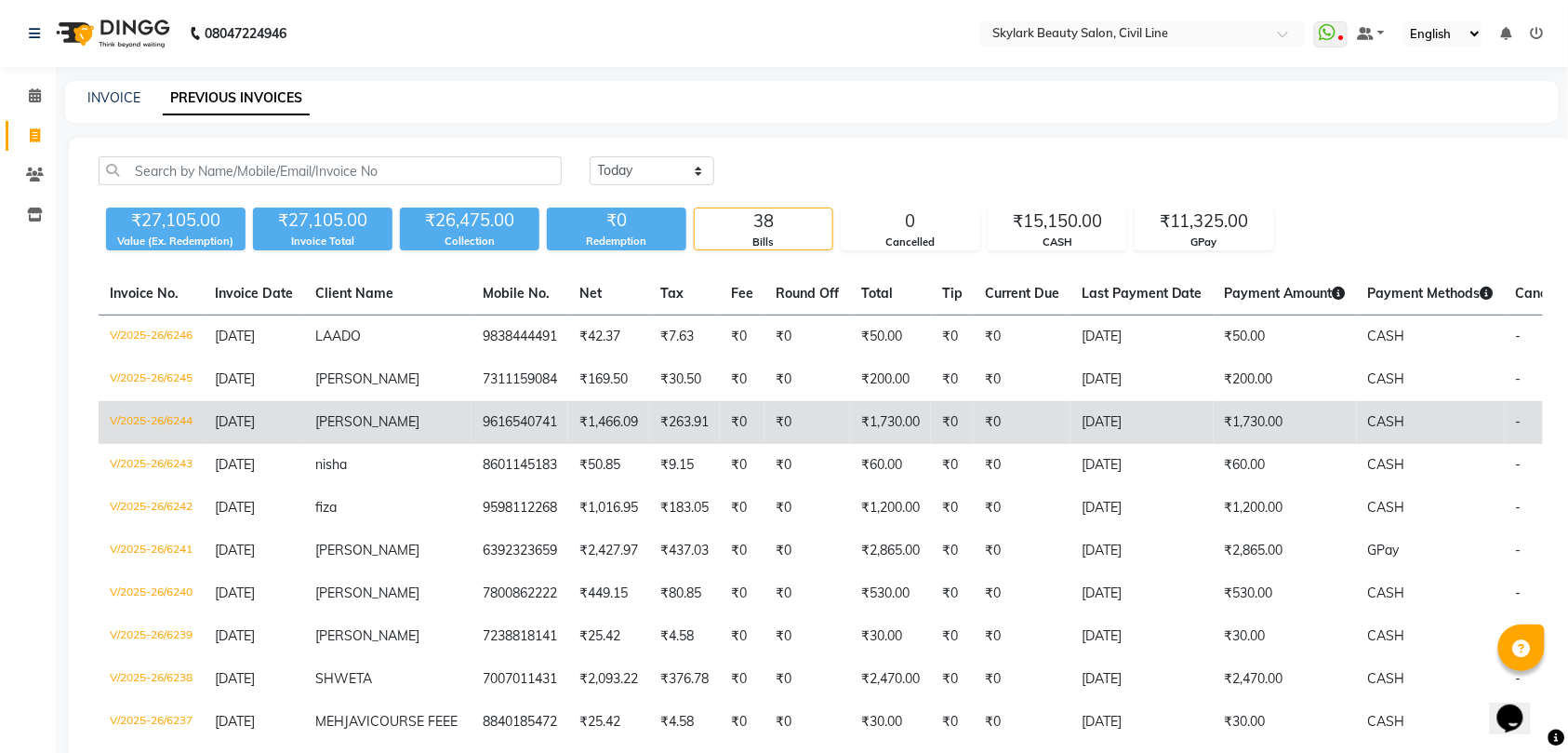
click at [1504, 421] on td "-" at bounding box center [1561, 423] width 115 height 43
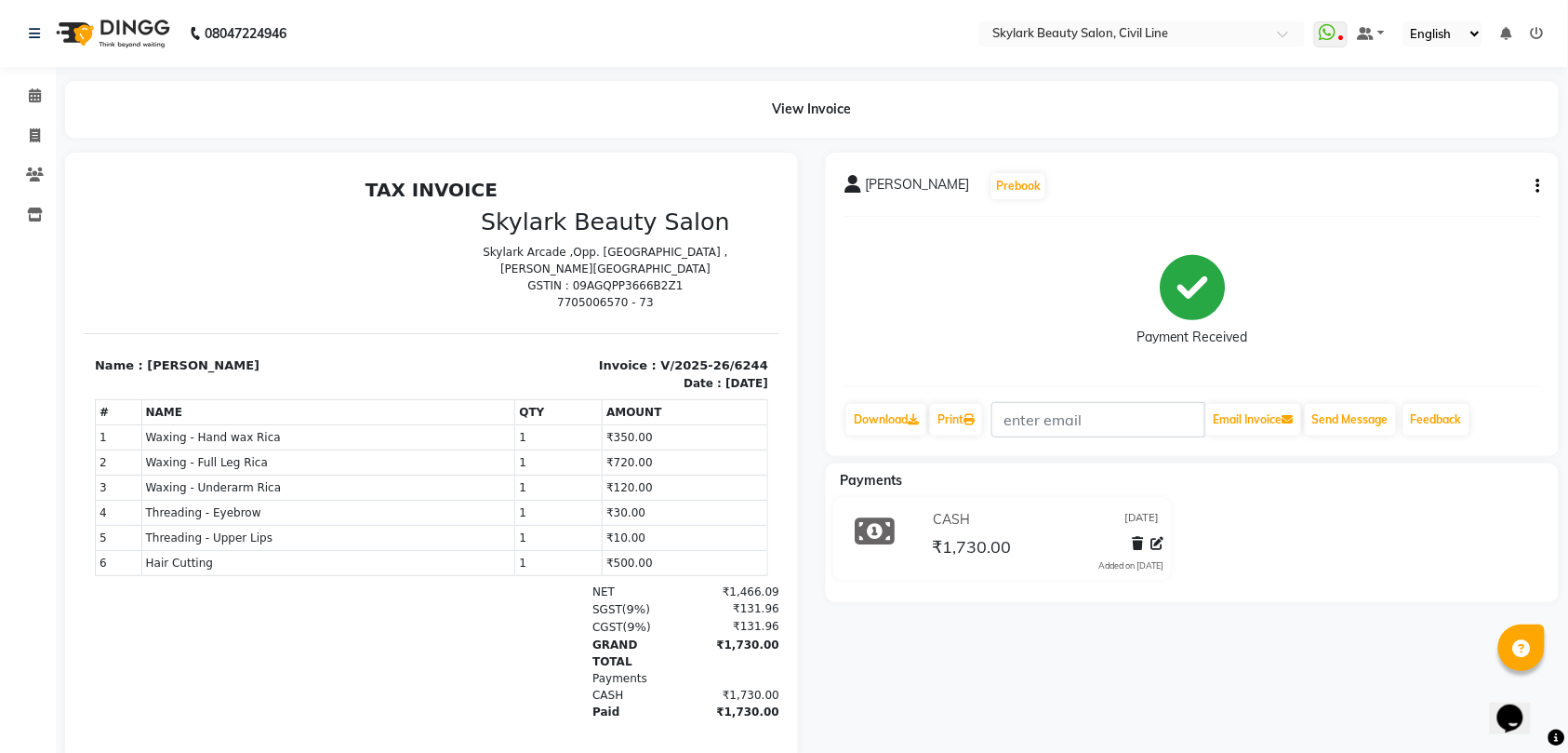
click at [1536, 186] on icon "button" at bounding box center [1538, 186] width 4 height 1
click at [1486, 182] on div "Split Service Amount" at bounding box center [1445, 187] width 127 height 23
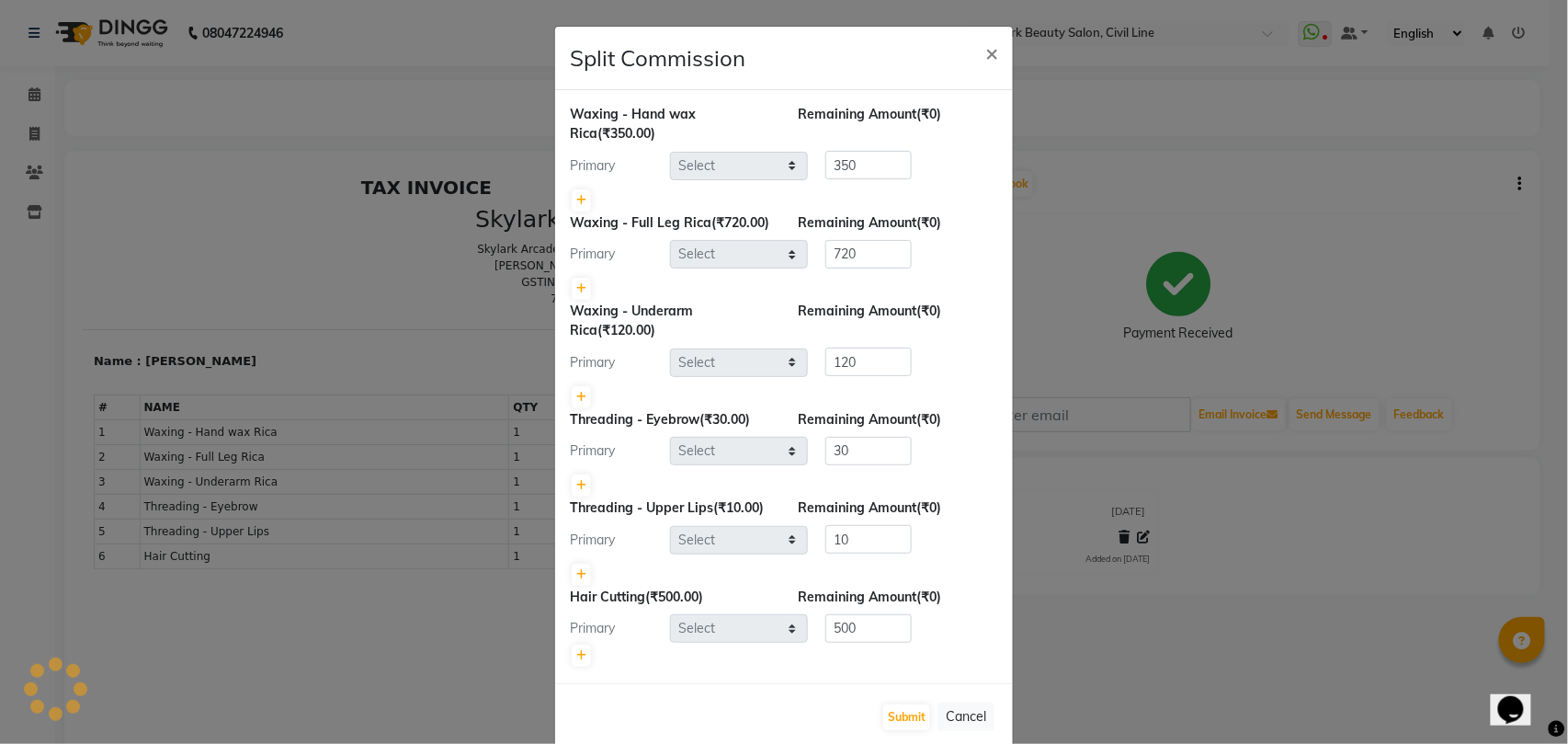
select select "28120"
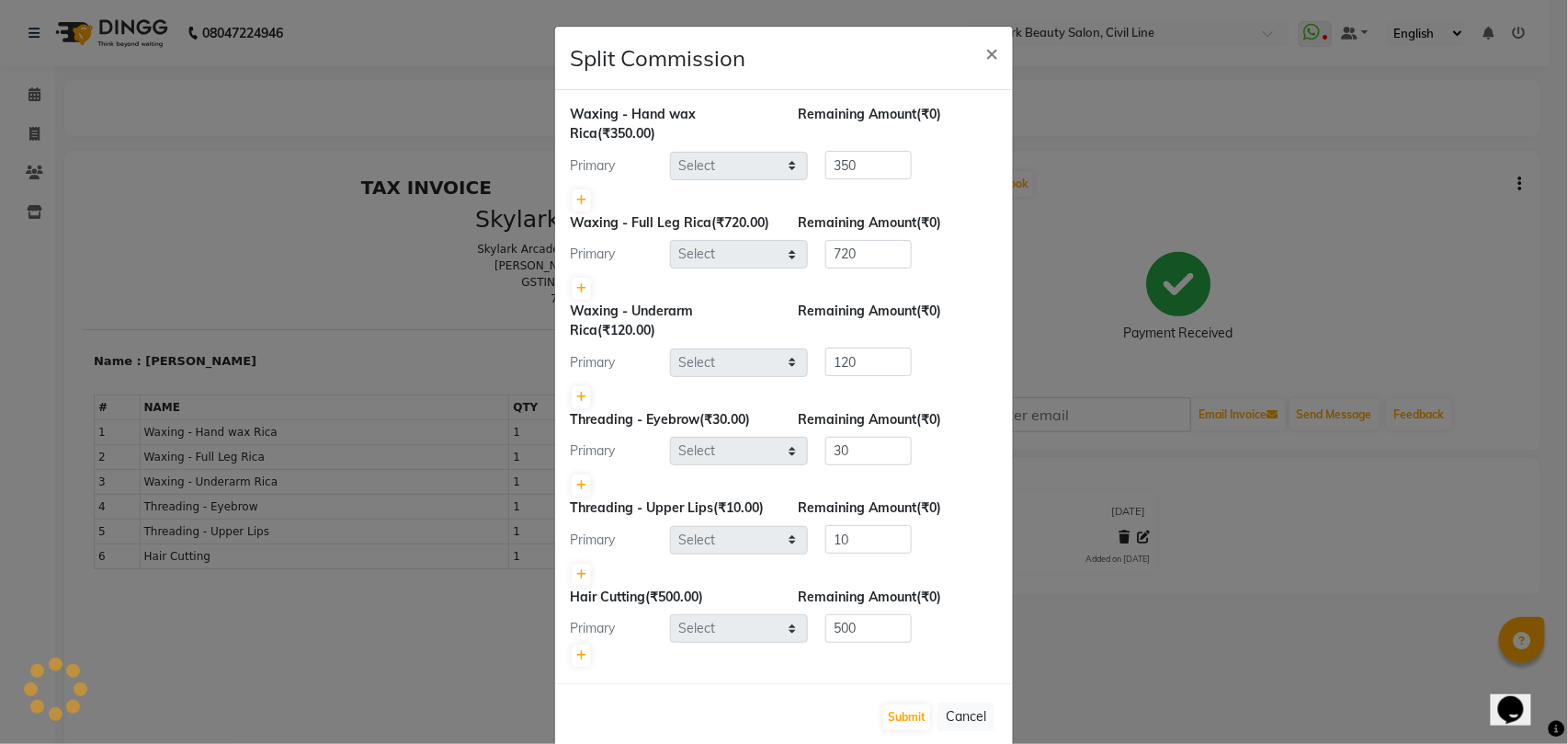
select select "28120"
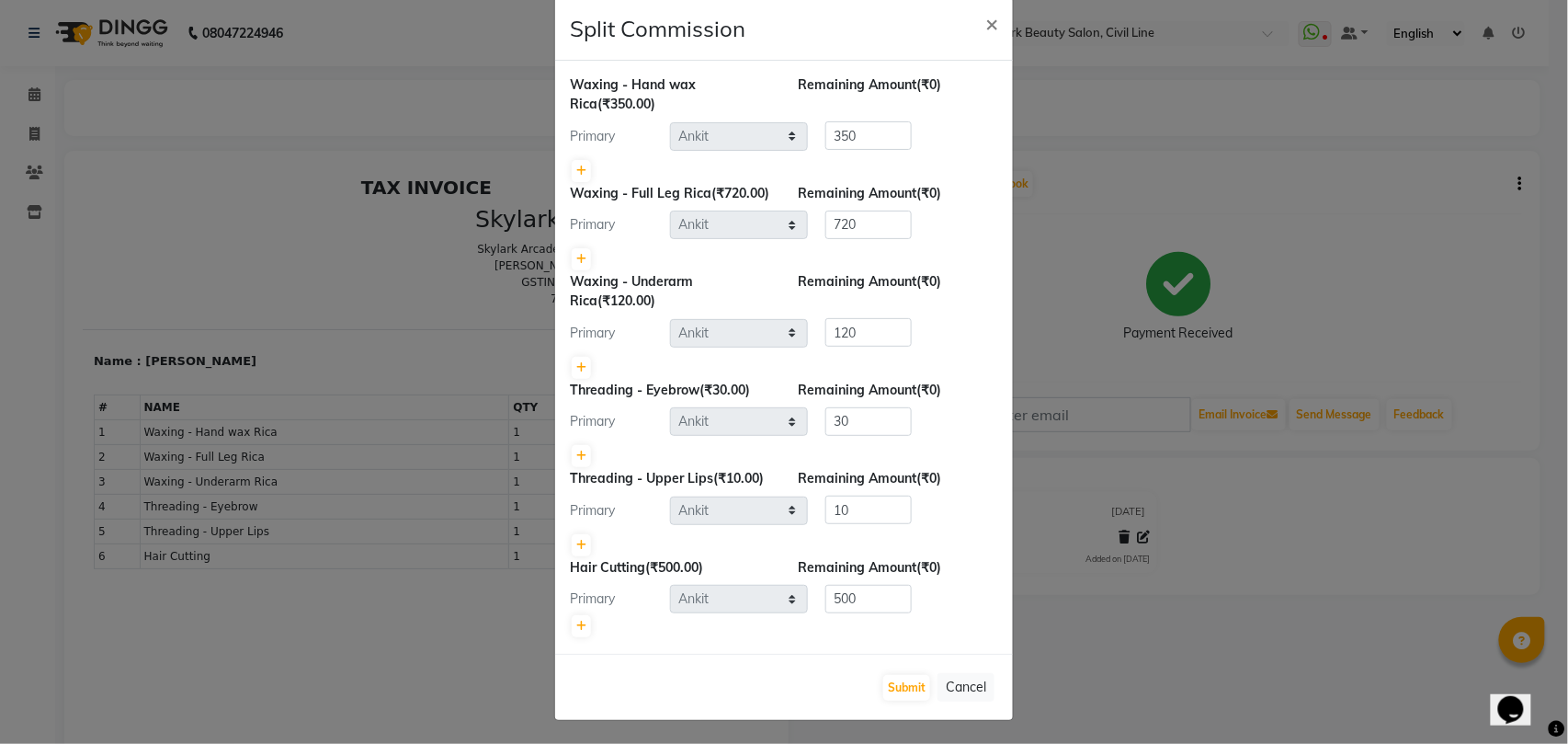
scroll to position [56, 0]
click at [961, 680] on button "Cancel" at bounding box center [966, 684] width 57 height 29
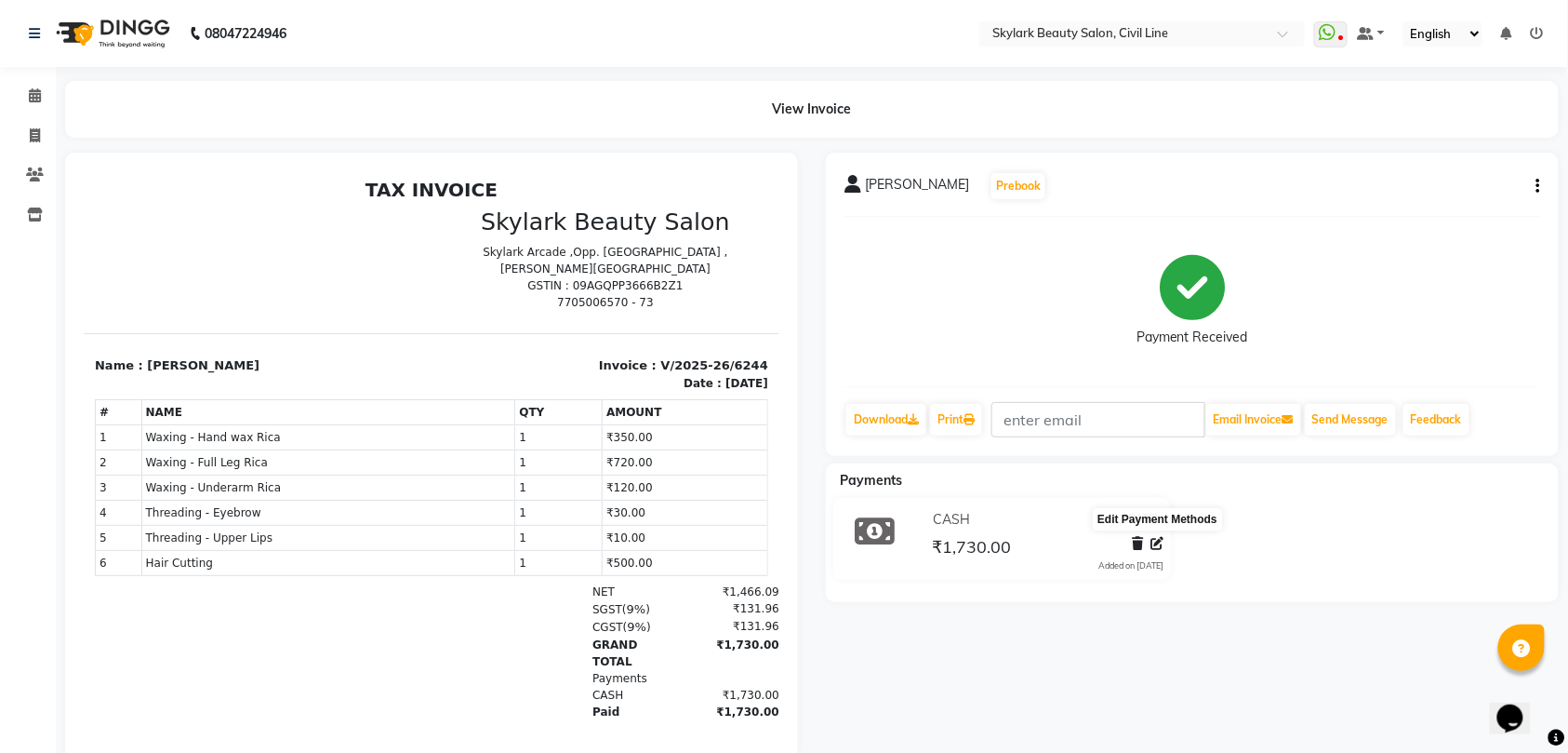
click at [1162, 541] on icon at bounding box center [1157, 543] width 13 height 13
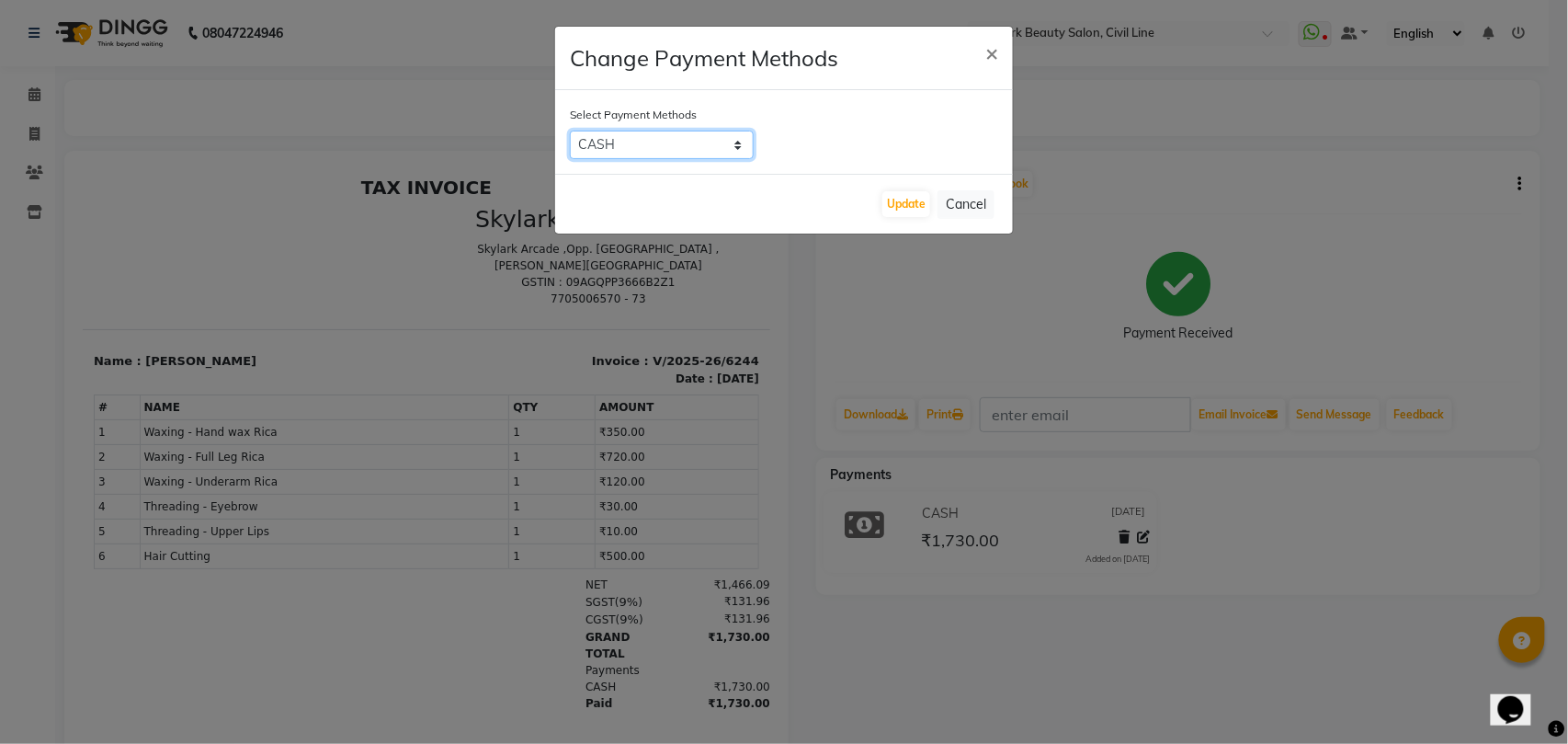
click at [729, 140] on select "CASH CARD GPay PhonePe ONLINE" at bounding box center [661, 145] width 183 height 29
select select "5"
click at [570, 131] on select "CASH CARD GPay PhonePe ONLINE" at bounding box center [661, 145] width 183 height 29
click at [912, 196] on button "Update" at bounding box center [906, 204] width 48 height 26
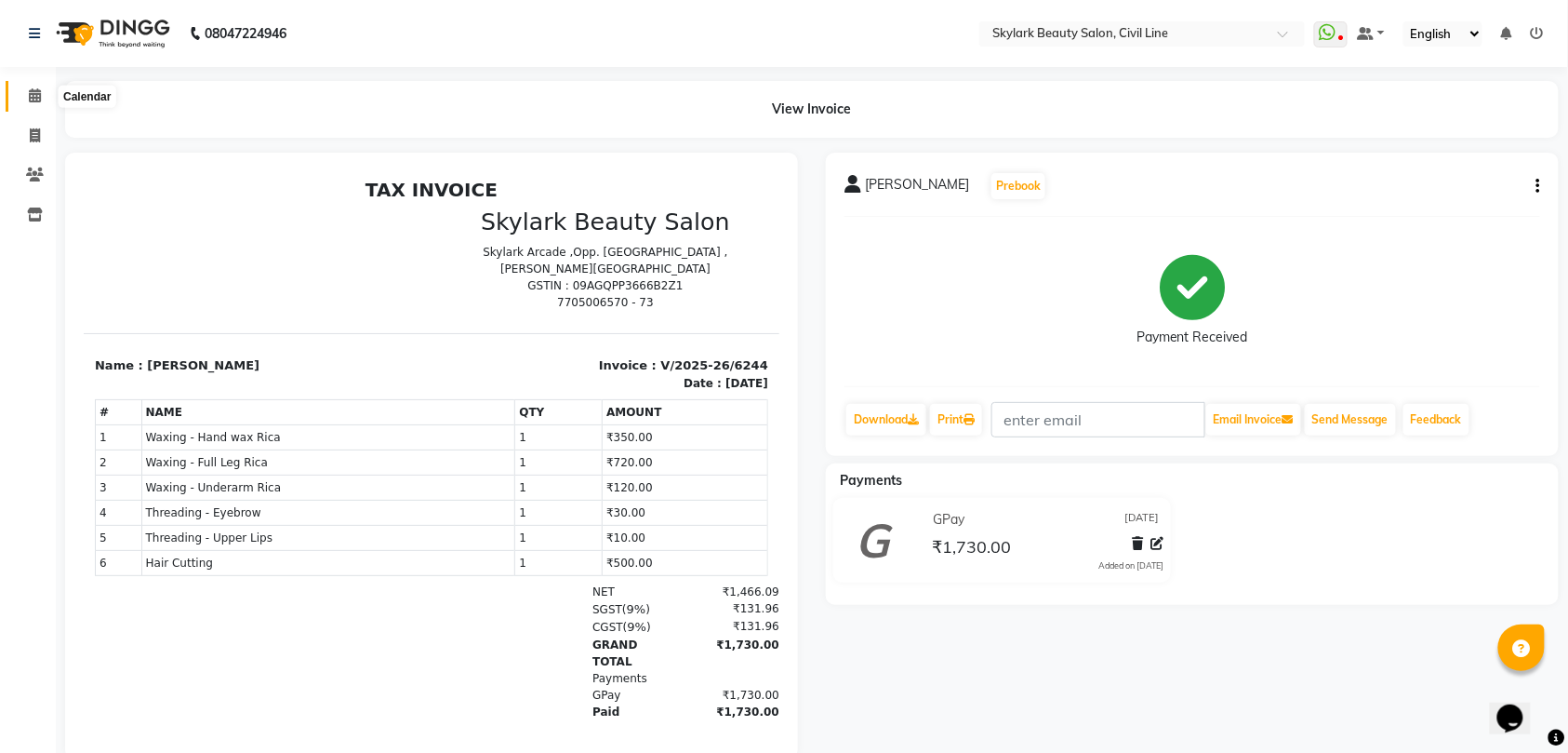
click at [30, 97] on icon at bounding box center [35, 95] width 12 height 14
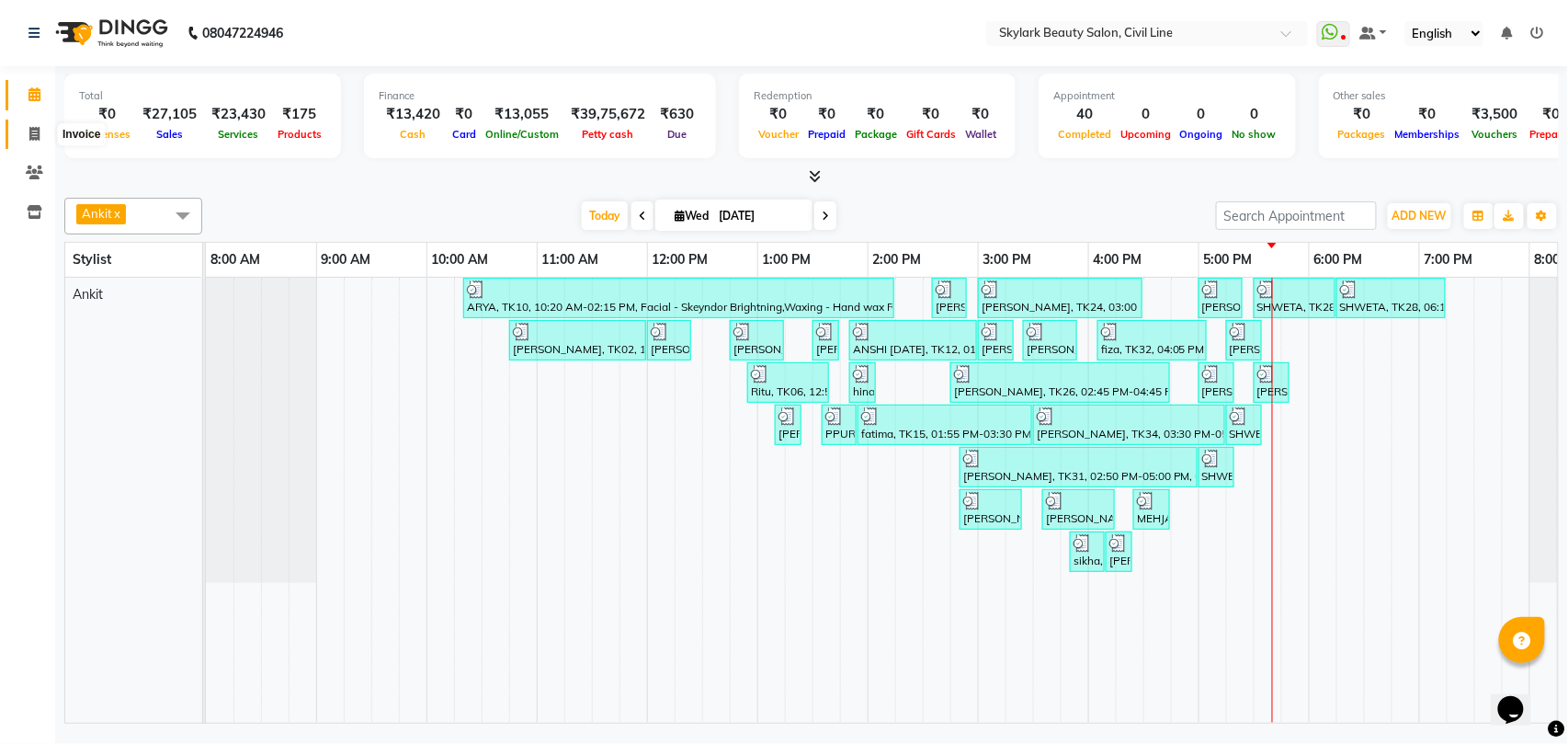
click at [38, 133] on icon at bounding box center [34, 133] width 10 height 14
select select "service"
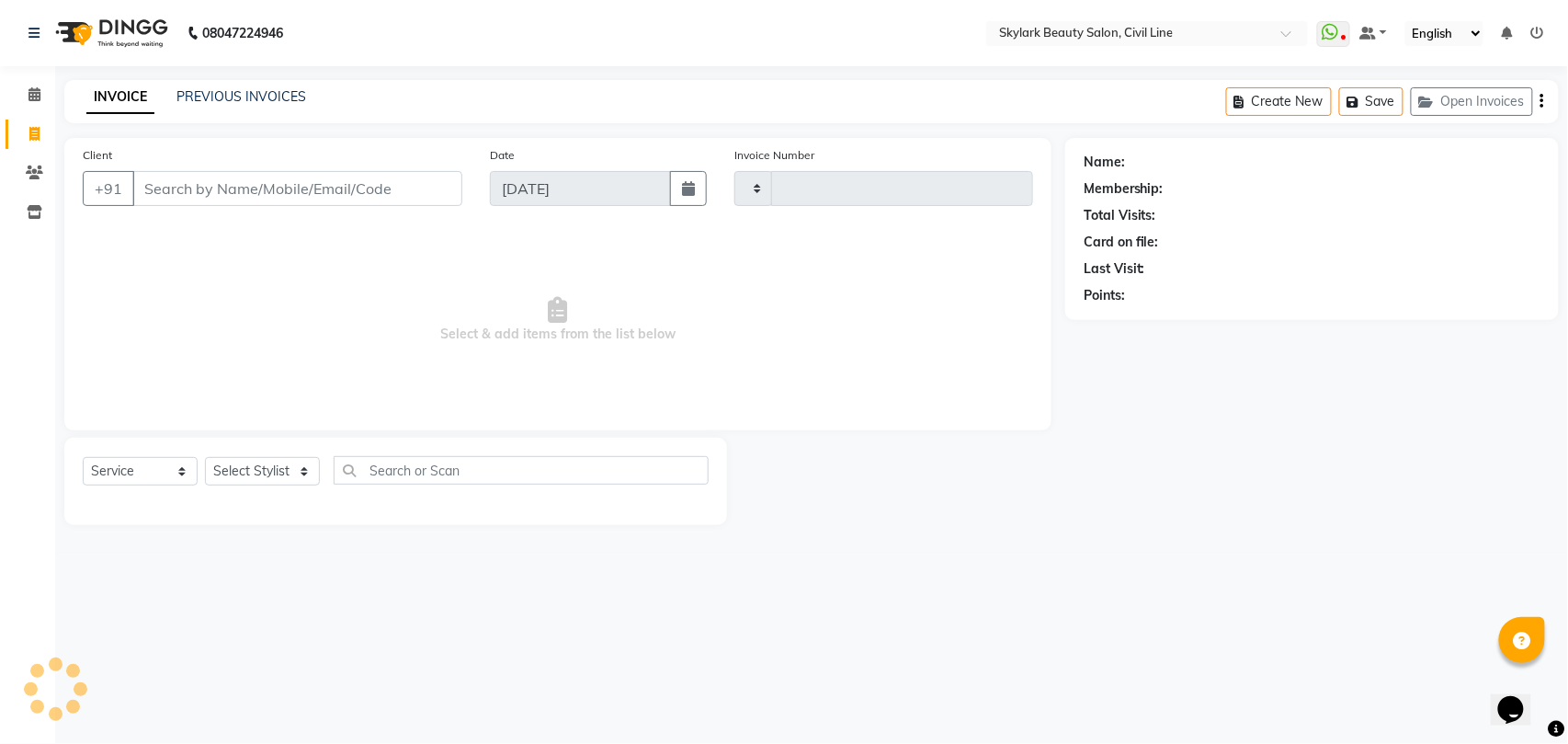
type input "6247"
select select "4588"
click at [357, 187] on input "Client" at bounding box center [297, 189] width 330 height 35
type input "9721411250"
click at [390, 183] on span "Add Client" at bounding box center [415, 188] width 72 height 19
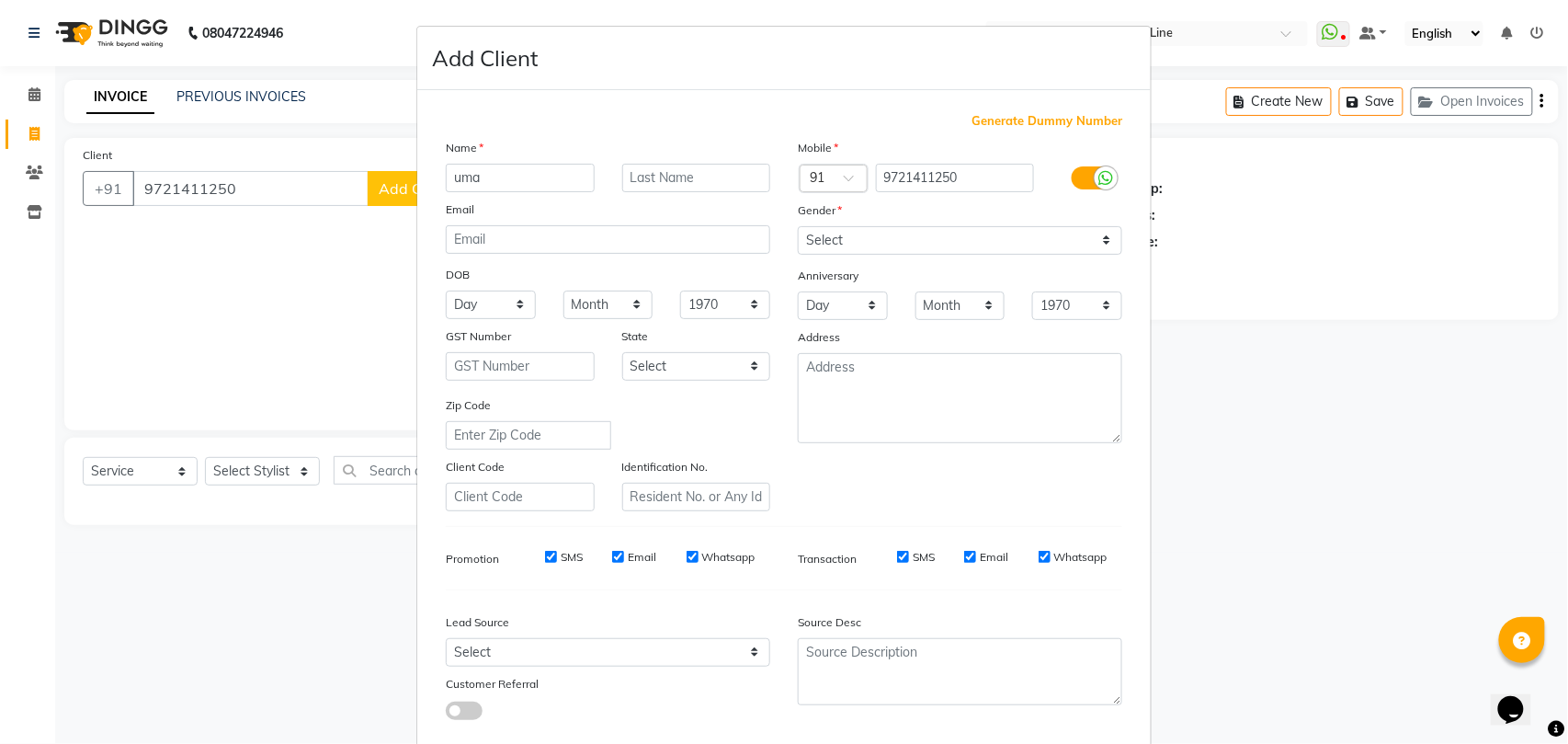
type input "uma"
click at [916, 245] on select "Select Male Female Other Prefer Not To Say" at bounding box center [960, 240] width 324 height 29
select select "female"
click at [797, 226] on select "Select Male Female Other Prefer Not To Say" at bounding box center [960, 240] width 324 height 29
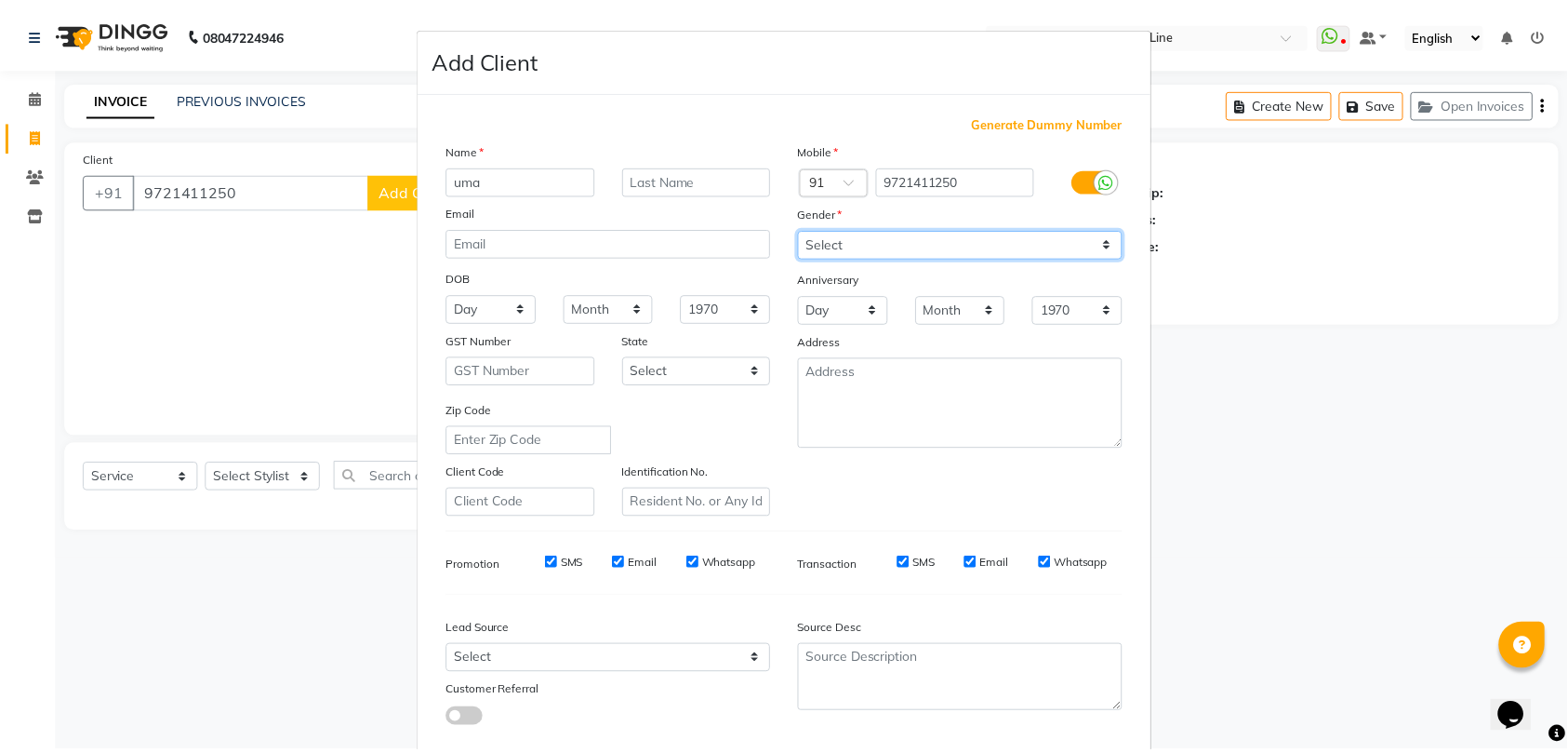
scroll to position [101, 0]
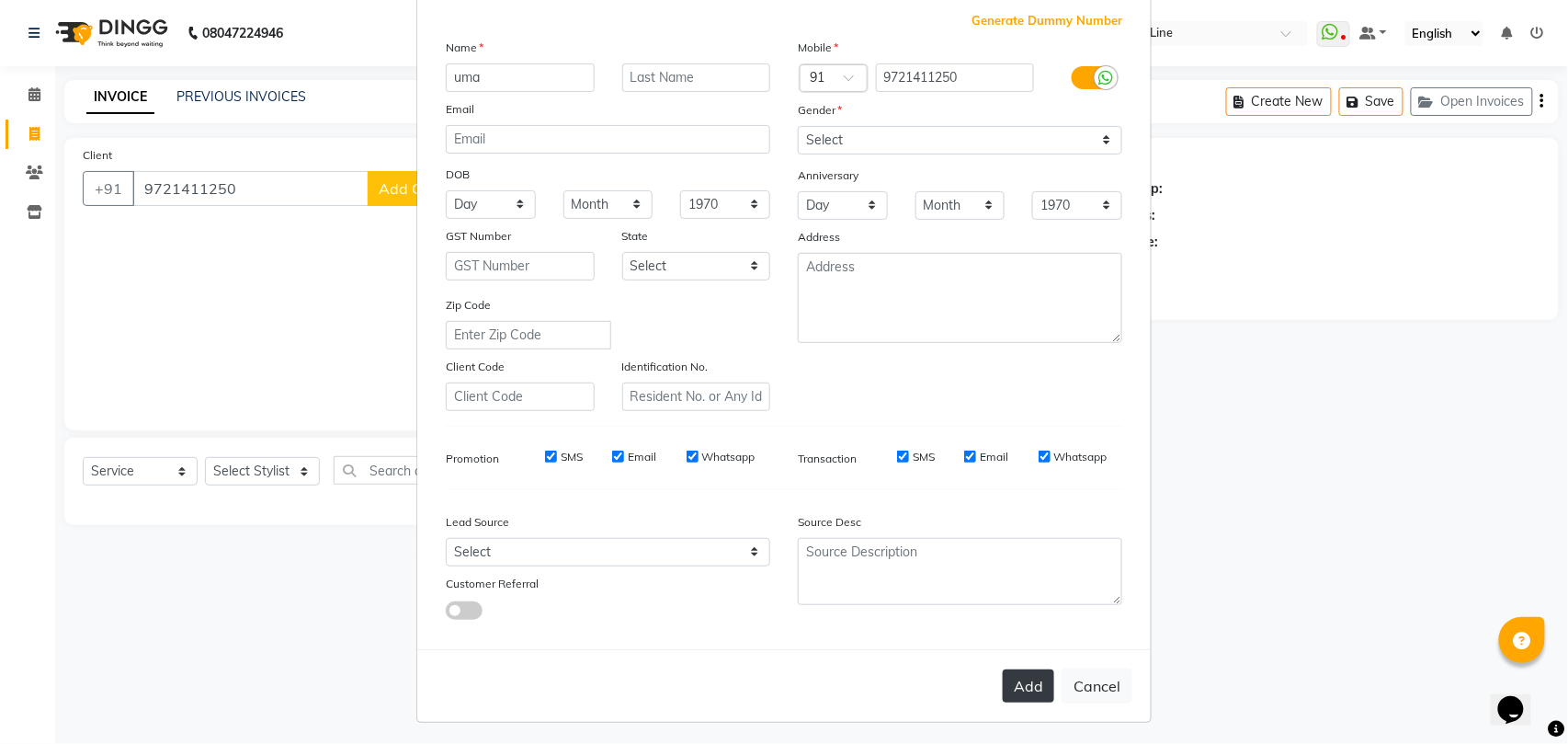
click at [1019, 687] on button "Add" at bounding box center [1028, 686] width 52 height 33
select select
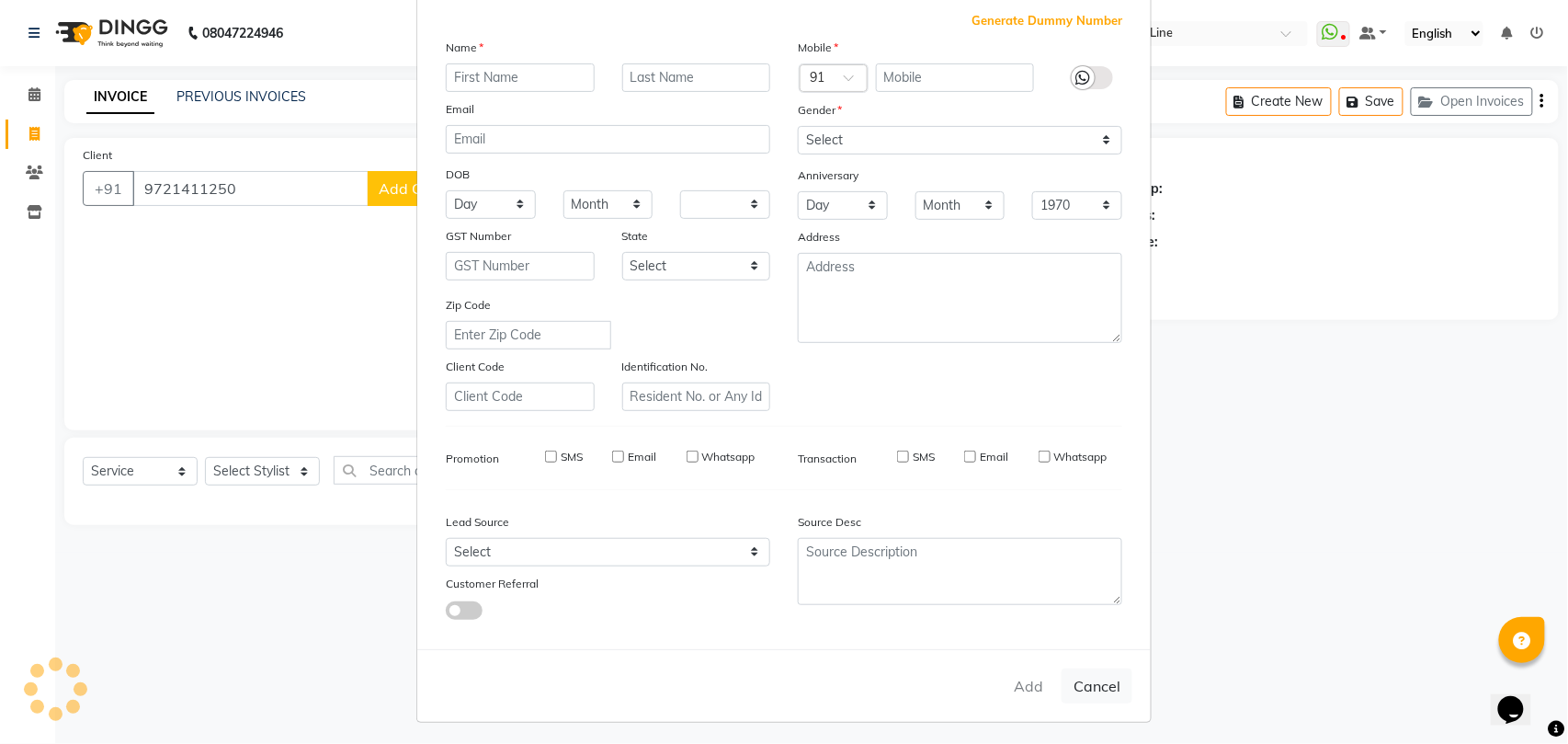
select select
checkbox input "false"
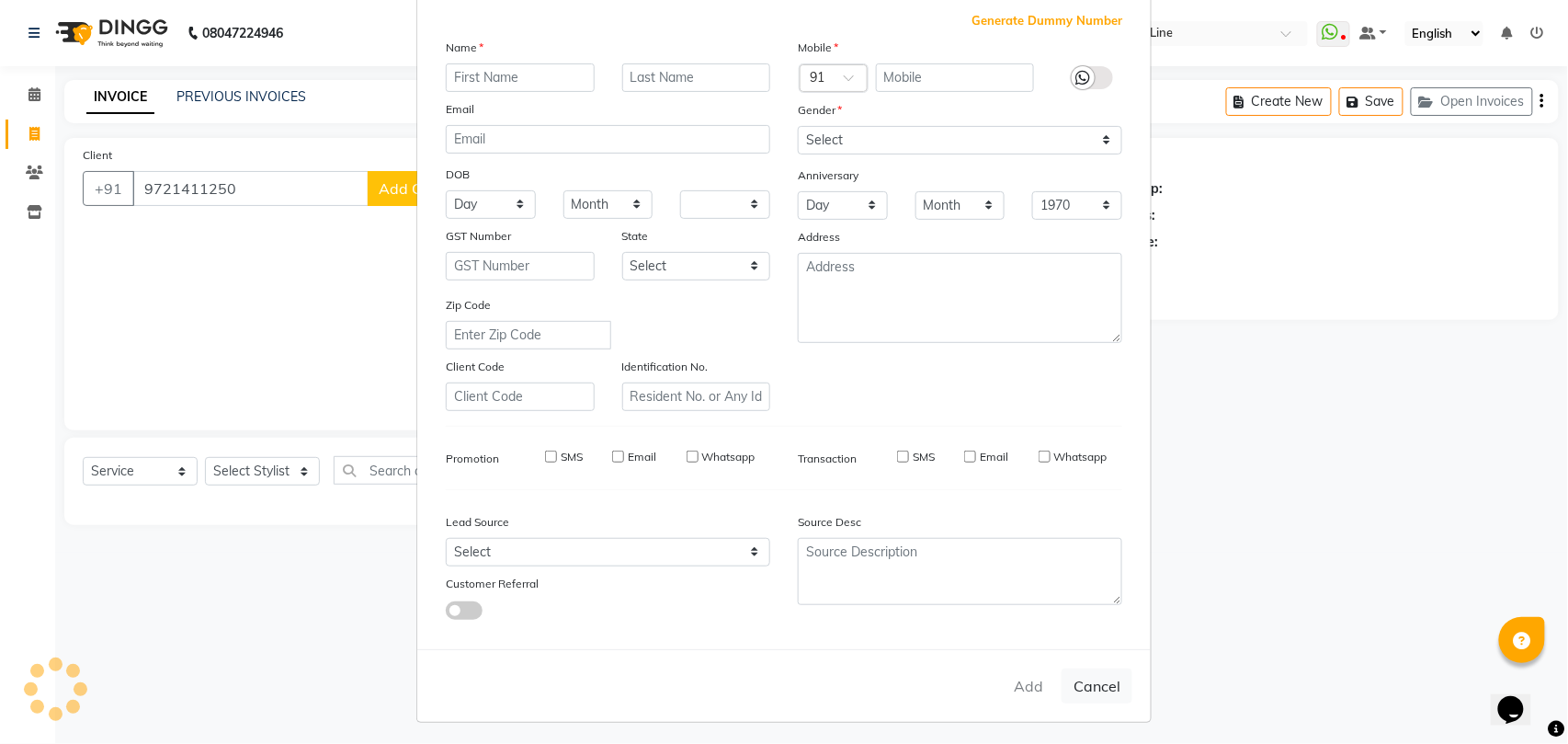
checkbox input "false"
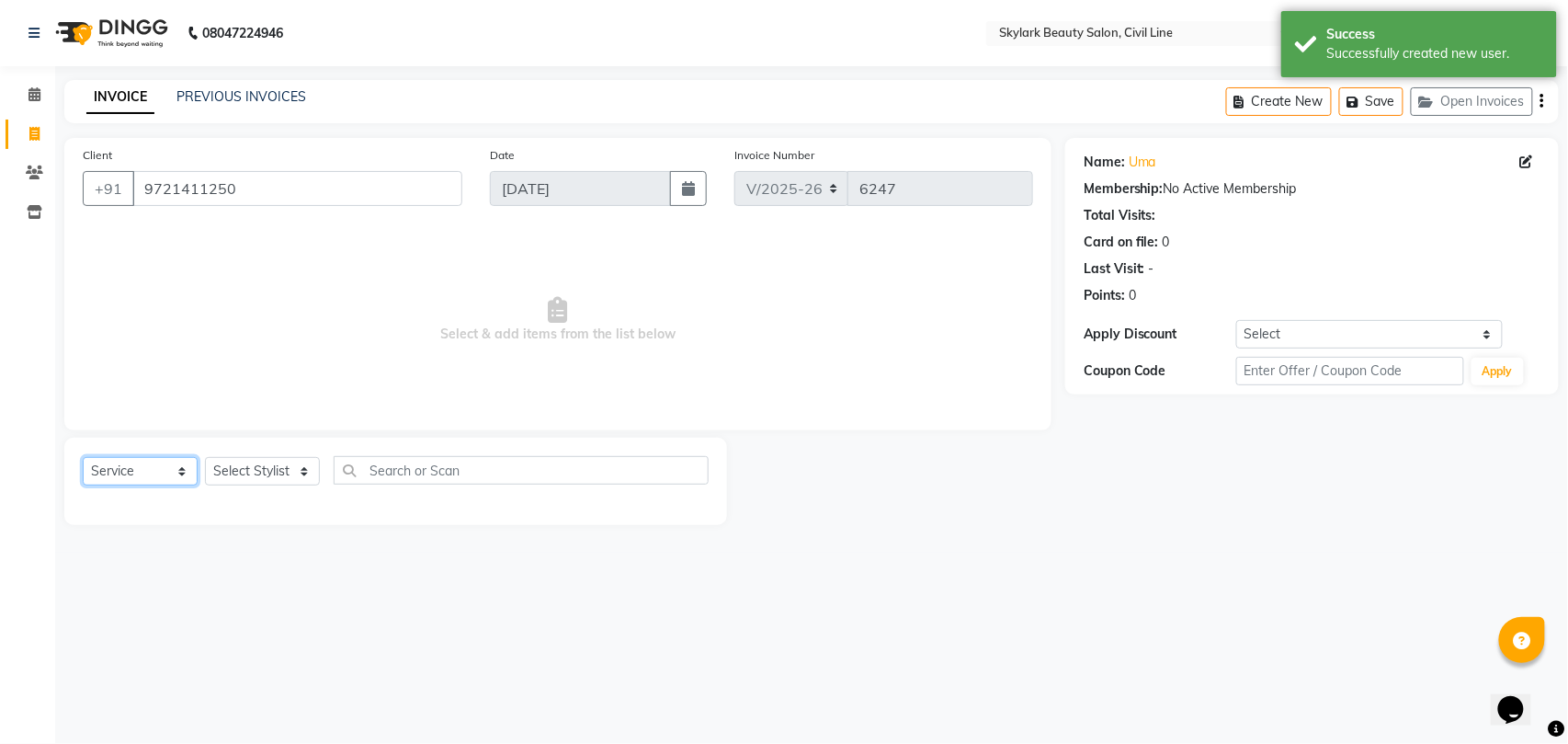
click at [134, 468] on select "Select Service Product Membership Package Voucher Prepaid Gift Card" at bounding box center [140, 471] width 115 height 29
click at [292, 471] on select "Select Stylist [PERSON_NAME] [PERSON_NAME] [PERSON_NAME] WASU" at bounding box center [262, 471] width 115 height 29
select select "28120"
click at [205, 457] on select "Select Stylist [PERSON_NAME] [PERSON_NAME] [PERSON_NAME] WASU" at bounding box center [262, 471] width 115 height 29
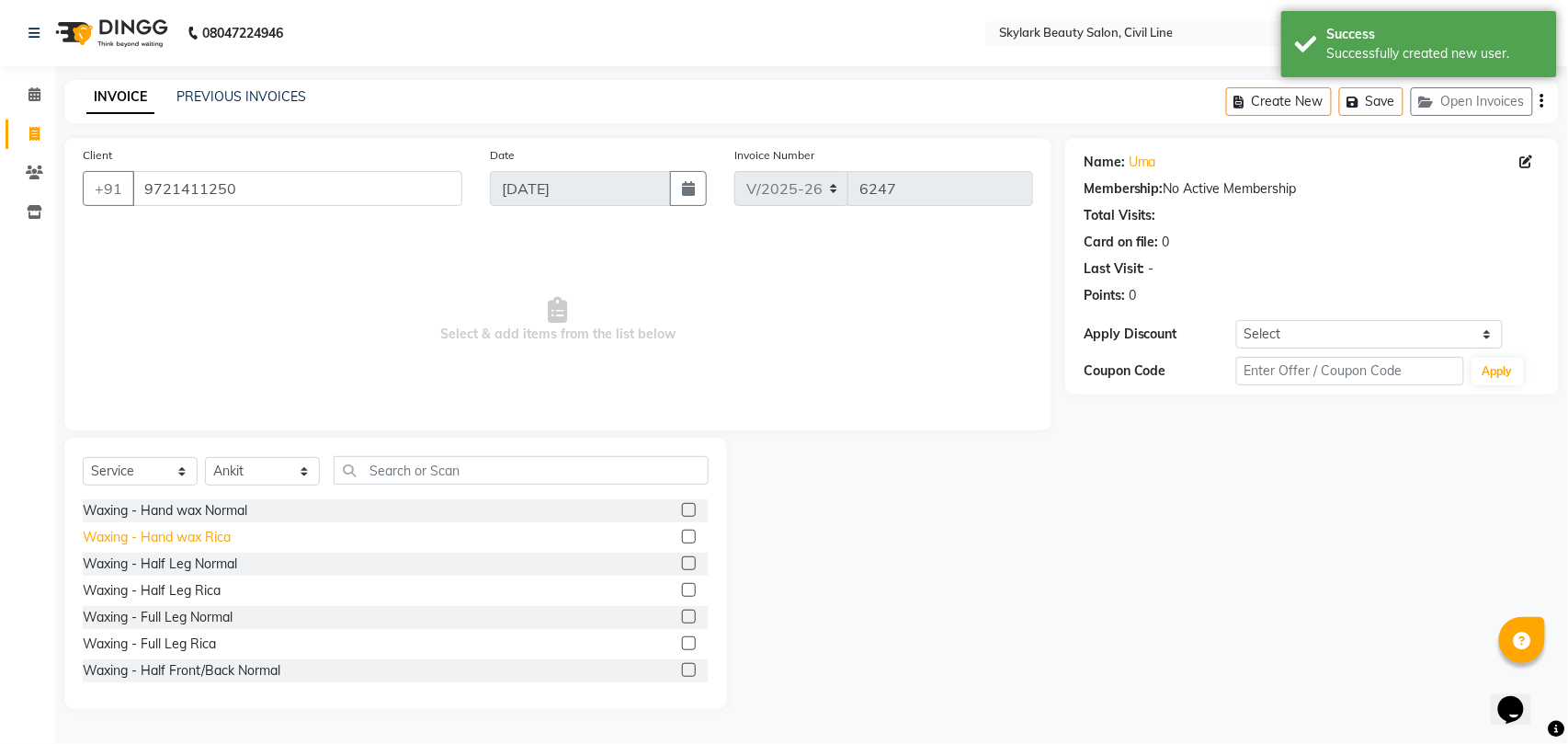
click at [193, 533] on div "Waxing - Hand wax Rica" at bounding box center [157, 536] width 148 height 19
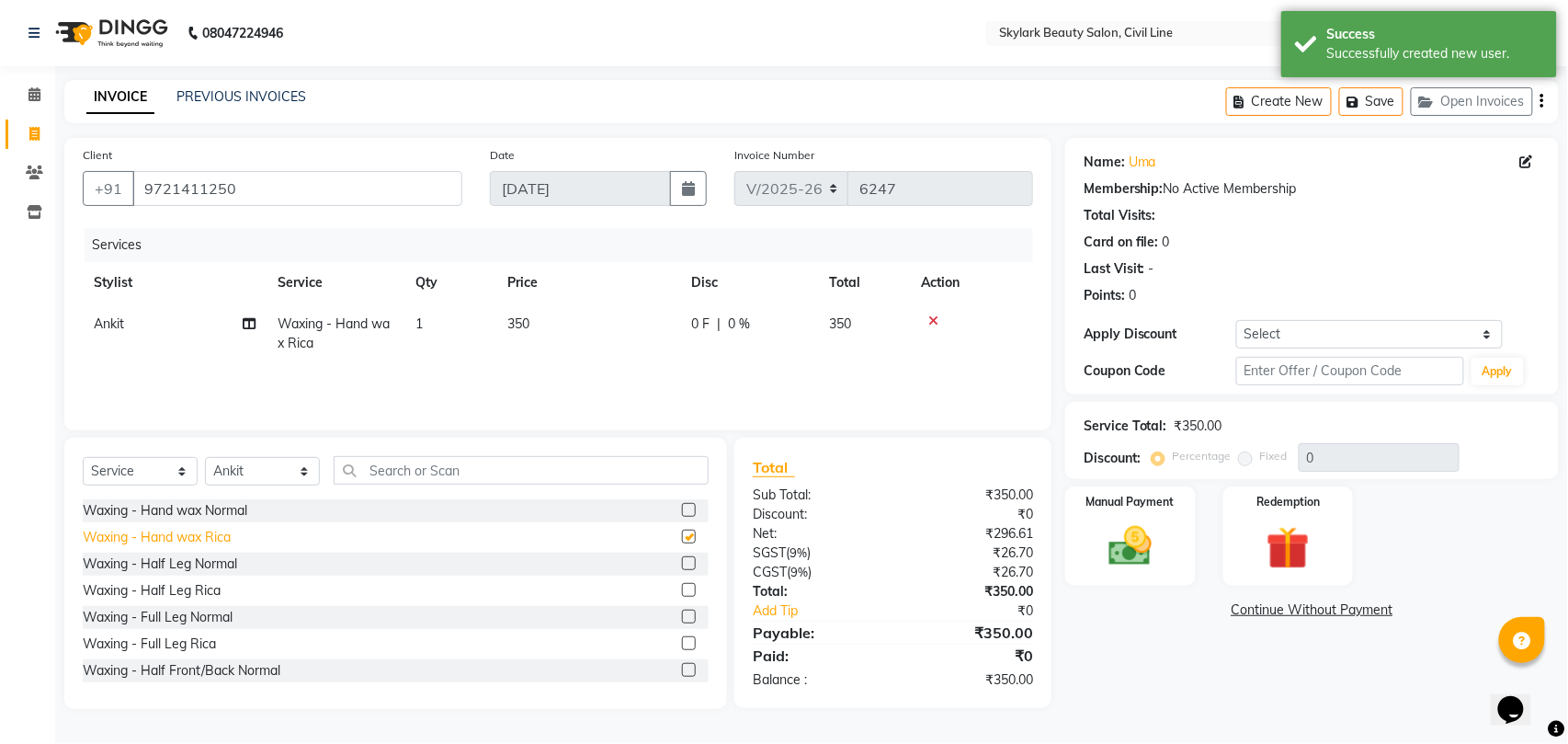
checkbox input "false"
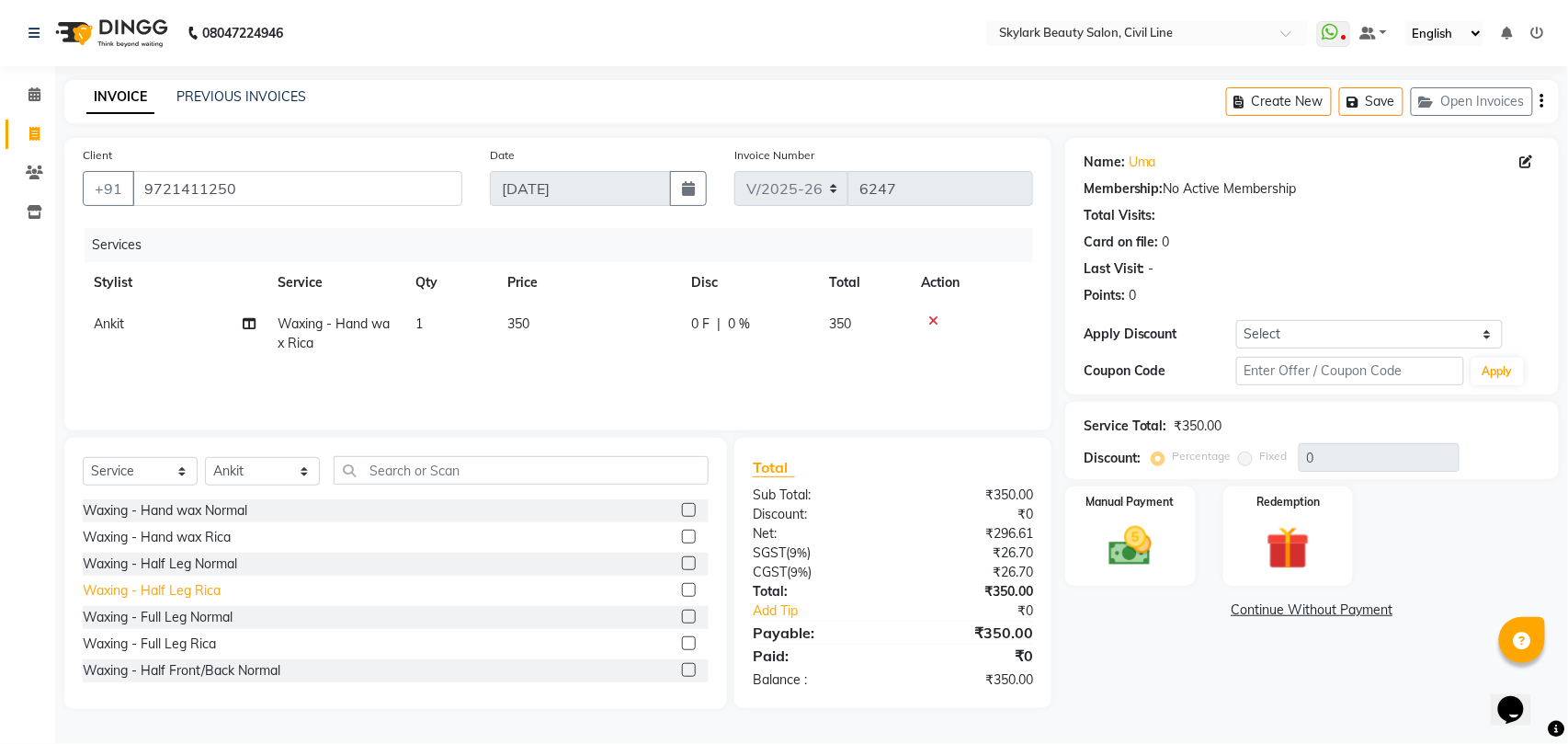
click at [192, 594] on div "Waxing - Half Leg Rica" at bounding box center [151, 590] width 138 height 19
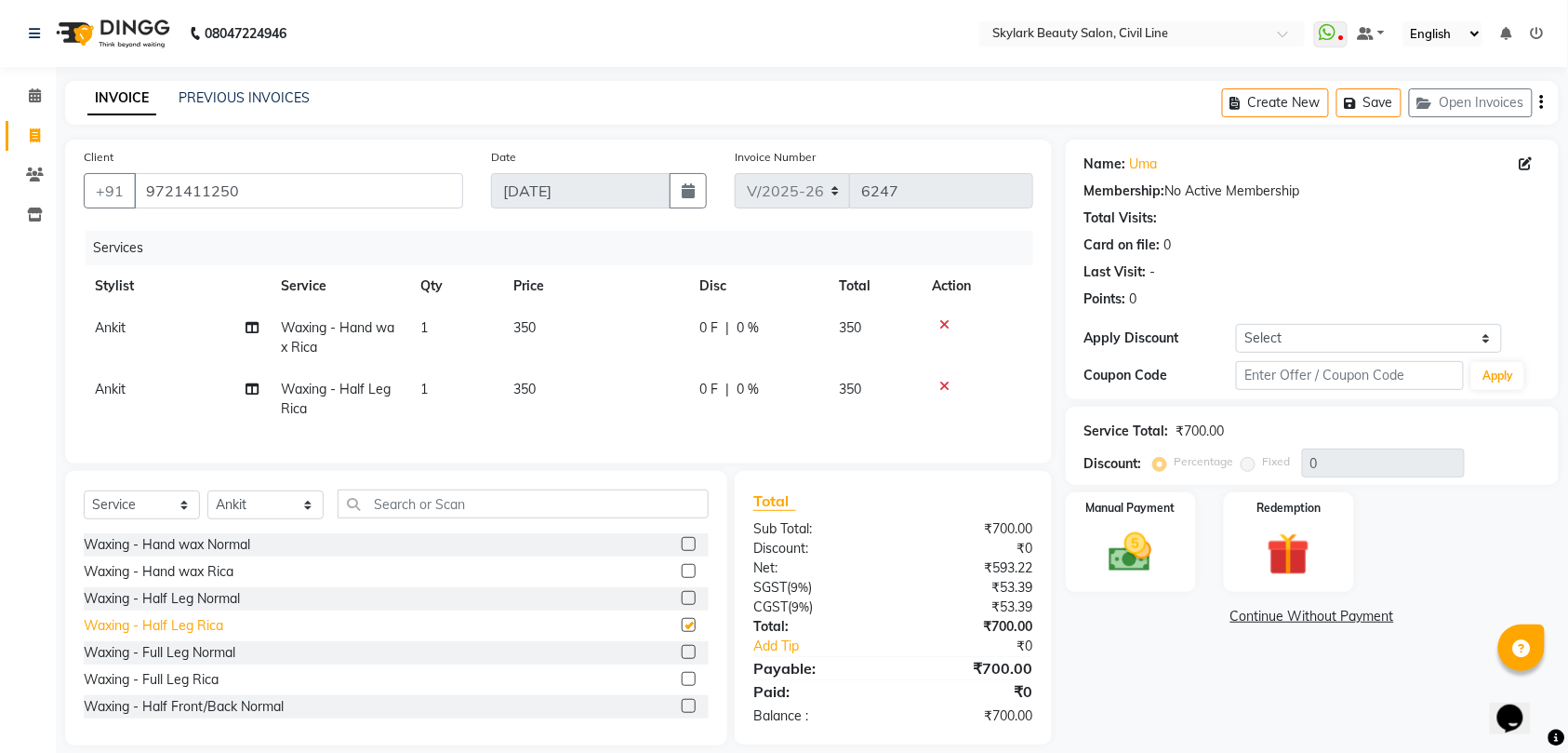
checkbox input "false"
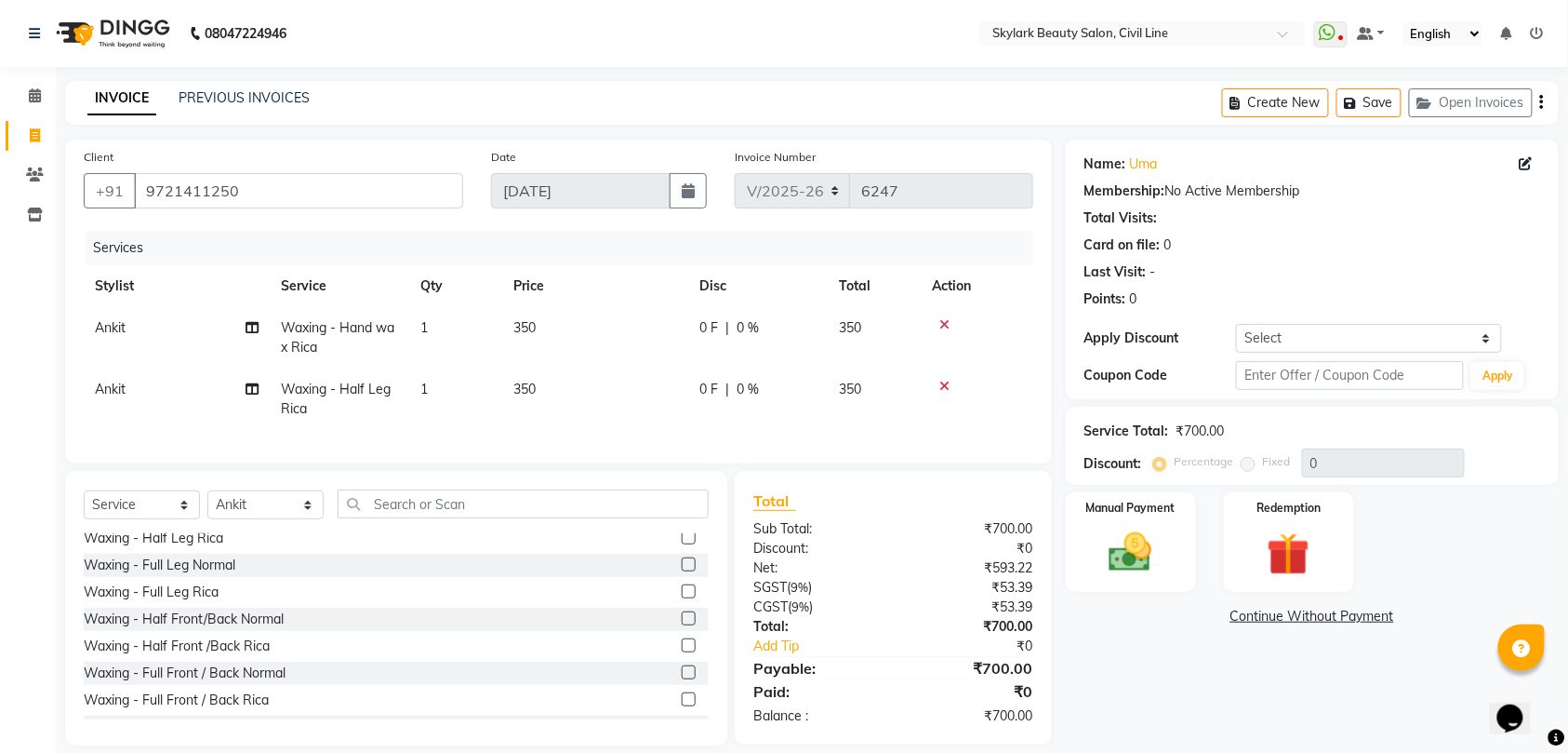
scroll to position [124, 0]
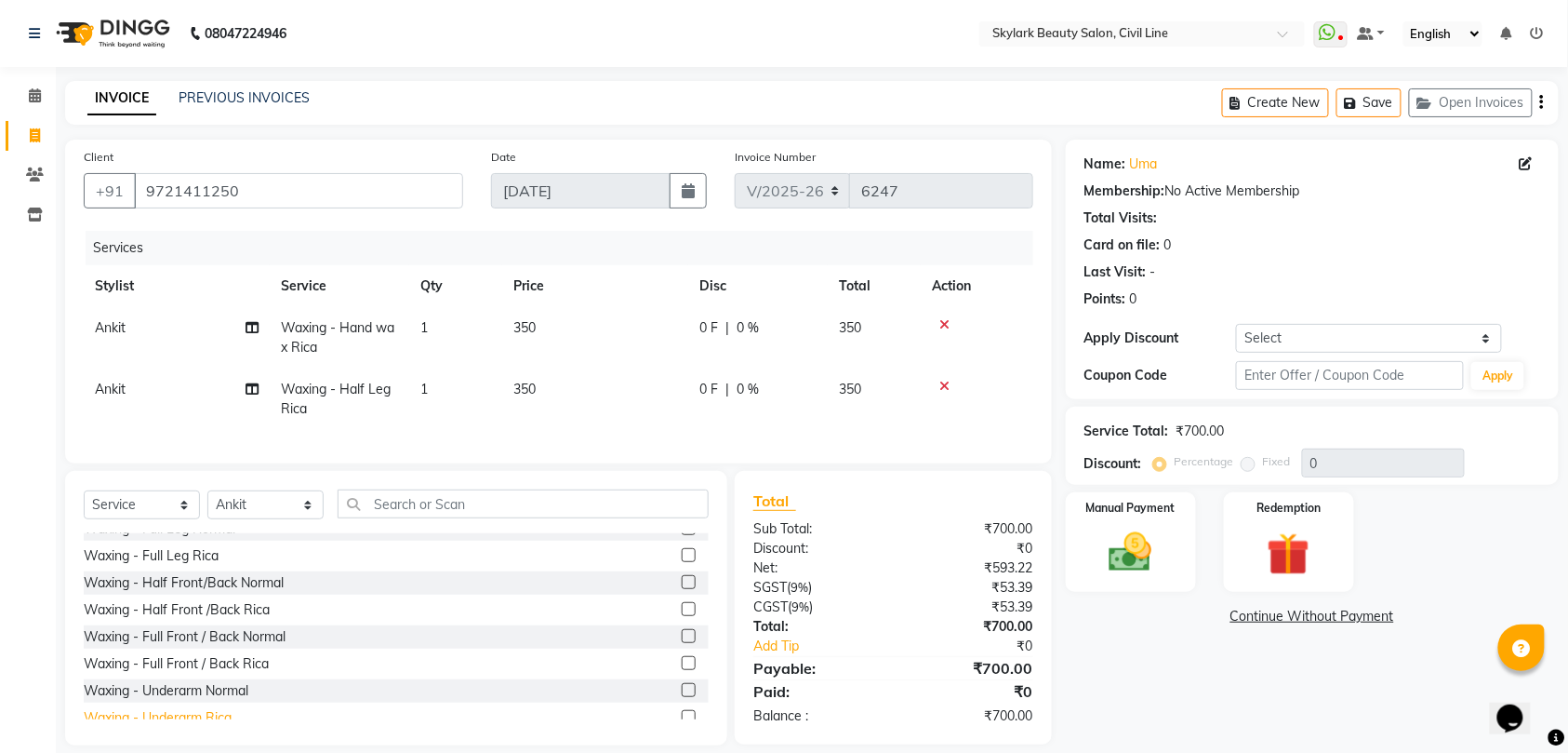
click at [172, 728] on div "Waxing - Underarm Rica" at bounding box center [157, 717] width 148 height 20
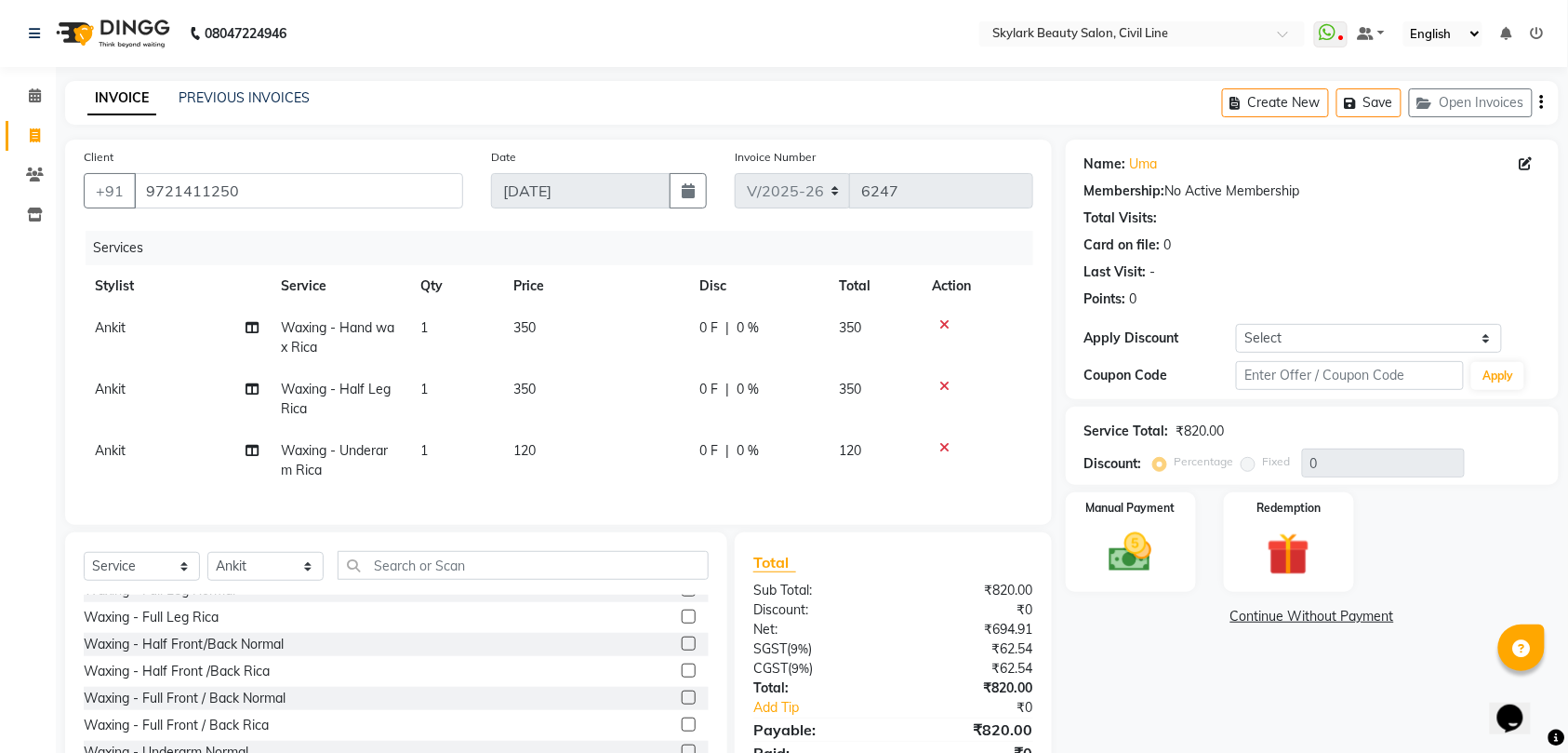
checkbox input "false"
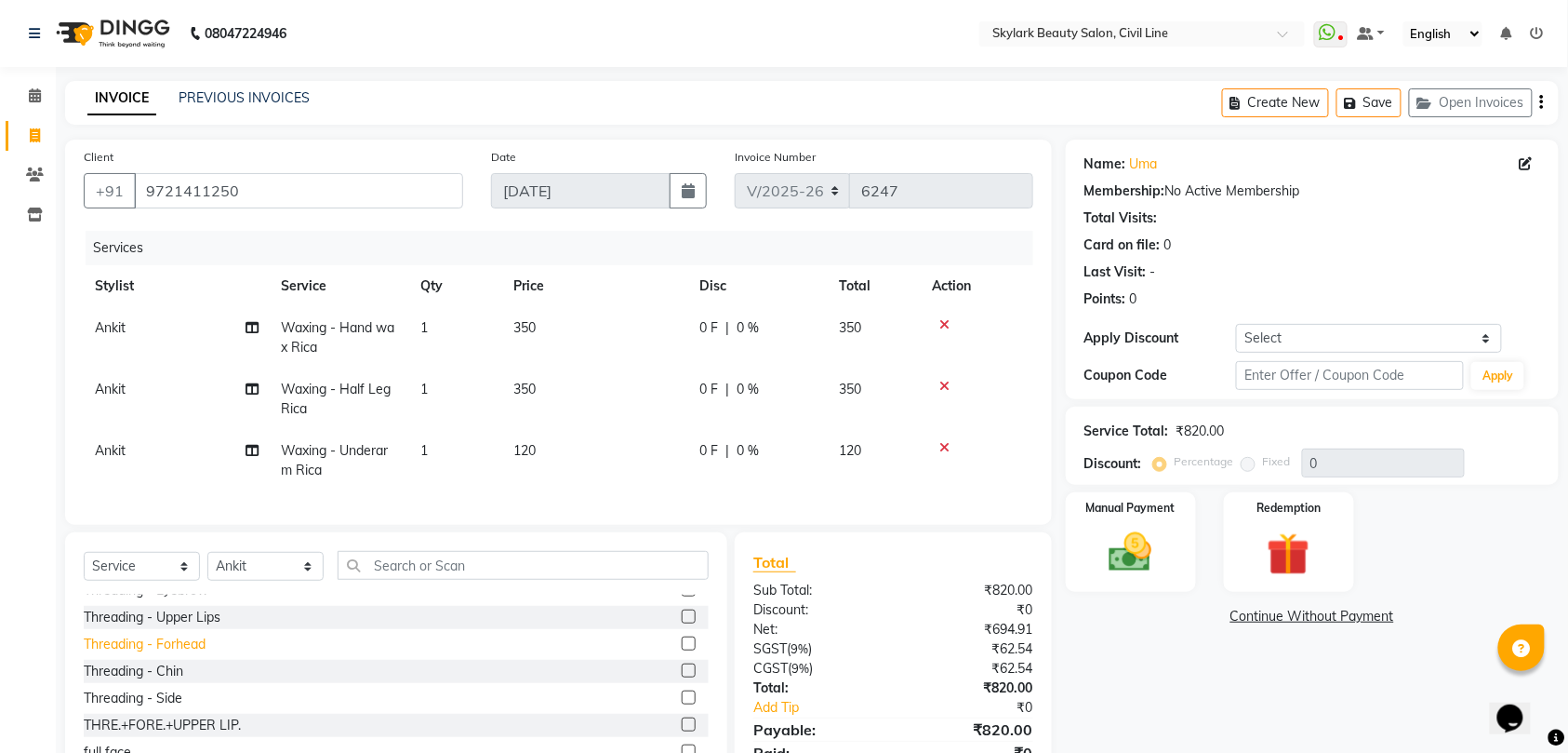
click at [191, 654] on div "Threading - Forhead" at bounding box center [144, 644] width 122 height 20
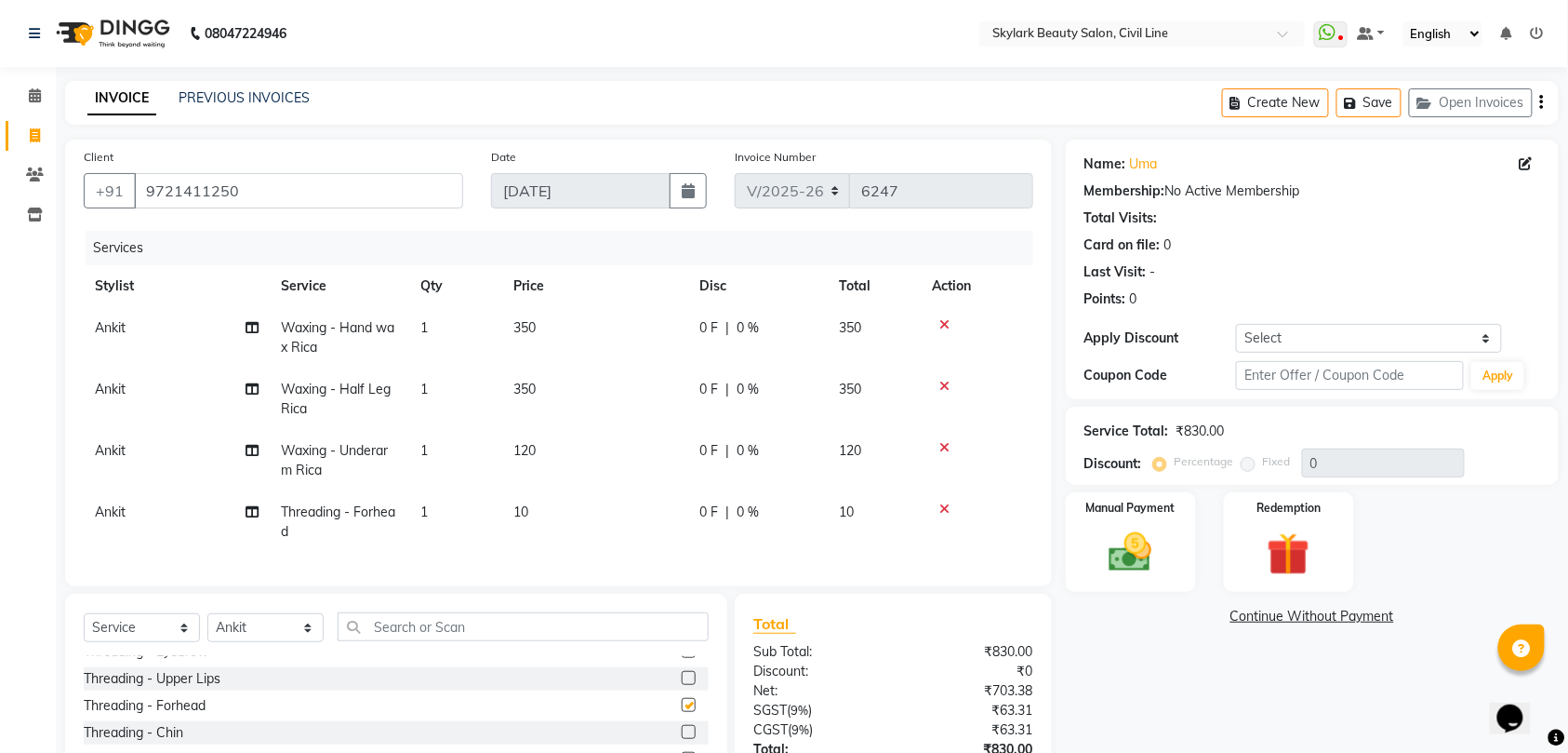
checkbox input "false"
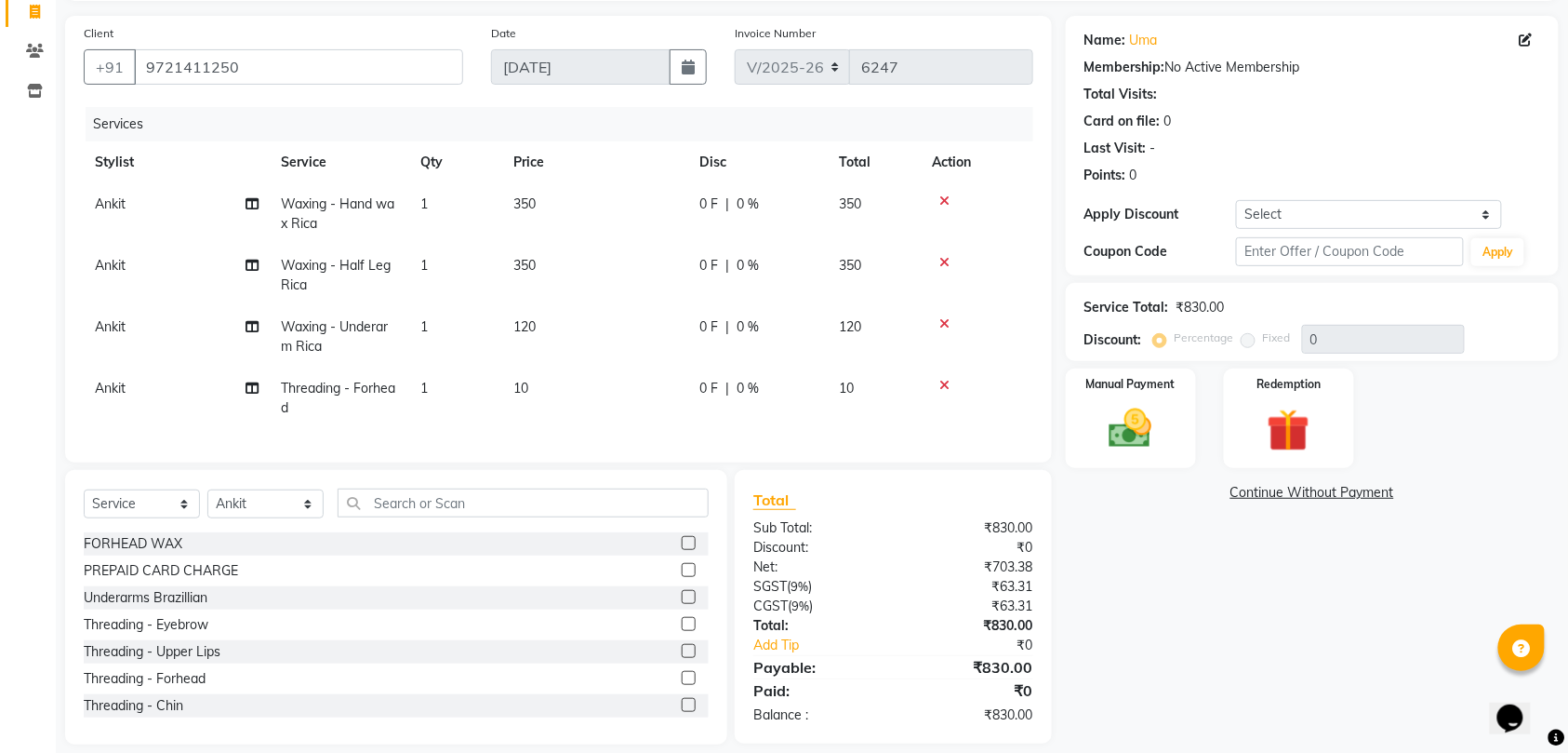
scroll to position [620, 0]
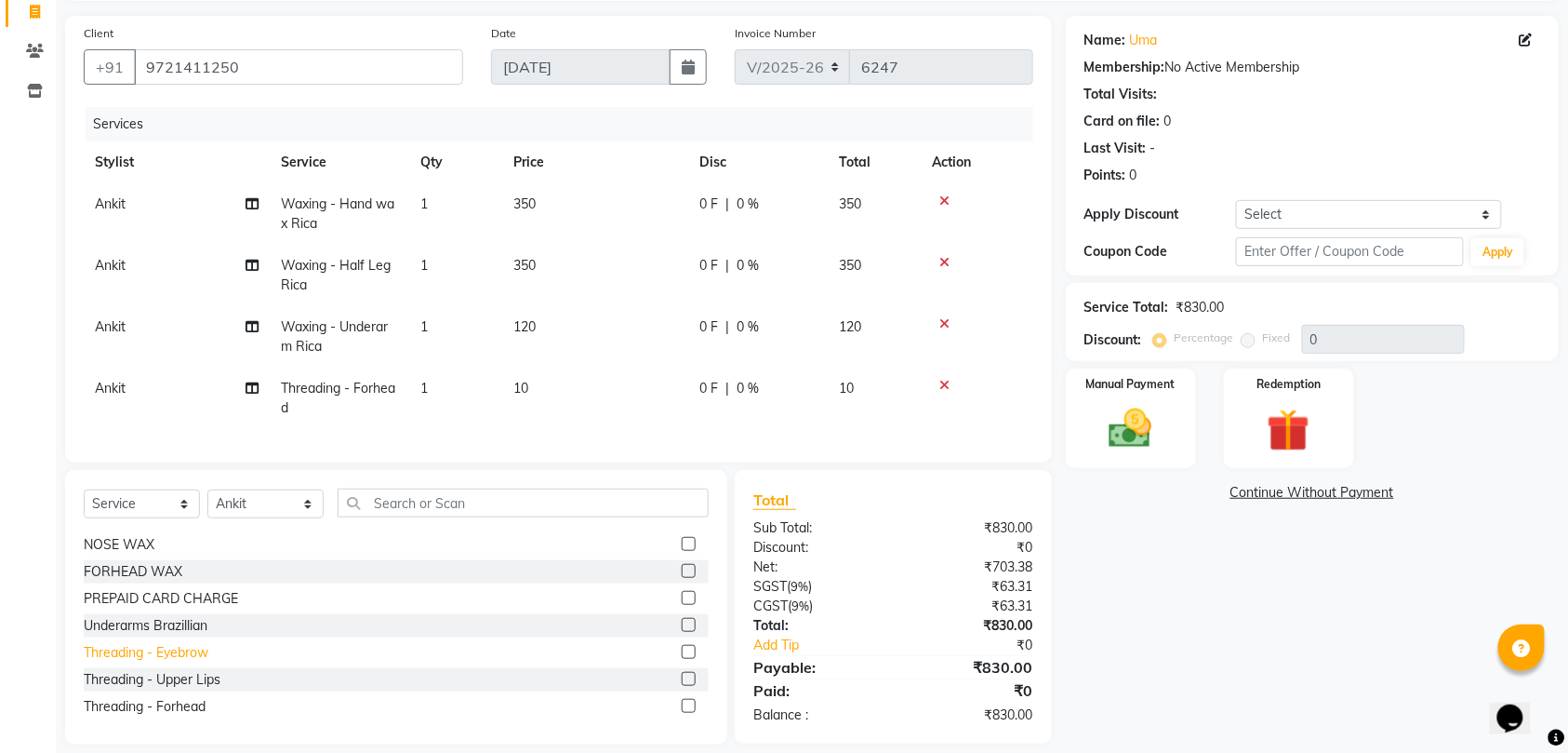
click at [187, 662] on div "Threading - Eyebrow" at bounding box center [145, 653] width 125 height 20
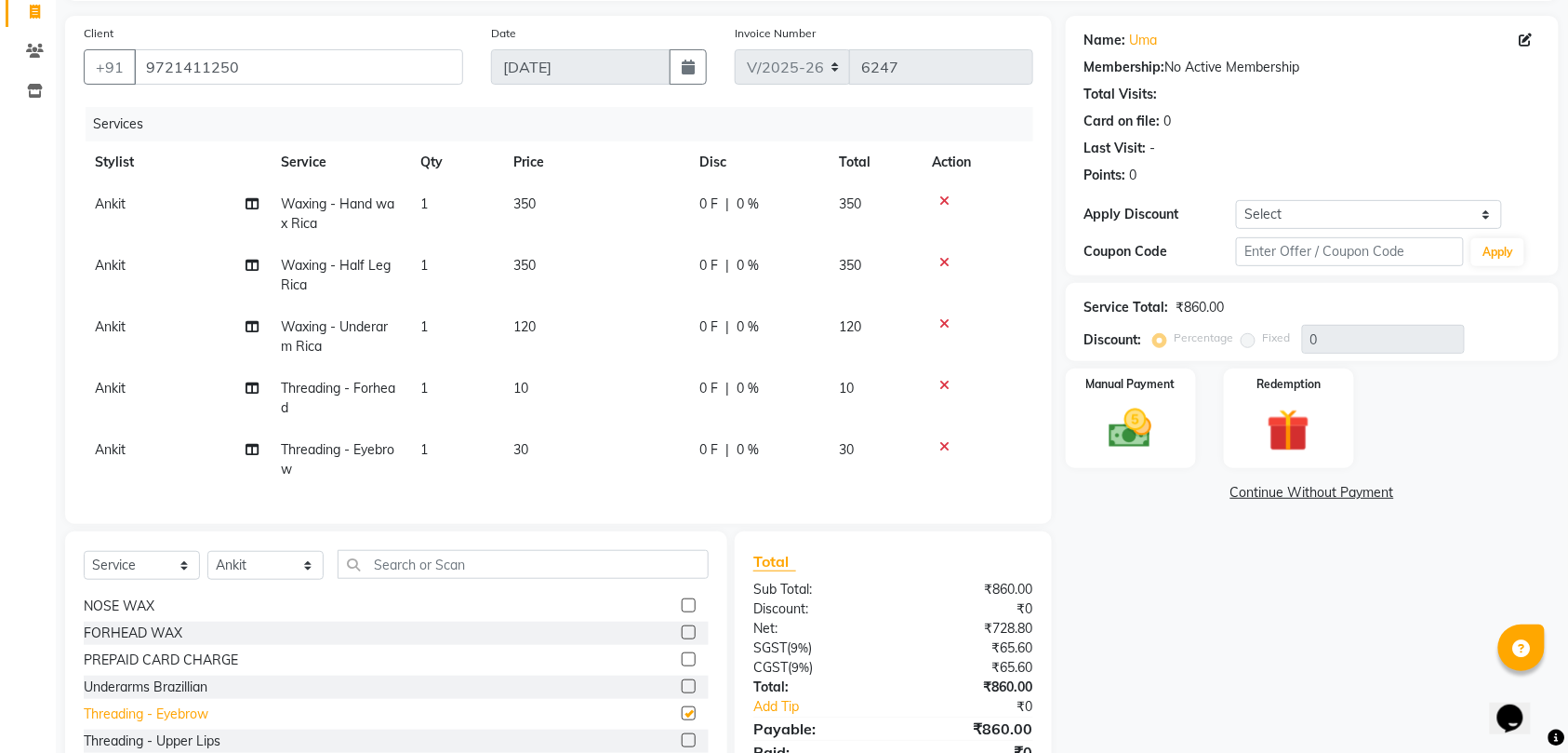
checkbox input "false"
click at [1117, 420] on img at bounding box center [1130, 429] width 72 height 52
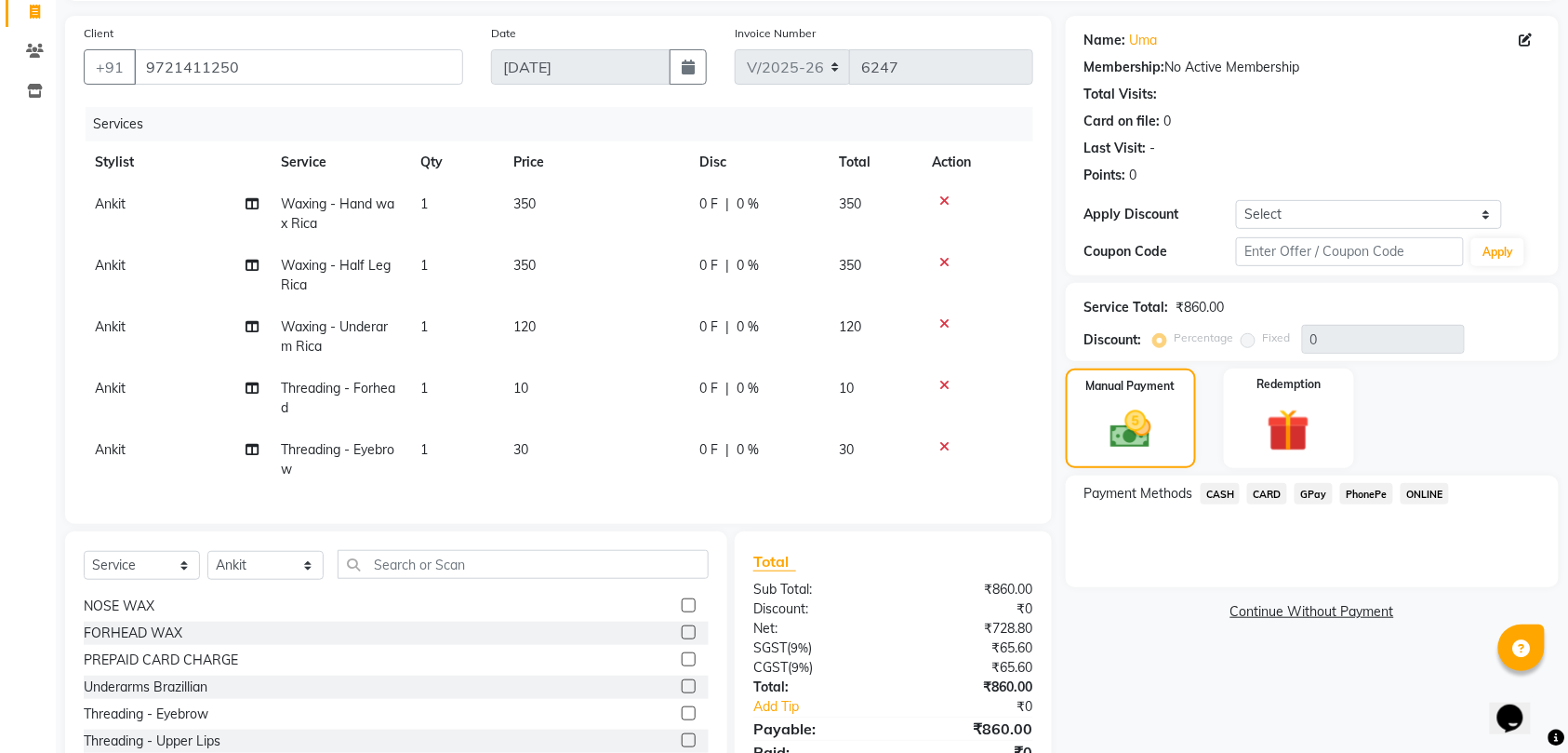
click at [1217, 497] on span "CASH" at bounding box center [1220, 493] width 40 height 22
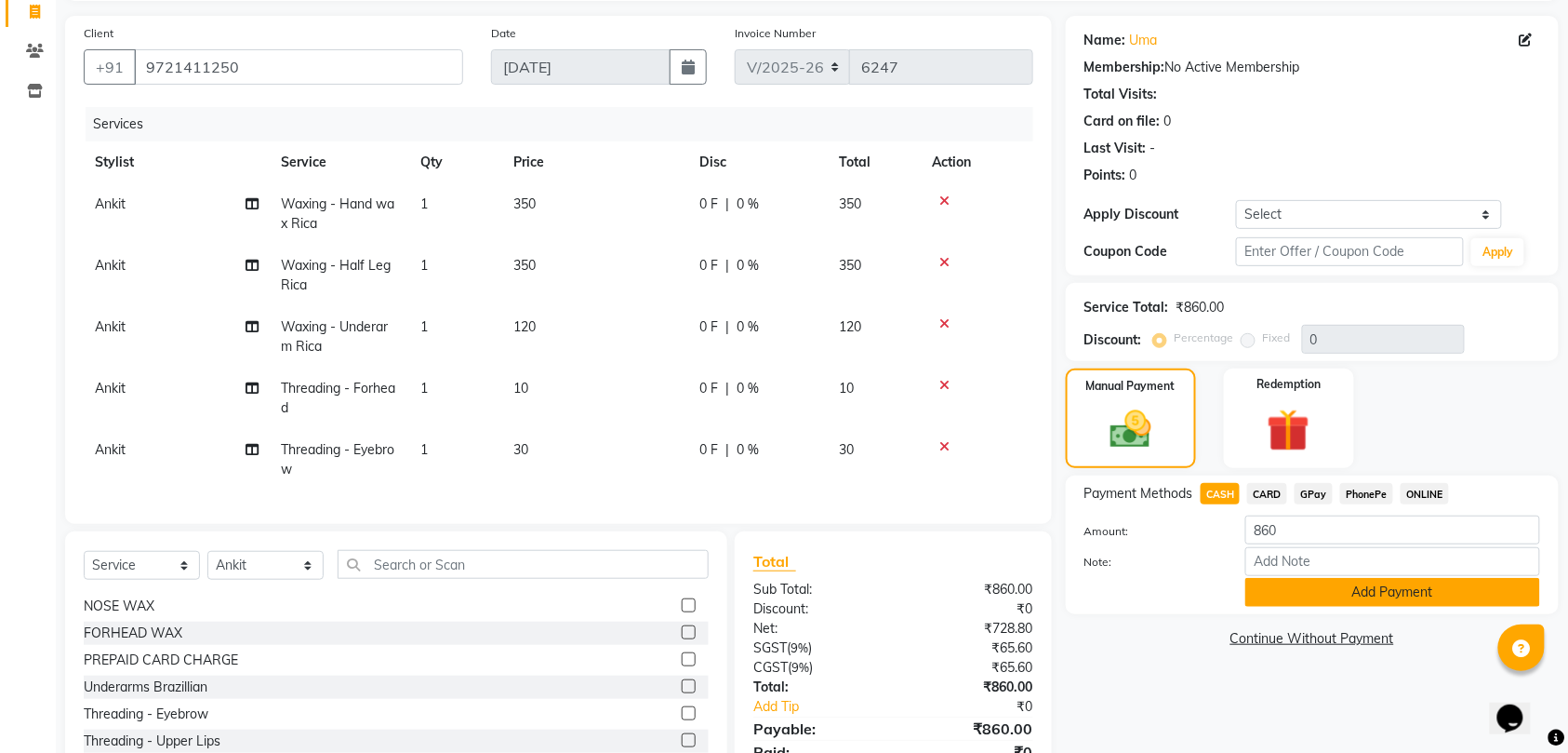
click at [1289, 603] on button "Add Payment" at bounding box center [1392, 592] width 294 height 29
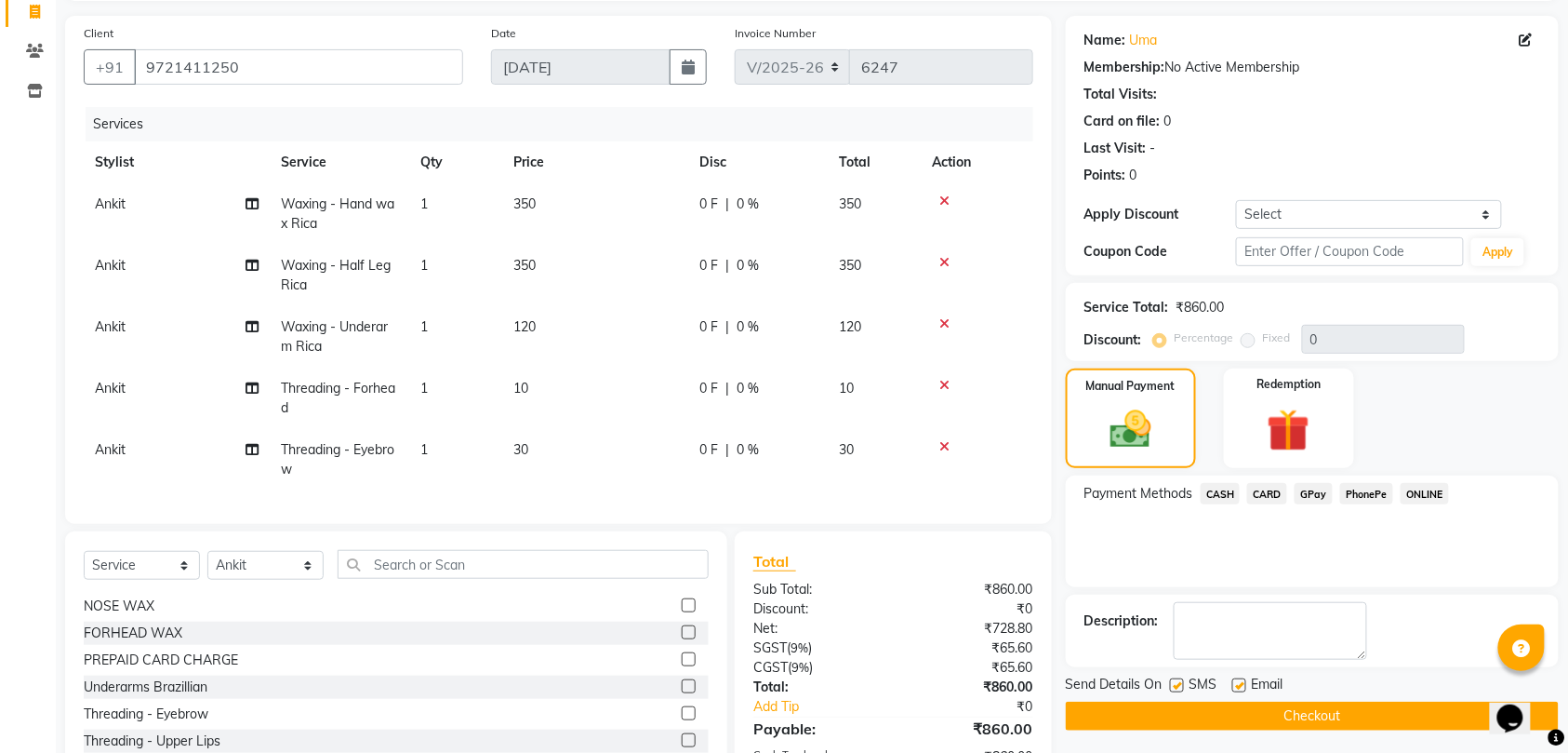
click at [1162, 716] on button "Checkout" at bounding box center [1312, 715] width 493 height 29
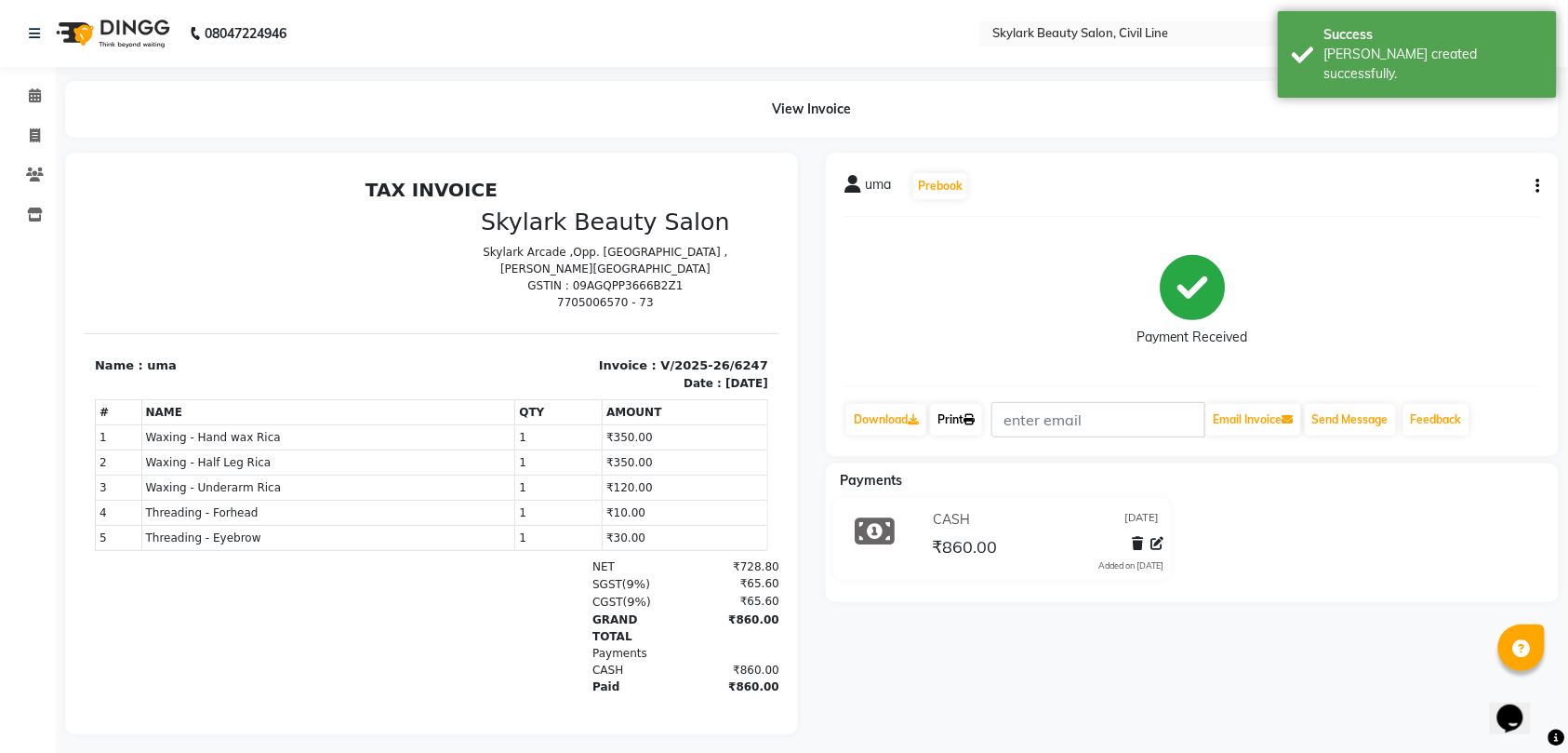
click at [982, 417] on link "Print" at bounding box center [956, 420] width 52 height 32
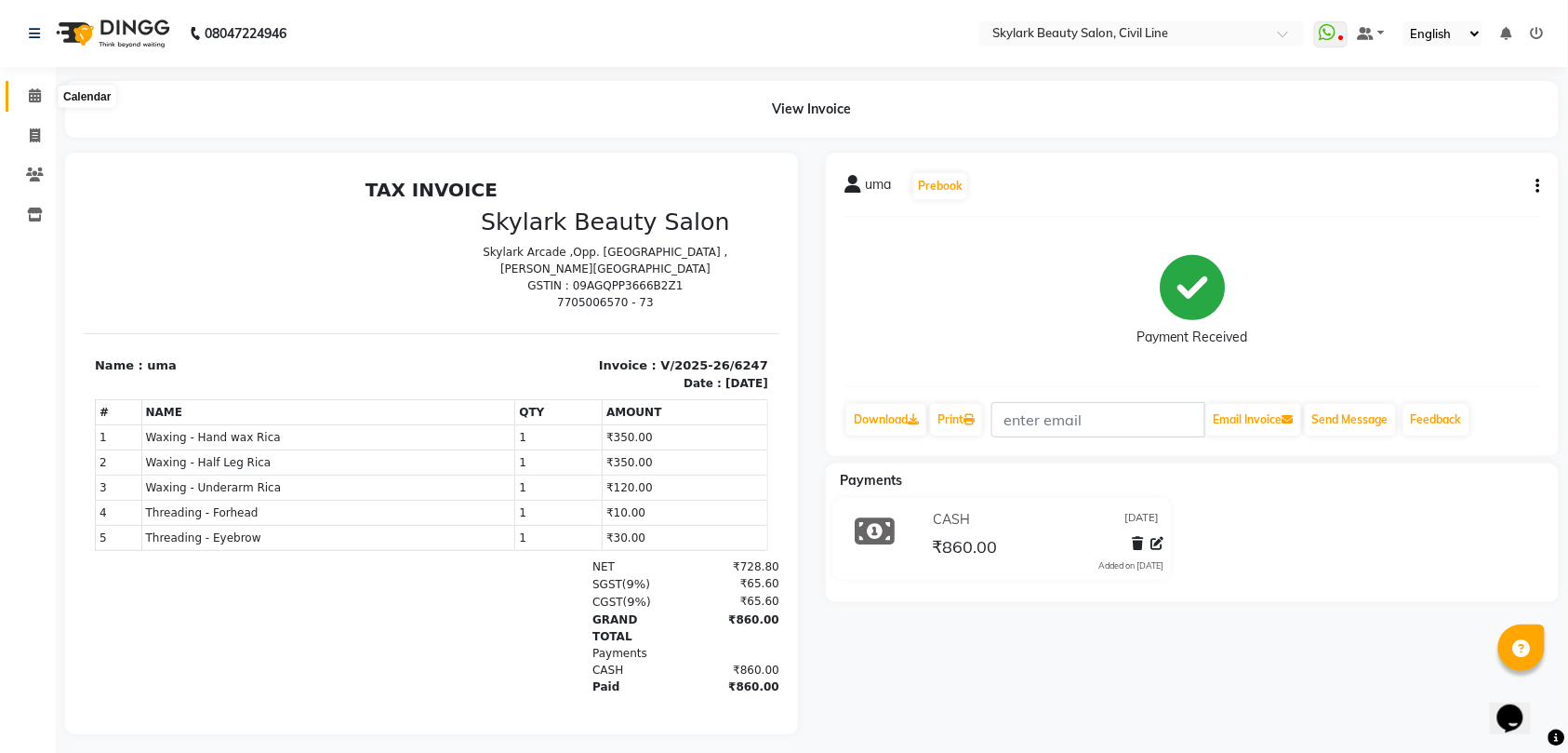
click at [24, 94] on span at bounding box center [35, 96] width 33 height 22
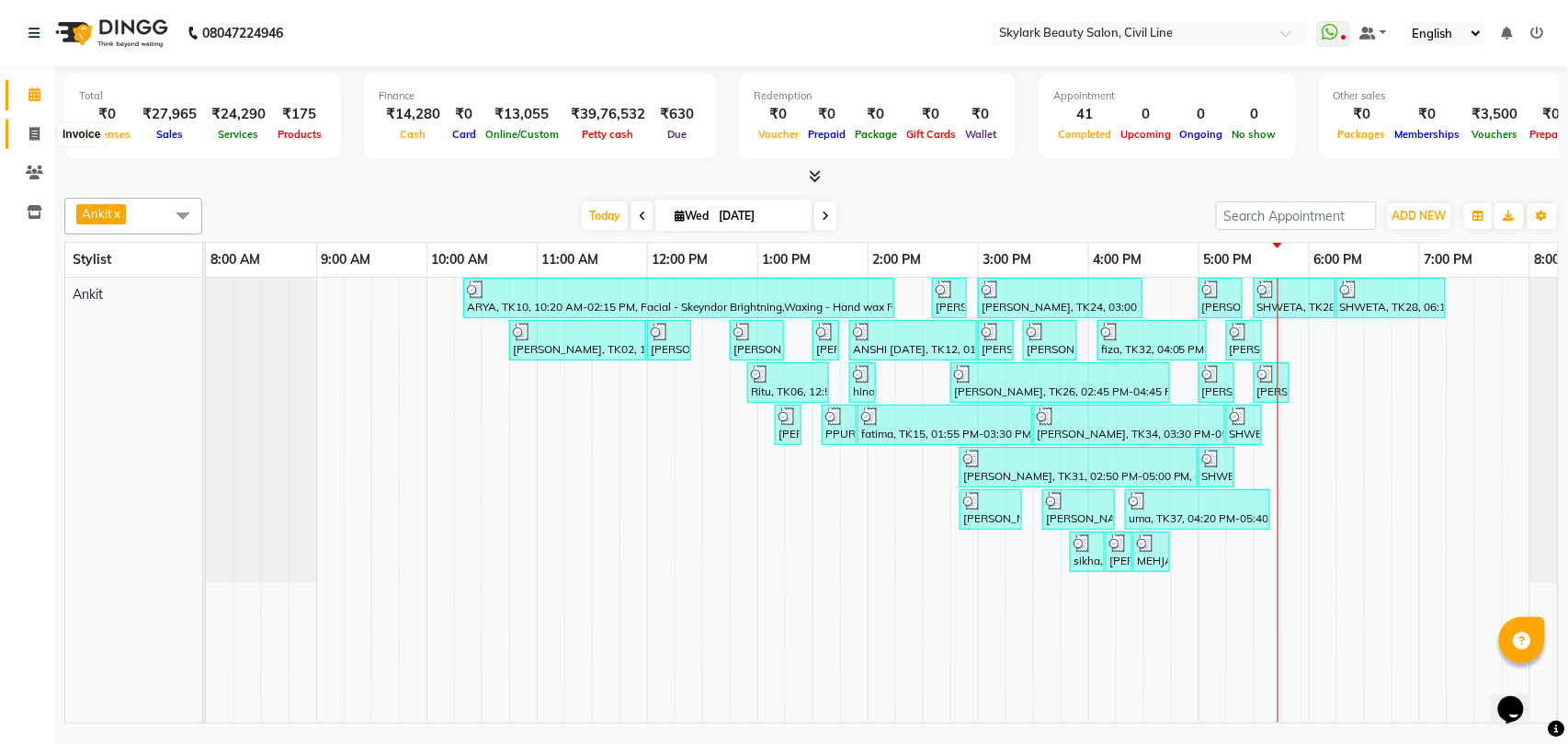
click at [34, 133] on icon at bounding box center [34, 133] width 10 height 14
select select "service"
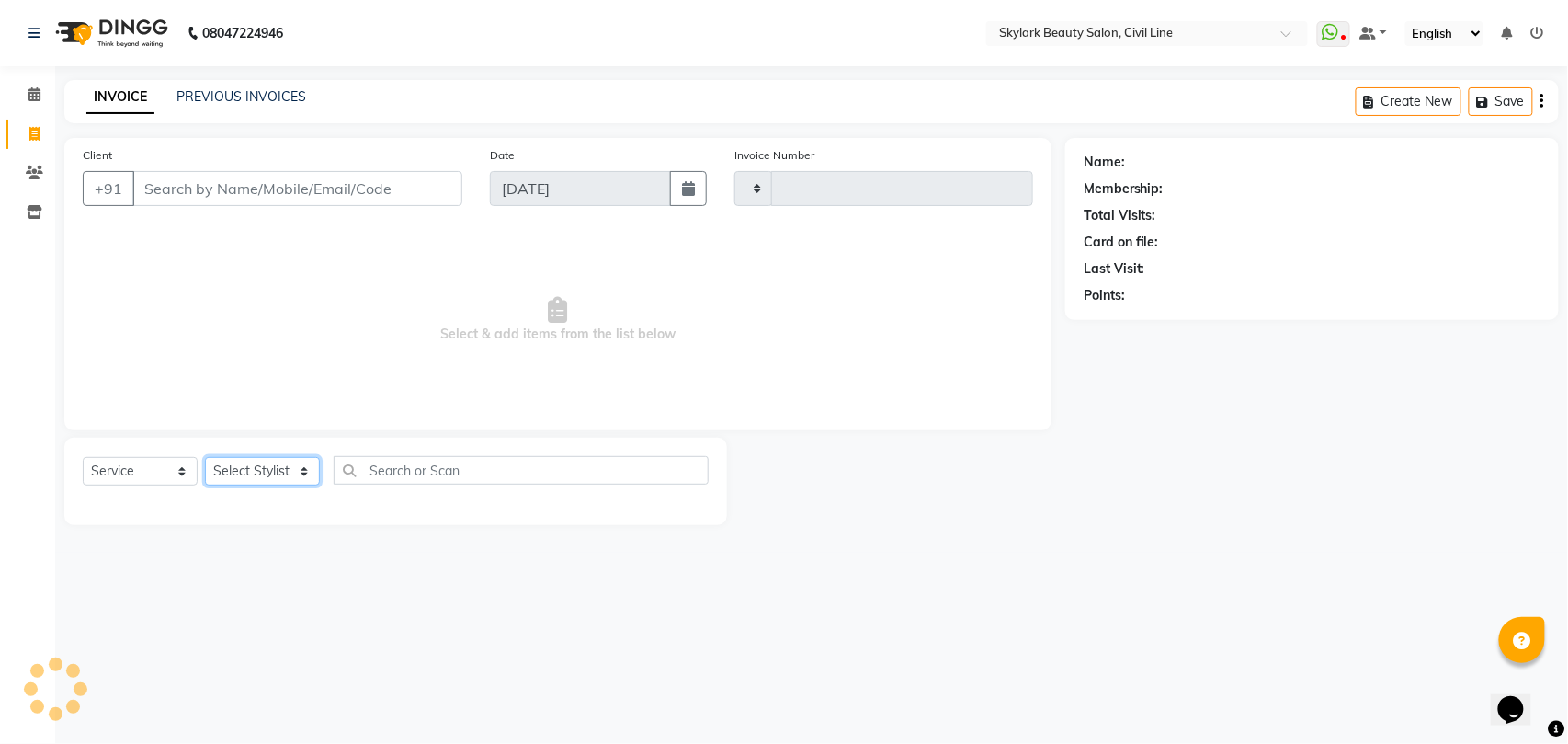
click at [269, 473] on select "Select Stylist" at bounding box center [262, 471] width 115 height 29
select select "4588"
type input "6248"
click at [278, 478] on select "Select Stylist [PERSON_NAME] [PERSON_NAME] [PERSON_NAME] WASU" at bounding box center [262, 471] width 115 height 29
click at [278, 475] on select "Select Stylist [PERSON_NAME] [PERSON_NAME] [PERSON_NAME] WASU" at bounding box center [262, 471] width 115 height 29
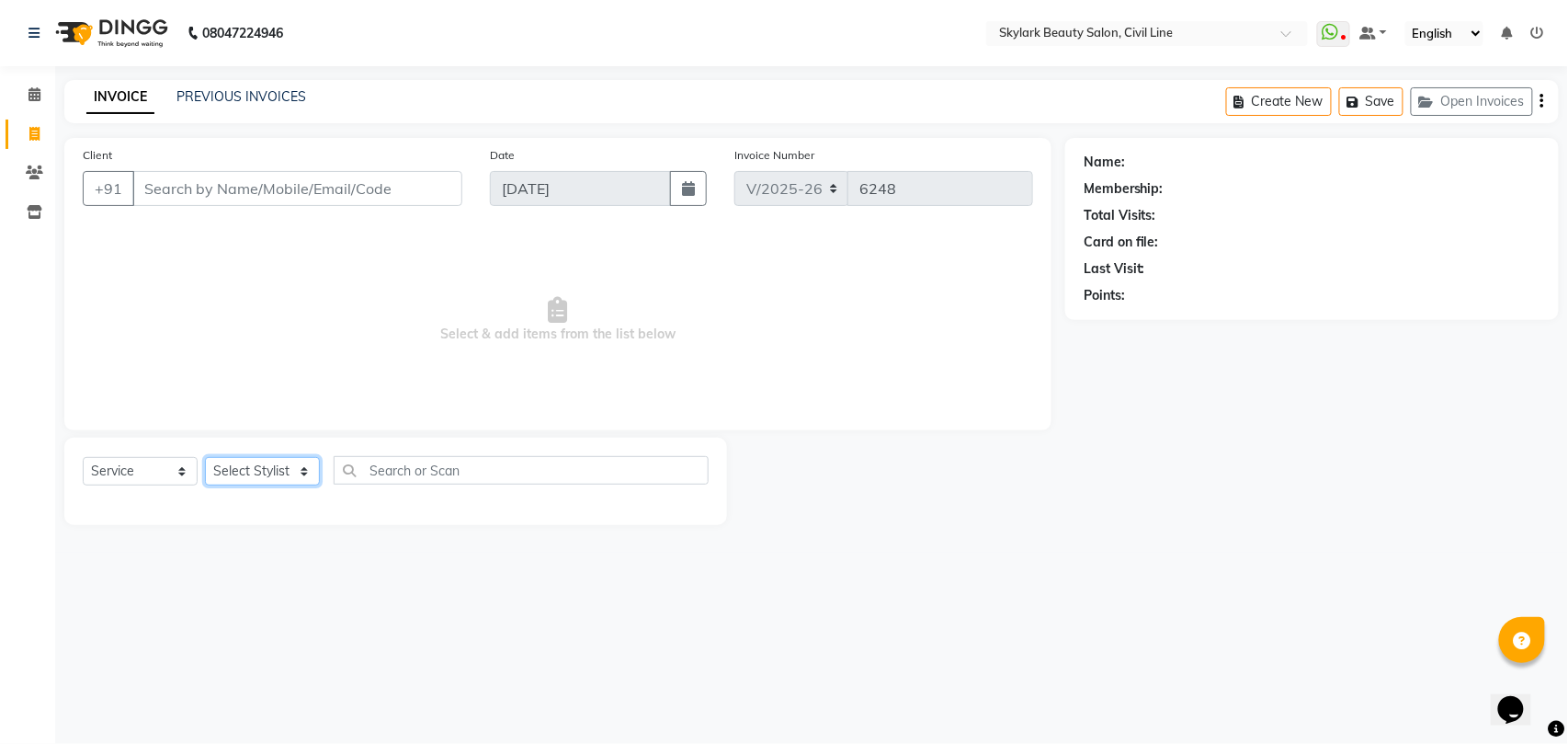
select select "28120"
click at [205, 457] on select "Select Stylist [PERSON_NAME] [PERSON_NAME] [PERSON_NAME] WASU" at bounding box center [262, 471] width 115 height 29
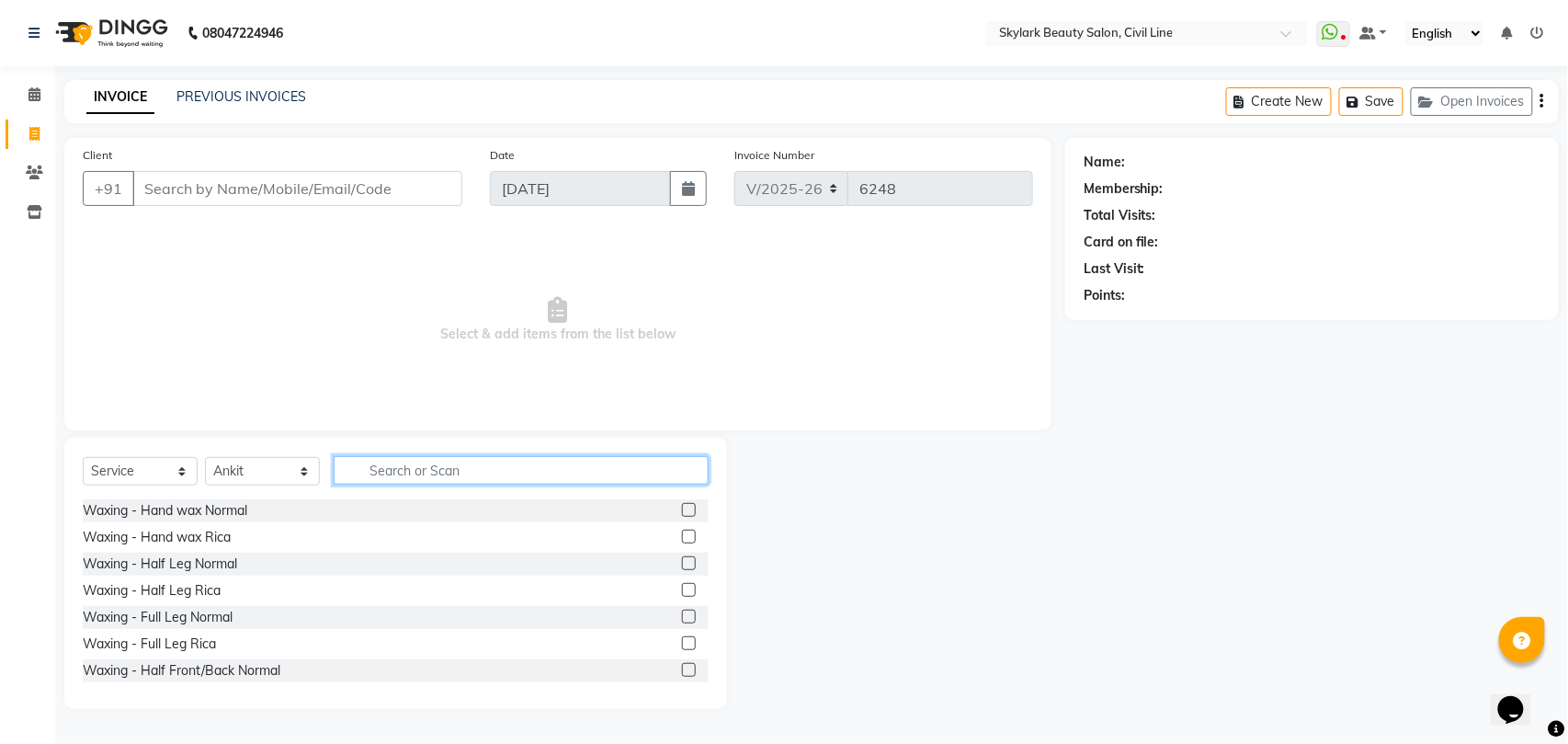
click at [399, 472] on input "text" at bounding box center [521, 470] width 375 height 29
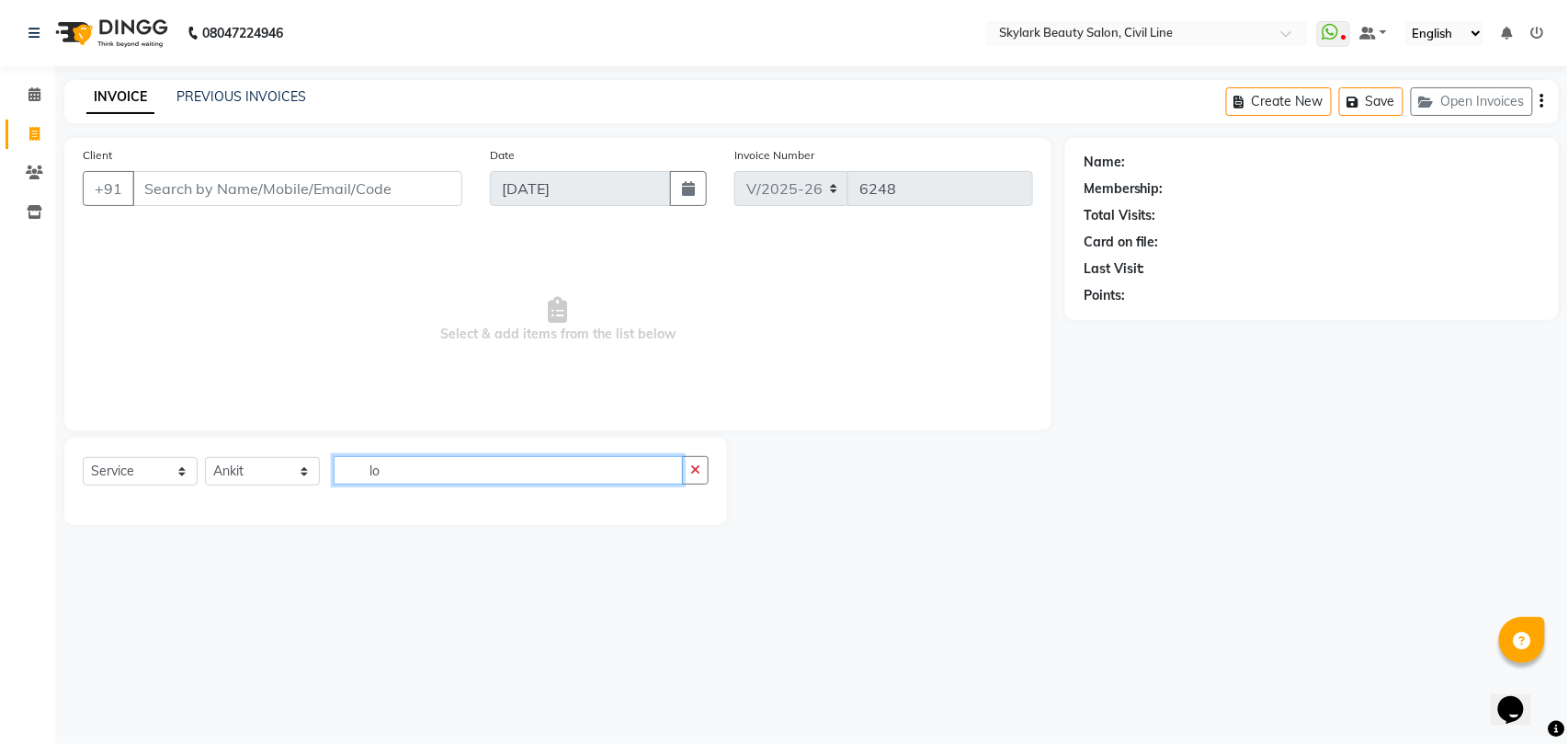
type input "l"
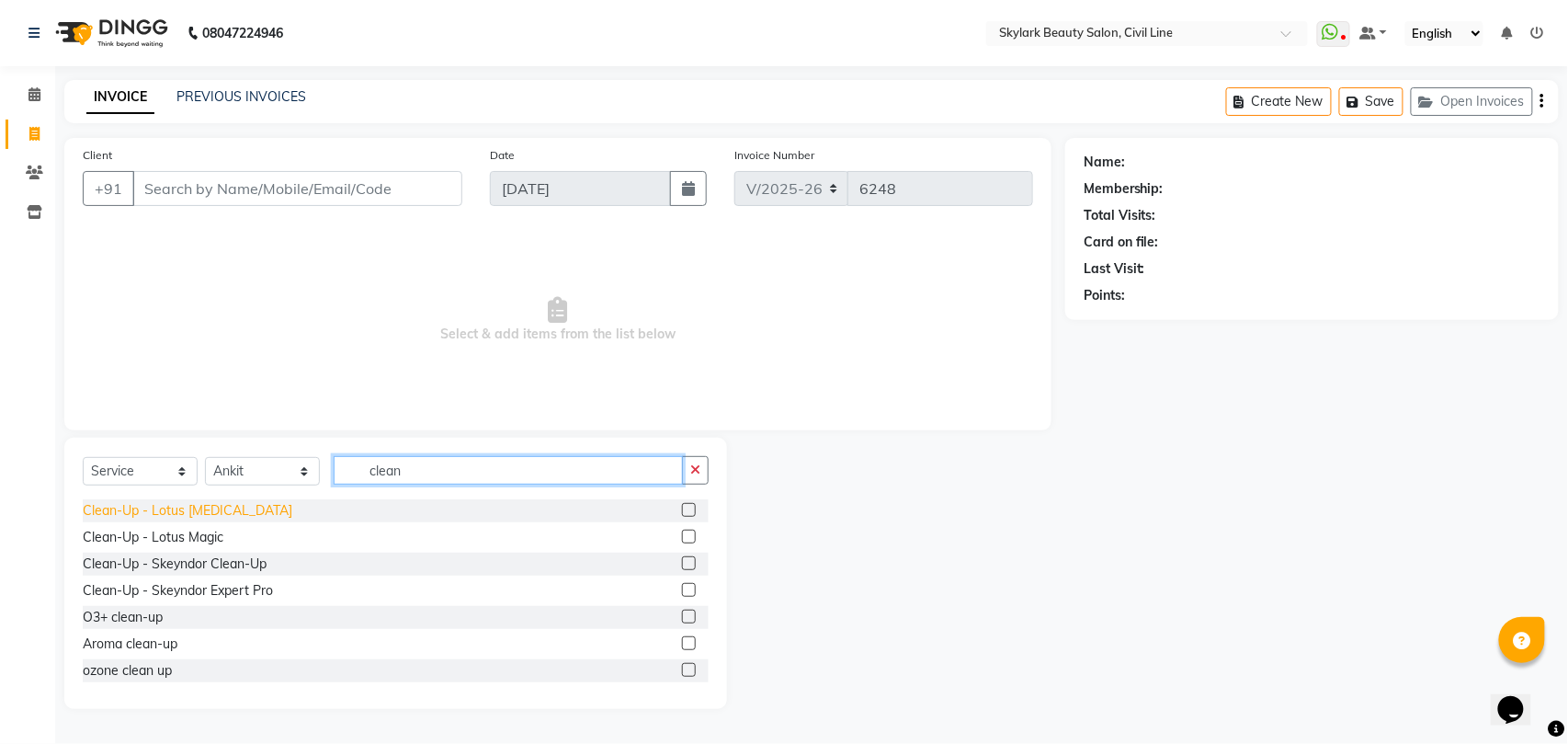
type input "clean"
click at [233, 511] on div "Clean-Up - Lotus [MEDICAL_DATA]" at bounding box center [187, 511] width 209 height 19
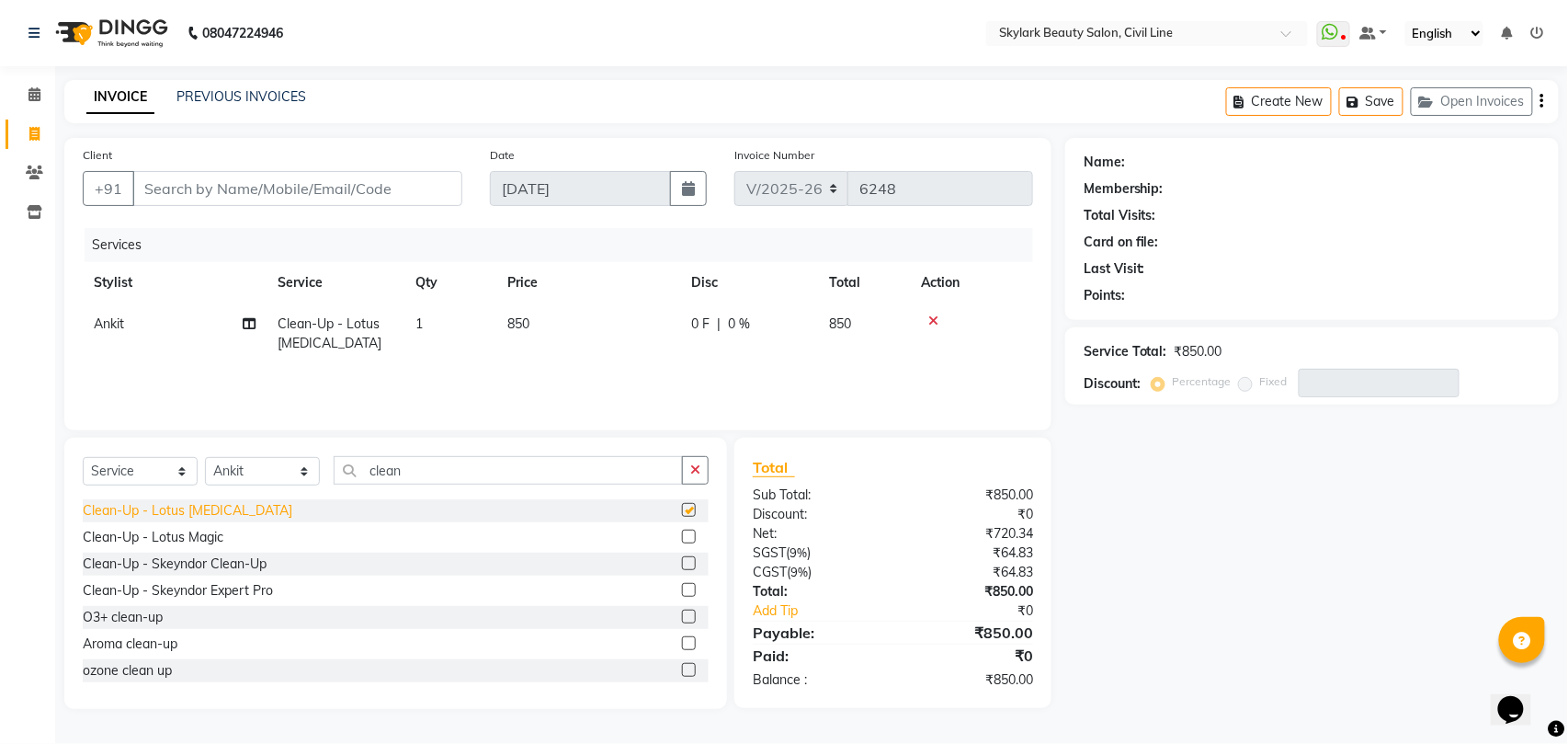
checkbox input "false"
click at [692, 479] on button "button" at bounding box center [695, 470] width 27 height 29
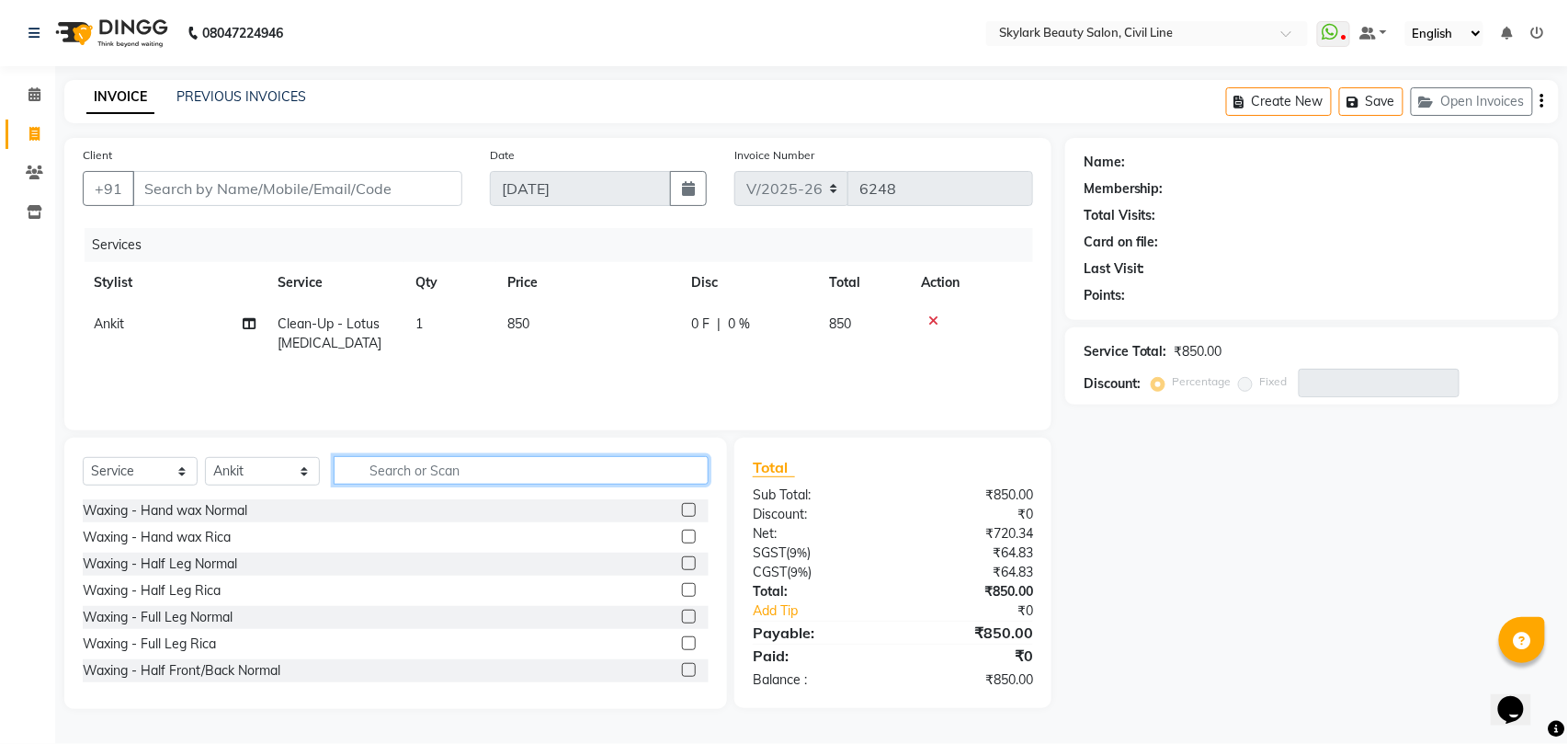
click at [394, 474] on input "text" at bounding box center [521, 470] width 375 height 29
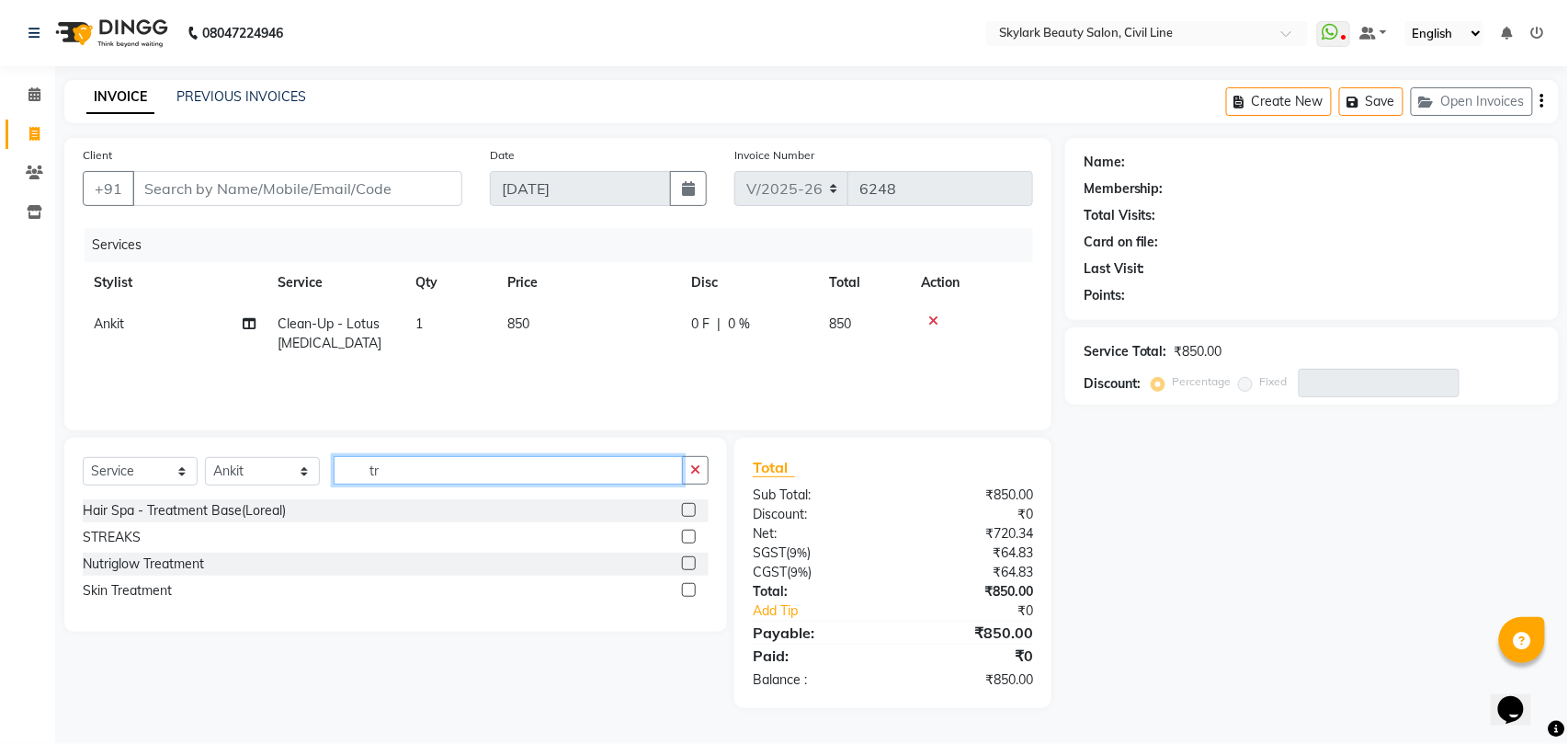
type input "t"
type input "eye"
click at [307, 505] on div "Threading - Eyebrow" at bounding box center [395, 511] width 626 height 23
click at [688, 509] on label at bounding box center [688, 510] width 14 height 14
click at [688, 509] on input "checkbox" at bounding box center [687, 511] width 12 height 12
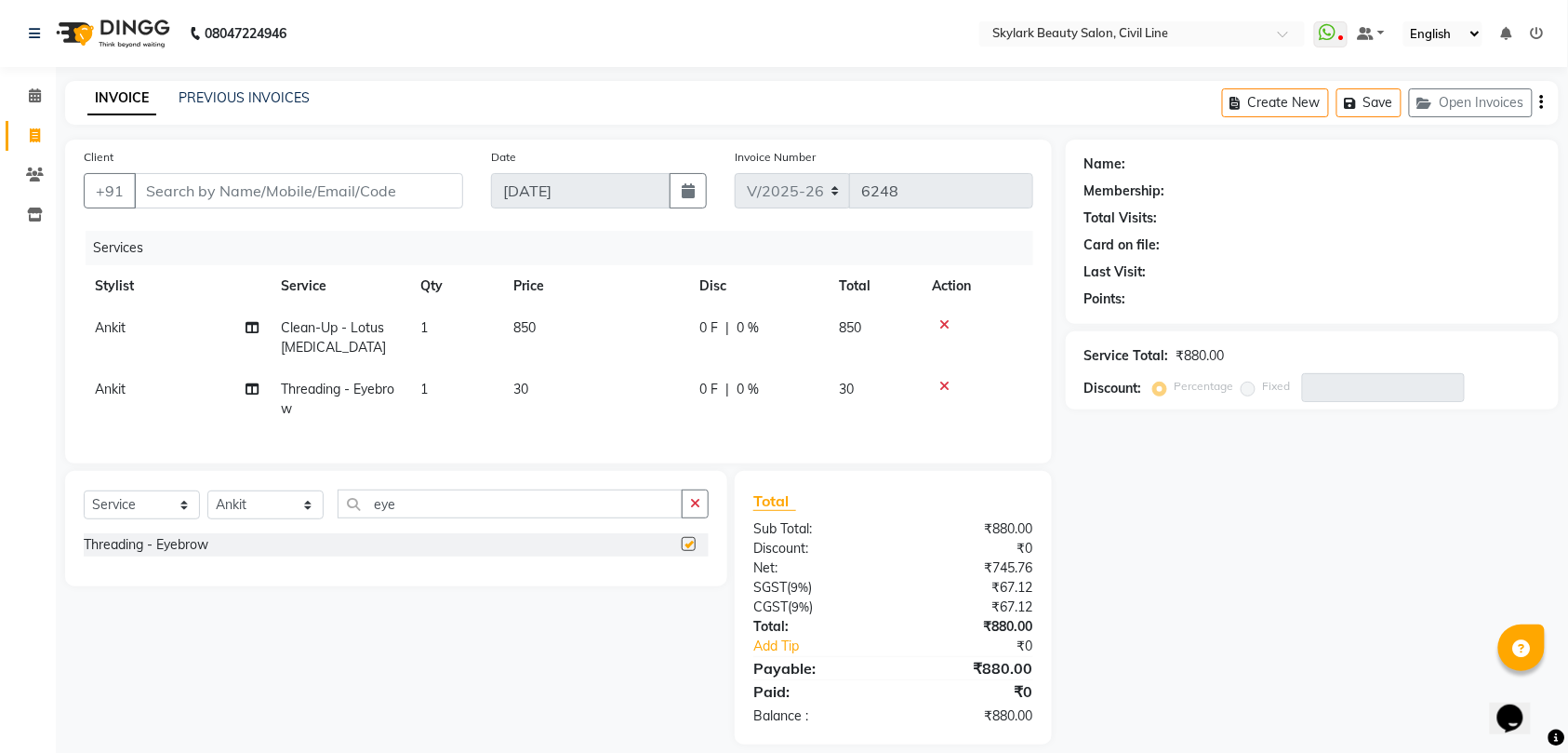
checkbox input "false"
click at [308, 197] on input "Client" at bounding box center [298, 191] width 329 height 36
type input "8"
type input "0"
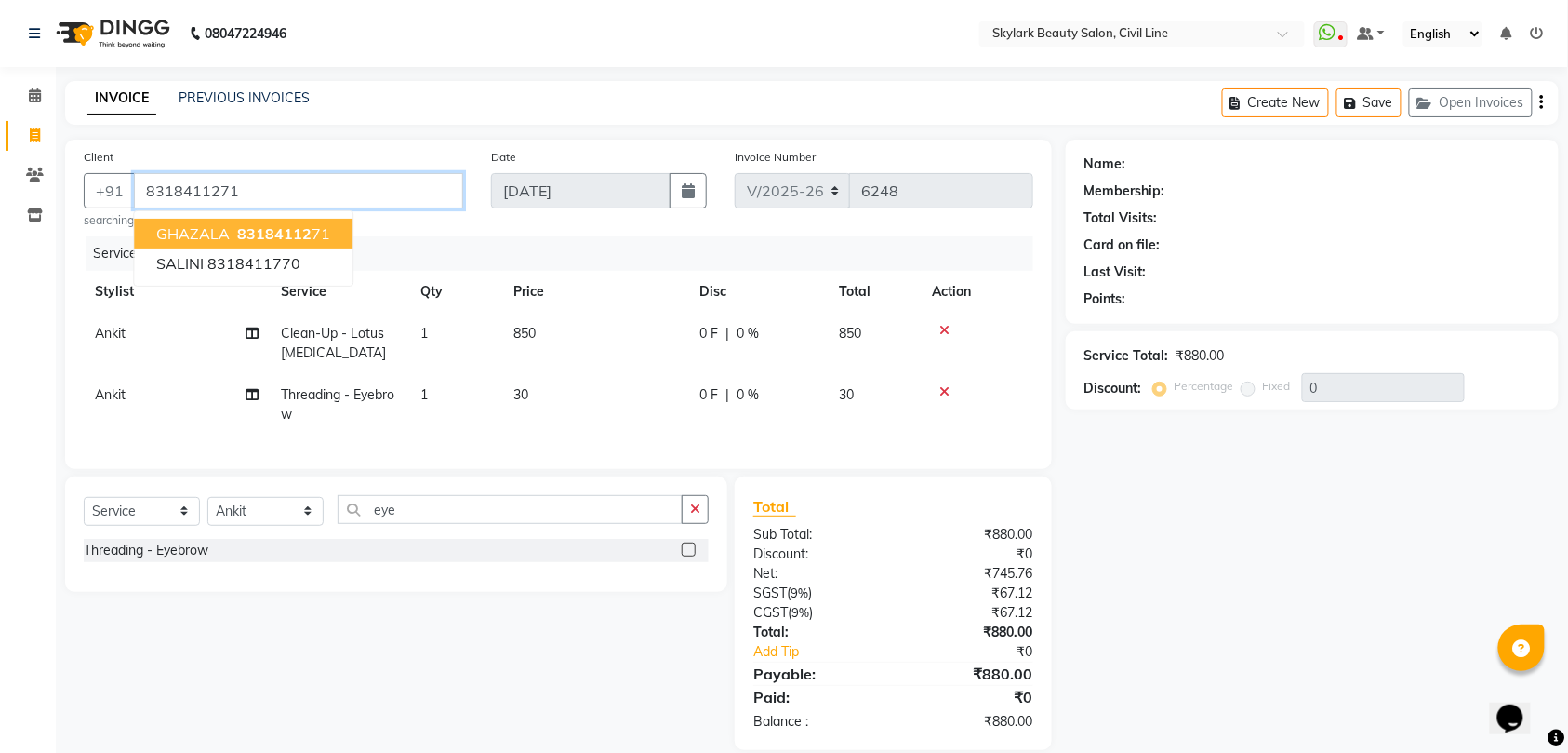
type input "8318411271"
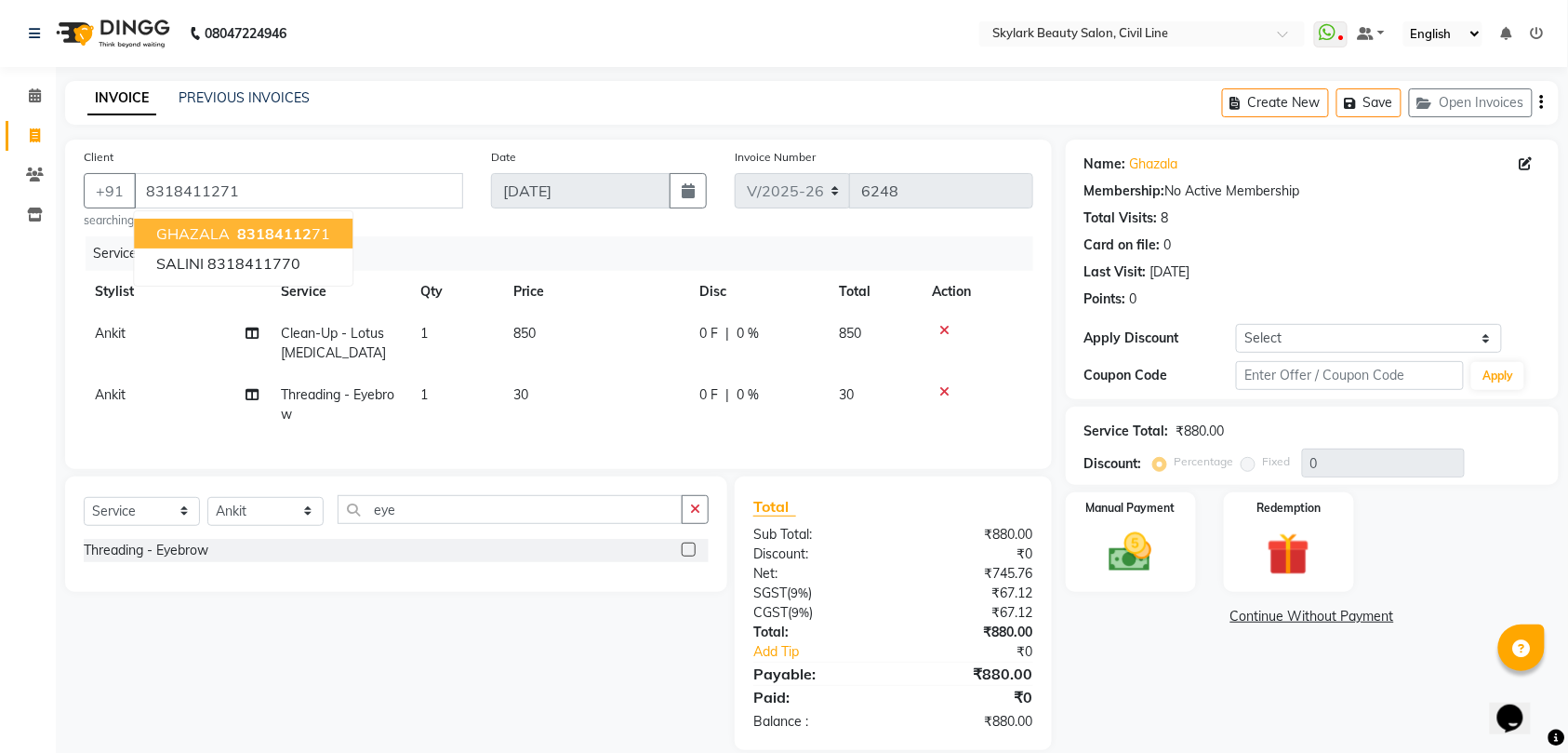
click at [204, 235] on span "GHAZALA" at bounding box center [193, 233] width 73 height 19
click at [1127, 534] on img at bounding box center [1130, 552] width 72 height 52
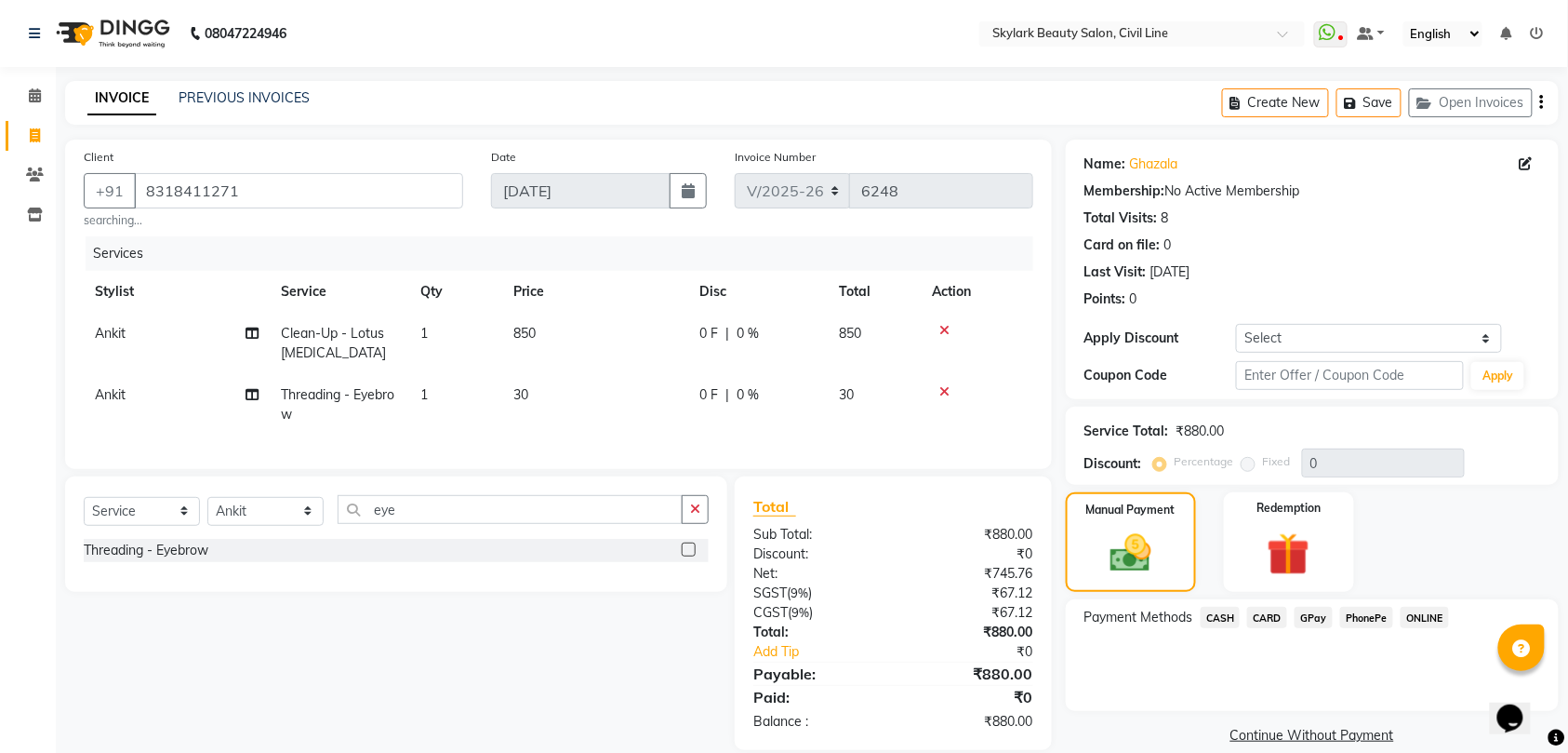
click at [1317, 620] on span "GPay" at bounding box center [1313, 617] width 38 height 22
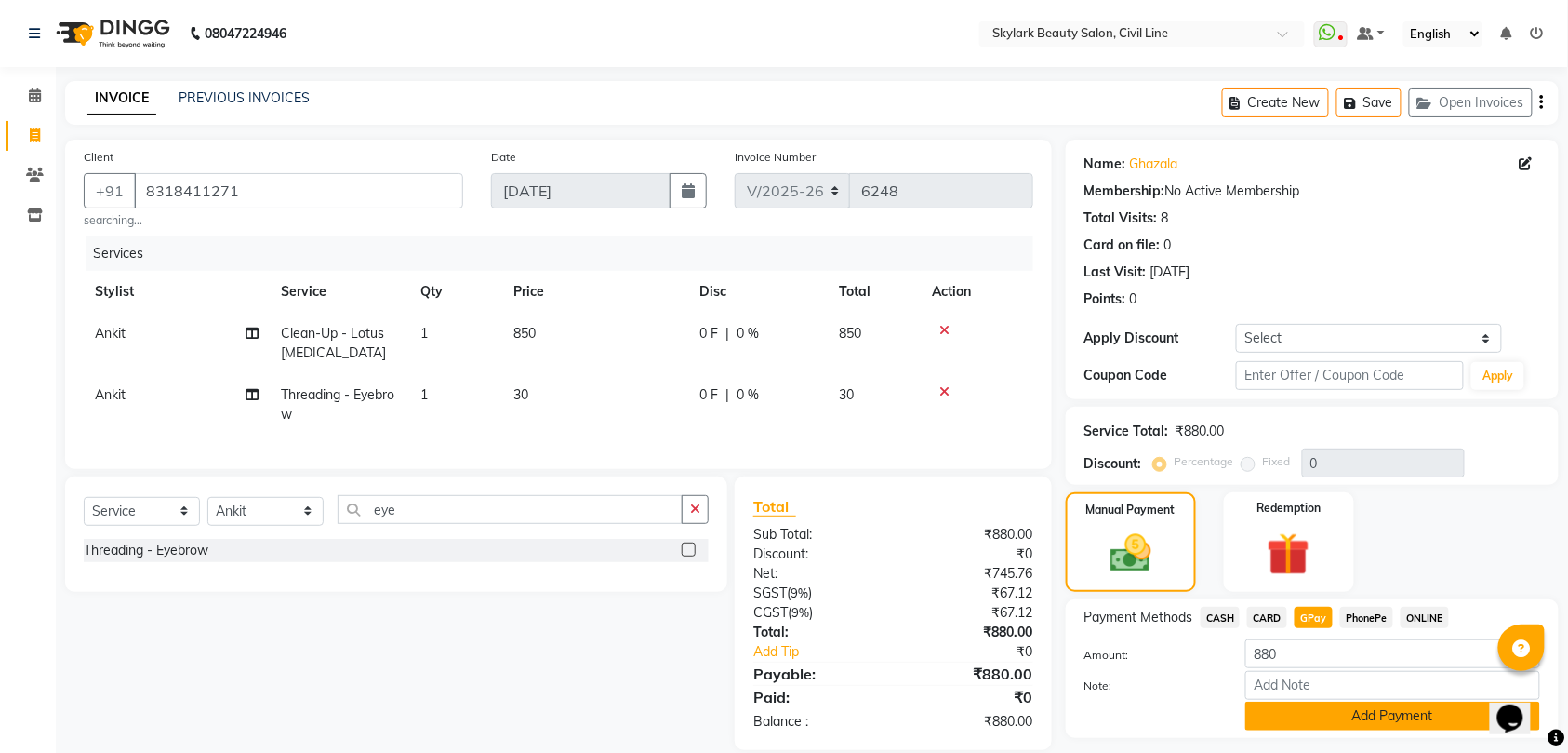
click at [1284, 713] on button "Add Payment" at bounding box center [1392, 715] width 294 height 29
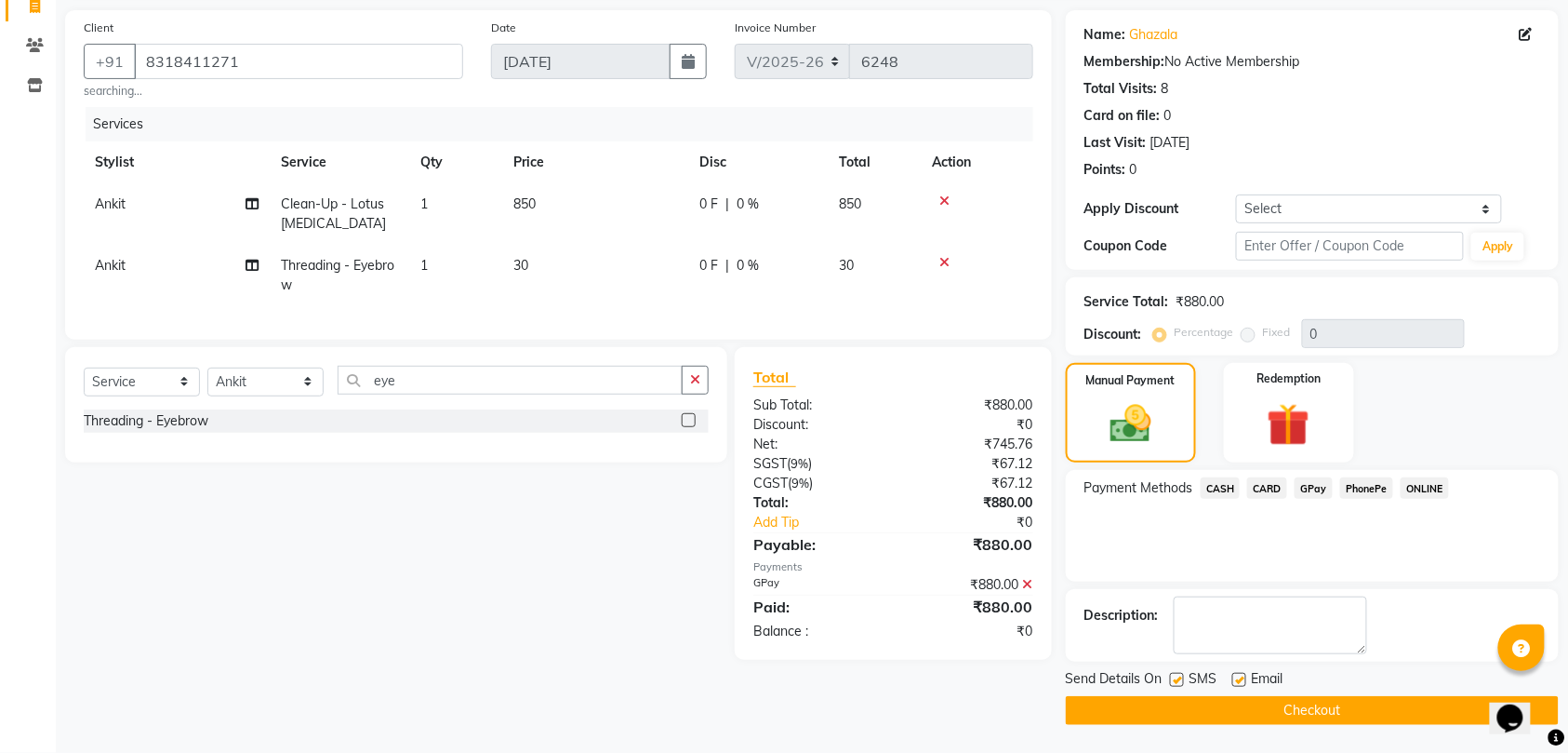
scroll to position [131, 0]
click at [1281, 711] on button "Checkout" at bounding box center [1312, 710] width 493 height 29
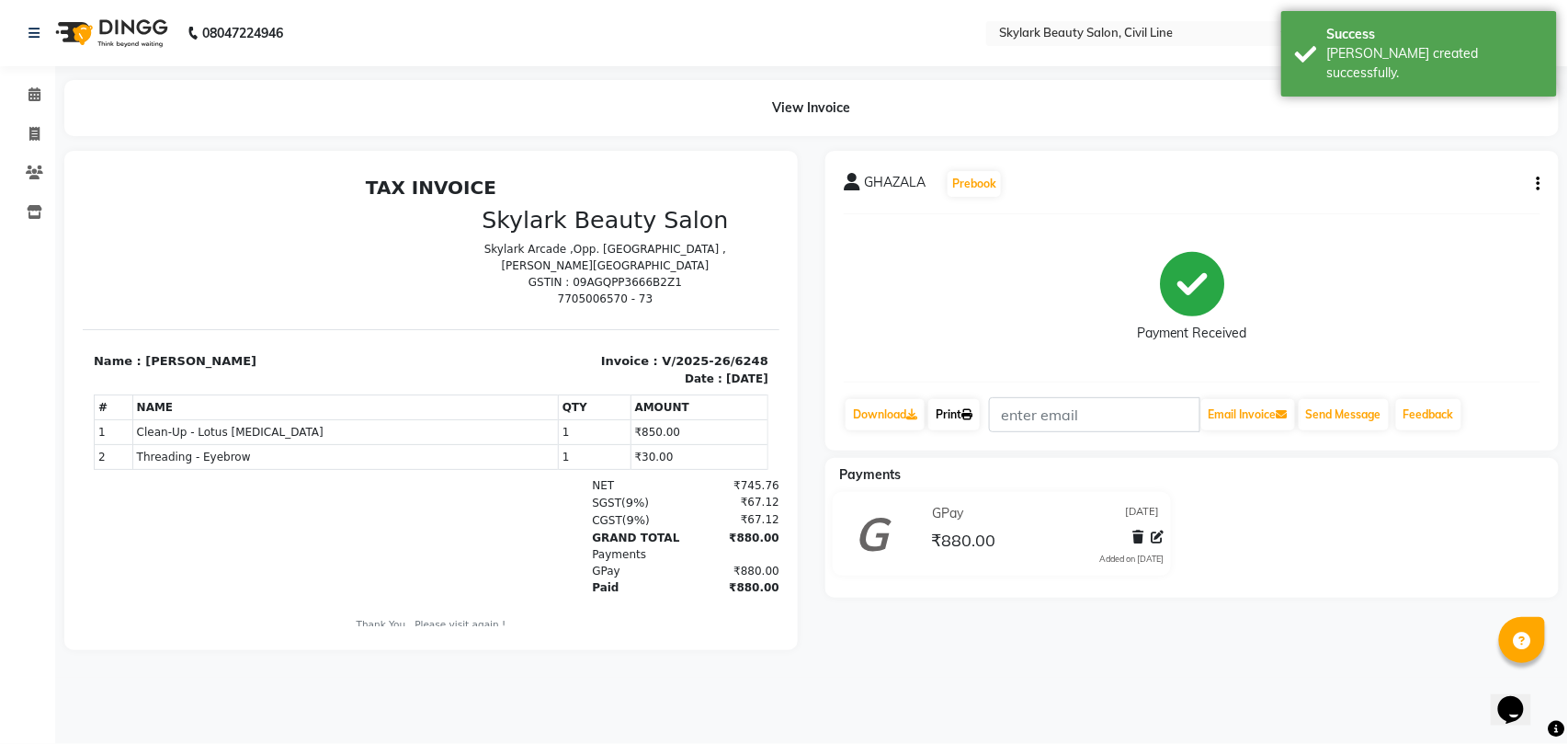
click at [950, 411] on link "Print" at bounding box center [954, 415] width 52 height 32
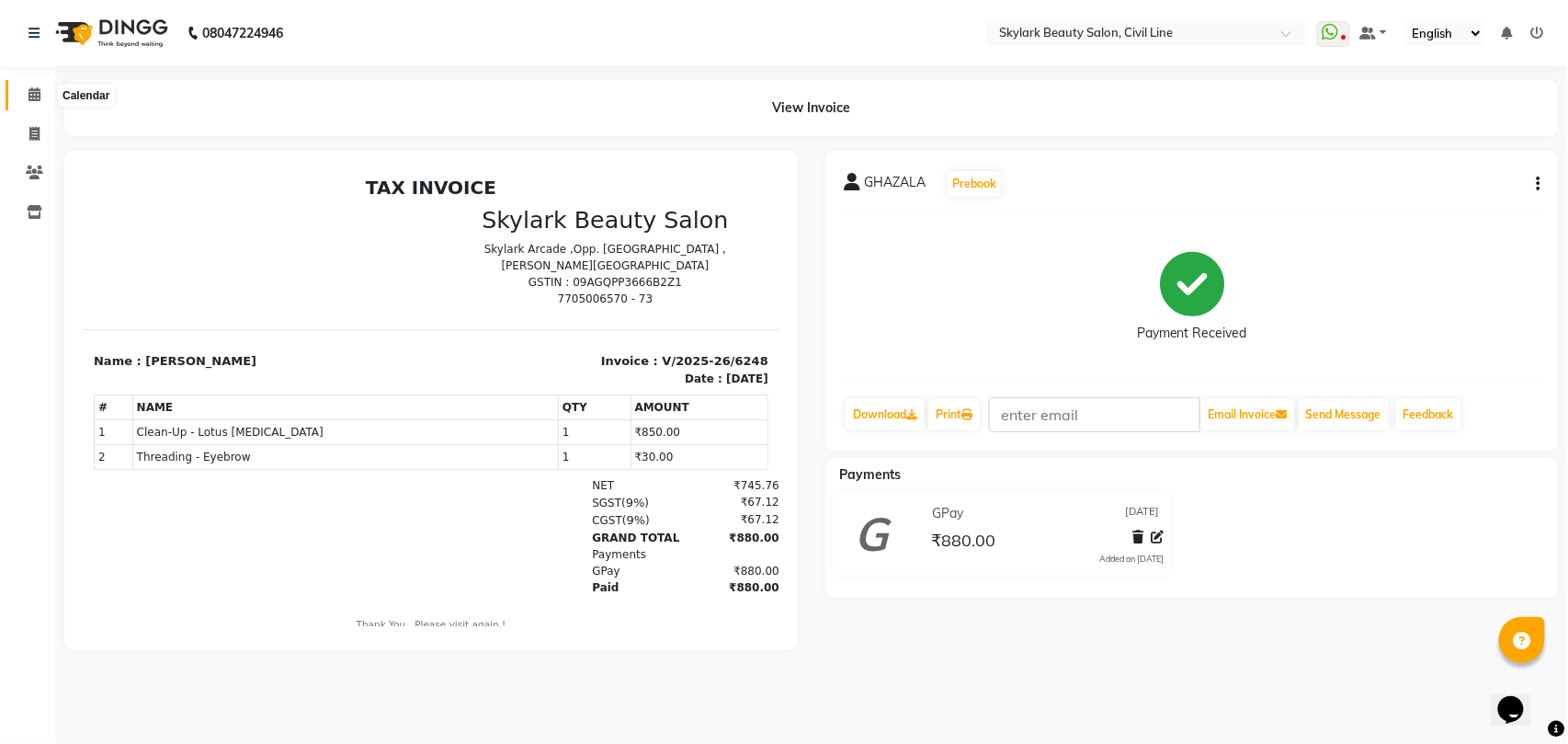
click at [31, 88] on icon at bounding box center [34, 94] width 12 height 14
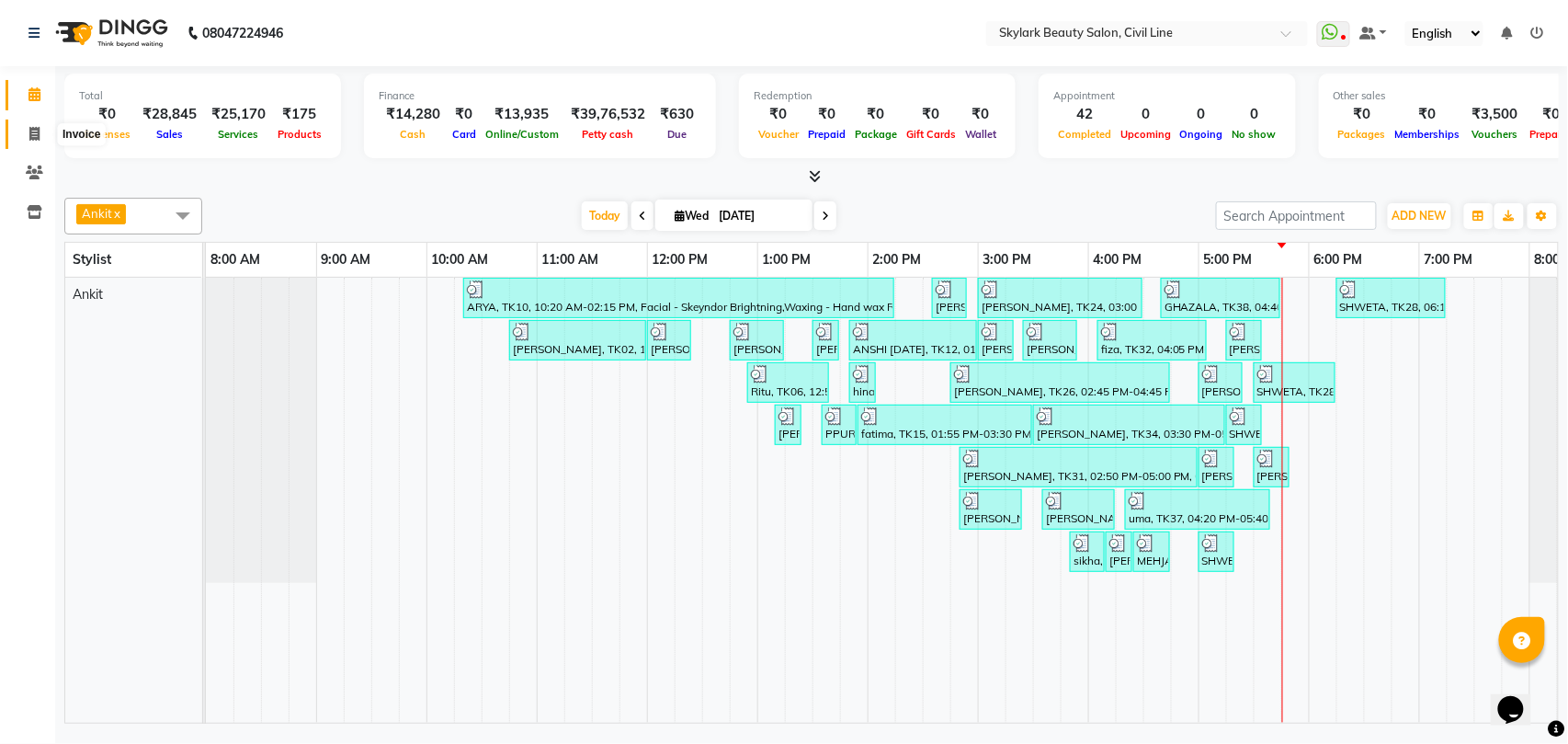
click at [31, 132] on icon at bounding box center [34, 133] width 10 height 14
select select "service"
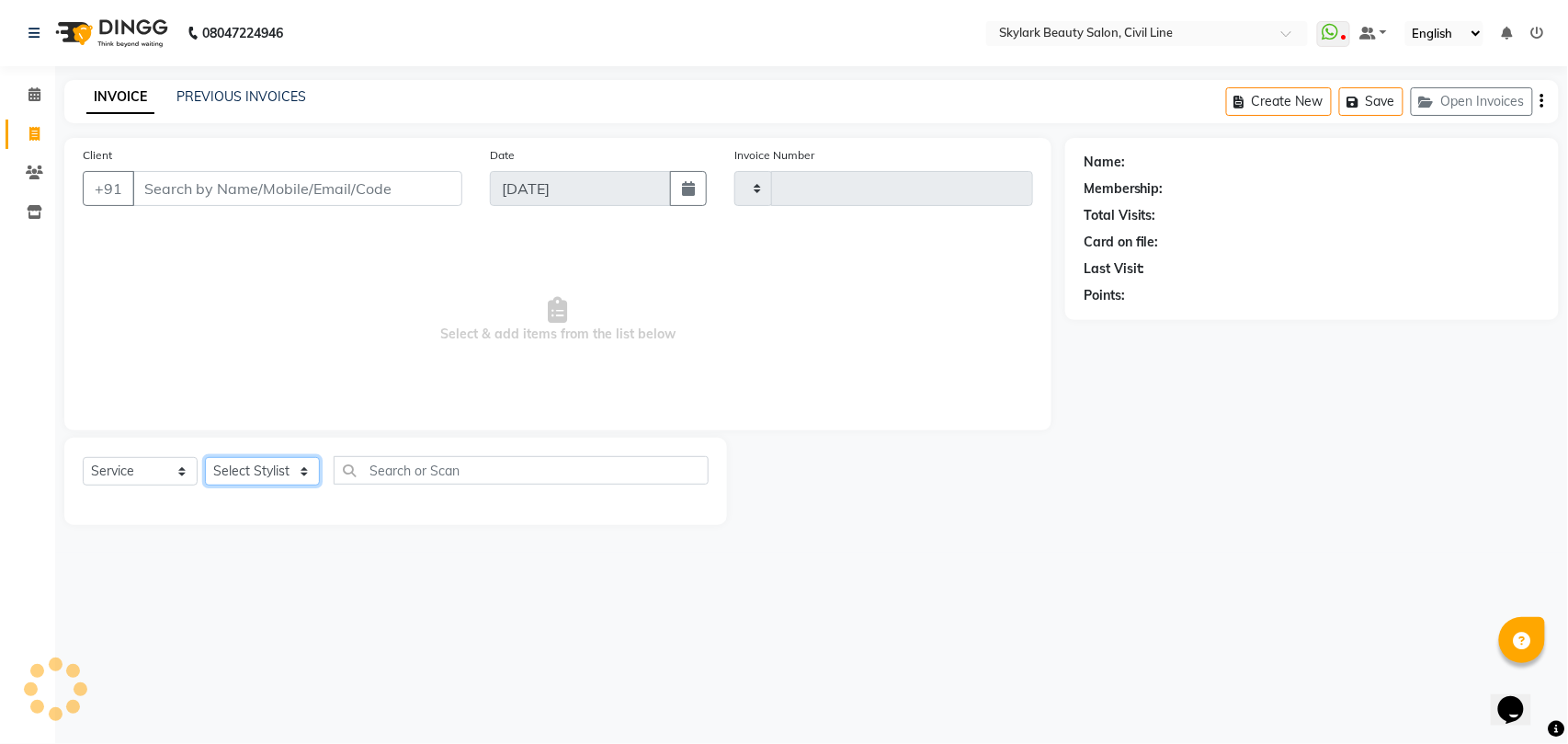
click at [269, 460] on select "Select Stylist" at bounding box center [262, 471] width 115 height 29
type input "6249"
select select "4588"
click at [265, 469] on select "Select Stylist" at bounding box center [262, 471] width 115 height 29
click at [248, 472] on select "Select Stylist [PERSON_NAME] [PERSON_NAME] [PERSON_NAME] WASU" at bounding box center [262, 471] width 115 height 29
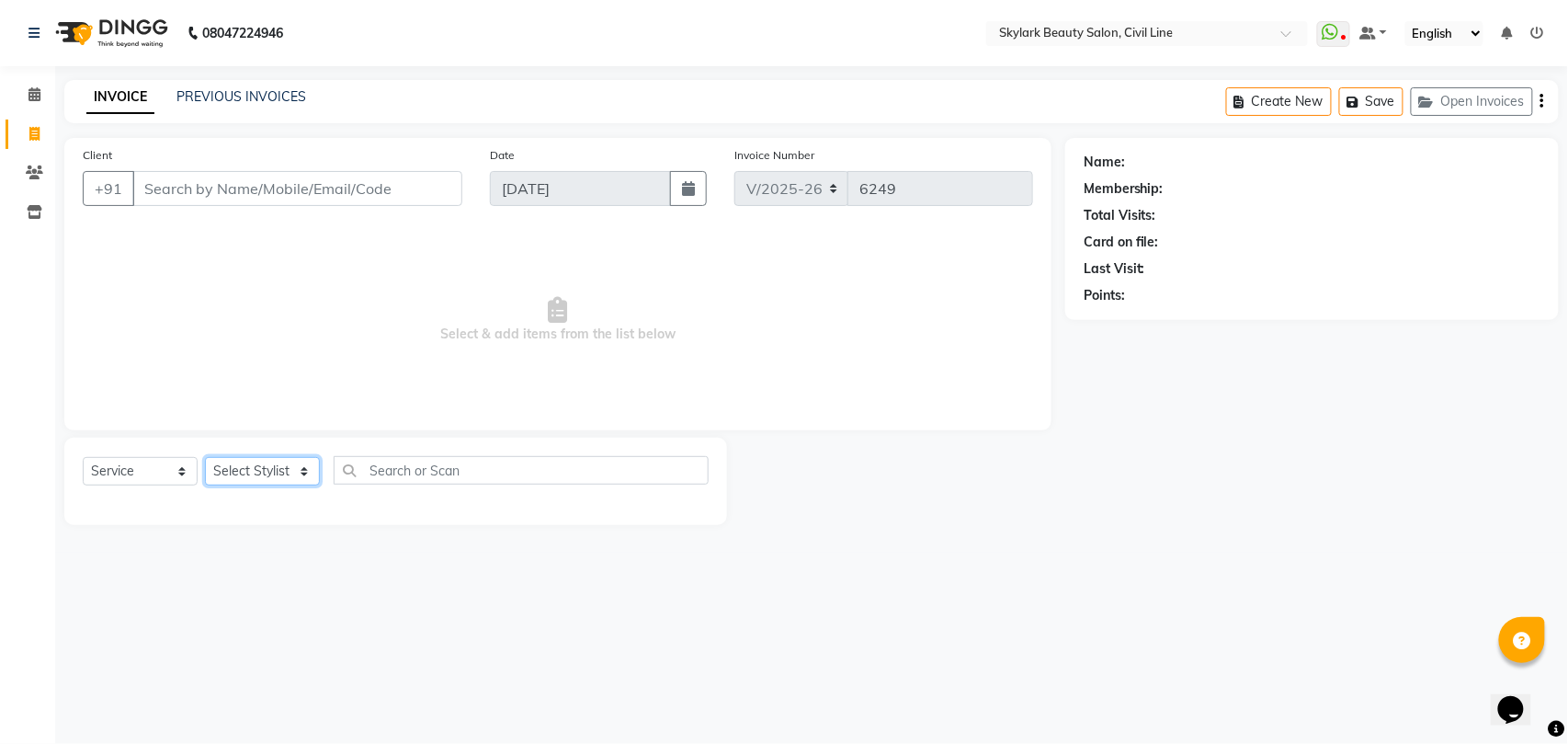
select select "28120"
click at [205, 457] on select "Select Stylist [PERSON_NAME] [PERSON_NAME] [PERSON_NAME] WASU" at bounding box center [262, 471] width 115 height 29
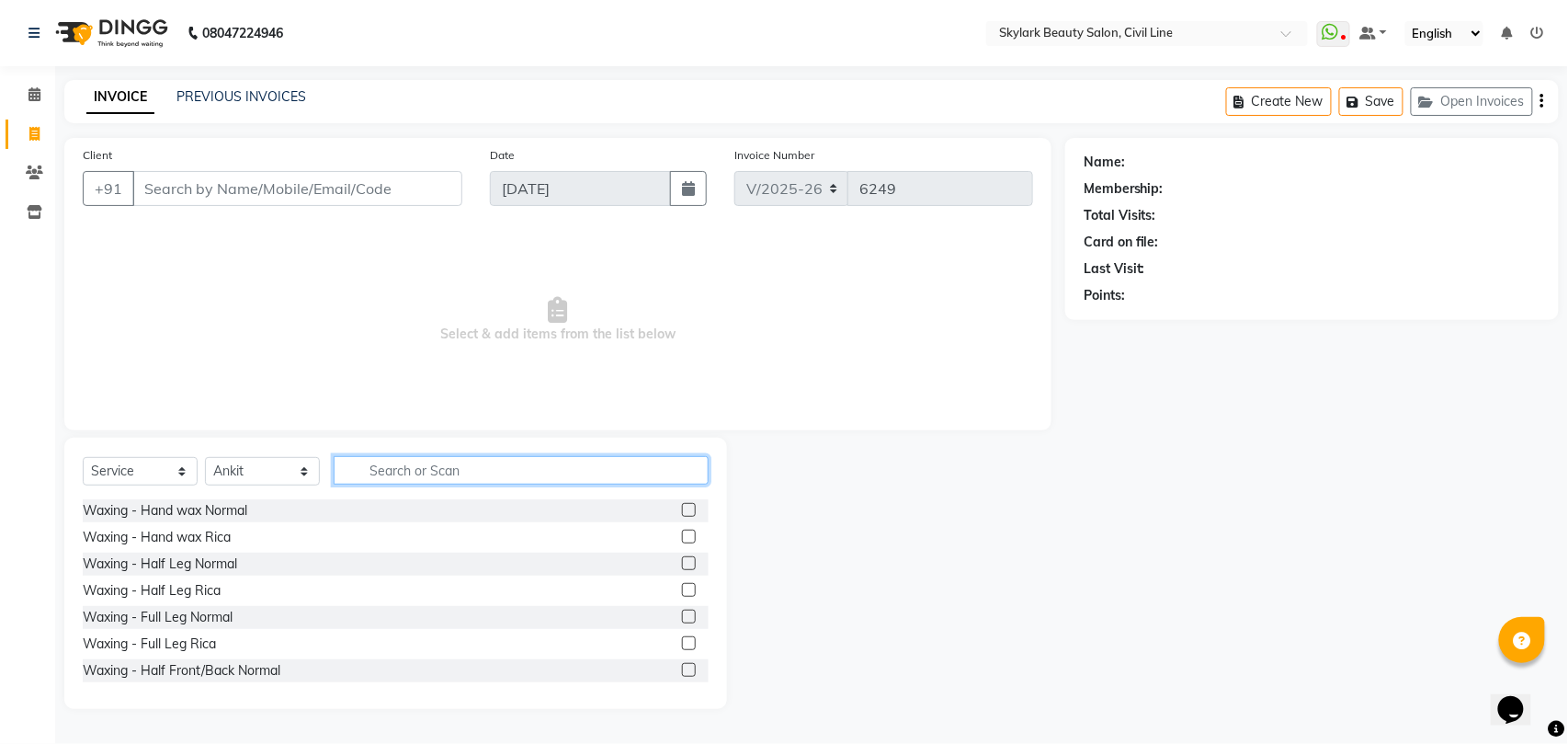
click at [408, 469] on input "text" at bounding box center [521, 470] width 375 height 29
type input "clea"
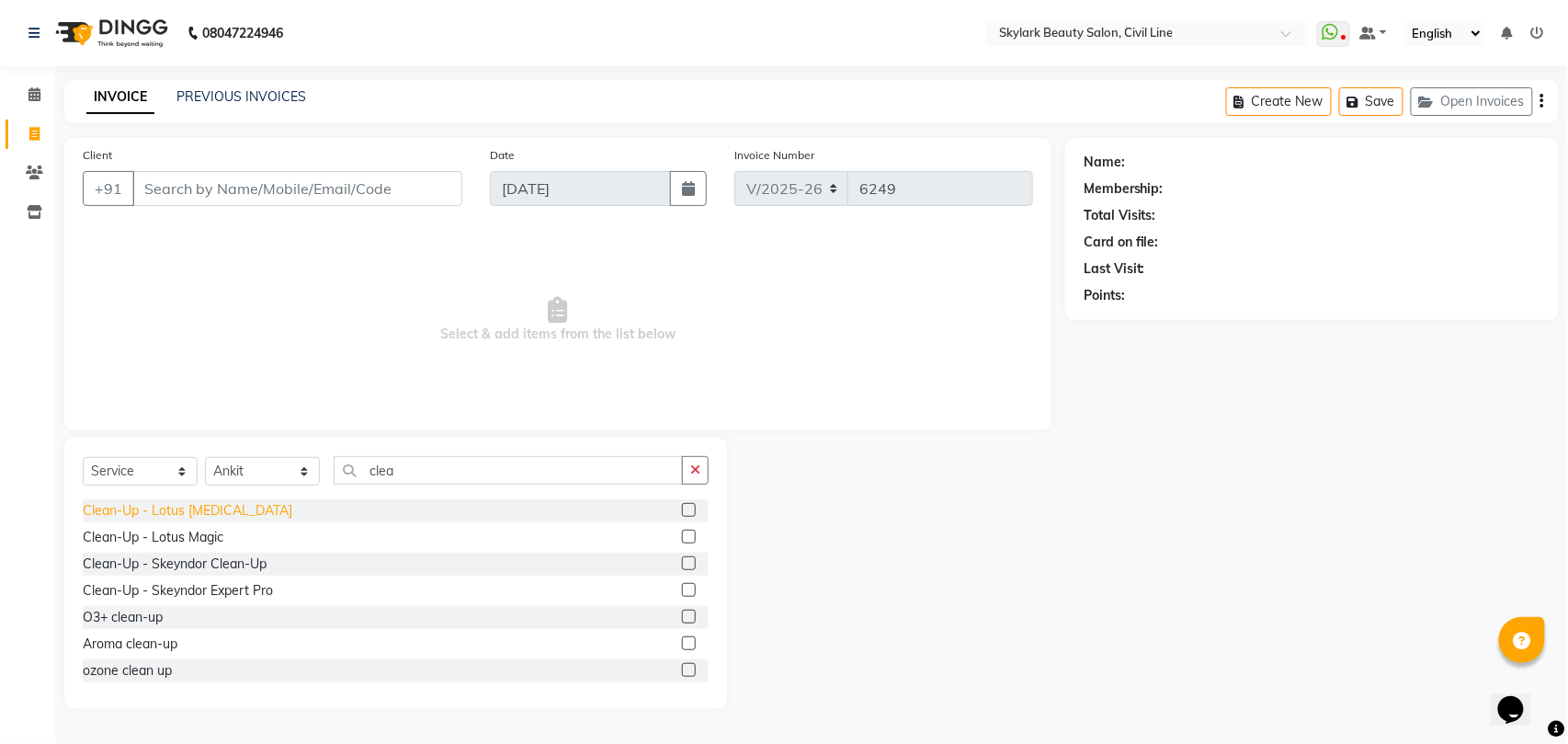
click at [237, 511] on div "Clean-Up - Lotus [MEDICAL_DATA]" at bounding box center [187, 511] width 209 height 19
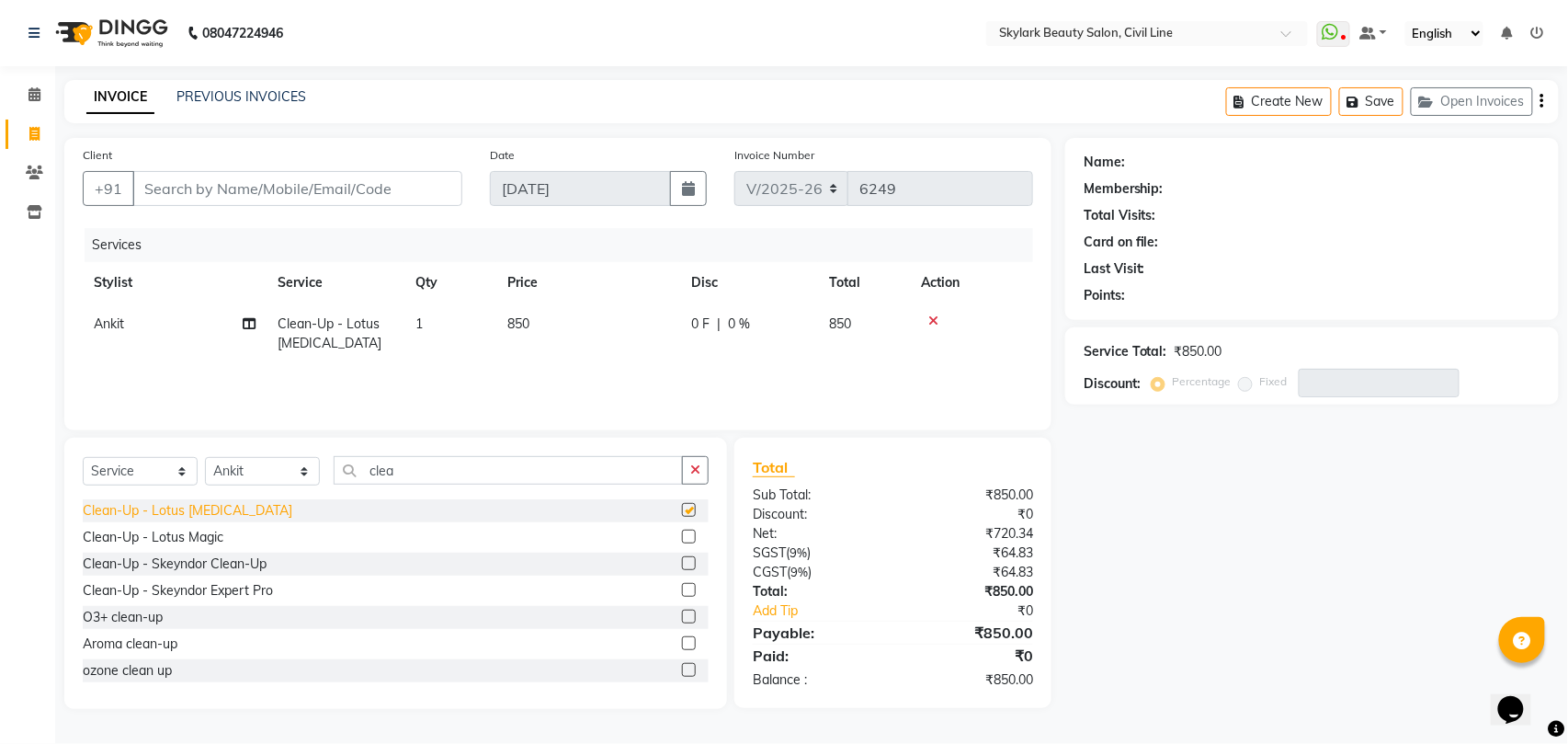
checkbox input "false"
click at [691, 469] on icon "button" at bounding box center [695, 470] width 10 height 13
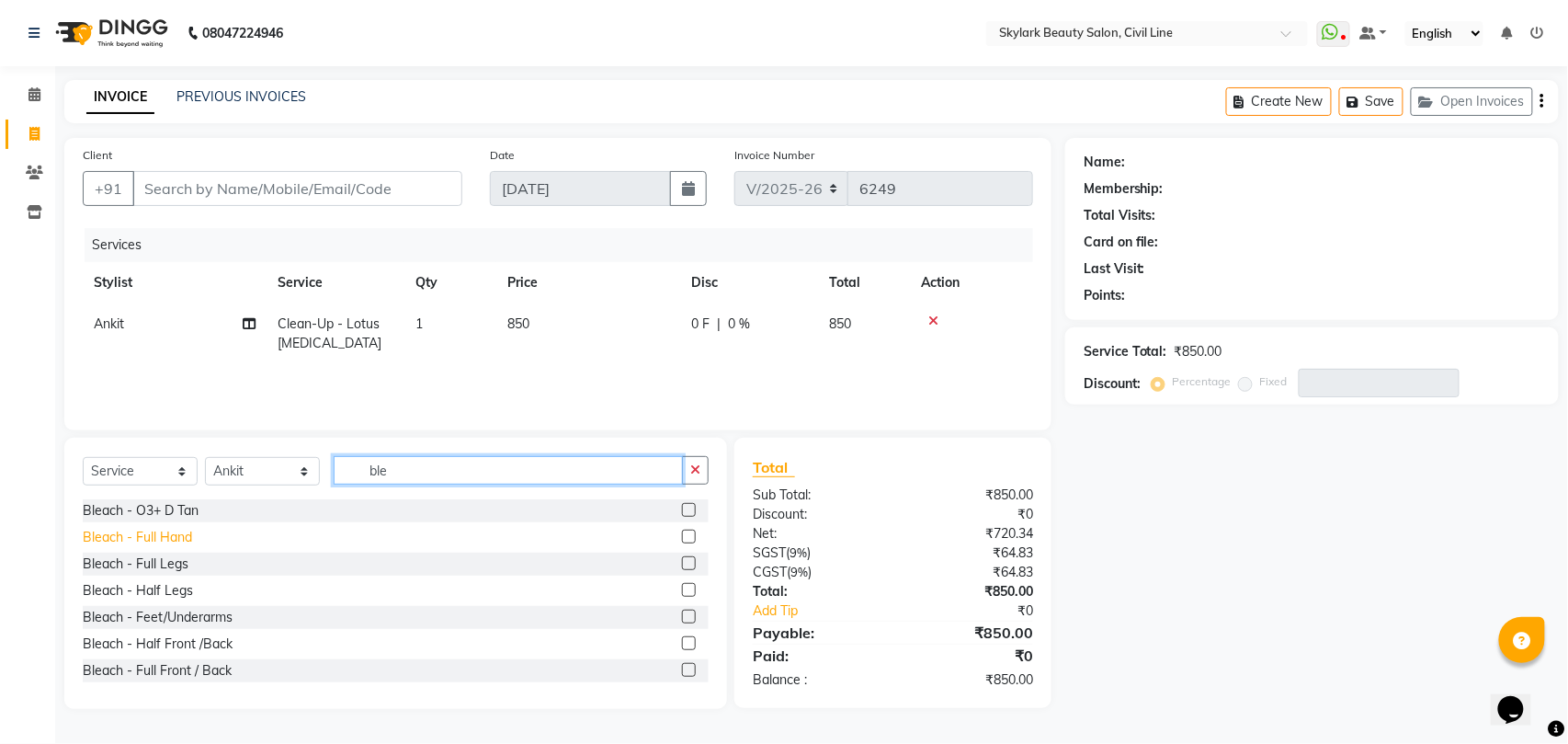
type input "ble"
click at [156, 535] on div "Bleach - Full Hand" at bounding box center [137, 536] width 109 height 19
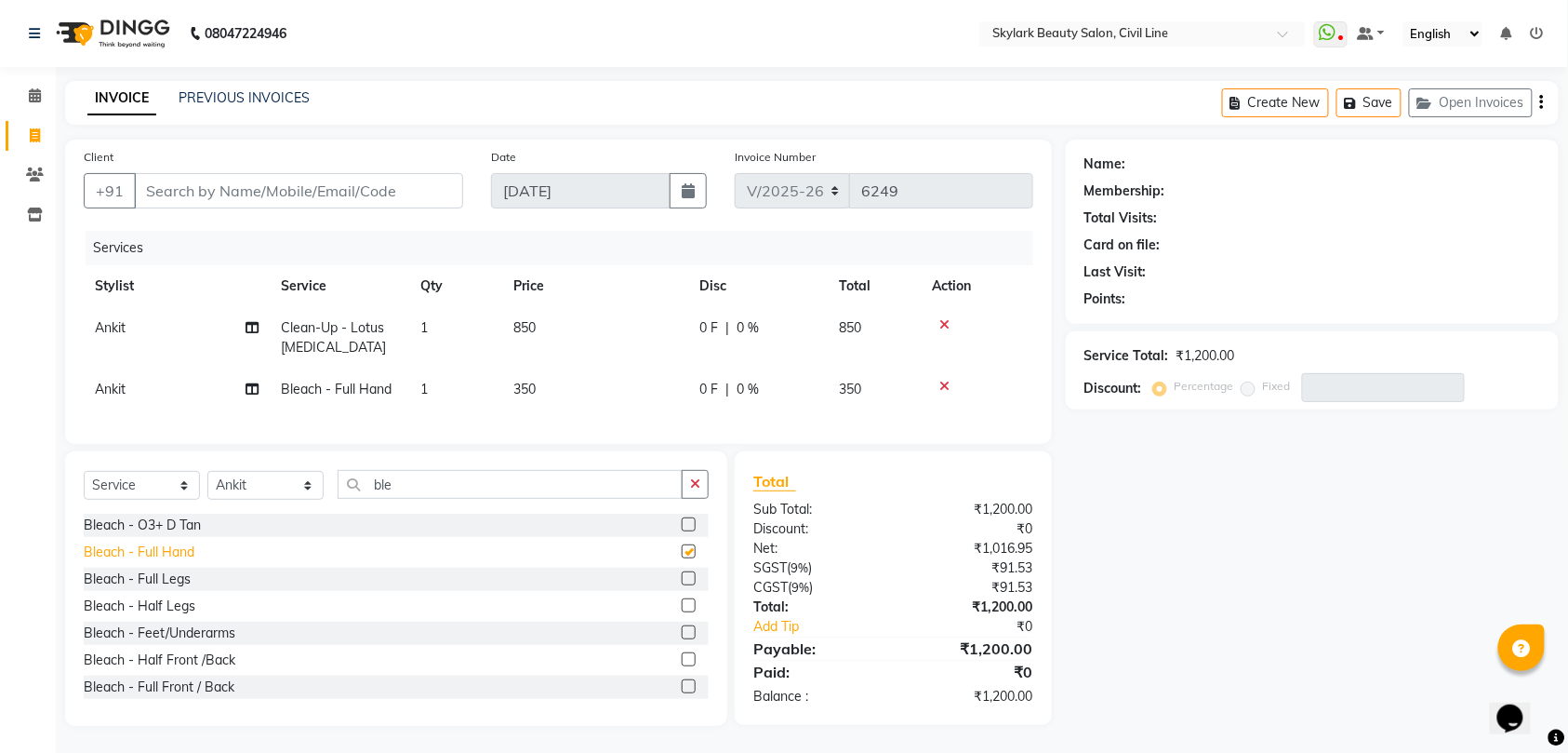
checkbox input "false"
click at [708, 499] on button "button" at bounding box center [694, 484] width 27 height 29
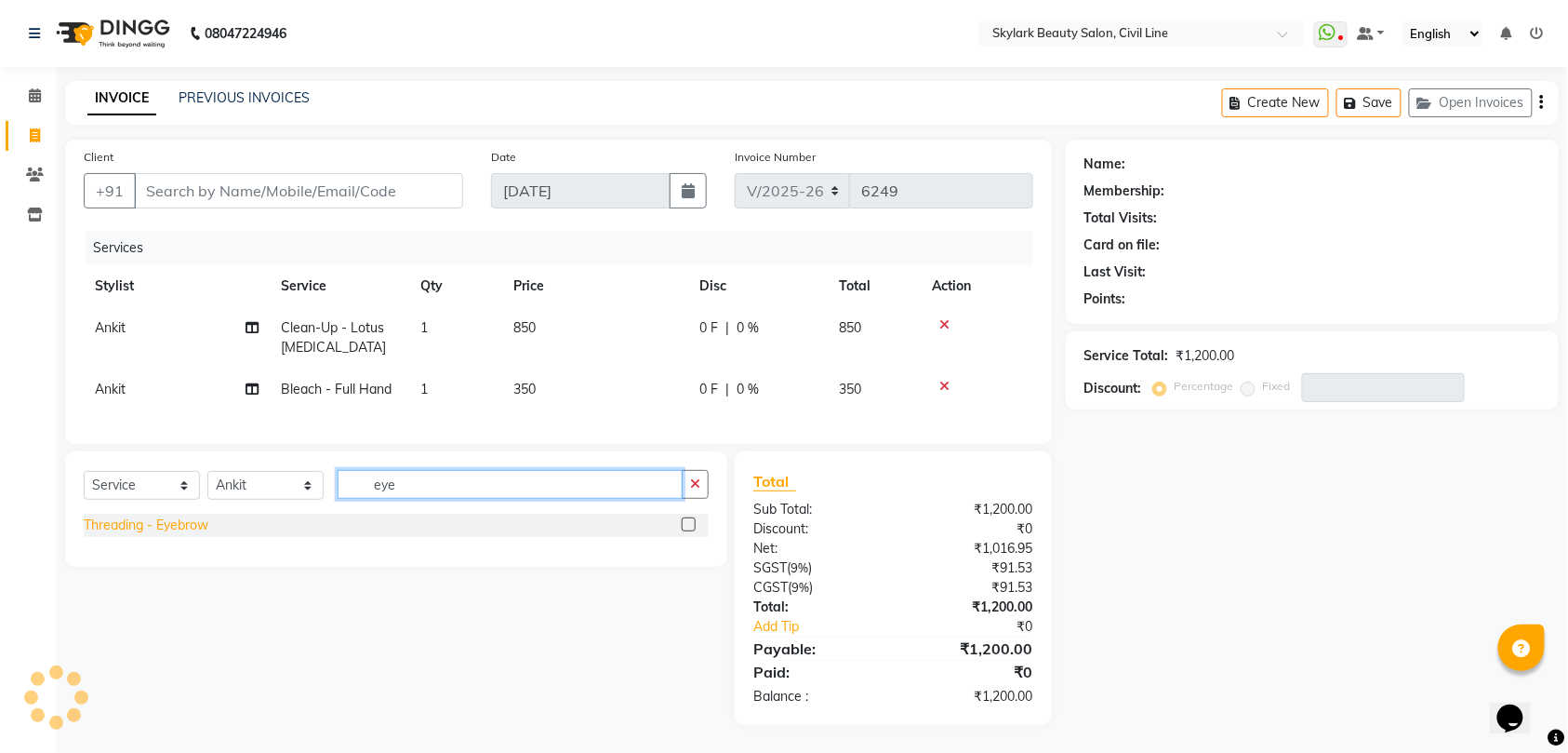
type input "eye"
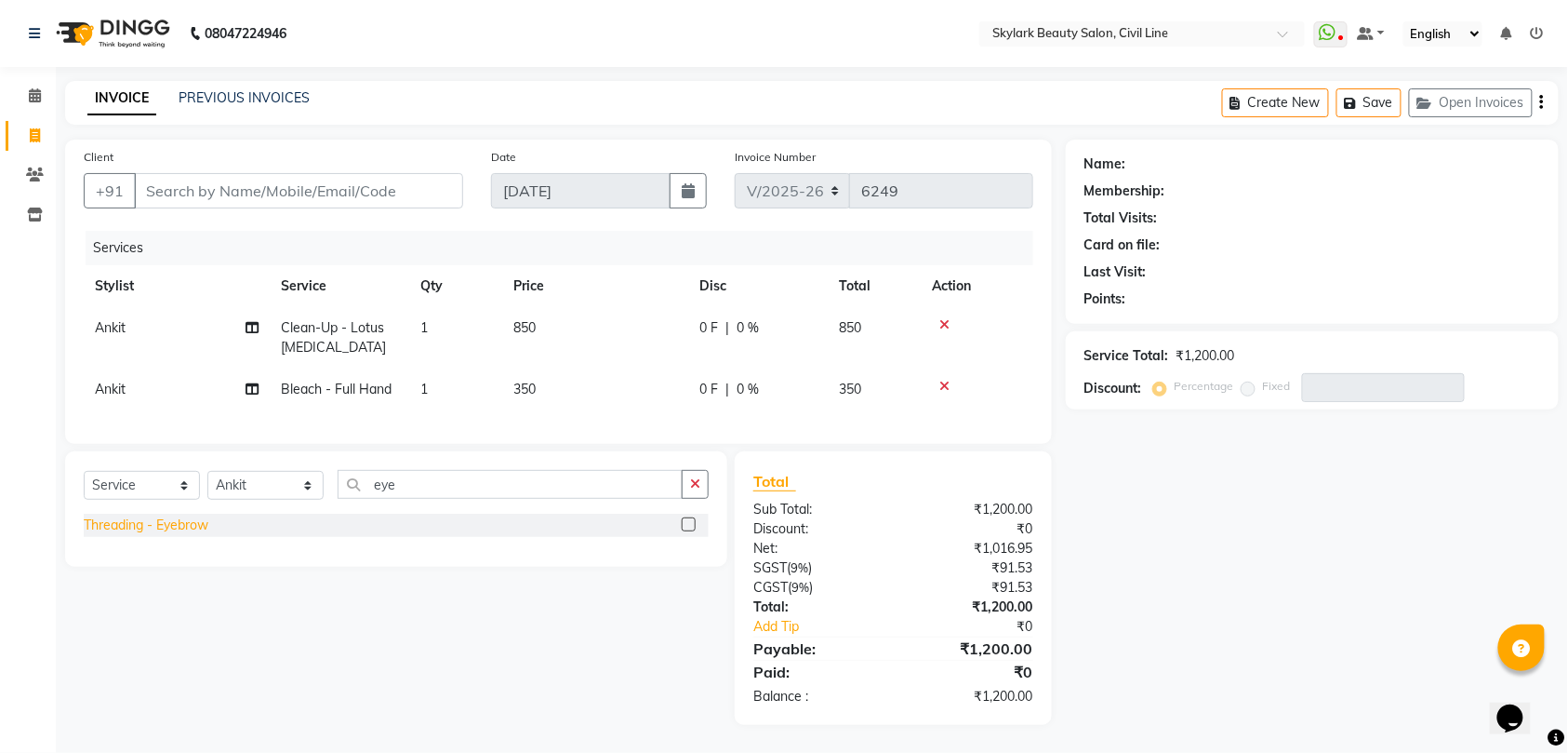
click at [191, 535] on div "Threading - Eyebrow" at bounding box center [145, 525] width 125 height 20
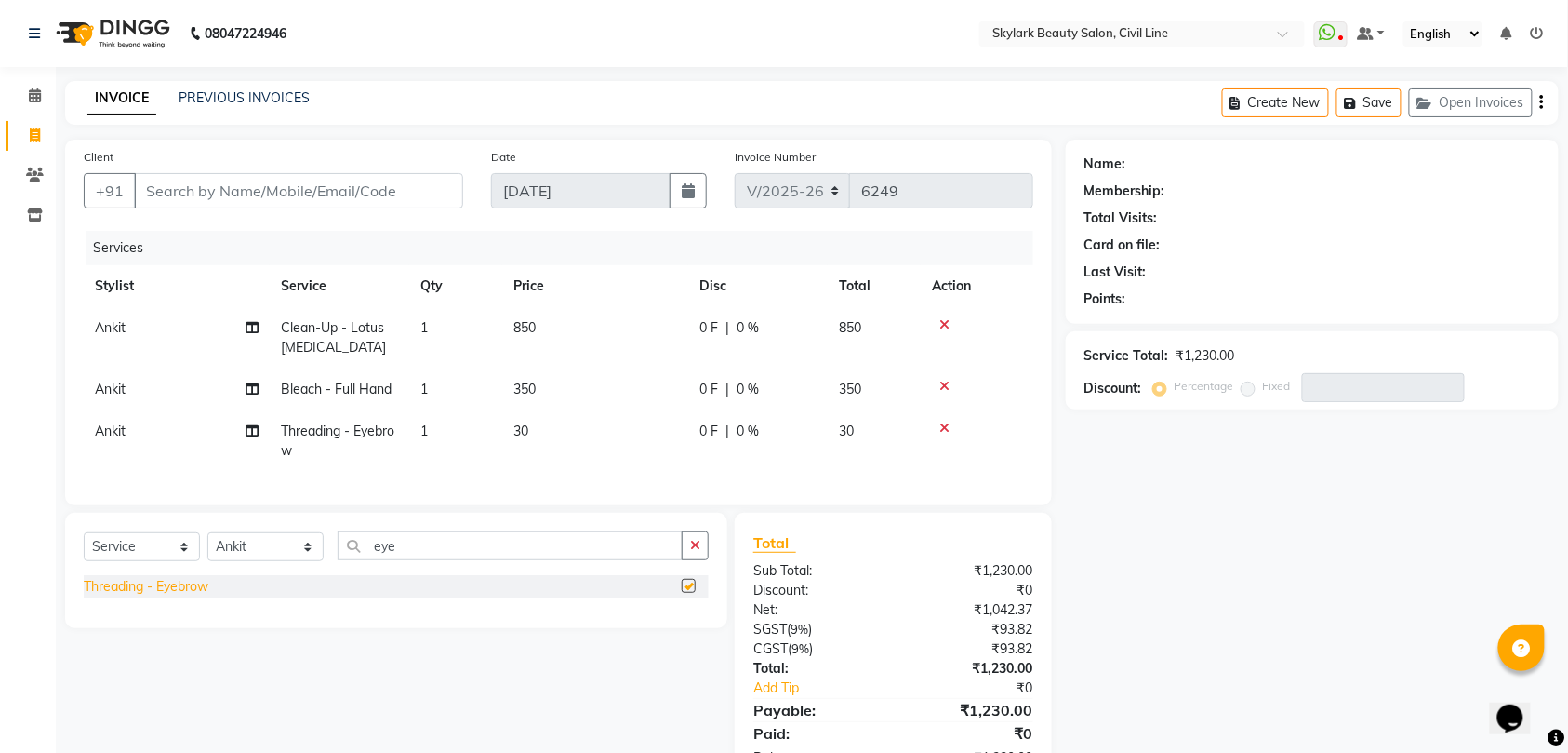
checkbox input "false"
click at [301, 173] on input "Client" at bounding box center [298, 191] width 329 height 36
type input "9"
type input "0"
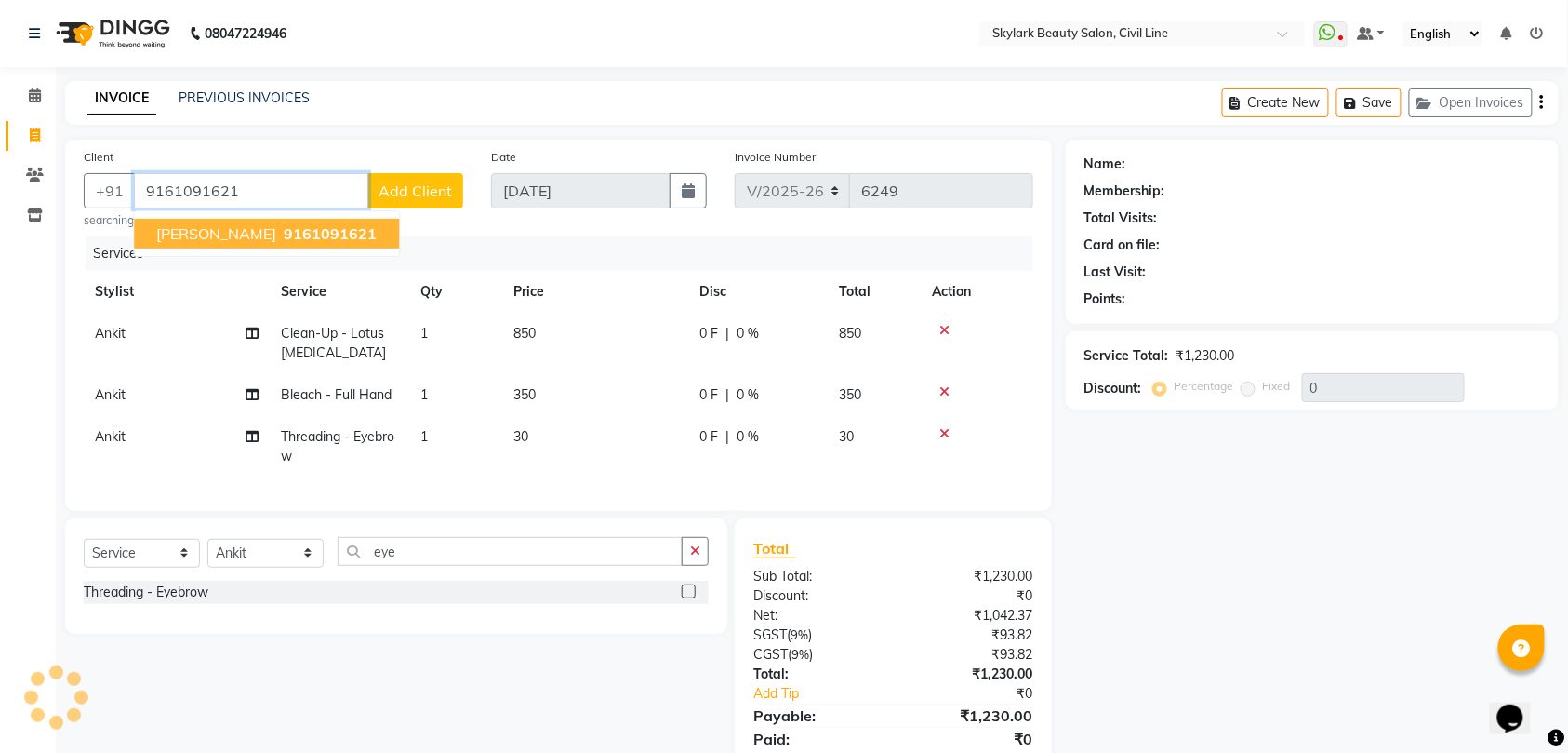
type input "9161091621"
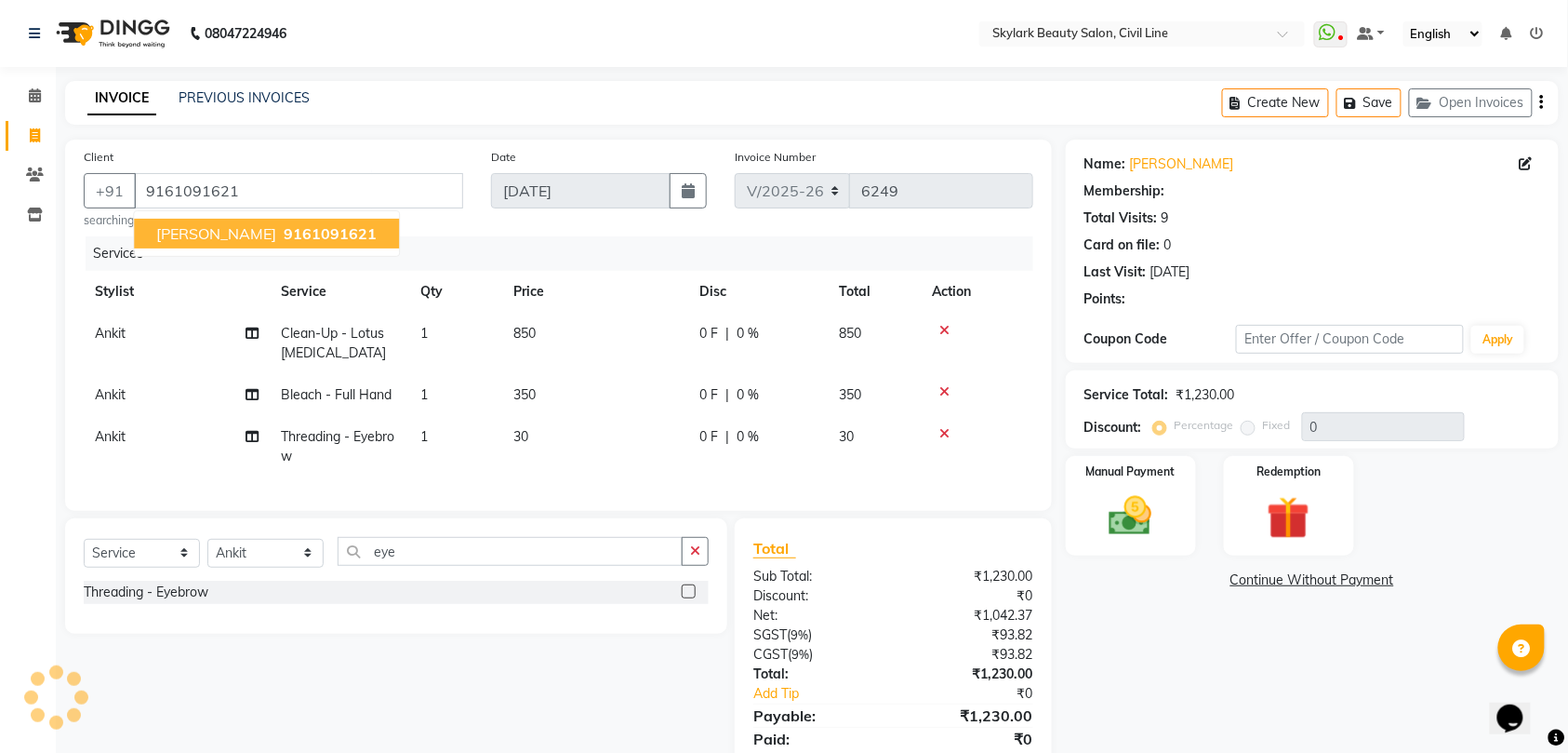
click at [284, 235] on span "9161091621" at bounding box center [330, 233] width 93 height 19
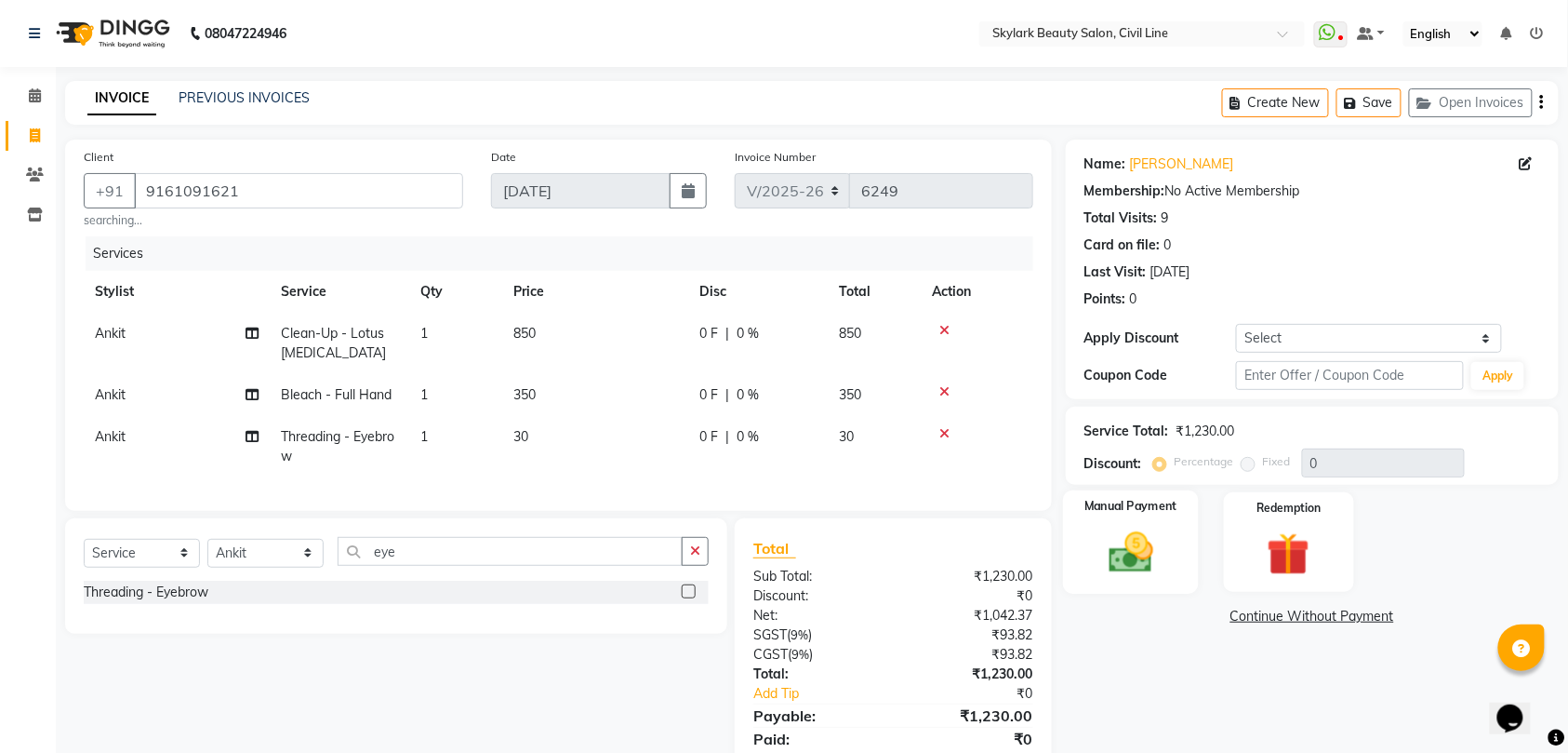
click at [1157, 530] on img at bounding box center [1130, 552] width 72 height 52
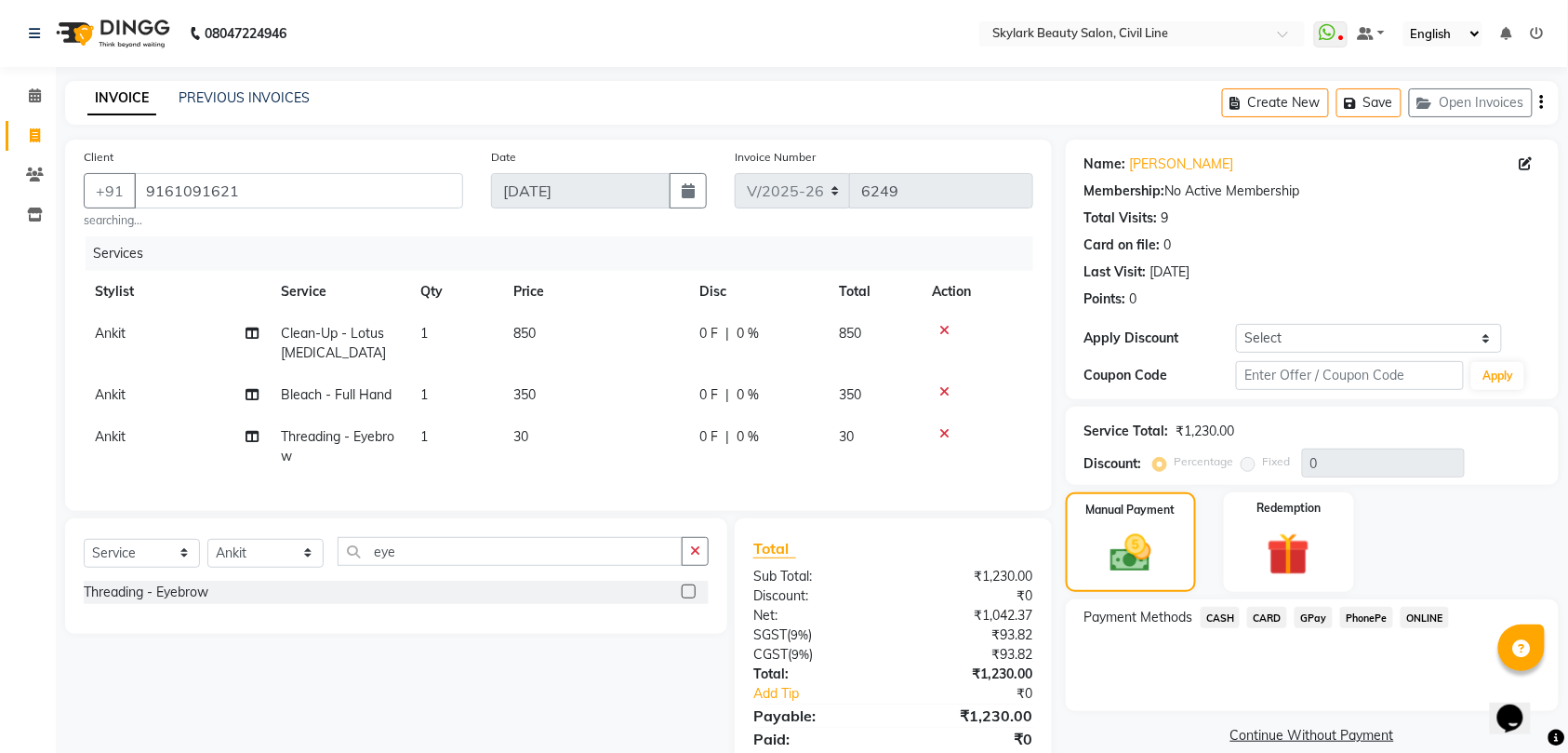
click at [1229, 615] on span "CASH" at bounding box center [1220, 617] width 40 height 22
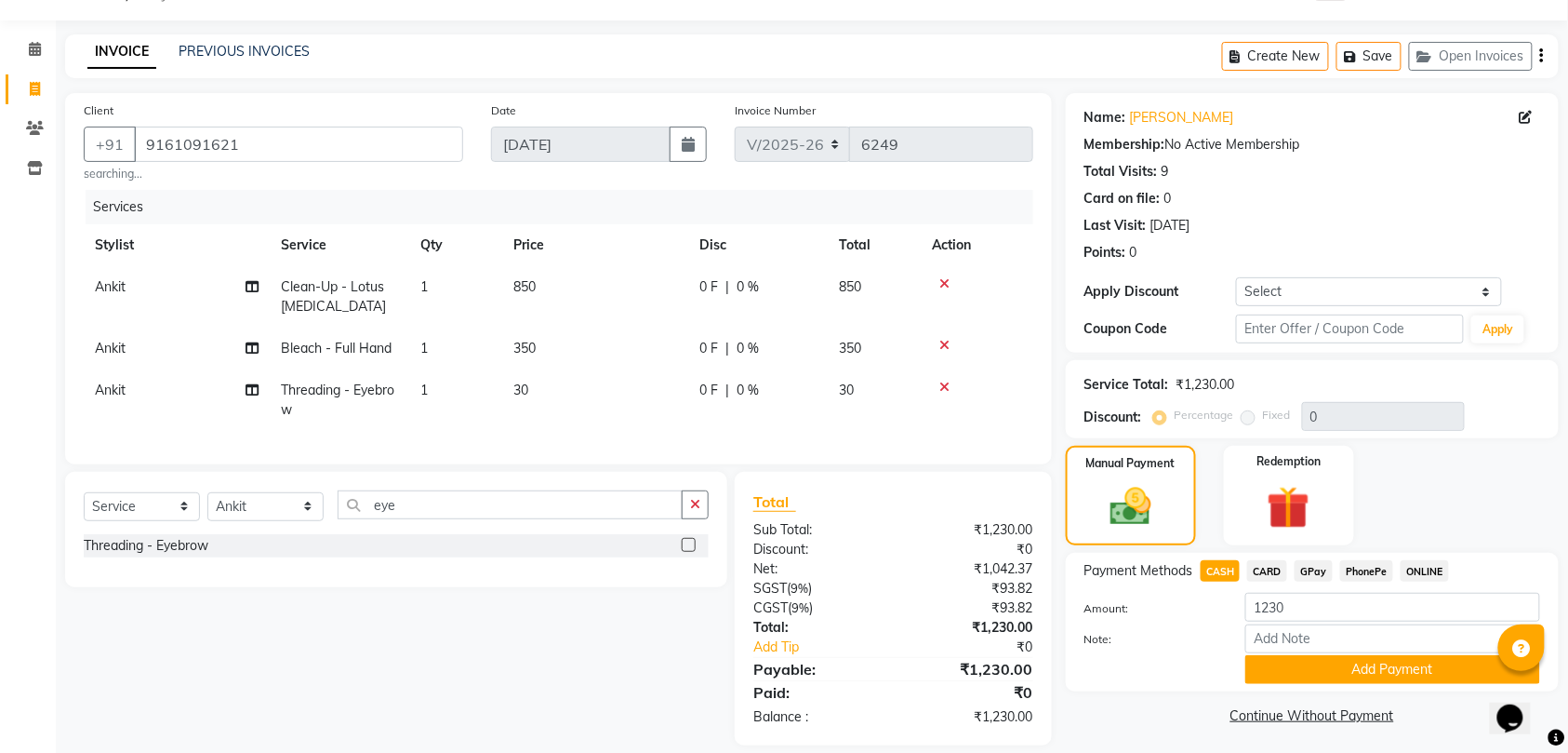
scroll to position [86, 0]
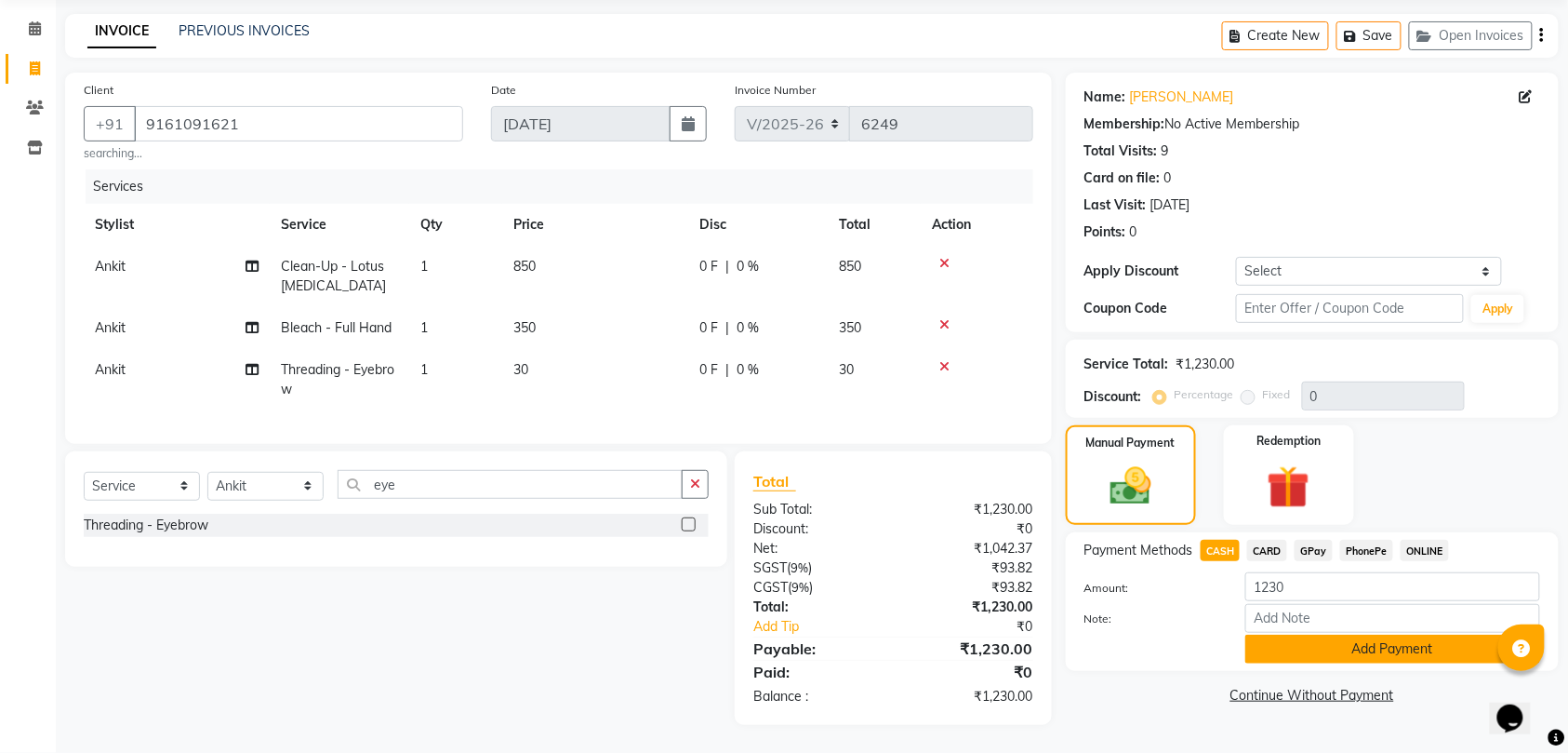
click at [1330, 637] on button "Add Payment" at bounding box center [1392, 649] width 294 height 29
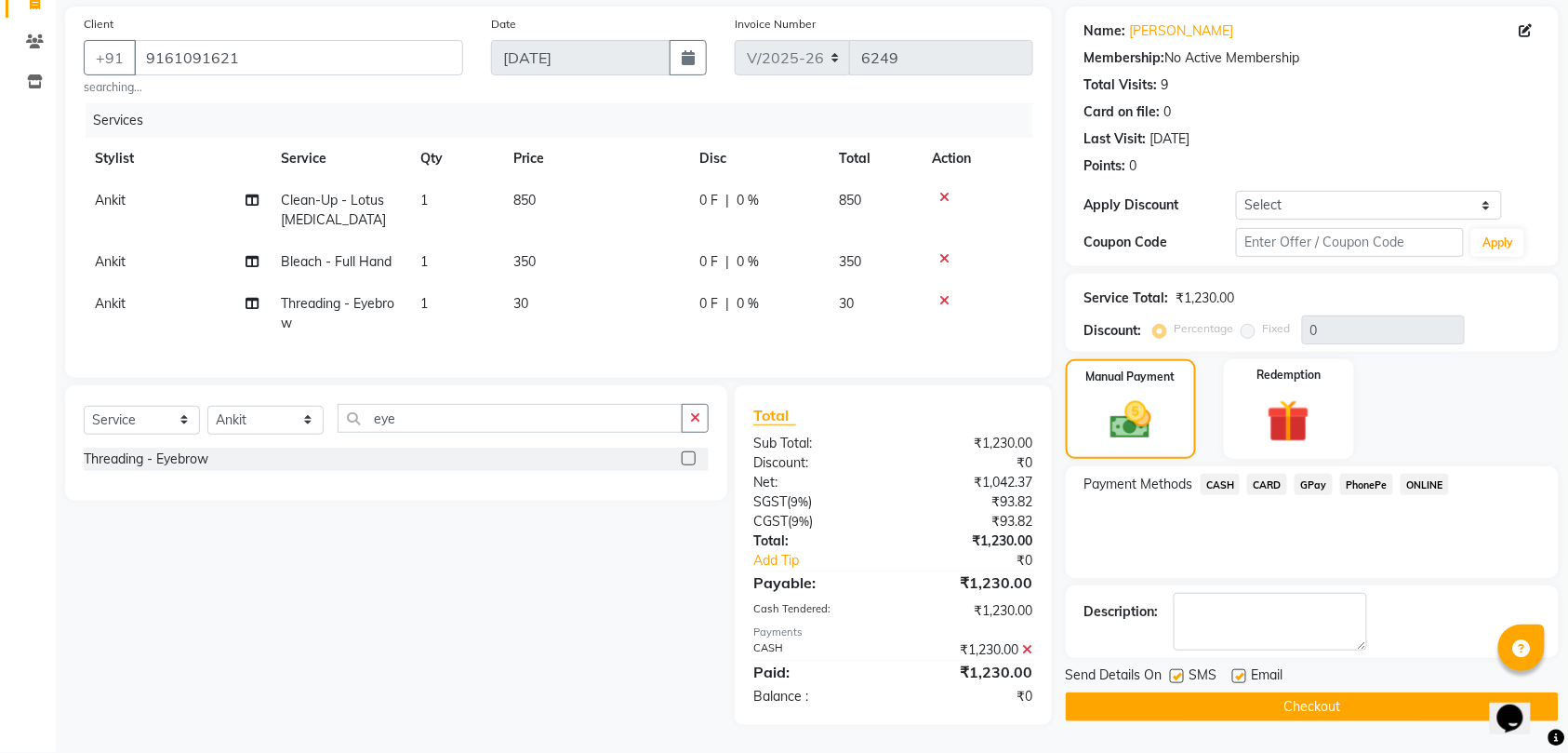
scroll to position [153, 0]
click at [1203, 692] on button "Checkout" at bounding box center [1312, 706] width 493 height 29
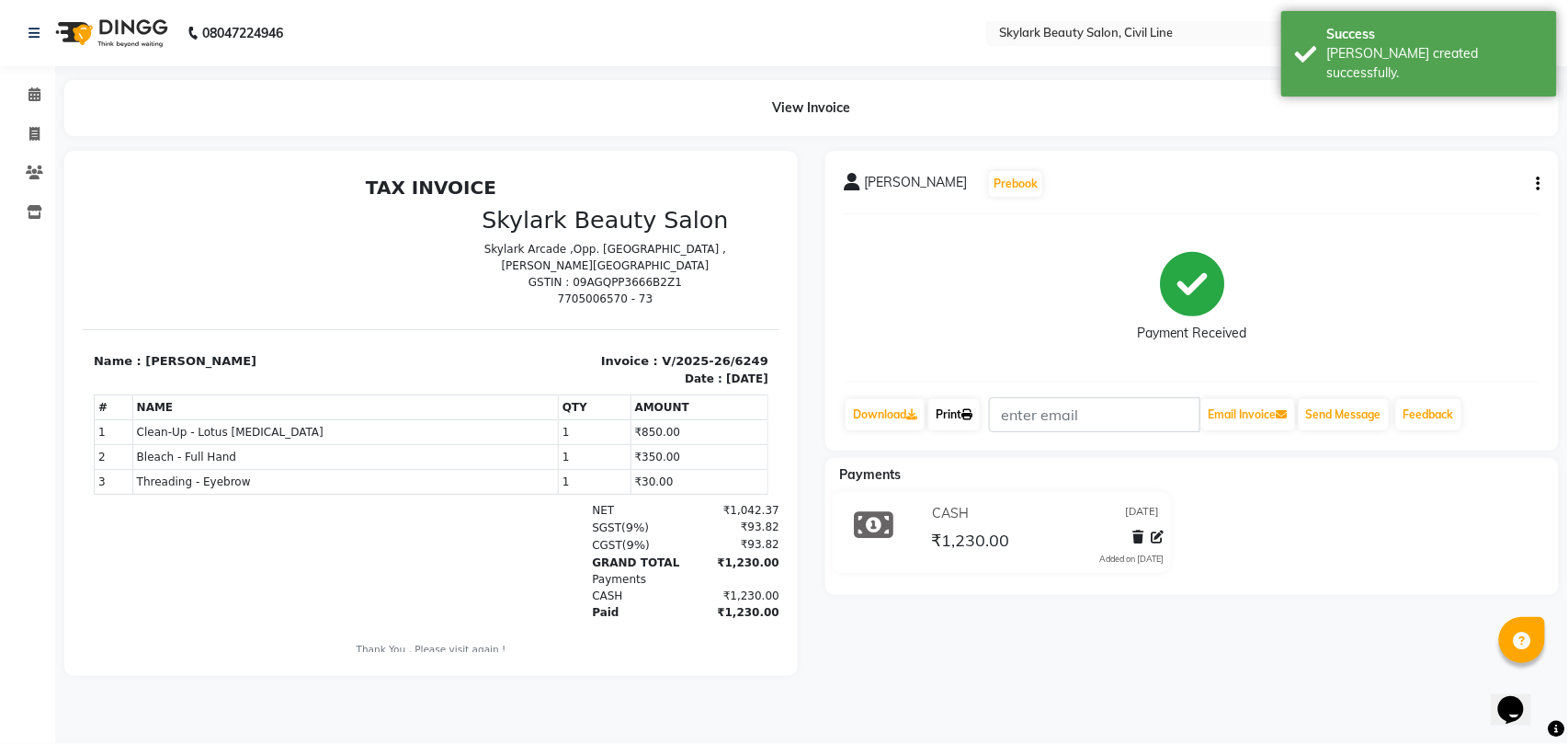
click at [967, 419] on link "Print" at bounding box center [954, 415] width 52 height 32
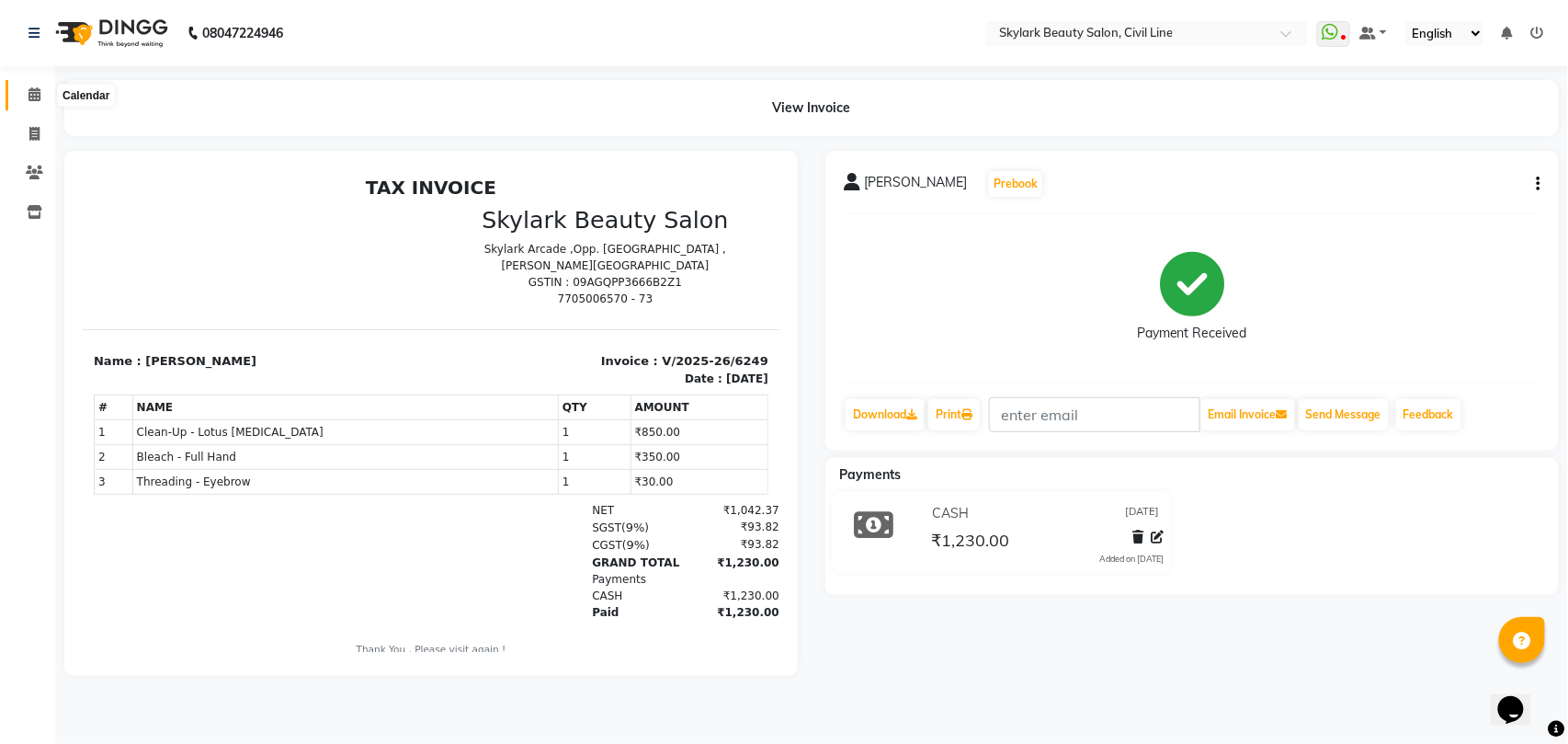
click at [33, 92] on icon at bounding box center [34, 94] width 12 height 14
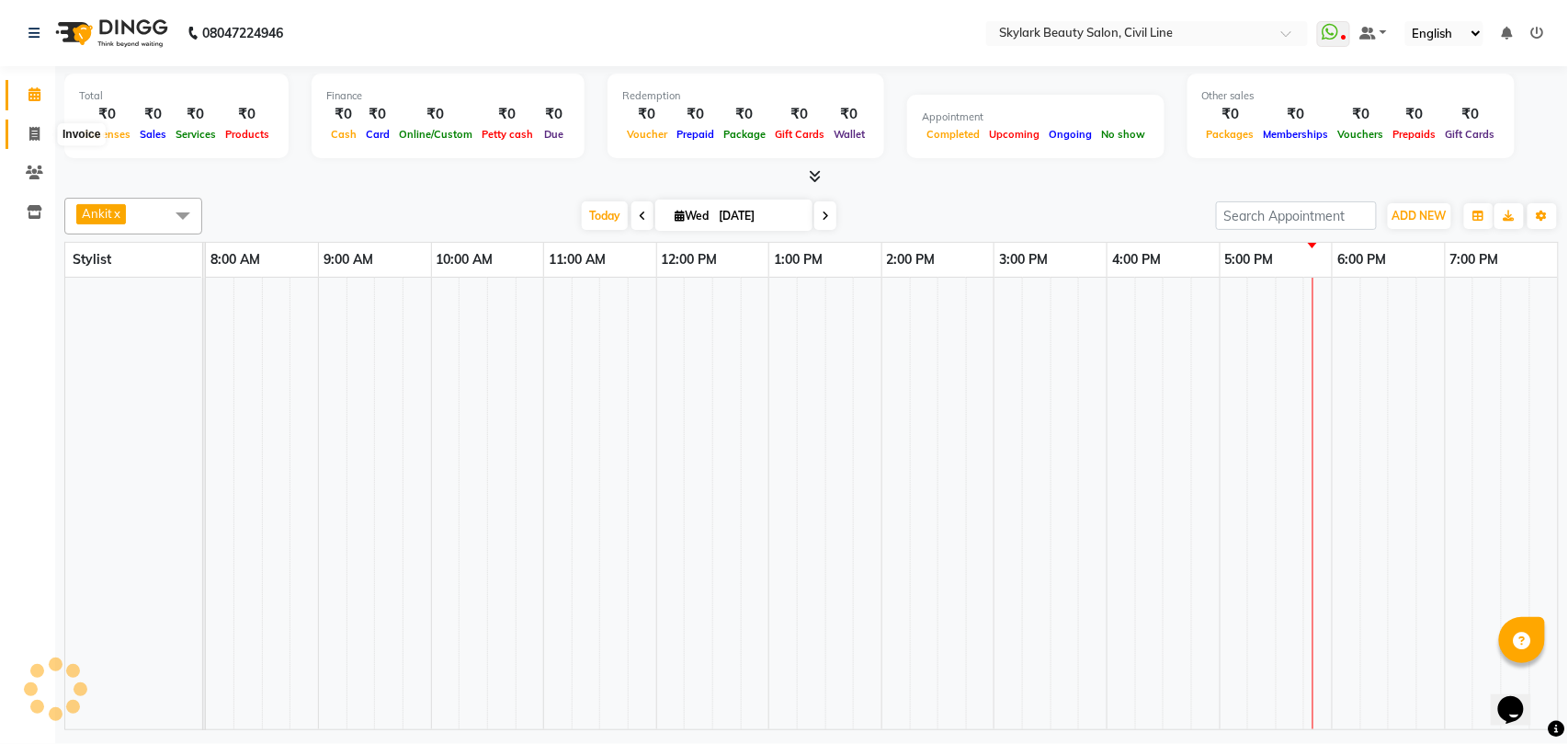
click at [34, 134] on icon at bounding box center [34, 133] width 10 height 14
select select "service"
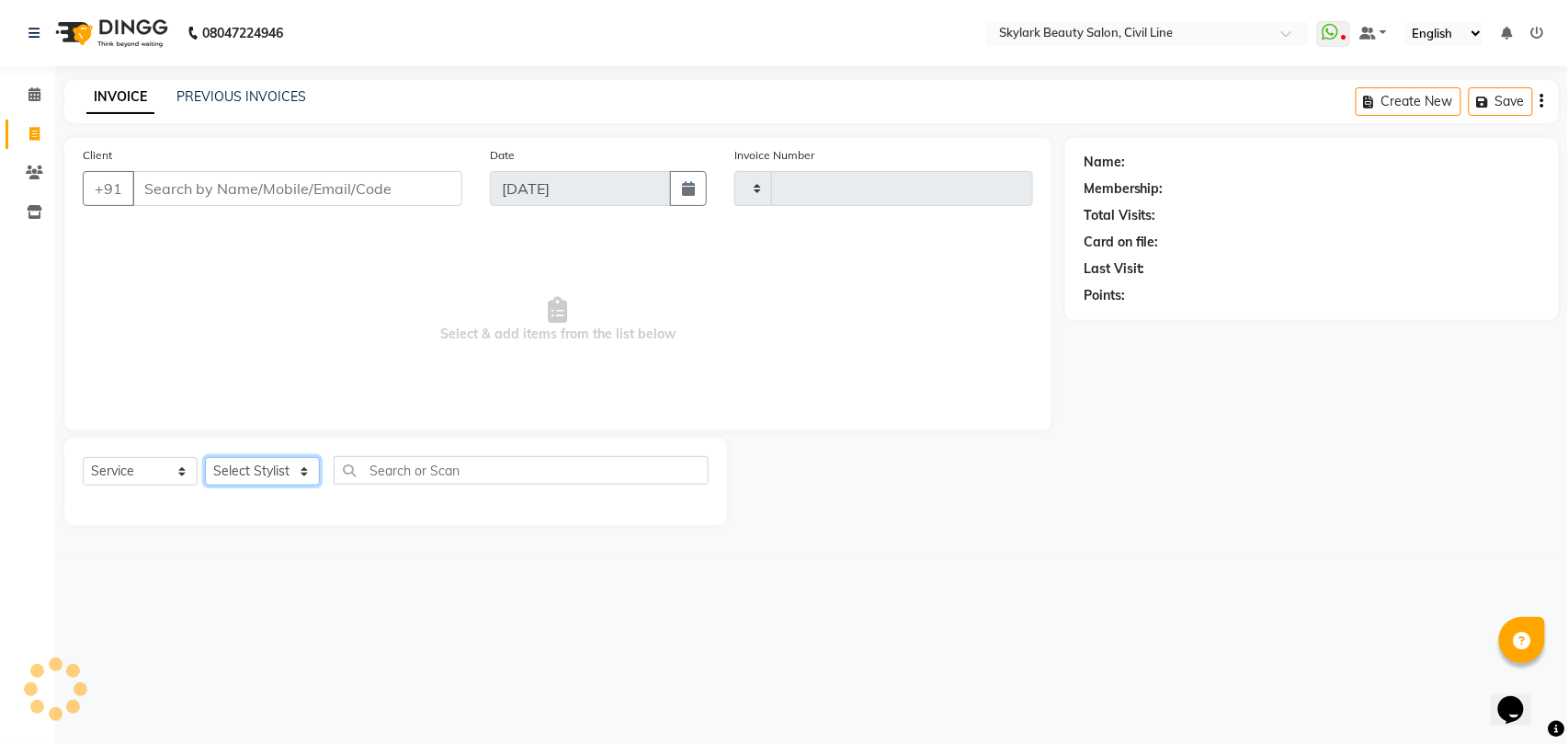
click at [267, 469] on select "Select Stylist" at bounding box center [262, 471] width 115 height 29
click at [265, 474] on select "Select Stylist" at bounding box center [262, 471] width 115 height 29
select select "4588"
type input "6250"
click at [265, 474] on select "Select Stylist" at bounding box center [262, 471] width 115 height 29
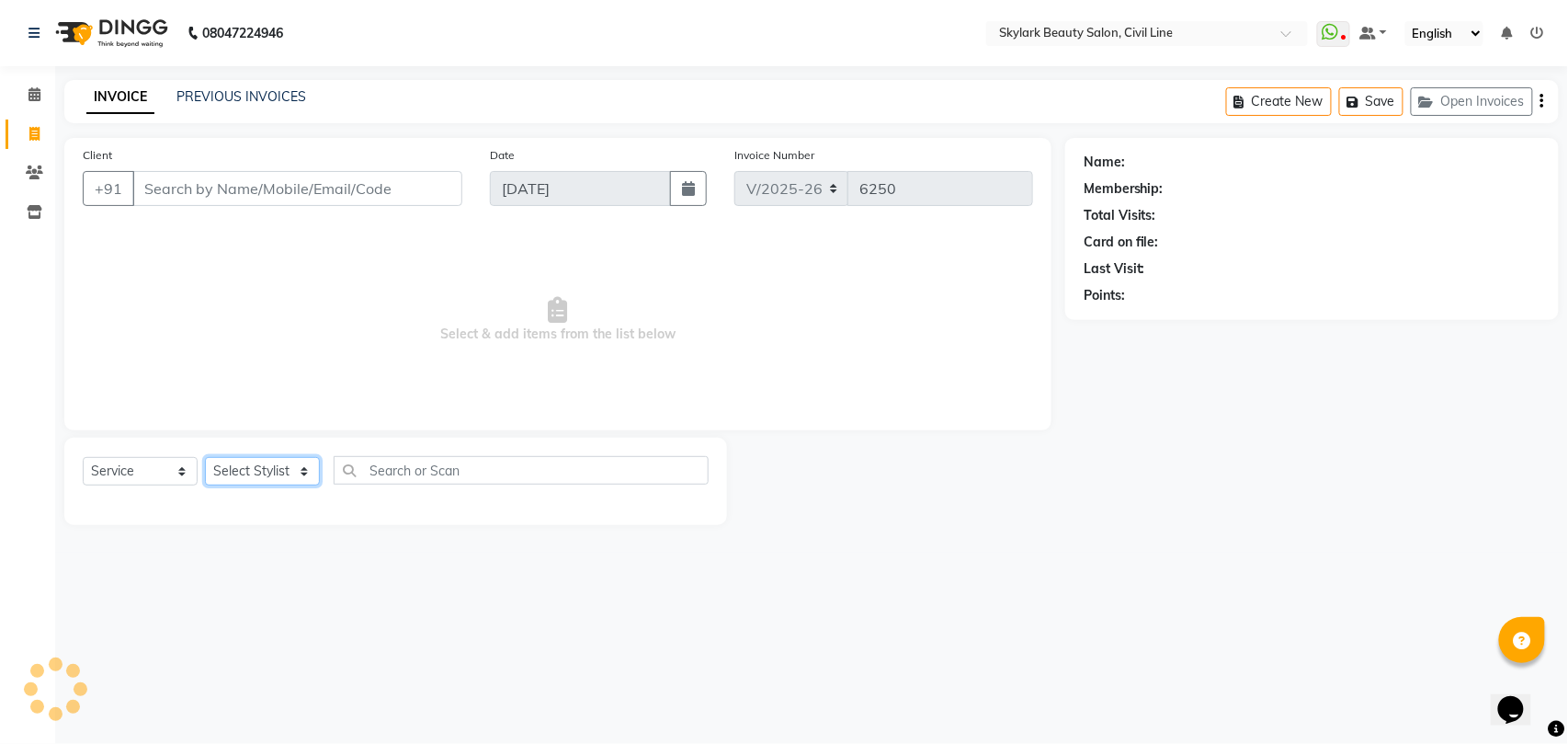
click at [266, 464] on select "Select Stylist" at bounding box center [262, 471] width 115 height 29
click at [291, 467] on select "Select Stylist" at bounding box center [262, 471] width 115 height 29
click at [266, 474] on select "Select Stylist" at bounding box center [262, 471] width 115 height 29
click at [263, 474] on select "Select Stylist [PERSON_NAME] [PERSON_NAME] [PERSON_NAME] WASU" at bounding box center [262, 471] width 115 height 29
select select "28120"
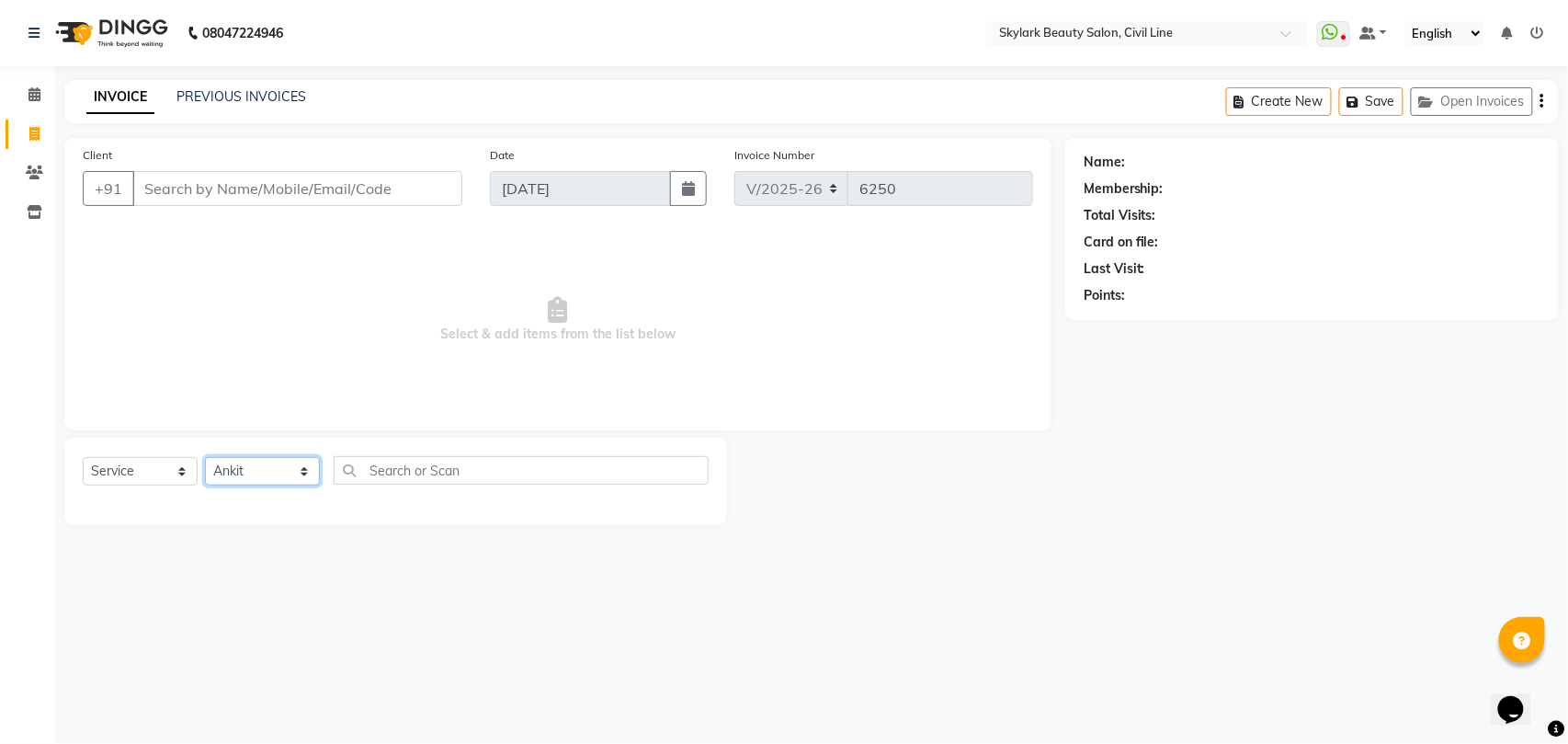
click at [205, 457] on select "Select Stylist [PERSON_NAME] [PERSON_NAME] [PERSON_NAME] WASU" at bounding box center [262, 471] width 115 height 29
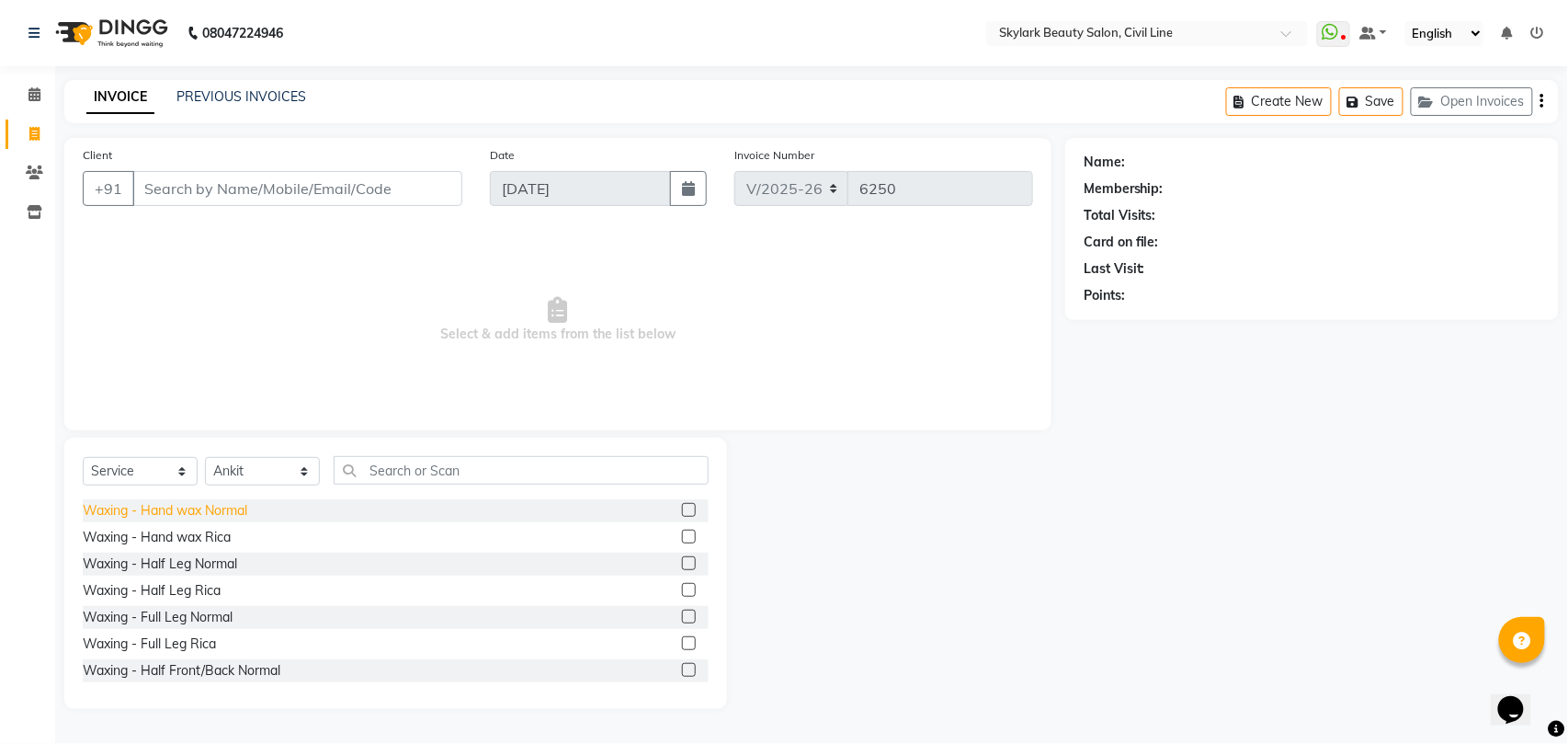
click at [221, 508] on div "Waxing - Hand wax Normal" at bounding box center [165, 511] width 165 height 19
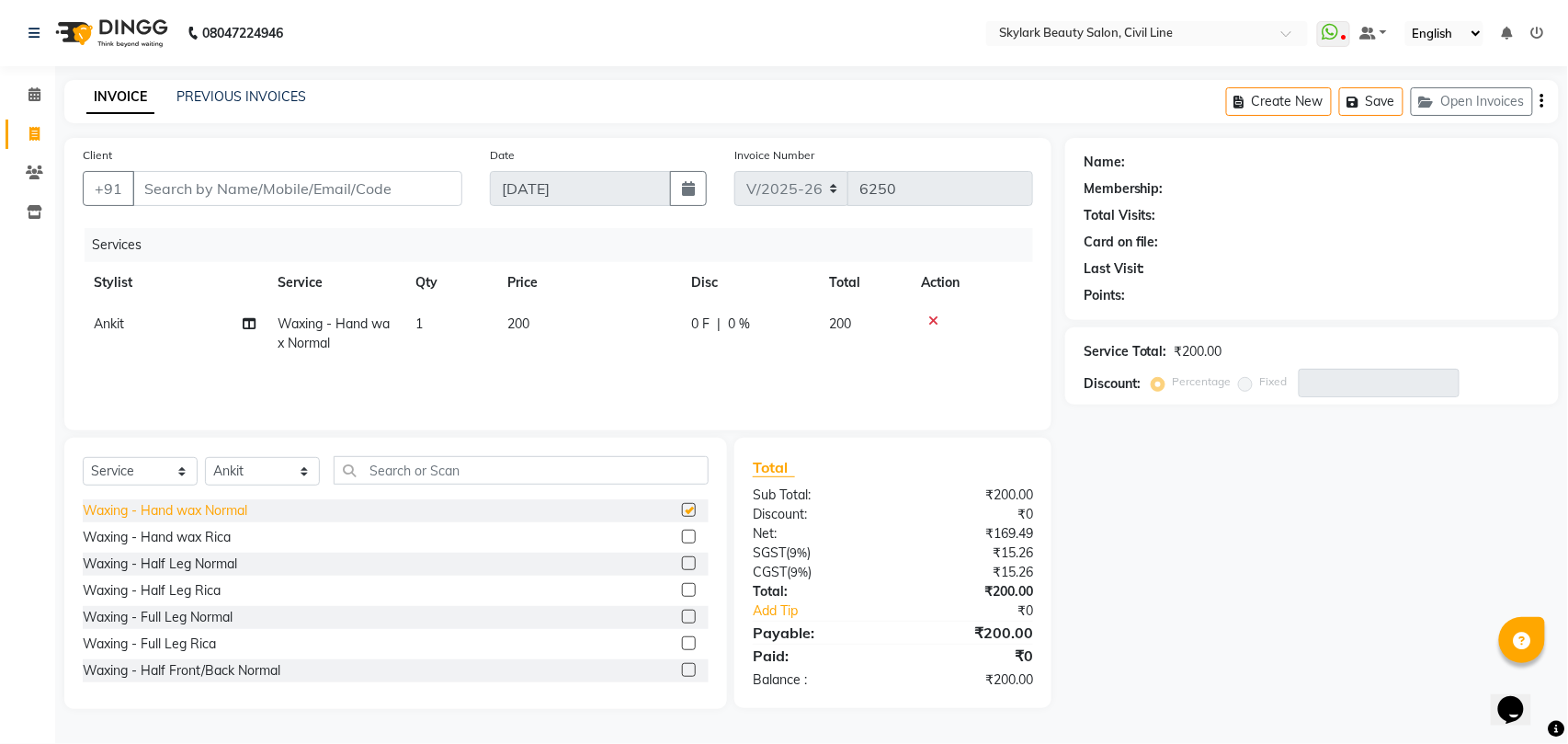
checkbox input "false"
click at [306, 192] on input "Client" at bounding box center [297, 189] width 330 height 35
type input "9"
type input "0"
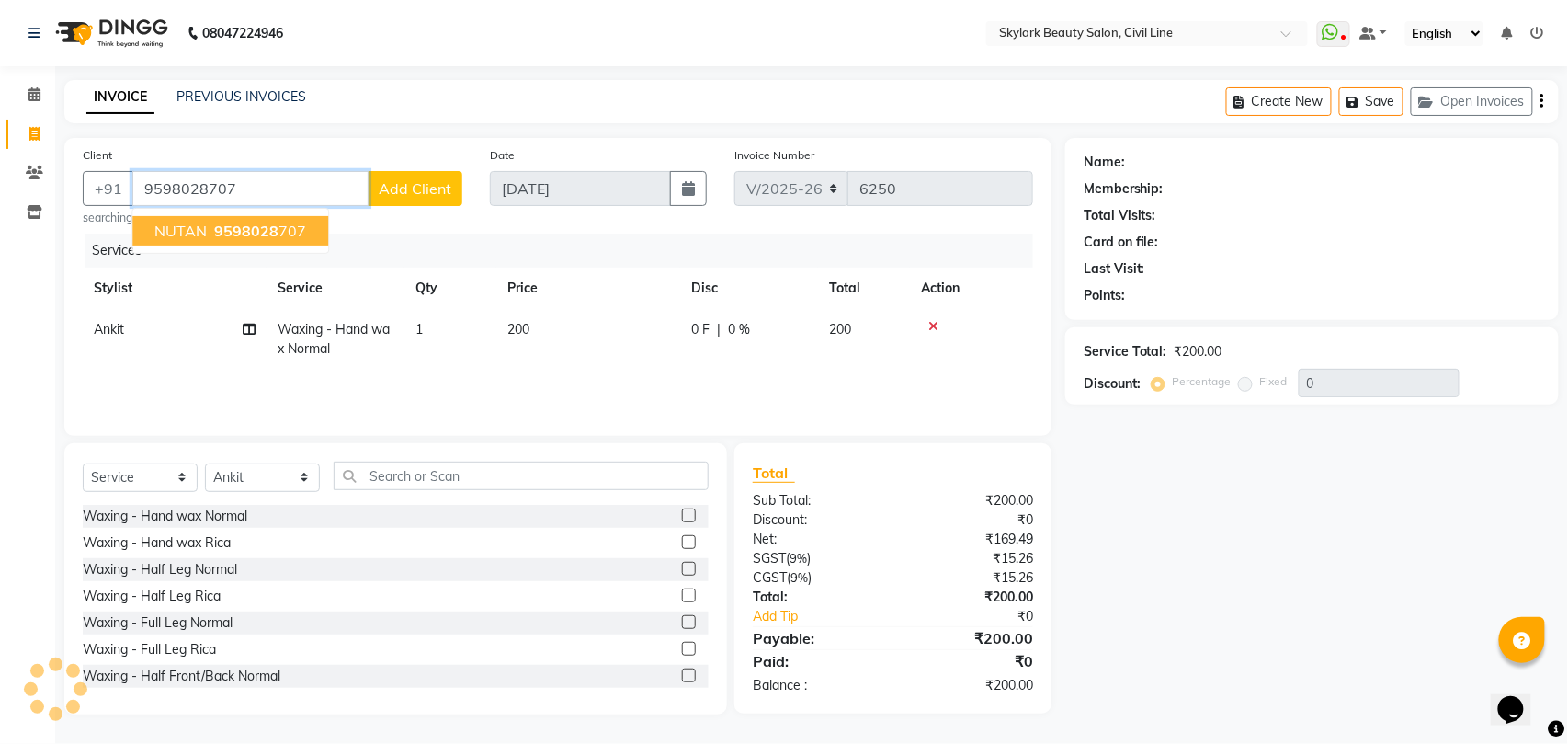
type input "9598028707"
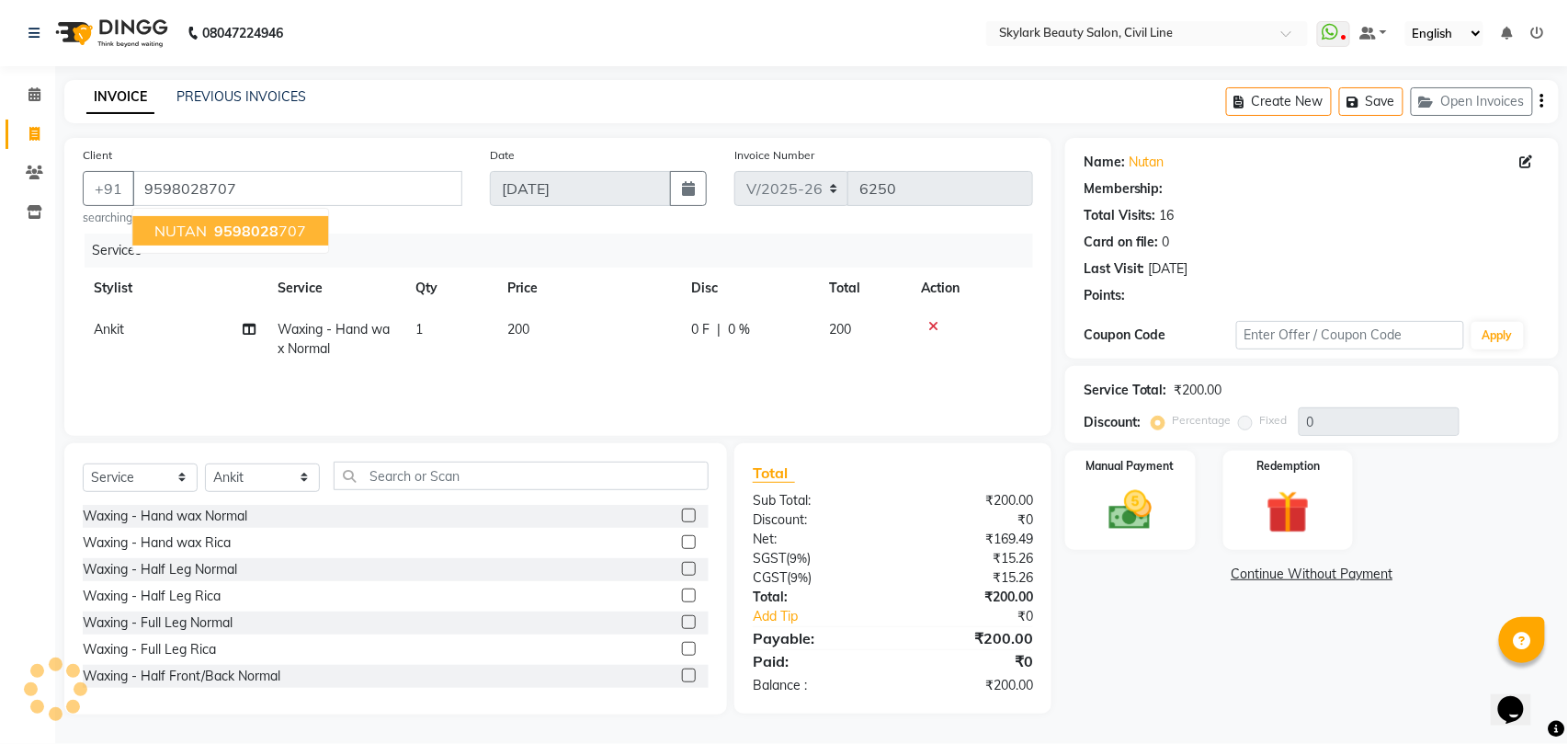
click at [241, 228] on span "9598028" at bounding box center [245, 231] width 64 height 19
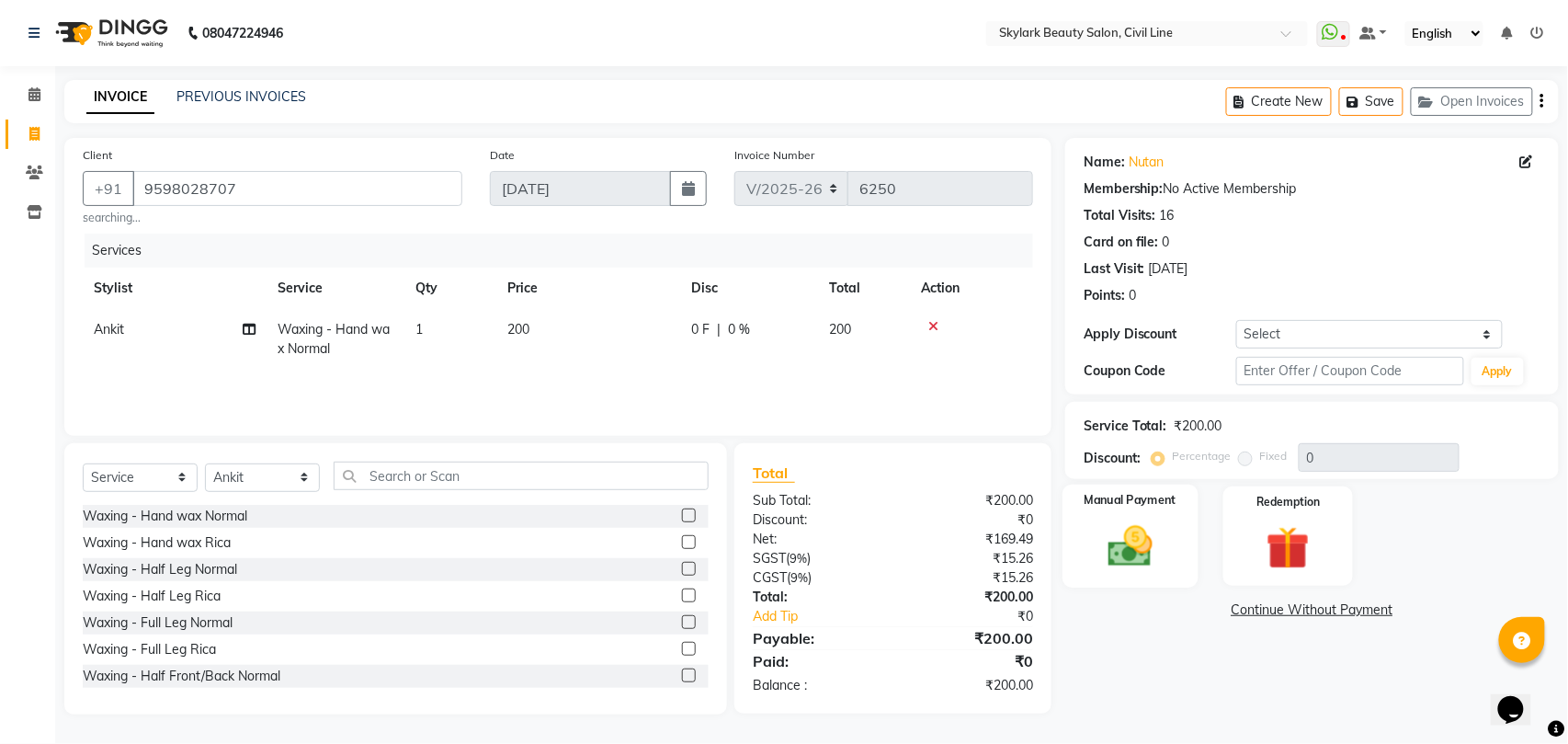
click at [1140, 538] on img at bounding box center [1130, 547] width 72 height 52
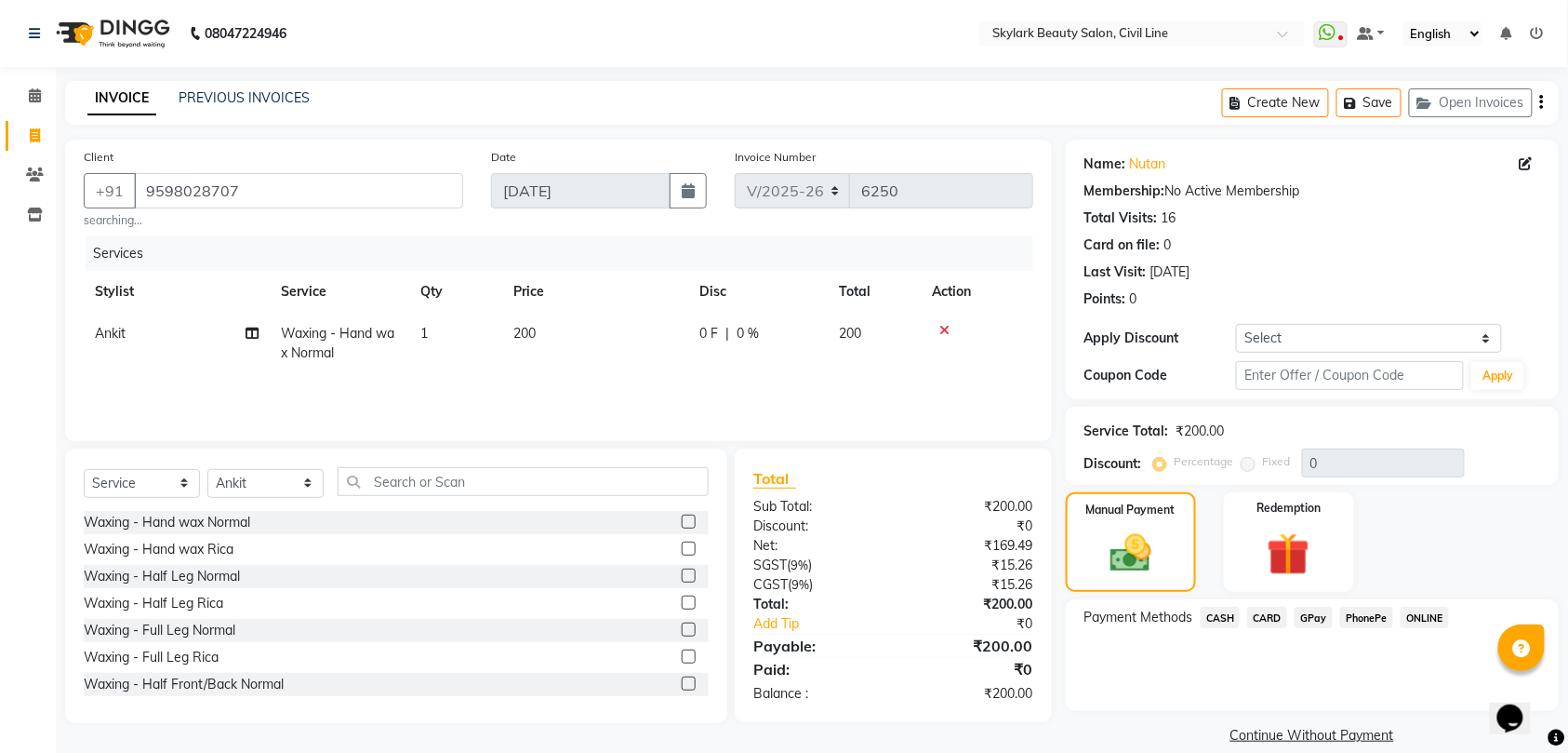
click at [1307, 618] on span "GPay" at bounding box center [1313, 617] width 38 height 22
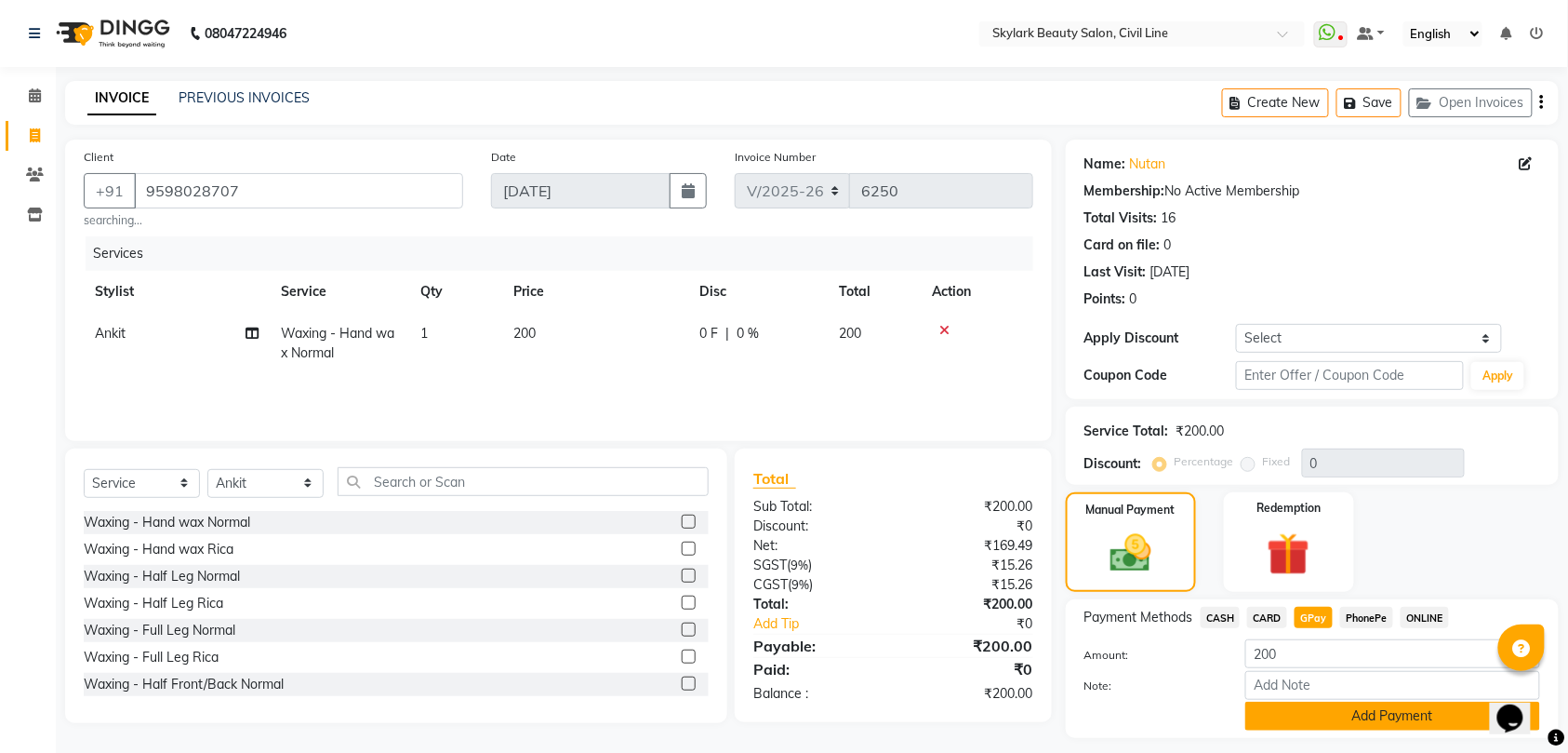
click at [1287, 723] on button "Add Payment" at bounding box center [1392, 715] width 294 height 29
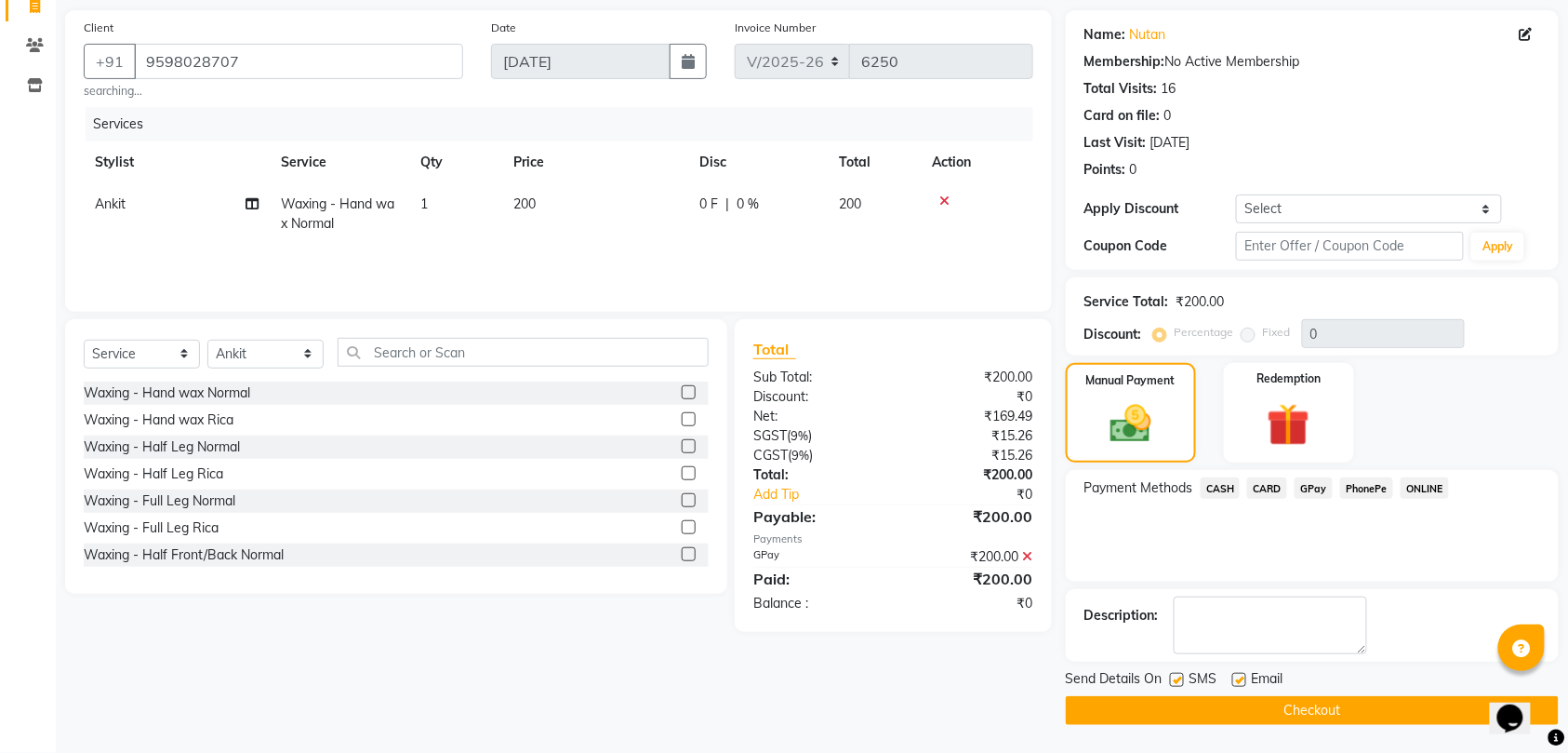
scroll to position [131, 0]
click at [1254, 705] on button "Checkout" at bounding box center [1312, 710] width 493 height 29
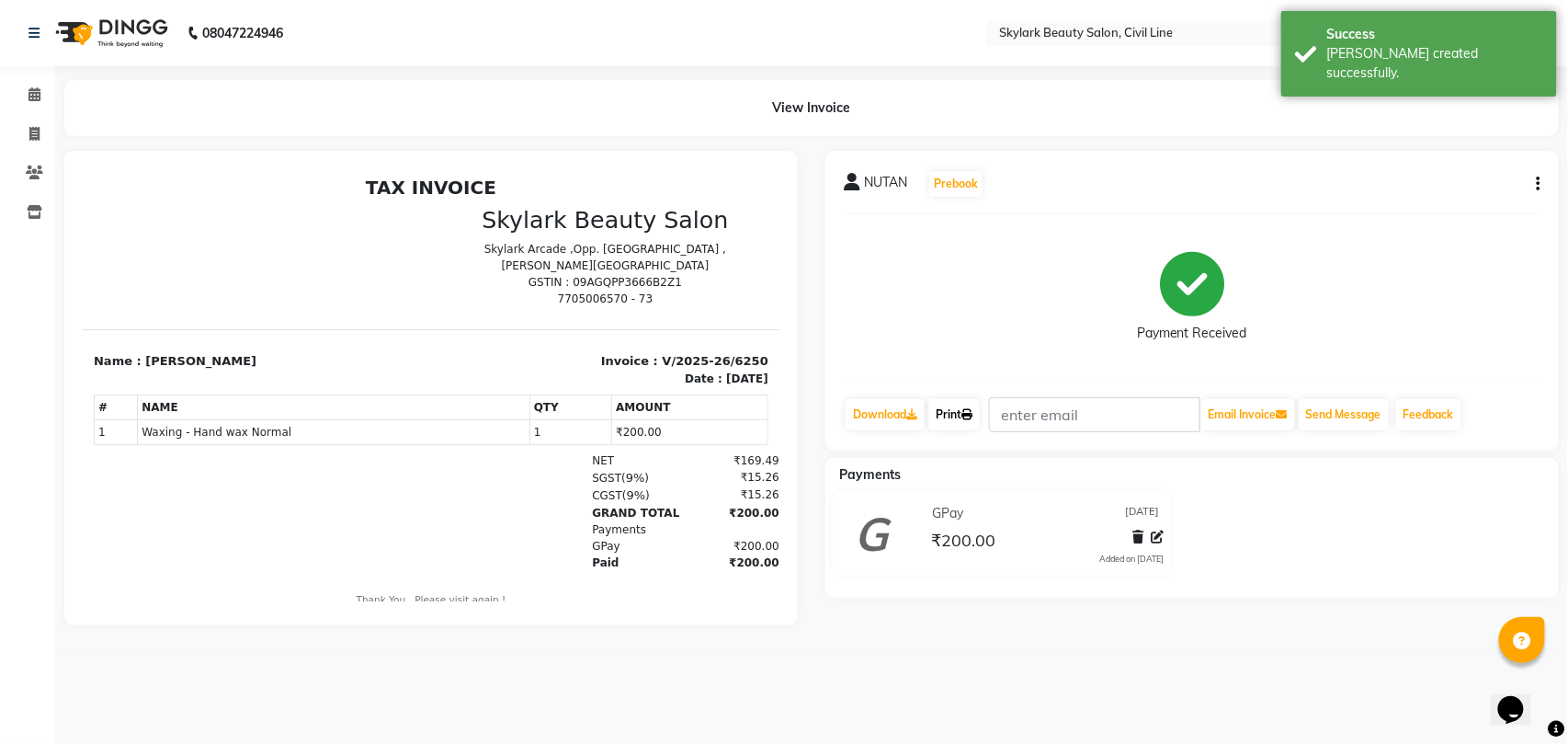
click at [961, 407] on link "Print" at bounding box center [954, 415] width 52 height 32
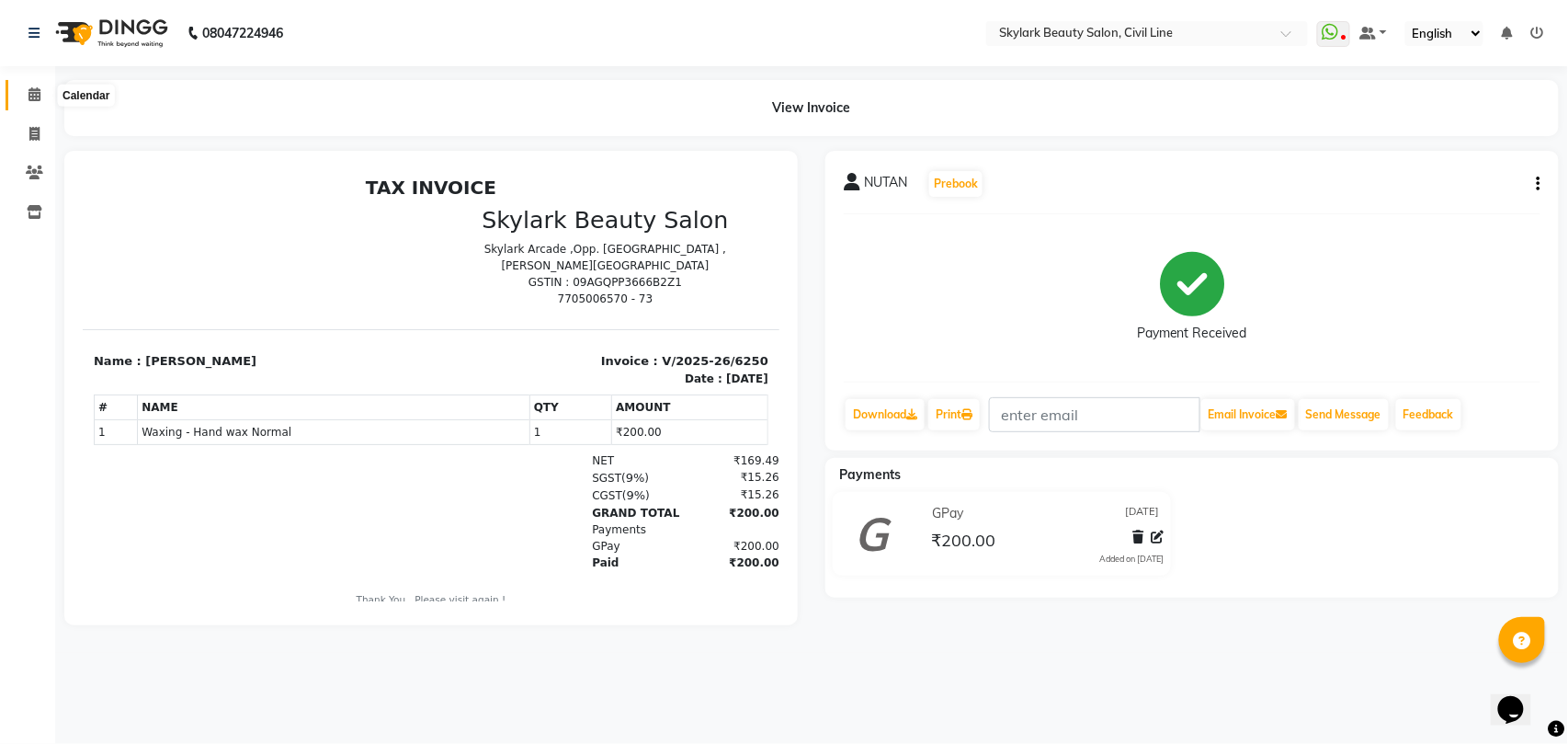
click at [33, 94] on icon at bounding box center [34, 94] width 12 height 14
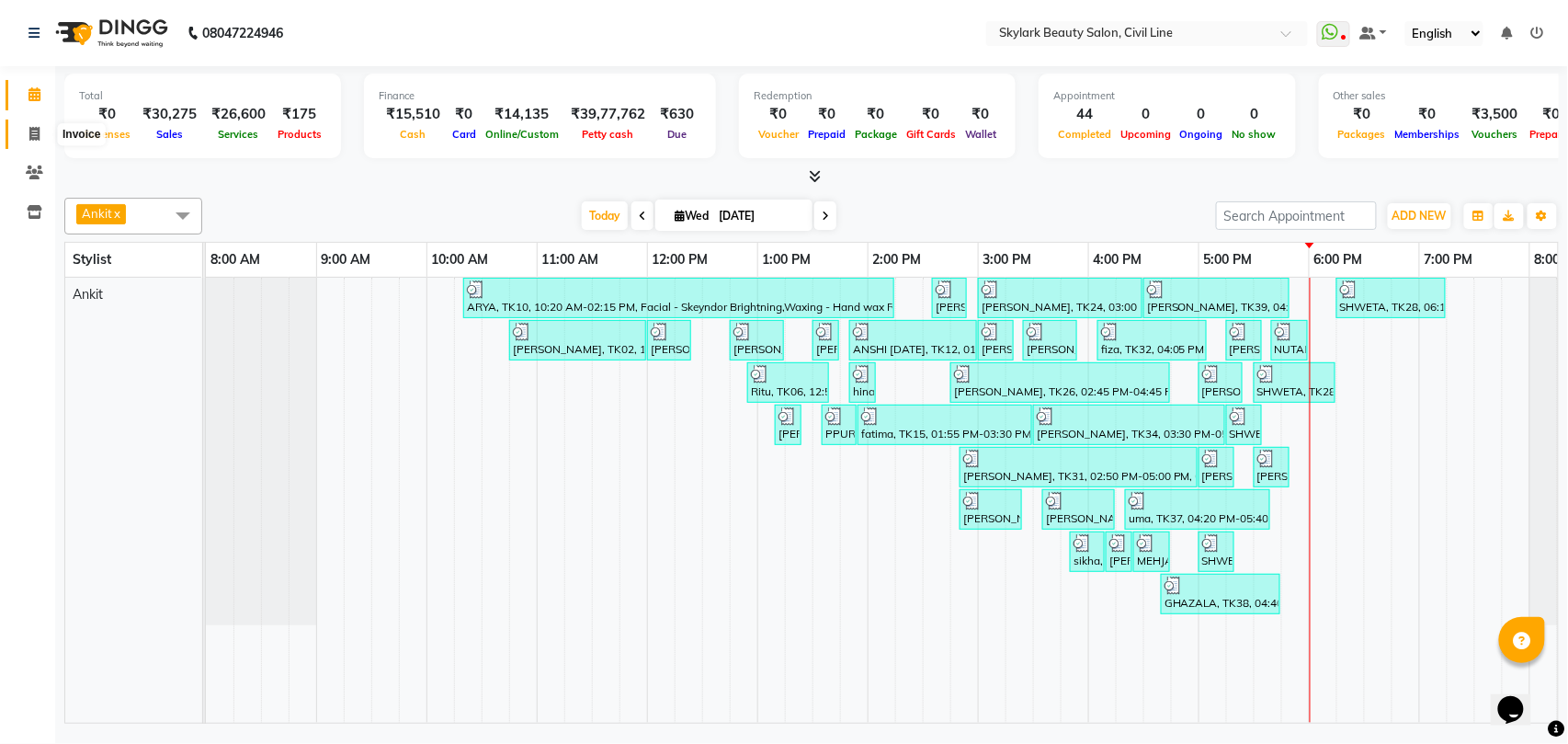
click at [33, 134] on icon at bounding box center [34, 133] width 10 height 14
select select "service"
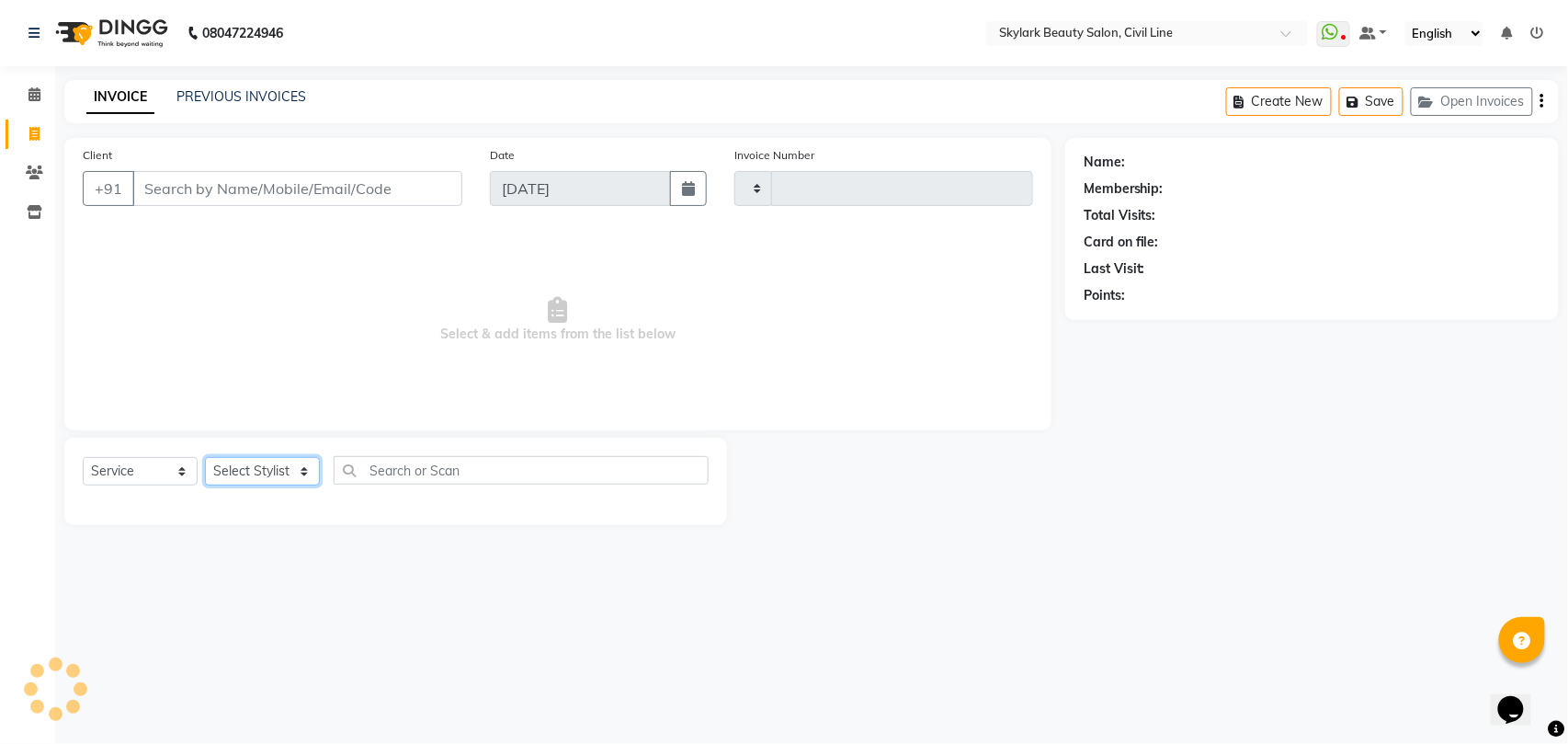
click at [285, 469] on select "Select Stylist" at bounding box center [262, 471] width 115 height 29
select select "4588"
type input "6251"
click at [299, 469] on select "Select Stylist" at bounding box center [262, 471] width 115 height 29
click at [299, 469] on select "Select Stylist [PERSON_NAME] [PERSON_NAME] [PERSON_NAME] WASU" at bounding box center [262, 471] width 115 height 29
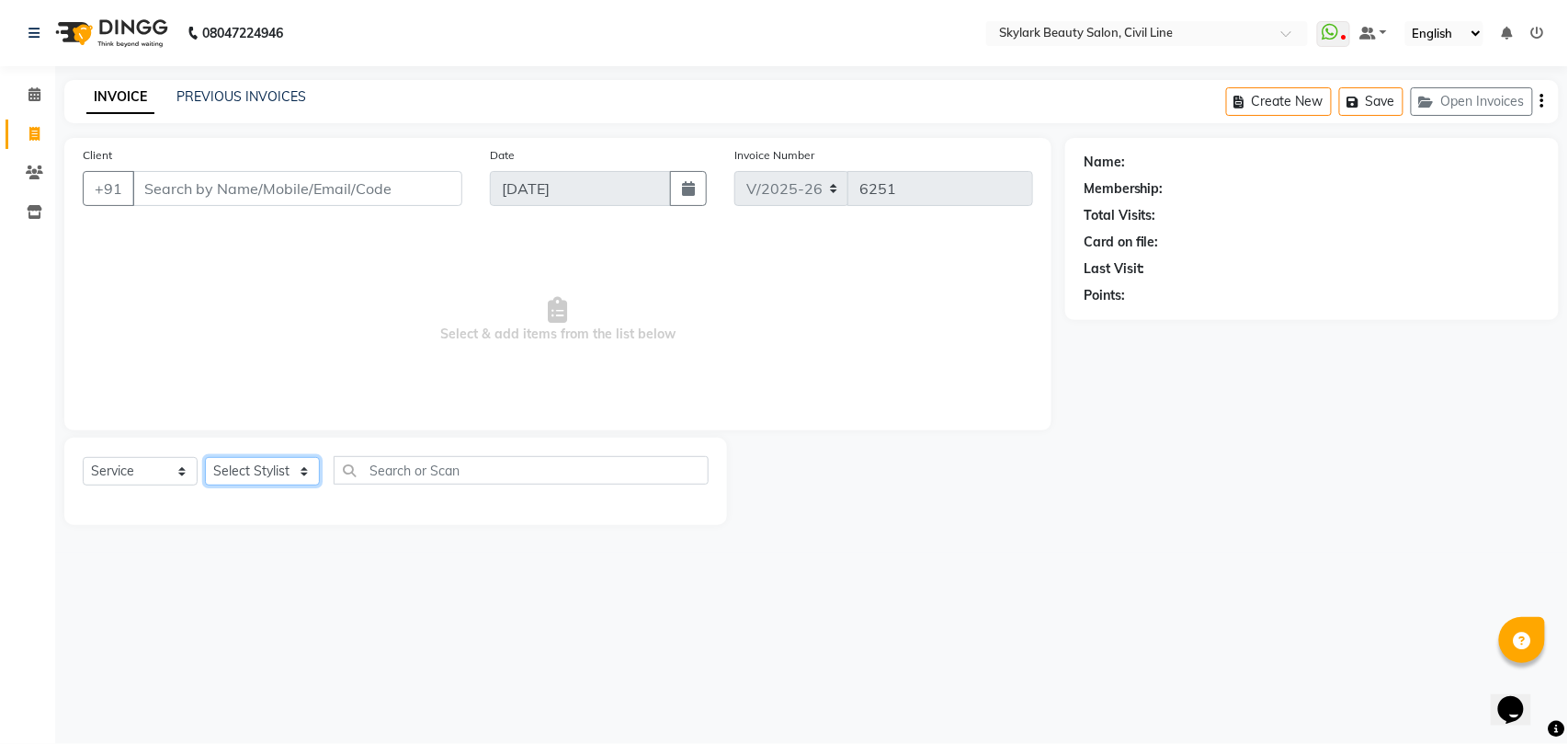
select select "28120"
click at [205, 457] on select "Select Stylist [PERSON_NAME] [PERSON_NAME] [PERSON_NAME] WASU" at bounding box center [262, 471] width 115 height 29
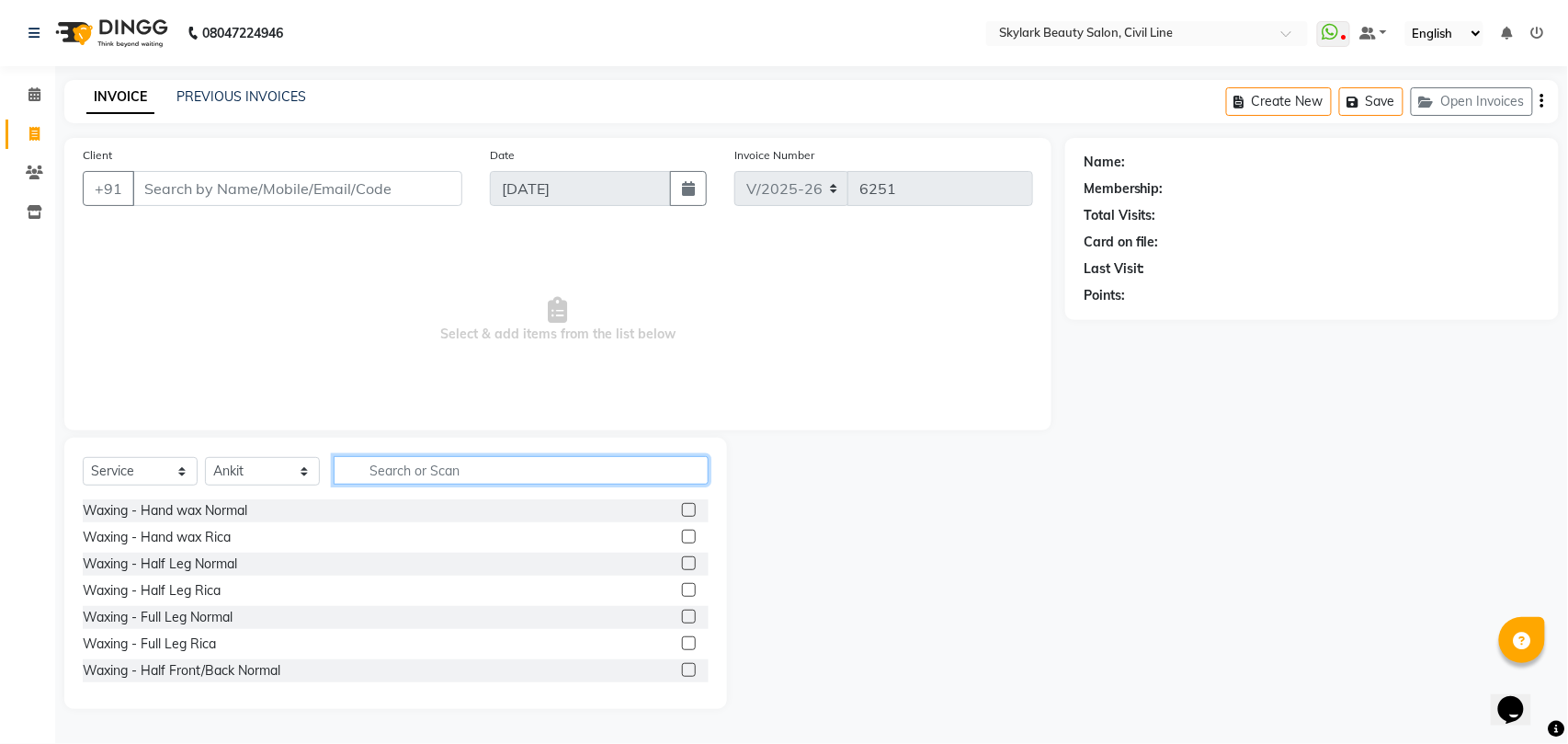
click at [401, 480] on input "text" at bounding box center [521, 470] width 375 height 29
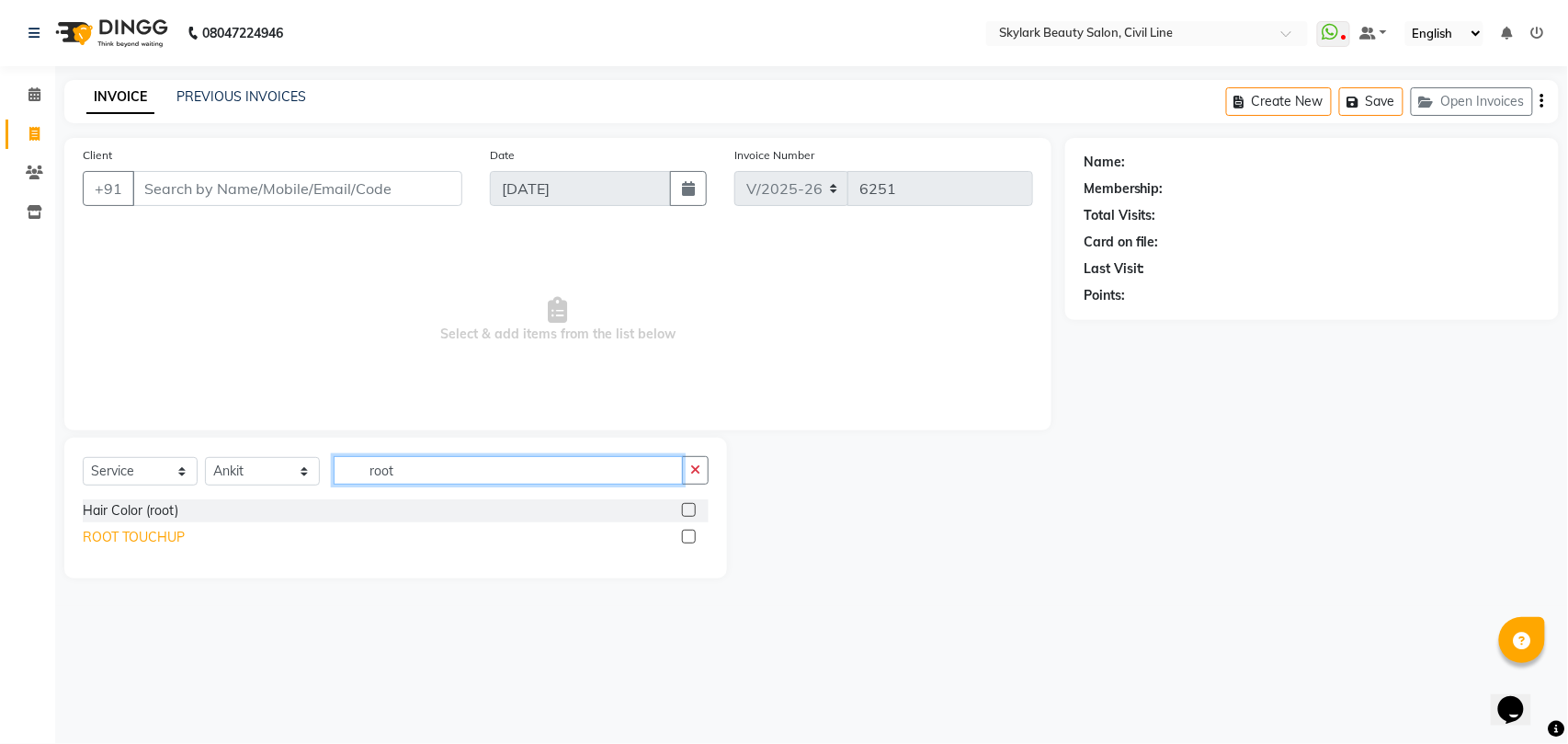
type input "root"
click at [160, 537] on div "ROOT TOUCHUP" at bounding box center [133, 536] width 102 height 19
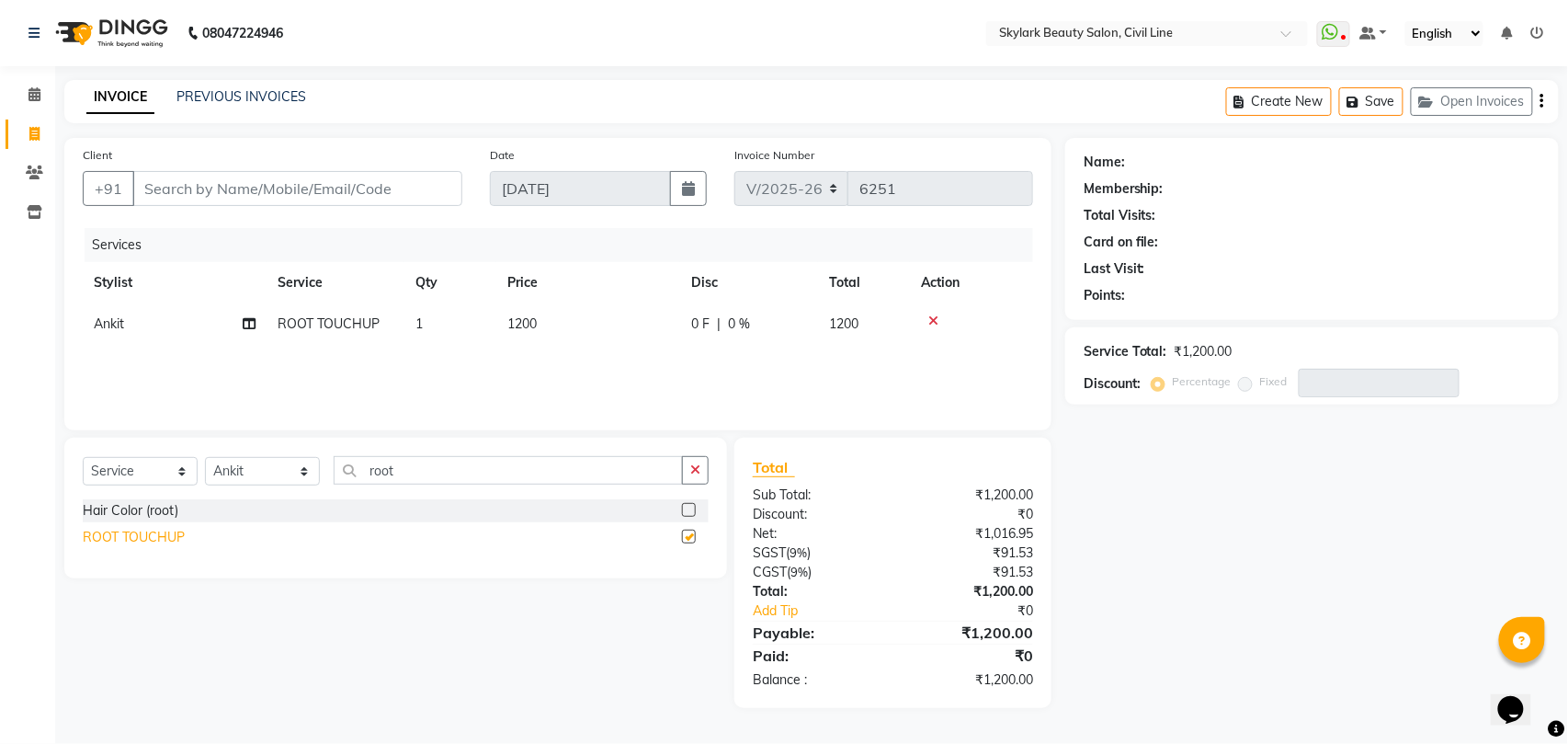
checkbox input "false"
click at [320, 198] on input "Client" at bounding box center [297, 189] width 330 height 35
type input "7"
type input "0"
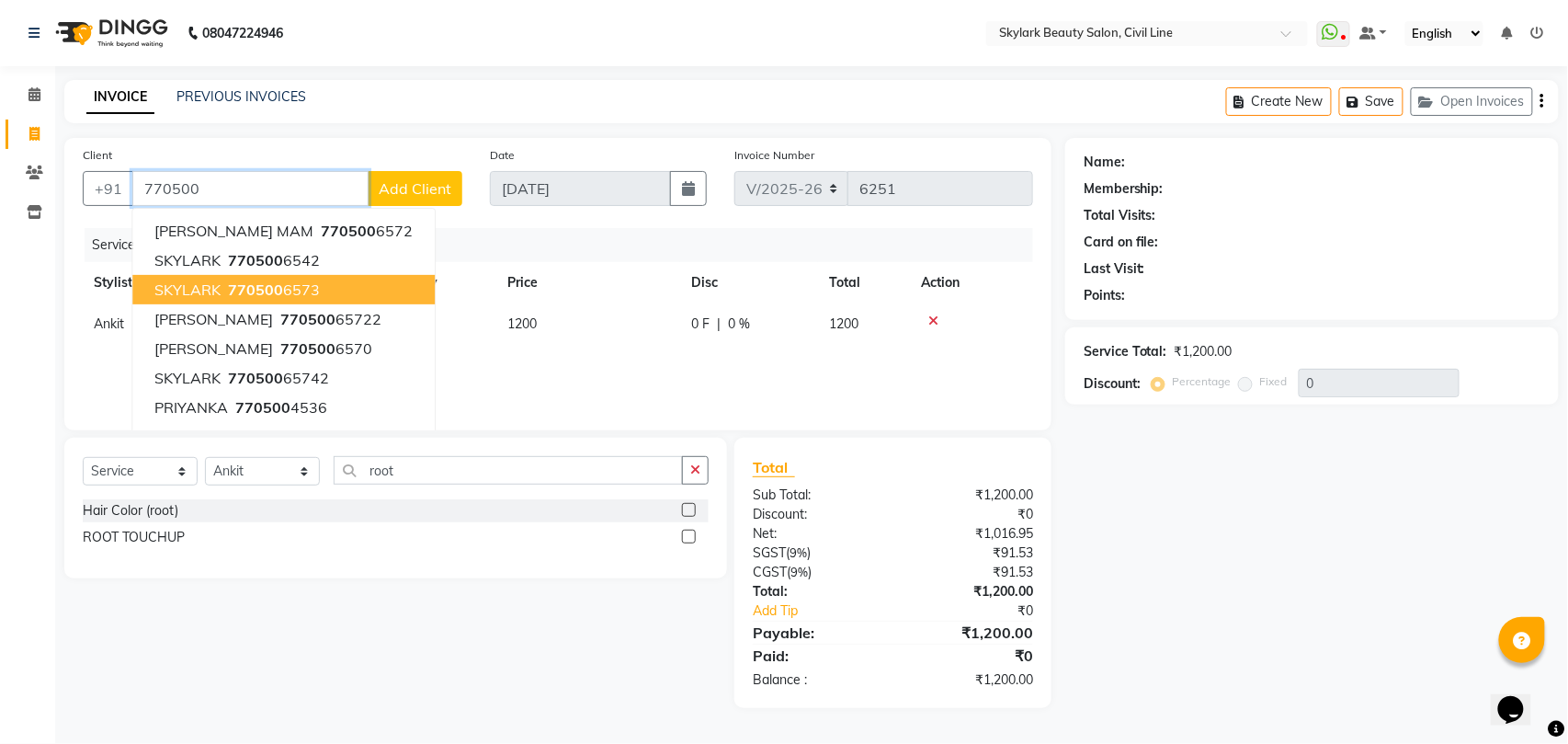
click at [270, 292] on span "770500" at bounding box center [256, 290] width 56 height 19
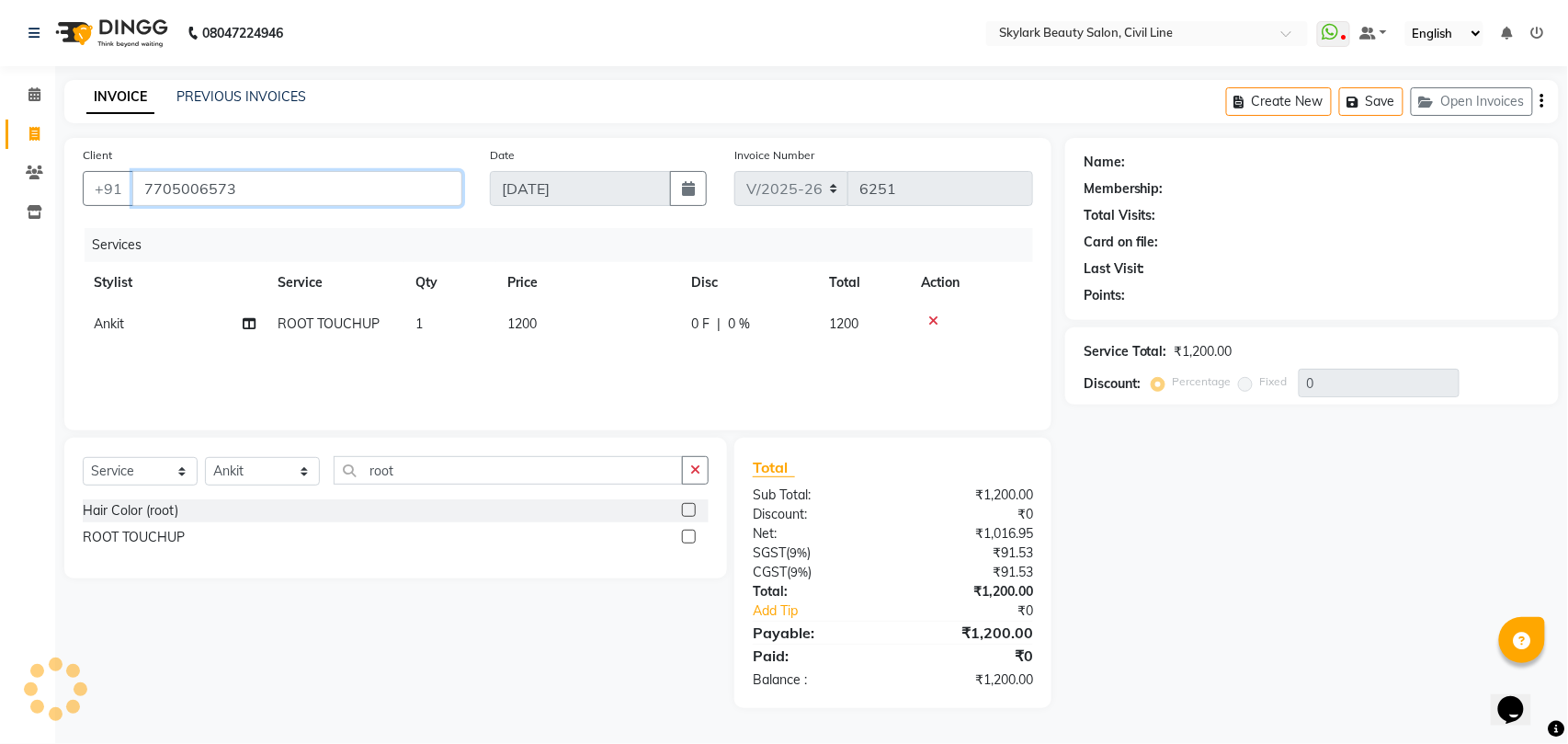
type input "7705006573"
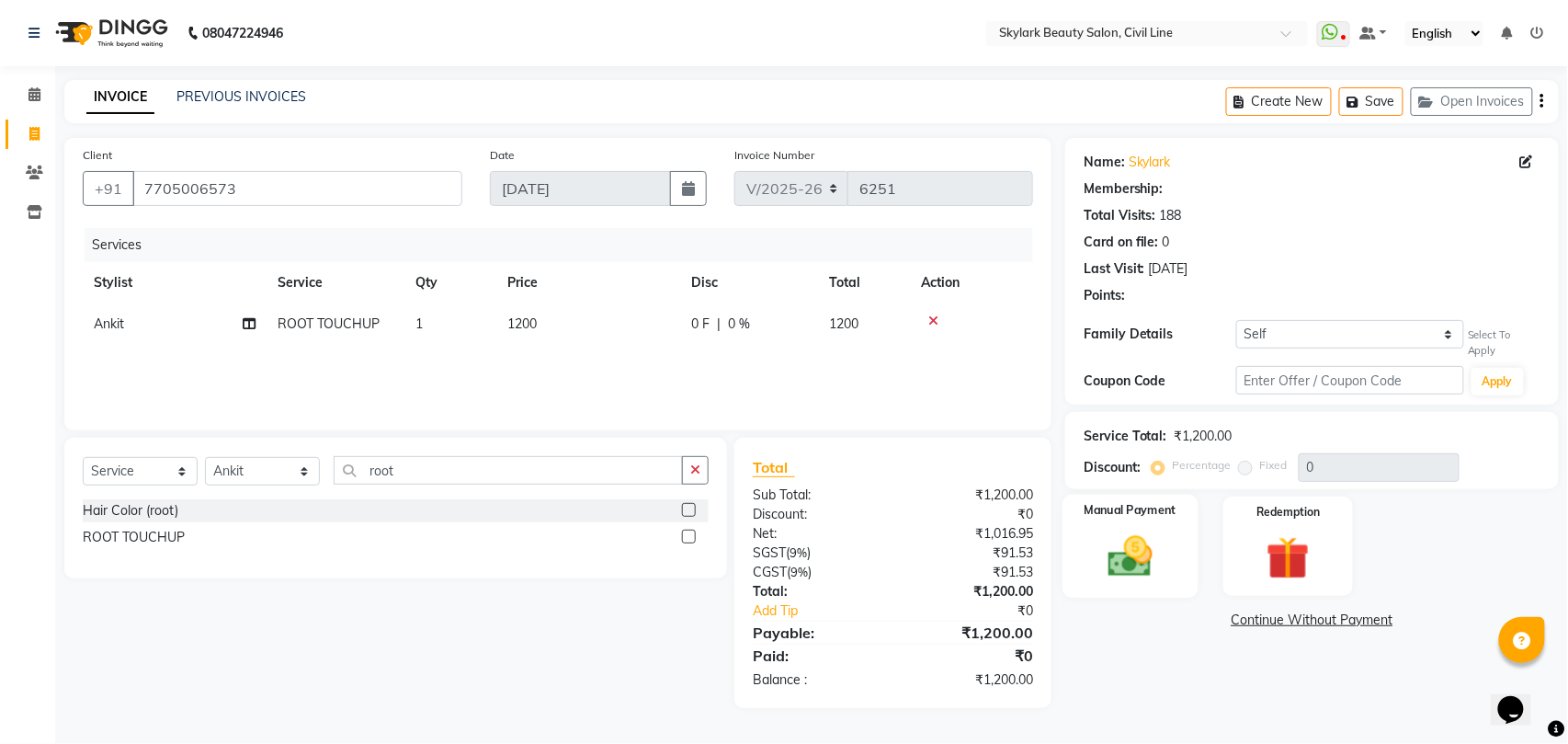
click at [1169, 563] on div "Manual Payment" at bounding box center [1130, 546] width 135 height 104
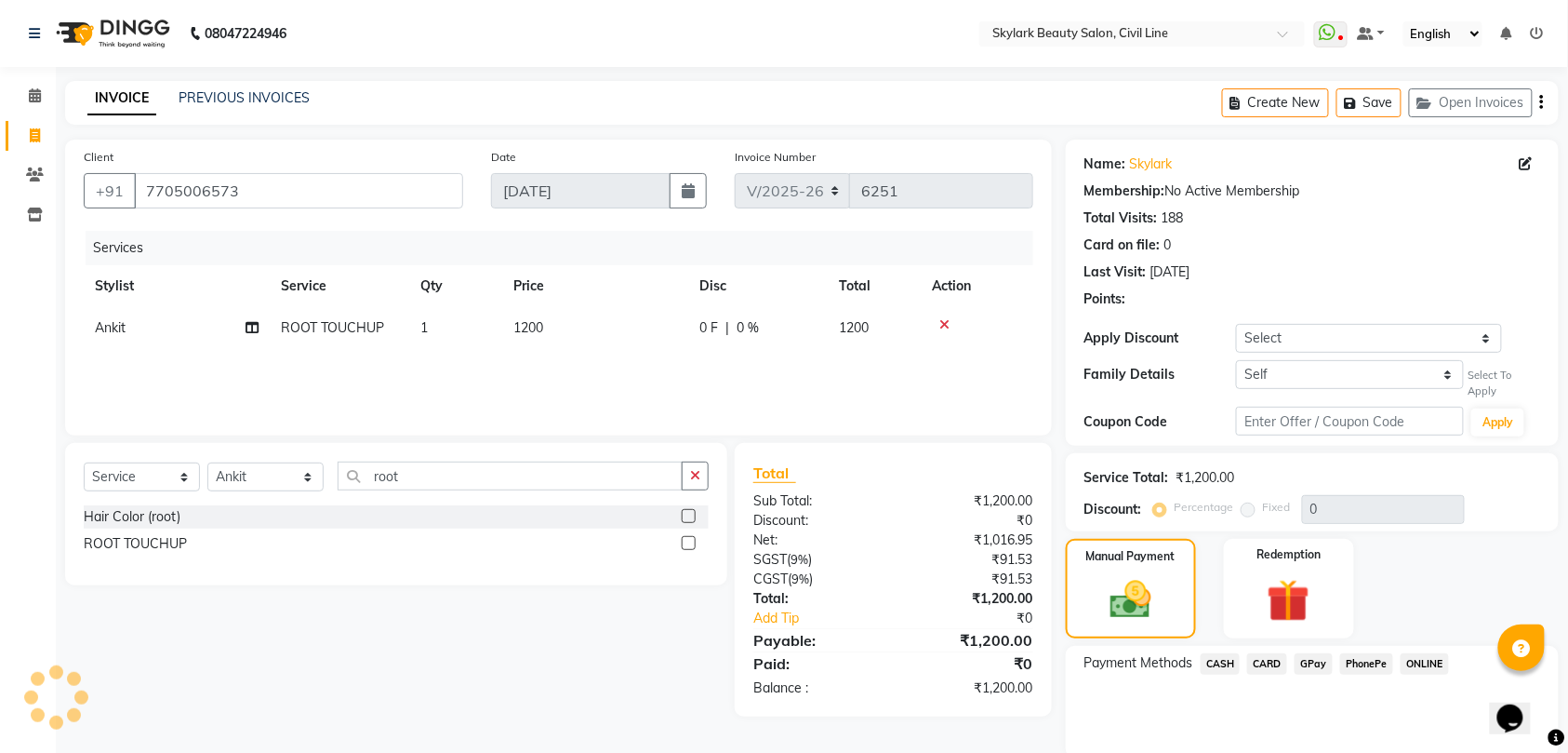
click at [1220, 662] on span "CASH" at bounding box center [1220, 663] width 40 height 22
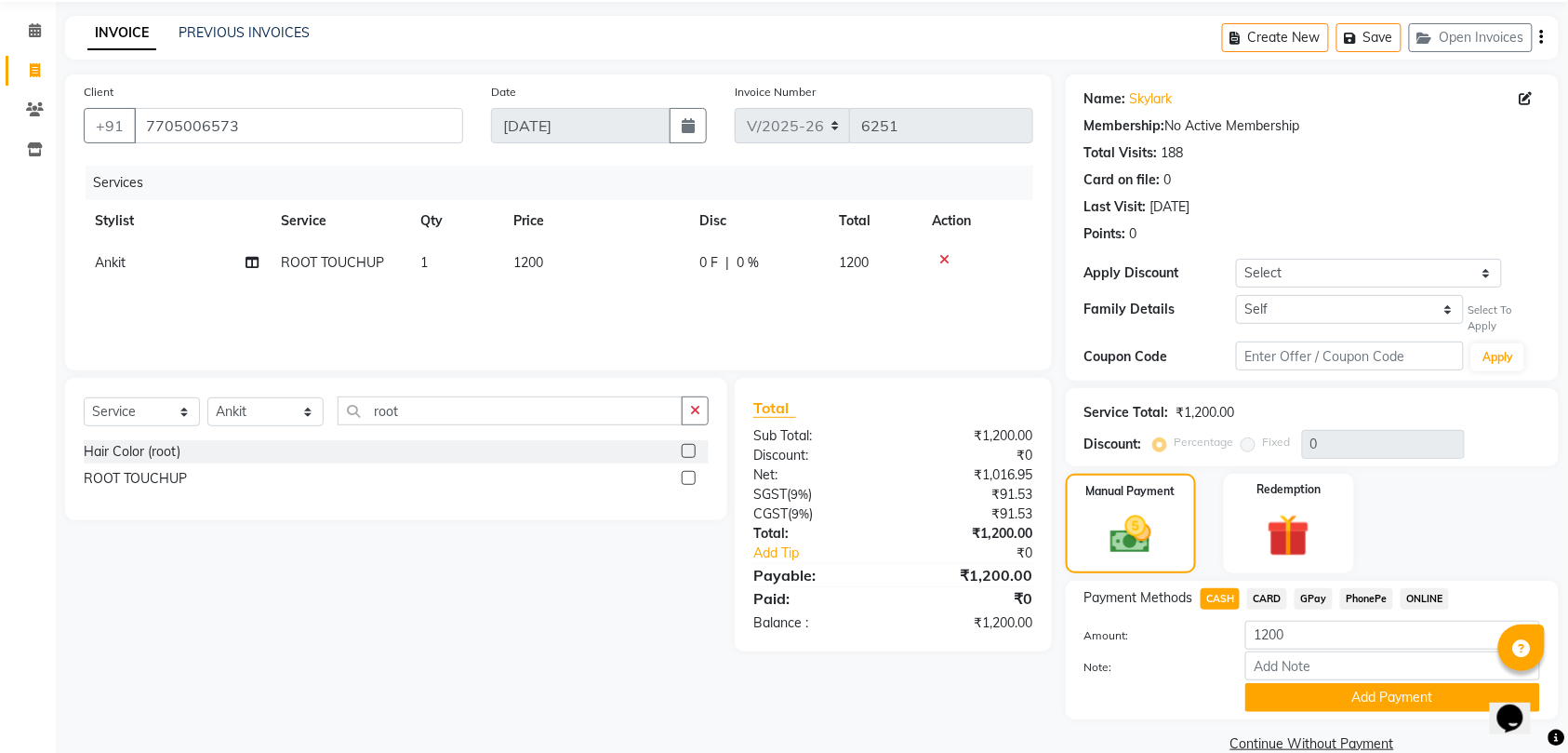
scroll to position [98, 0]
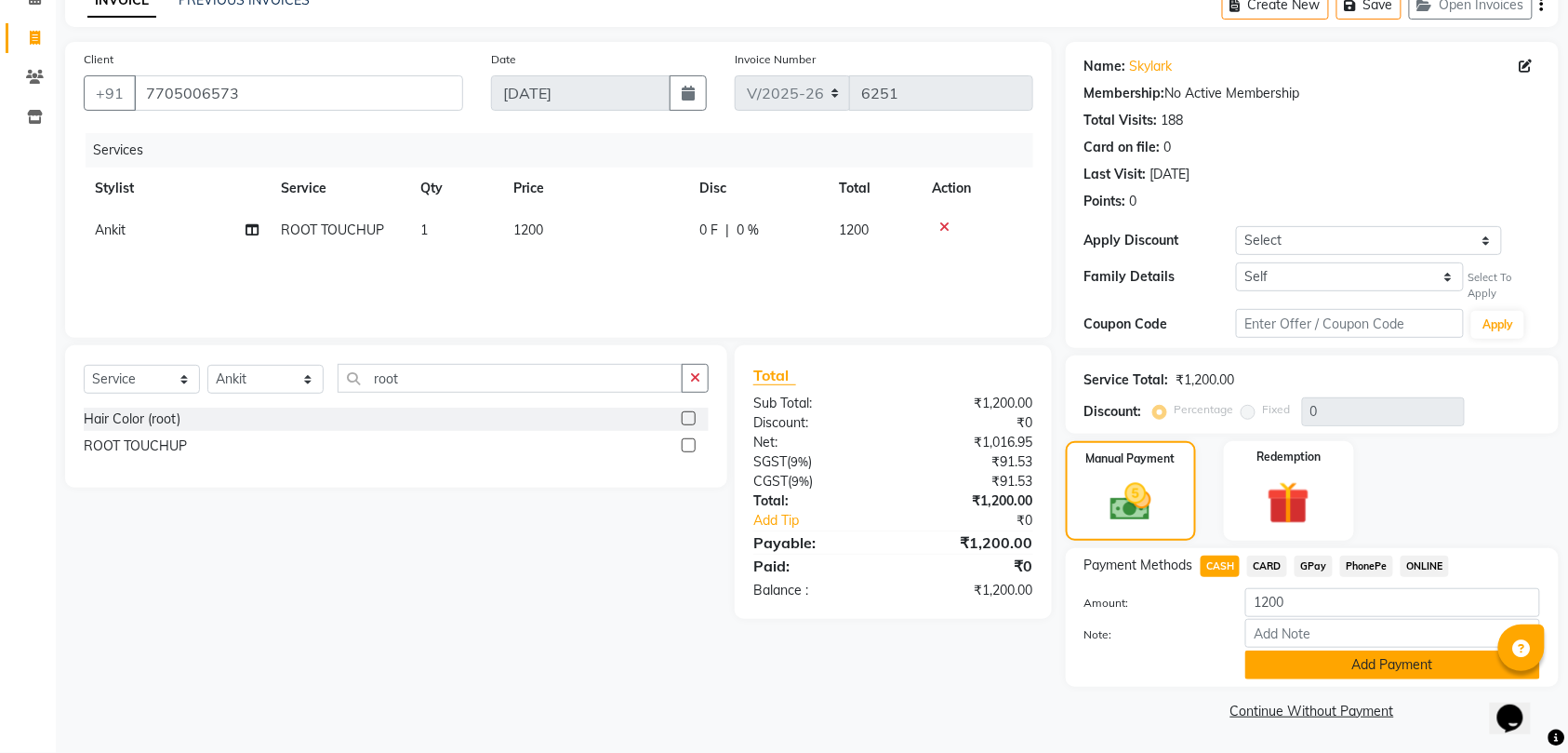
click at [1283, 670] on button "Add Payment" at bounding box center [1392, 664] width 294 height 29
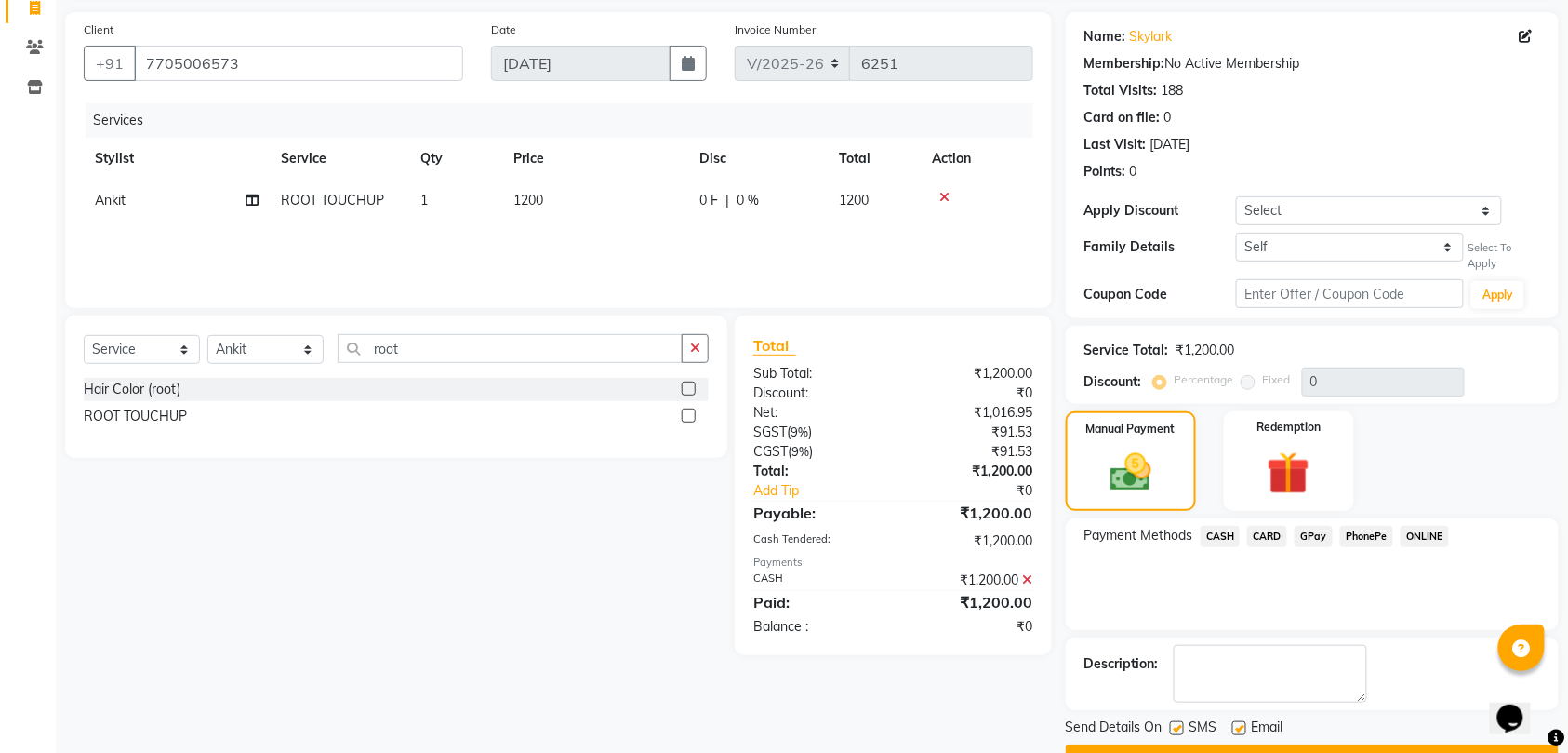
scroll to position [176, 0]
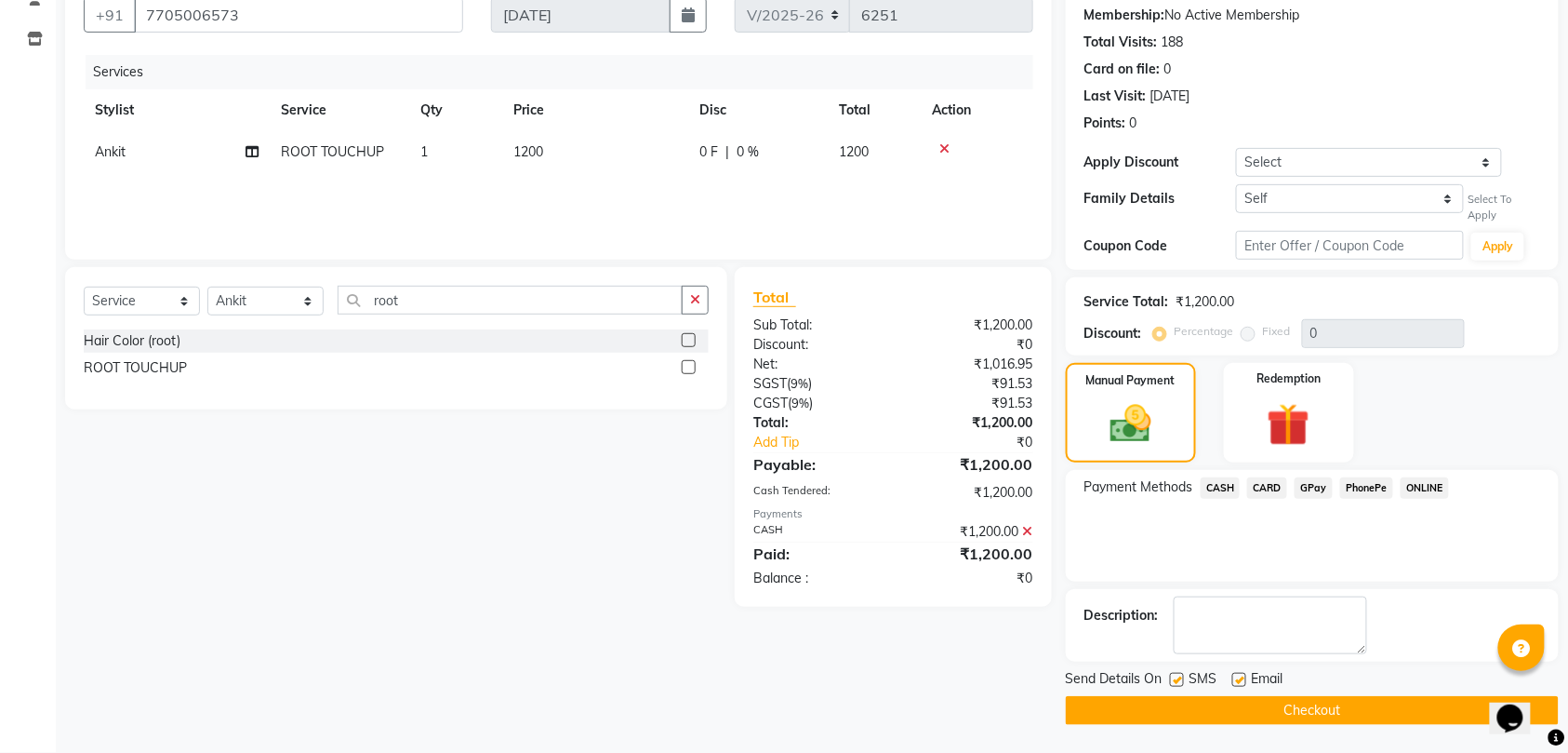
click at [1269, 712] on button "Checkout" at bounding box center [1312, 710] width 493 height 29
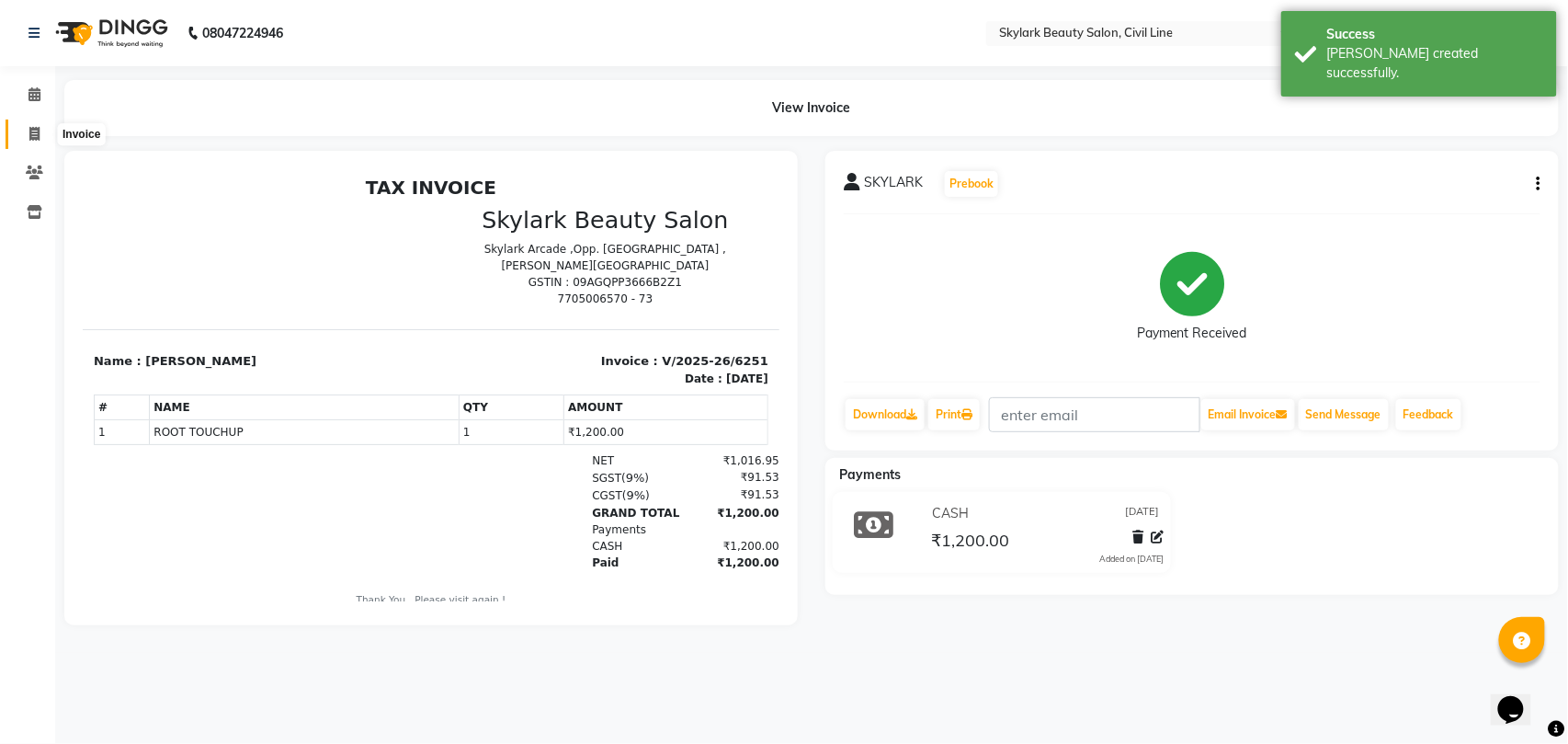
click at [37, 136] on icon at bounding box center [34, 133] width 10 height 14
select select "service"
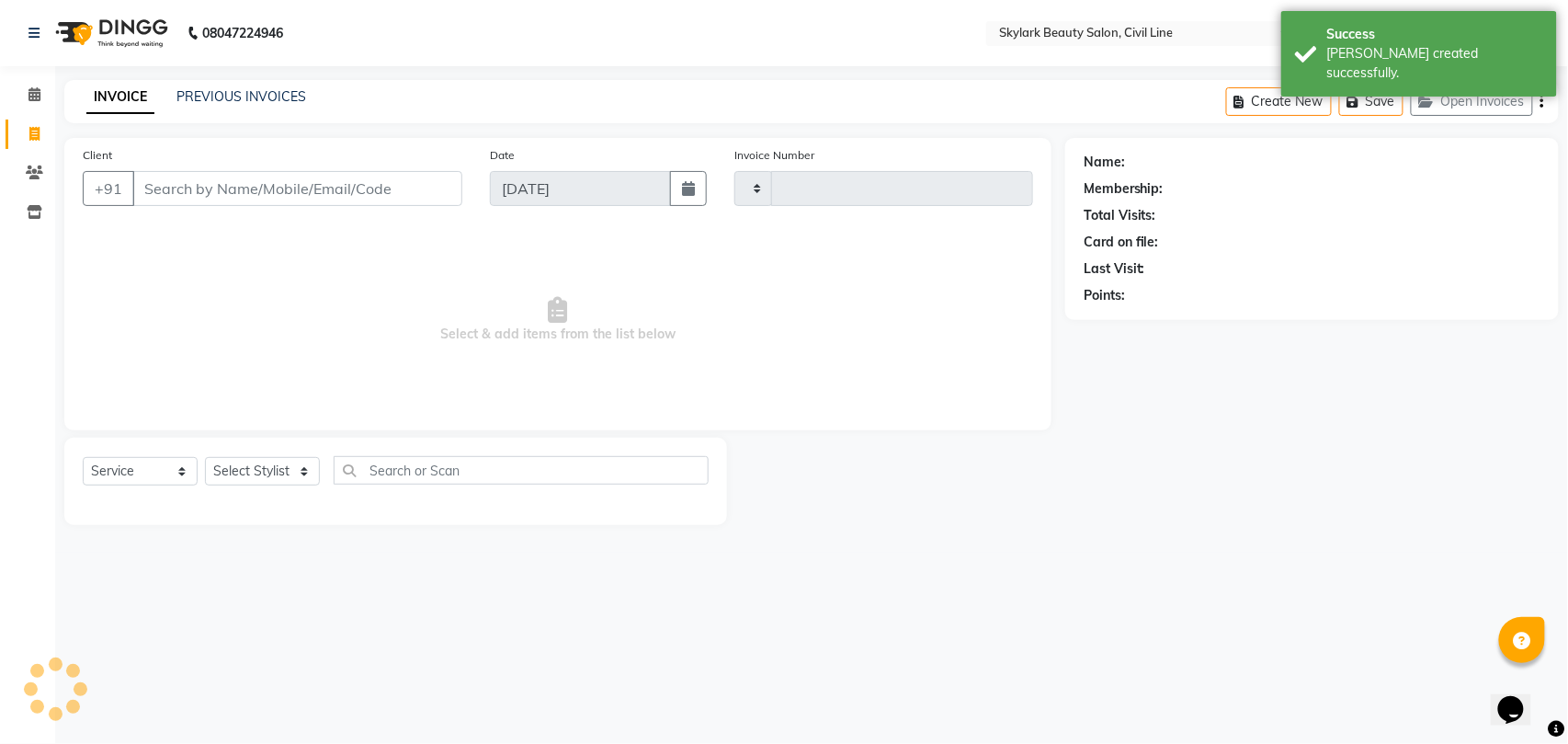
type input "6252"
select select "4588"
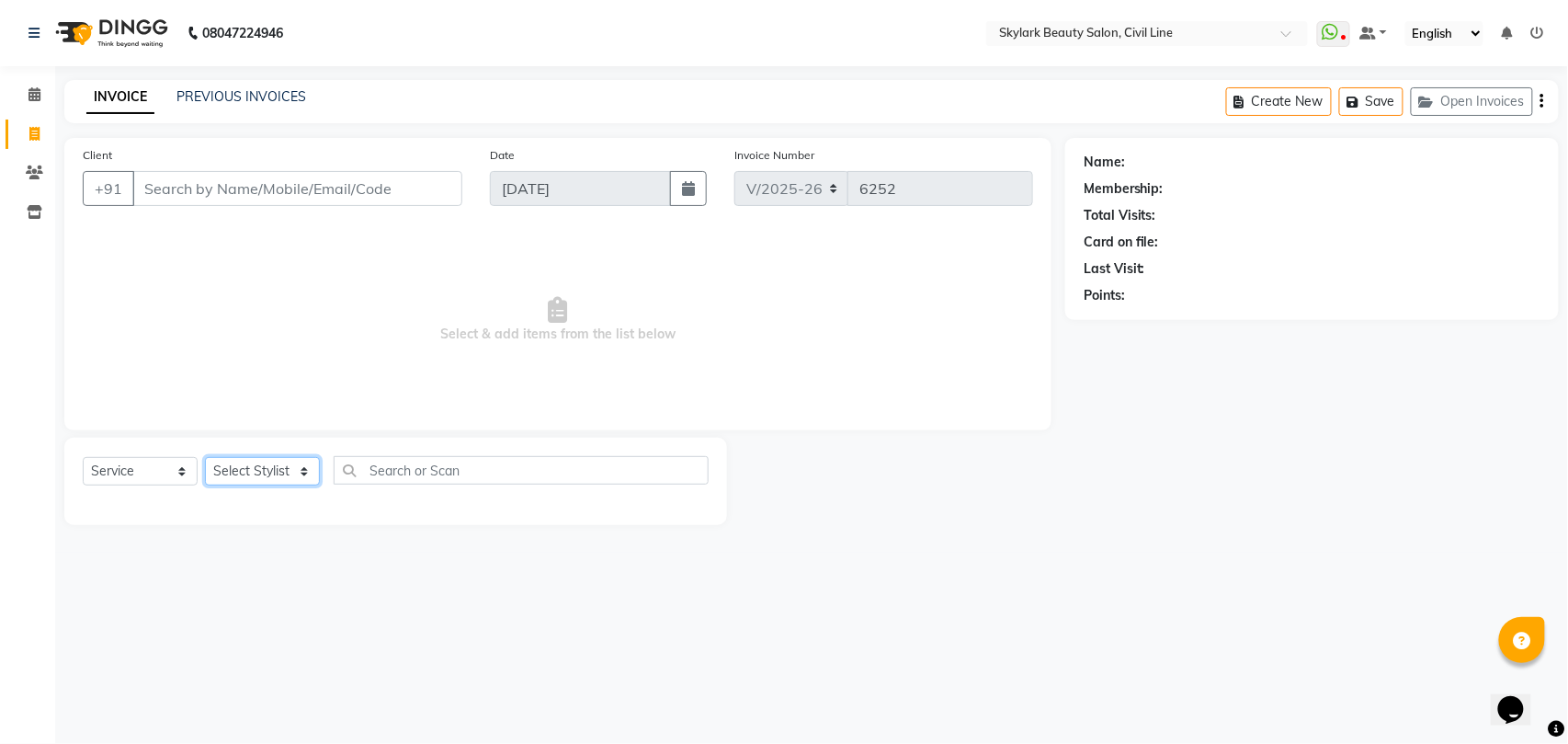
click at [295, 476] on select "Select Stylist [PERSON_NAME] [PERSON_NAME] [PERSON_NAME] WASU" at bounding box center [262, 471] width 115 height 29
select select "28120"
click at [205, 457] on select "Select Stylist [PERSON_NAME] [PERSON_NAME] [PERSON_NAME] WASU" at bounding box center [262, 471] width 115 height 29
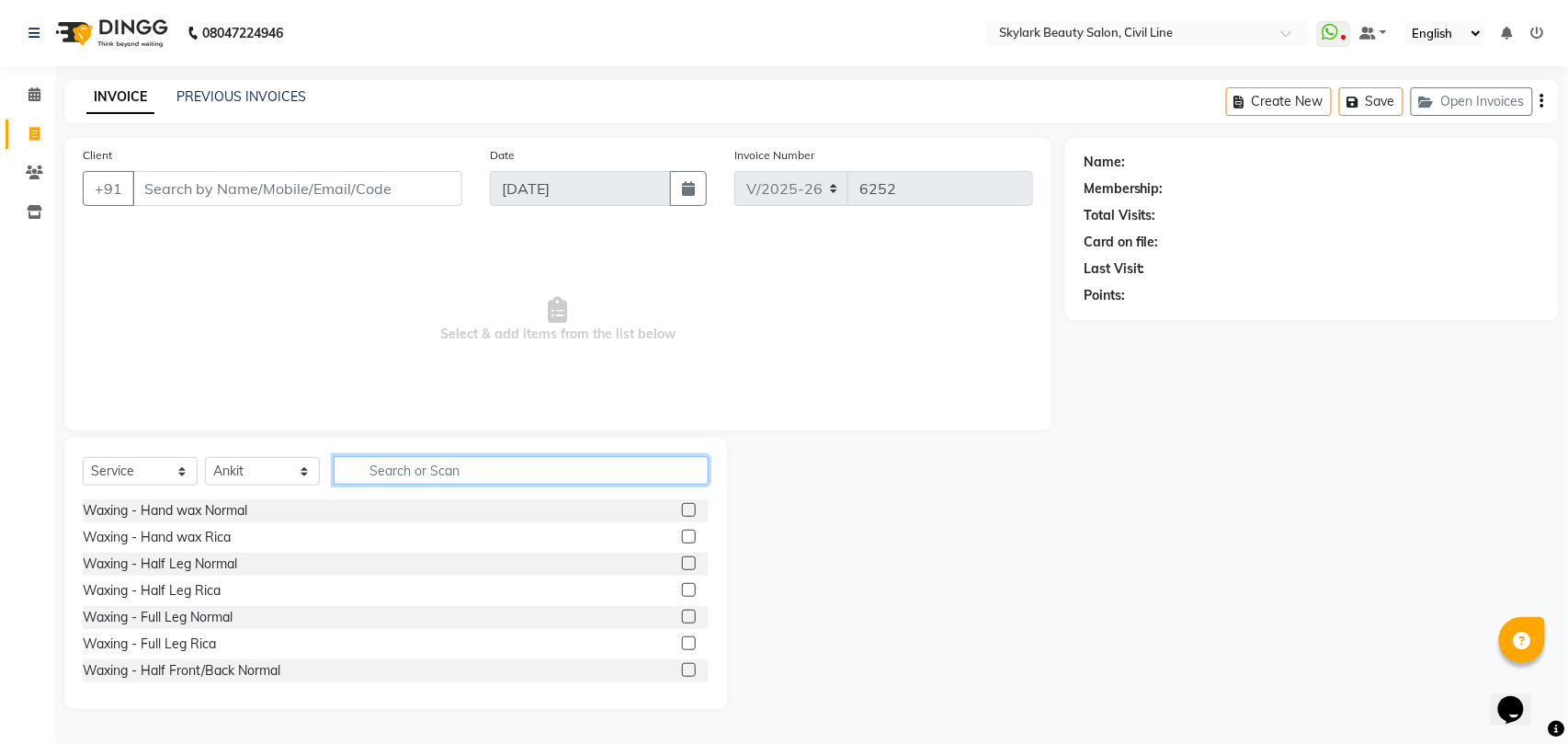
click at [416, 468] on input "text" at bounding box center [521, 470] width 375 height 29
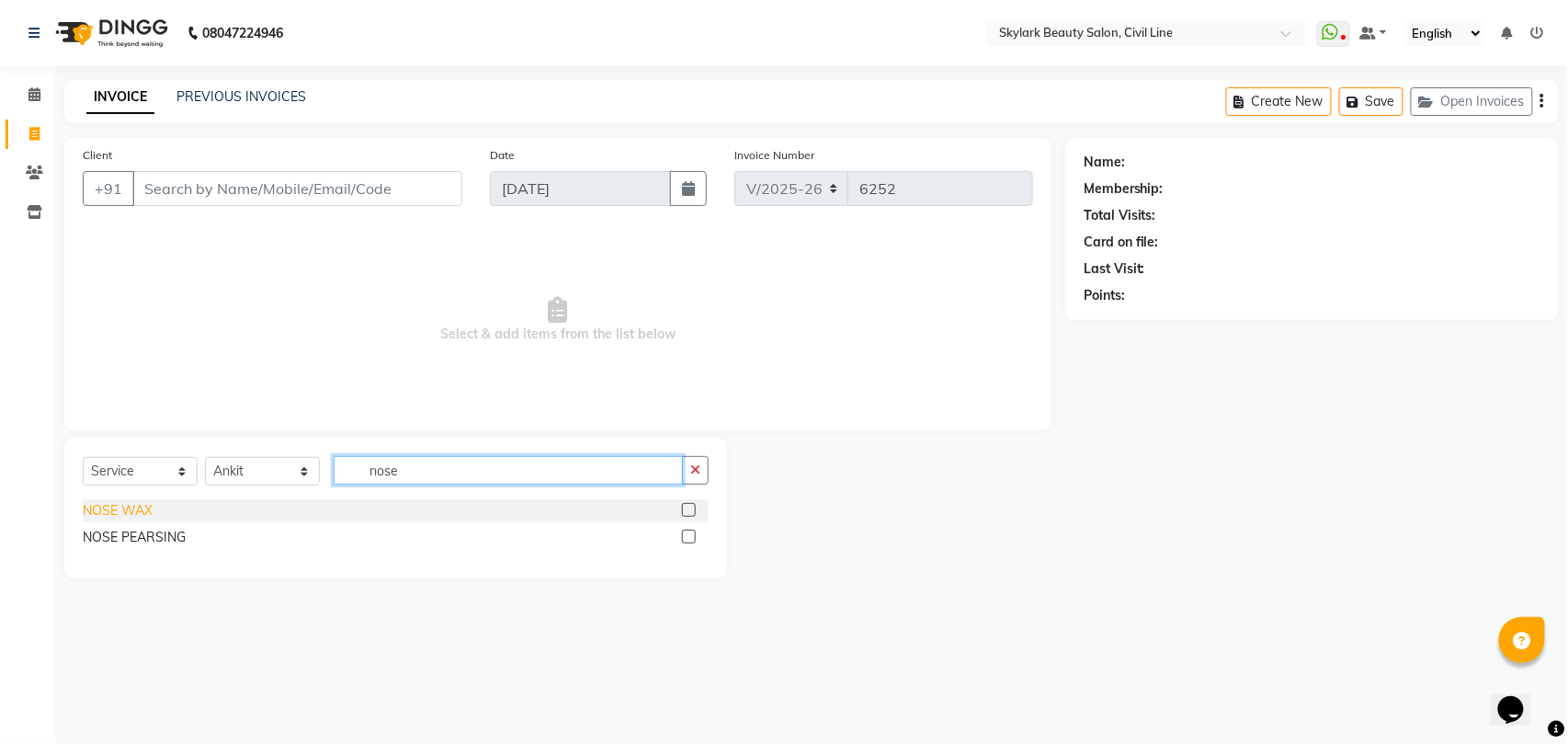
type input "nose"
click at [108, 506] on div "NOSE WAX" at bounding box center [117, 511] width 69 height 19
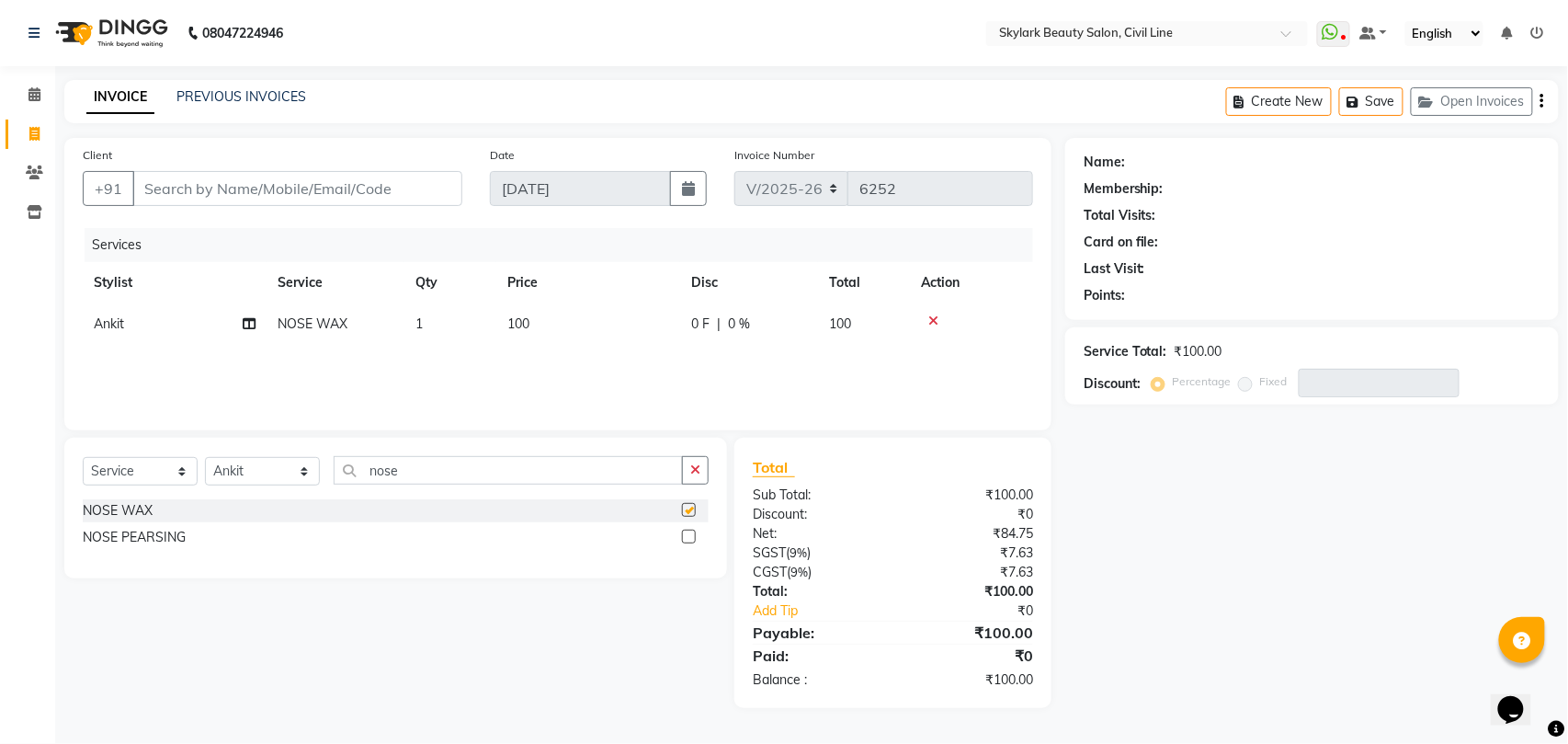
checkbox input "false"
click at [703, 468] on button "button" at bounding box center [695, 470] width 27 height 29
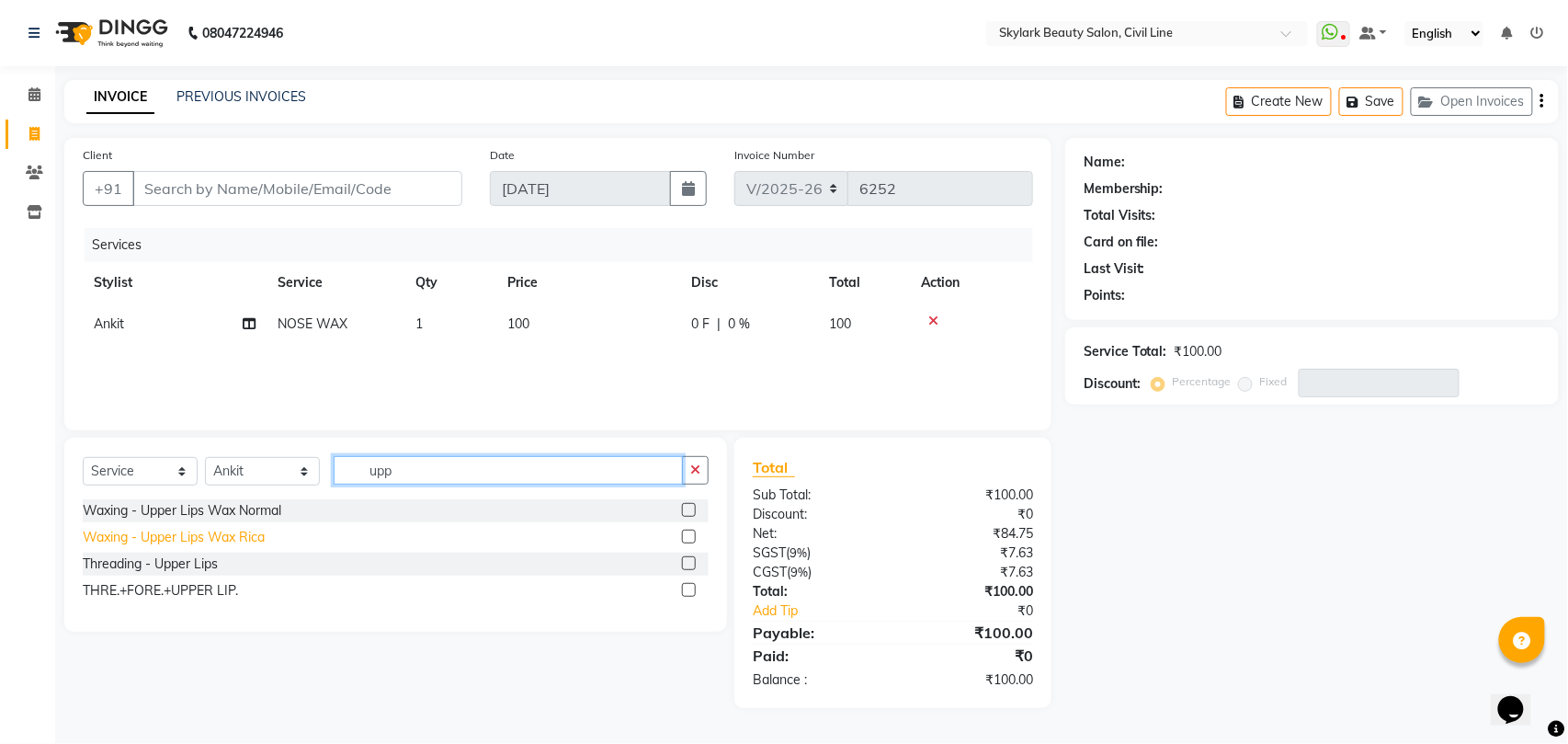
type input "upp"
click at [256, 538] on div "Waxing - Upper Lips Wax Rica" at bounding box center [173, 536] width 182 height 19
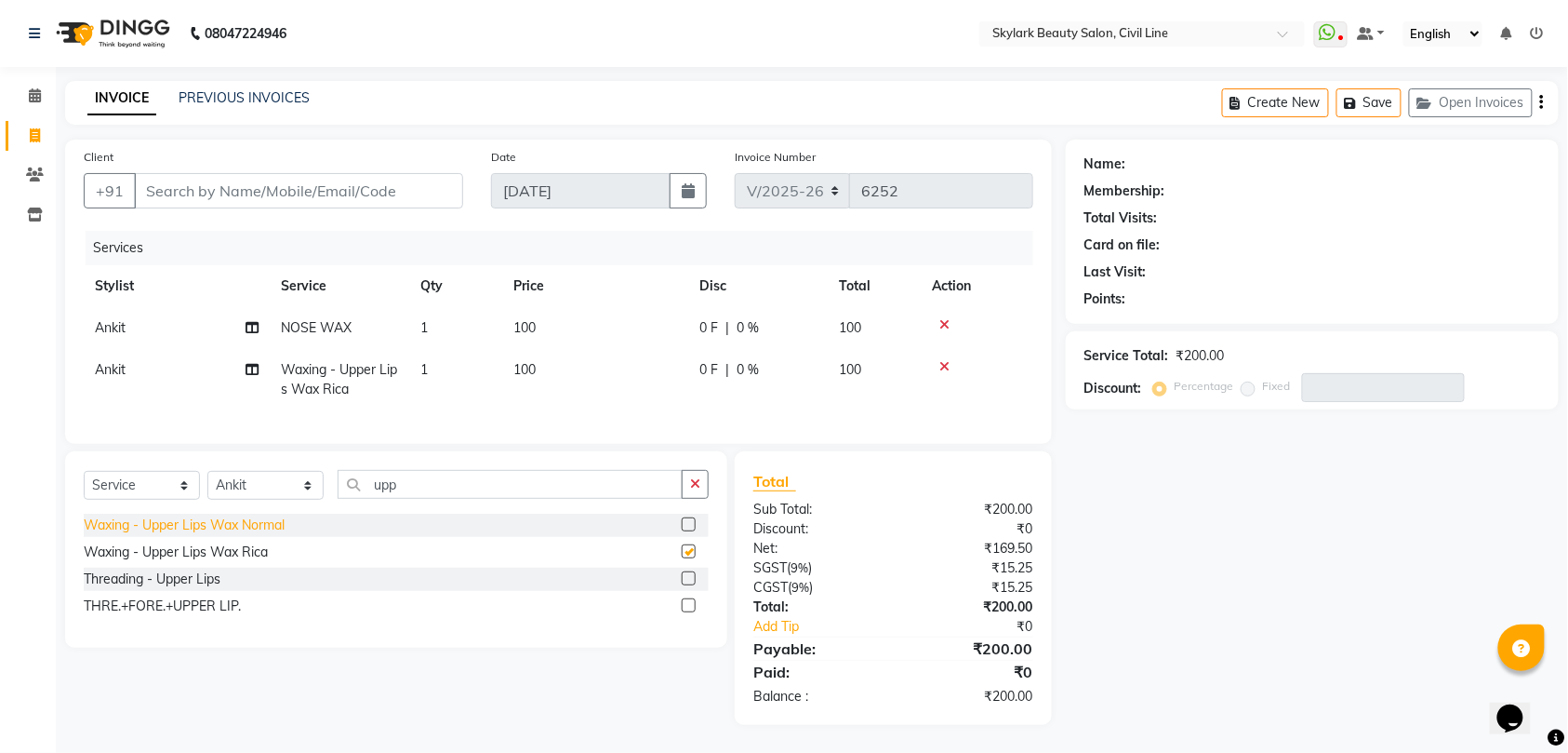
checkbox input "false"
click at [170, 187] on input "Client" at bounding box center [298, 191] width 329 height 36
click at [695, 490] on icon "button" at bounding box center [694, 484] width 10 height 13
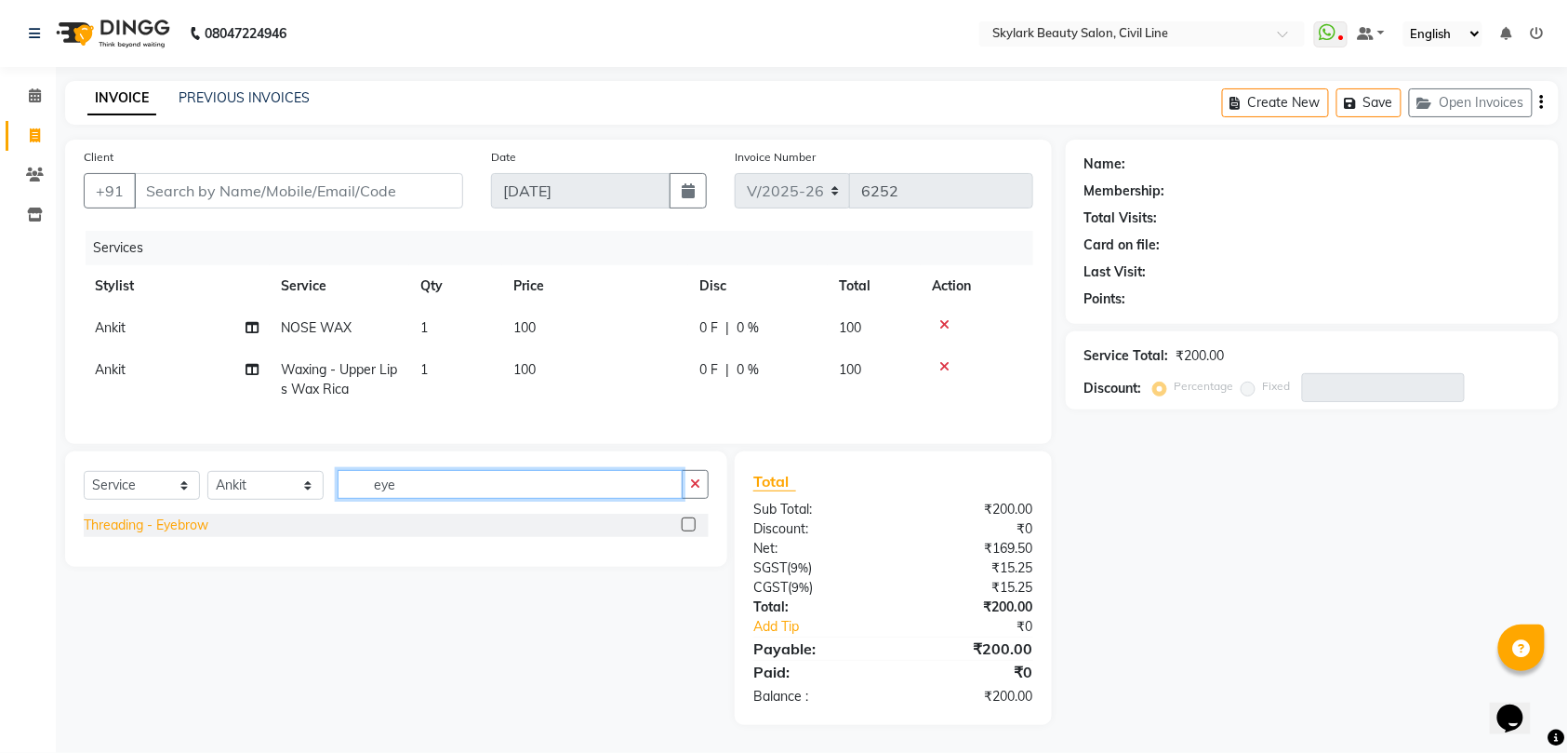
type input "eye"
click at [202, 535] on div "Threading - Eyebrow" at bounding box center [145, 525] width 125 height 20
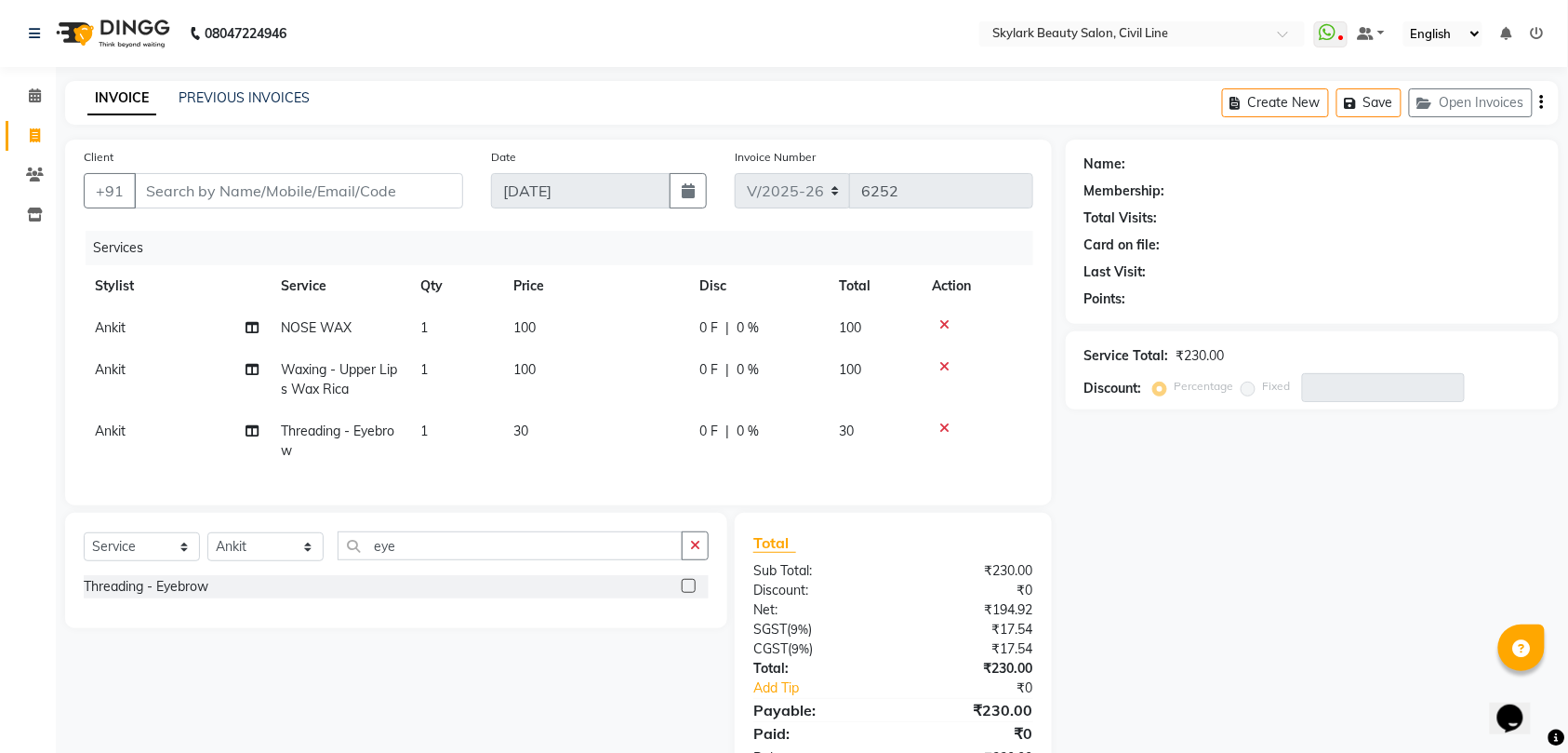
click at [239, 598] on div "Threading - Eyebrow" at bounding box center [396, 586] width 625 height 23
click at [692, 593] on label at bounding box center [688, 585] width 14 height 14
click at [692, 593] on input "checkbox" at bounding box center [687, 586] width 12 height 12
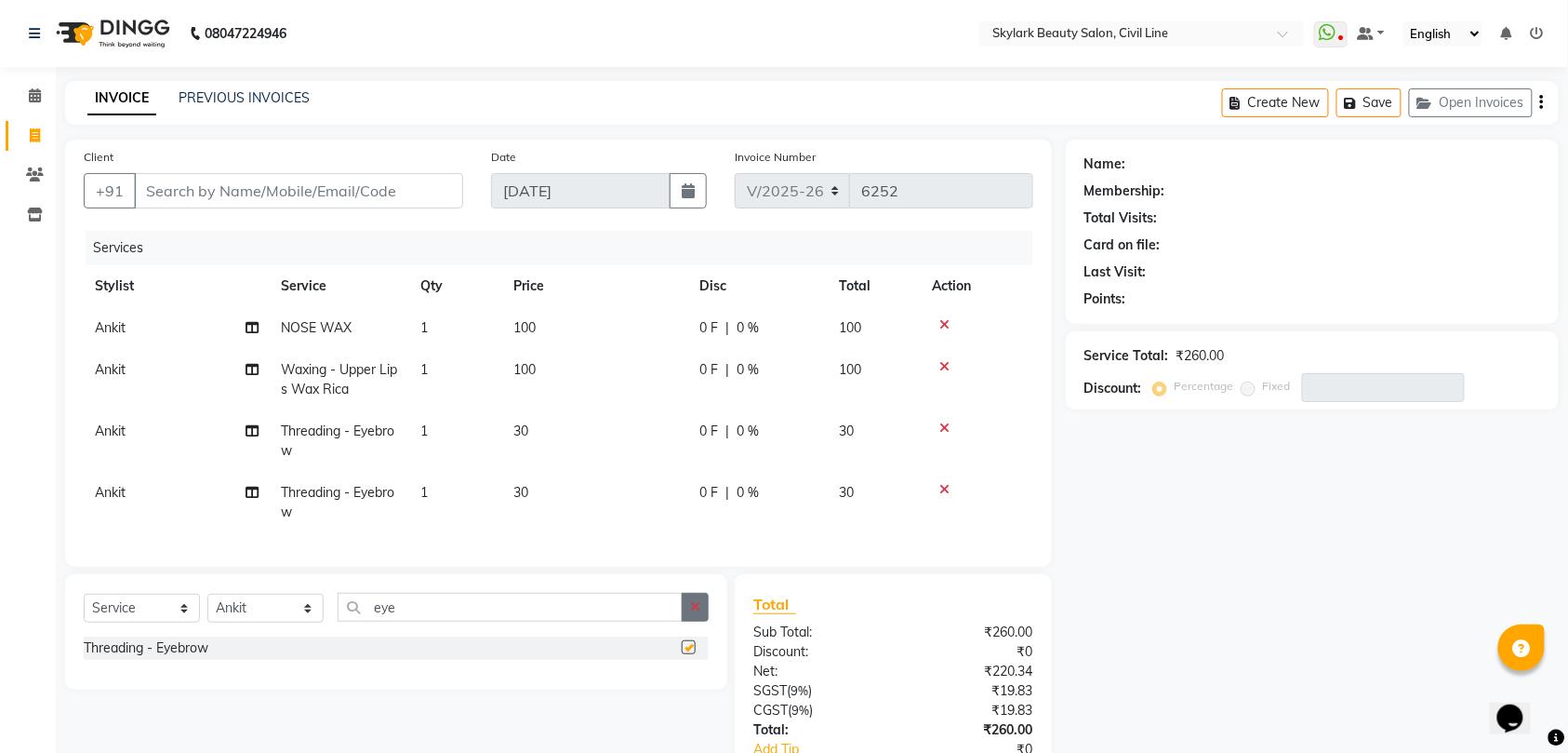
checkbox input "false"
click at [695, 613] on icon "button" at bounding box center [694, 607] width 10 height 13
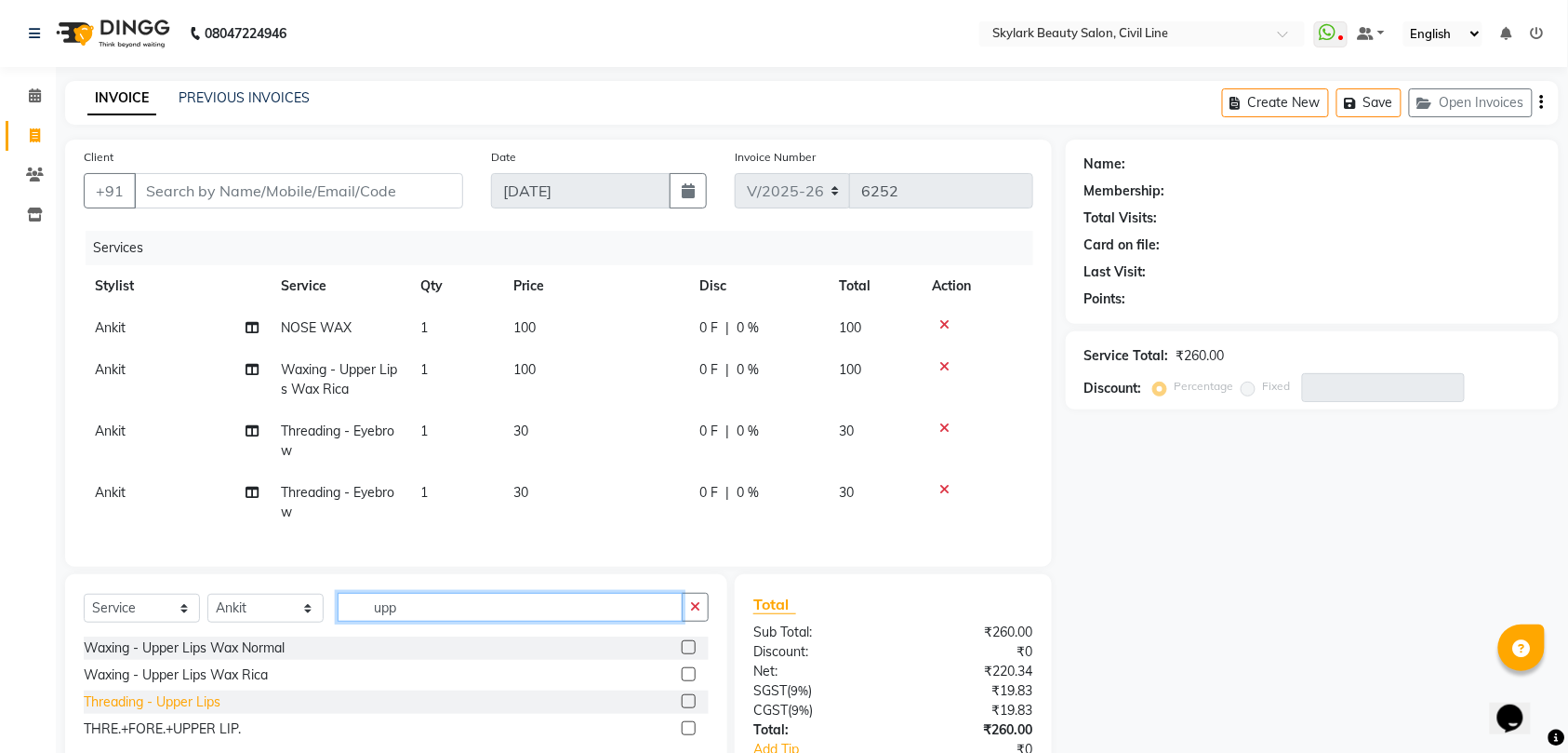
type input "upp"
click at [191, 712] on div "Threading - Upper Lips" at bounding box center [152, 701] width 137 height 20
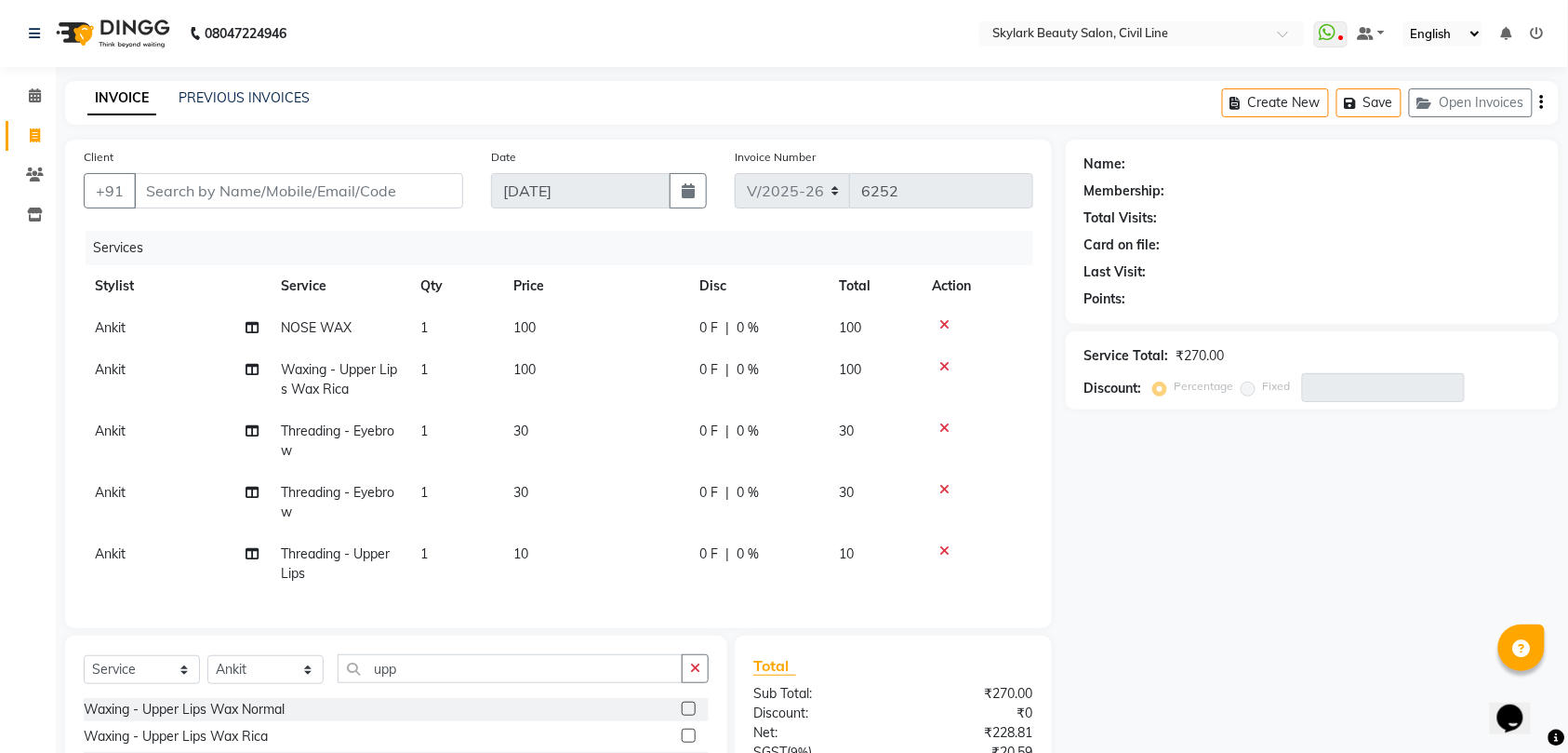
checkbox input "false"
click at [214, 187] on input "Client" at bounding box center [298, 191] width 329 height 36
type input "6"
type input "0"
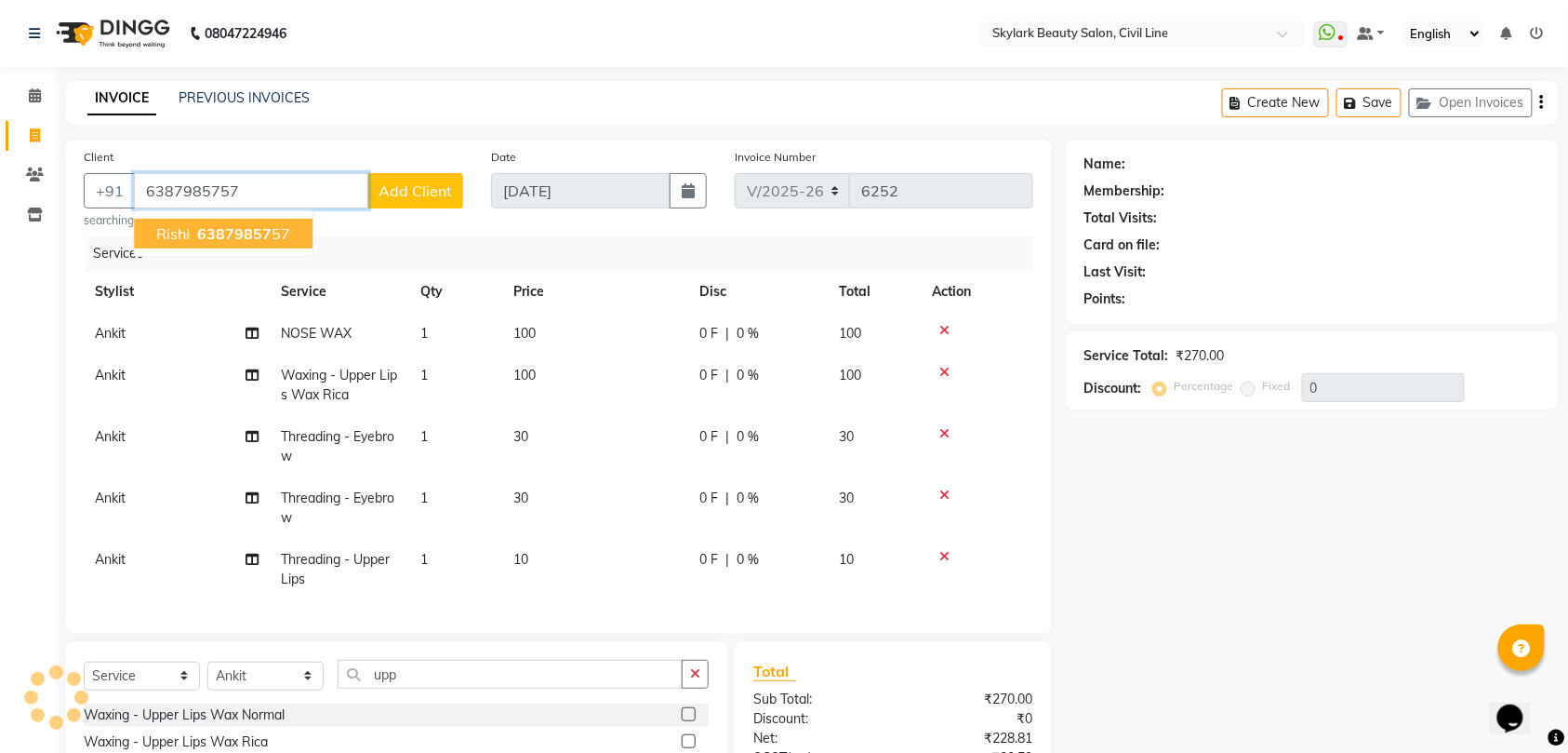
type input "6387985757"
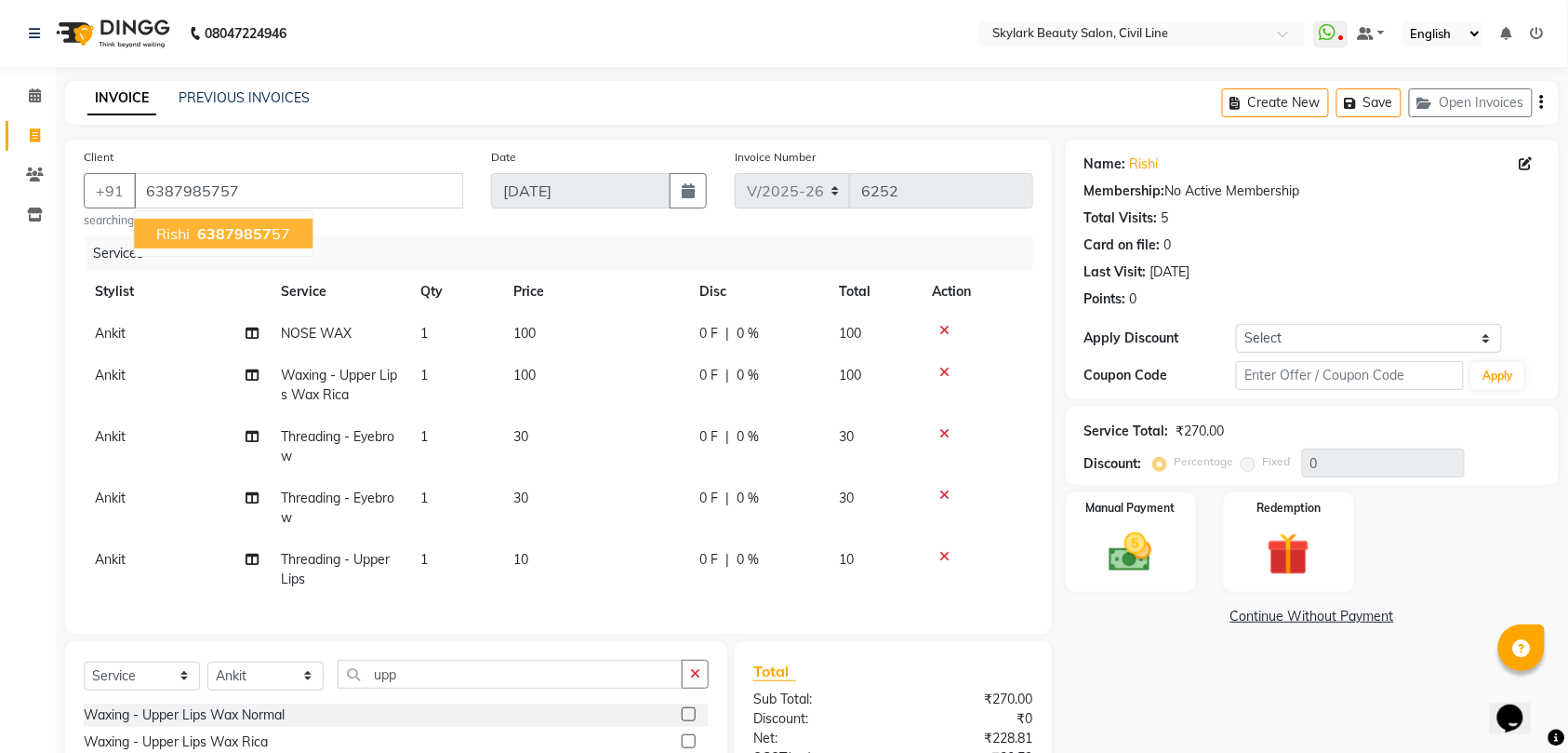
click at [238, 221] on button "rishi 63879857 57" at bounding box center [223, 233] width 178 height 30
click at [1128, 558] on img at bounding box center [1130, 552] width 72 height 52
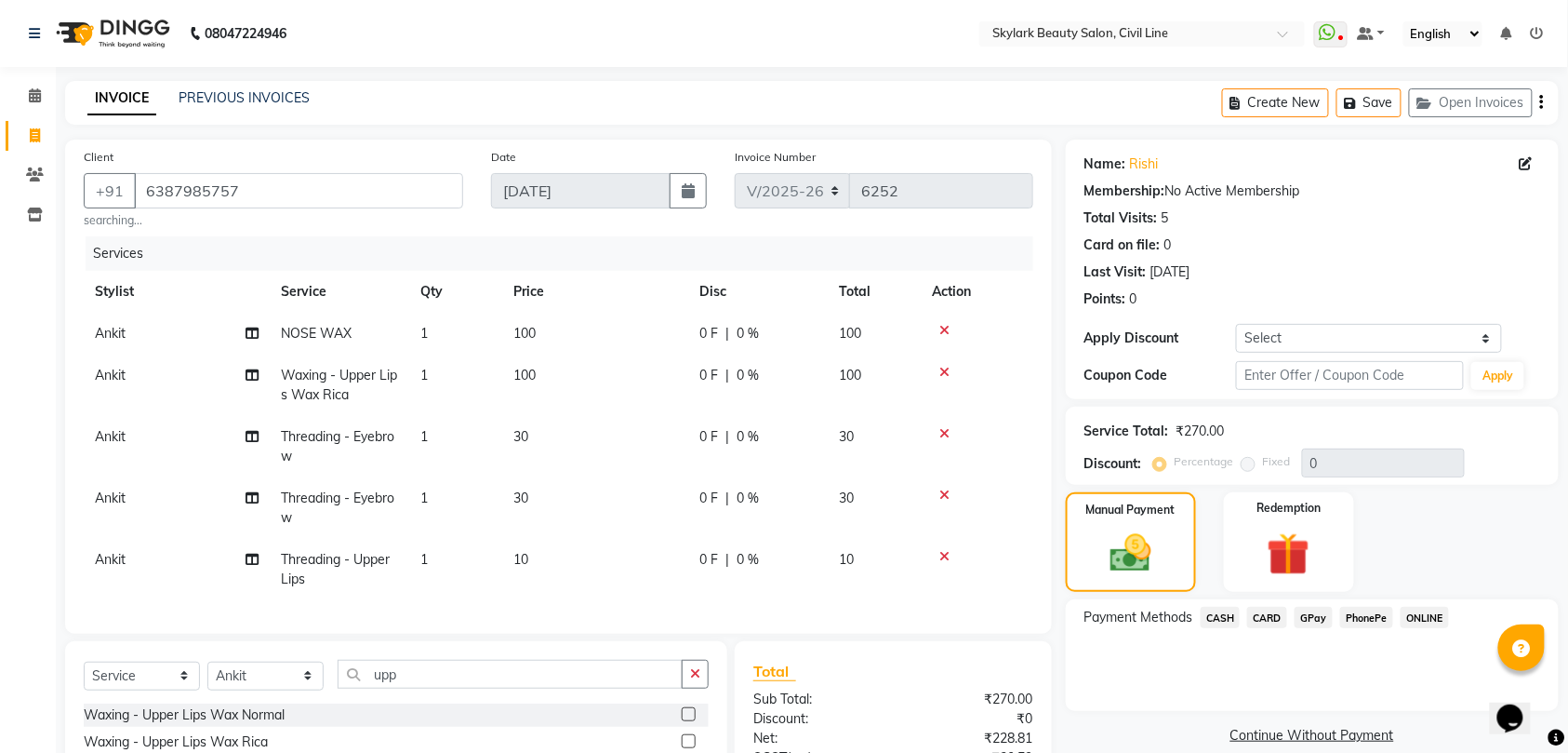
click at [1300, 618] on span "GPay" at bounding box center [1313, 617] width 38 height 22
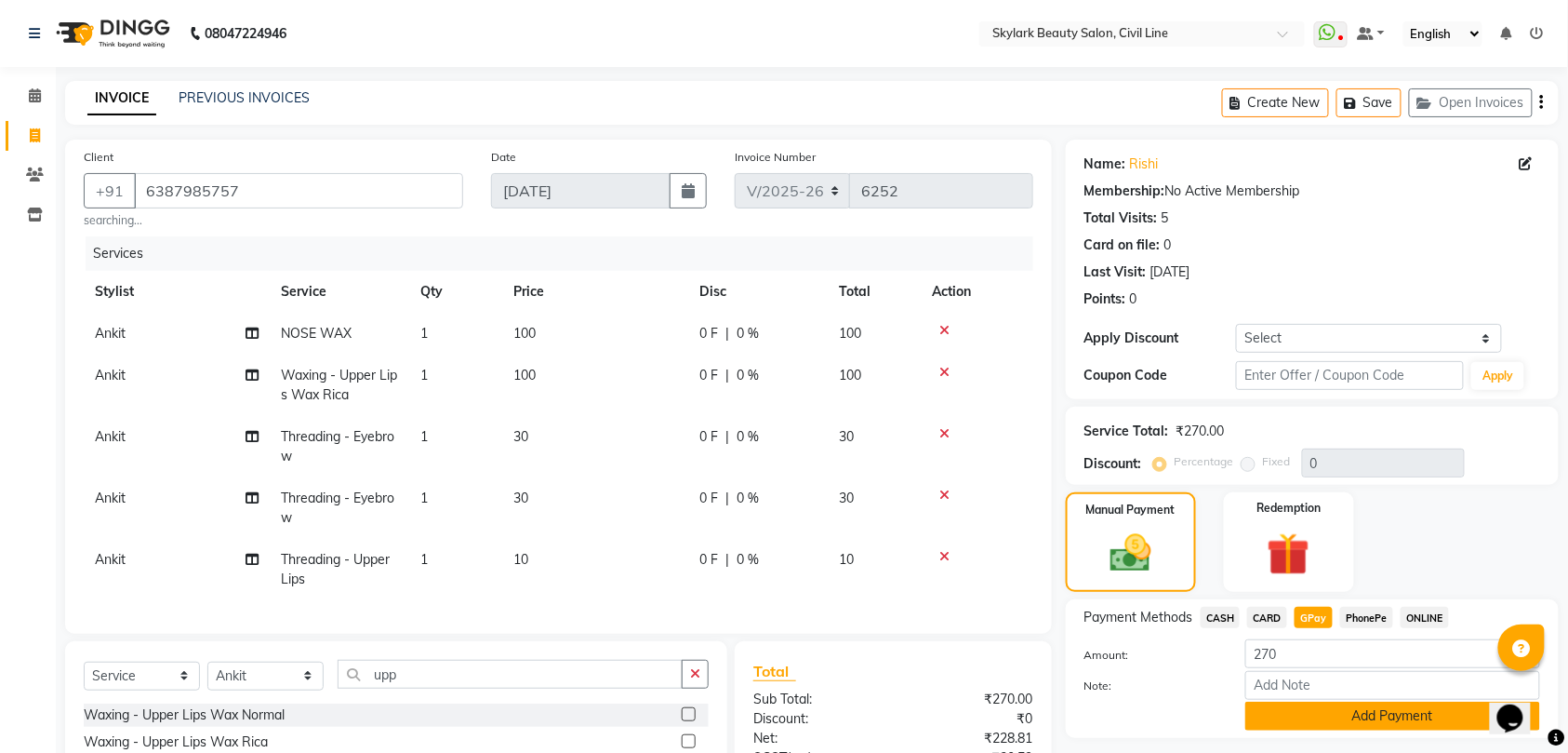
click at [1274, 715] on button "Add Payment" at bounding box center [1392, 715] width 294 height 29
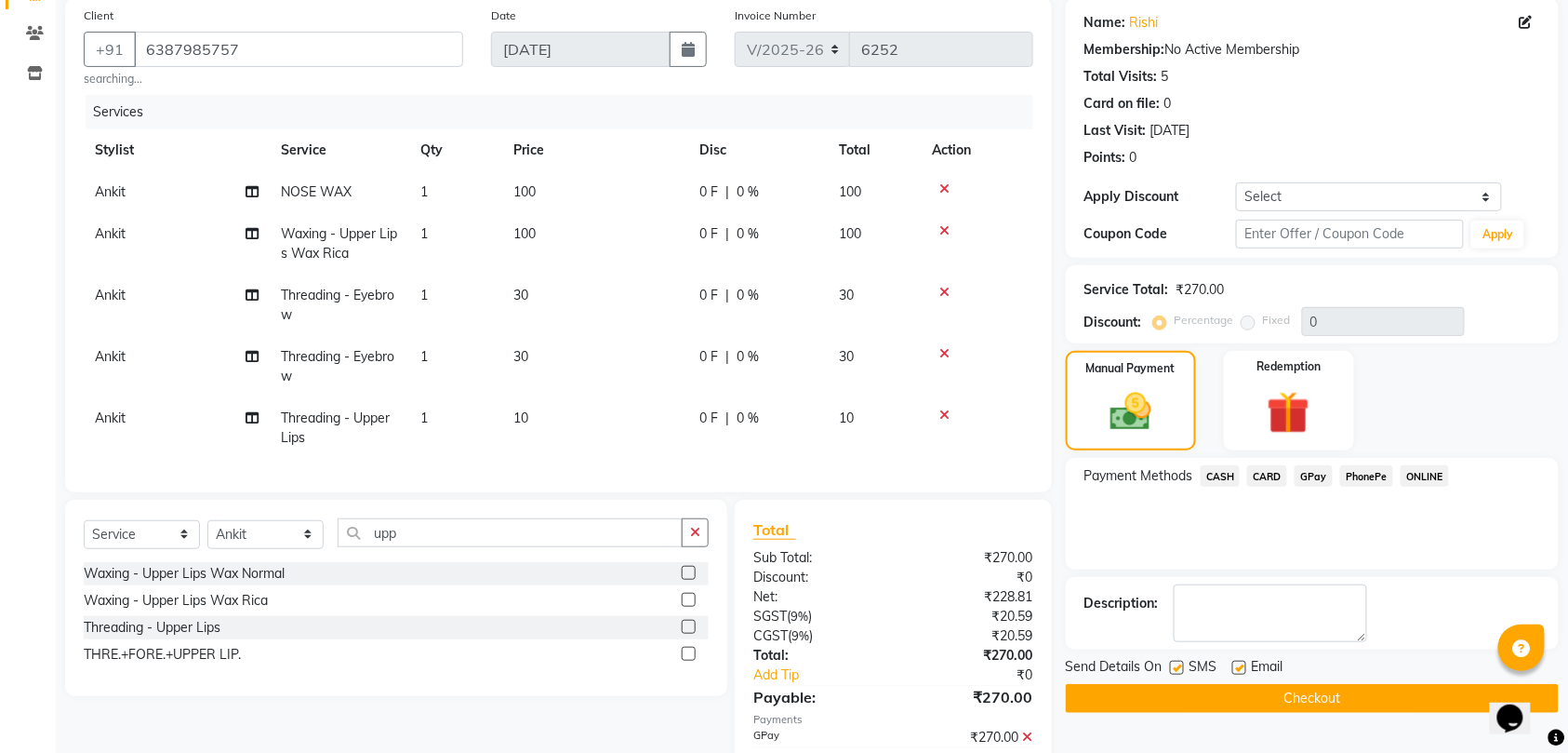
scroll to position [248, 0]
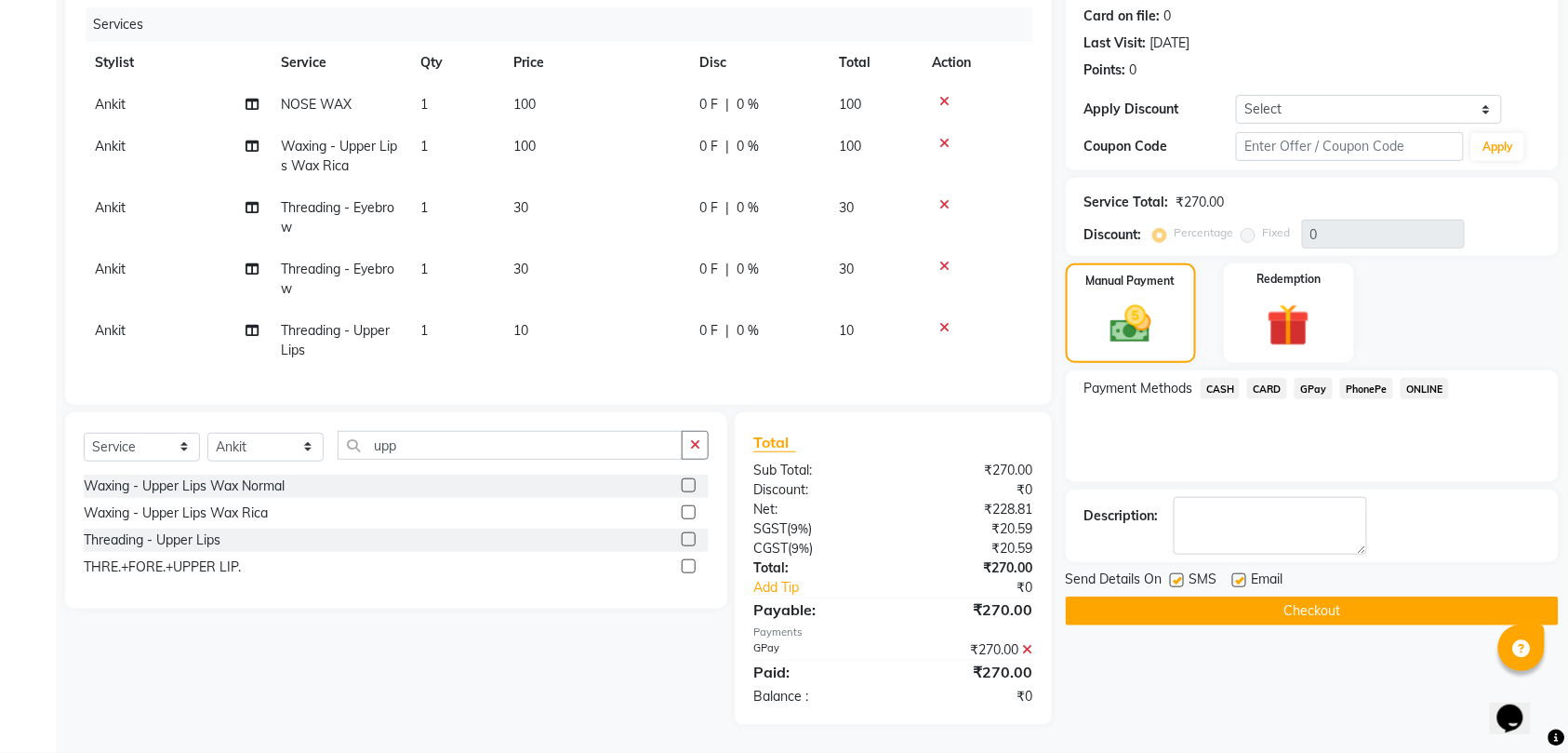
click at [1200, 596] on button "Checkout" at bounding box center [1312, 610] width 493 height 29
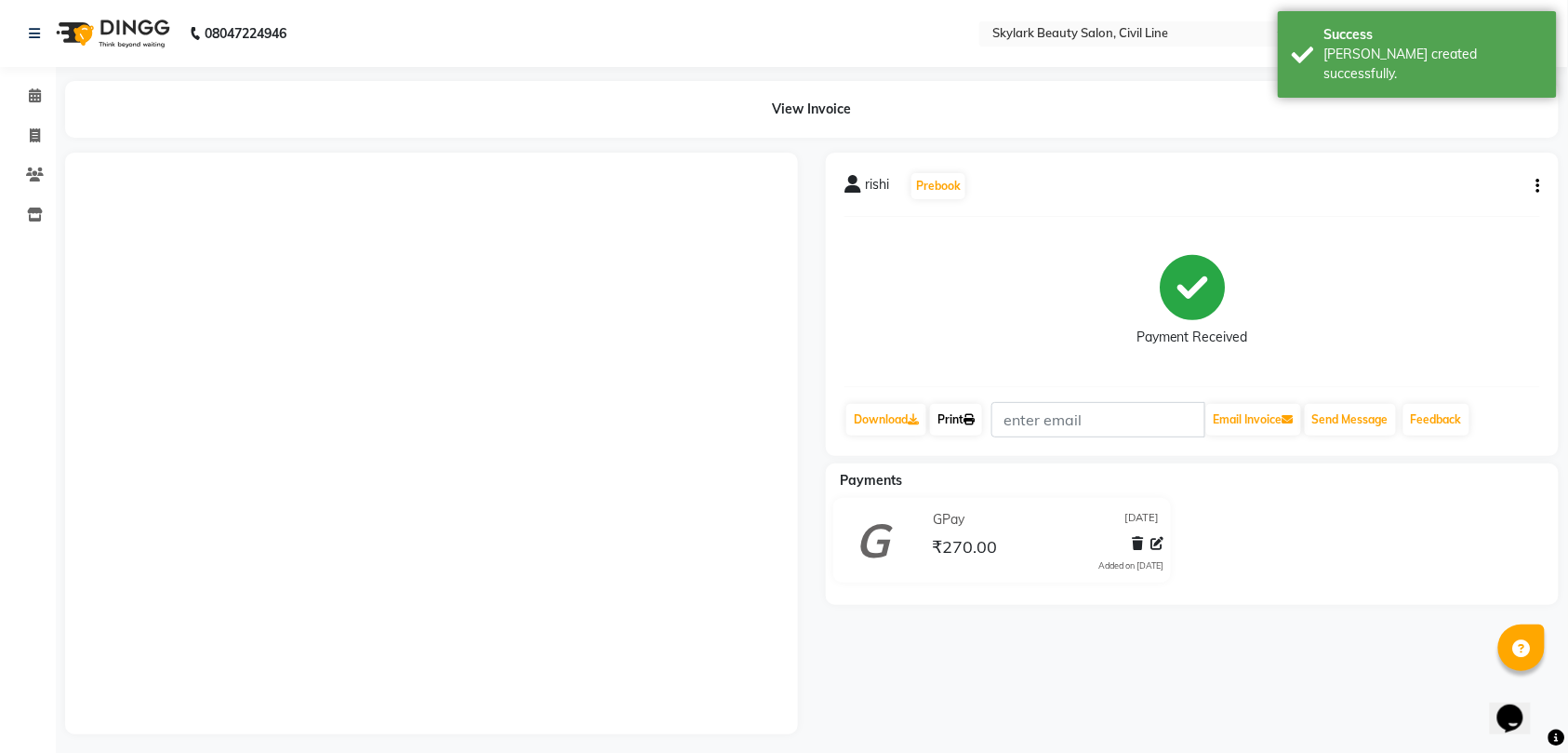
click at [975, 417] on icon at bounding box center [969, 419] width 11 height 11
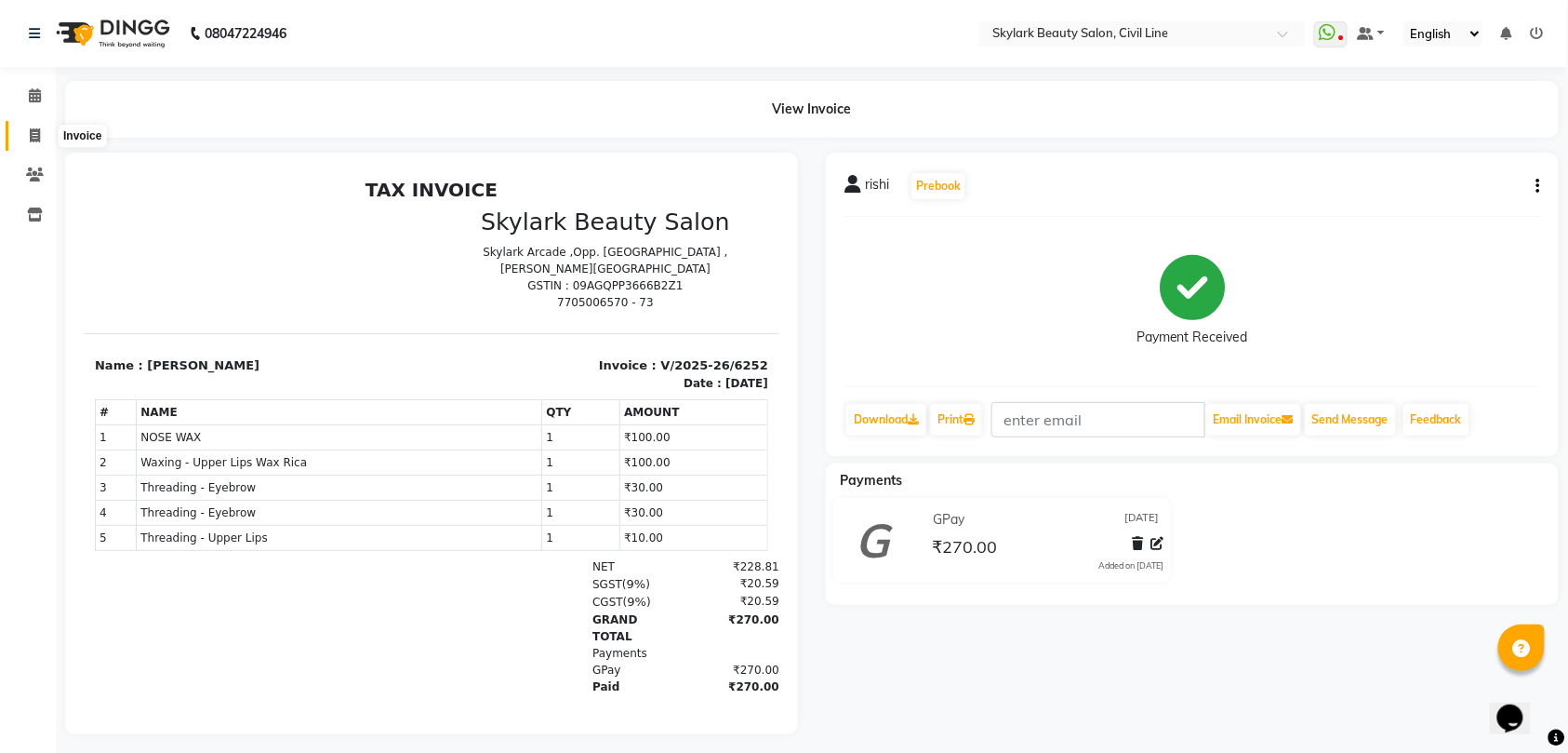
click at [38, 130] on icon at bounding box center [35, 135] width 10 height 14
select select "service"
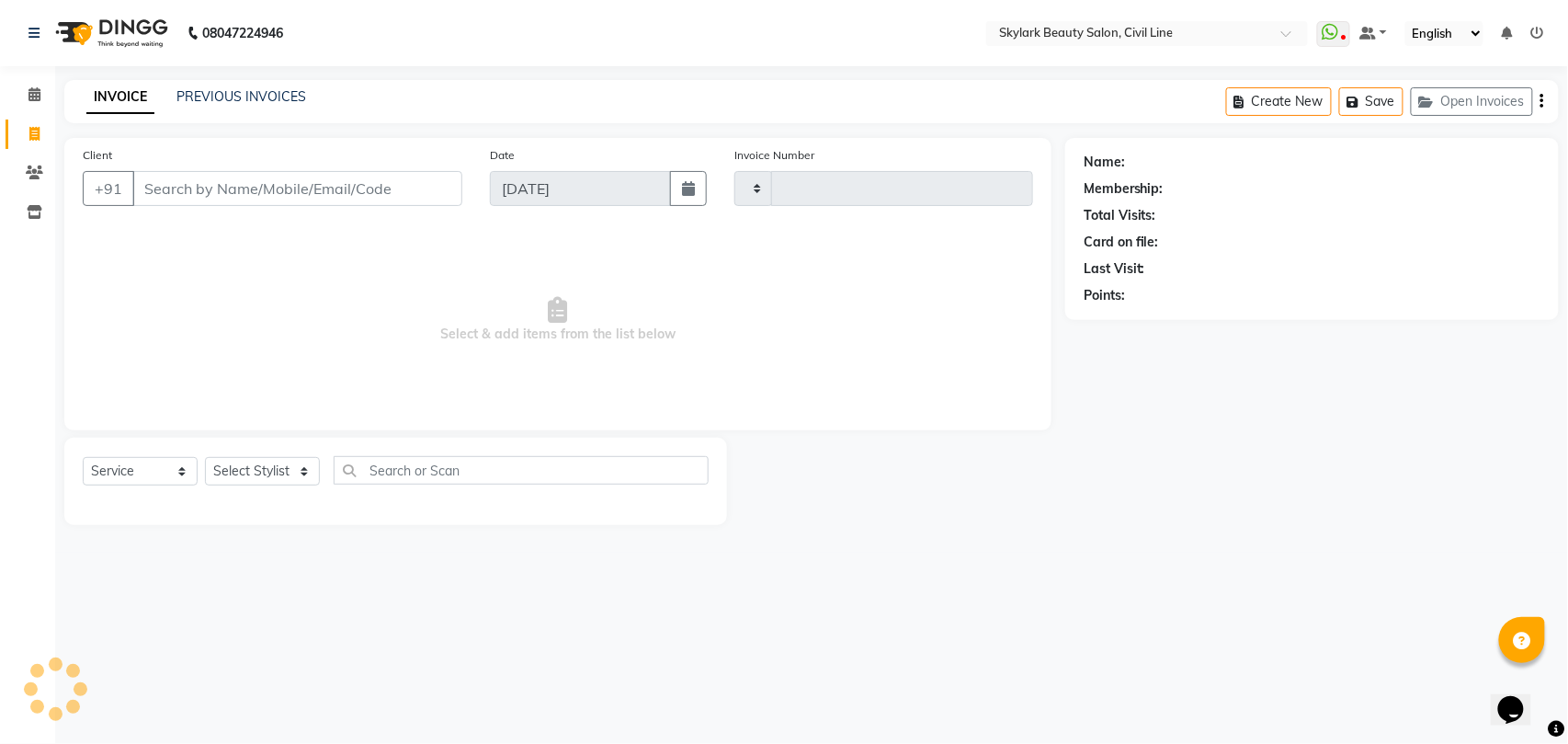
type input "6253"
select select "4588"
click at [38, 95] on icon at bounding box center [34, 94] width 12 height 14
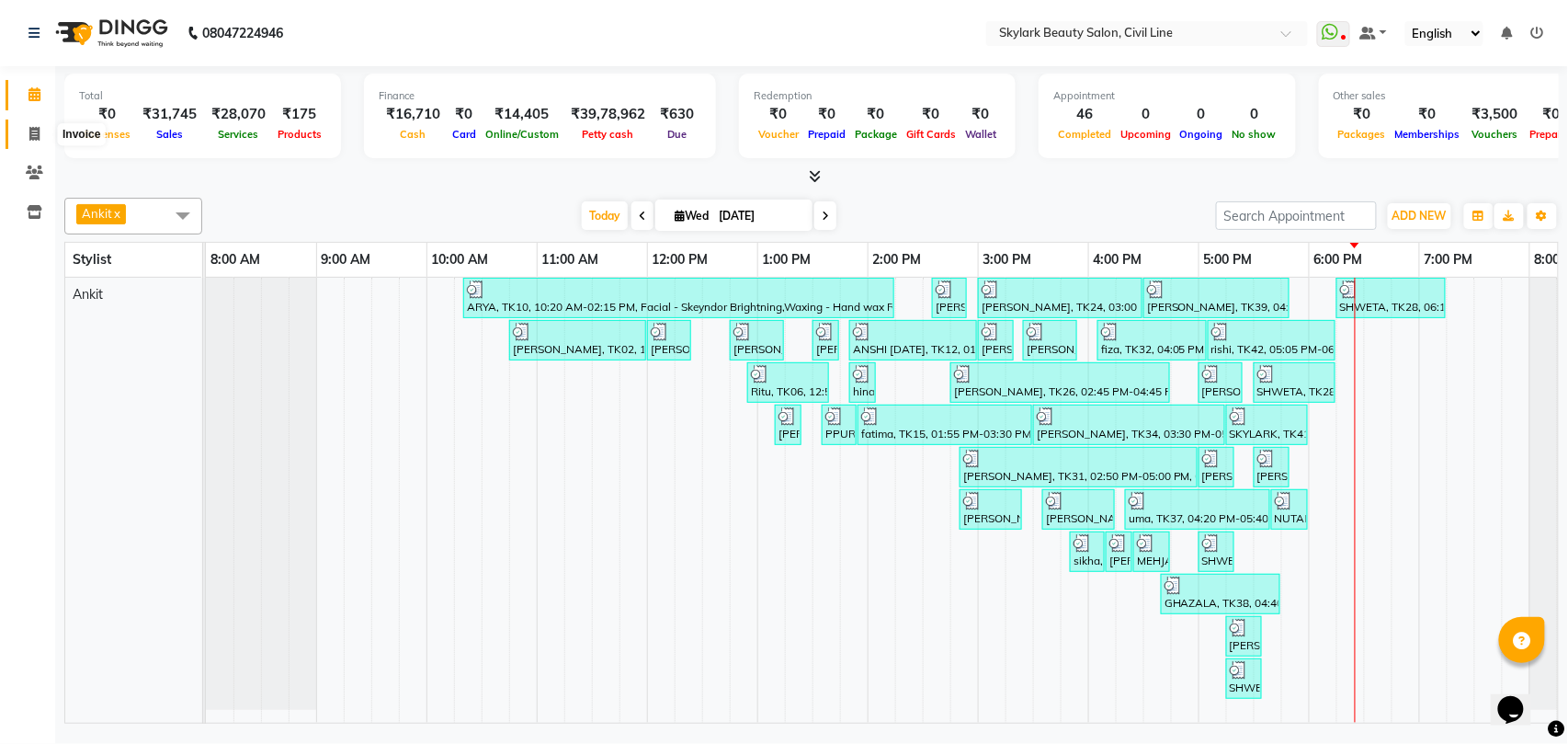
click at [34, 132] on icon at bounding box center [34, 133] width 10 height 14
select select "service"
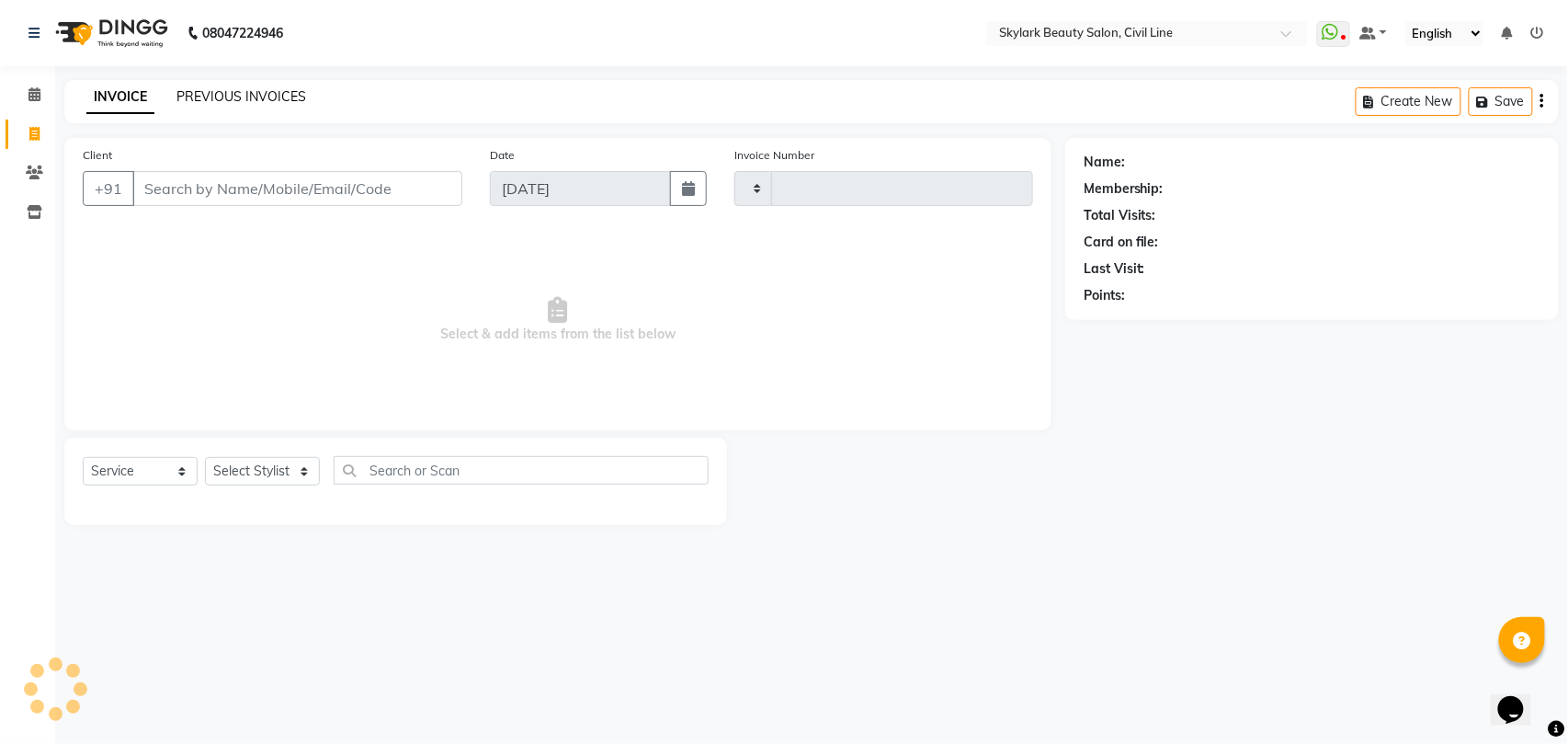
click at [265, 89] on link "PREVIOUS INVOICES" at bounding box center [241, 96] width 130 height 17
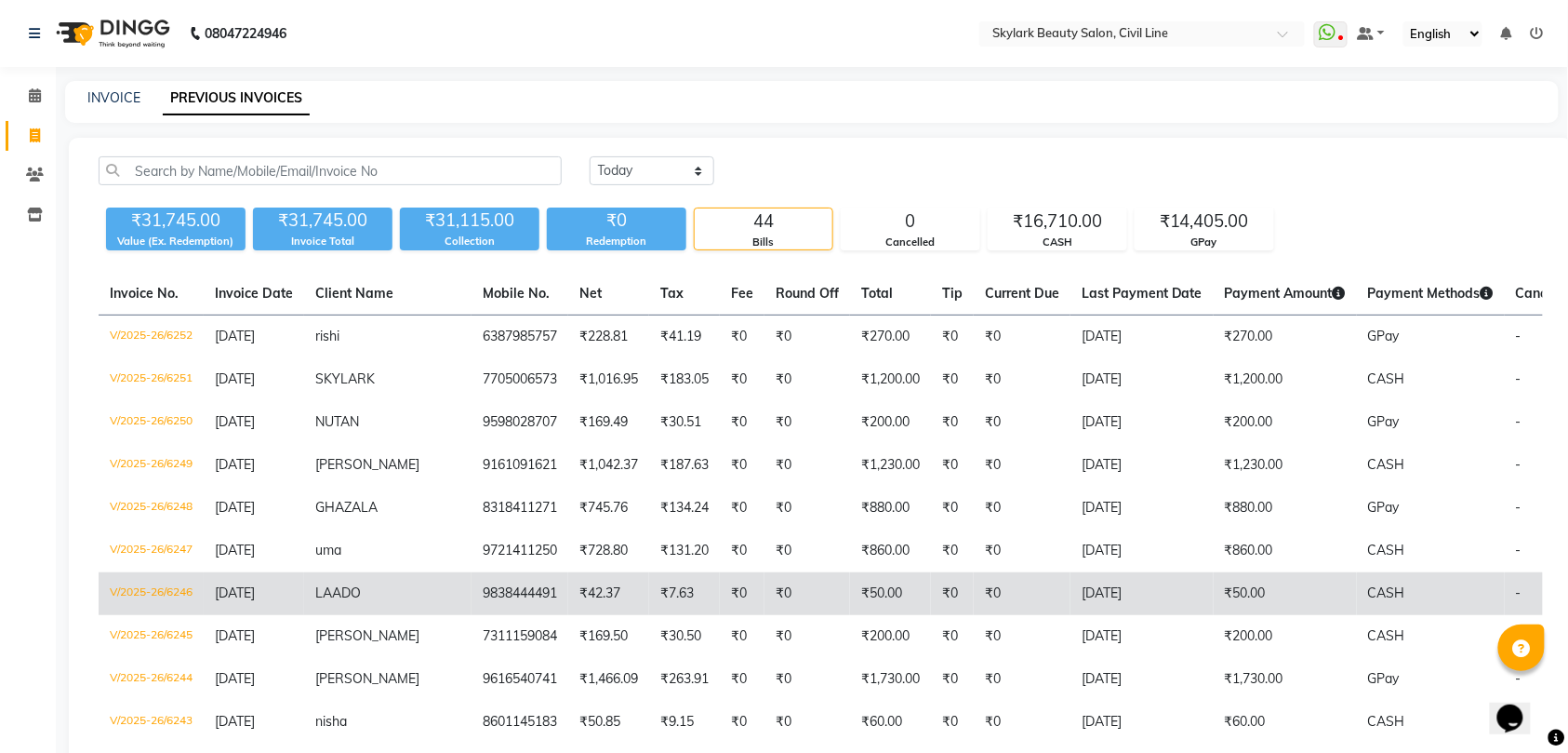
scroll to position [124, 0]
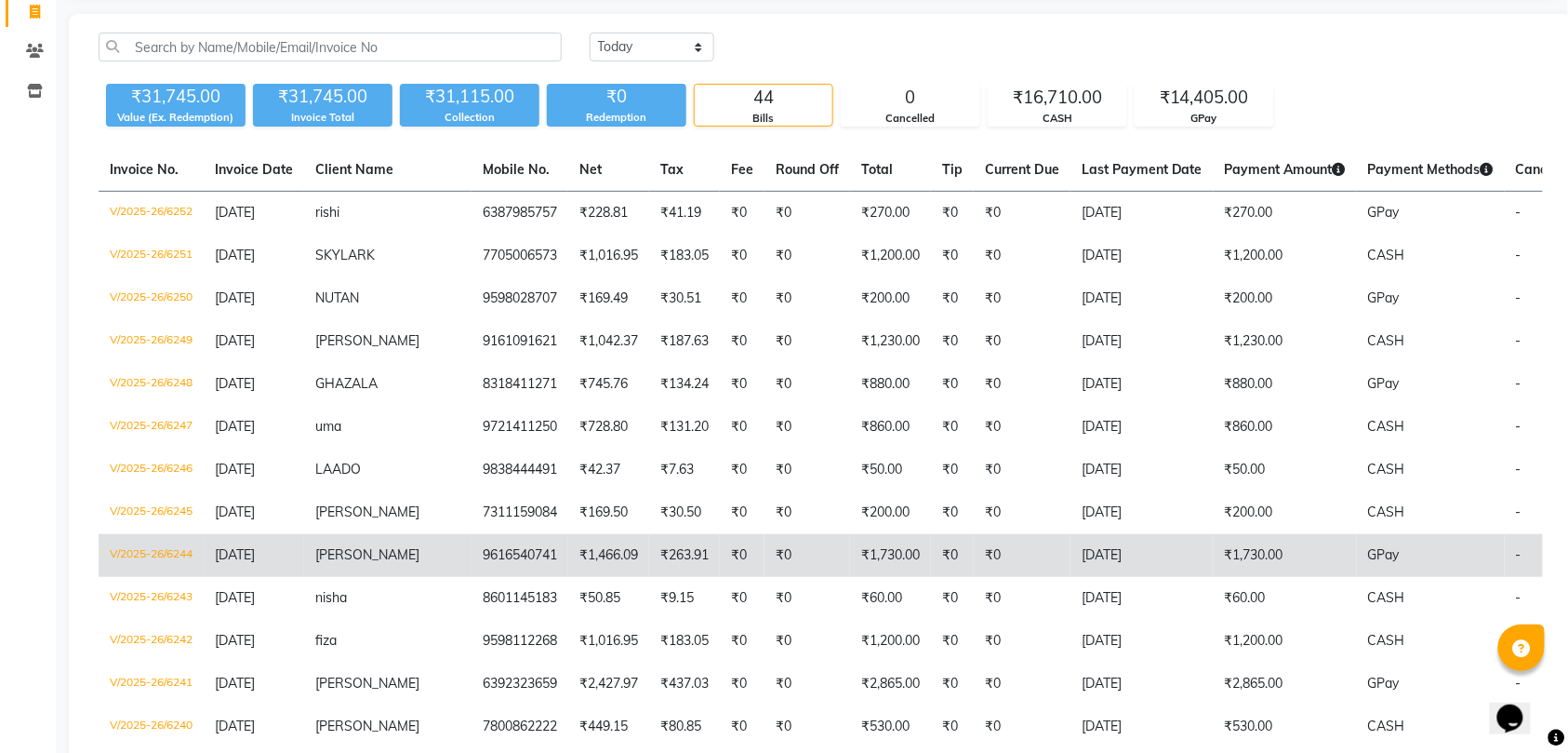
click at [380, 552] on td "[PERSON_NAME]" at bounding box center [387, 555] width 168 height 43
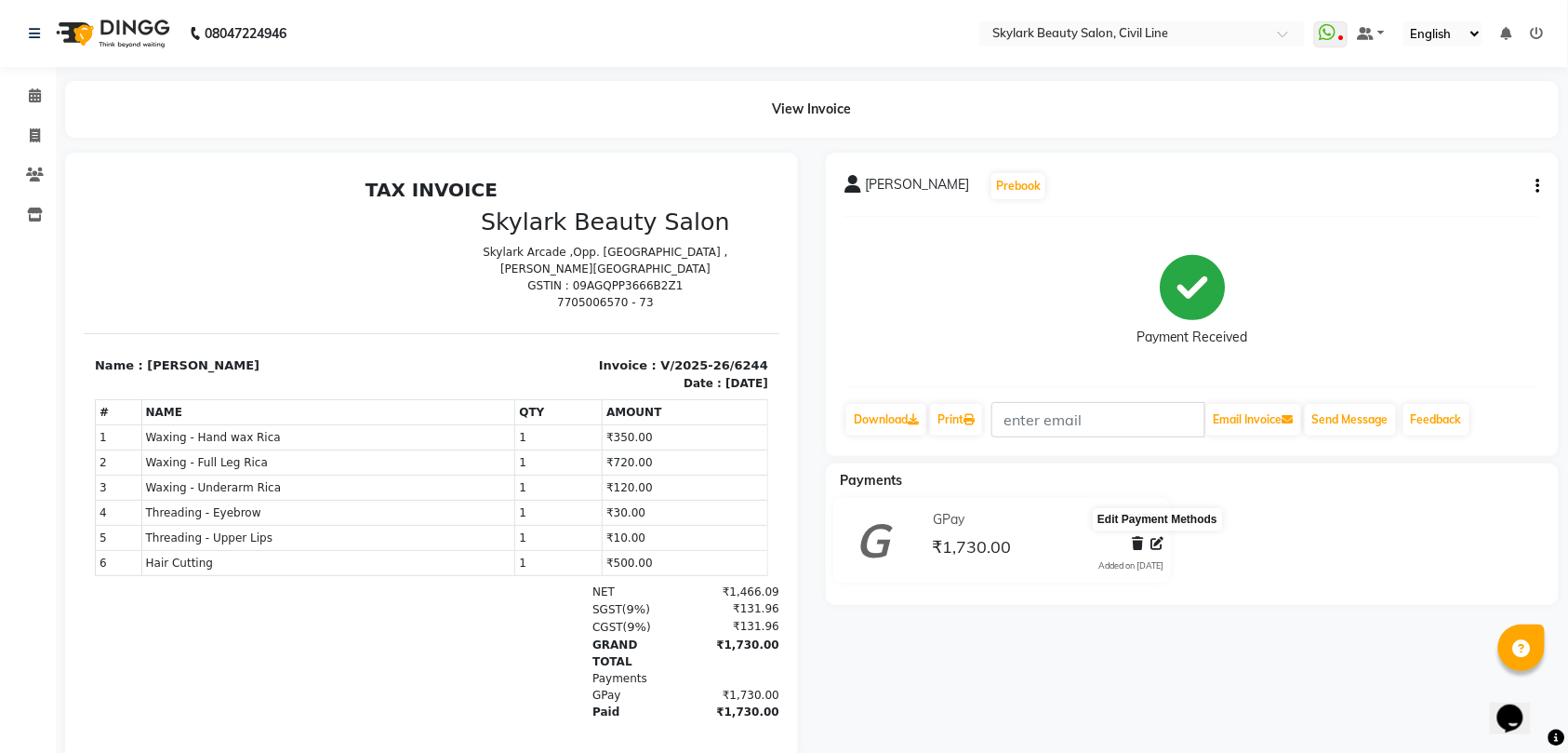
click at [1157, 544] on icon at bounding box center [1157, 543] width 13 height 13
select select "5"
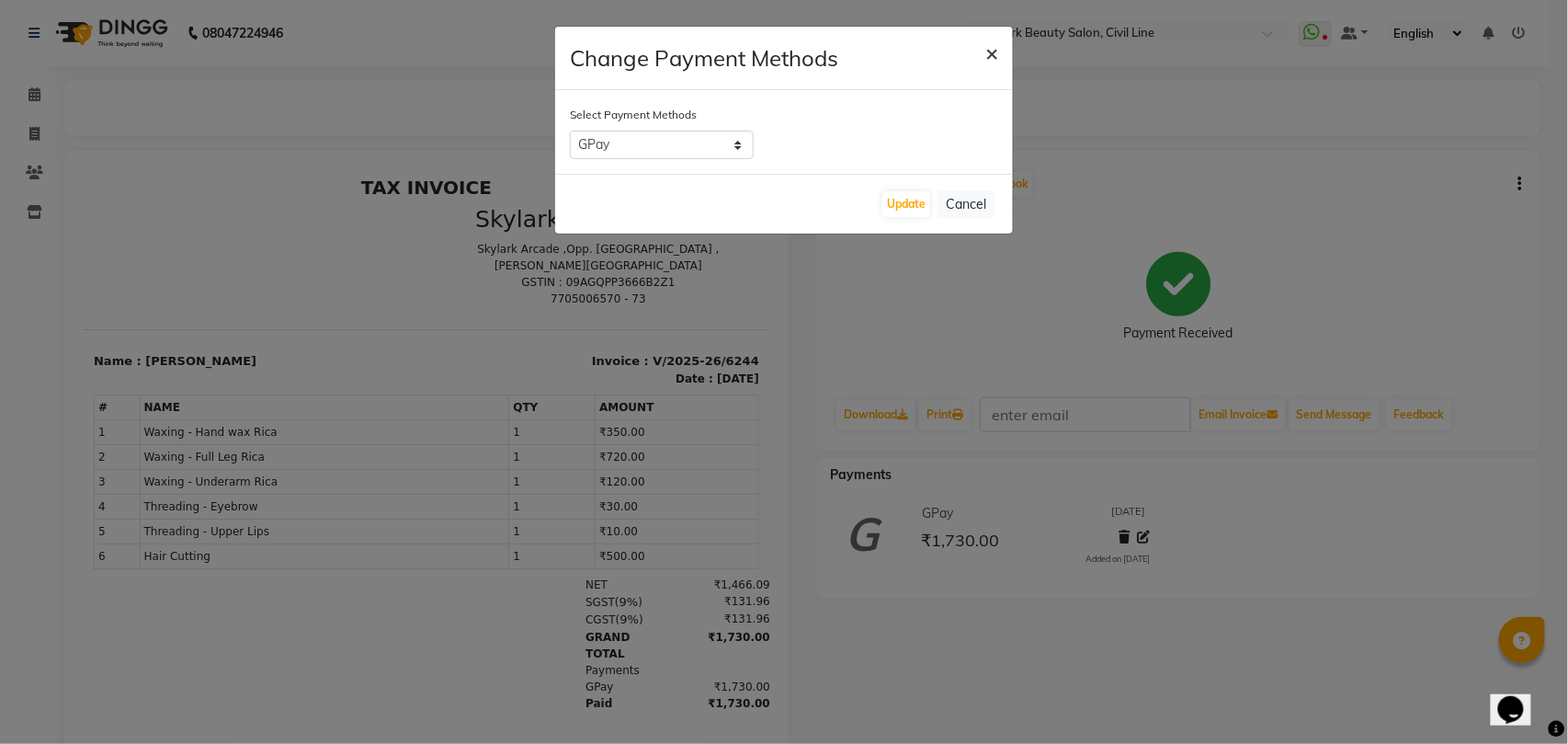
click at [992, 53] on span "×" at bounding box center [992, 53] width 13 height 28
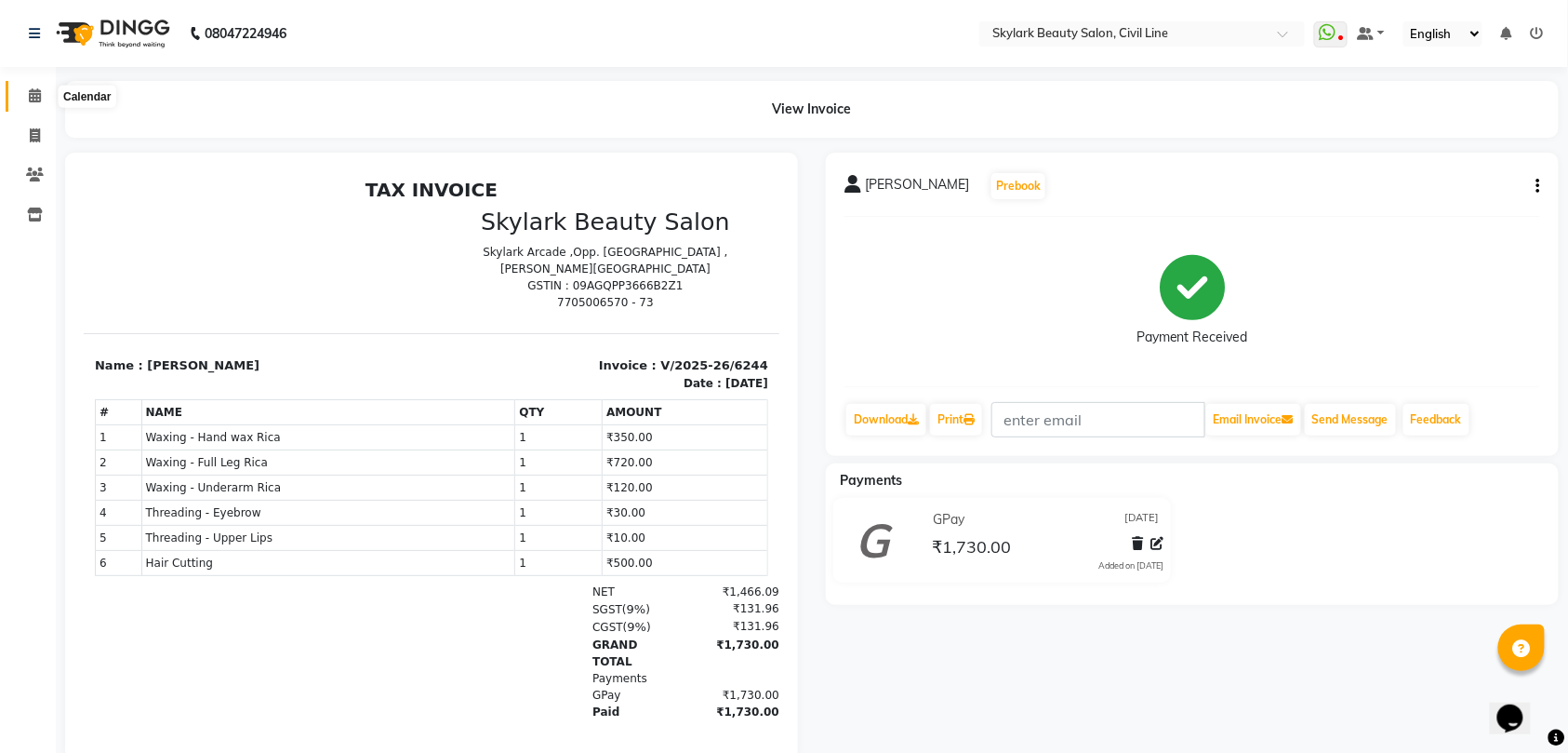
click at [29, 97] on icon at bounding box center [35, 95] width 12 height 14
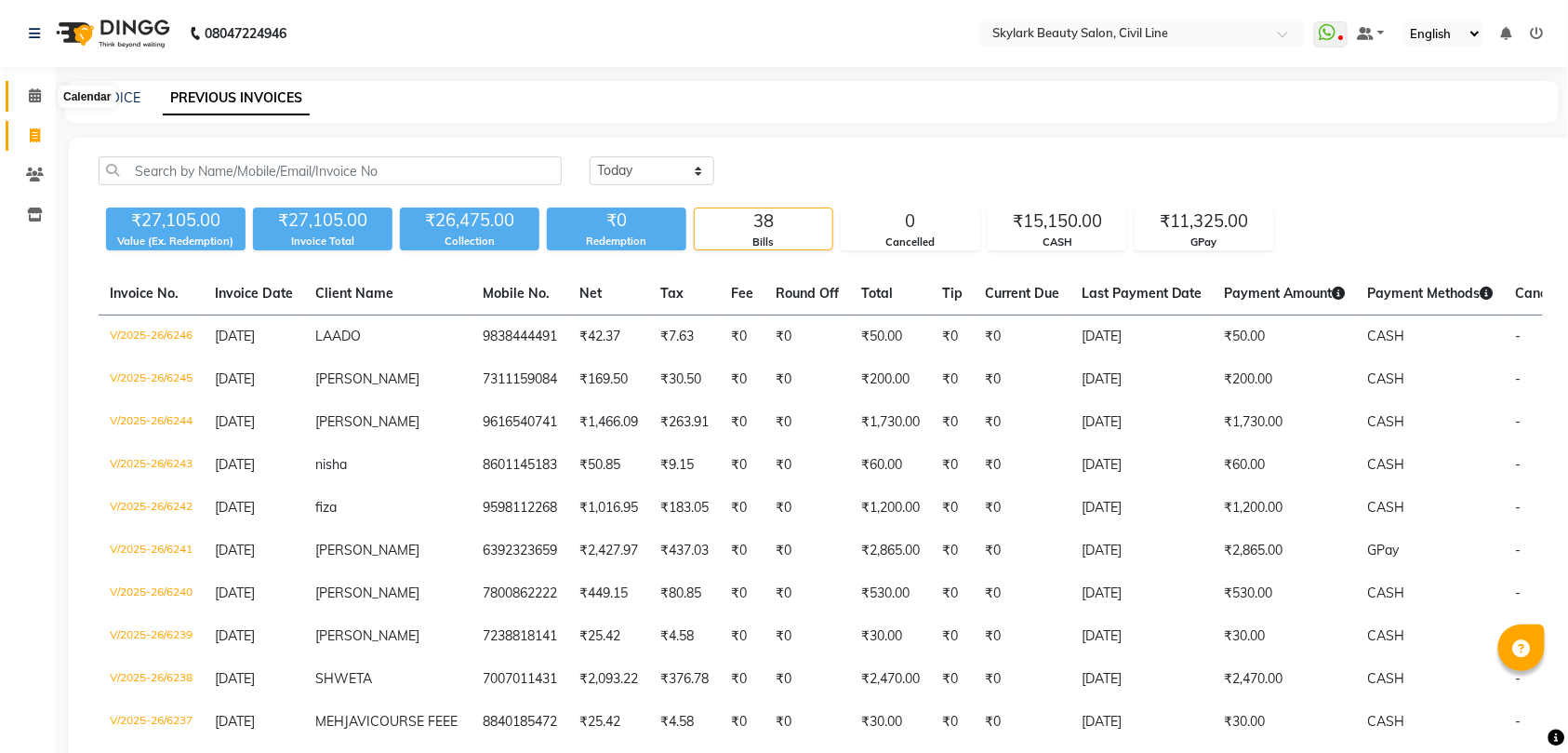
click at [32, 93] on icon at bounding box center [35, 95] width 12 height 14
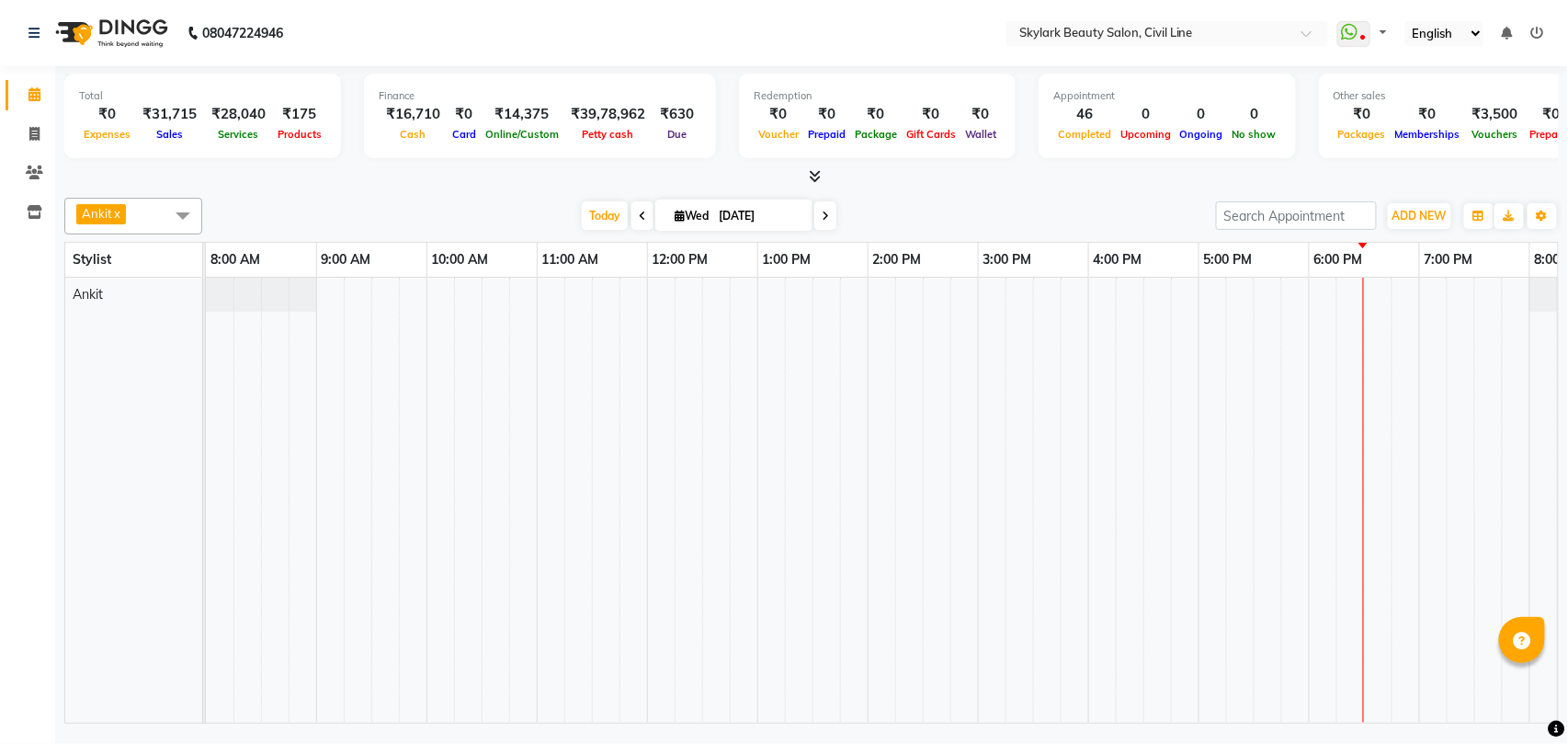
select select "en"
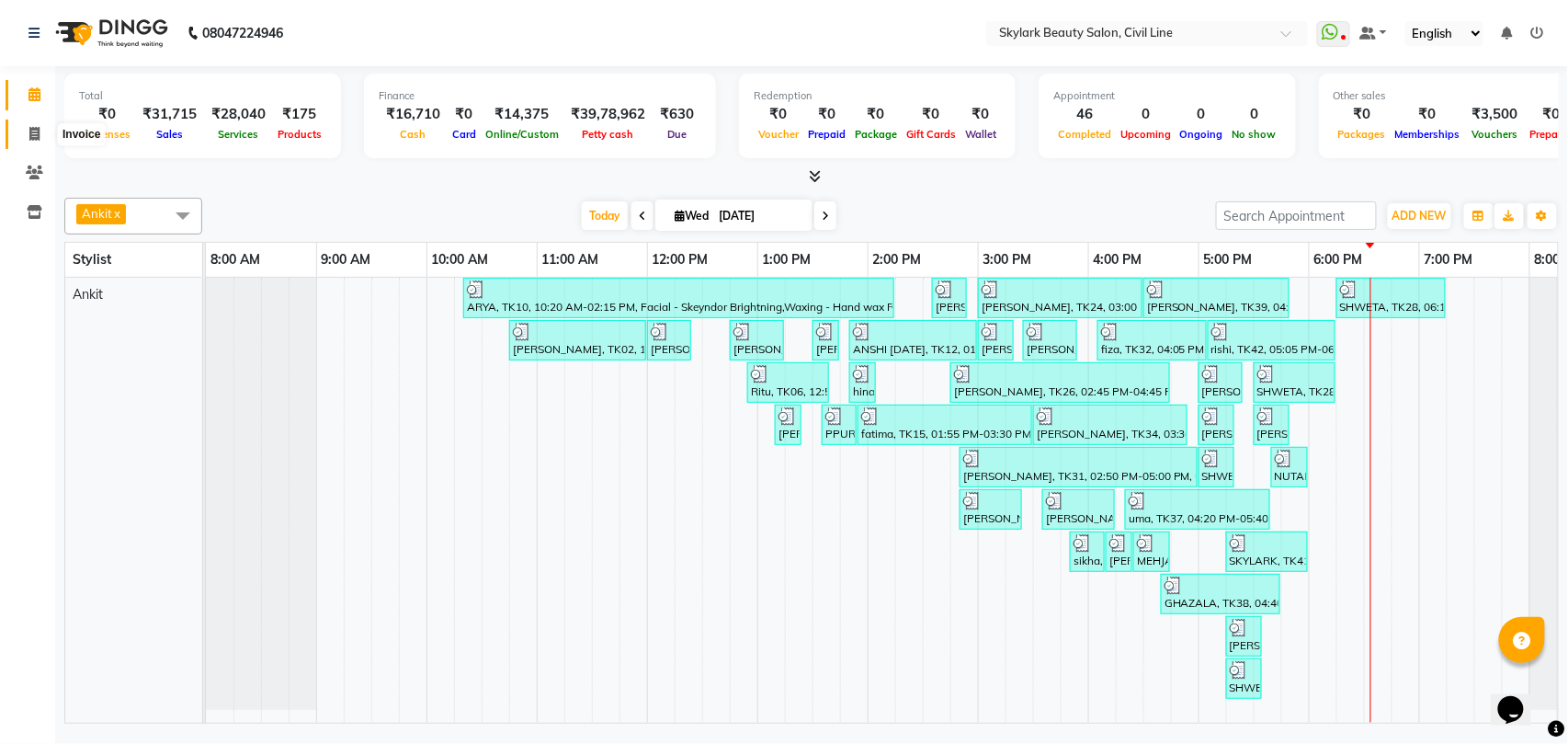
click at [31, 130] on icon at bounding box center [34, 133] width 10 height 14
select select "service"
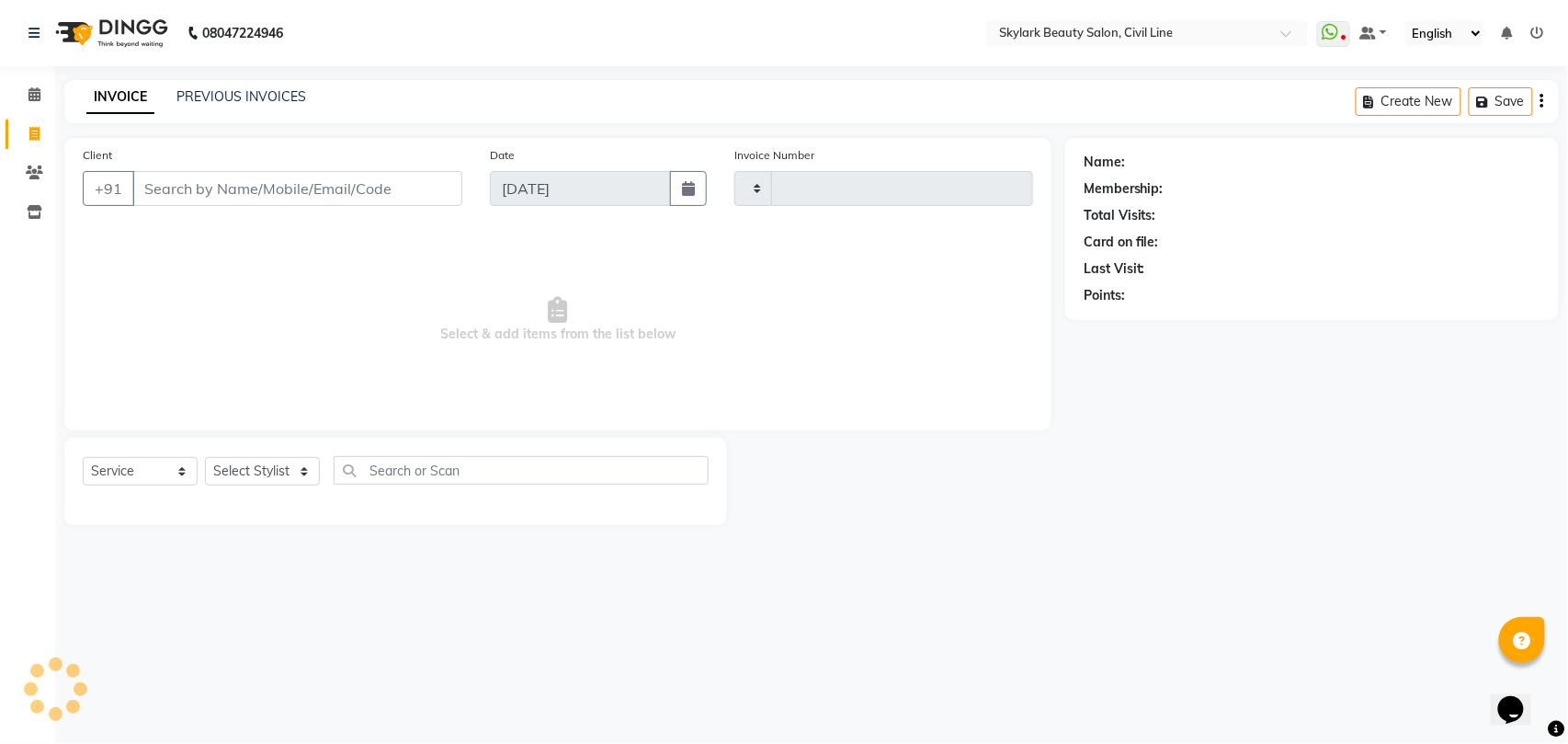
type input "6253"
click at [266, 479] on select "Select Stylist" at bounding box center [262, 471] width 115 height 29
select select "4588"
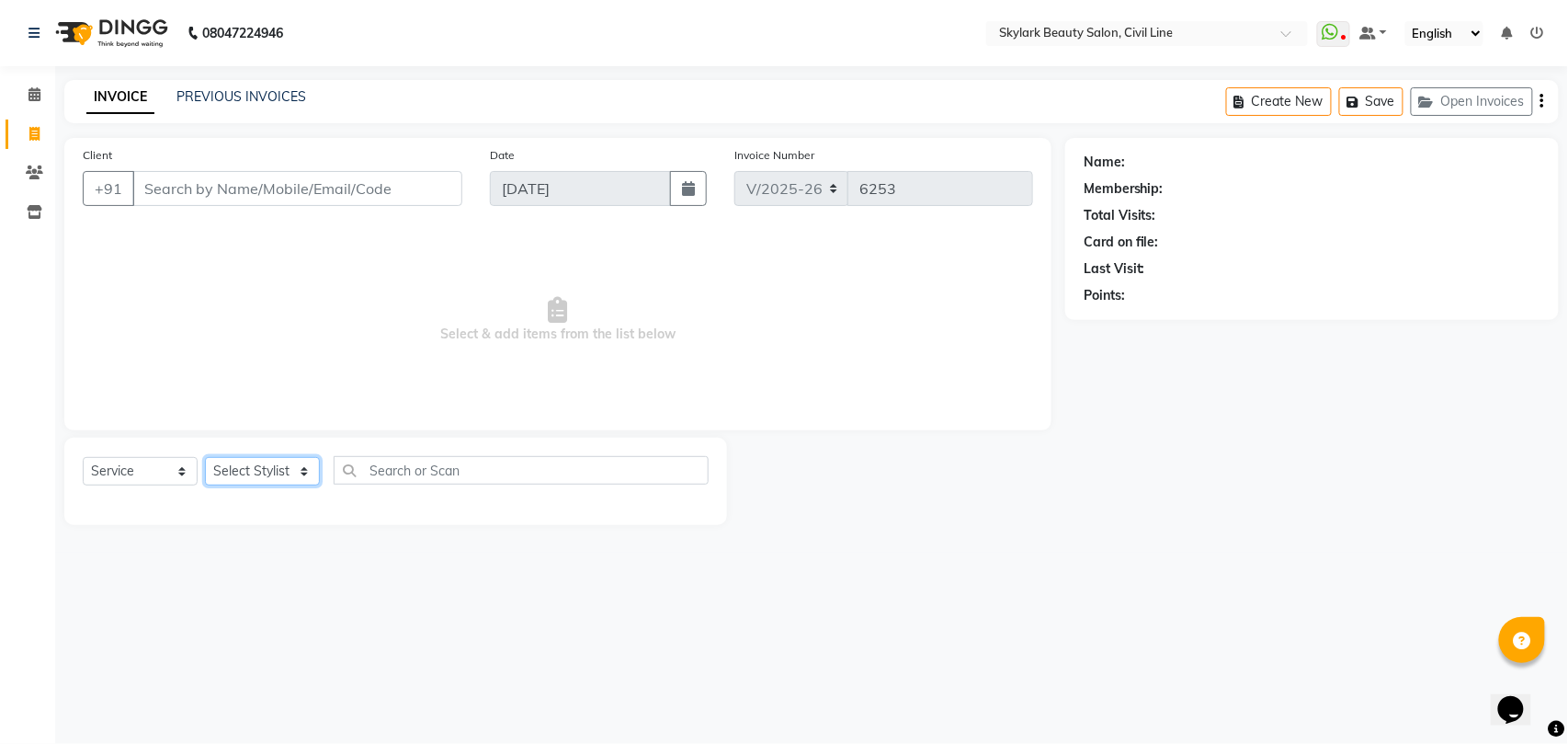
click at [277, 479] on select "Select Stylist" at bounding box center [262, 471] width 115 height 29
click at [278, 479] on select "Select Stylist" at bounding box center [262, 471] width 115 height 29
select select "28120"
click at [205, 457] on select "Select Stylist [PERSON_NAME] [PERSON_NAME] [PERSON_NAME] WASU" at bounding box center [262, 471] width 115 height 29
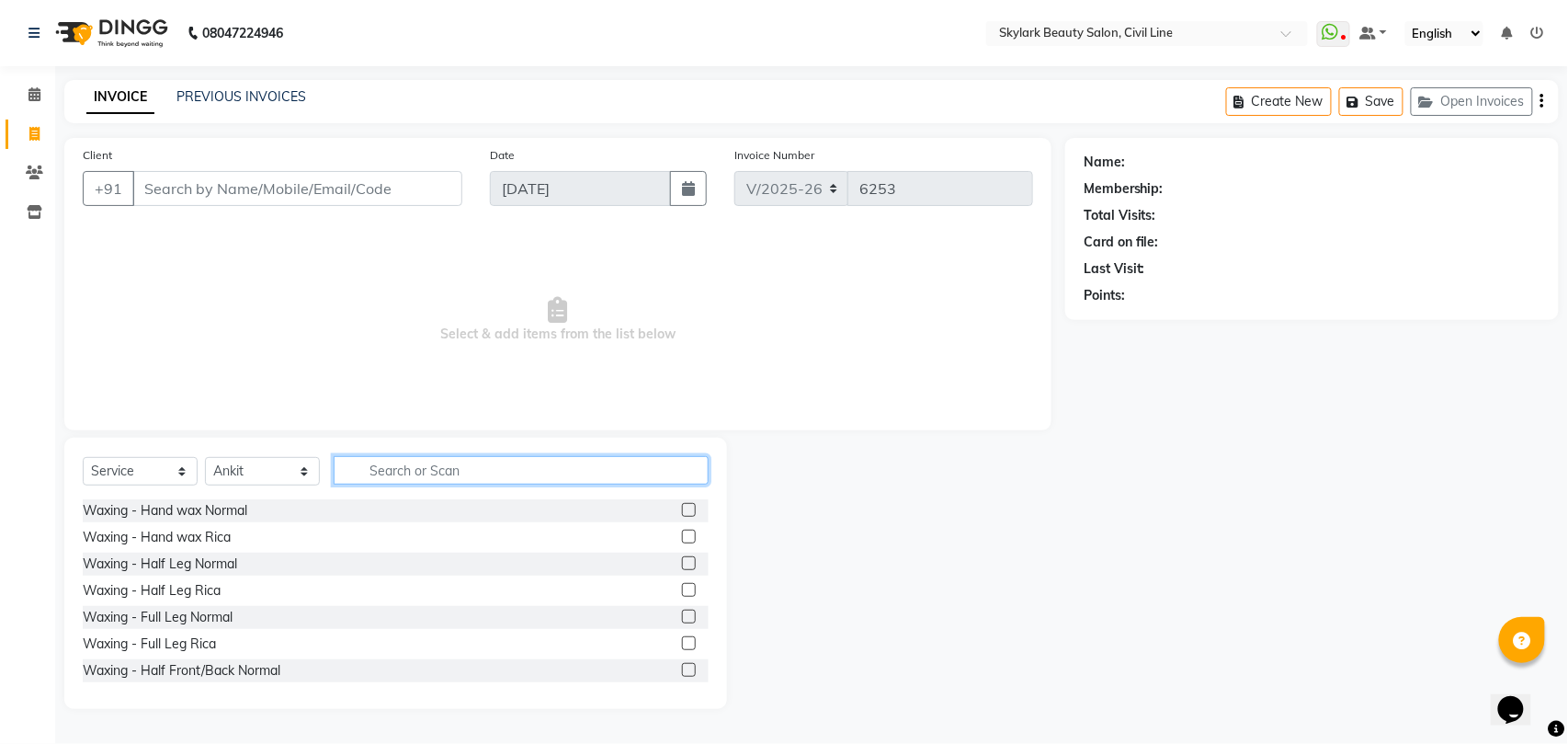
click at [547, 461] on input "text" at bounding box center [521, 470] width 375 height 29
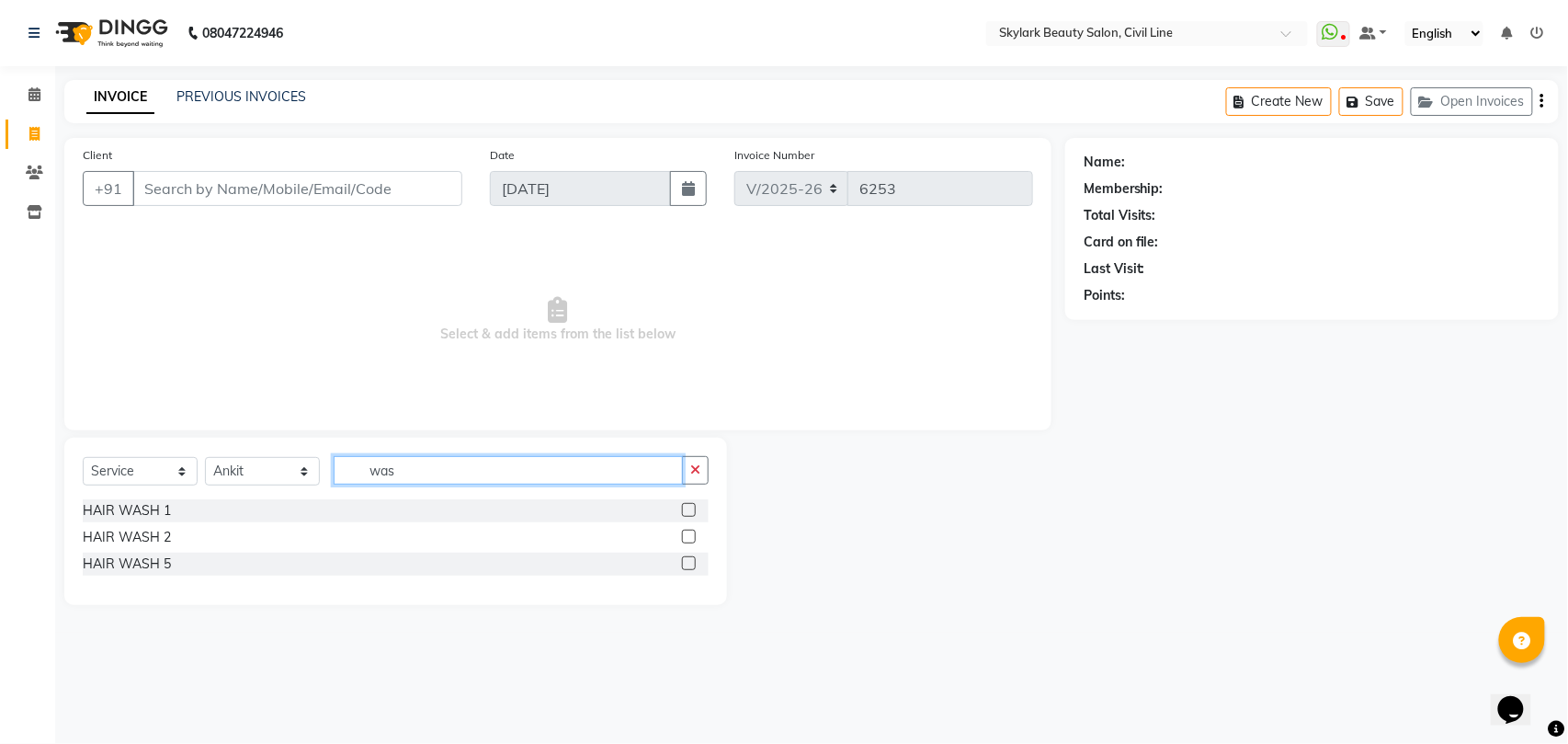
type input "was"
click at [688, 566] on label at bounding box center [688, 562] width 14 height 14
click at [688, 566] on input "checkbox" at bounding box center [687, 563] width 12 height 12
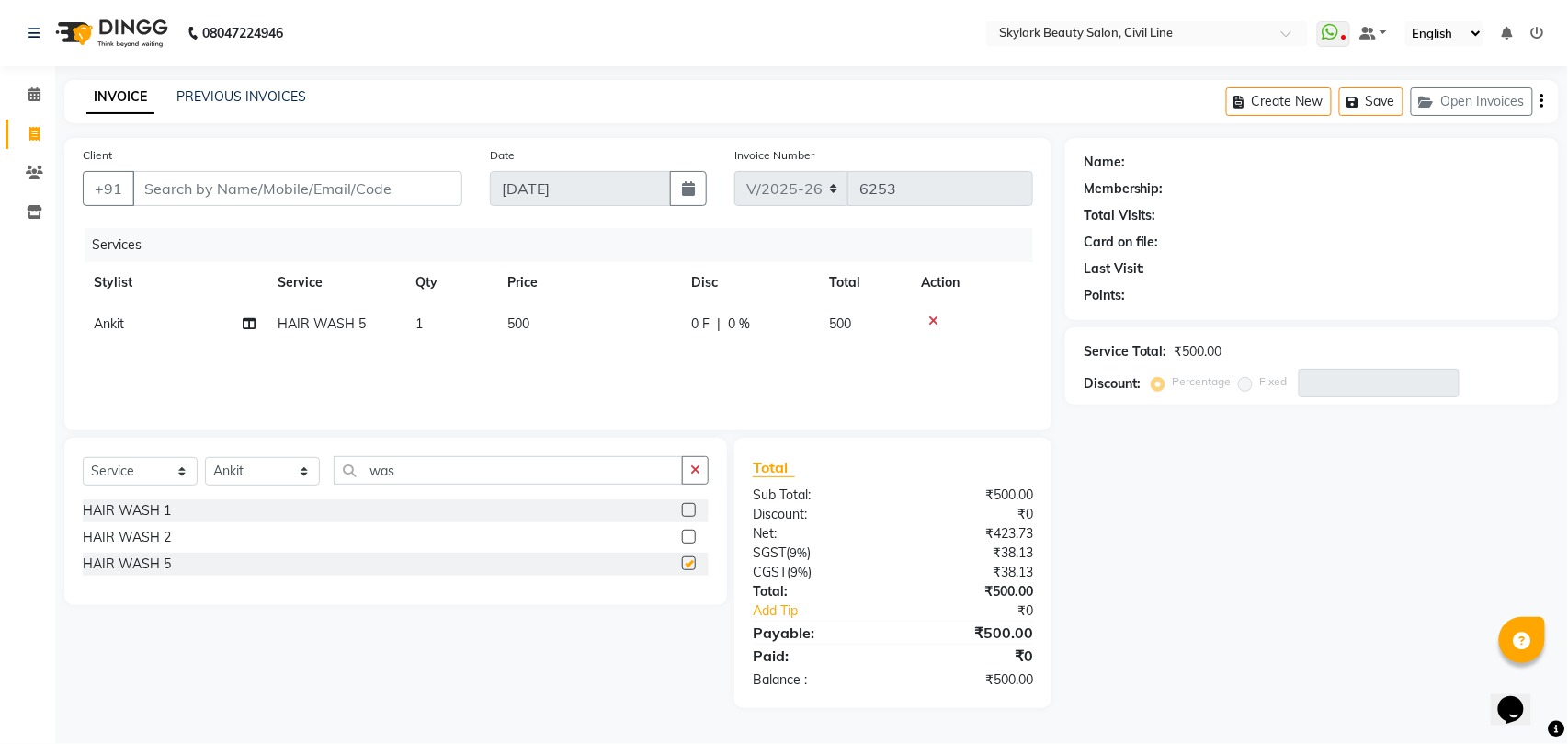
checkbox input "false"
click at [577, 469] on input "was" at bounding box center [508, 470] width 349 height 29
type input "w"
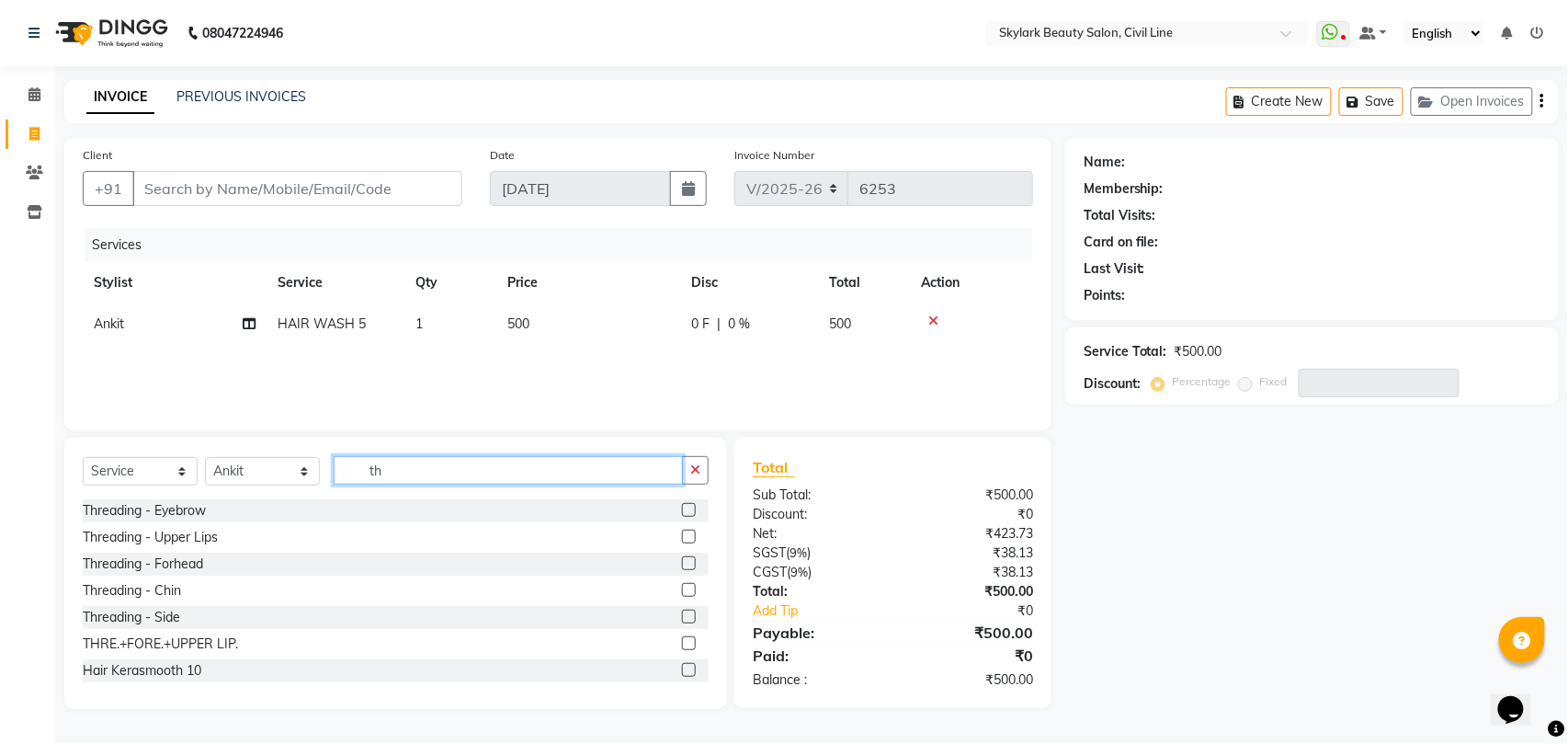
type input "th"
click at [682, 510] on label at bounding box center [688, 510] width 14 height 14
click at [682, 510] on input "checkbox" at bounding box center [687, 511] width 12 height 12
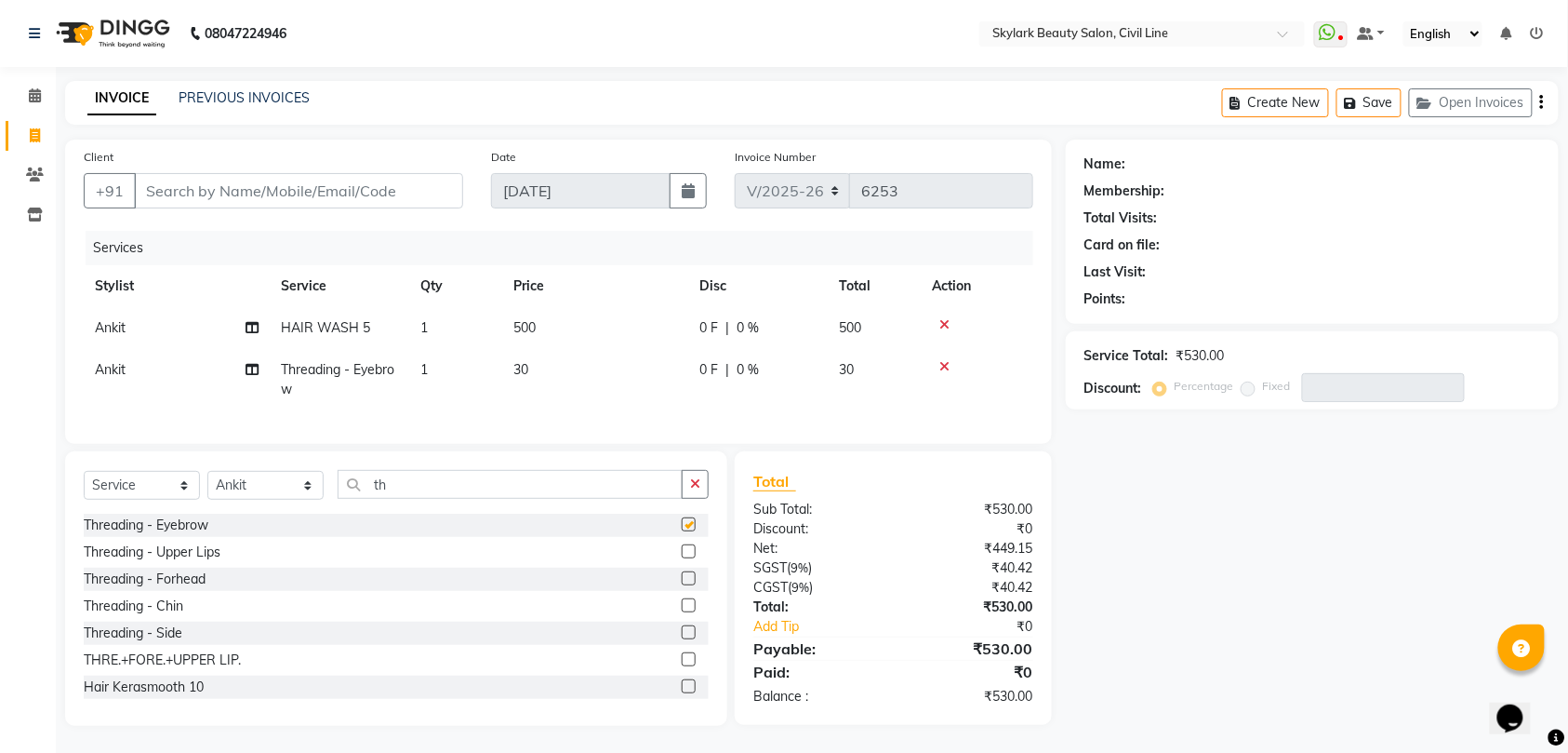
checkbox input "false"
click at [681, 585] on label at bounding box center [688, 578] width 14 height 14
click at [681, 585] on input "checkbox" at bounding box center [687, 579] width 12 height 12
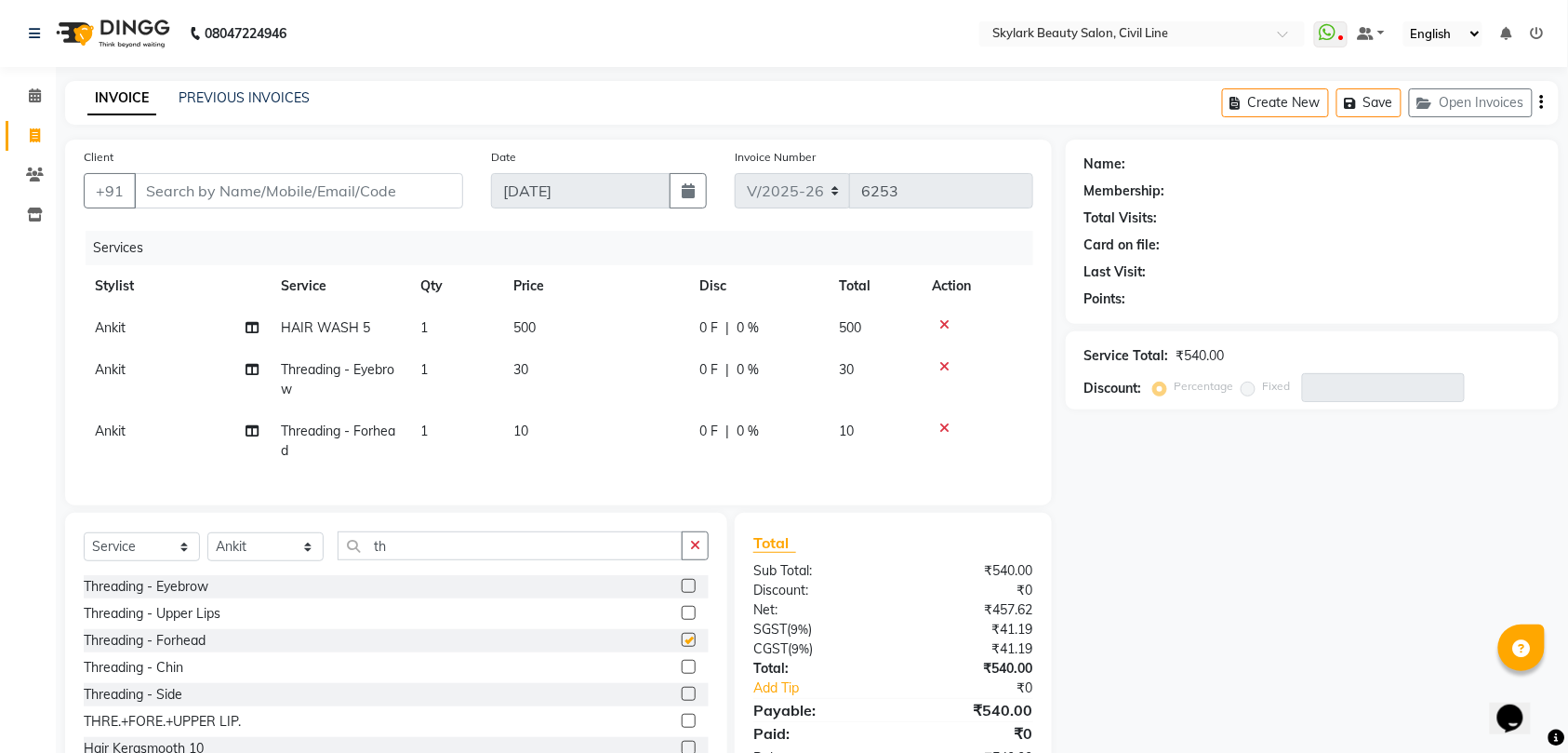
checkbox input "false"
click at [630, 556] on input "th" at bounding box center [510, 545] width 345 height 29
type input "t"
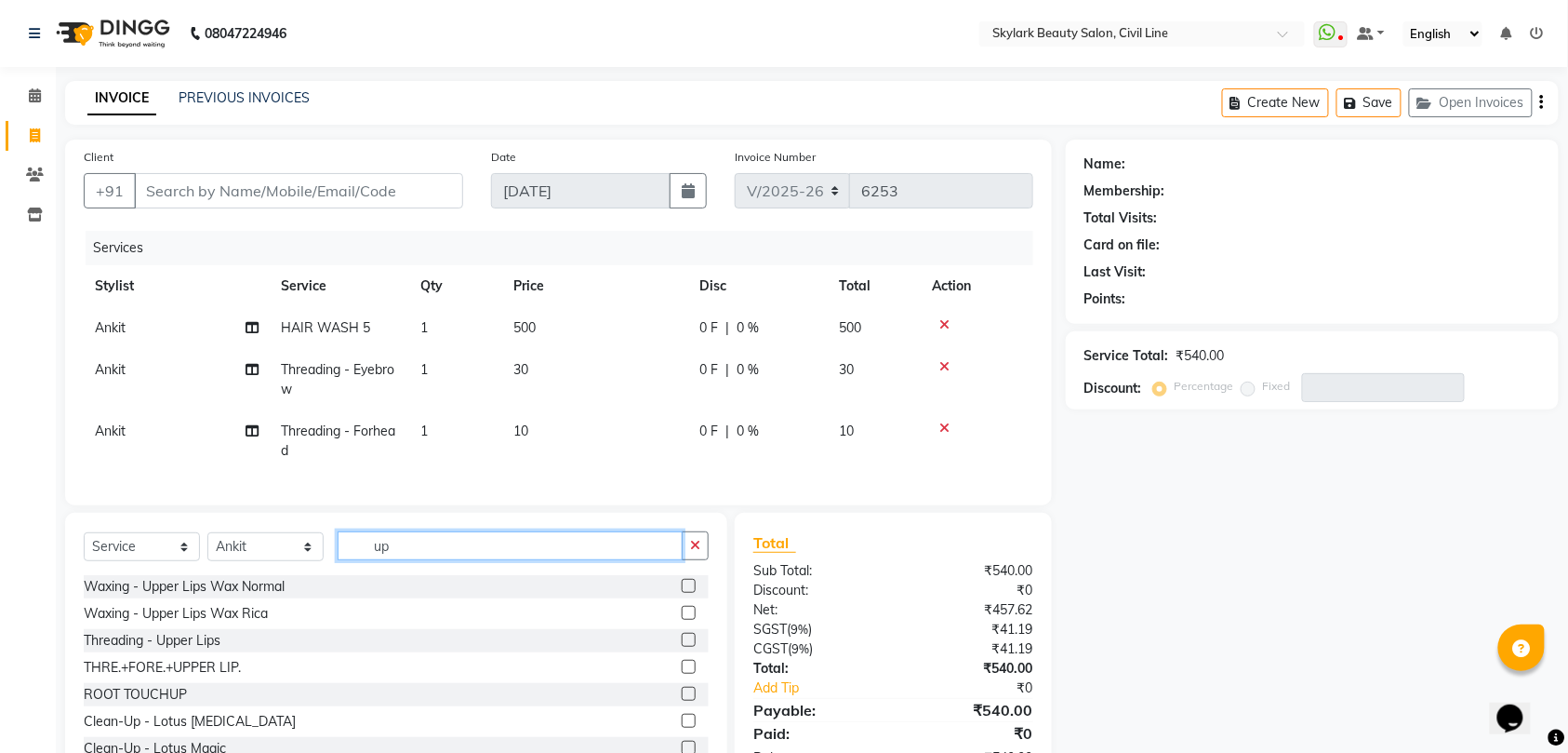
type input "up"
click at [681, 620] on label at bounding box center [688, 612] width 14 height 14
click at [681, 620] on input "checkbox" at bounding box center [687, 613] width 12 height 12
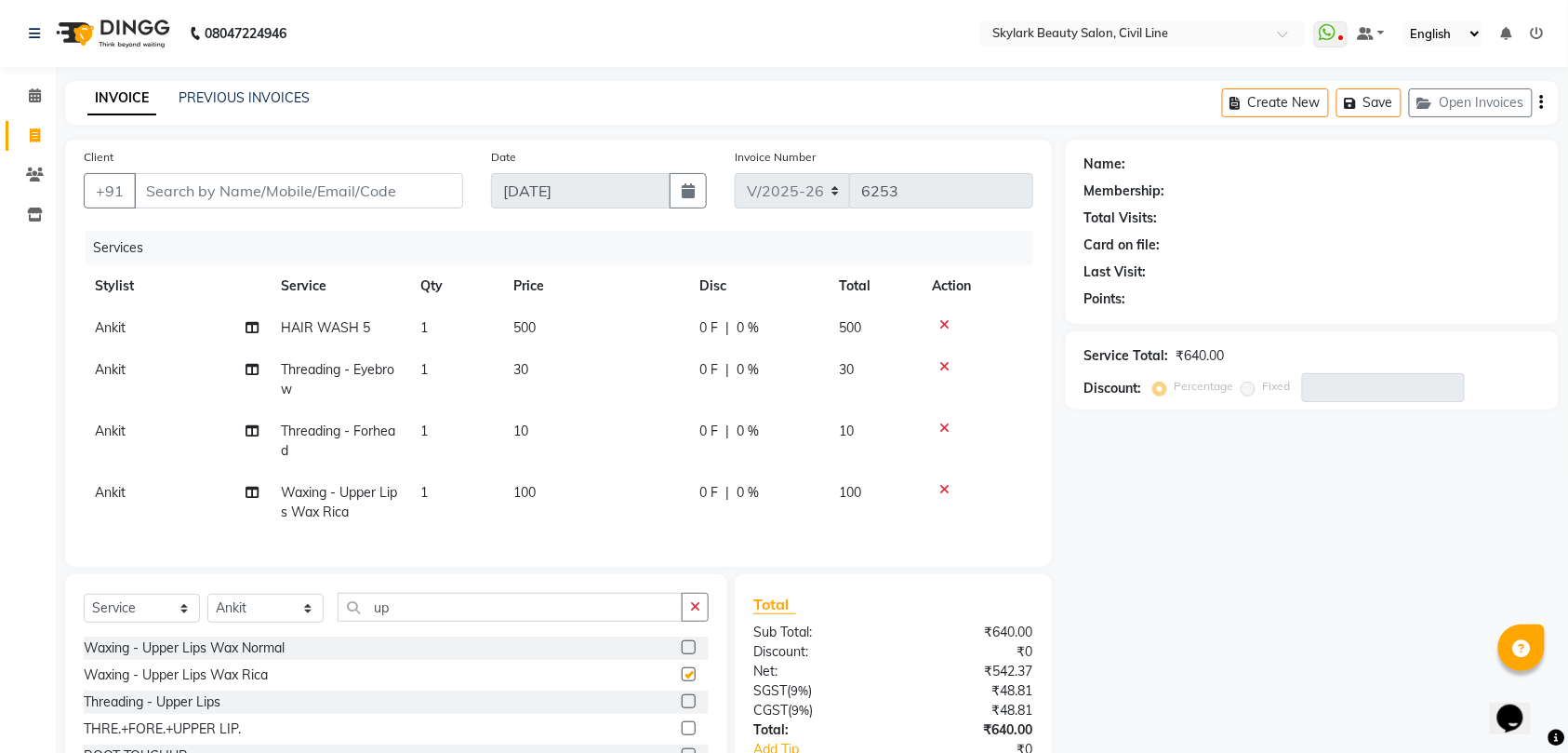
checkbox input "false"
click at [403, 190] on input "Client" at bounding box center [298, 191] width 329 height 36
type input "8"
type input "0"
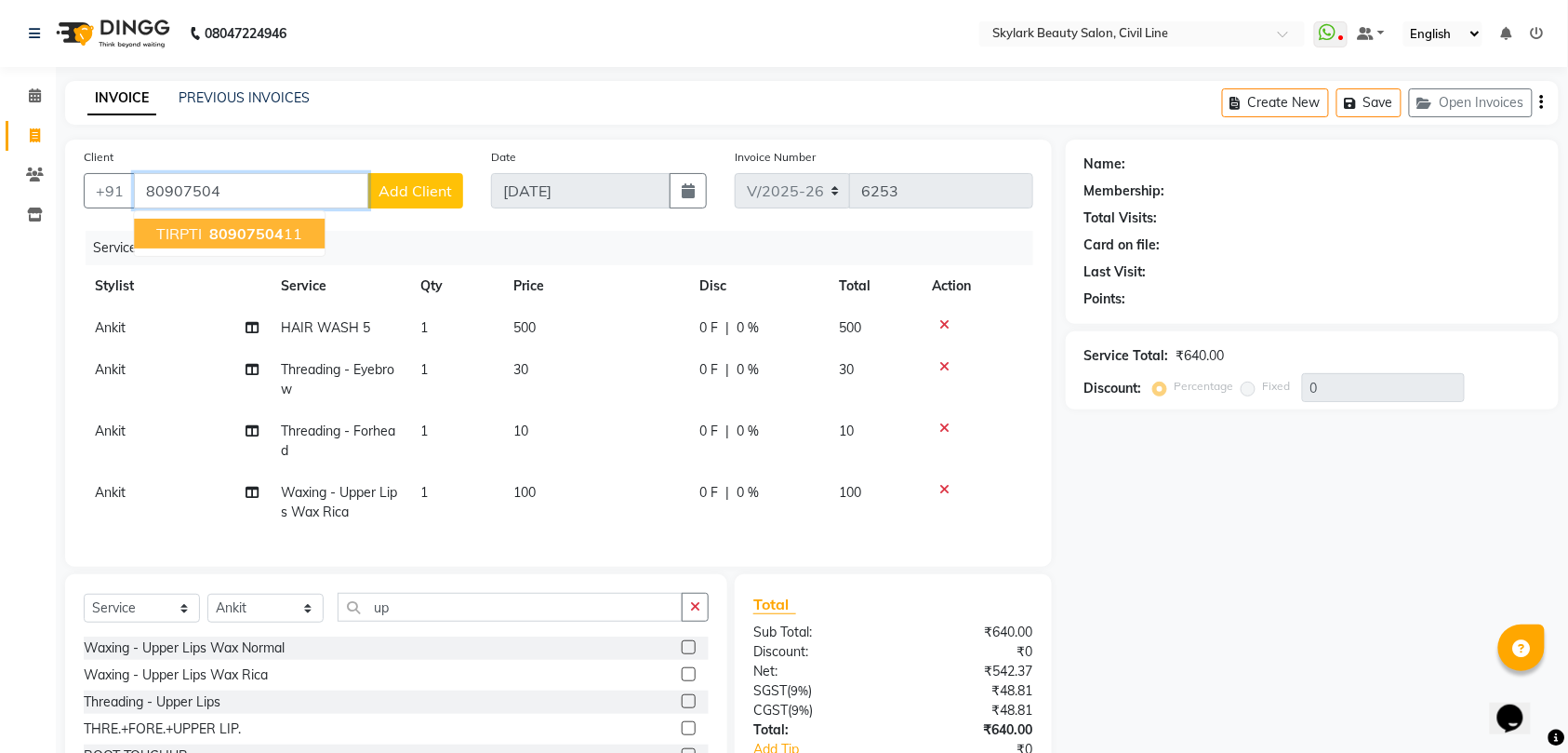
click at [193, 231] on span "TIRPTI" at bounding box center [179, 233] width 46 height 19
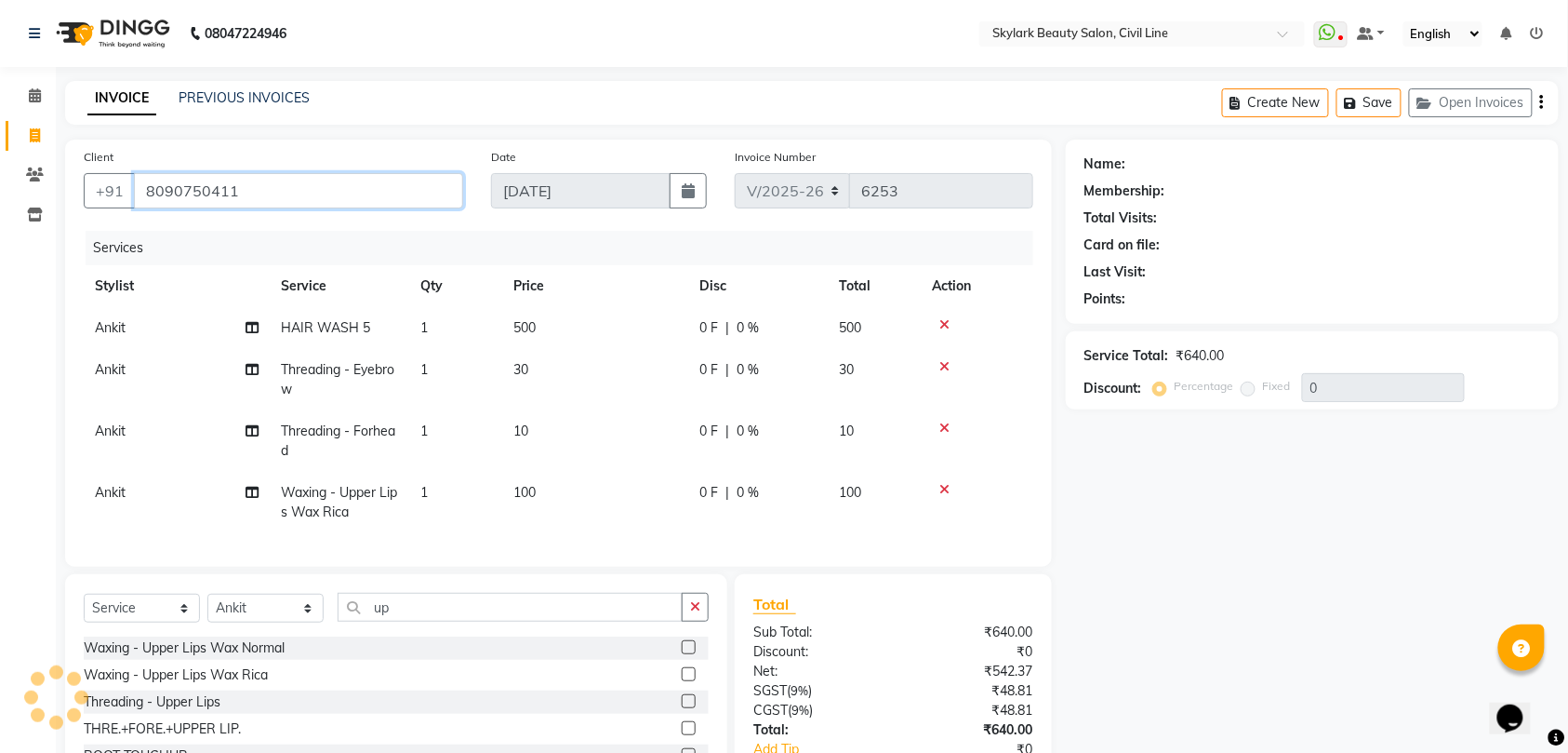
type input "8090750411"
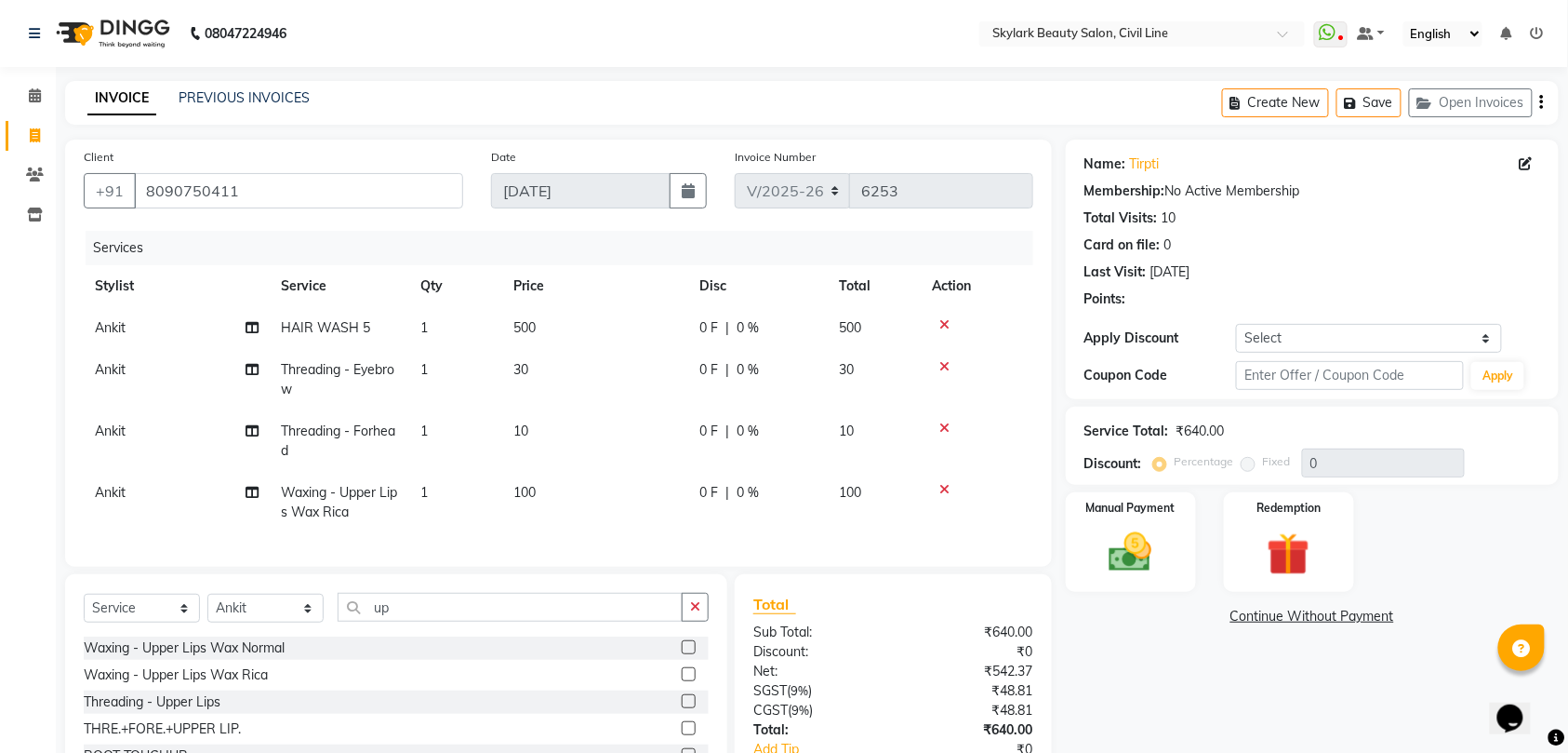
scroll to position [143, 0]
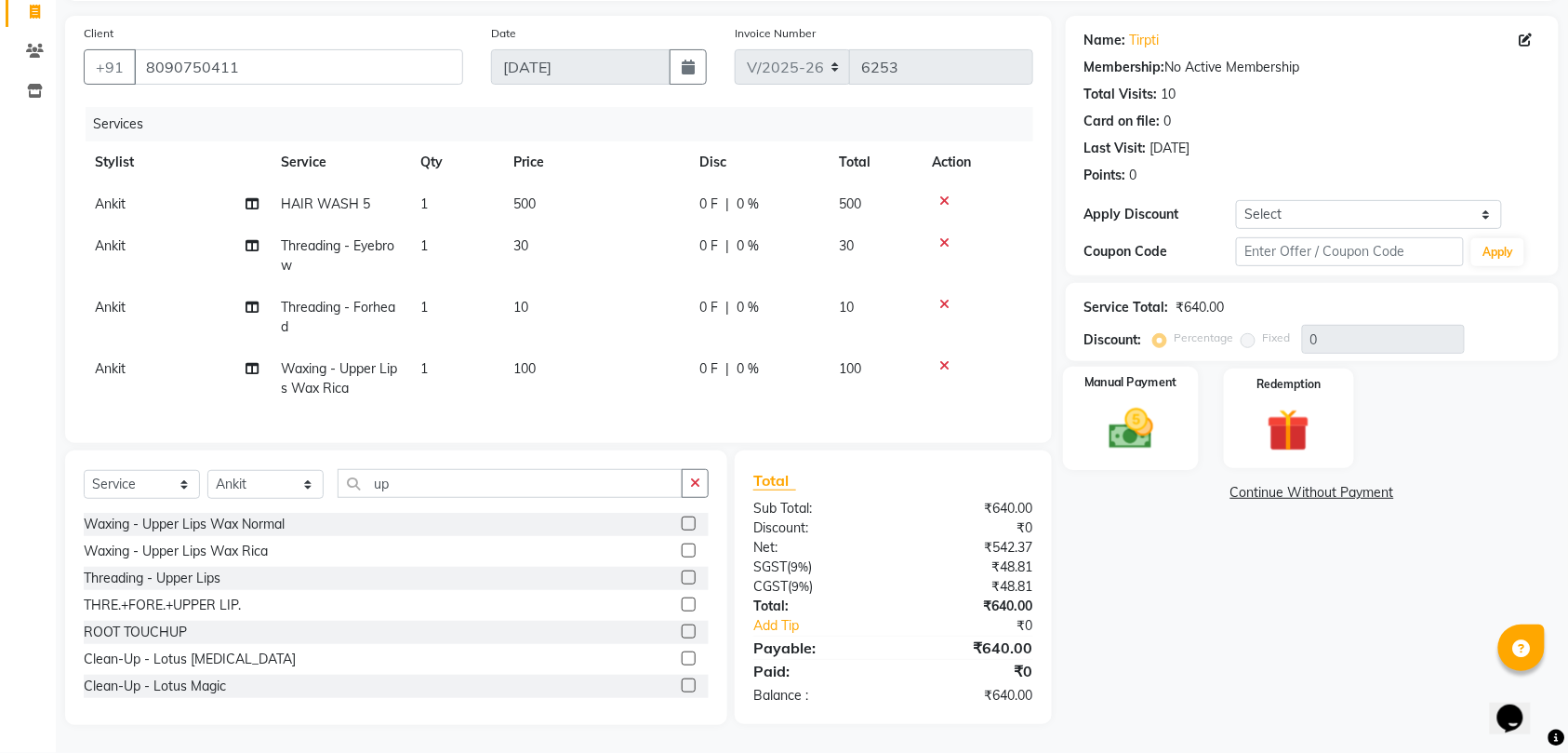
click at [1098, 403] on img at bounding box center [1130, 429] width 72 height 52
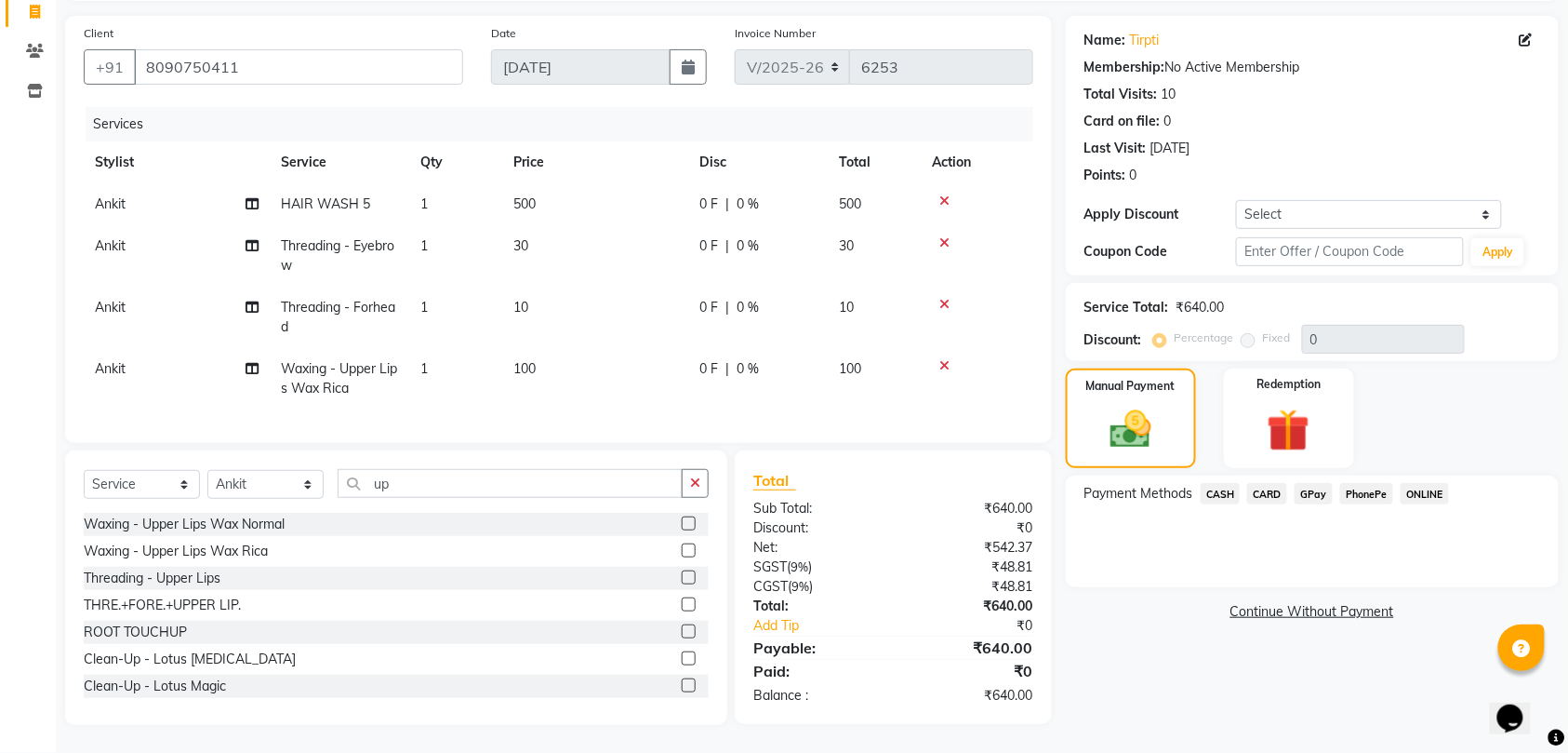
click at [1221, 483] on span "CASH" at bounding box center [1220, 493] width 40 height 22
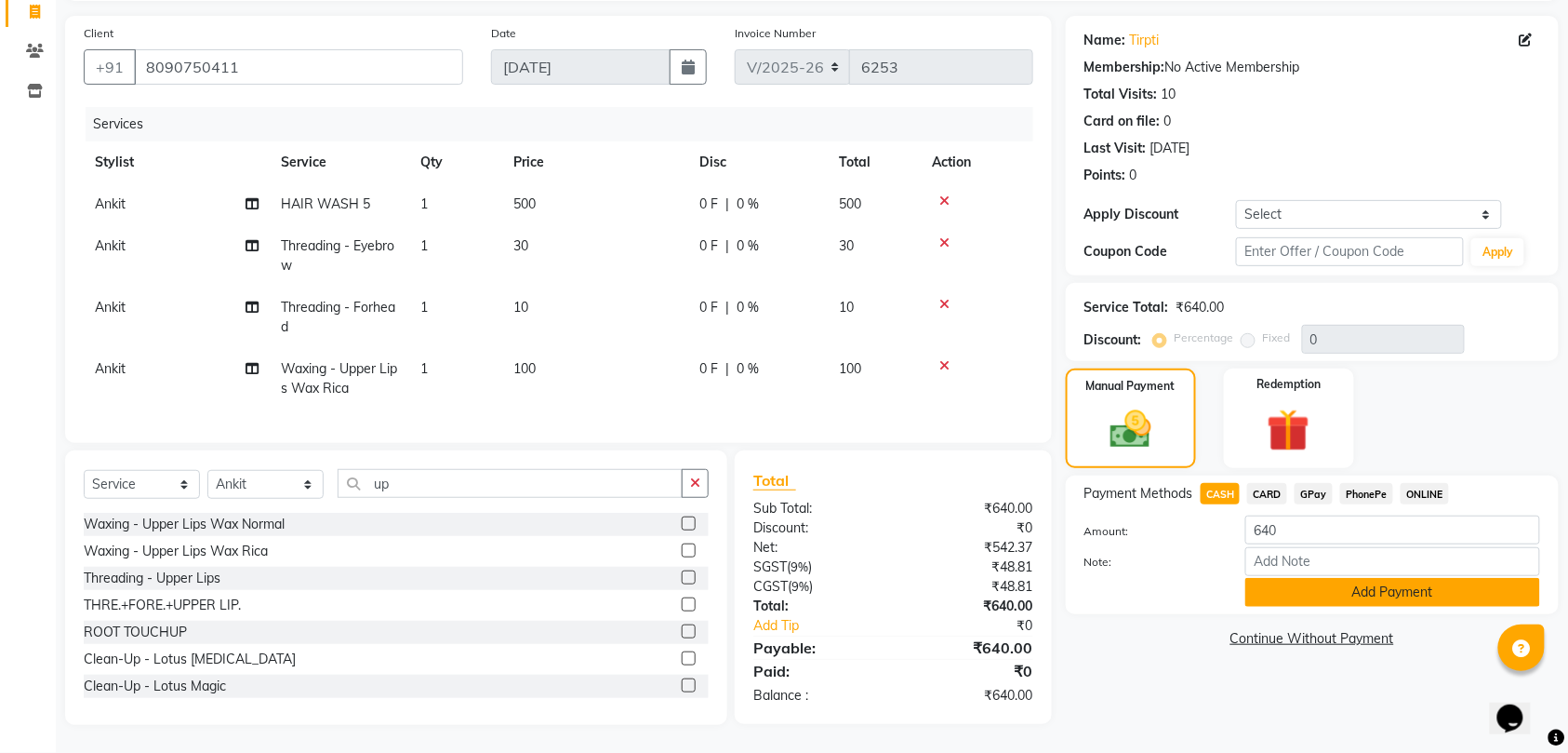
click at [1326, 578] on button "Add Payment" at bounding box center [1392, 592] width 294 height 29
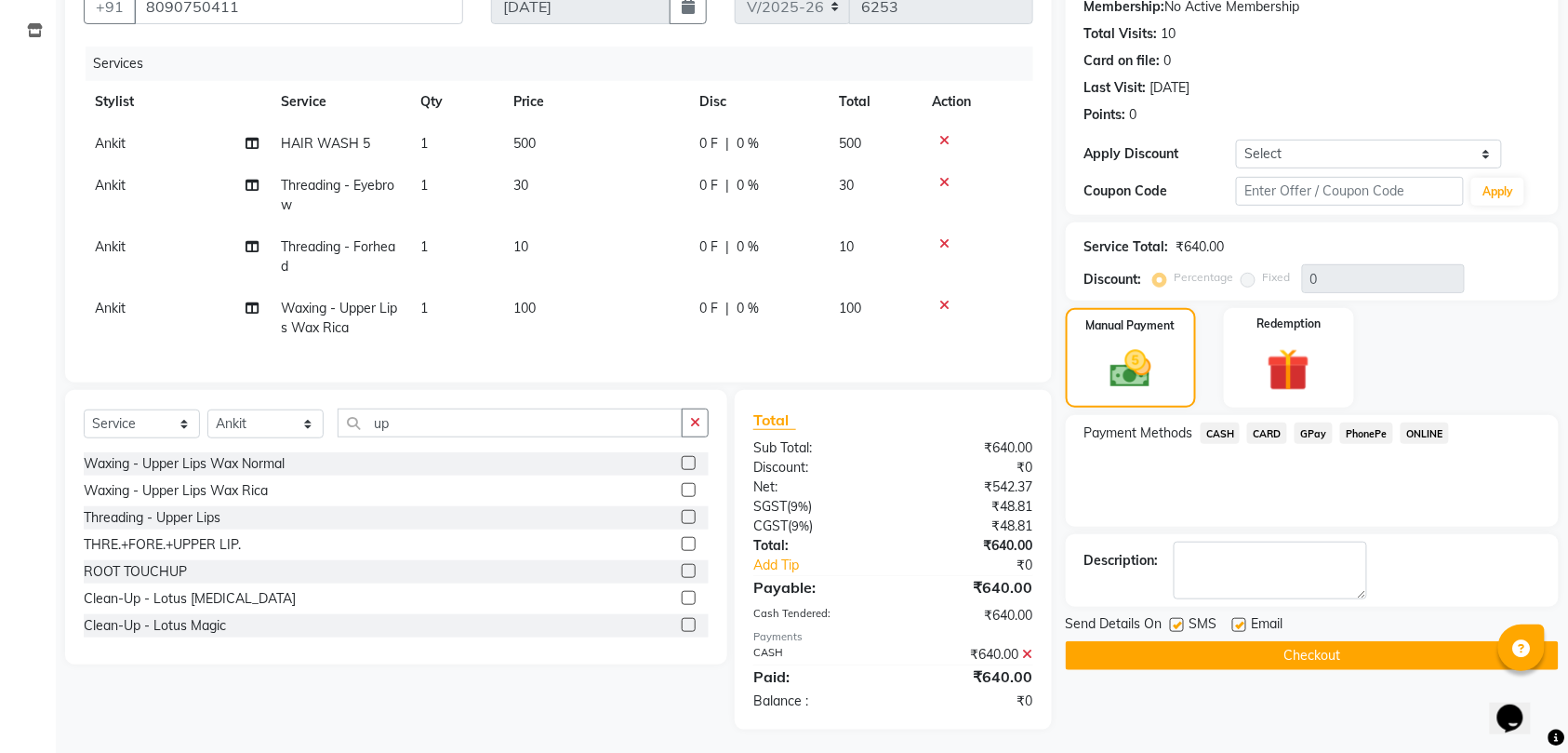
scroll to position [206, 0]
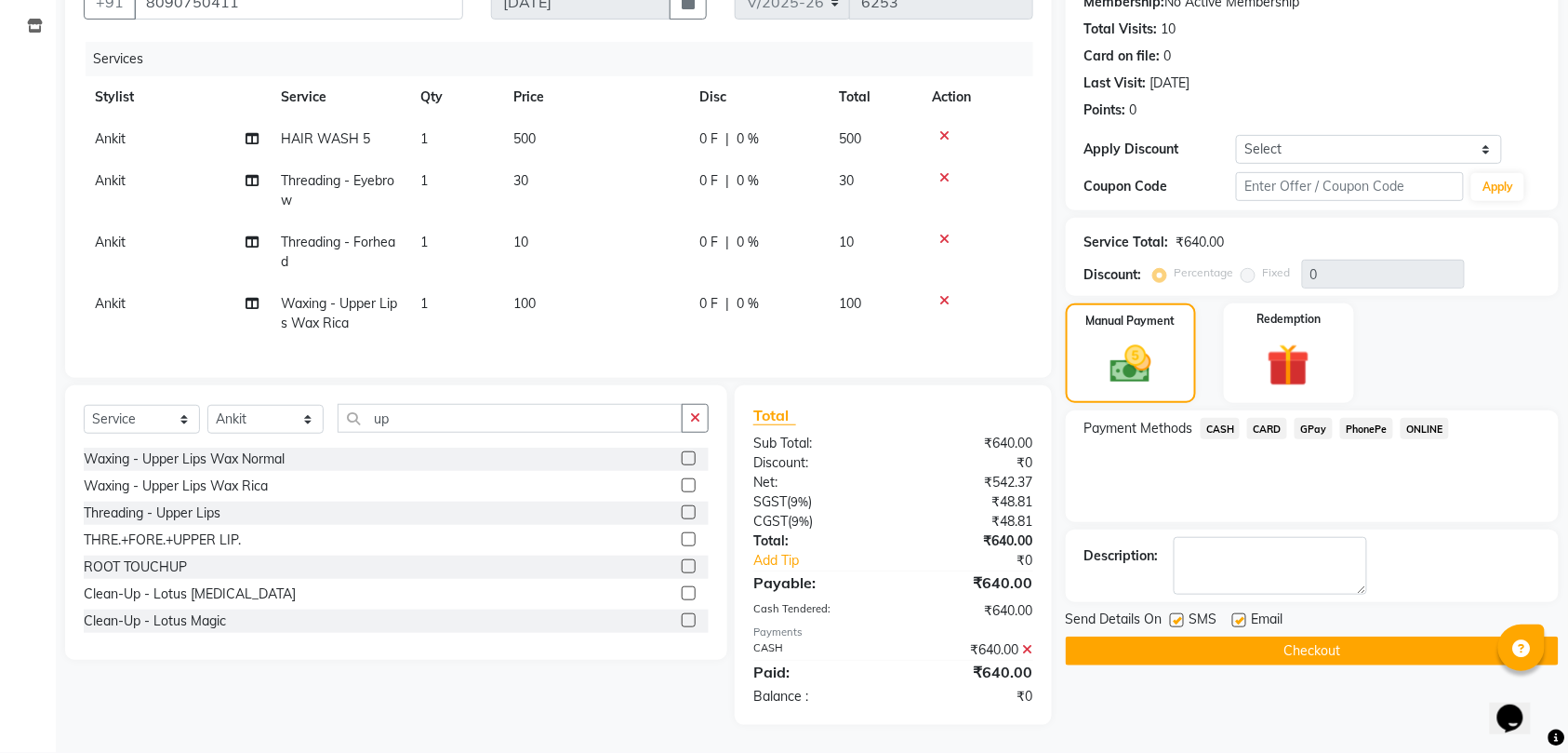
click at [1330, 637] on button "Checkout" at bounding box center [1312, 651] width 493 height 29
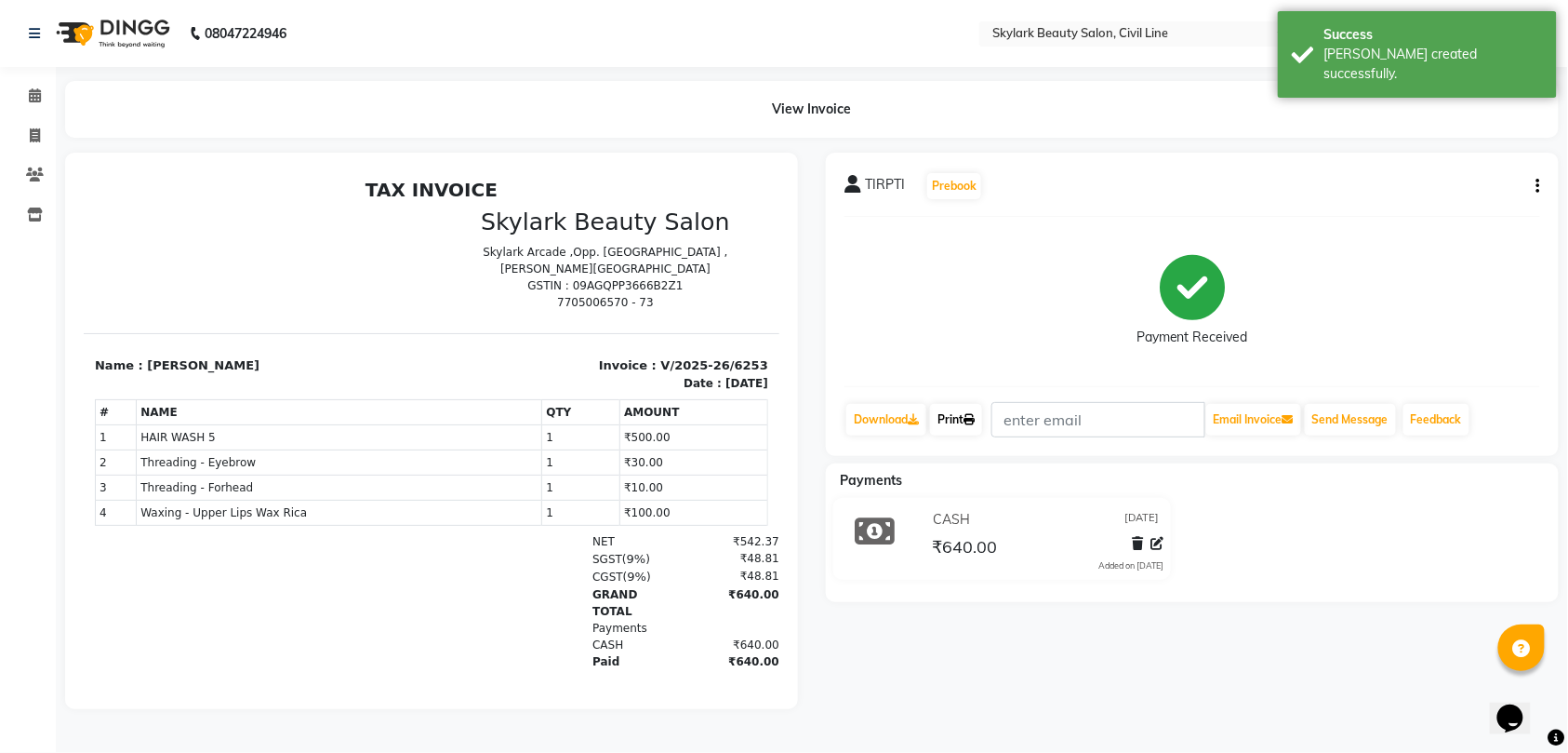
click at [975, 416] on icon at bounding box center [969, 419] width 11 height 11
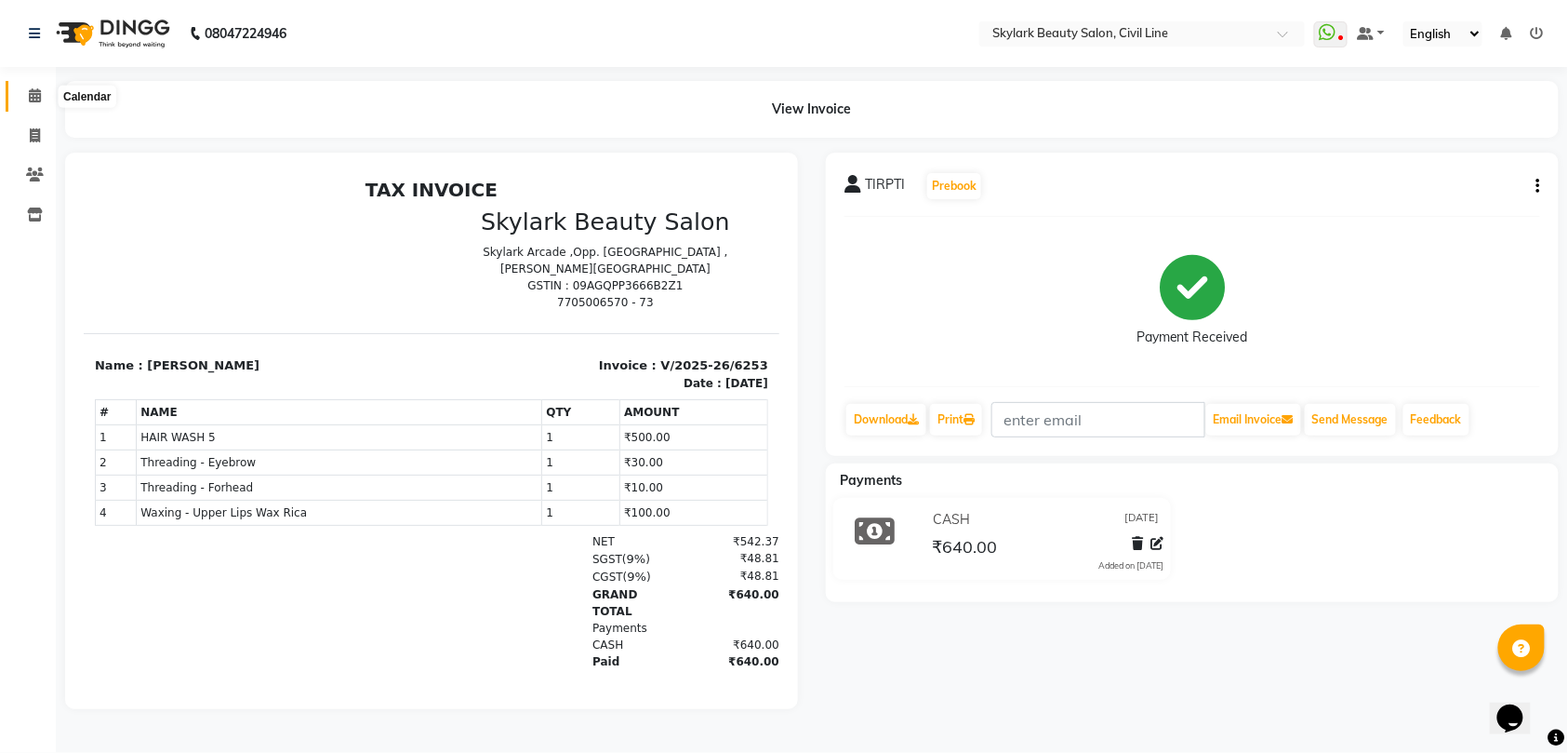
click at [35, 101] on icon at bounding box center [35, 95] width 12 height 14
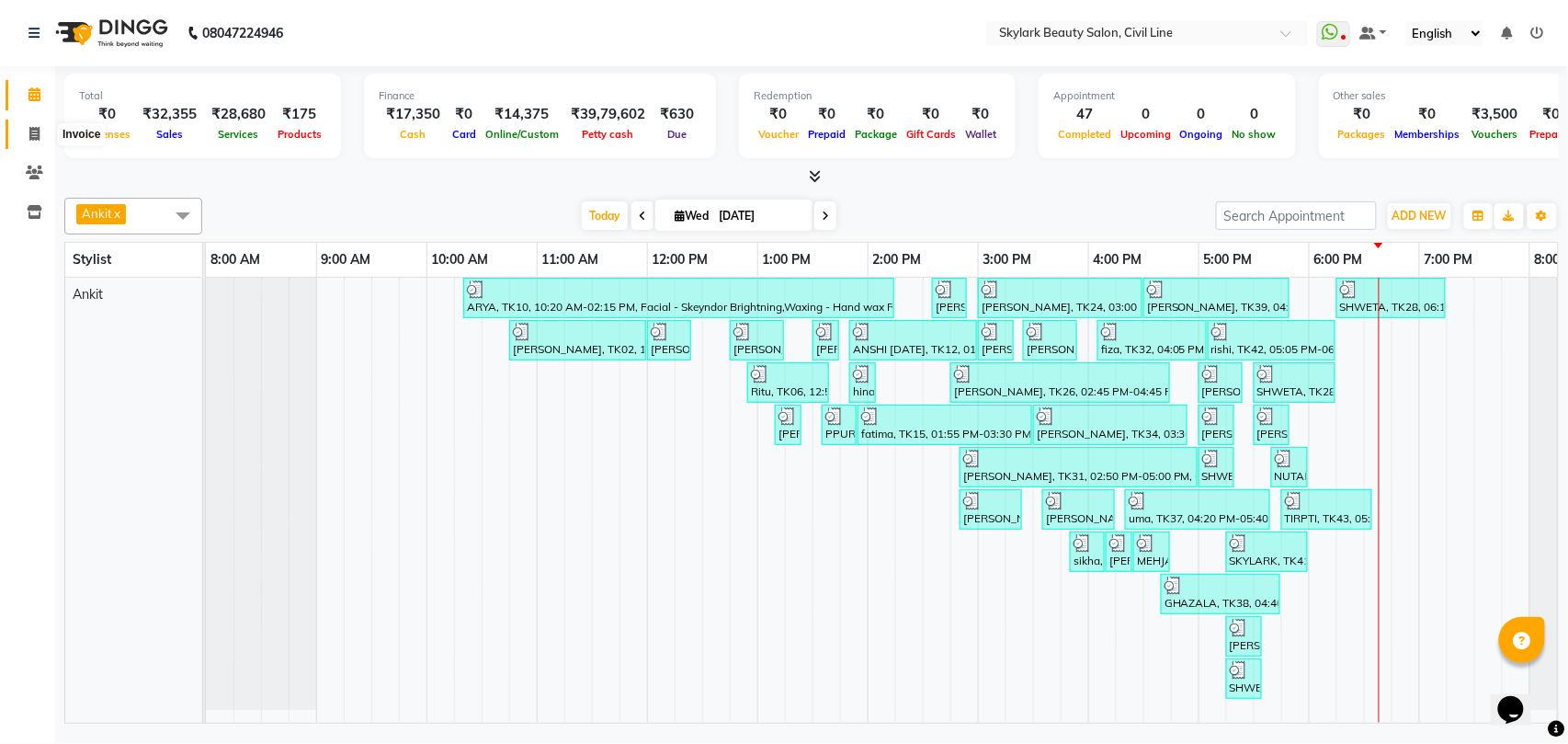
click at [34, 133] on icon at bounding box center [34, 133] width 10 height 14
select select "service"
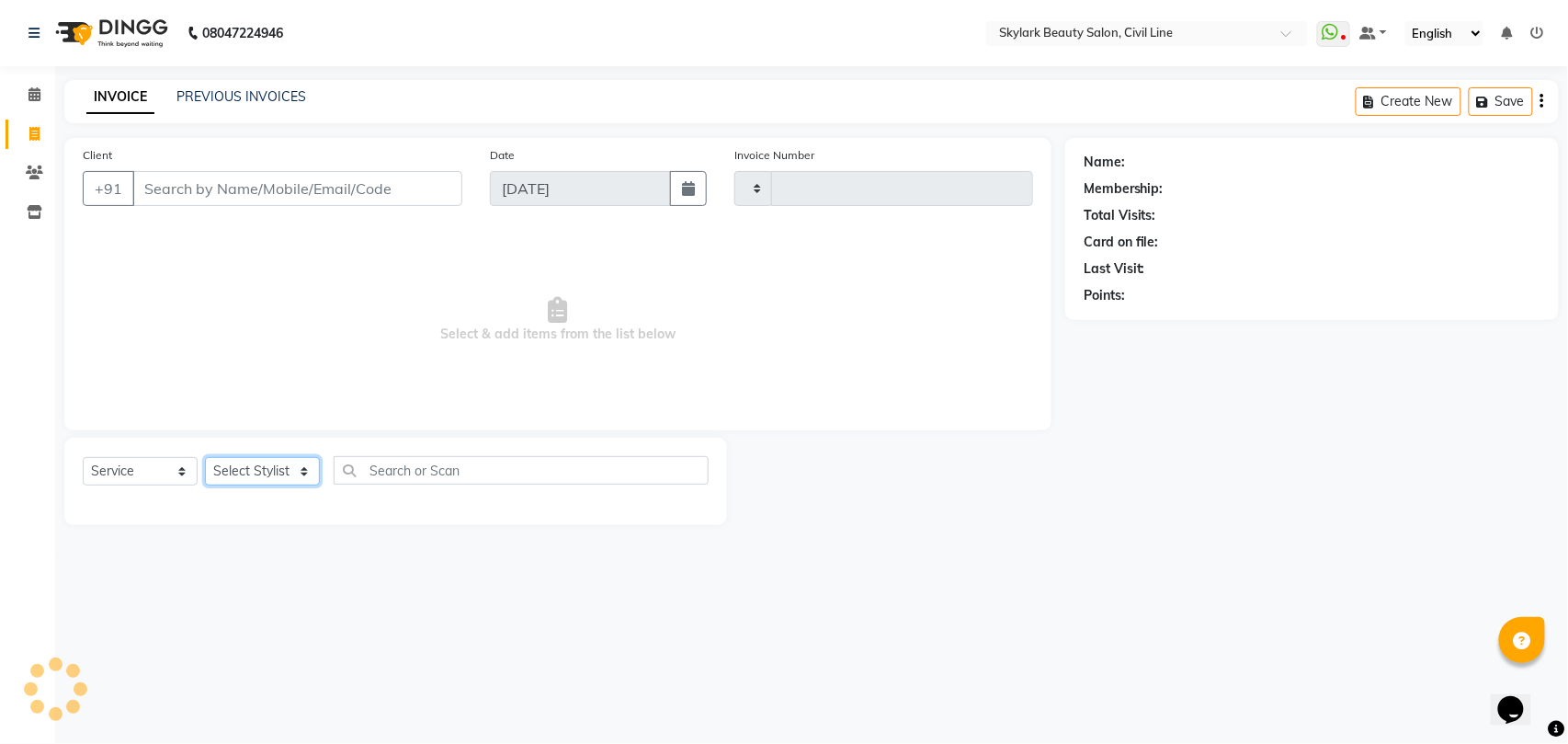
click at [281, 469] on select "Select Stylist" at bounding box center [262, 471] width 115 height 29
select select "4588"
type input "6256"
drag, startPoint x: 273, startPoint y: 468, endPoint x: 278, endPoint y: 482, distance: 14.9
click at [273, 468] on select "Select Stylist" at bounding box center [262, 471] width 115 height 29
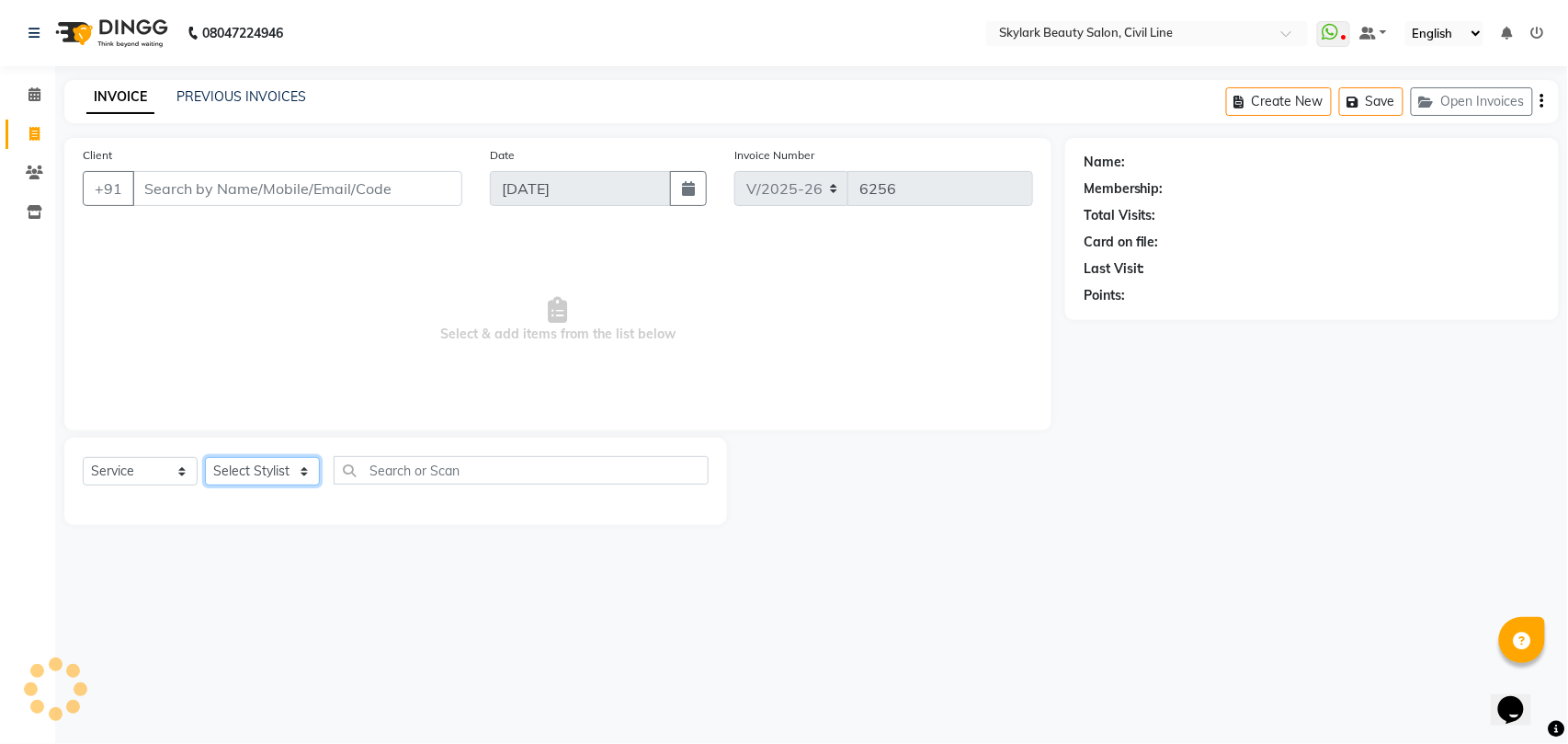
click at [273, 468] on select "Select Stylist" at bounding box center [262, 471] width 115 height 29
click at [261, 469] on select "Select Stylist" at bounding box center [262, 471] width 115 height 29
drag, startPoint x: 261, startPoint y: 469, endPoint x: 262, endPoint y: 478, distance: 9.1
click at [261, 469] on select "Select Stylist [PERSON_NAME] [PERSON_NAME] [PERSON_NAME] WASU" at bounding box center [262, 471] width 115 height 29
select select "28120"
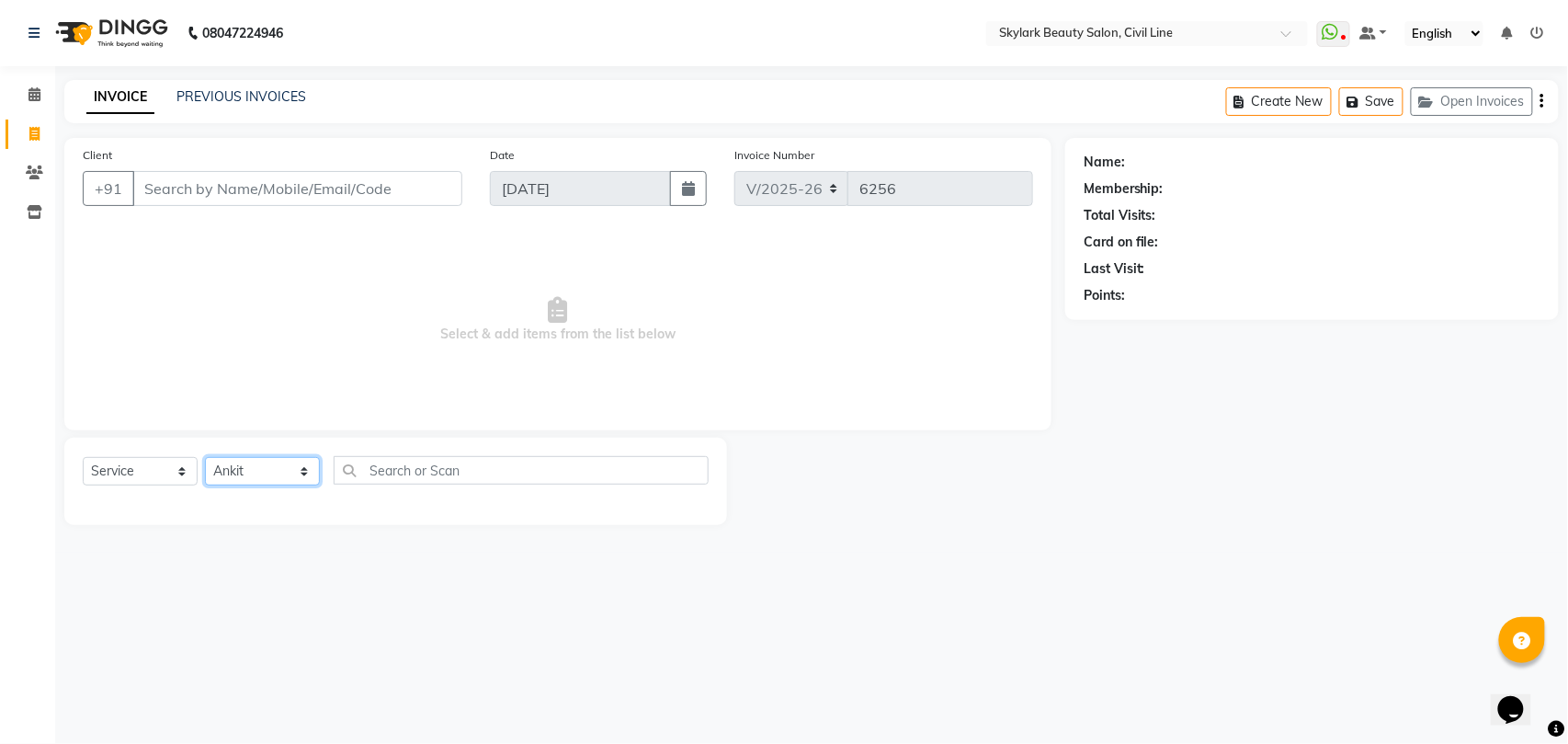
click at [205, 457] on select "Select Stylist [PERSON_NAME] [PERSON_NAME] [PERSON_NAME] WASU" at bounding box center [262, 471] width 115 height 29
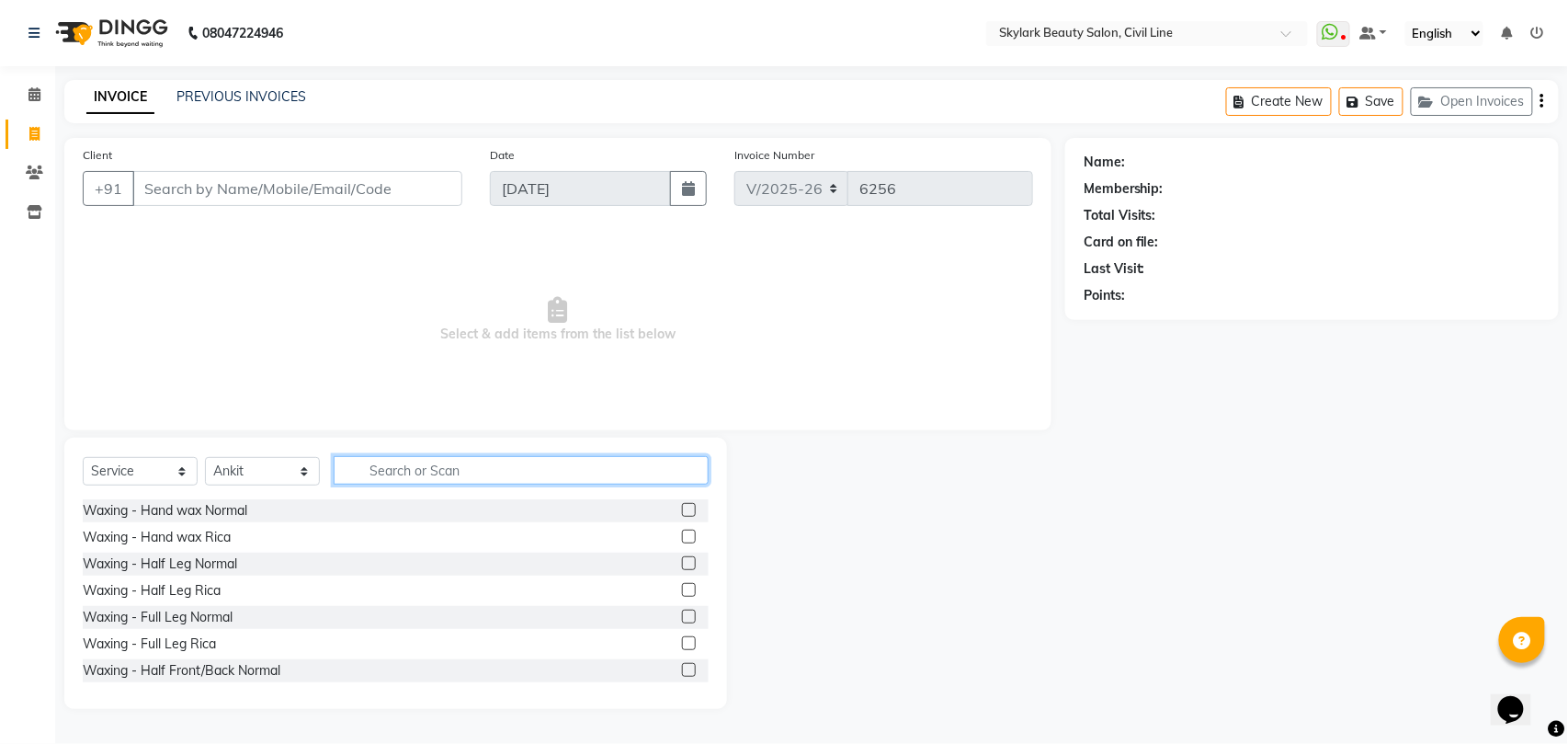
click at [500, 469] on input "text" at bounding box center [521, 470] width 375 height 29
type input "f"
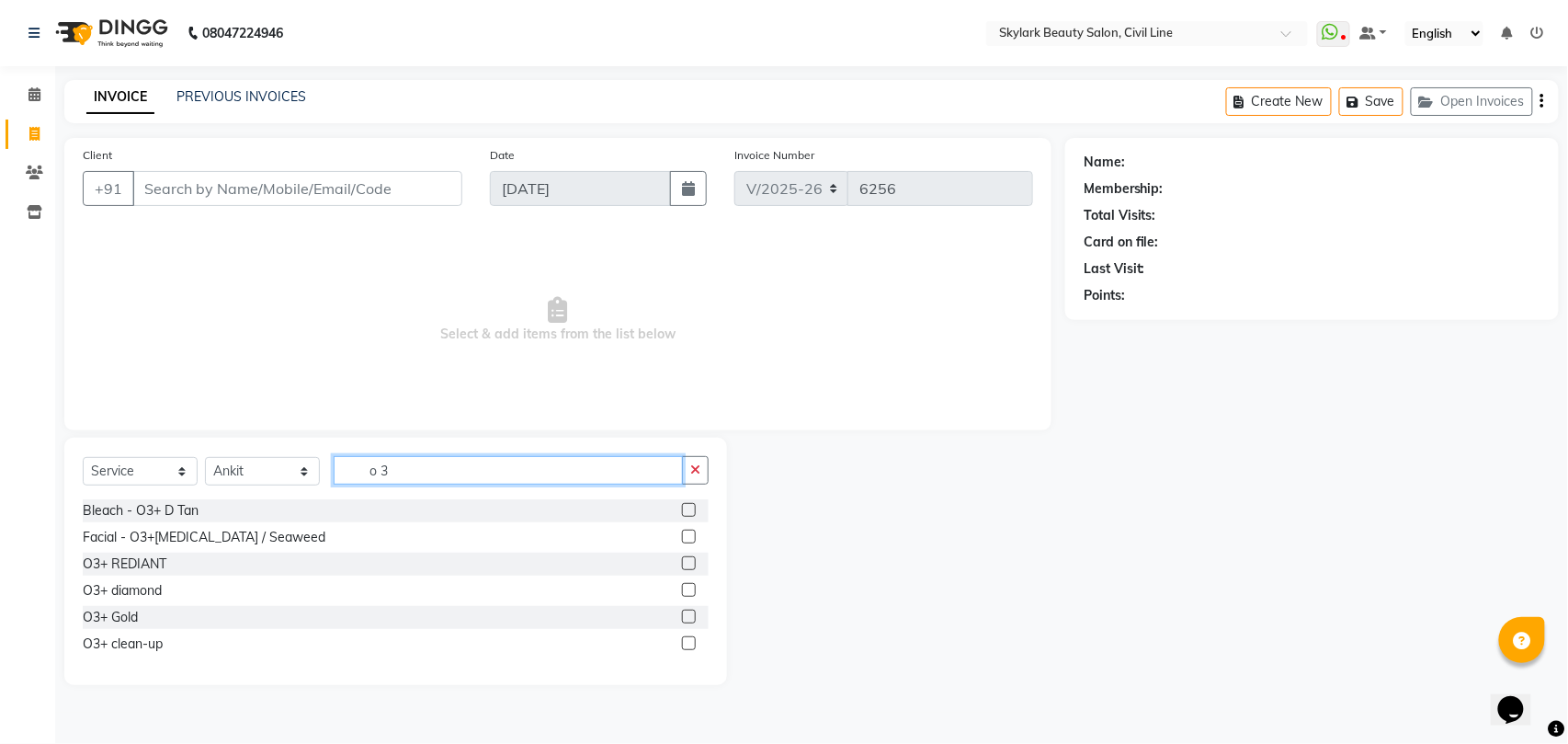
type input "o 3"
click at [689, 536] on label at bounding box center [688, 536] width 14 height 14
click at [689, 536] on input "checkbox" at bounding box center [687, 536] width 12 height 12
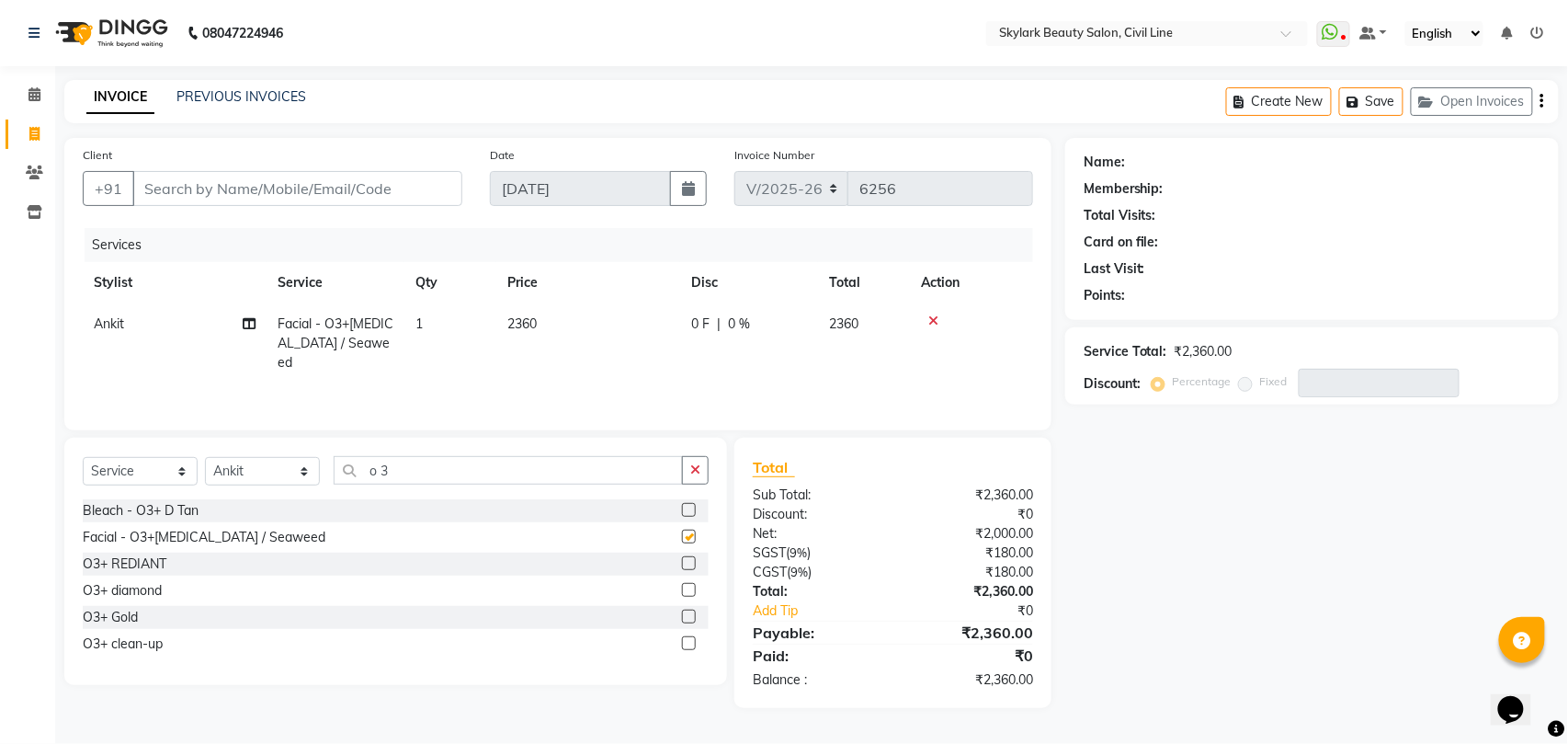
checkbox input "false"
drag, startPoint x: 695, startPoint y: 473, endPoint x: 610, endPoint y: 458, distance: 86.3
click at [695, 472] on icon "button" at bounding box center [695, 470] width 10 height 13
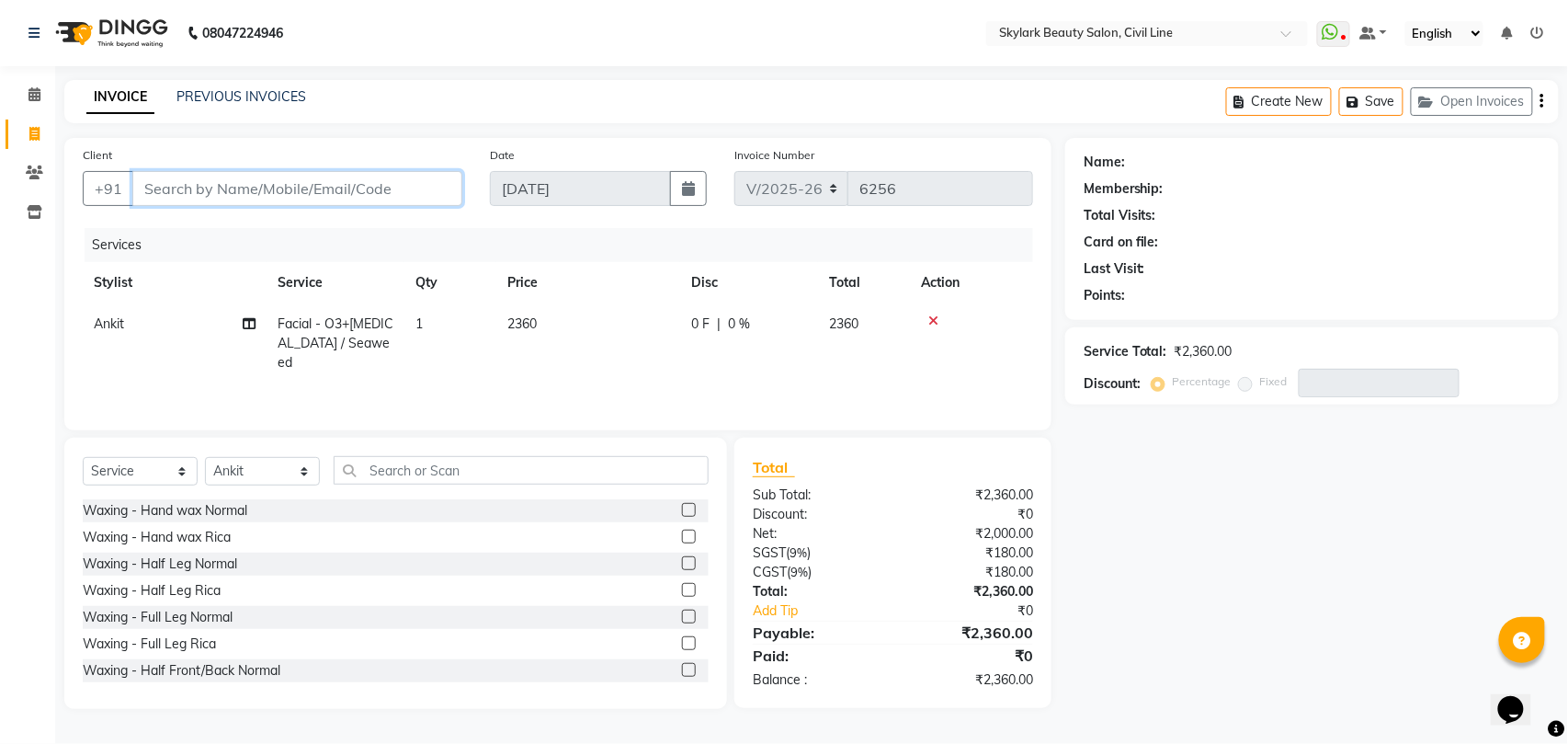
click at [406, 192] on input "Client" at bounding box center [297, 189] width 330 height 35
type input "7"
type input "0"
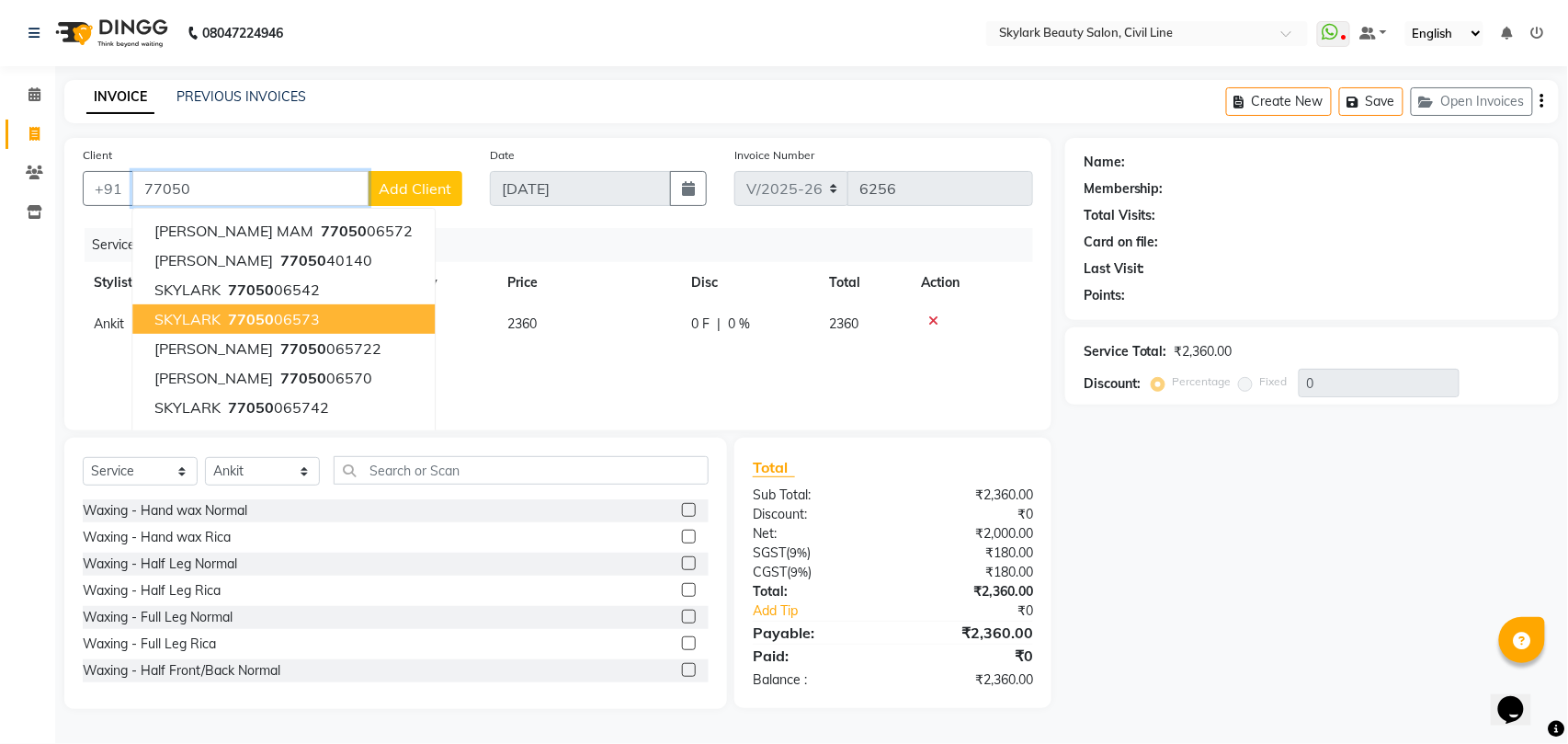
click at [291, 320] on ngb-highlight "77050 06573" at bounding box center [271, 319] width 95 height 19
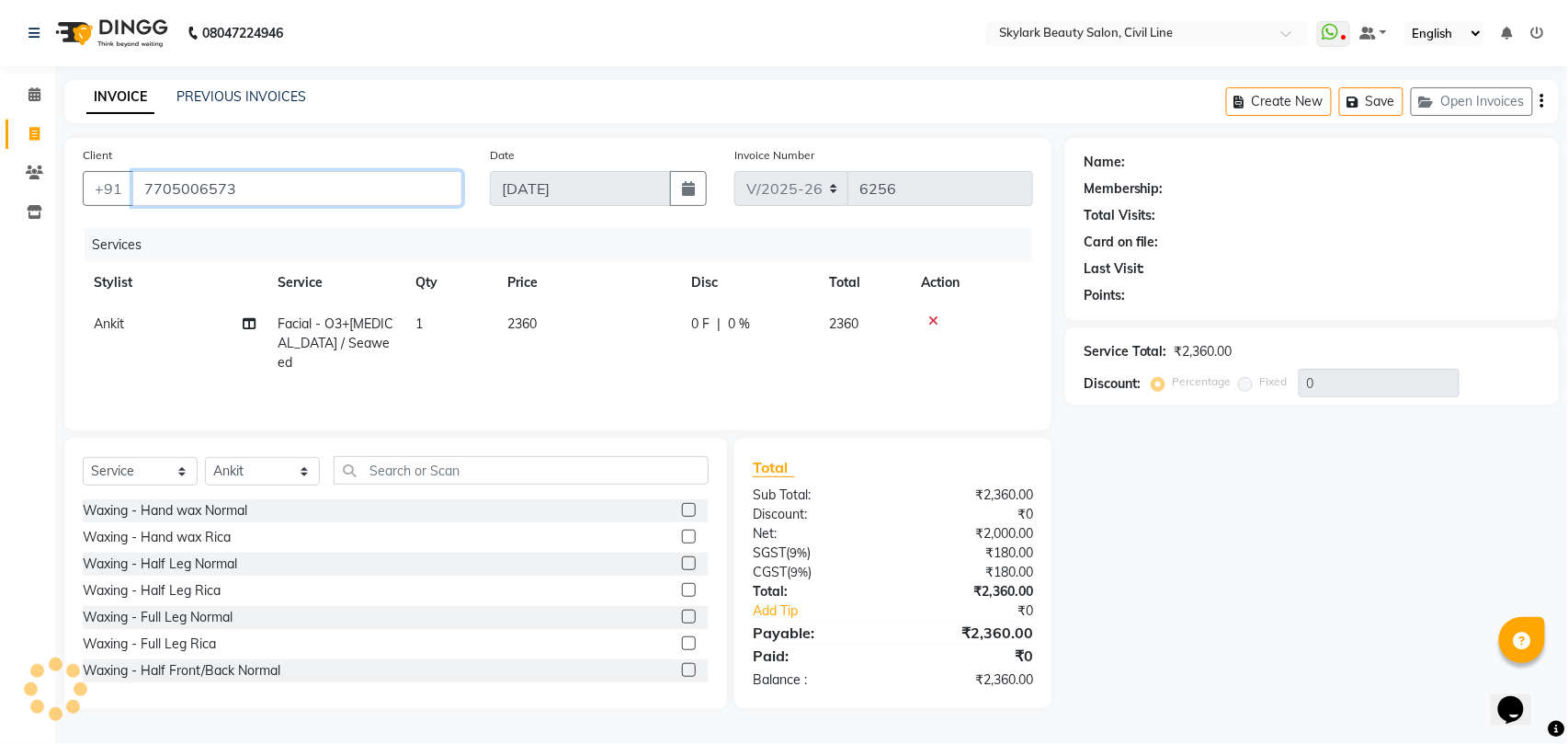
type input "7705006573"
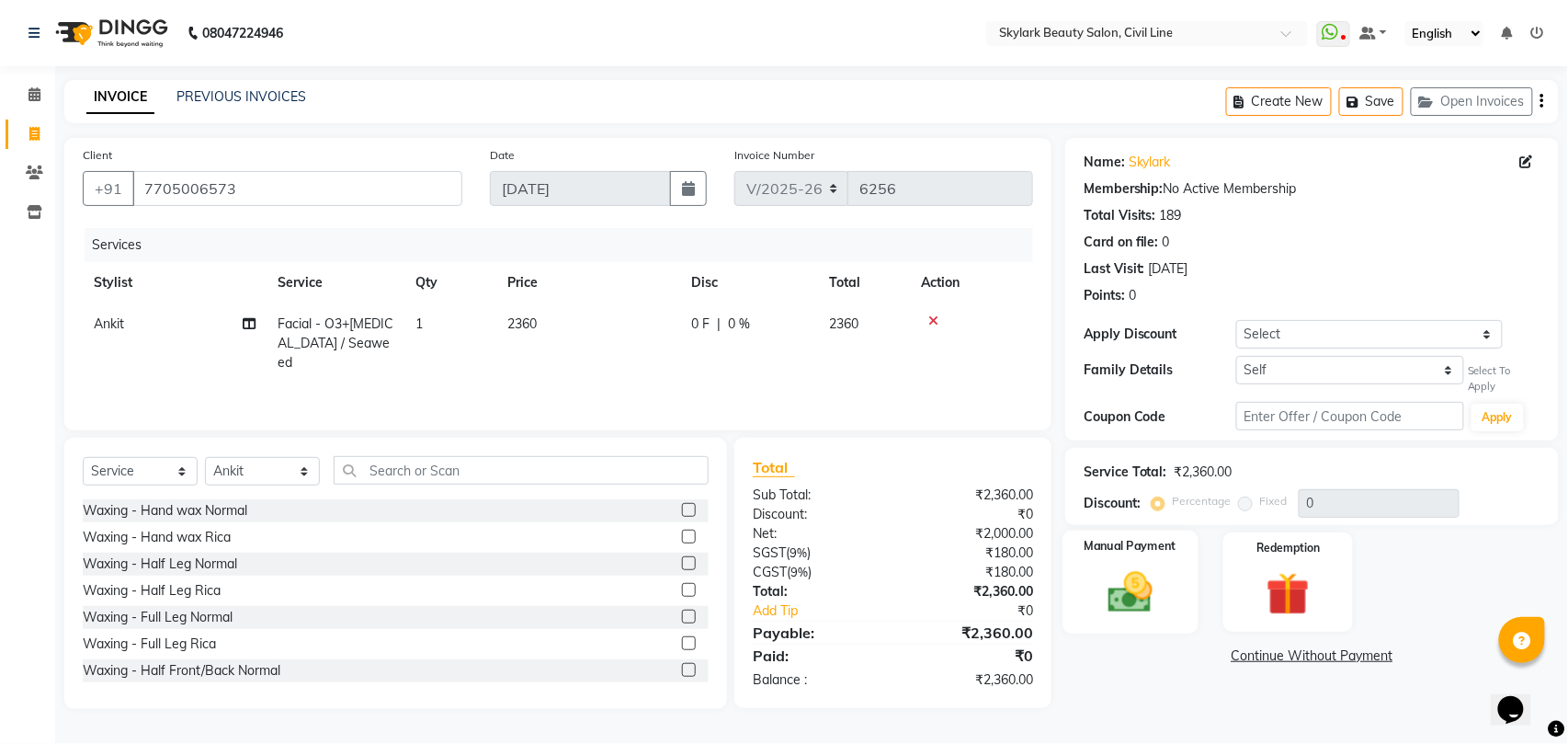
click at [1145, 581] on img at bounding box center [1130, 592] width 72 height 52
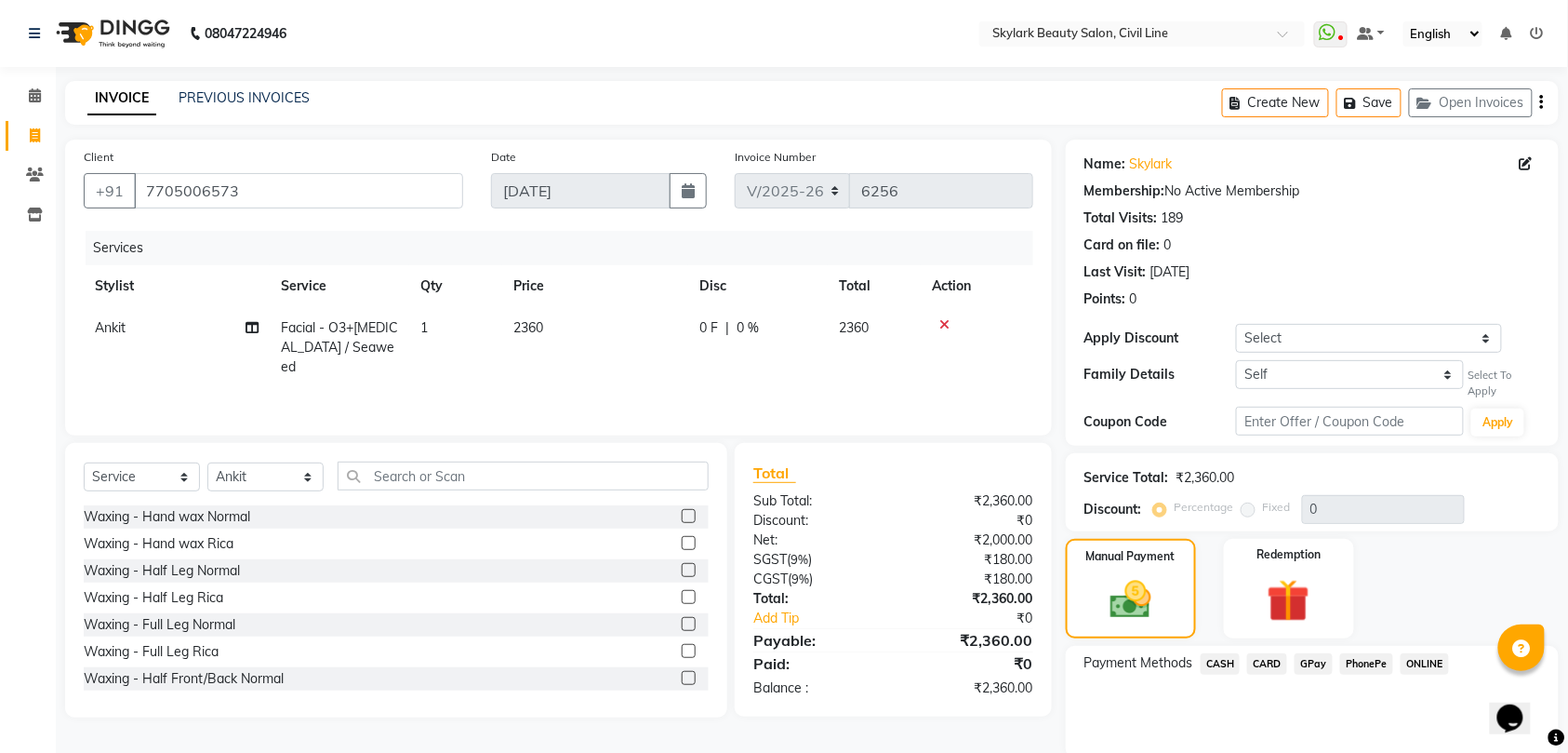
scroll to position [70, 0]
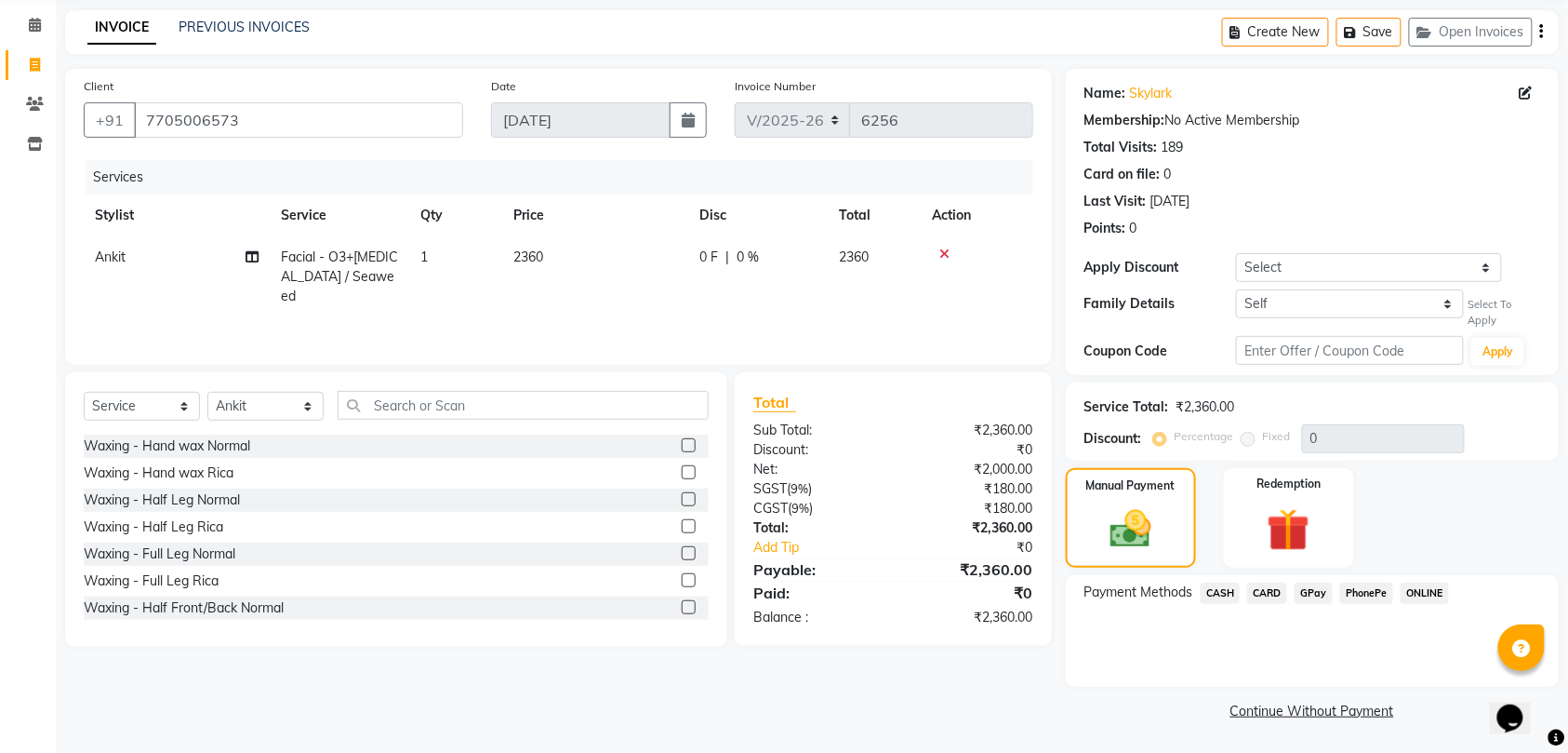
click at [1311, 586] on span "GPay" at bounding box center [1313, 593] width 38 height 22
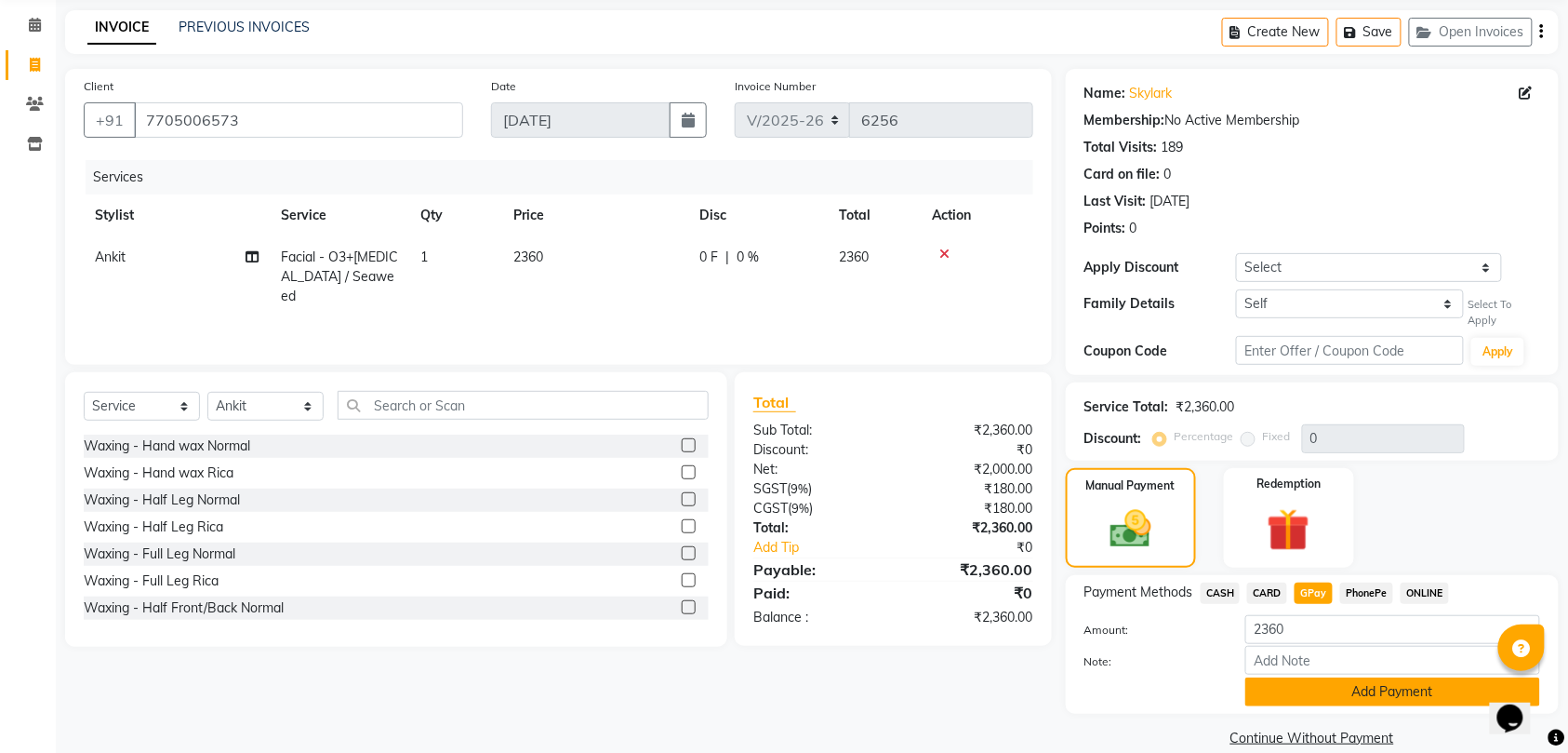
click at [1351, 689] on button "Add Payment" at bounding box center [1392, 691] width 294 height 29
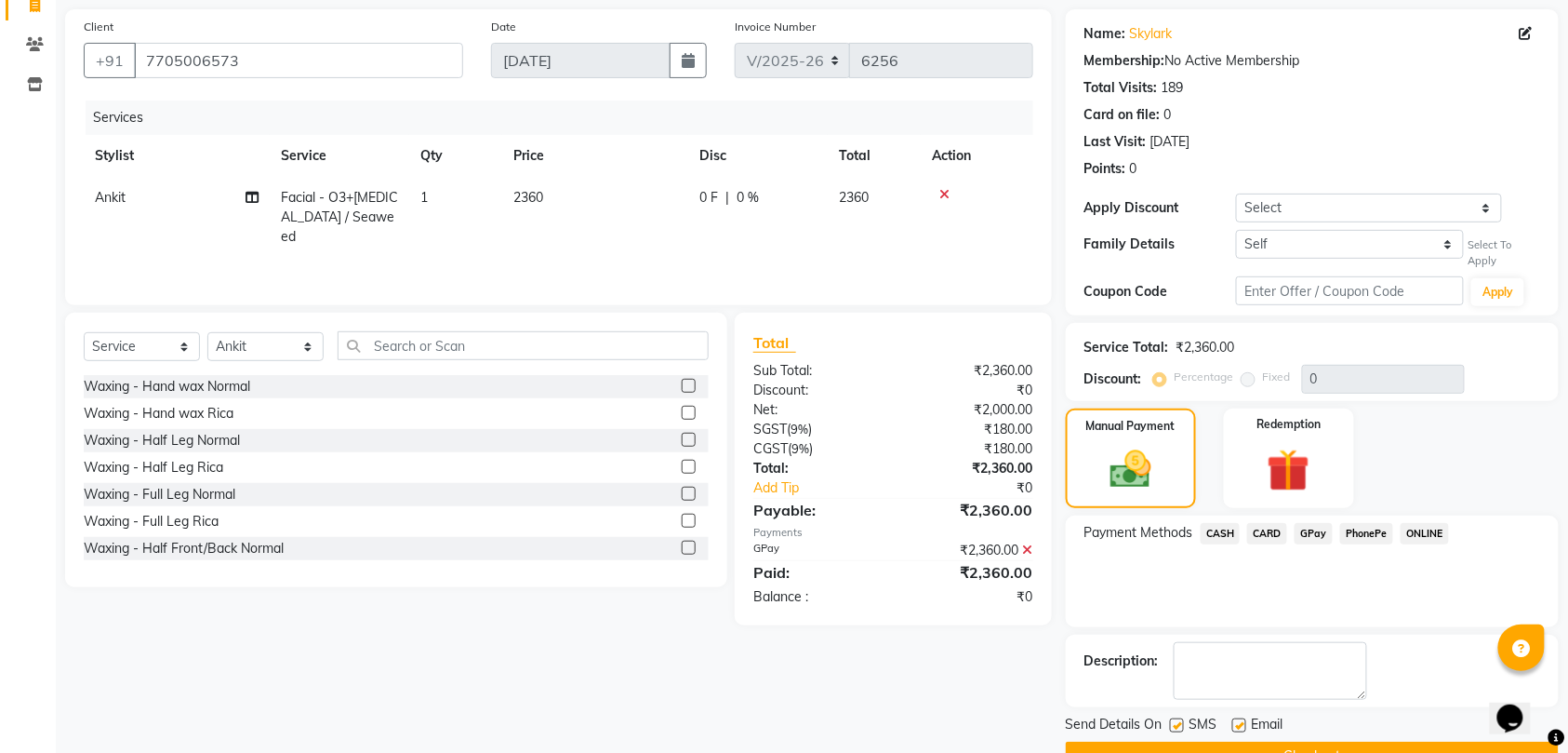
scroll to position [176, 0]
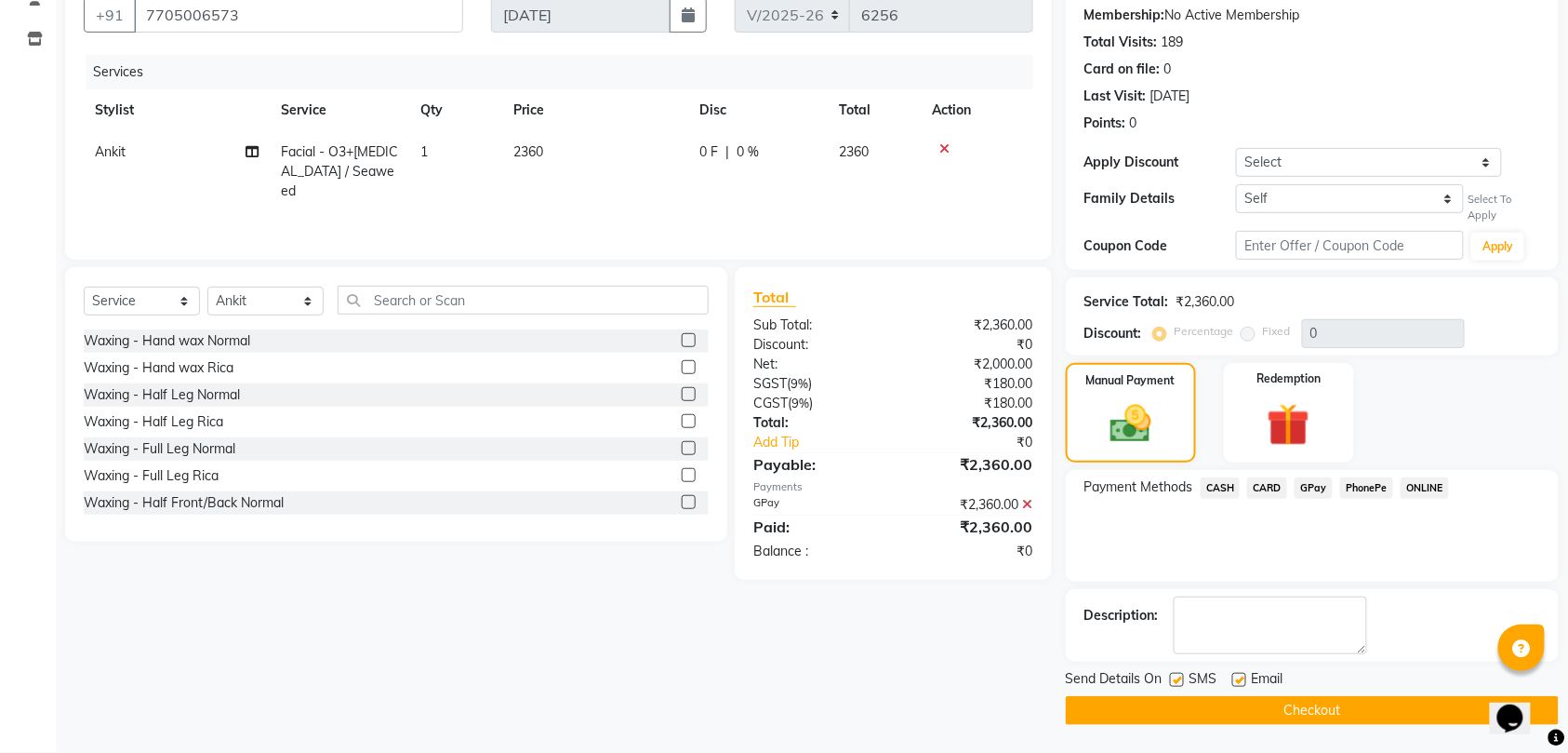
click at [1353, 709] on button "Checkout" at bounding box center [1312, 710] width 493 height 29
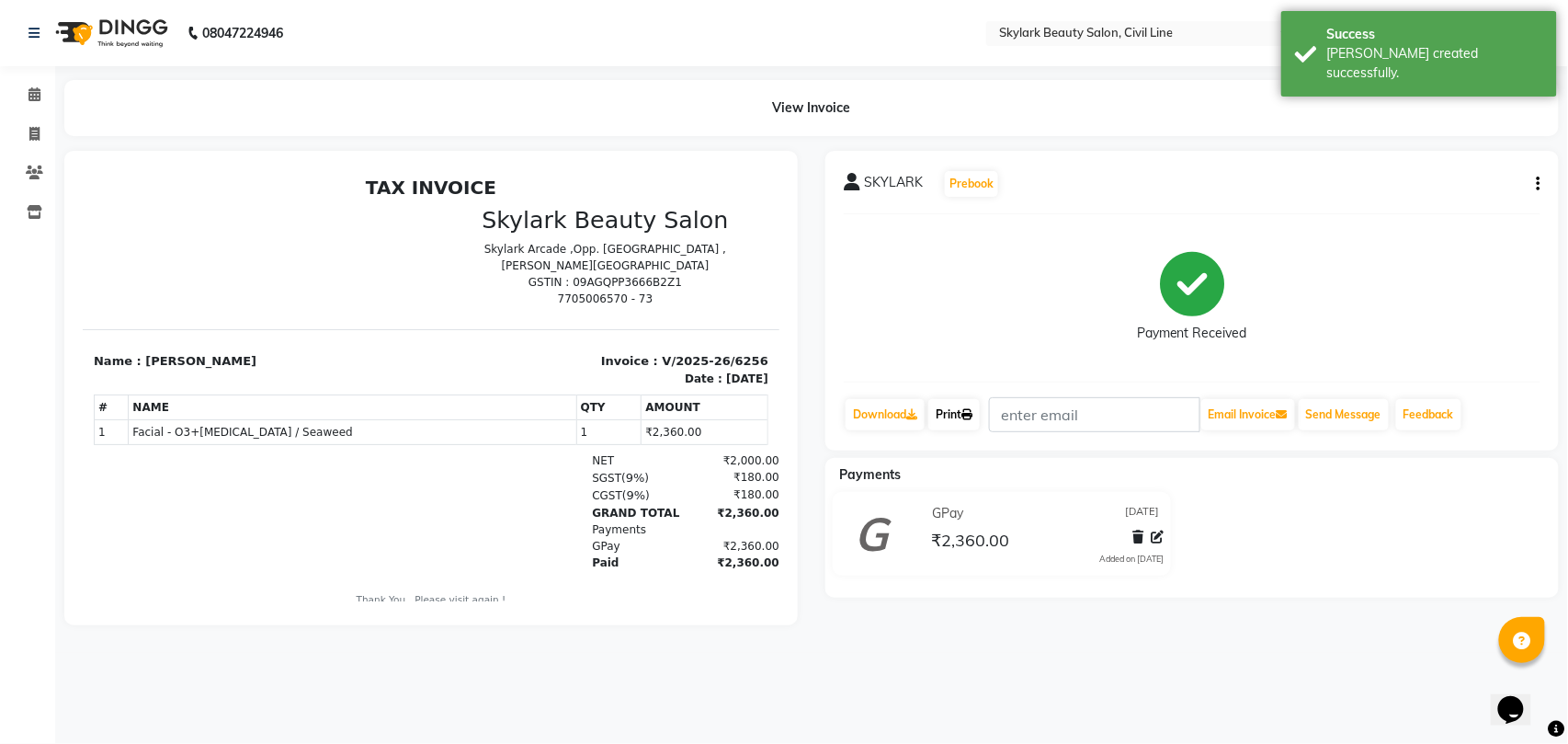
click at [960, 412] on link "Print" at bounding box center [954, 415] width 52 height 32
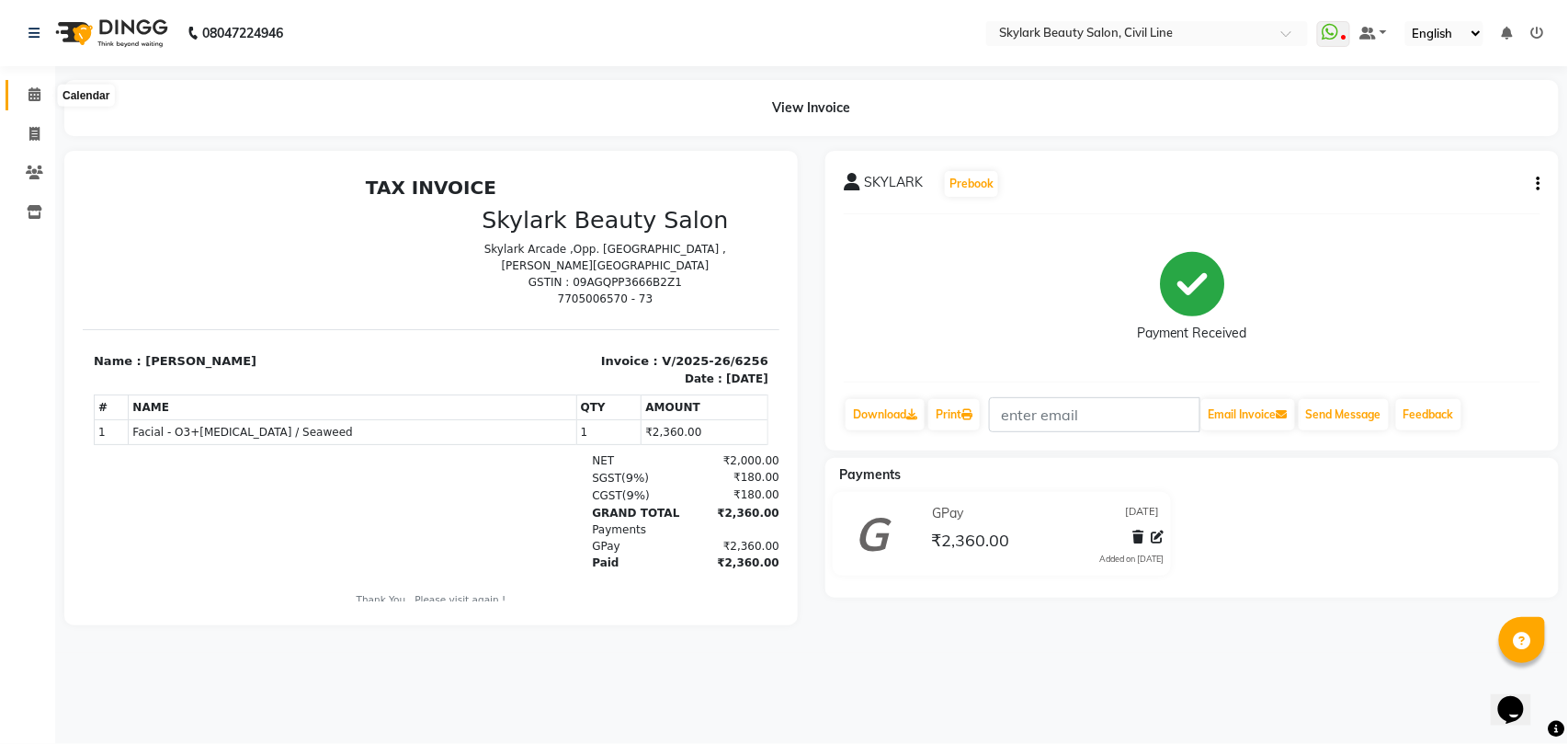
click at [31, 95] on icon at bounding box center [34, 94] width 12 height 14
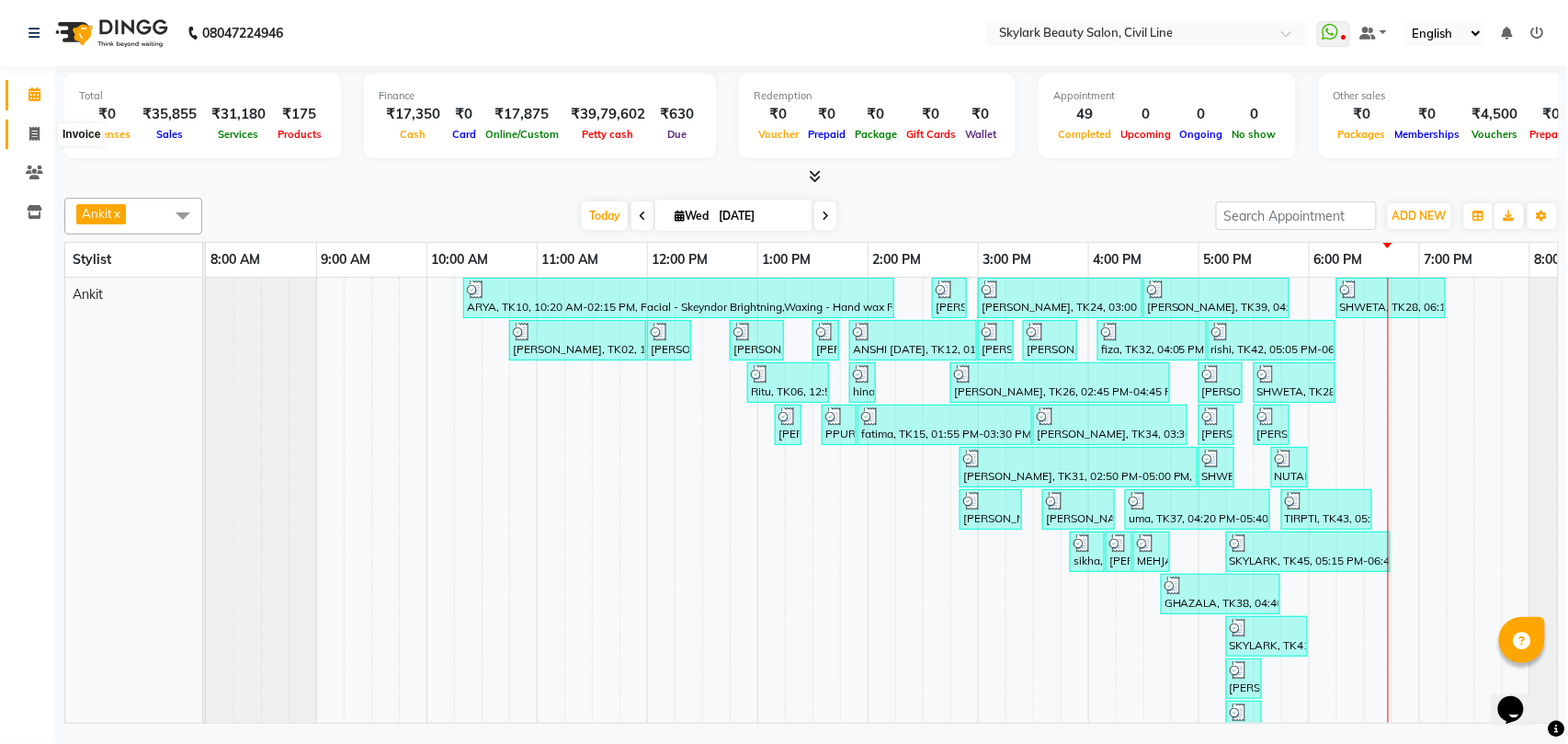
click at [30, 136] on icon at bounding box center [34, 133] width 10 height 14
select select "service"
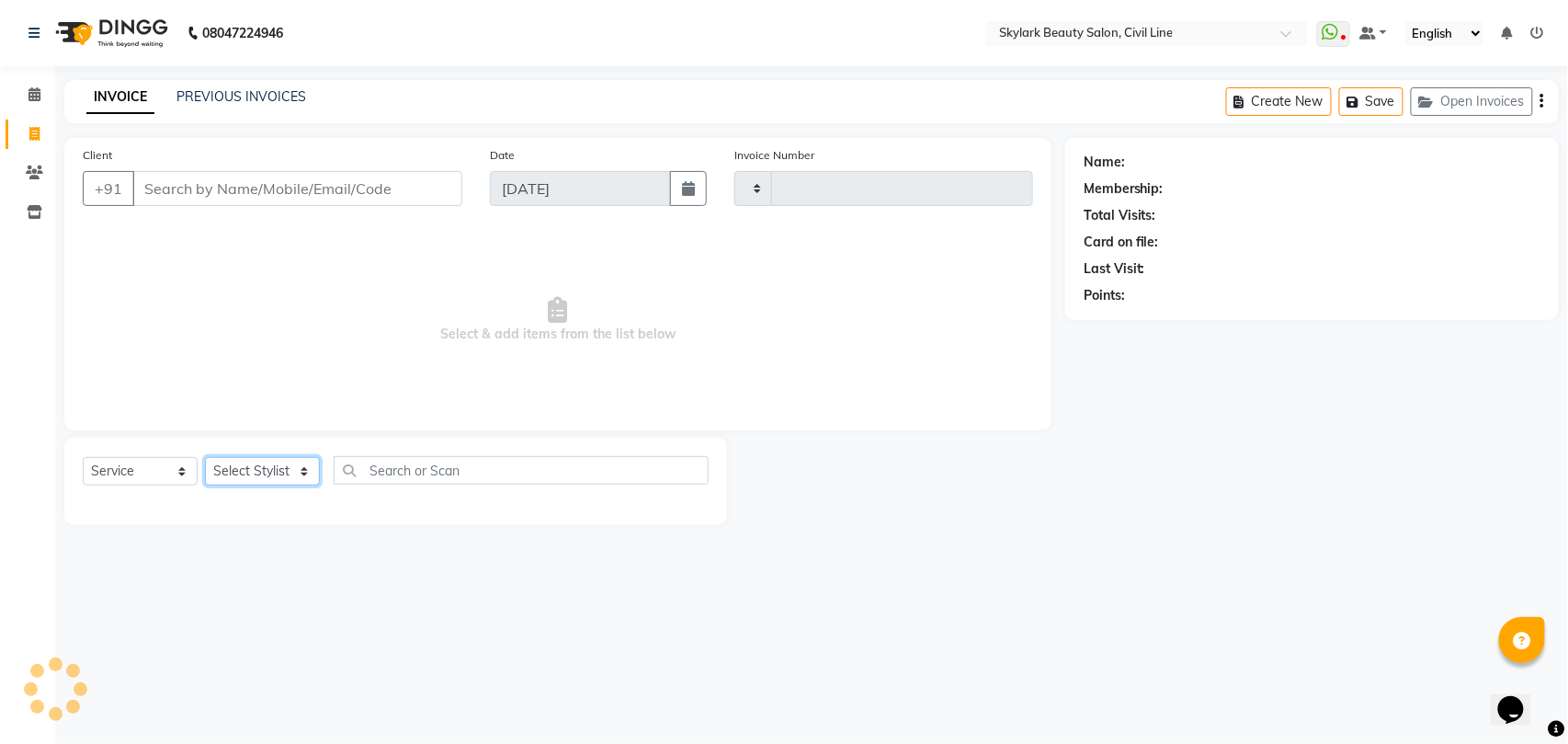
click at [263, 469] on select "Select Stylist" at bounding box center [262, 471] width 115 height 29
select select "4588"
type input "6257"
click at [277, 463] on div "Select Service Product Membership Package Voucher Prepaid Gift Card Select Styl…" at bounding box center [395, 481] width 662 height 87
click at [277, 463] on select "Select Stylist [PERSON_NAME] [PERSON_NAME] [PERSON_NAME] WASU" at bounding box center [262, 471] width 115 height 29
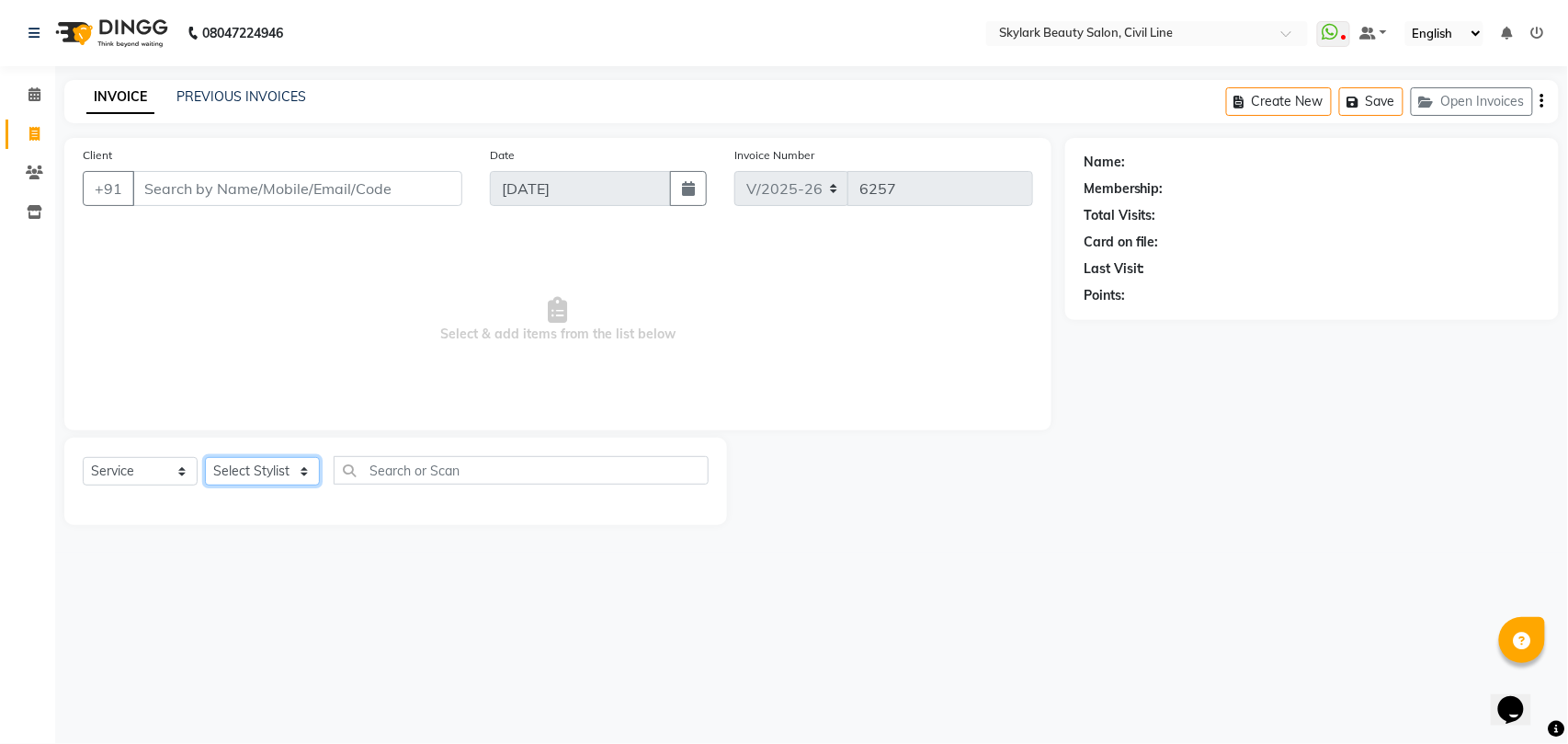
select select "28120"
click at [205, 457] on select "Select Stylist [PERSON_NAME] [PERSON_NAME] [PERSON_NAME] WASU" at bounding box center [262, 471] width 115 height 29
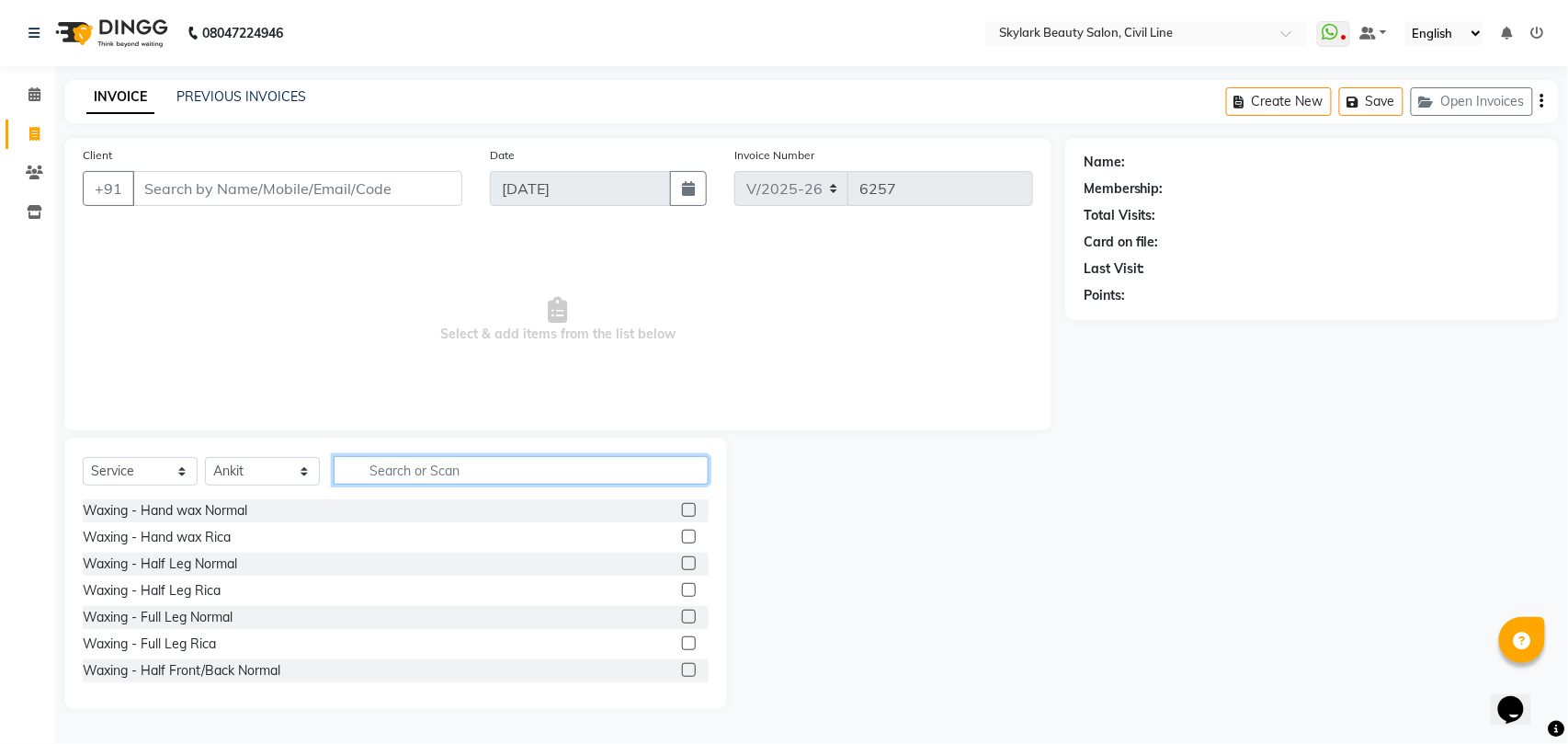
click at [428, 465] on input "text" at bounding box center [521, 470] width 375 height 29
click at [207, 540] on div "Waxing - Hand wax Rica" at bounding box center [157, 536] width 148 height 19
checkbox input "false"
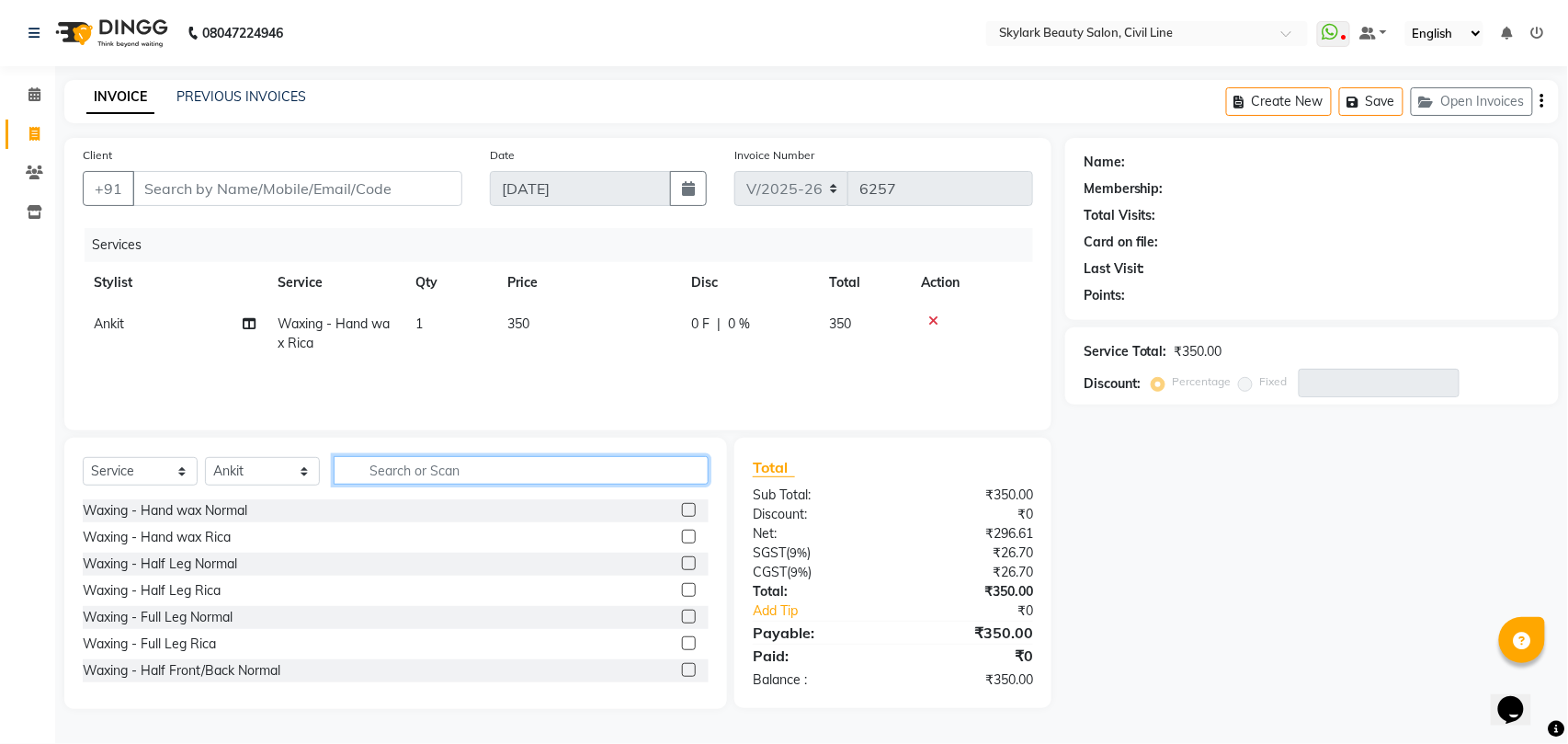
click at [401, 473] on input "text" at bounding box center [521, 470] width 375 height 29
type input "up"
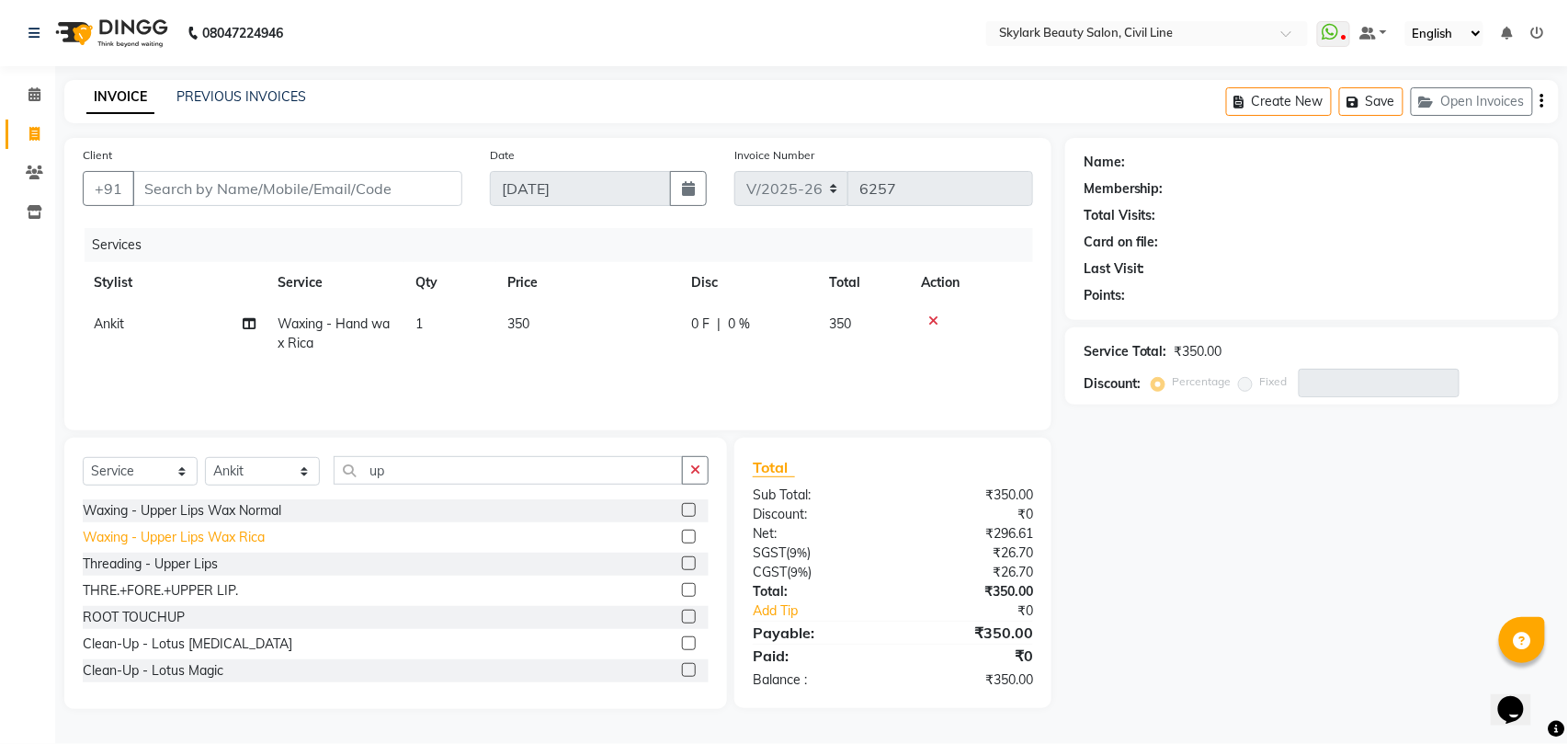
click at [203, 535] on div "Waxing - Upper Lips Wax Rica" at bounding box center [173, 536] width 182 height 19
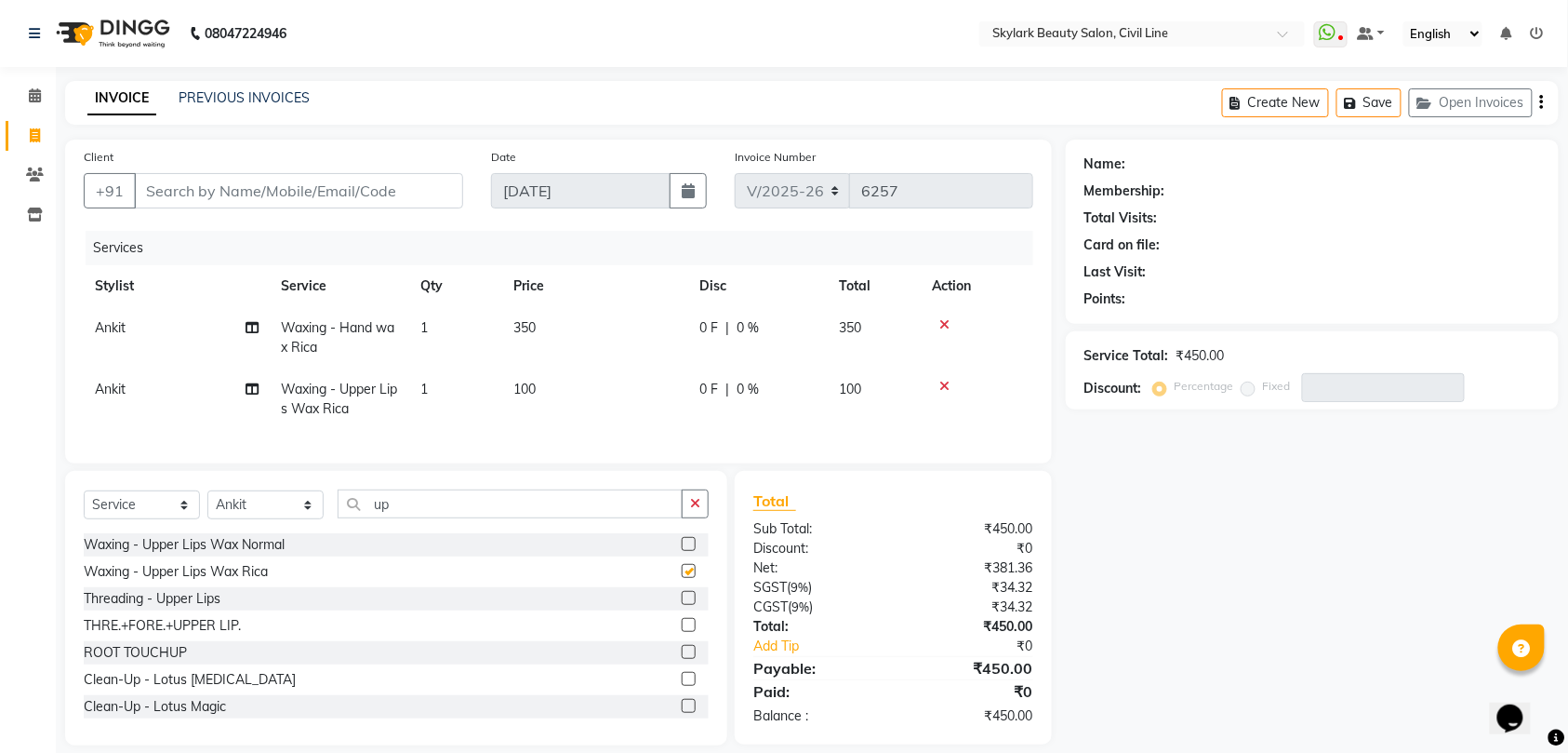
checkbox input "false"
click at [422, 519] on input "up" at bounding box center [510, 504] width 345 height 29
type input "u"
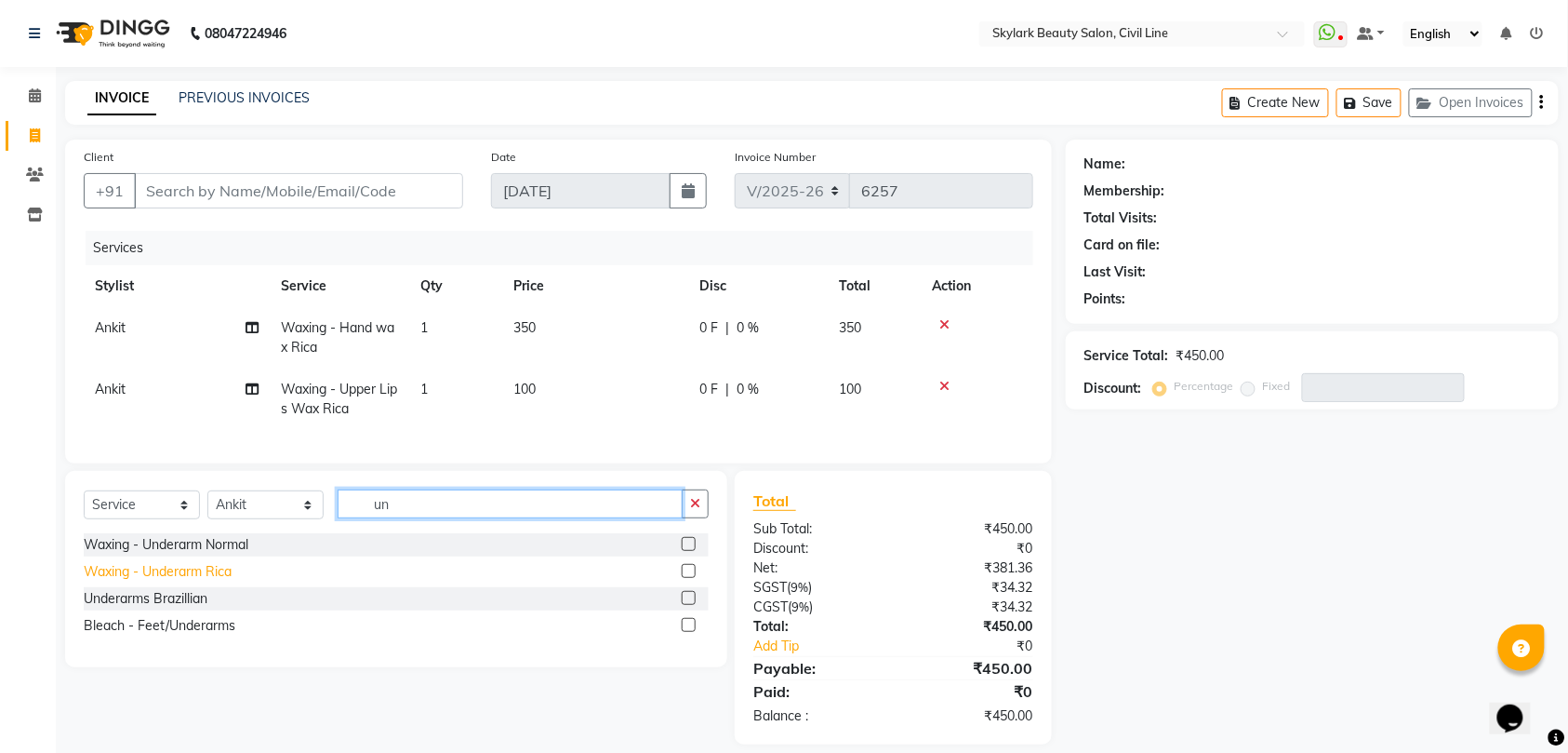
type input "un"
click at [172, 581] on div "Waxing - Underarm Rica" at bounding box center [157, 571] width 148 height 20
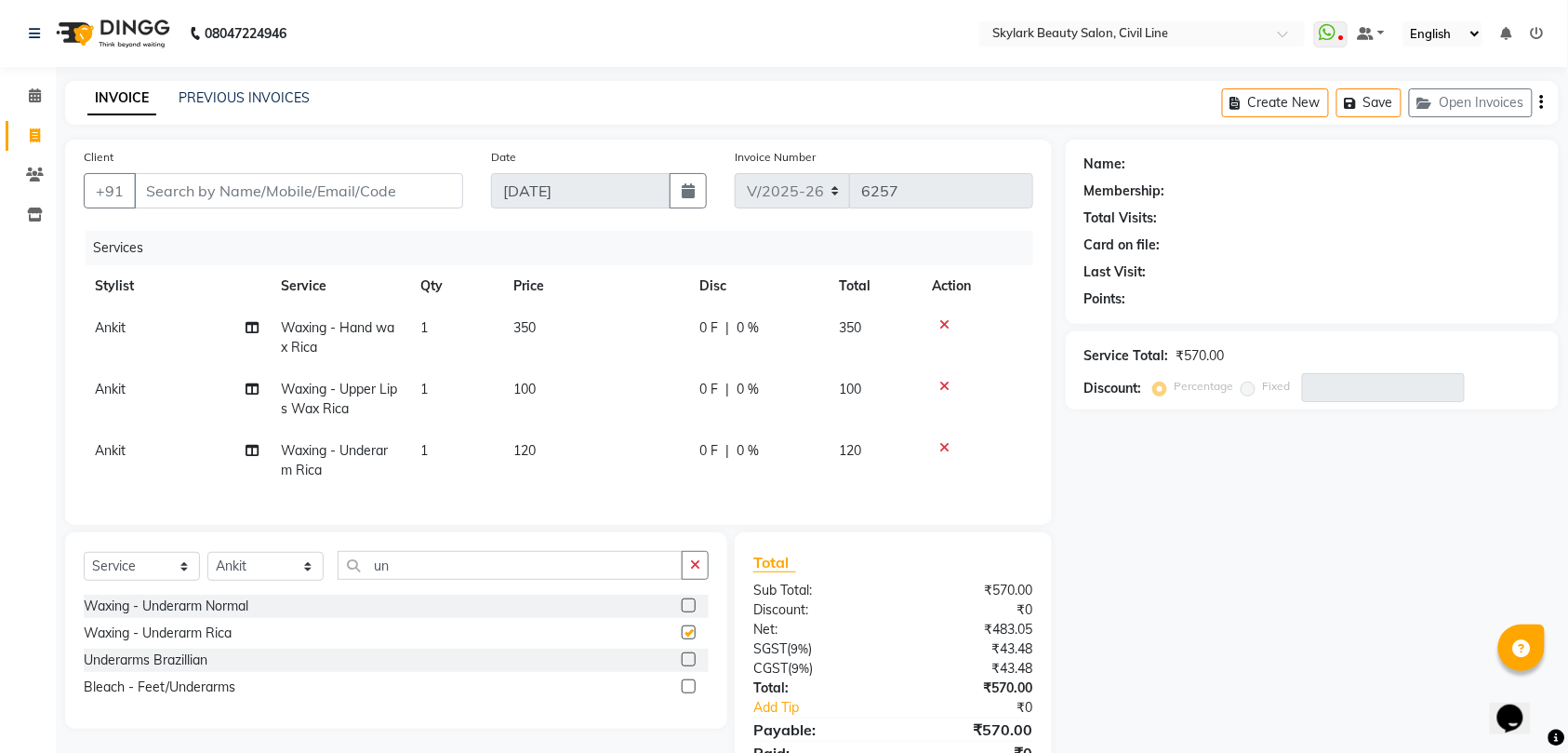
checkbox input "false"
click at [426, 580] on input "un" at bounding box center [510, 565] width 345 height 29
type input "u"
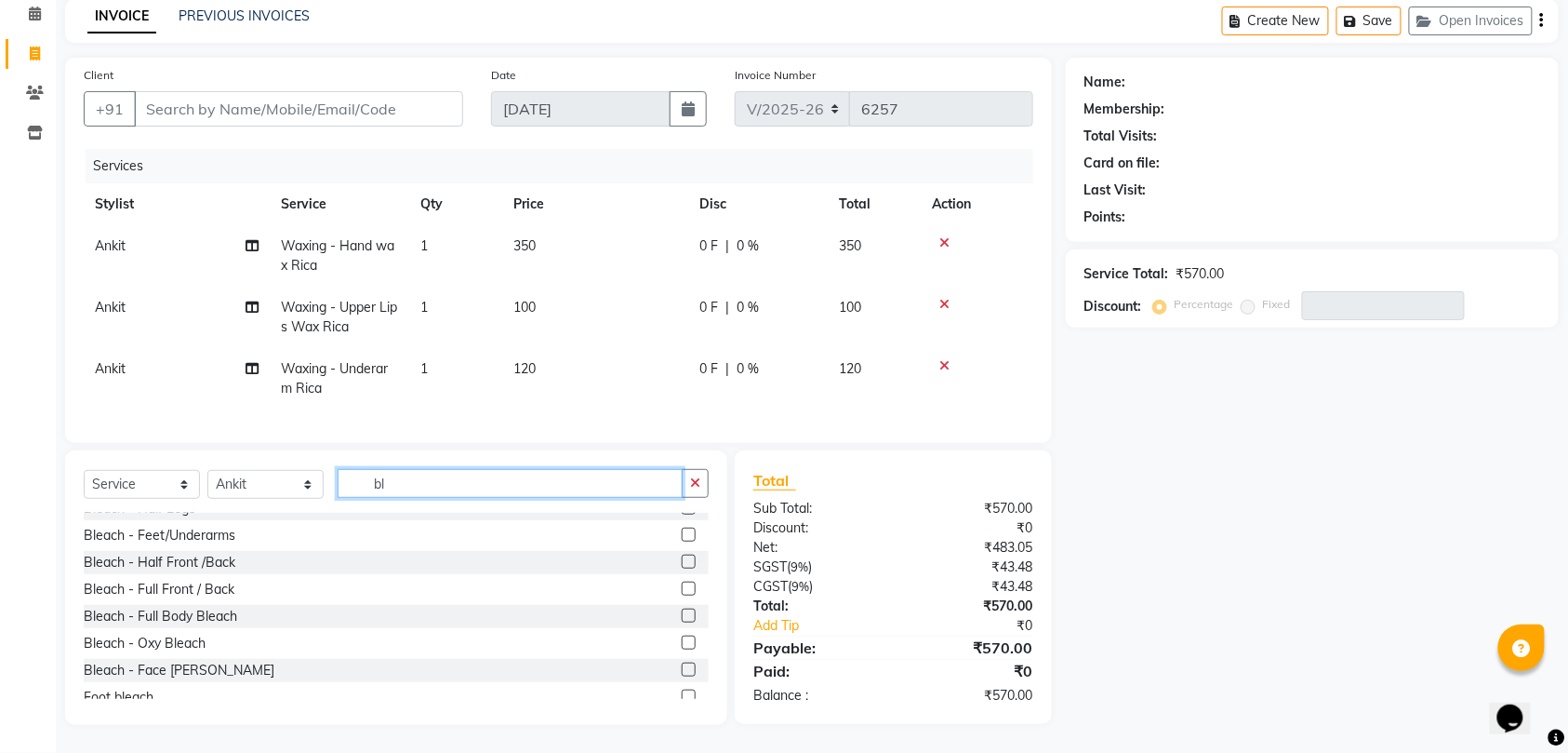
scroll to position [218, 0]
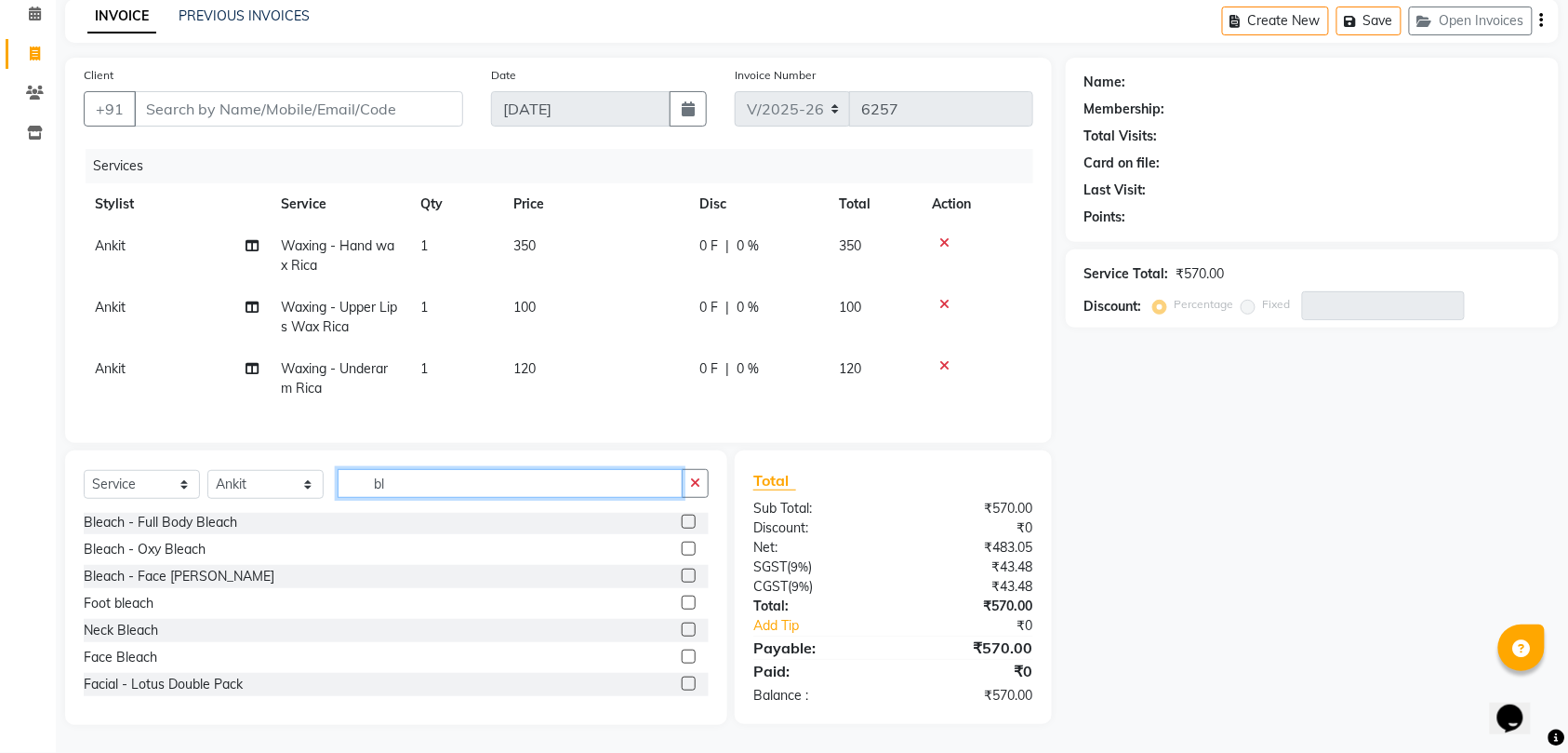
type input "bl"
click at [681, 522] on label at bounding box center [688, 521] width 14 height 14
click at [681, 522] on input "checkbox" at bounding box center [687, 522] width 12 height 12
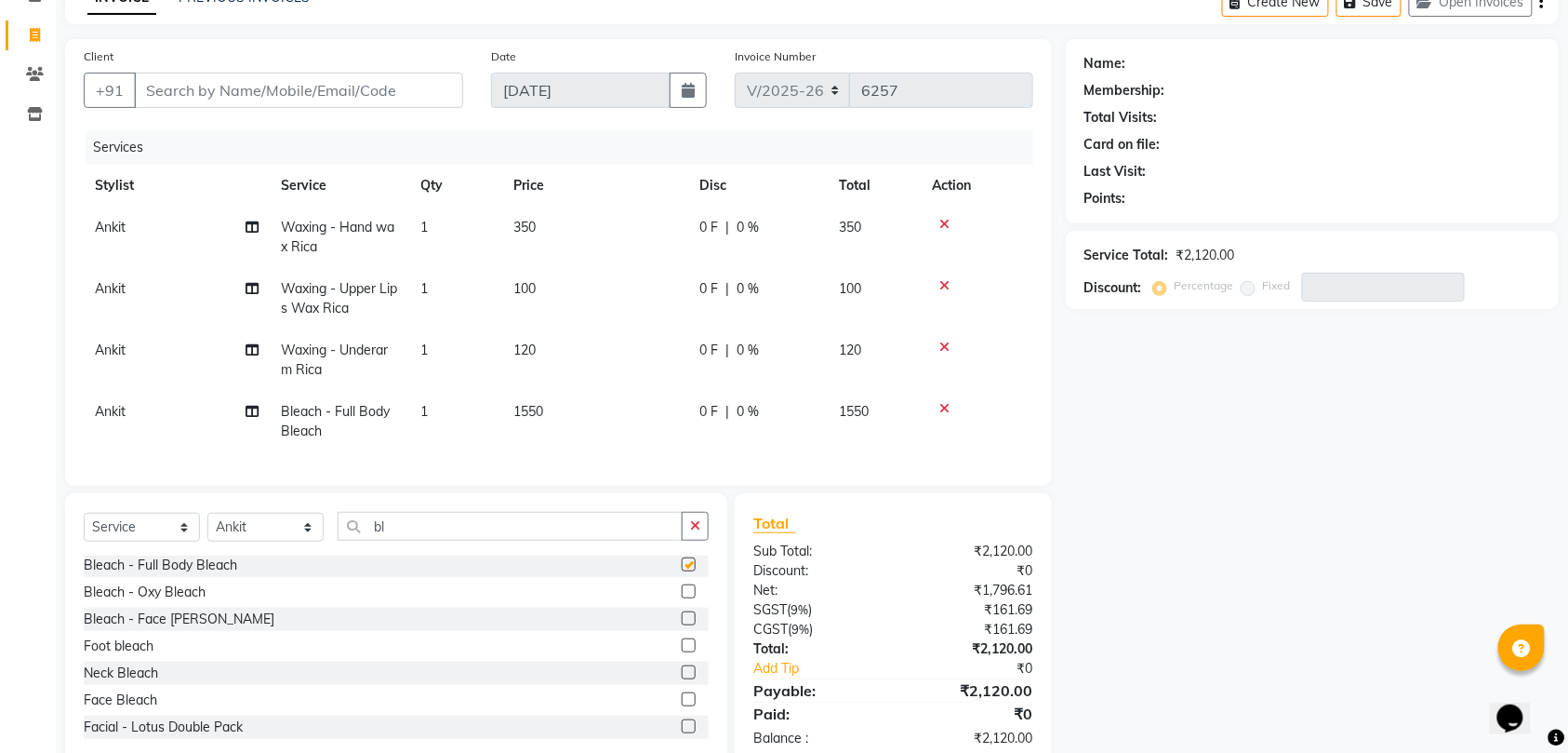
checkbox input "false"
click at [945, 404] on icon at bounding box center [944, 409] width 10 height 13
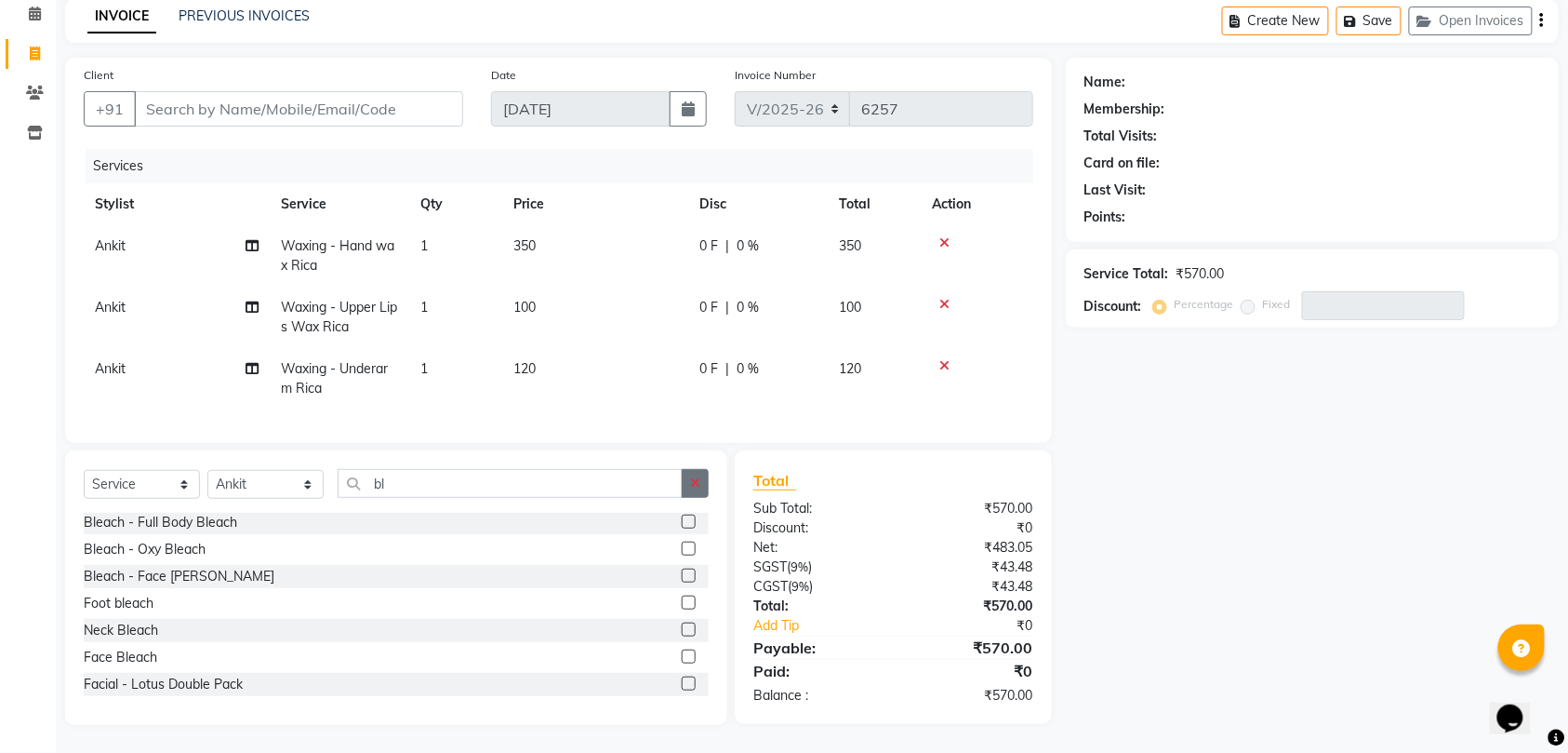
click at [703, 482] on button "button" at bounding box center [694, 483] width 27 height 29
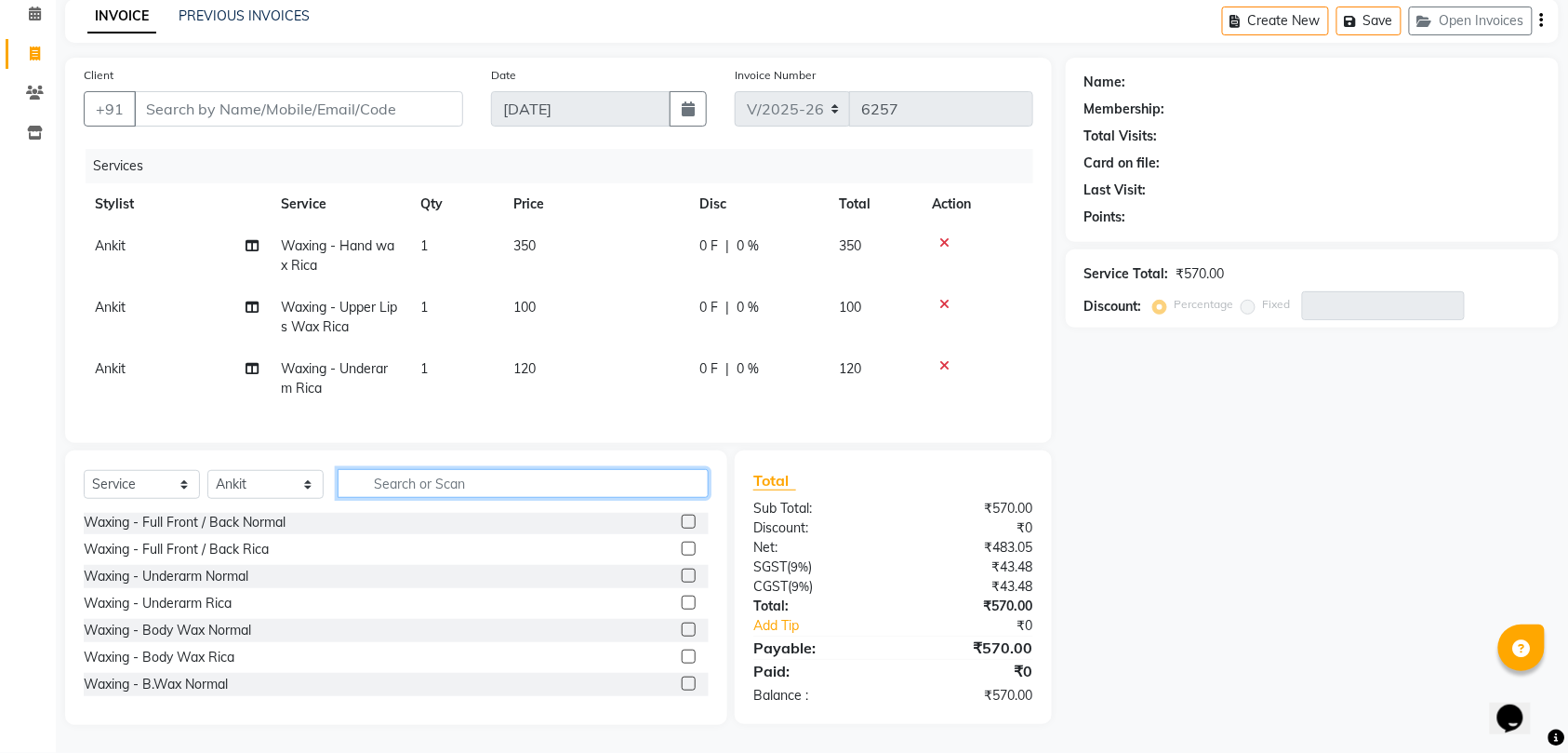
click at [596, 486] on input "text" at bounding box center [523, 483] width 371 height 29
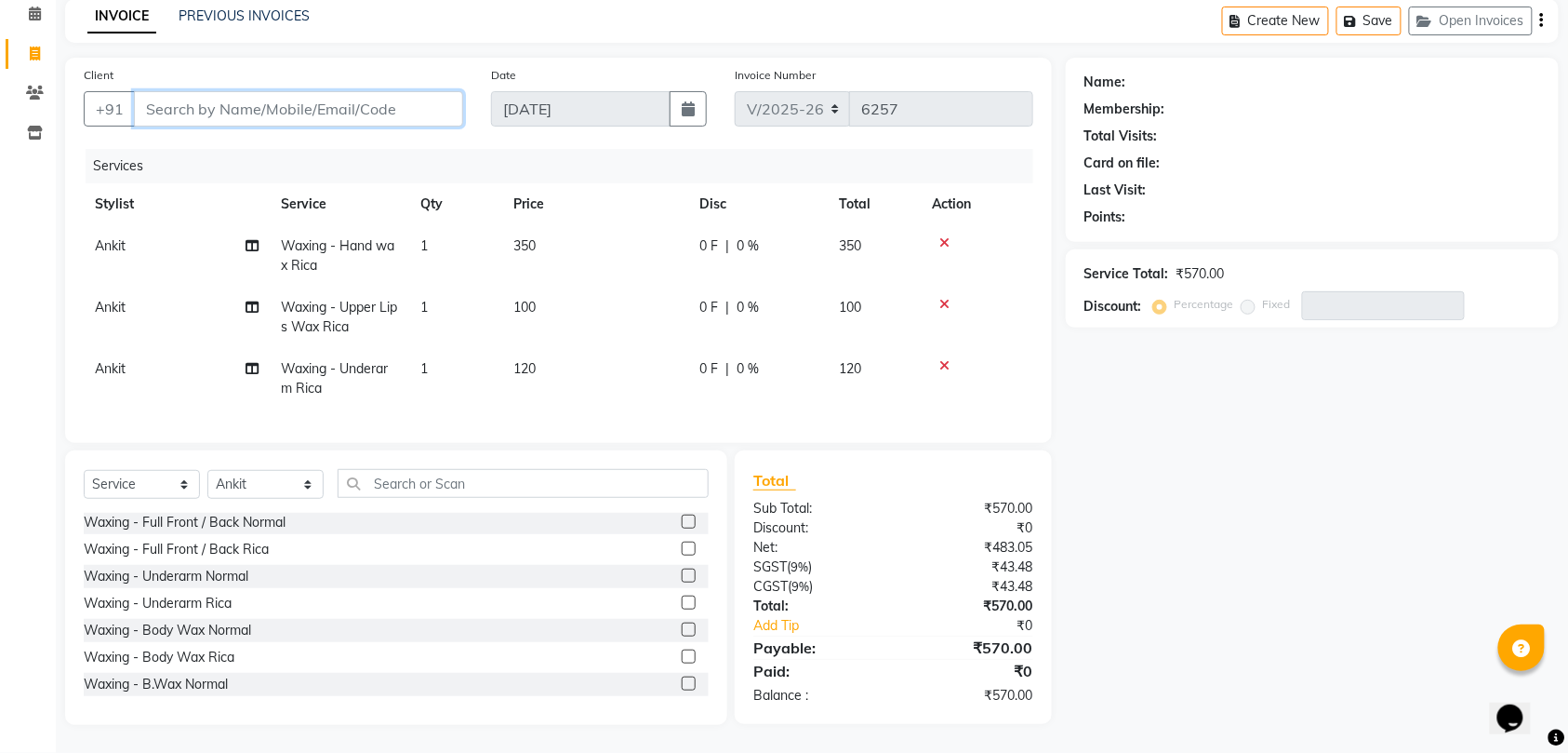
click at [387, 91] on input "Client" at bounding box center [298, 109] width 329 height 36
type input "8"
type input "0"
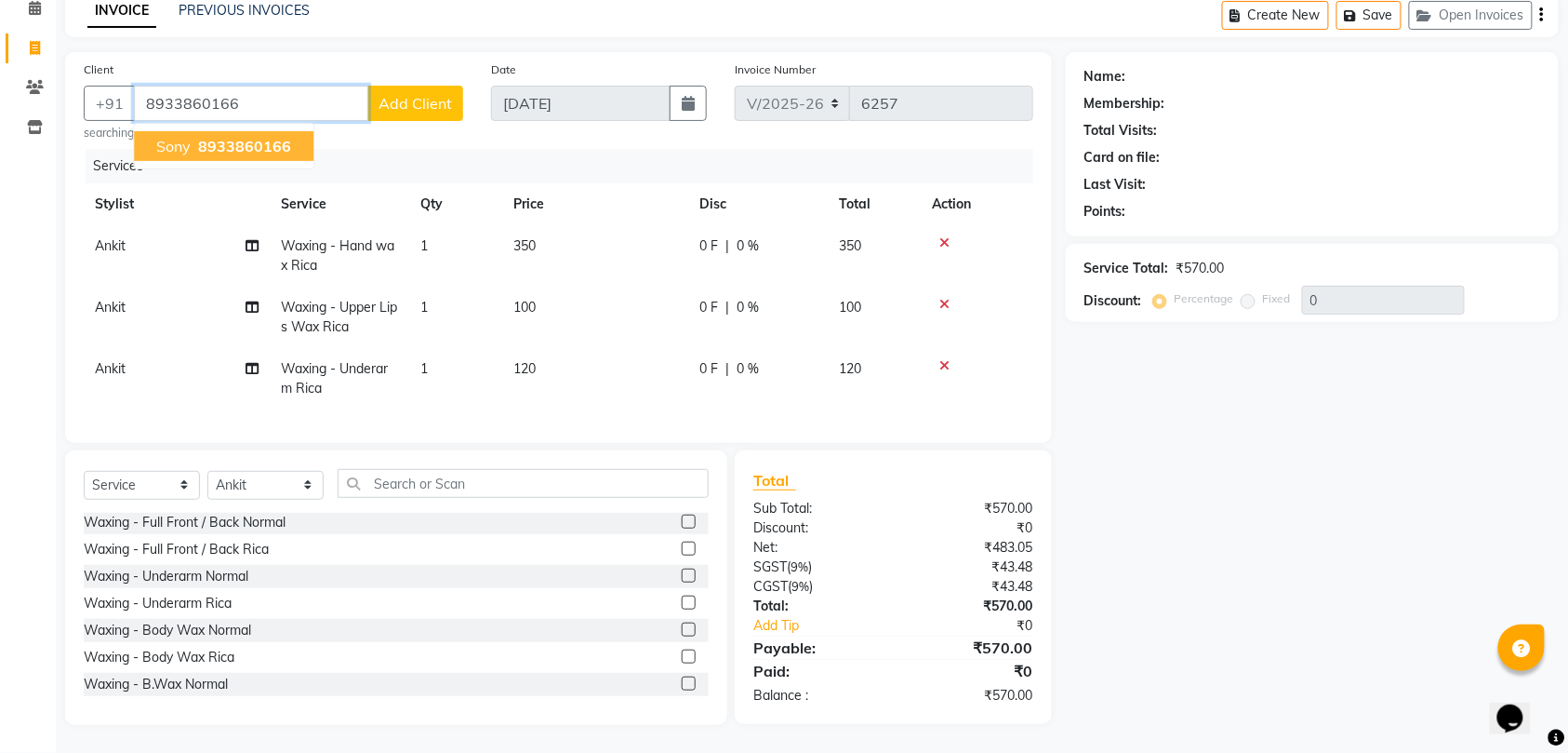
type input "8933860166"
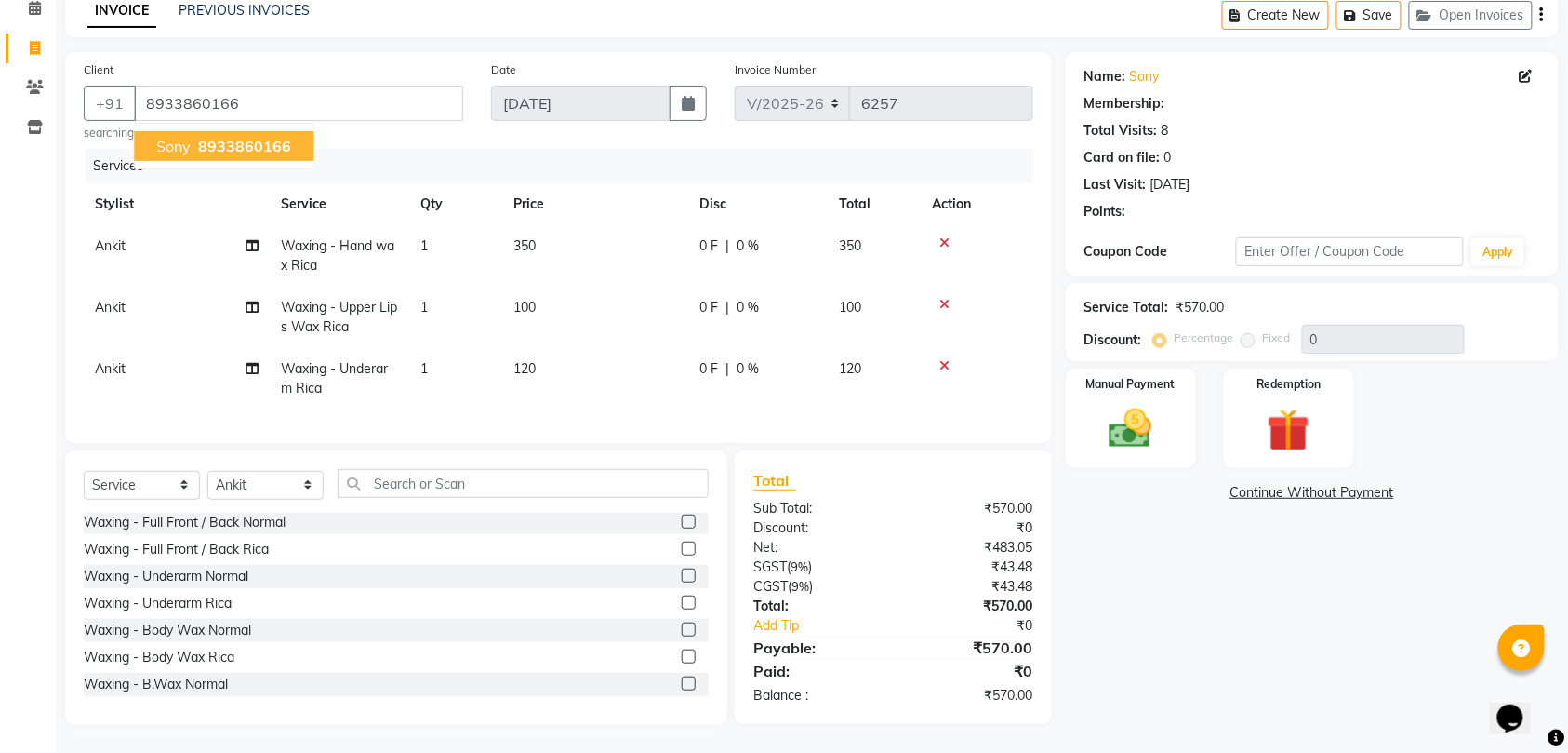
click at [206, 137] on span "8933860166" at bounding box center [244, 146] width 93 height 19
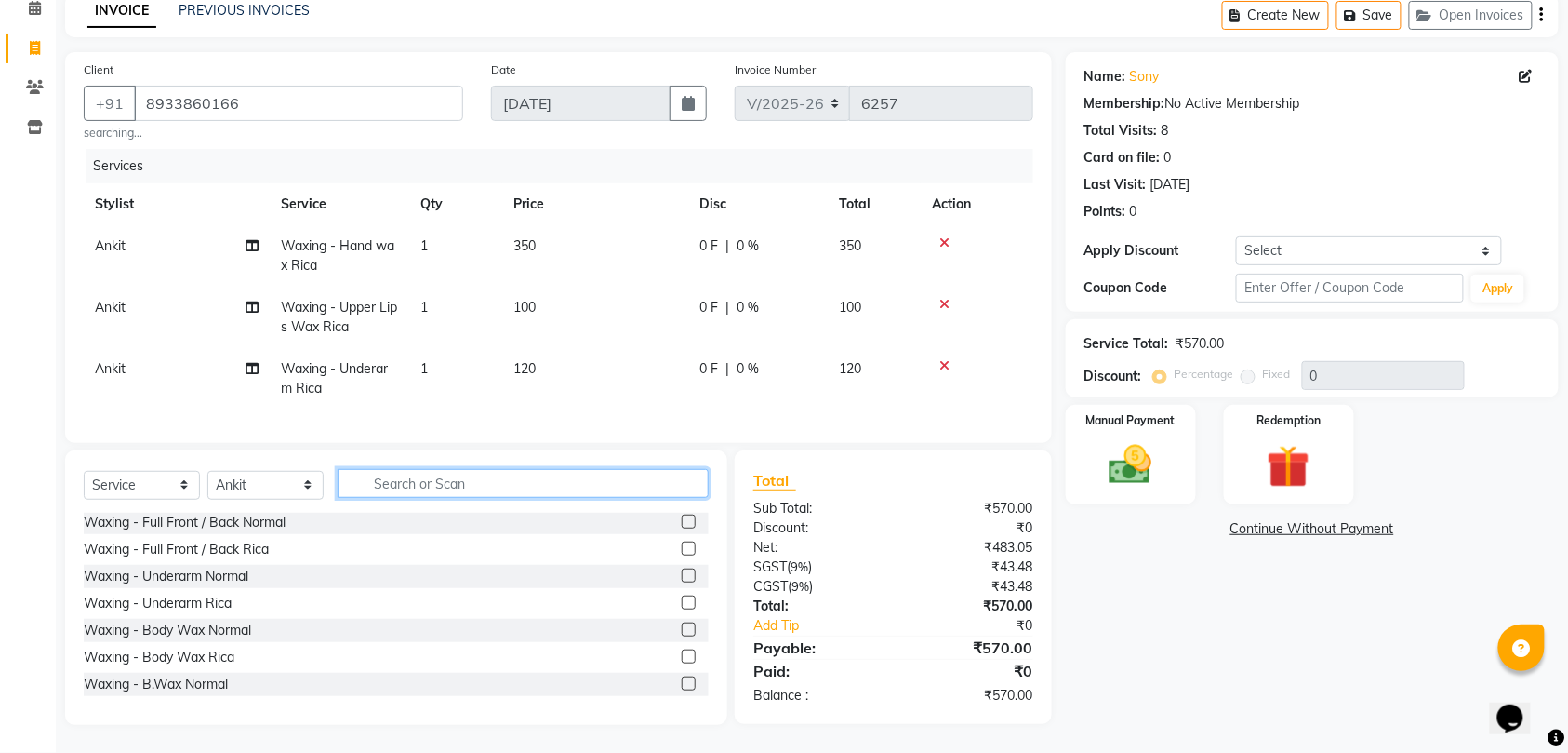
click at [467, 491] on input "text" at bounding box center [523, 483] width 371 height 29
type input "y"
type input "th"
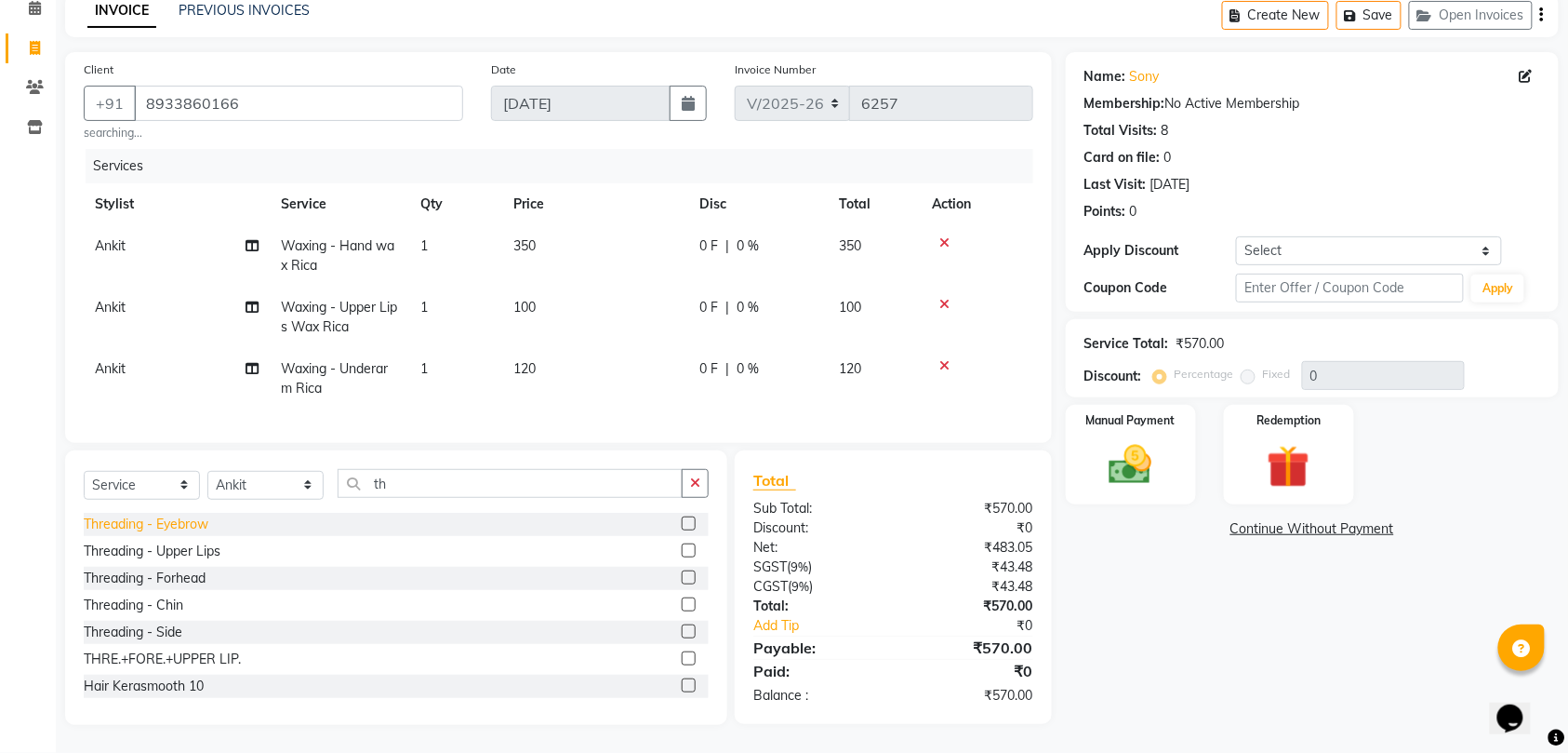
click at [151, 530] on div "Threading - Eyebrow" at bounding box center [145, 524] width 125 height 20
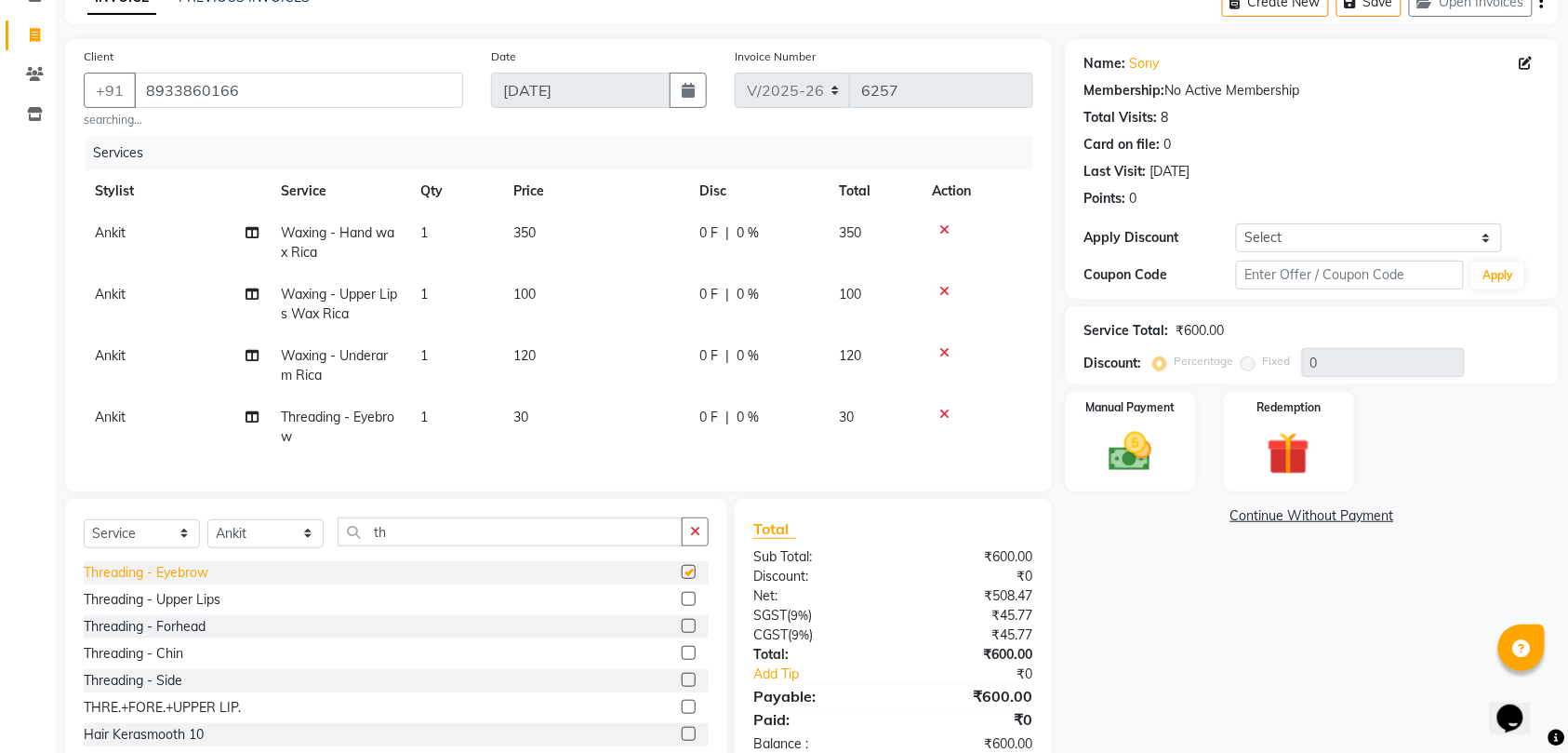
checkbox input "false"
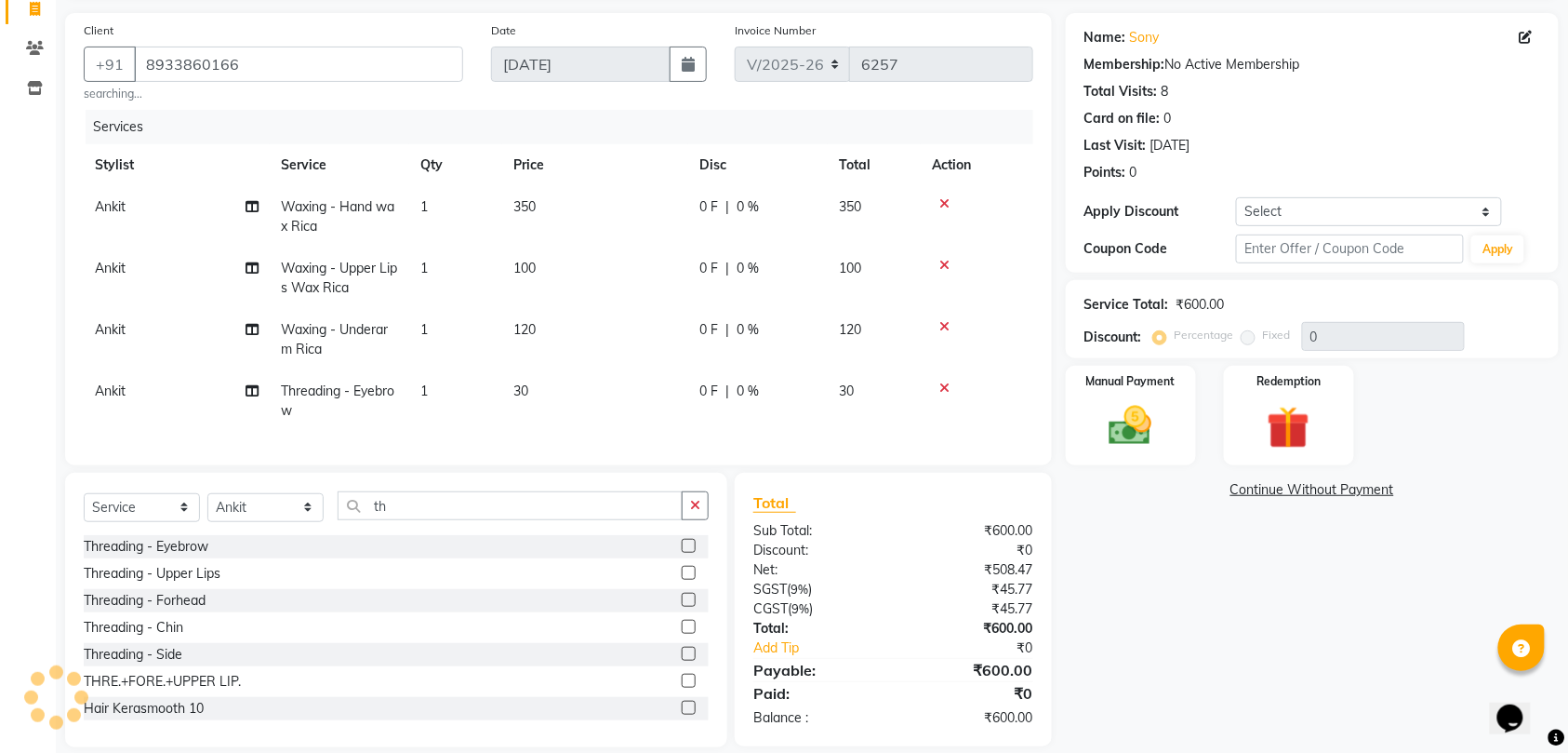
scroll to position [169, 0]
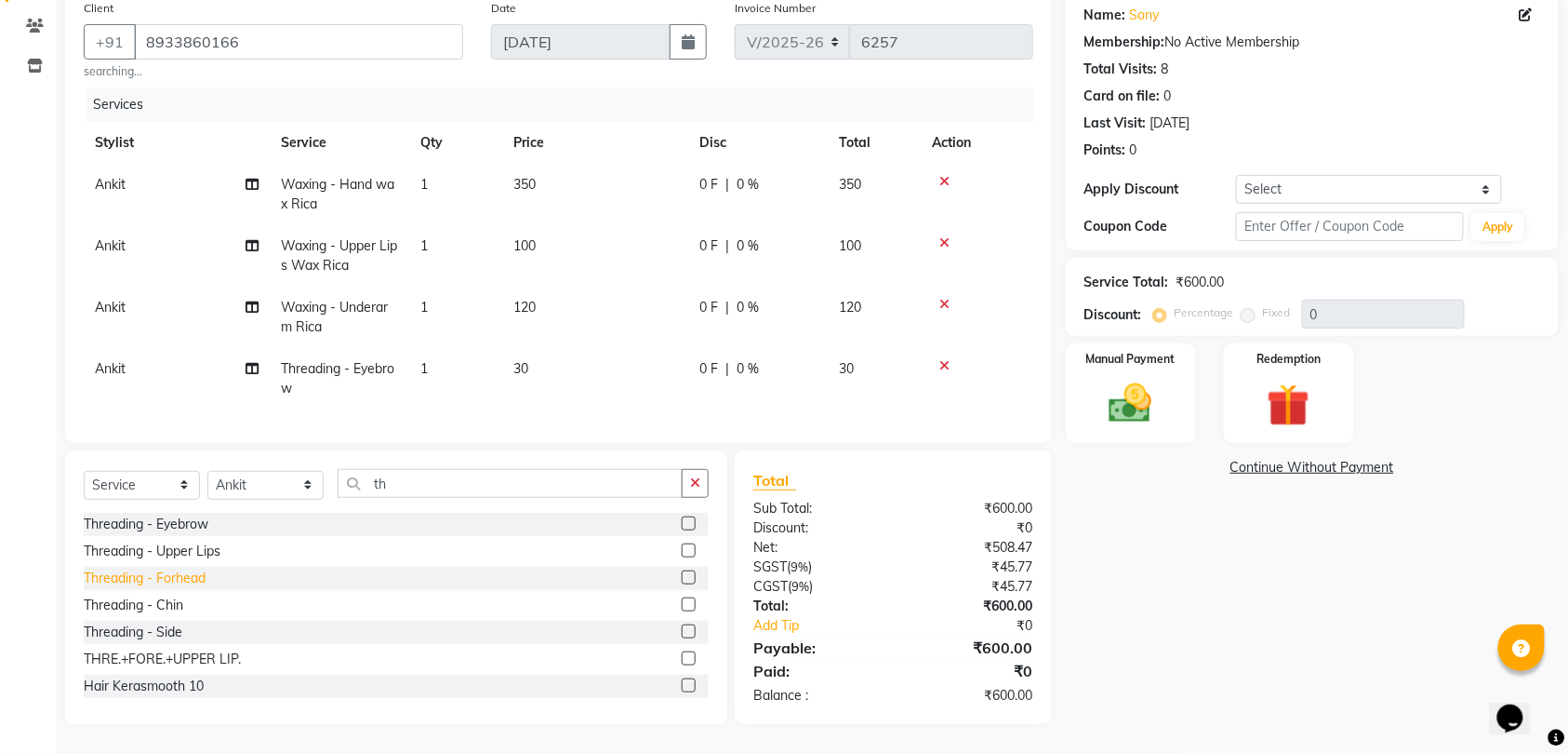
click at [125, 577] on div "Threading - Forhead" at bounding box center [144, 578] width 122 height 20
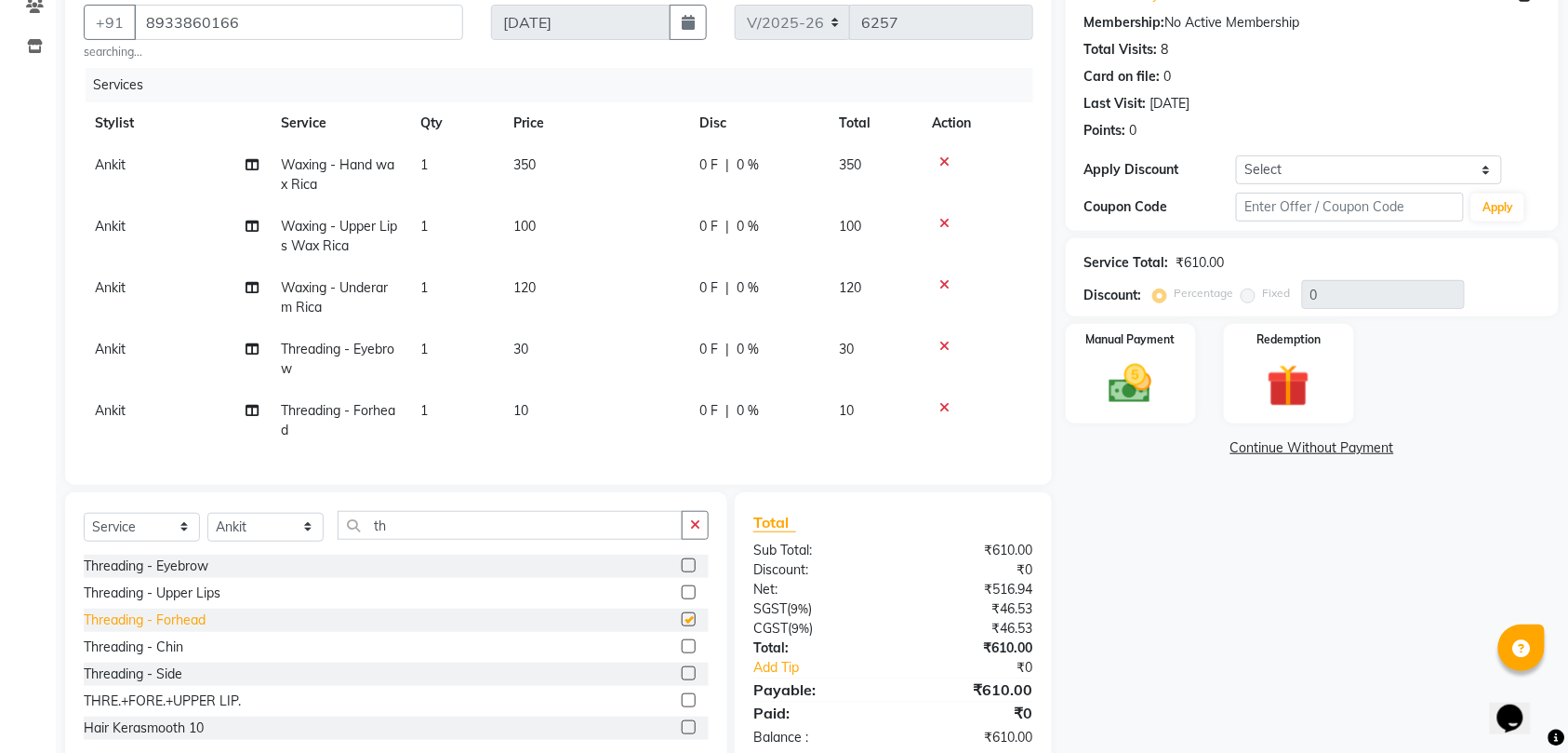
checkbox input "false"
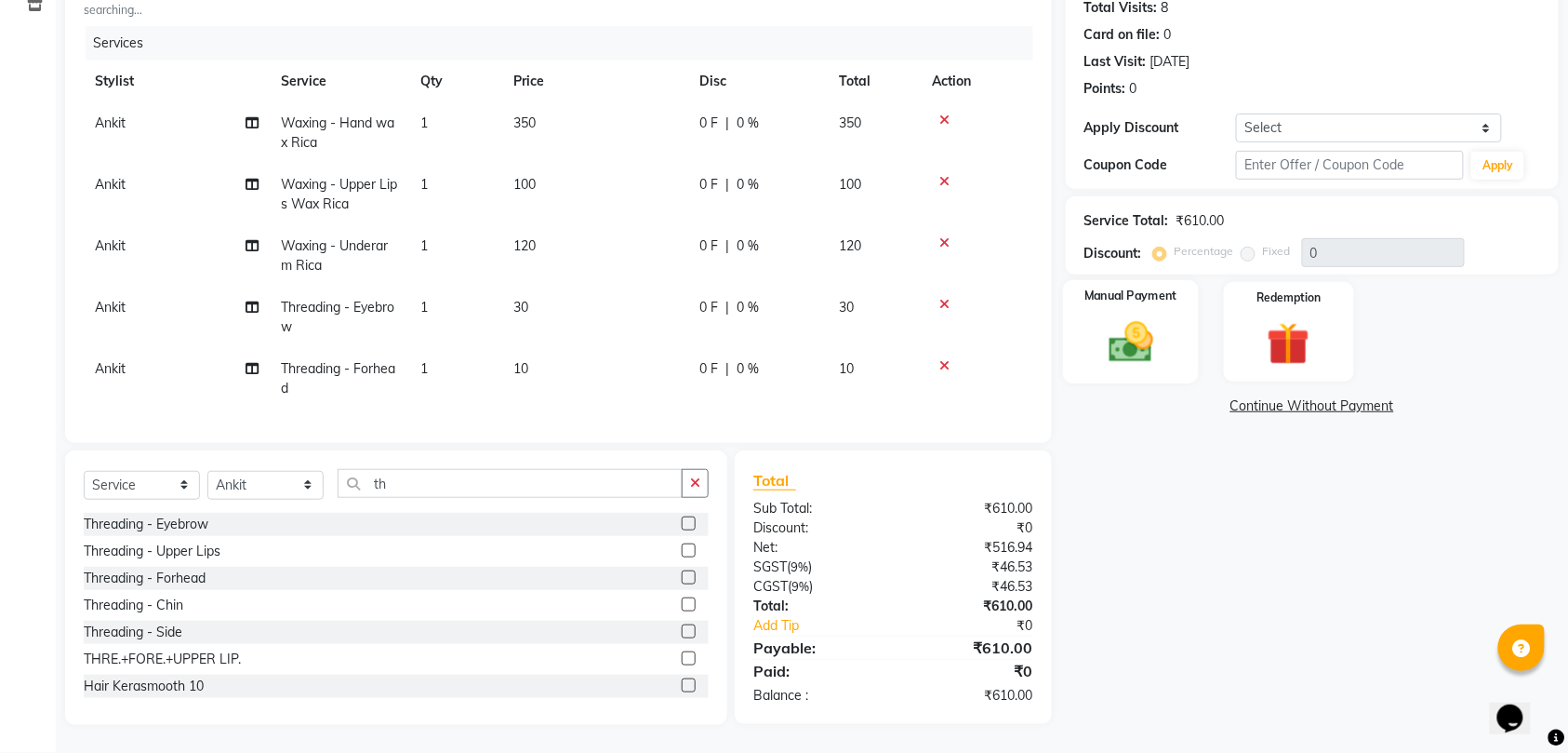
click at [1101, 321] on img at bounding box center [1130, 341] width 72 height 52
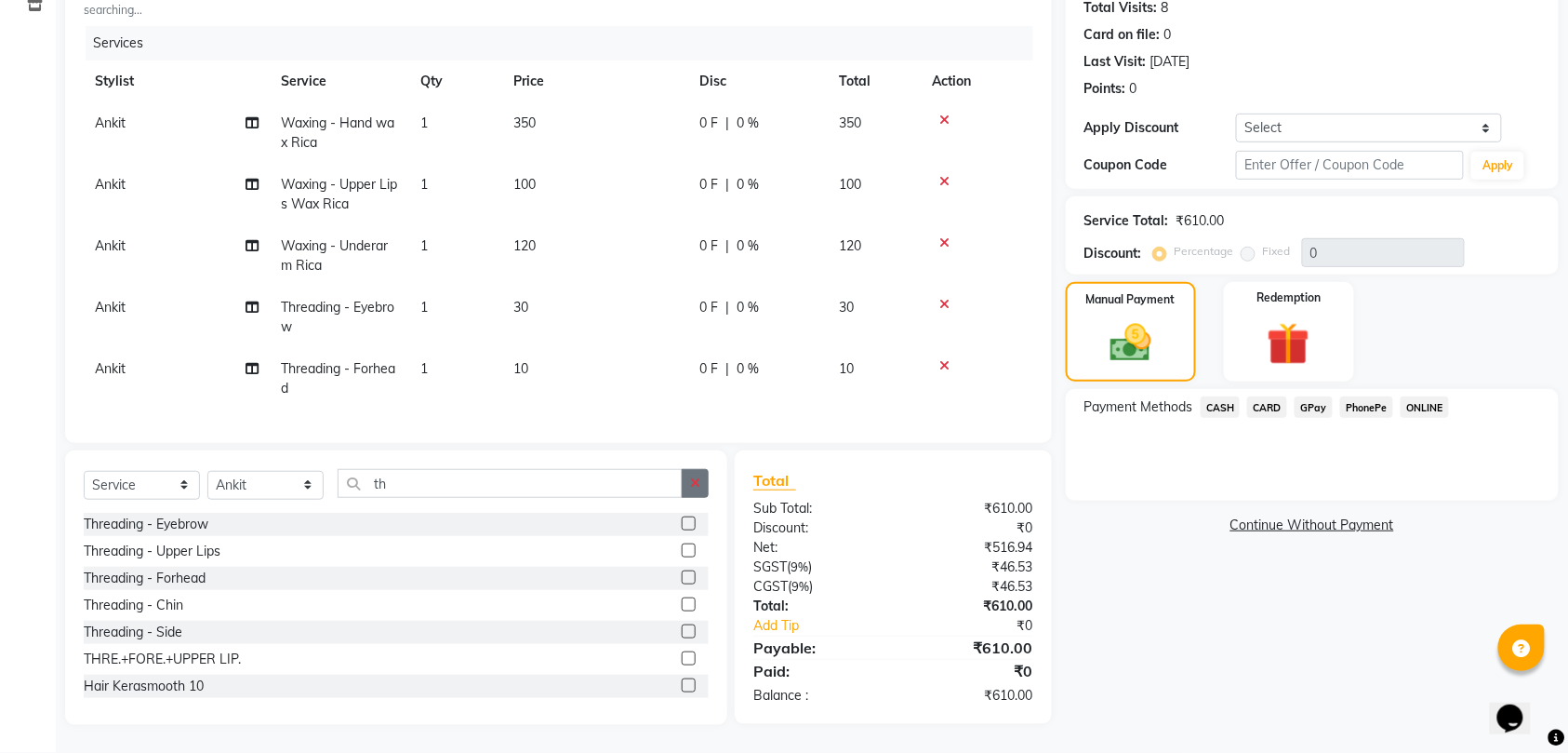
click at [697, 489] on icon "button" at bounding box center [694, 483] width 10 height 13
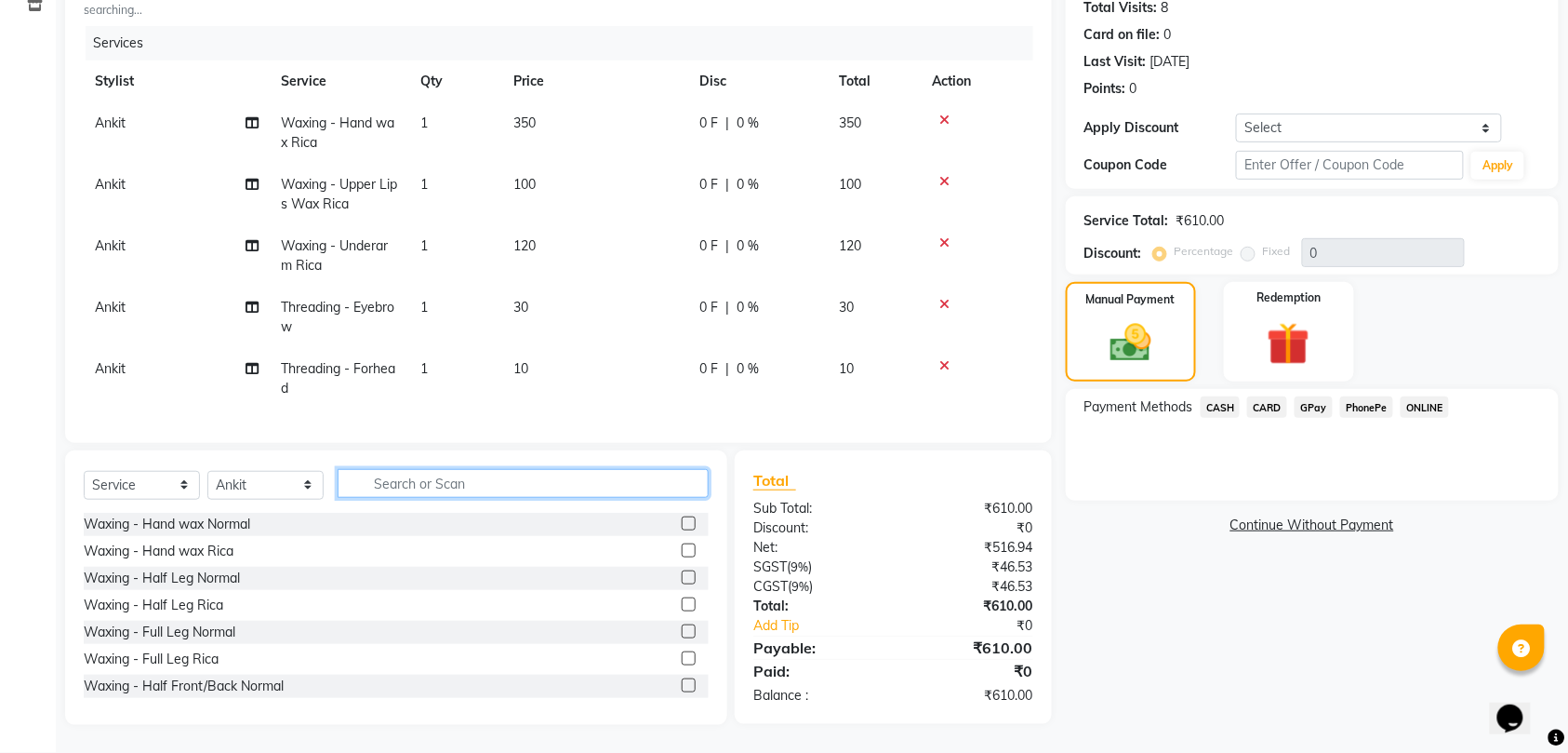
scroll to position [229, 0]
click at [212, 630] on div "Waxing - Full Leg Normal" at bounding box center [159, 632] width 152 height 20
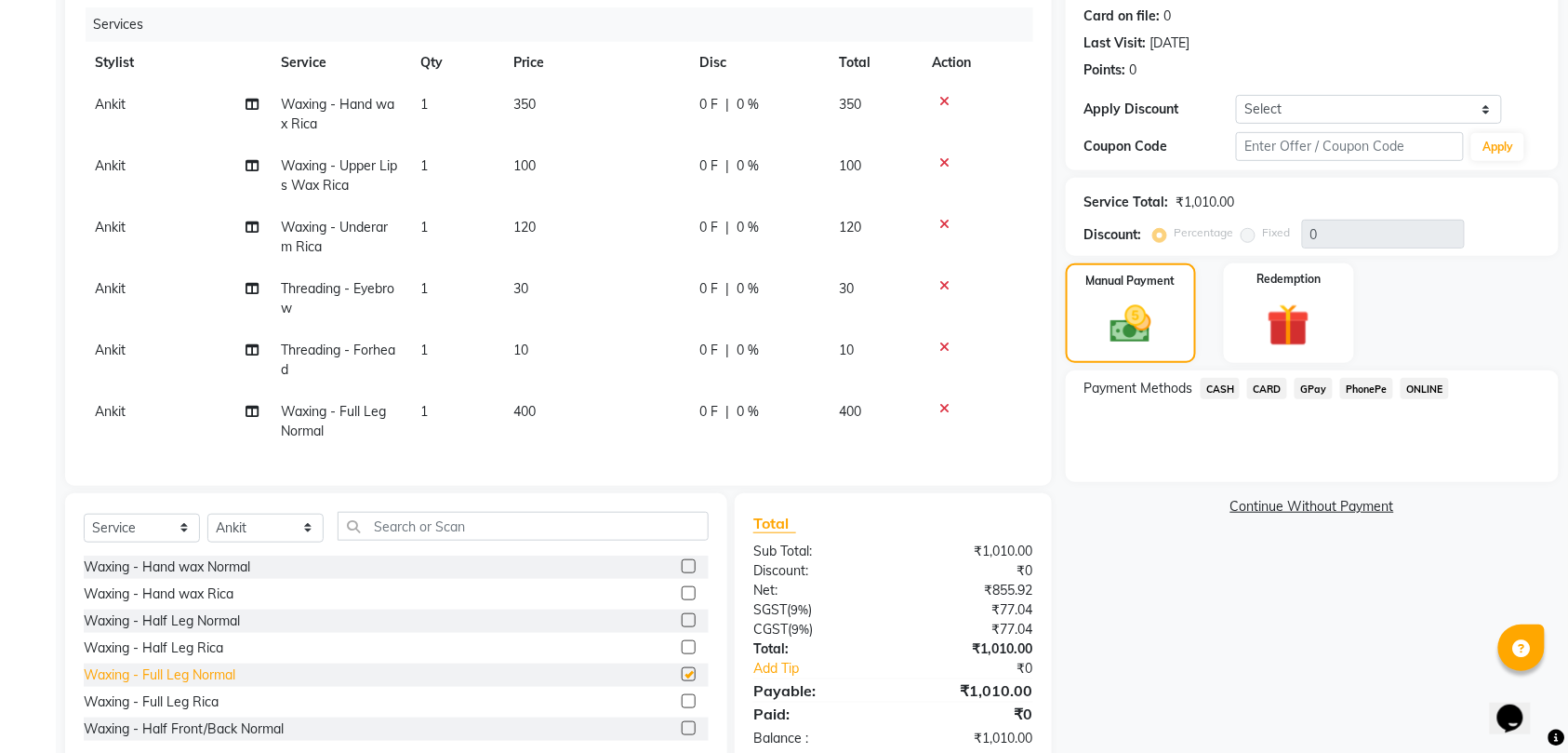
checkbox input "false"
click at [947, 406] on icon at bounding box center [944, 409] width 10 height 13
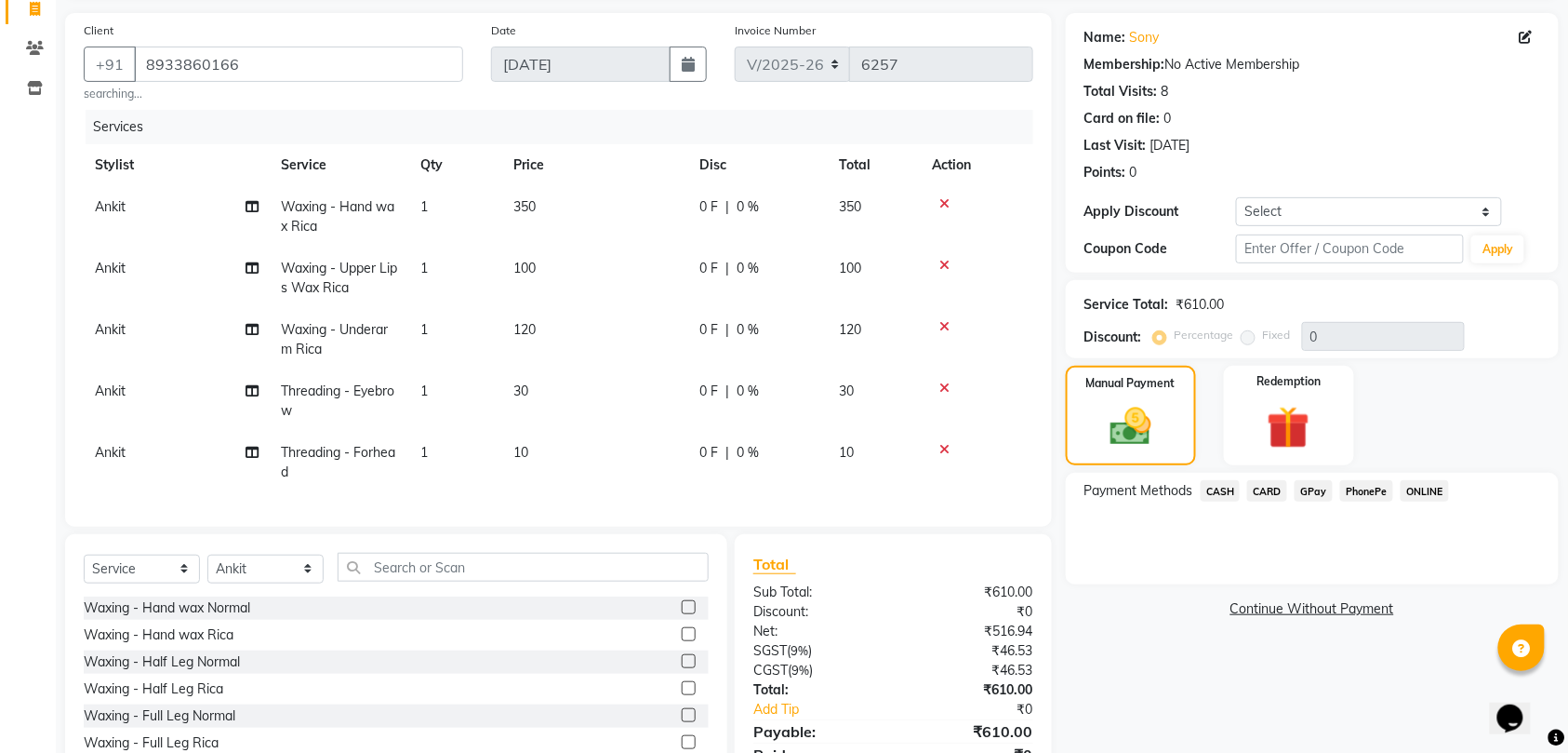
scroll to position [86, 0]
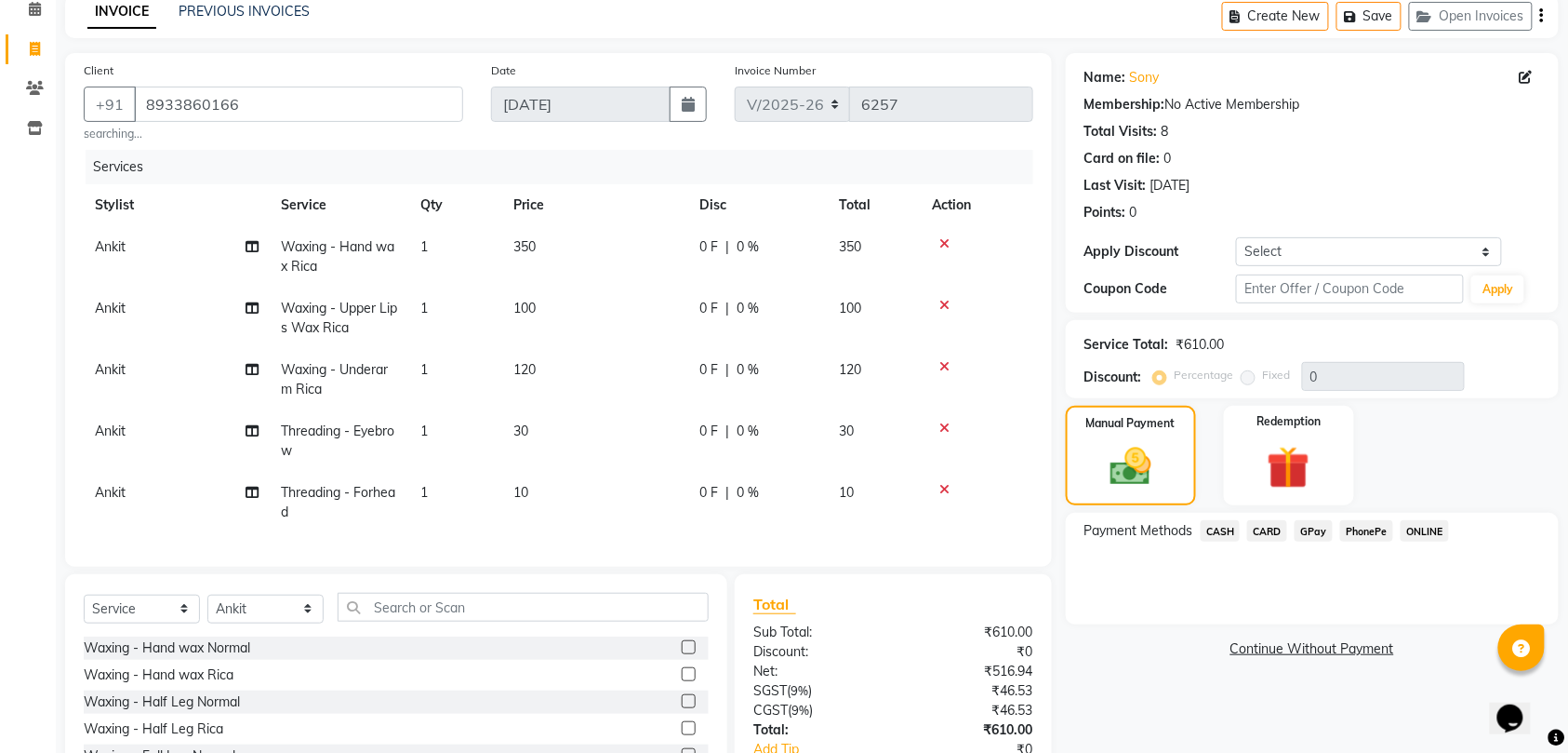
click at [1215, 527] on span "CASH" at bounding box center [1220, 531] width 40 height 22
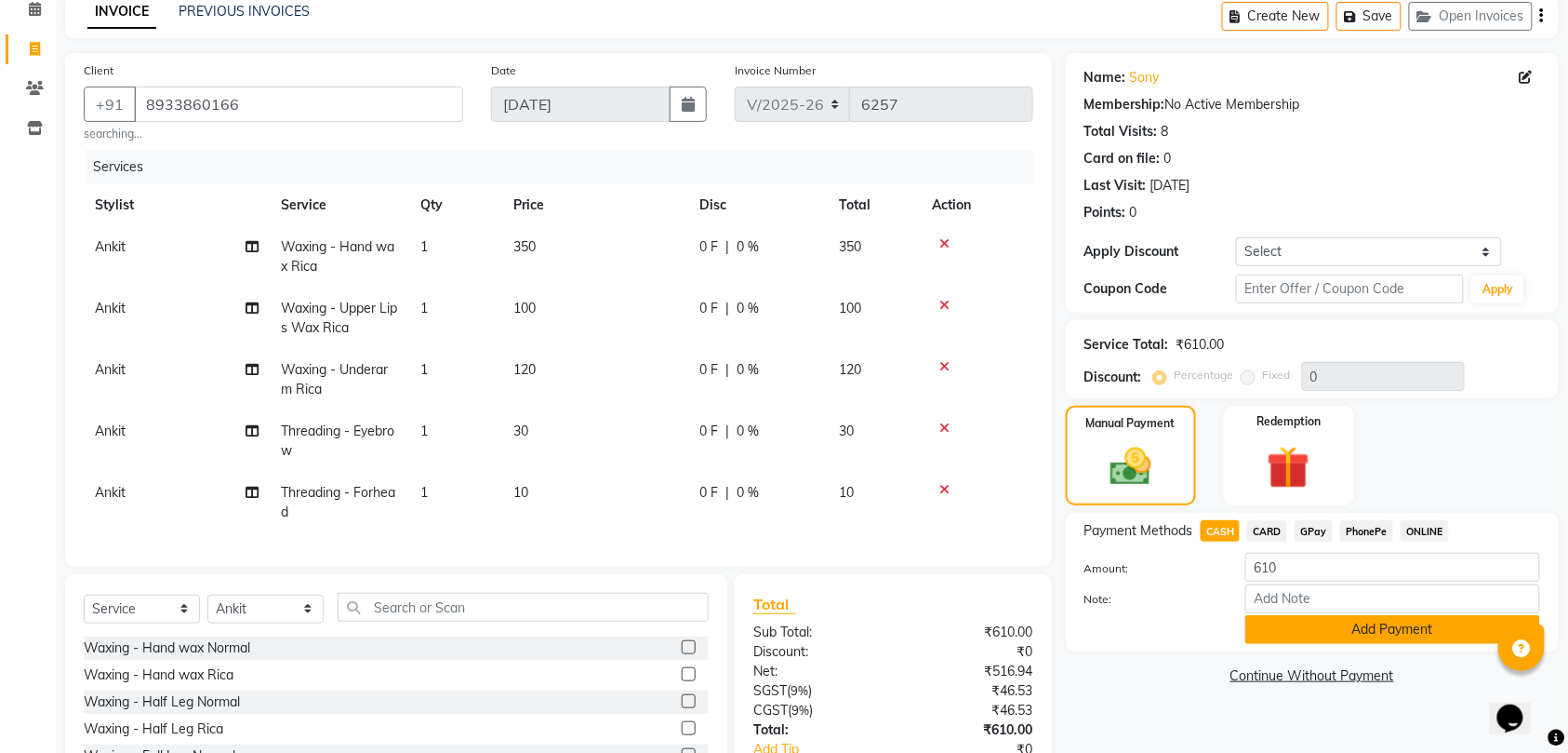
click at [1326, 630] on button "Add Payment" at bounding box center [1392, 629] width 294 height 29
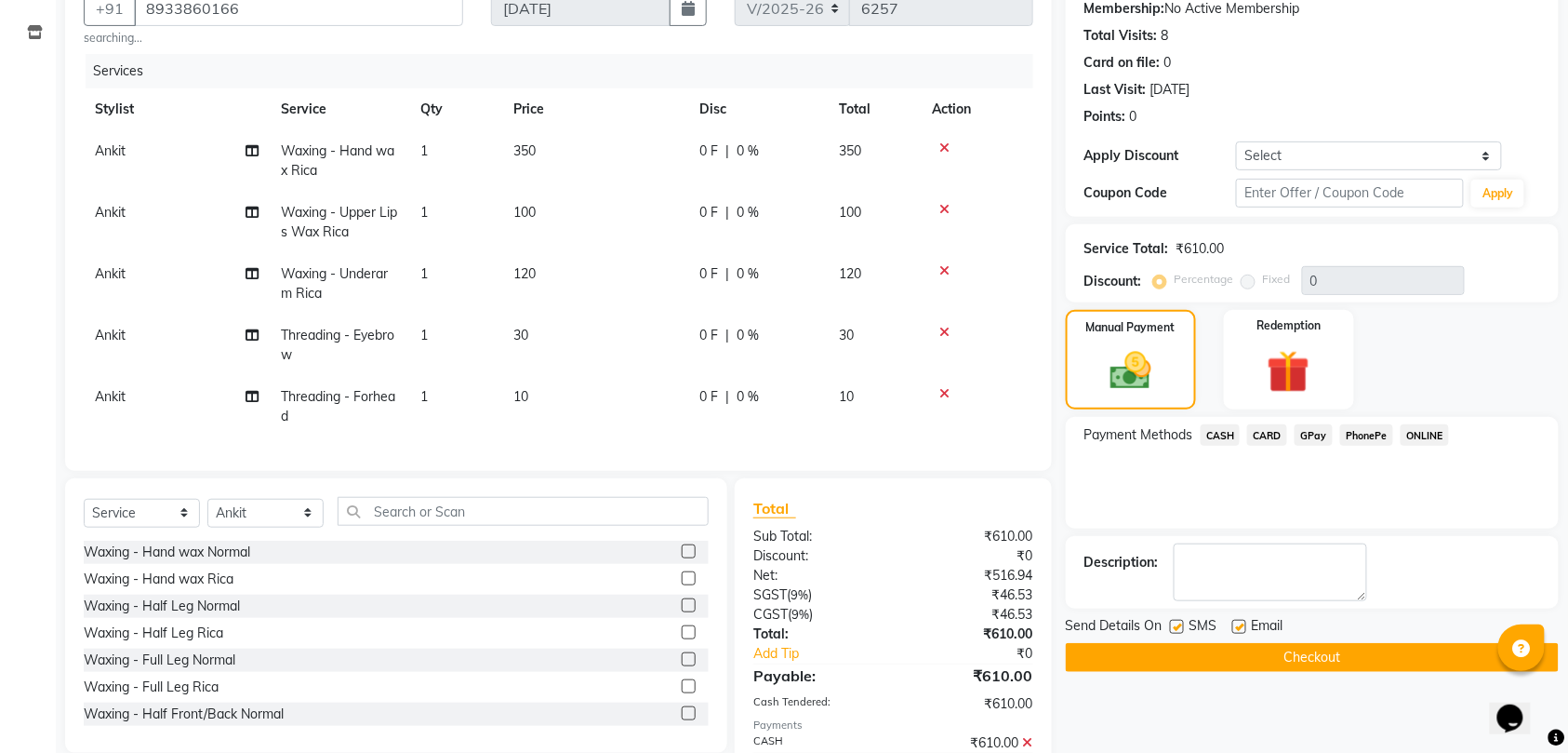
scroll to position [277, 0]
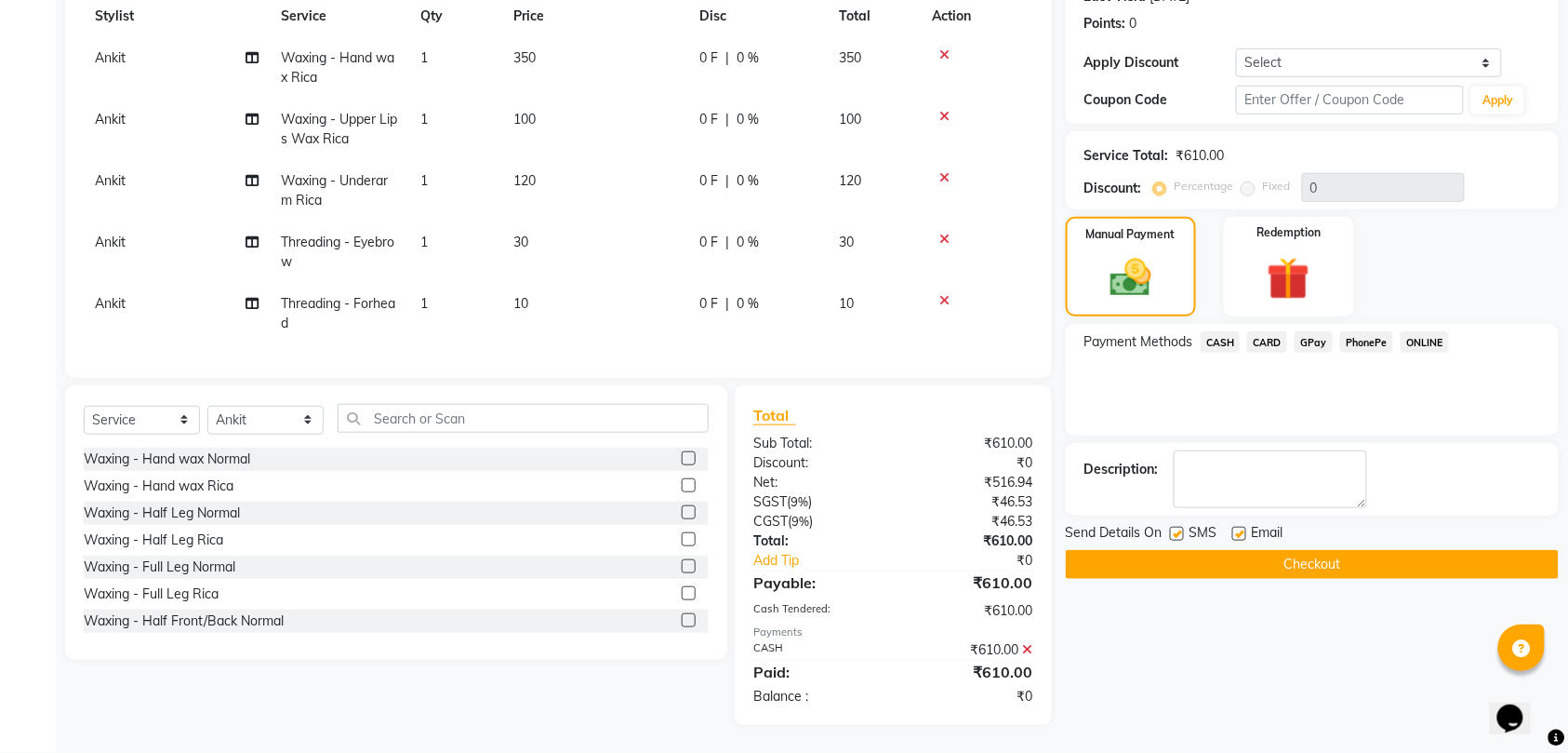
click at [1332, 558] on button "Checkout" at bounding box center [1312, 564] width 493 height 29
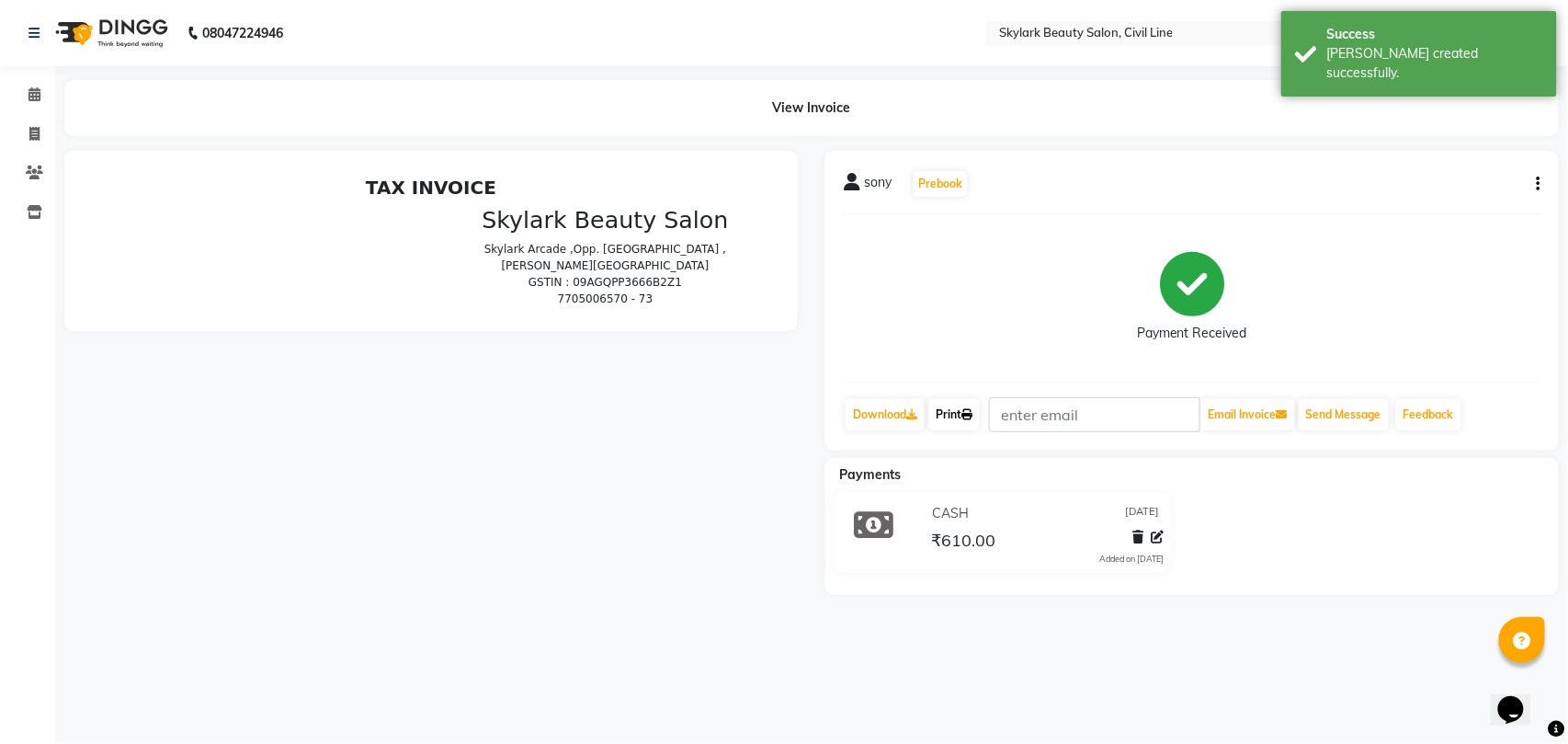
click at [943, 412] on link "Print" at bounding box center [954, 415] width 52 height 32
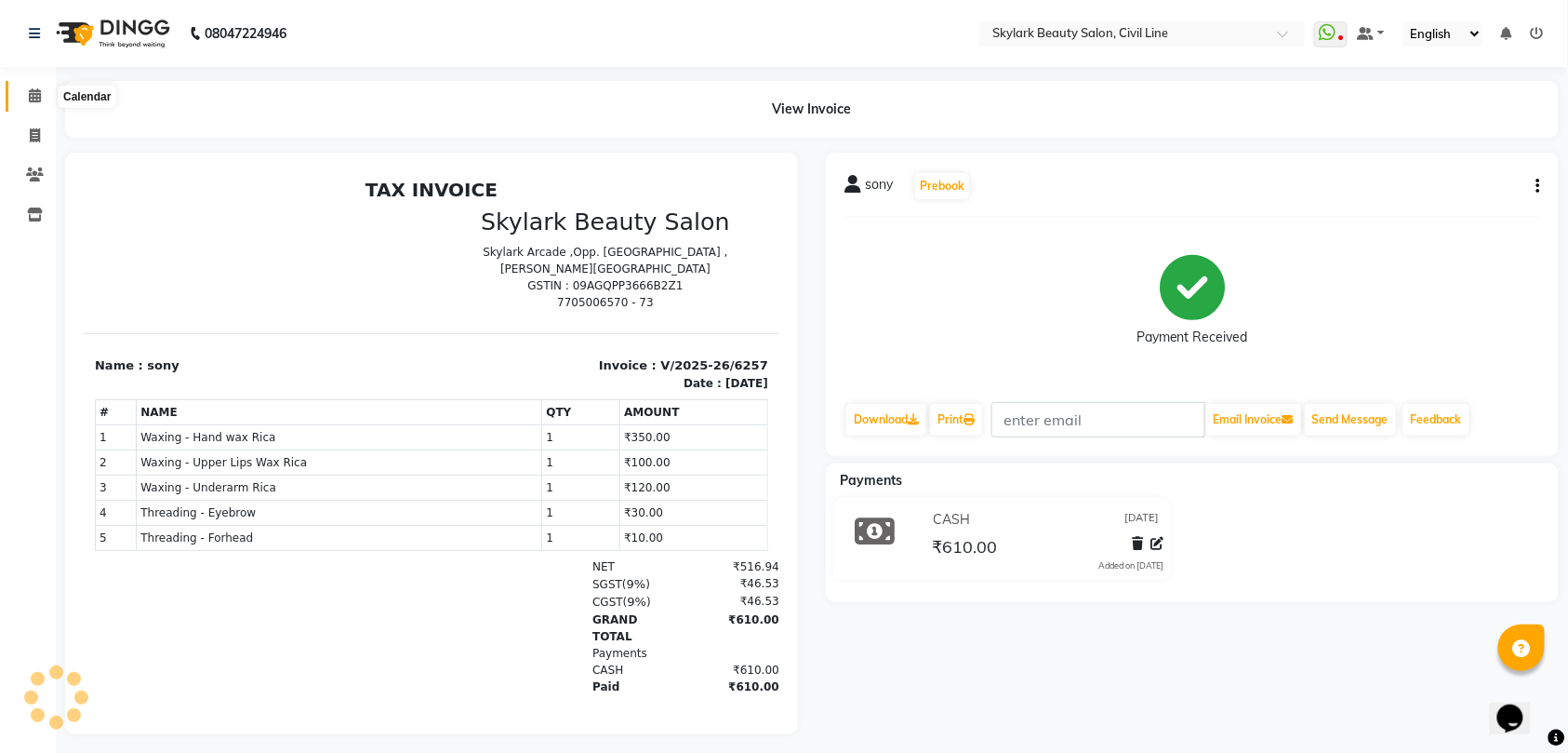
click at [34, 91] on icon at bounding box center [35, 95] width 12 height 14
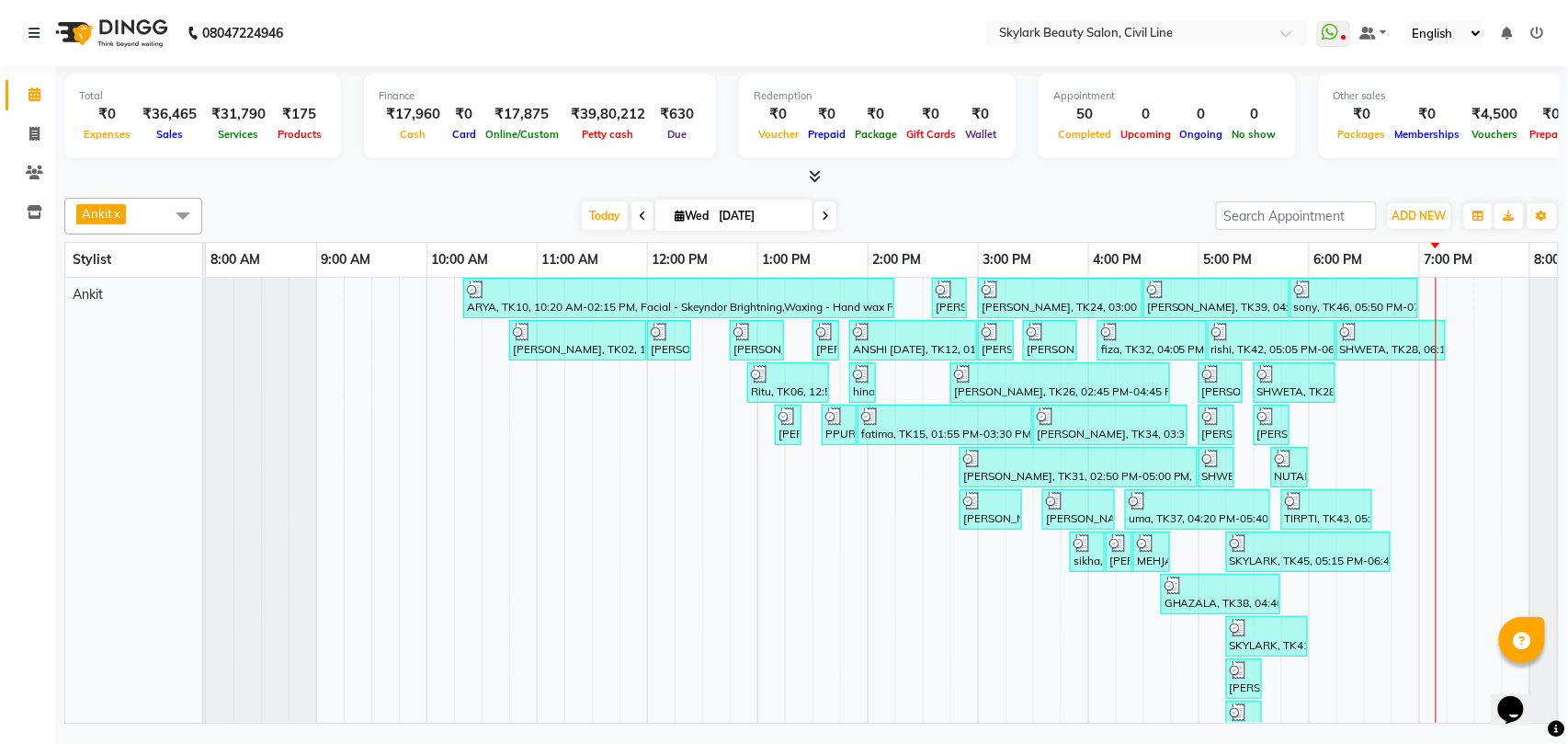
click at [1466, 370] on div "ARYA, TK10, 10:20 AM-02:15 PM, Facial - Skeyndor Brightning,Waxing - Hand wax R…" at bounding box center [922, 515] width 1434 height 474
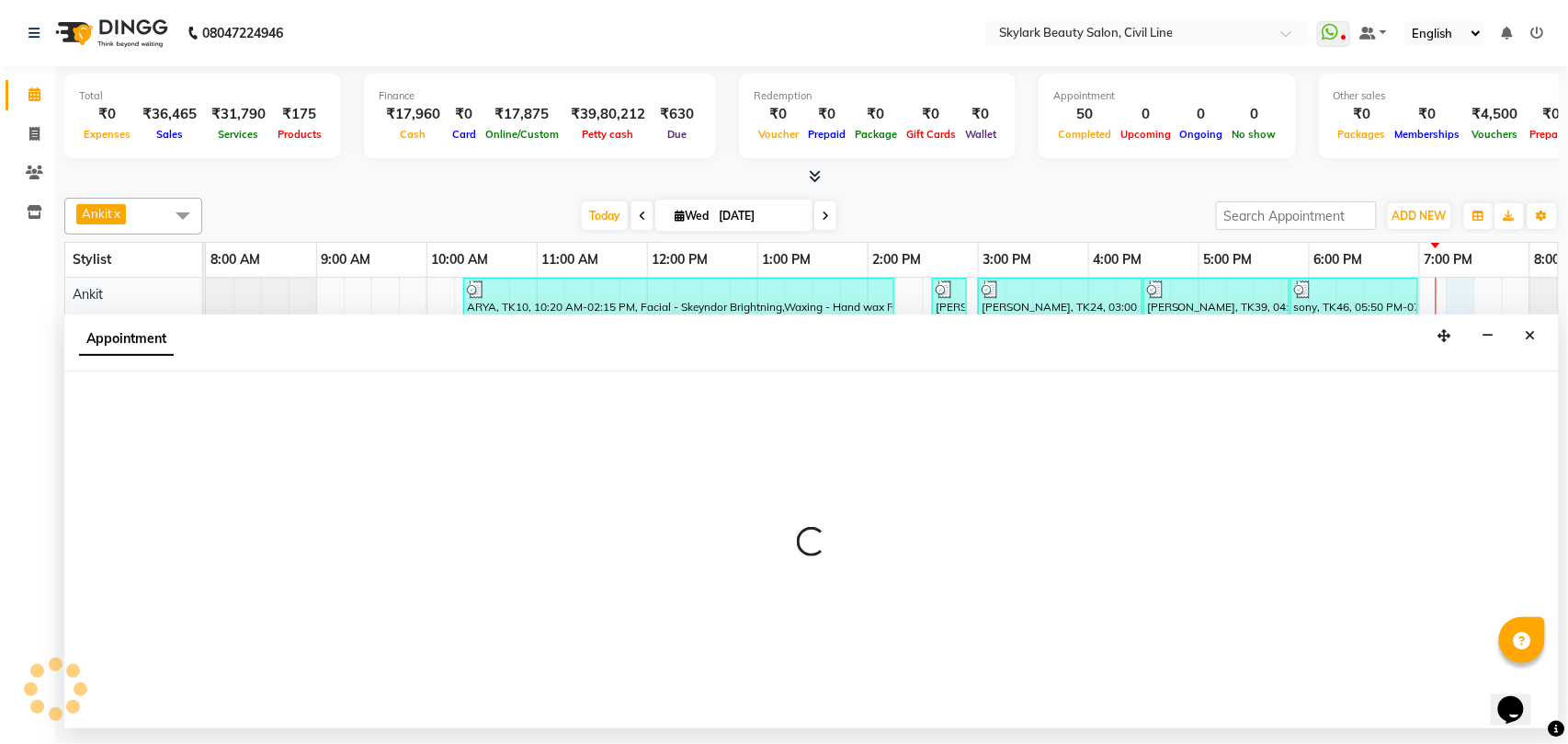
select select "28120"
select select "tentative"
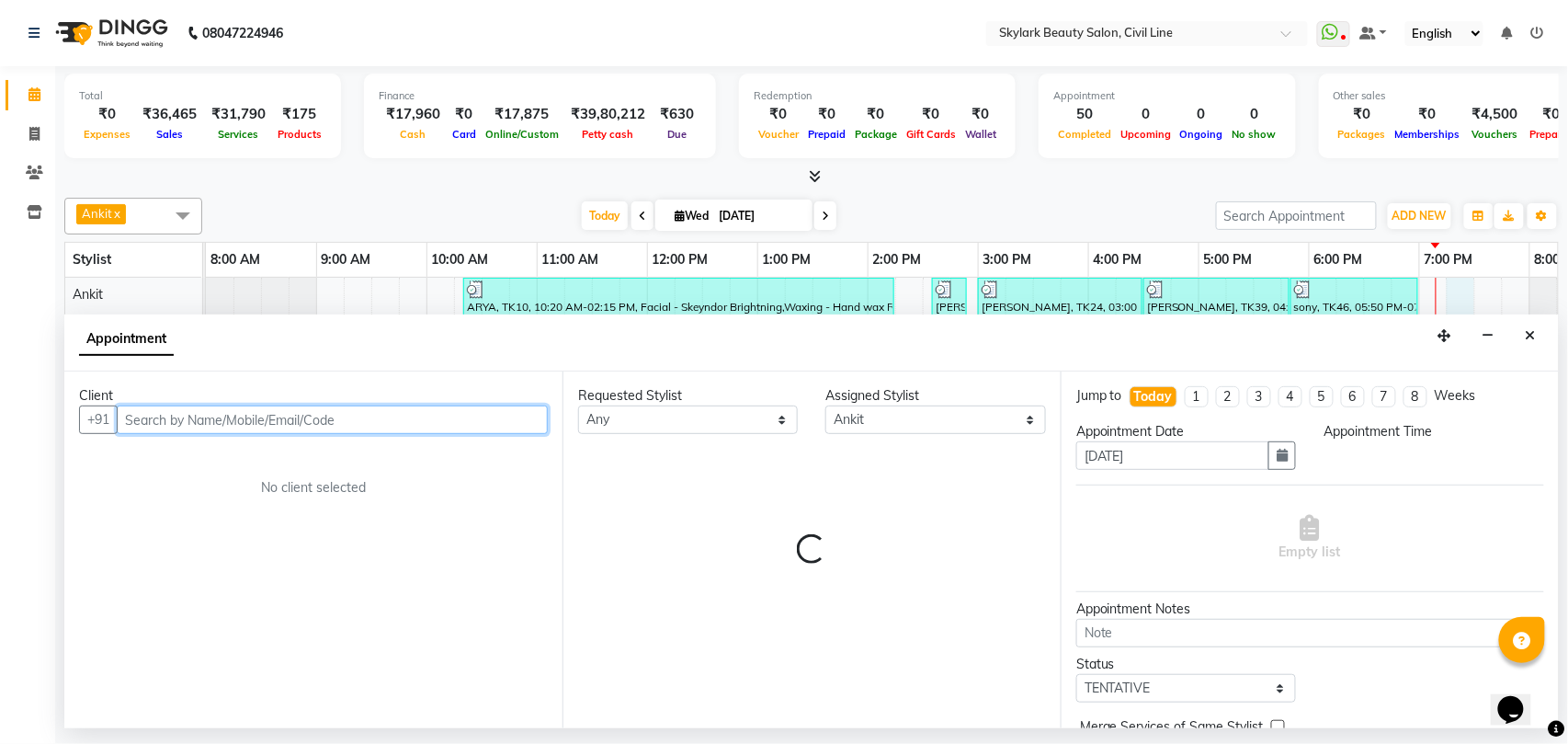
select select "1155"
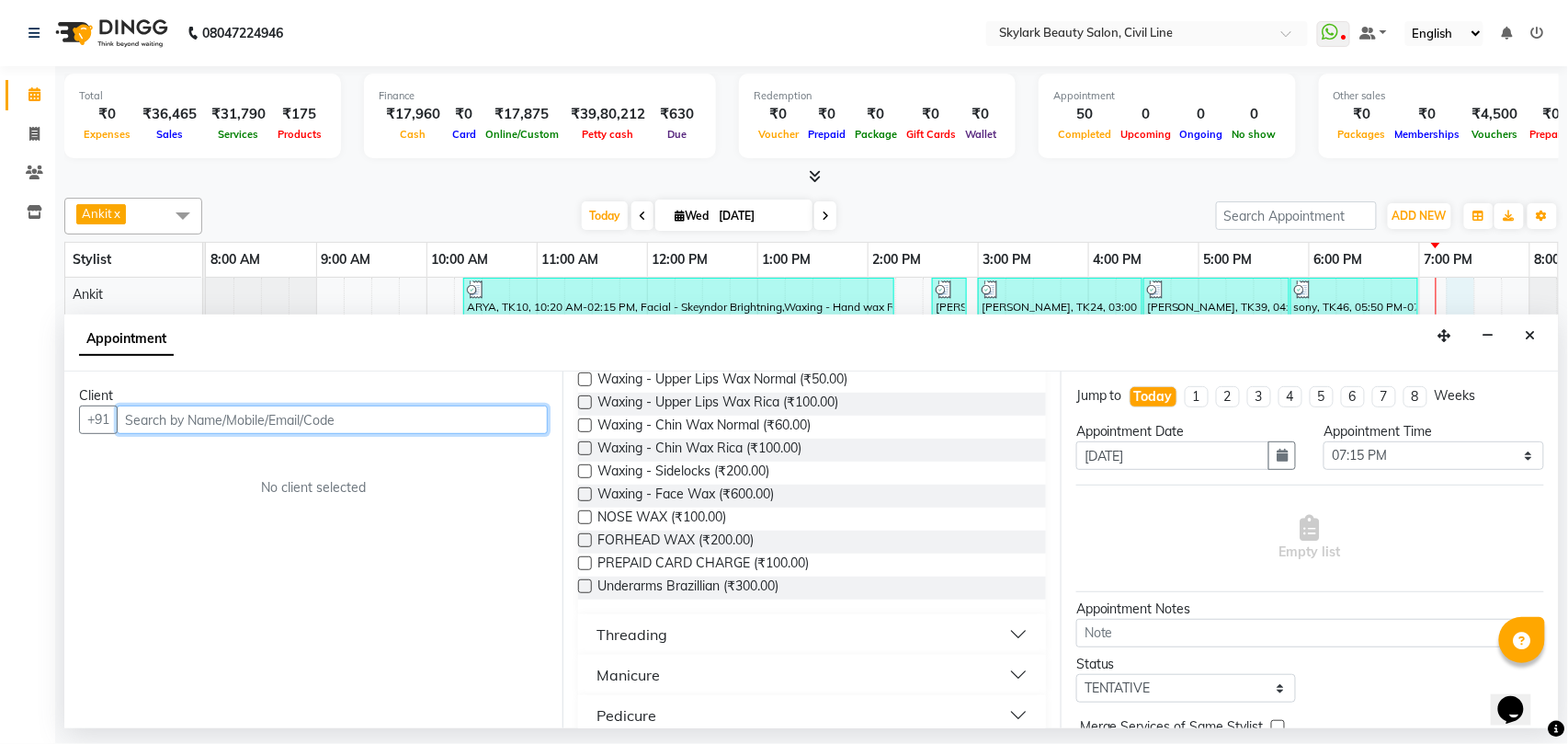
scroll to position [612, 0]
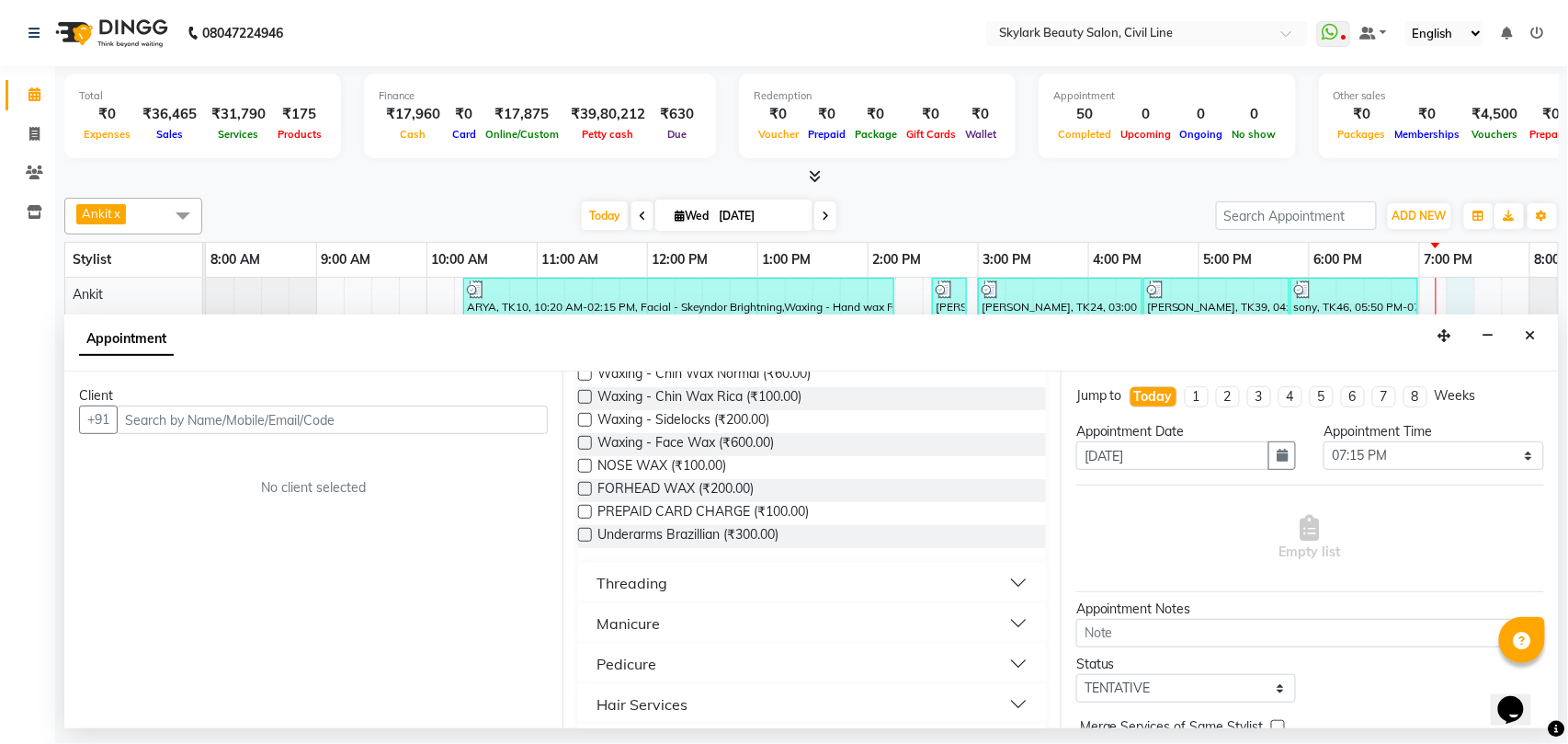
click at [663, 582] on div "Threading" at bounding box center [632, 583] width 70 height 22
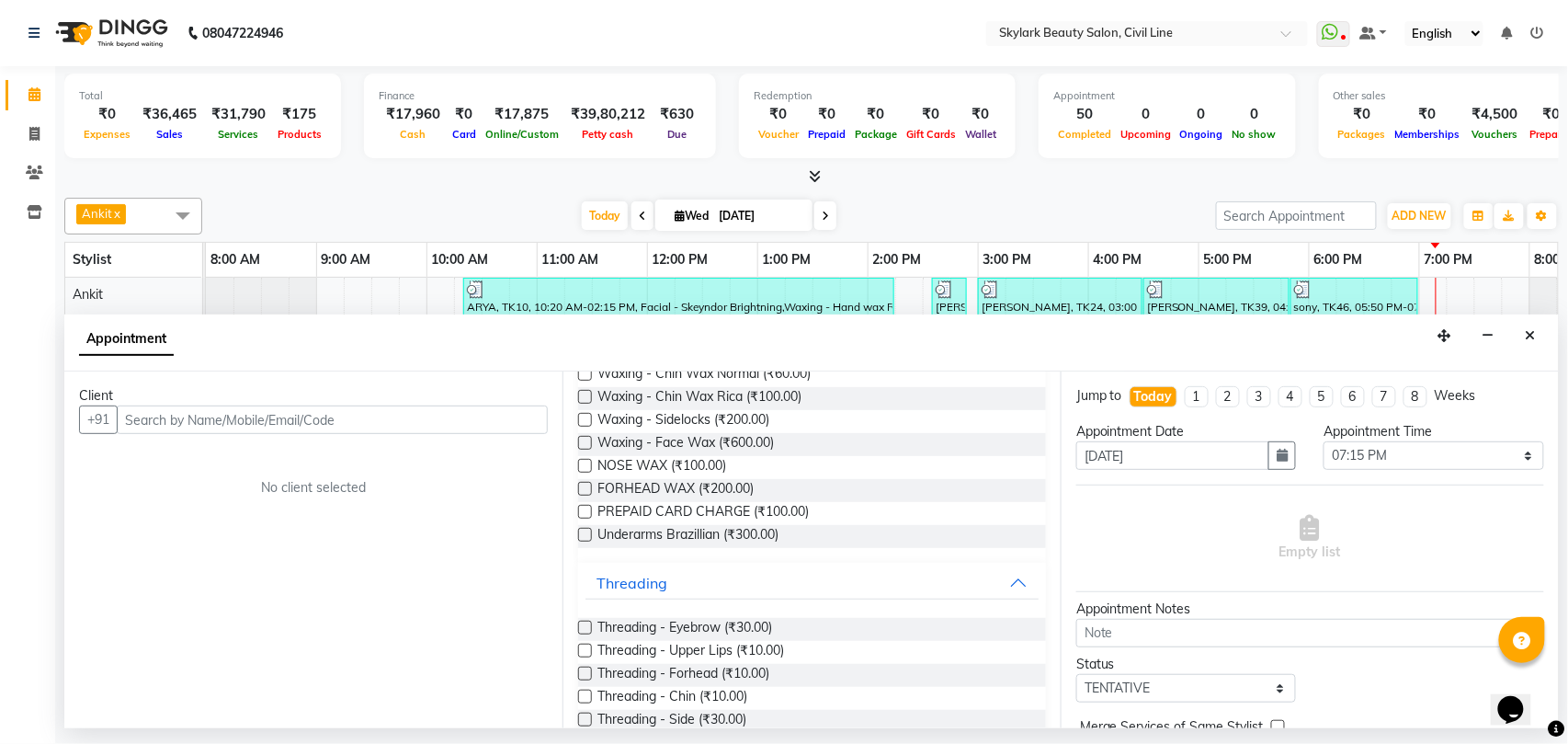
click at [582, 626] on label at bounding box center [584, 627] width 14 height 14
click at [582, 626] on input "checkbox" at bounding box center [583, 629] width 12 height 12
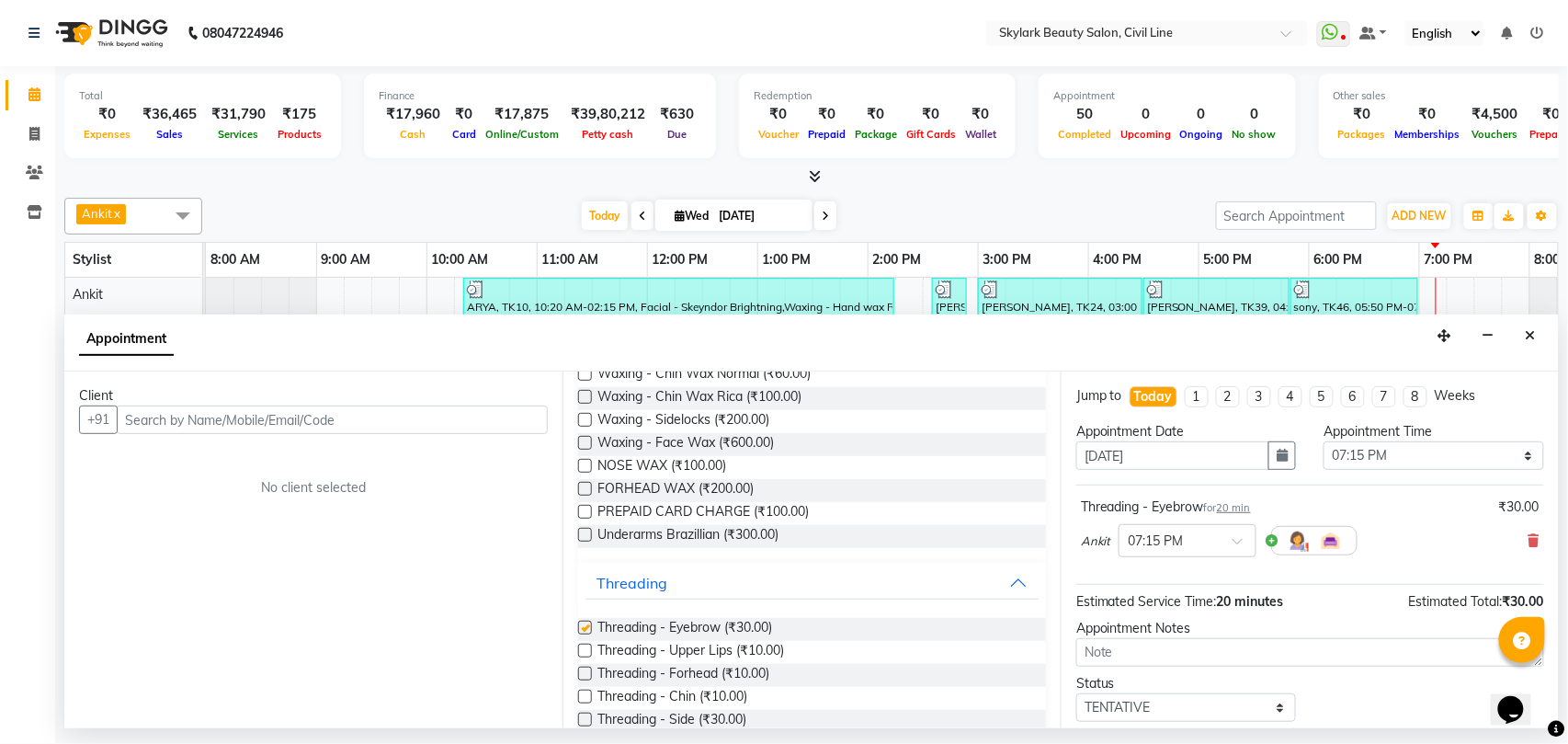
checkbox input "false"
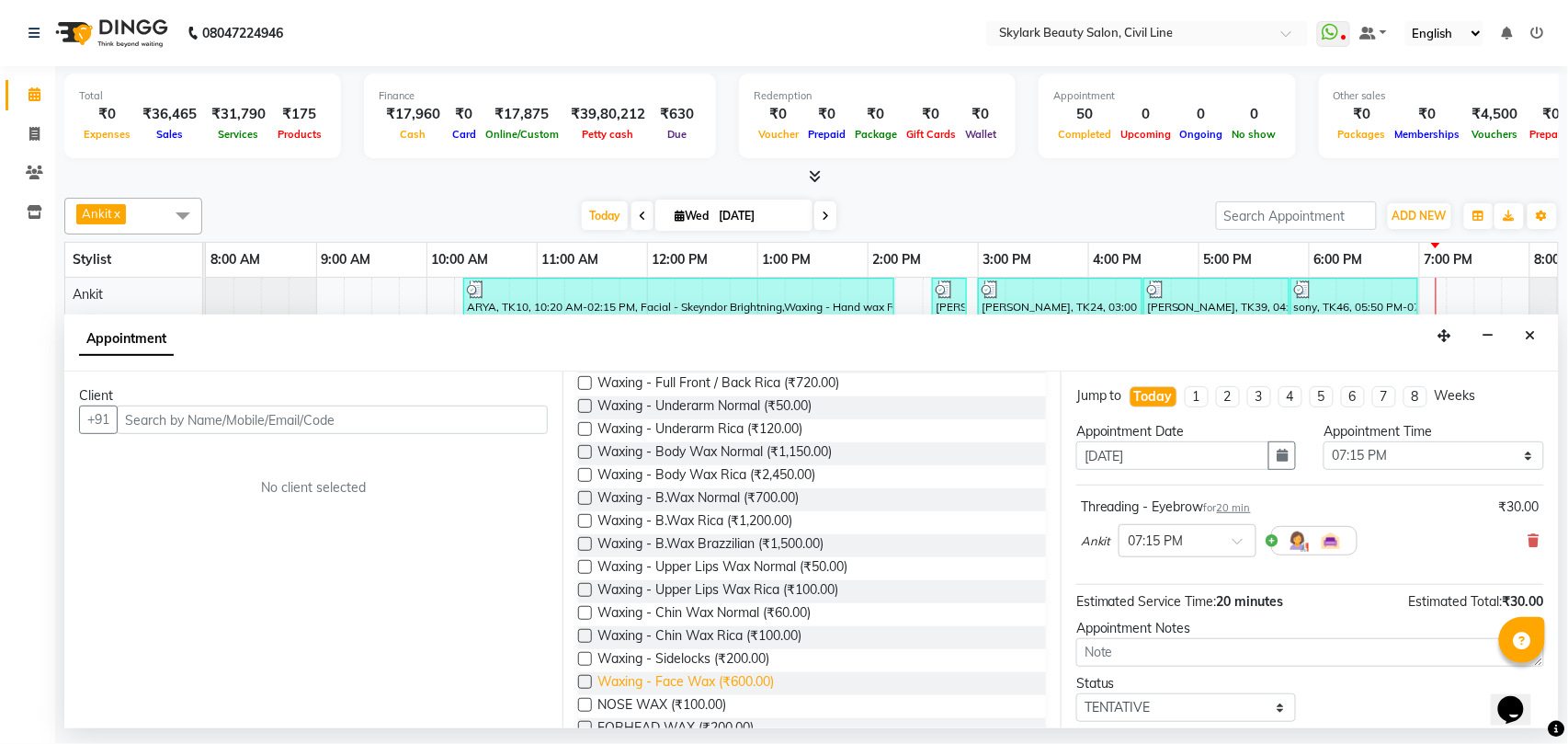
scroll to position [368, 0]
click at [583, 597] on label at bounding box center [584, 595] width 14 height 14
click at [583, 597] on input "checkbox" at bounding box center [583, 597] width 12 height 12
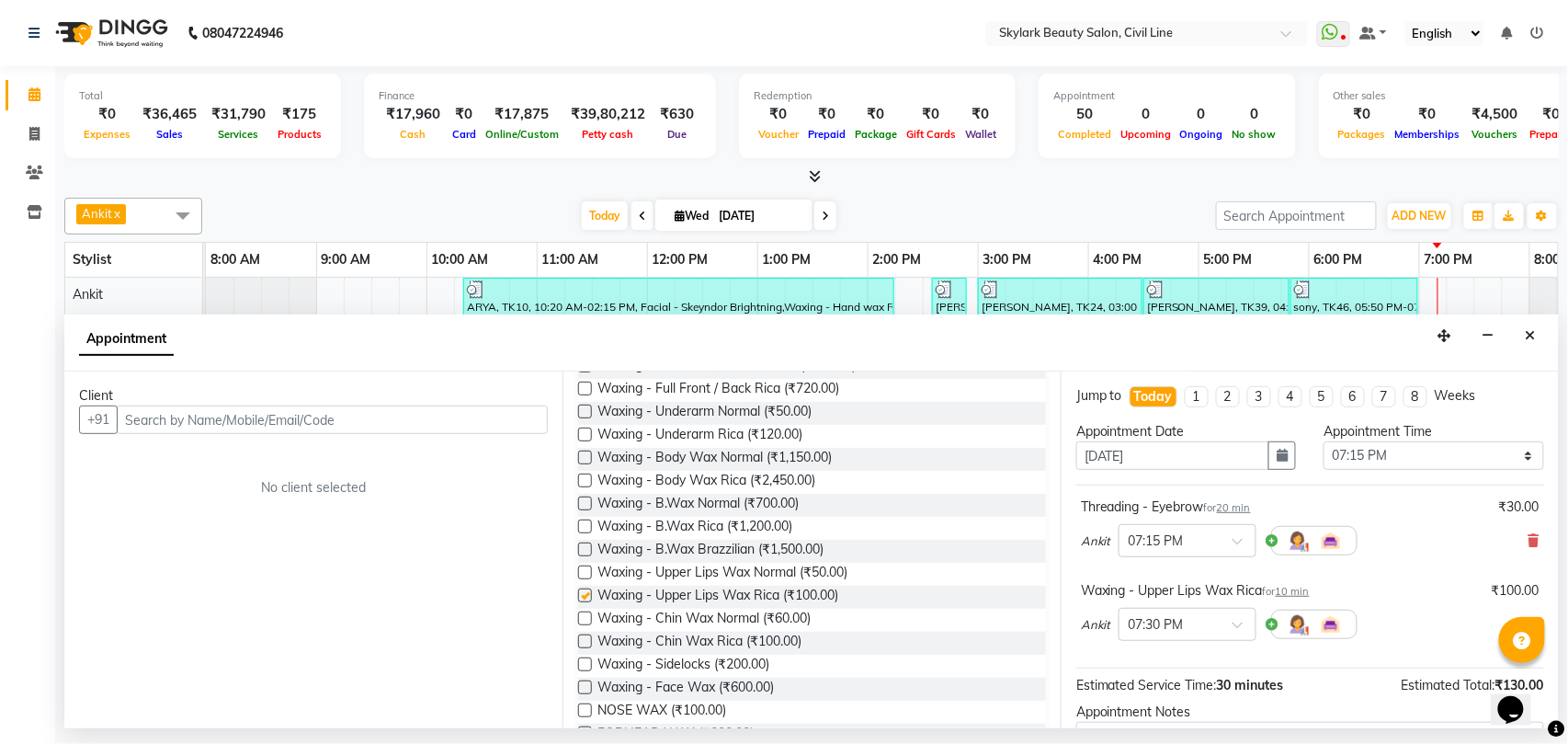
checkbox input "false"
click at [581, 647] on label at bounding box center [584, 641] width 14 height 14
click at [581, 647] on input "checkbox" at bounding box center [583, 643] width 12 height 12
checkbox input "false"
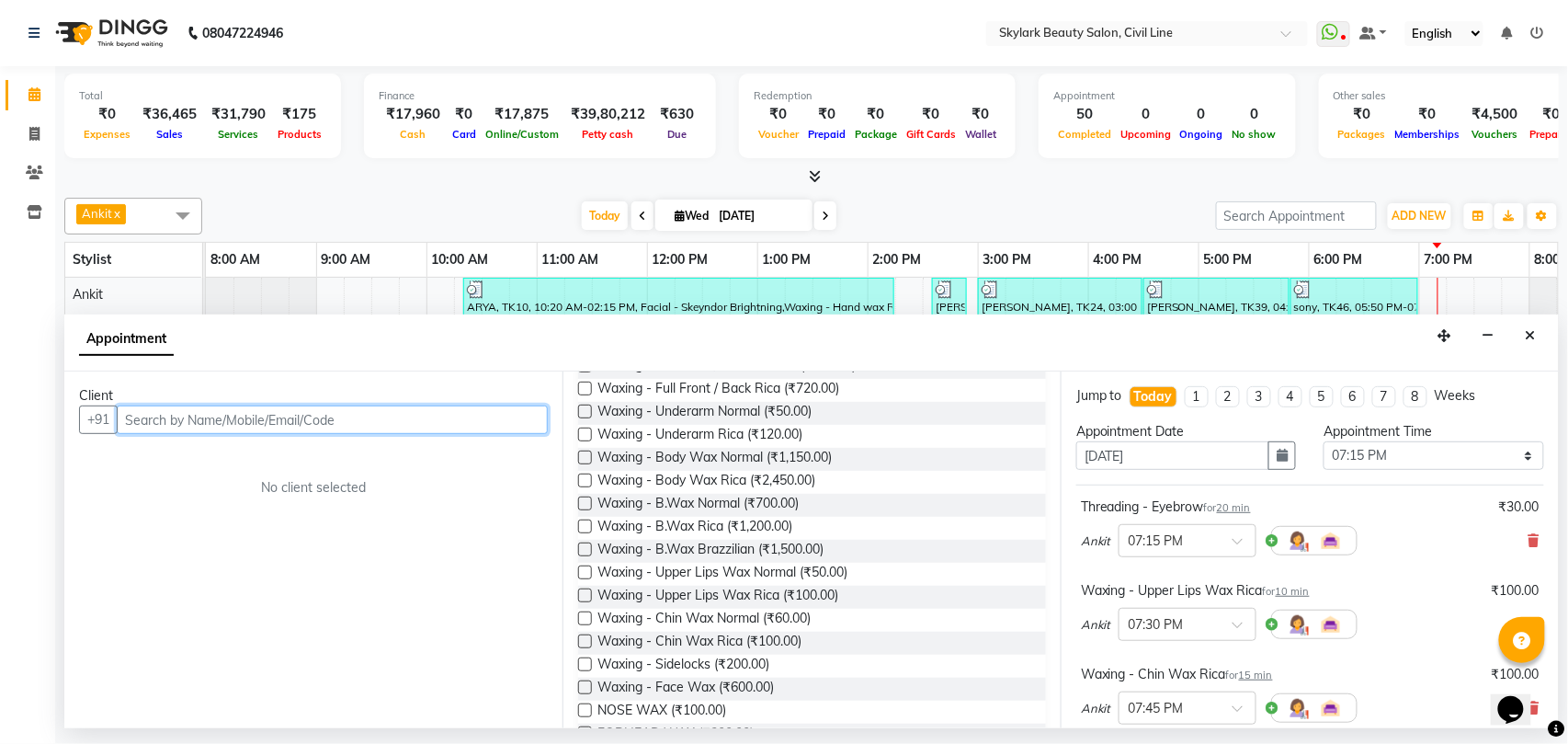
click at [295, 427] on input "text" at bounding box center [332, 420] width 431 height 29
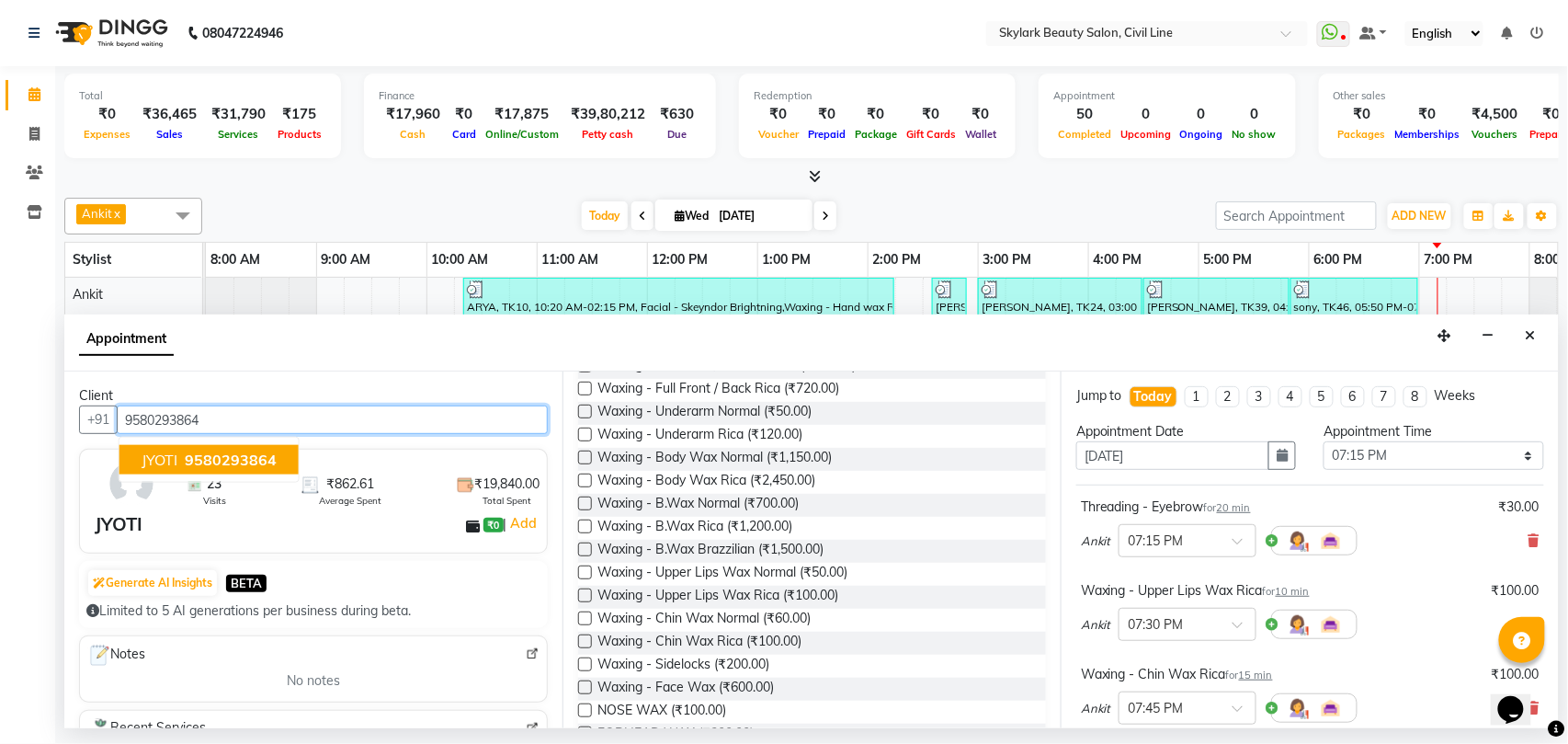
click at [245, 460] on span "9580293864" at bounding box center [230, 460] width 92 height 19
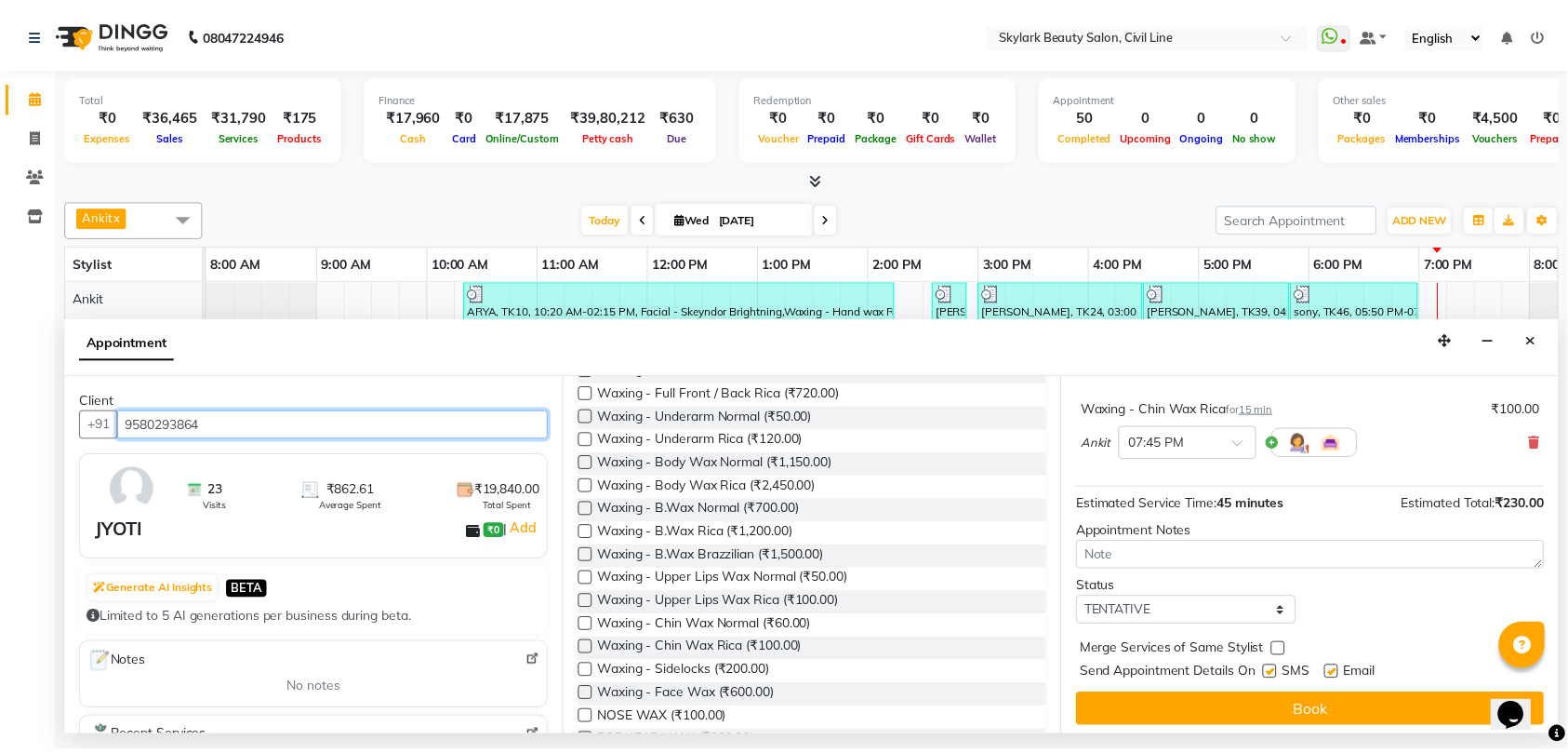
scroll to position [283, 0]
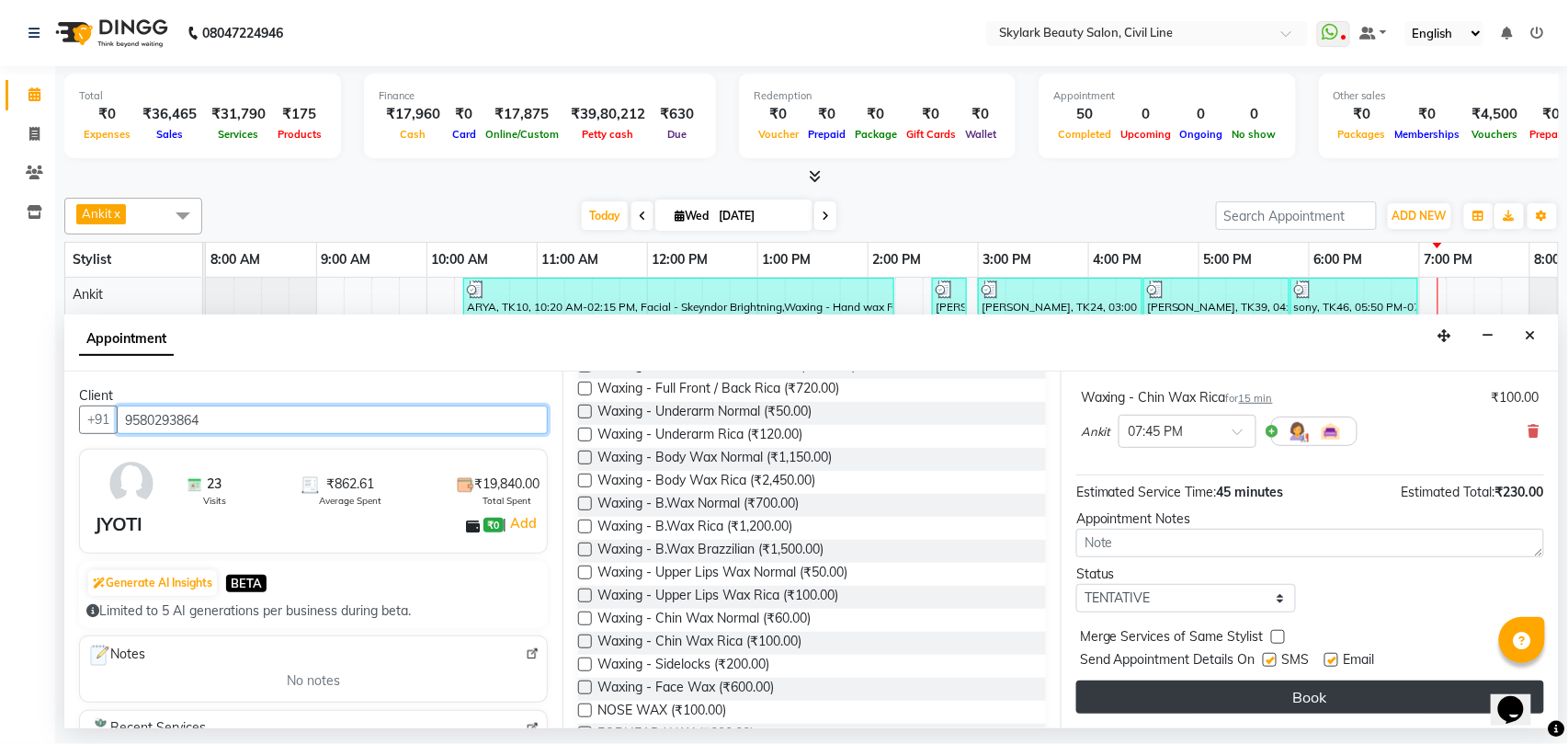
type input "9580293864"
click at [1299, 702] on button "Book" at bounding box center [1310, 697] width 468 height 33
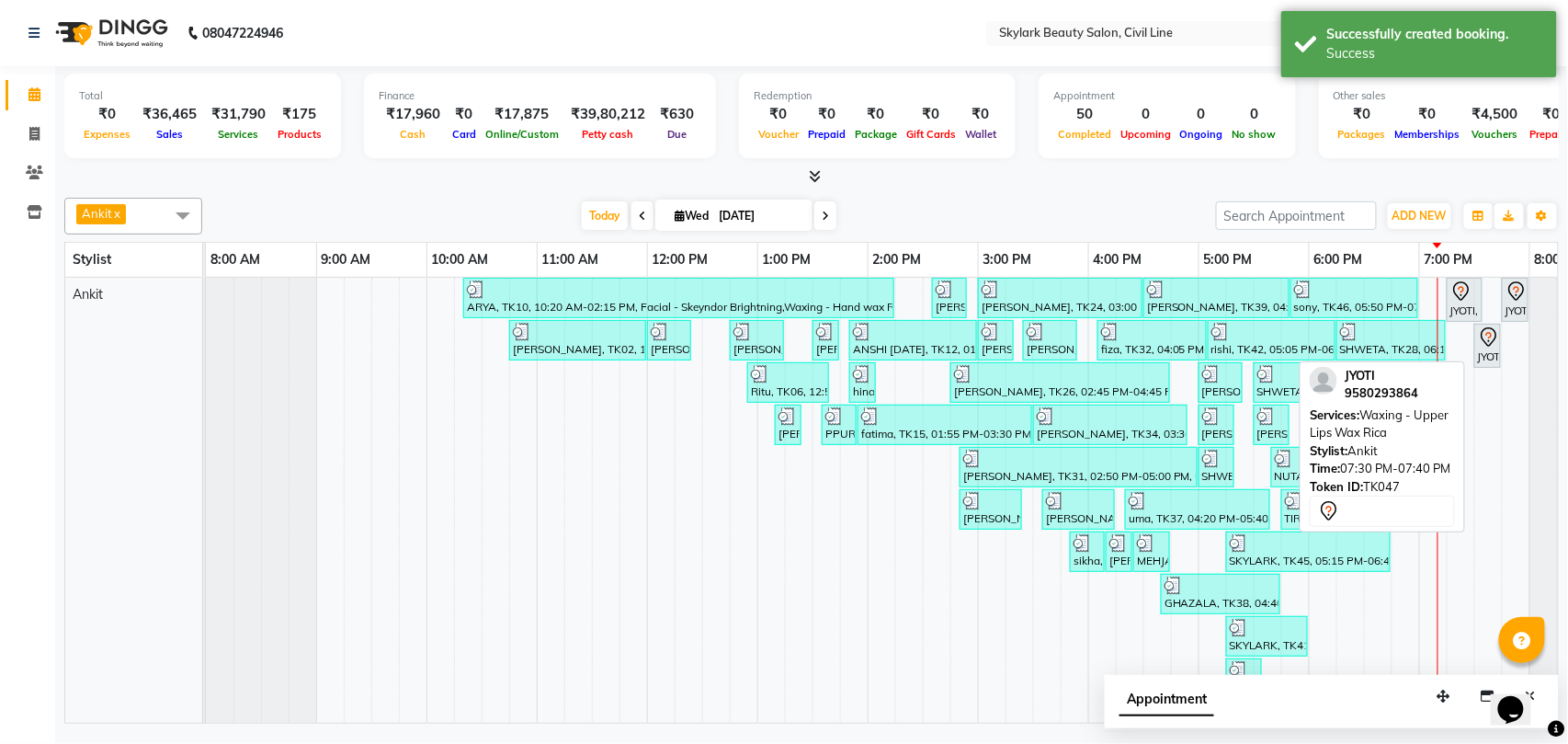
click at [1492, 343] on icon at bounding box center [1488, 337] width 22 height 22
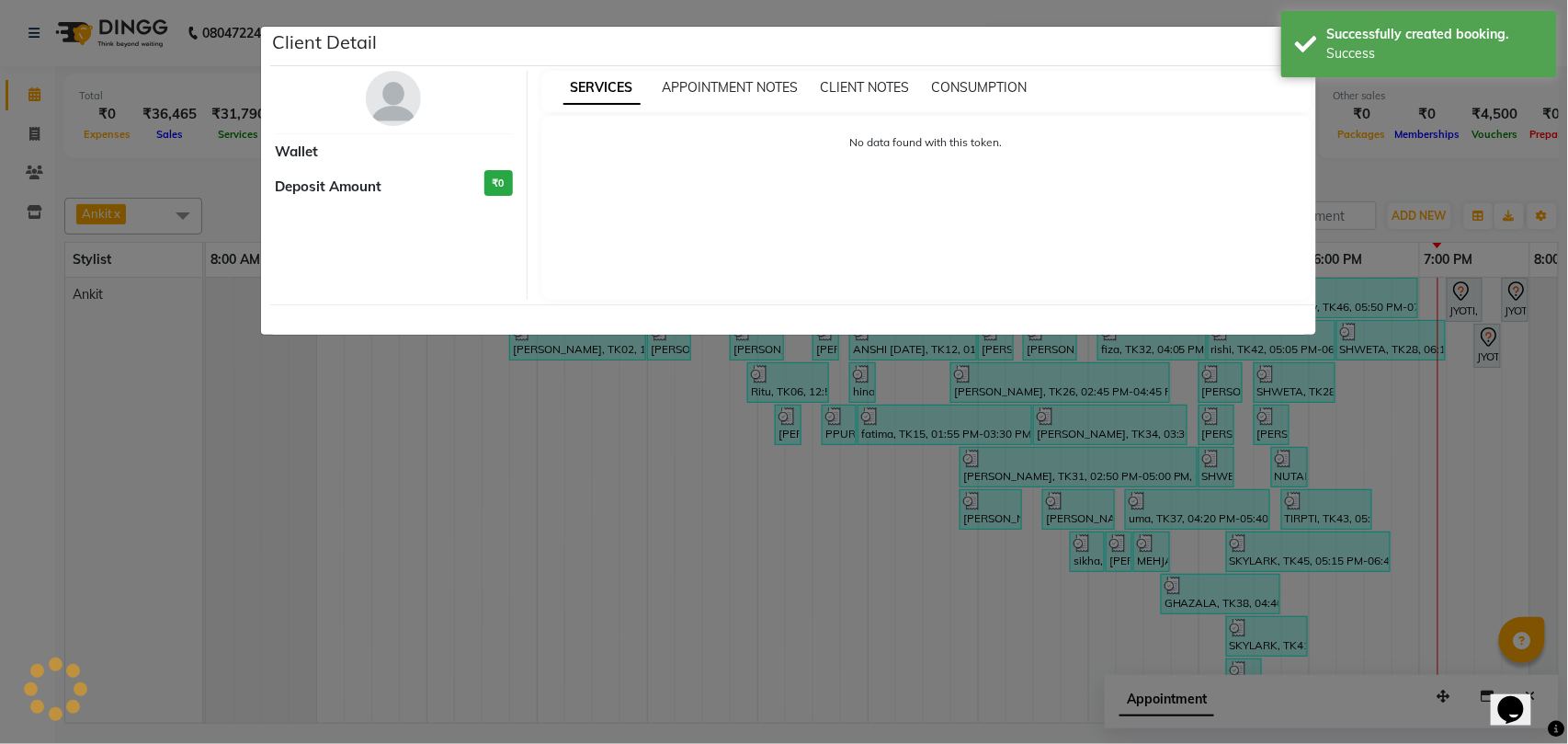
select select "7"
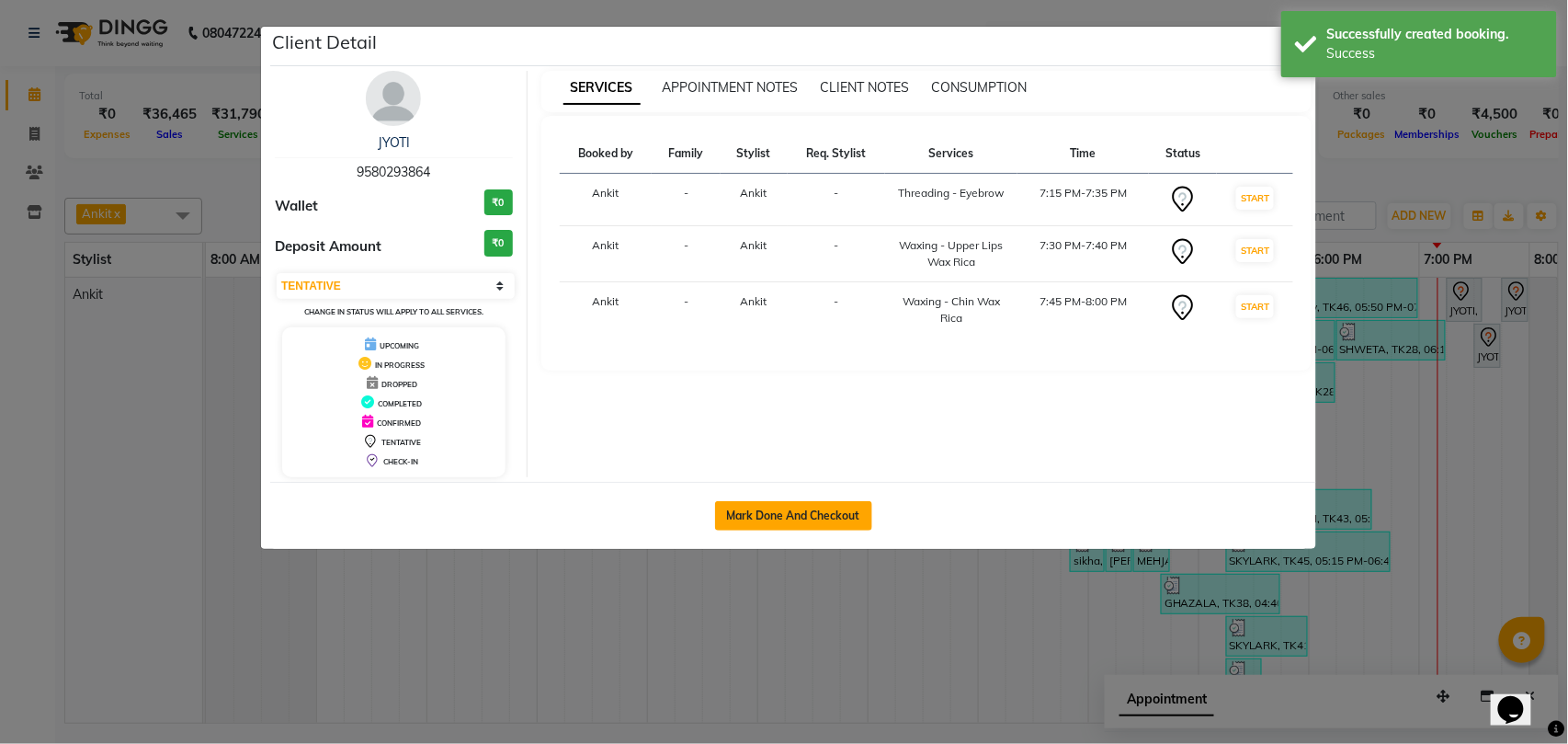
click at [813, 506] on button "Mark Done And Checkout" at bounding box center [794, 516] width 157 height 30
select select "service"
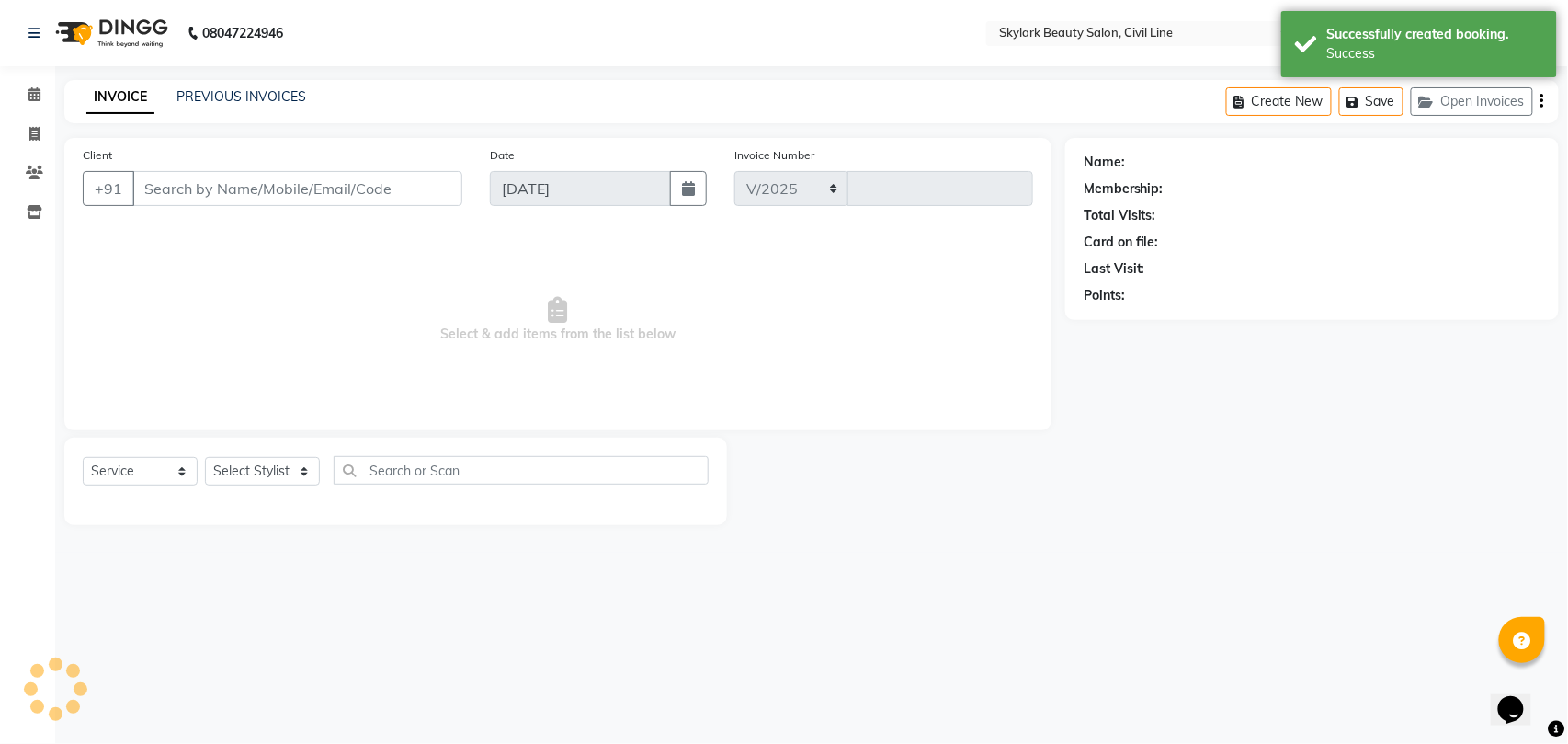
select select "4588"
type input "6258"
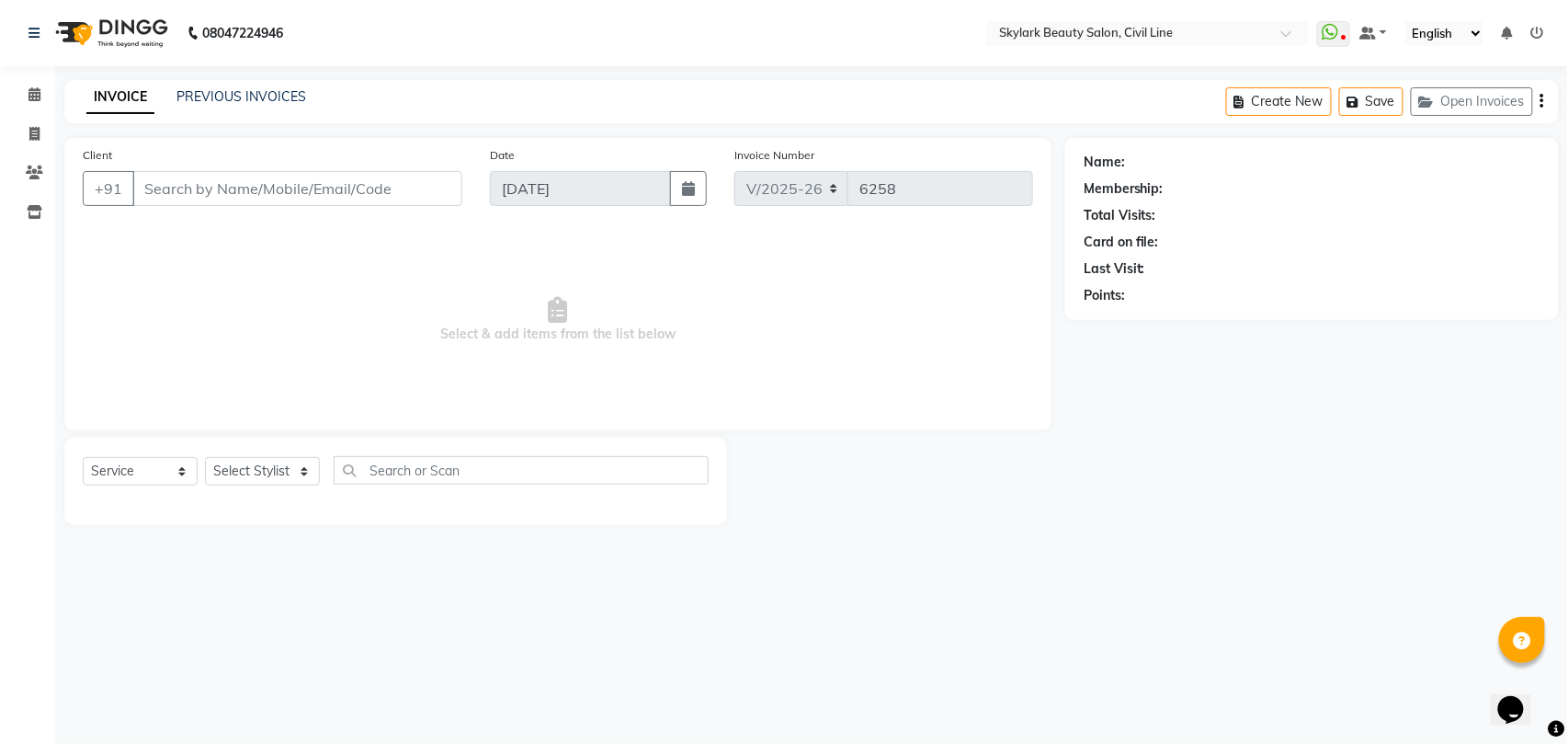
type input "9580293864"
select select "28120"
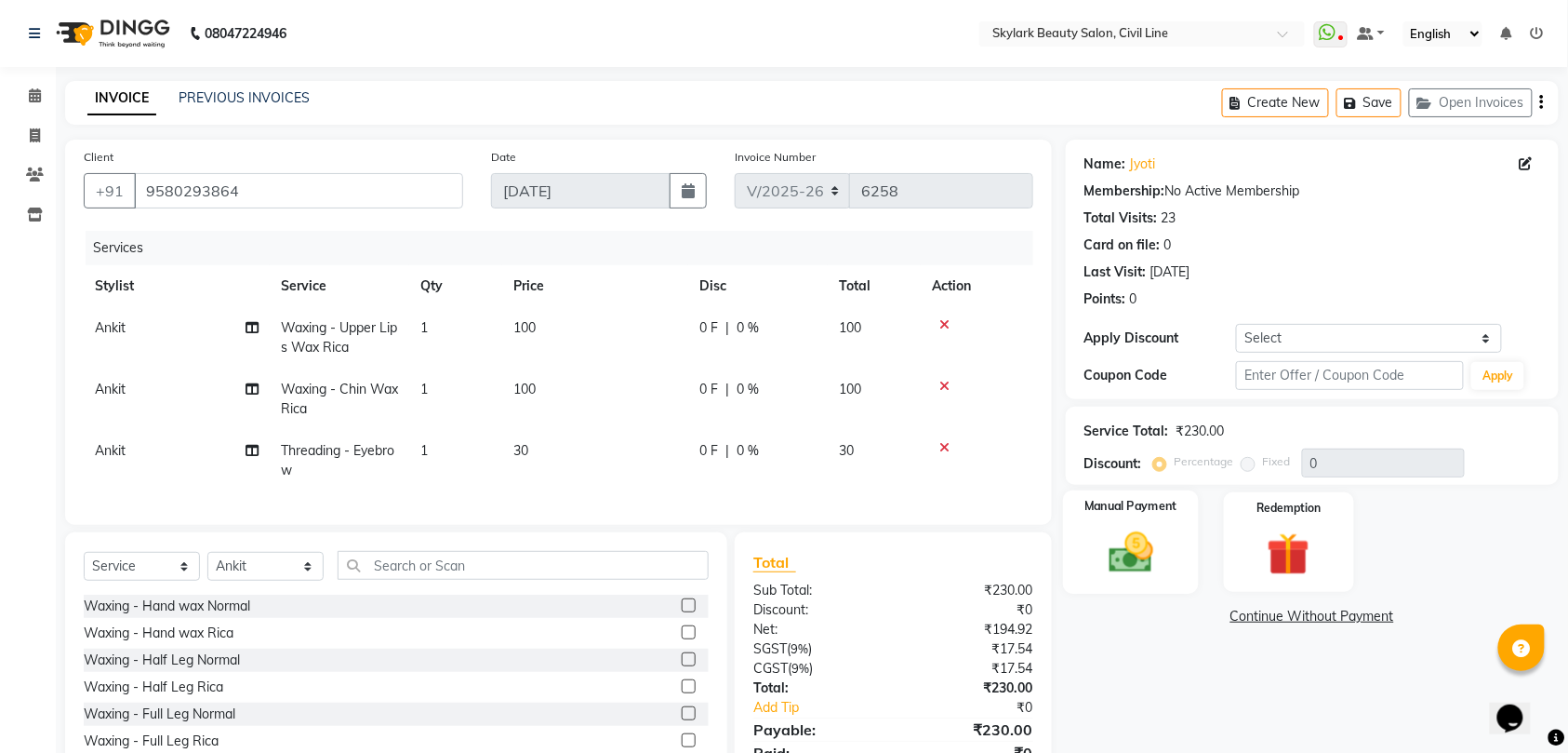
click at [1128, 556] on img at bounding box center [1130, 552] width 72 height 52
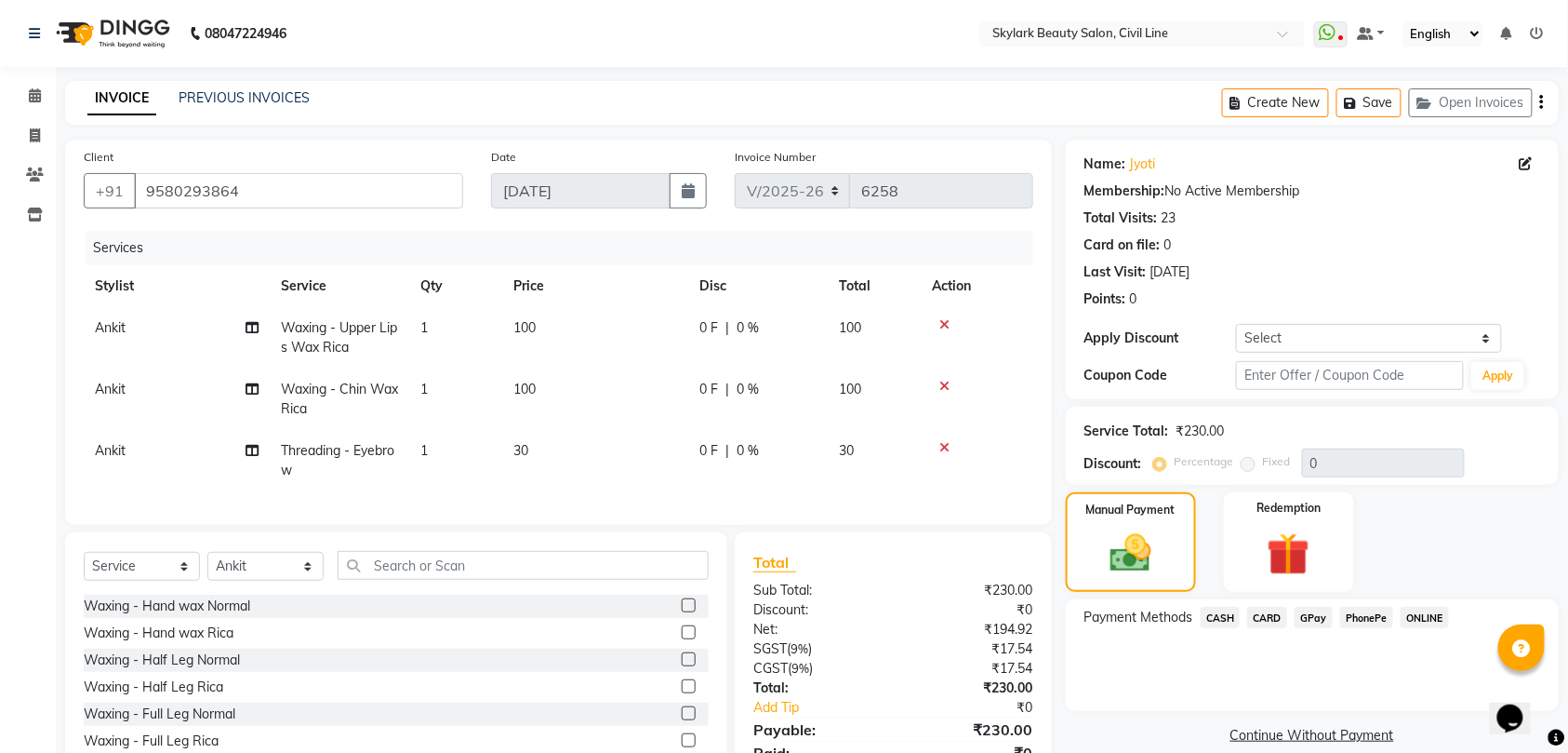
click at [1310, 616] on span "GPay" at bounding box center [1313, 617] width 38 height 22
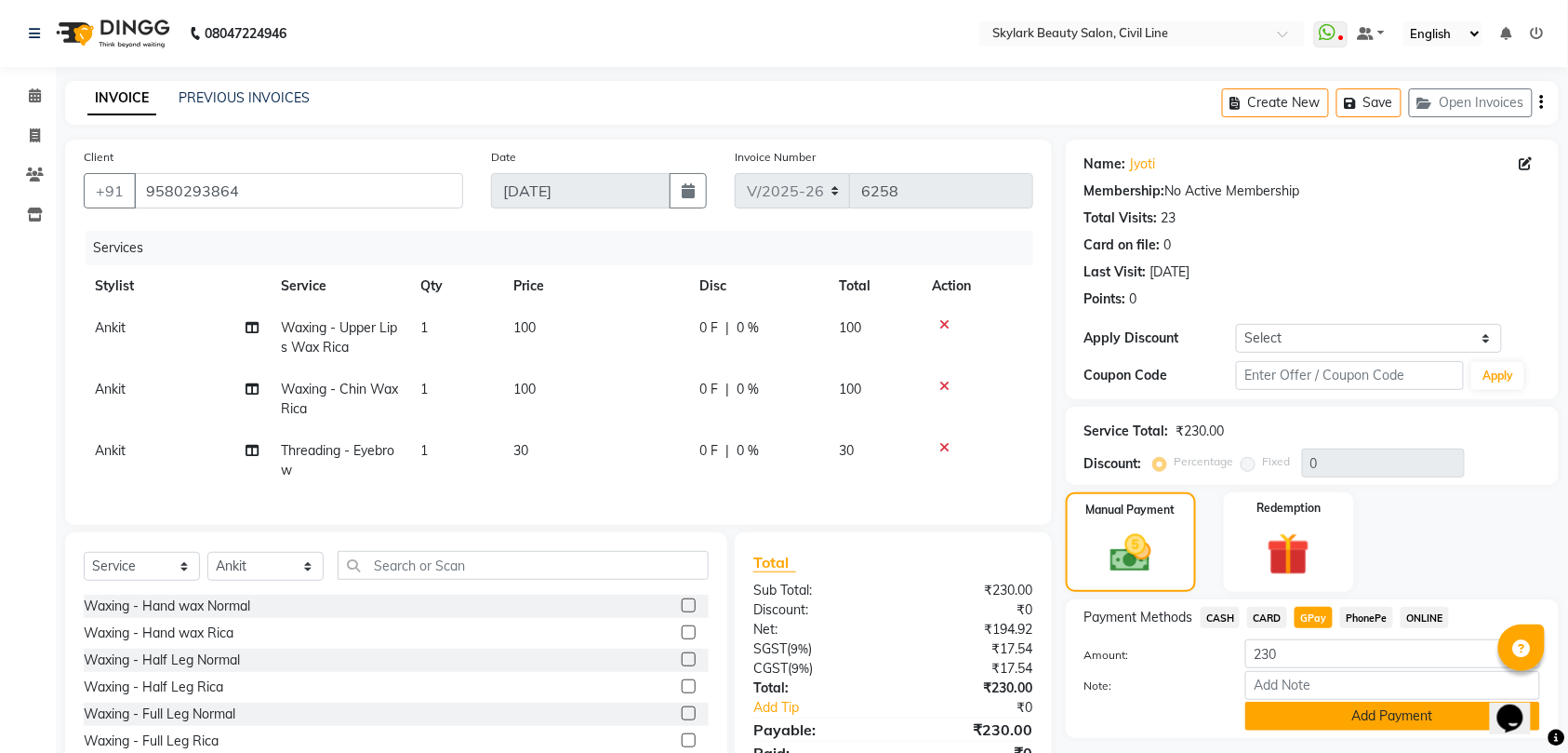
click at [1383, 718] on button "Add Payment" at bounding box center [1392, 715] width 294 height 29
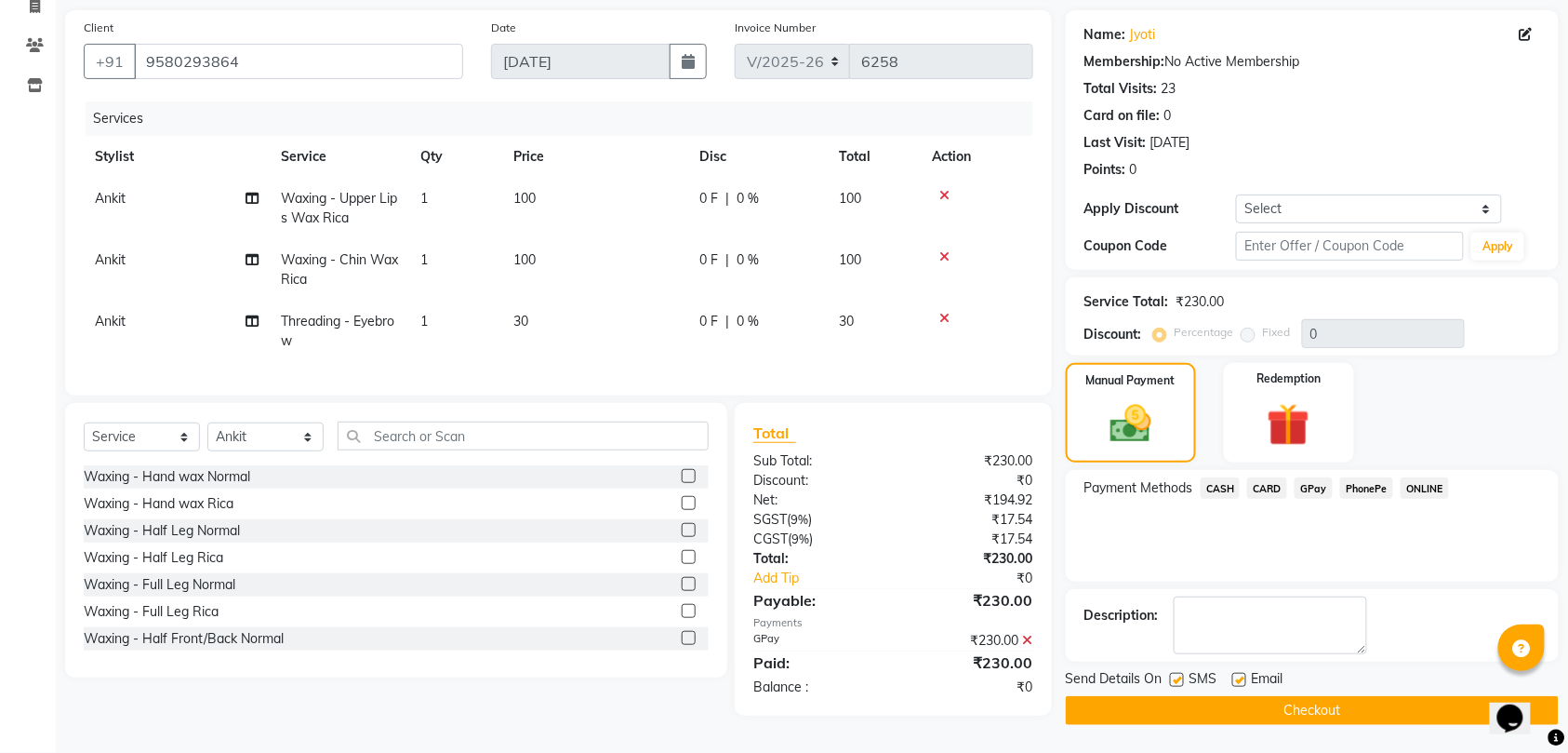
scroll to position [139, 0]
click at [1321, 697] on button "Checkout" at bounding box center [1312, 710] width 493 height 29
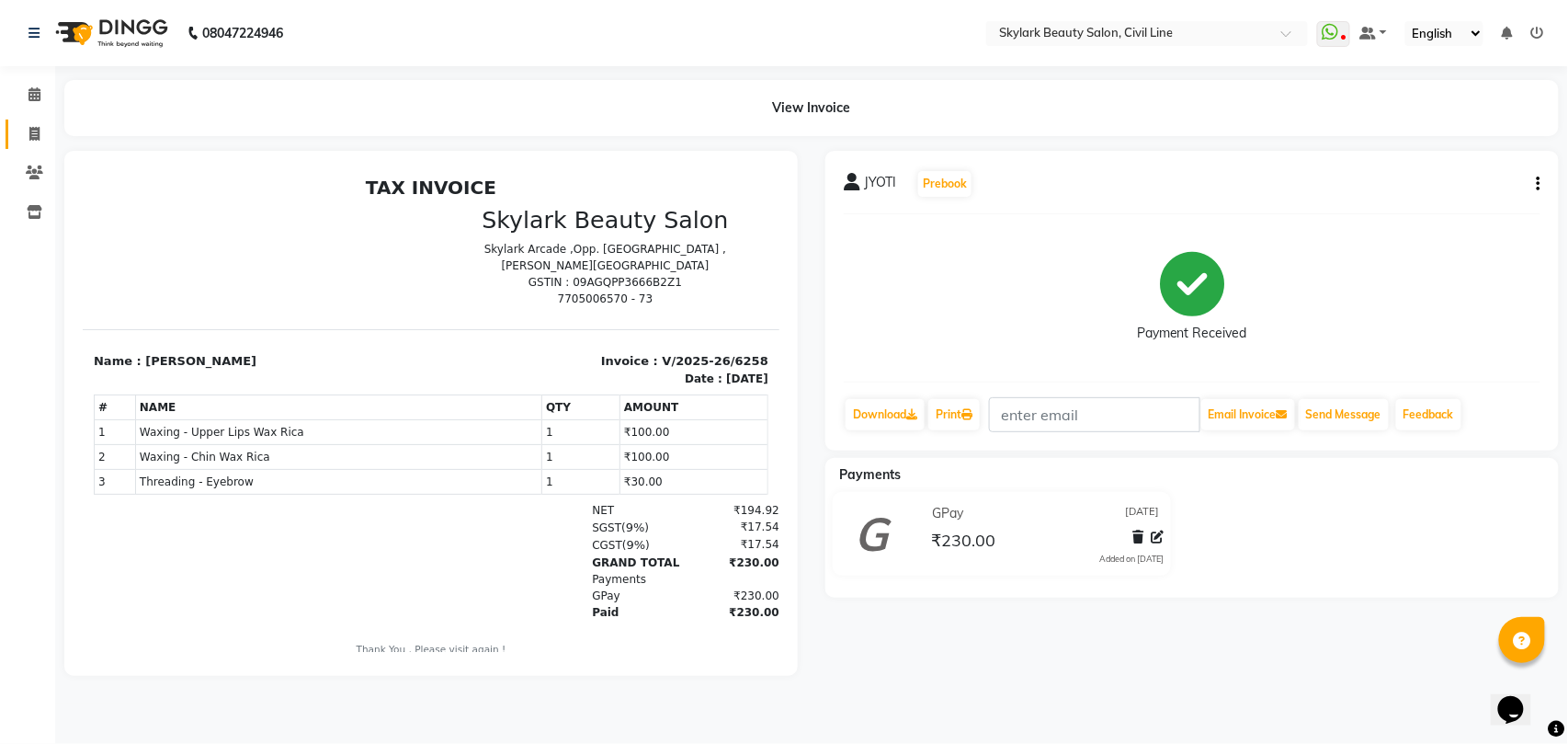
click at [33, 131] on icon at bounding box center [34, 133] width 10 height 14
select select "service"
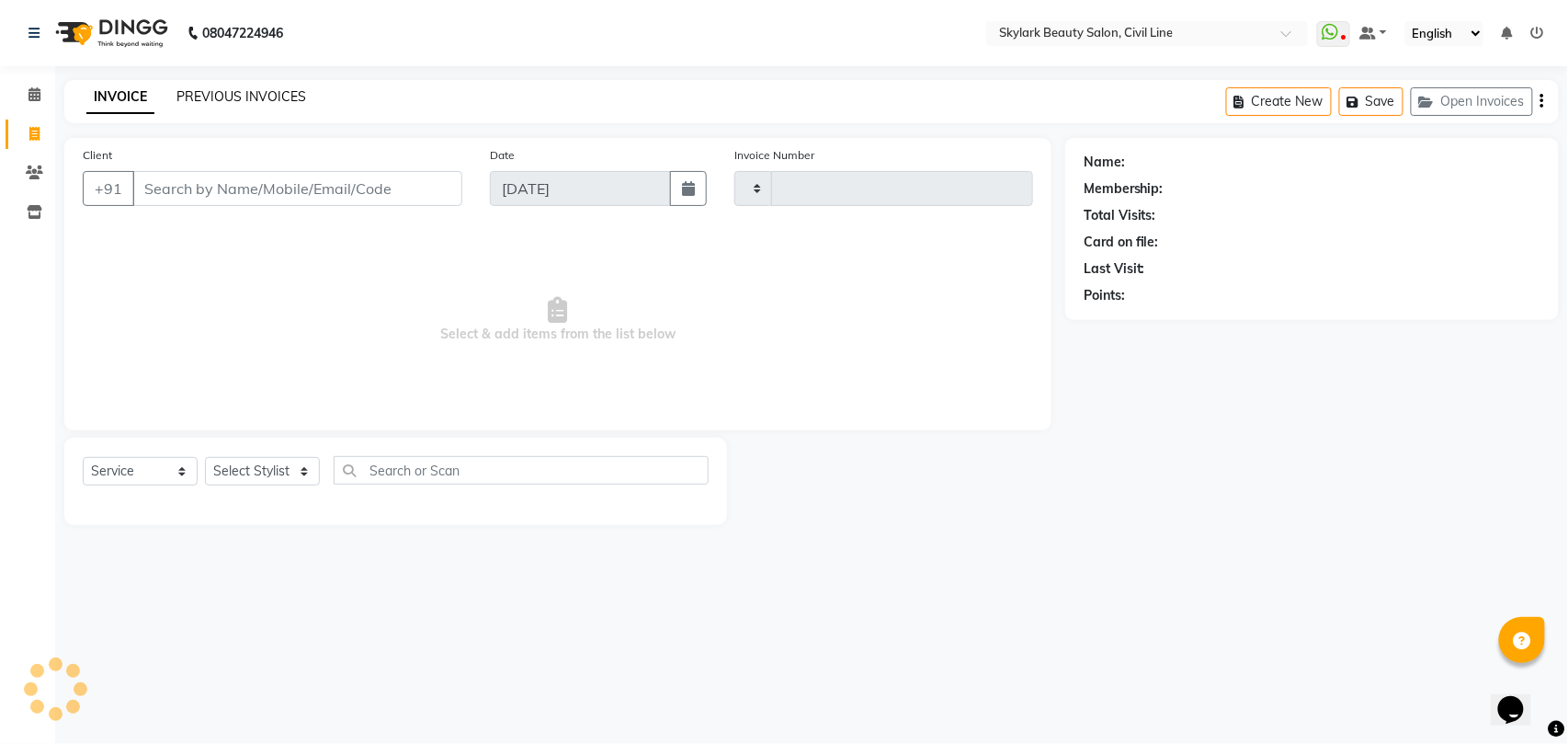
type input "6259"
select select "4588"
click at [284, 89] on link "PREVIOUS INVOICES" at bounding box center [241, 96] width 130 height 17
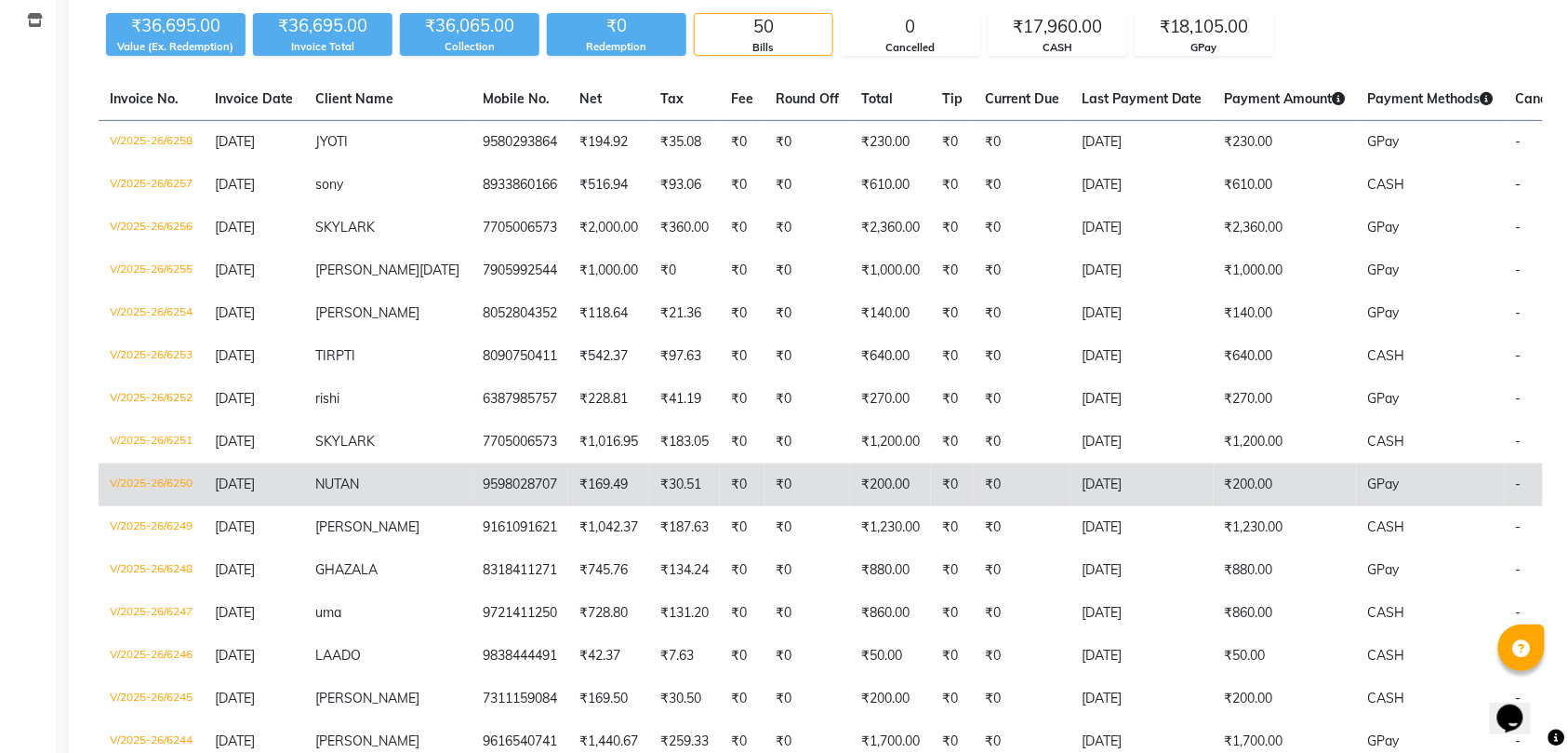
scroll to position [248, 0]
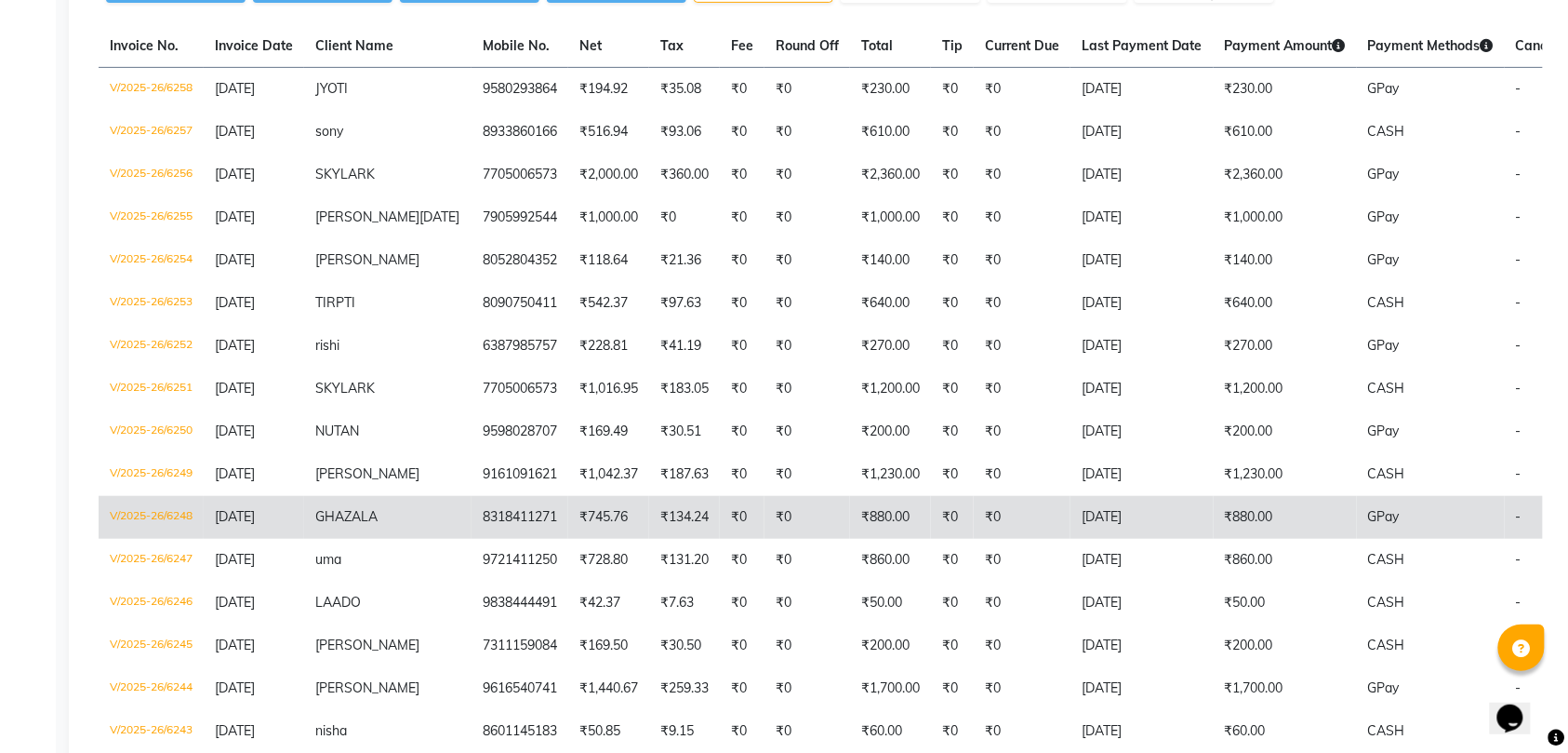
drag, startPoint x: 425, startPoint y: 519, endPoint x: 426, endPoint y: 530, distance: 11.0
click at [471, 530] on td "8318411271" at bounding box center [519, 518] width 97 height 43
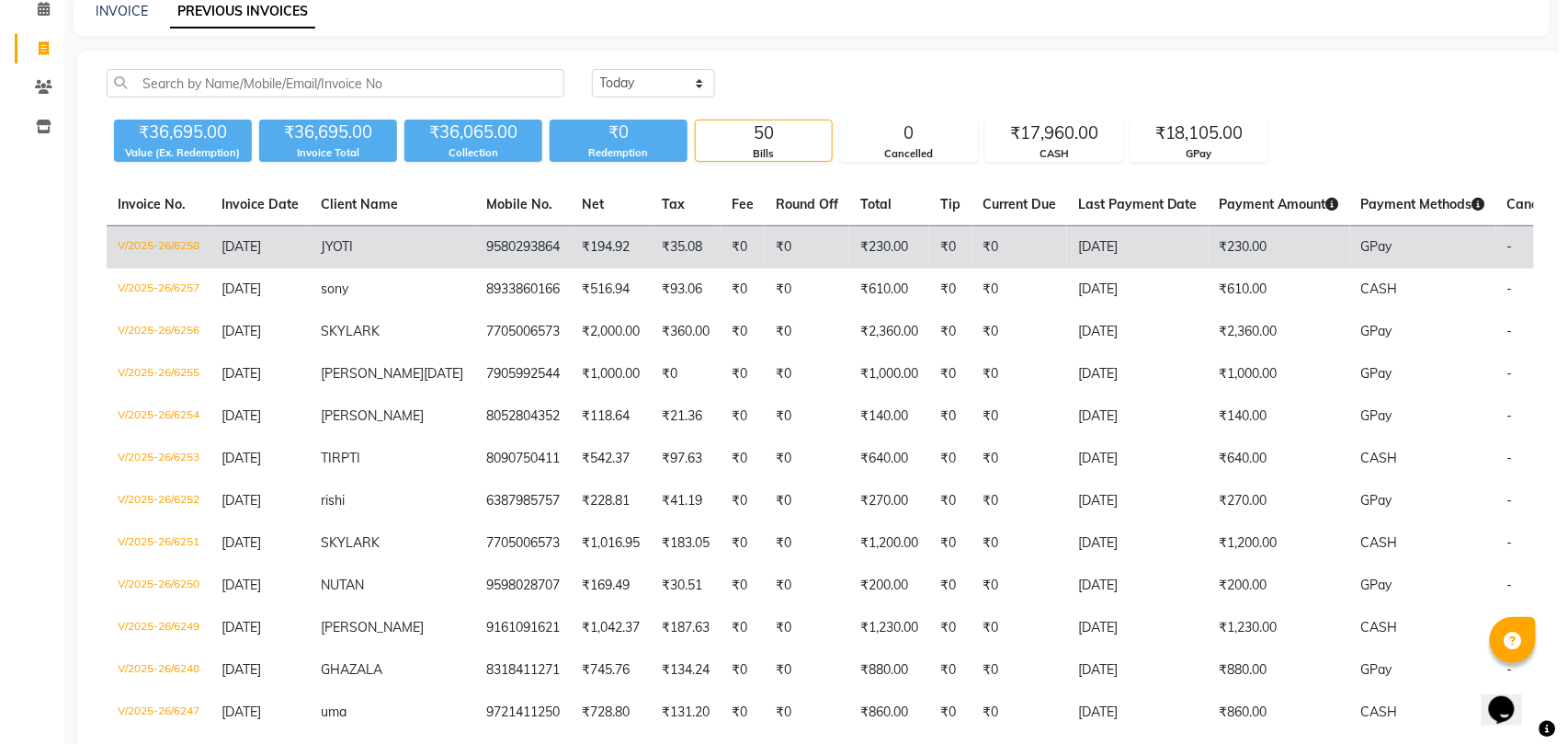
scroll to position [0, 0]
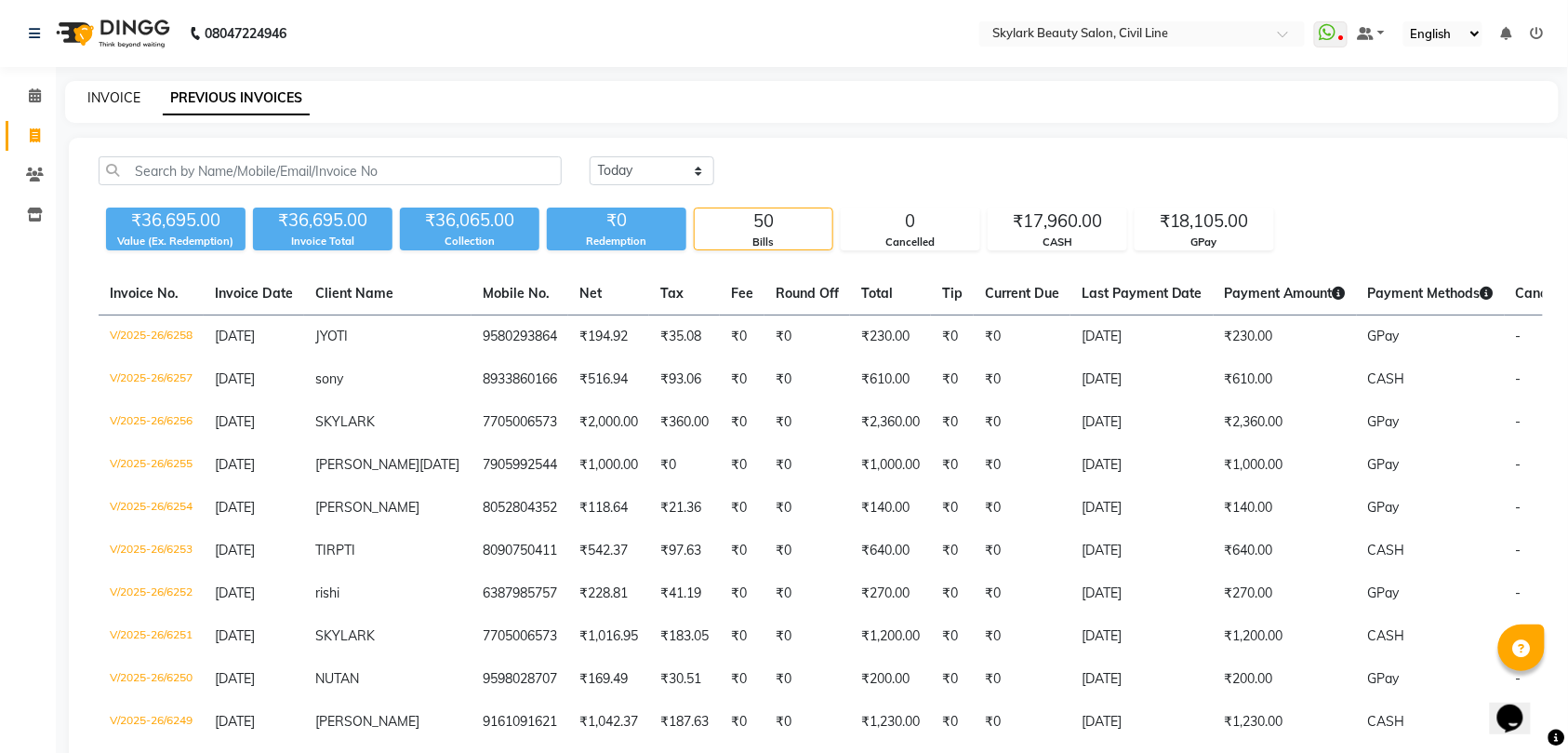
click at [100, 97] on link "INVOICE" at bounding box center [113, 98] width 53 height 17
select select "service"
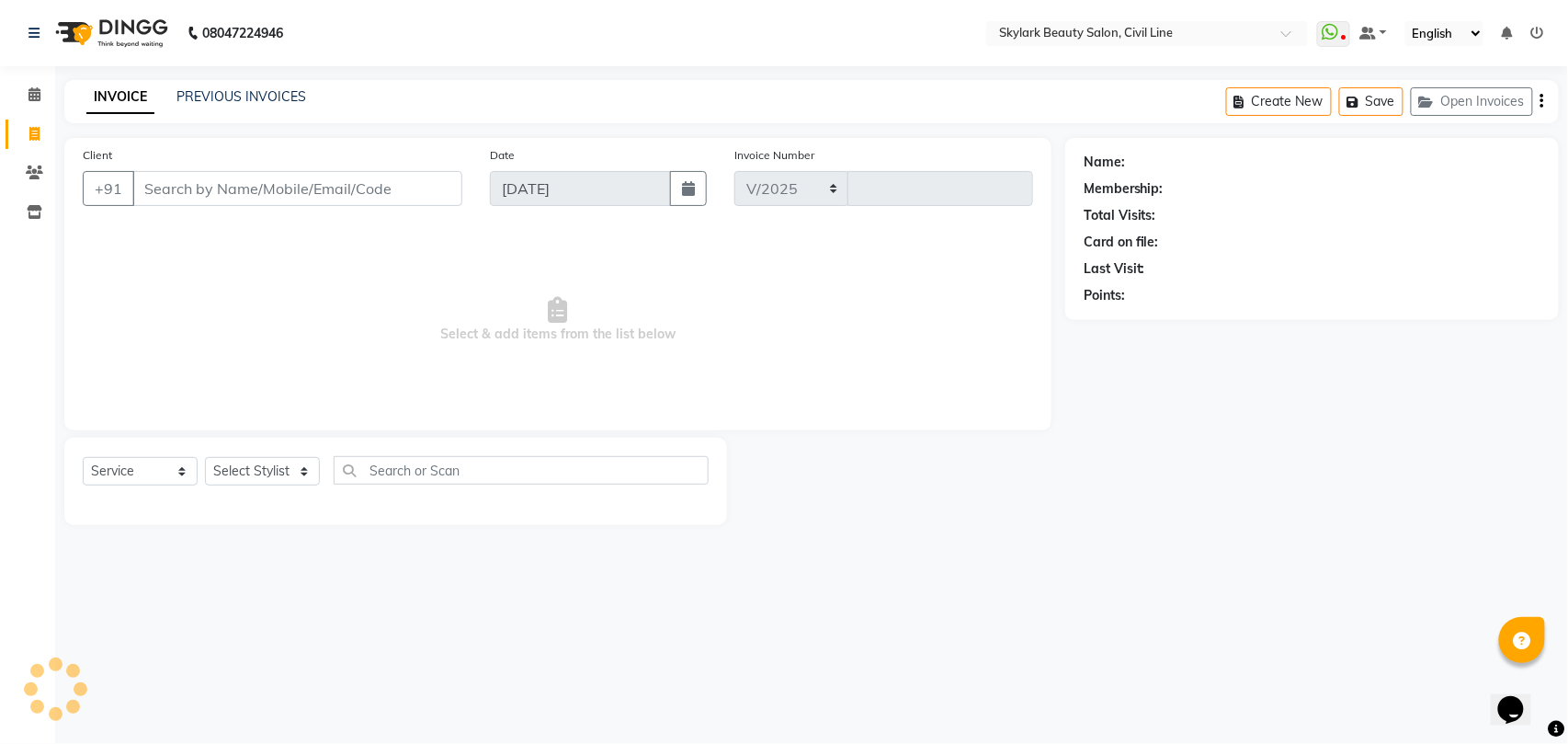
select select "4588"
type input "6259"
click at [244, 475] on select "Select Stylist" at bounding box center [262, 471] width 115 height 29
click at [274, 460] on select "Select Stylist" at bounding box center [262, 471] width 115 height 29
click at [274, 468] on select "Select Stylist" at bounding box center [262, 471] width 115 height 29
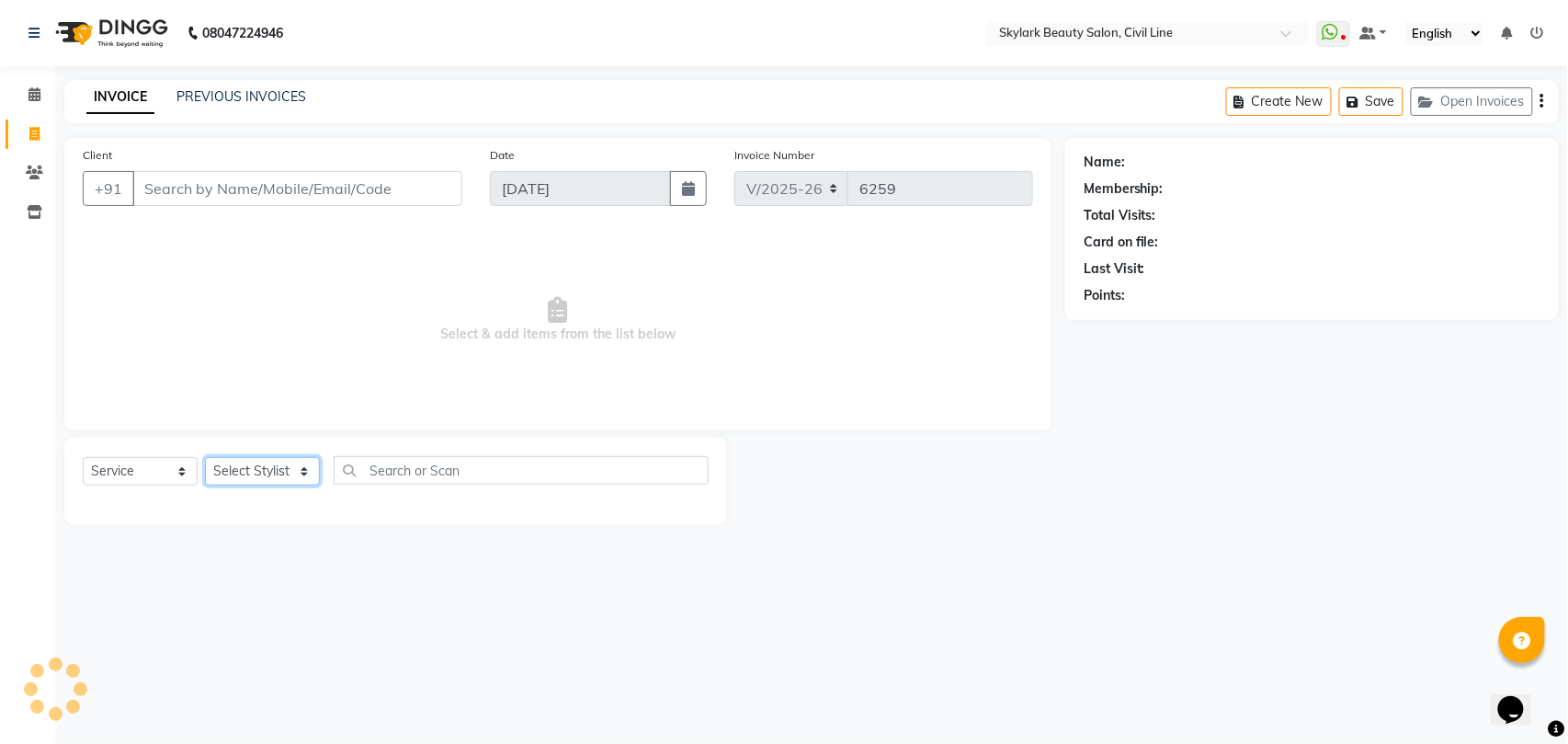
select select "28120"
click at [205, 457] on select "Select Stylist [PERSON_NAME] [PERSON_NAME] [PERSON_NAME] WASU" at bounding box center [262, 471] width 115 height 29
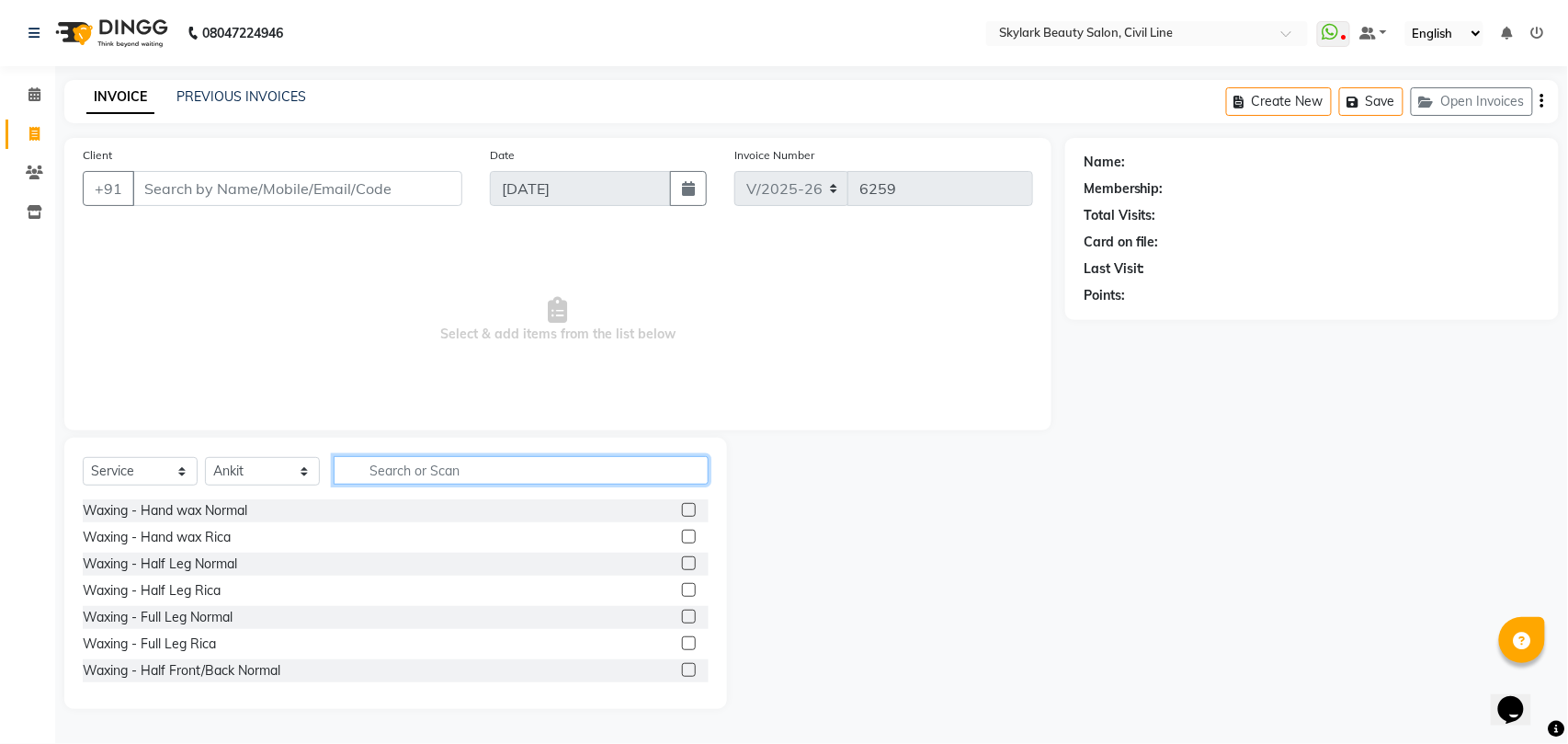
click at [506, 465] on input "text" at bounding box center [521, 470] width 375 height 29
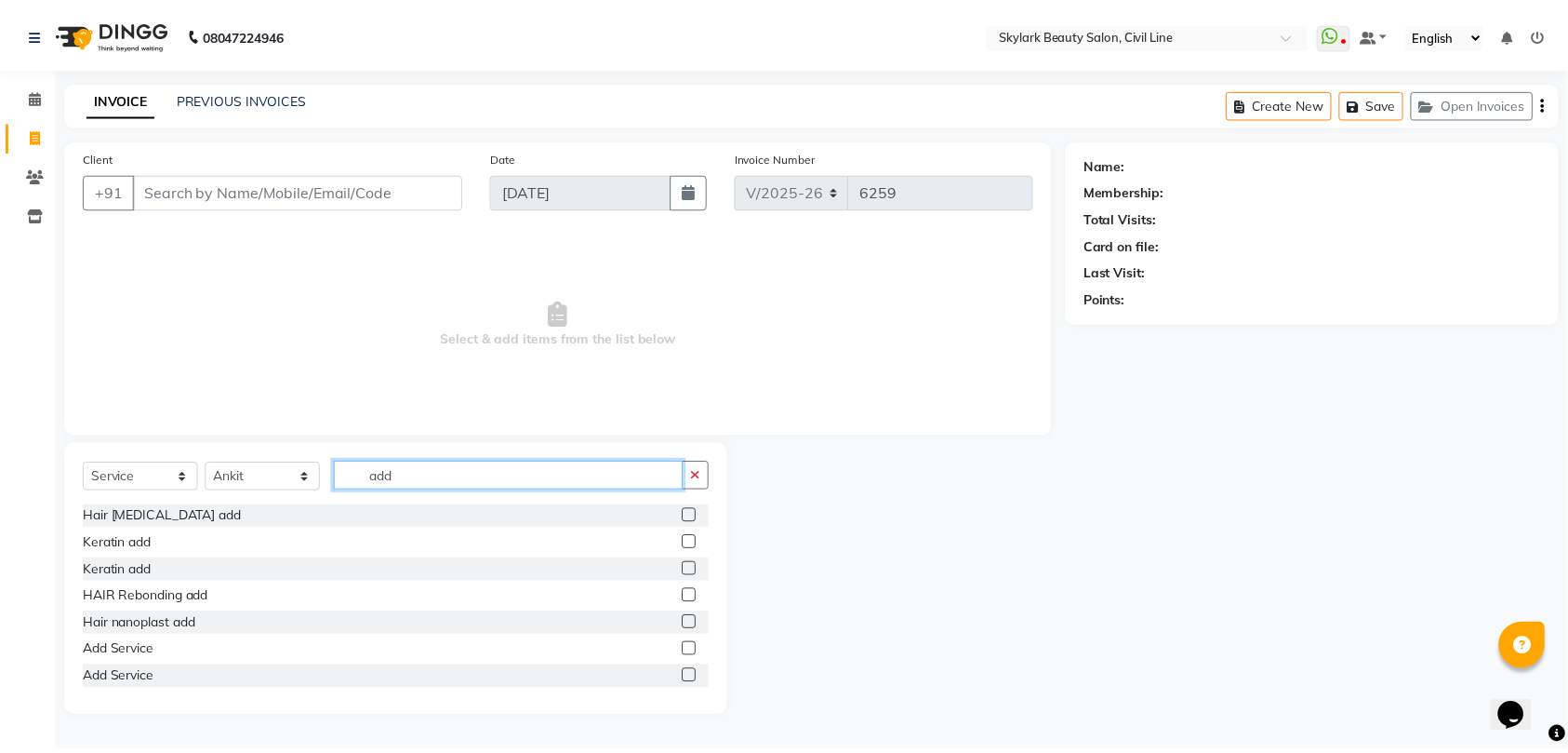
scroll to position [124, 0]
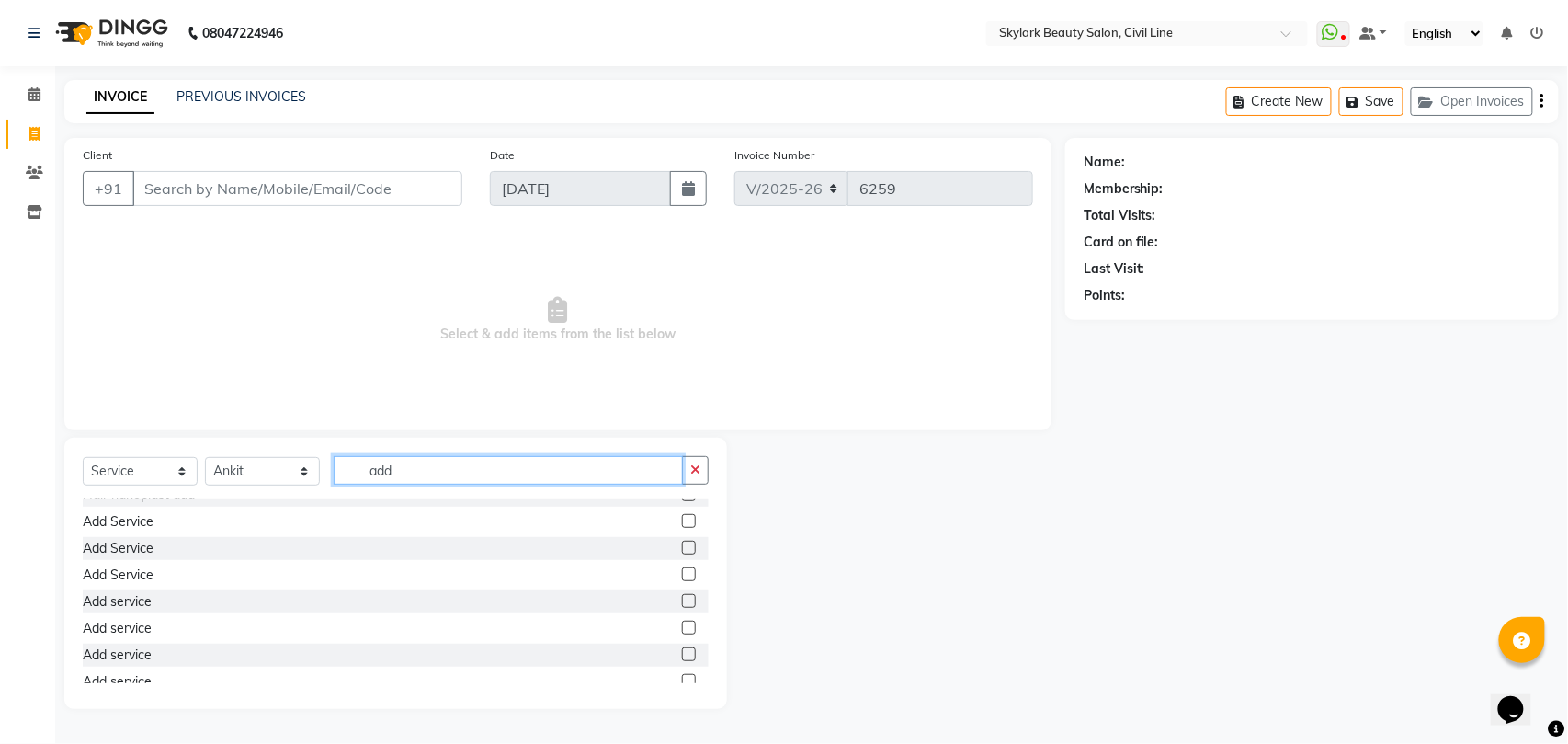
type input "add"
click at [682, 545] on label at bounding box center [688, 547] width 14 height 14
click at [682, 545] on input "checkbox" at bounding box center [687, 548] width 12 height 12
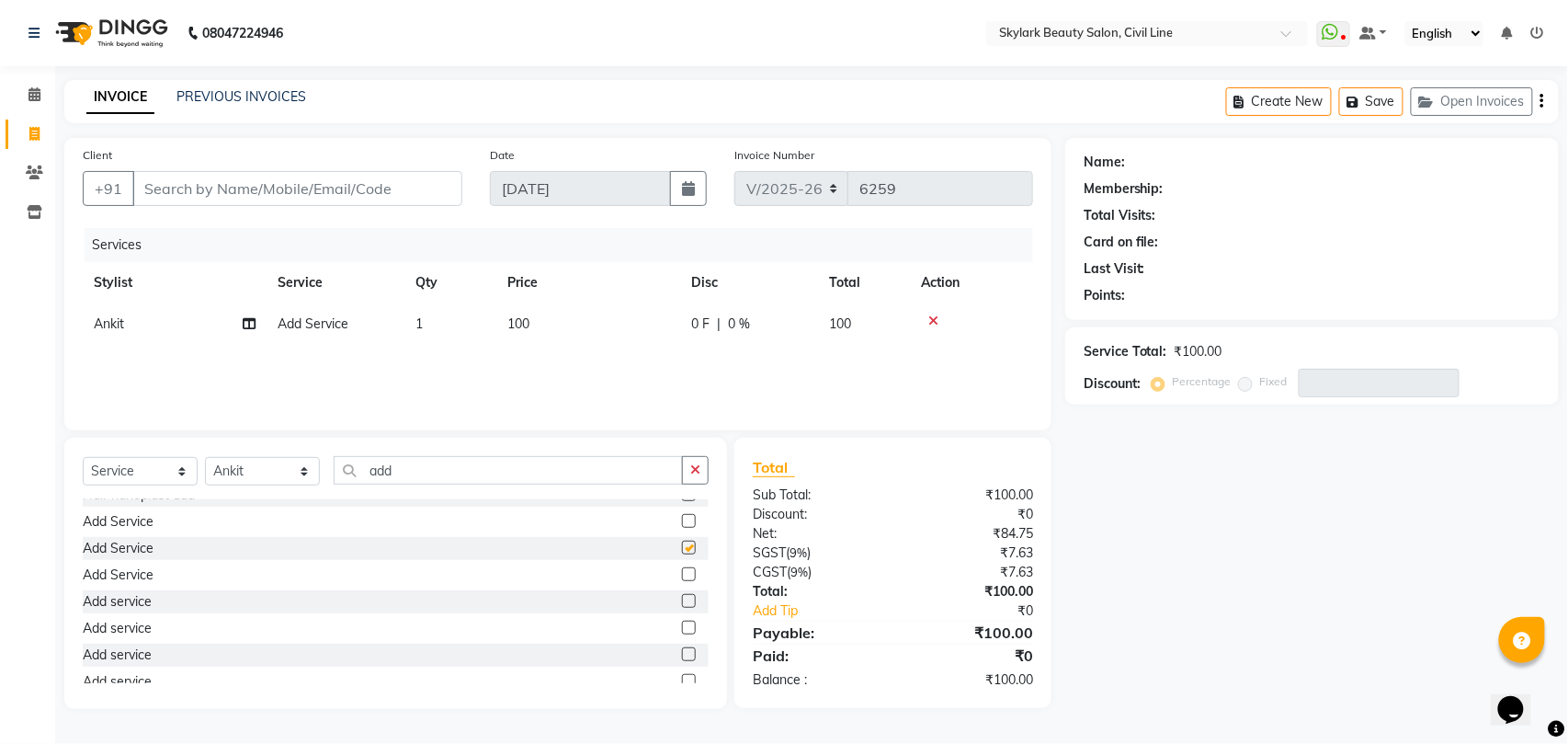
checkbox input "false"
click at [522, 316] on span "100" at bounding box center [519, 323] width 22 height 17
select select "28120"
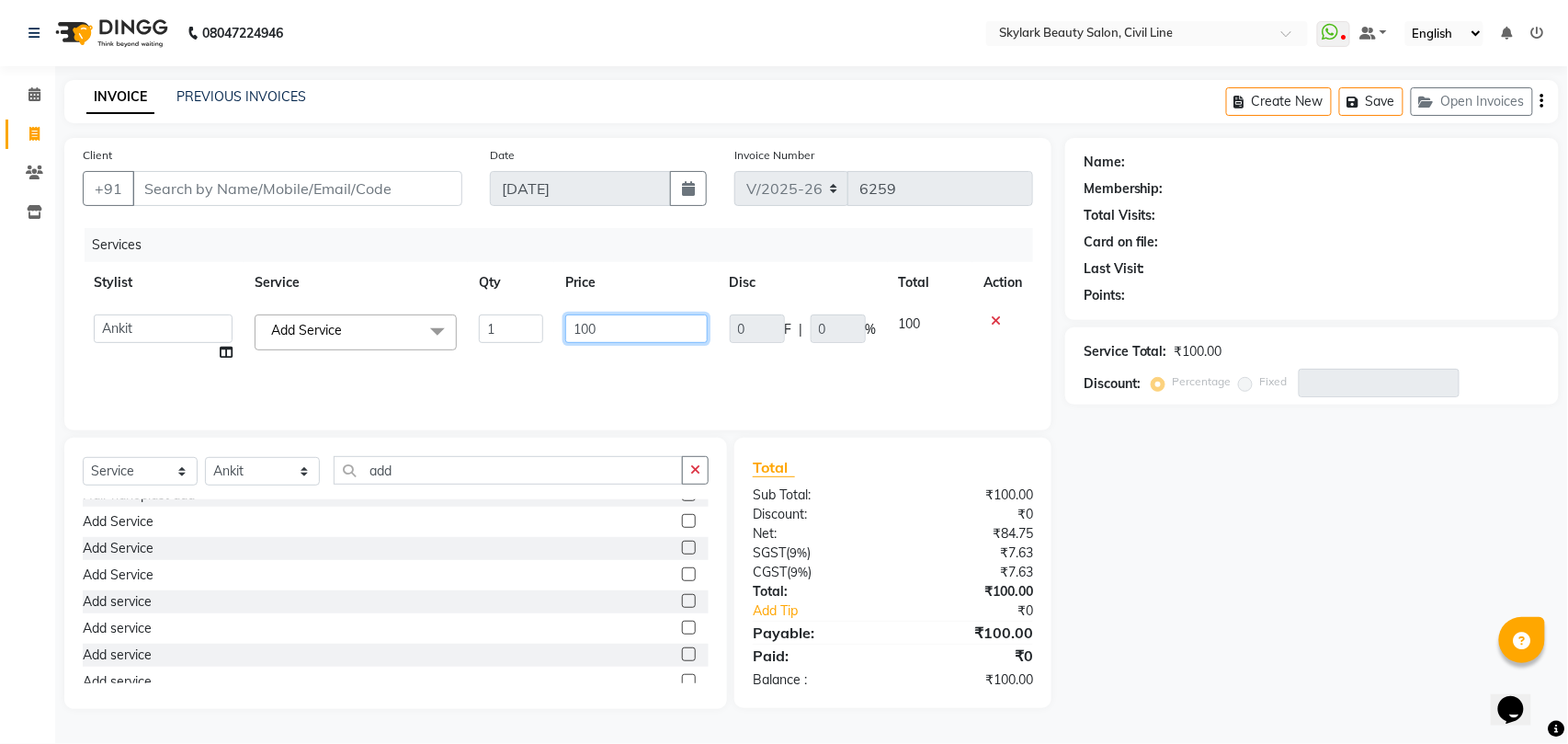
drag, startPoint x: 601, startPoint y: 324, endPoint x: 608, endPoint y: 333, distance: 11.4
click at [603, 325] on input "100" at bounding box center [635, 328] width 142 height 29
type input "1"
type input "350"
click at [582, 379] on div "Services Stylist Service Qty Price Disc Total Action [PERSON_NAME] [PERSON_NAME…" at bounding box center [558, 320] width 950 height 183
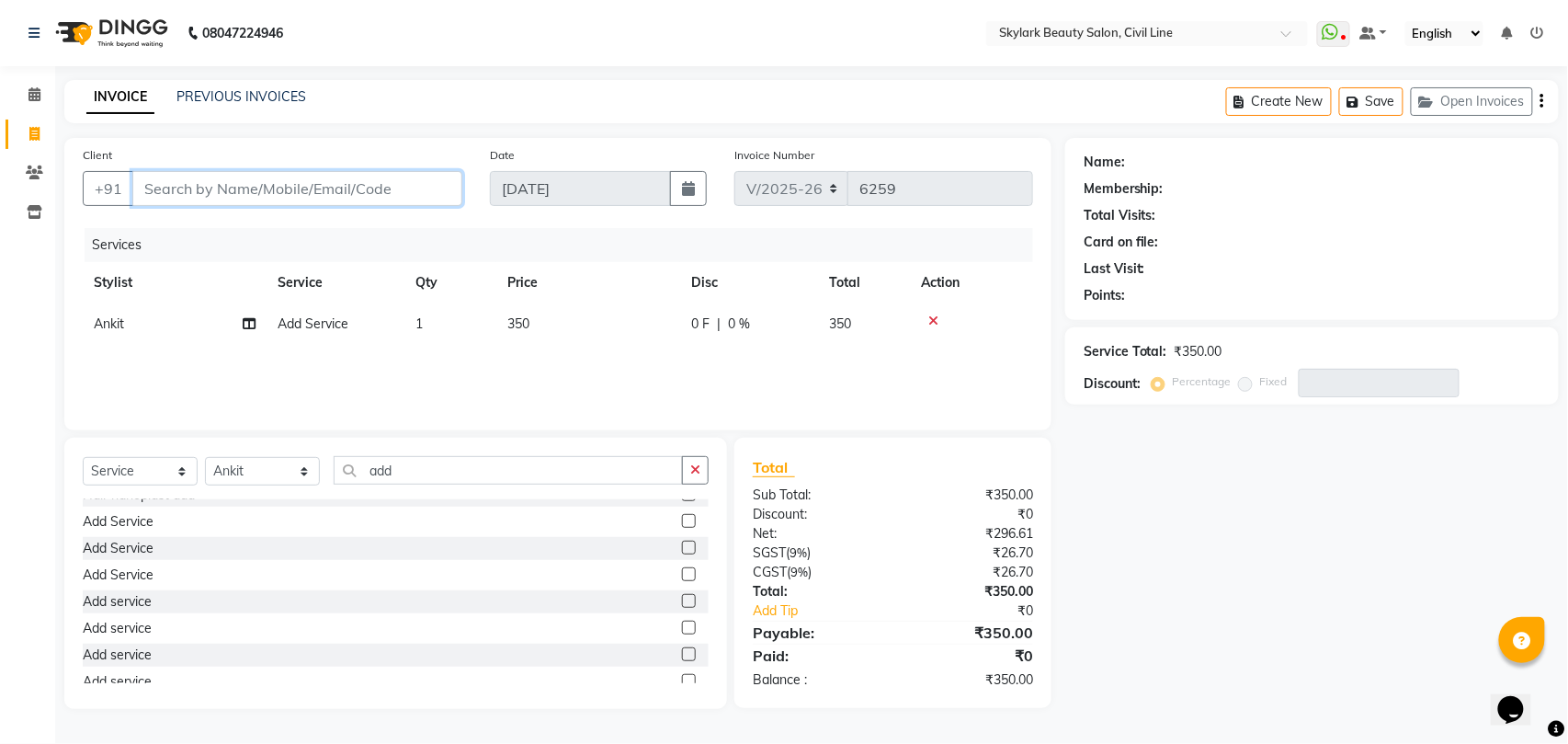
click at [312, 187] on input "Client" at bounding box center [297, 189] width 330 height 35
type input "8"
type input "0"
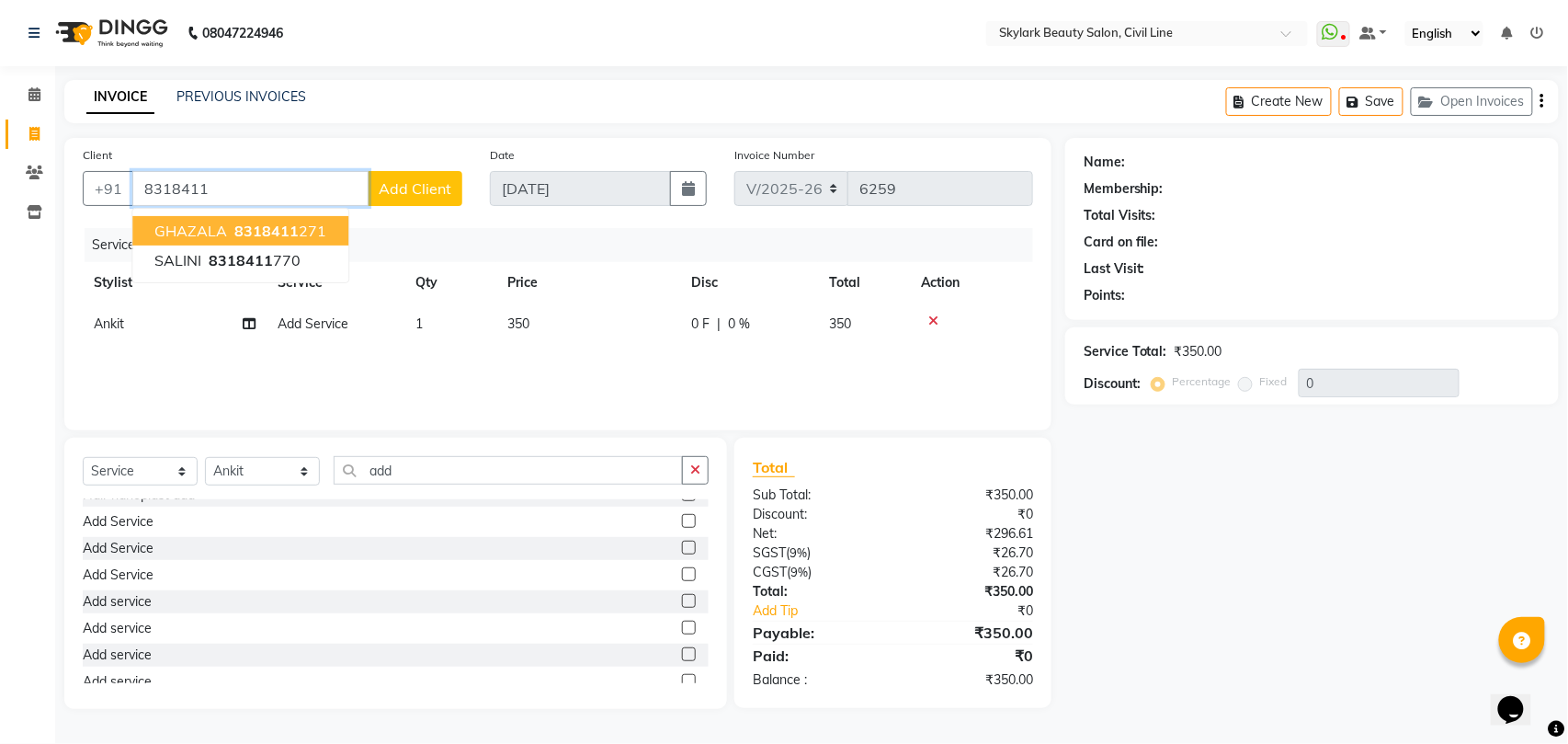
click at [307, 232] on ngb-highlight "8318411 271" at bounding box center [278, 231] width 95 height 19
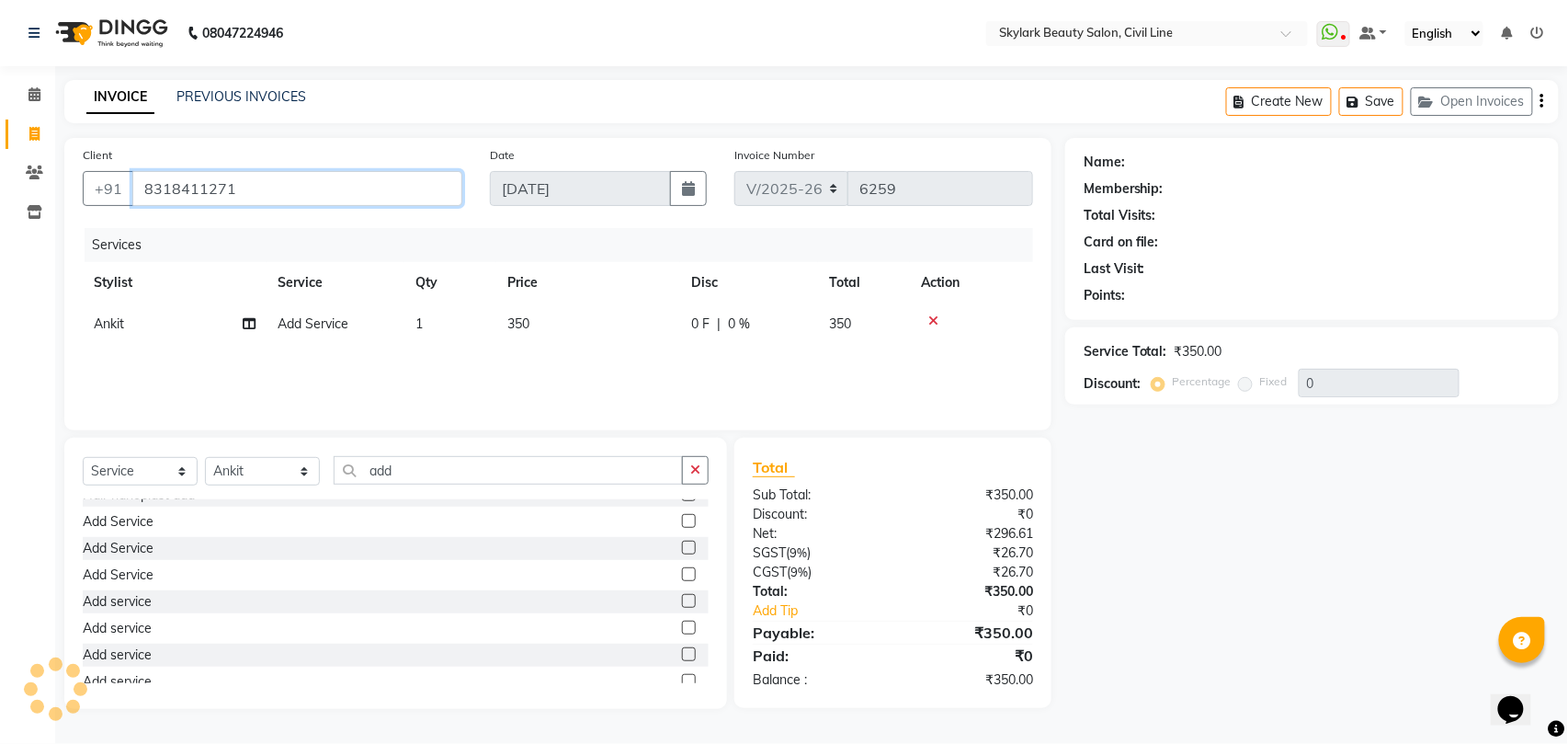
type input "8318411271"
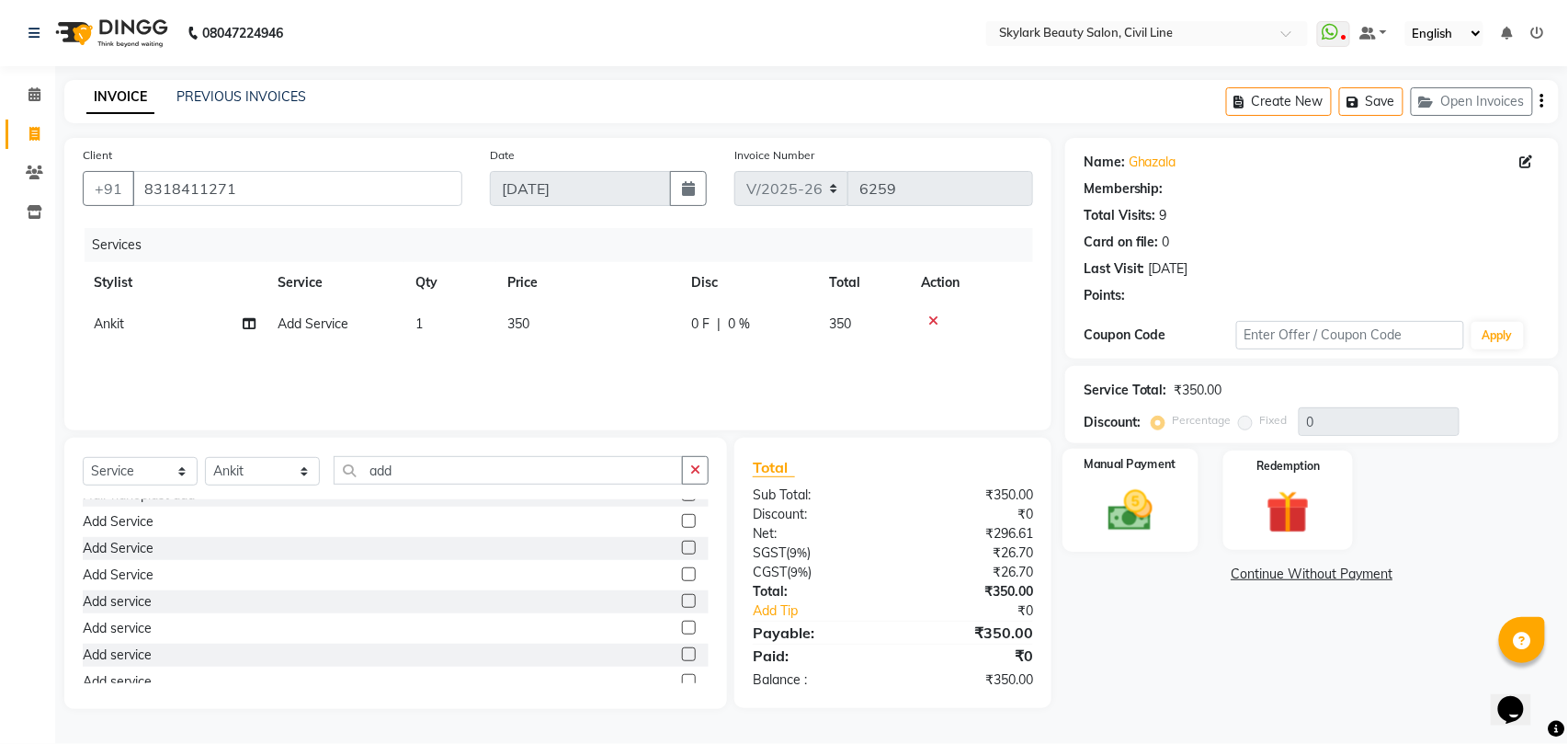
click at [1150, 516] on img at bounding box center [1130, 511] width 72 height 52
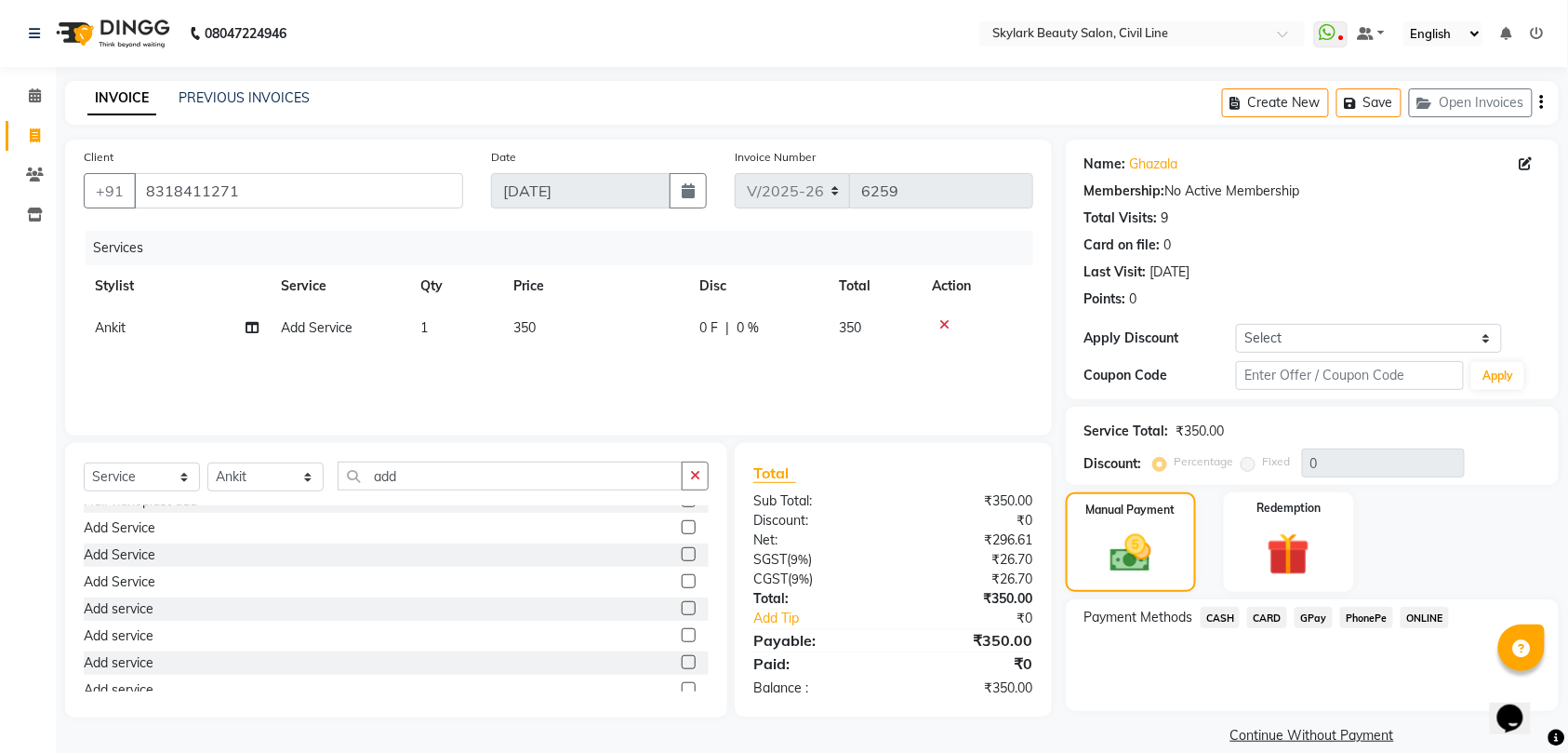
drag, startPoint x: 1217, startPoint y: 615, endPoint x: 1239, endPoint y: 623, distance: 23.4
click at [1220, 614] on span "CASH" at bounding box center [1220, 617] width 40 height 22
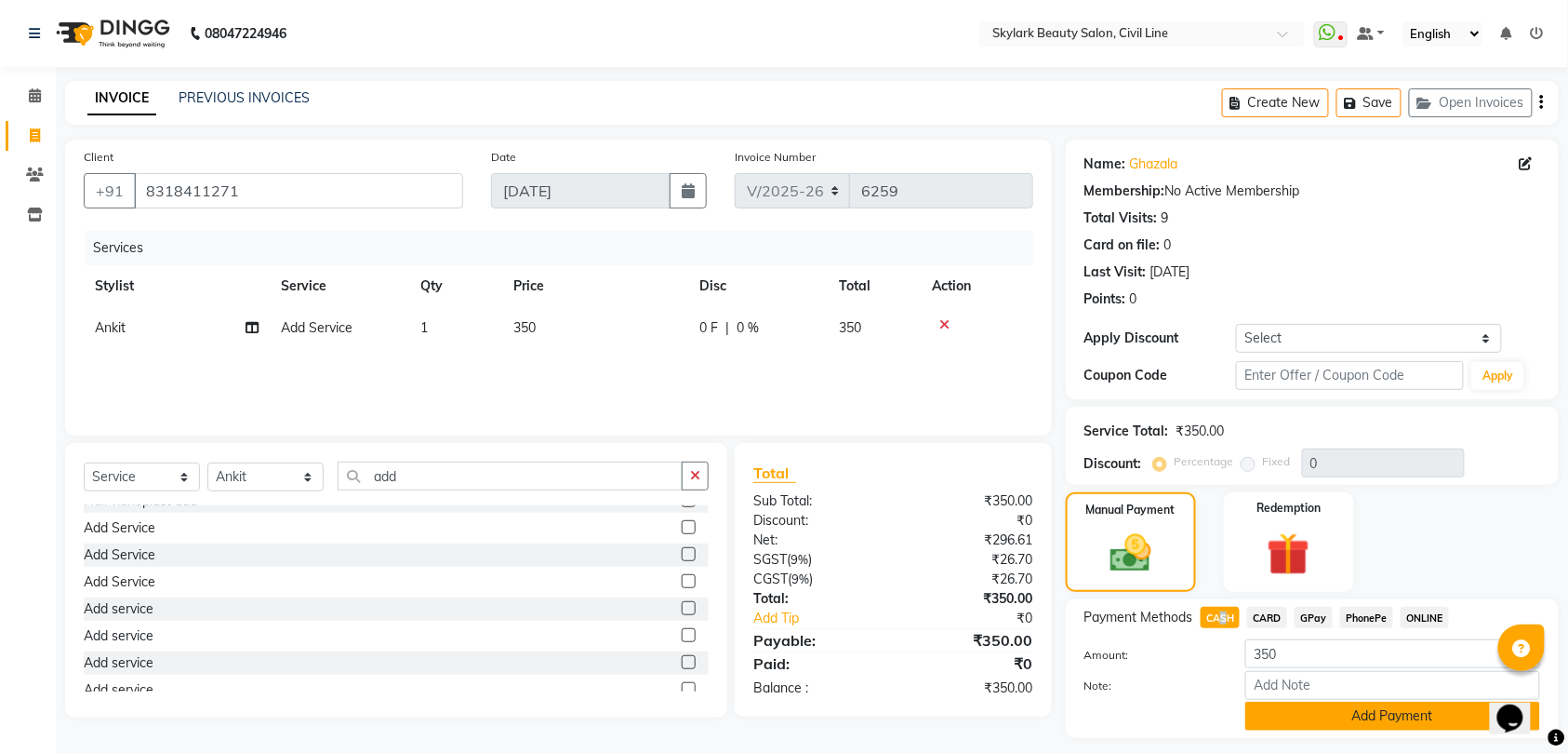
click at [1344, 711] on button "Add Payment" at bounding box center [1392, 715] width 294 height 29
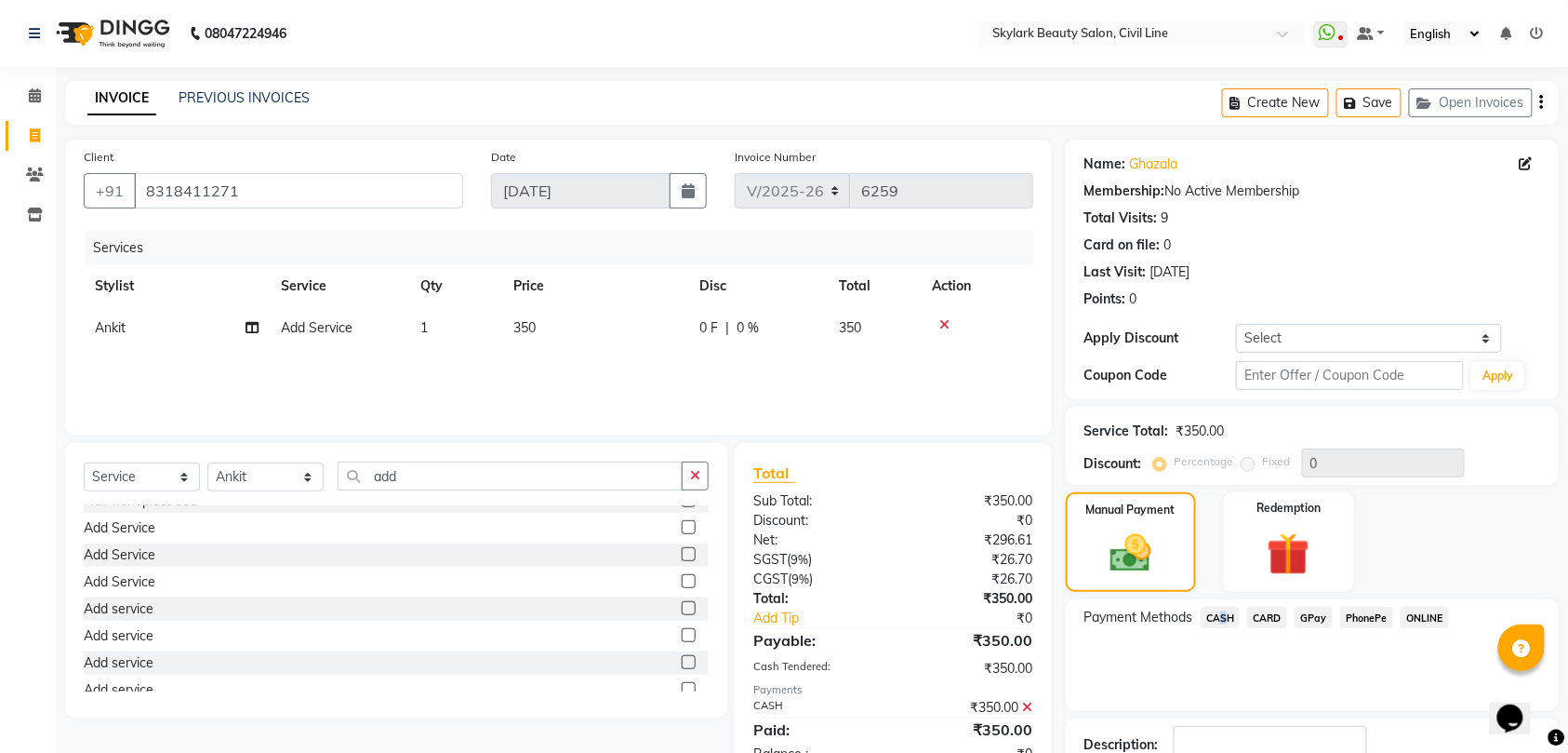
scroll to position [131, 0]
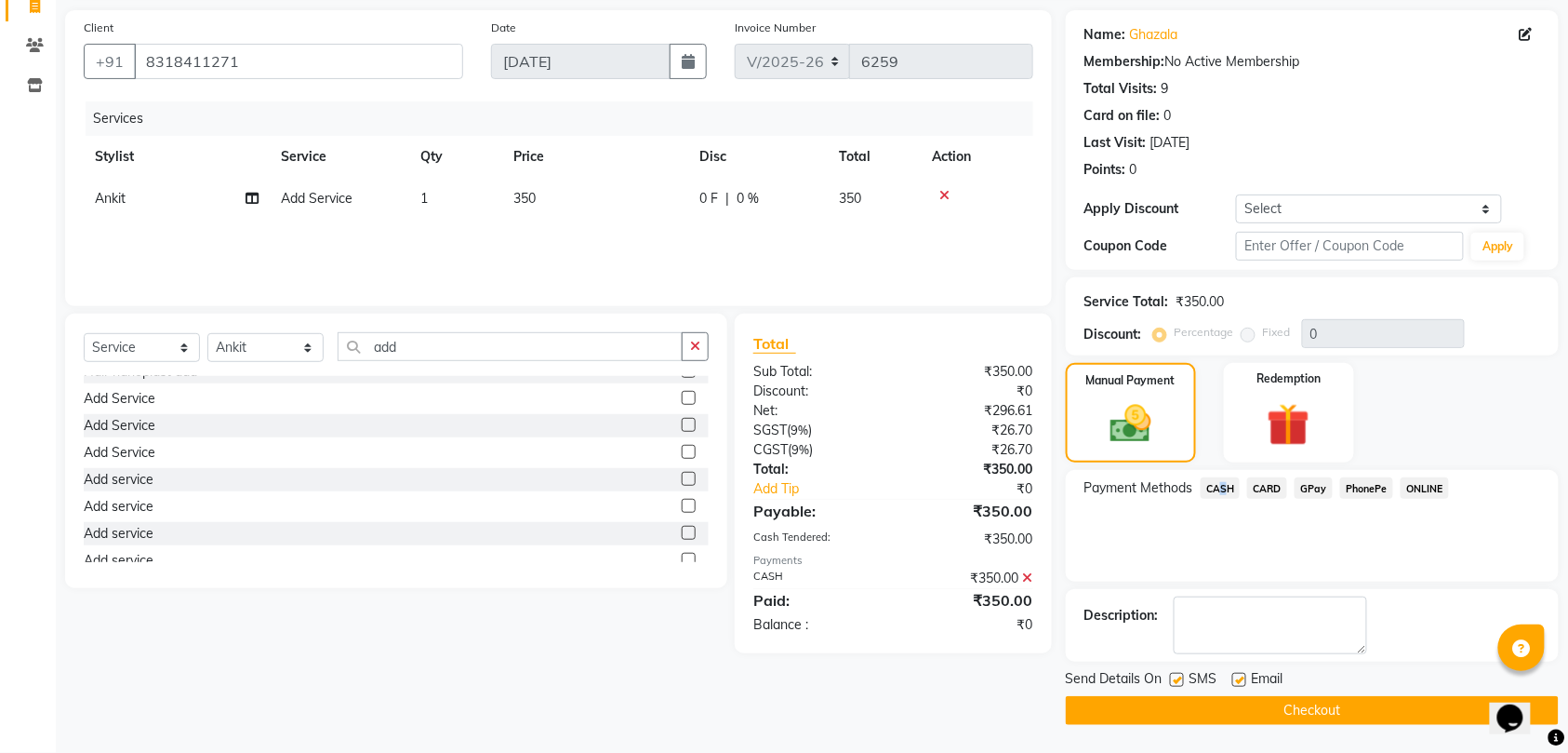
click at [1344, 701] on button "Checkout" at bounding box center [1312, 710] width 493 height 29
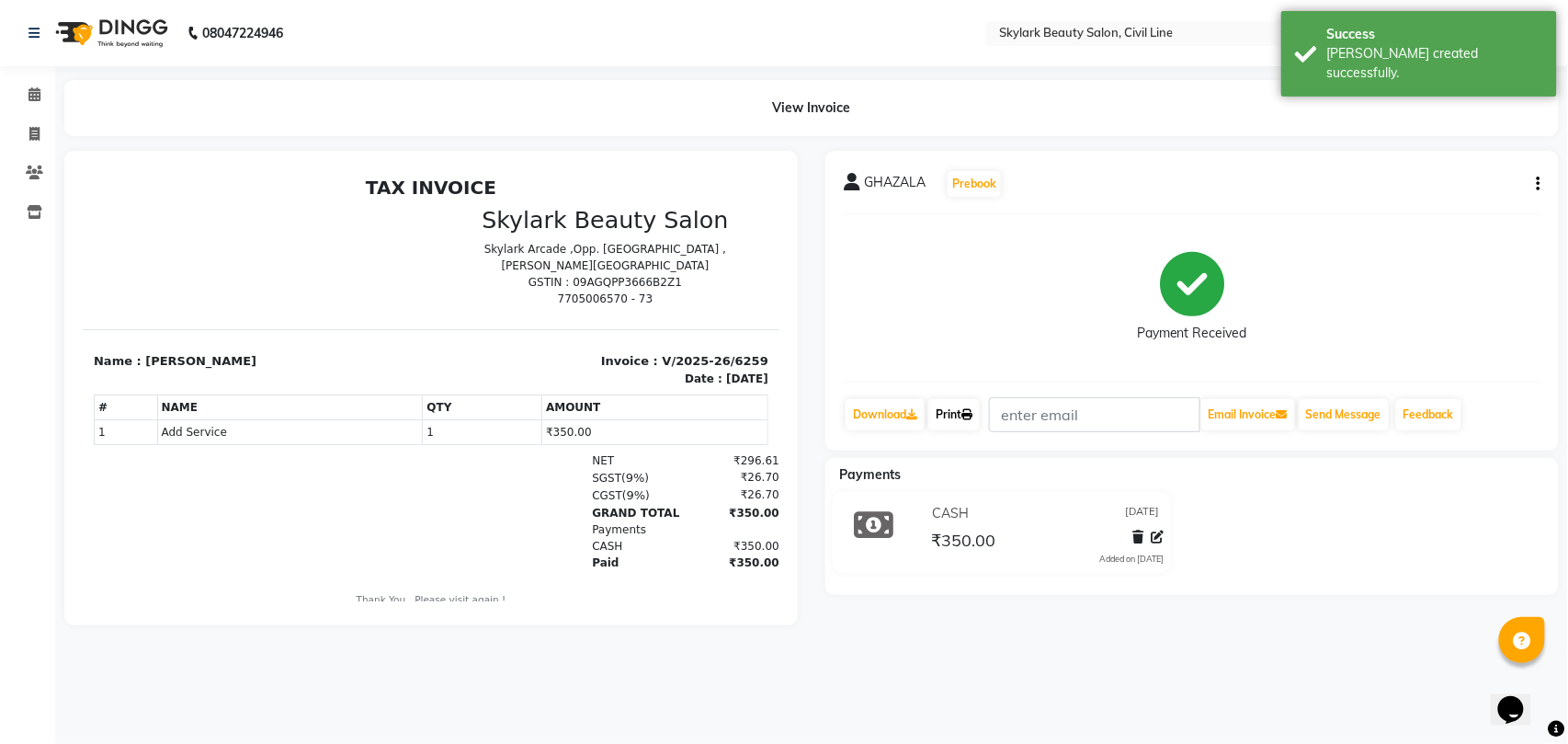
click at [960, 415] on link "Print" at bounding box center [954, 415] width 52 height 32
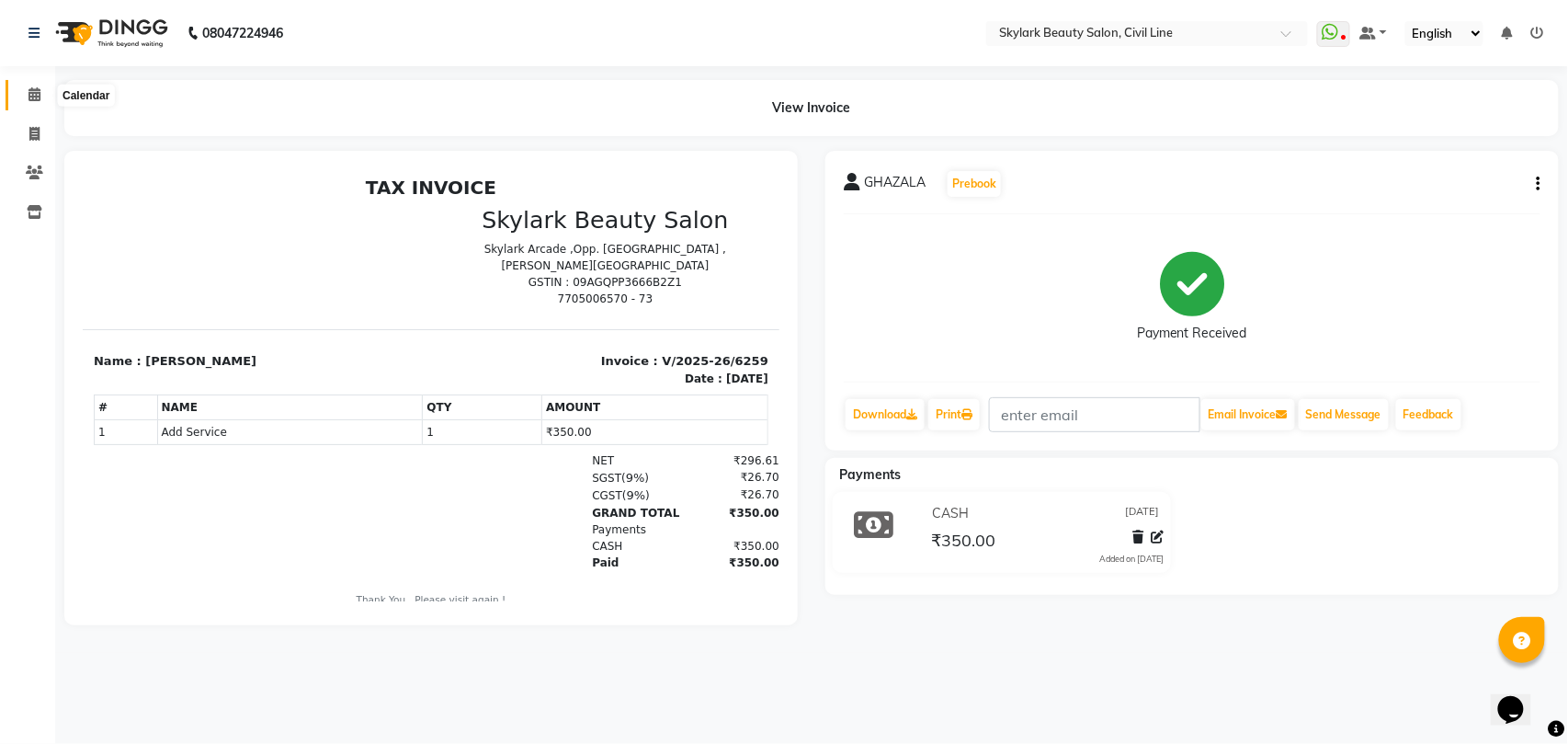
click at [33, 96] on icon at bounding box center [34, 94] width 12 height 14
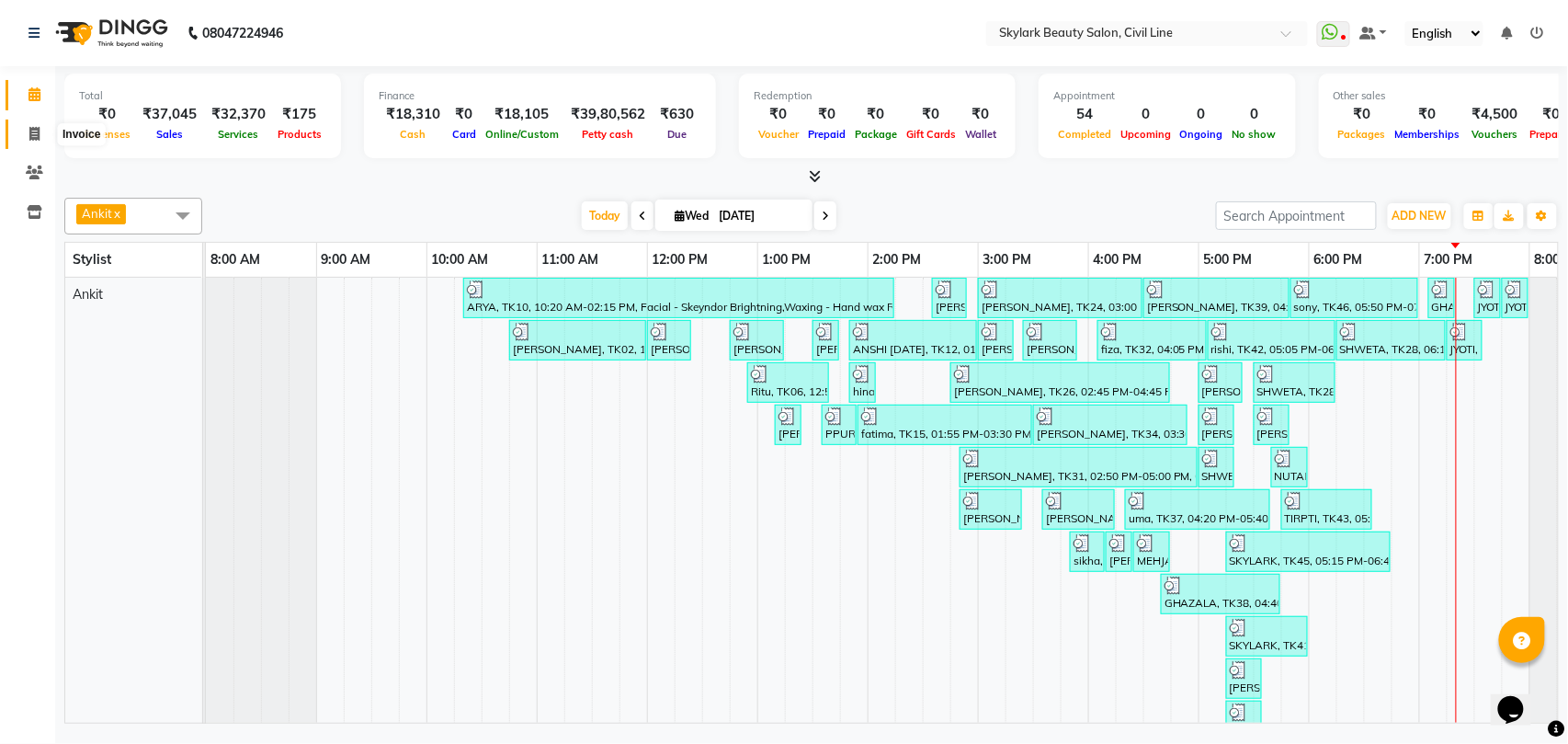
click at [34, 134] on icon at bounding box center [34, 133] width 10 height 14
select select "service"
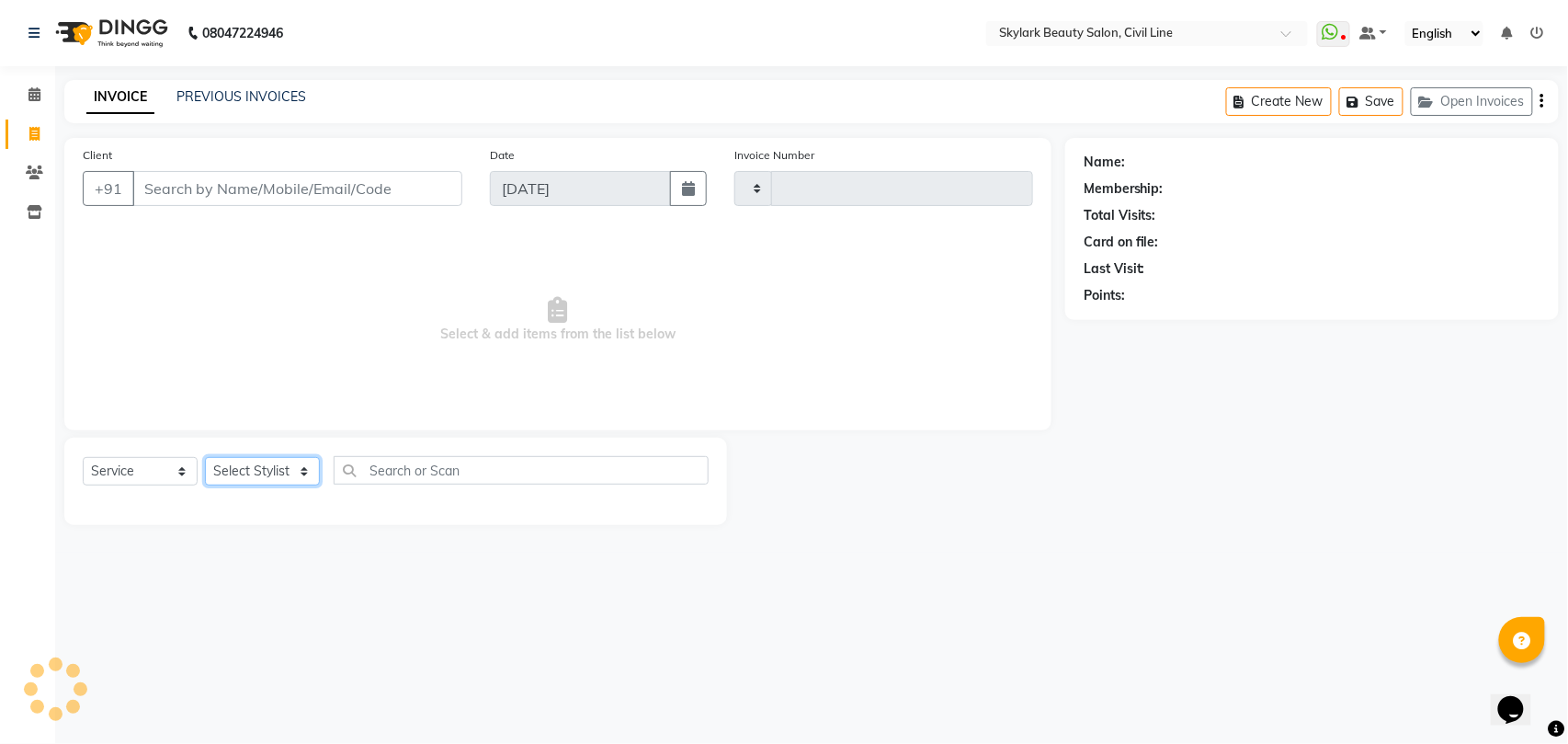
click at [259, 473] on select "Select Stylist" at bounding box center [262, 471] width 115 height 29
select select "4588"
type input "6260"
click at [283, 483] on select "Select Stylist" at bounding box center [262, 471] width 115 height 29
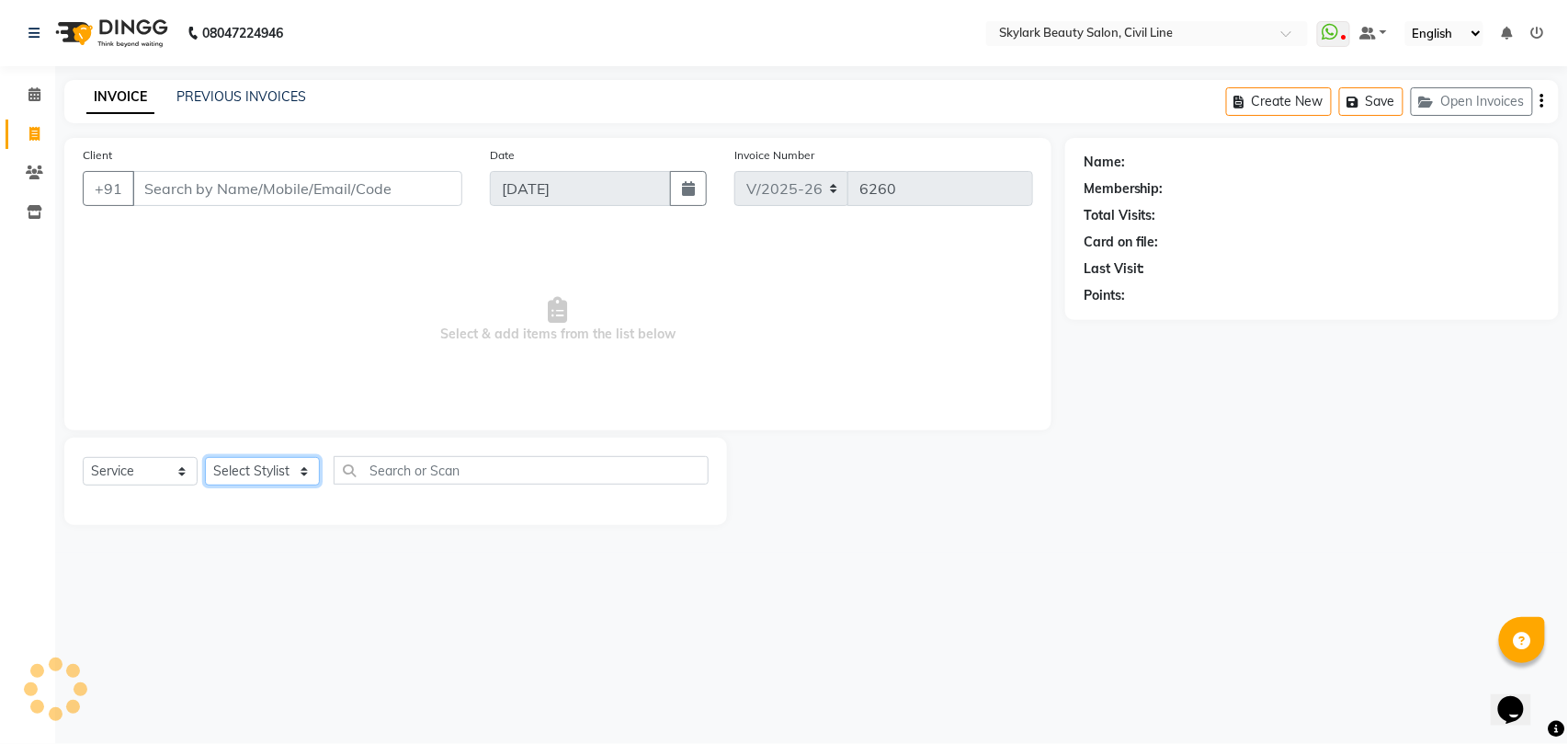
click at [269, 463] on select "Select Stylist [PERSON_NAME] [PERSON_NAME] [PERSON_NAME] WASU" at bounding box center [262, 471] width 115 height 29
drag, startPoint x: 269, startPoint y: 463, endPoint x: 272, endPoint y: 485, distance: 22.2
click at [270, 472] on select "Select Stylist [PERSON_NAME] [PERSON_NAME] [PERSON_NAME] WASU" at bounding box center [262, 471] width 115 height 29
select select "28120"
click at [205, 457] on select "Select Stylist [PERSON_NAME] [PERSON_NAME] [PERSON_NAME] WASU" at bounding box center [262, 471] width 115 height 29
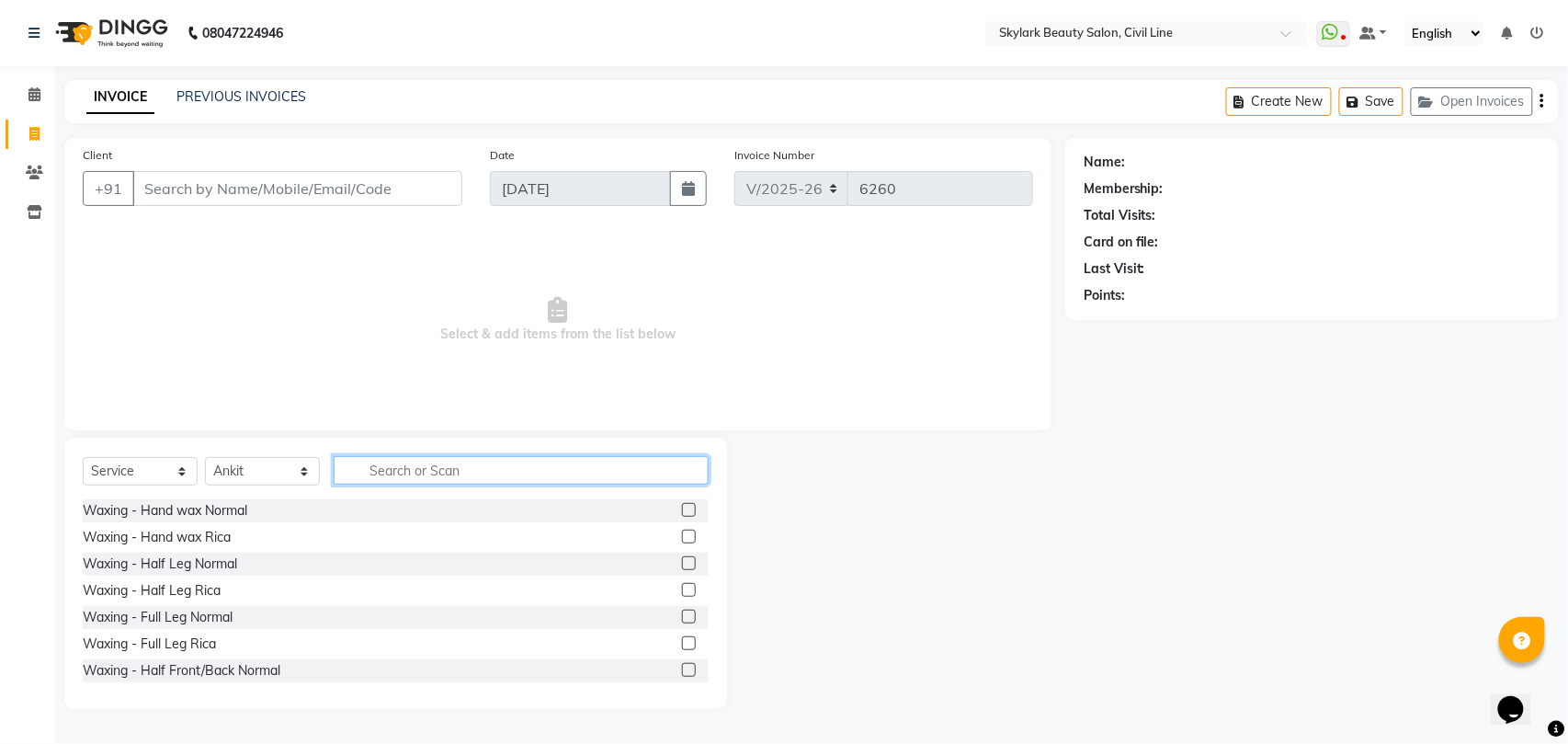
click at [412, 473] on input "text" at bounding box center [521, 470] width 375 height 29
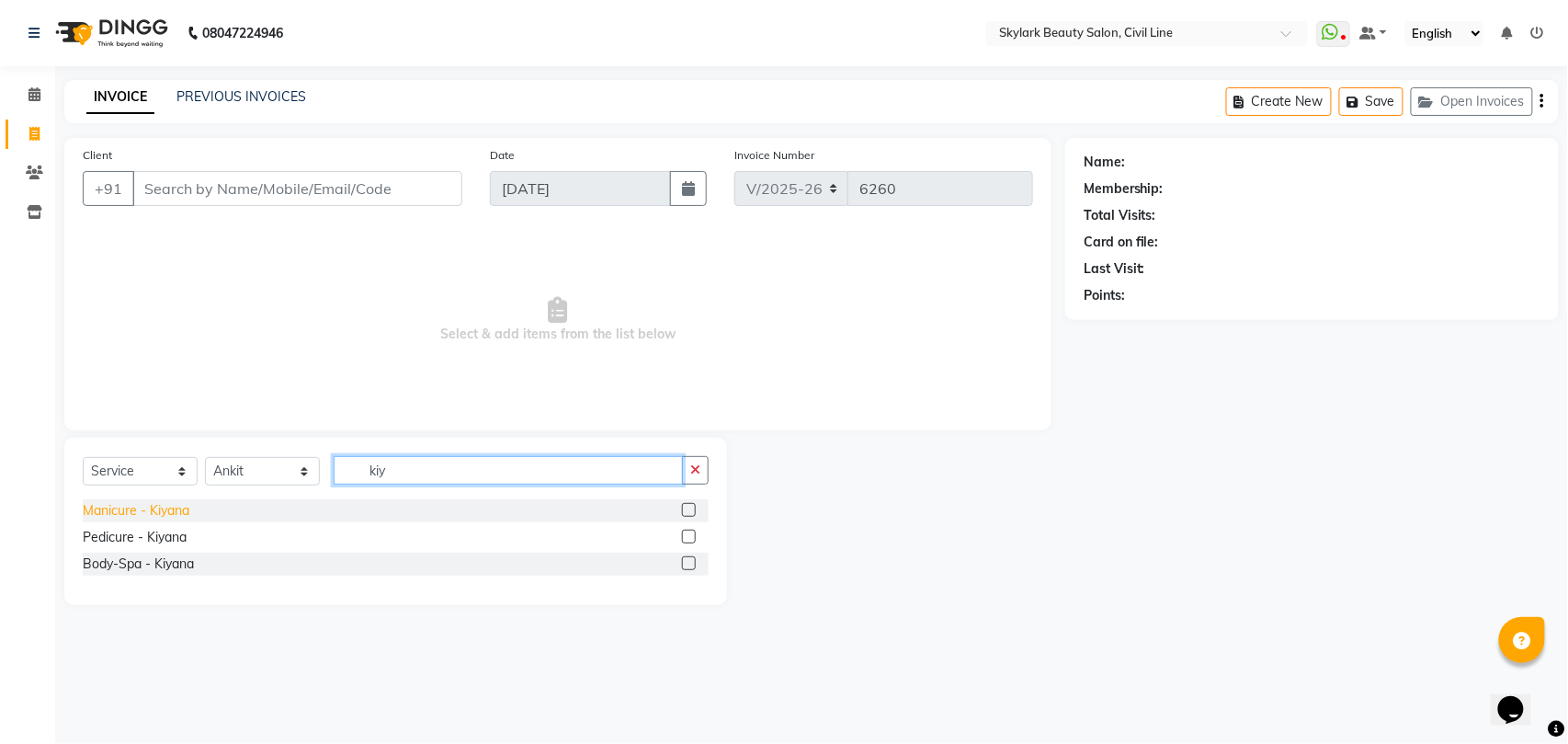
type input "kiy"
click at [168, 509] on div "Manicure - Kiyana" at bounding box center [135, 511] width 107 height 19
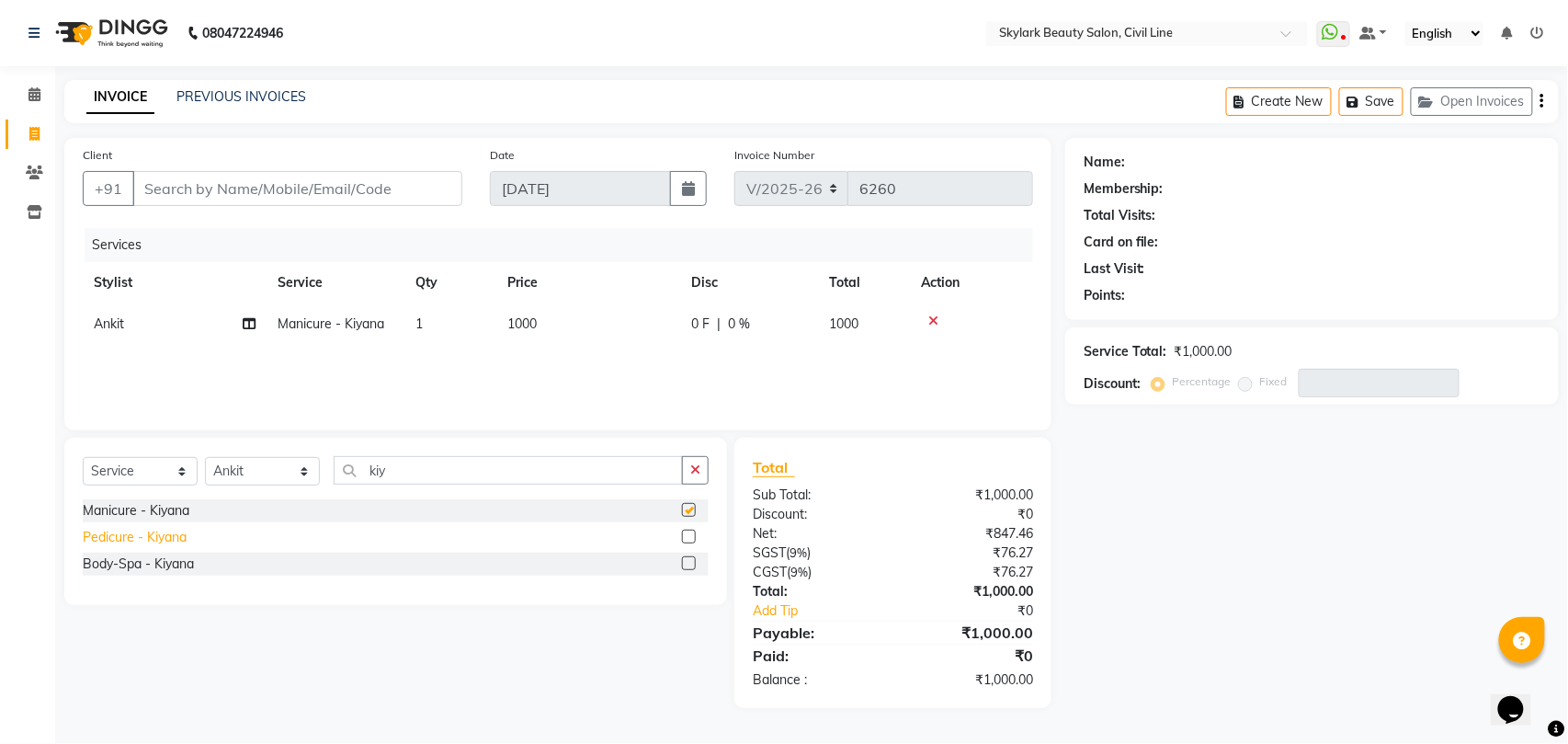
checkbox input "false"
click at [169, 537] on div "Pedicure - Kiyana" at bounding box center [134, 536] width 104 height 19
checkbox input "false"
click at [702, 485] on button "button" at bounding box center [695, 470] width 27 height 29
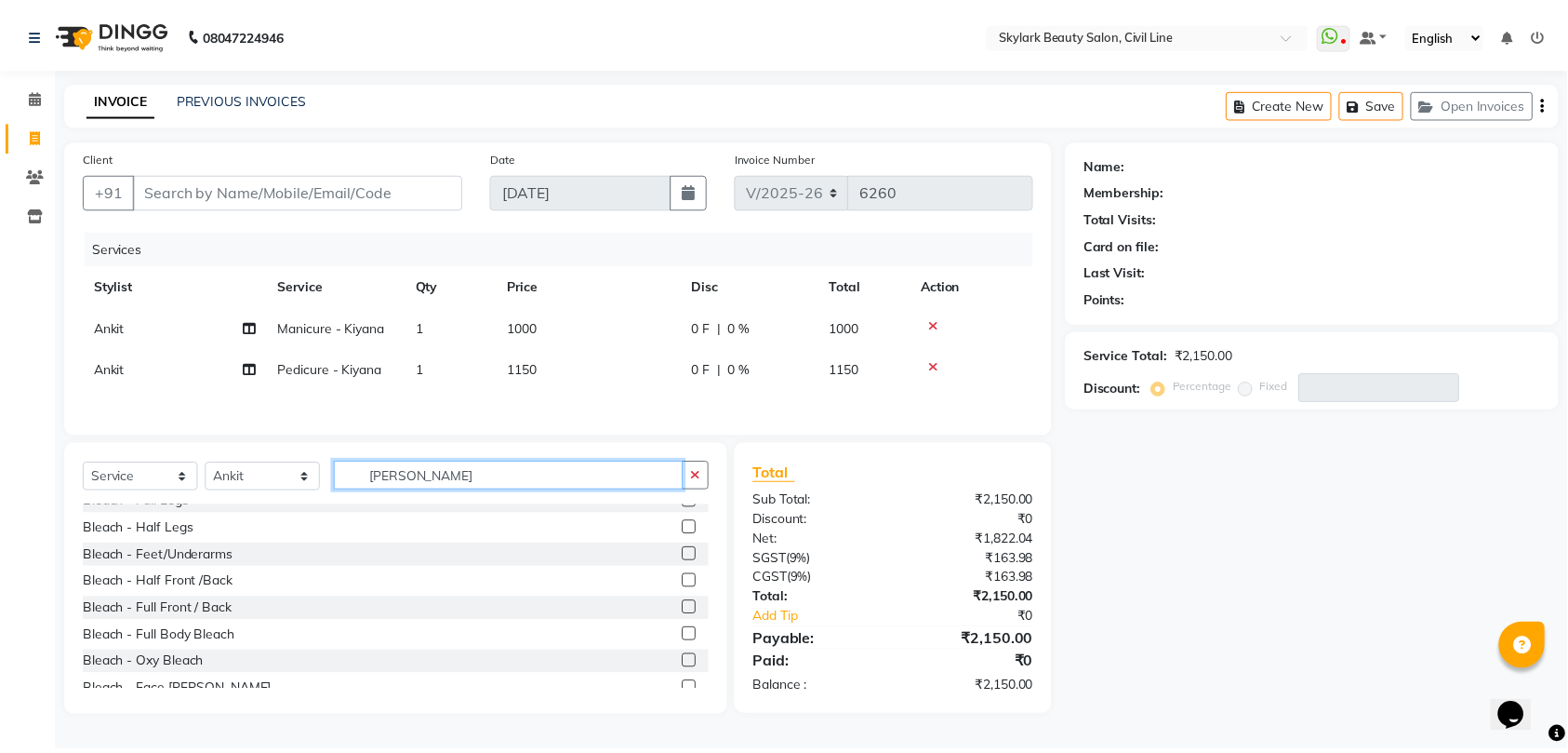
scroll to position [124, 0]
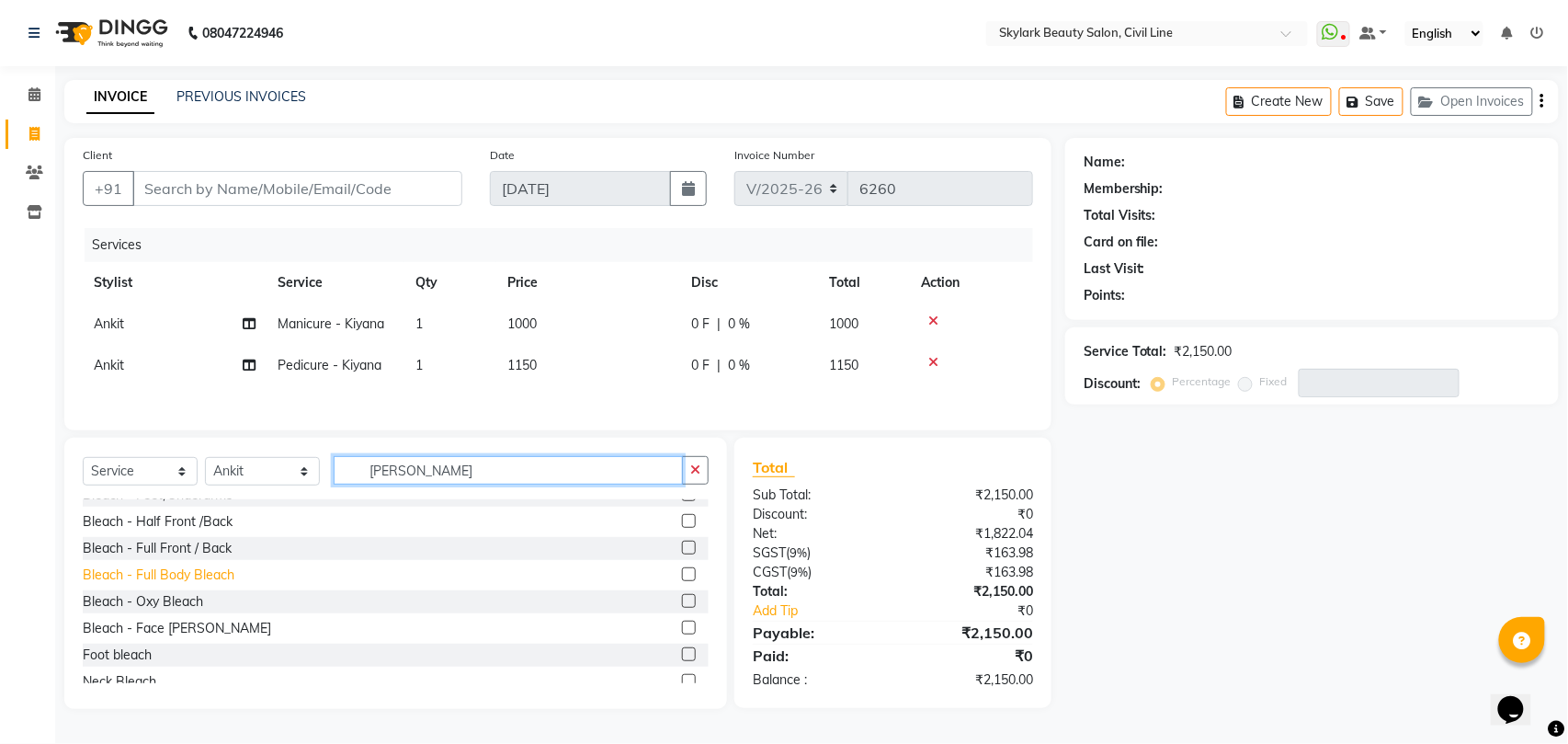
type input "[PERSON_NAME]"
click at [174, 585] on div "Bleach - Full Body Bleach" at bounding box center [158, 574] width 152 height 19
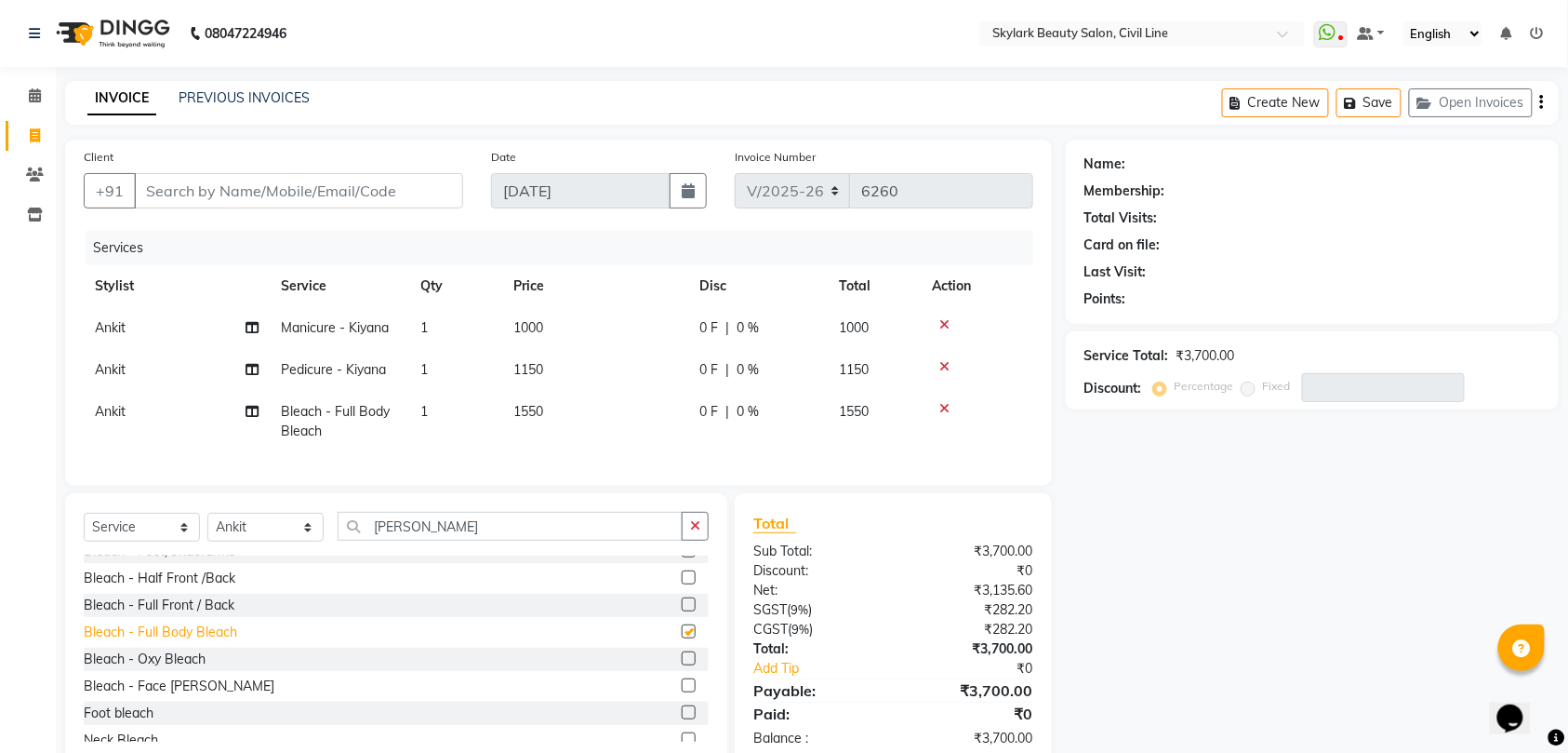
checkbox input "false"
click at [693, 540] on button "button" at bounding box center [694, 526] width 27 height 29
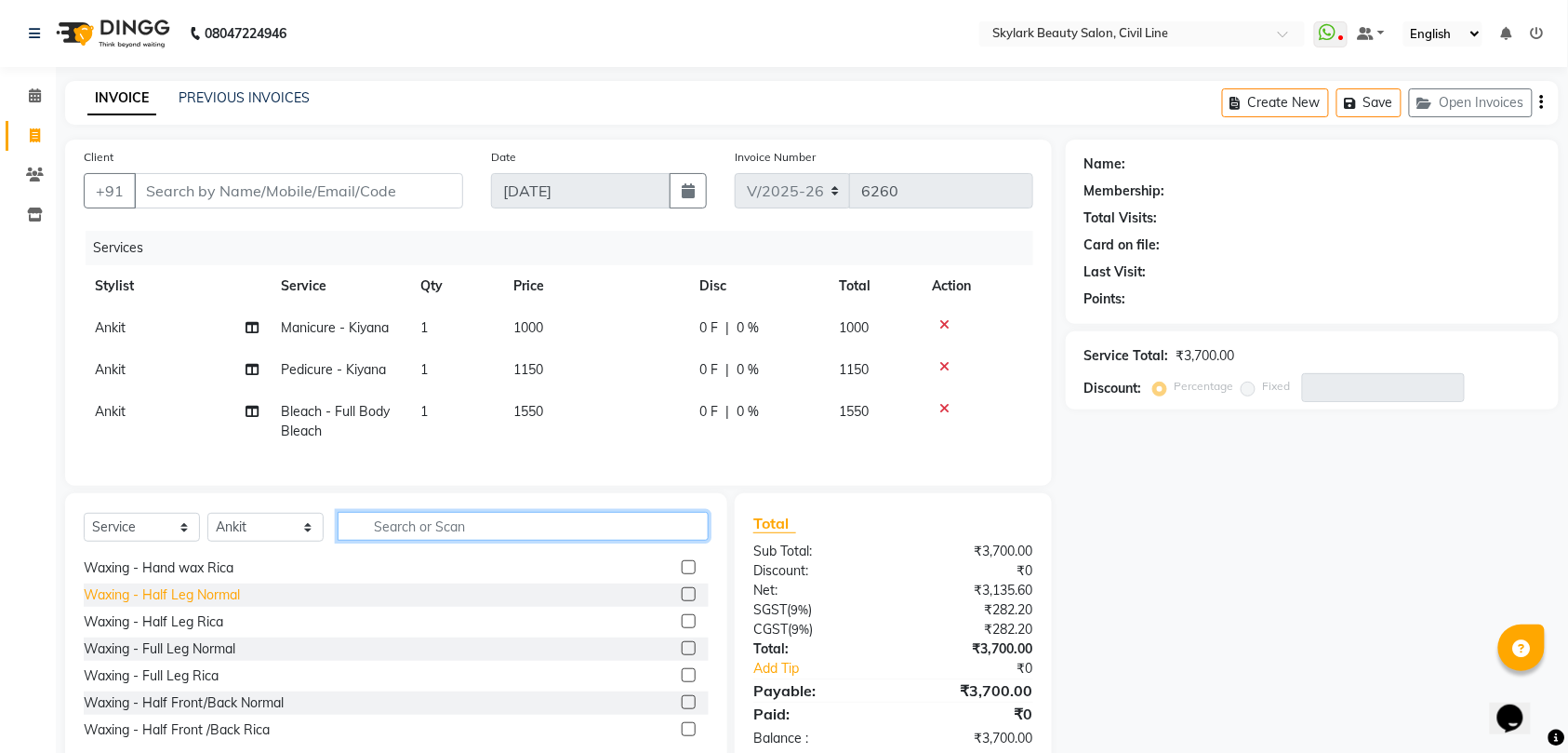
scroll to position [0, 0]
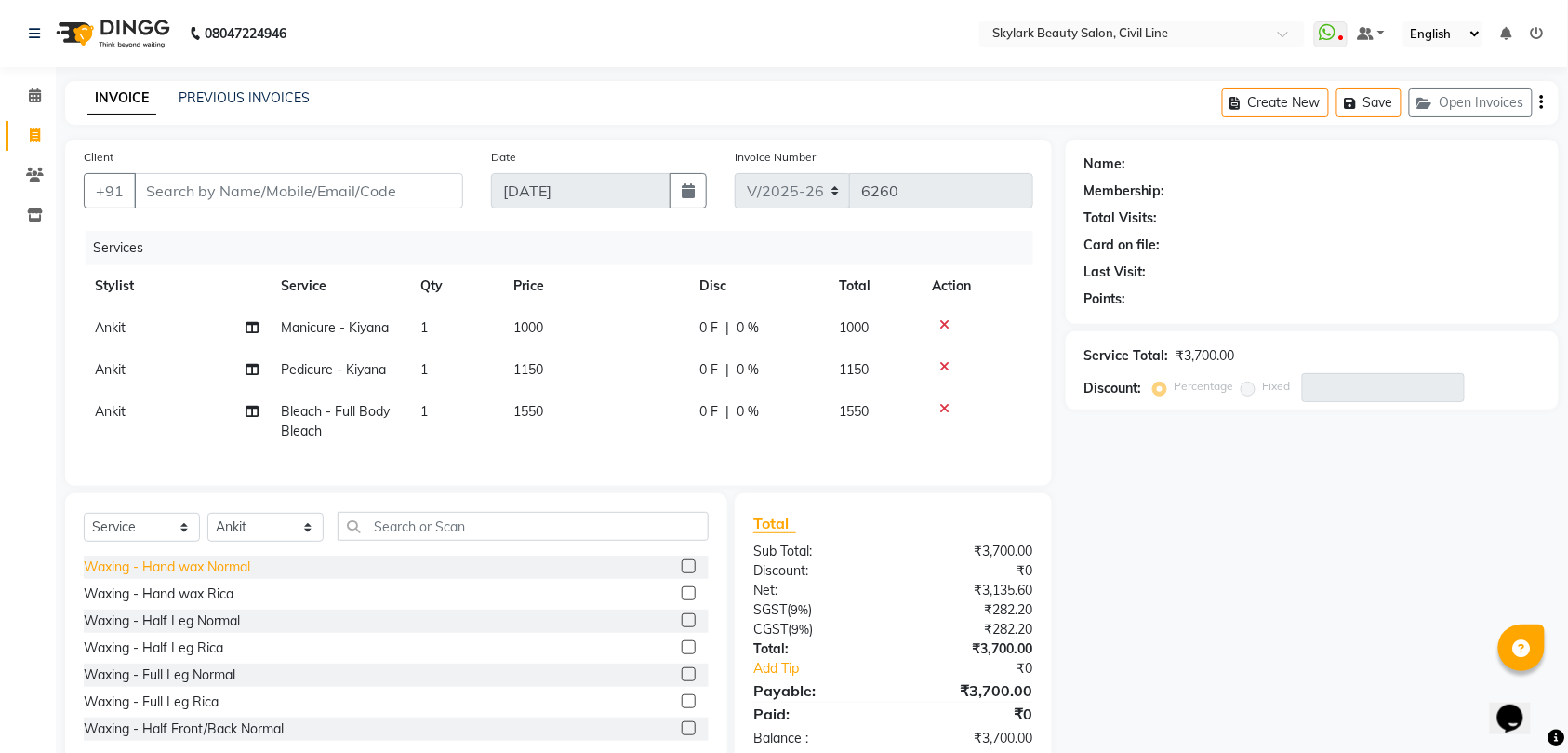
click at [221, 577] on div "Waxing - Hand wax Normal" at bounding box center [167, 566] width 167 height 20
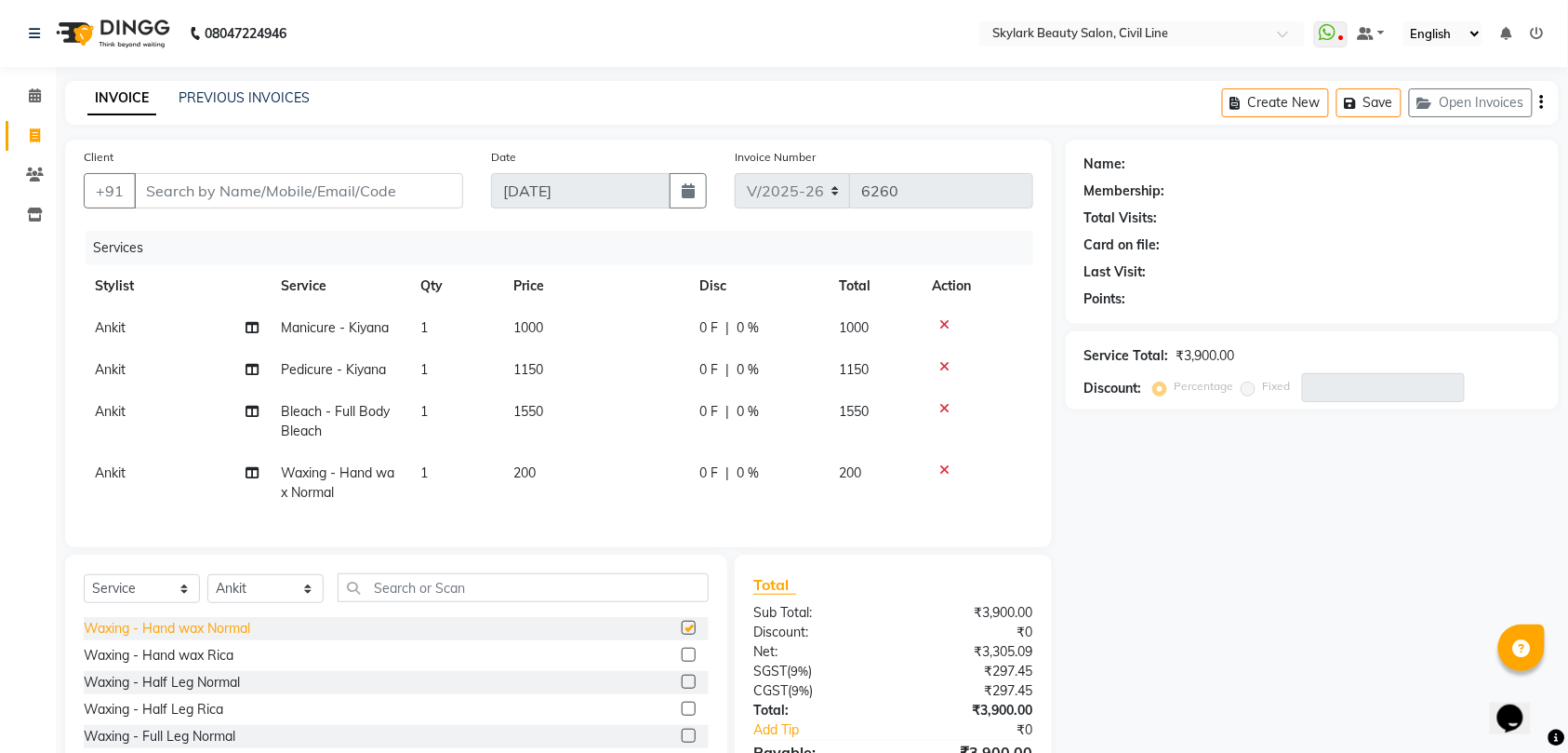
checkbox input "false"
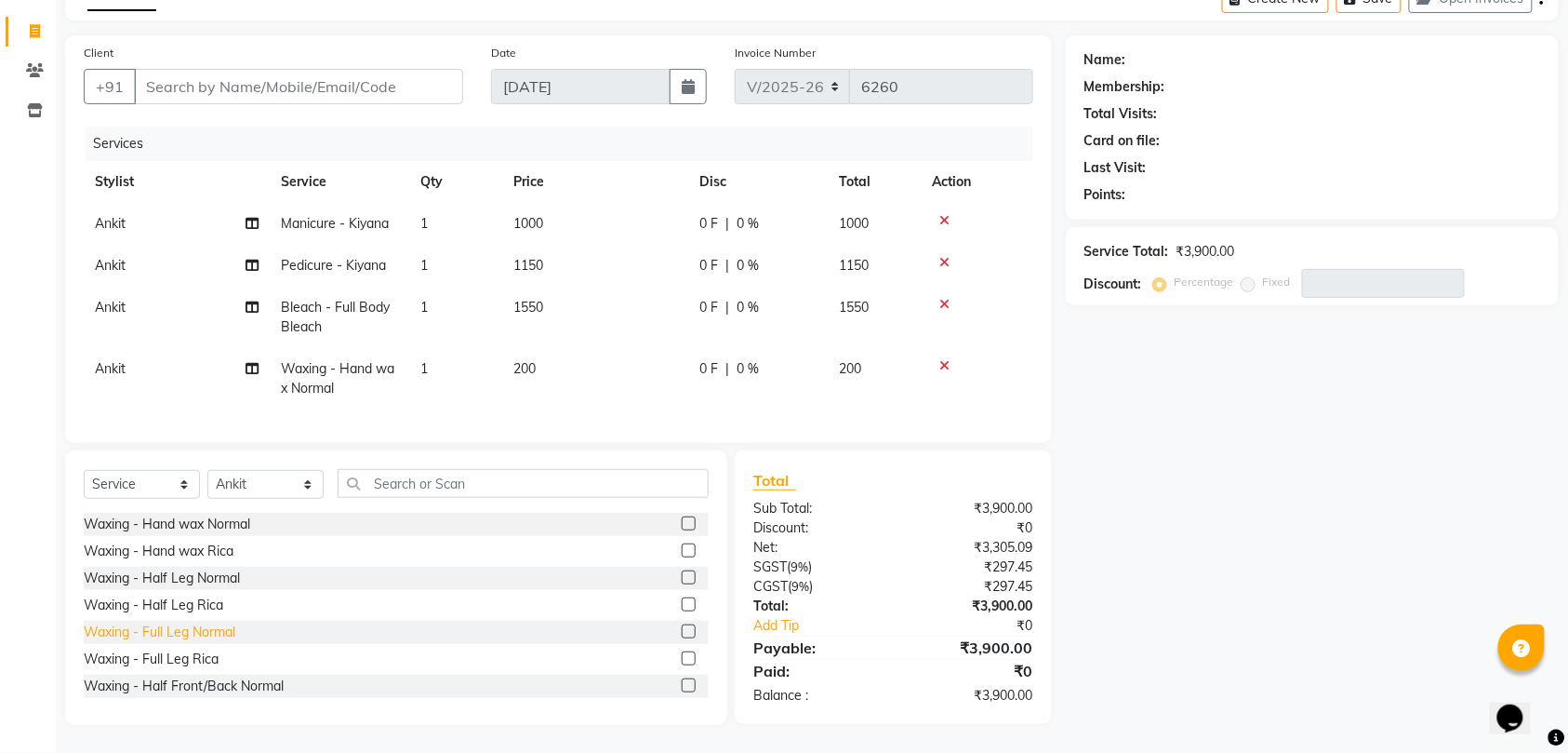
click at [204, 630] on div "Waxing - Full Leg Normal" at bounding box center [159, 632] width 152 height 20
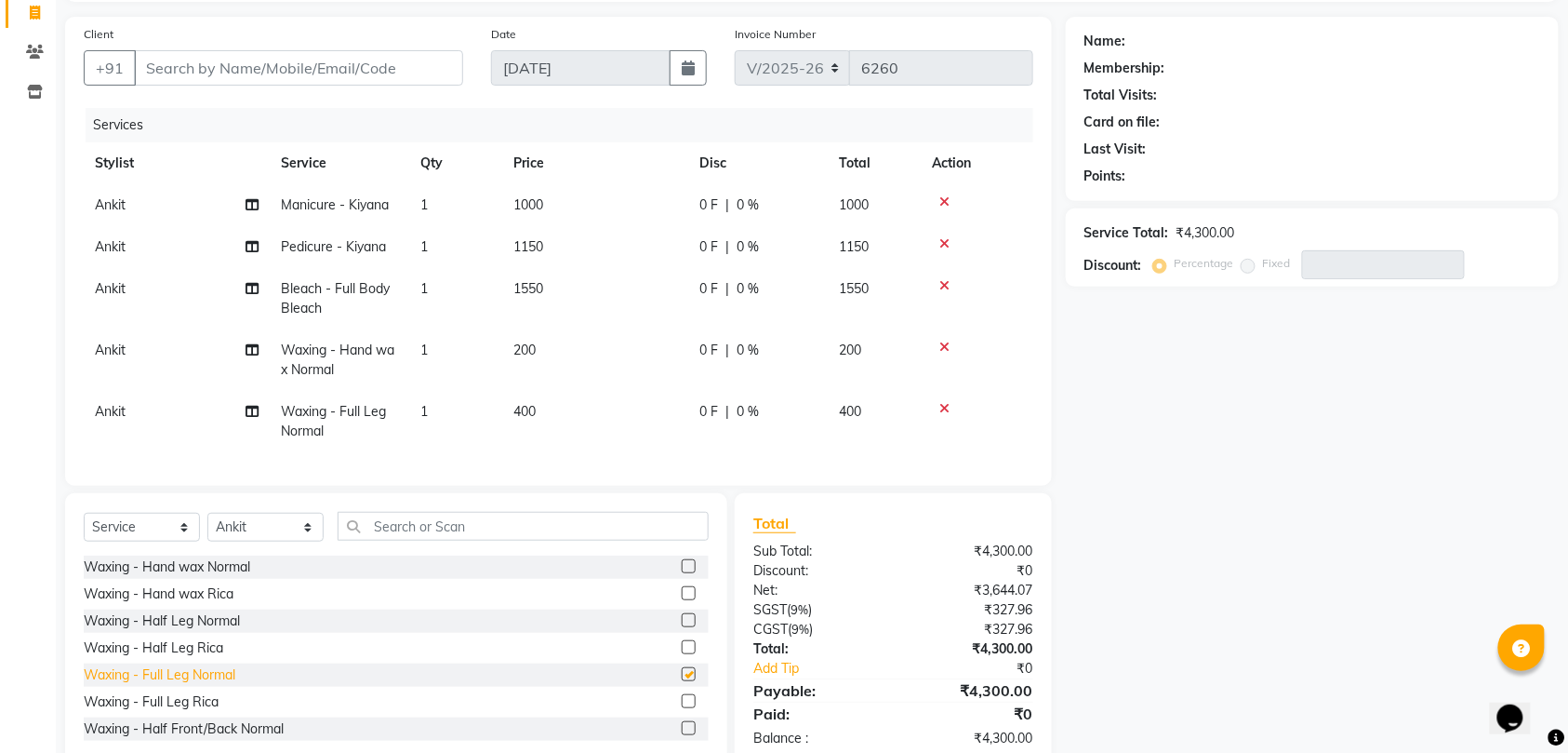
checkbox input "false"
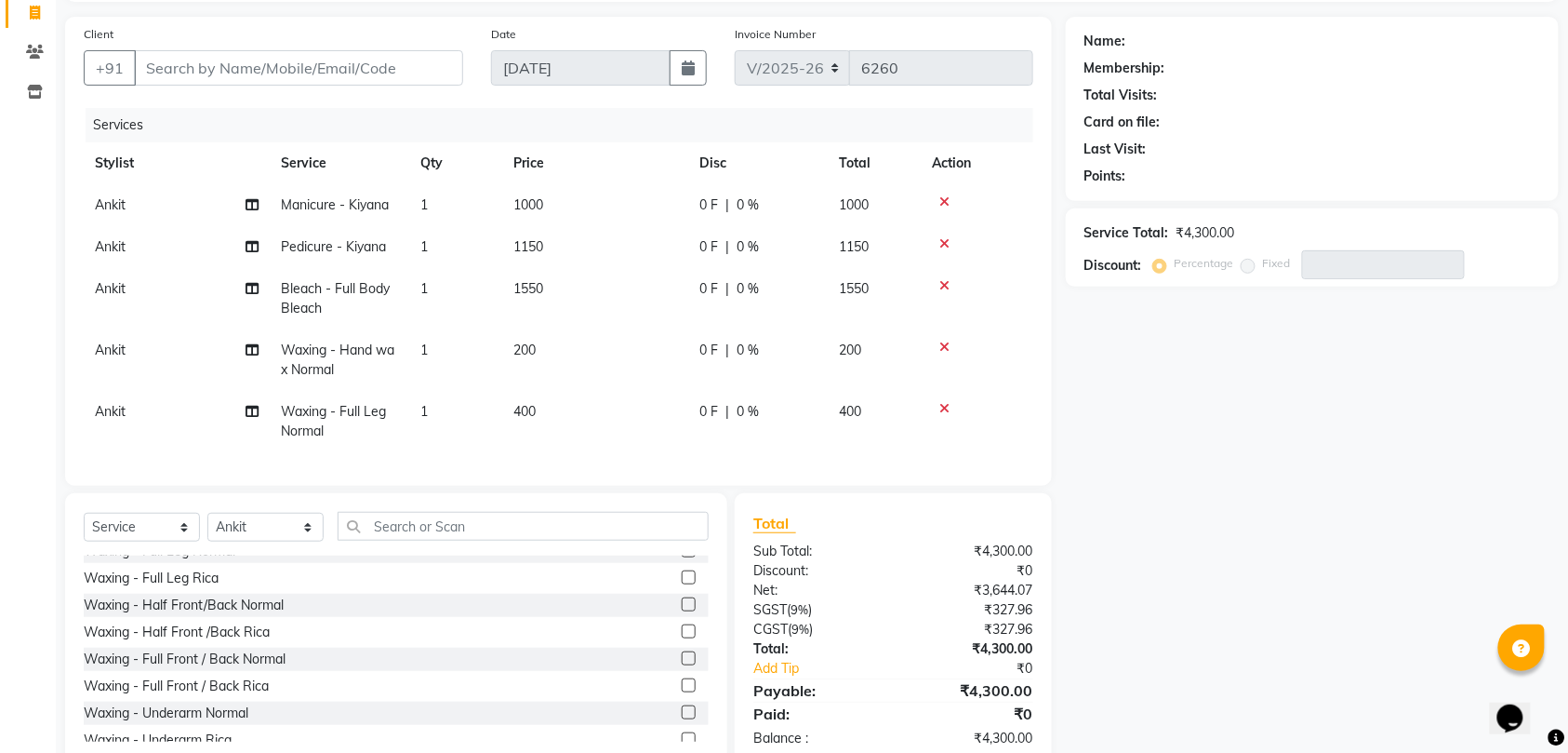
scroll to position [248, 0]
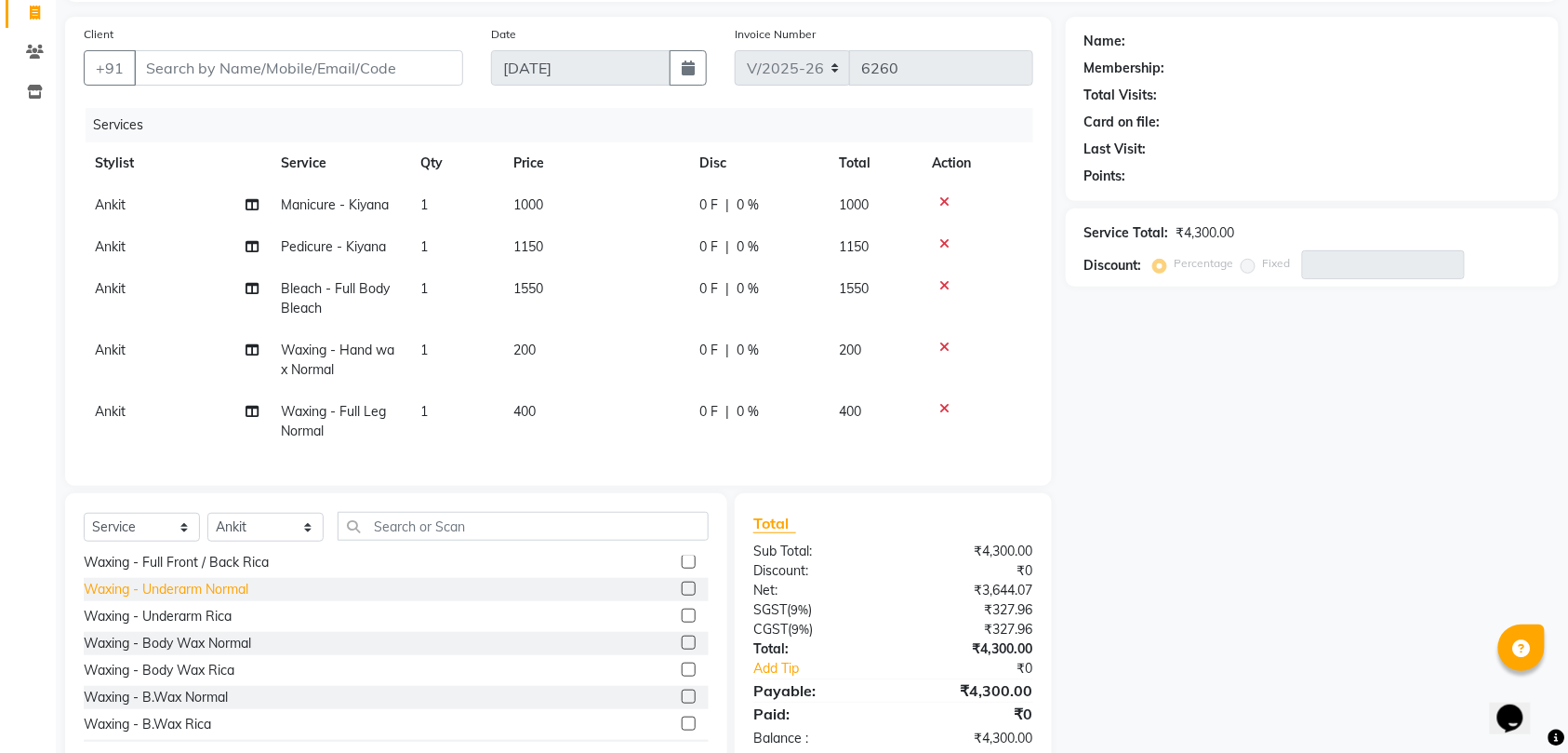
click at [217, 599] on div "Waxing - Underarm Normal" at bounding box center [166, 589] width 165 height 20
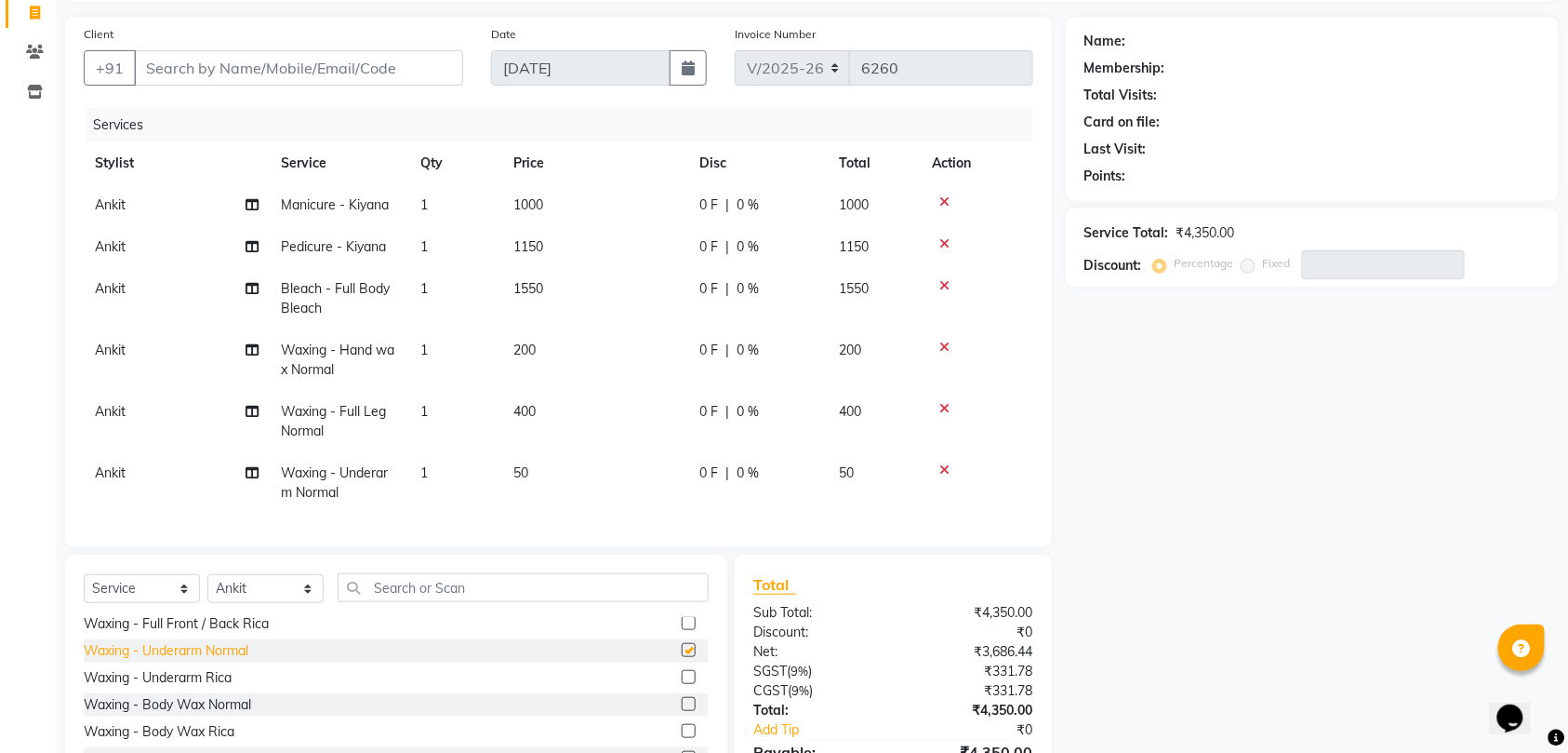
checkbox input "false"
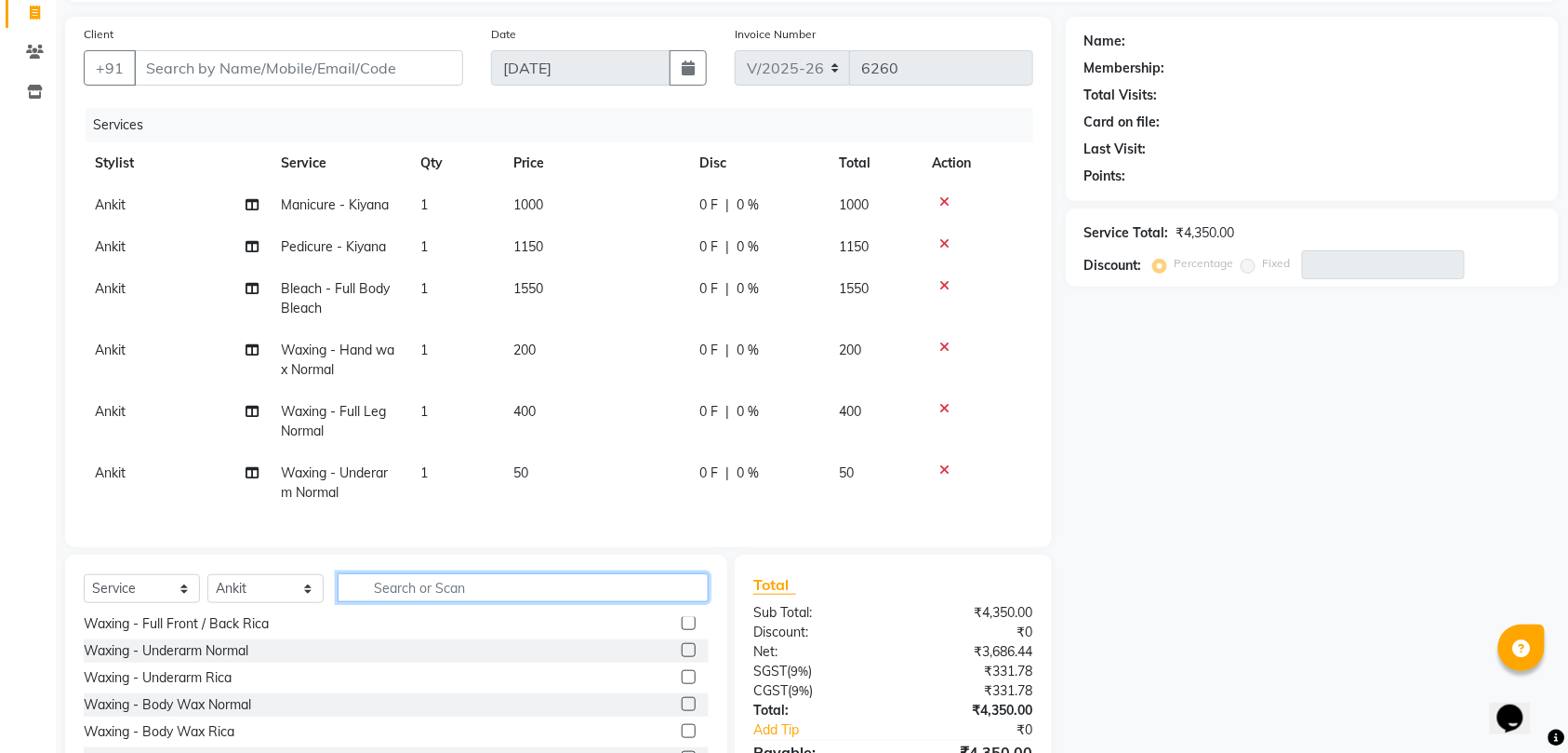
click at [422, 602] on input "text" at bounding box center [523, 587] width 371 height 29
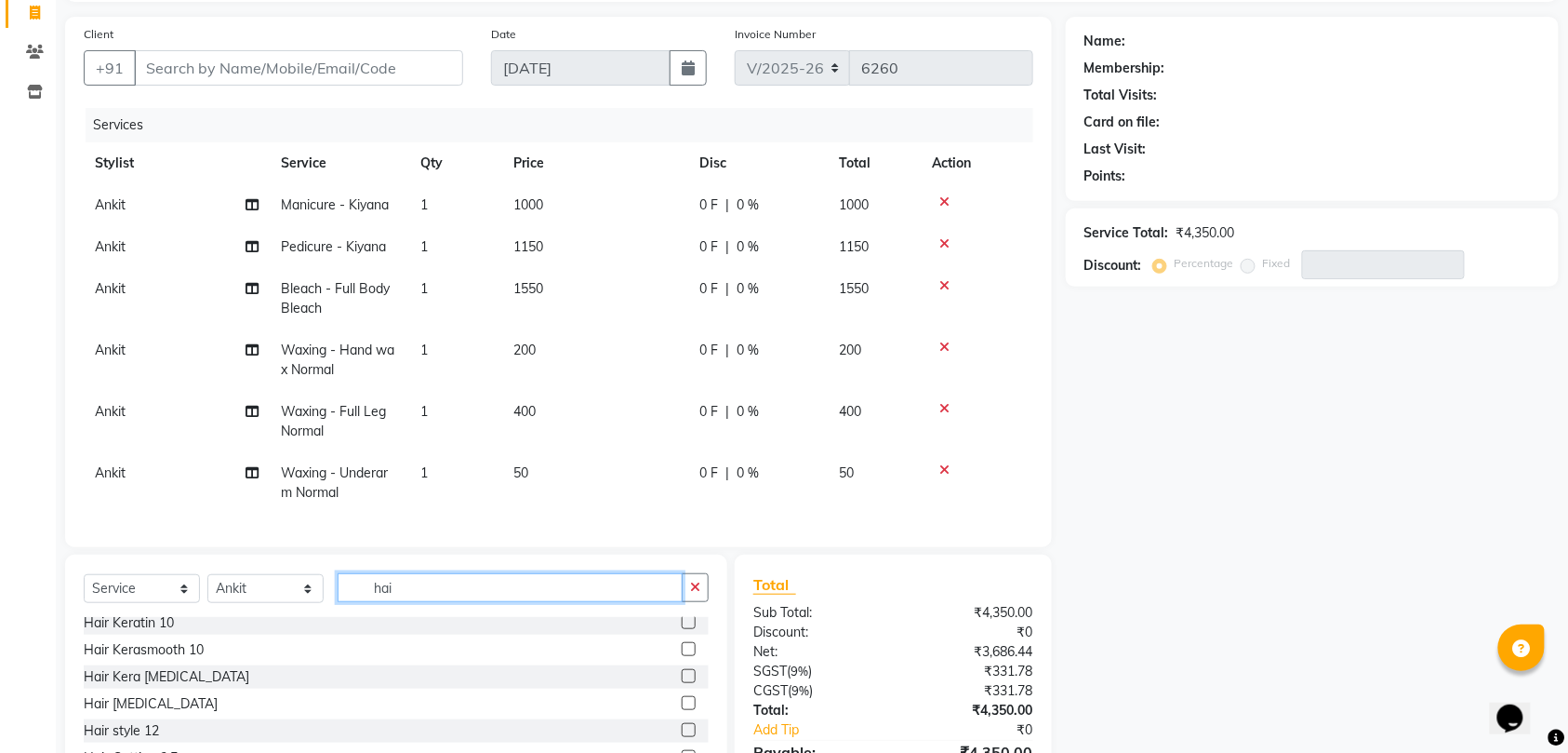
scroll to position [0, 0]
type input "hair"
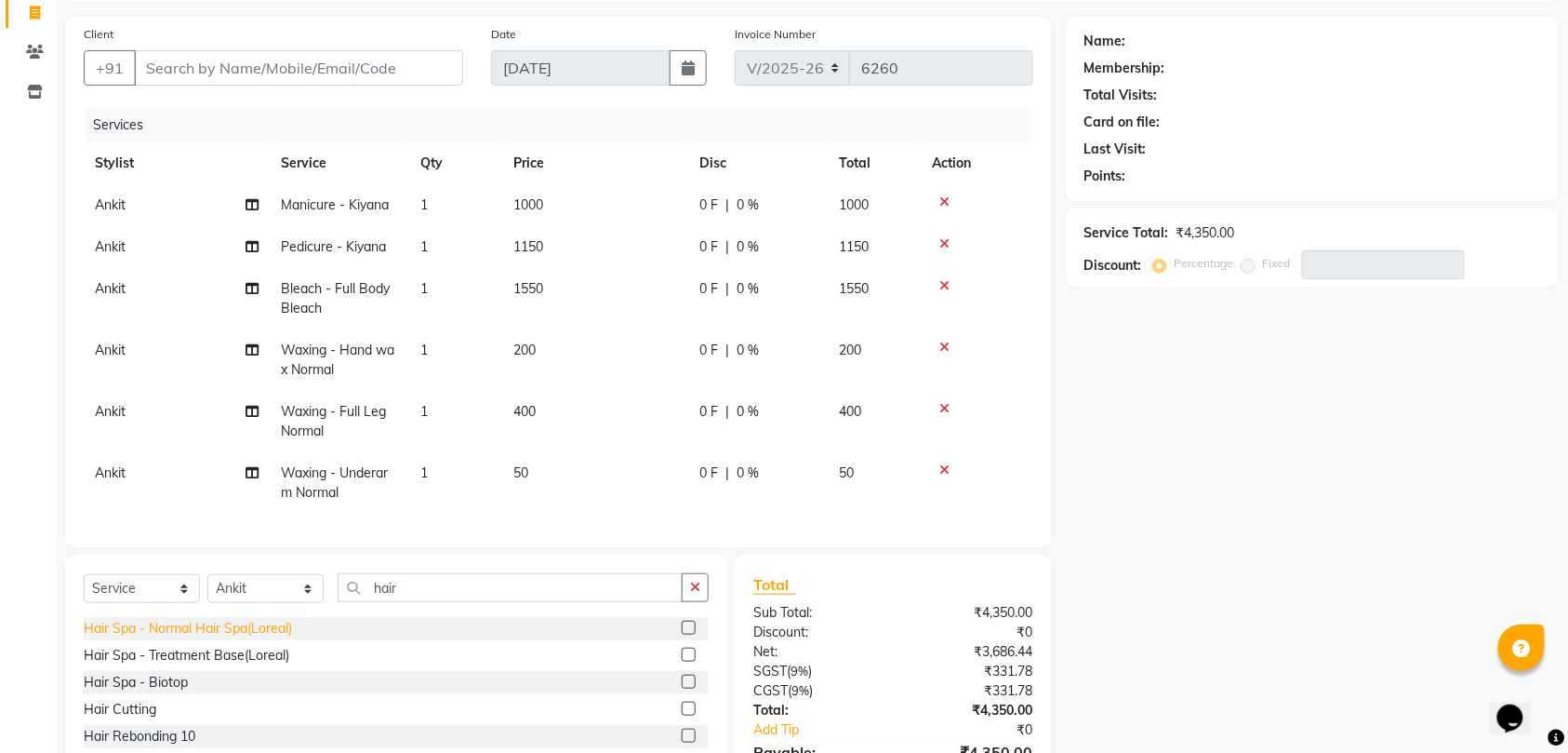
click at [276, 639] on div "Hair Spa - Normal Hair Spa(Loreal)" at bounding box center [187, 628] width 208 height 20
checkbox input "false"
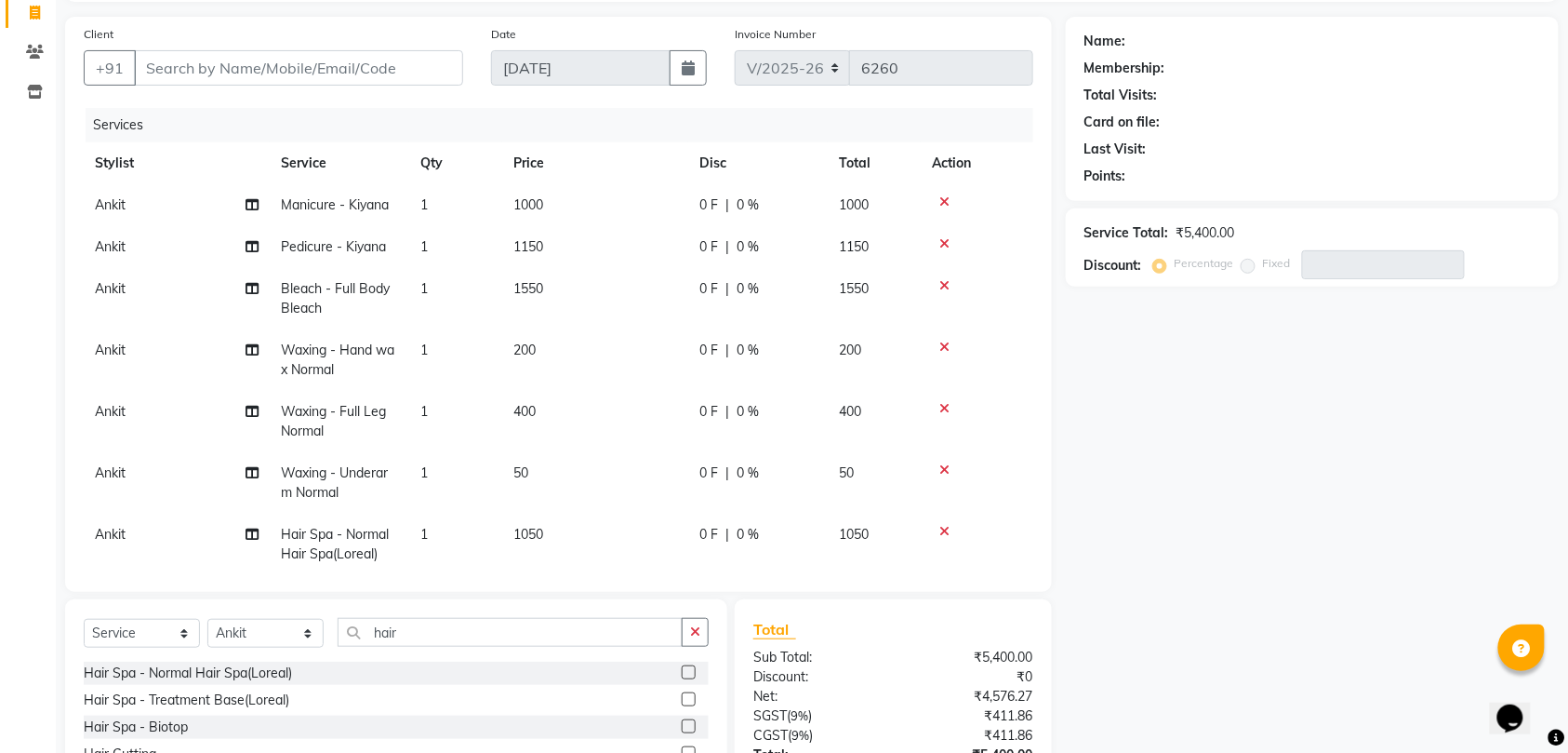
click at [240, 719] on div "Hair Spa - Biotop" at bounding box center [396, 727] width 625 height 23
click at [681, 726] on label at bounding box center [688, 726] width 14 height 14
click at [681, 726] on input "checkbox" at bounding box center [687, 727] width 12 height 12
checkbox input "false"
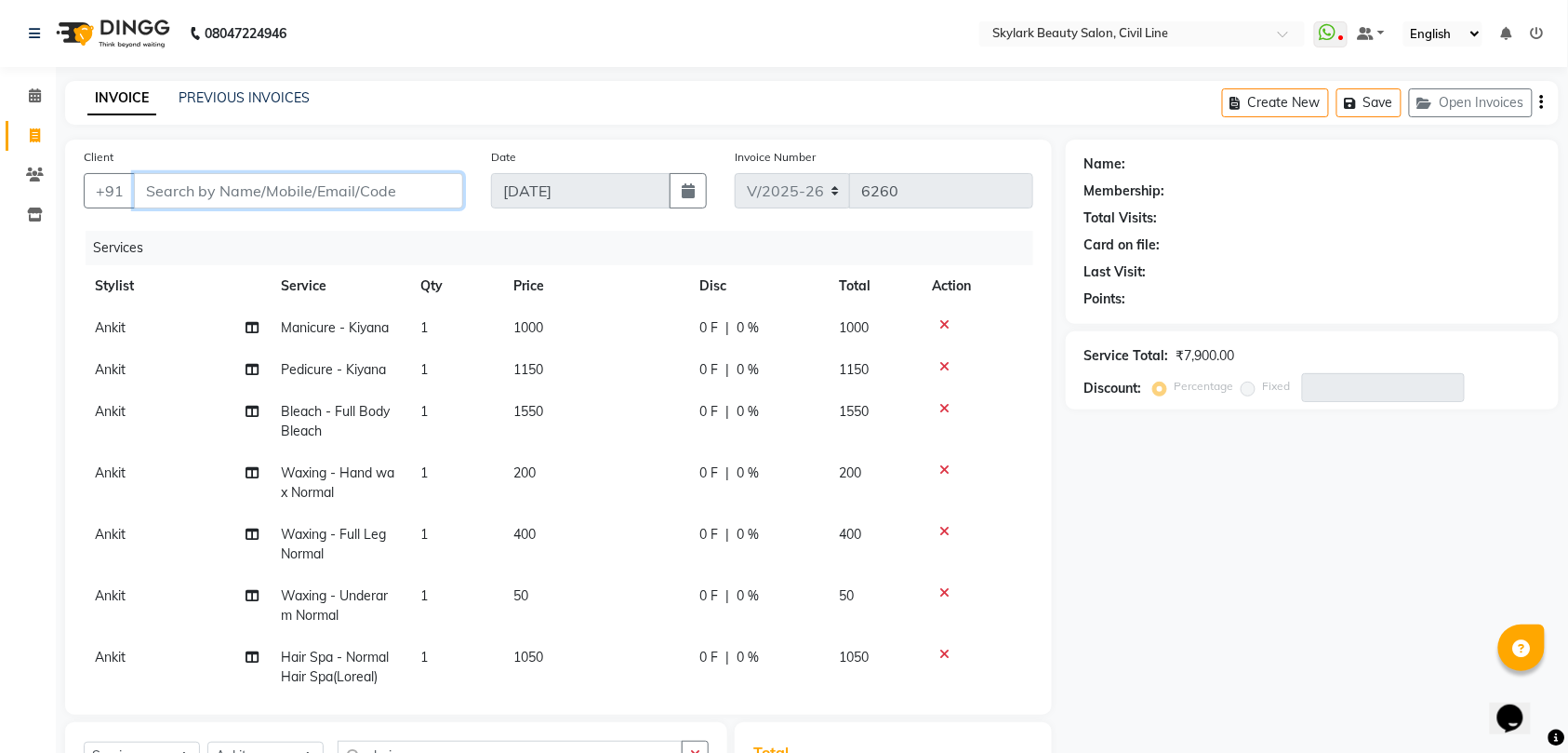
click at [212, 186] on input "Client" at bounding box center [298, 191] width 329 height 36
type input "k"
type input "0"
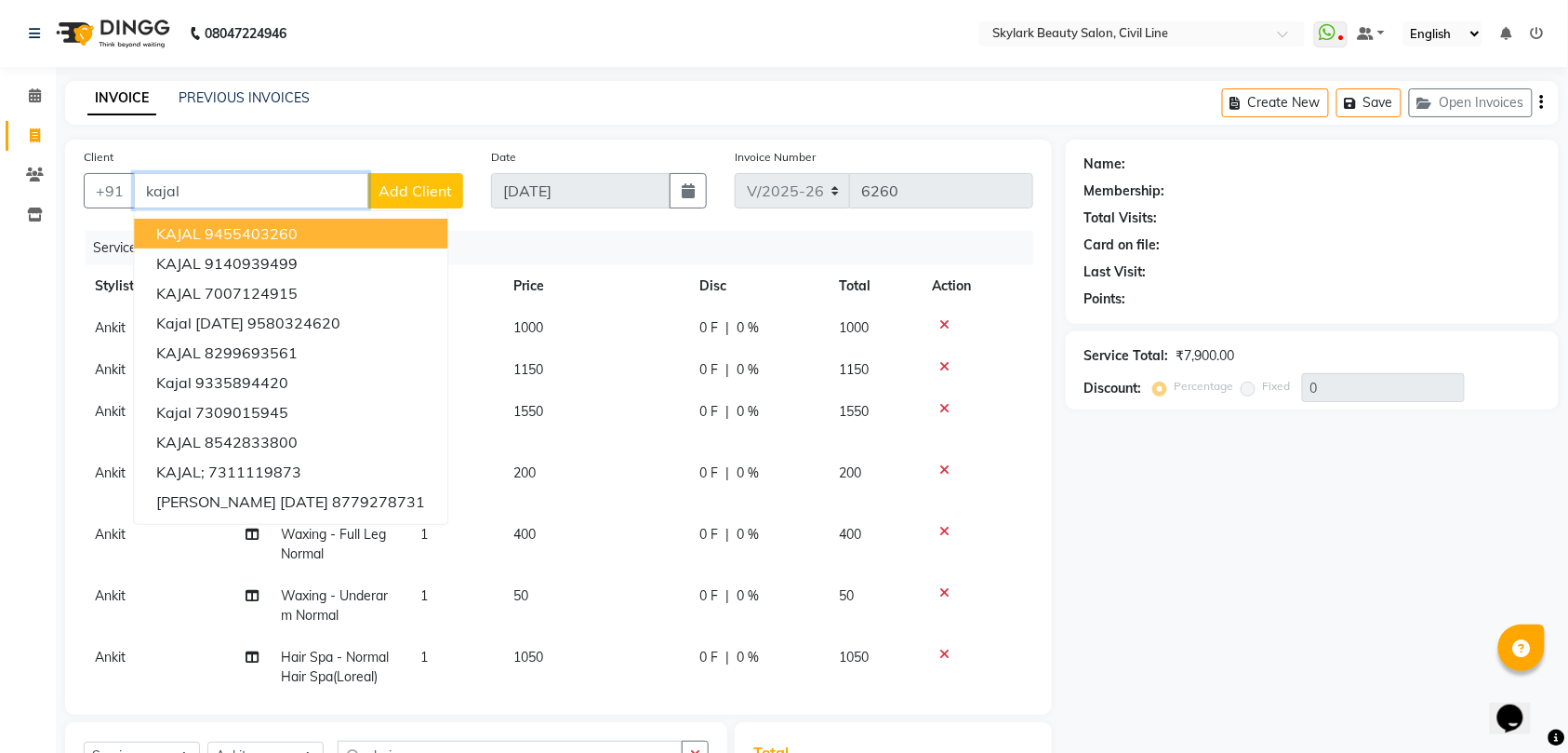
click at [261, 199] on input "kajal" at bounding box center [251, 191] width 234 height 36
type input "k"
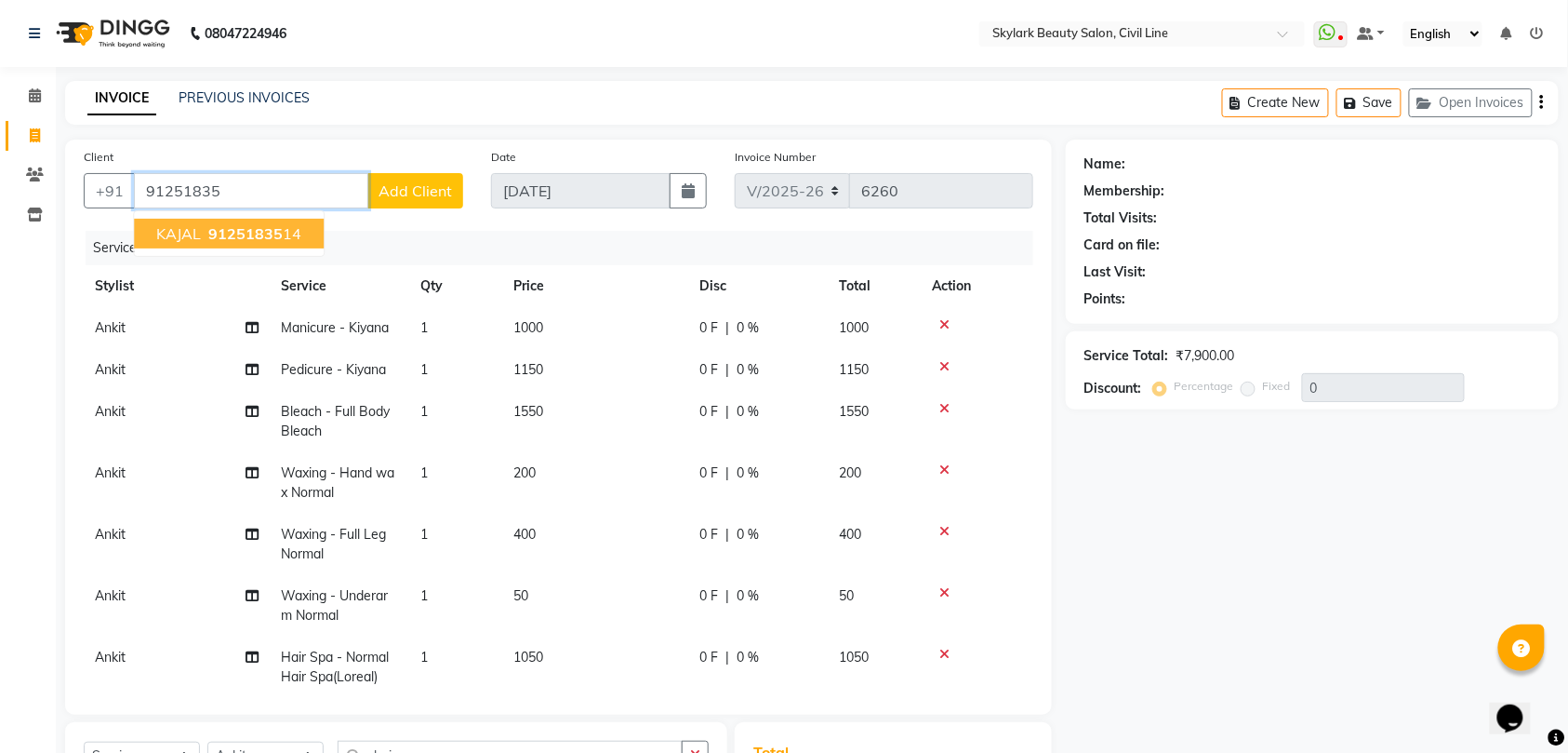
click at [246, 239] on span "91251835" at bounding box center [245, 233] width 74 height 19
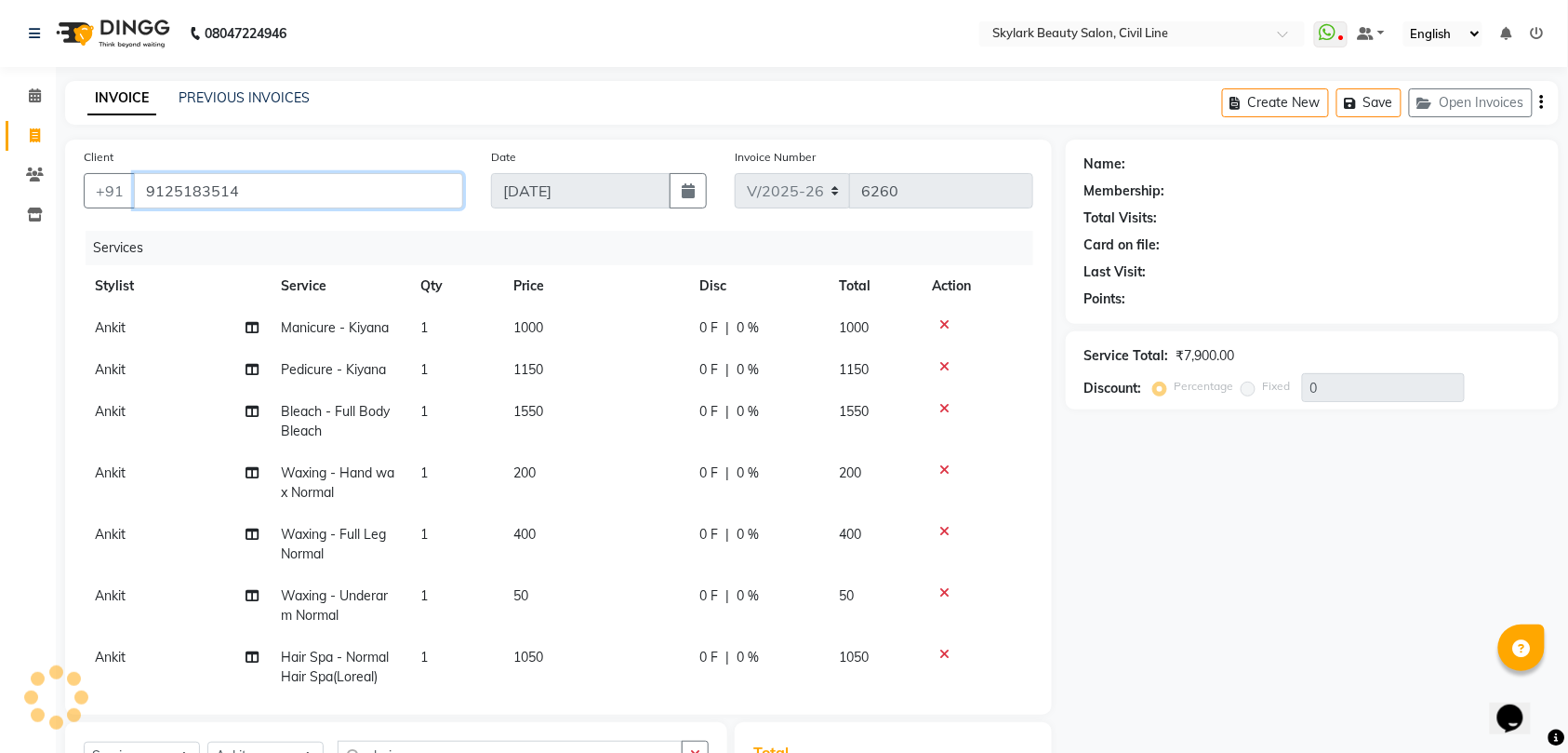
type input "9125183514"
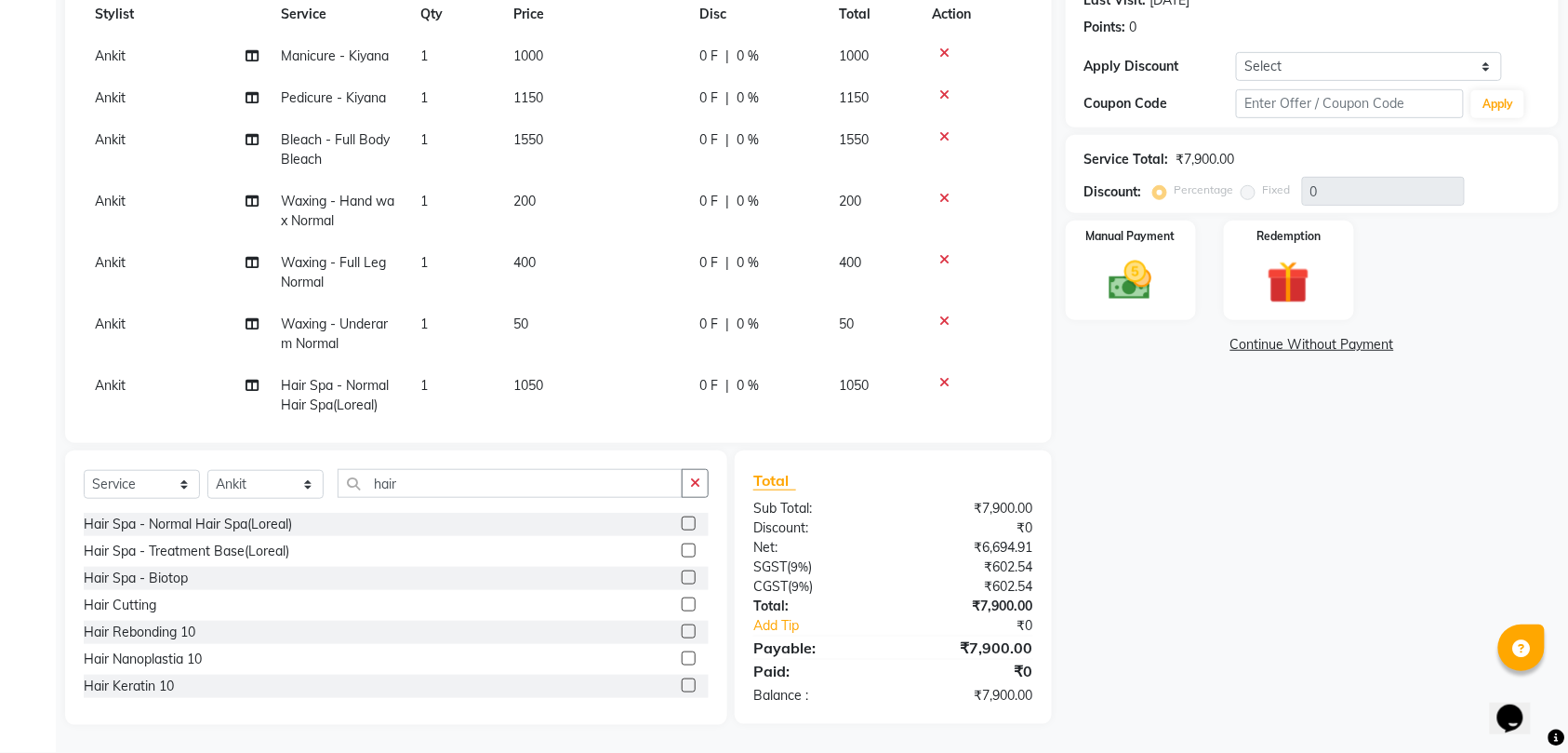
scroll to position [76, 0]
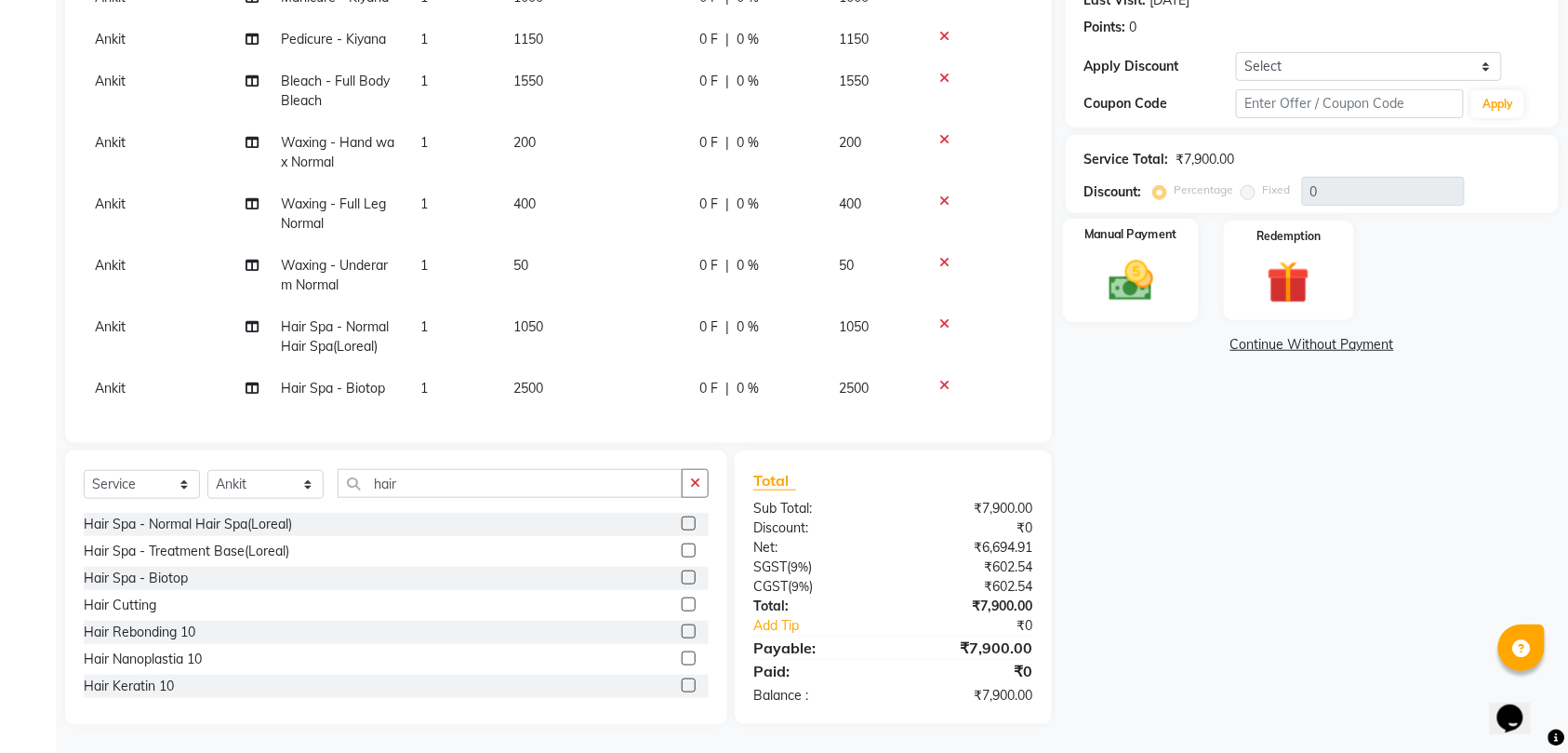
click at [1116, 253] on div "Manual Payment" at bounding box center [1130, 270] width 136 height 104
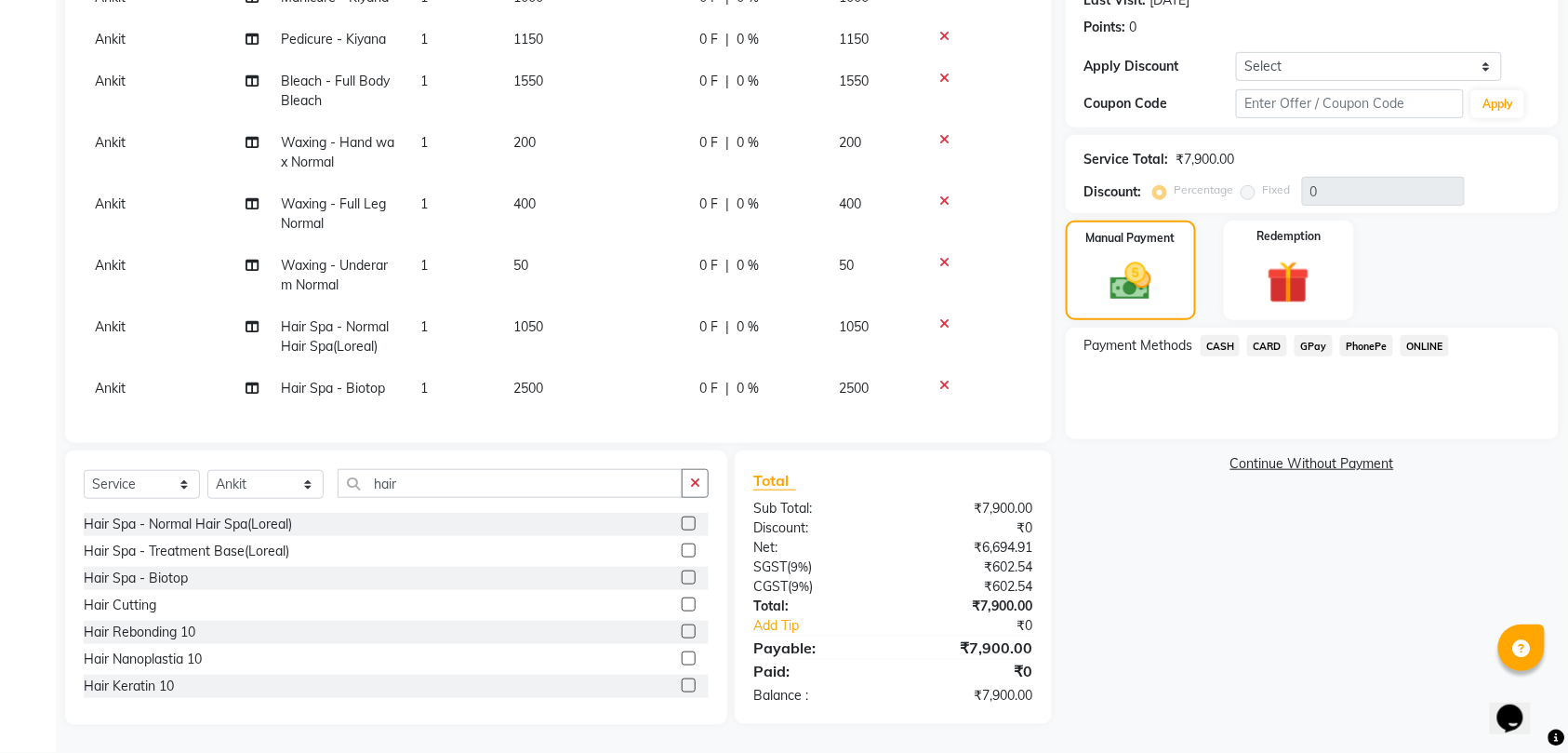
click at [1221, 343] on span "CASH" at bounding box center [1220, 345] width 40 height 22
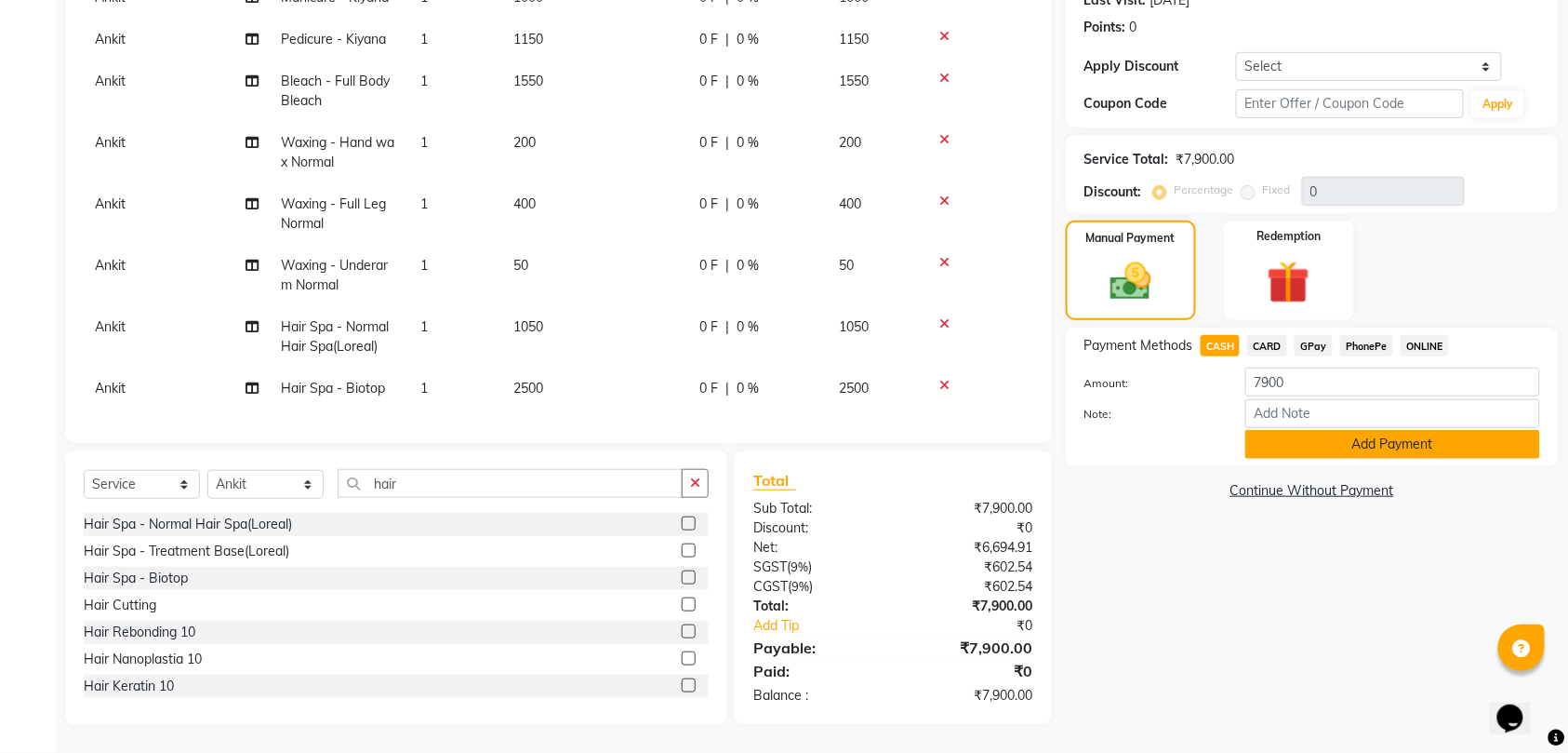
click at [1269, 444] on button "Add Payment" at bounding box center [1392, 444] width 294 height 29
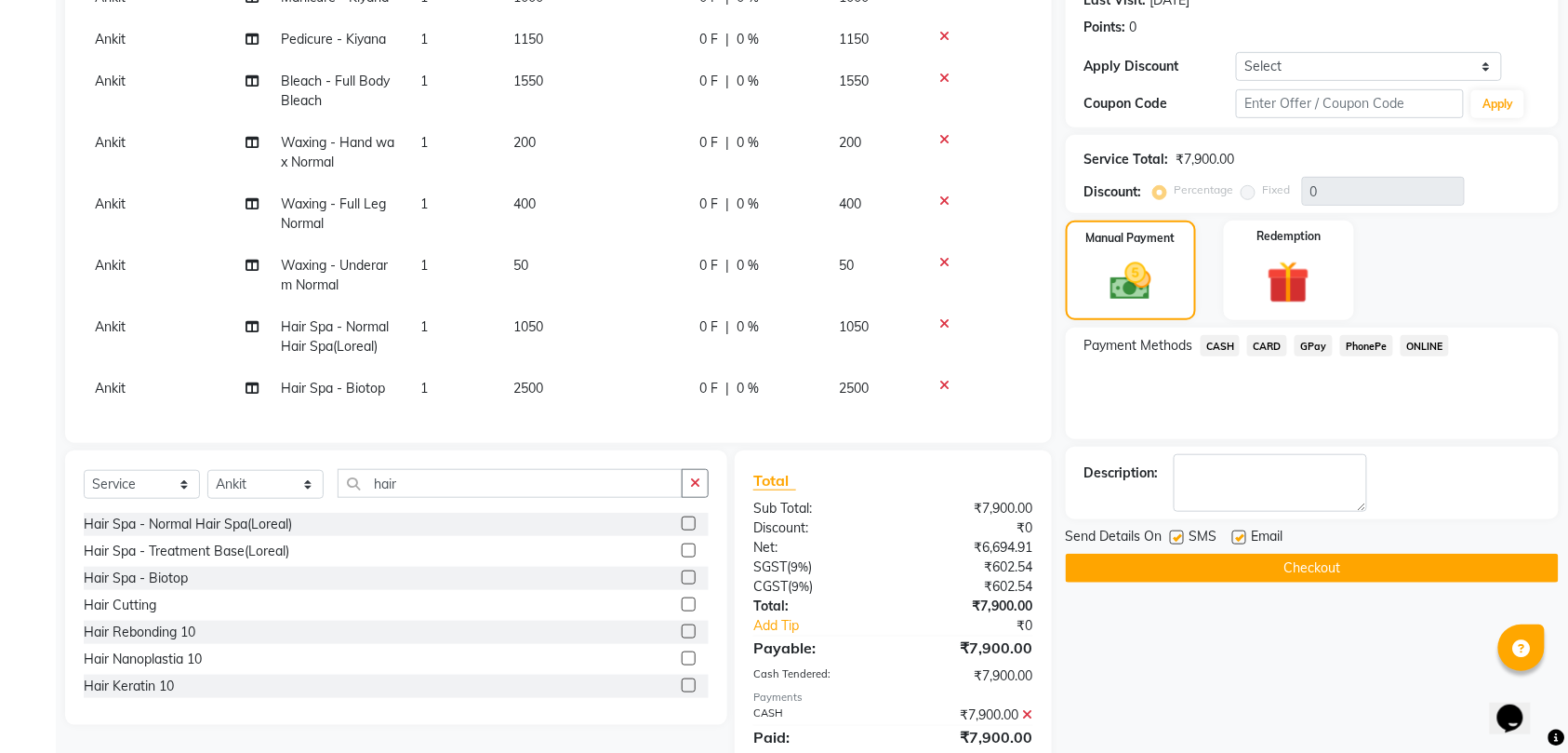
click at [1215, 562] on button "Checkout" at bounding box center [1312, 567] width 493 height 29
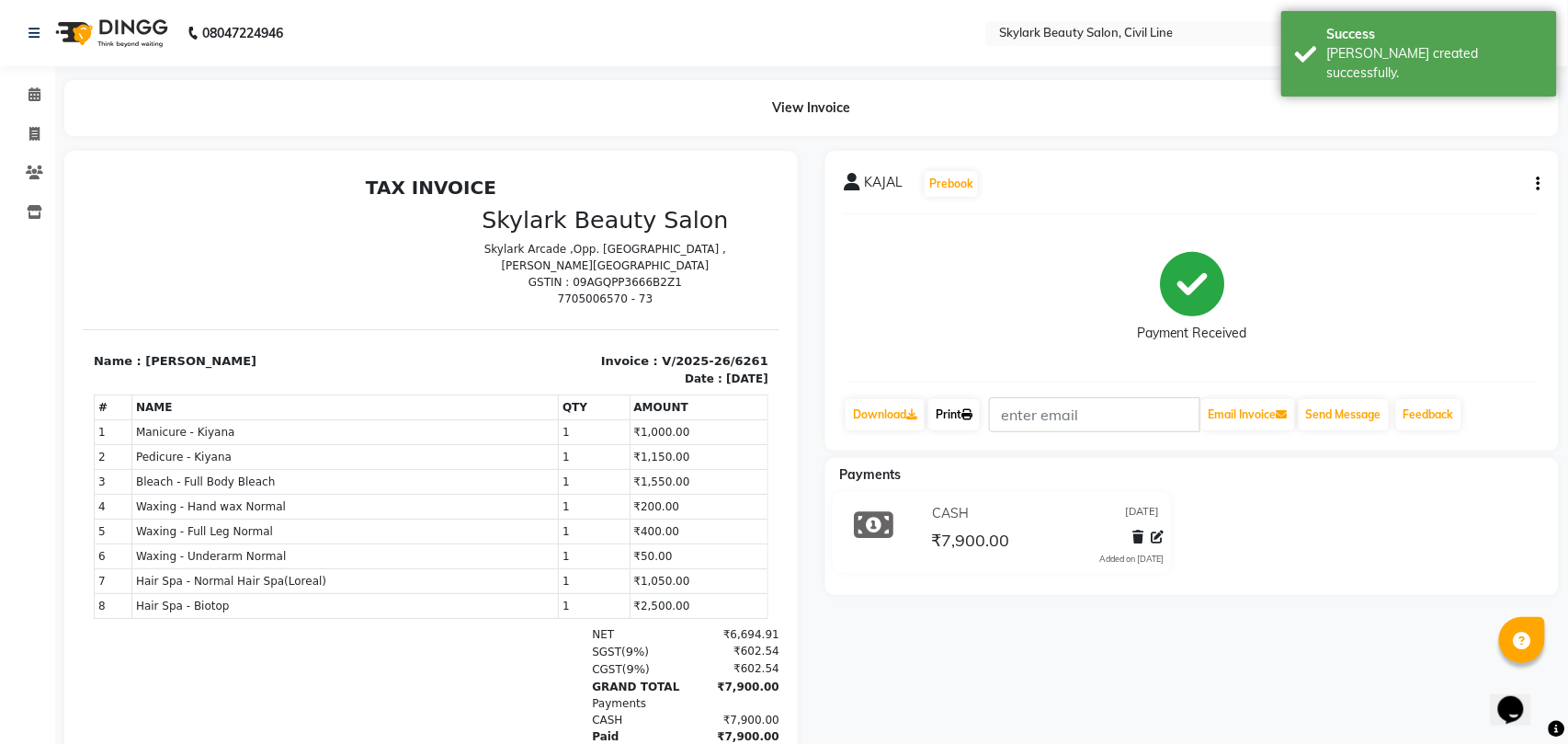
click at [945, 416] on link "Print" at bounding box center [954, 415] width 52 height 32
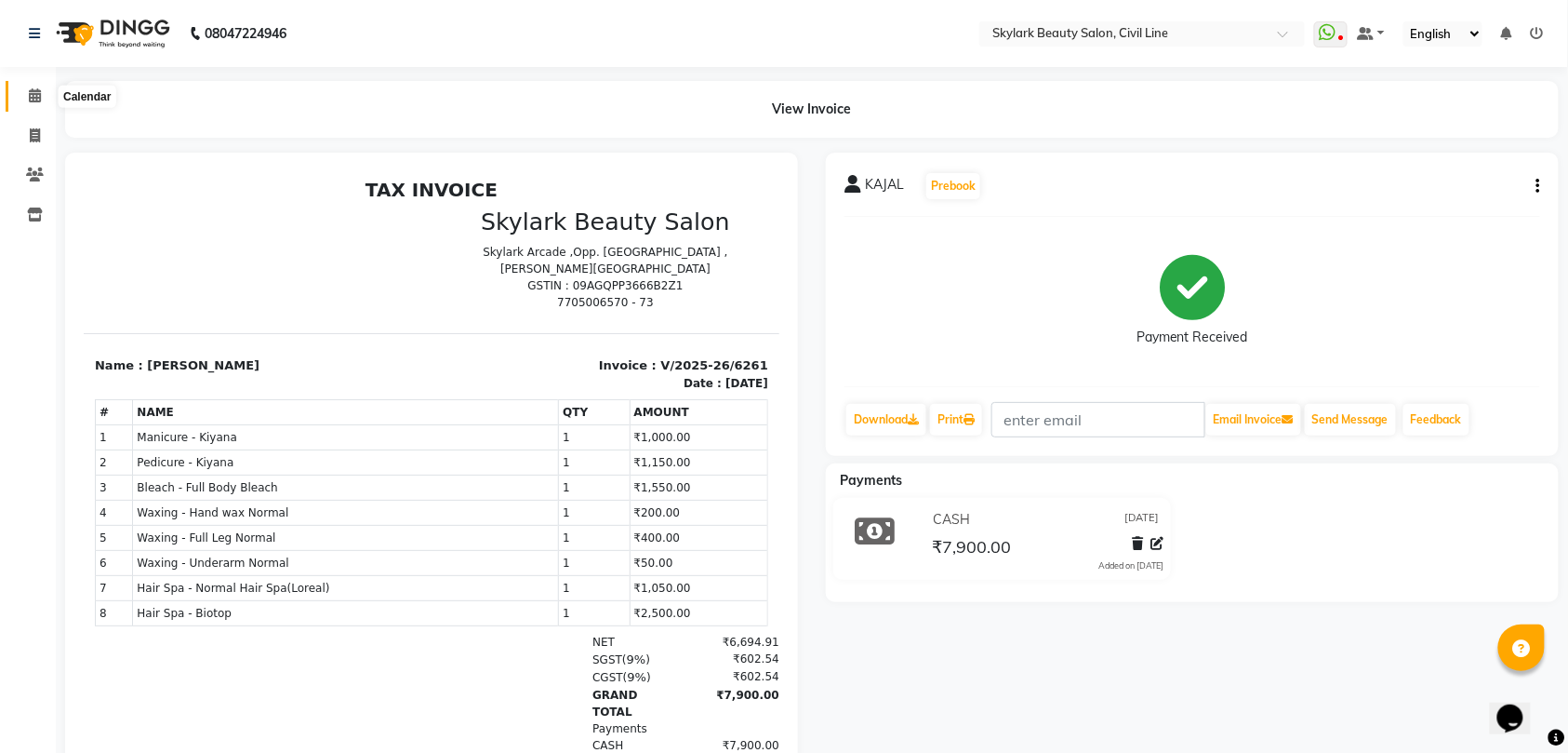
click at [32, 94] on icon at bounding box center [35, 95] width 12 height 14
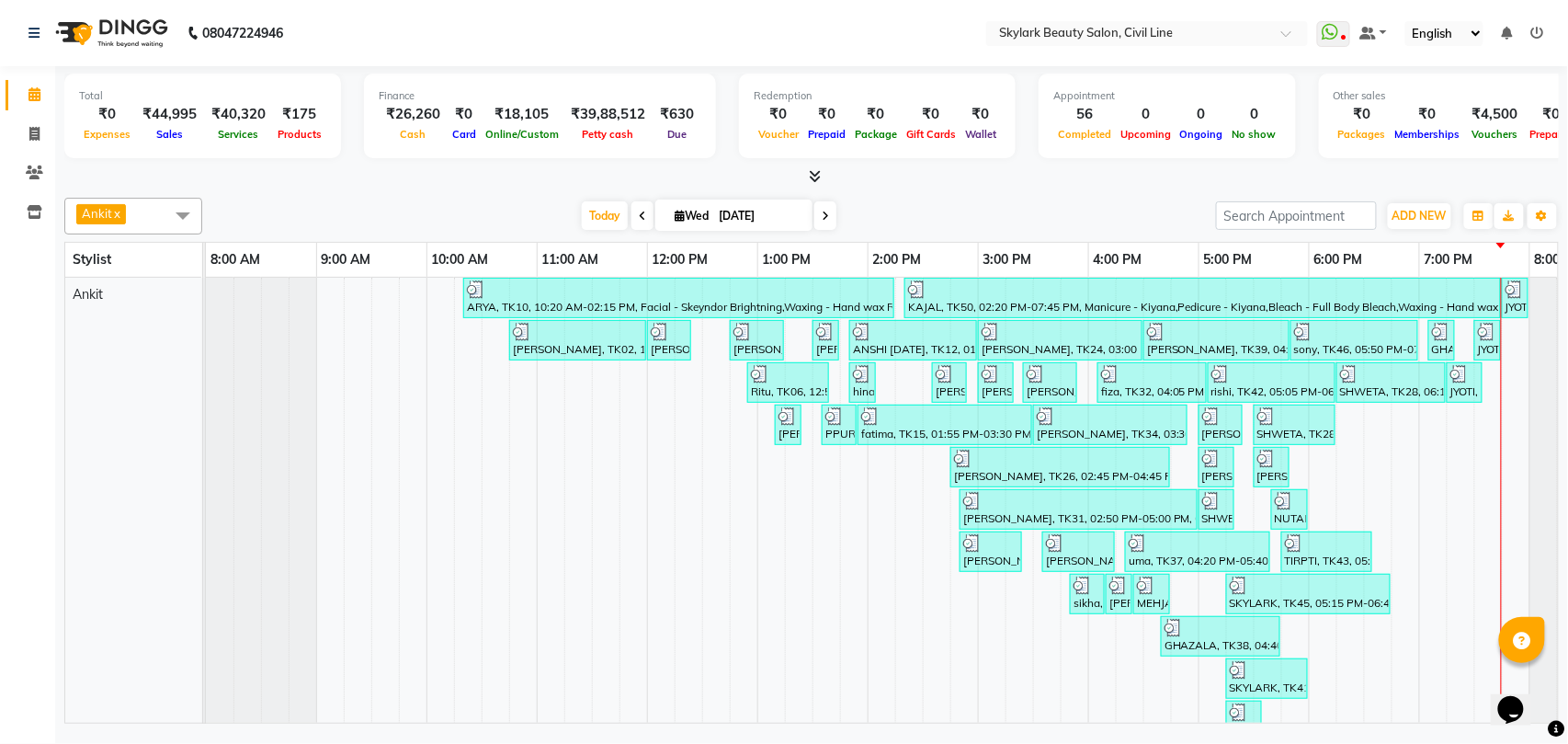
scroll to position [0, 82]
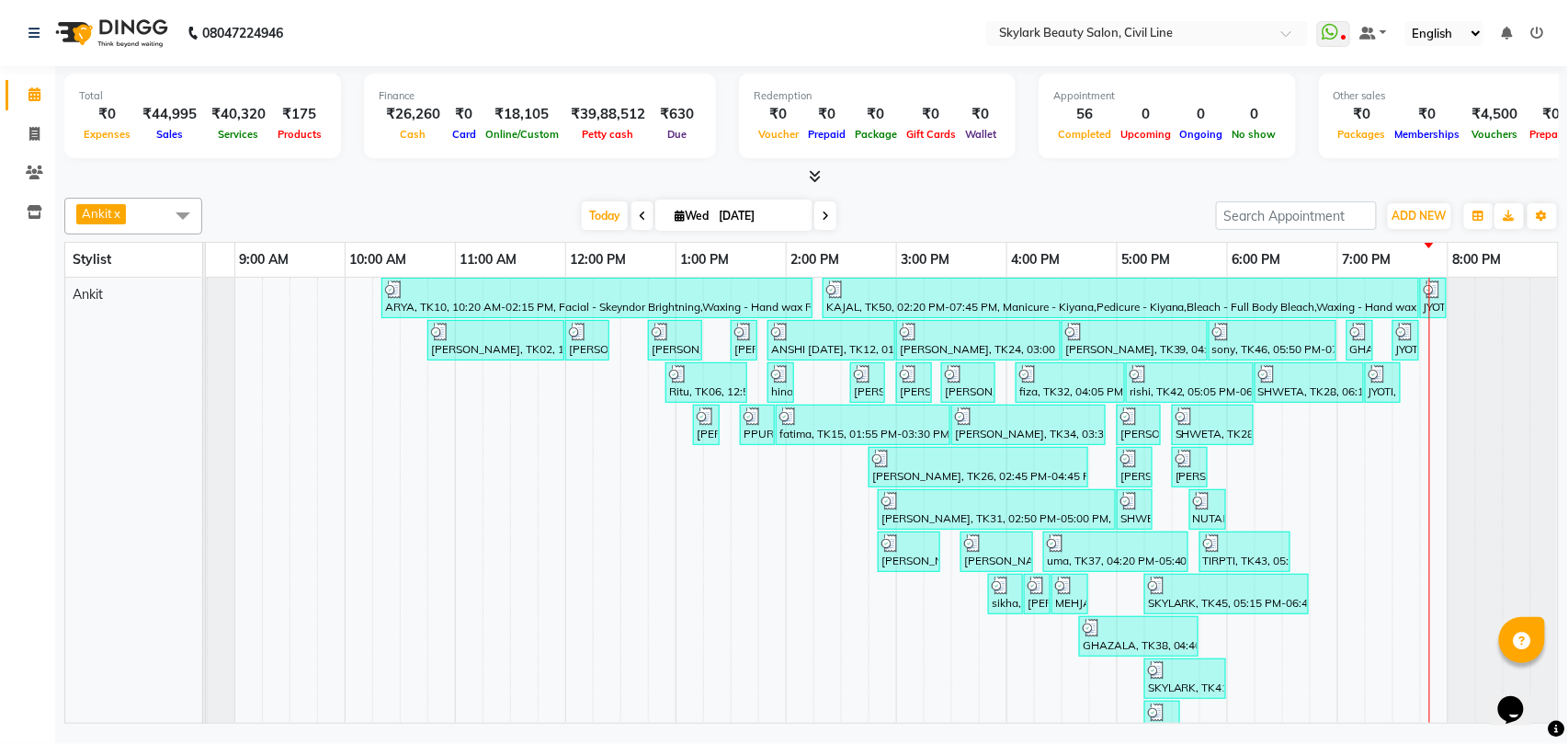
click at [1538, 32] on icon at bounding box center [1537, 33] width 13 height 13
